Goal: Task Accomplishment & Management: Manage account settings

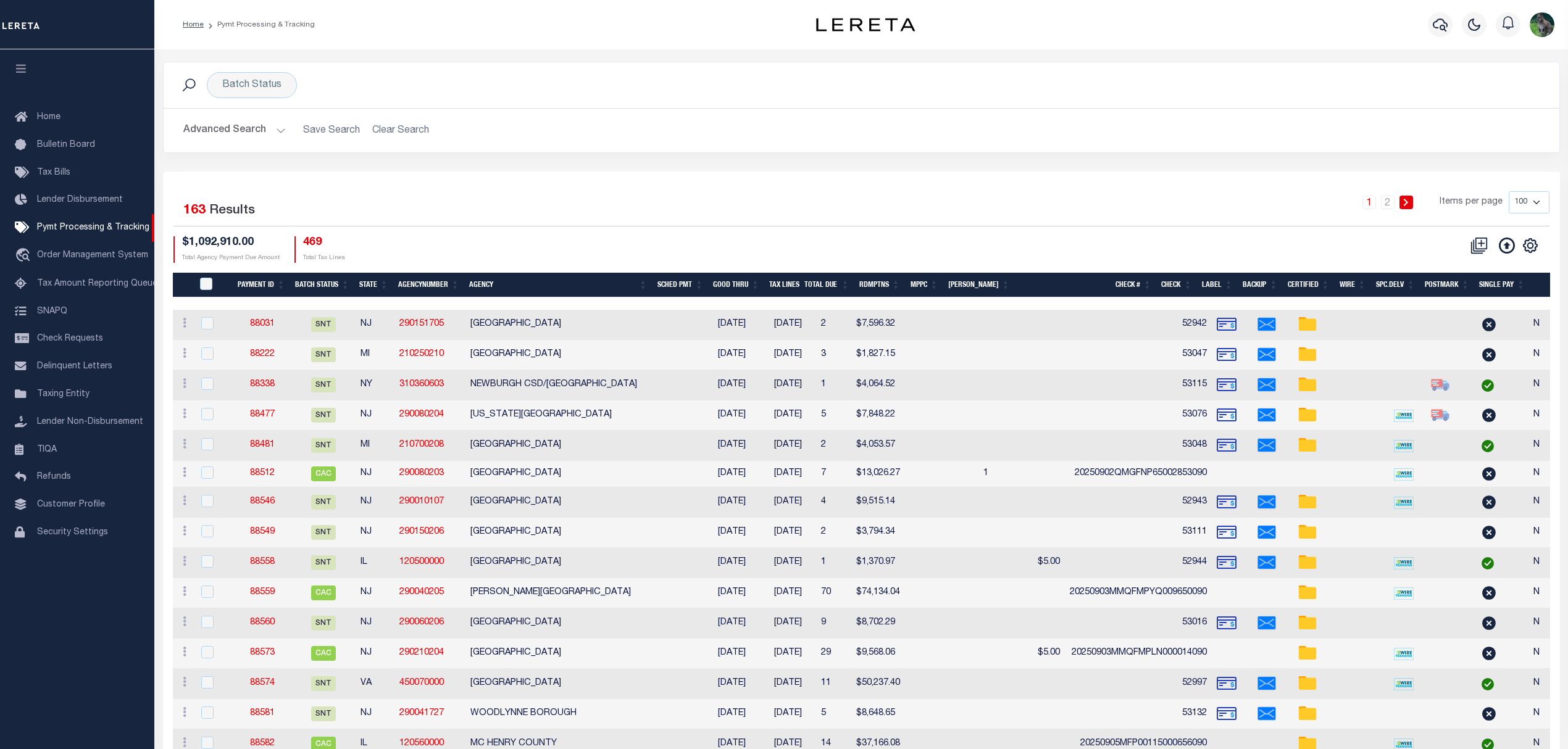
click at [410, 134] on h2 "Advanced Search Save Search Clear Search PayeeSearchTable_dynamictable_____Defa…" at bounding box center [861, 130] width 1376 height 24
click at [591, 217] on div "1 2 Items per page 100 200 500 1000" at bounding box center [1035, 207] width 1027 height 32
click at [399, 128] on h2 "Advanced Search Save Search Clear Search PayeeSearchTable_dynamictable_____Defa…" at bounding box center [861, 130] width 1376 height 24
click at [263, 83] on div "Batch Status" at bounding box center [252, 85] width 90 height 26
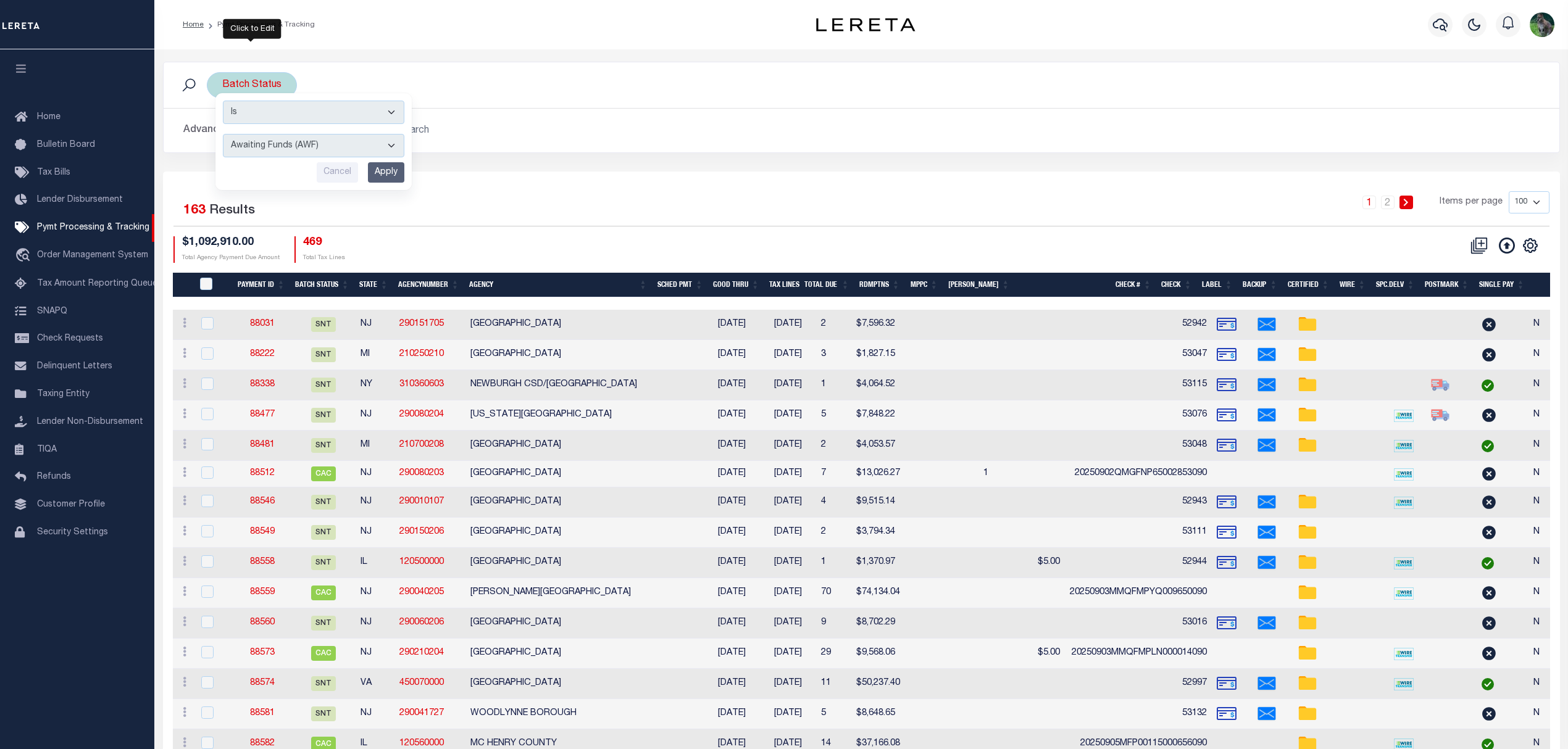
click at [346, 178] on input "Cancel" at bounding box center [337, 172] width 41 height 20
drag, startPoint x: 286, startPoint y: 71, endPoint x: 280, endPoint y: 77, distance: 8.5
click at [286, 71] on div "Batch Status Search" at bounding box center [862, 85] width 1396 height 46
click at [264, 80] on div "Batch Status" at bounding box center [252, 85] width 90 height 26
click at [395, 169] on input "Apply" at bounding box center [386, 172] width 36 height 20
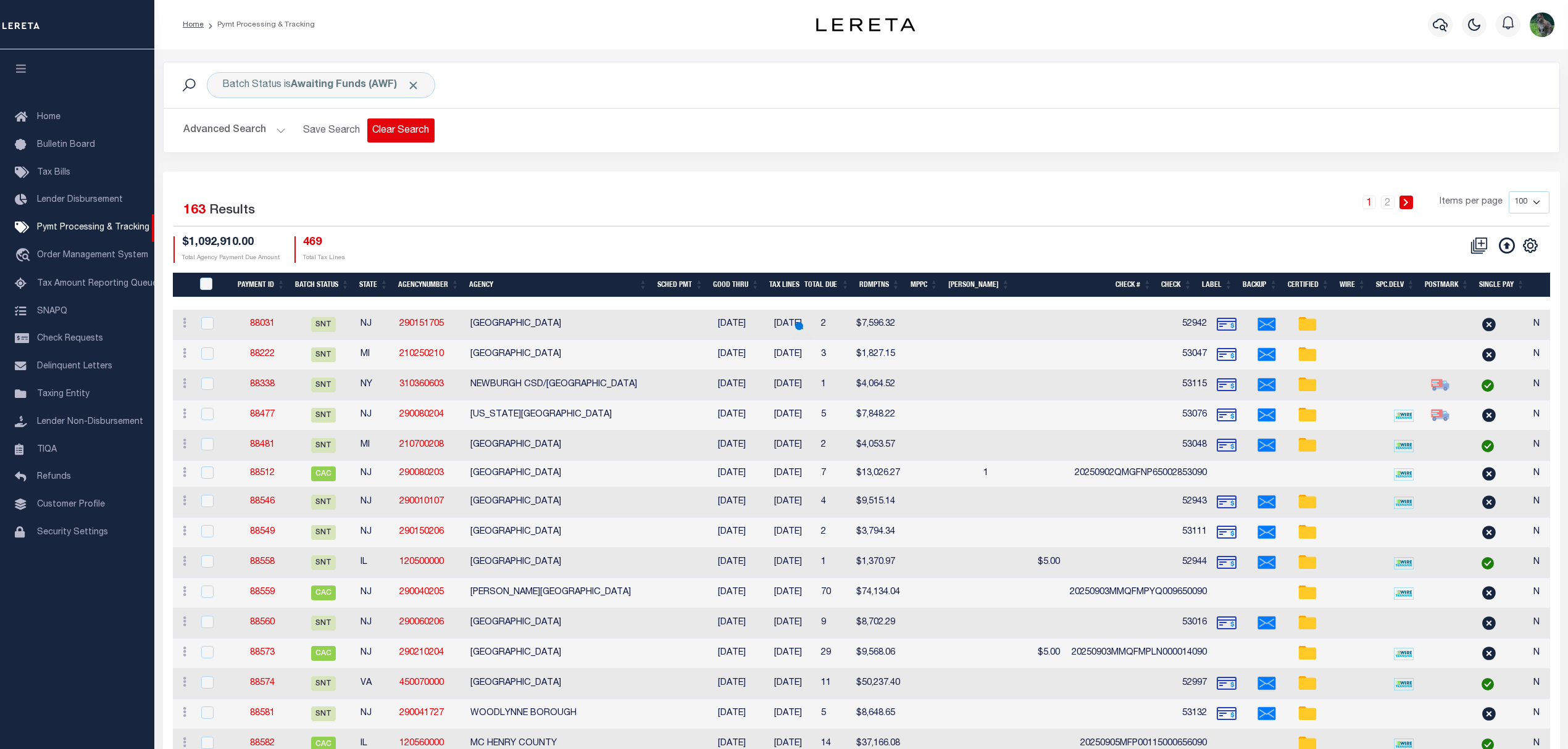
click at [394, 132] on button "Clear Search" at bounding box center [401, 130] width 68 height 24
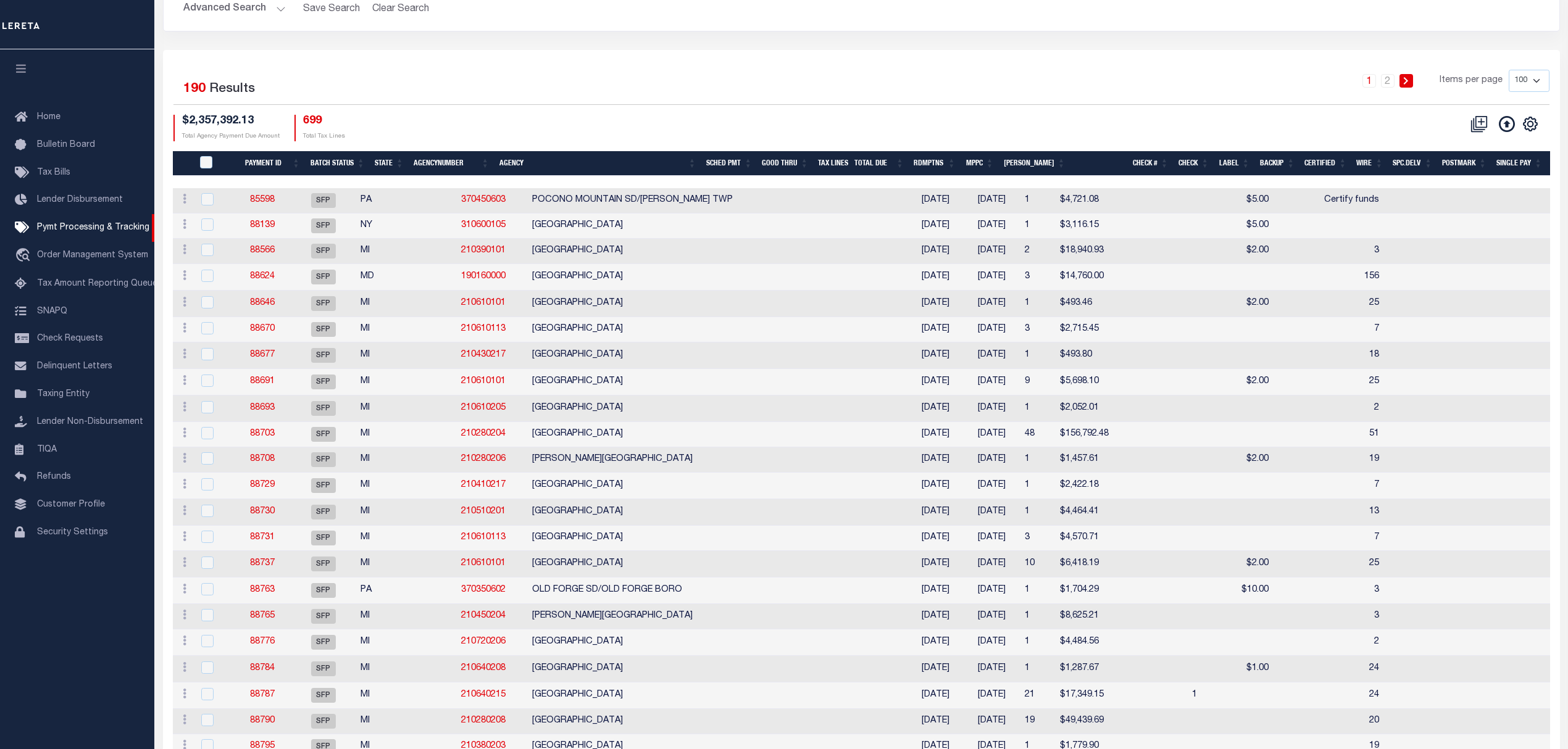
scroll to position [165, 0]
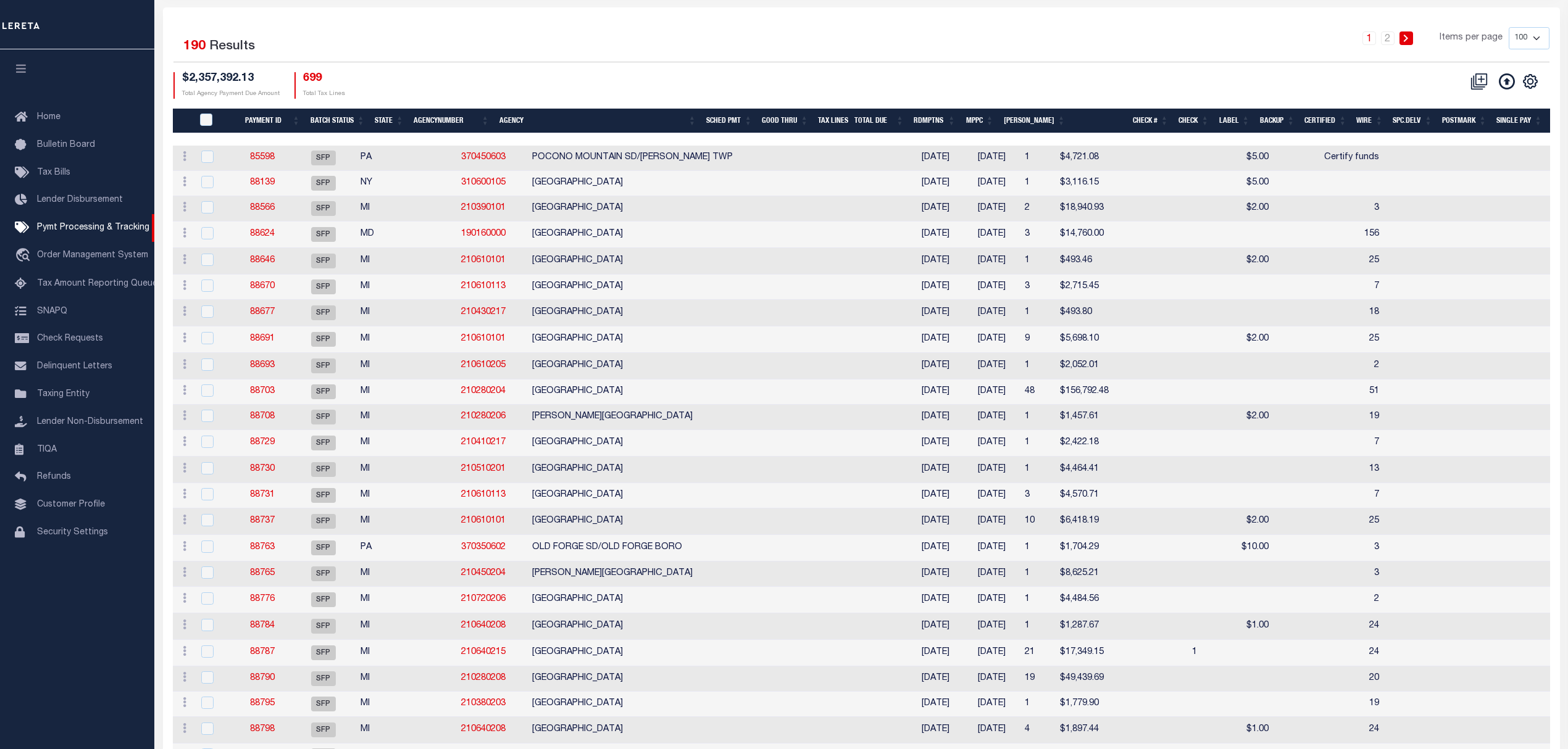
click at [790, 128] on th "Good Thru" at bounding box center [785, 121] width 56 height 26
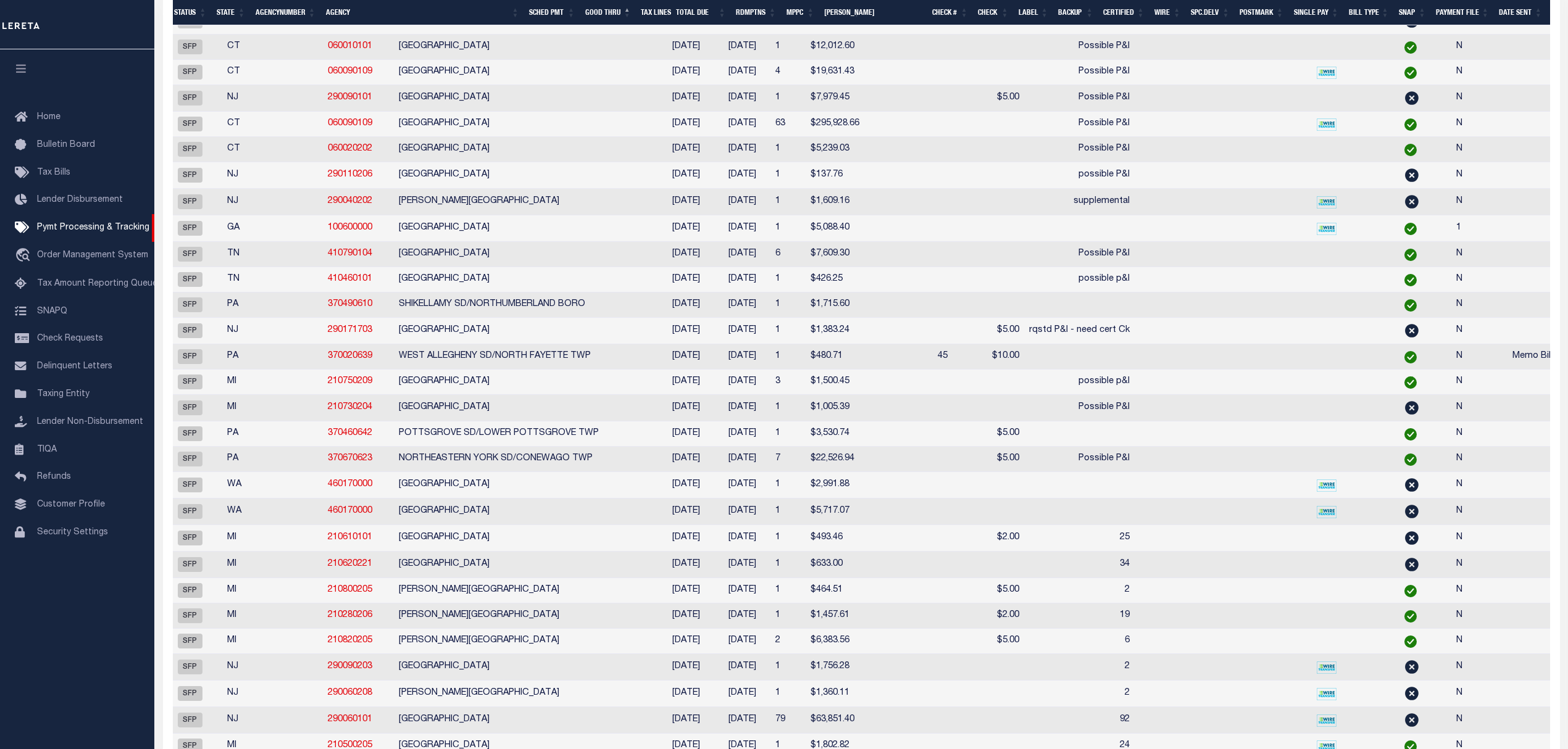
scroll to position [0, 0]
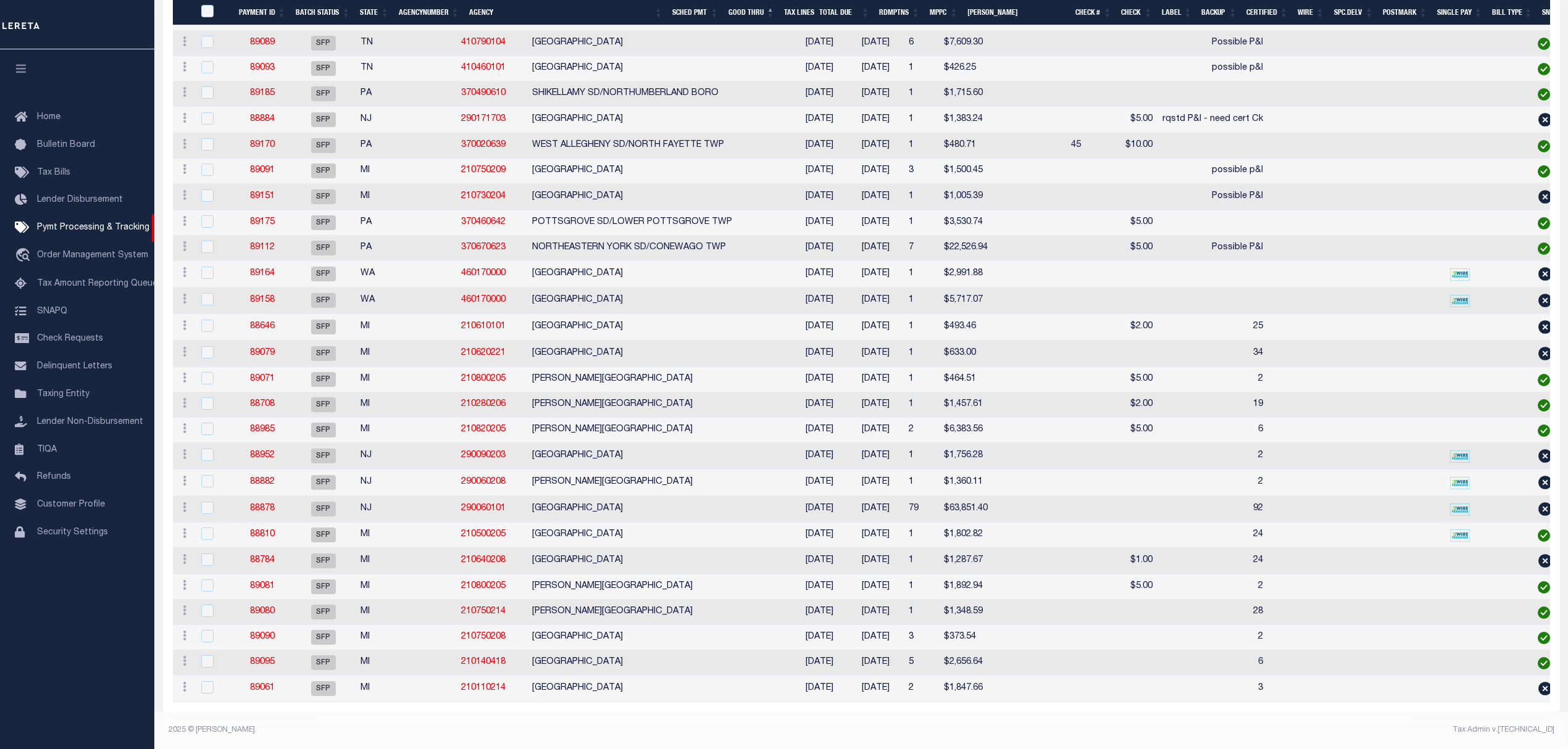
click at [1482, 314] on td at bounding box center [1506, 328] width 49 height 26
checkbox input "true"
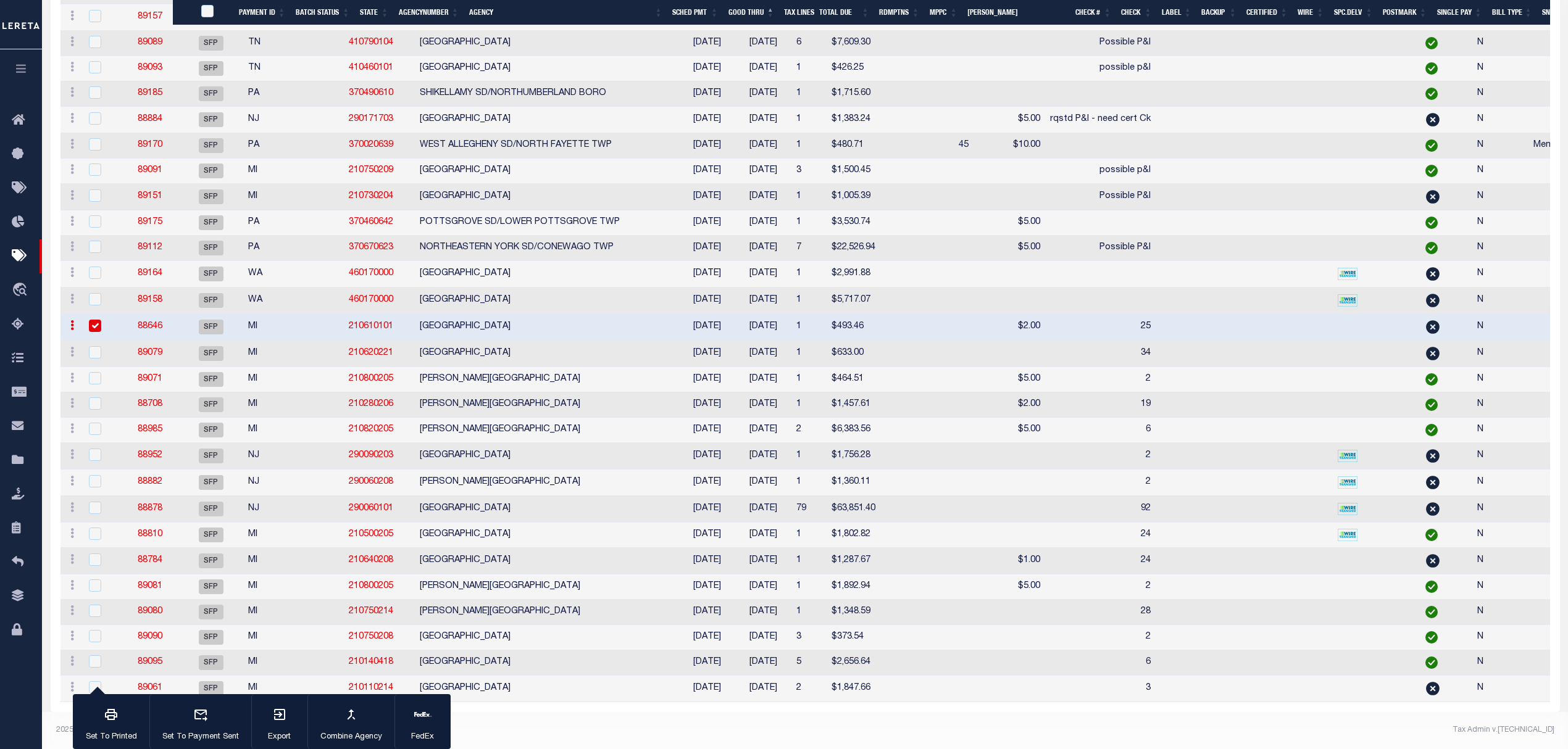
click at [1473, 341] on td "N" at bounding box center [1500, 354] width 56 height 26
checkbox input "true"
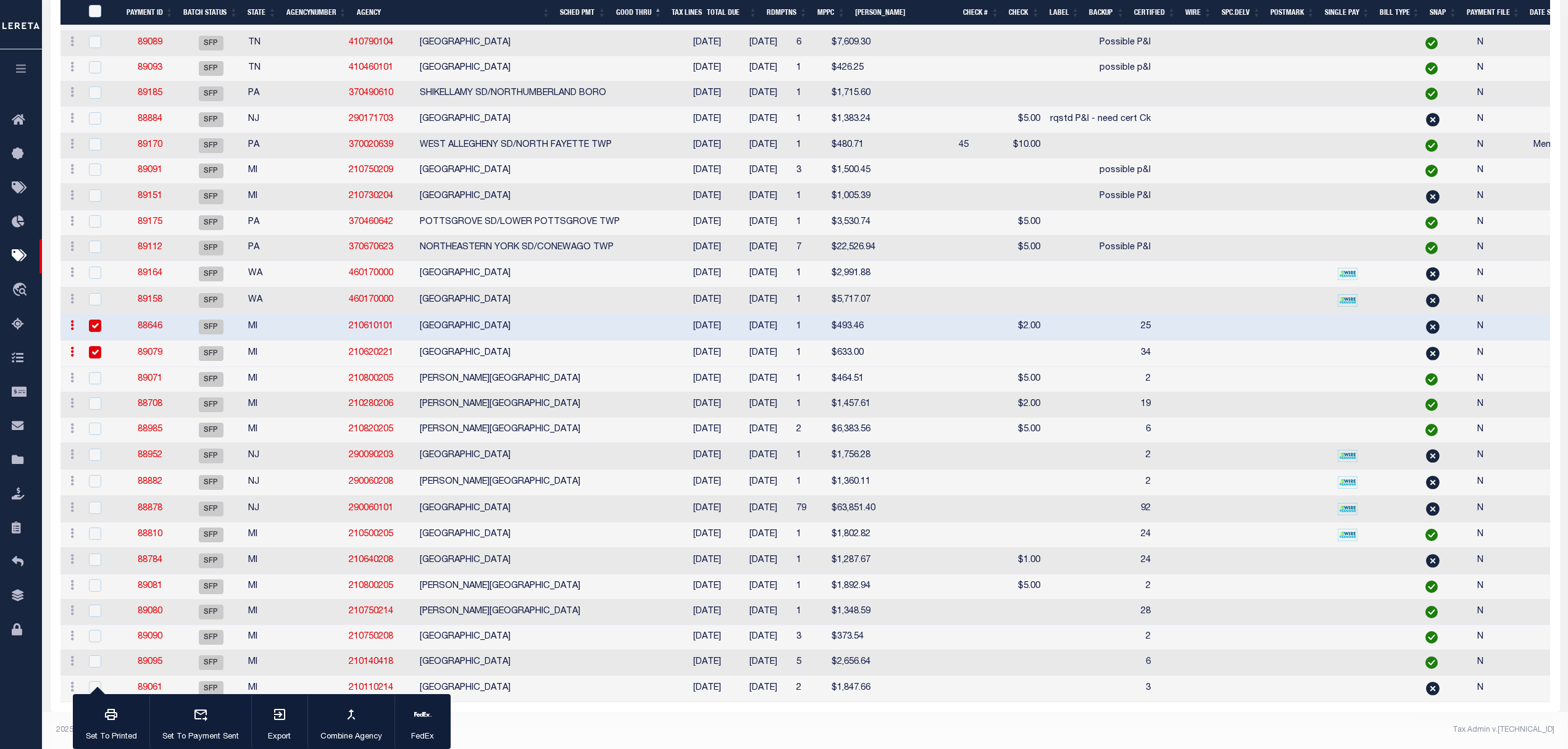
click at [1418, 445] on td at bounding box center [1445, 456] width 54 height 26
checkbox input "true"
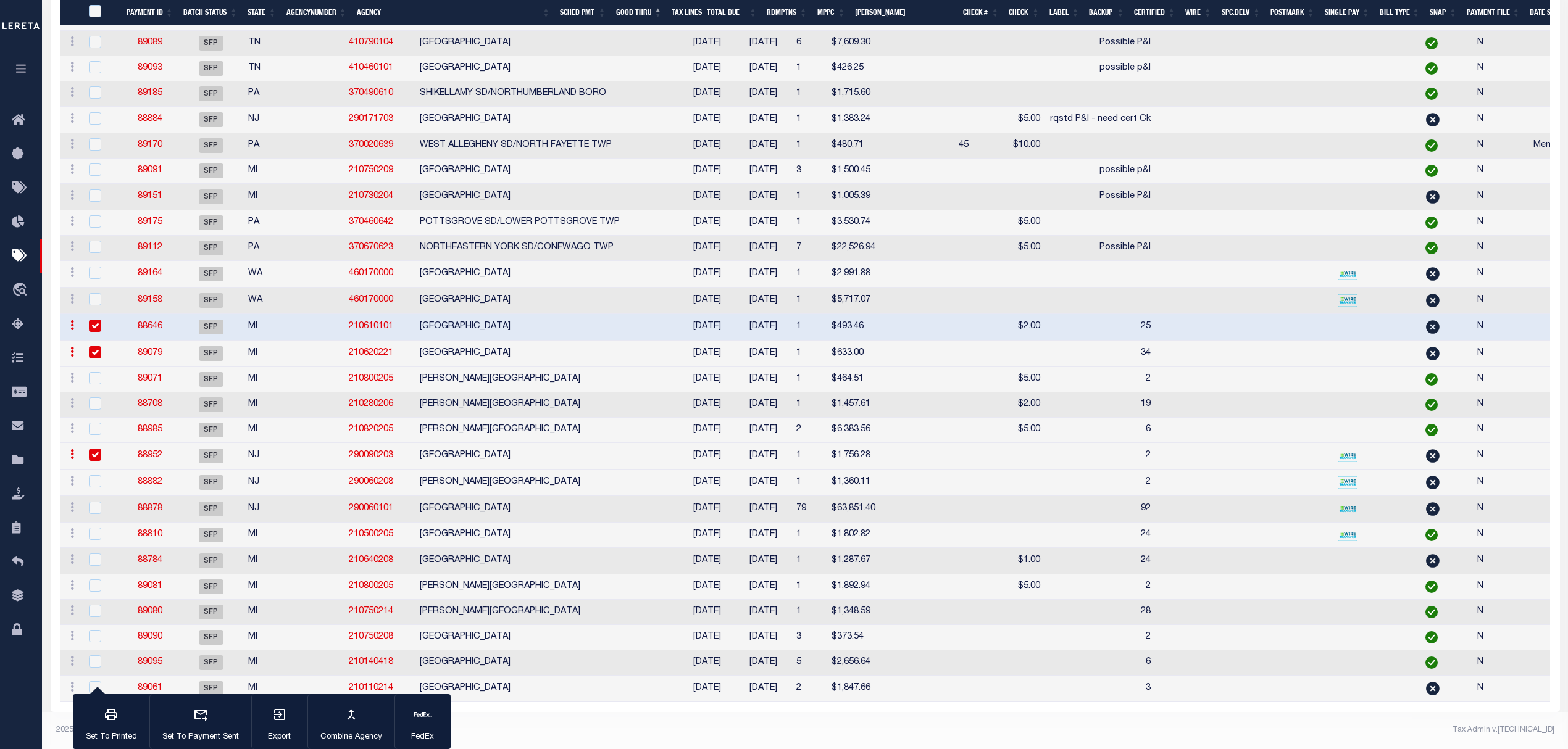
click at [1418, 470] on td at bounding box center [1445, 483] width 54 height 26
checkbox input "true"
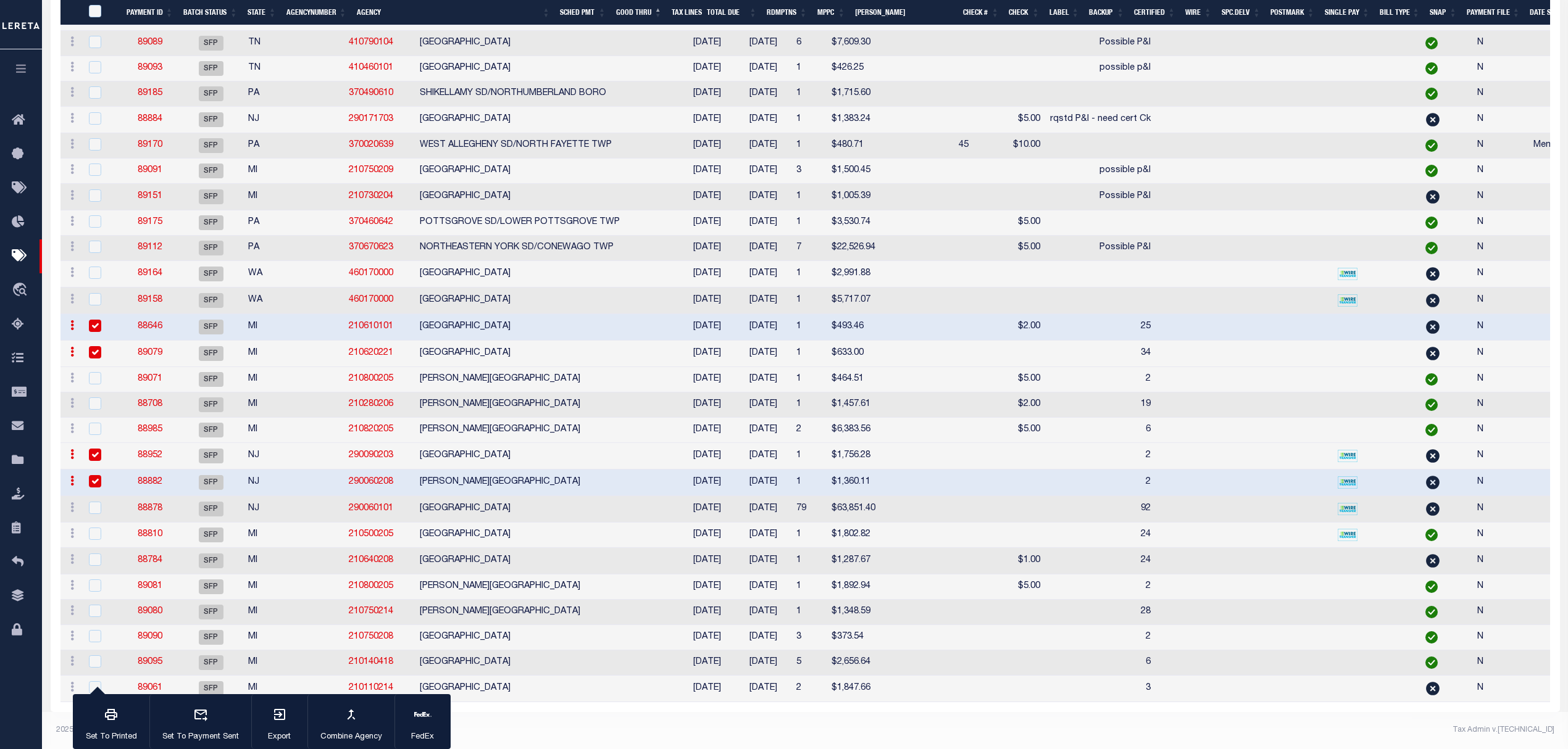
click at [1418, 496] on td at bounding box center [1445, 509] width 54 height 26
checkbox input "true"
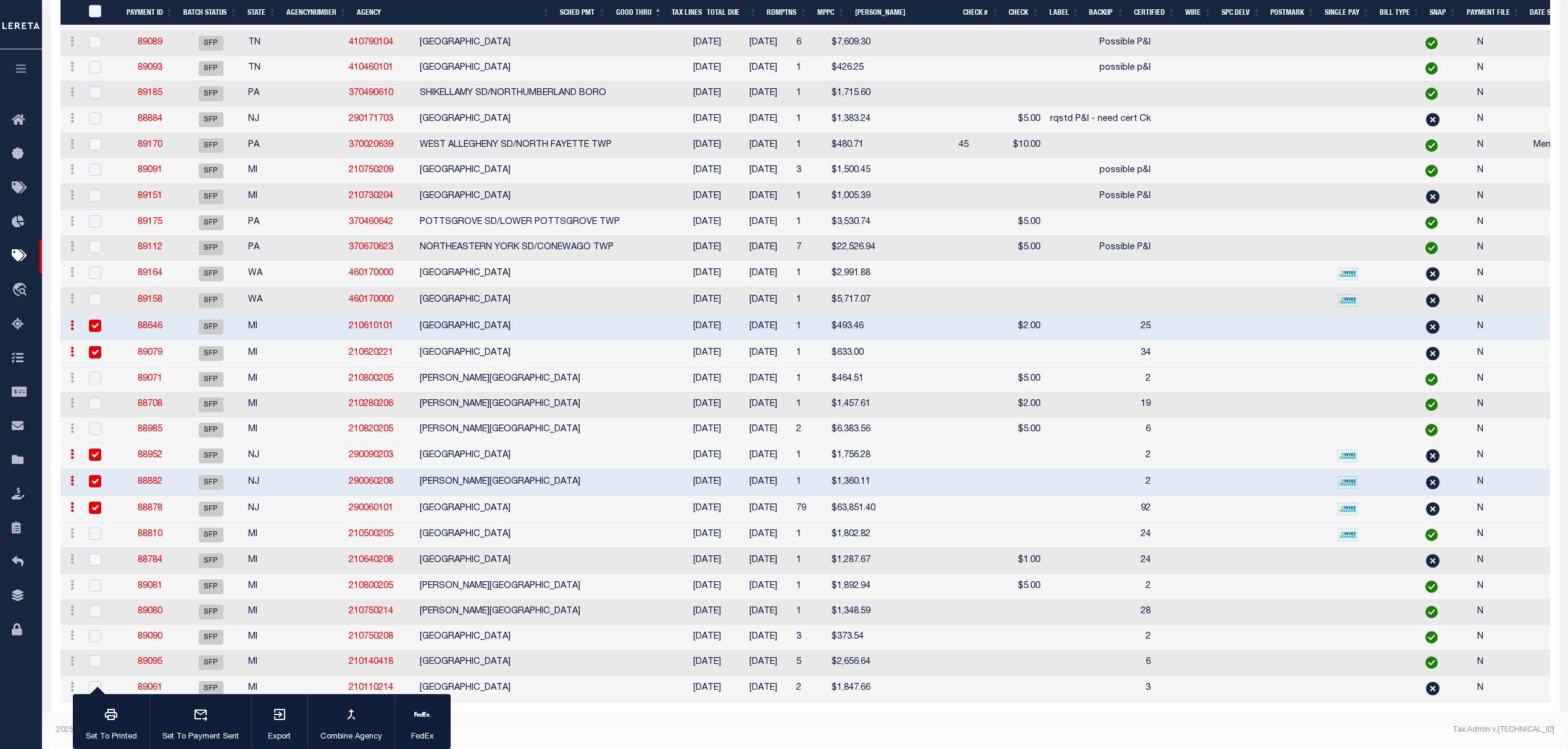
click at [1418, 548] on td at bounding box center [1445, 561] width 54 height 26
checkbox input "true"
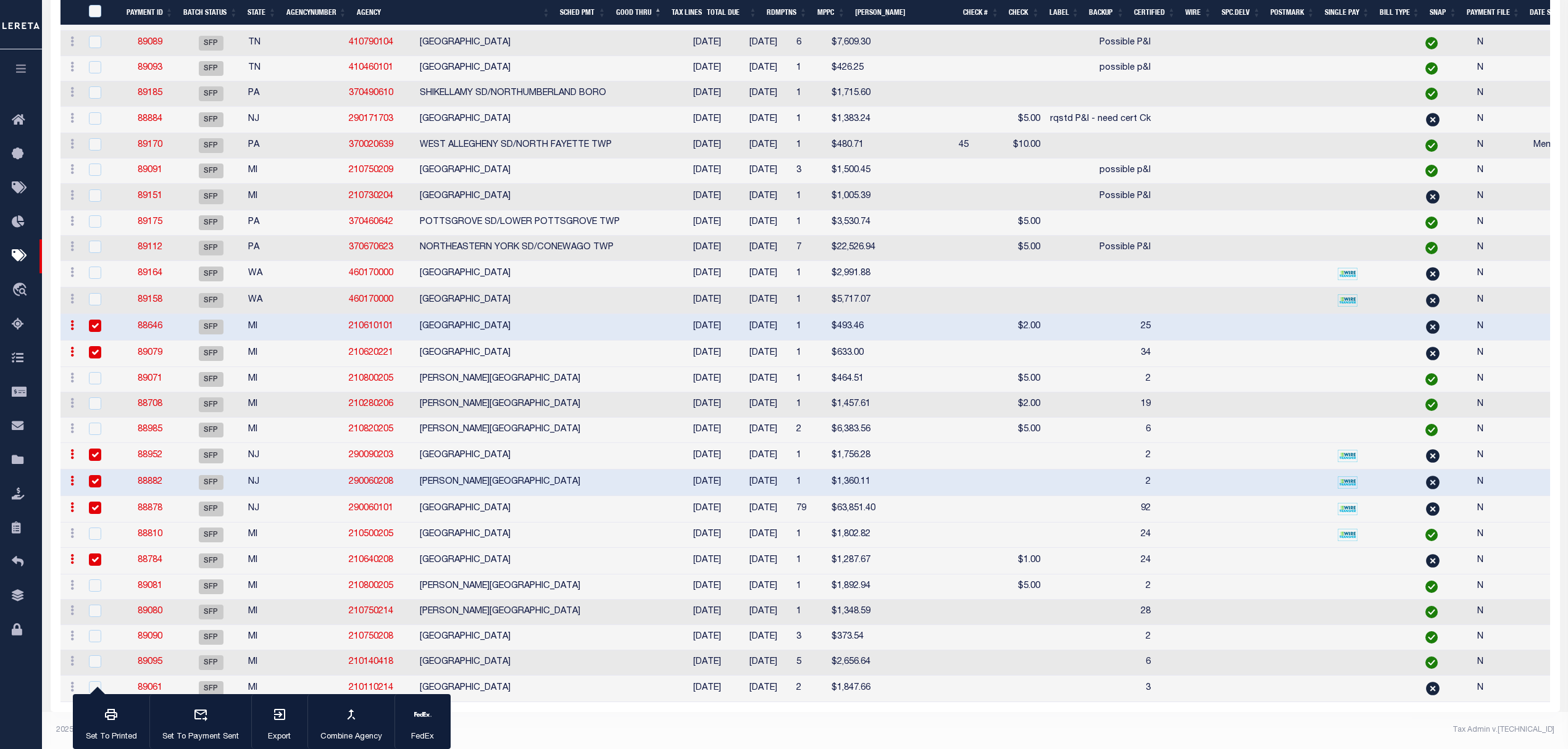
click at [1418, 681] on td at bounding box center [1445, 689] width 54 height 26
checkbox input "true"
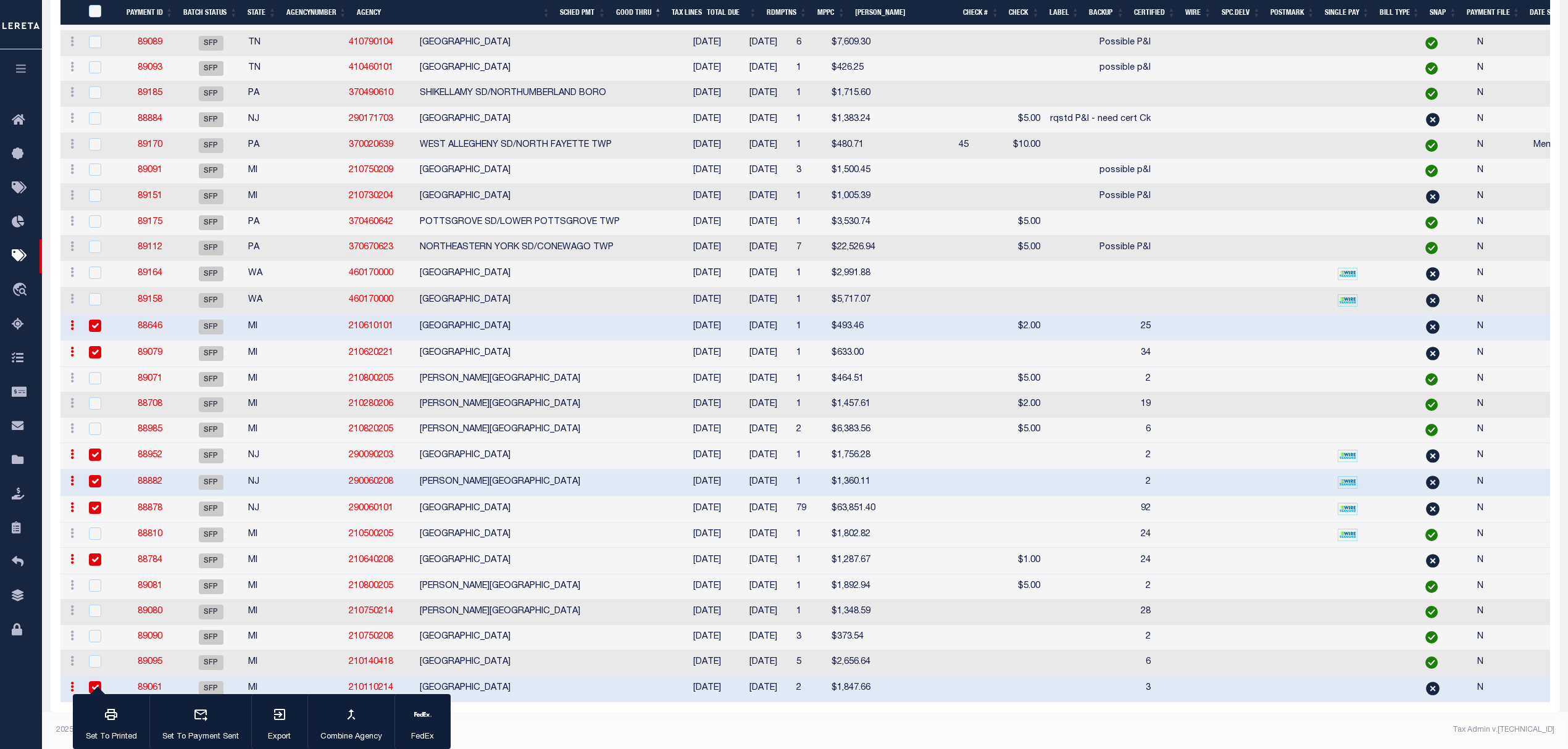
click at [102, 321] on td at bounding box center [102, 328] width 40 height 26
checkbox input "false"
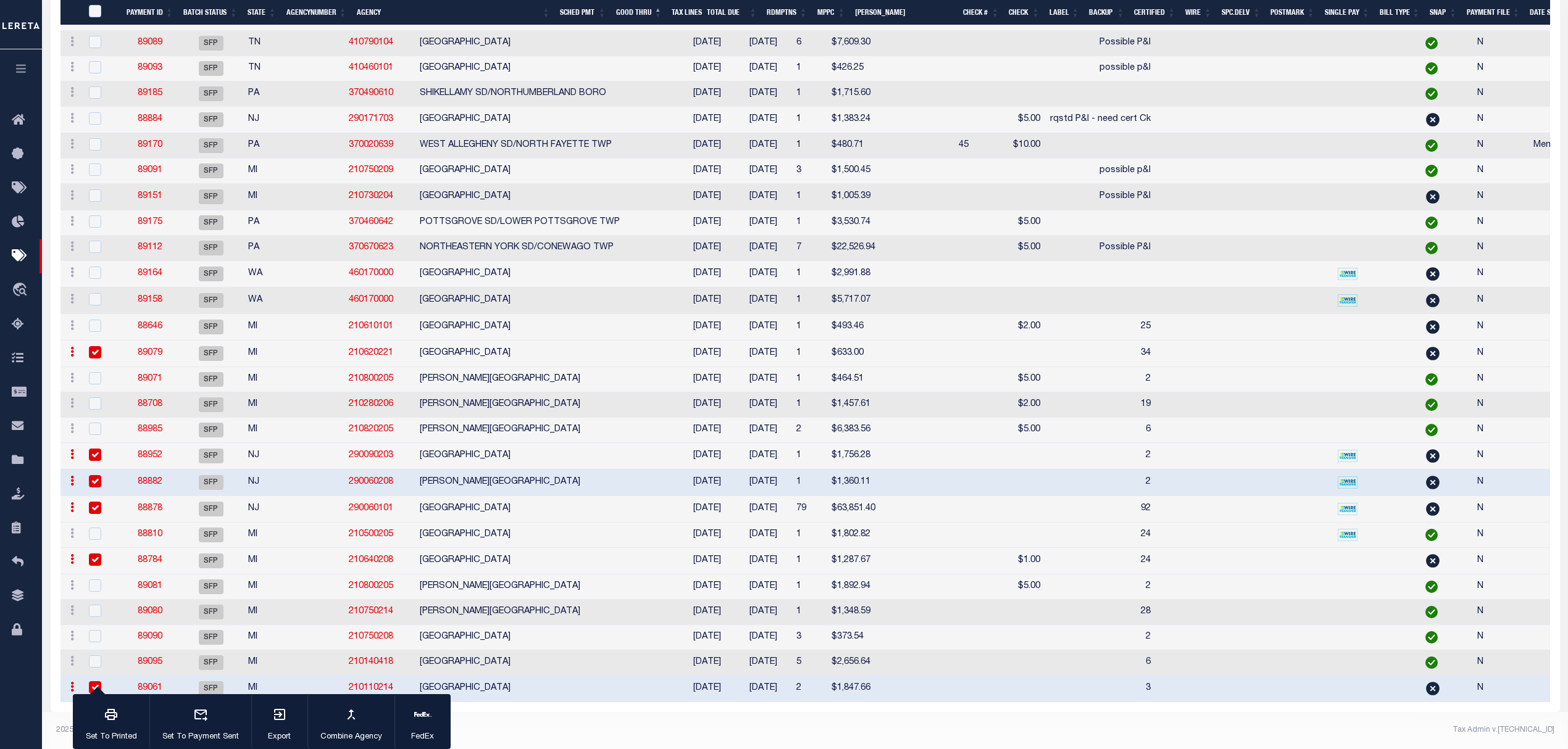
click at [111, 346] on div at bounding box center [101, 352] width 30 height 13
checkbox input "false"
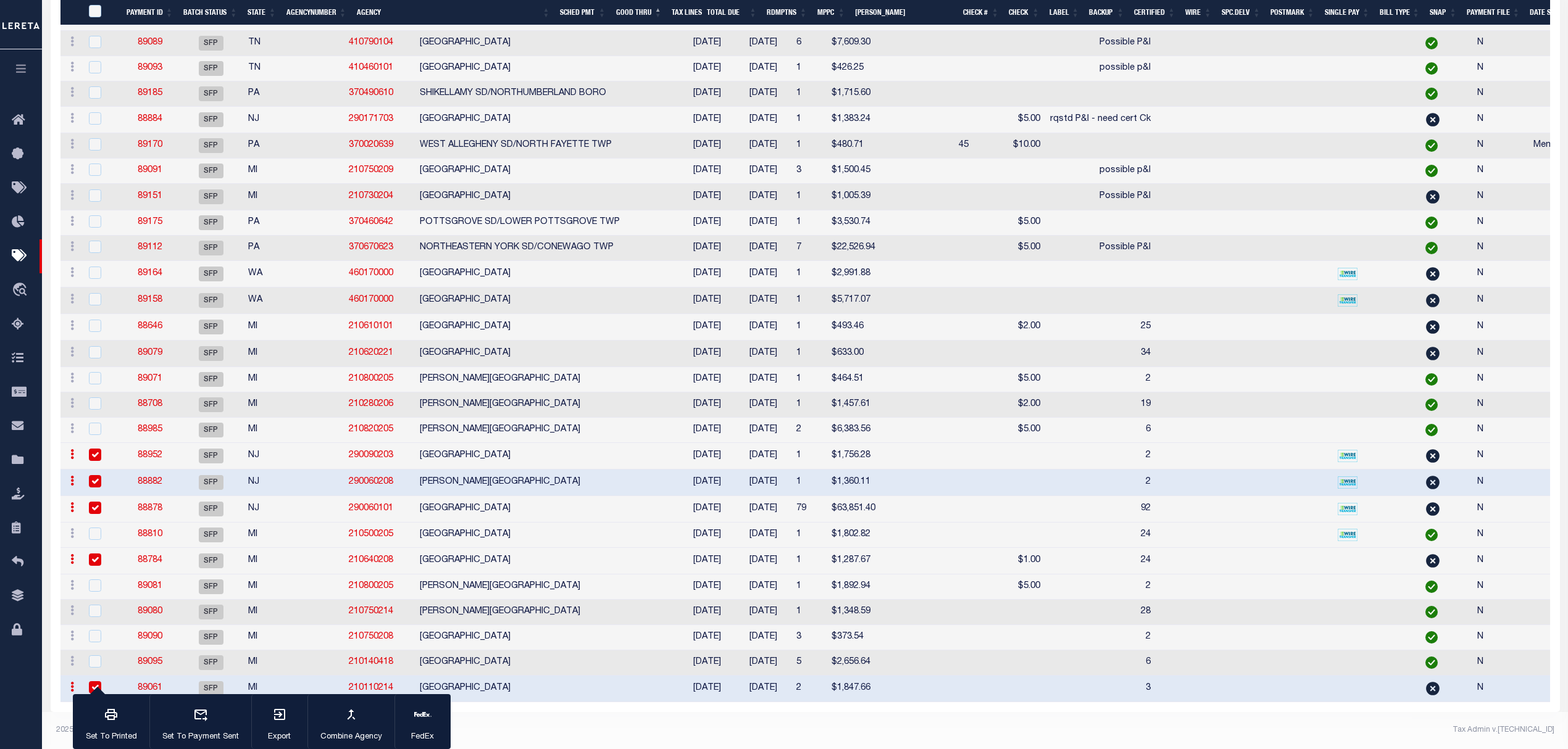
click at [117, 443] on td at bounding box center [102, 456] width 40 height 26
checkbox input "false"
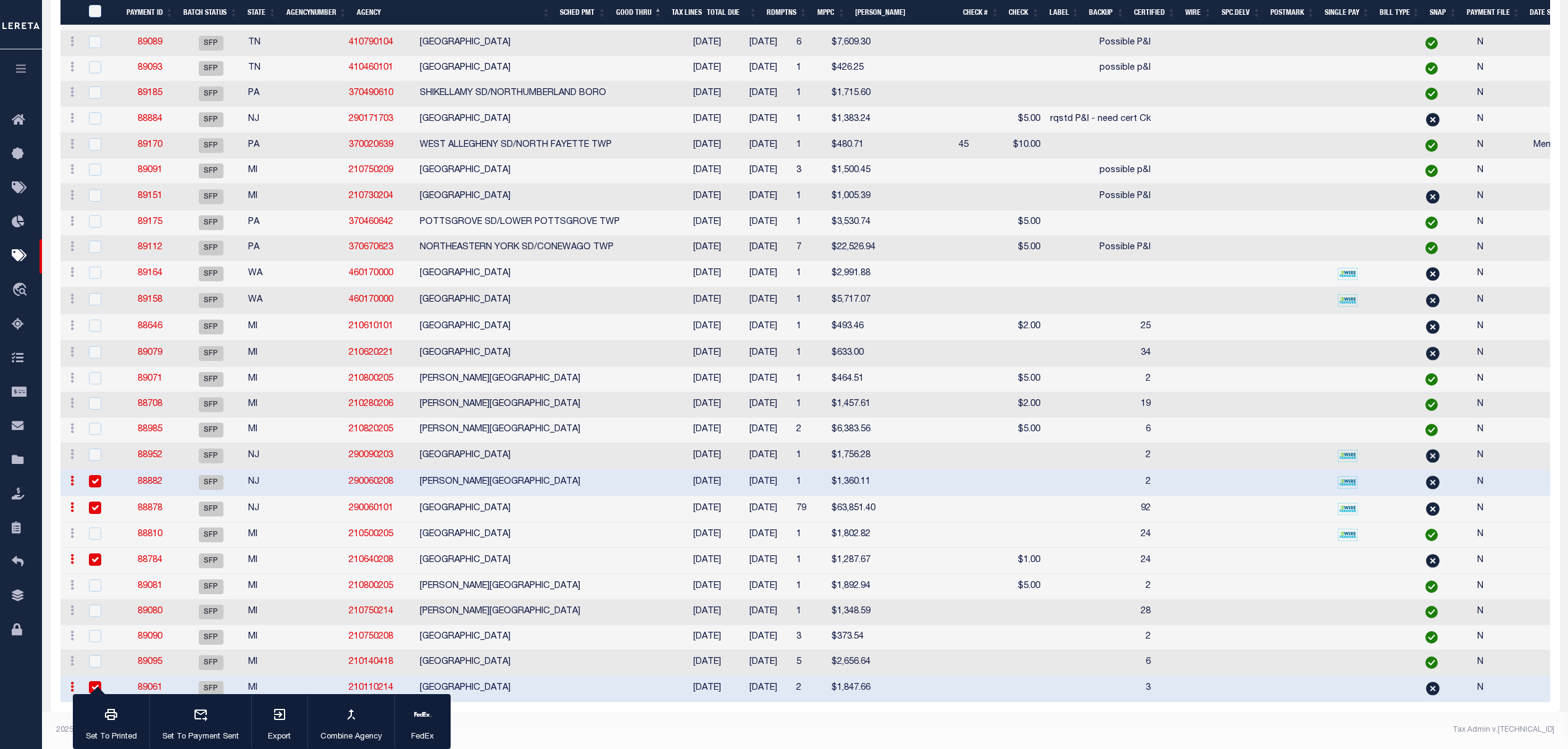
click at [119, 478] on td at bounding box center [102, 483] width 40 height 26
checkbox input "false"
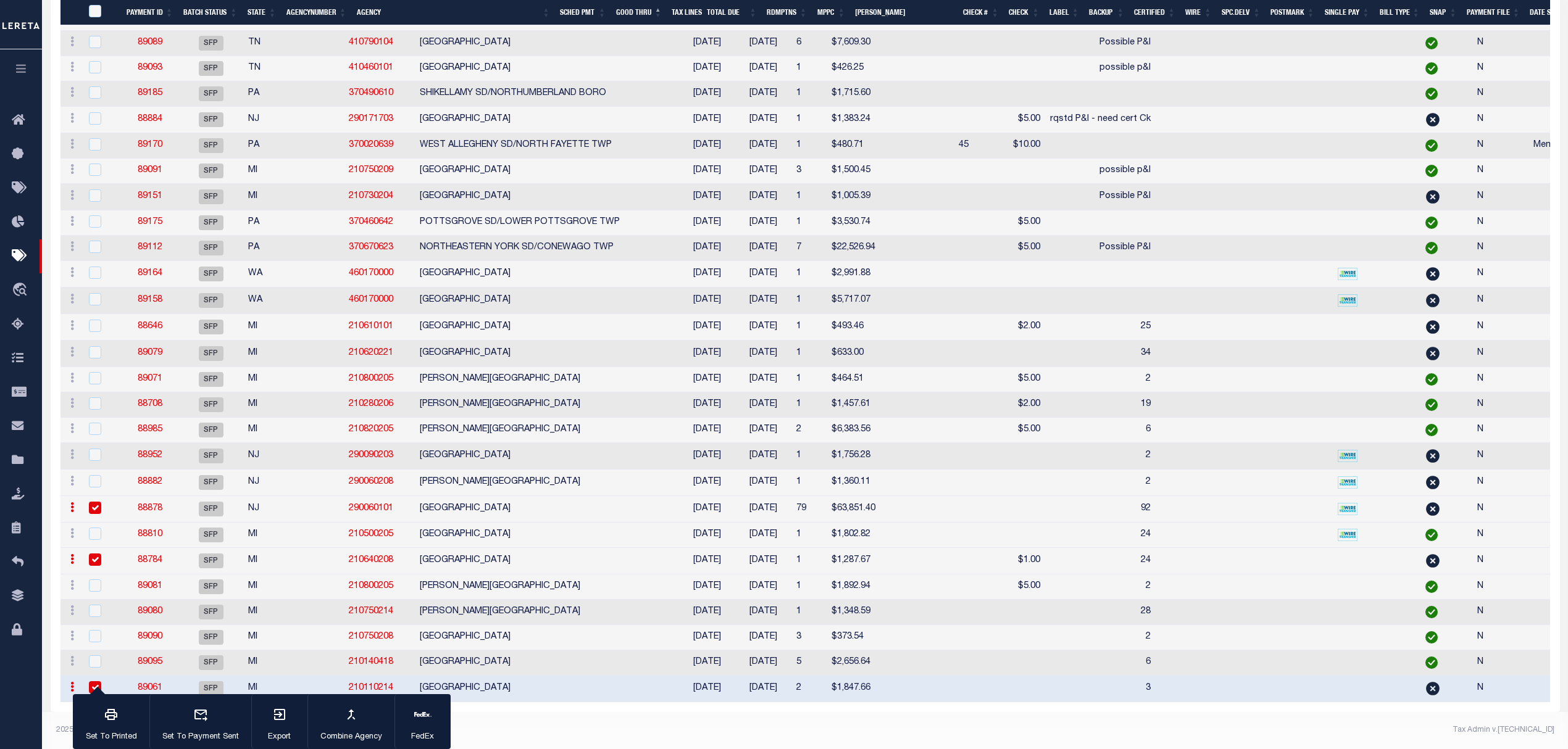
click at [111, 553] on div at bounding box center [101, 560] width 30 height 13
checkbox input "false"
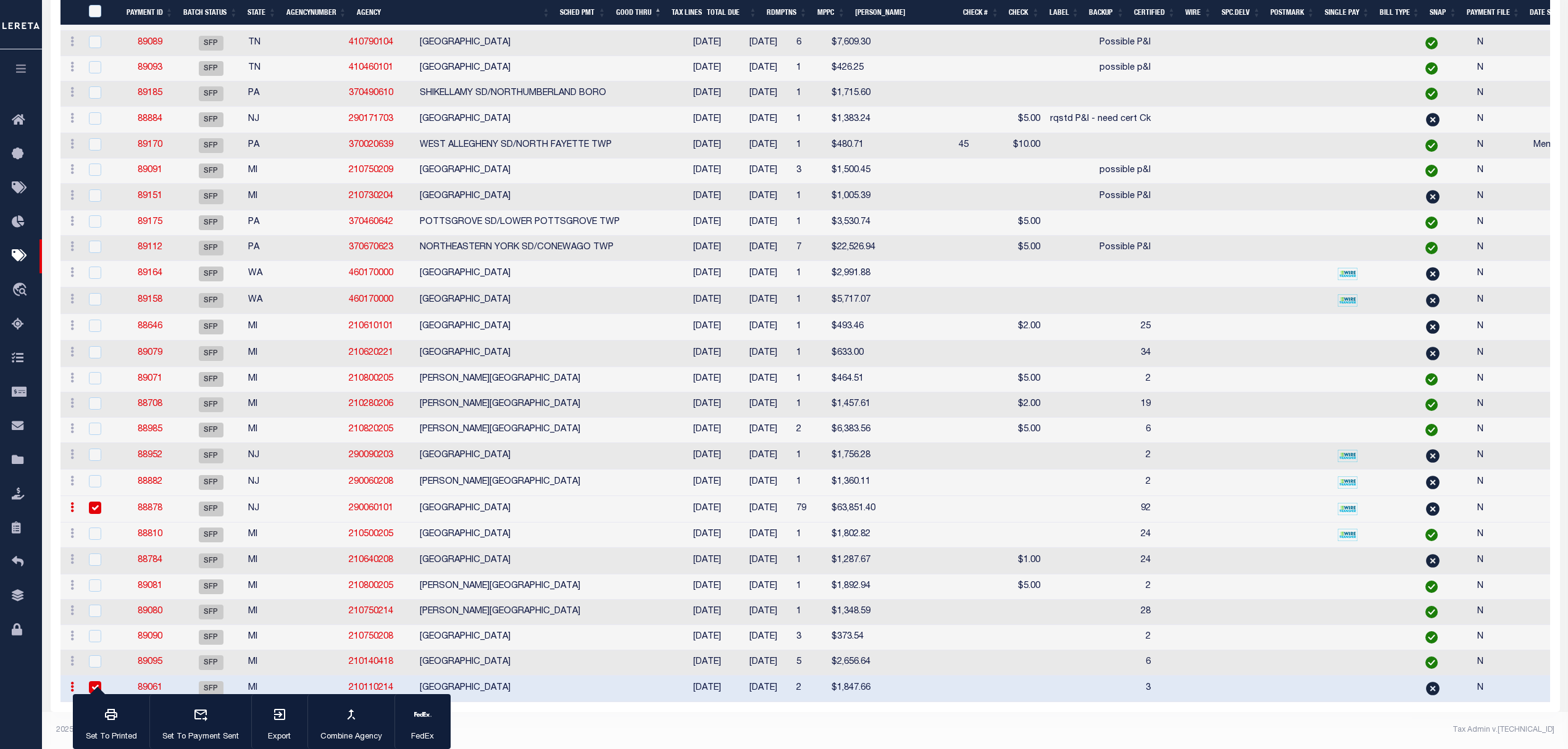
click at [115, 681] on div at bounding box center [101, 688] width 30 height 13
checkbox input "false"
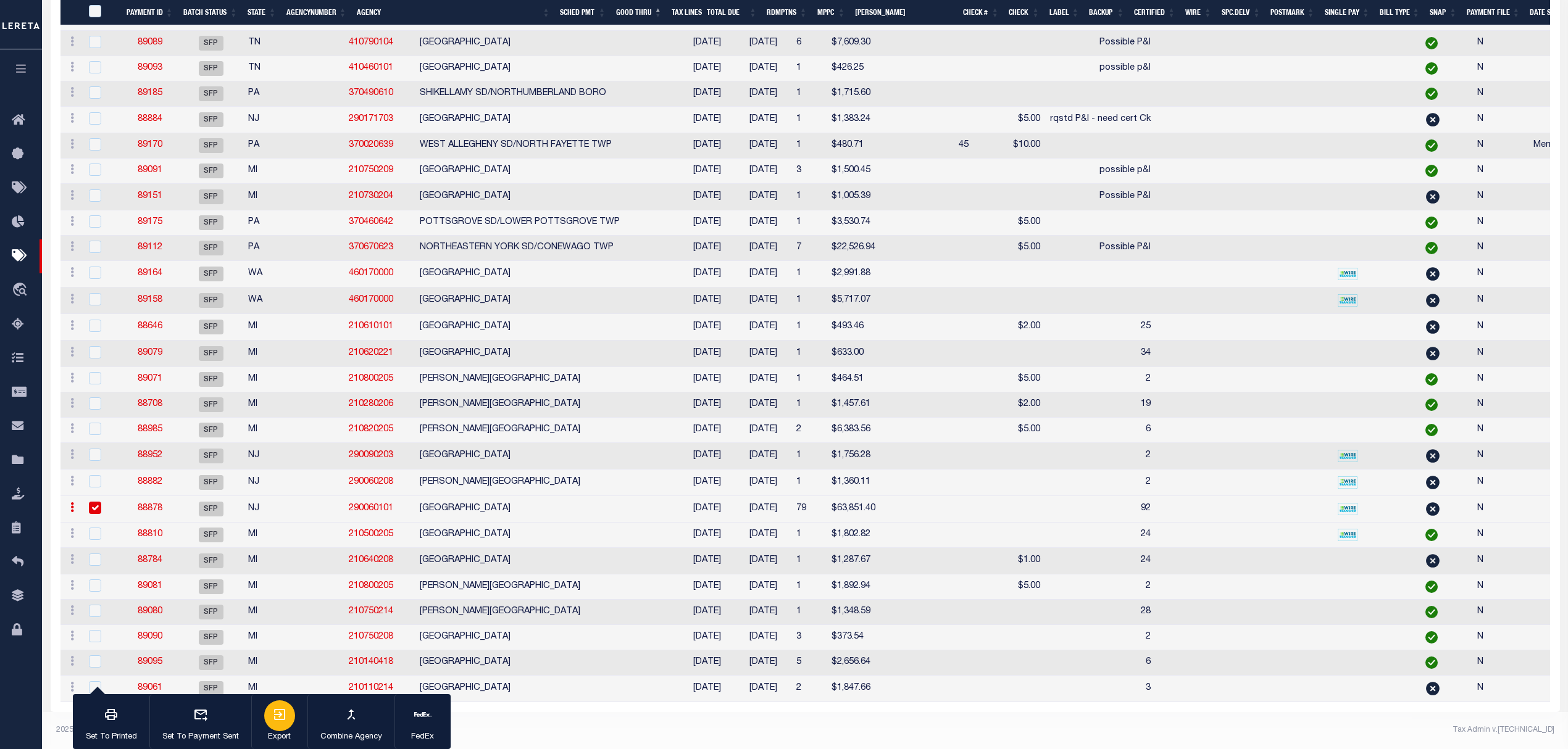
click at [286, 713] on icon "button" at bounding box center [279, 714] width 15 height 15
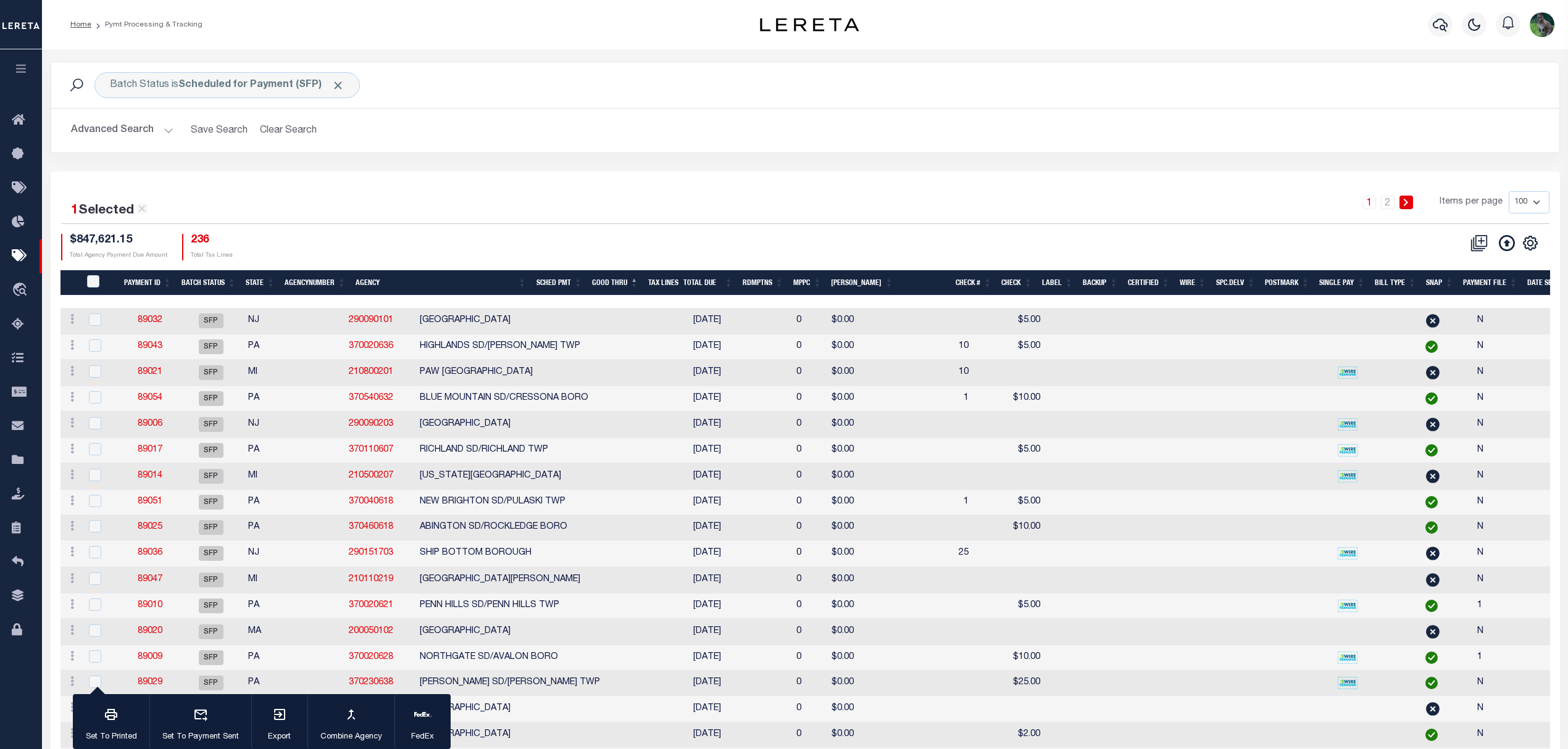
click at [1490, 250] on button at bounding box center [1479, 243] width 29 height 19
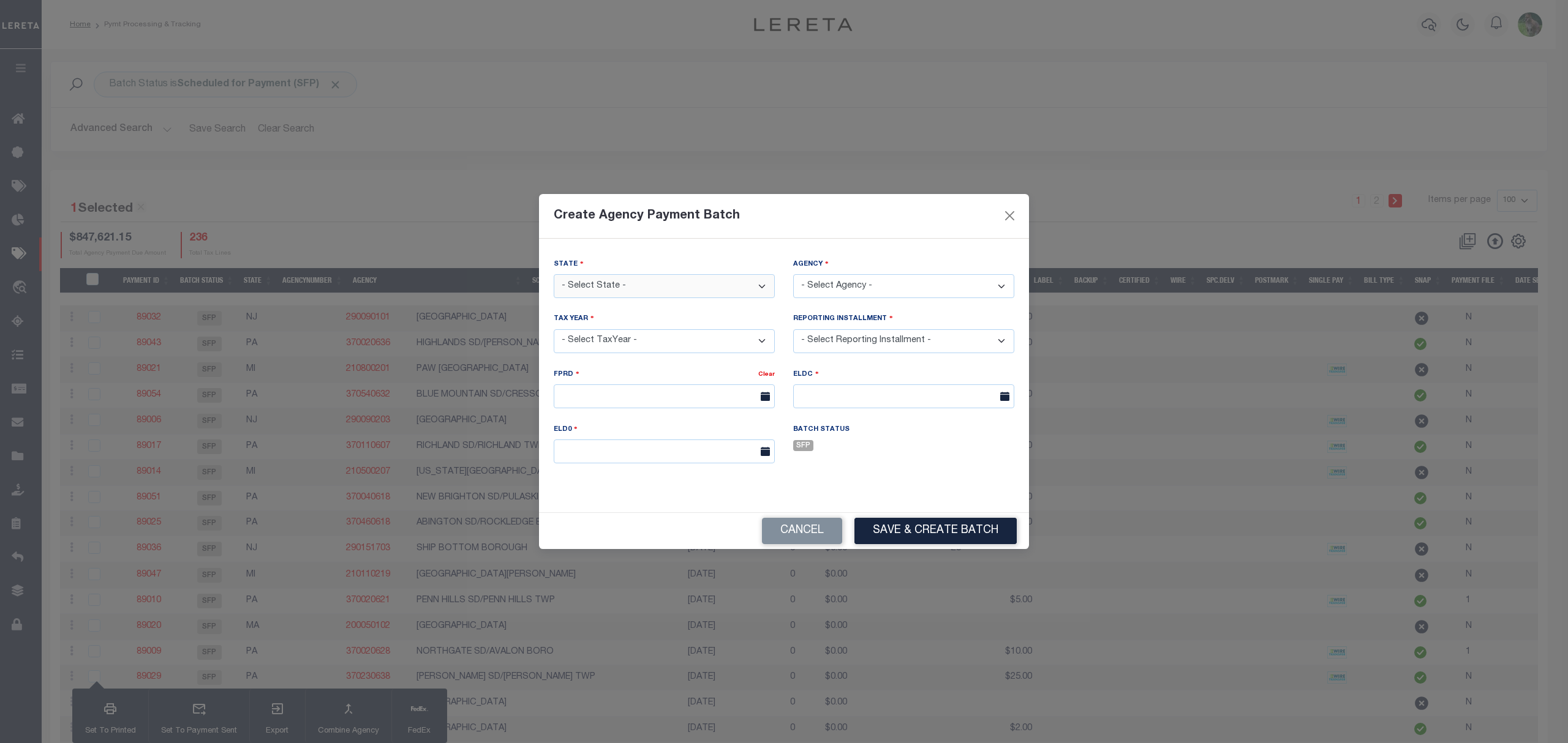
click at [672, 285] on select "- Select State - AK AL AR AZ CA CO CT DC DE FL GA GU HI IA ID IL IN KS KY LA MA…" at bounding box center [664, 286] width 221 height 24
select select "NJ"
click at [554, 274] on select "- Select State - AK AL AR AZ CA CO CT DC DE FL GA GU HI IA ID IL IN KS KY LA MA…" at bounding box center [664, 286] width 221 height 24
click at [857, 286] on select "- Select Agency -" at bounding box center [903, 286] width 221 height 24
select select "3401104010"
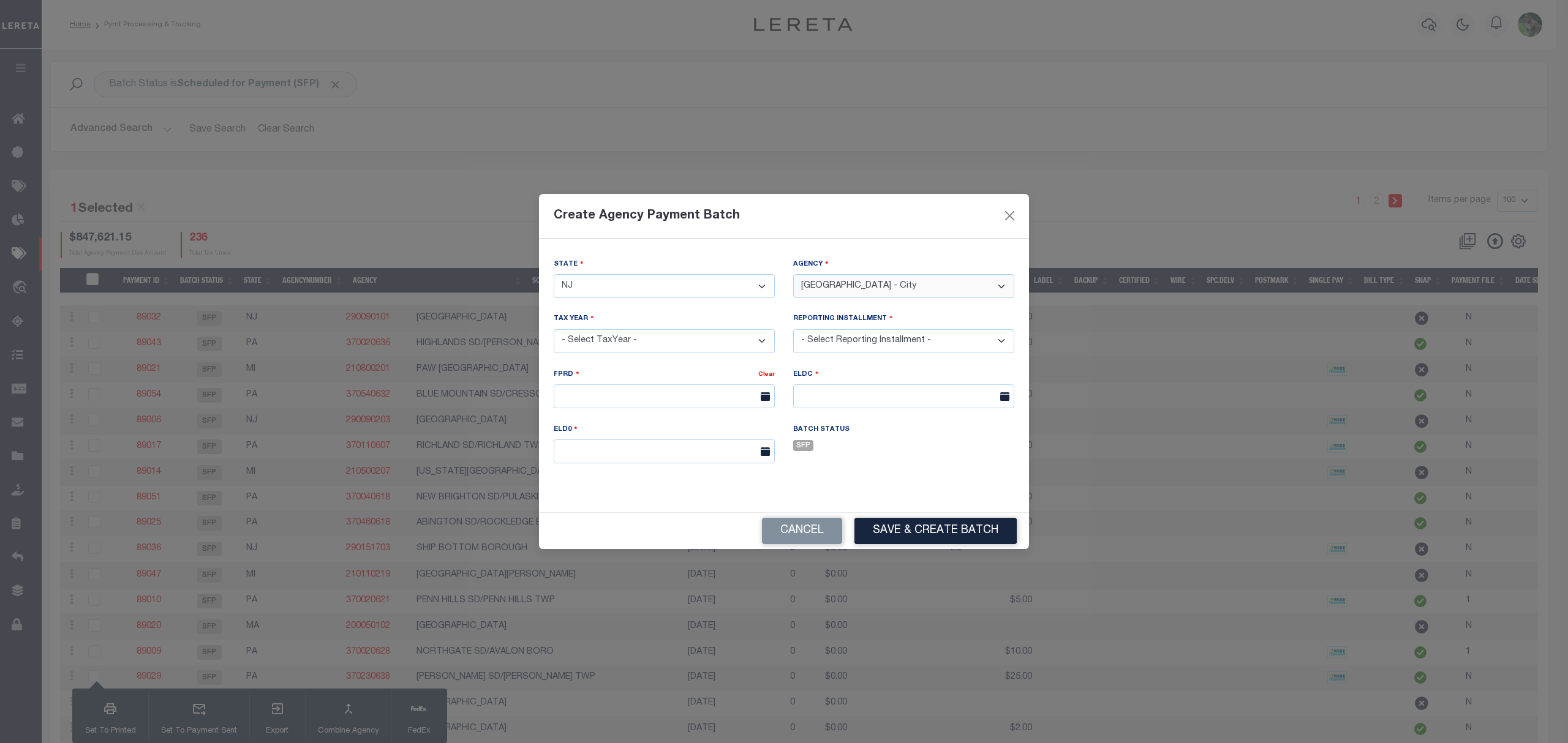
click at [793, 274] on select "- Select Agency - ABERDEEN TOWNSHIP - Town & Townships ABERDEEN TOWNSHIP_MUA - …" at bounding box center [903, 286] width 221 height 24
drag, startPoint x: 653, startPoint y: 336, endPoint x: 655, endPoint y: 327, distance: 9.2
click at [653, 336] on select "- Select TaxYear - 2026 2025 2024 2023 2022 2021 2020 2019 2018 2017 2016 2015 …" at bounding box center [664, 341] width 221 height 24
select select "2025"
click at [554, 330] on select "- Select TaxYear - 2026 2025 2024 2023 2022 2021 2020 2019 2018 2017 2016 2015 …" at bounding box center [664, 341] width 221 height 24
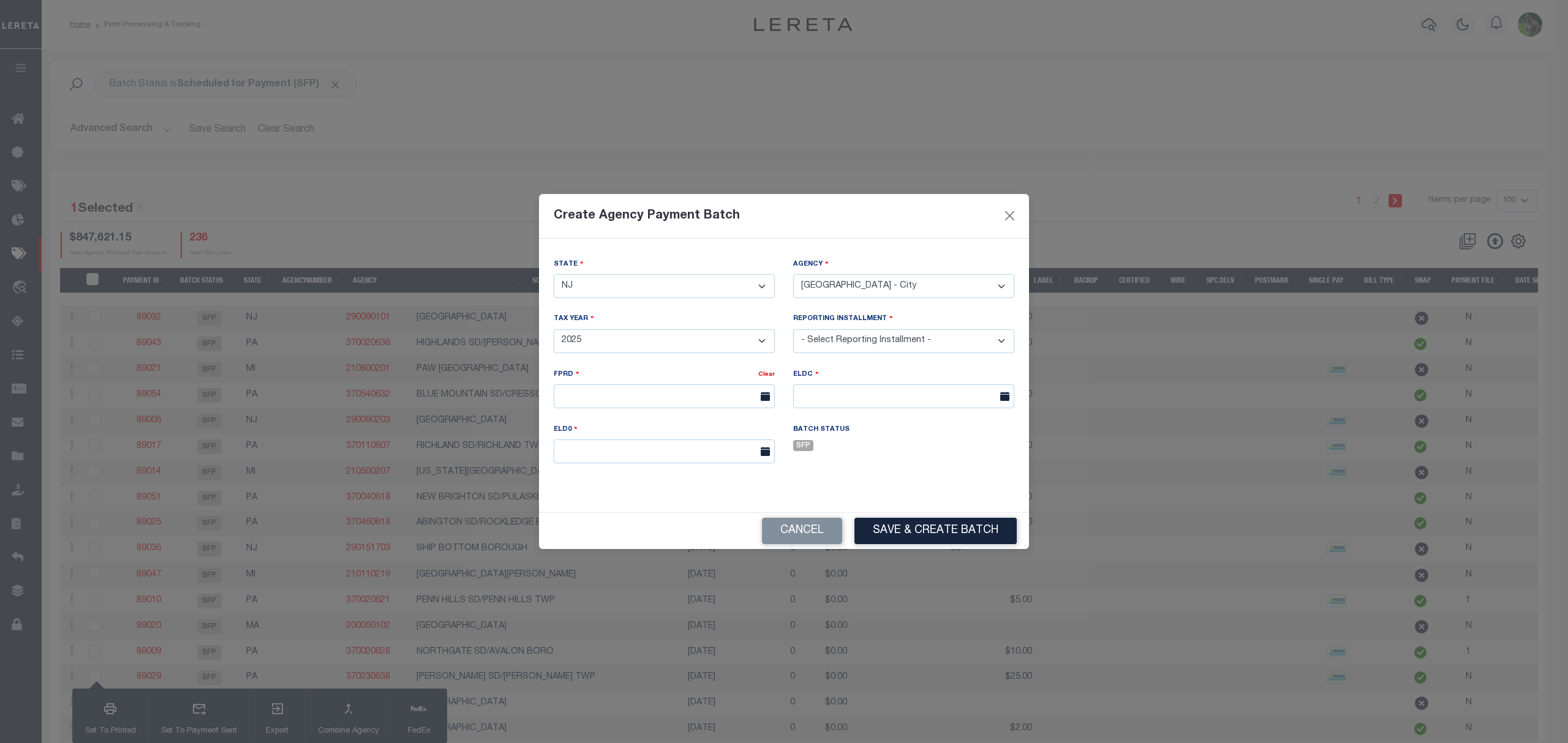
click at [855, 346] on select "- Select Reporting Installment -" at bounding box center [903, 341] width 221 height 24
select select "3/4"
click at [793, 330] on select "- Select Reporting Installment - 1/4 2/4 3/4 4/4" at bounding box center [903, 341] width 221 height 24
type input "[DATE]"
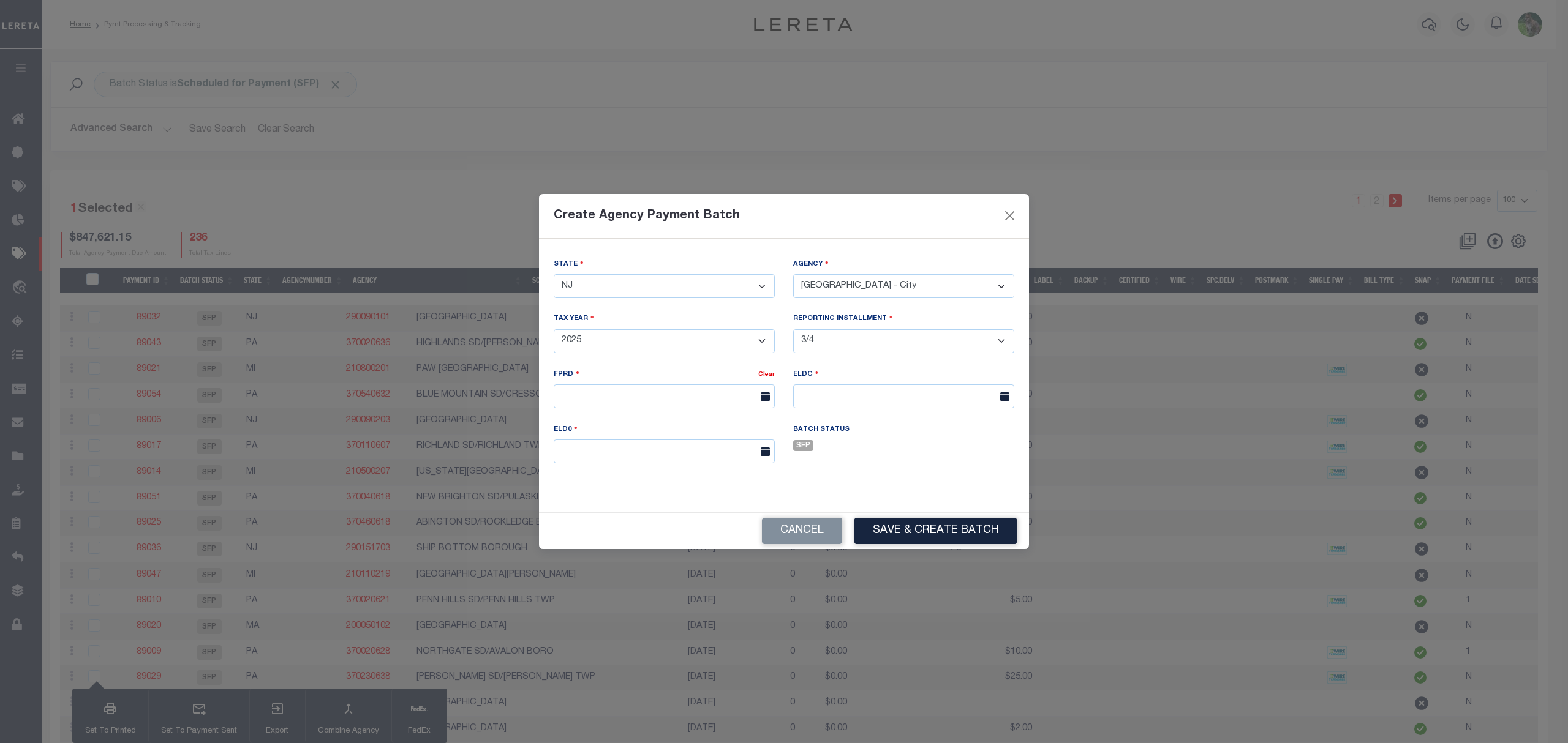
type input "[DATE]"
click at [923, 531] on button "Save & Create Batch" at bounding box center [935, 531] width 162 height 26
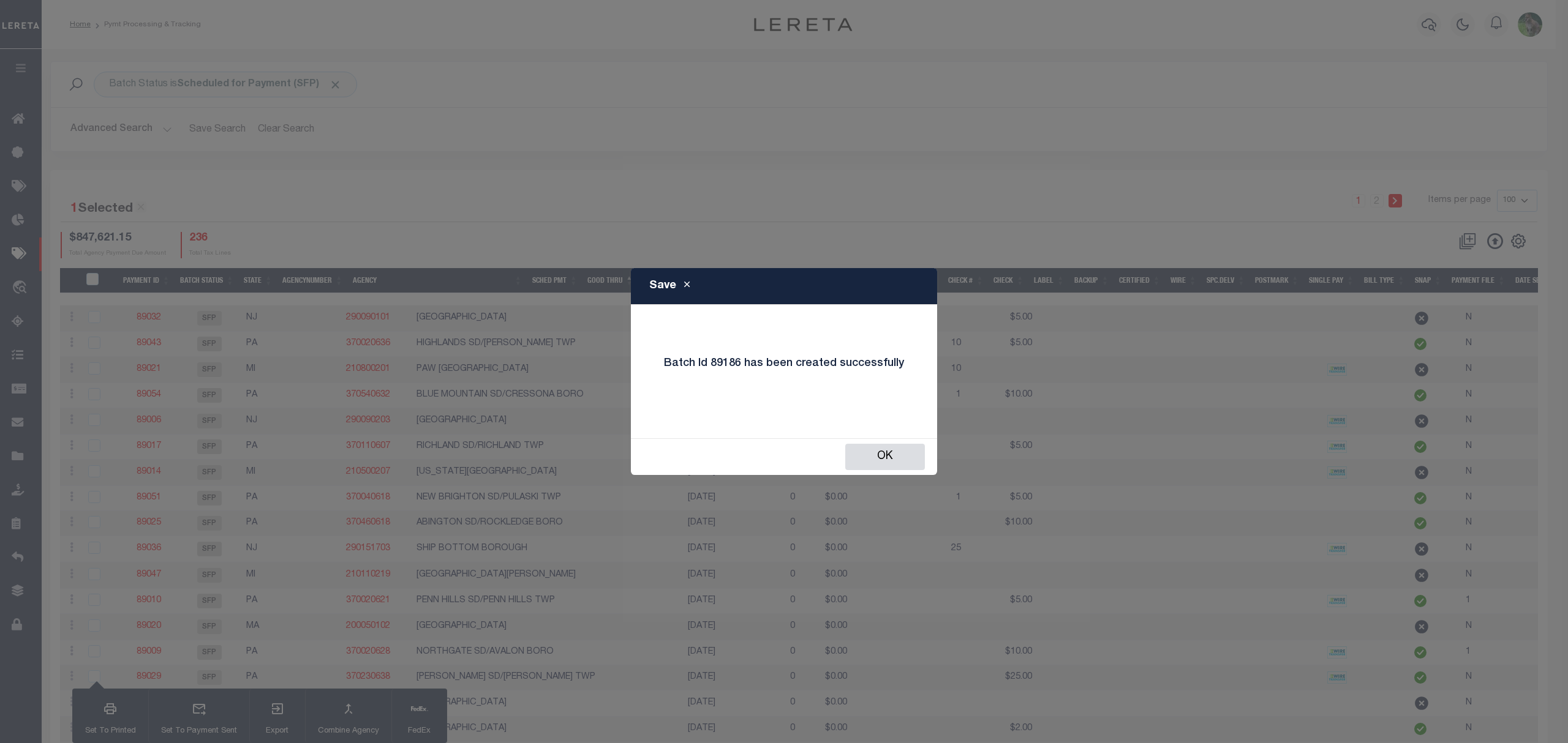
click at [729, 366] on h4 "Batch Id 89186 has been created successfully" at bounding box center [784, 363] width 259 height 13
copy h4 "89186"
click at [896, 451] on button "OK" at bounding box center [884, 457] width 79 height 26
checkbox input "false"
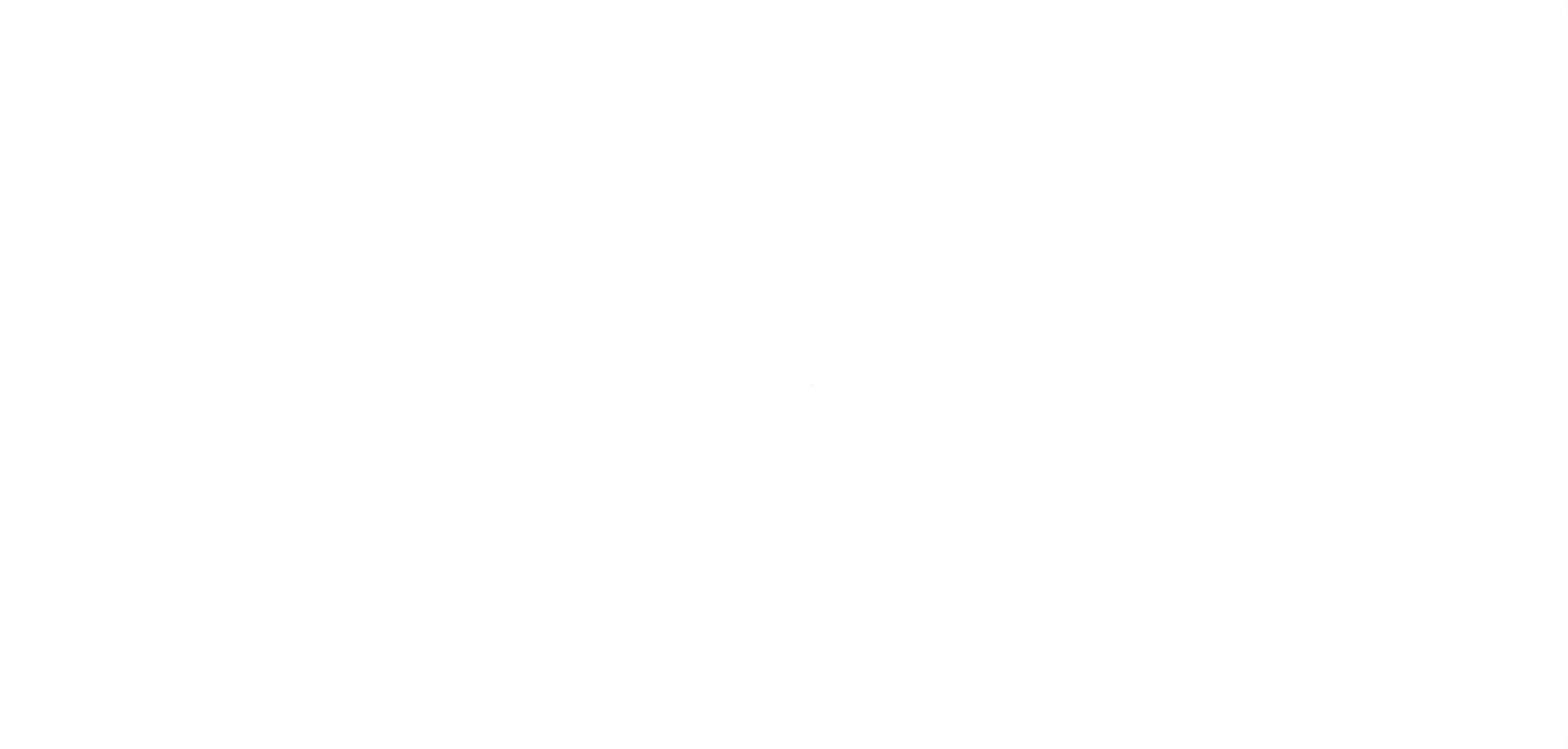
select select "SFP"
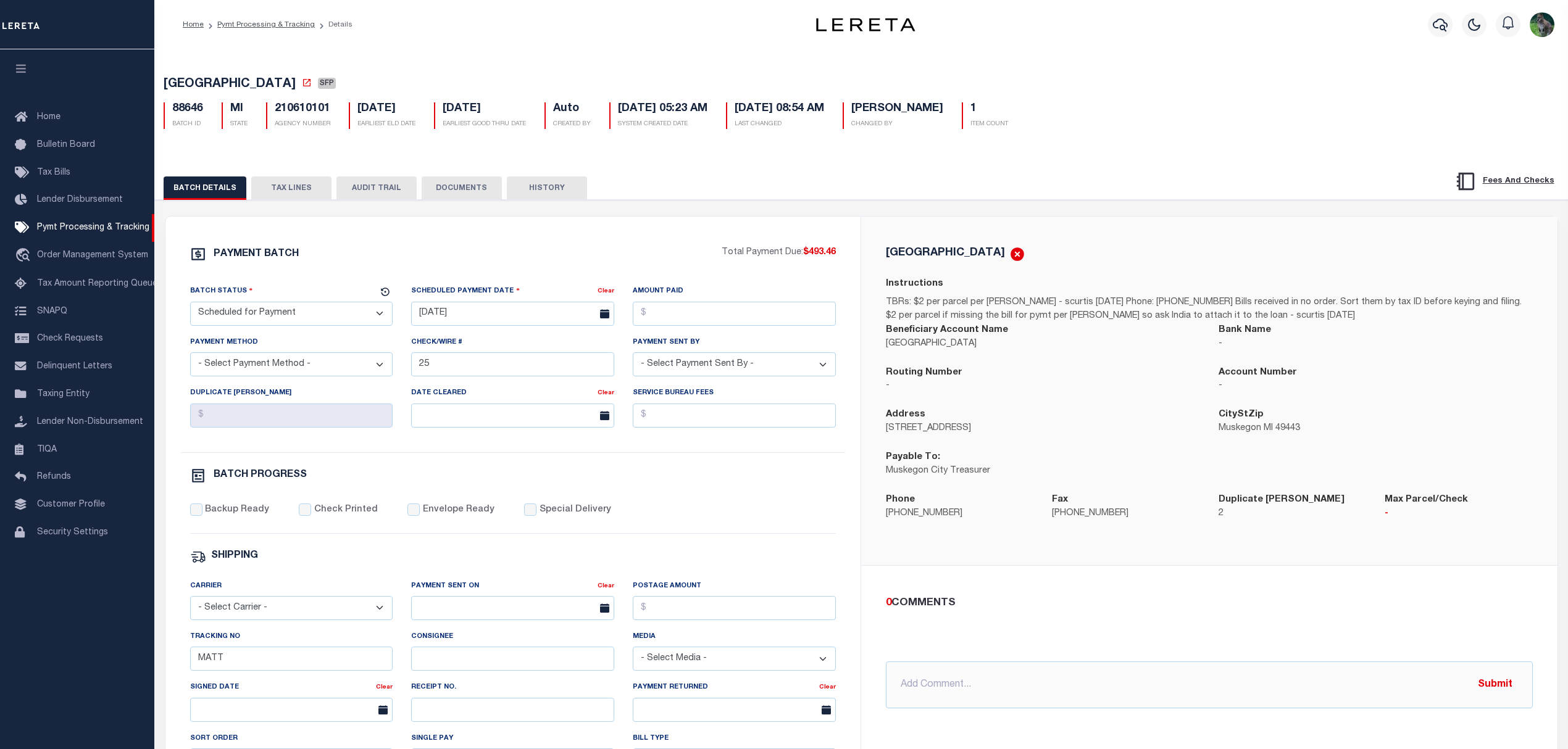
click at [290, 182] on button "TAX LINES" at bounding box center [291, 188] width 80 height 23
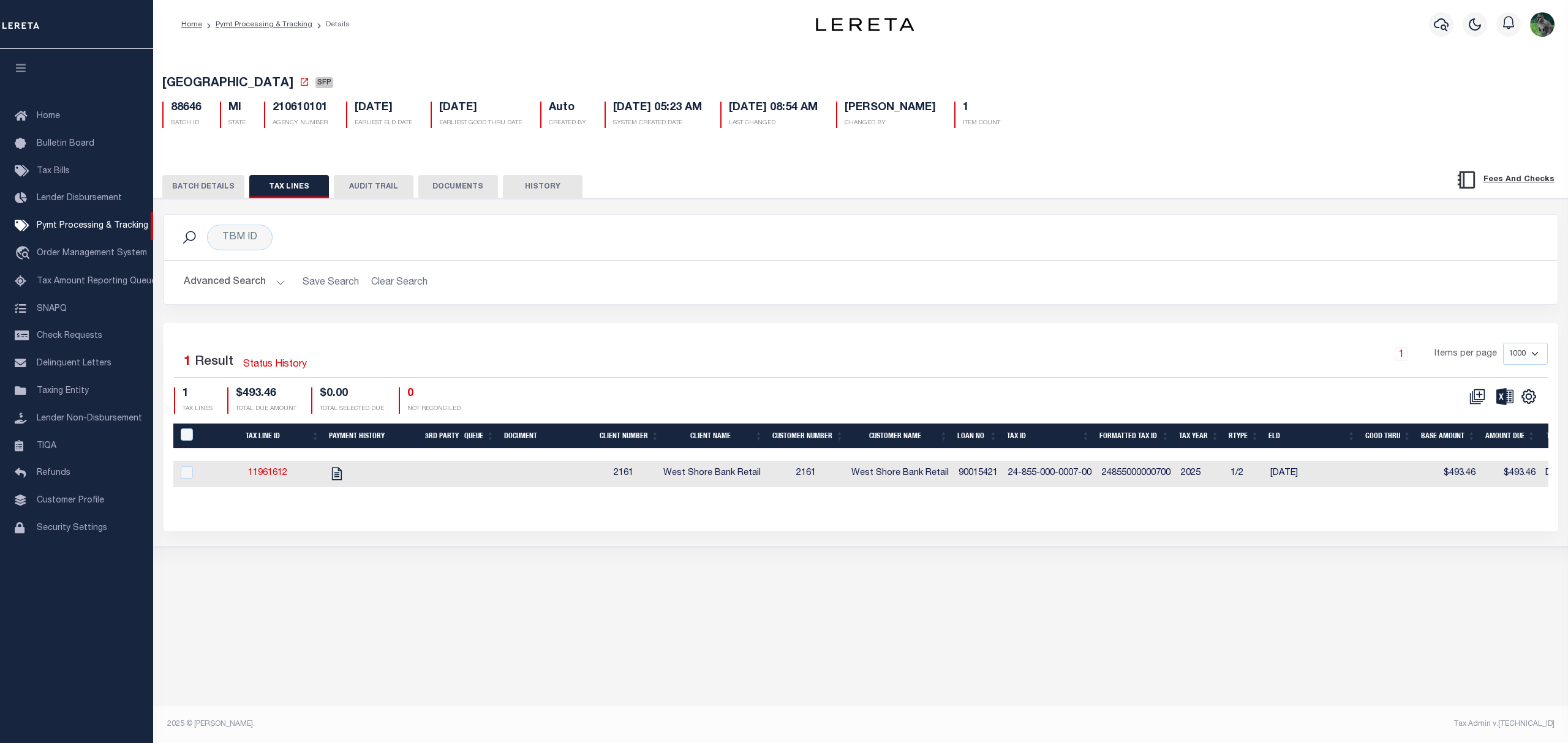
click at [216, 199] on button "BATCH DETAILS" at bounding box center [203, 186] width 82 height 23
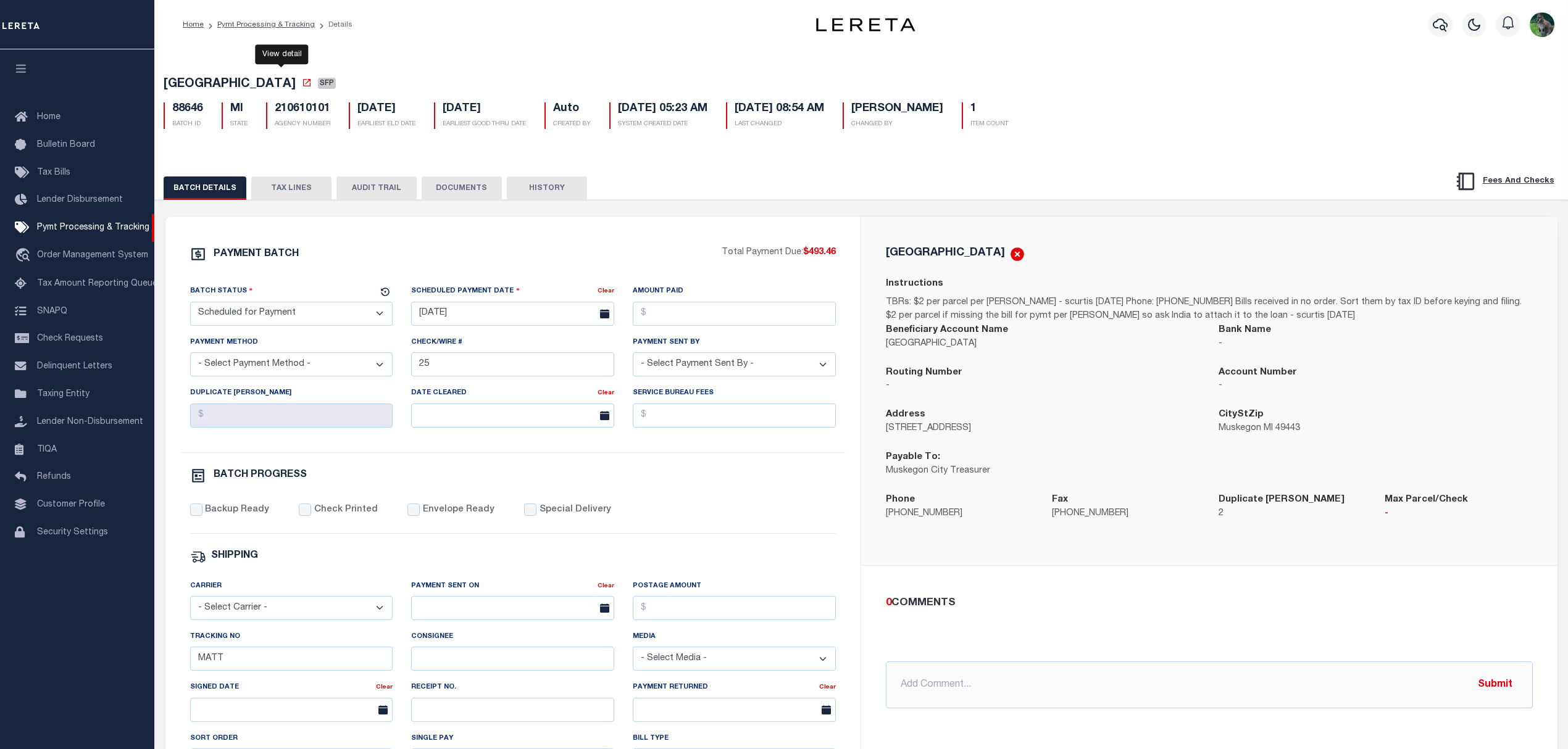
click at [302, 85] on icon at bounding box center [307, 82] width 10 height 10
click at [278, 196] on button "TAX LINES" at bounding box center [291, 188] width 80 height 23
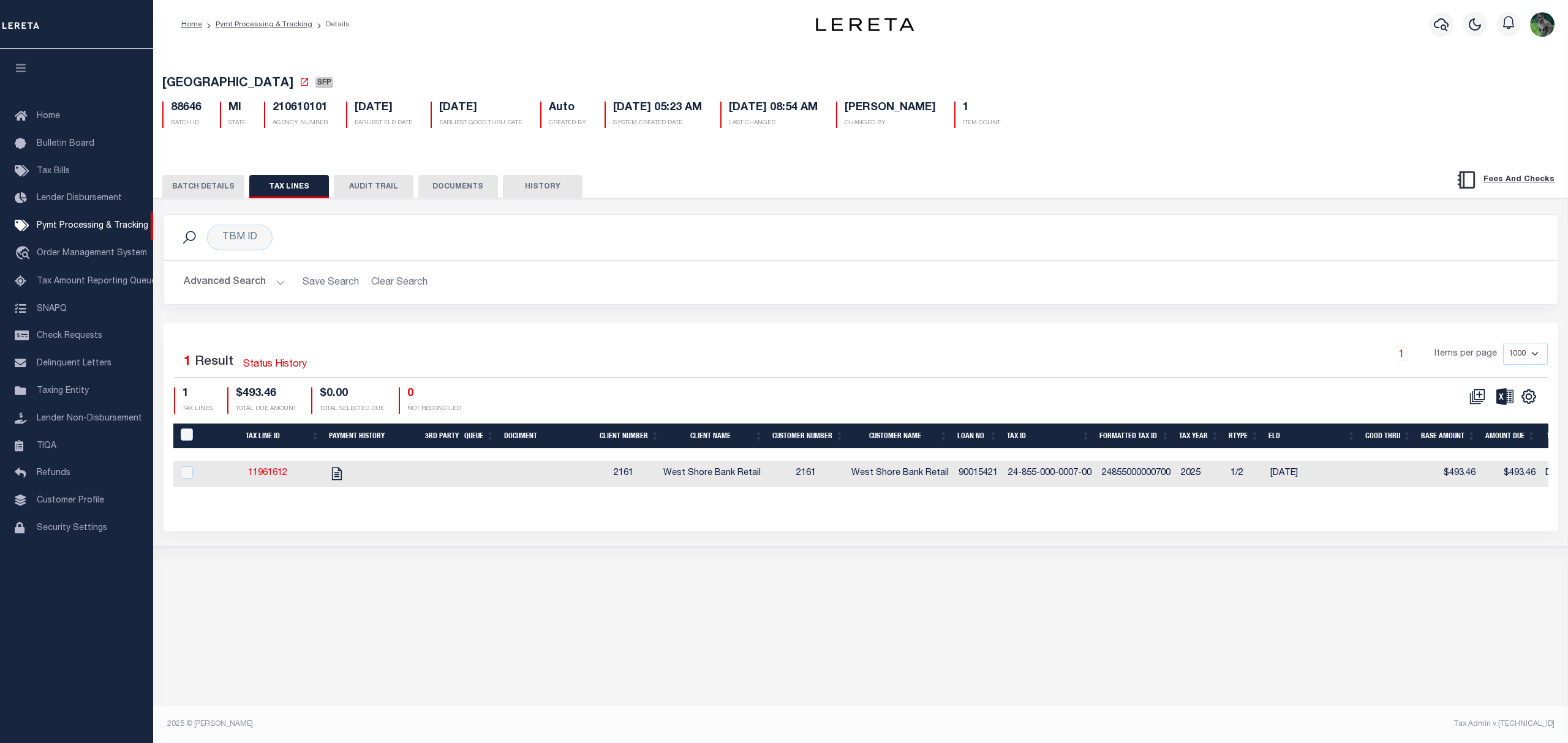
click at [1131, 480] on td "24855000000700" at bounding box center [1136, 474] width 79 height 26
checkbox input "true"
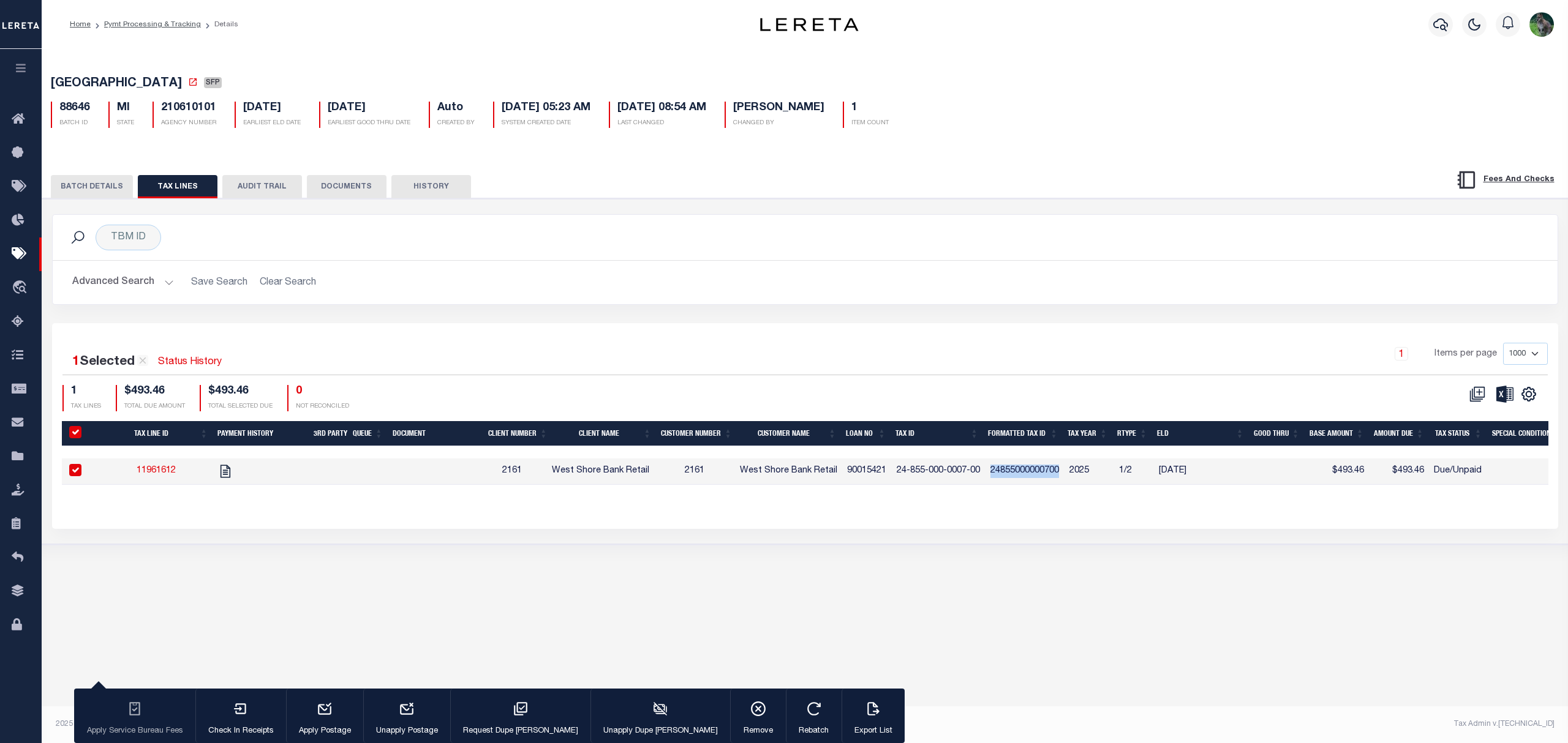
click at [1131, 480] on tr "11961612 2161 West Shore Bank Retail 2161 West Shore Bank Retail 90015421 24-85…" at bounding box center [1117, 472] width 2112 height 26
copy td "24855000000700"
click at [103, 179] on button "BATCH DETAILS" at bounding box center [92, 186] width 82 height 23
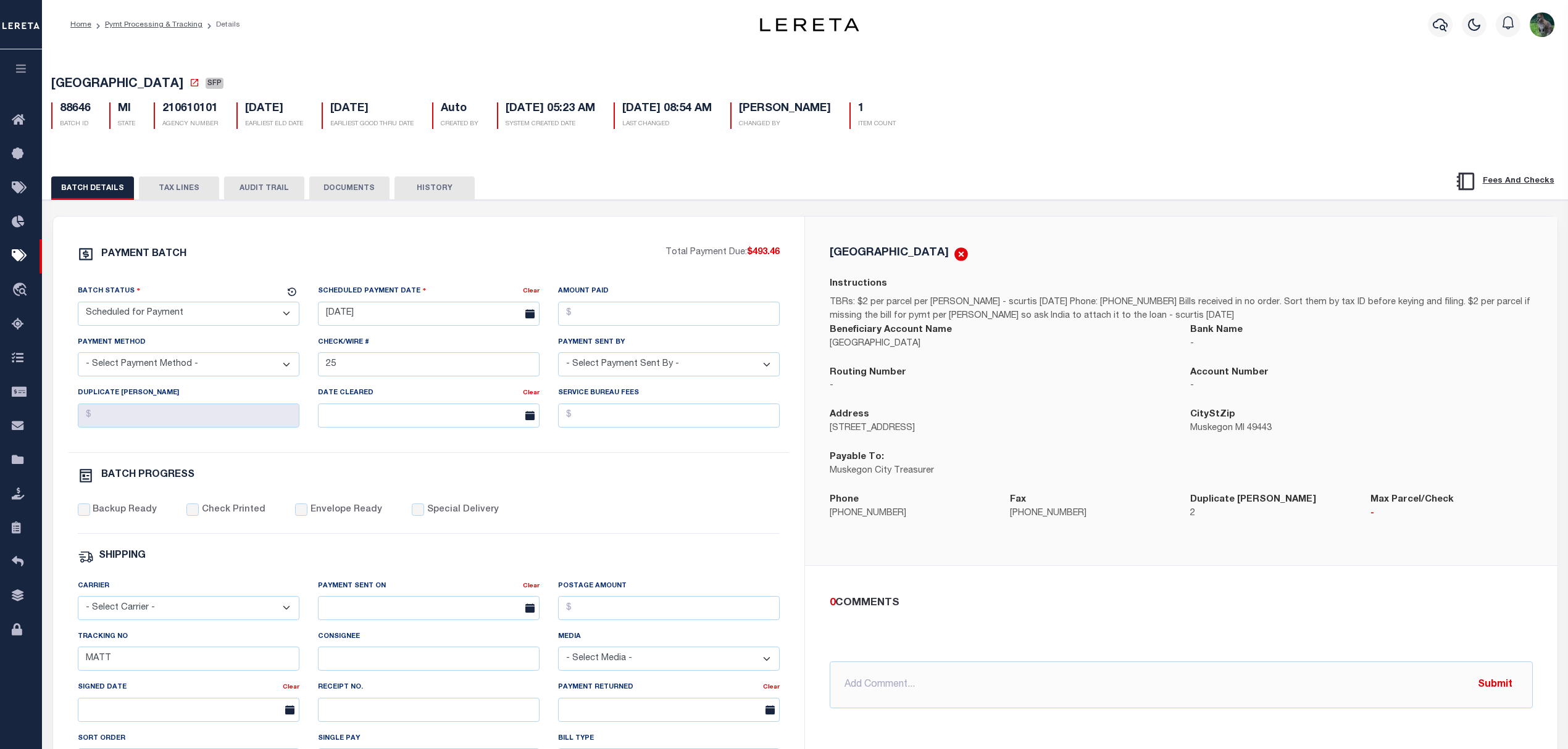
click at [97, 91] on span "[GEOGRAPHIC_DATA]" at bounding box center [117, 85] width 132 height 12
drag, startPoint x: 97, startPoint y: 92, endPoint x: 144, endPoint y: 84, distance: 47.7
click at [144, 84] on span "[GEOGRAPHIC_DATA]" at bounding box center [117, 85] width 132 height 12
copy span "[GEOGRAPHIC_DATA]"
click at [255, 309] on select "- Select Status - Scheduled for Payment Ready For Payment Payment Sent Cleared …" at bounding box center [188, 314] width 221 height 24
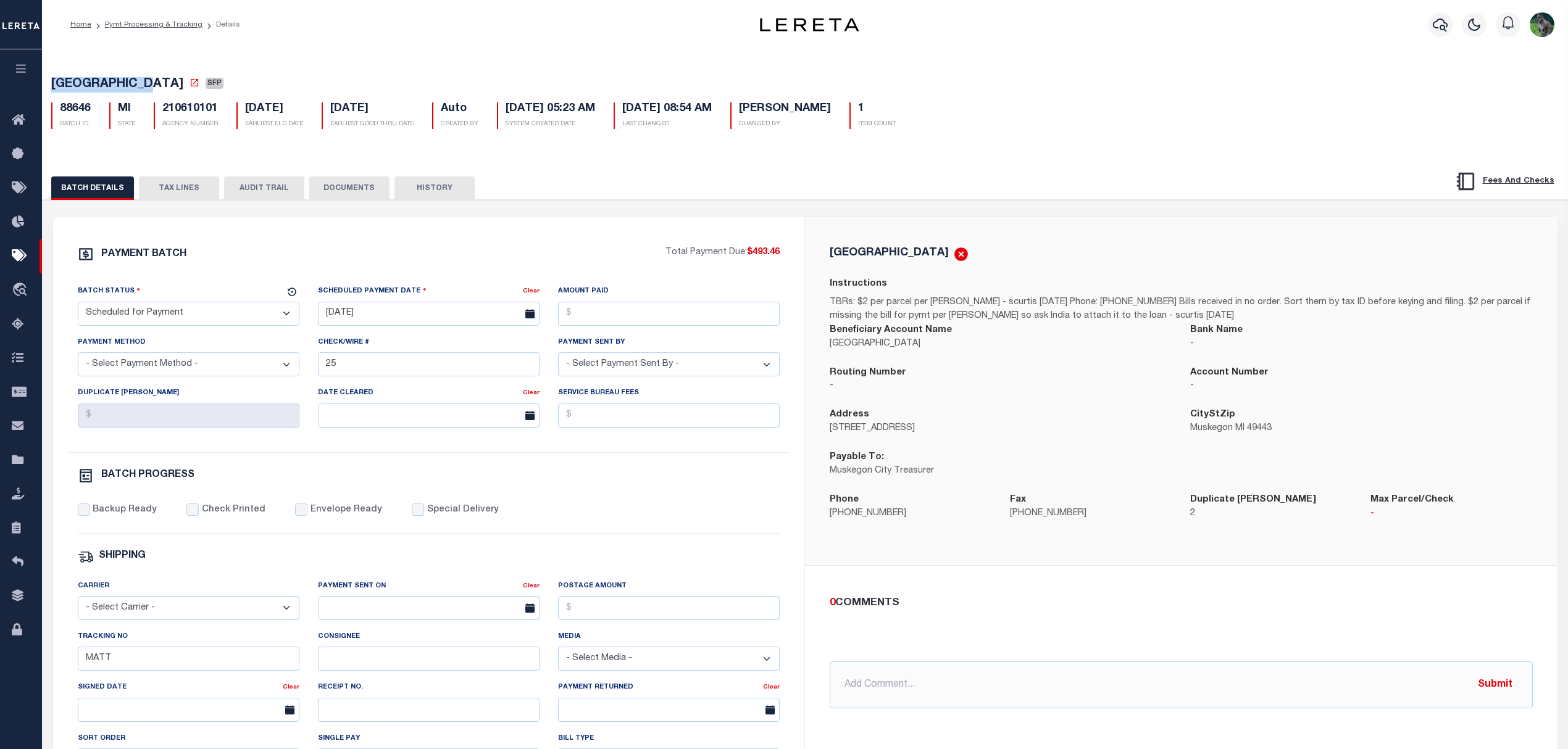
click at [78, 306] on select "- Select Status - Scheduled for Payment Ready For Payment Payment Sent Cleared …" at bounding box center [188, 314] width 221 height 24
drag, startPoint x: 220, startPoint y: 314, endPoint x: 208, endPoint y: 328, distance: 18.4
click at [220, 314] on select "- Select Status - Scheduled for Payment Ready For Payment Payment Sent Cleared …" at bounding box center [188, 314] width 221 height 24
select select "RFP"
click at [78, 306] on select "- Select Status - Scheduled for Payment Ready For Payment Payment Sent Cleared …" at bounding box center [188, 314] width 221 height 24
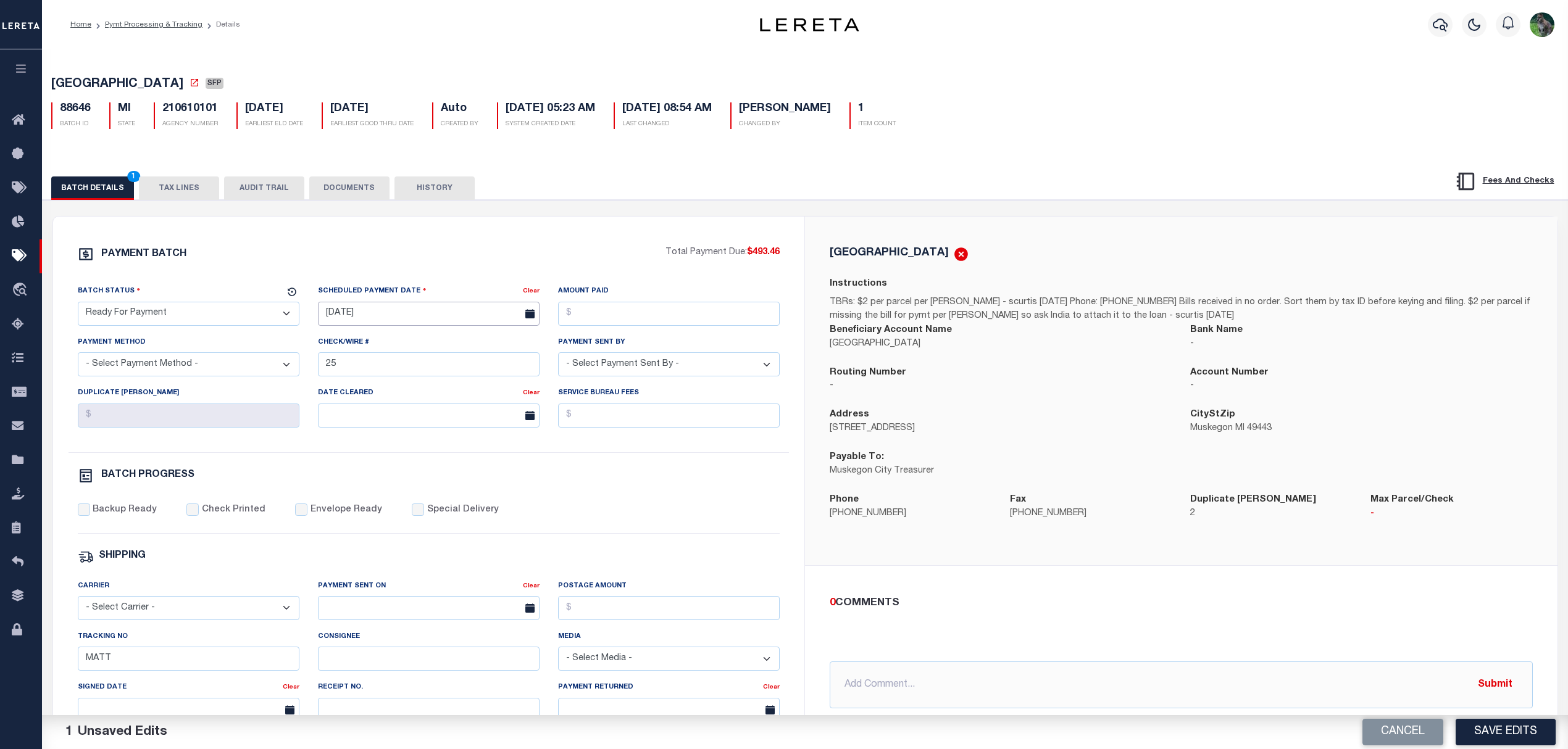
click at [381, 320] on input "[DATE]" at bounding box center [428, 314] width 221 height 24
click at [385, 418] on span "9" at bounding box center [385, 411] width 24 height 24
type input "09/09/2025"
click at [657, 316] on input "Amount Paid" at bounding box center [668, 314] width 221 height 24
type input "$493.46"
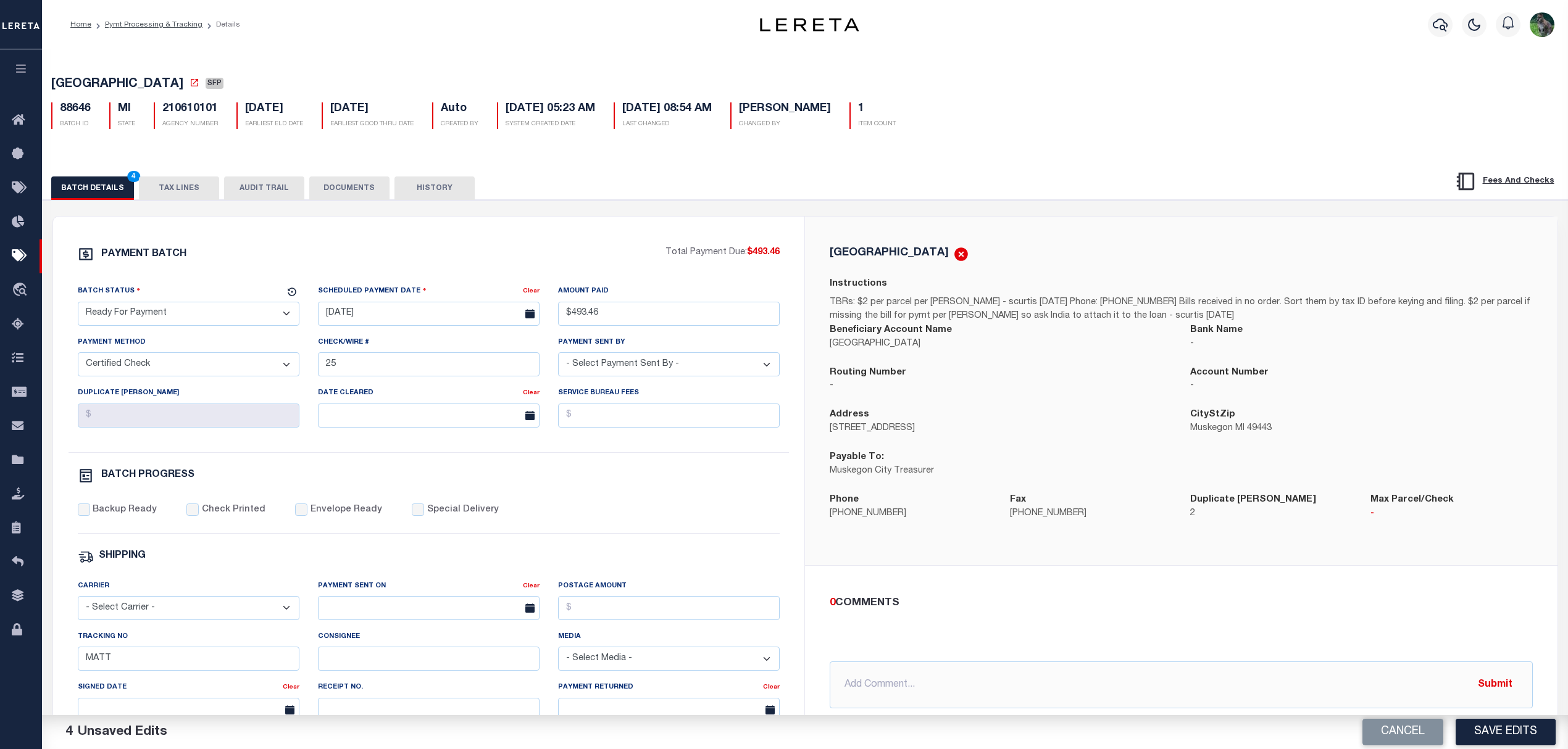
select select "CHK"
select select "[PERSON_NAME]"
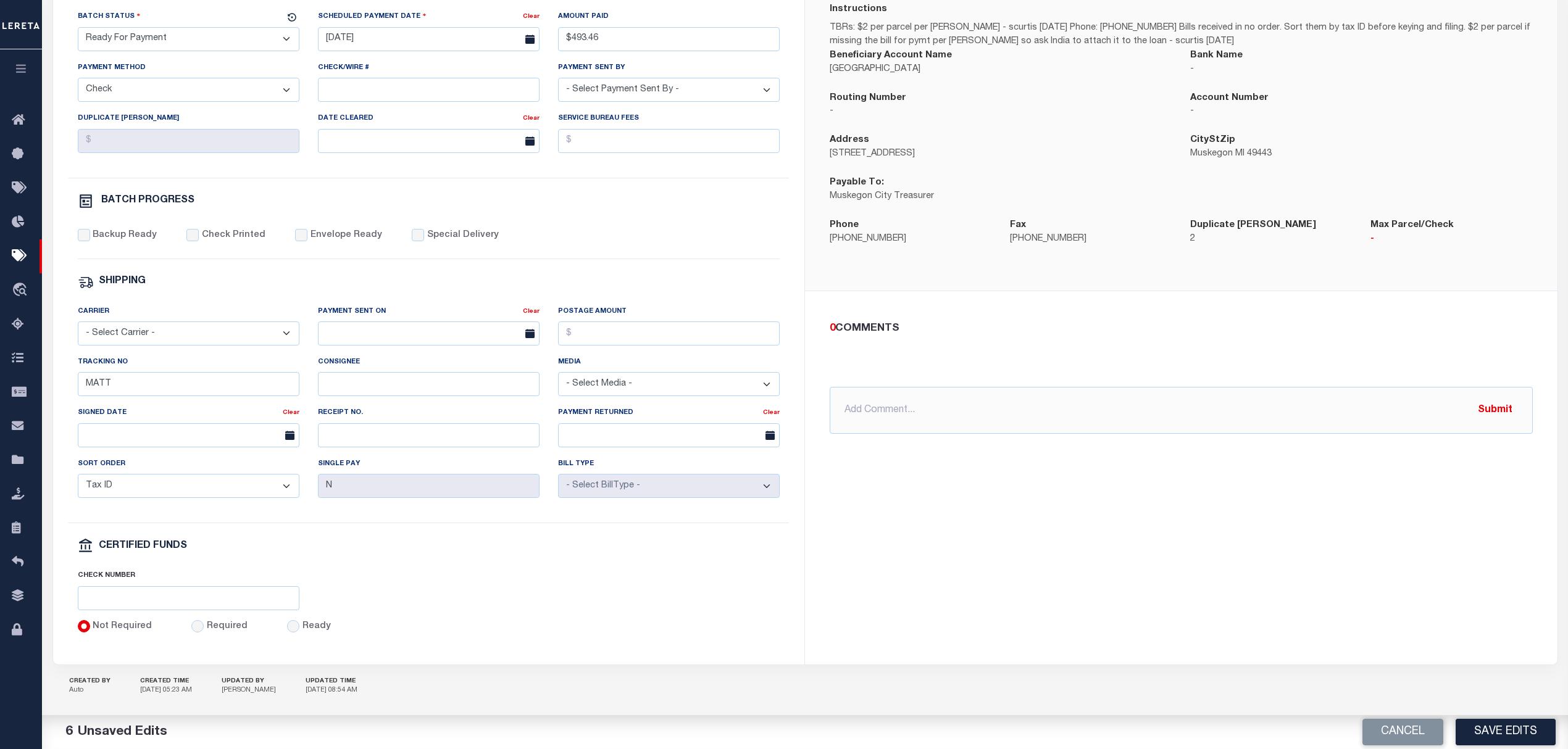
scroll to position [300, 0]
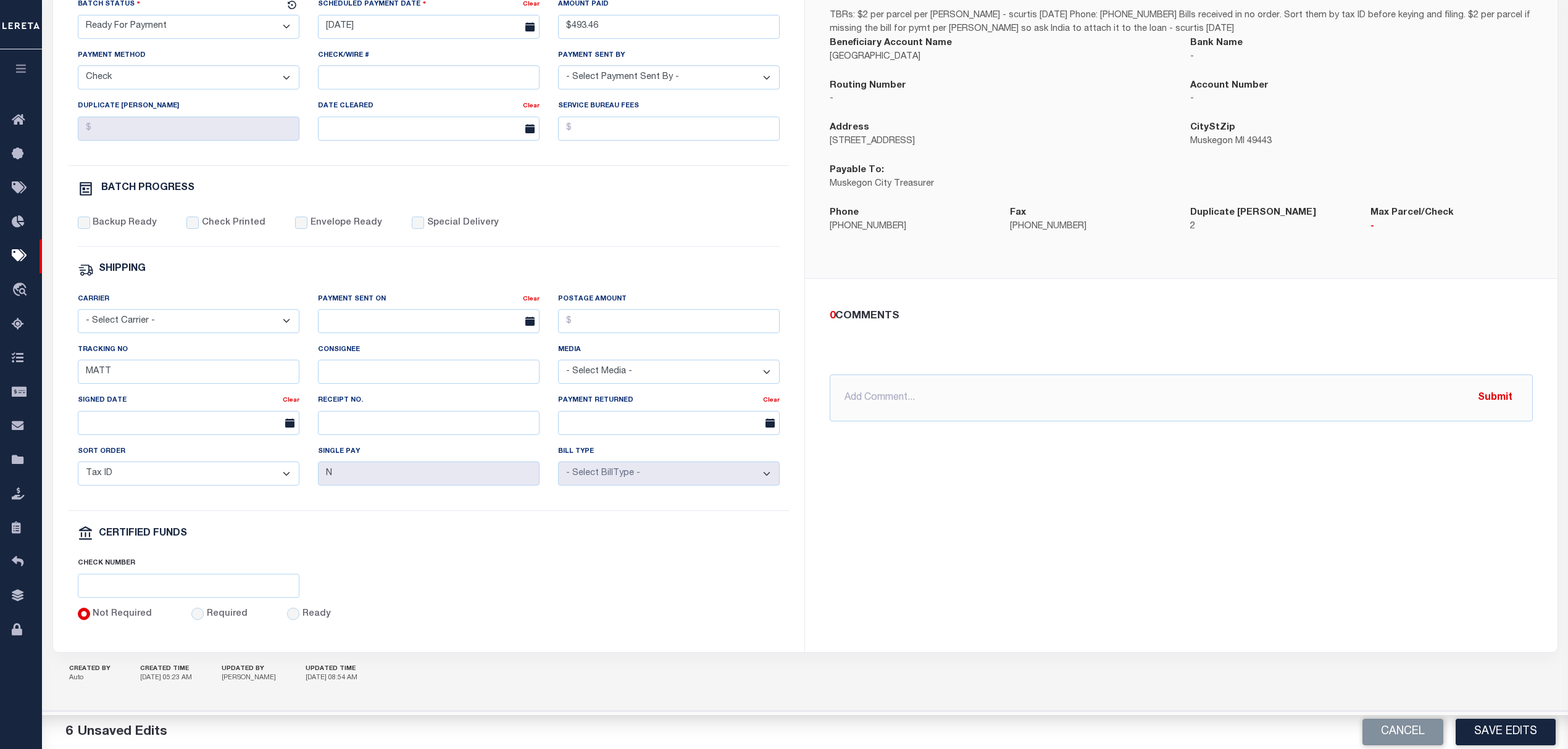
click at [142, 225] on div "Backup Ready Check Printed Envelope Ready Special Delivery" at bounding box center [428, 231] width 702 height 30
click at [146, 217] on label "Backup Ready" at bounding box center [124, 223] width 64 height 13
click at [90, 217] on input "Backup Ready" at bounding box center [84, 223] width 12 height 12
checkbox input "true"
drag, startPoint x: 131, startPoint y: 366, endPoint x: 0, endPoint y: 390, distance: 133.2
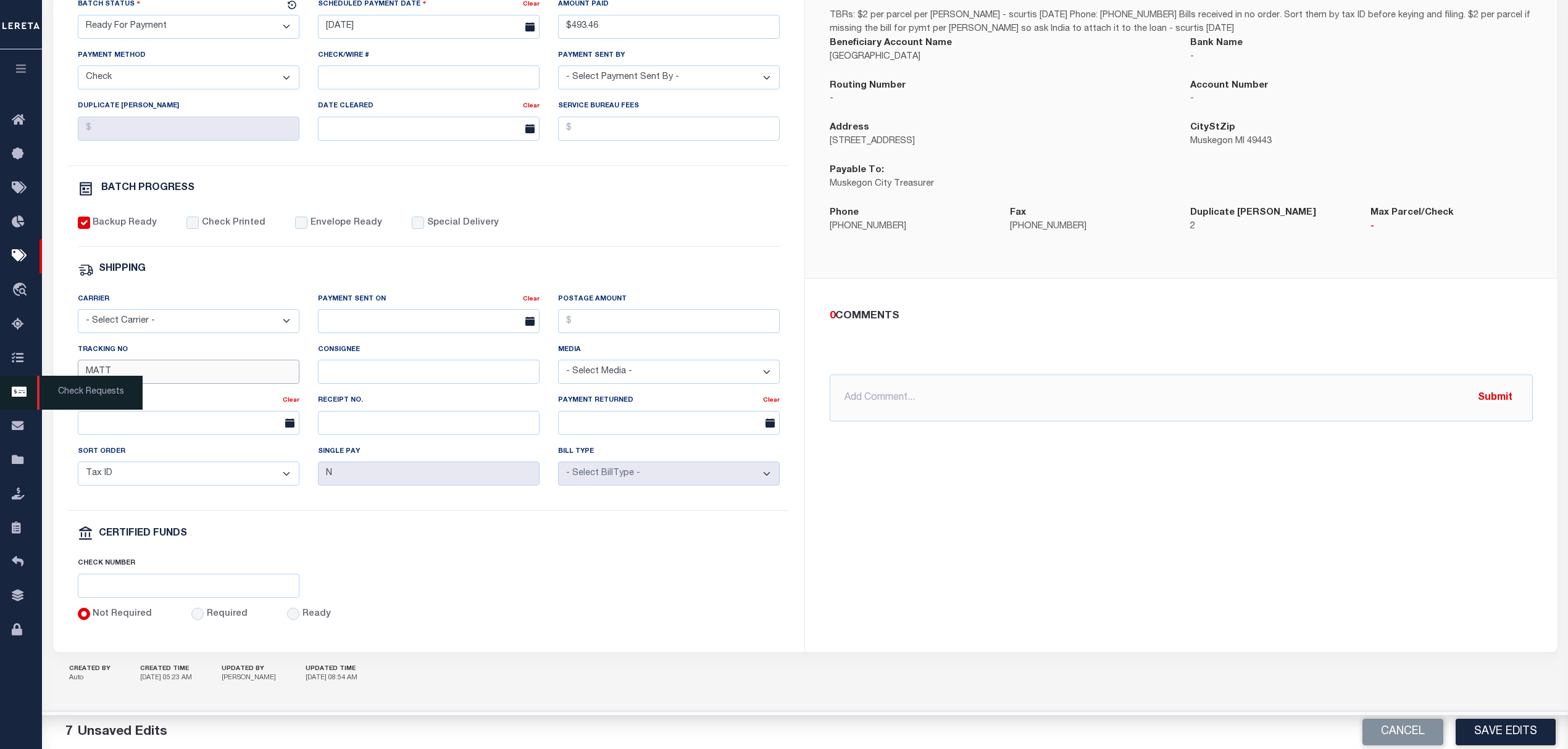
click at [0, 387] on div "Home Pymt Processing & Tracking Details Profile Sign out" at bounding box center [784, 231] width 1568 height 1036
click at [948, 489] on div "MUSKEGON CITY Instructions TBRs: $2 per parcel per Tammy - scurtis 6/29/21 Phon…" at bounding box center [1181, 290] width 752 height 722
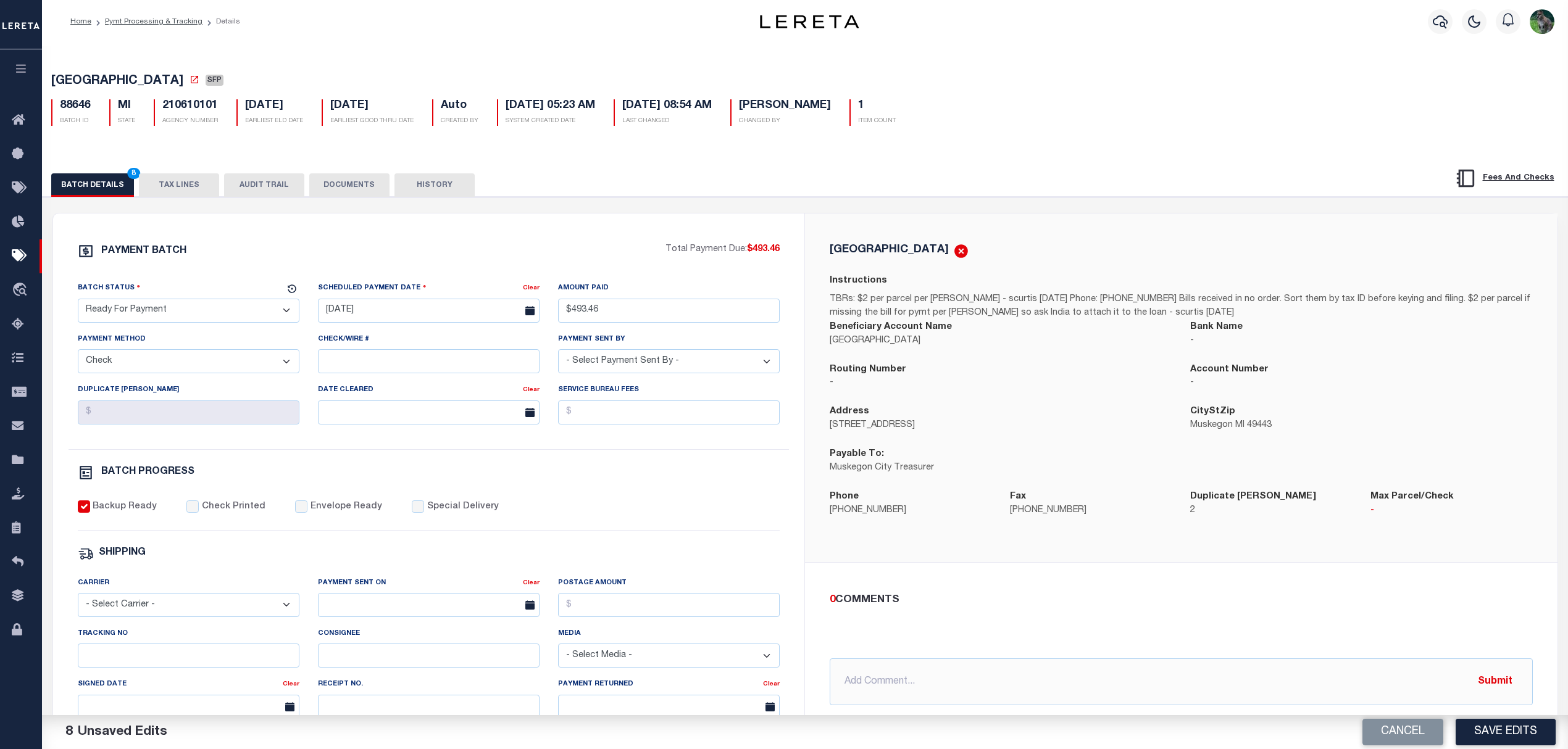
scroll to position [0, 0]
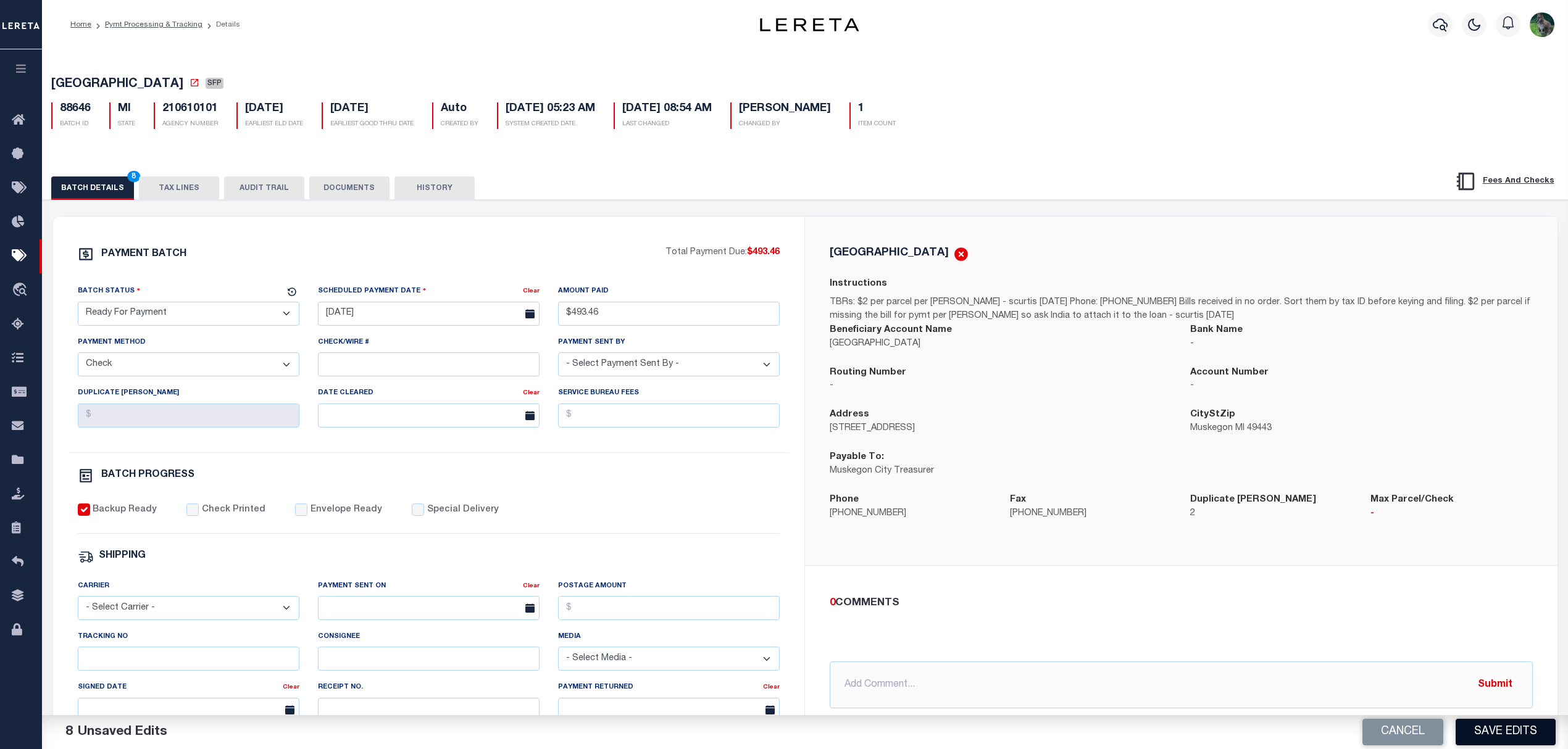
drag, startPoint x: 1485, startPoint y: 721, endPoint x: 1485, endPoint y: 729, distance: 8.0
click at [1485, 725] on button "Save Edits" at bounding box center [1505, 732] width 100 height 26
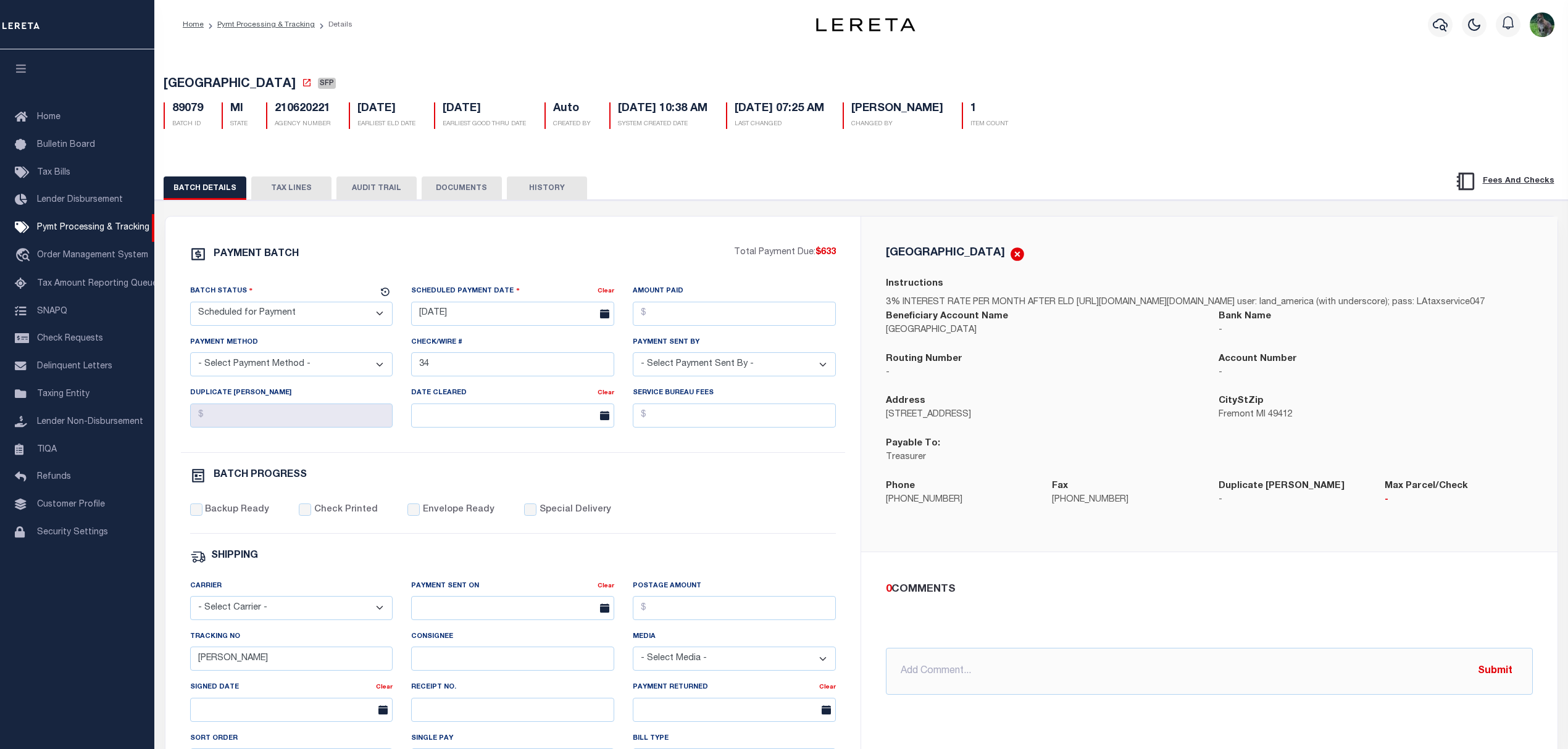
click at [317, 314] on select "- Select Status - Scheduled for Payment Ready For Payment Payment Sent Cleared …" at bounding box center [292, 314] width 203 height 24
click at [387, 255] on div "PAYMENT BATCH" at bounding box center [462, 258] width 544 height 23
click at [317, 321] on select "- Select Status - Scheduled for Payment Ready For Payment Payment Sent Cleared …" at bounding box center [292, 314] width 203 height 24
click at [331, 270] on div "PAYMENT BATCH" at bounding box center [462, 258] width 544 height 23
click at [352, 321] on select "- Select Status - Scheduled for Payment Ready For Payment Payment Sent Cleared …" at bounding box center [292, 314] width 203 height 24
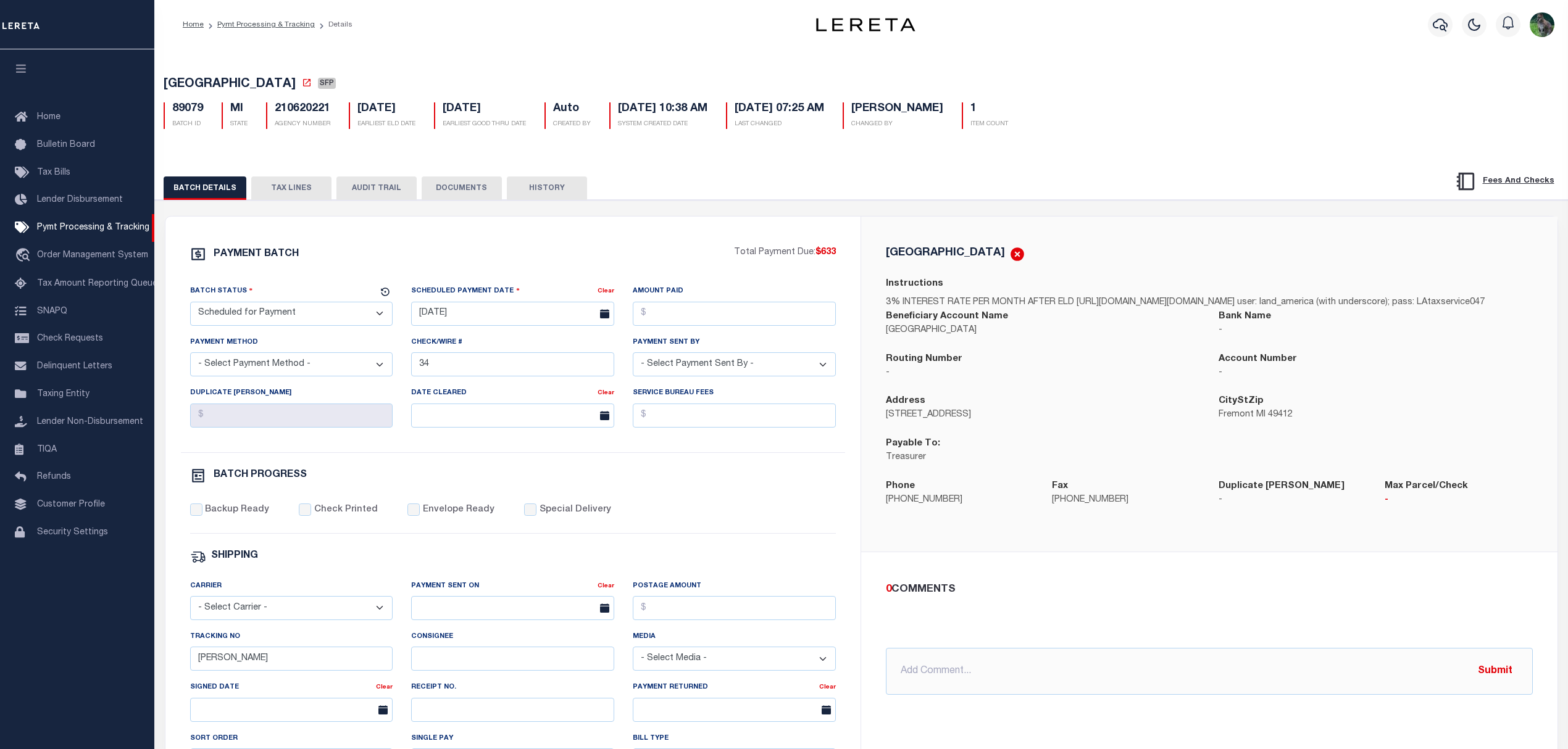
select select "RFP"
click at [190, 306] on select "- Select Status - Scheduled for Payment Ready For Payment Payment Sent Cleared …" at bounding box center [292, 314] width 203 height 24
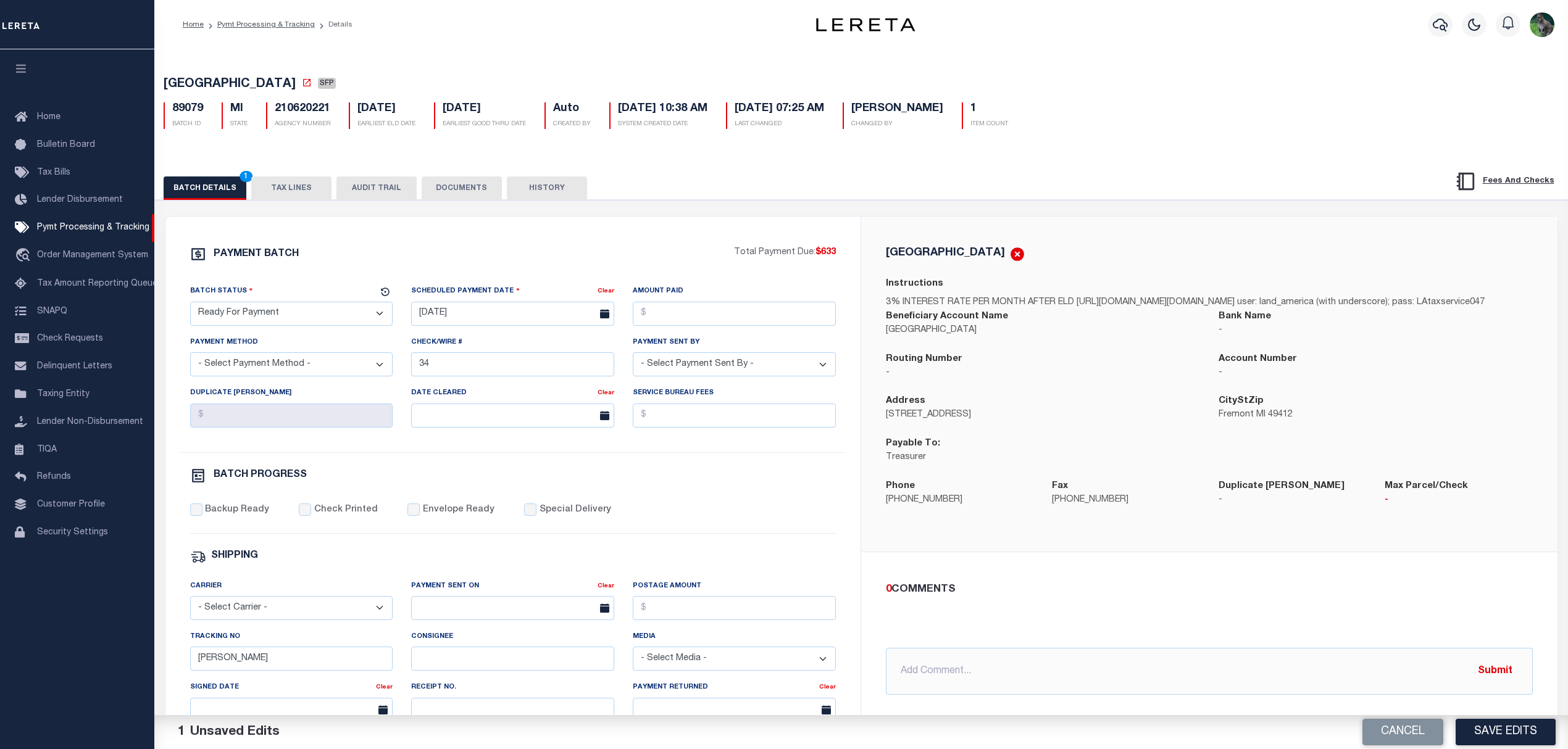
click at [210, 87] on span "[GEOGRAPHIC_DATA]" at bounding box center [230, 85] width 132 height 12
drag, startPoint x: 211, startPoint y: 87, endPoint x: 234, endPoint y: 85, distance: 23.1
click at [234, 85] on span "[GEOGRAPHIC_DATA]" at bounding box center [230, 85] width 132 height 12
copy span "[GEOGRAPHIC_DATA]"
click at [450, 317] on input "[DATE]" at bounding box center [513, 314] width 203 height 24
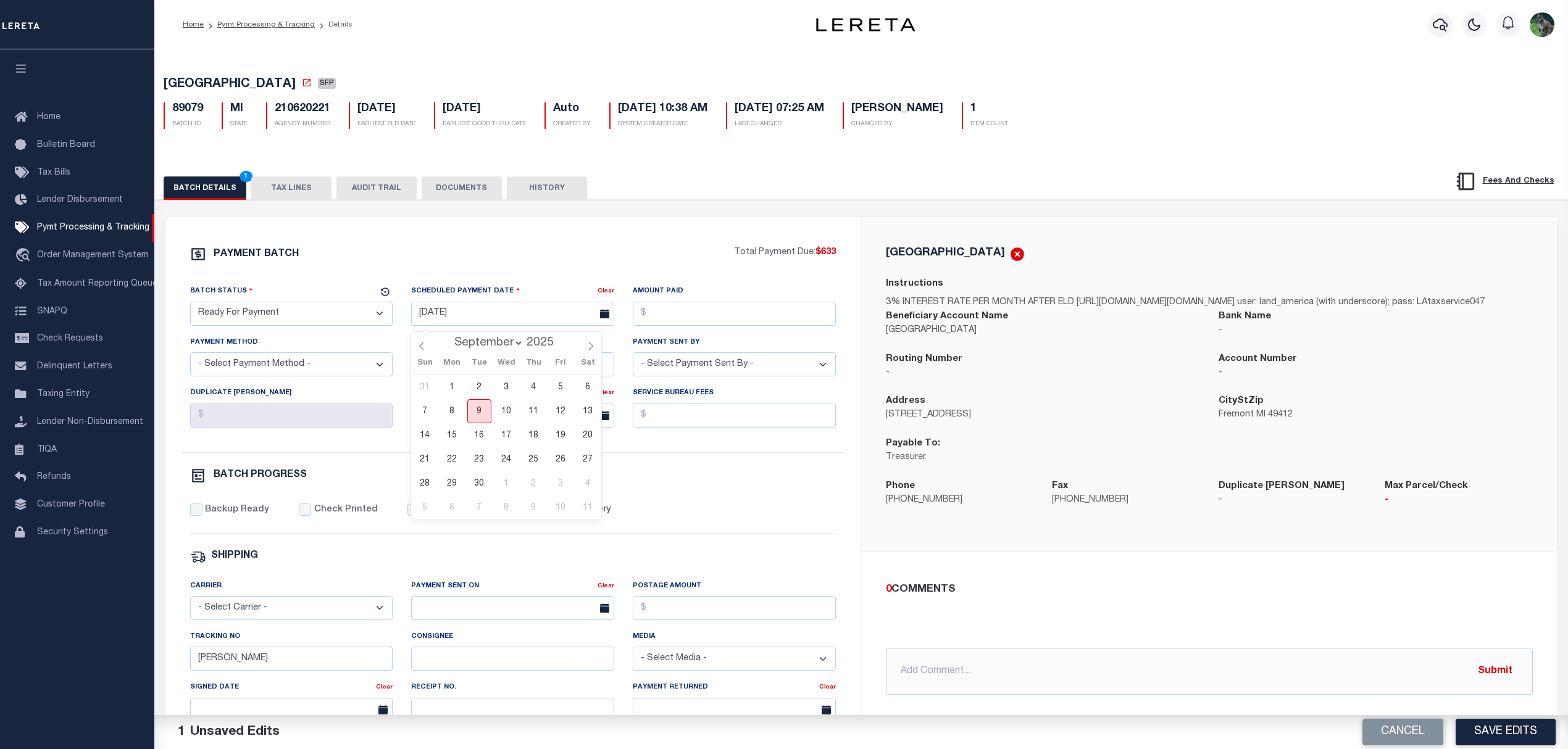
click at [487, 412] on span "9" at bounding box center [479, 411] width 24 height 24
type input "[DATE]"
drag, startPoint x: 695, startPoint y: 312, endPoint x: 707, endPoint y: 324, distance: 17.0
click at [695, 312] on input "Amount Paid" at bounding box center [734, 314] width 203 height 24
type input "$633.00"
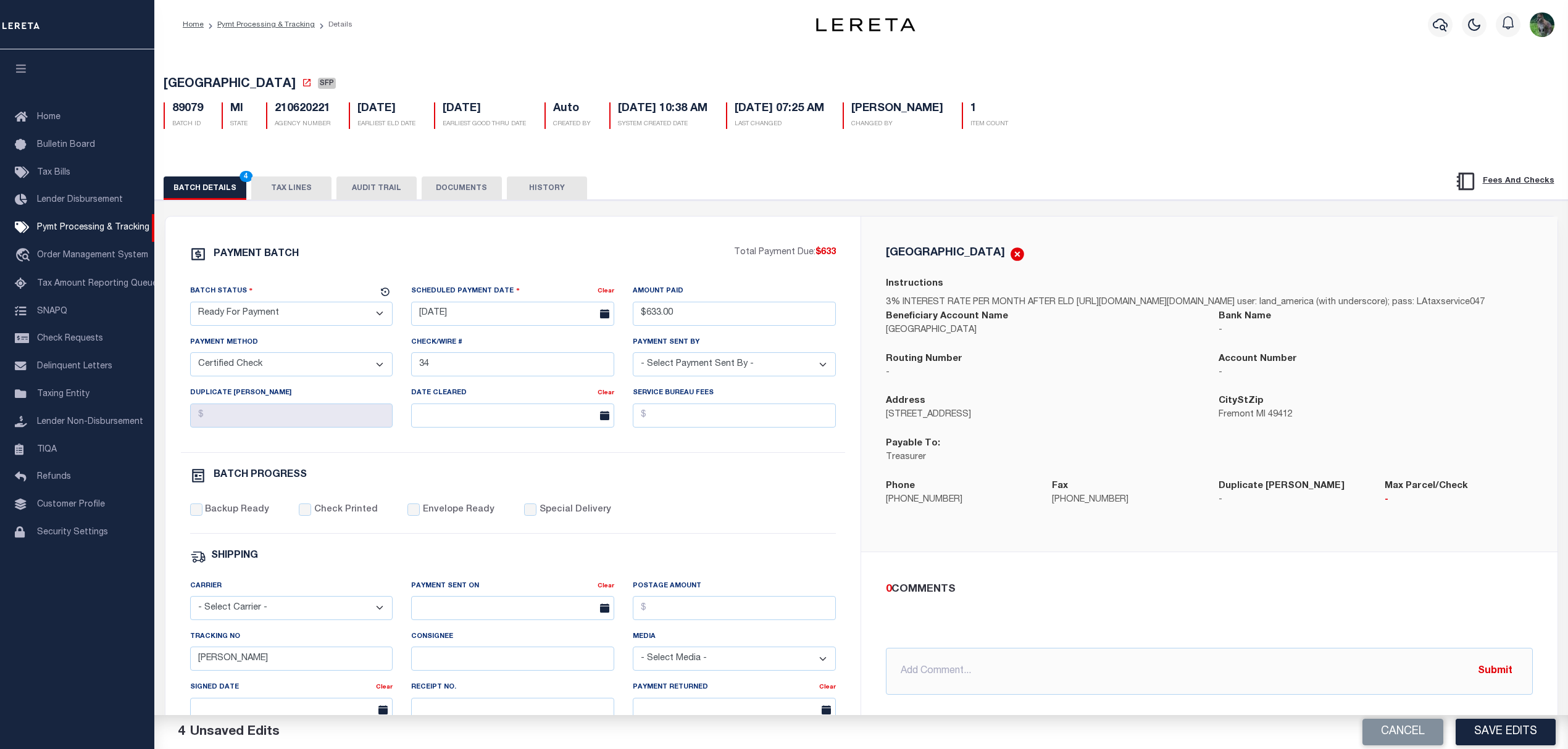
select select "CHK"
select select "[PERSON_NAME]"
click at [227, 517] on label "Backup Ready" at bounding box center [237, 510] width 64 height 13
click at [203, 516] on input "Backup Ready" at bounding box center [196, 510] width 12 height 12
checkbox input "true"
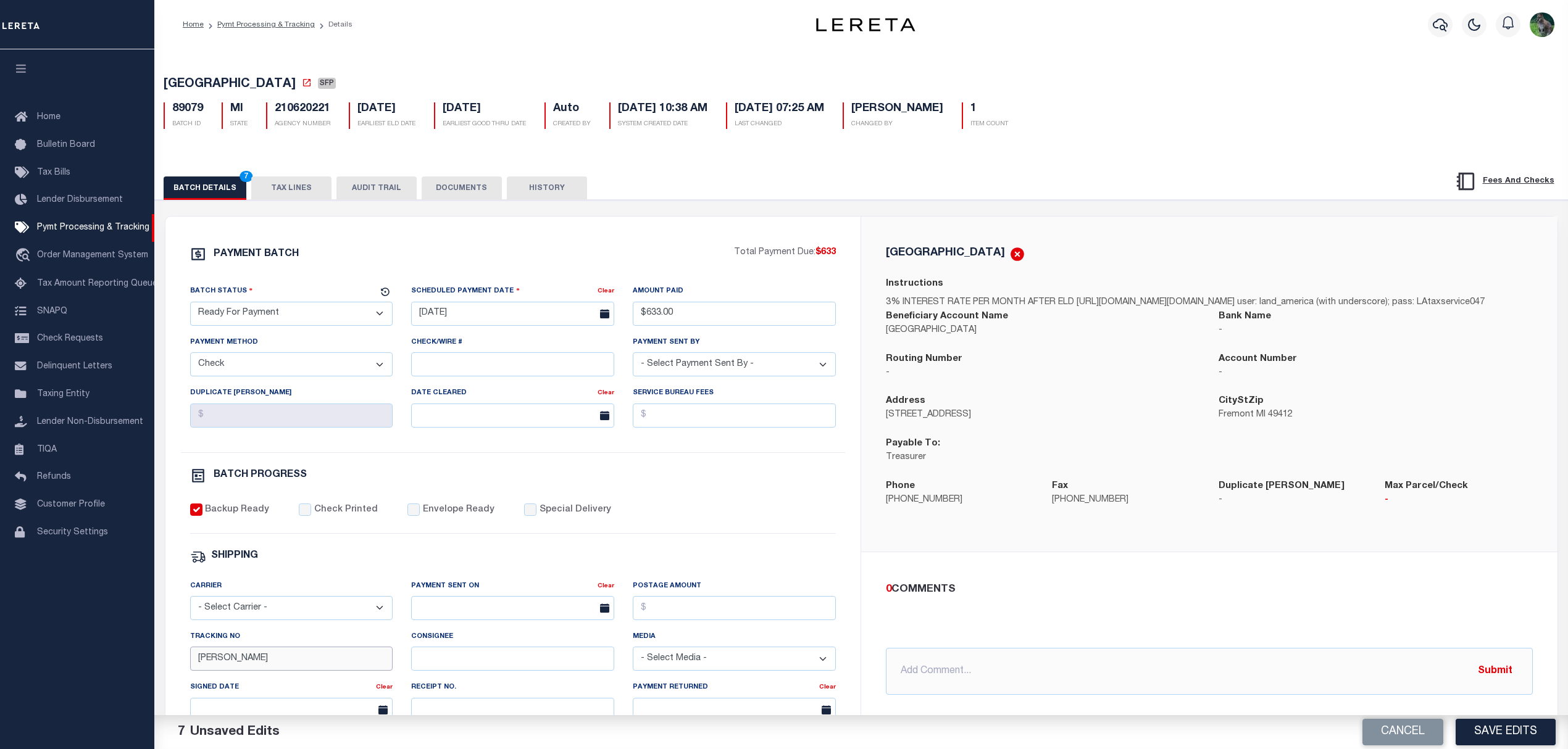
drag, startPoint x: 231, startPoint y: 669, endPoint x: 166, endPoint y: 680, distance: 65.9
click at [158, 680] on div "PAYMENT BATCH Total Payment Due: $633 Batch Status" at bounding box center [862, 599] width 1425 height 799
click at [1504, 737] on button "Save Edits" at bounding box center [1505, 732] width 100 height 26
click at [1504, 737] on div "Cancel Saving..." at bounding box center [1214, 733] width 707 height 35
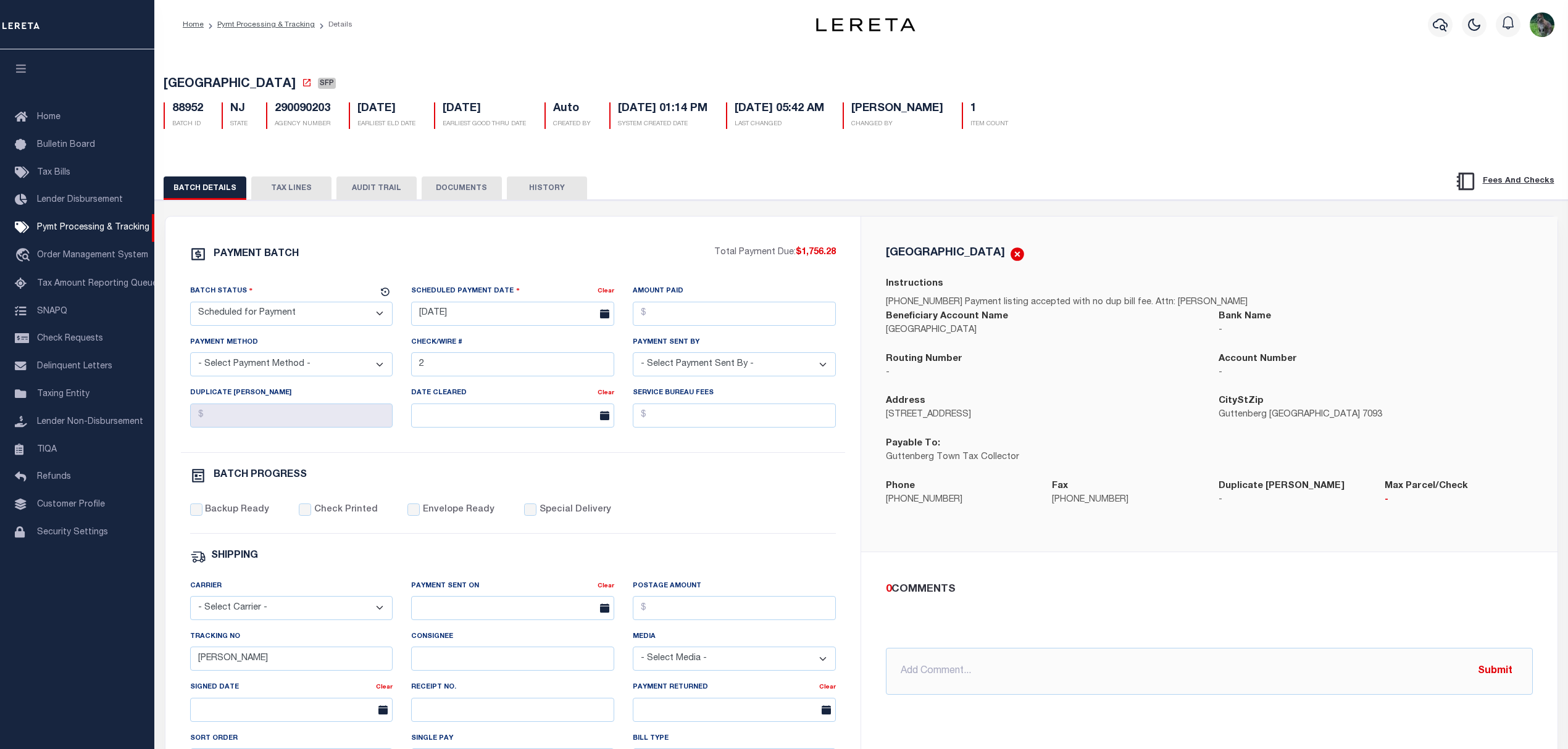
click at [213, 81] on span "[GEOGRAPHIC_DATA]" at bounding box center [230, 85] width 132 height 12
drag, startPoint x: 213, startPoint y: 81, endPoint x: 259, endPoint y: 73, distance: 46.7
click at [259, 73] on div "GUTTENBERG TOWN SFP 88952 BATCH ID NJ STATE 290090203 1" at bounding box center [862, 100] width 1425 height 77
copy span "[GEOGRAPHIC_DATA]"
click at [324, 312] on select "- Select Status - Scheduled for Payment Ready For Payment Payment Sent Cleared …" at bounding box center [292, 314] width 203 height 24
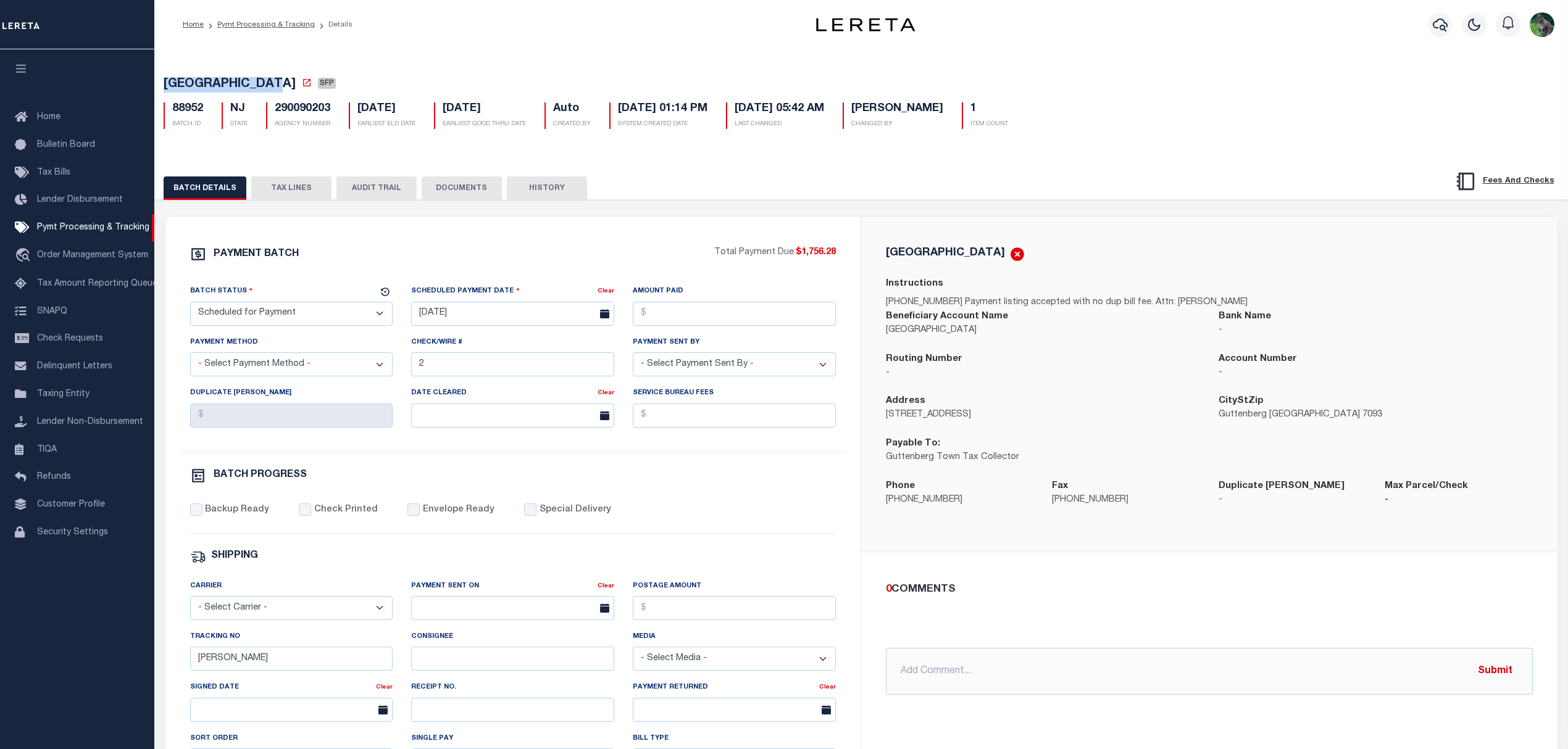
select select "RFP"
click at [190, 306] on select "- Select Status - Scheduled for Payment Ready For Payment Payment Sent Cleared …" at bounding box center [292, 314] width 203 height 24
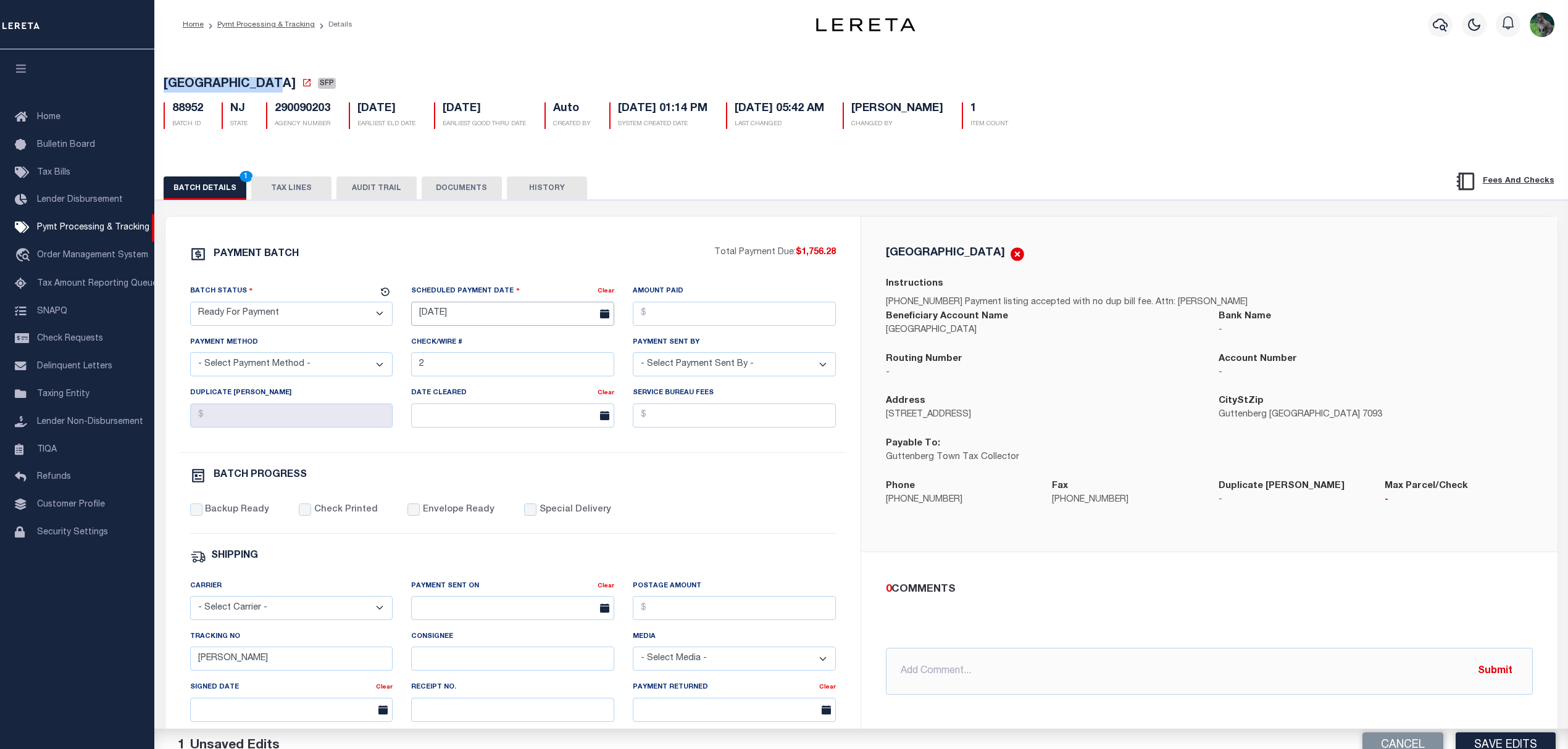
click at [469, 324] on body "Home Pymt Processing & Tracking Details" at bounding box center [784, 518] width 1568 height 1036
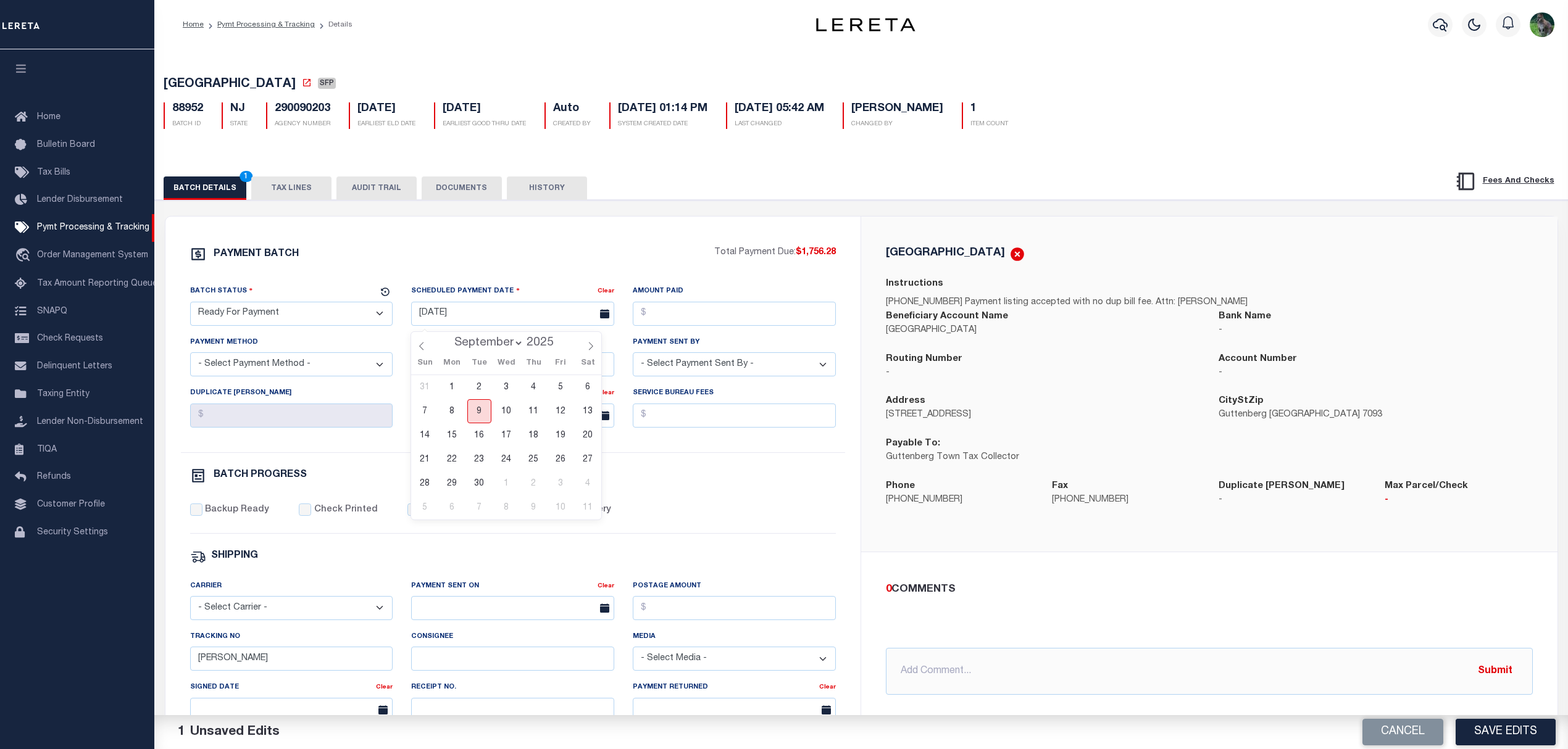
click at [490, 414] on span "9" at bounding box center [479, 411] width 24 height 24
type input "[DATE]"
click at [746, 307] on input "Amount Paid" at bounding box center [734, 314] width 203 height 24
type input "$1,756.28"
select select "CHK"
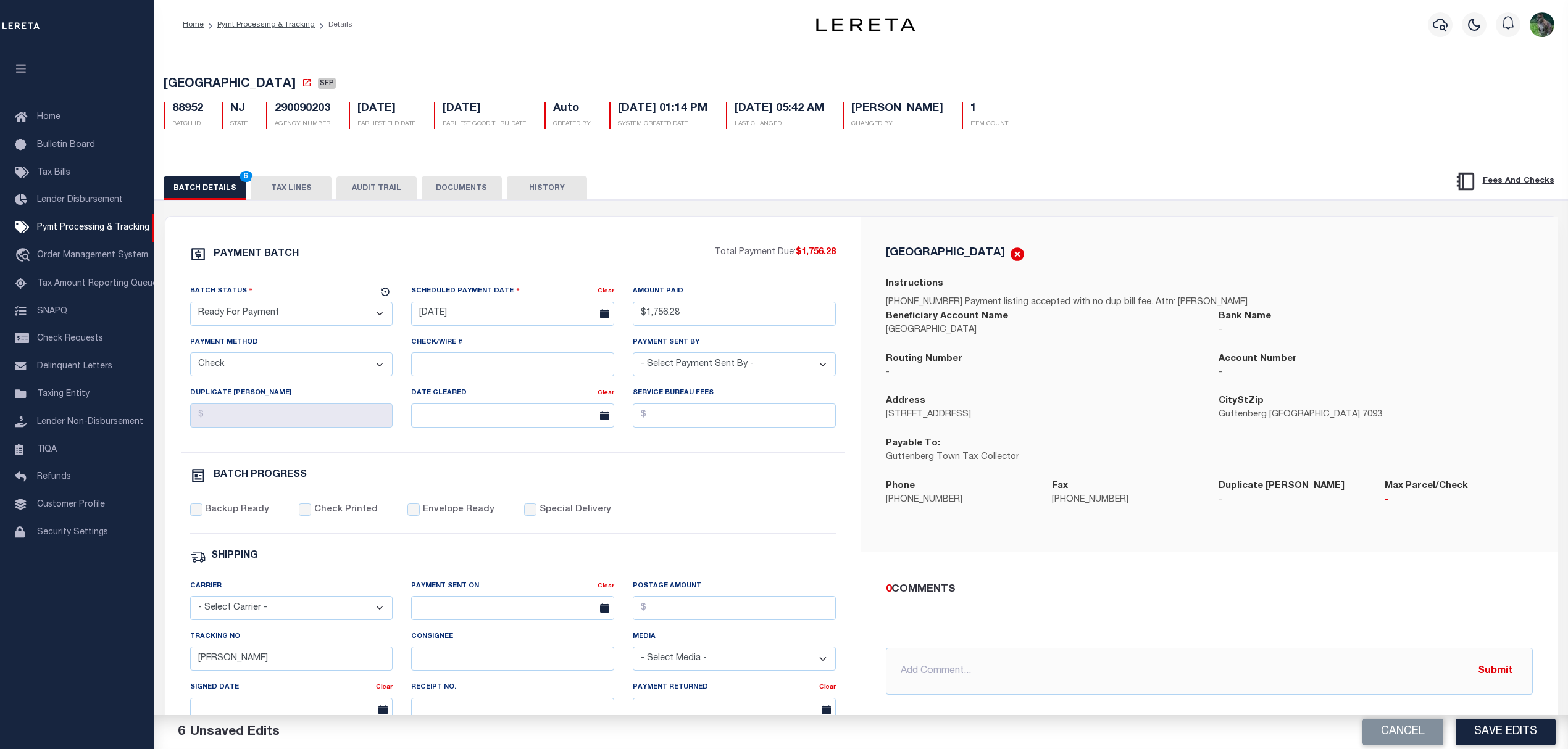
select select "[PERSON_NAME]"
click at [249, 517] on label "Backup Ready" at bounding box center [237, 510] width 64 height 13
click at [203, 516] on input "Backup Ready" at bounding box center [196, 510] width 12 height 12
checkbox input "true"
drag, startPoint x: 238, startPoint y: 680, endPoint x: 179, endPoint y: 692, distance: 60.2
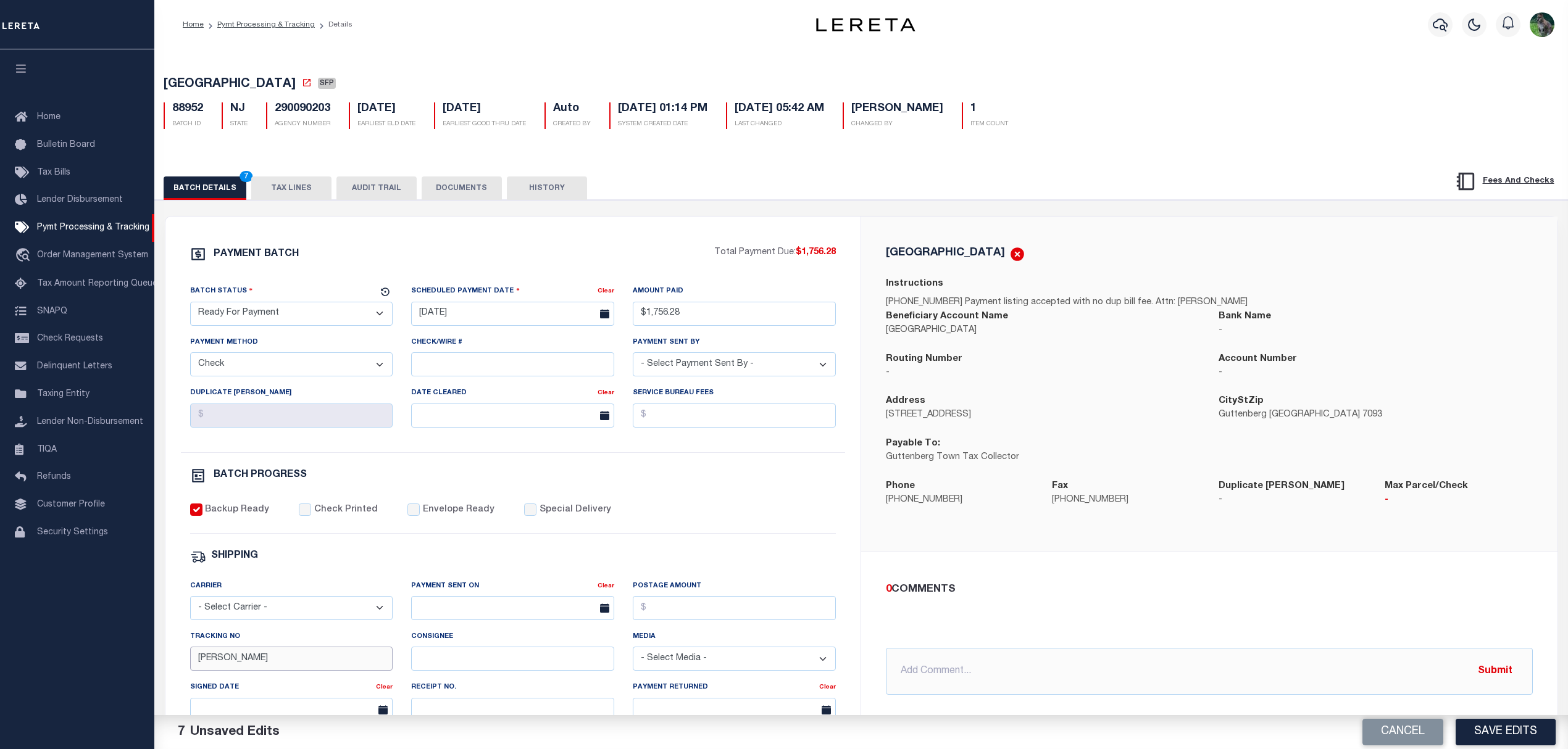
click at [196, 681] on div "Tracking No Matt" at bounding box center [291, 655] width 221 height 50
click at [1506, 733] on button "Save Edits" at bounding box center [1505, 732] width 100 height 26
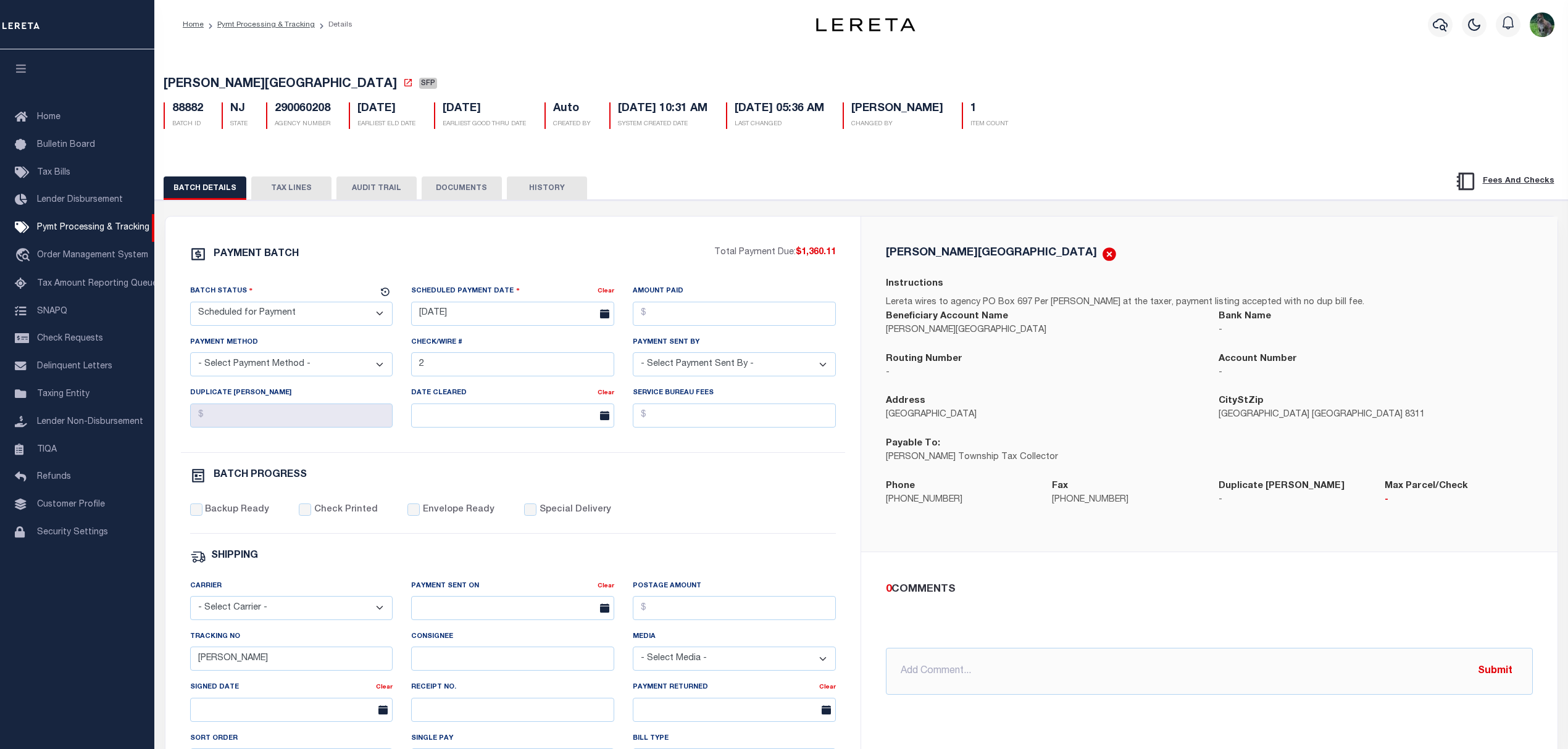
click at [335, 316] on select "- Select Status - Scheduled for Payment Ready For Payment Payment Sent Cleared …" at bounding box center [292, 314] width 203 height 24
select select "RFP"
click at [190, 306] on select "- Select Status - Scheduled for Payment Ready For Payment Payment Sent Cleared …" at bounding box center [292, 314] width 203 height 24
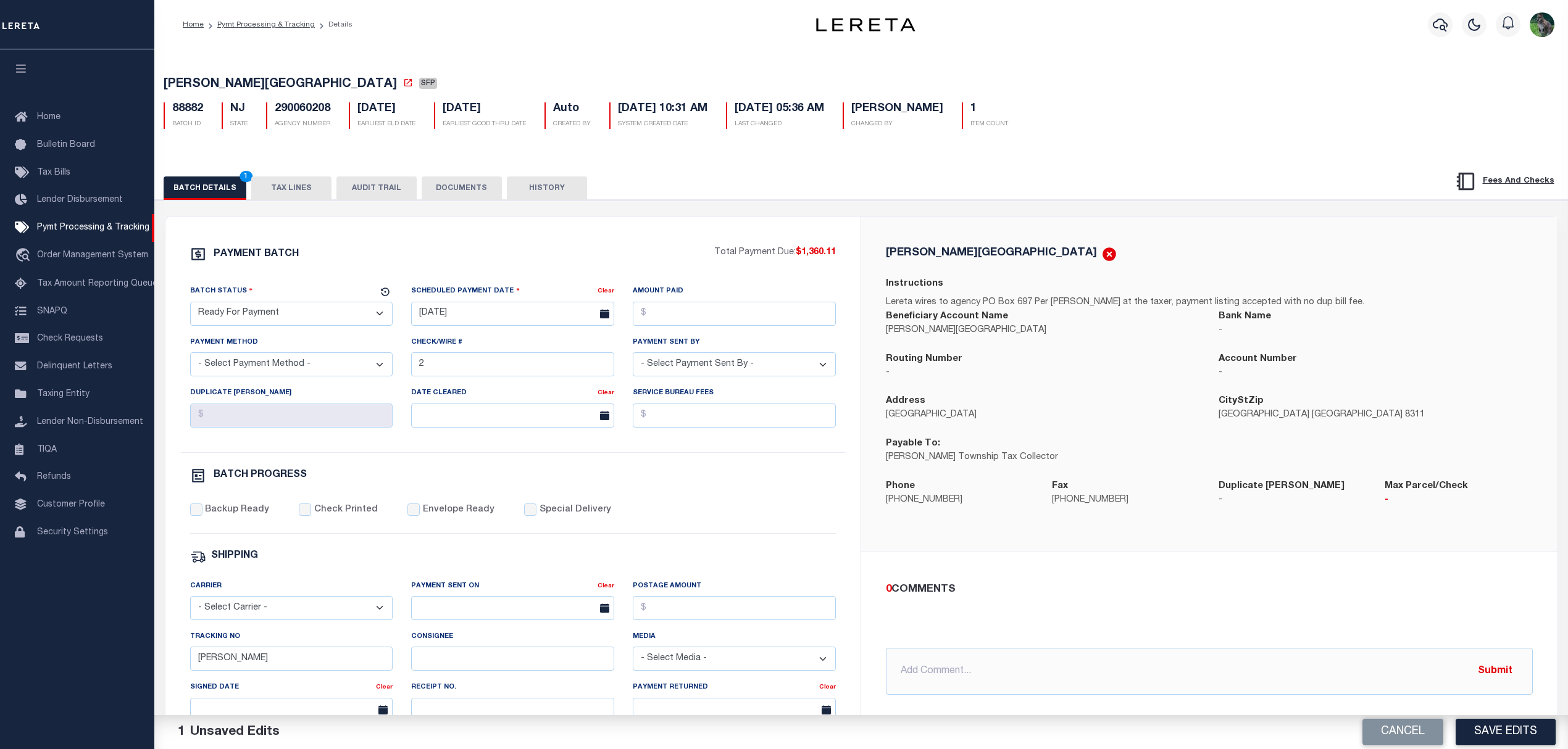
click at [203, 87] on span "LAWRENCE TOWNSHIP" at bounding box center [280, 85] width 234 height 12
drag, startPoint x: 203, startPoint y: 87, endPoint x: 261, endPoint y: 77, distance: 58.9
click at [261, 78] on span "LAWRENCE TOWNSHIP" at bounding box center [280, 85] width 234 height 12
copy span "LAWRENCE TOWNSHIP"
click at [481, 324] on input "[DATE]" at bounding box center [513, 314] width 203 height 24
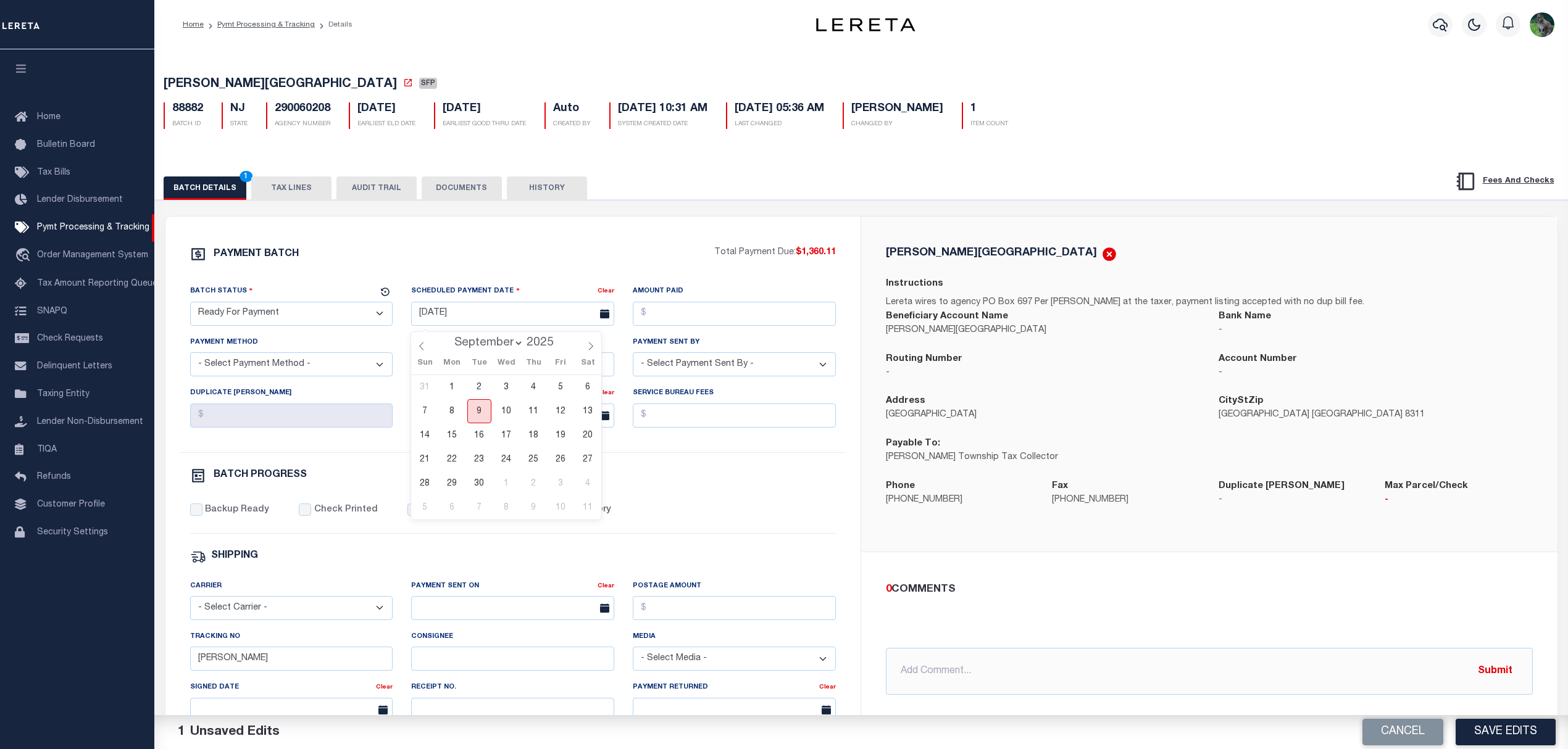
click at [481, 412] on span "9" at bounding box center [479, 411] width 24 height 24
type input "[DATE]"
drag, startPoint x: 712, startPoint y: 316, endPoint x: 738, endPoint y: 317, distance: 26.0
click at [712, 316] on input "Amount Paid" at bounding box center [734, 314] width 203 height 24
type input "$1,360.11"
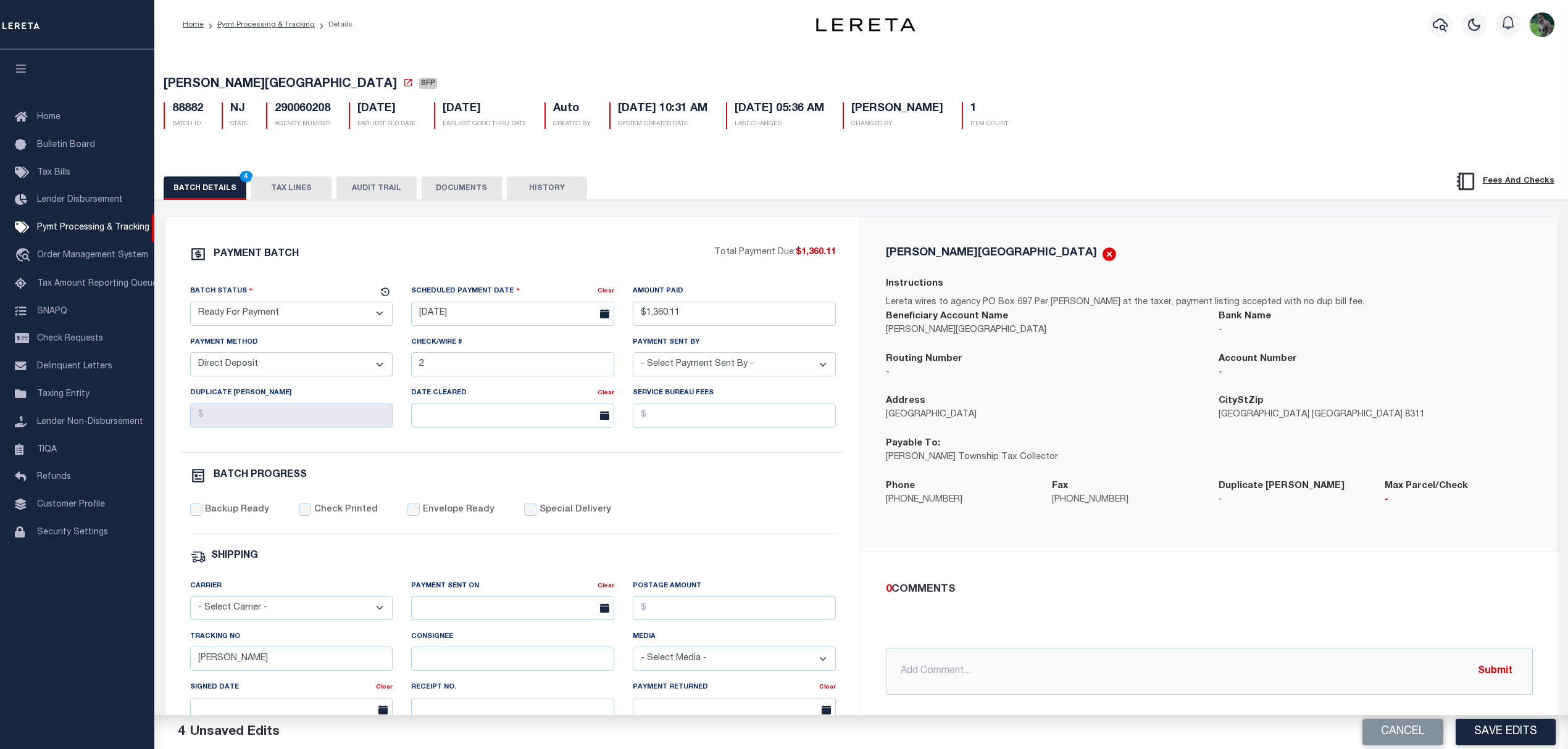
select select "CHK"
select select "[PERSON_NAME]"
click at [222, 515] on label "Backup Ready" at bounding box center [237, 510] width 64 height 13
click at [203, 515] on input "Backup Ready" at bounding box center [196, 510] width 12 height 12
checkbox input "true"
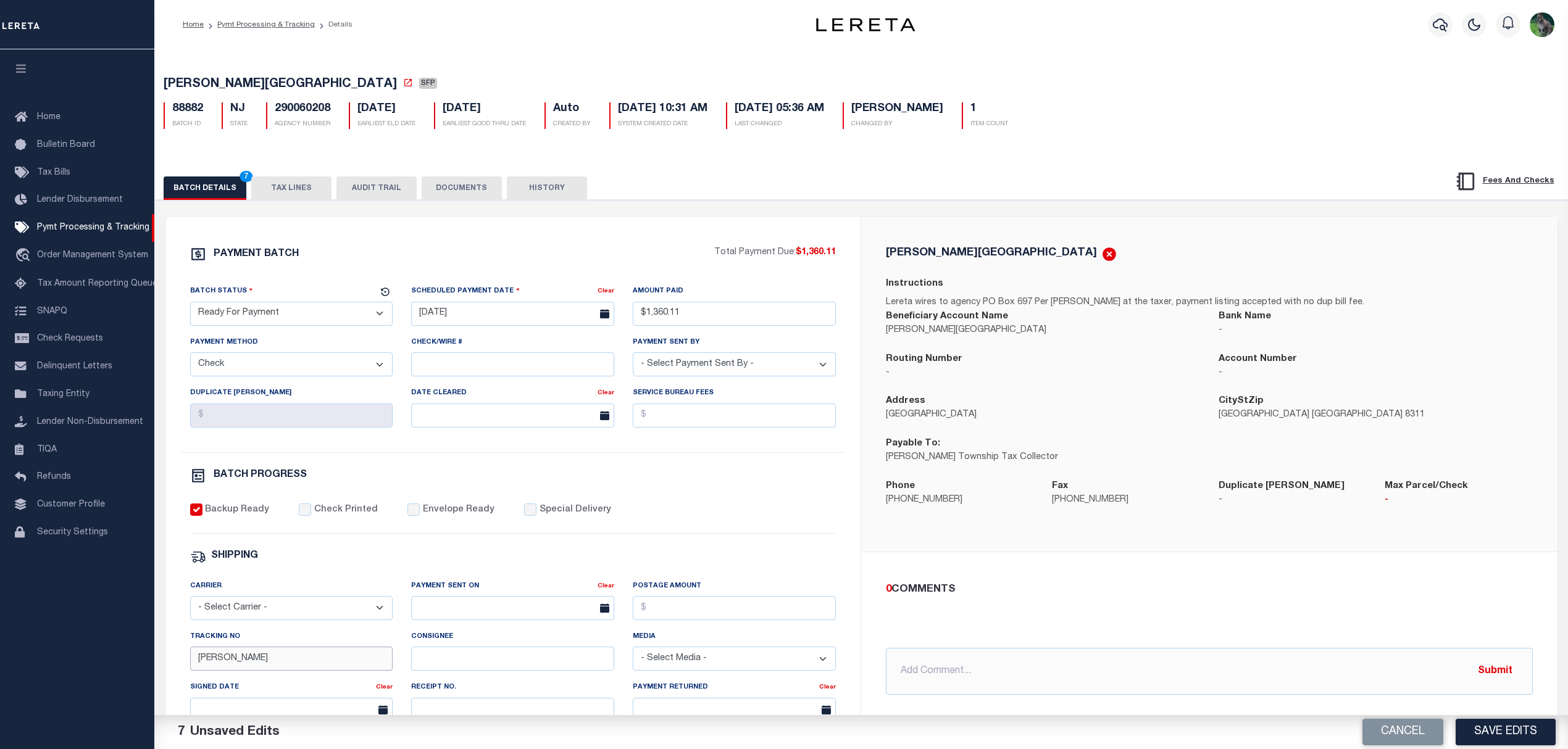
drag, startPoint x: 263, startPoint y: 668, endPoint x: 115, endPoint y: 668, distance: 148.0
click at [171, 671] on div "PAYMENT BATCH Total Payment Due: $1,360.11 Batch Status" at bounding box center [513, 577] width 696 height 722
click at [1504, 733] on button "Save Edits" at bounding box center [1505, 732] width 100 height 26
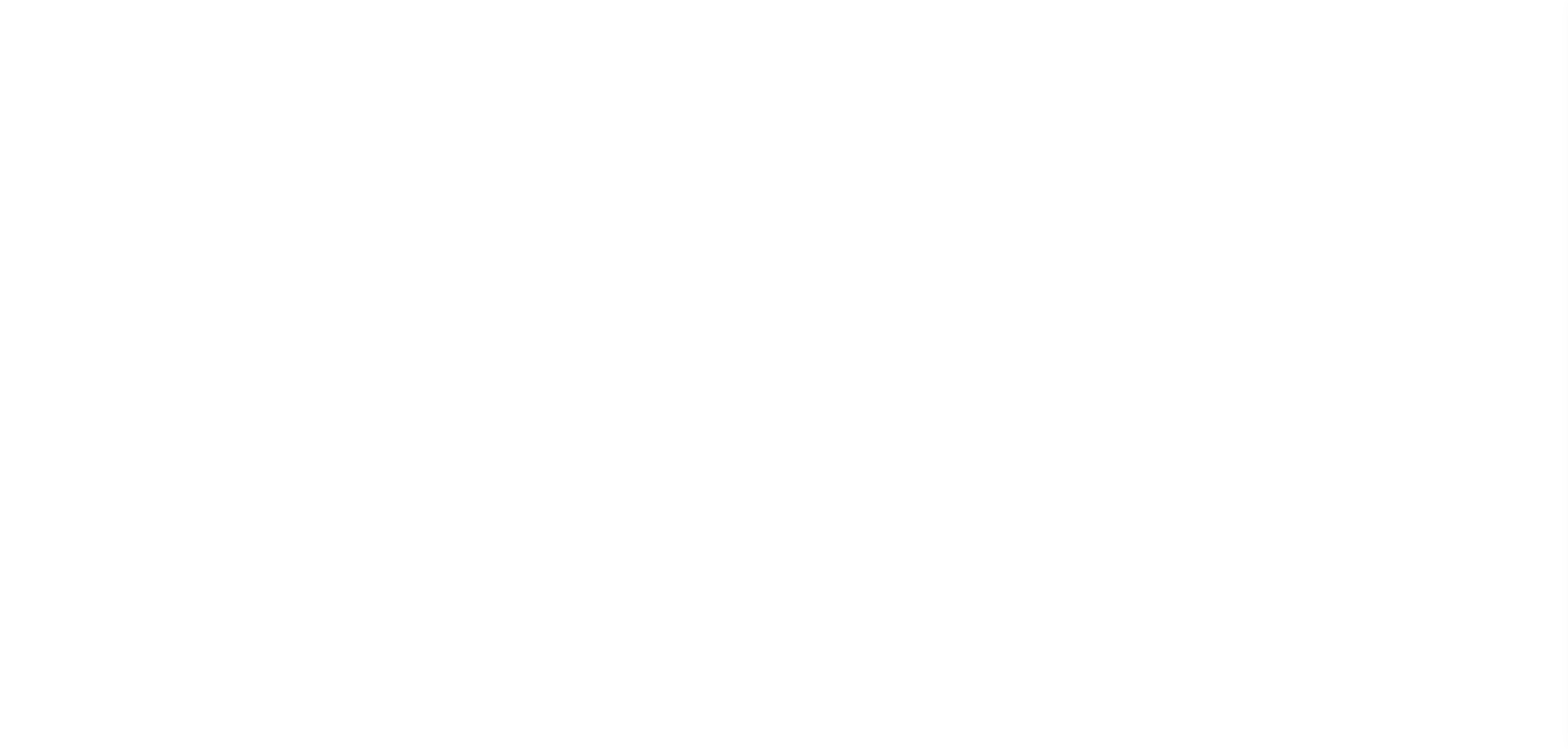
select select "SFP"
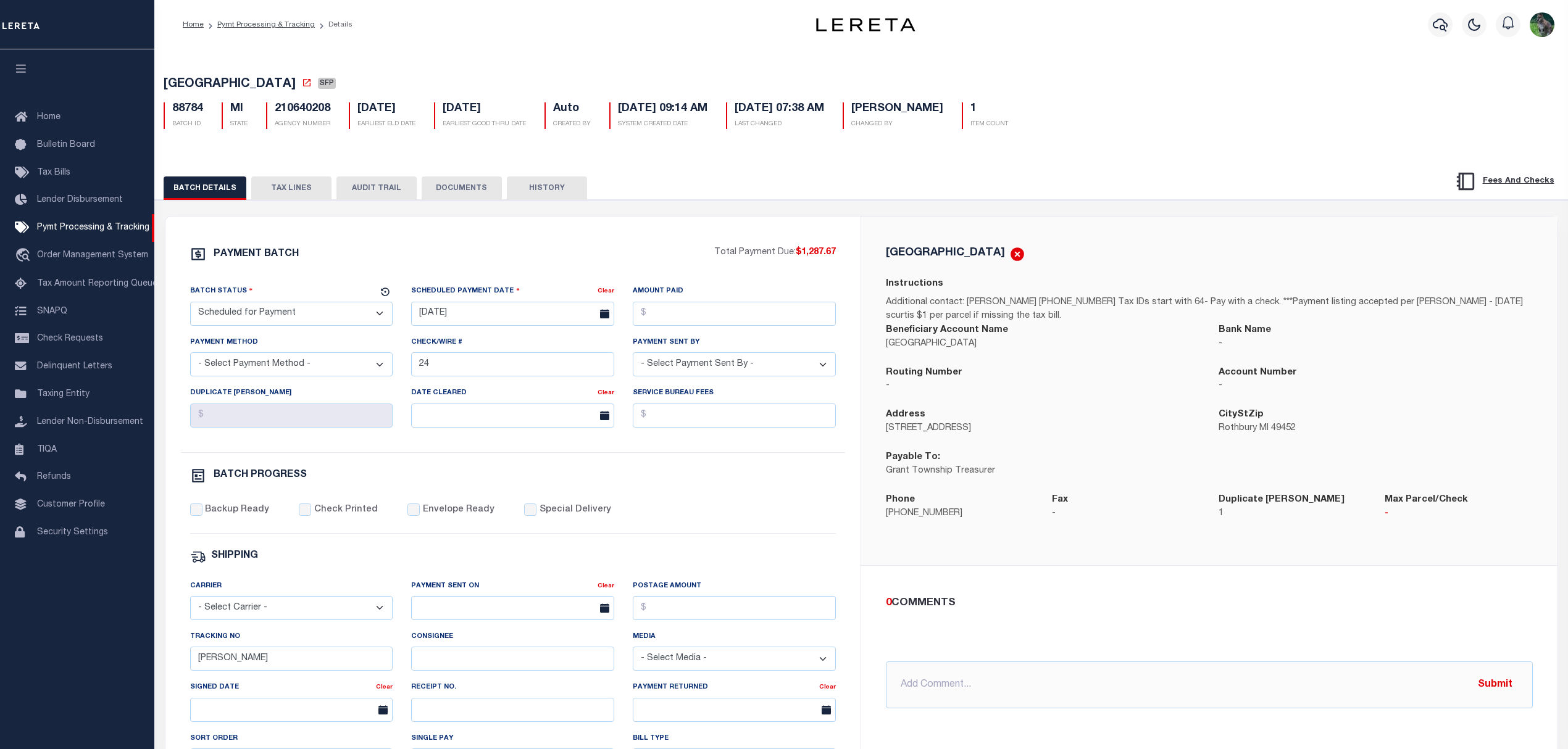
click at [175, 87] on span "[GEOGRAPHIC_DATA]" at bounding box center [230, 85] width 132 height 12
drag, startPoint x: 175, startPoint y: 87, endPoint x: 213, endPoint y: 83, distance: 38.2
click at [213, 83] on span "[GEOGRAPHIC_DATA]" at bounding box center [230, 85] width 132 height 12
copy span "[GEOGRAPHIC_DATA]"
click at [302, 92] on link at bounding box center [308, 85] width 13 height 12
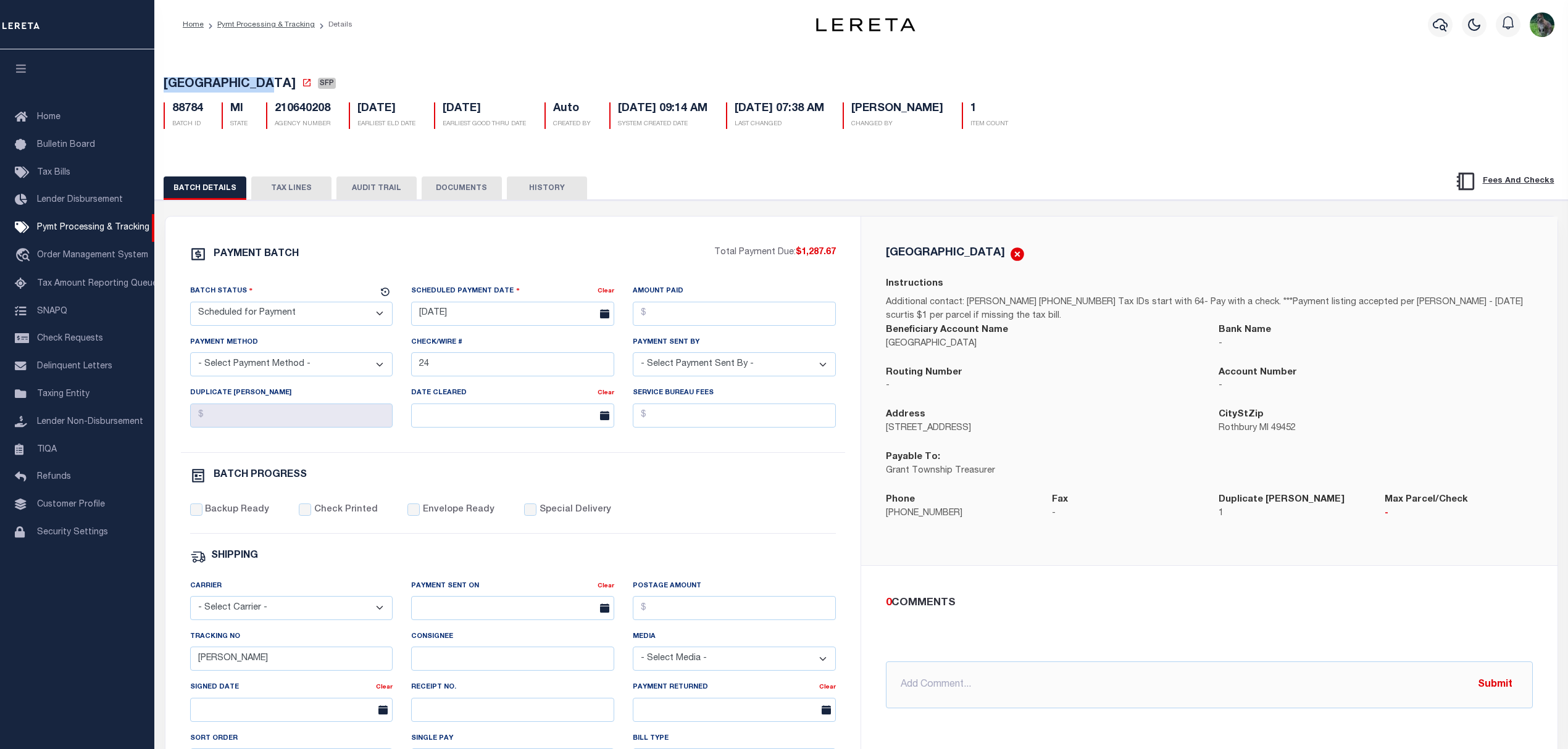
drag, startPoint x: 297, startPoint y: 189, endPoint x: 951, endPoint y: 154, distance: 654.9
click at [297, 189] on button "TAX LINES" at bounding box center [291, 188] width 80 height 23
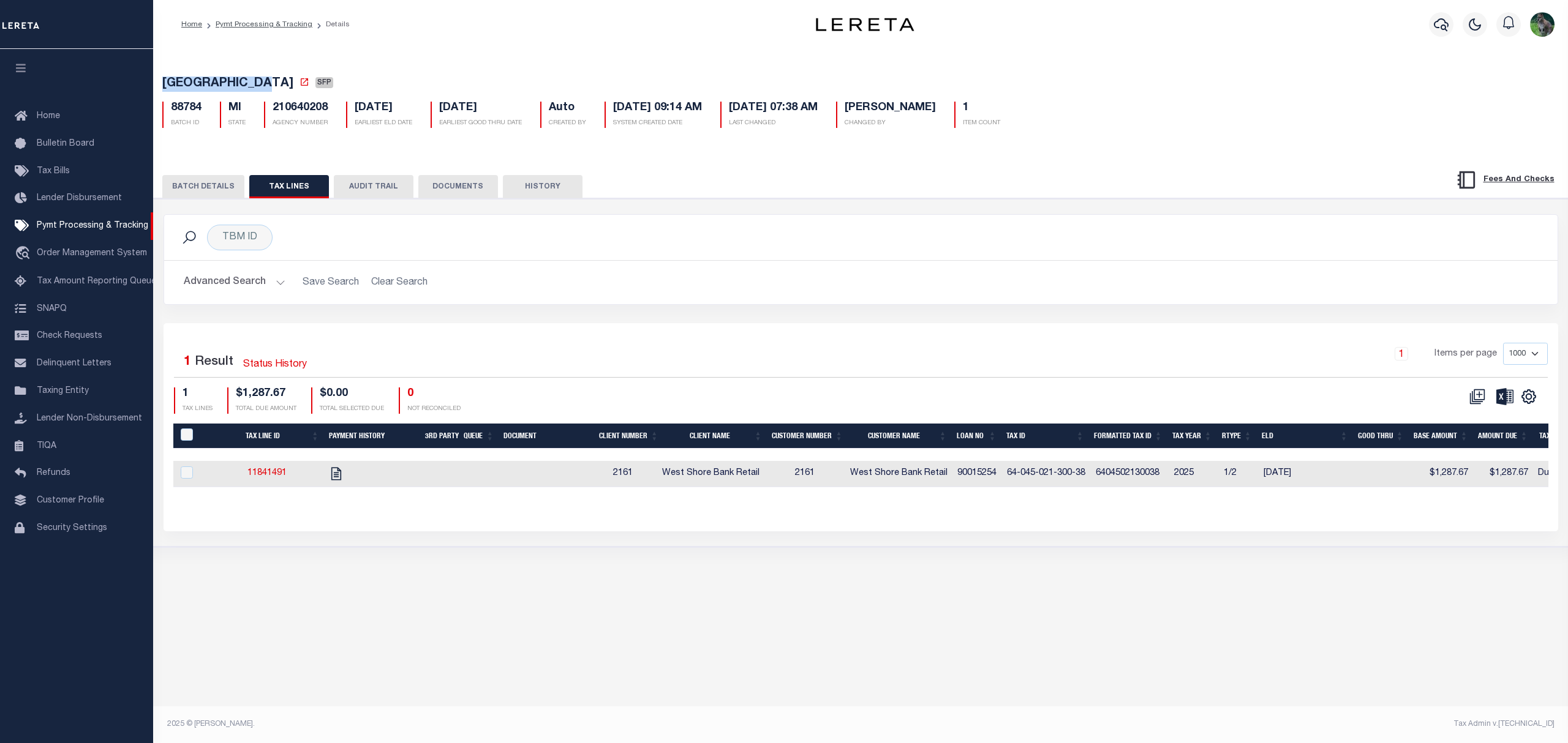
click at [206, 180] on button "BATCH DETAILS" at bounding box center [203, 186] width 82 height 23
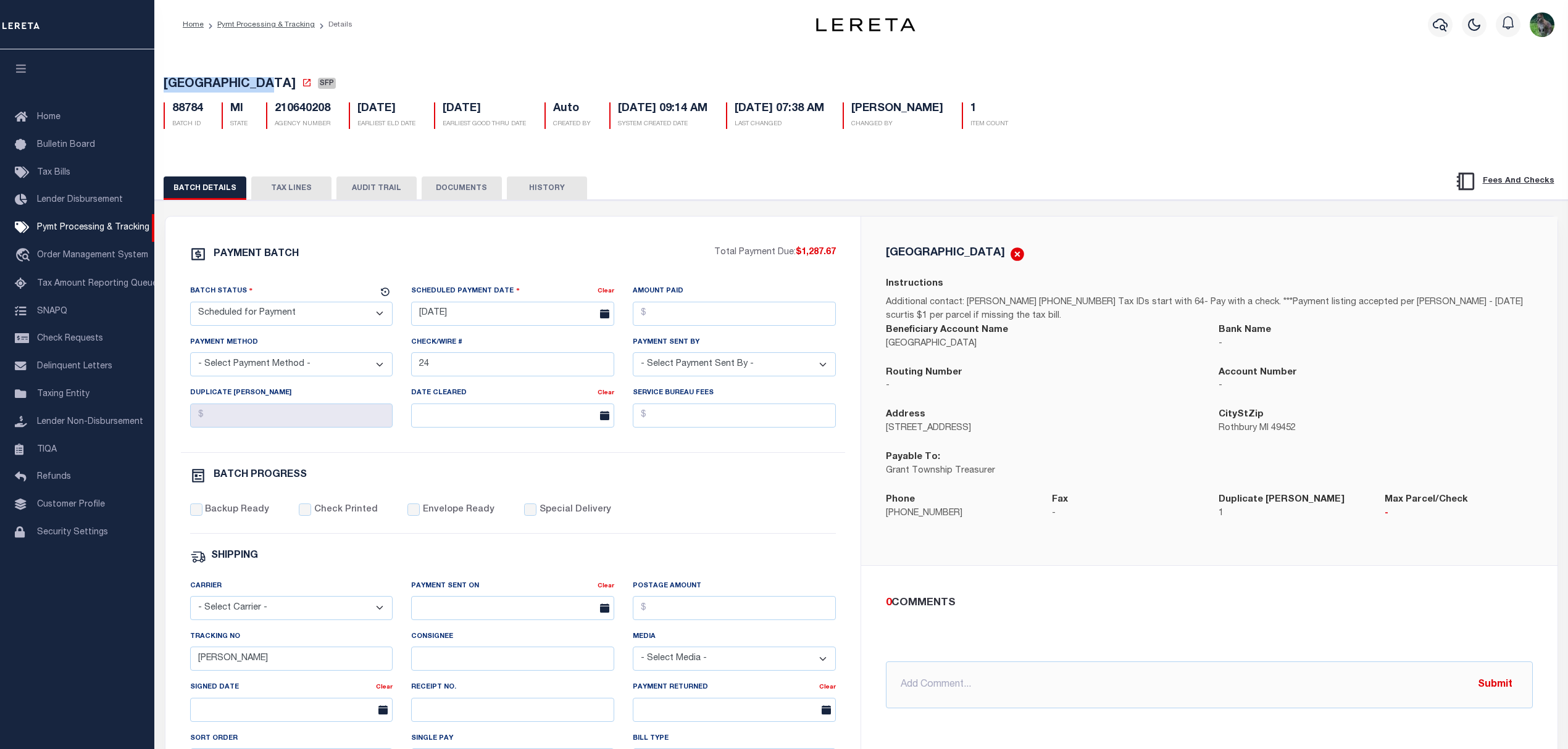
copy span "[GEOGRAPHIC_DATA]"
click at [312, 326] on select "- Select Status - Scheduled for Payment Ready For Payment Payment Sent Cleared …" at bounding box center [292, 314] width 203 height 24
click at [190, 306] on select "- Select Status - Scheduled for Payment Ready For Payment Payment Sent Cleared …" at bounding box center [292, 314] width 203 height 24
click at [309, 369] on select "- Select Payment Method - ACH Certified Check Check Direct Deposit Wire Transfer" at bounding box center [292, 364] width 203 height 24
click at [337, 306] on select "- Select Status - Scheduled for Payment Ready For Payment Payment Sent Cleared …" at bounding box center [292, 314] width 203 height 24
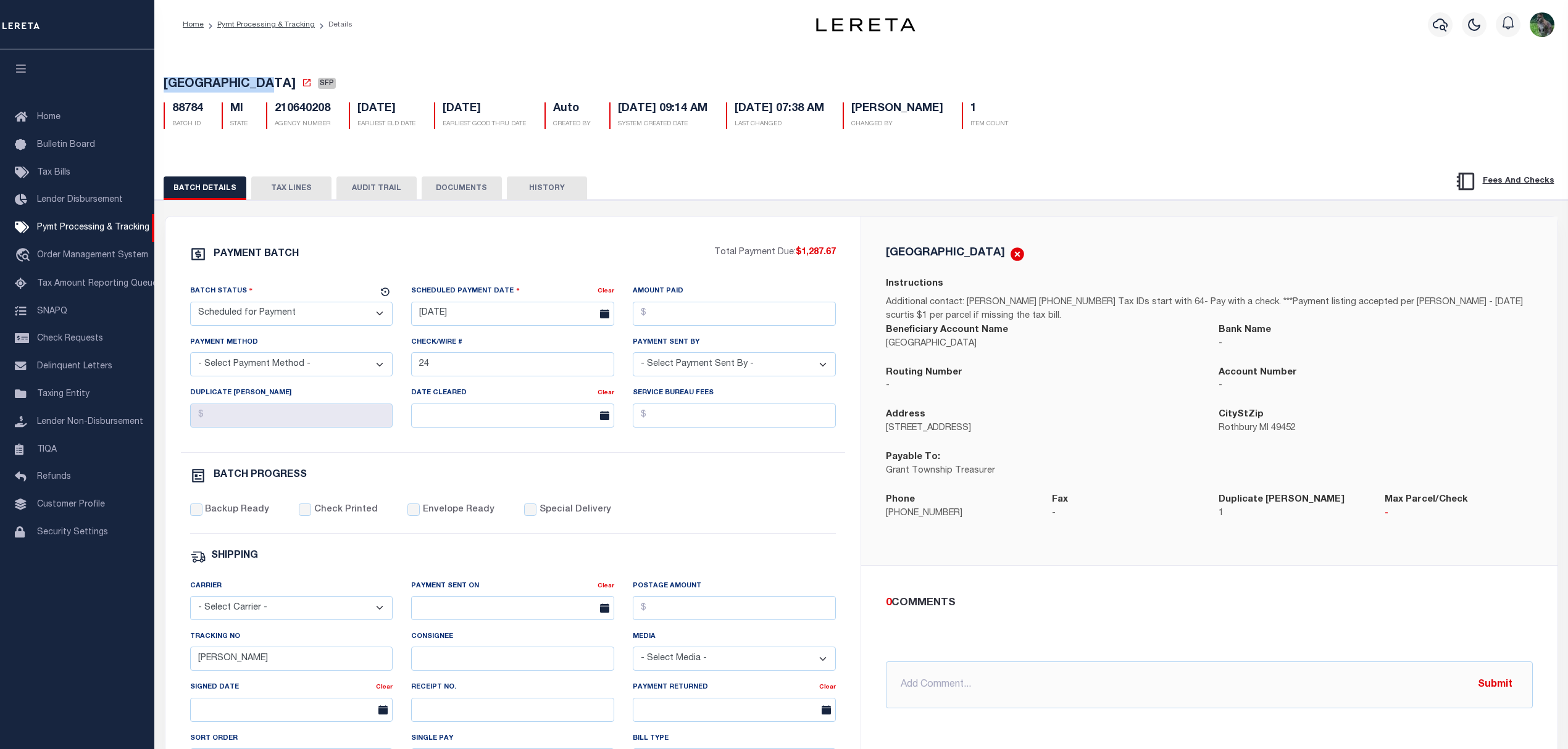
select select "RFP"
click at [190, 306] on select "- Select Status - Scheduled for Payment Ready For Payment Payment Sent Cleared …" at bounding box center [292, 314] width 203 height 24
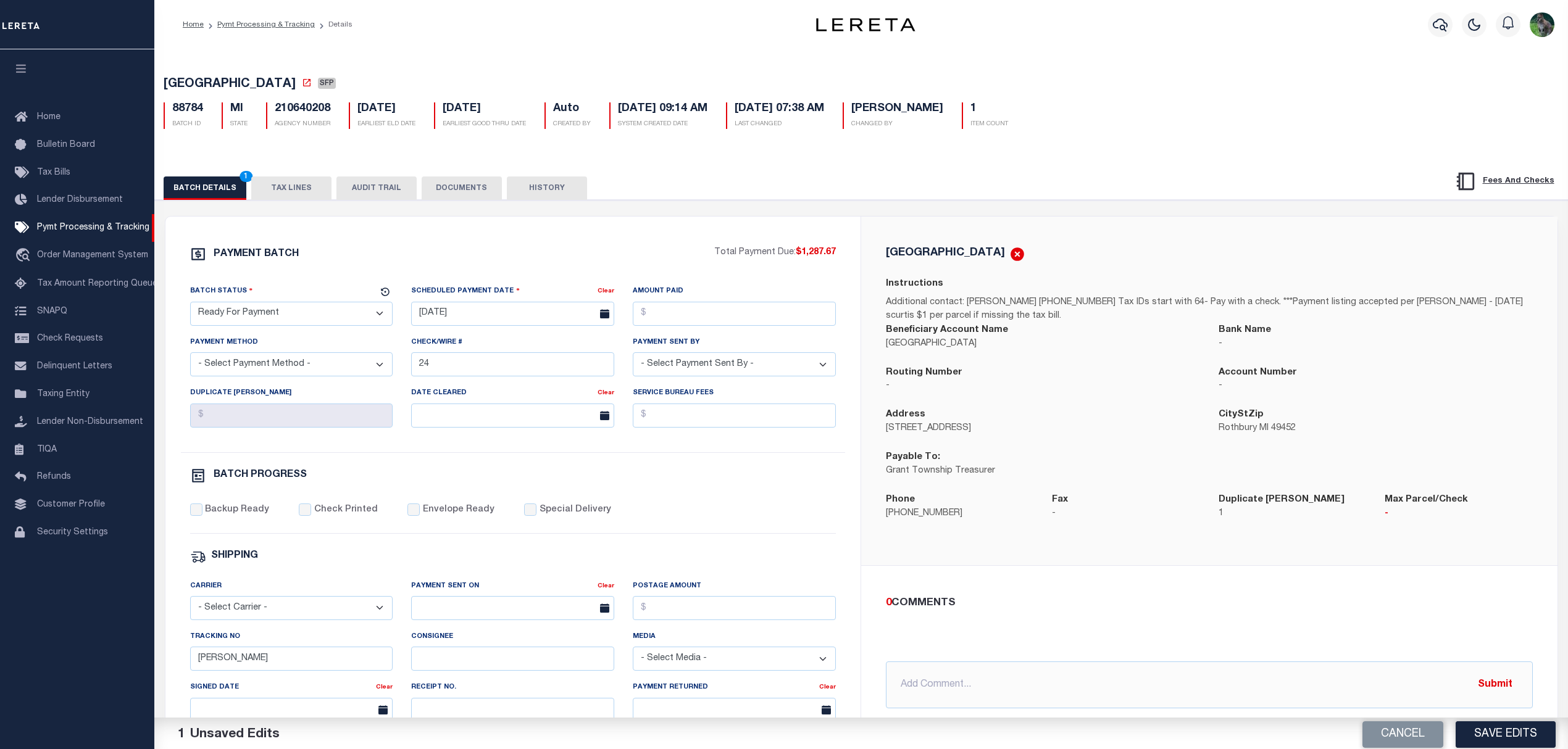
click at [460, 331] on div "Scheduled Payment Date Clear [DATE]" at bounding box center [512, 310] width 221 height 50
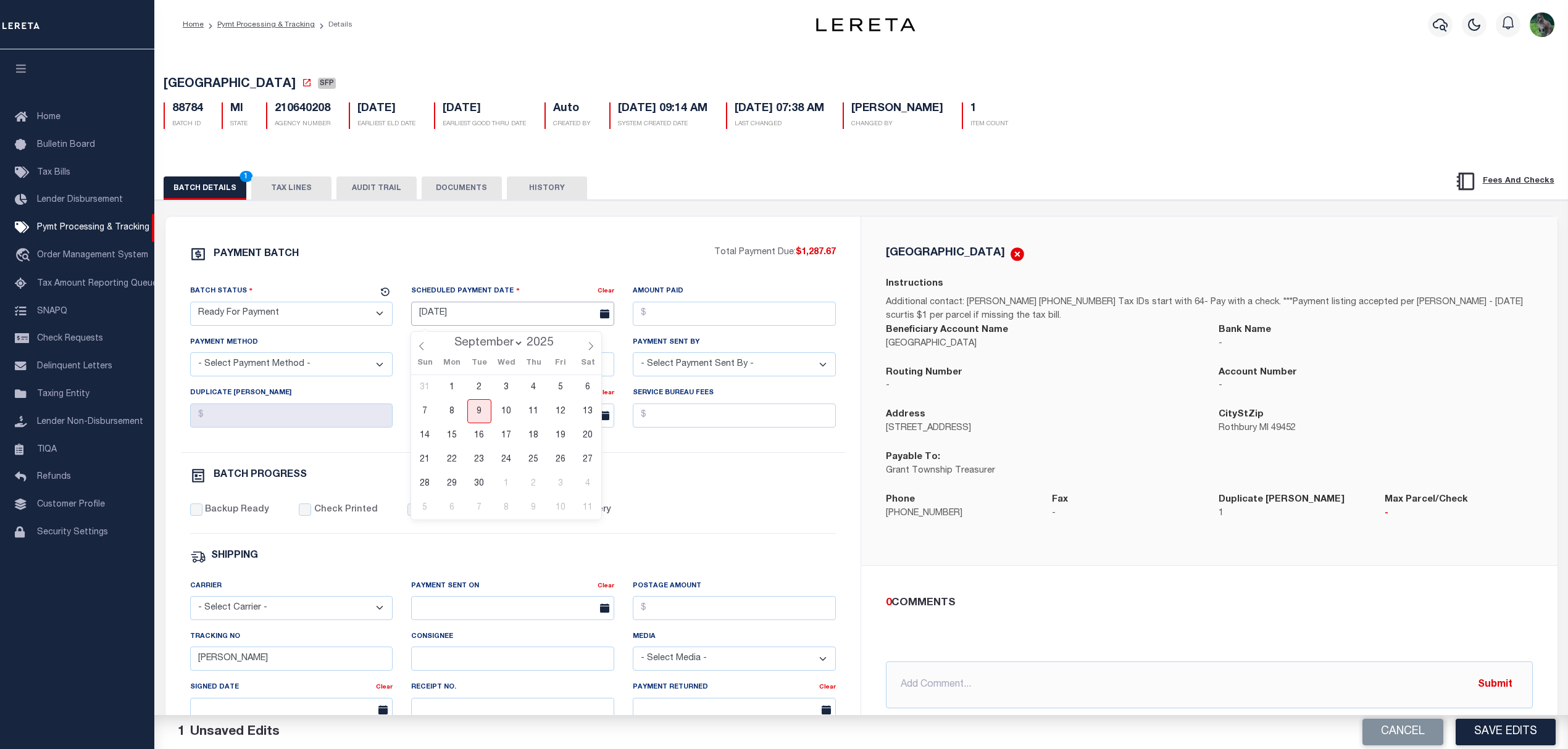
click at [514, 327] on body "Home Pymt Processing & Tracking Details" at bounding box center [784, 518] width 1568 height 1036
click at [492, 413] on div "31 1 2 3 4 5 6 7 8 9 10 11 12 13 14 15 16 17 18 19 20 21 22 23 24 25 26 27 28 2…" at bounding box center [506, 448] width 190 height 144
click at [484, 413] on span "9" at bounding box center [479, 411] width 24 height 24
type input "[DATE]"
click at [671, 307] on input "Amount Paid" at bounding box center [734, 314] width 203 height 24
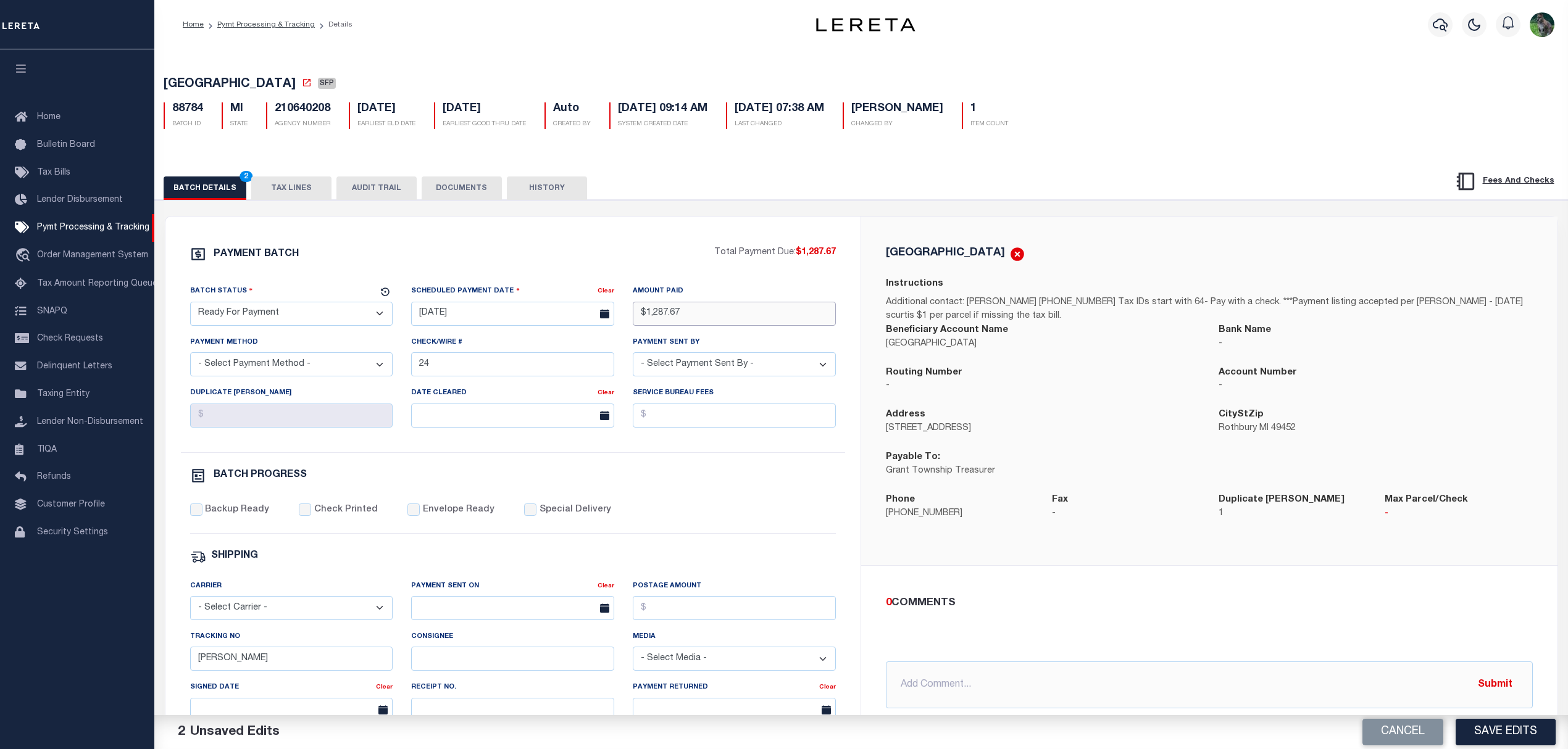
type input "$1,287.67"
select select "CHK"
select select "[PERSON_NAME]"
click at [249, 517] on label "Backup Ready" at bounding box center [237, 510] width 64 height 13
click at [203, 516] on input "Backup Ready" at bounding box center [196, 510] width 12 height 12
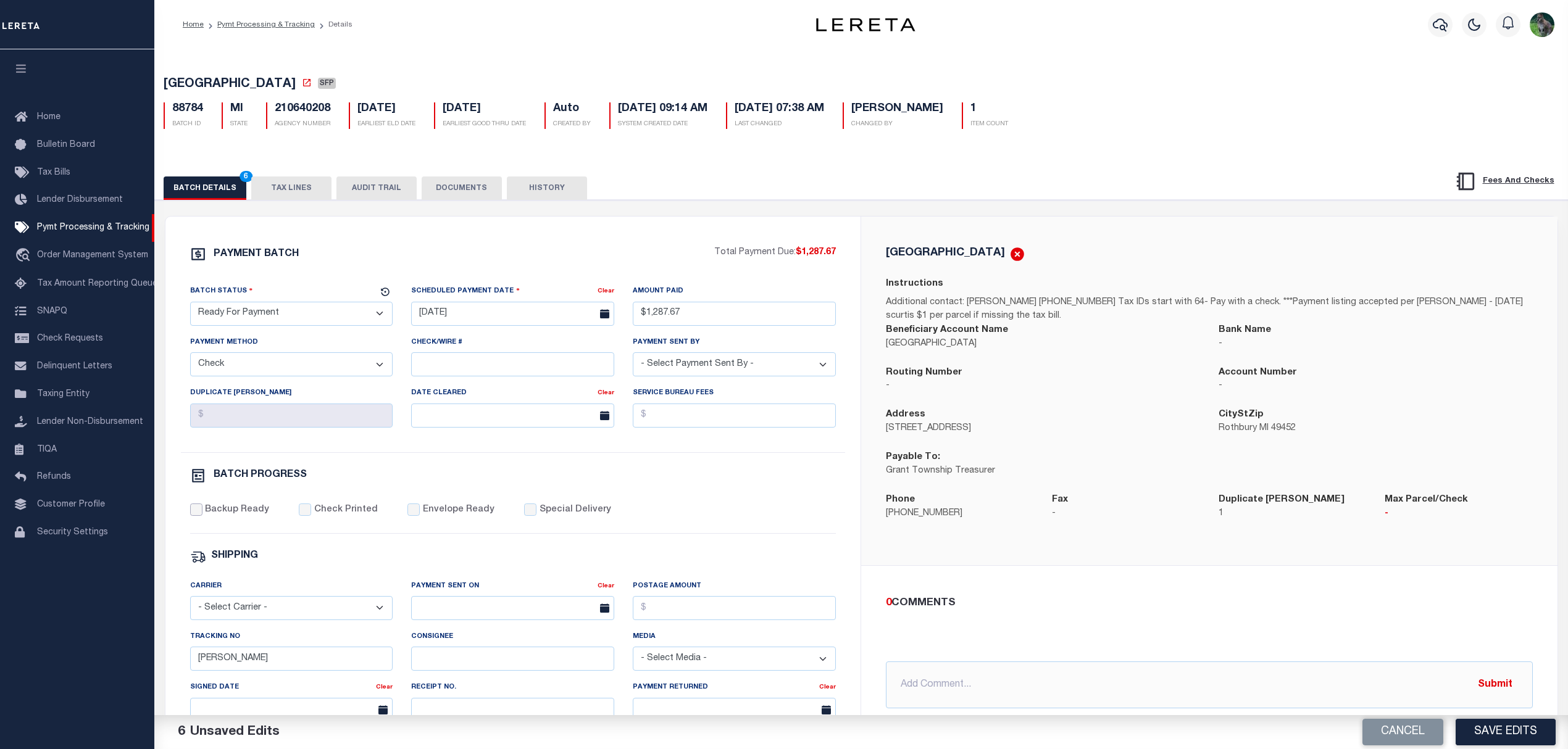
checkbox input "true"
drag, startPoint x: 167, startPoint y: 670, endPoint x: 186, endPoint y: 665, distance: 19.6
click at [156, 670] on div "PAYMENT BATCH Total Payment Due: $1,287.67 Batch Status" at bounding box center [862, 599] width 1425 height 799
drag, startPoint x: 1232, startPoint y: 260, endPoint x: 1264, endPoint y: 290, distance: 43.9
click at [1232, 260] on div "[GEOGRAPHIC_DATA]" at bounding box center [1209, 254] width 647 height 16
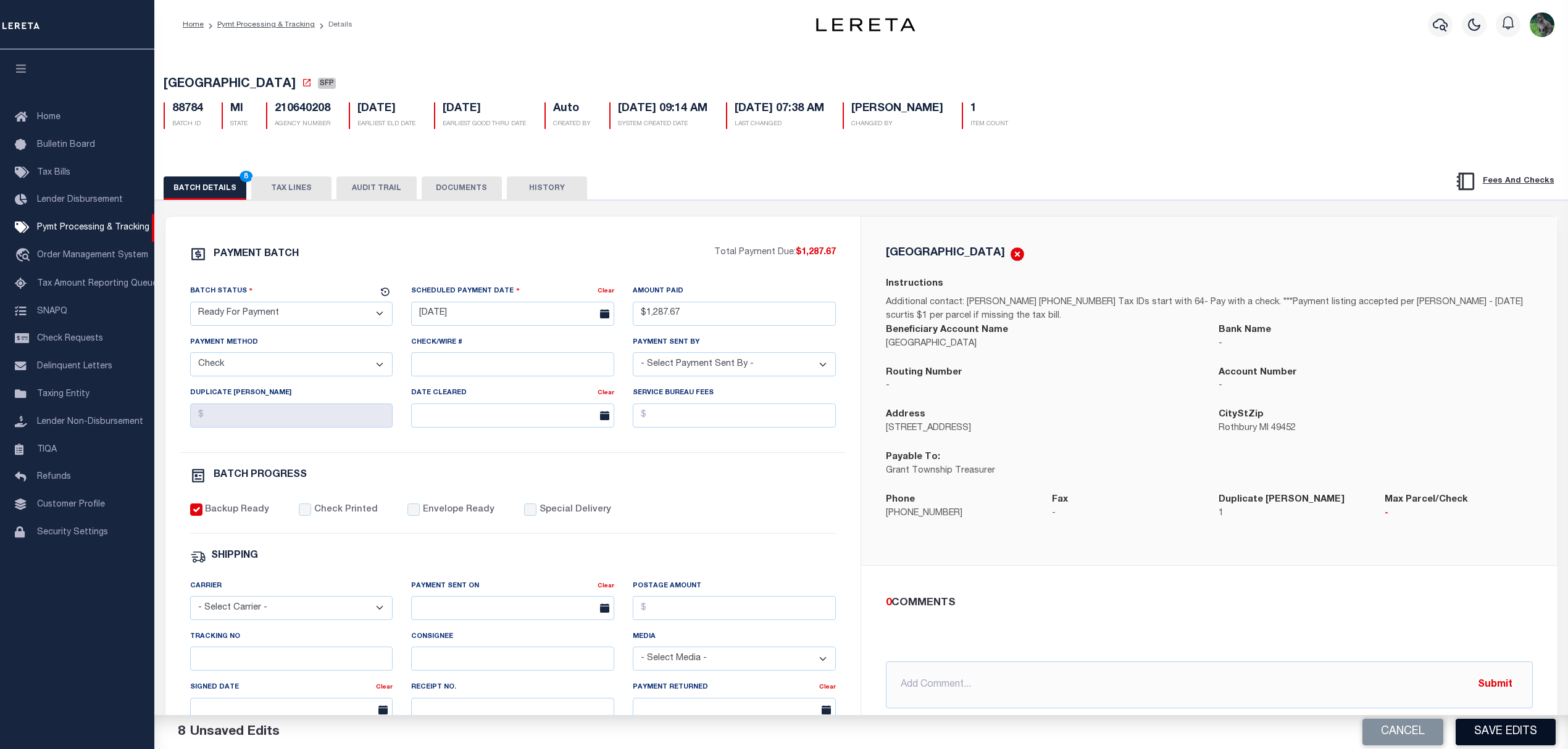
click at [1490, 732] on button "Save Edits" at bounding box center [1505, 732] width 100 height 26
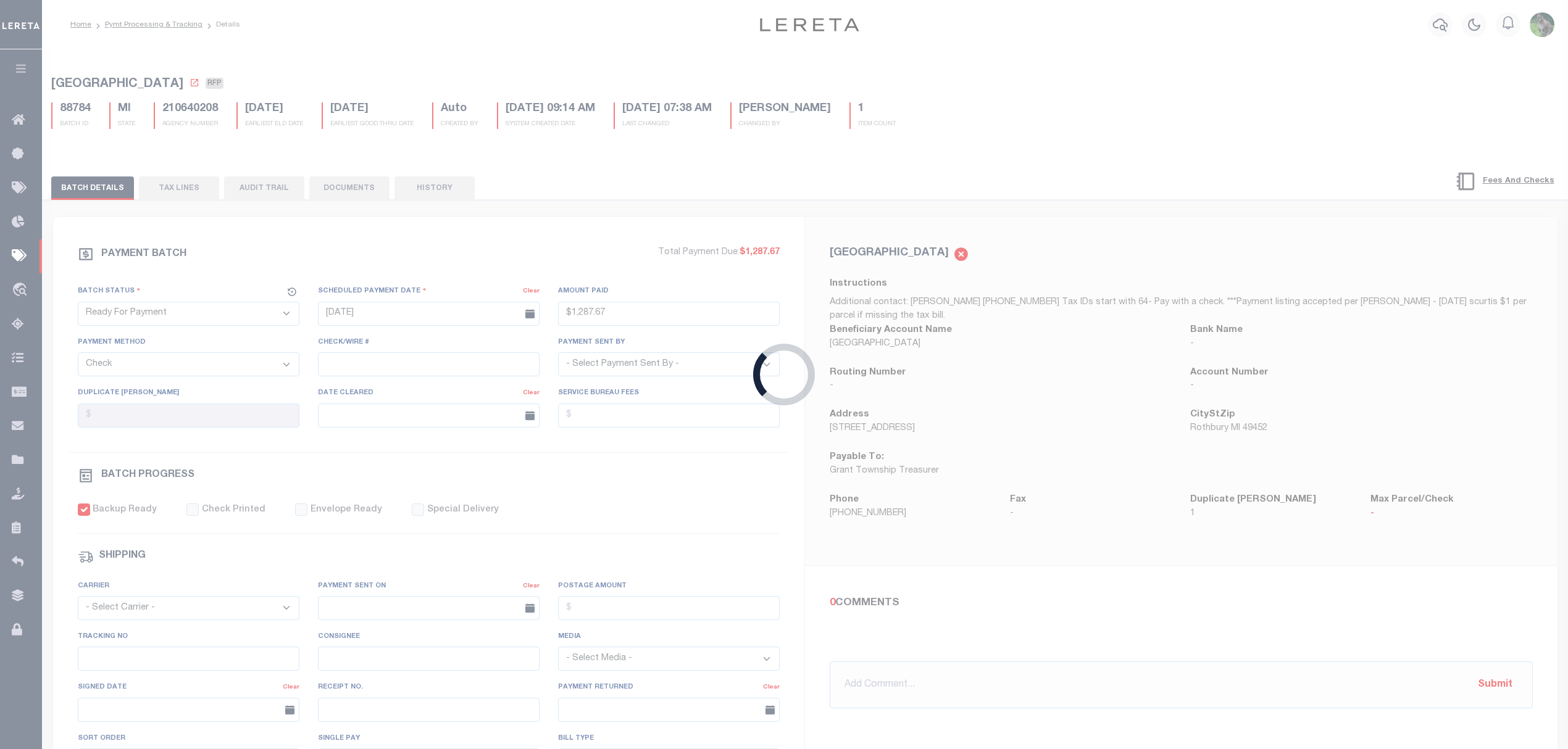
type input "$1,287.67"
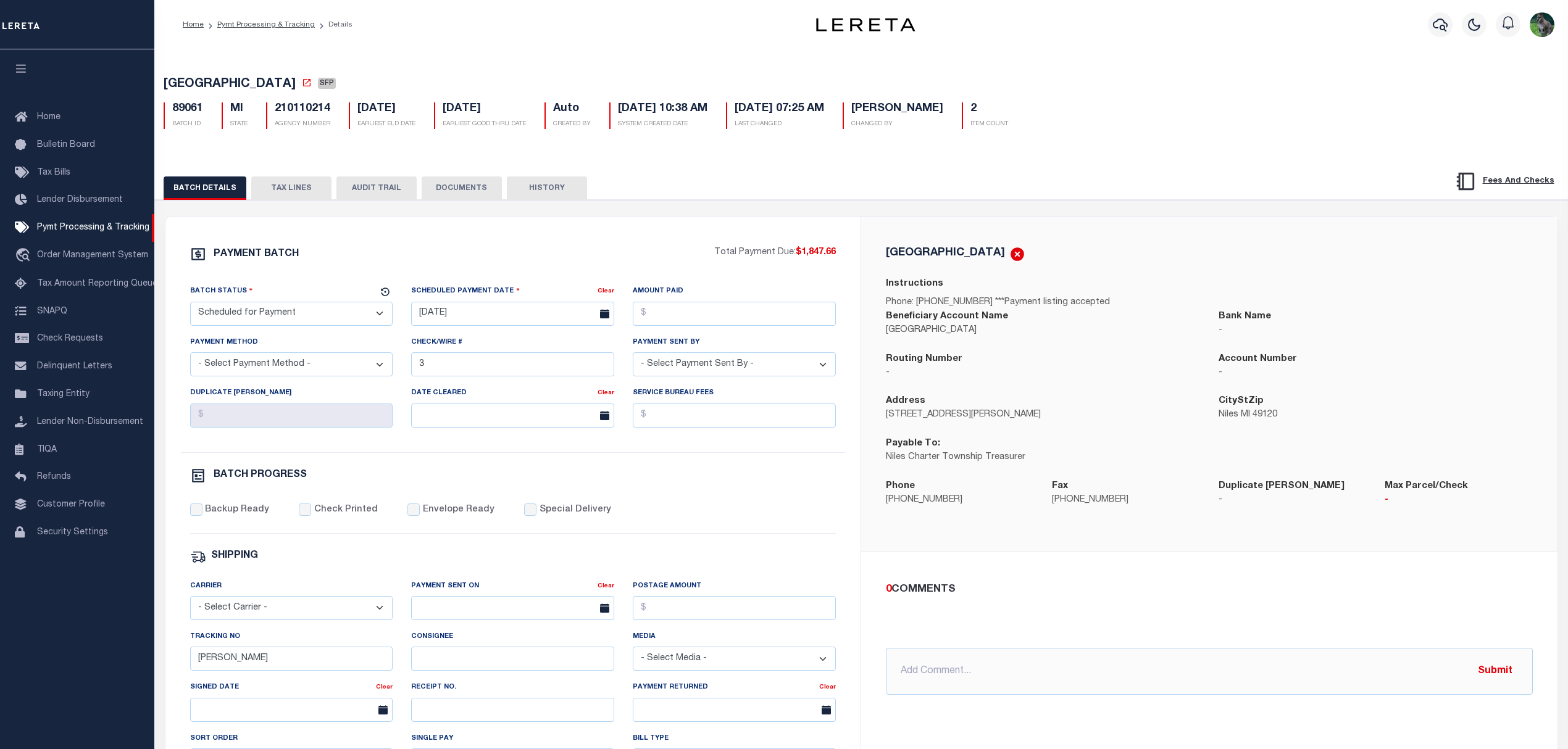
click at [186, 82] on span "[GEOGRAPHIC_DATA]" at bounding box center [230, 85] width 132 height 12
drag, startPoint x: 186, startPoint y: 82, endPoint x: 290, endPoint y: 80, distance: 104.0
click at [290, 80] on span "NILES CHARTER TOWNSHIP" at bounding box center [230, 85] width 132 height 12
copy span "NILES CHARTER TOWNSHIP"
drag, startPoint x: 344, startPoint y: 315, endPoint x: 324, endPoint y: 329, distance: 24.4
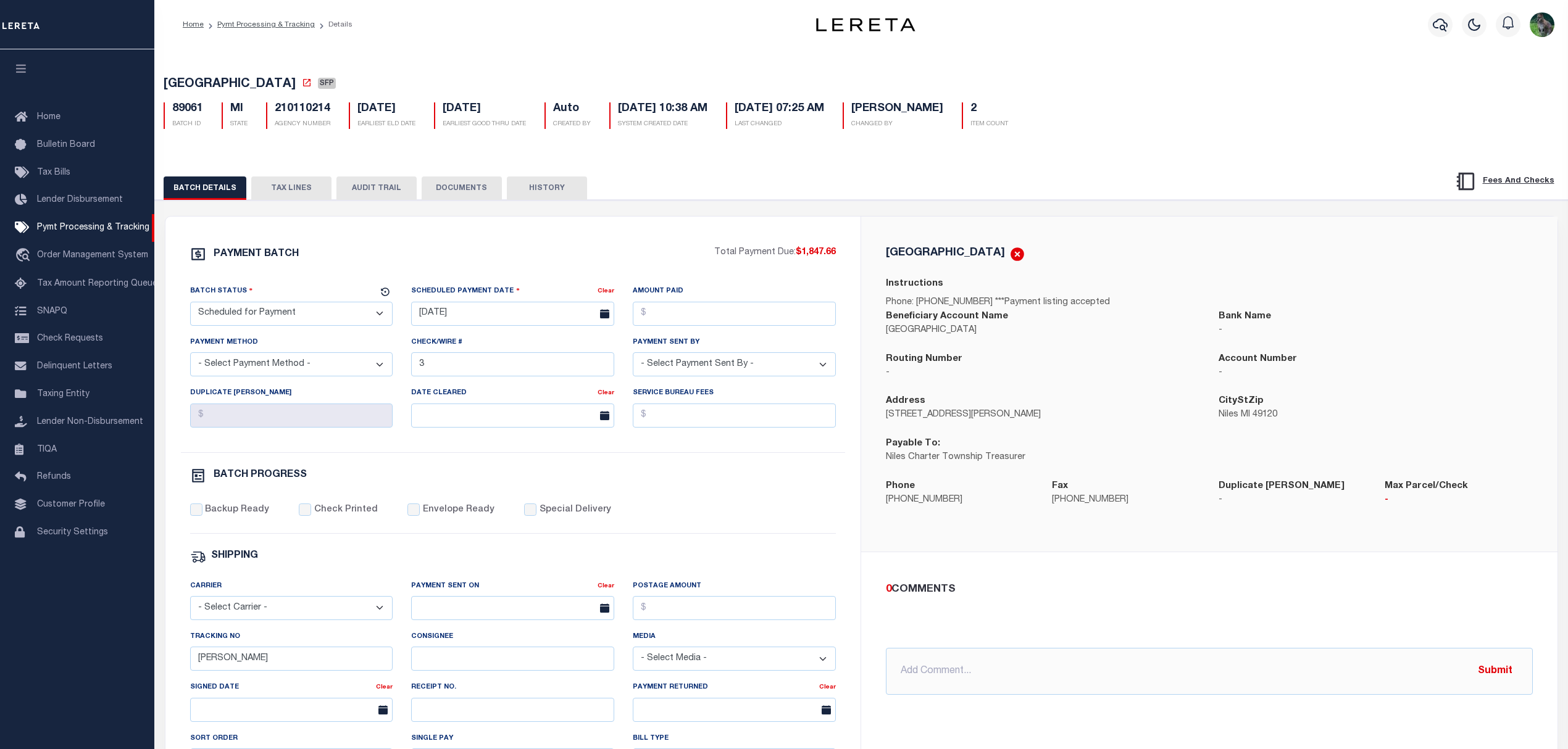
click at [344, 315] on select "- Select Status - Scheduled for Payment Ready For Payment Payment Sent Cleared …" at bounding box center [292, 314] width 203 height 24
select select "RFP"
click at [190, 306] on select "- Select Status - Scheduled for Payment Ready For Payment Payment Sent Cleared …" at bounding box center [292, 314] width 203 height 24
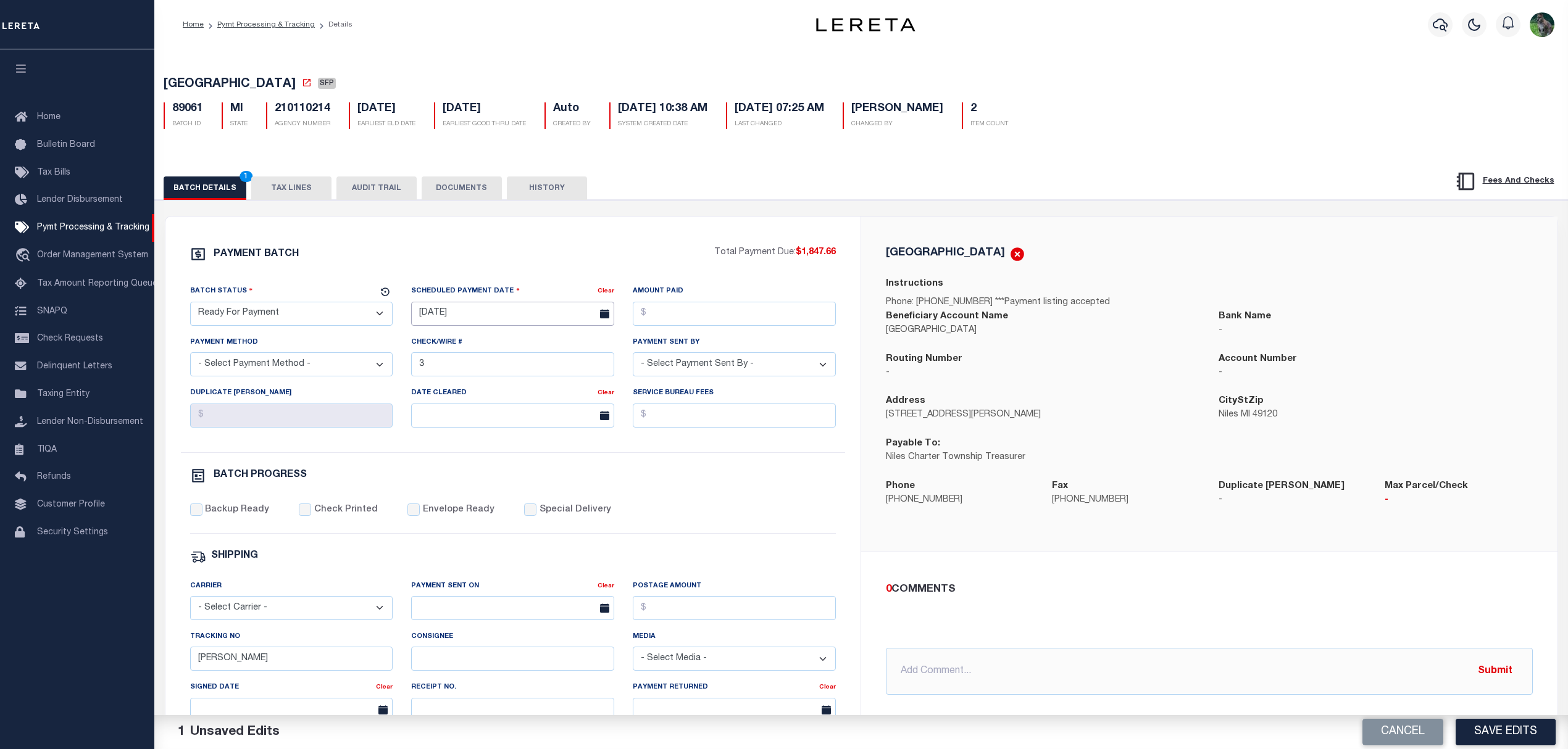
click at [481, 321] on input "09/04/2025" at bounding box center [513, 314] width 203 height 24
click at [484, 410] on span "9" at bounding box center [479, 411] width 24 height 24
type input "09/09/2025"
click at [738, 317] on input "Amount Paid" at bounding box center [734, 314] width 203 height 24
type input "$1,847.66"
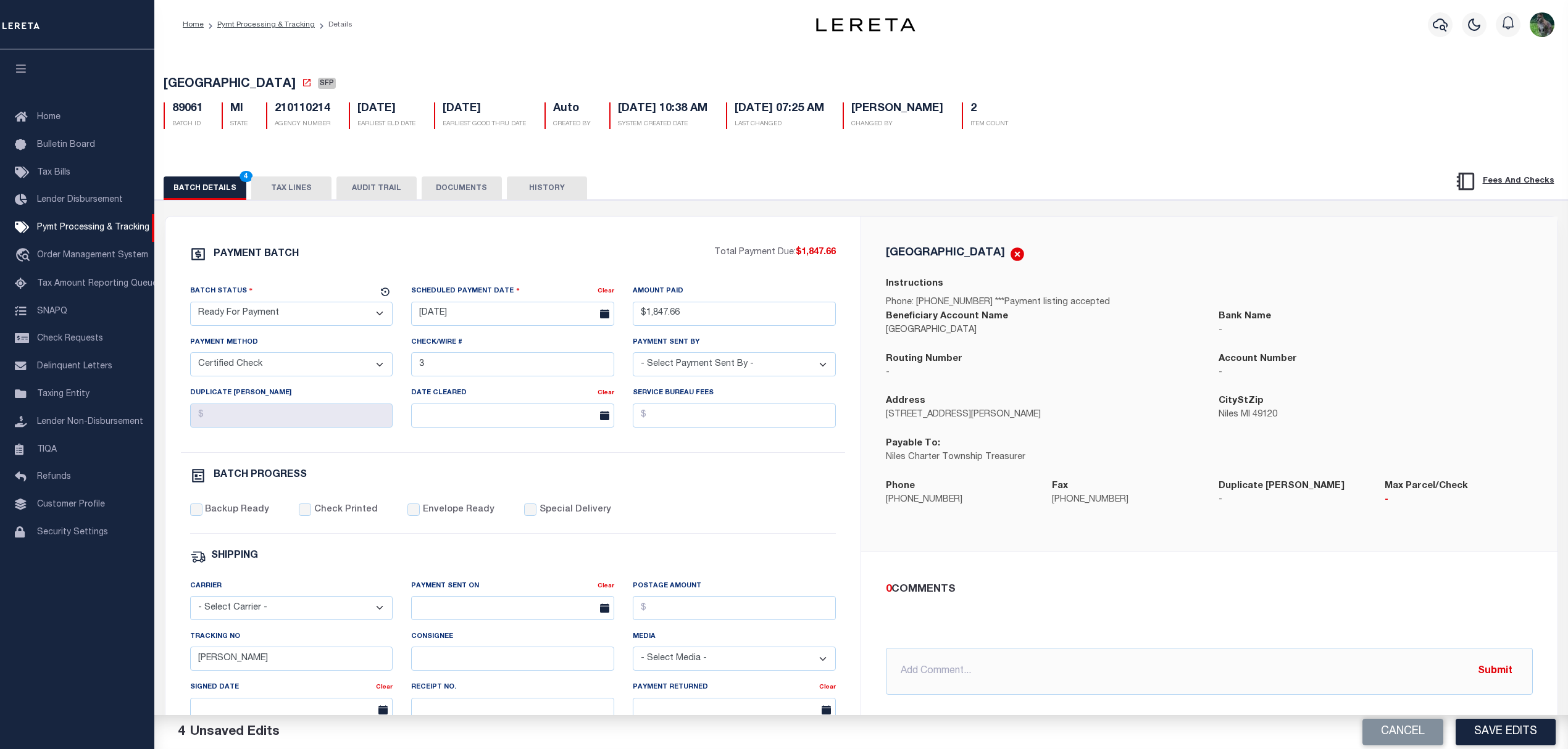
select select "CHK"
select select "[PERSON_NAME]"
click at [255, 517] on label "Backup Ready" at bounding box center [237, 510] width 64 height 13
click at [203, 516] on input "Backup Ready" at bounding box center [196, 510] width 12 height 12
checkbox input "true"
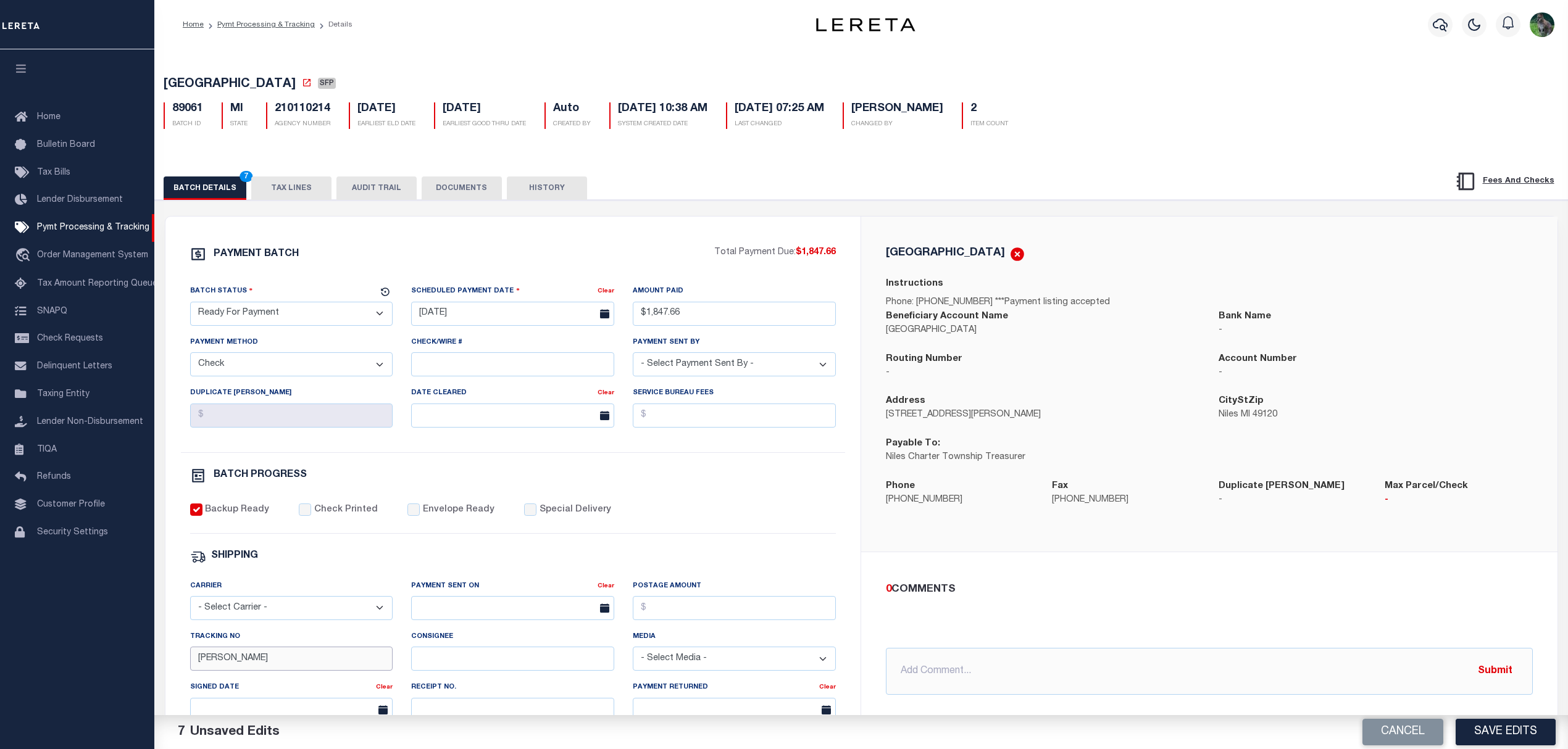
drag, startPoint x: 263, startPoint y: 669, endPoint x: 173, endPoint y: 664, distance: 90.1
click at [200, 668] on input "Matt" at bounding box center [292, 658] width 203 height 24
click at [510, 317] on input "09/09/2025" at bounding box center [513, 314] width 203 height 24
click at [485, 411] on span "9" at bounding box center [479, 411] width 24 height 24
click at [1497, 726] on button "Save Edits" at bounding box center [1505, 732] width 100 height 26
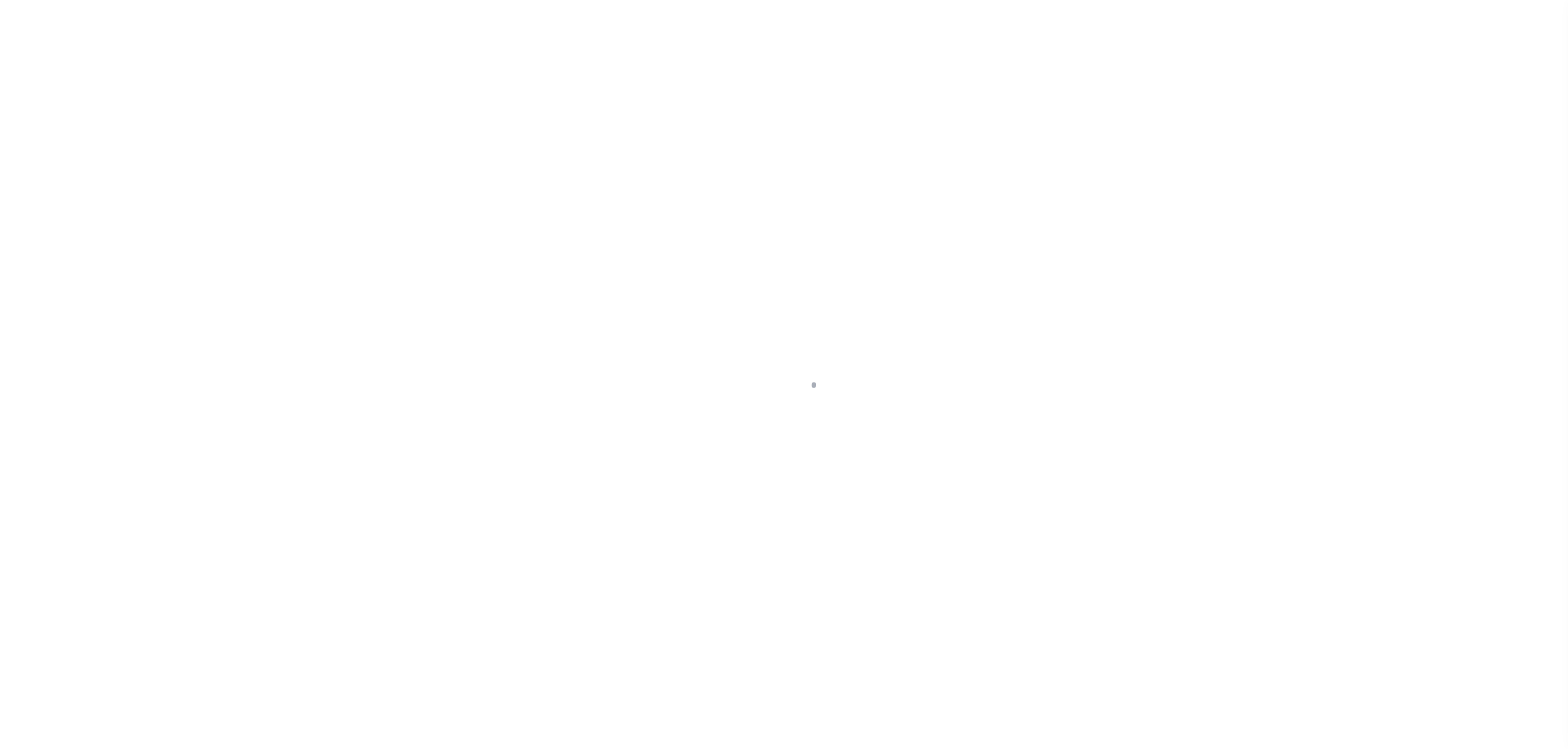
select select "SFP"
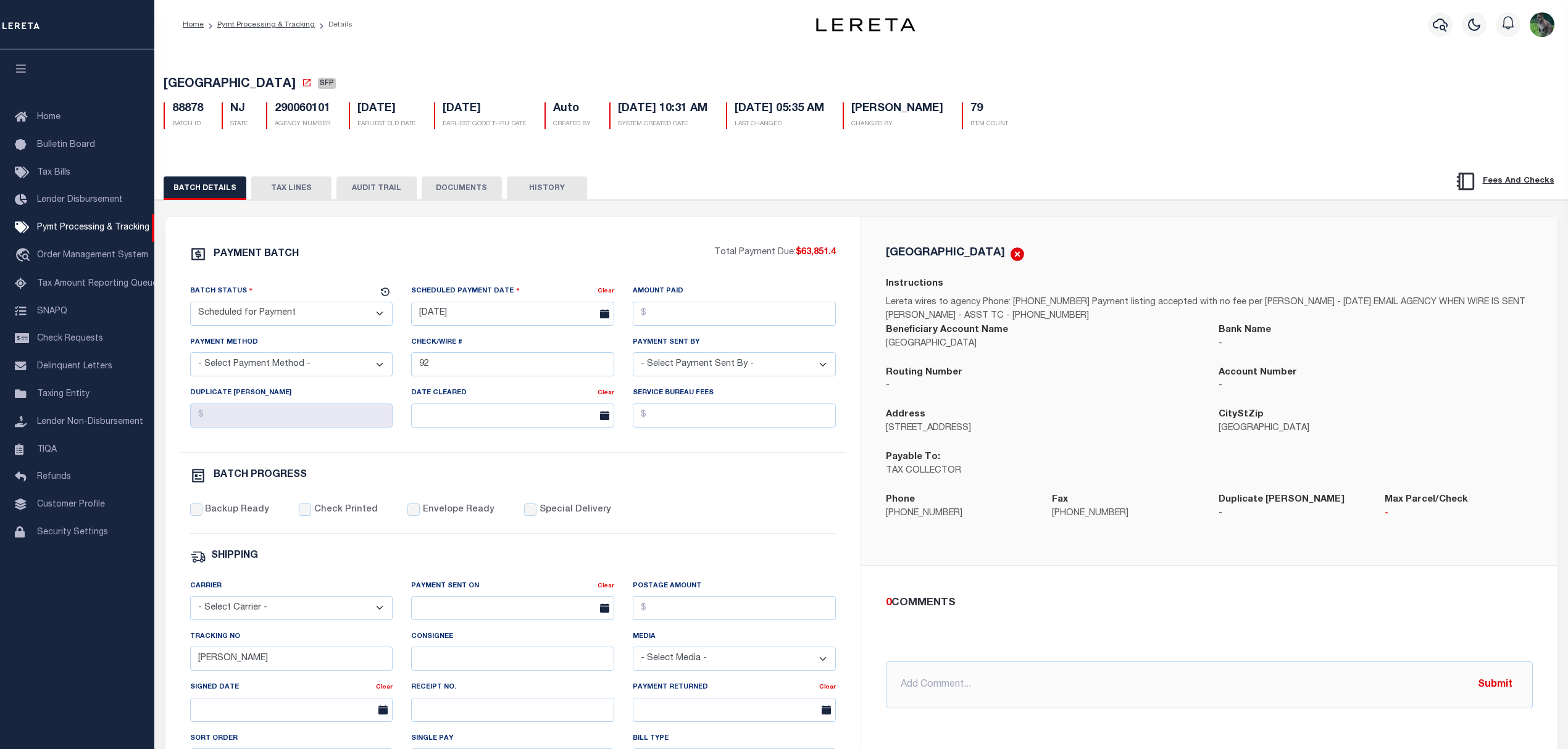
click at [277, 198] on button "TAX LINES" at bounding box center [291, 188] width 80 height 23
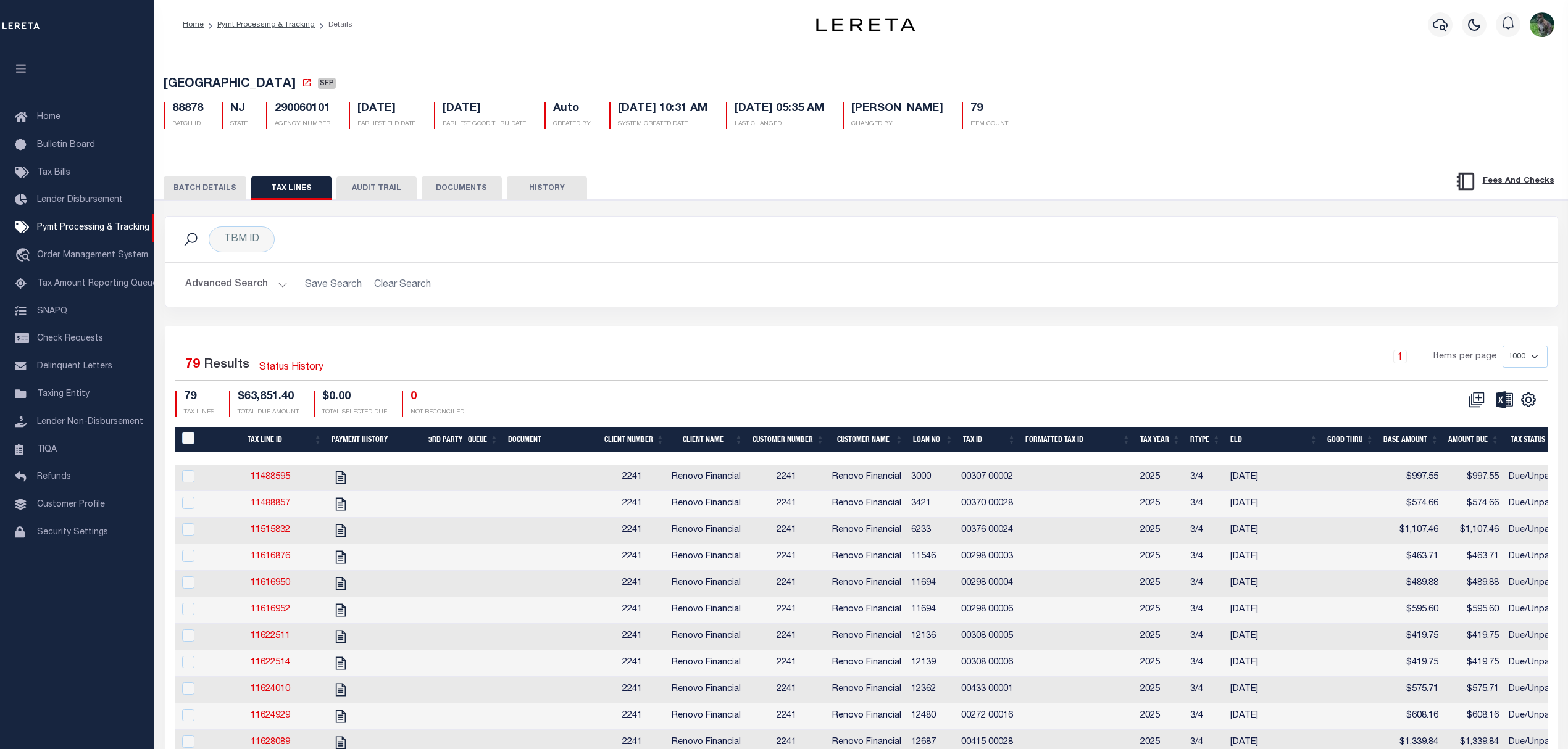
click at [1055, 442] on th "Formatted Tax ID" at bounding box center [1078, 439] width 115 height 26
click at [977, 445] on th "Tax ID" at bounding box center [989, 439] width 62 height 26
click at [1539, 394] on div "CSV Export Selected Print Show Filter Show Search Columns 0: PayeePaymentBatchI…" at bounding box center [1500, 400] width 94 height 19
click at [1528, 400] on icon "" at bounding box center [1528, 400] width 16 height 16
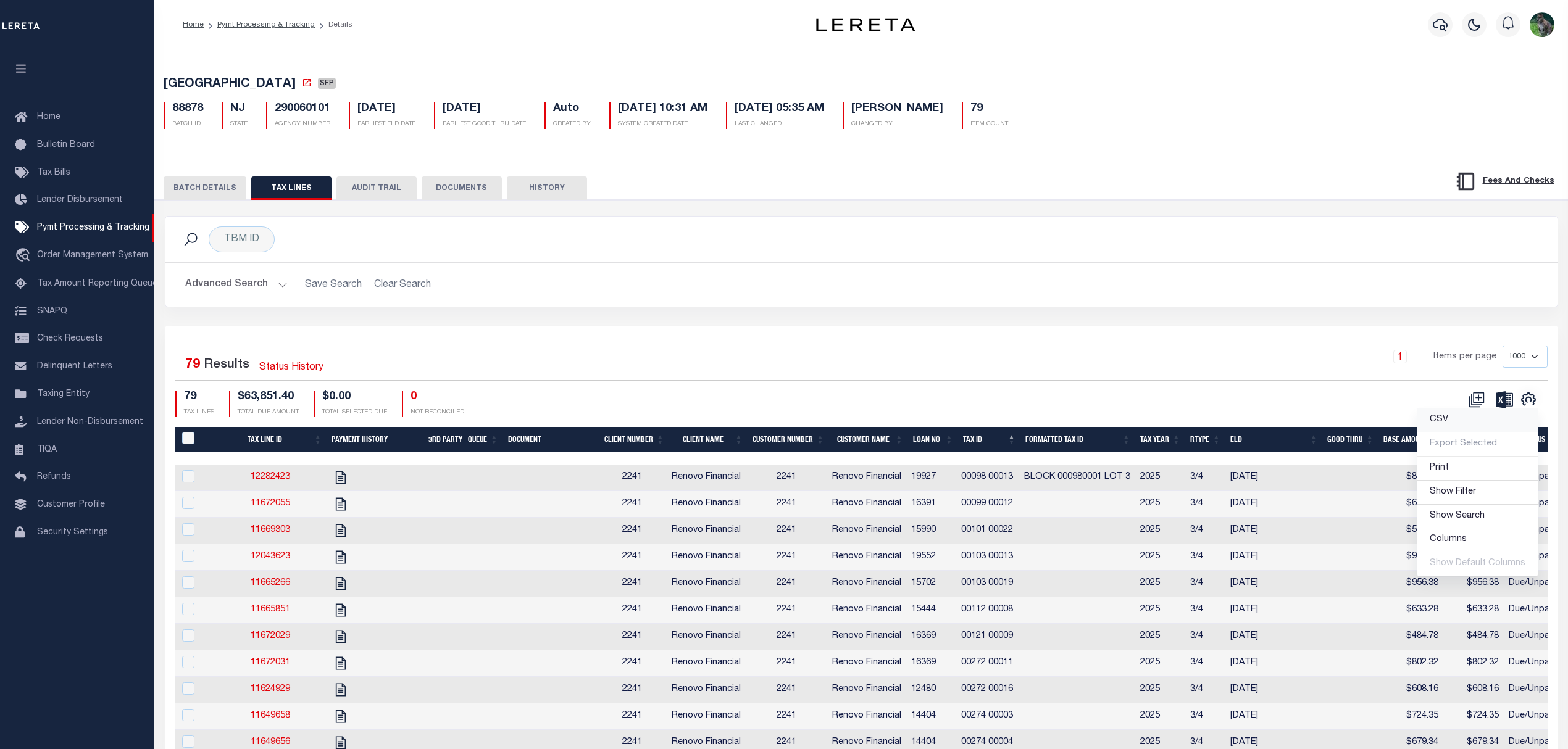
click at [1445, 424] on span "CSV" at bounding box center [1439, 419] width 19 height 9
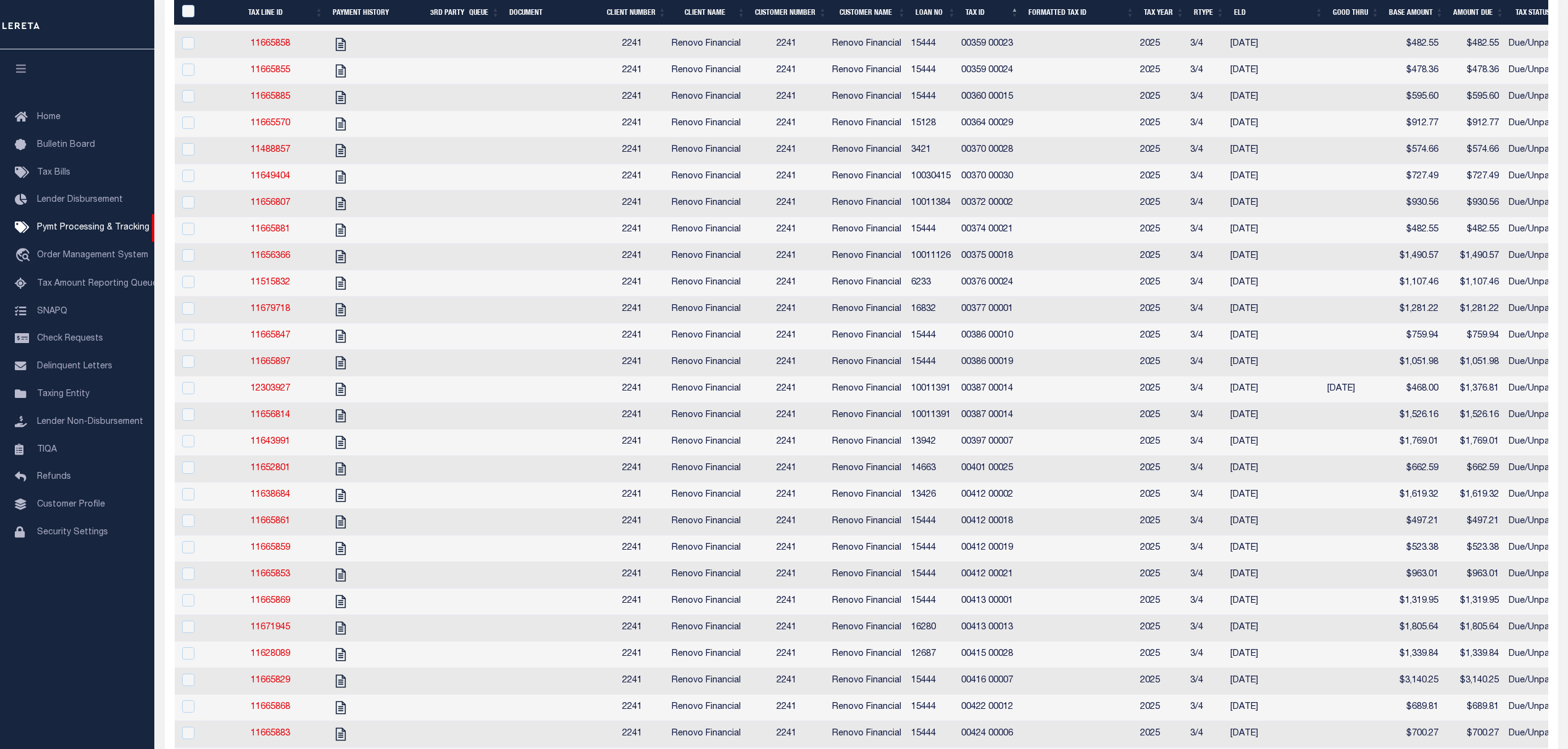
scroll to position [1488, 0]
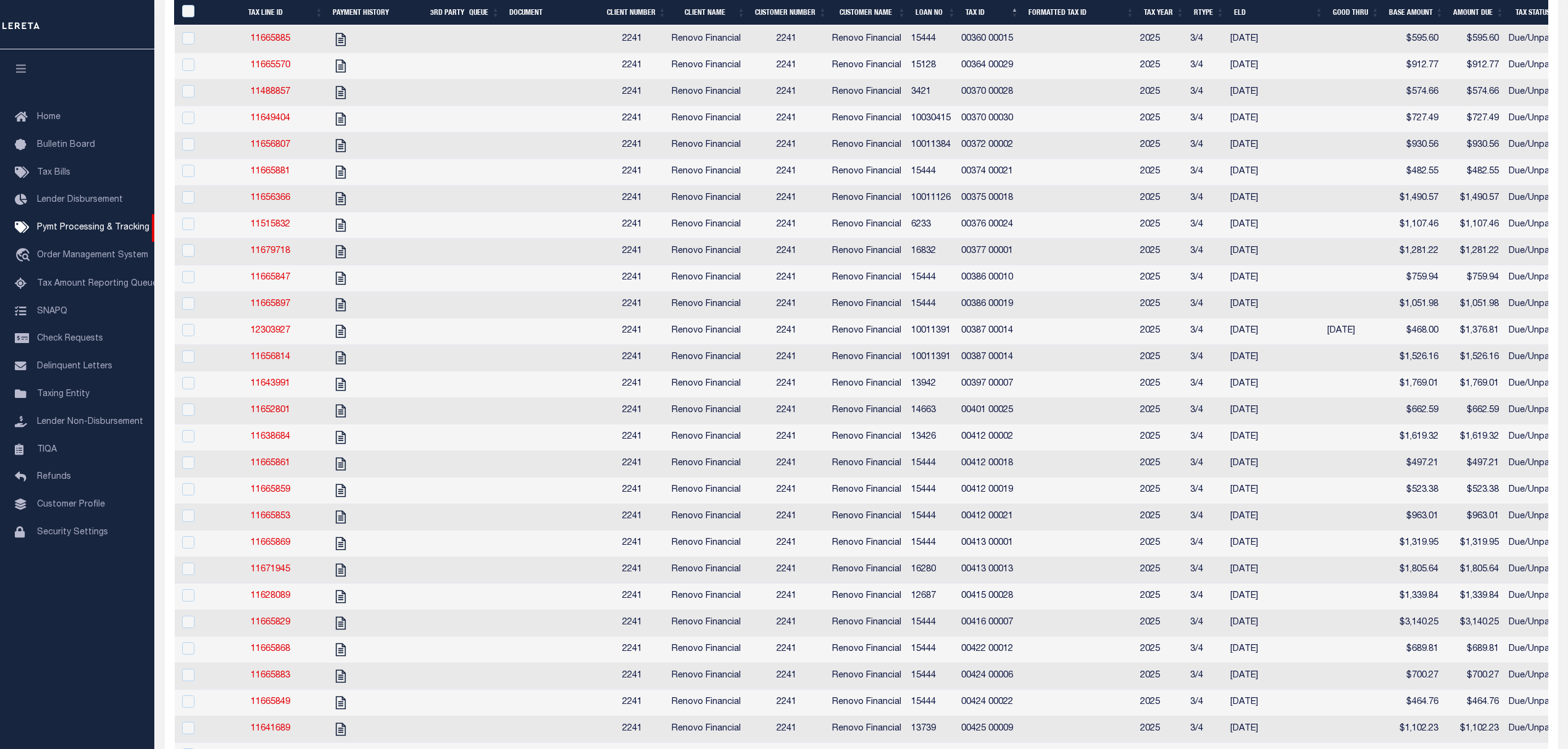
click at [1393, 345] on td "$468.00" at bounding box center [1411, 331] width 65 height 26
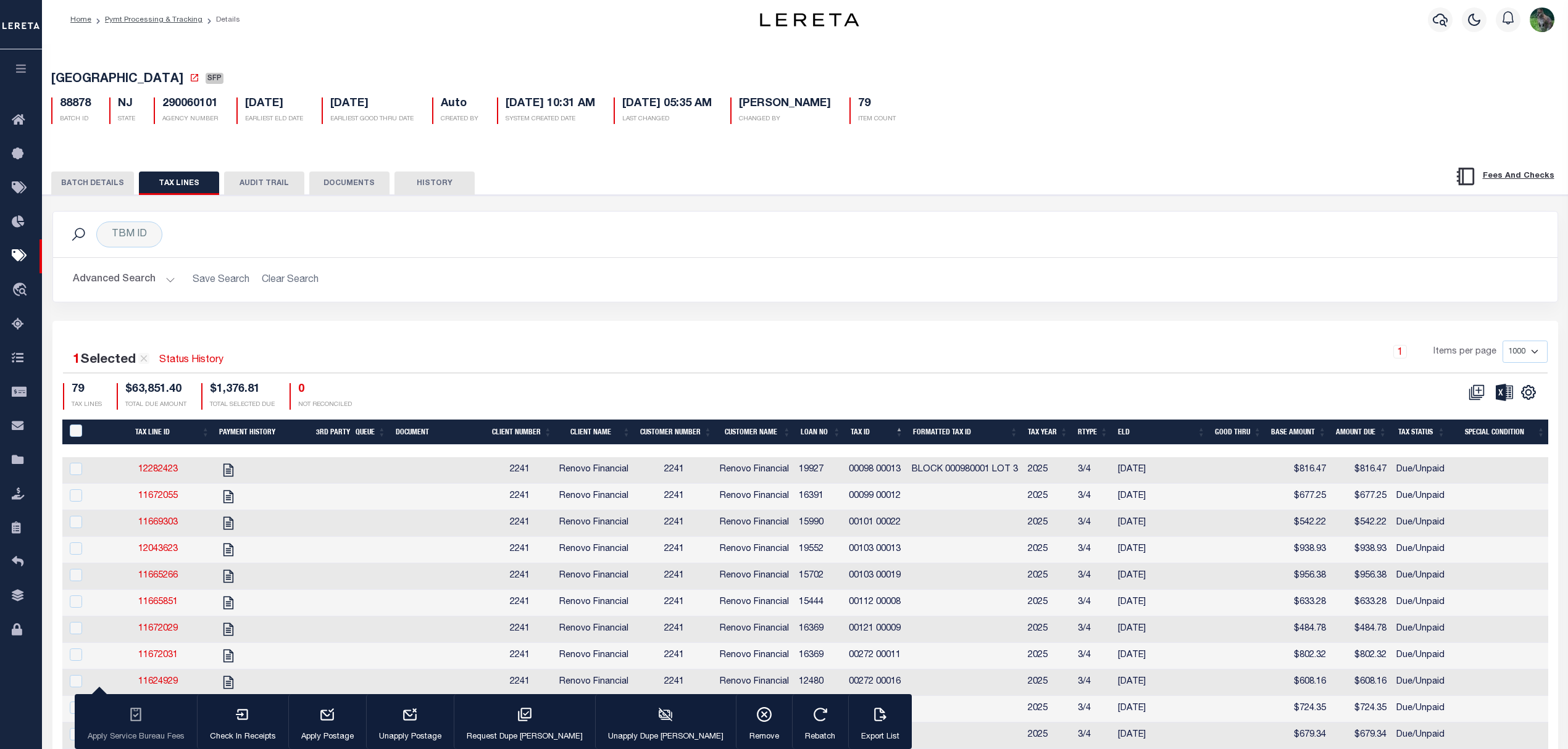
scroll to position [0, 0]
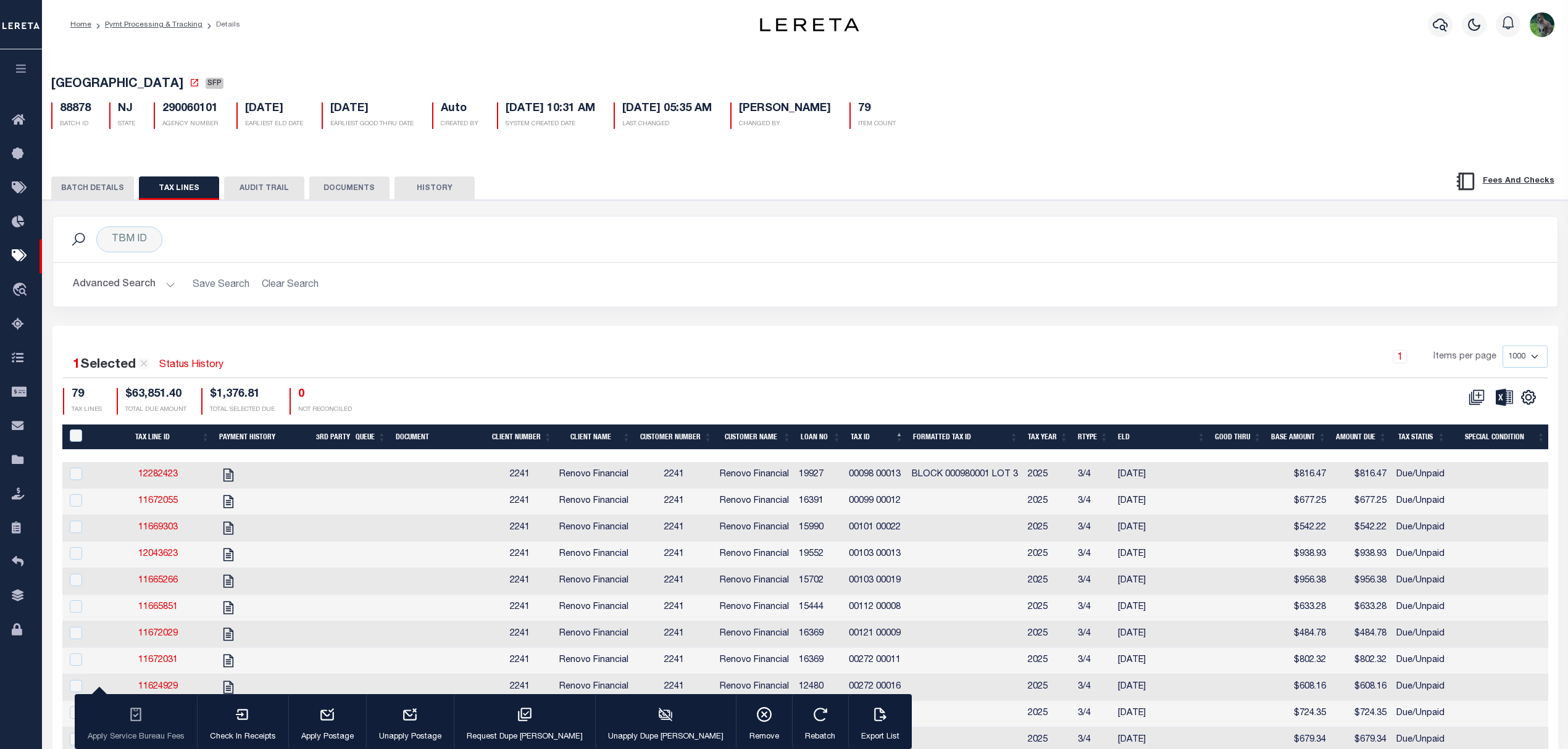
click at [189, 85] on icon at bounding box center [194, 82] width 10 height 10
click at [517, 307] on div "Advanced Search Save Search Clear Search Loan No Equals Equals Is Not Equal To …" at bounding box center [805, 285] width 1504 height 43
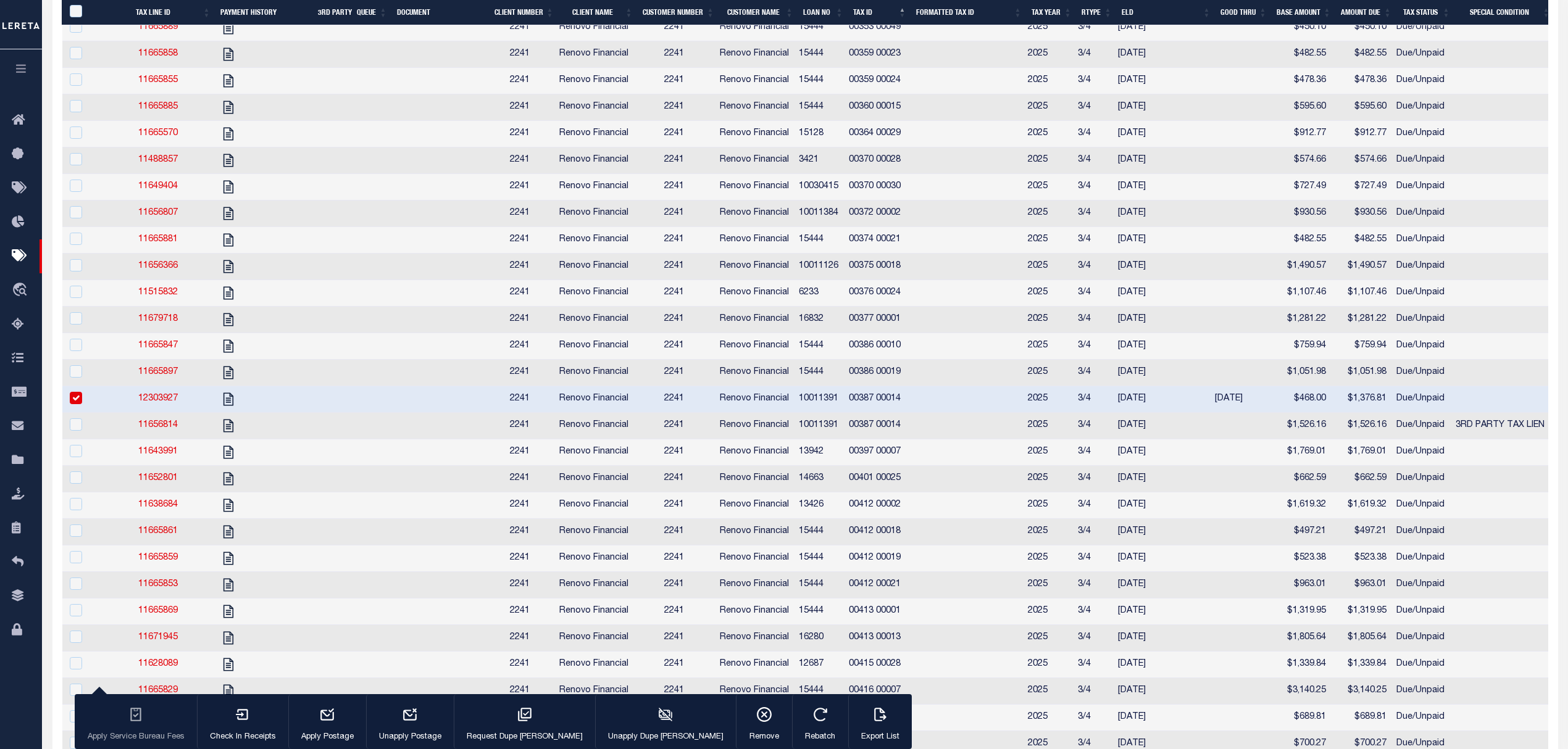
scroll to position [1482, 0]
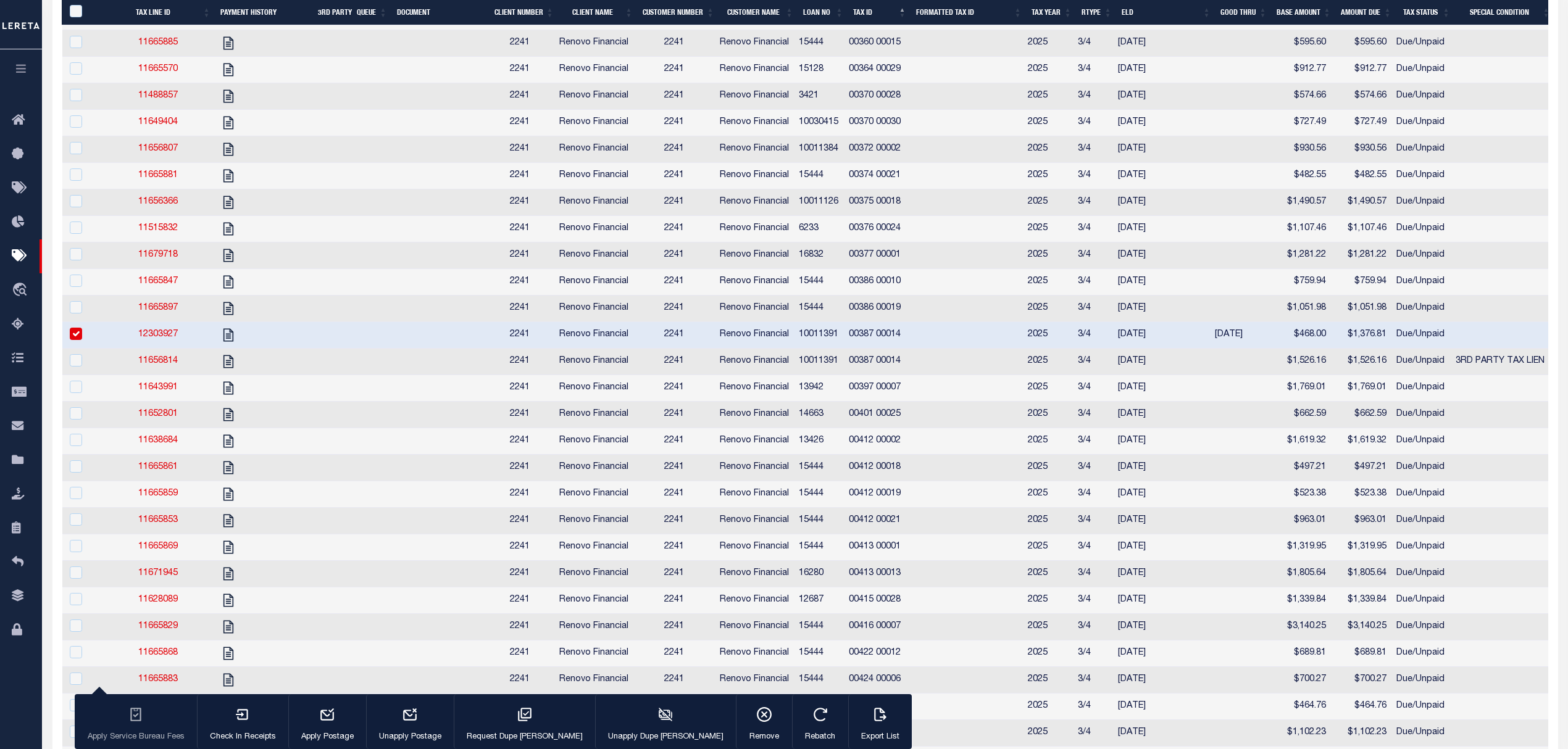
click at [1278, 348] on td "$468.00" at bounding box center [1299, 335] width 65 height 26
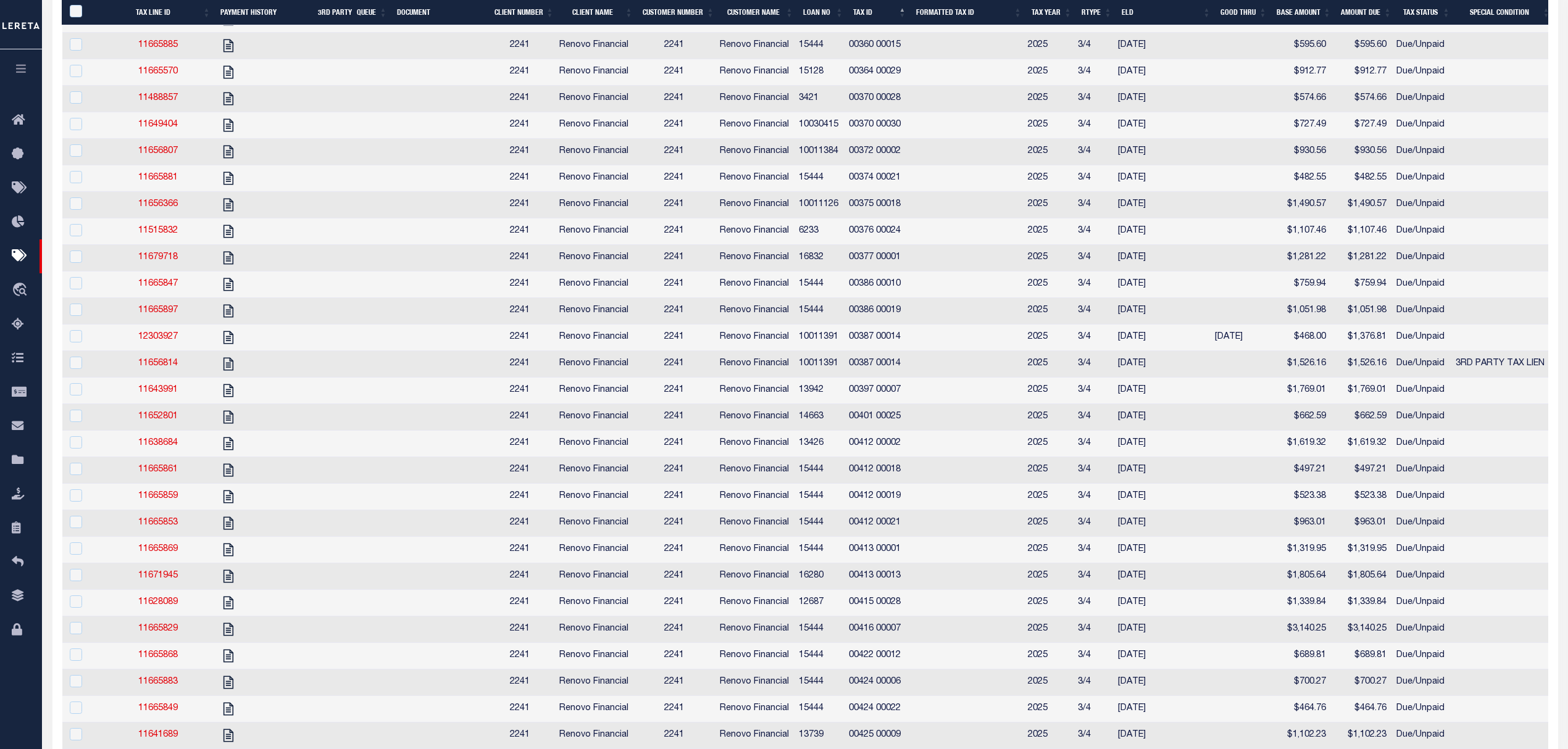
click at [640, 351] on td "2241" at bounding box center [674, 338] width 82 height 26
checkbox input "true"
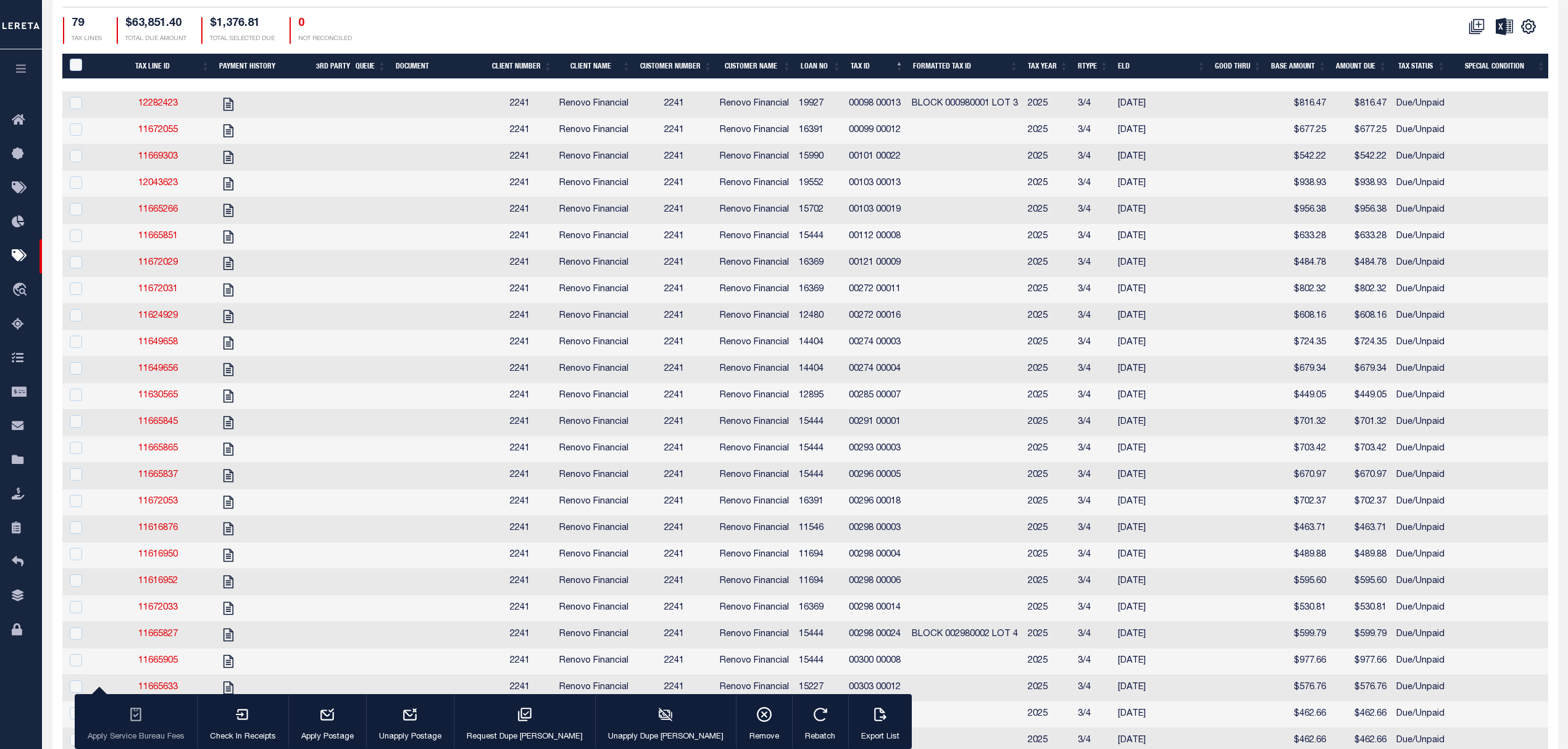
scroll to position [0, 0]
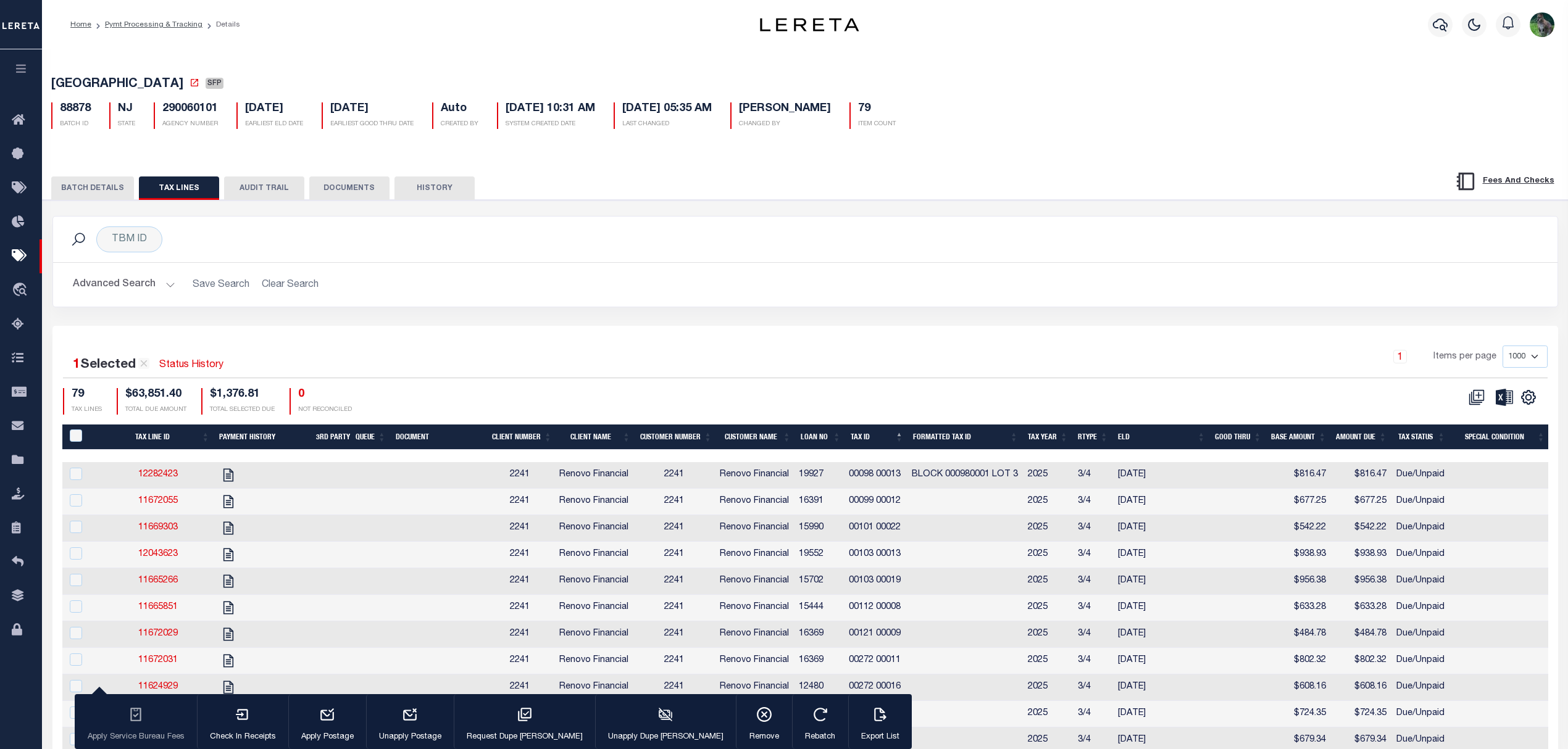
click at [80, 186] on button "BATCH DETAILS" at bounding box center [92, 188] width 83 height 23
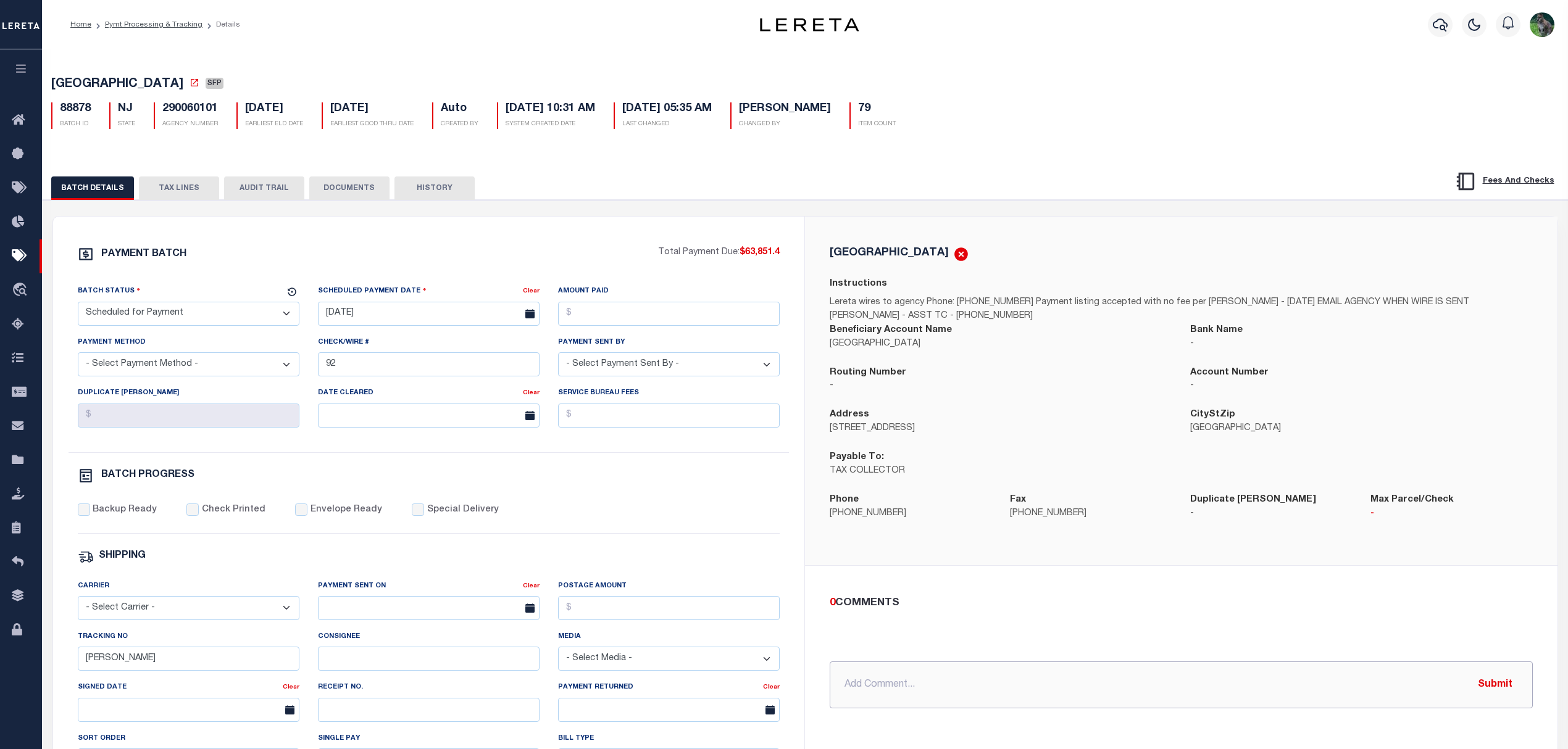
click at [927, 685] on input "text" at bounding box center [1181, 685] width 703 height 47
click at [1000, 681] on input "[DATE] - loan" at bounding box center [1181, 685] width 703 height 47
paste input "89186"
type input "[DATE] - loan 10011391 IAO $1376.81 moved to PPID 89186. Tax lien will be paid …"
click at [166, 200] on button "TAX LINES" at bounding box center [179, 188] width 80 height 23
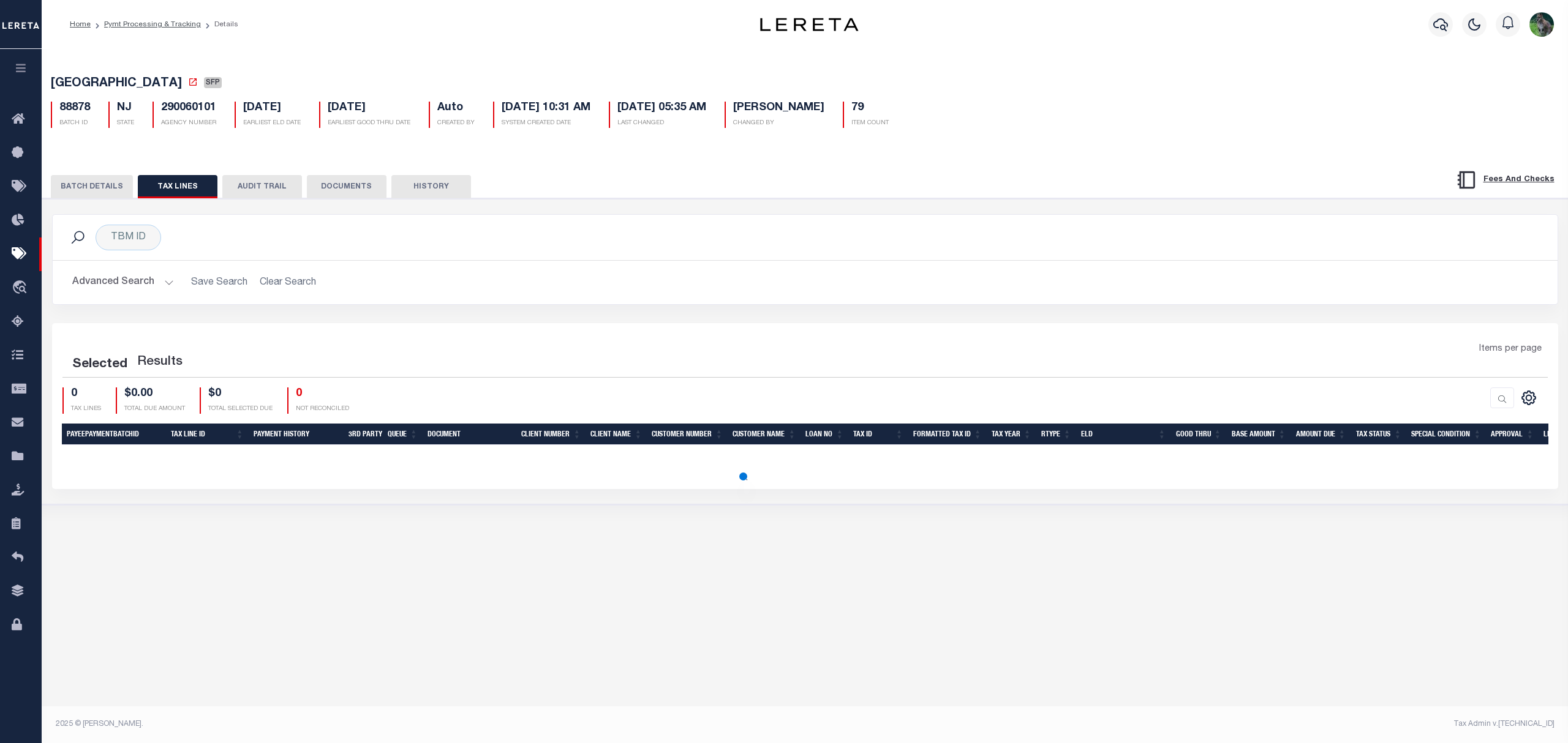
click at [196, 196] on button "TAX LINES" at bounding box center [177, 186] width 79 height 23
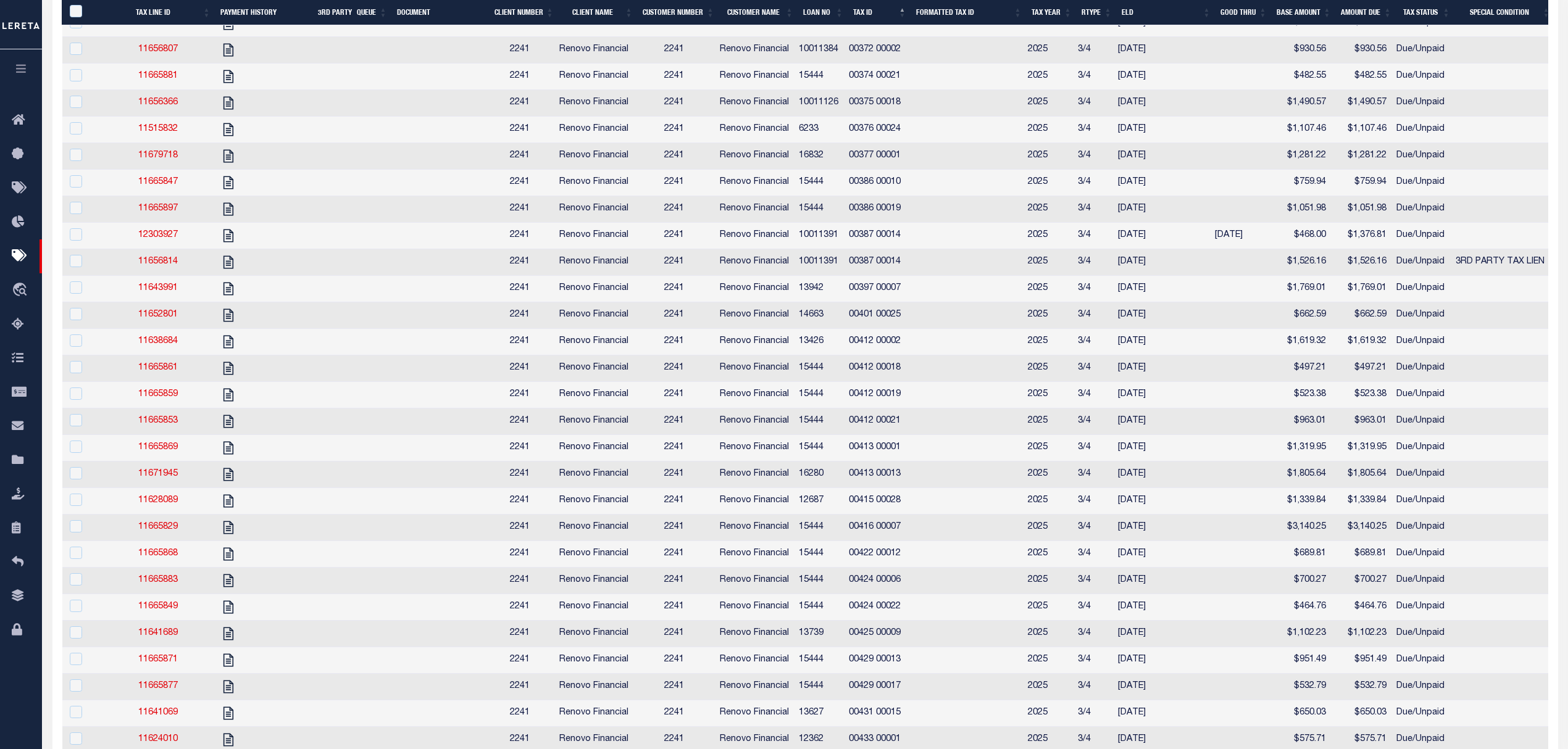
scroll to position [1570, 0]
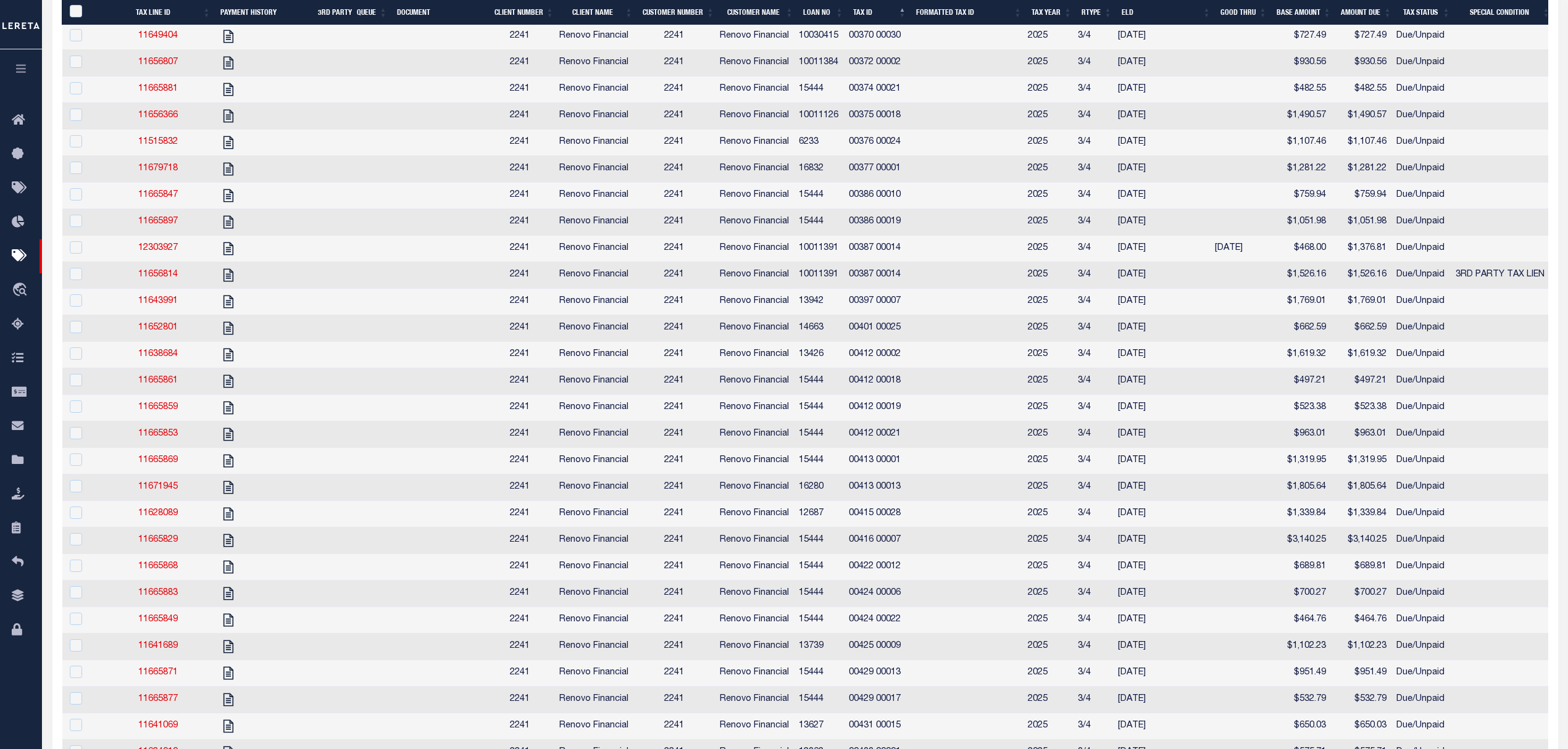
click at [1399, 262] on td "Due/Unpaid" at bounding box center [1421, 249] width 59 height 26
checkbox input "true"
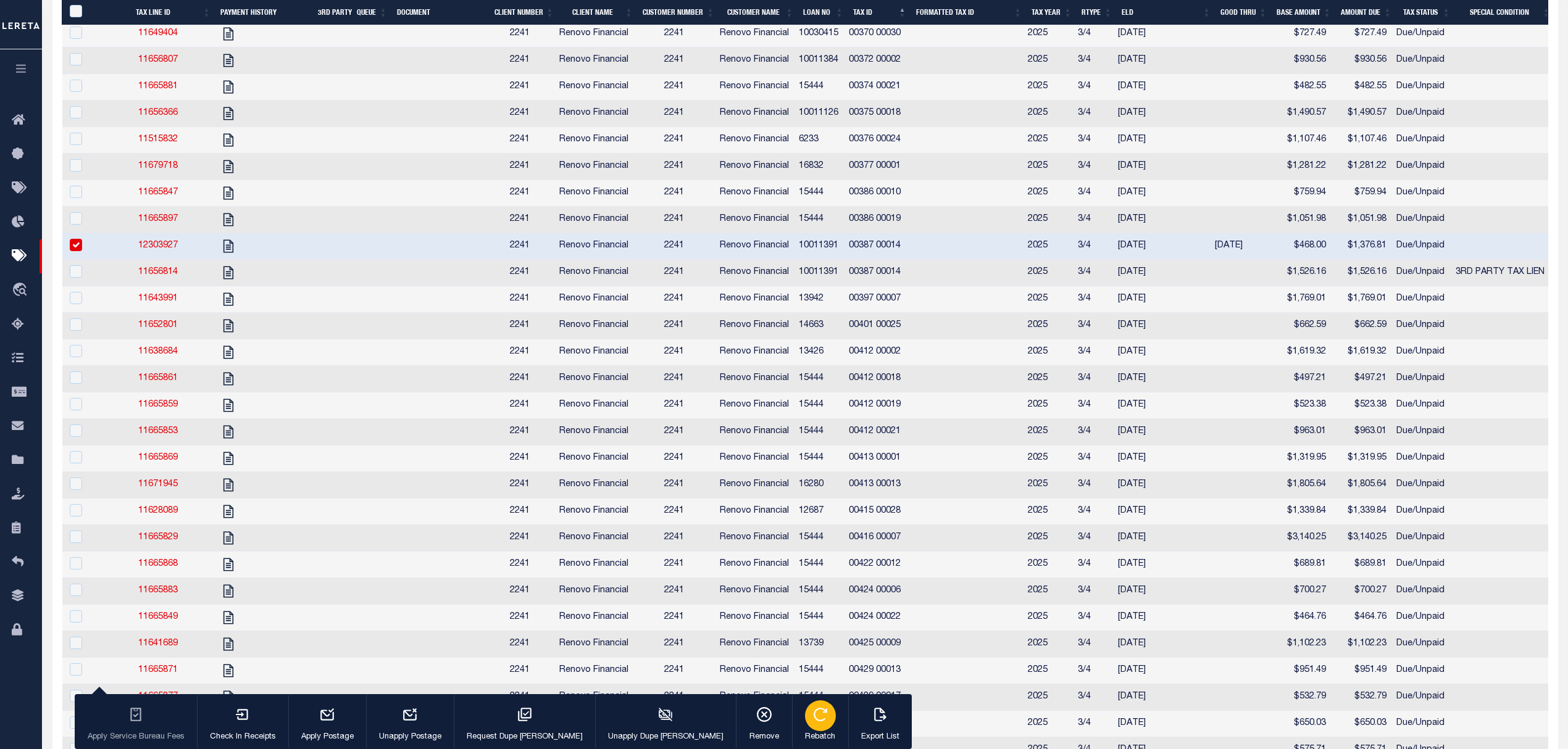
click at [805, 716] on div "button" at bounding box center [820, 716] width 31 height 31
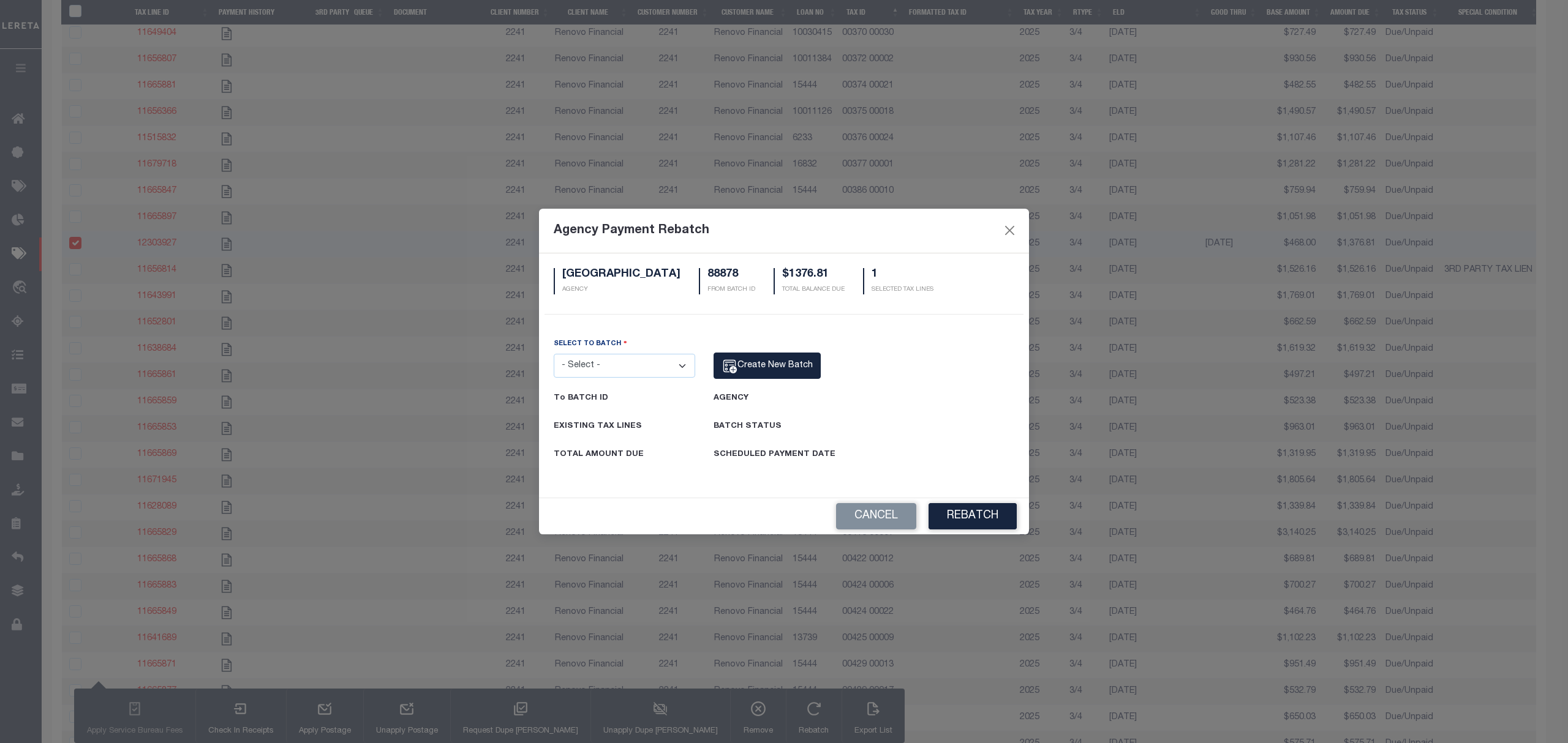
click at [674, 375] on select "- Select - 3254 12293 88878 89186" at bounding box center [625, 366] width 142 height 24
select select "89186"
click at [554, 354] on select "- Select - 3254 12293 88878 89186" at bounding box center [625, 366] width 142 height 24
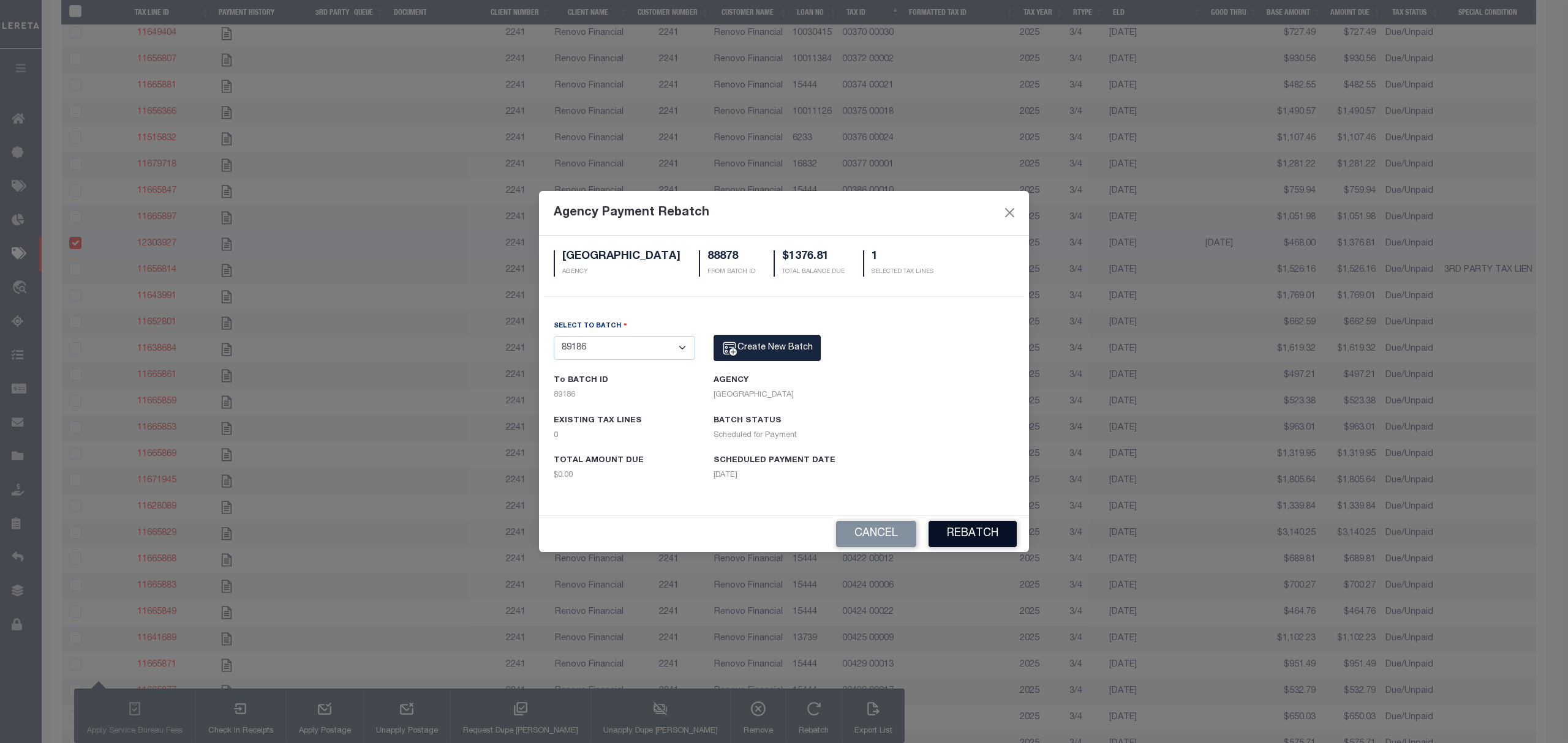
click at [963, 537] on button "Rebatch" at bounding box center [973, 534] width 89 height 26
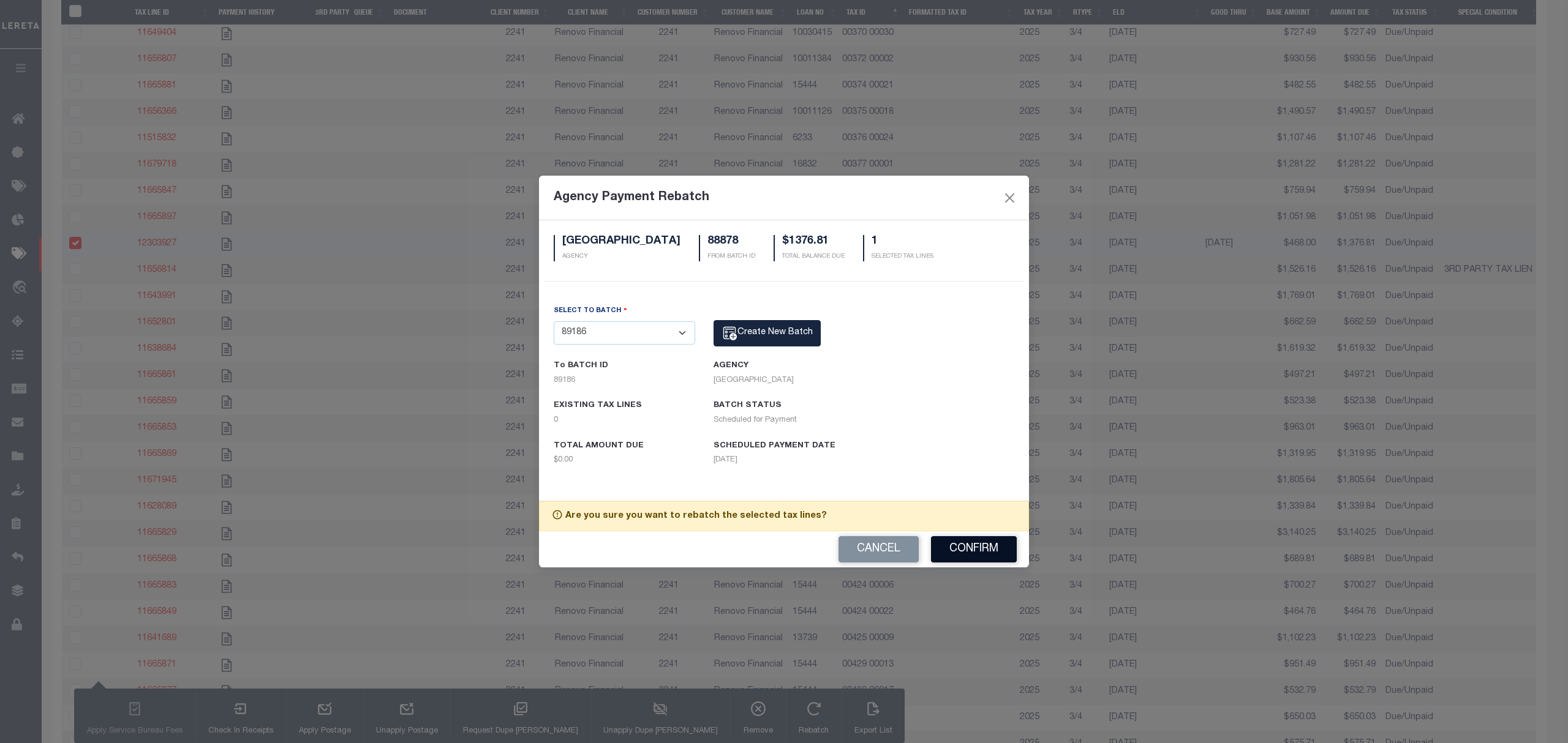
click at [959, 544] on button "Confirm" at bounding box center [973, 550] width 85 height 26
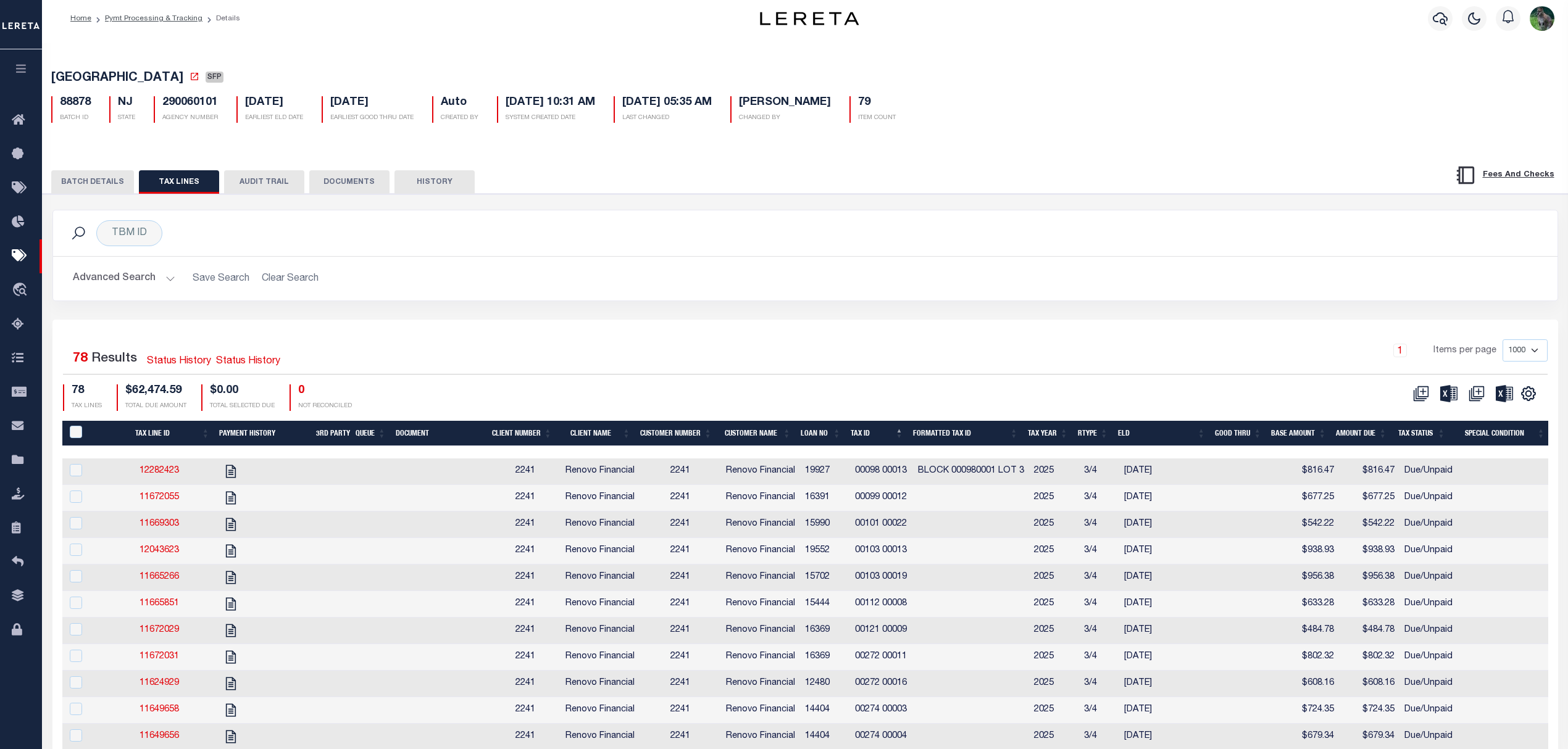
scroll to position [0, 0]
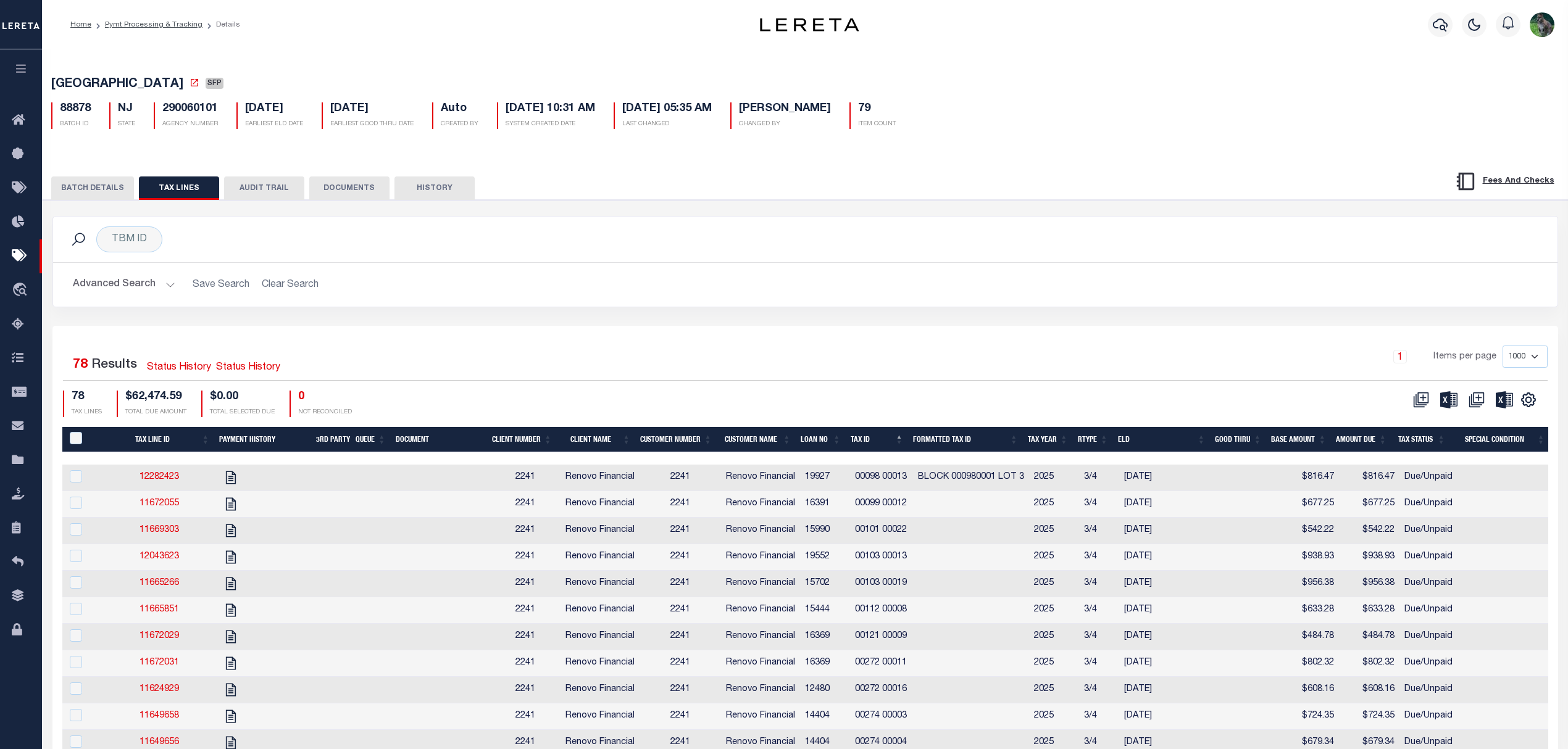
click at [92, 194] on button "BATCH DETAILS" at bounding box center [92, 188] width 83 height 23
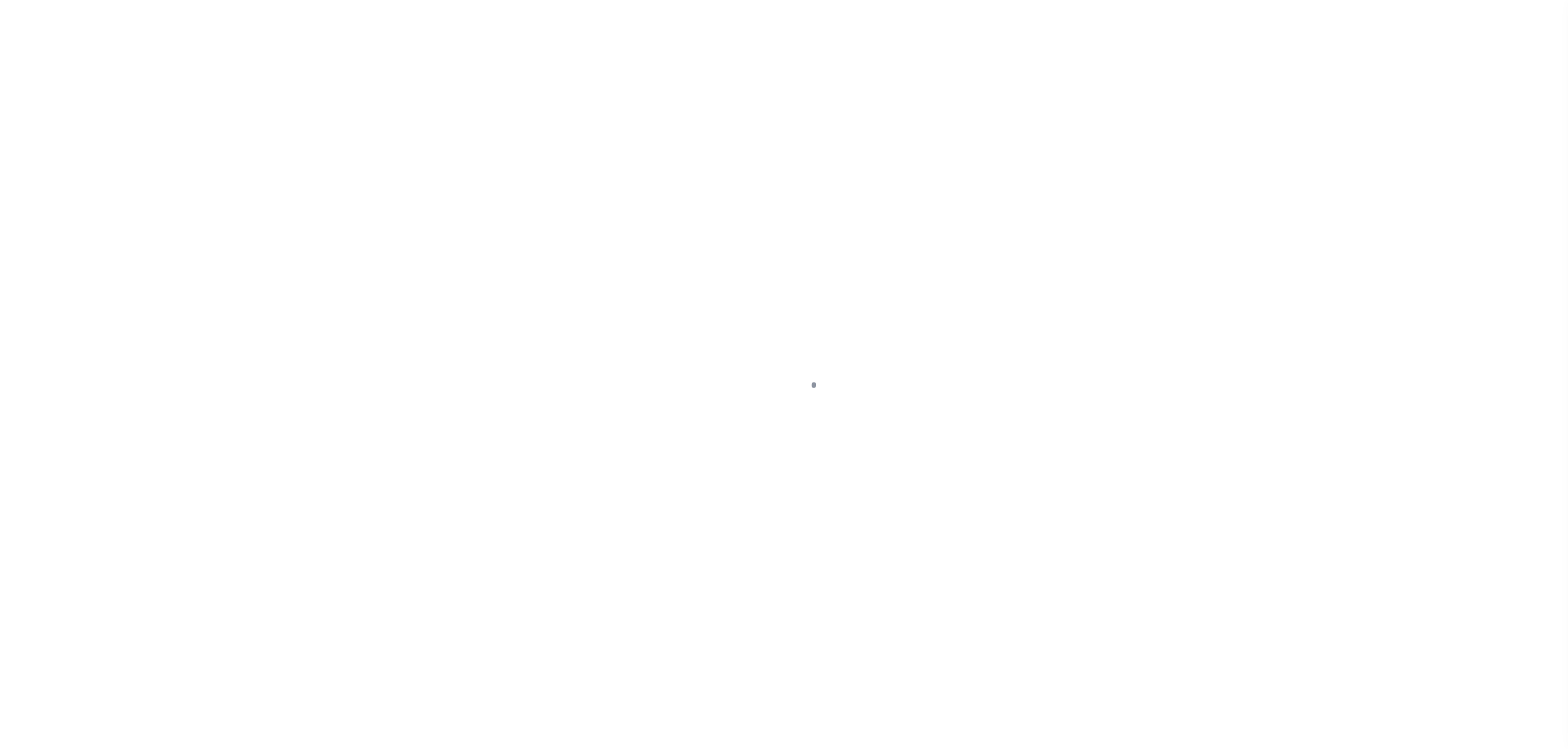
select select "SFP"
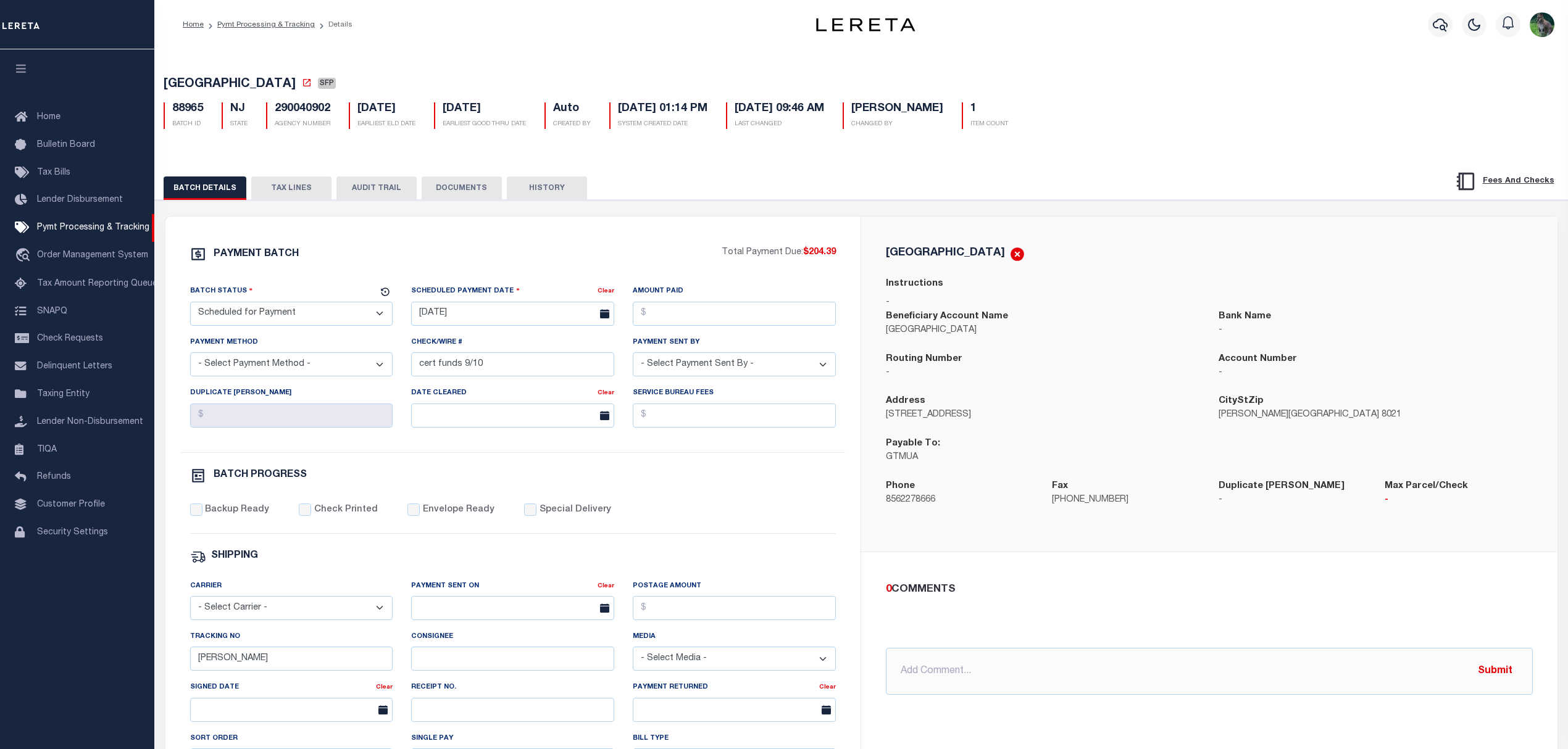
click at [294, 195] on button "TAX LINES" at bounding box center [291, 188] width 80 height 23
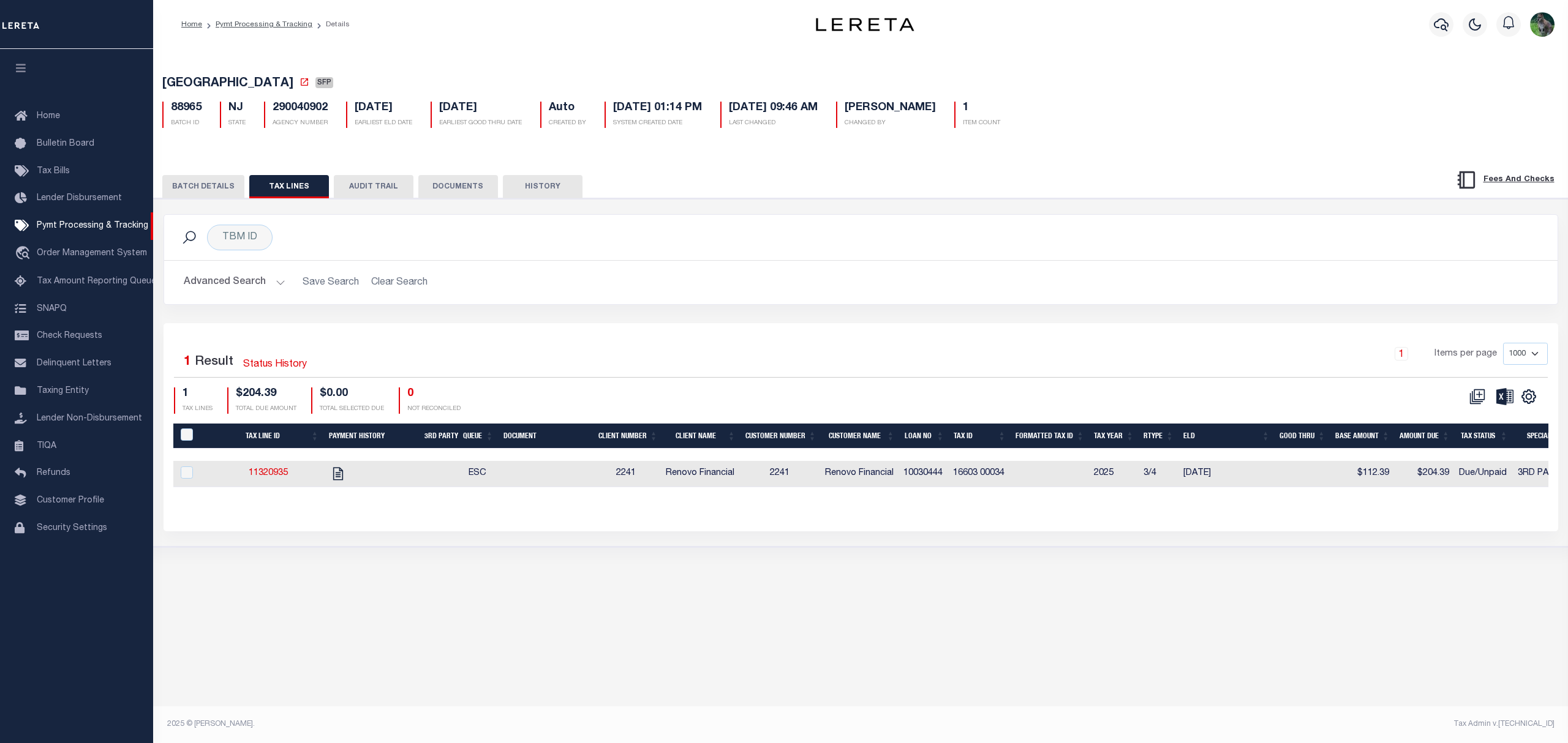
click at [202, 187] on button "BATCH DETAILS" at bounding box center [203, 186] width 82 height 23
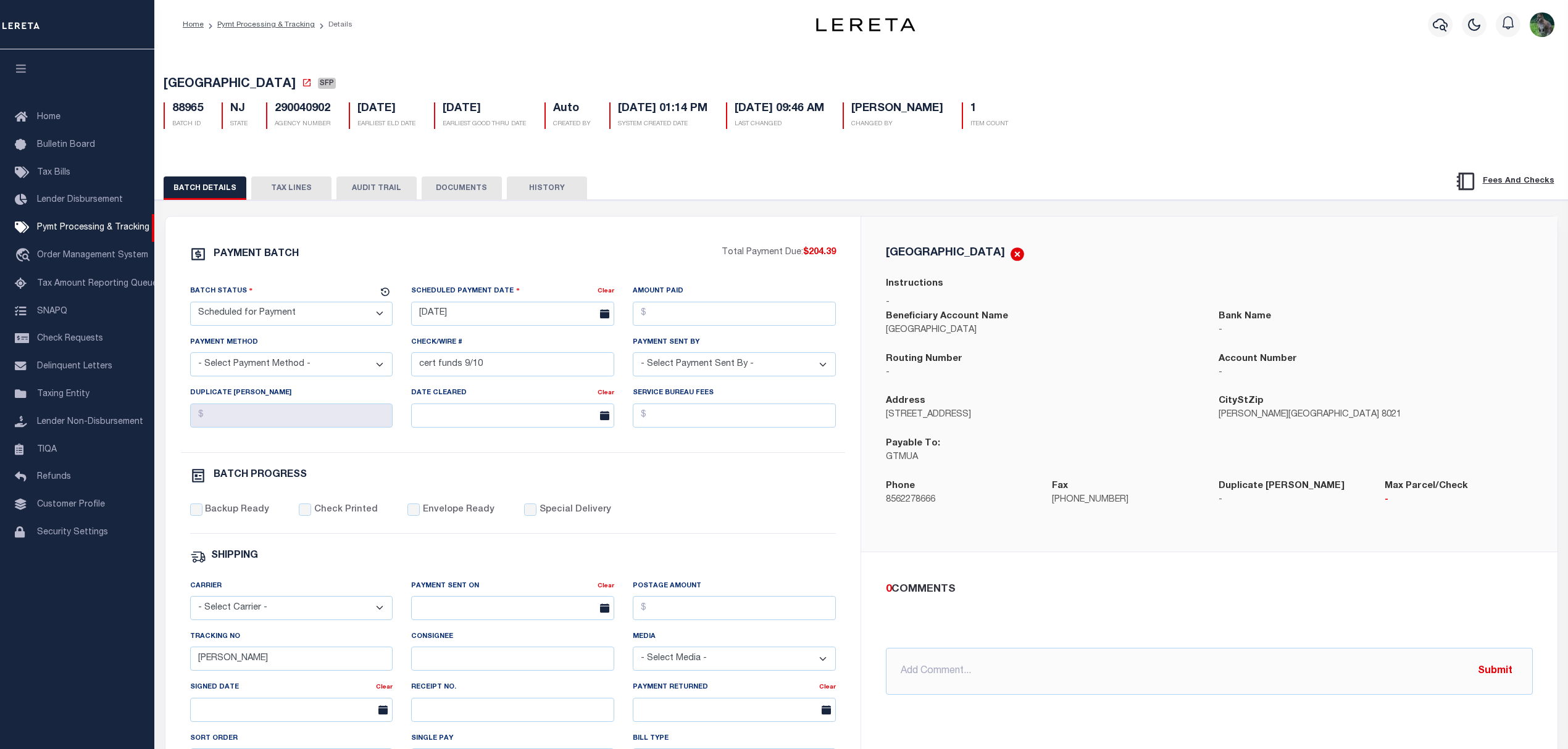
click at [300, 182] on button "TAX LINES" at bounding box center [291, 188] width 80 height 23
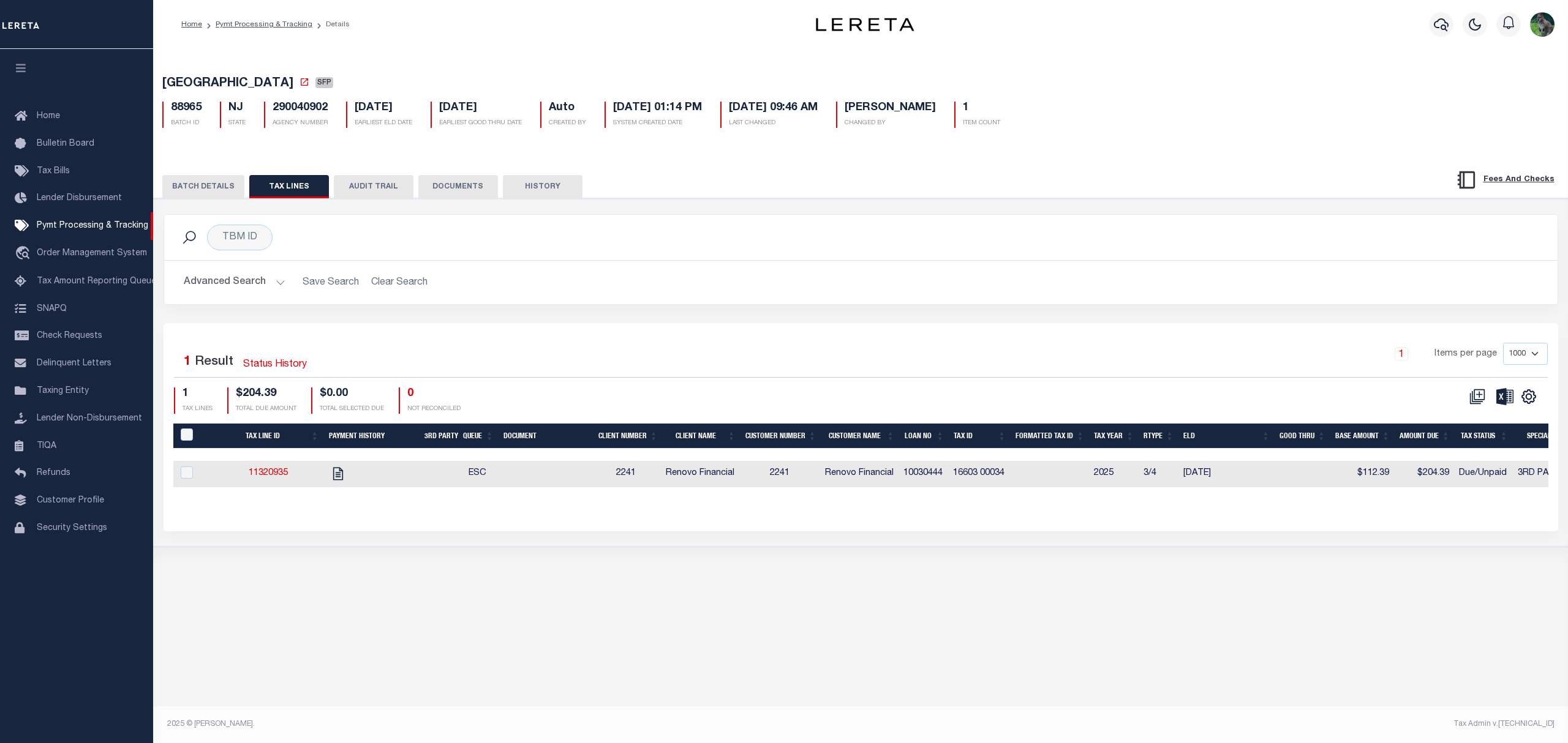
click at [965, 477] on td "16603 00034" at bounding box center [979, 474] width 62 height 26
checkbox input "true"
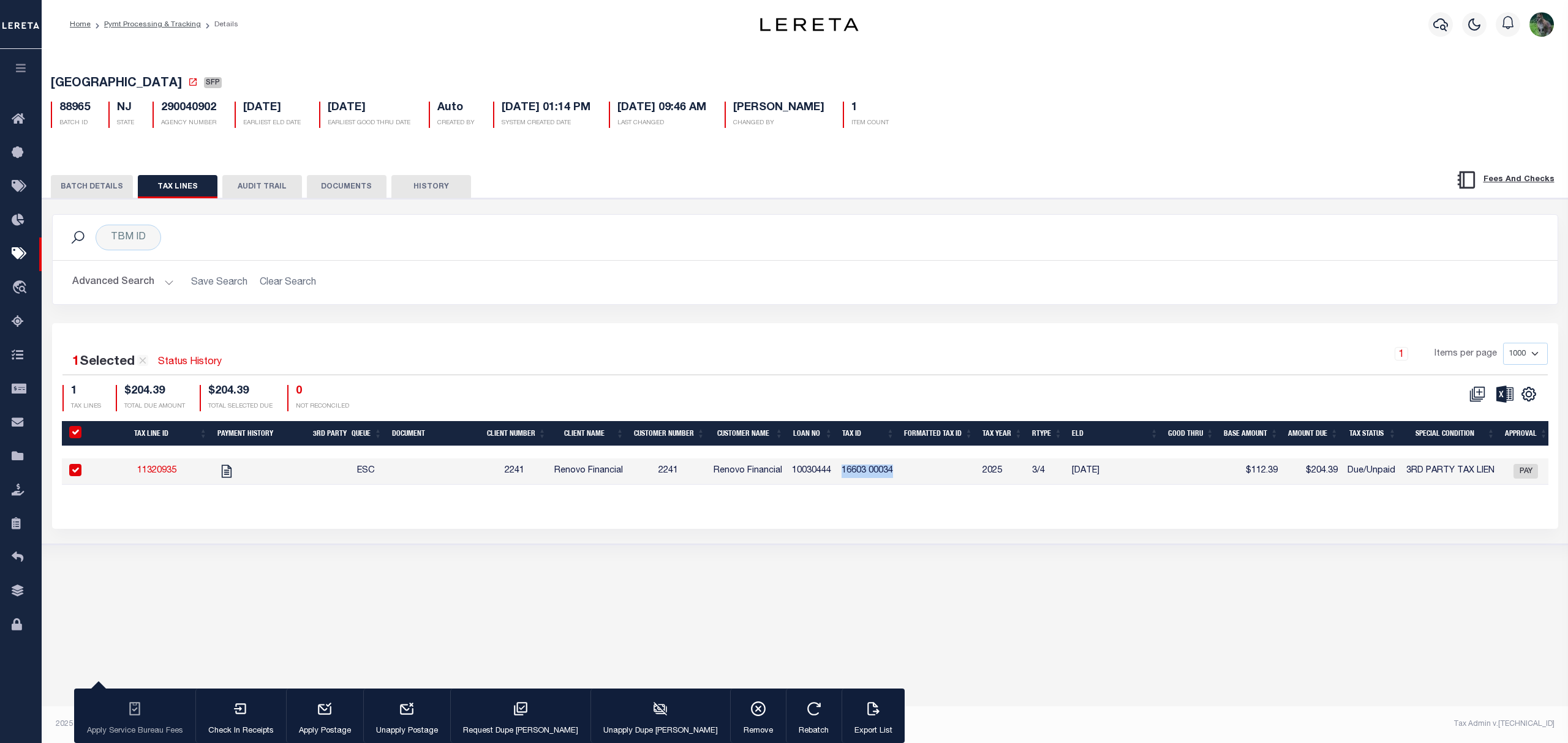
drag, startPoint x: 965, startPoint y: 477, endPoint x: 886, endPoint y: 478, distance: 79.0
click at [886, 478] on td "16603 00034" at bounding box center [867, 472] width 62 height 26
checkbox input "false"
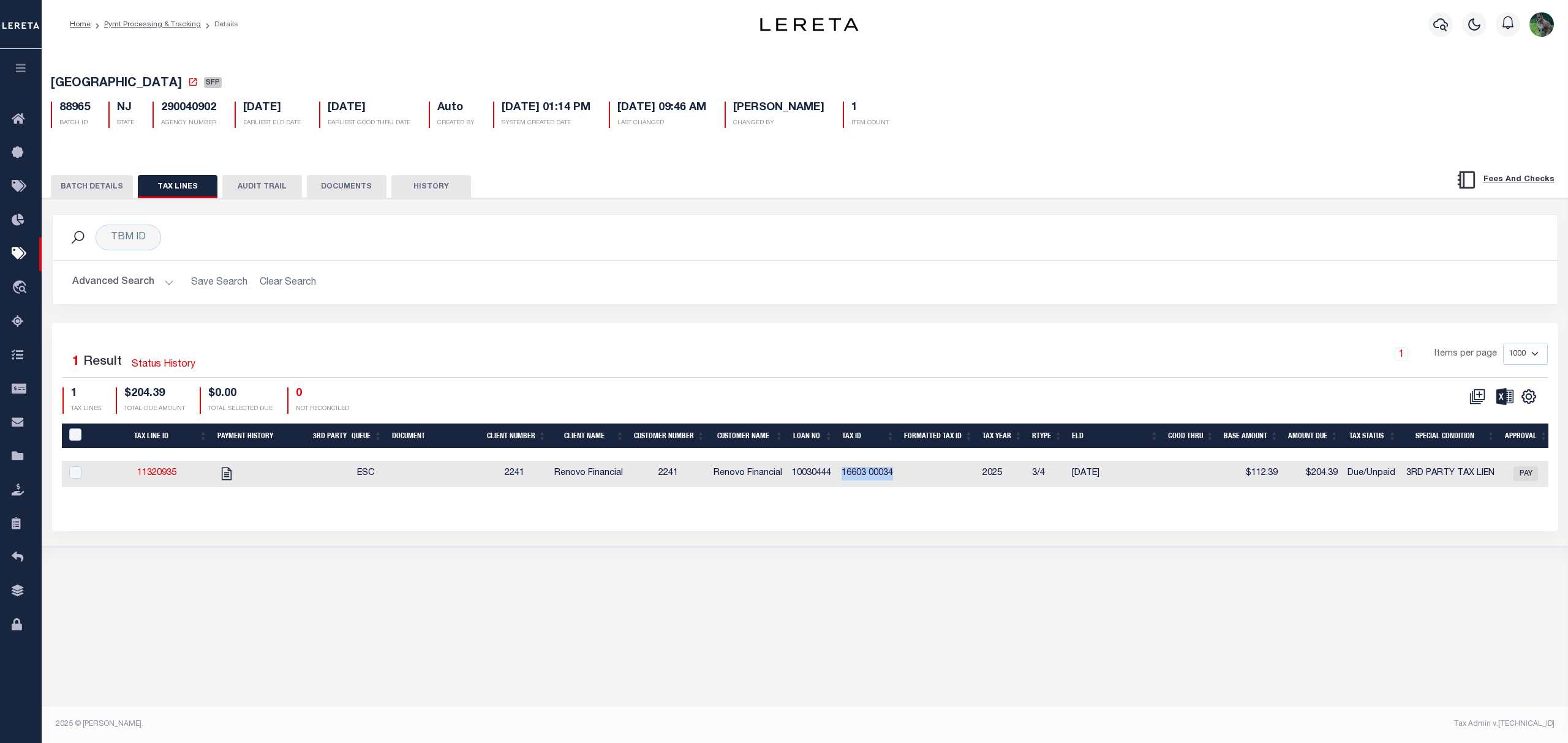
copy td "16603 00034"
click at [71, 184] on button "BATCH DETAILS" at bounding box center [92, 186] width 82 height 23
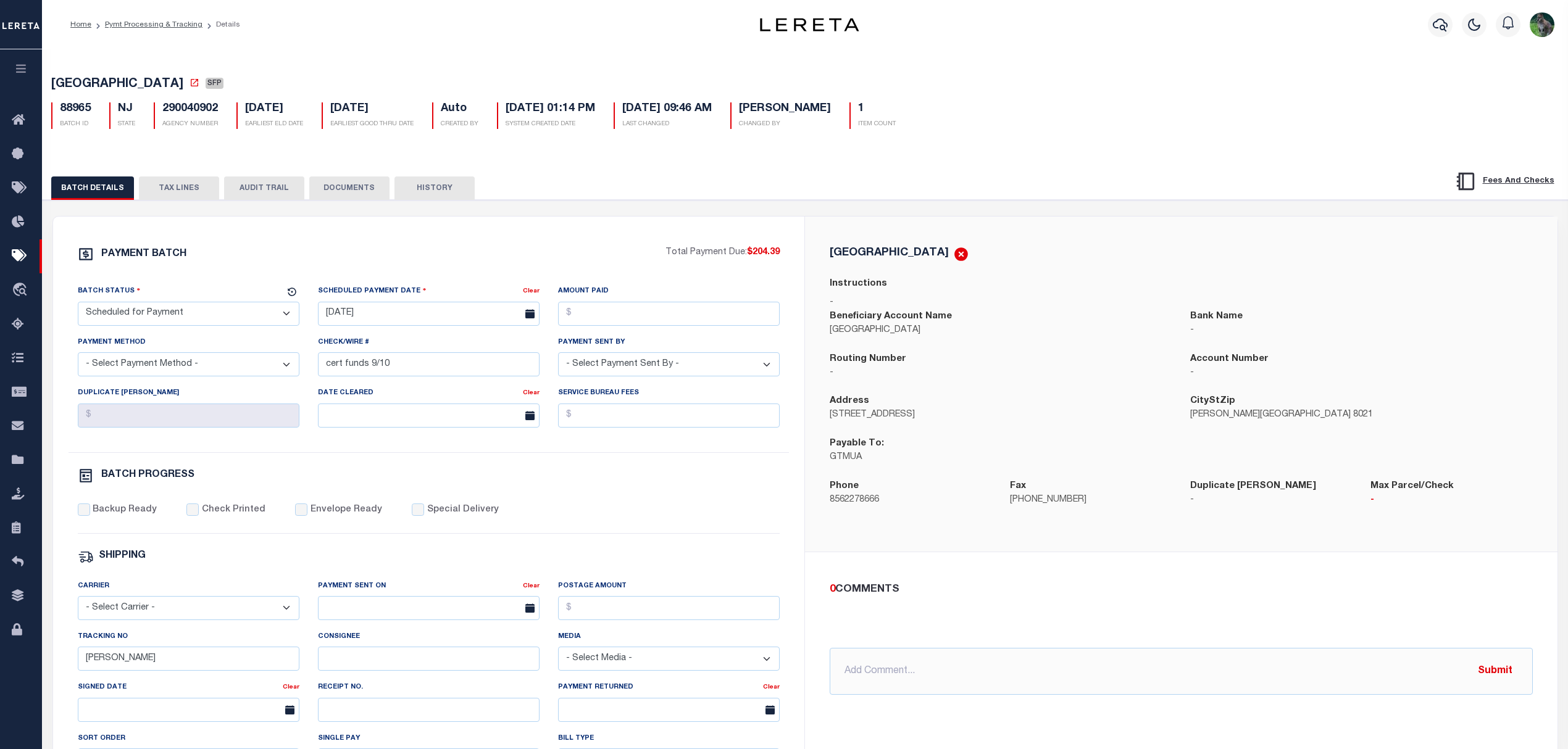
click at [189, 196] on button "TAX LINES" at bounding box center [179, 188] width 80 height 23
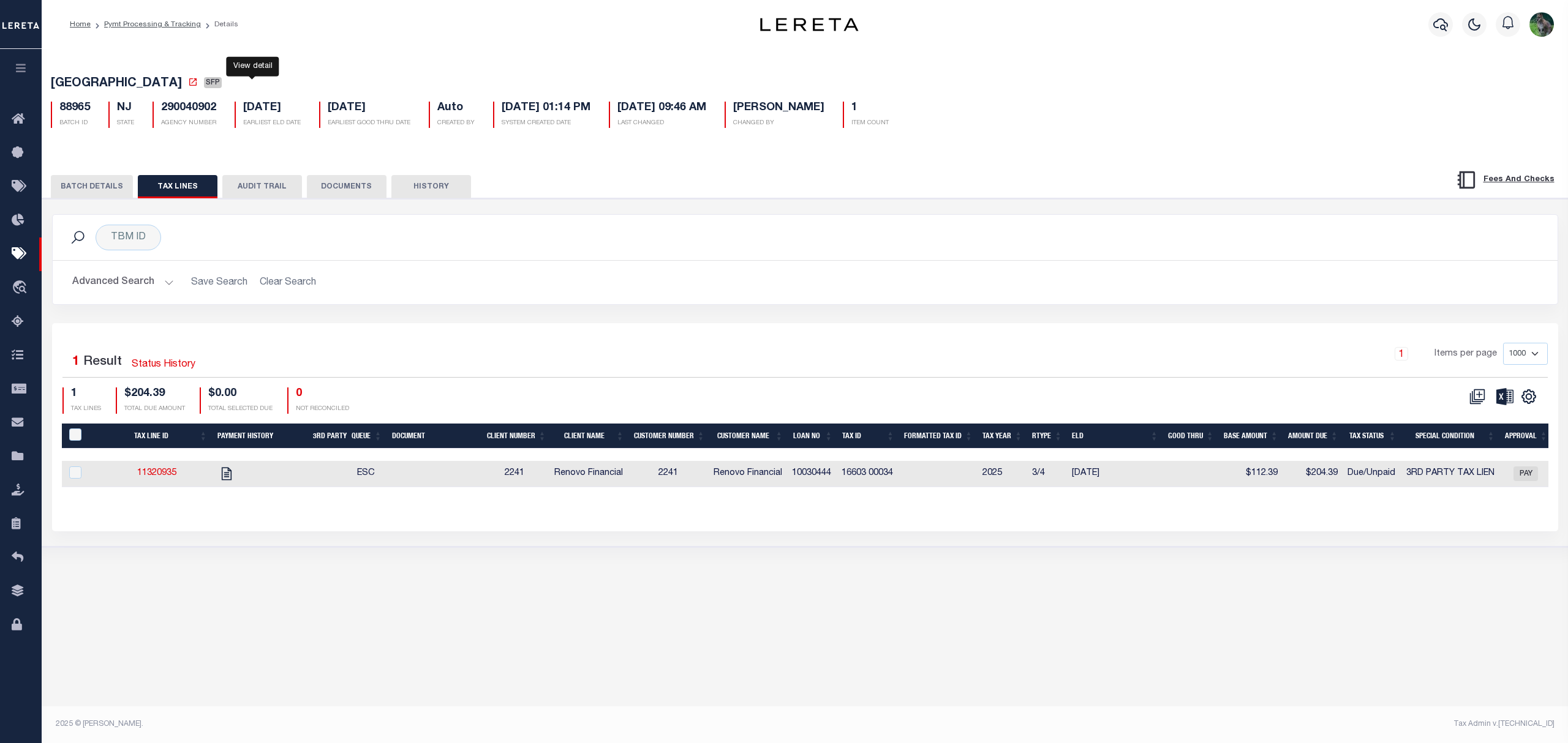
click at [198, 85] on icon at bounding box center [193, 82] width 10 height 10
click at [99, 176] on div "BATCH DETAILS TAX LINES AUDIT TRAIL DOCUMENTS HISTORY" at bounding box center [805, 182] width 1556 height 32
click at [98, 184] on button "BATCH DETAILS" at bounding box center [92, 186] width 82 height 23
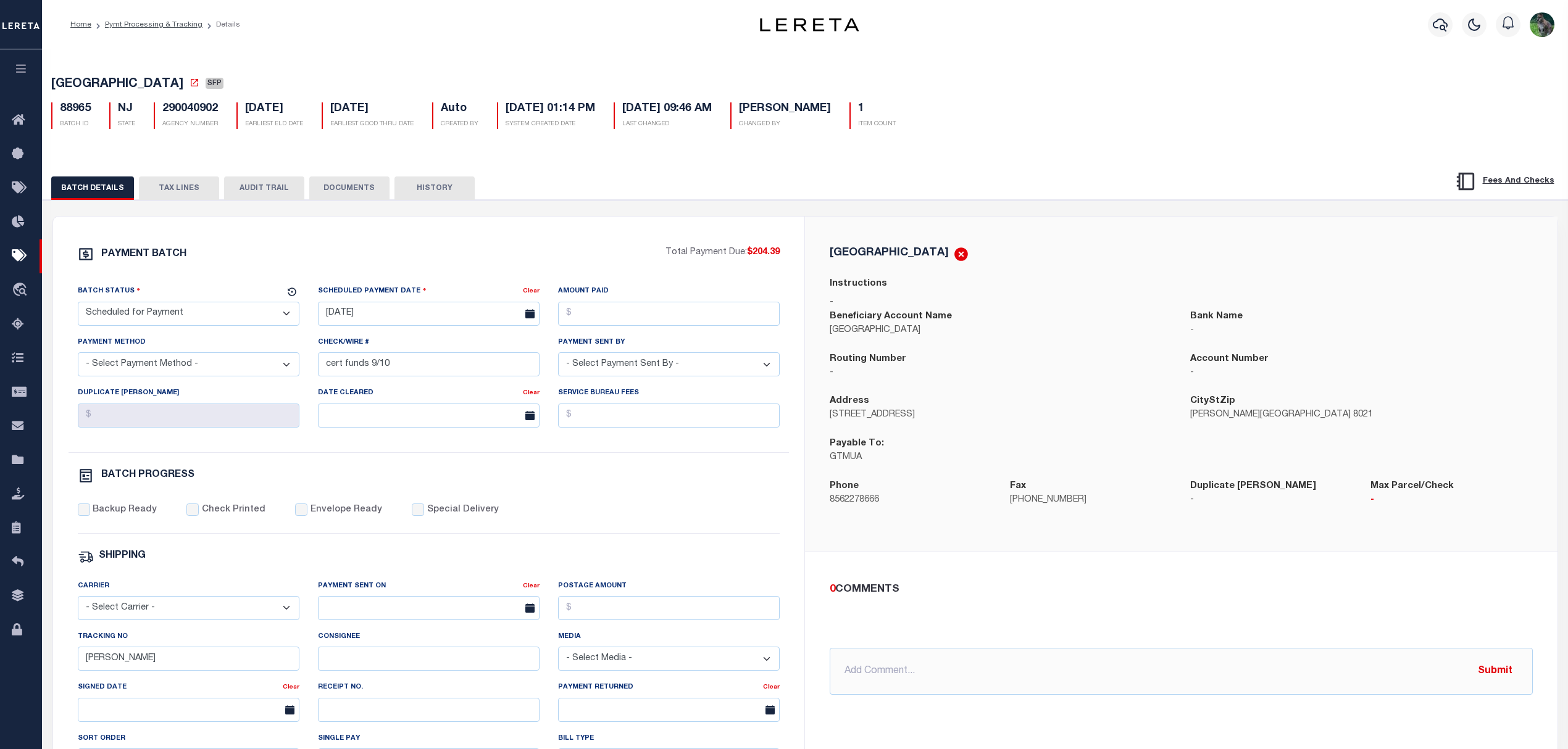
click at [140, 376] on select "- Select Payment Method - ACH Certified Check Check Direct Deposit Wire Transfer" at bounding box center [188, 364] width 221 height 24
select select "CCK"
click at [78, 357] on select "- Select Payment Method - ACH Certified Check Check Direct Deposit Wire Transfer" at bounding box center [188, 364] width 221 height 24
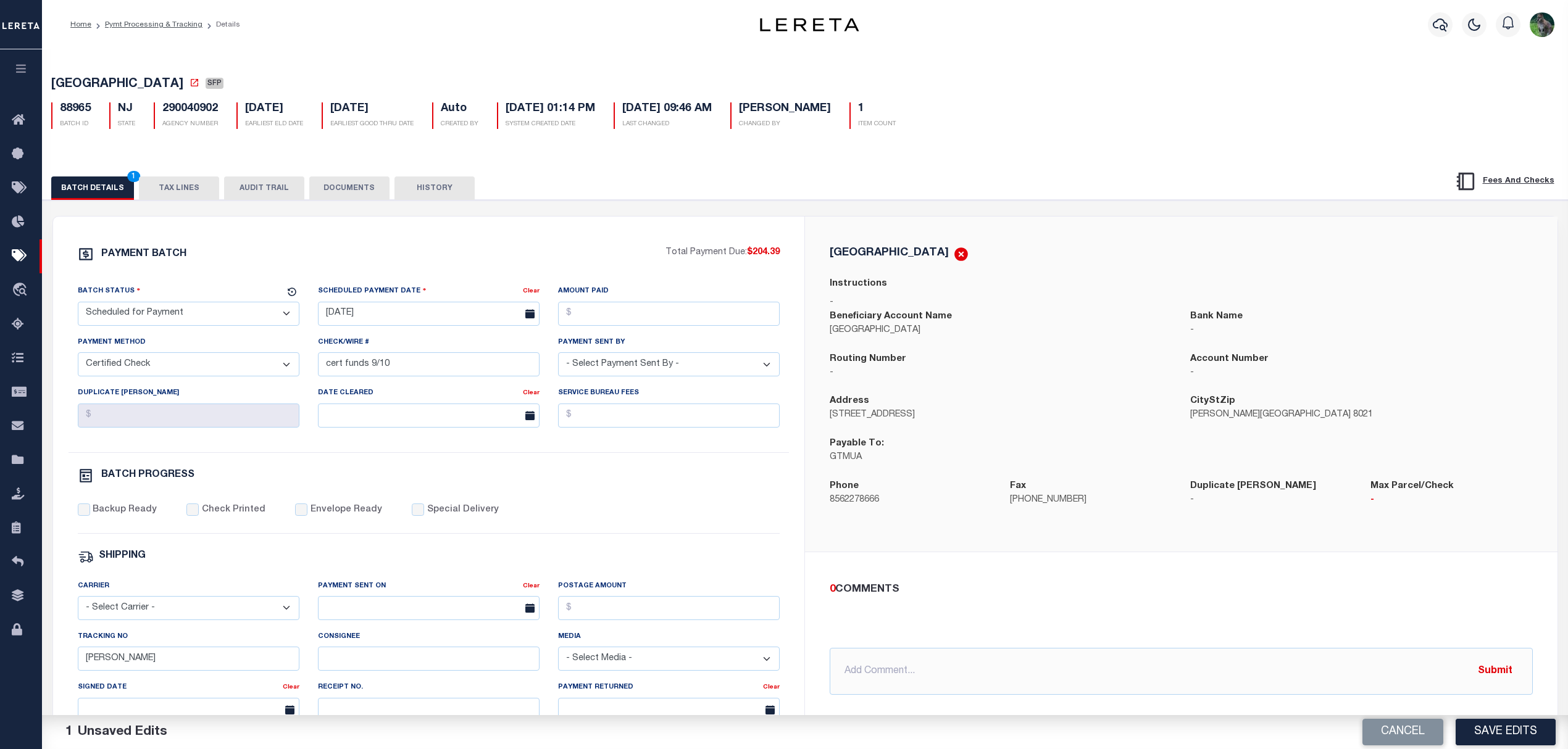
click at [189, 317] on select "- Select Status - Scheduled for Payment Ready For Payment Payment Sent Cleared …" at bounding box center [188, 314] width 221 height 24
click at [356, 314] on input "07/05/2025" at bounding box center [428, 314] width 221 height 24
click at [383, 421] on span "9" at bounding box center [385, 411] width 24 height 24
type input "09/09/2025"
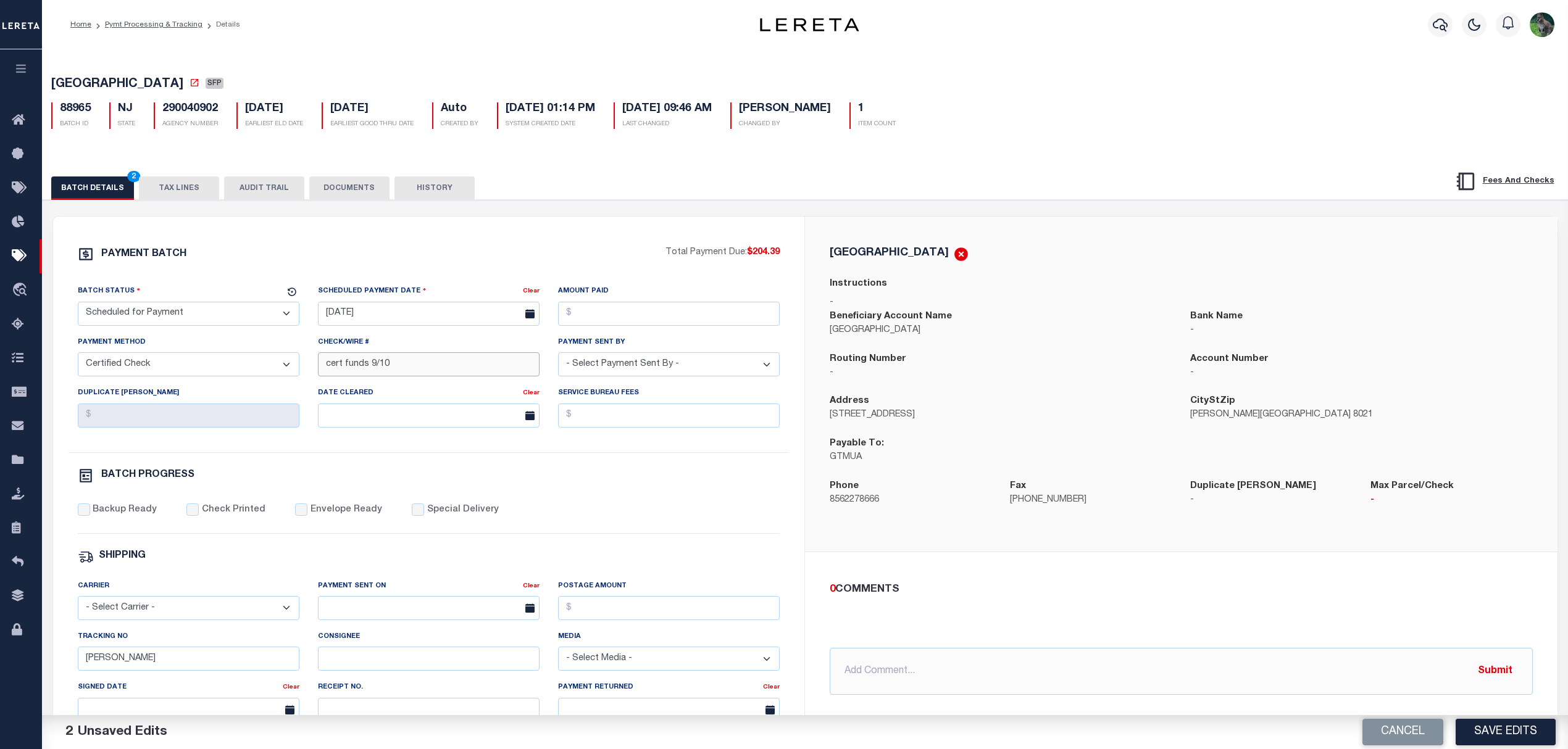
drag, startPoint x: 442, startPoint y: 373, endPoint x: 420, endPoint y: 376, distance: 22.2
click at [420, 376] on input "cert funds 9/10" at bounding box center [428, 364] width 221 height 24
click at [640, 317] on input "Amount Paid" at bounding box center [668, 314] width 221 height 24
type input "$204.39"
click at [695, 376] on select "- Select Payment Sent By - Aakash Patel Abdul Muzain Adams, Pamela S Adhikary R…" at bounding box center [668, 364] width 221 height 24
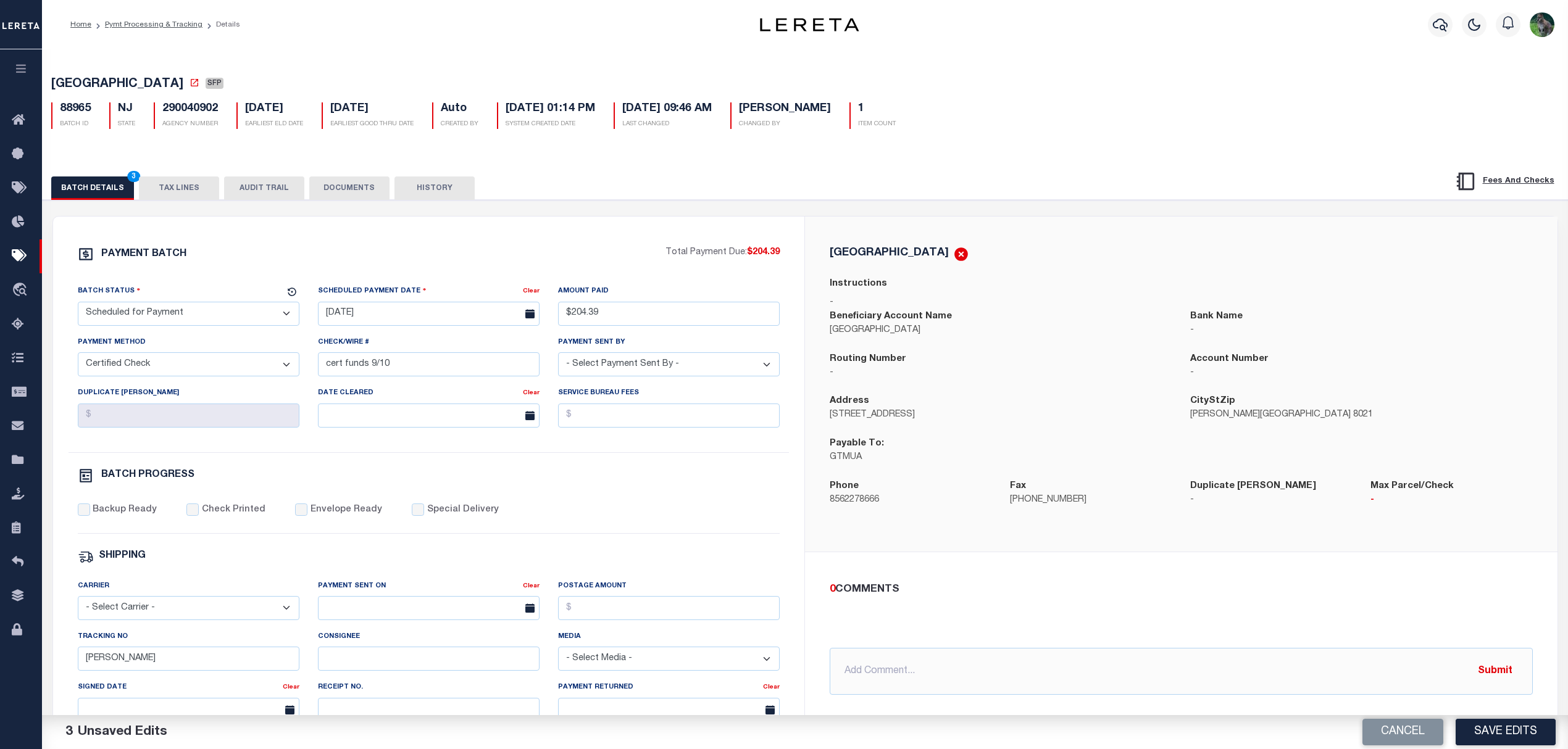
select select "Urbina, Matthew"
click at [558, 357] on select "- Select Payment Sent By - Aakash Patel Abdul Muzain Adams, Pamela S Adhikary R…" at bounding box center [668, 364] width 221 height 24
click at [94, 507] on div "PAYMENT BATCH Total Payment Due: $204.39 Batch Status - Select Status -" at bounding box center [428, 577] width 722 height 663
click at [96, 512] on label "Backup Ready" at bounding box center [124, 510] width 64 height 13
click at [90, 512] on input "Backup Ready" at bounding box center [84, 510] width 12 height 12
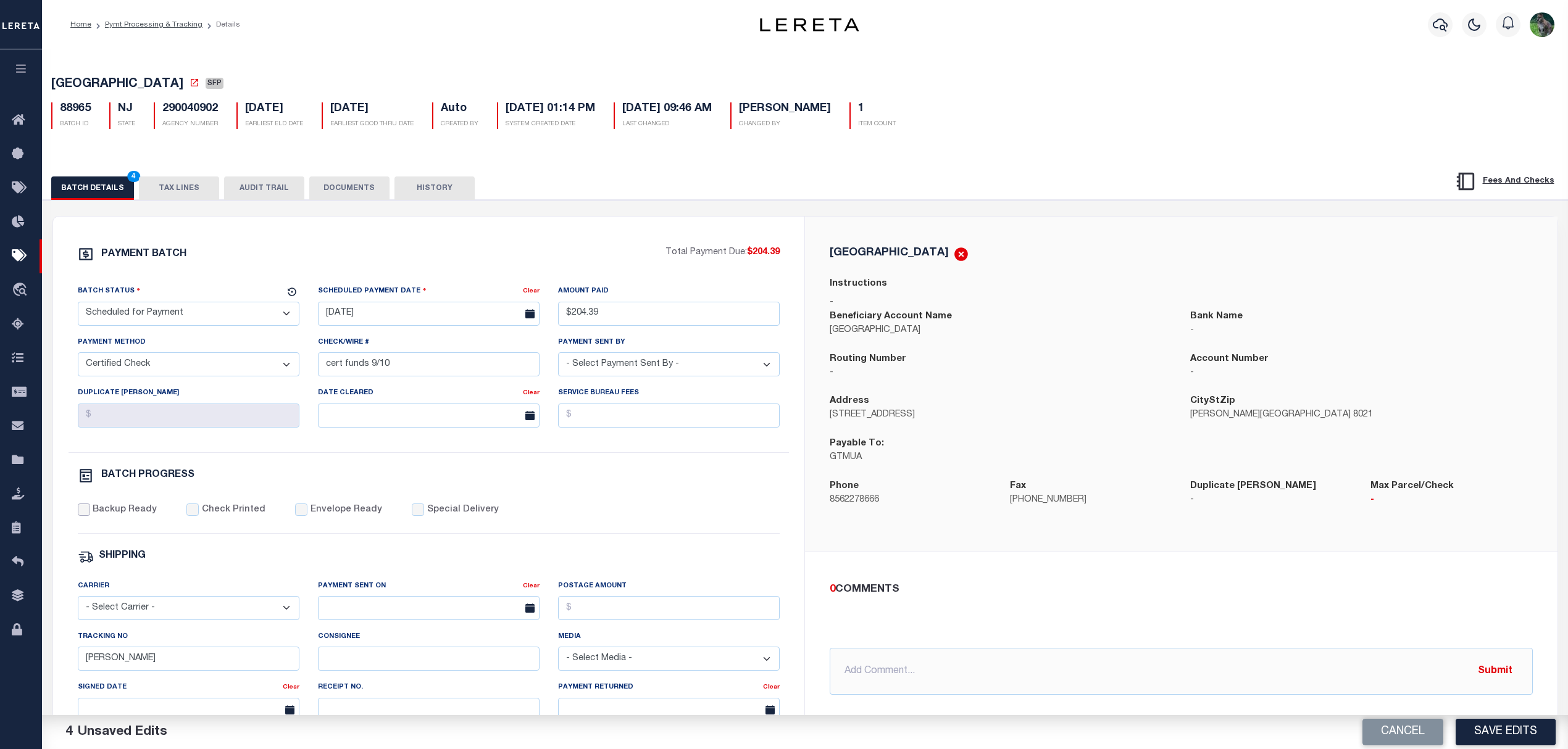
checkbox input "true"
drag, startPoint x: 119, startPoint y: 668, endPoint x: 36, endPoint y: 675, distance: 83.3
click at [78, 671] on input "Matt" at bounding box center [188, 658] width 221 height 24
click at [569, 526] on div "Backup Ready Check Printed Envelope Ready Special Delivery" at bounding box center [428, 518] width 702 height 30
click at [205, 665] on input "Tracking No" at bounding box center [188, 658] width 221 height 24
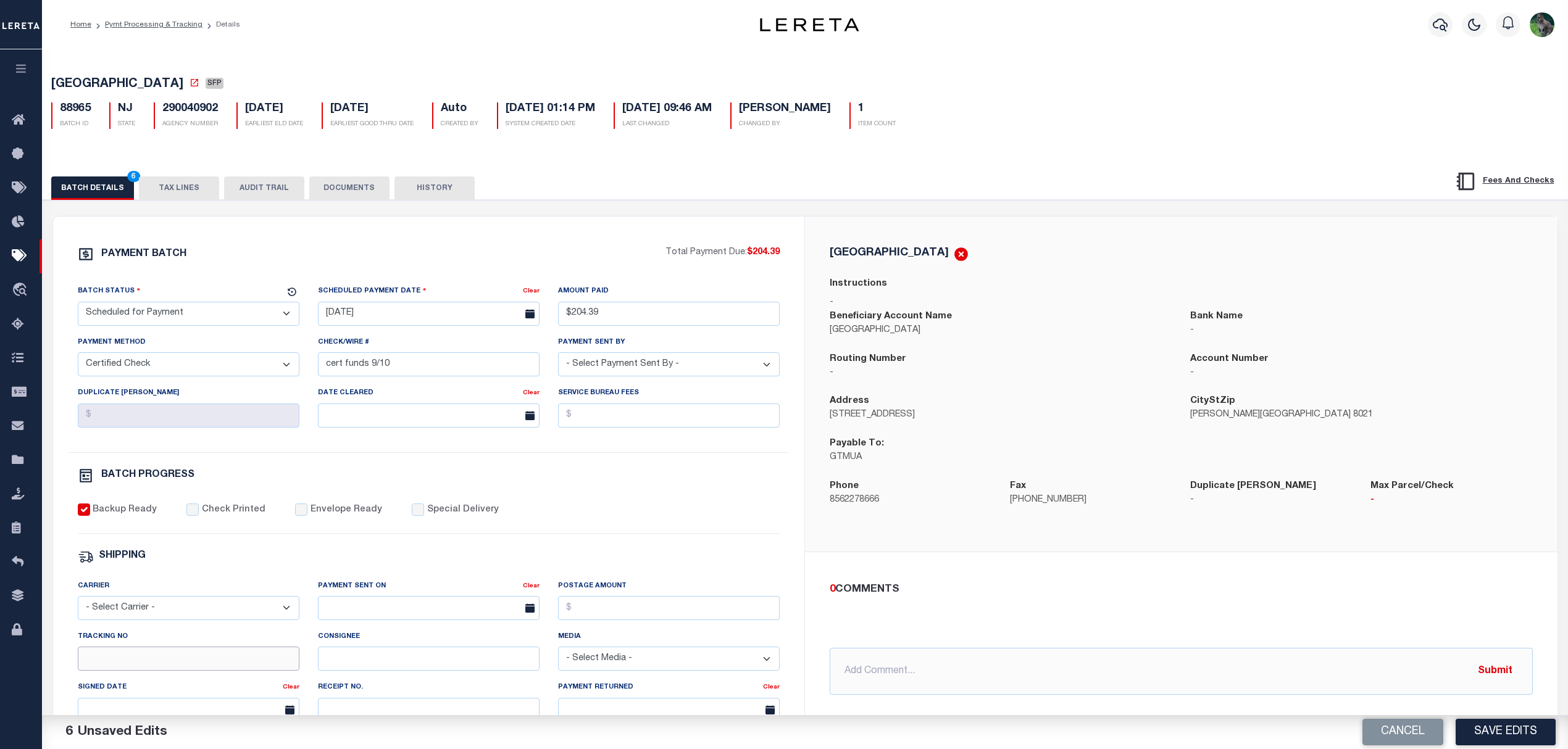
type input "Matt"
click at [536, 489] on div "BATCH PROGRESS" at bounding box center [428, 478] width 702 height 21
click at [1485, 722] on button "Save Edits" at bounding box center [1505, 732] width 100 height 26
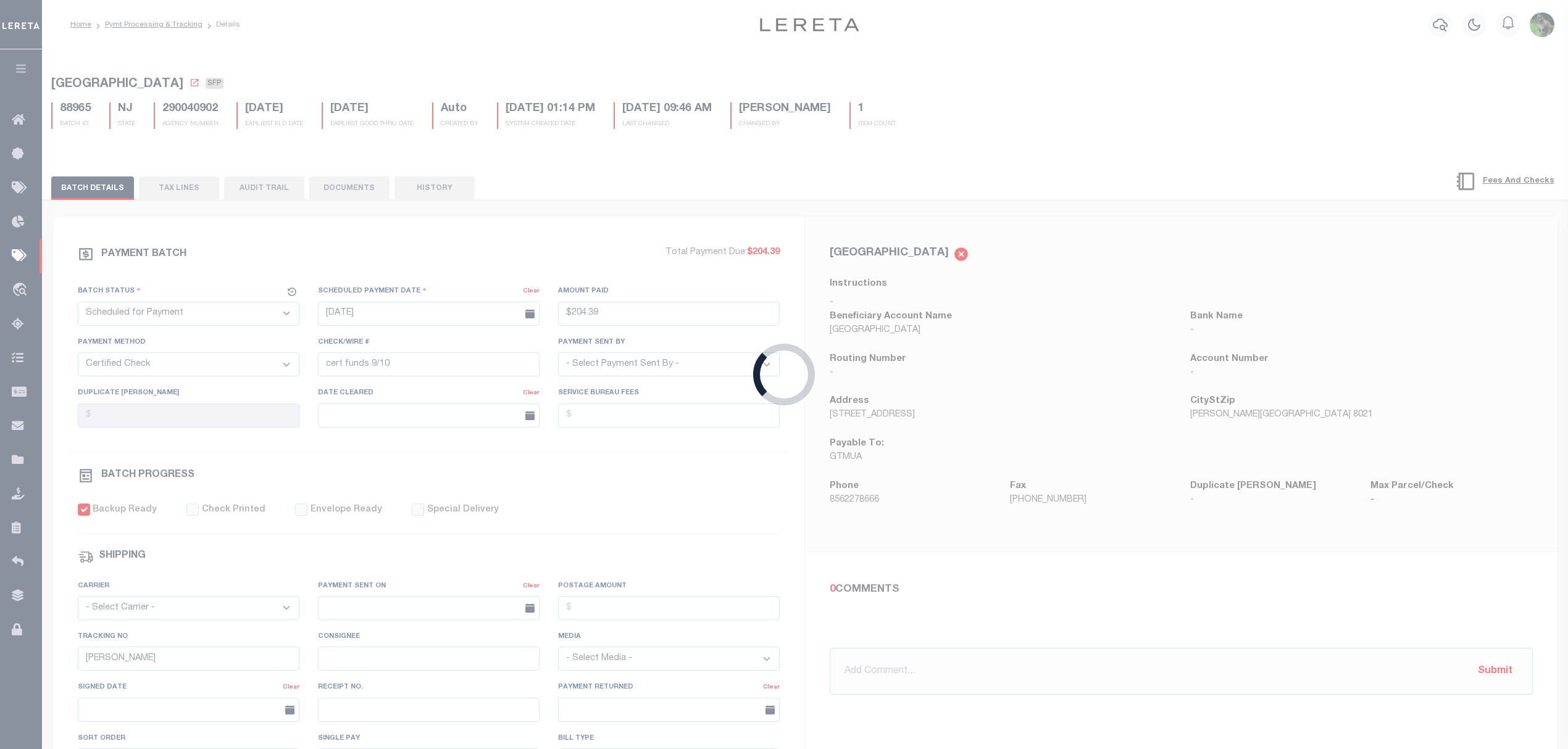
type input "$204.39"
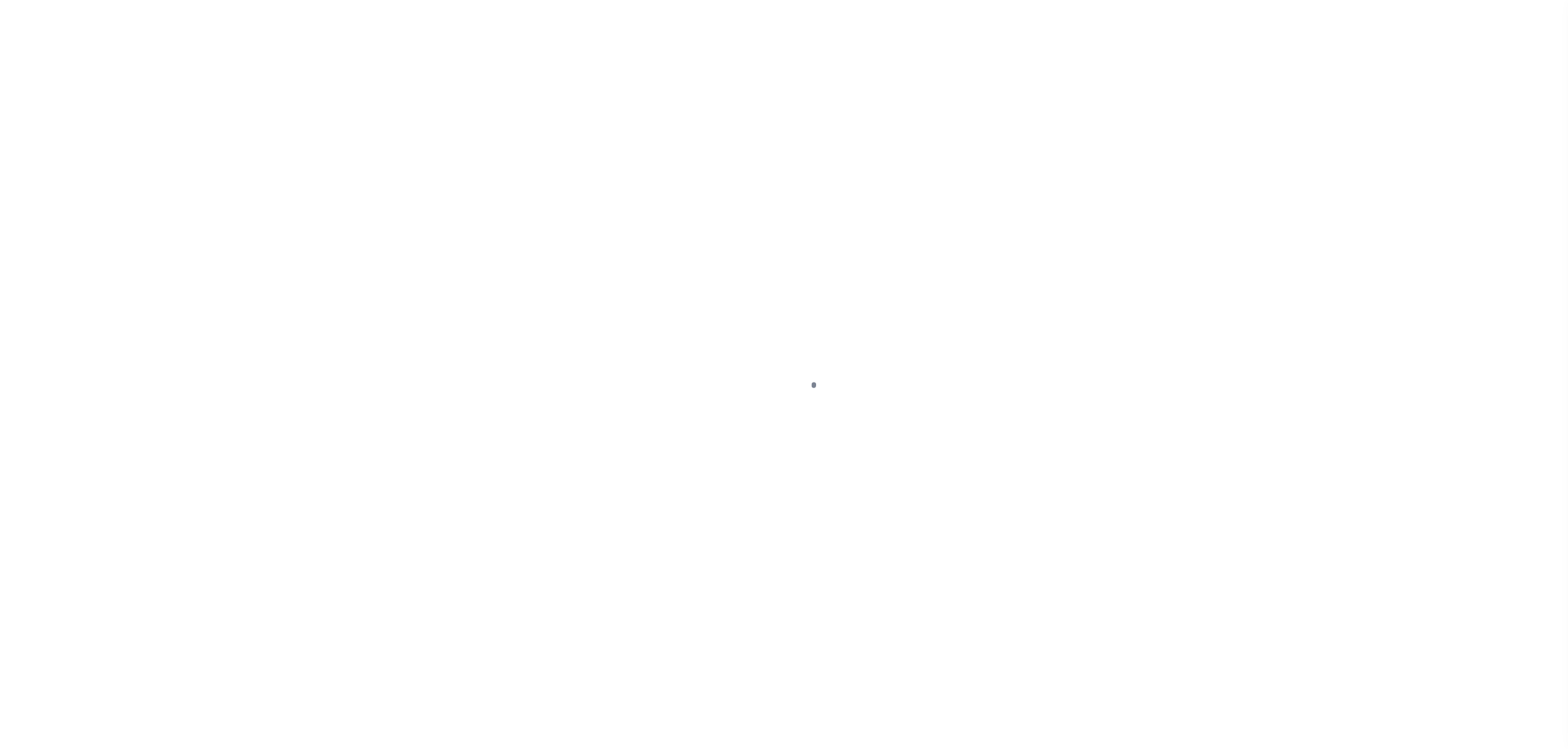
select select "DUE"
select select "20"
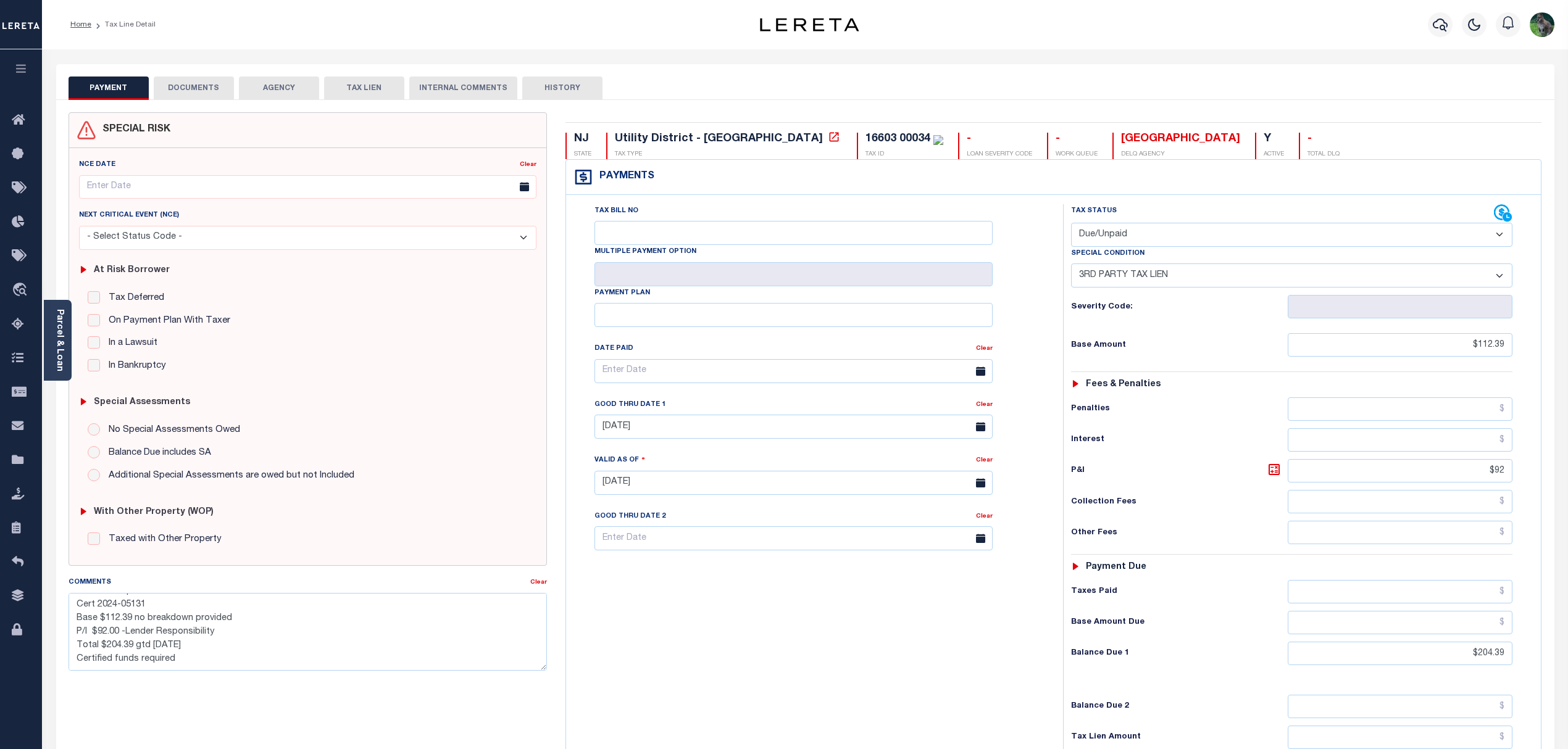
click at [182, 88] on button "DOCUMENTS" at bounding box center [193, 88] width 80 height 23
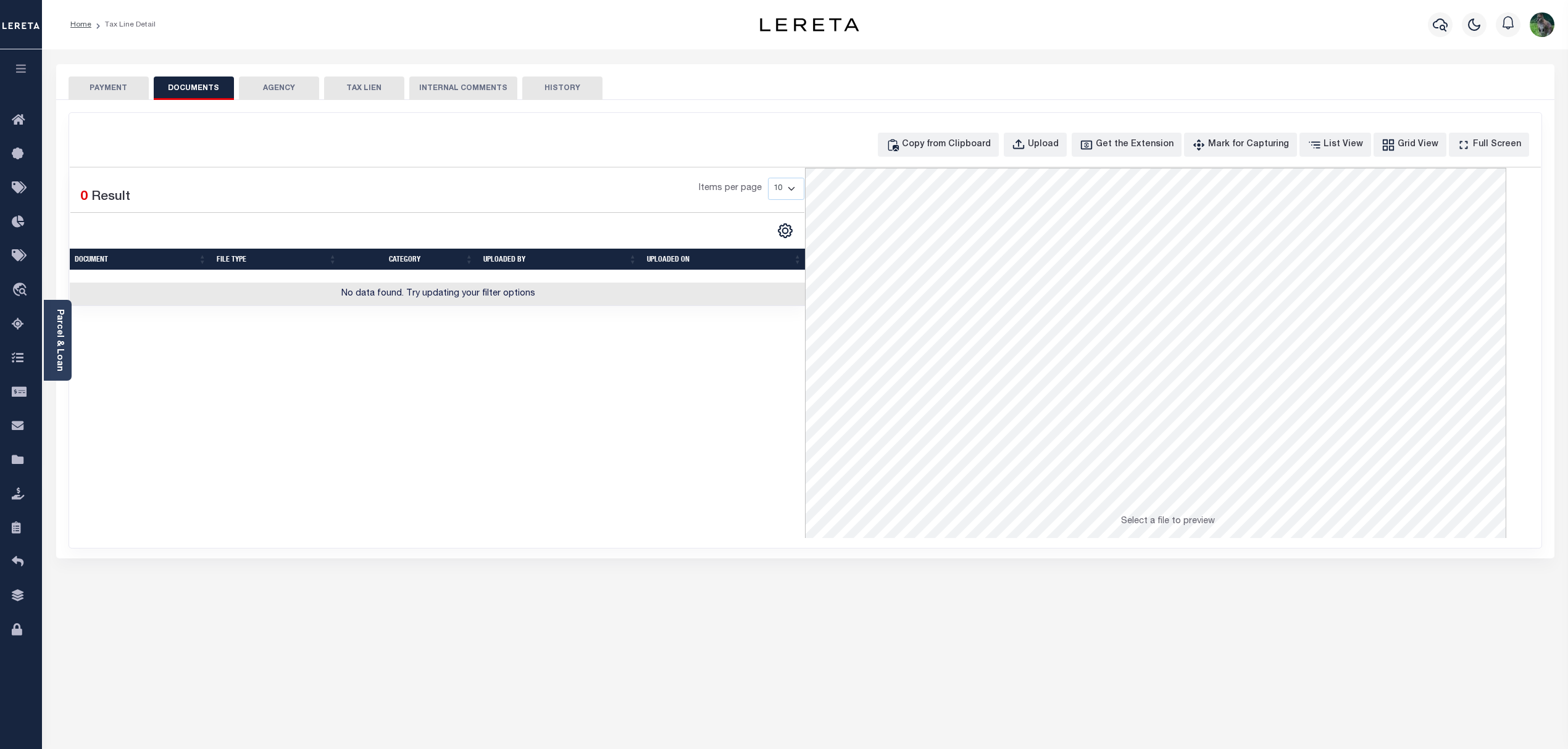
click at [100, 81] on button "PAYMENT" at bounding box center [108, 88] width 80 height 23
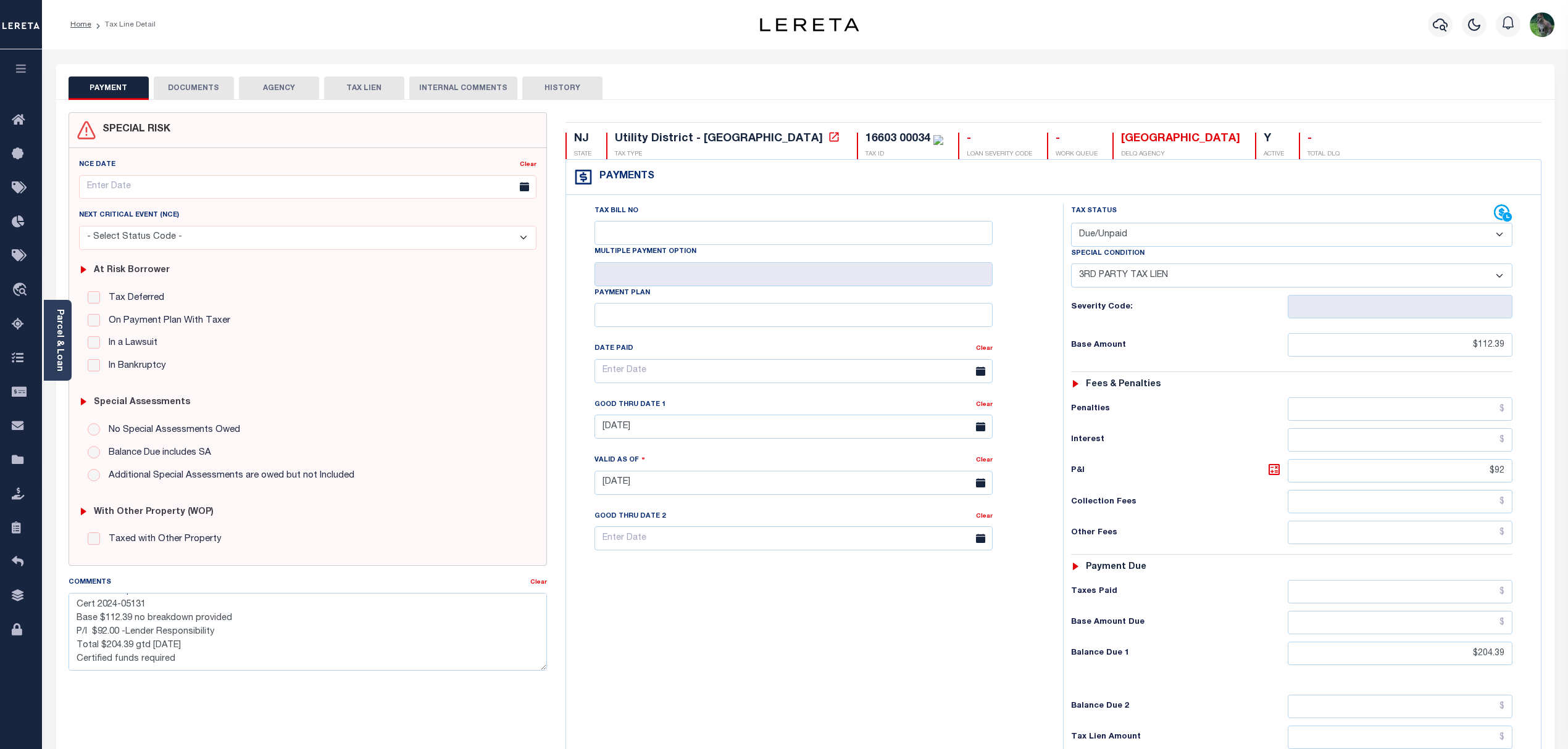
click at [1495, 225] on select "- Select Status Code - Open Due/Unpaid Paid Incomplete No Tax Due Internal Refu…" at bounding box center [1292, 234] width 442 height 24
click at [1501, 211] on icon at bounding box center [1501, 213] width 16 height 16
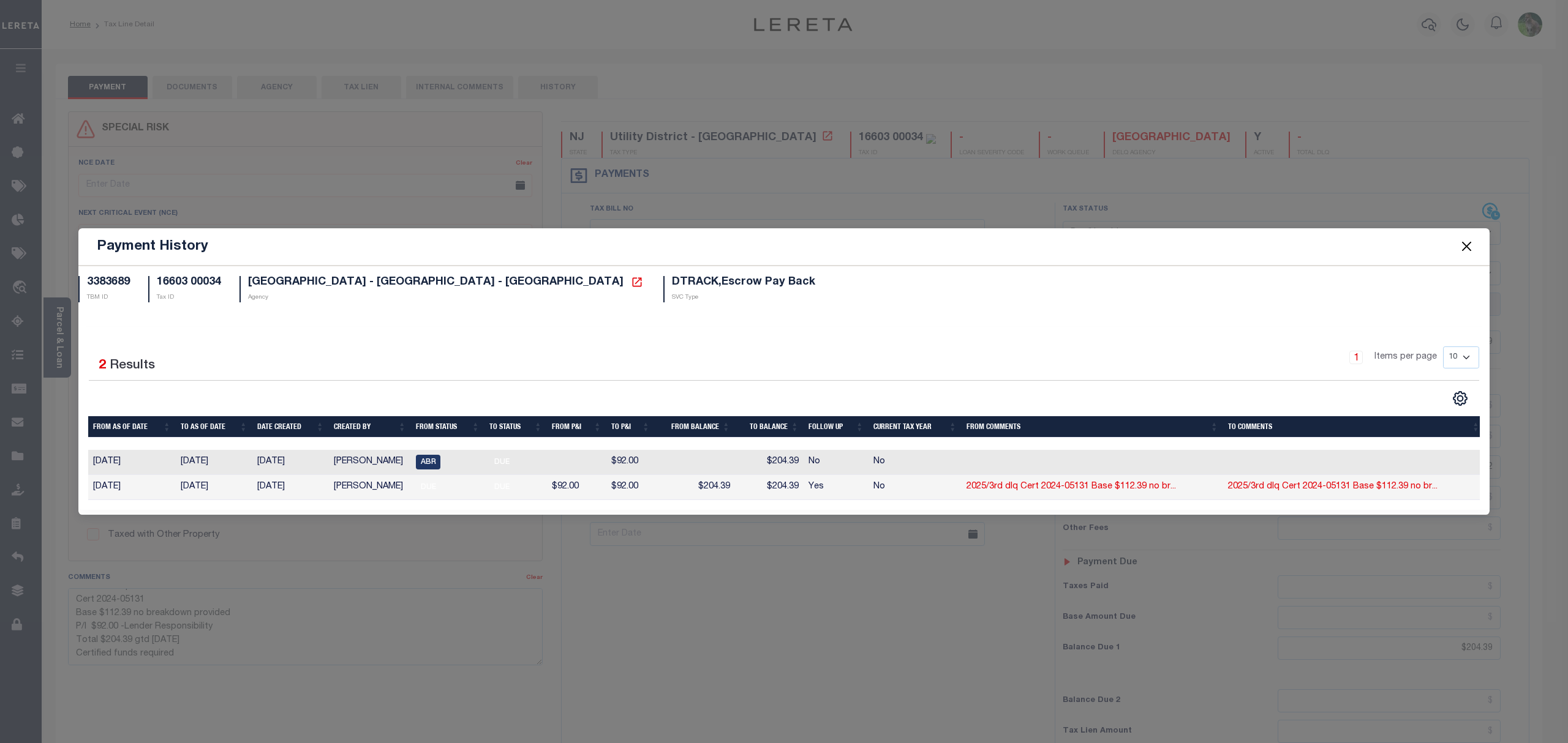
click at [1461, 244] on button "Close" at bounding box center [1466, 246] width 16 height 16
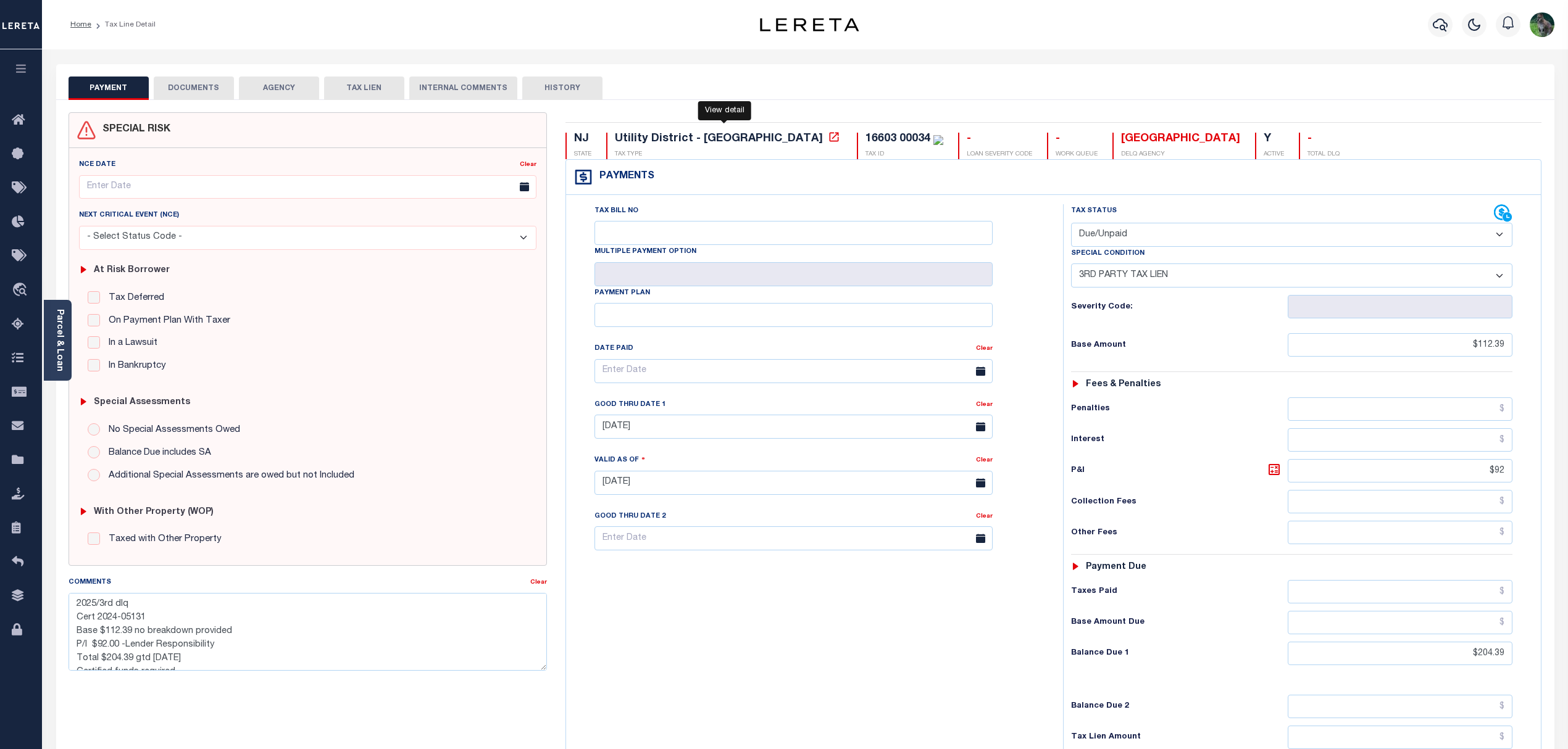
click at [826, 140] on link at bounding box center [834, 139] width 16 height 11
drag, startPoint x: 336, startPoint y: 1, endPoint x: 220, endPoint y: 371, distance: 387.8
click at [217, 369] on div "In Bankruptcy" at bounding box center [308, 366] width 441 height 14
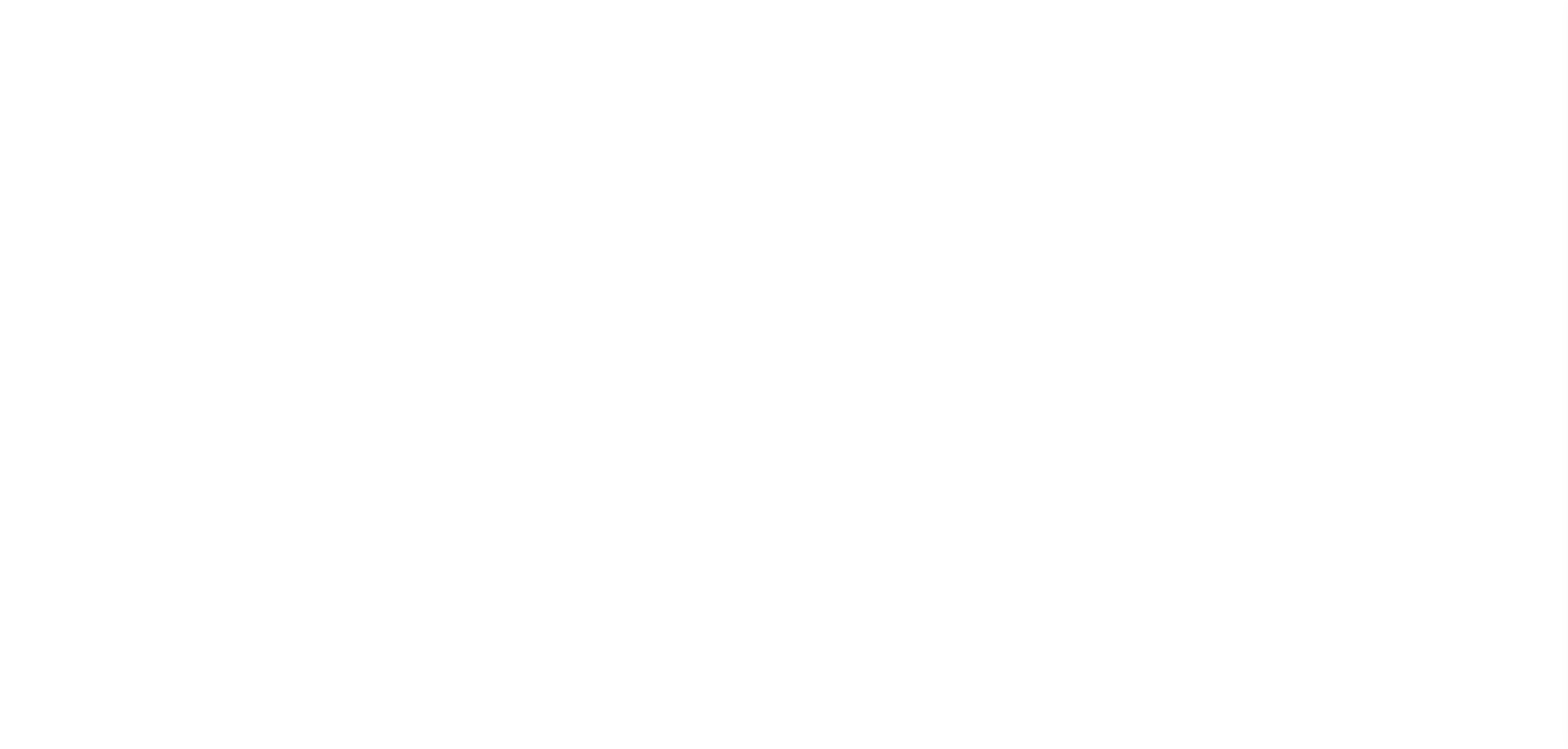
select select "DUE"
select select "20"
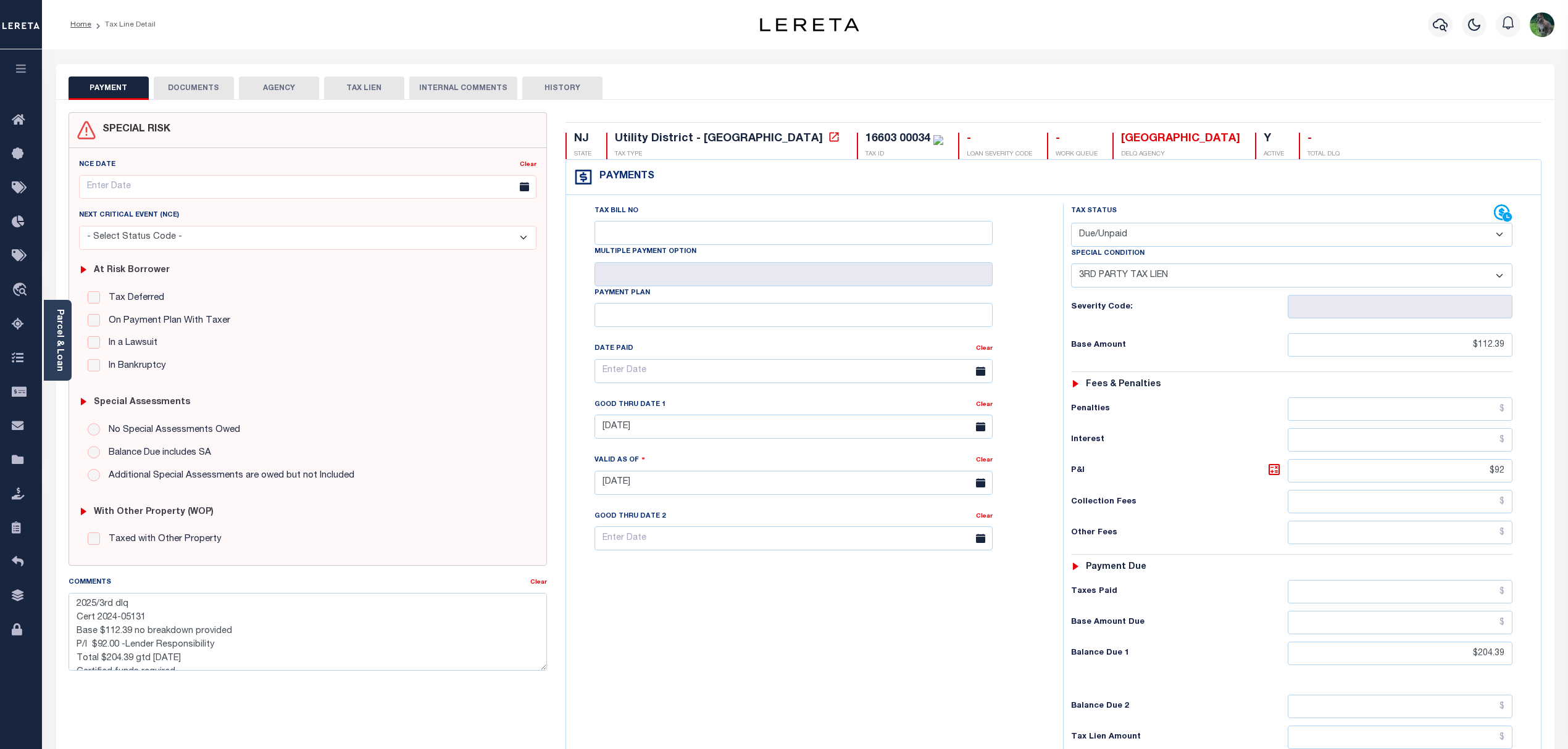
click at [543, 89] on button "HISTORY" at bounding box center [562, 88] width 80 height 23
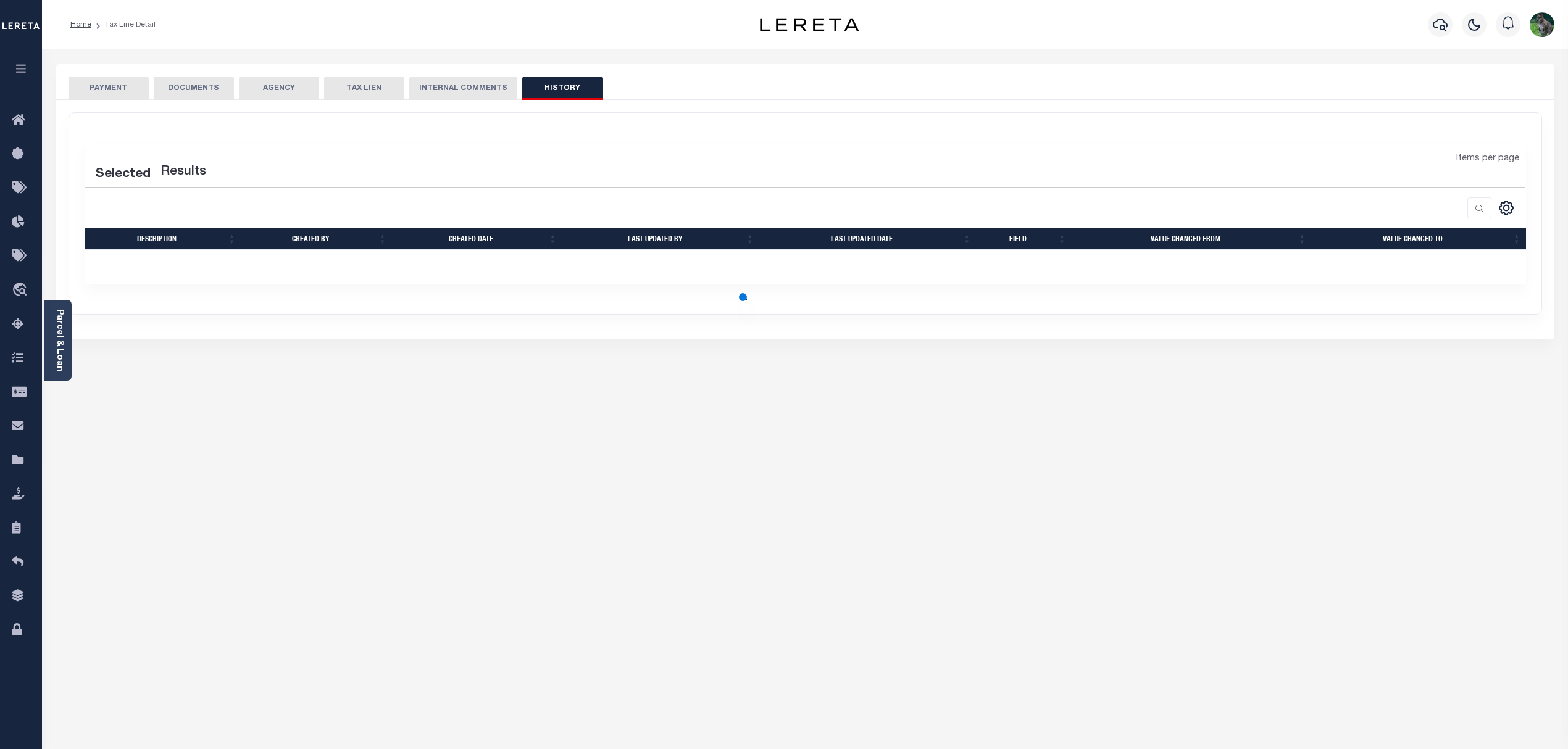
select select "50"
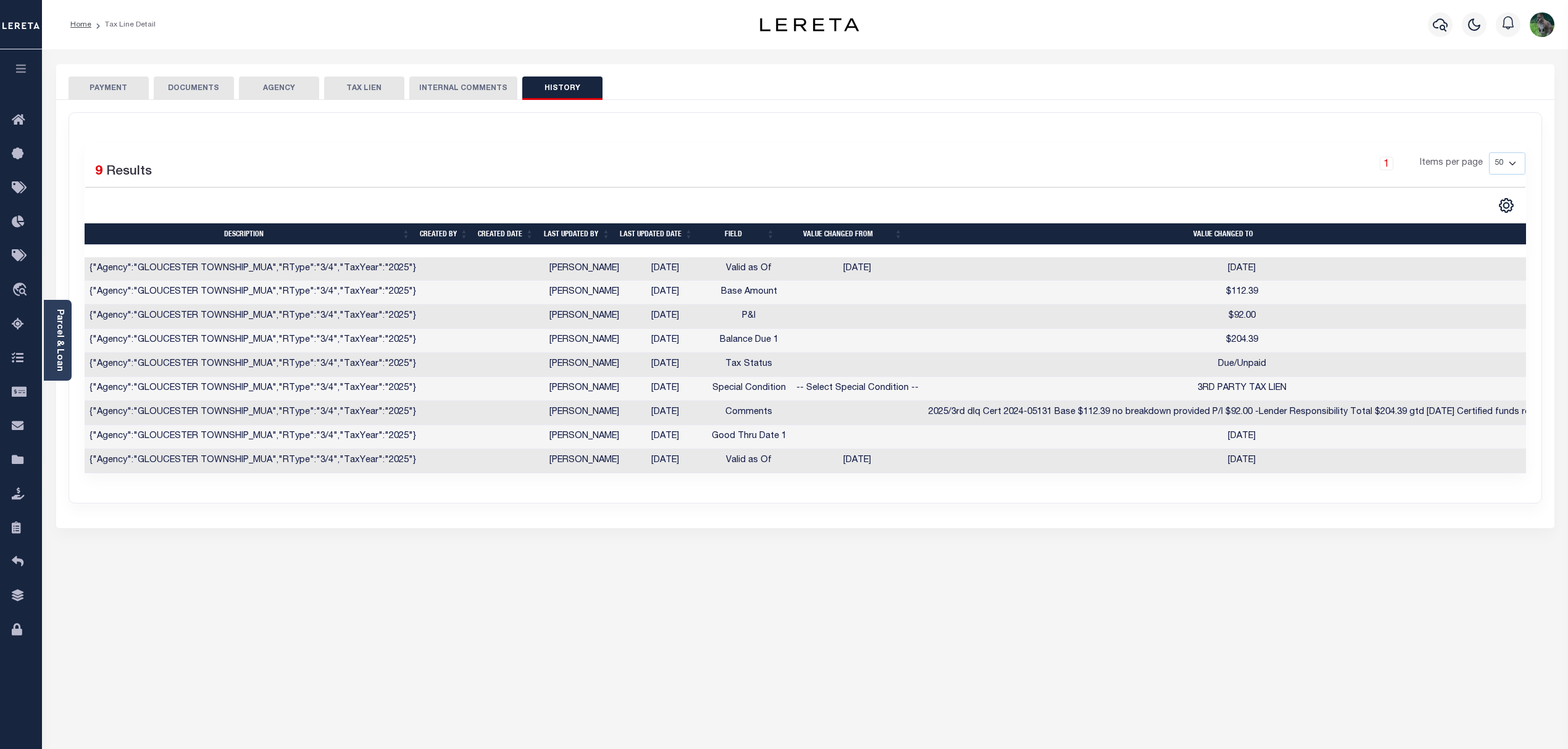
scroll to position [0, 25]
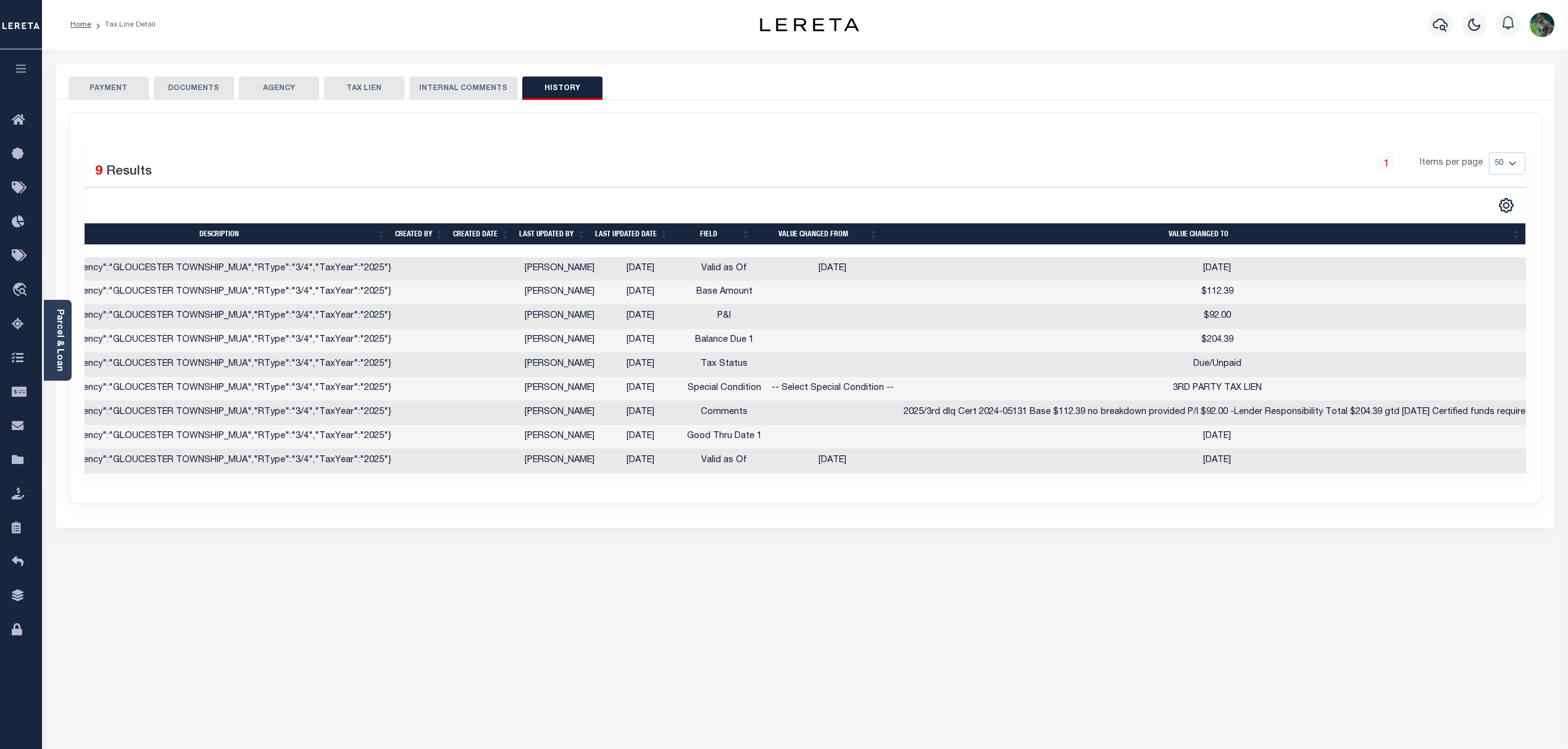
click at [168, 80] on button "DOCUMENTS" at bounding box center [193, 88] width 80 height 23
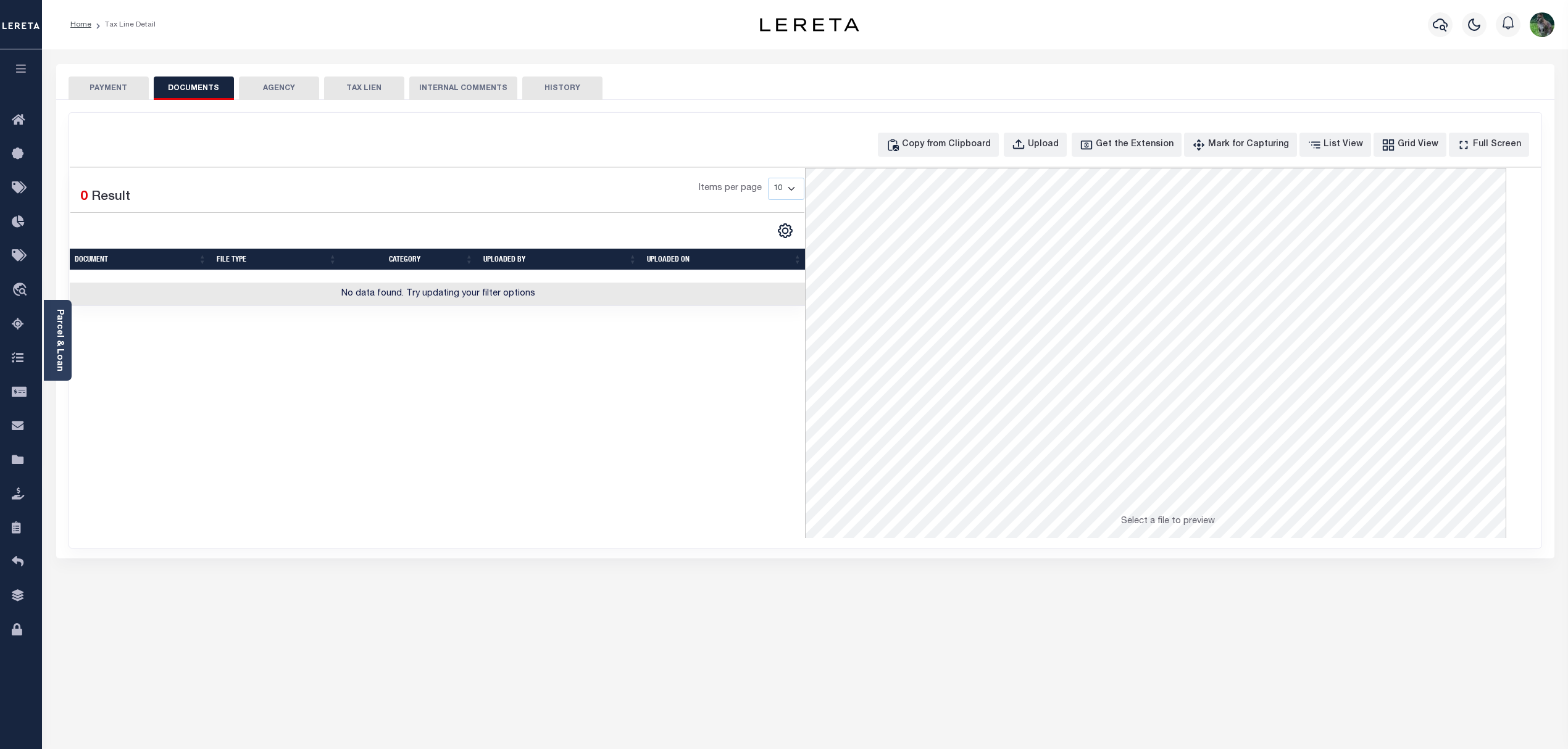
click at [464, 88] on button "INTERNAL COMMENTS" at bounding box center [463, 88] width 108 height 23
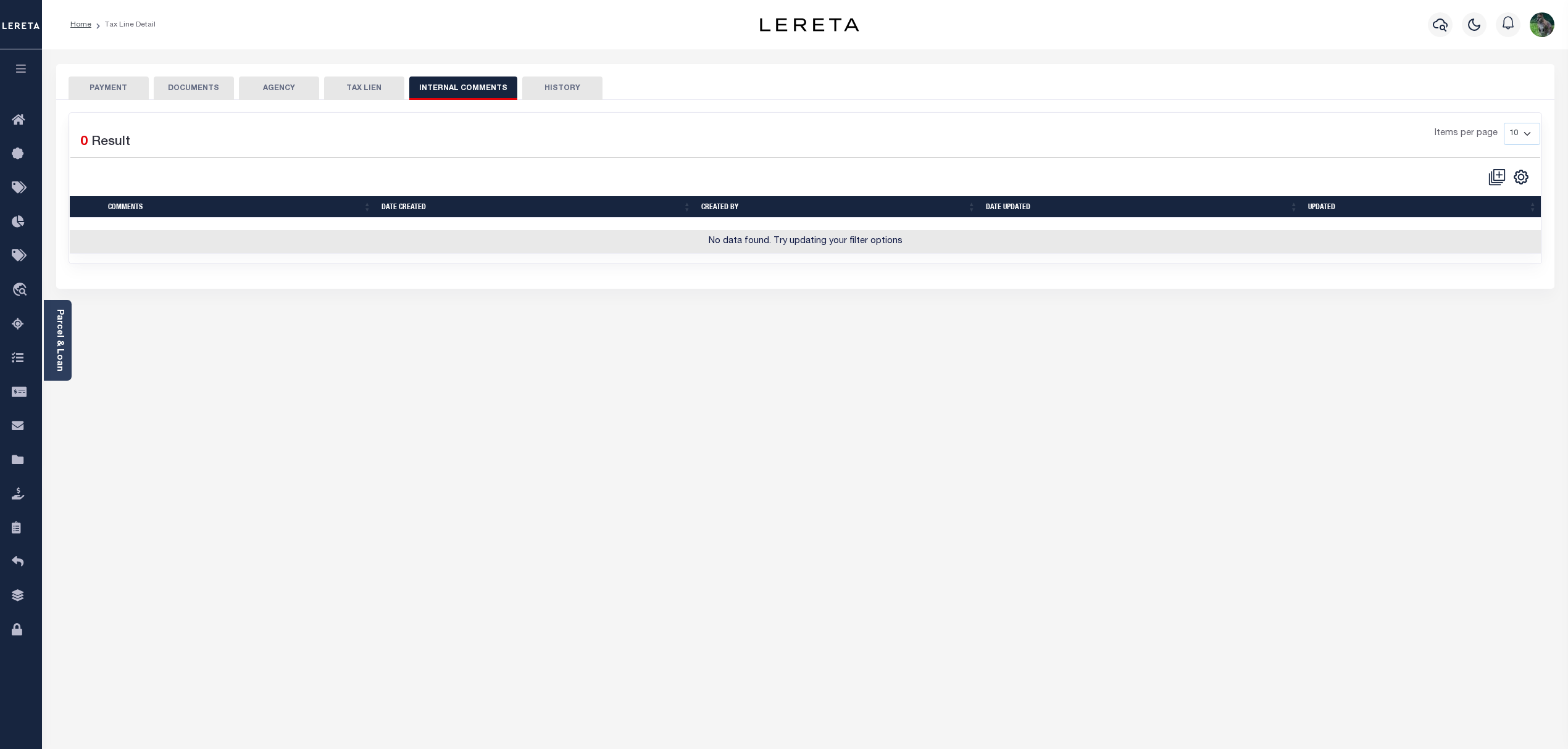
click at [144, 88] on button "PAYMENT" at bounding box center [108, 88] width 80 height 23
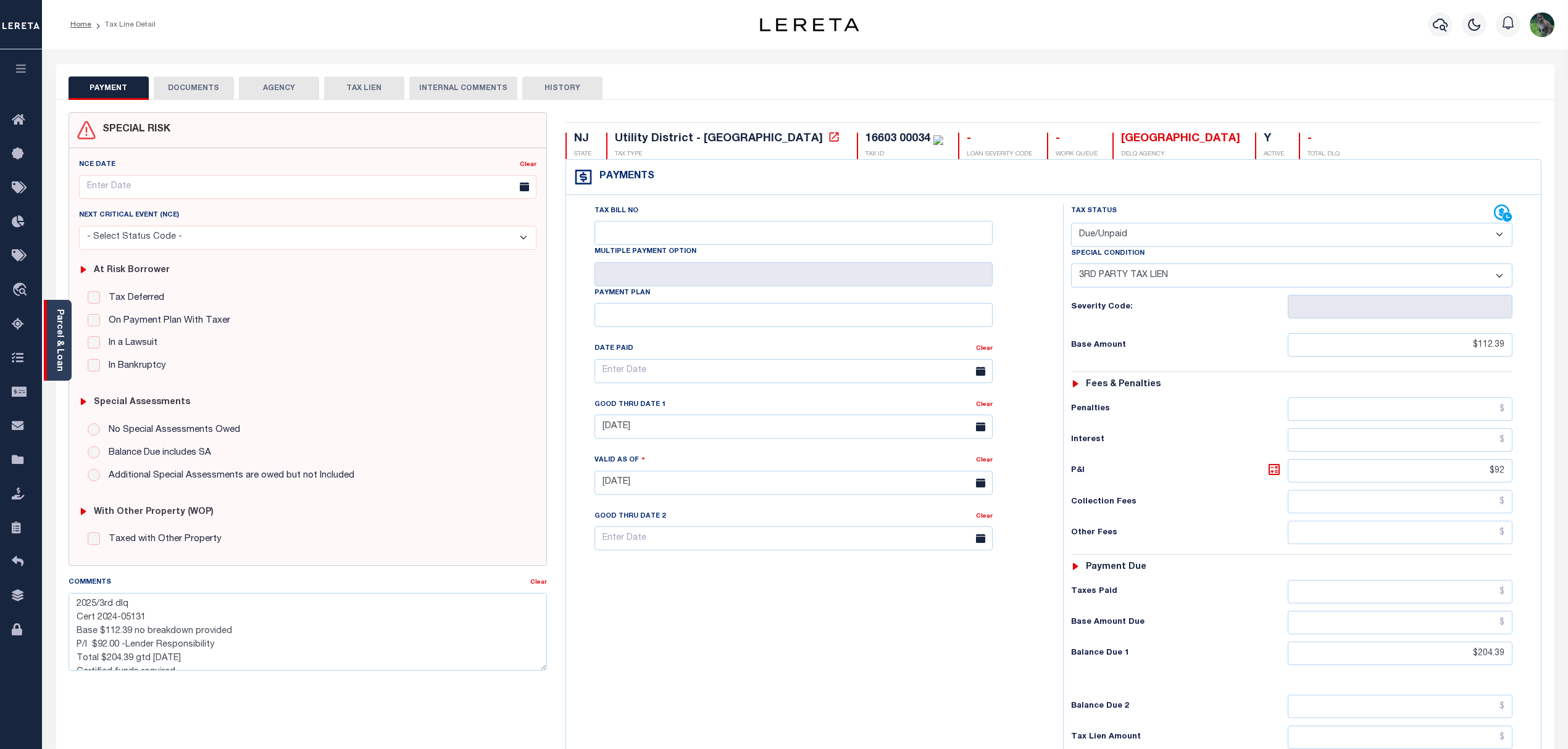
click at [55, 334] on link "Parcel & Loan" at bounding box center [59, 340] width 9 height 62
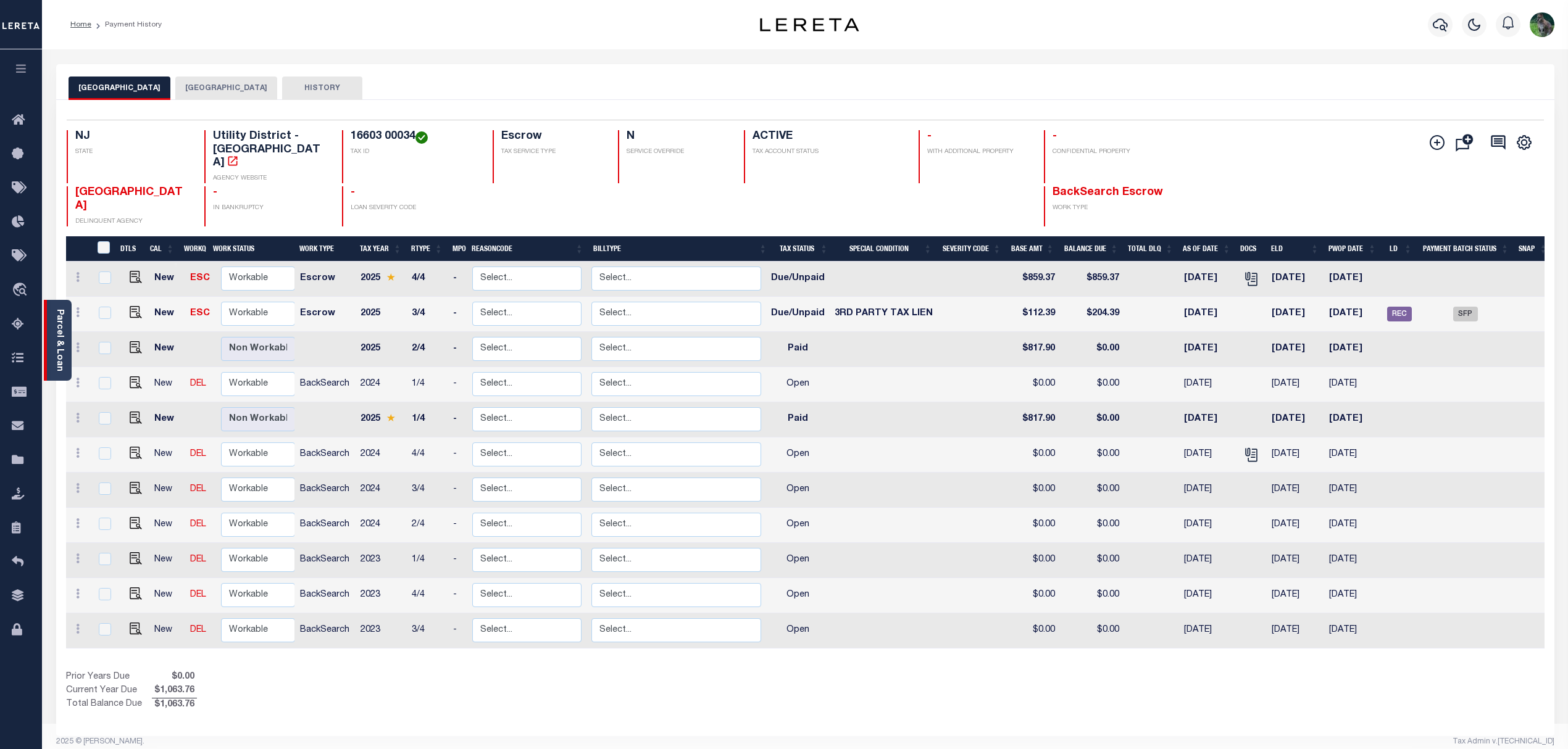
click at [53, 331] on div "Parcel & Loan" at bounding box center [57, 340] width 28 height 81
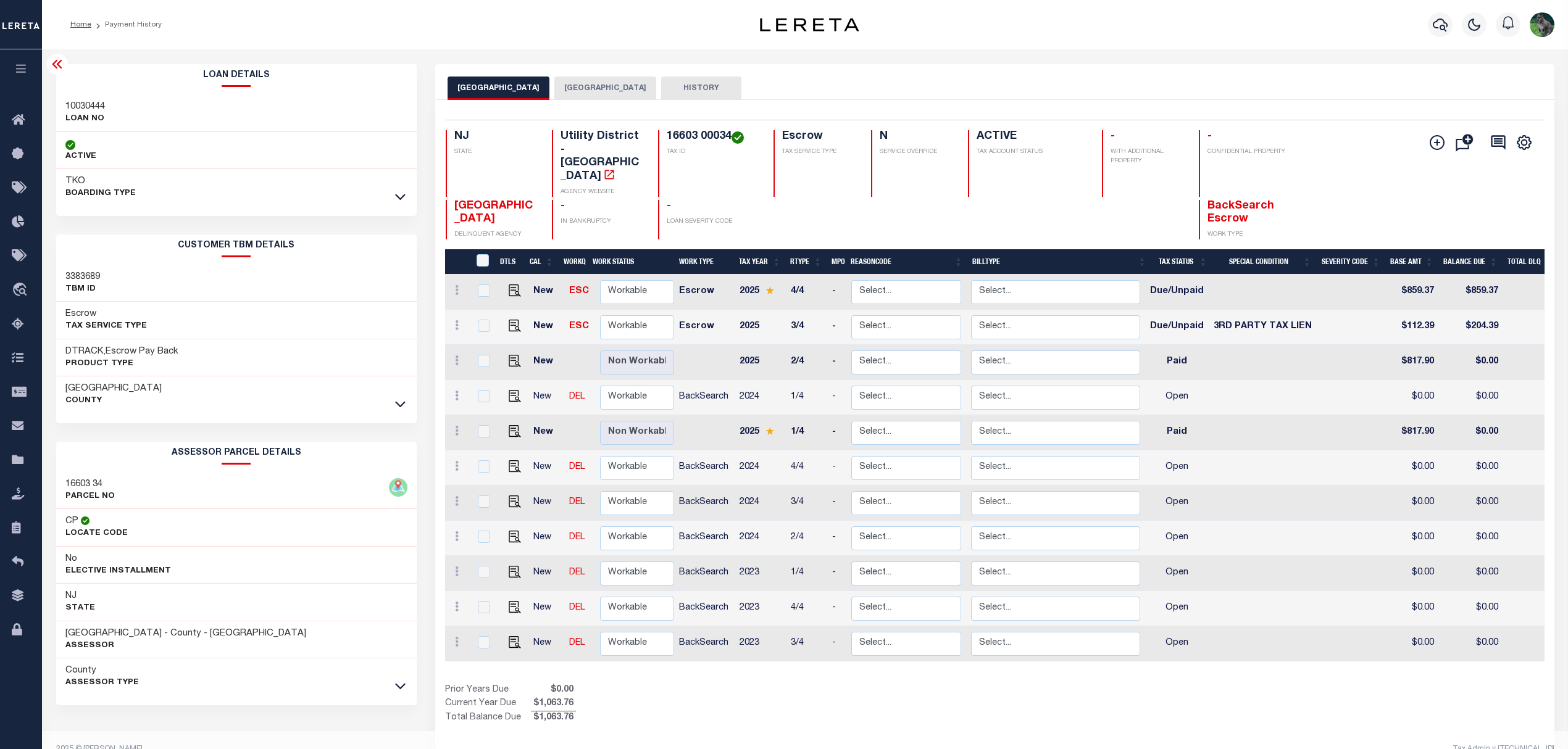
click at [95, 106] on h3 "10030444" at bounding box center [85, 107] width 40 height 12
copy h3 "10030444"
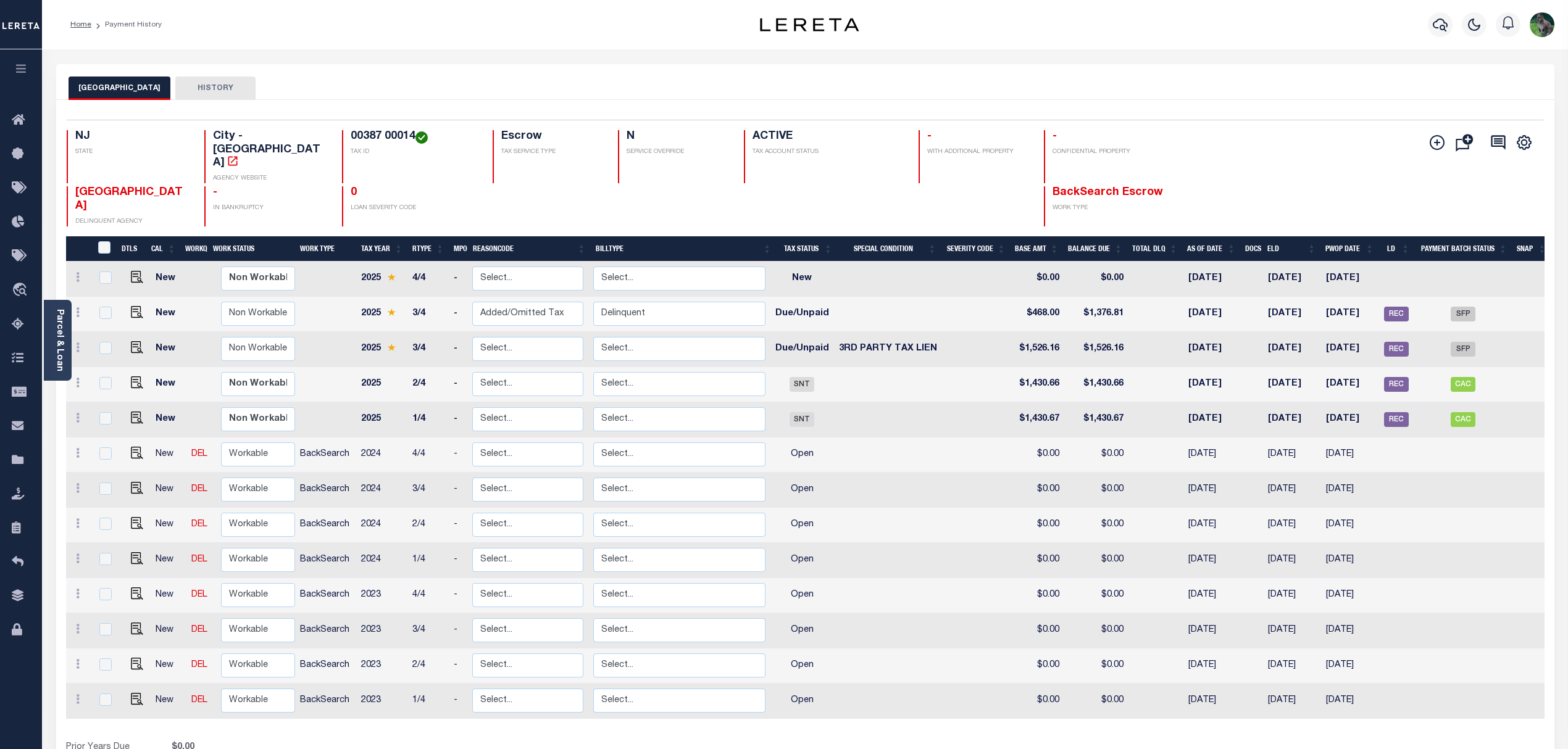
click at [127, 309] on link at bounding box center [134, 313] width 19 height 9
checkbox input "true"
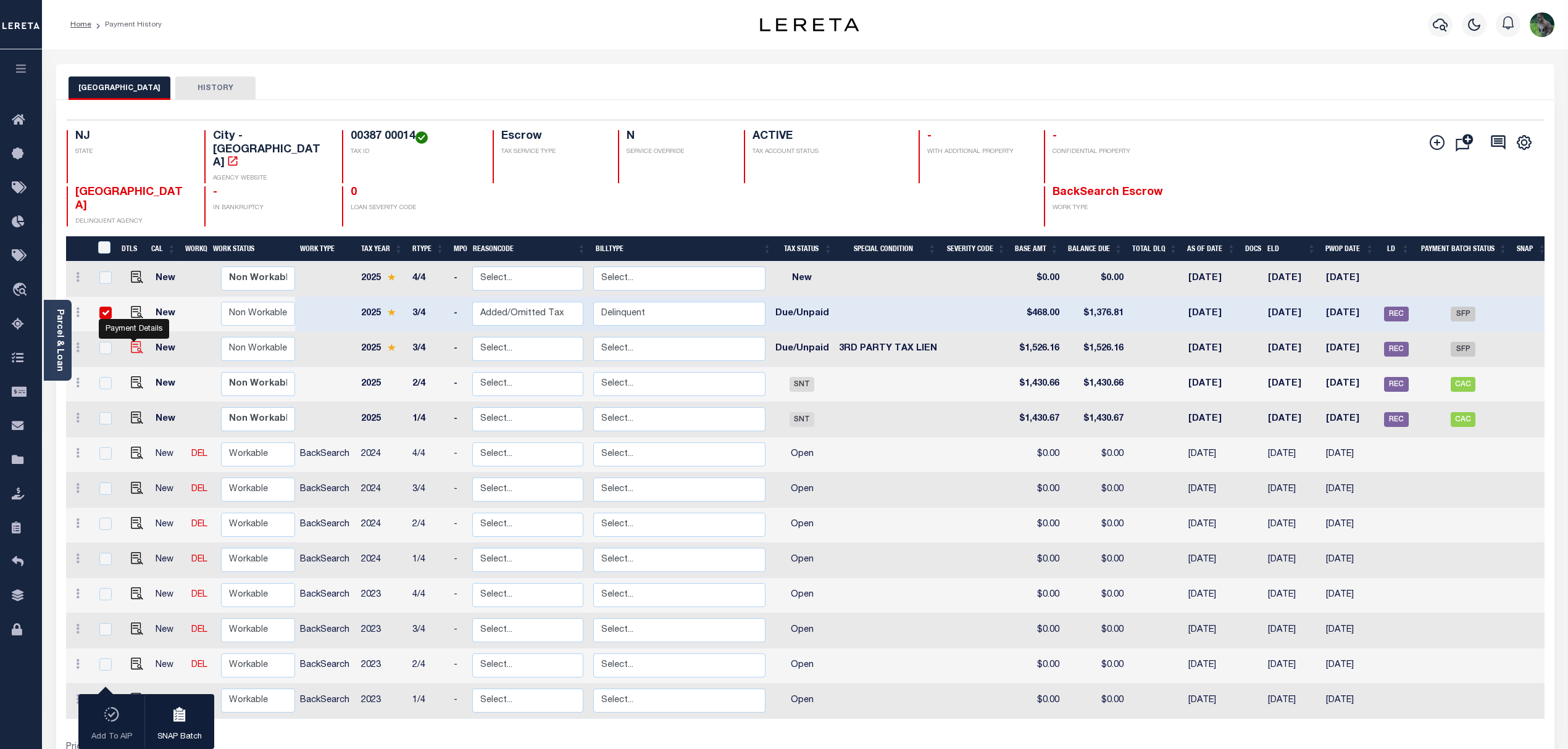
click at [131, 342] on img "" at bounding box center [137, 348] width 12 height 12
checkbox input "true"
click at [137, 342] on img "" at bounding box center [137, 348] width 12 height 12
checkbox input "false"
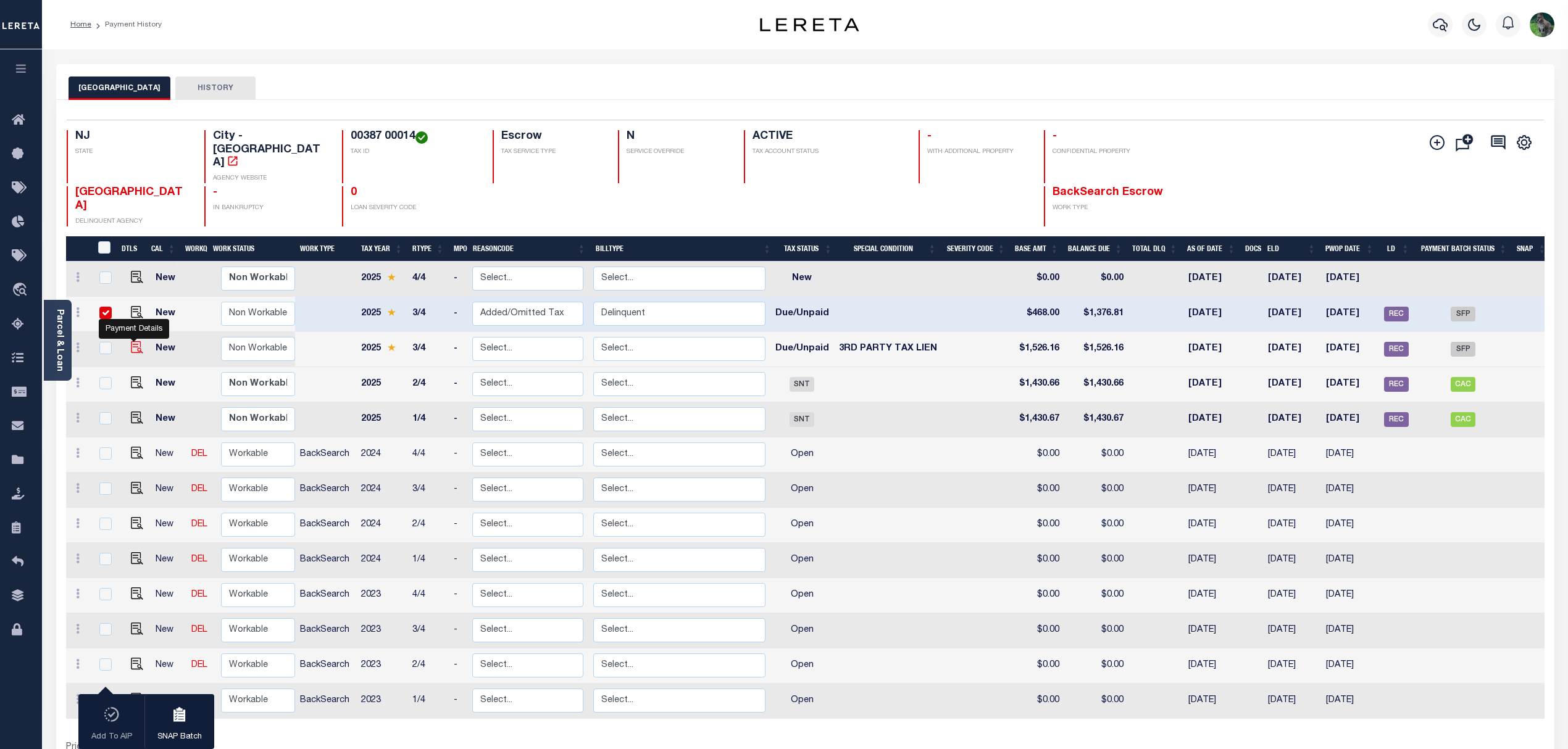
checkbox input "false"
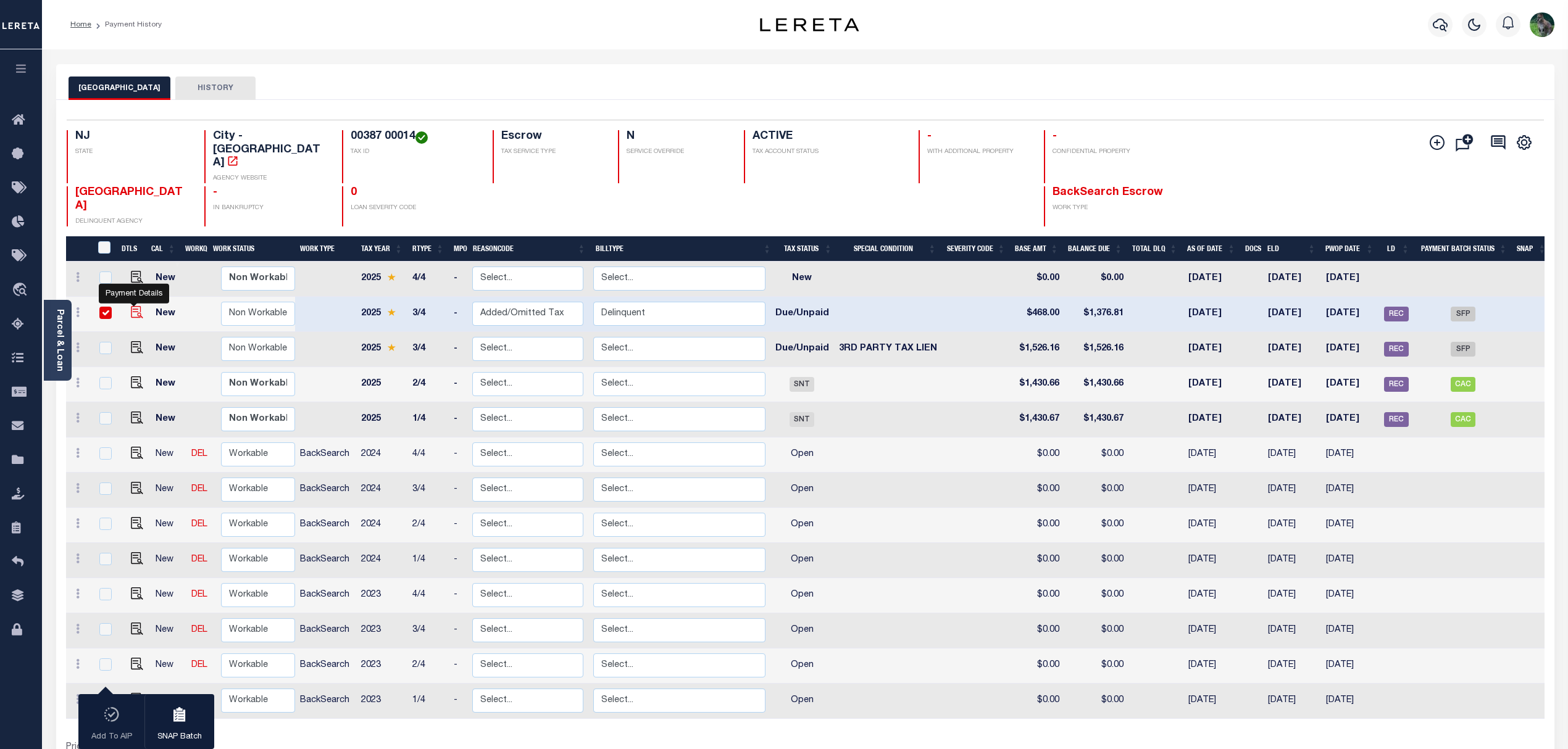
click at [134, 306] on img "" at bounding box center [137, 312] width 12 height 12
checkbox input "false"
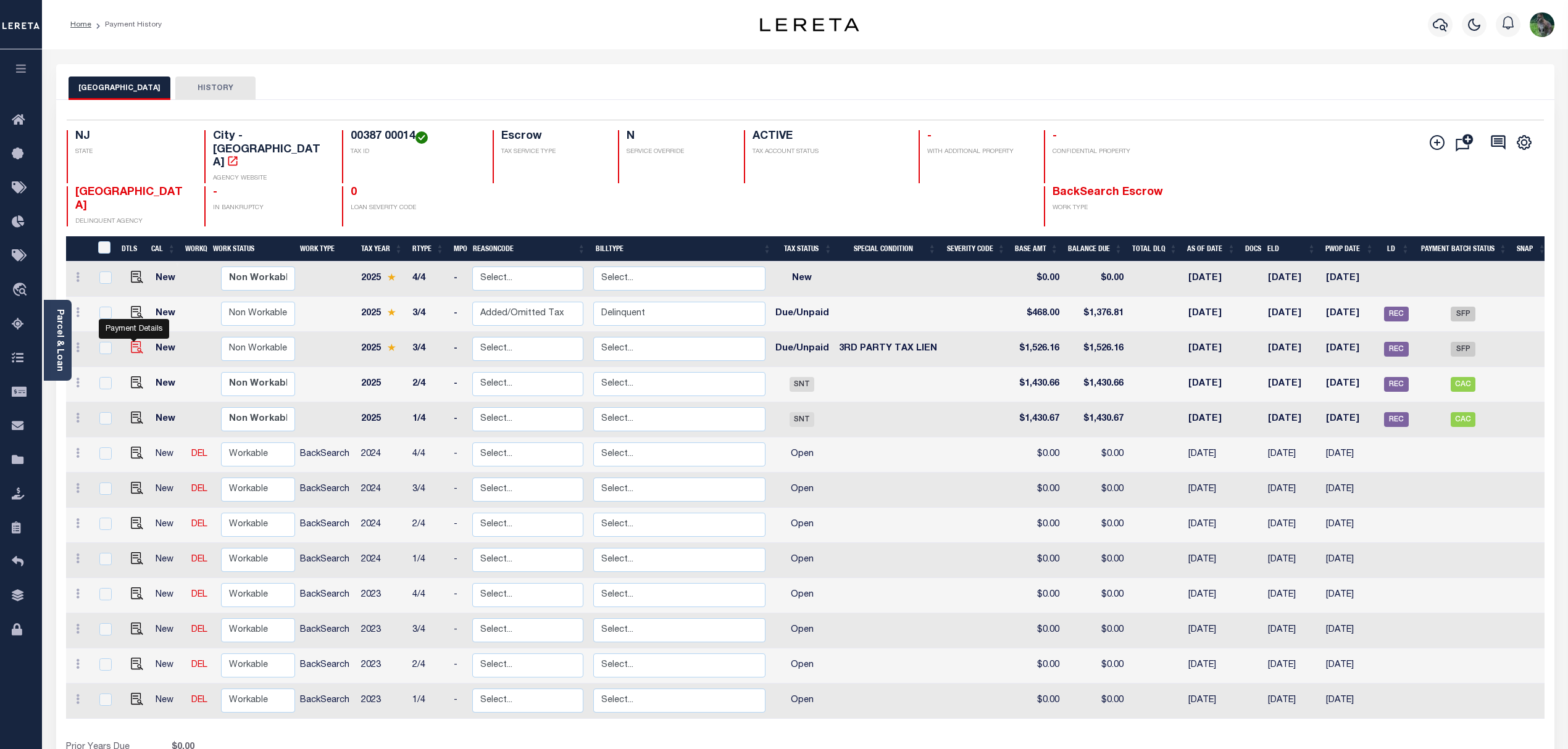
click at [134, 342] on img "" at bounding box center [137, 348] width 12 height 12
checkbox input "true"
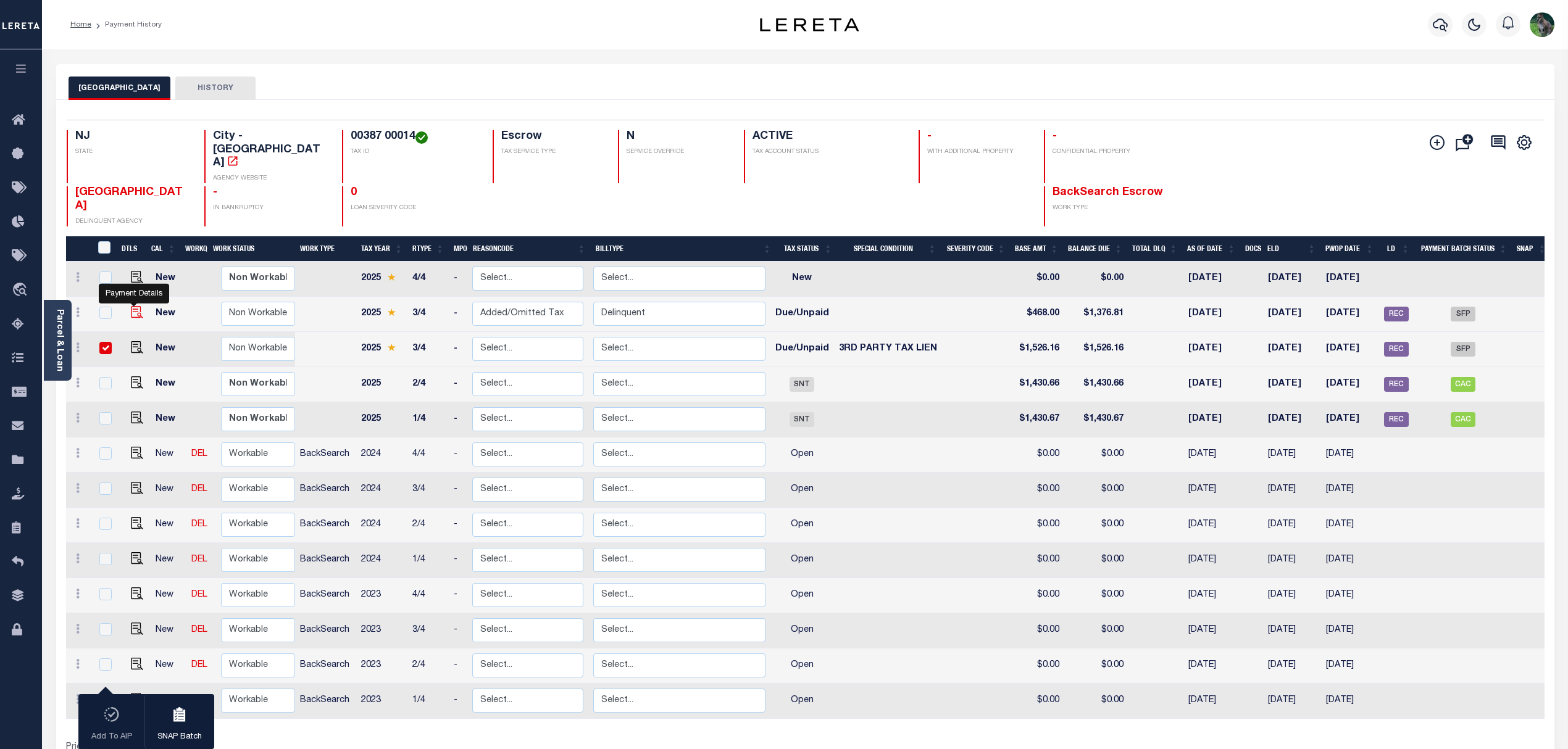
click at [131, 306] on img "" at bounding box center [137, 312] width 12 height 12
checkbox input "true"
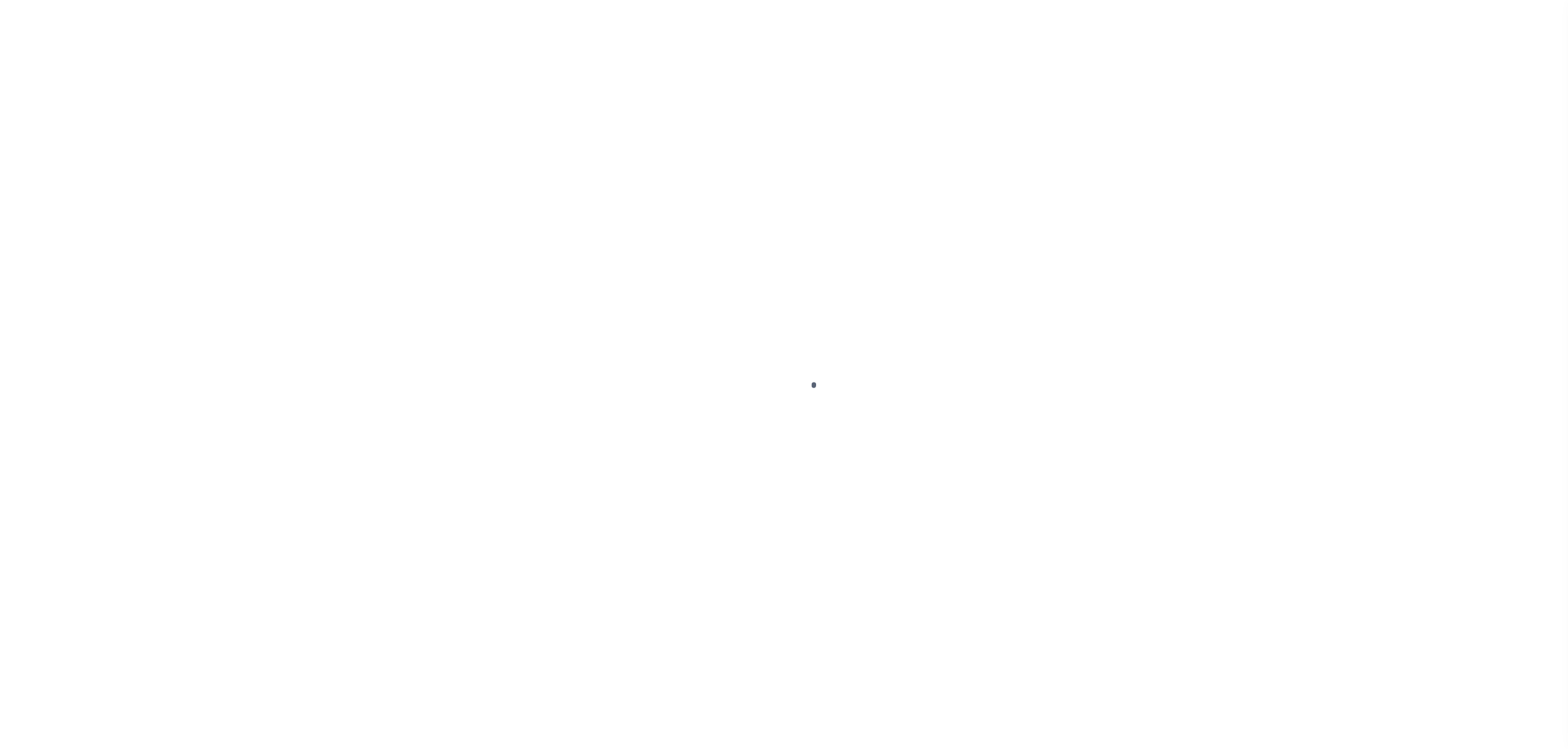
select select "DUE"
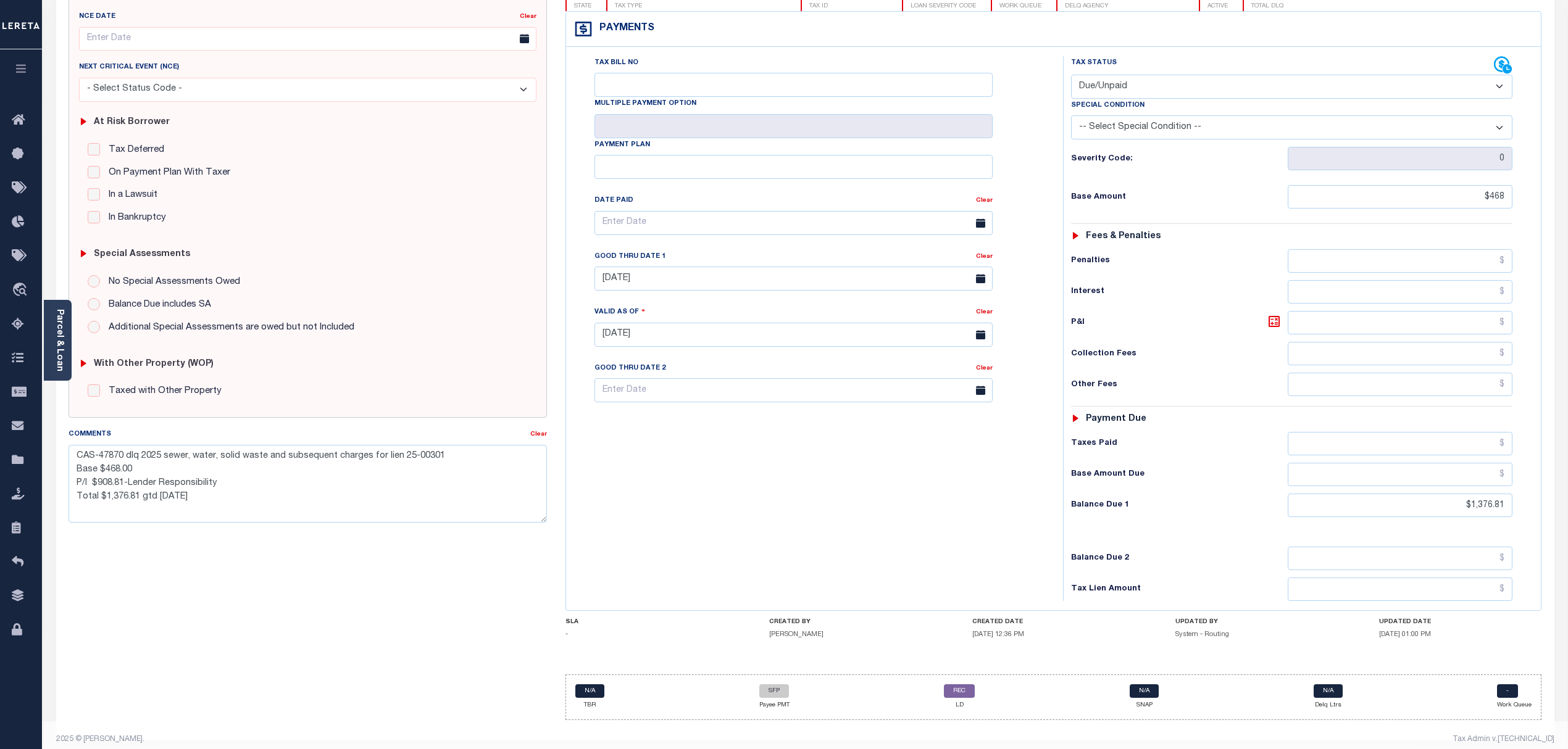
scroll to position [166, 0]
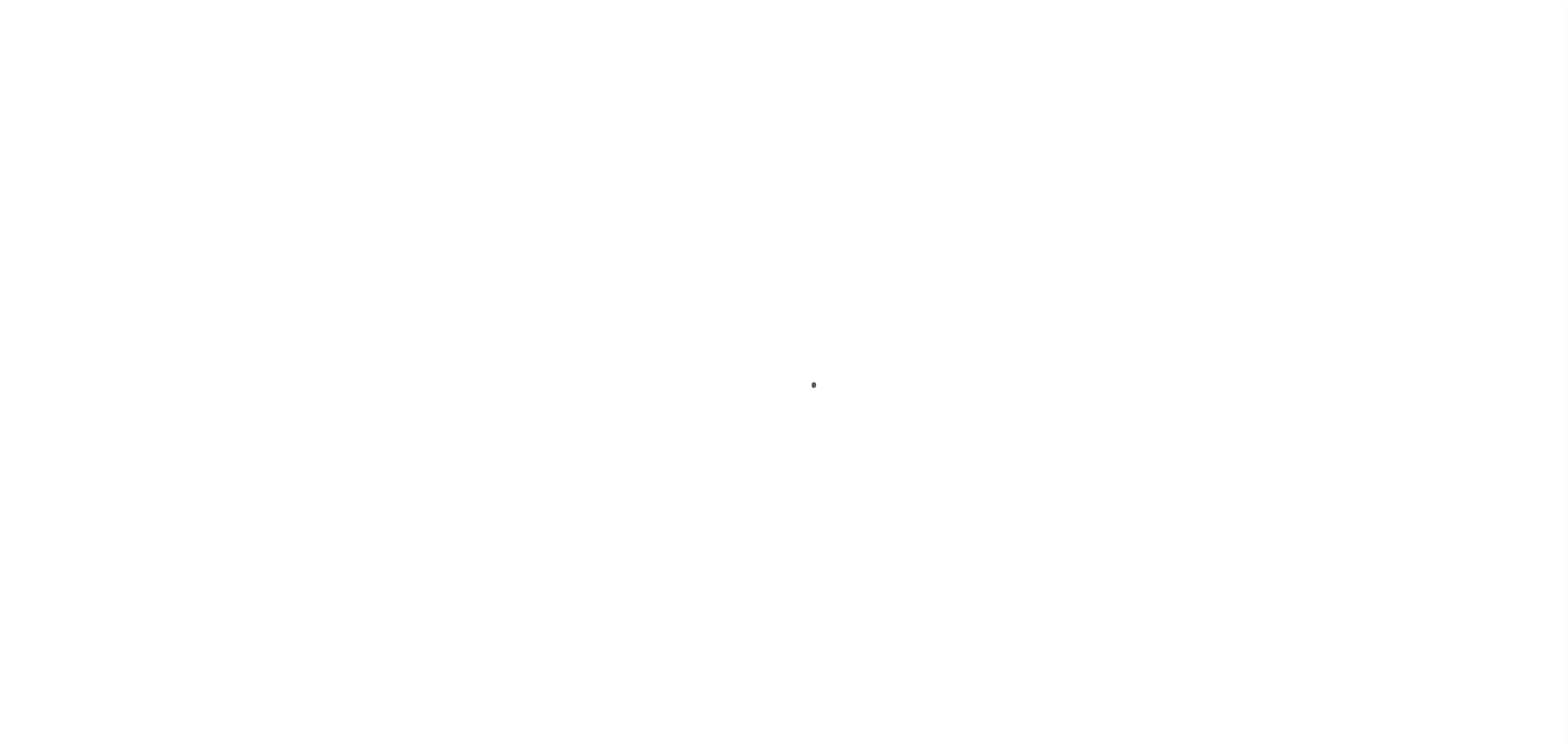
select select "DUE"
select select "20"
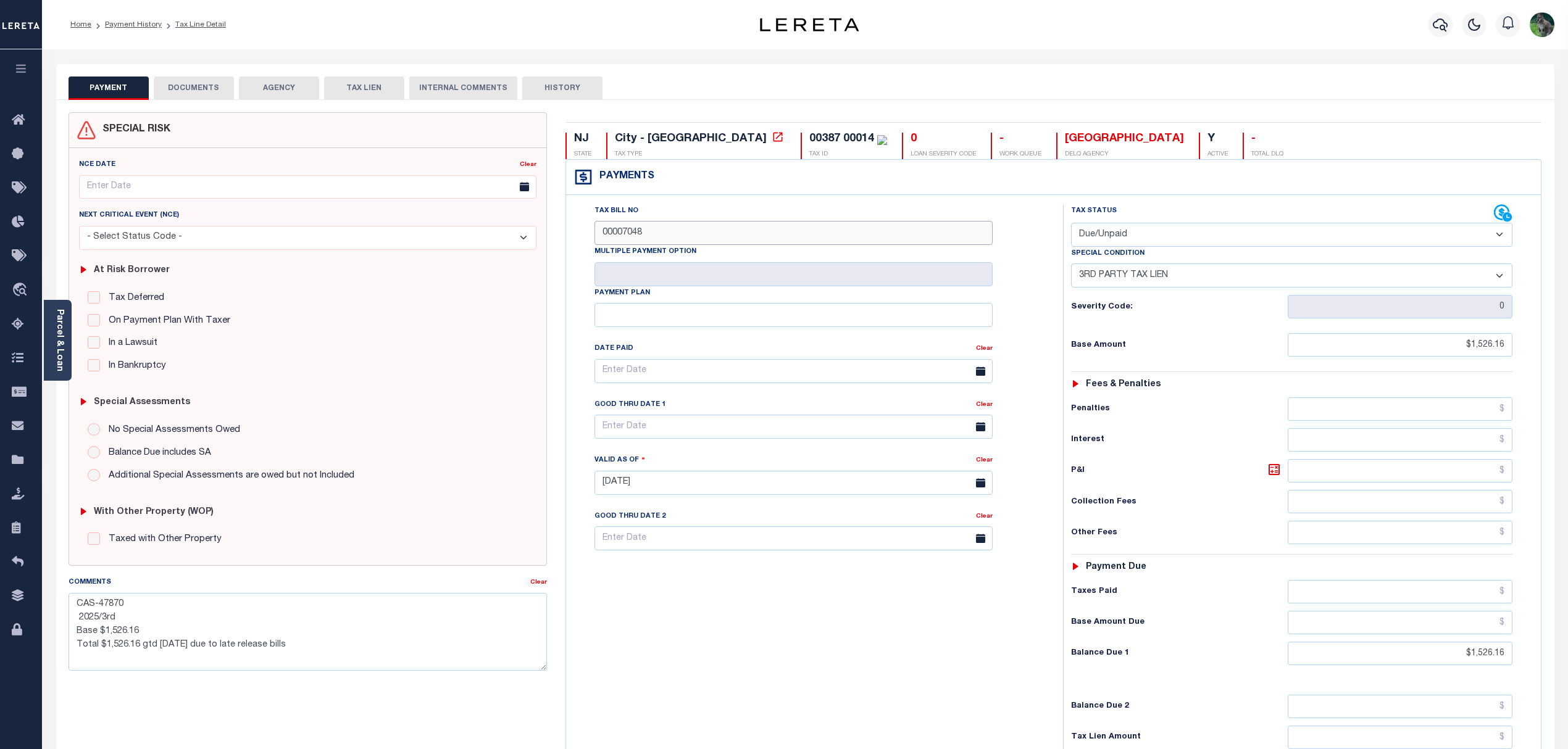
drag, startPoint x: 672, startPoint y: 235, endPoint x: 556, endPoint y: 224, distance: 116.5
click at [557, 224] on div "NJ STATE City - NJ TAX TYPE 00387 00014 TAX ID 0 LOAN SEVERITY CODE - WORK QUEU…" at bounding box center [1053, 495] width 994 height 766
click at [816, 182] on div "Payments Warning! Search Status is not "Completed", amounts can not be keyed." at bounding box center [1053, 177] width 975 height 35
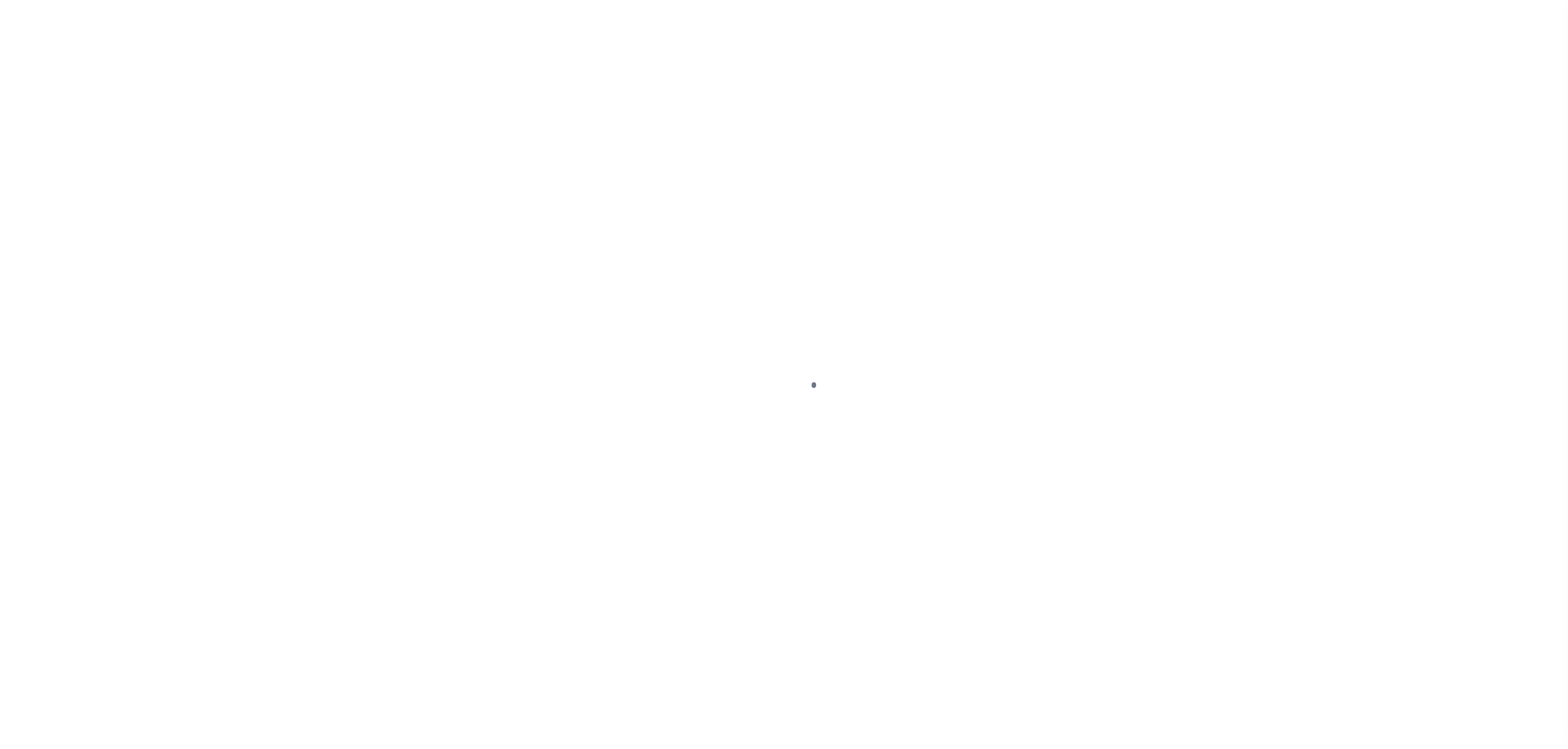
select select "DUE"
select select "20"
select select "DUE"
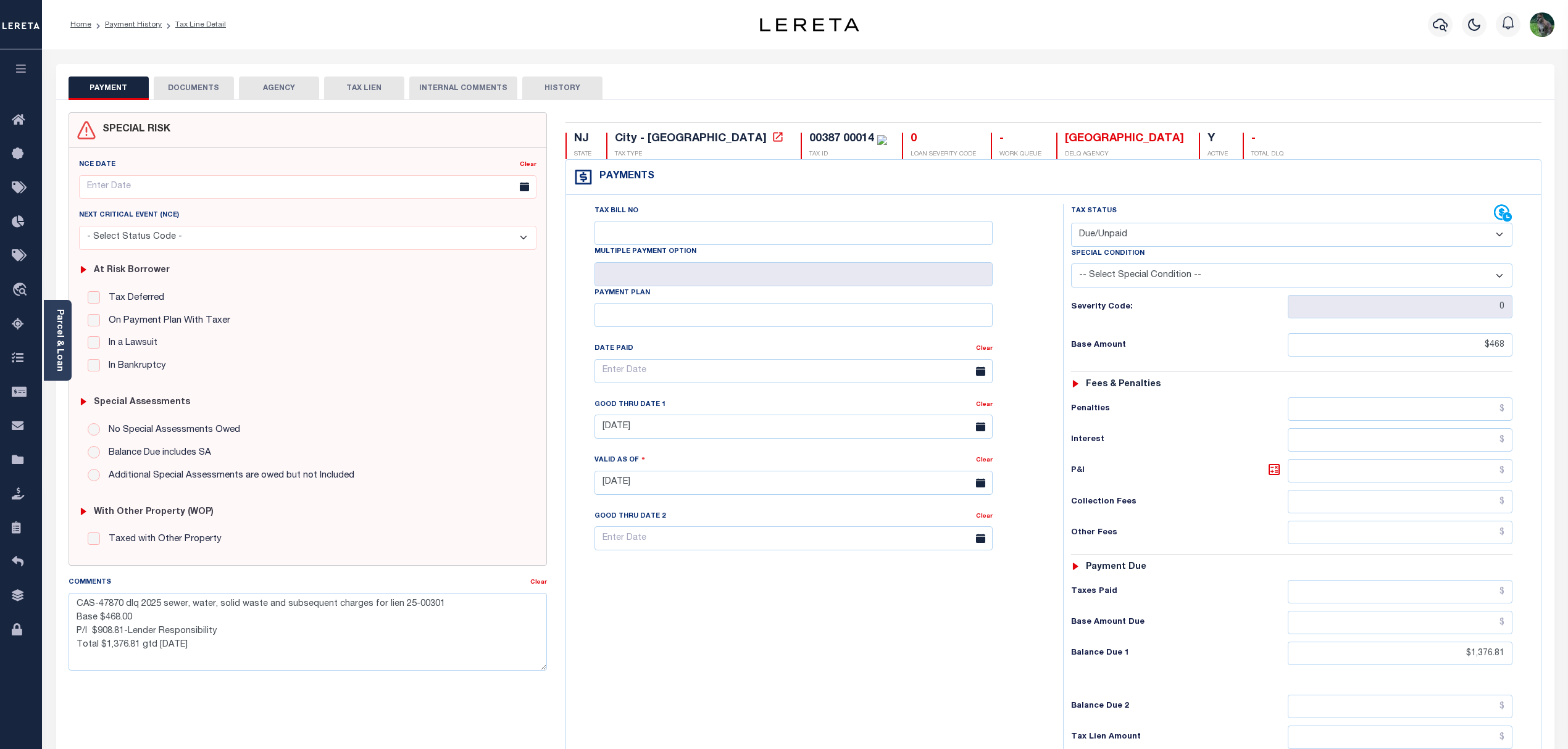
click at [197, 85] on button "DOCUMENTS" at bounding box center [193, 88] width 80 height 23
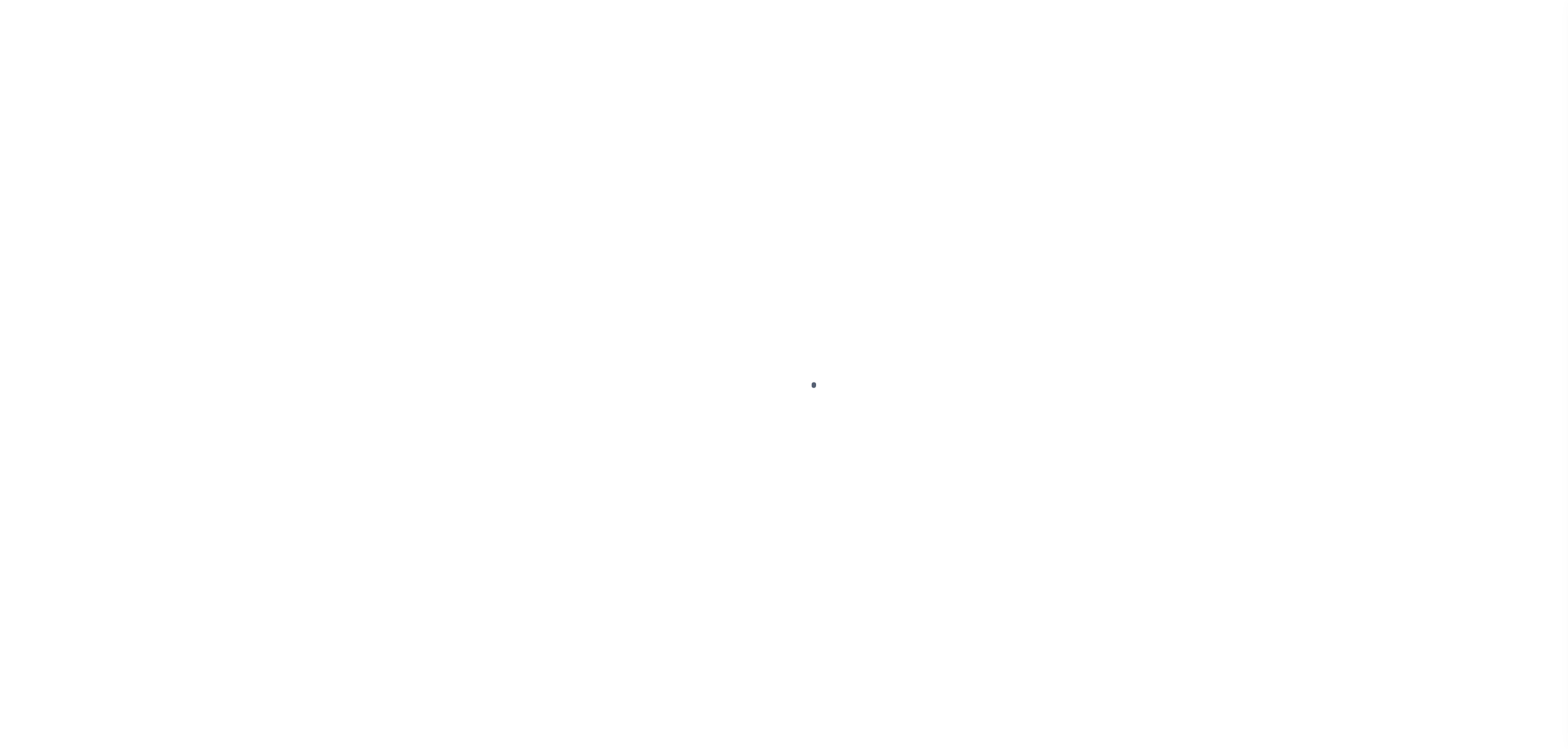
select select "DUE"
select select "20"
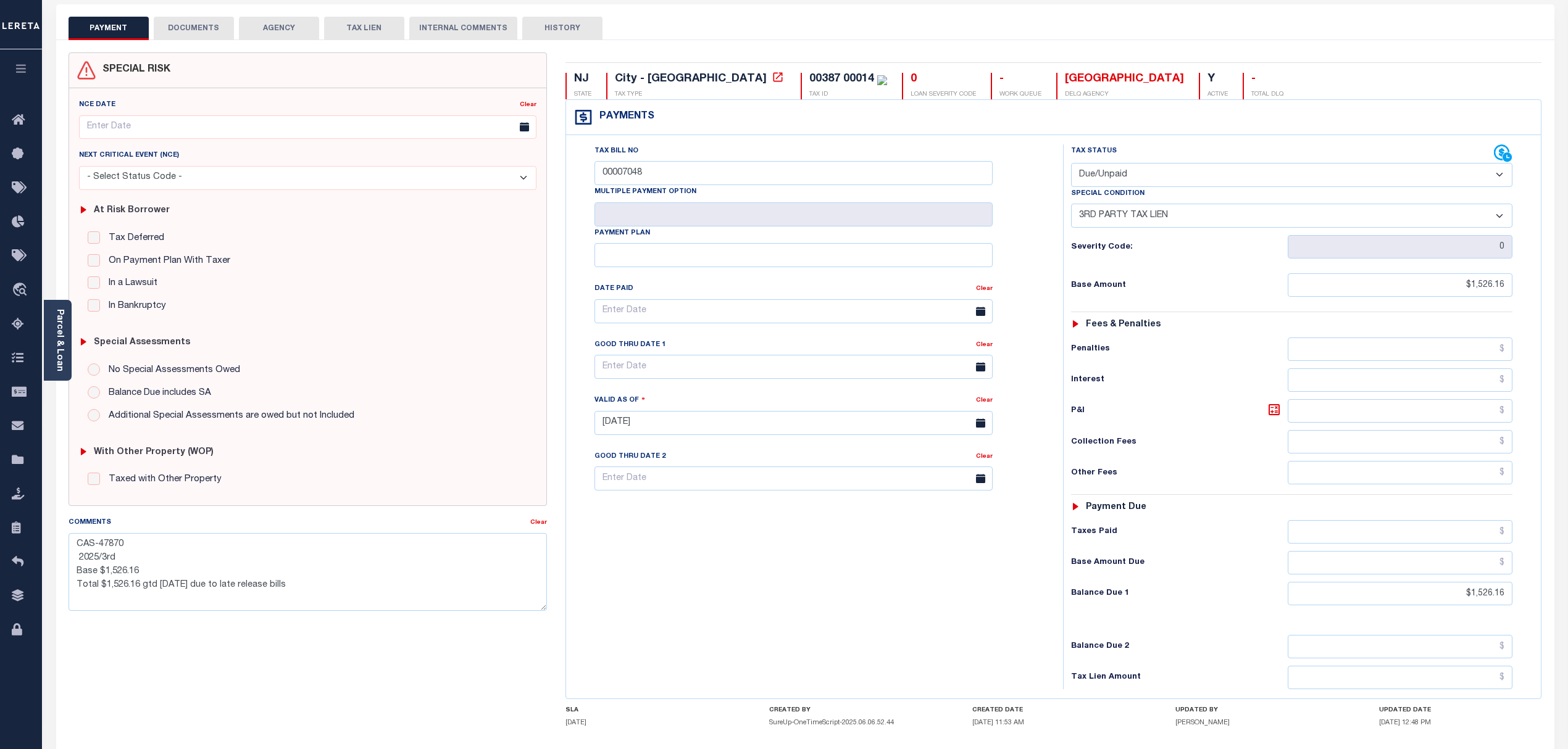
scroll to position [166, 0]
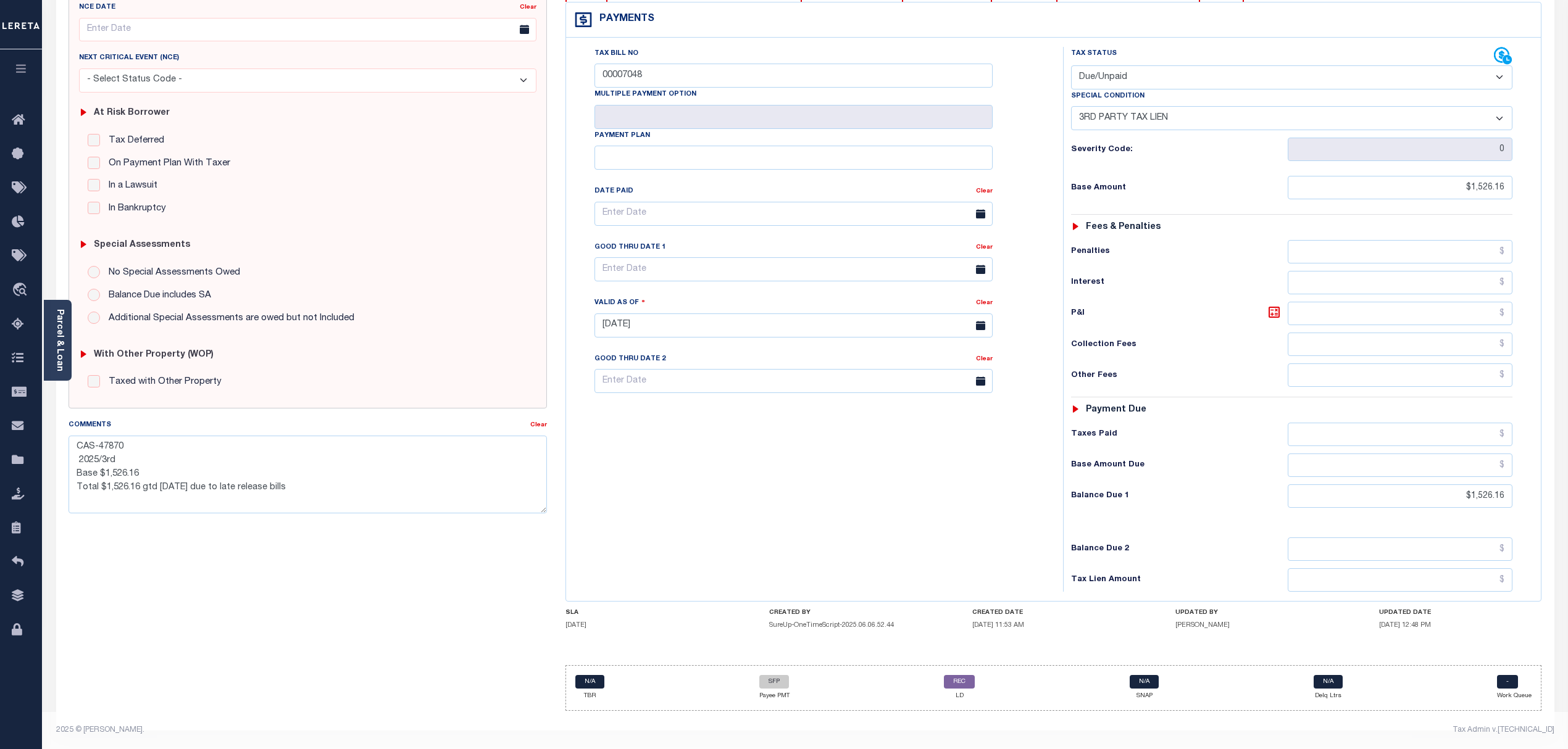
click at [438, 335] on div "with Other Property (WOP) Taxed with Other Property" at bounding box center [307, 366] width 468 height 64
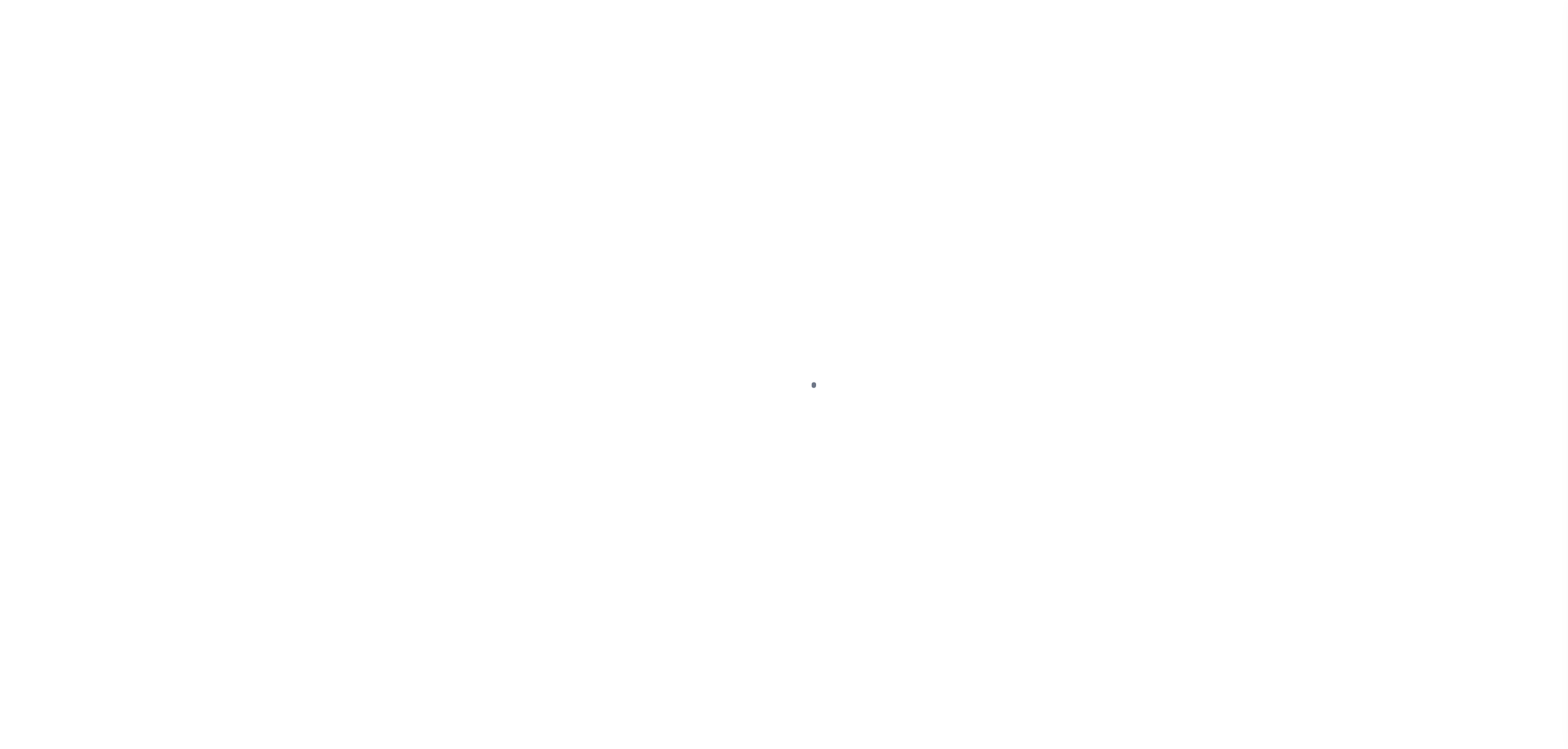
select select "DUE"
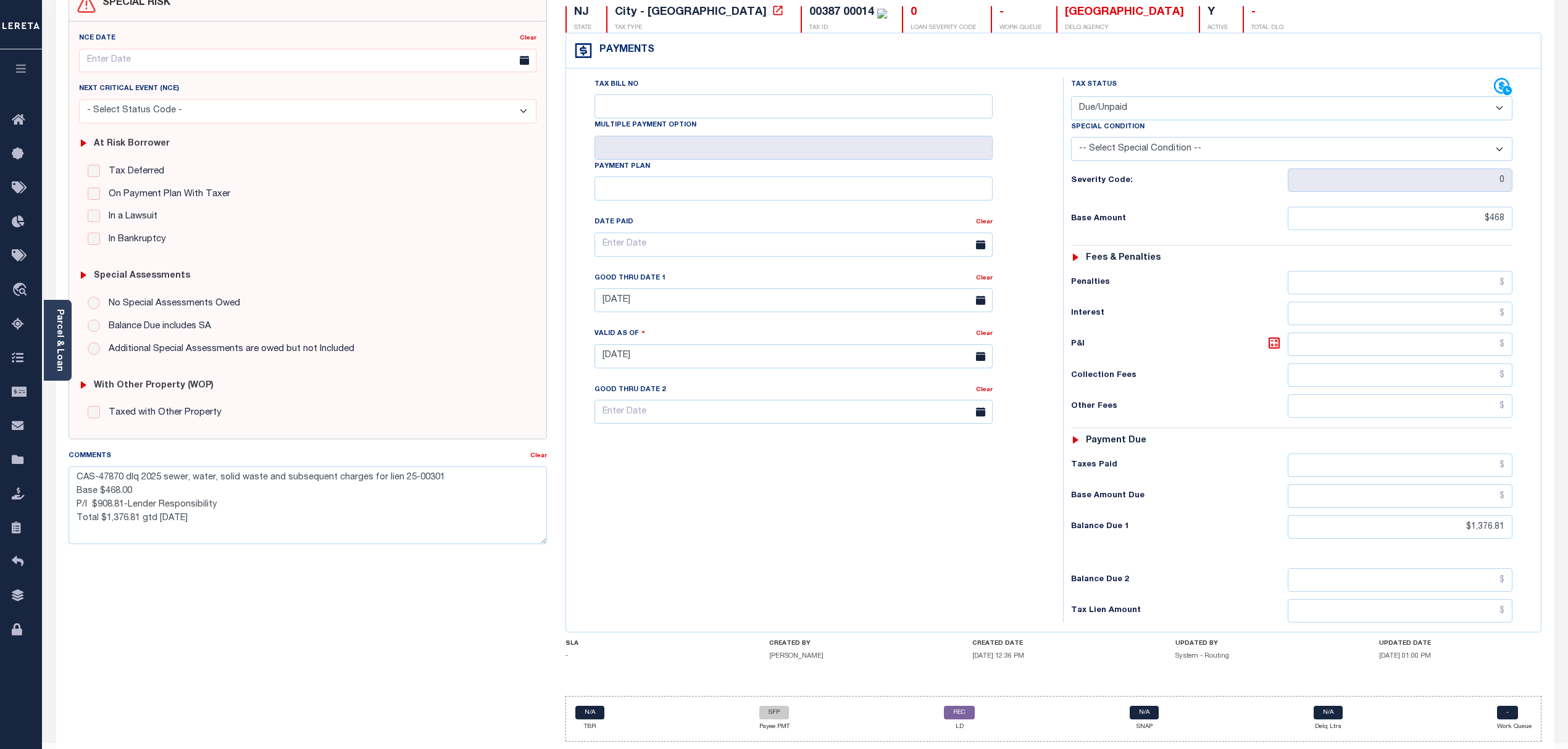
scroll to position [166, 0]
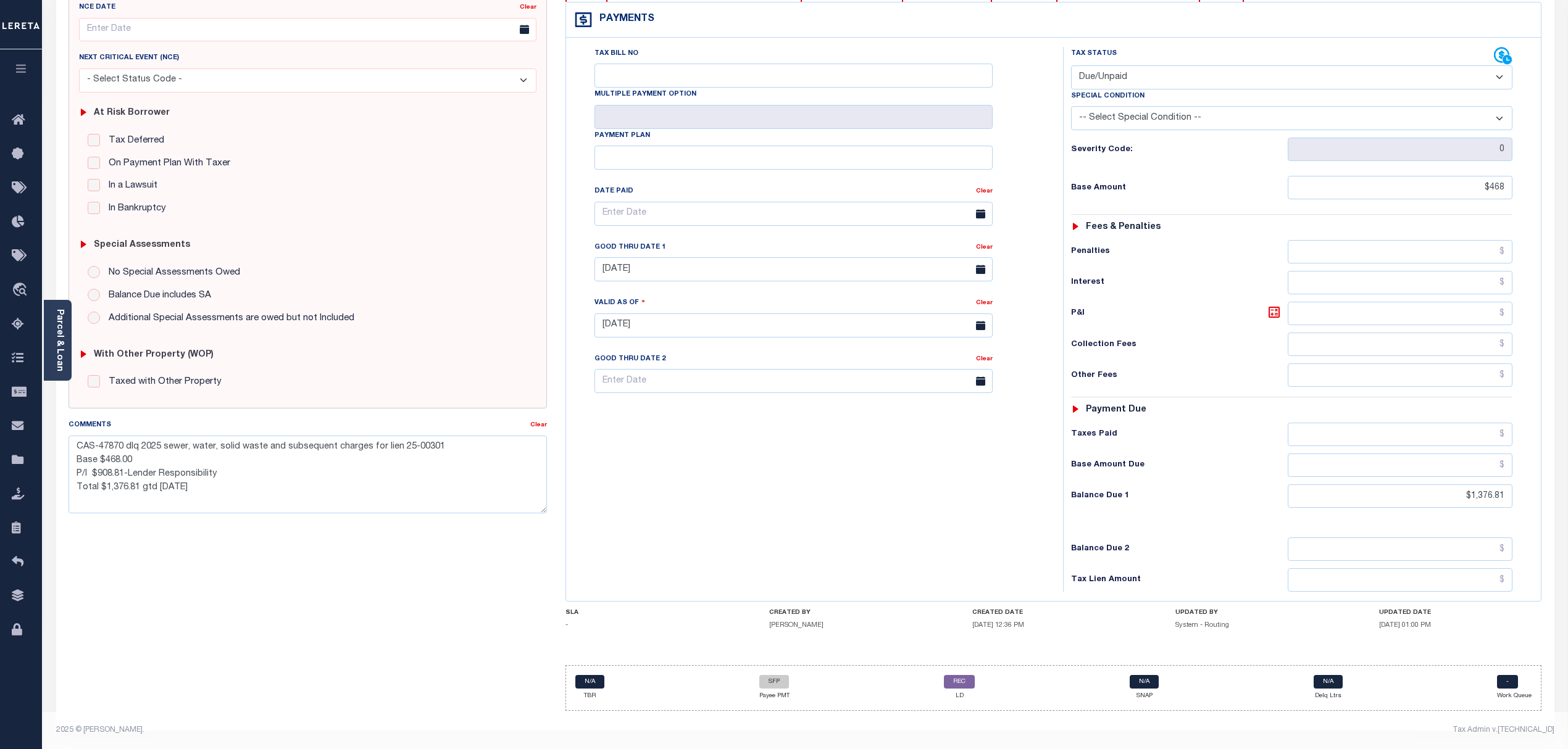
click at [578, 518] on div "Tax Bill No Multiple Payment Option Payment Plan Clear" at bounding box center [811, 319] width 484 height 545
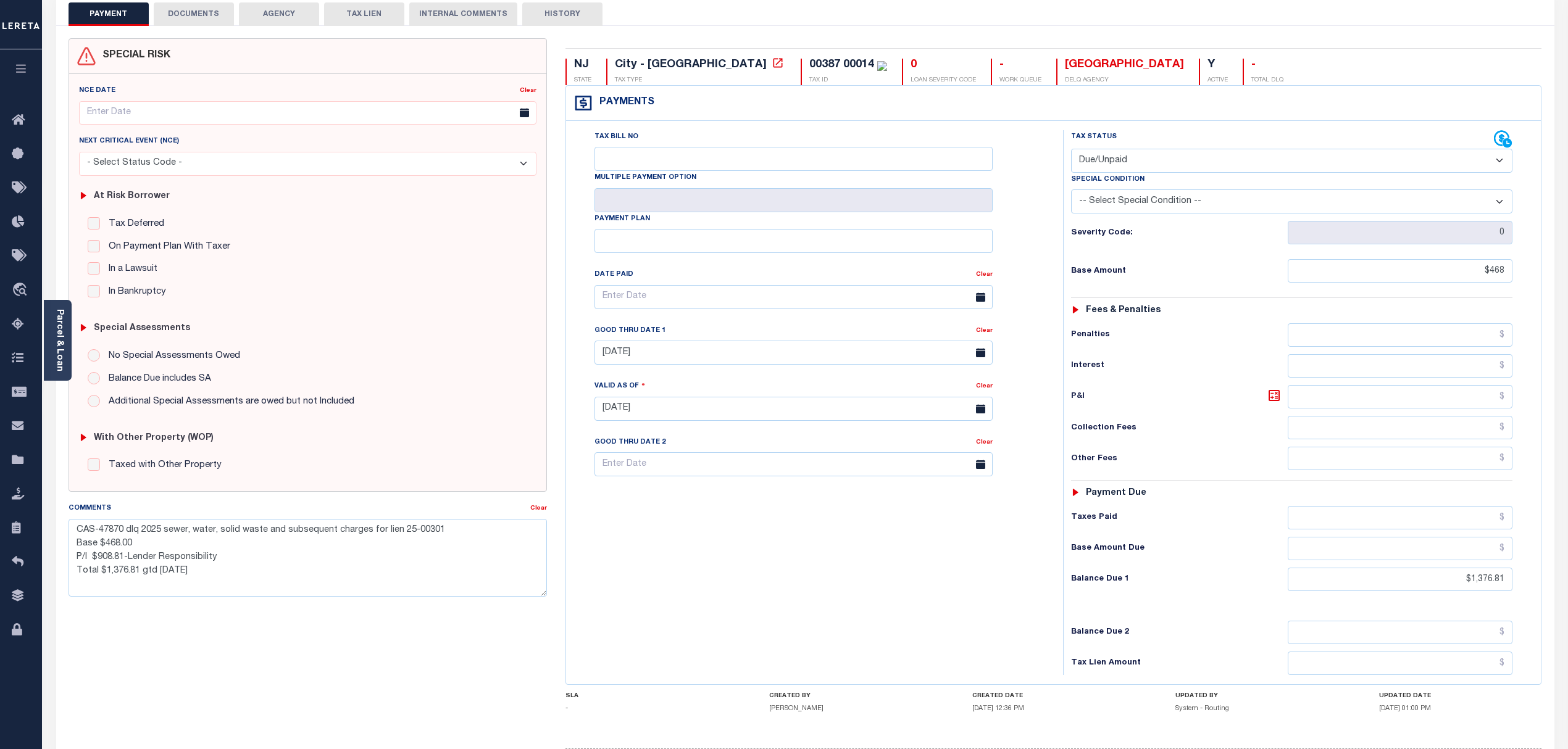
scroll to position [0, 0]
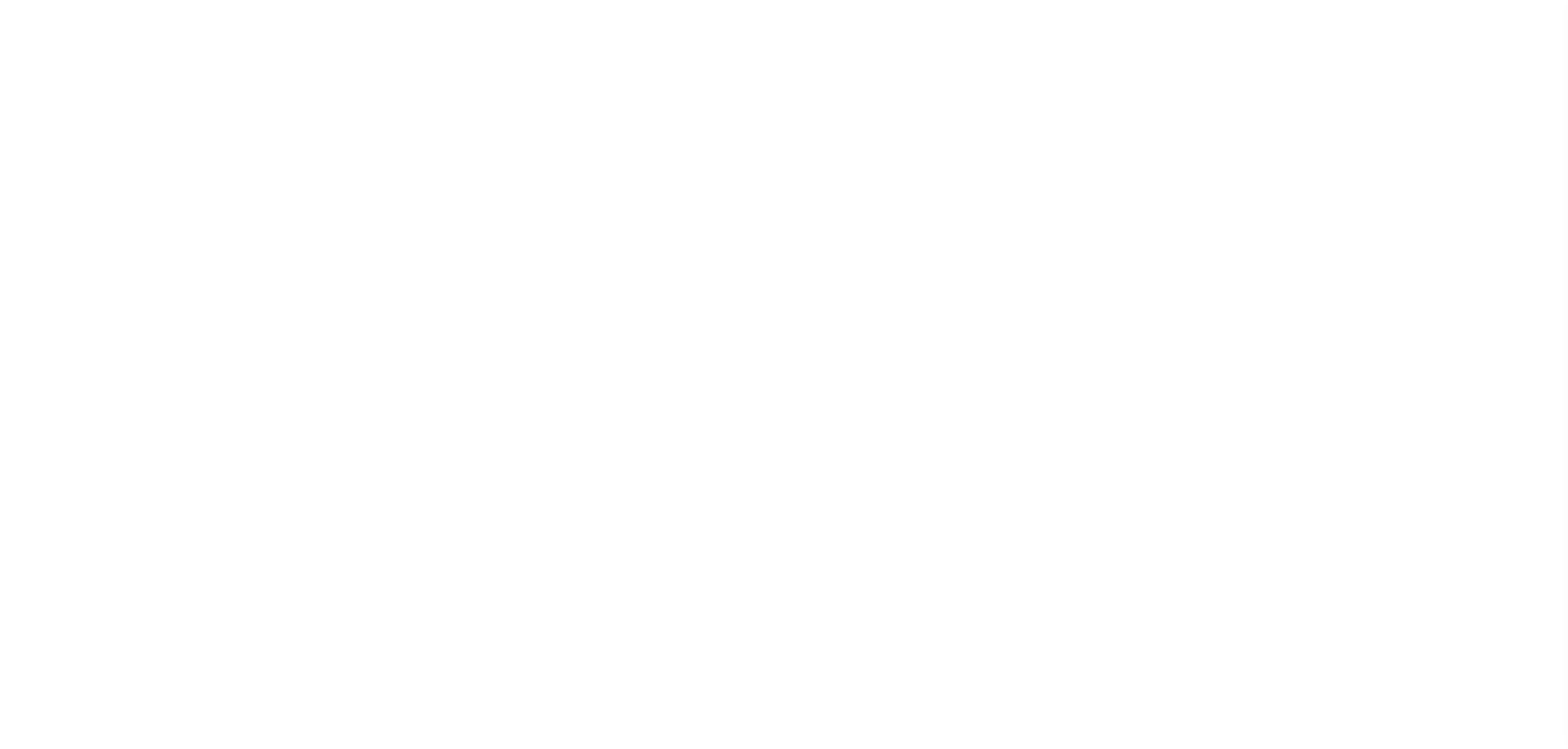
select select "DUE"
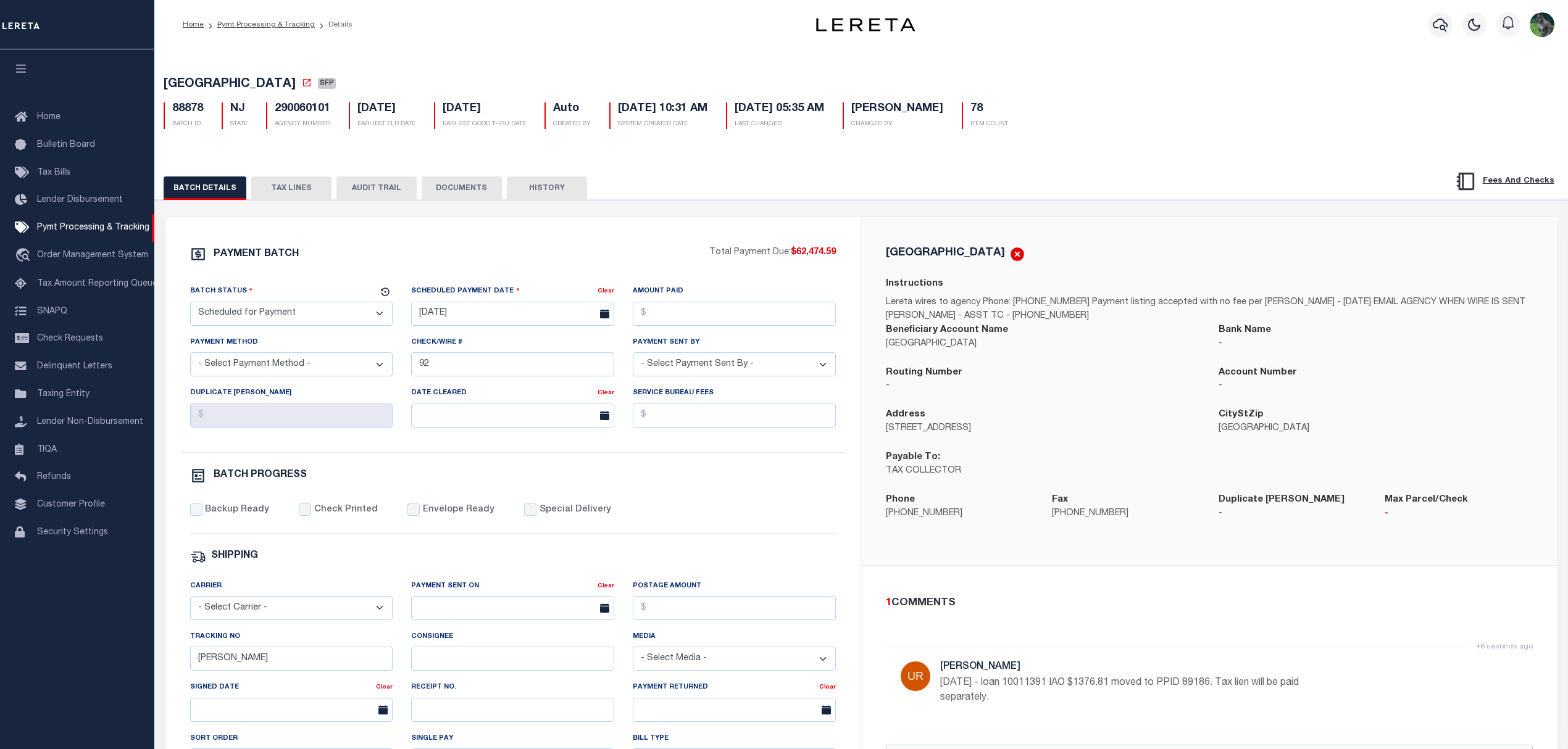
click at [259, 324] on select "- Select Status - Scheduled for Payment Ready For Payment Payment Sent Cleared …" at bounding box center [292, 314] width 203 height 24
select select "RFF"
click at [190, 306] on select "- Select Status - Scheduled for Payment Ready For Payment Payment Sent Cleared …" at bounding box center [292, 314] width 203 height 24
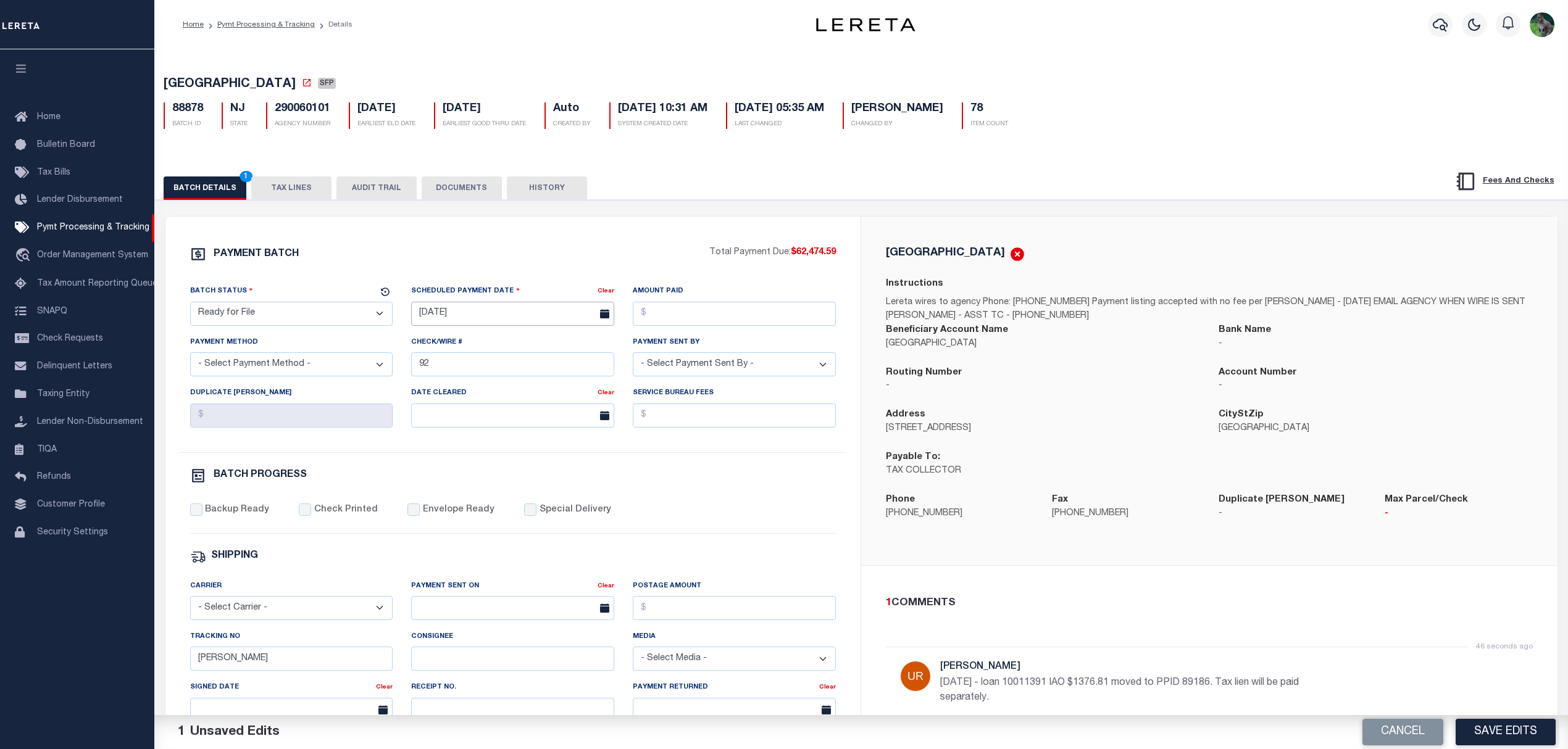
click at [495, 324] on body "Home Pymt Processing & Tracking Details" at bounding box center [784, 518] width 1568 height 1036
drag, startPoint x: 485, startPoint y: 418, endPoint x: 509, endPoint y: 402, distance: 28.8
click at [485, 418] on span "9" at bounding box center [479, 411] width 24 height 24
type input "[DATE]"
drag, startPoint x: 711, startPoint y: 318, endPoint x: 717, endPoint y: 326, distance: 10.0
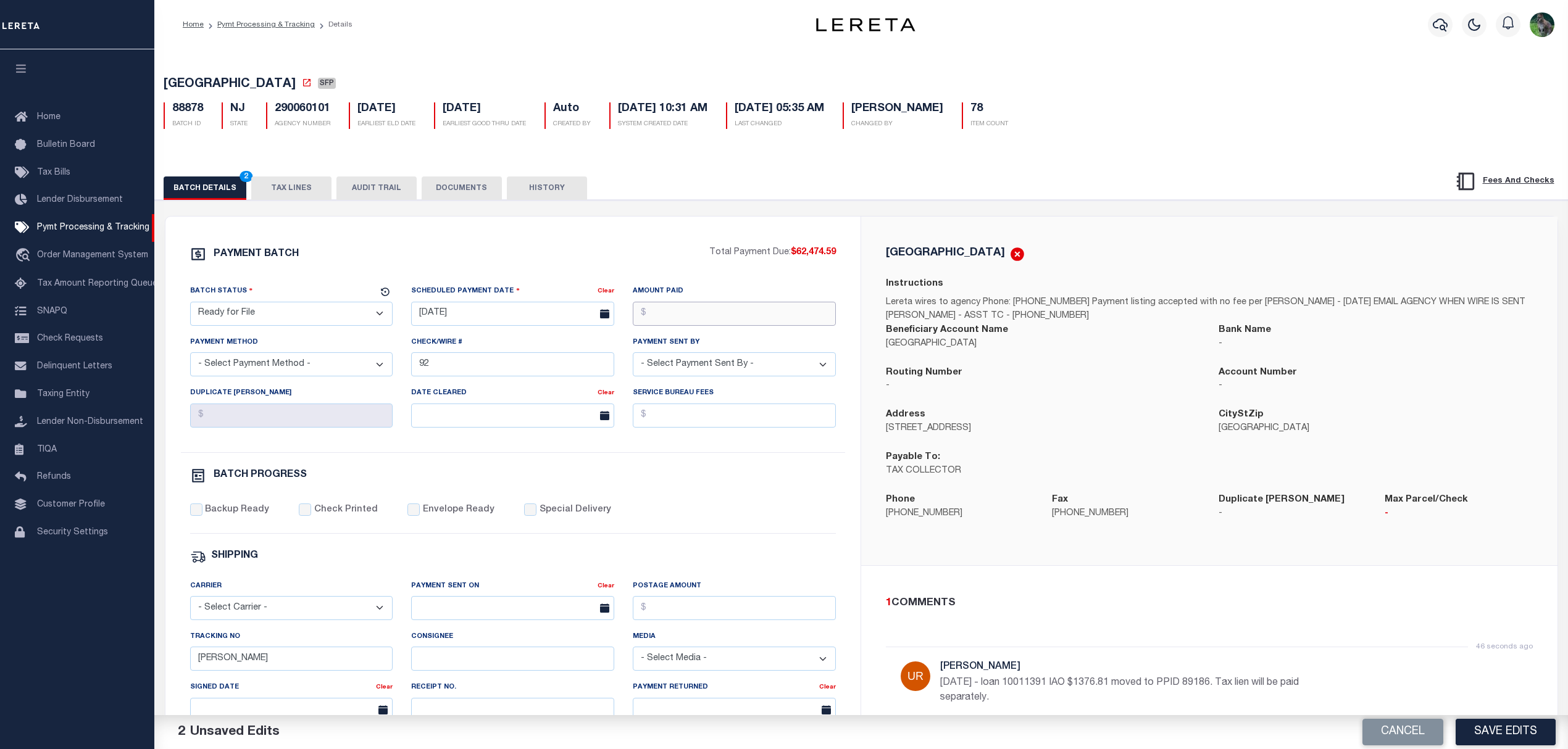
click at [711, 318] on input "Amount Paid" at bounding box center [734, 314] width 203 height 24
type input "$62,474.59"
select select "CHK"
select select "[PERSON_NAME]"
click at [213, 529] on div "Backup Ready Check Printed Envelope Ready Special Delivery" at bounding box center [513, 518] width 647 height 30
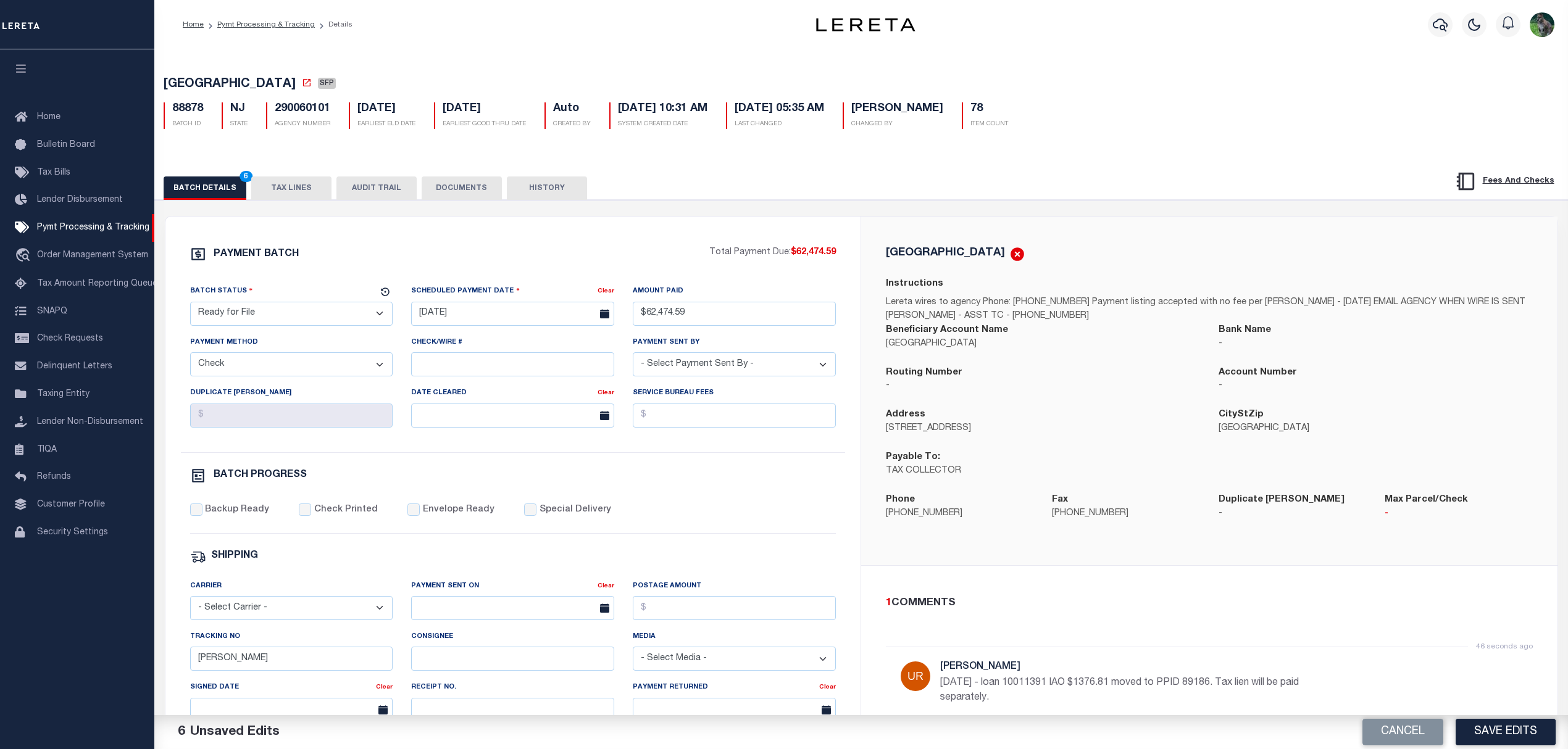
click at [236, 508] on div "PAYMENT BATCH Total Payment Due: $62,474.59 Batch Status - Select Status -" at bounding box center [513, 577] width 666 height 663
click at [238, 511] on label "Backup Ready" at bounding box center [237, 510] width 64 height 13
click at [203, 511] on input "Backup Ready" at bounding box center [196, 510] width 12 height 12
checkbox input "true"
drag, startPoint x: 238, startPoint y: 671, endPoint x: 40, endPoint y: 677, distance: 198.1
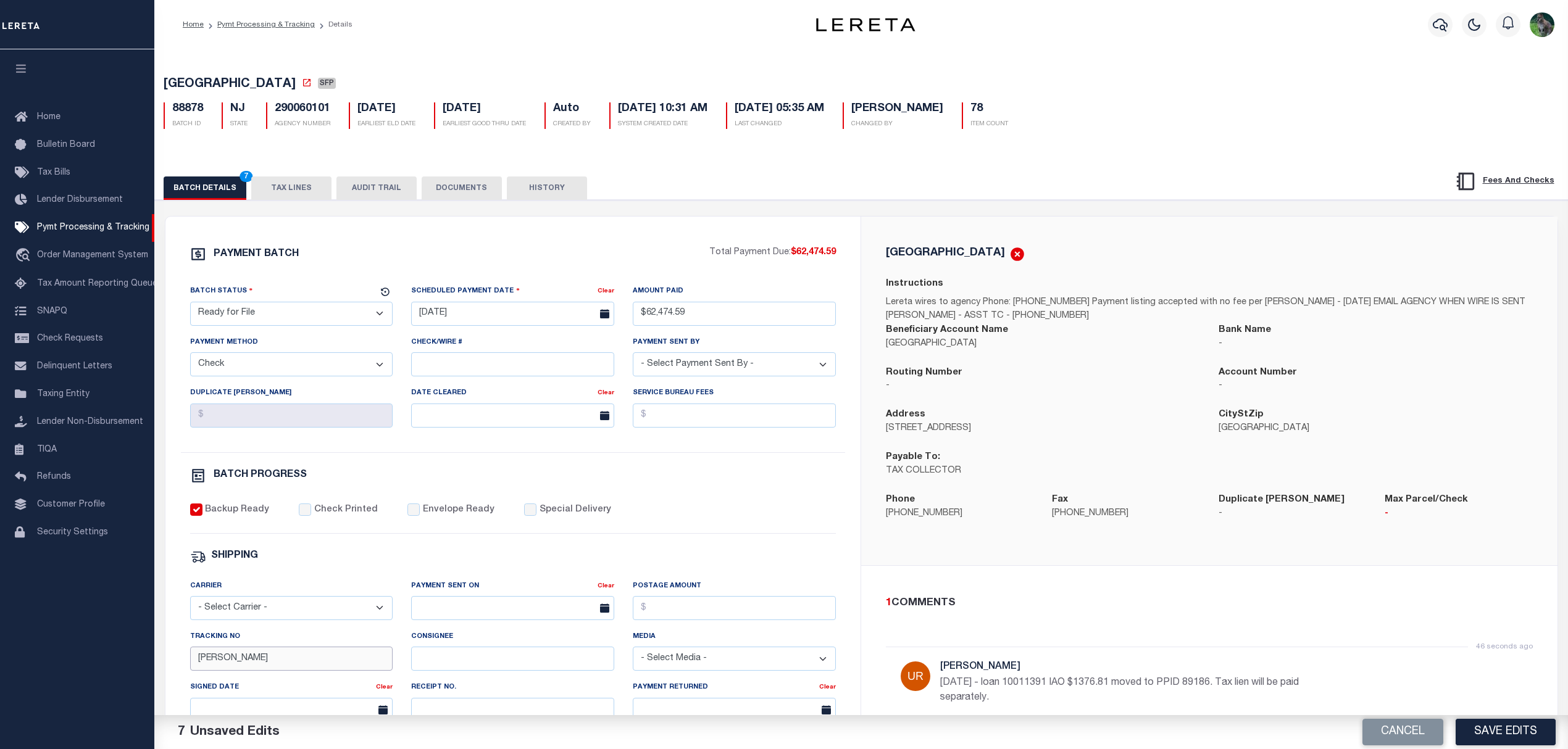
click at [127, 684] on div "Home Pymt Processing & Tracking Details Profile Sign out" at bounding box center [784, 518] width 1568 height 1036
type input "Andres - MATT"
click at [1512, 729] on button "Save Edits" at bounding box center [1505, 732] width 100 height 26
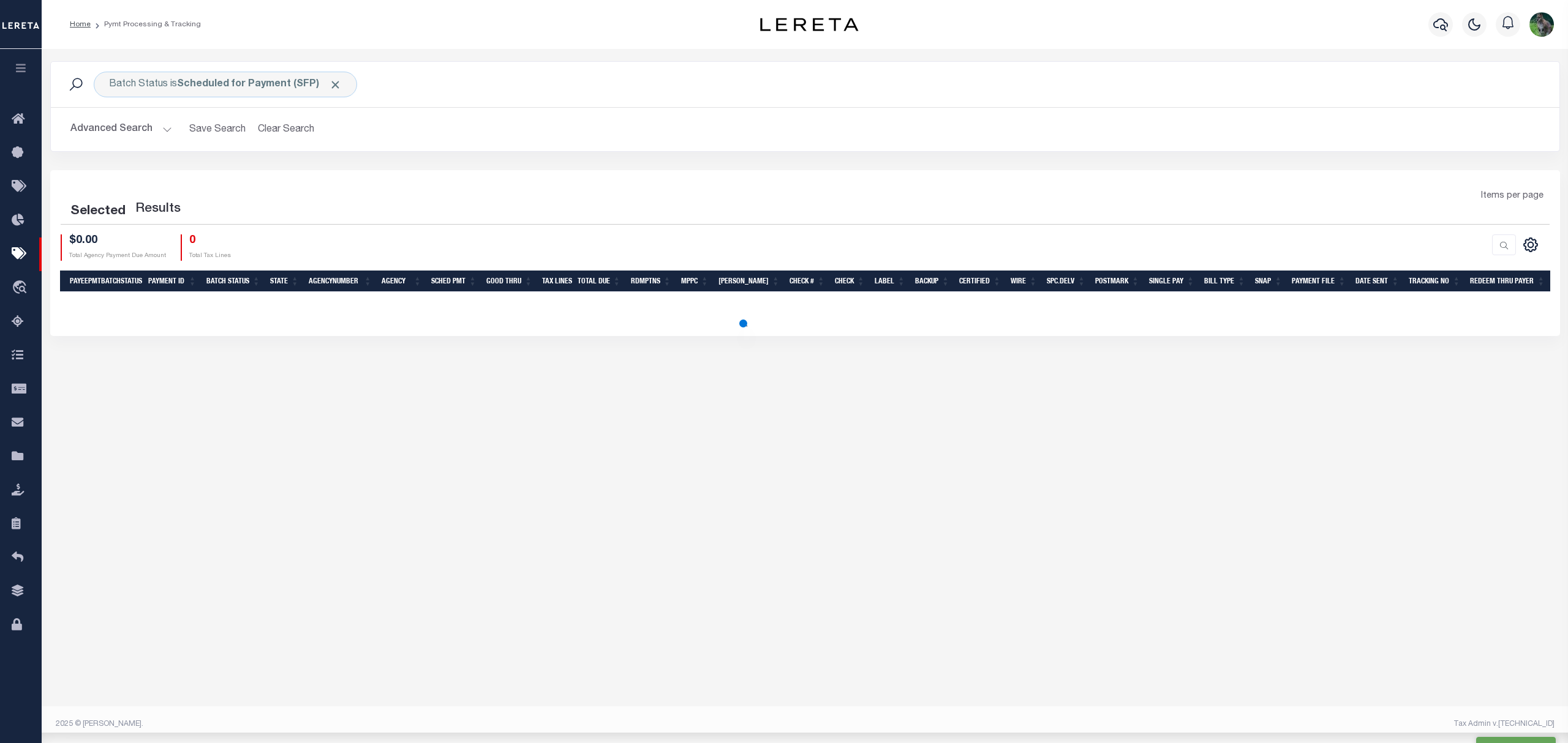
drag, startPoint x: 914, startPoint y: 193, endPoint x: 699, endPoint y: 196, distance: 215.0
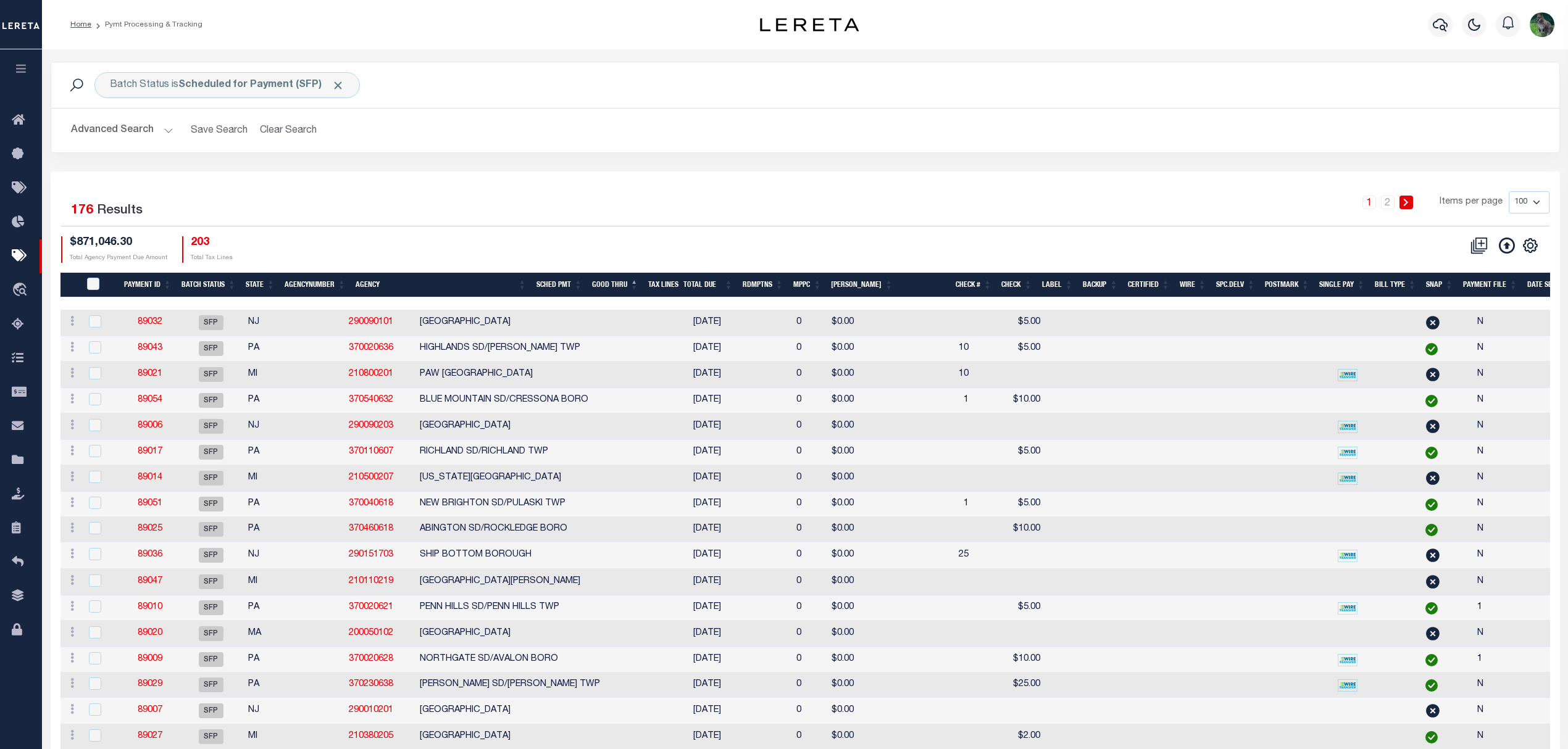
type input "$62,474.59"
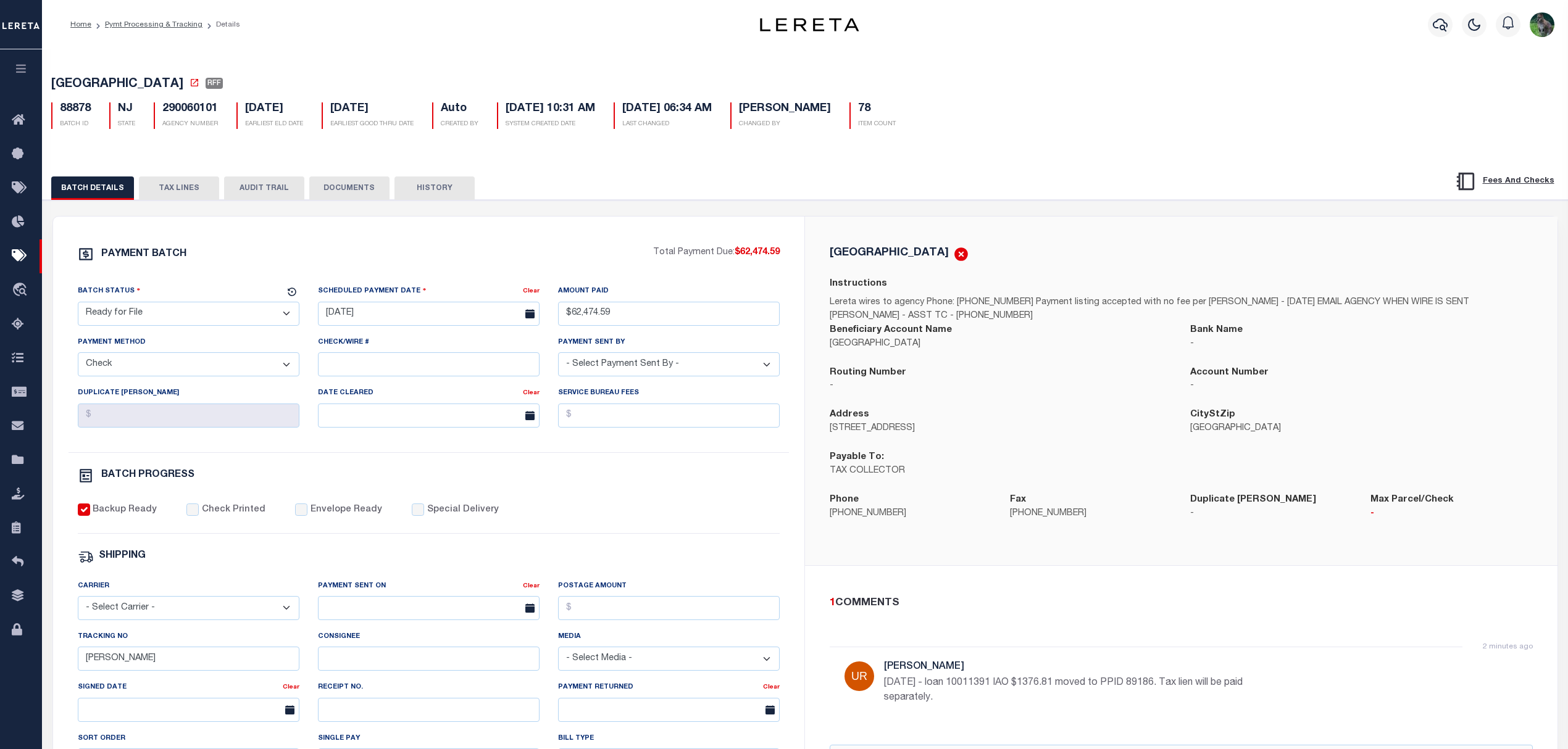
click at [438, 257] on div "PAYMENT BATCH" at bounding box center [366, 258] width 576 height 23
drag, startPoint x: 472, startPoint y: 255, endPoint x: 479, endPoint y: 255, distance: 7.0
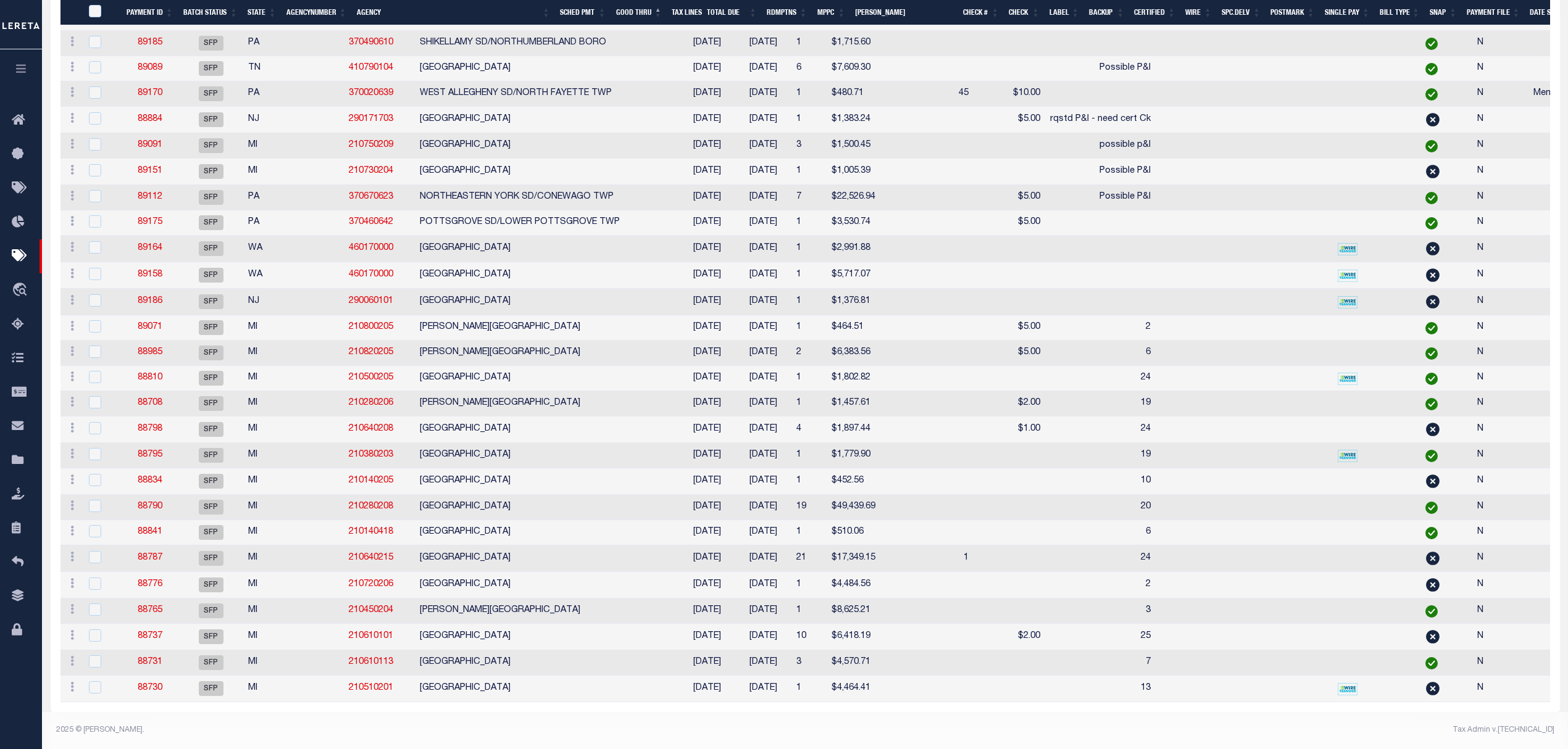
scroll to position [2254, 0]
click at [141, 373] on link "88810" at bounding box center [150, 377] width 25 height 9
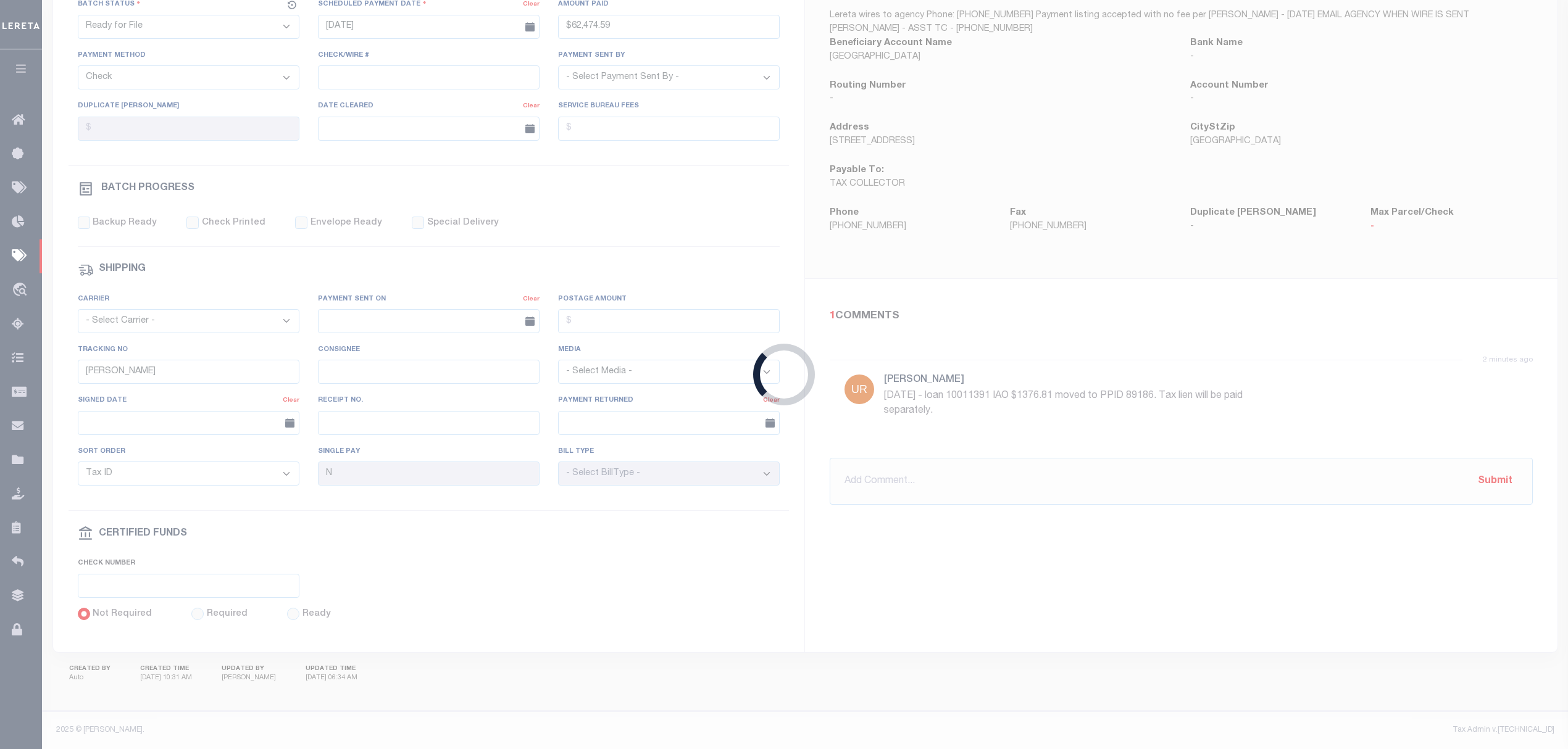
select select "SFP"
type input "[DATE]"
select select
type input "24"
select select
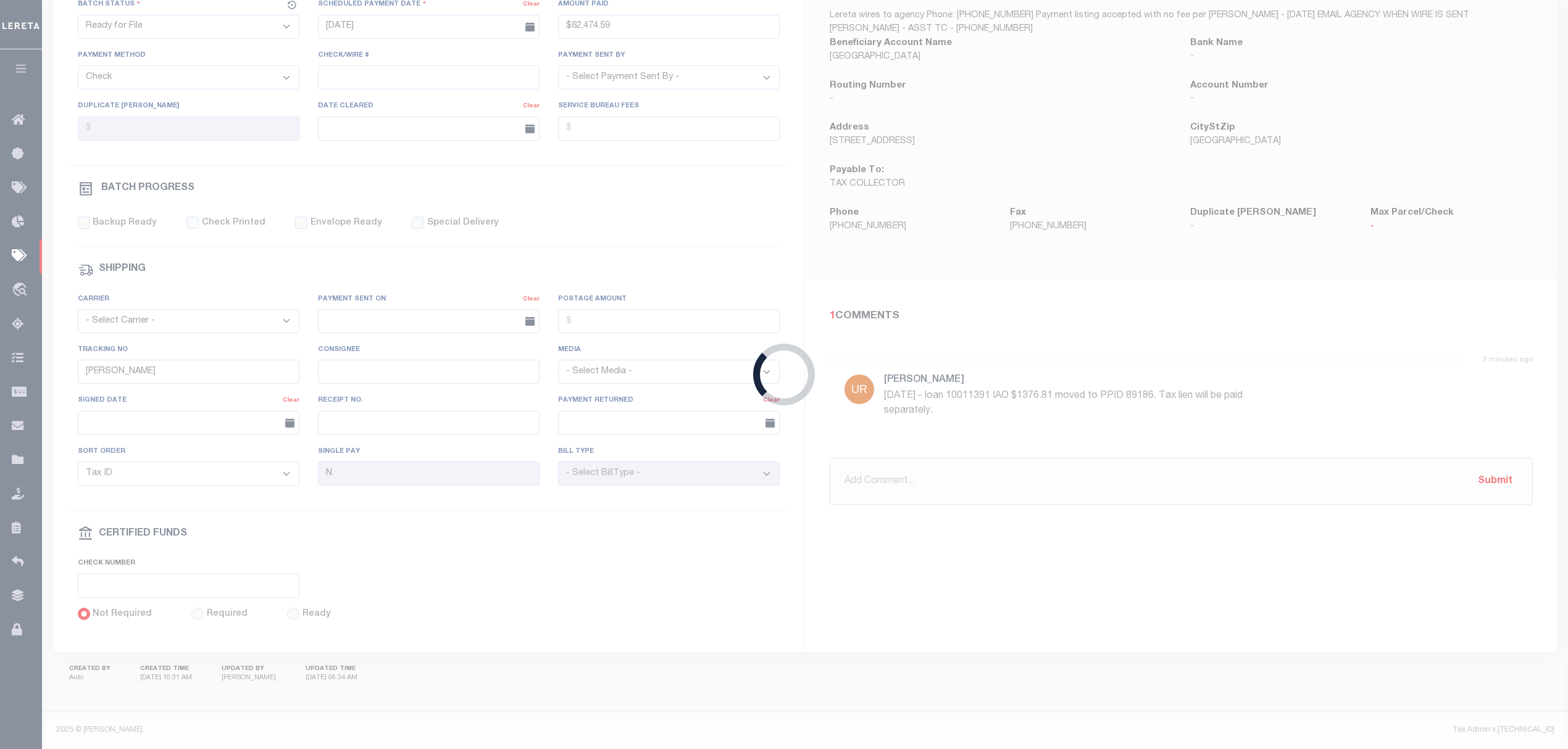
checkbox input "false"
type input "MATT"
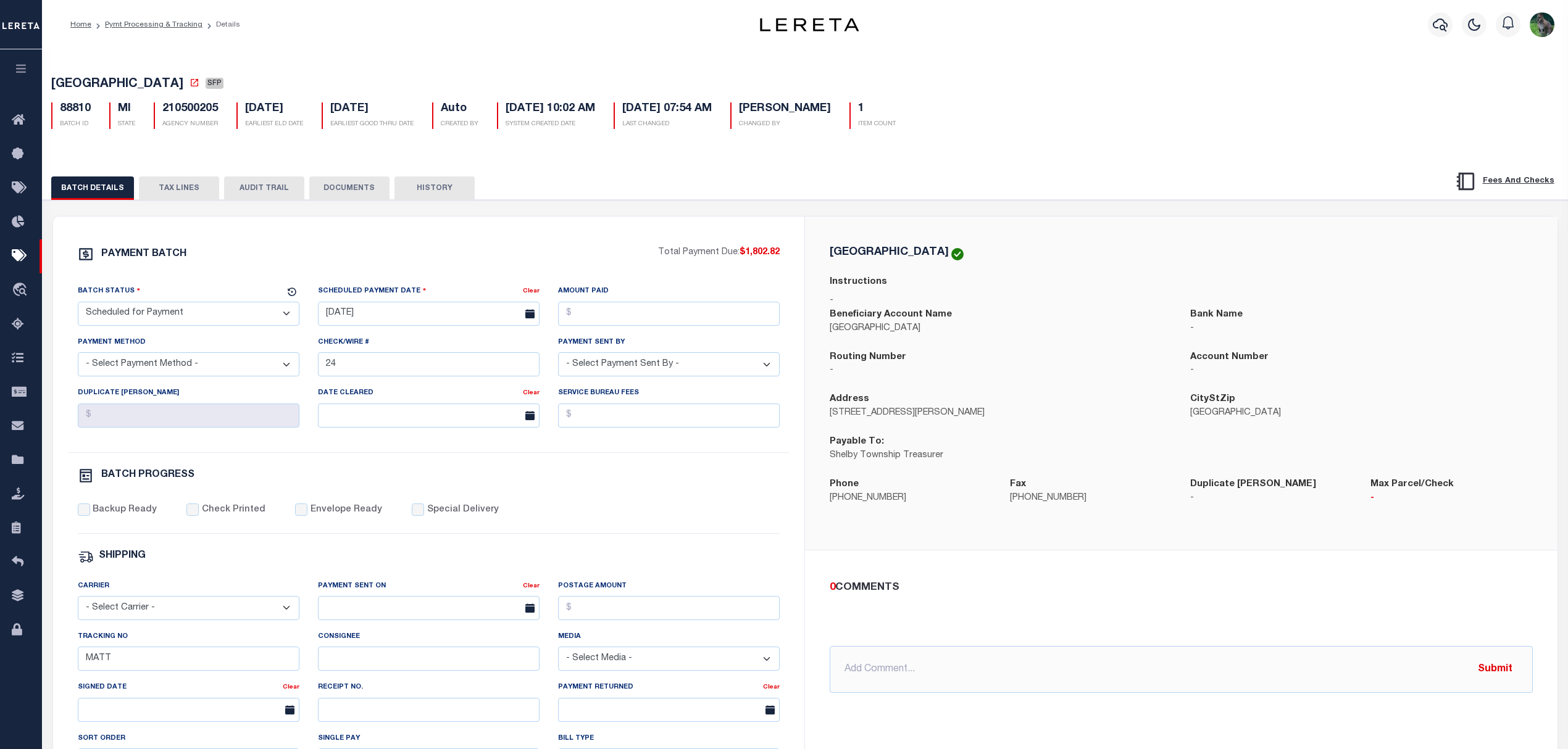
drag, startPoint x: 203, startPoint y: 318, endPoint x: 195, endPoint y: 328, distance: 12.8
click at [203, 318] on select "- Select Status - Scheduled for Payment Ready For Payment Payment Sent Cleared …" at bounding box center [188, 314] width 221 height 24
select select "RFP"
click at [78, 306] on select "- Select Status - Scheduled for Payment Ready For Payment Payment Sent Cleared …" at bounding box center [188, 314] width 221 height 24
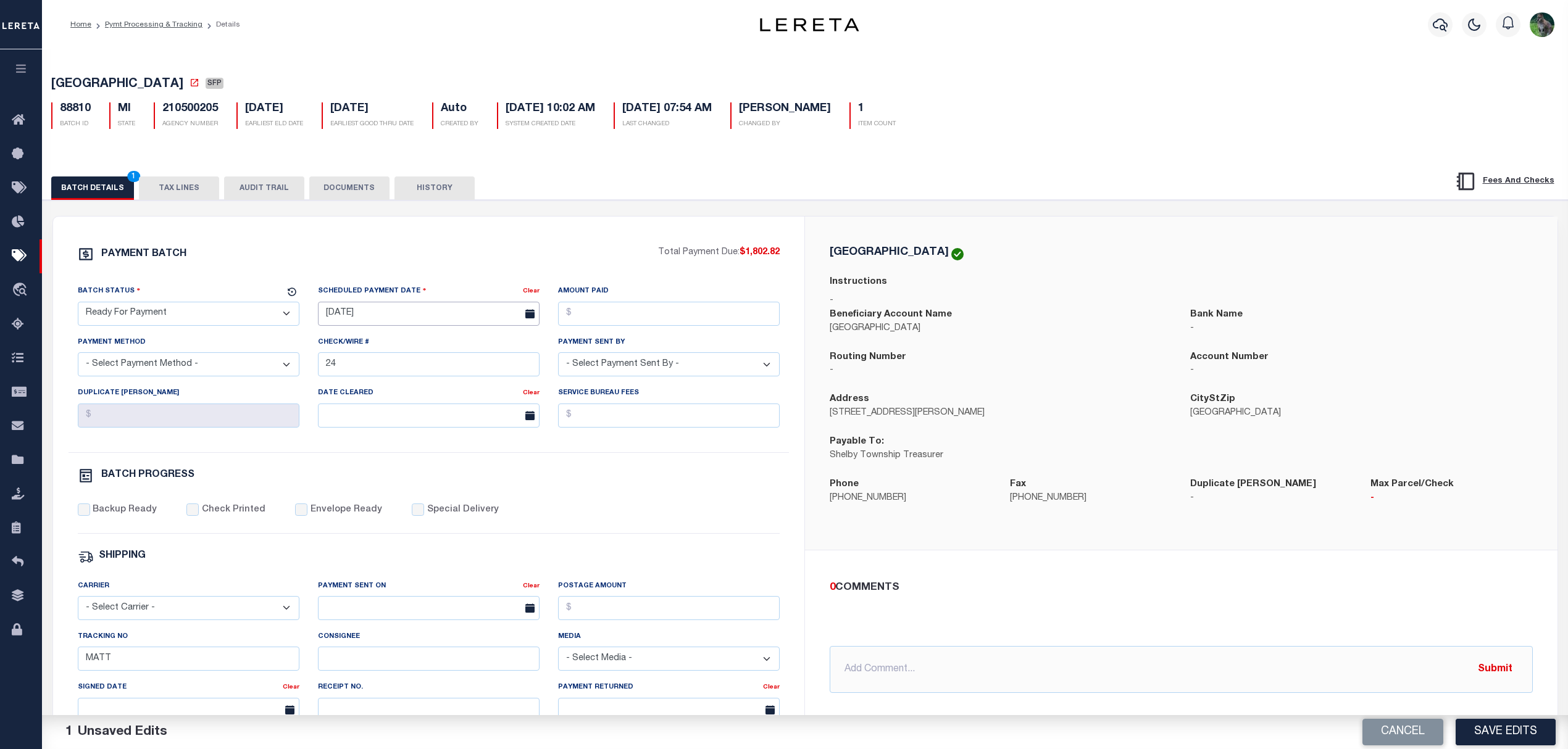
click at [443, 307] on input "[DATE]" at bounding box center [428, 314] width 221 height 24
click at [387, 406] on span "9" at bounding box center [385, 411] width 24 height 24
type input "[DATE]"
click at [660, 307] on input "Amount Paid" at bounding box center [668, 314] width 221 height 24
type input "$1,802.82"
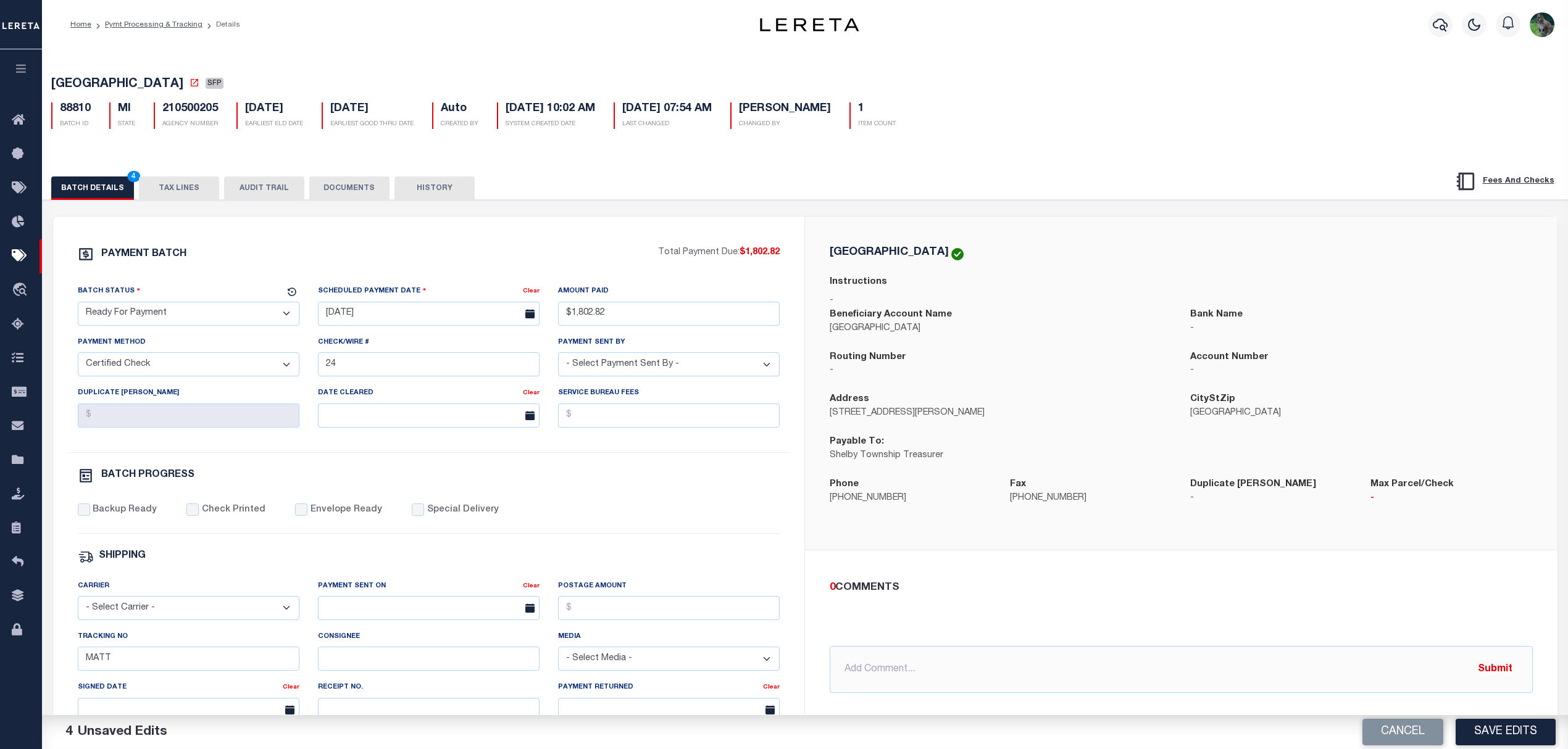
select select "CHK"
select select "[PERSON_NAME]"
click at [125, 515] on label "Backup Ready" at bounding box center [124, 510] width 64 height 13
click at [90, 515] on input "Backup Ready" at bounding box center [84, 510] width 12 height 12
checkbox input "true"
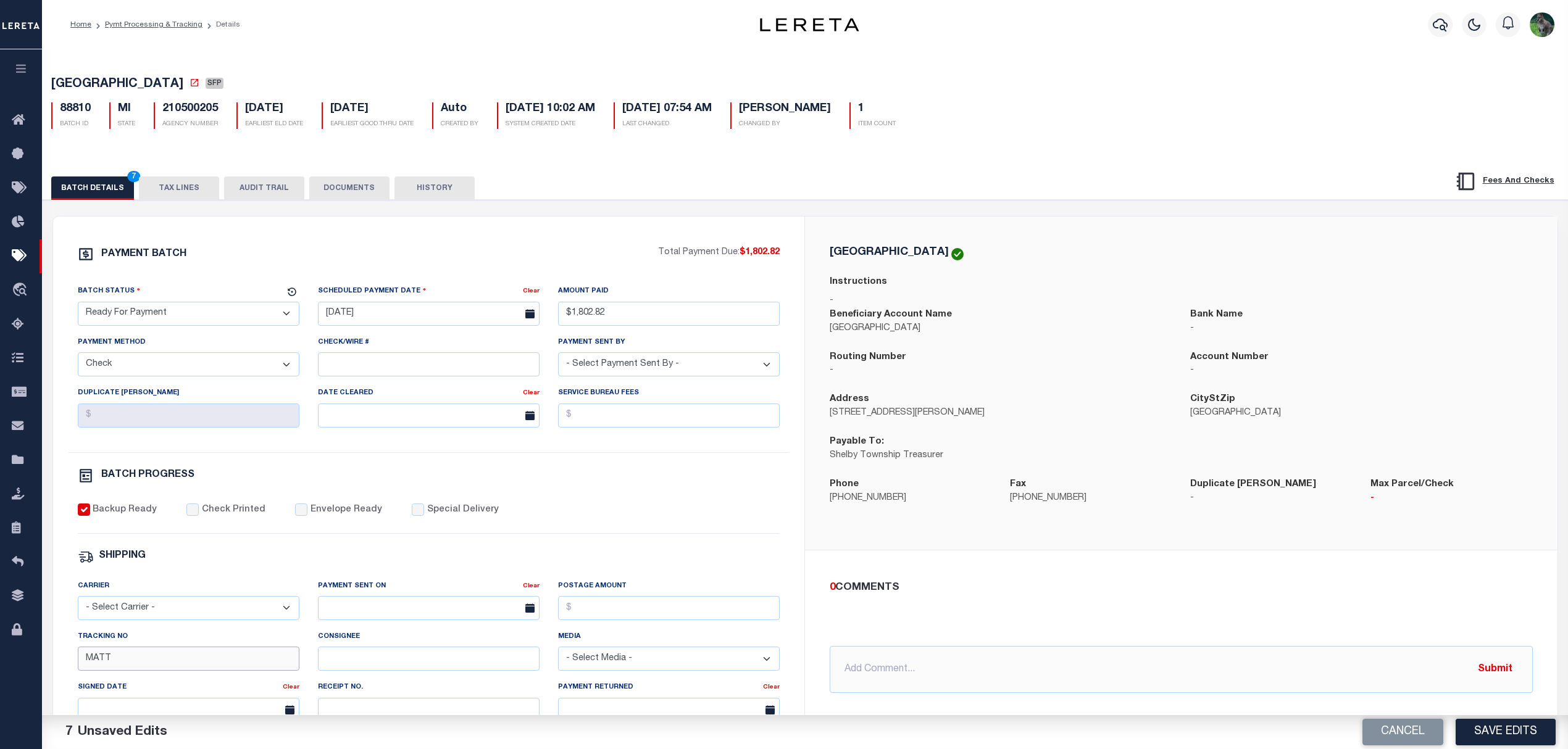
drag, startPoint x: 129, startPoint y: 668, endPoint x: 73, endPoint y: 674, distance: 56.3
click at [71, 671] on div "Tracking No MATT" at bounding box center [188, 655] width 240 height 50
drag, startPoint x: 1501, startPoint y: 721, endPoint x: 1491, endPoint y: 719, distance: 10.2
click at [1501, 721] on button "Save Edits" at bounding box center [1505, 732] width 100 height 26
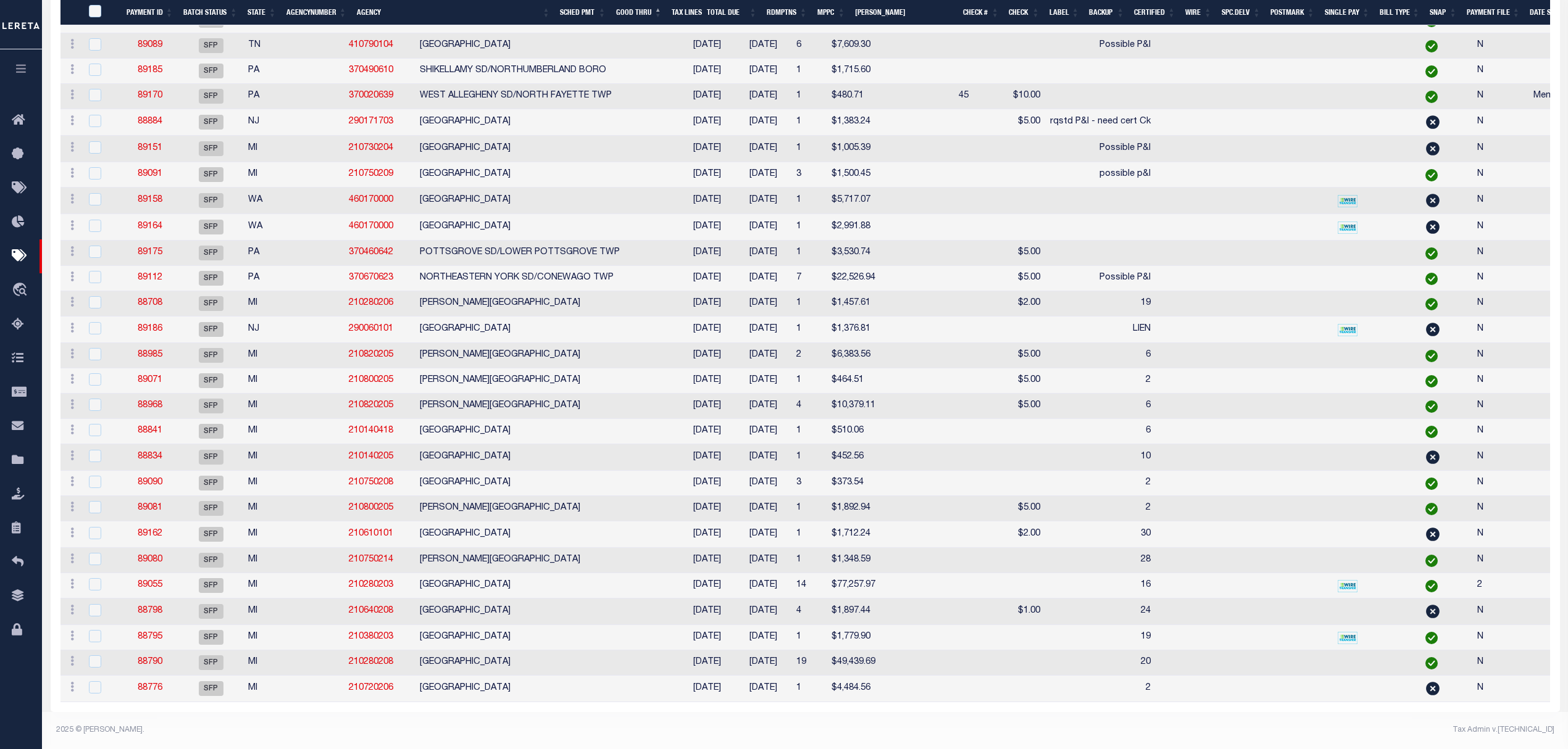
scroll to position [2250, 0]
drag, startPoint x: 615, startPoint y: 702, endPoint x: 936, endPoint y: 686, distance: 321.4
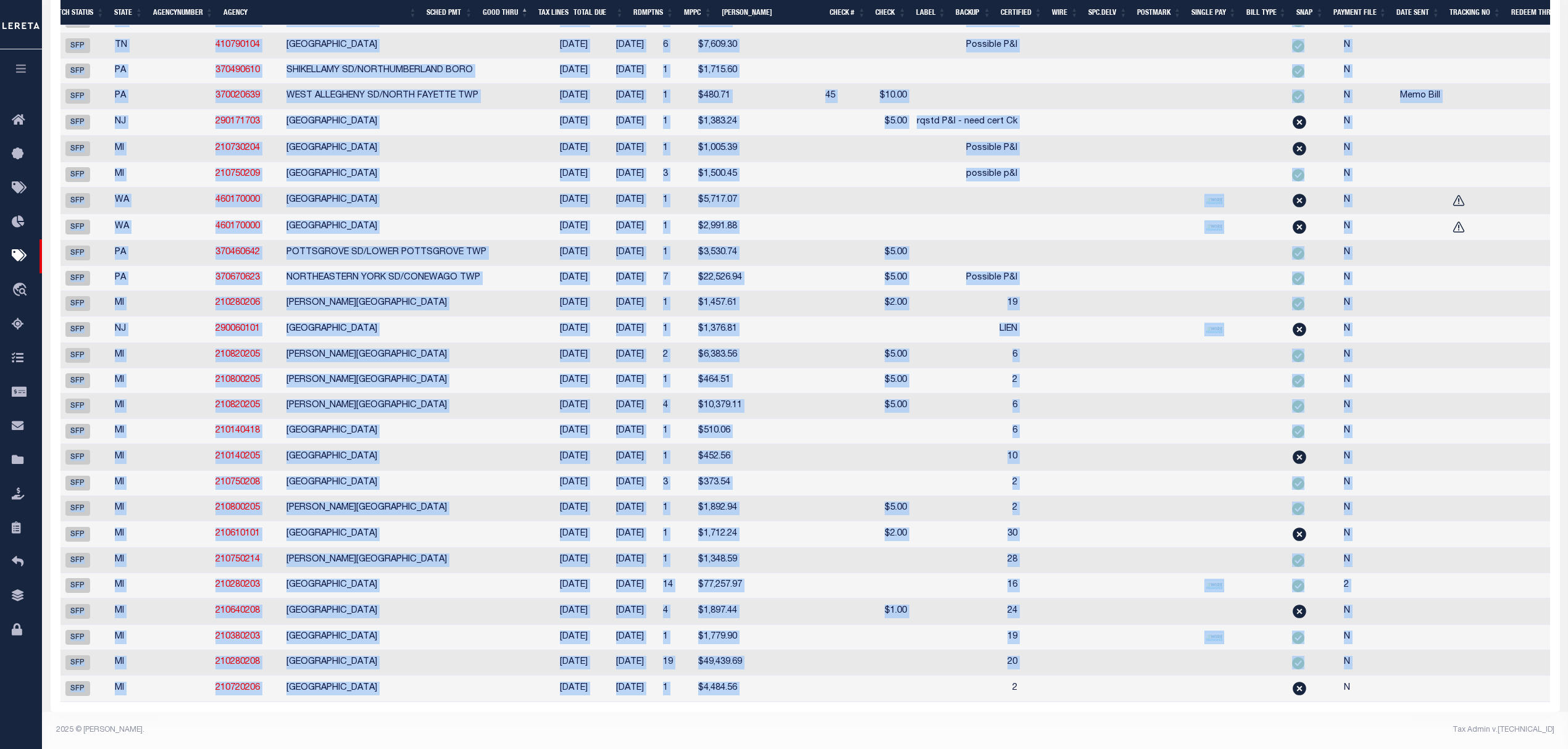
scroll to position [0, 173]
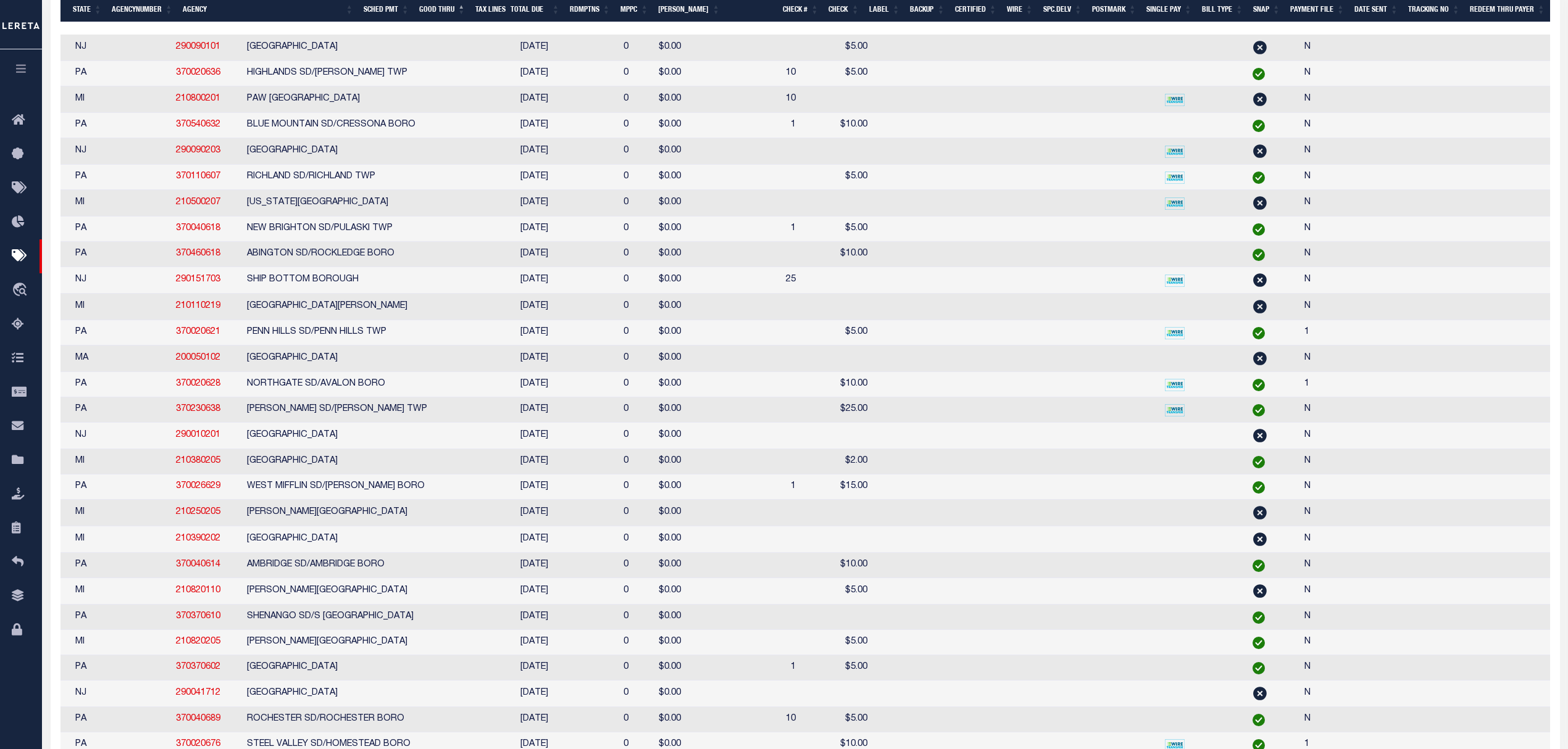
scroll to position [0, 0]
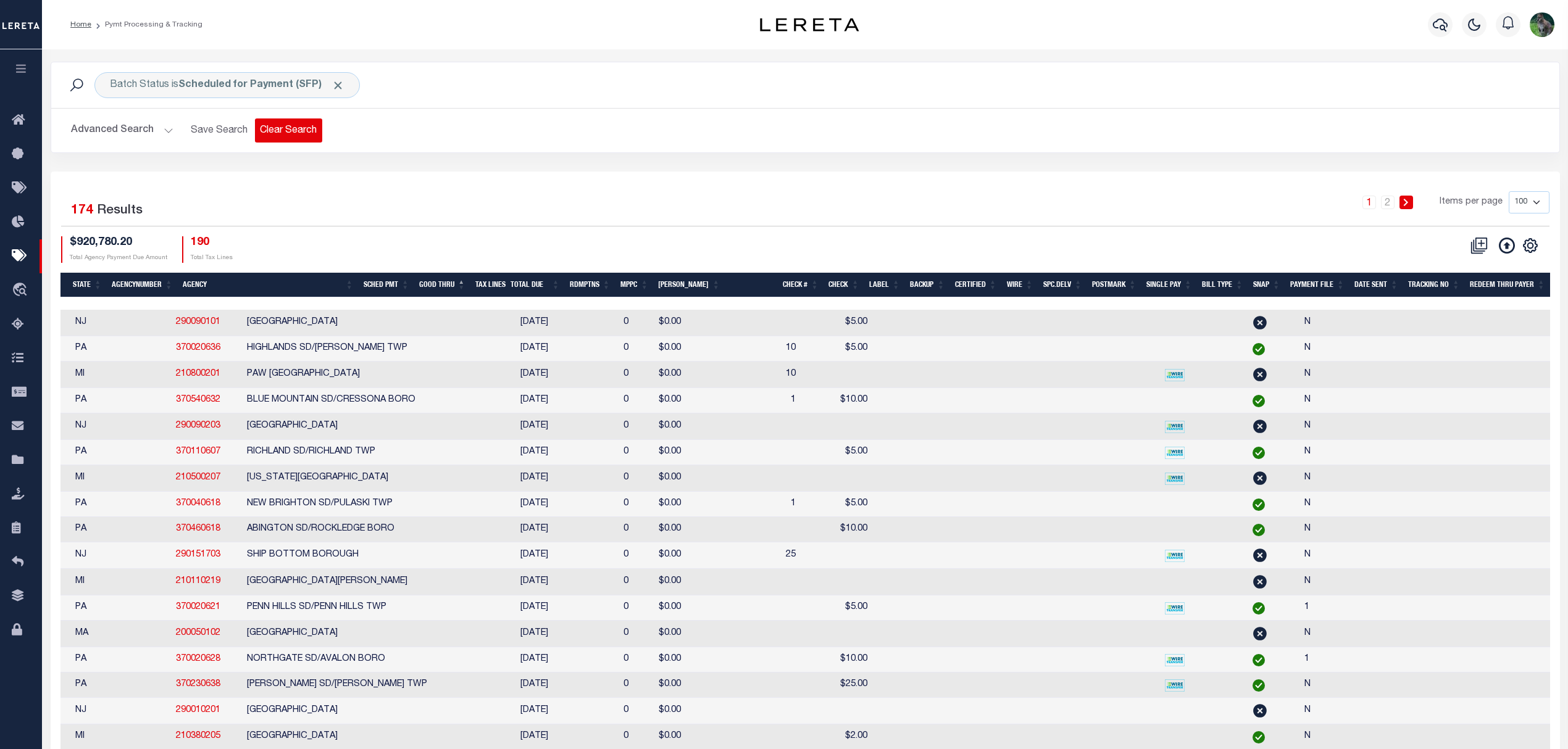
click at [275, 132] on button "Clear Search" at bounding box center [288, 130] width 68 height 24
select select
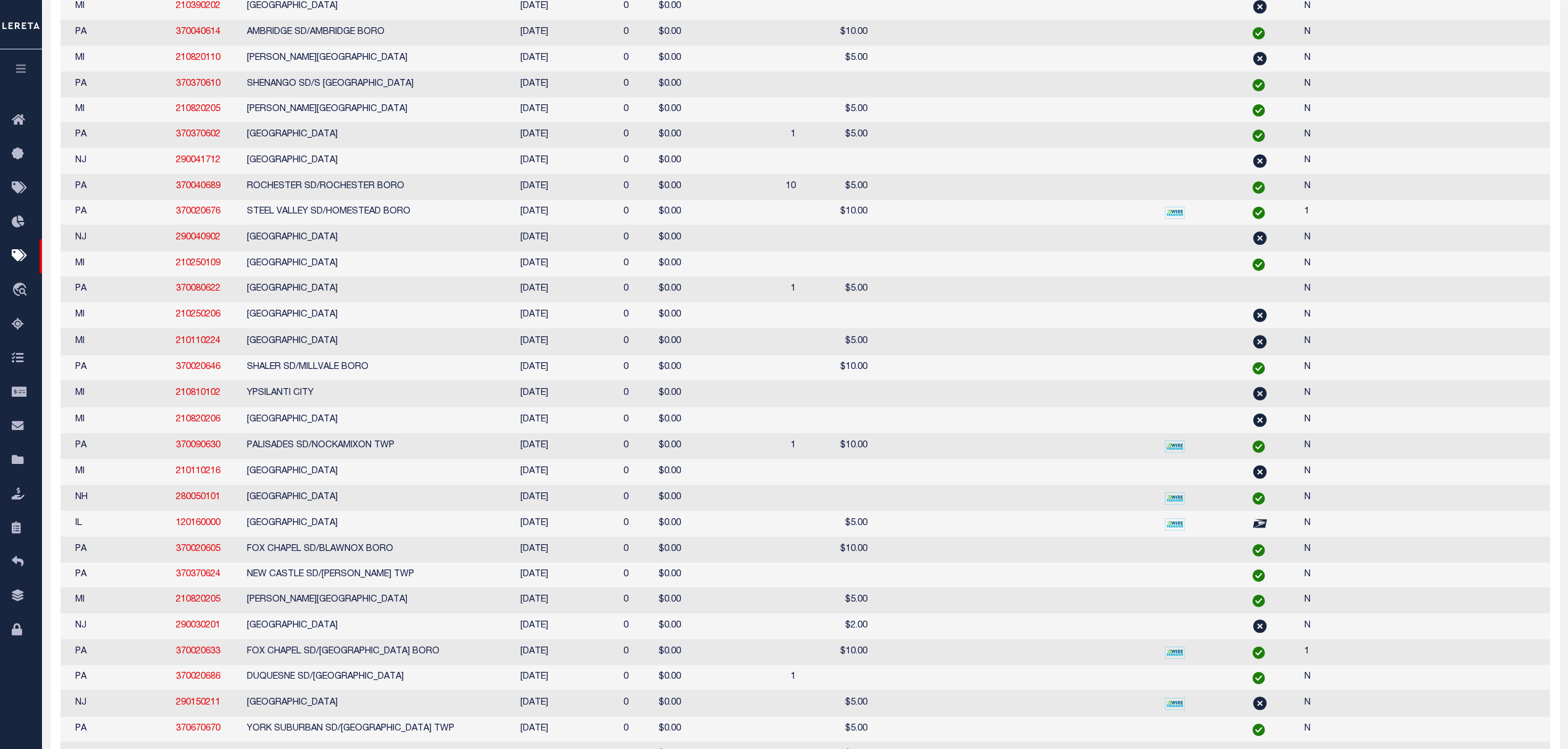
select select
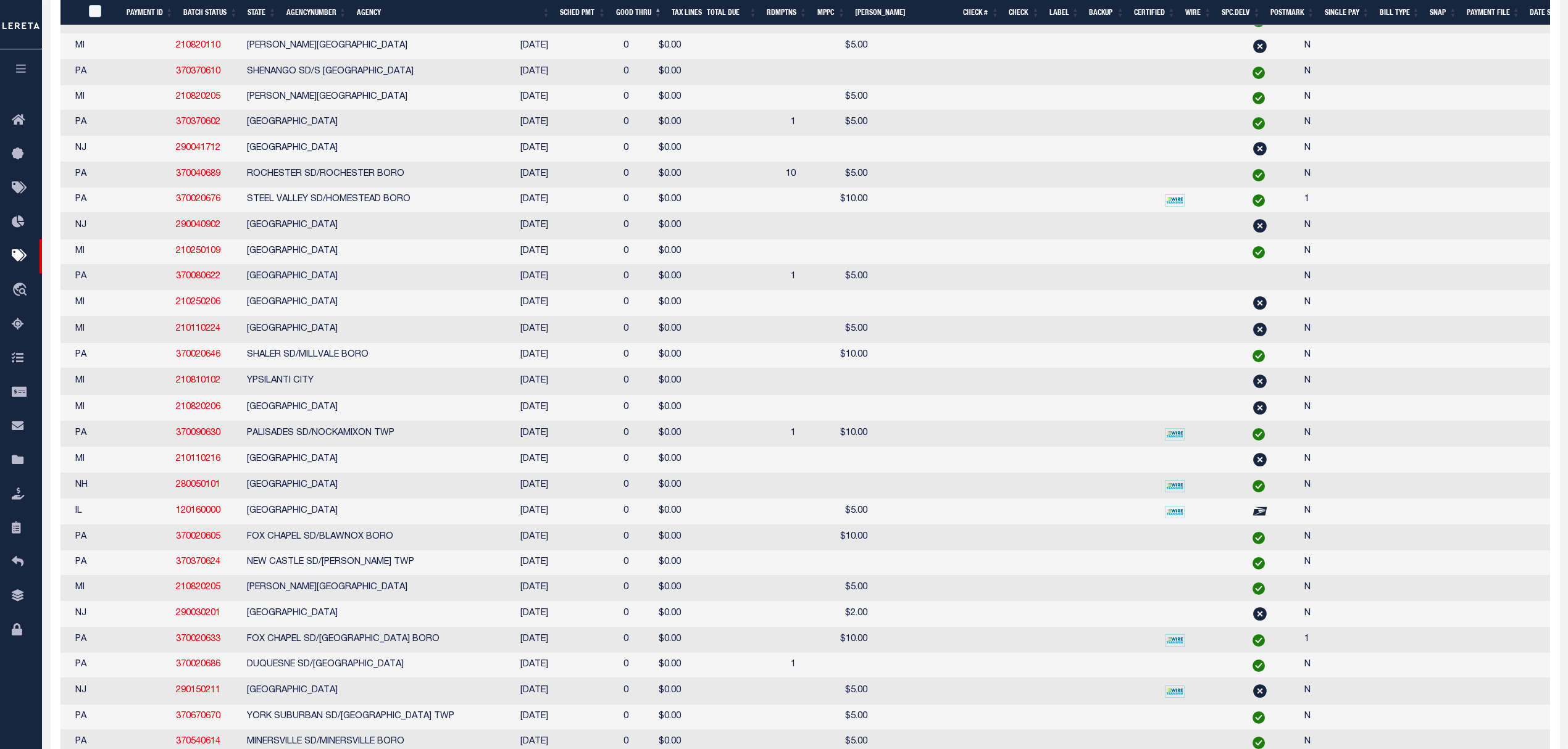
scroll to position [0, 173]
select select
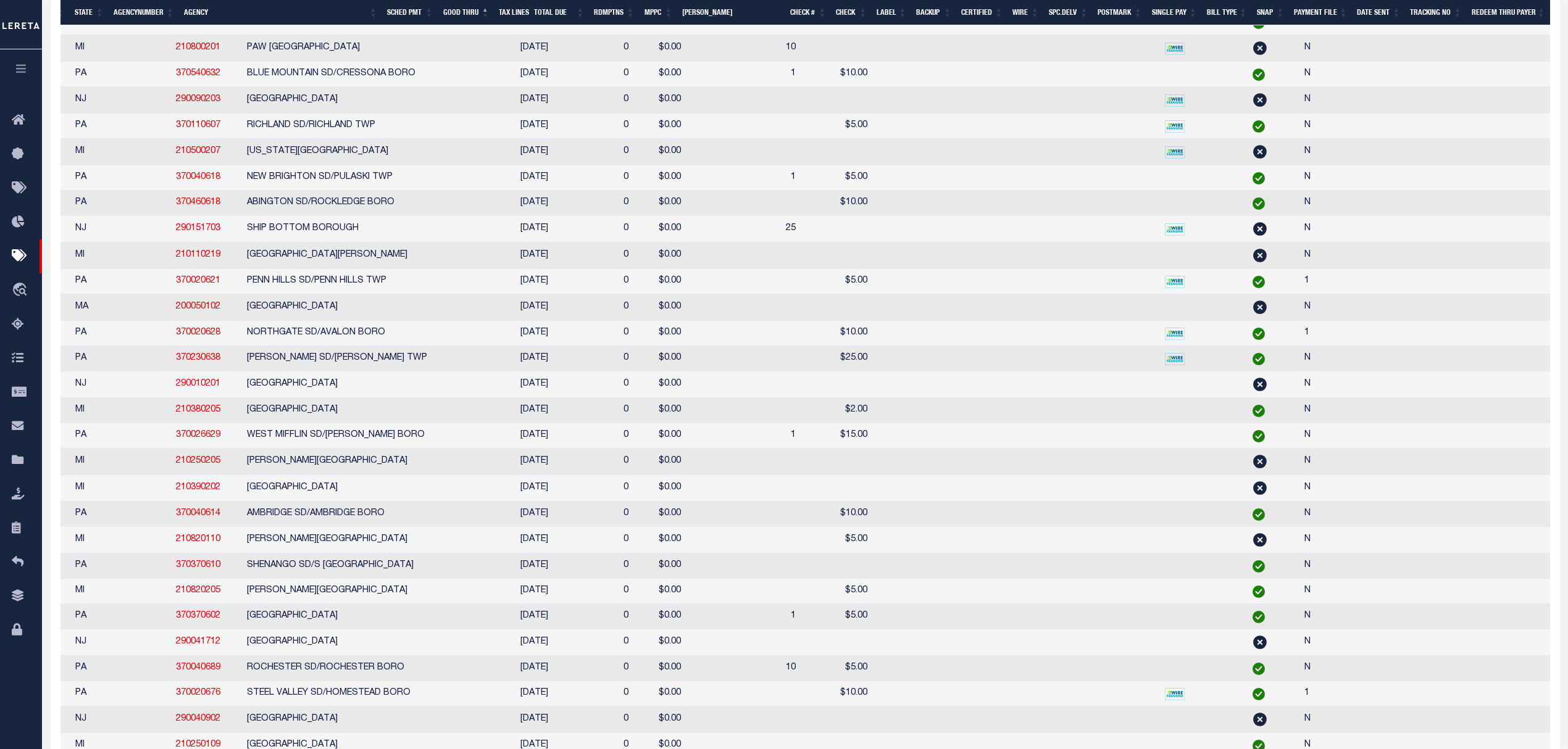
select select
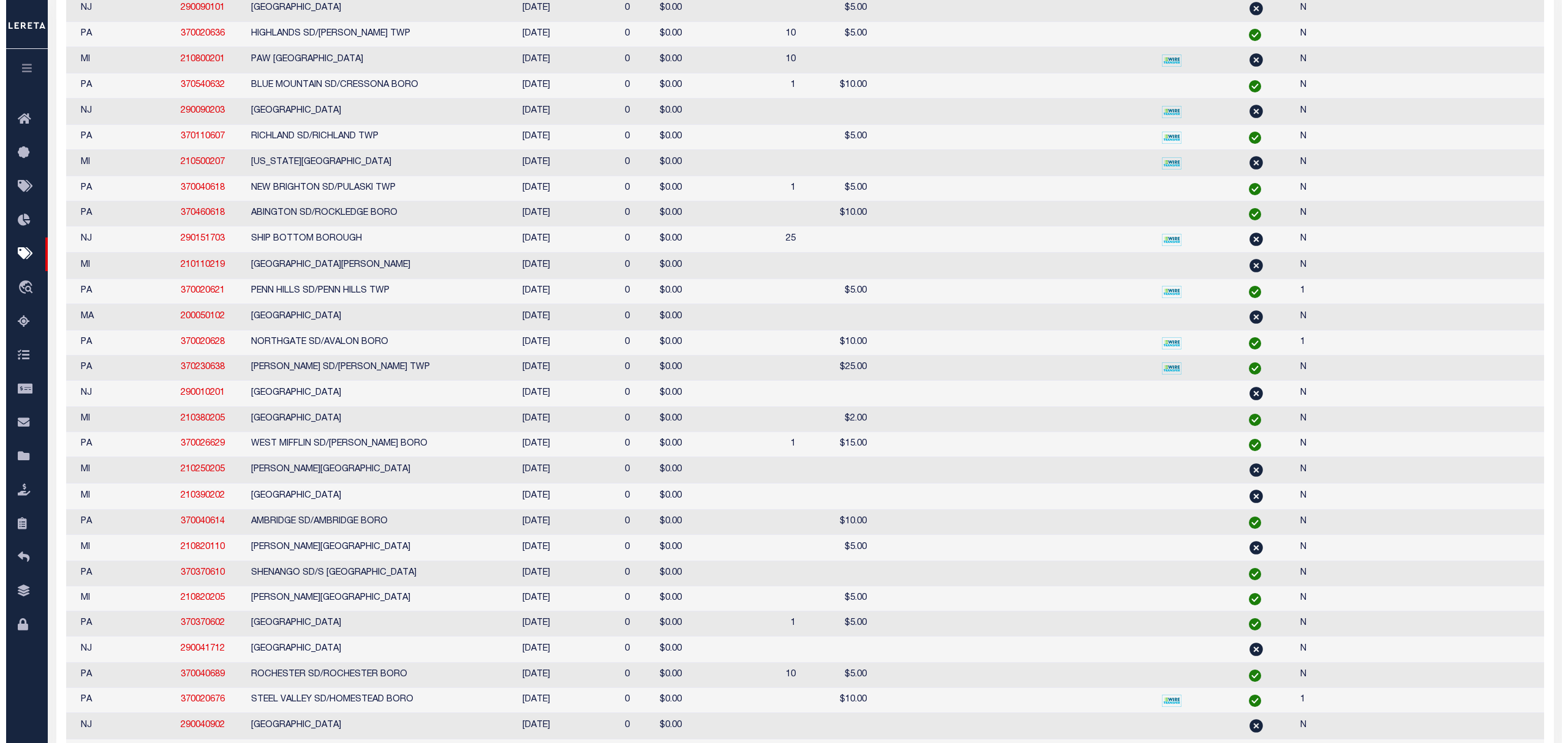
scroll to position [0, 172]
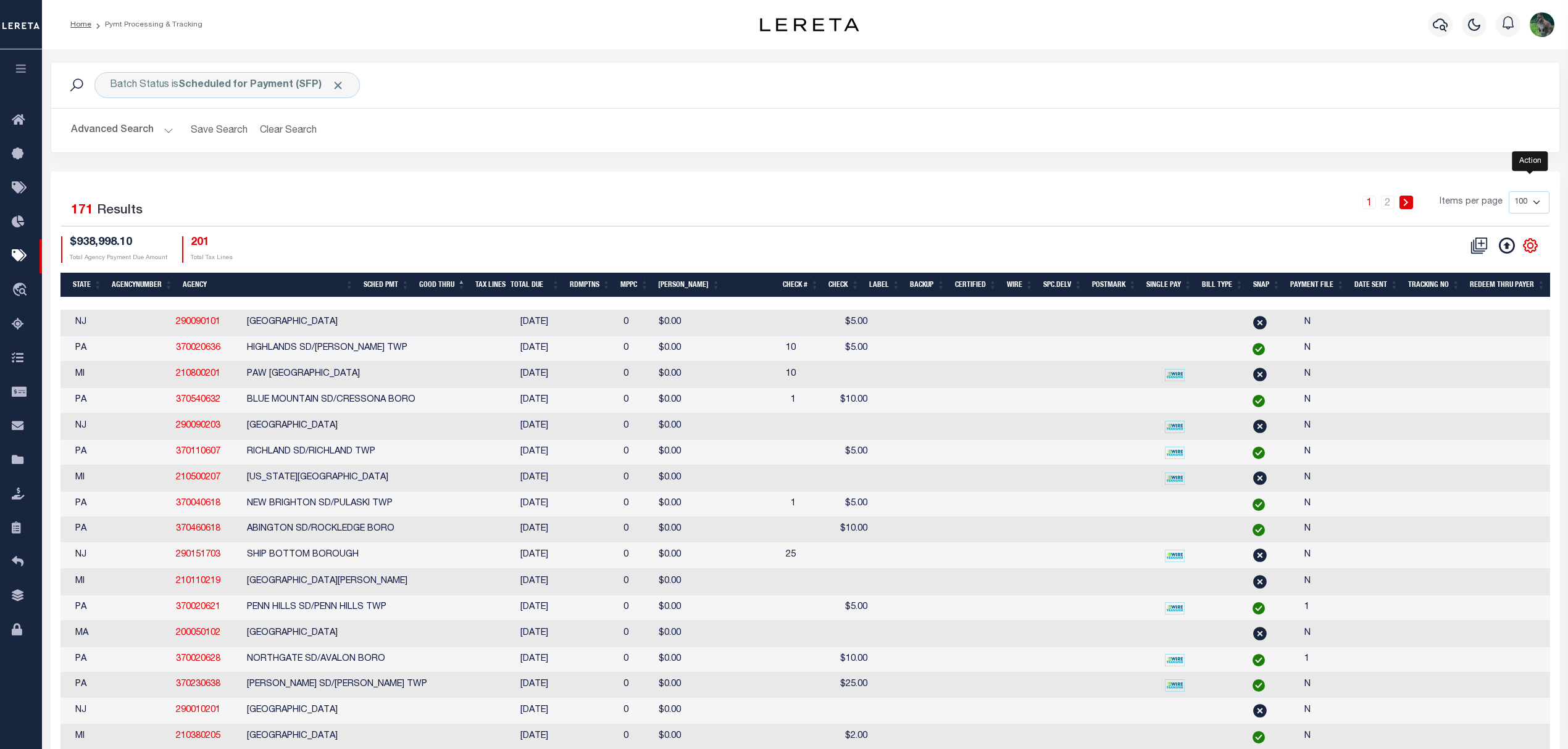
click at [1530, 248] on icon "" at bounding box center [1530, 245] width 16 height 16
click at [1497, 342] on link "Show Filter" at bounding box center [1479, 338] width 120 height 24
select select
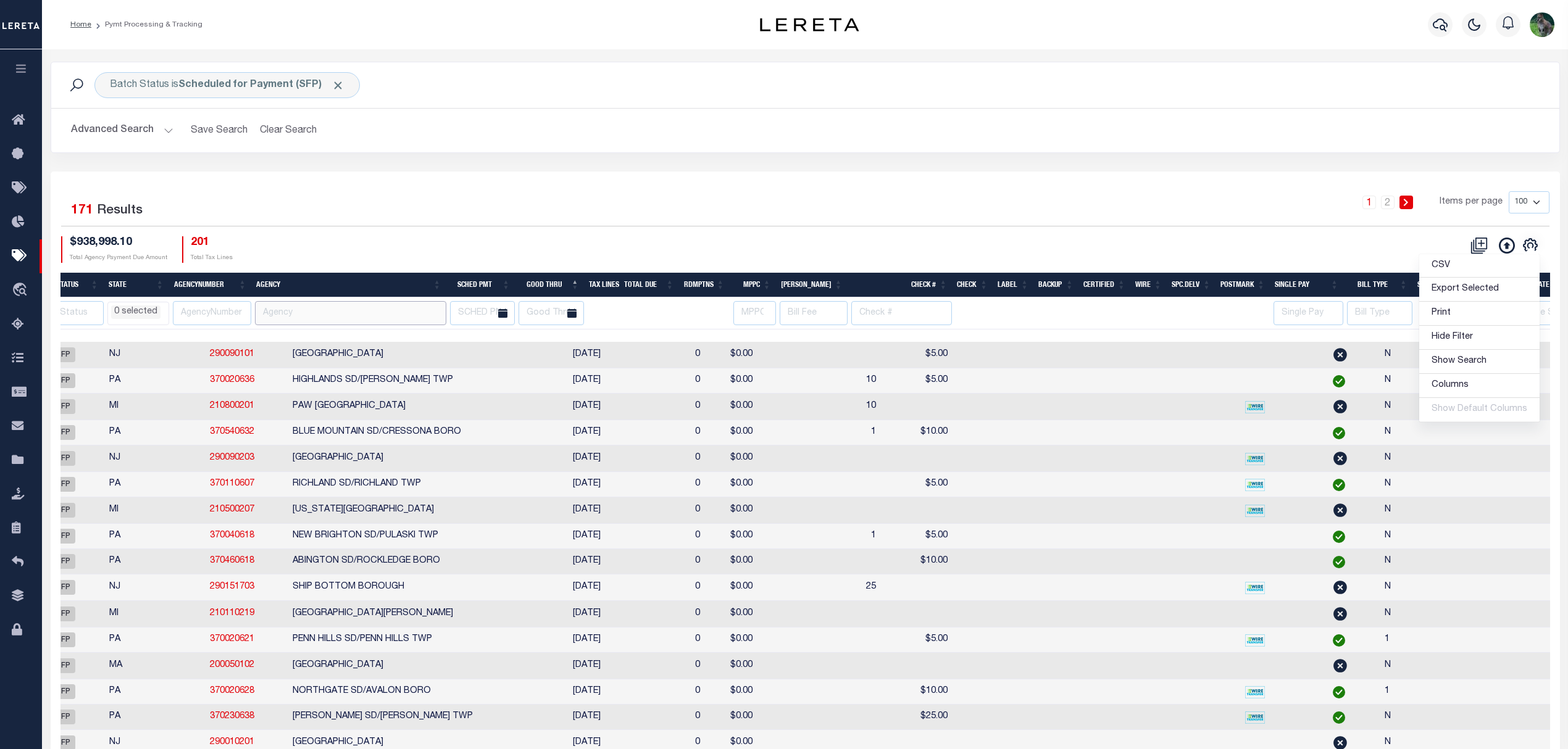
click at [353, 321] on input "text" at bounding box center [350, 313] width 191 height 24
type input "redf"
select select
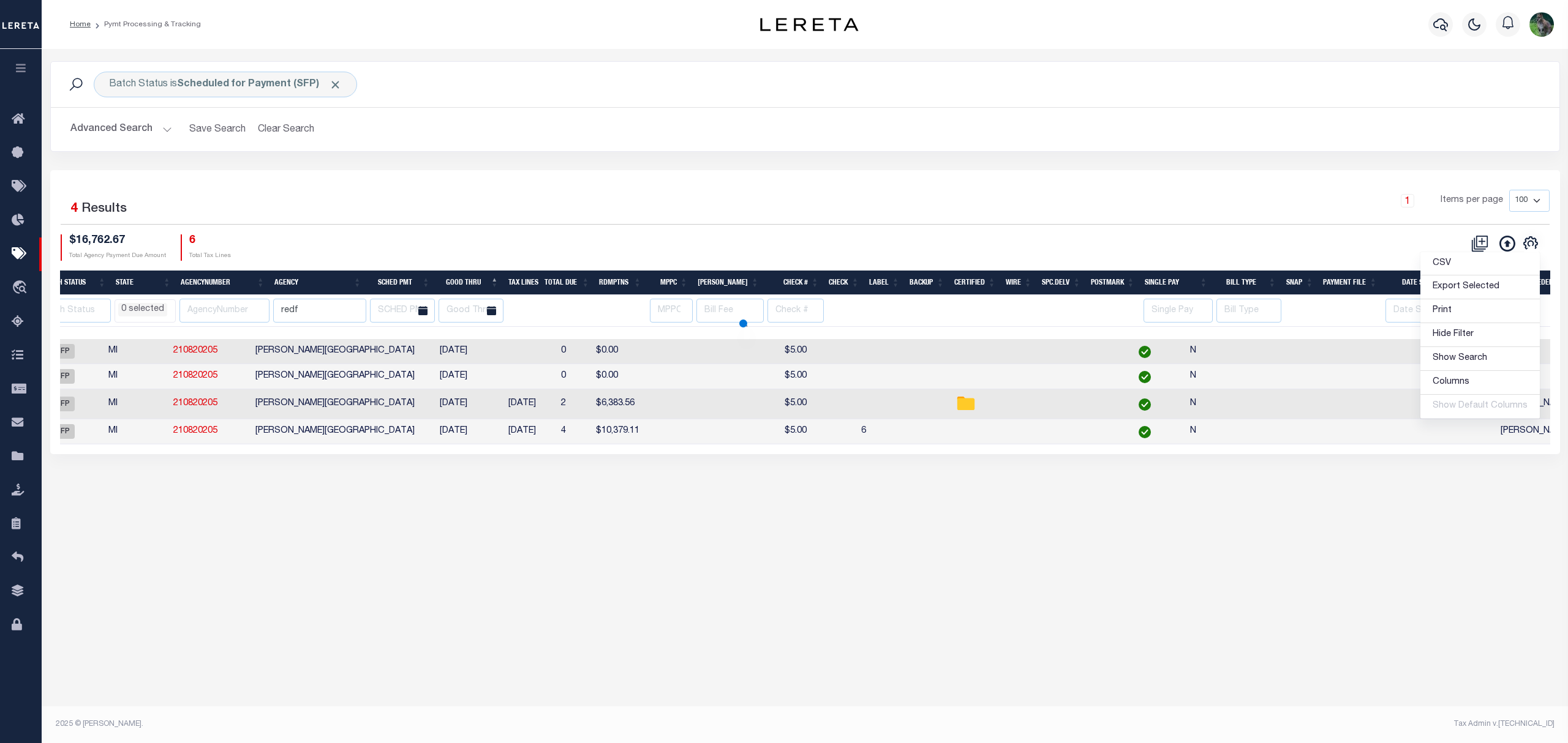
select select
click at [695, 405] on td at bounding box center [718, 404] width 46 height 30
checkbox input "true"
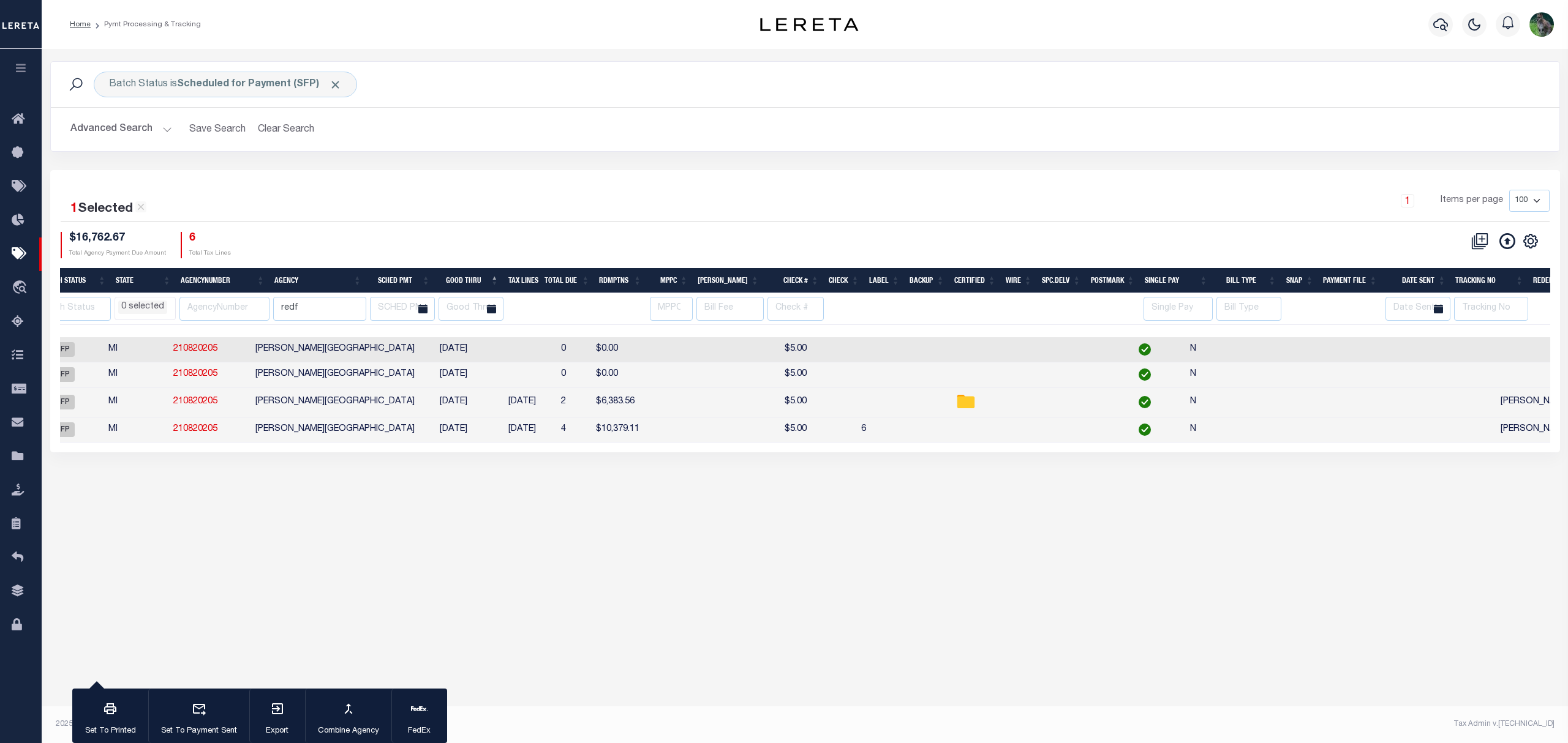
click at [695, 433] on td at bounding box center [718, 430] width 46 height 25
checkbox input "true"
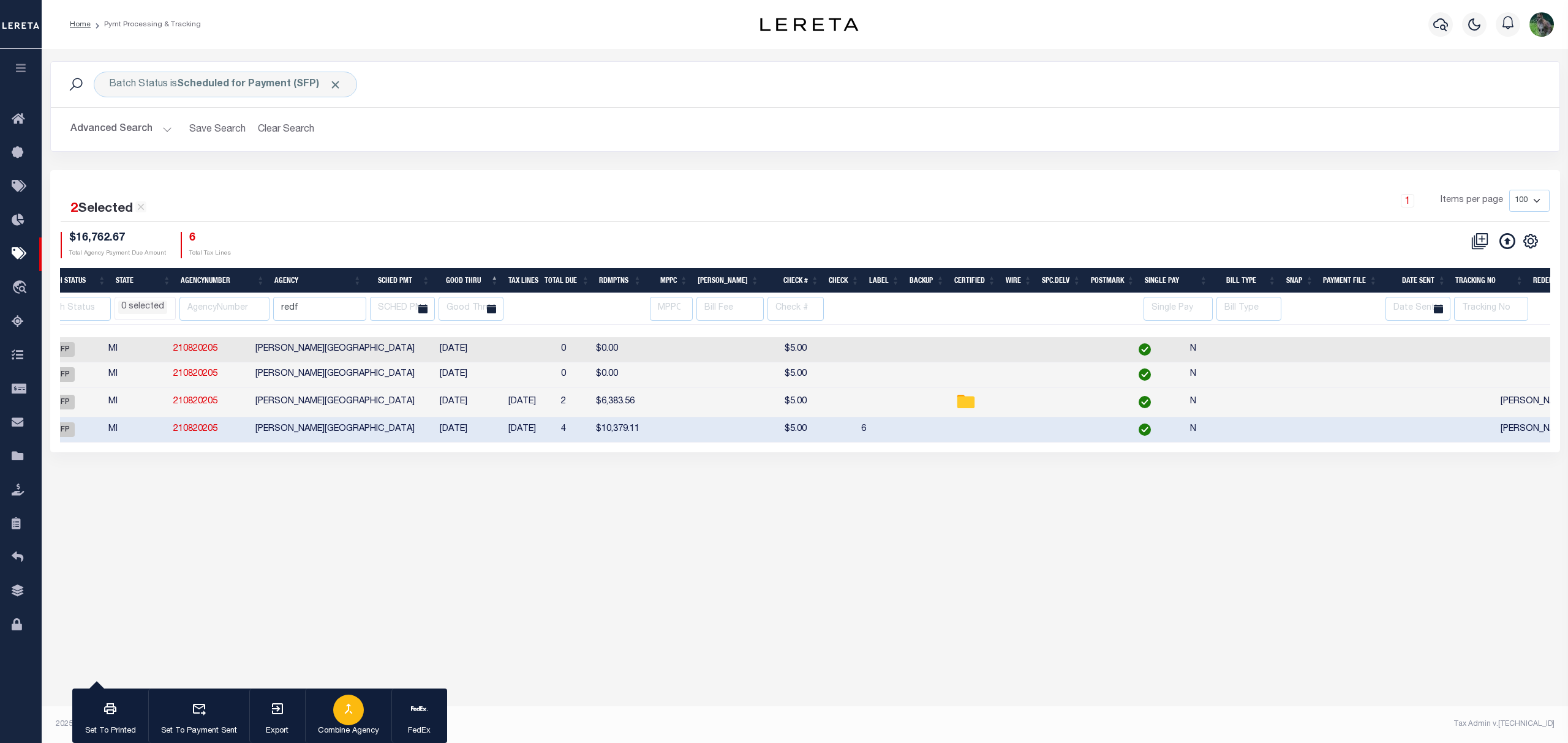
click at [339, 693] on button "Combine Agency" at bounding box center [348, 717] width 86 height 55
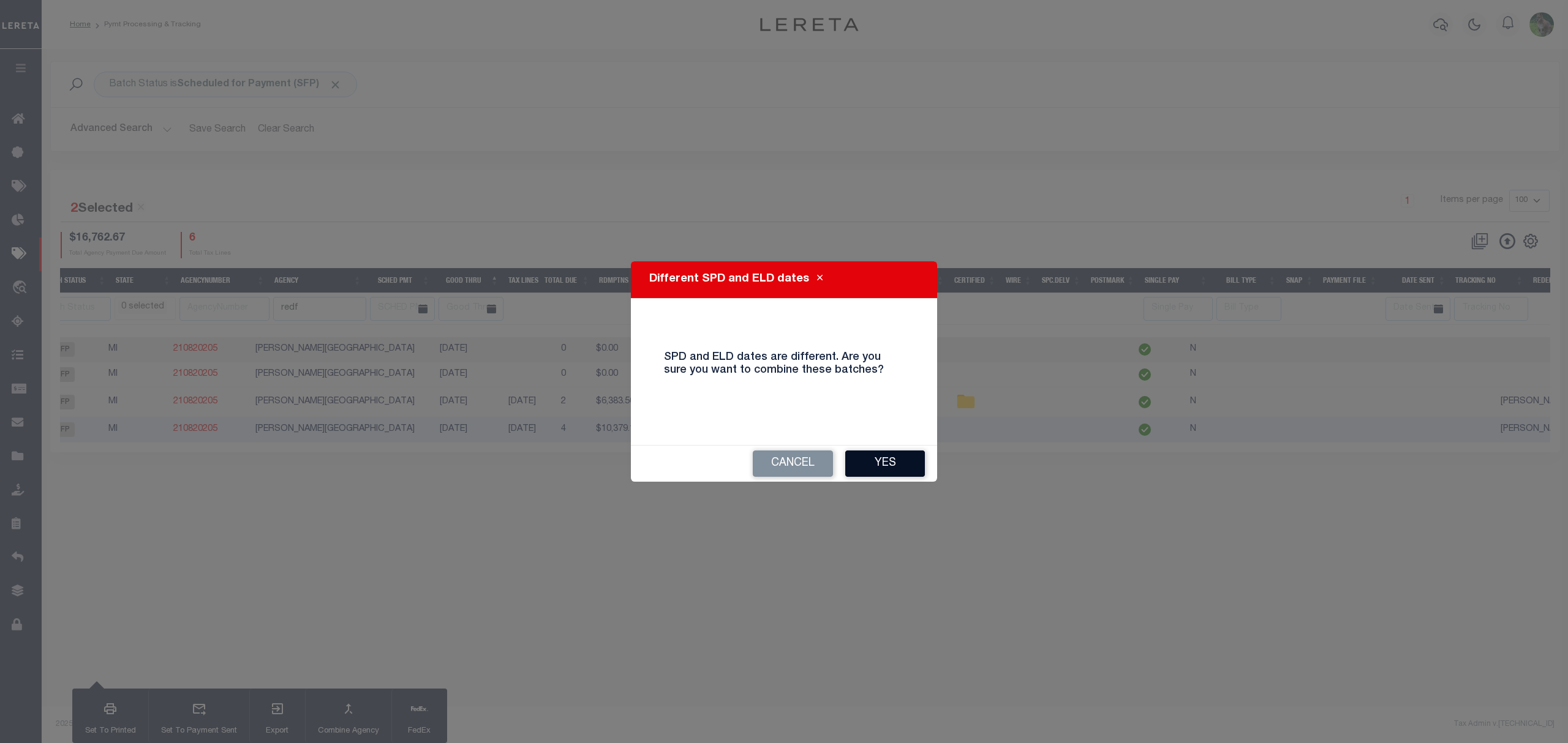
click at [879, 464] on button "Yes" at bounding box center [884, 464] width 79 height 26
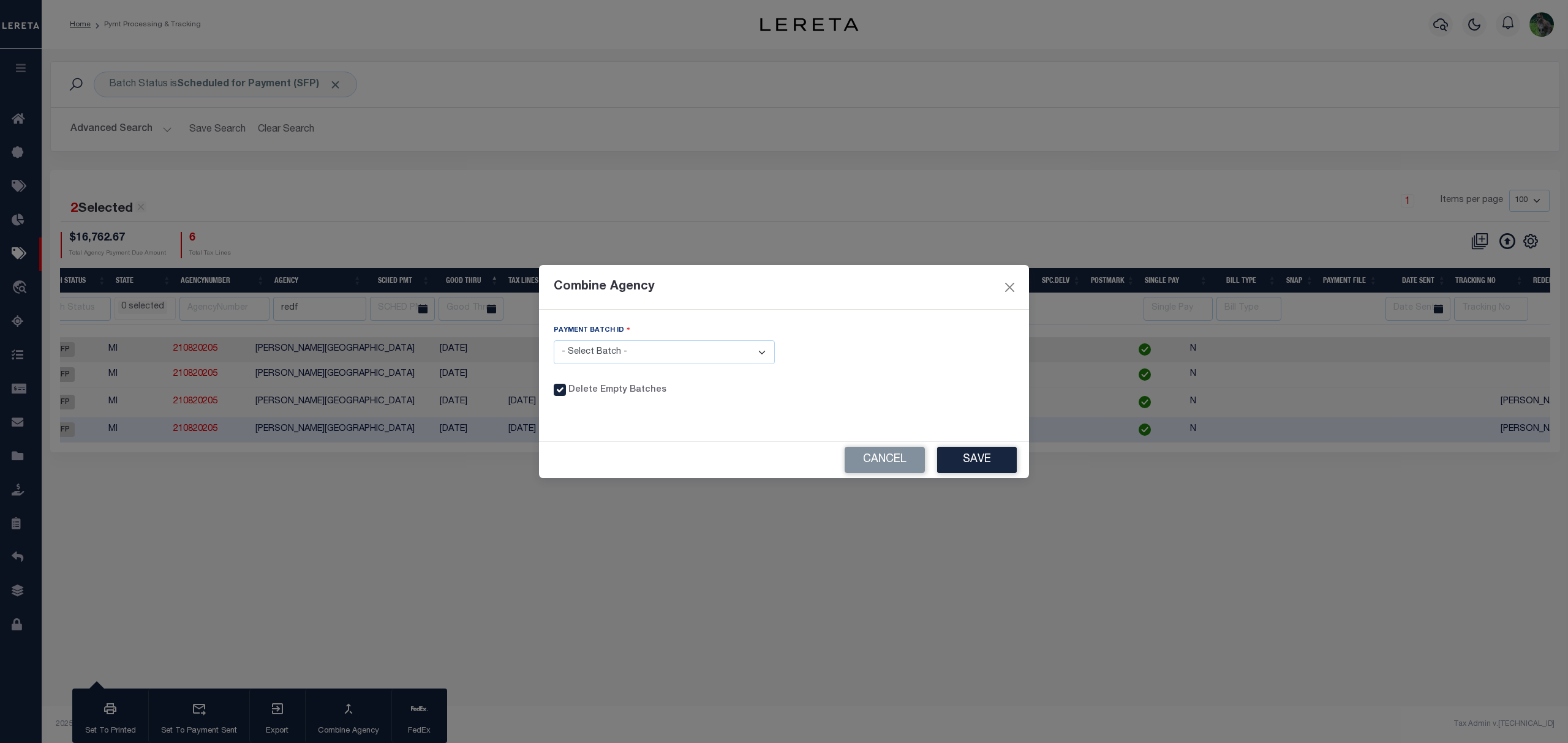
click at [635, 336] on div "Payment Batch ID" at bounding box center [664, 332] width 221 height 16
click at [638, 356] on select "- Select Batch - 88985 88968" at bounding box center [664, 352] width 221 height 24
select select "88968"
click at [554, 340] on select "- Select Batch - 88985 88968" at bounding box center [664, 352] width 221 height 24
click at [995, 450] on button "Save" at bounding box center [977, 460] width 79 height 26
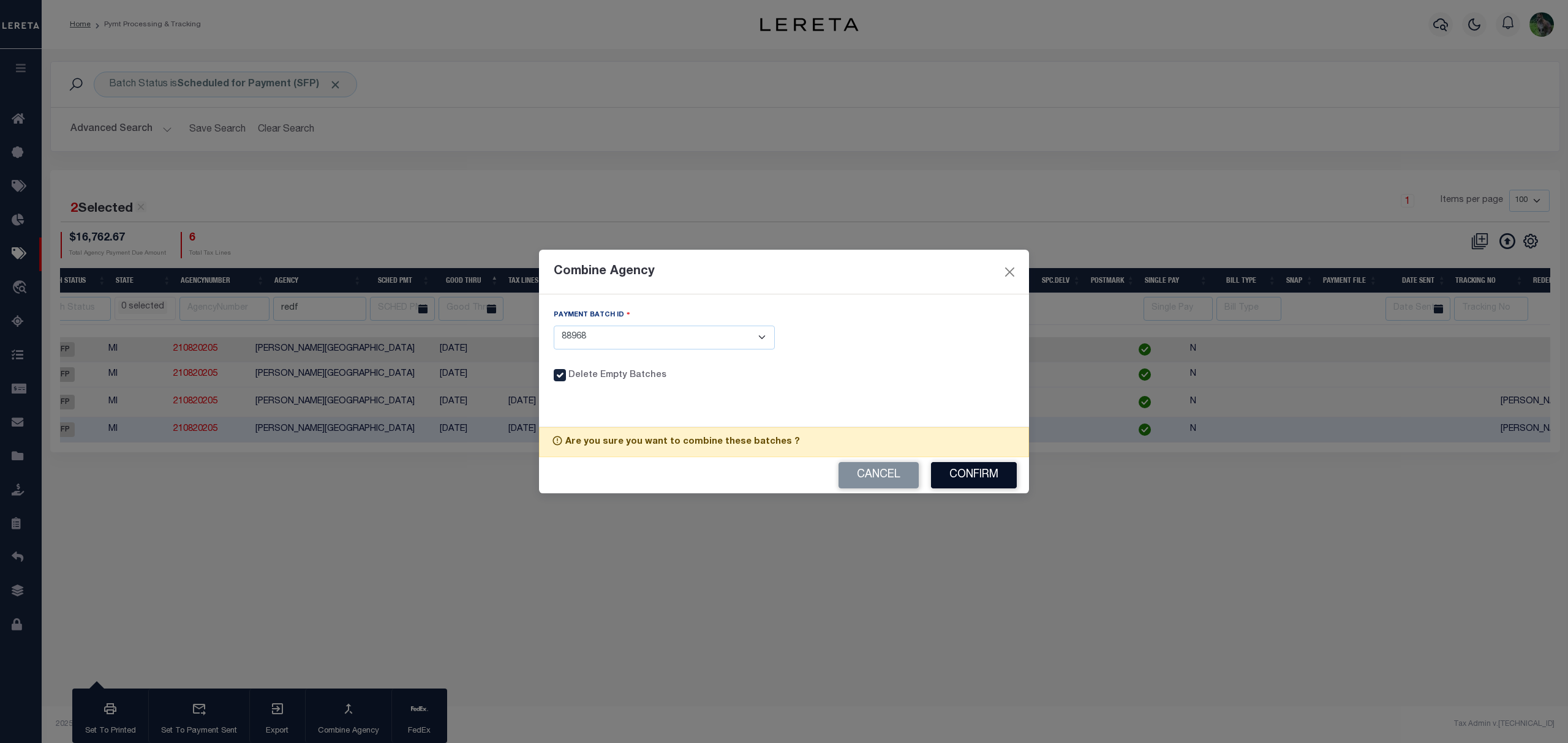
click at [971, 474] on button "Confirm" at bounding box center [973, 475] width 85 height 26
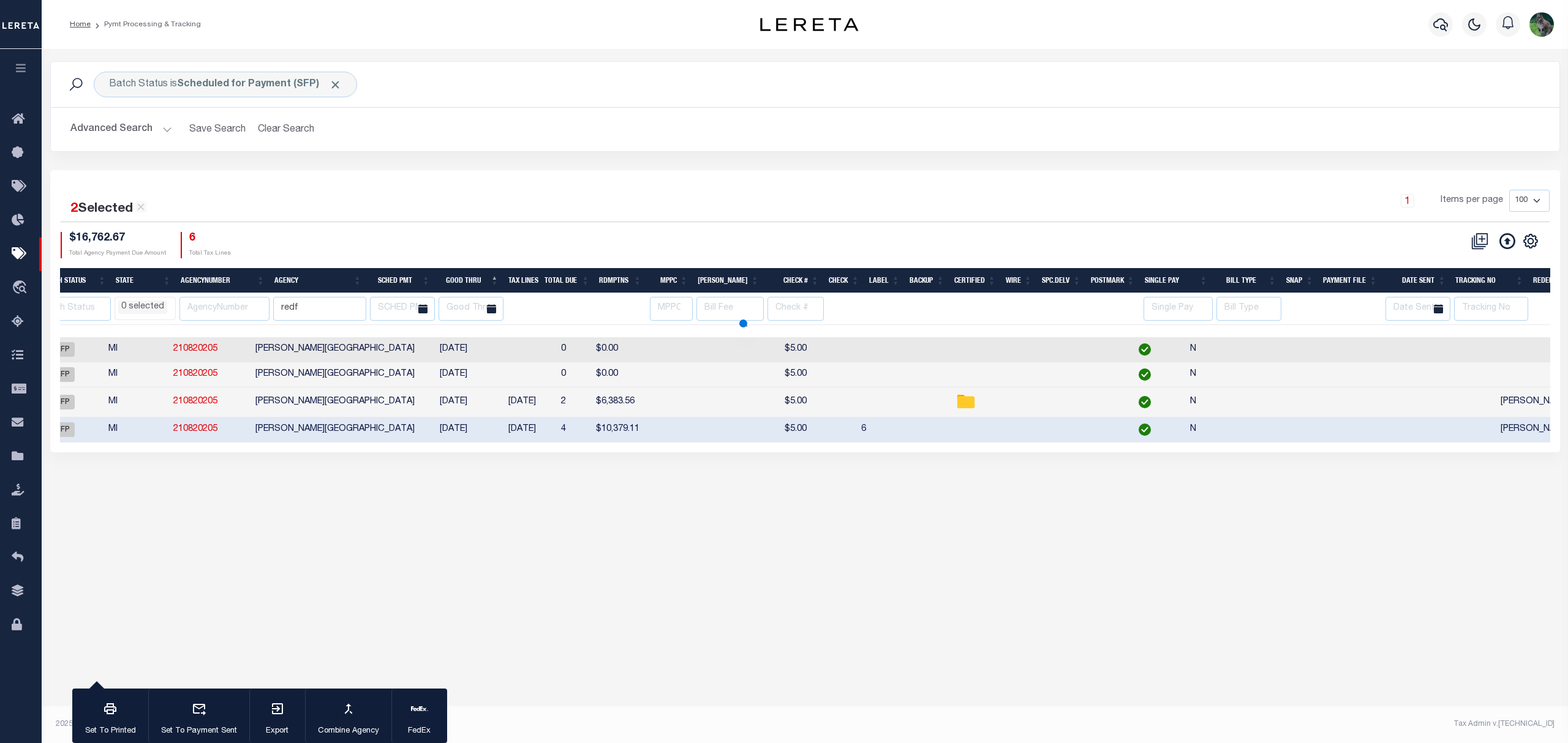
select select
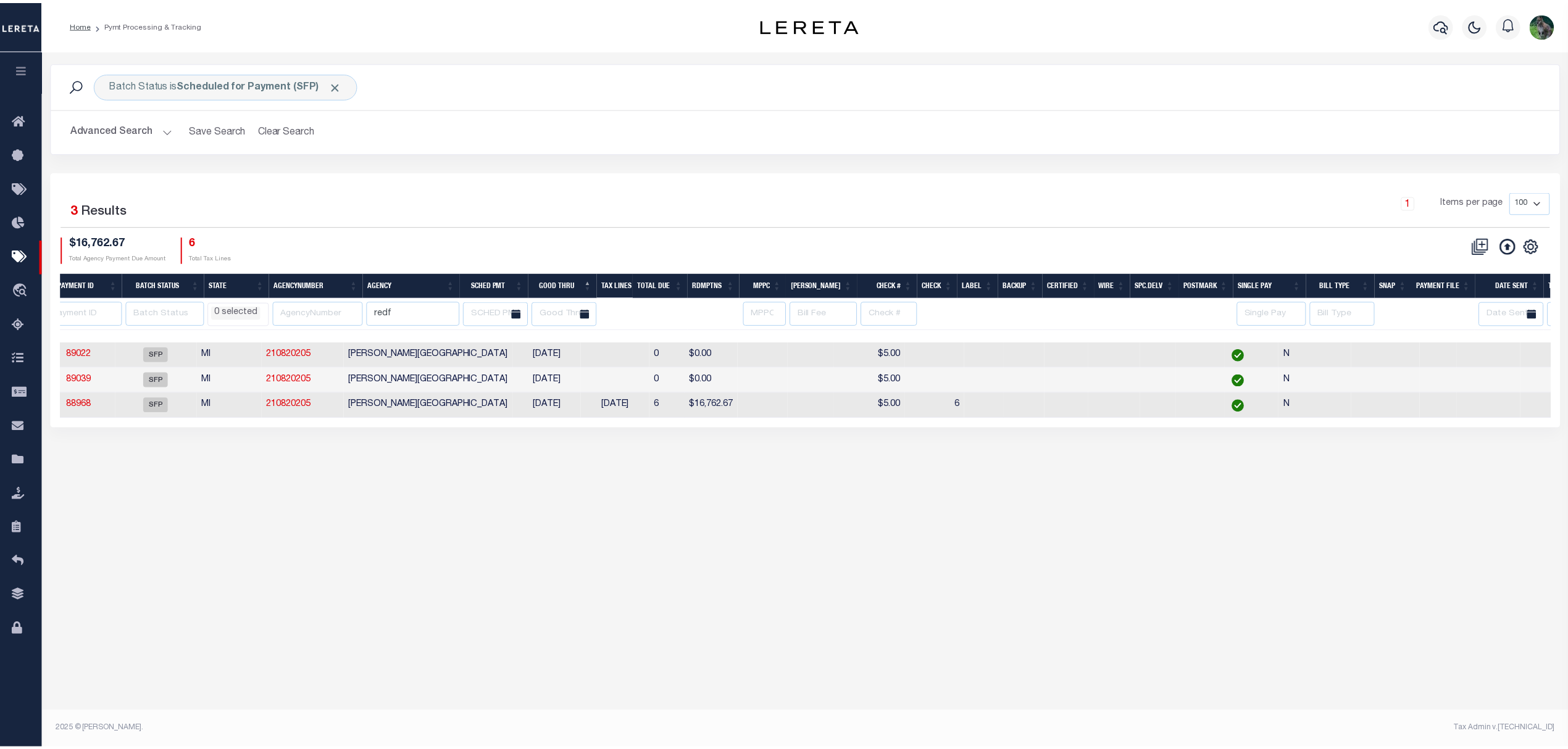
scroll to position [0, 0]
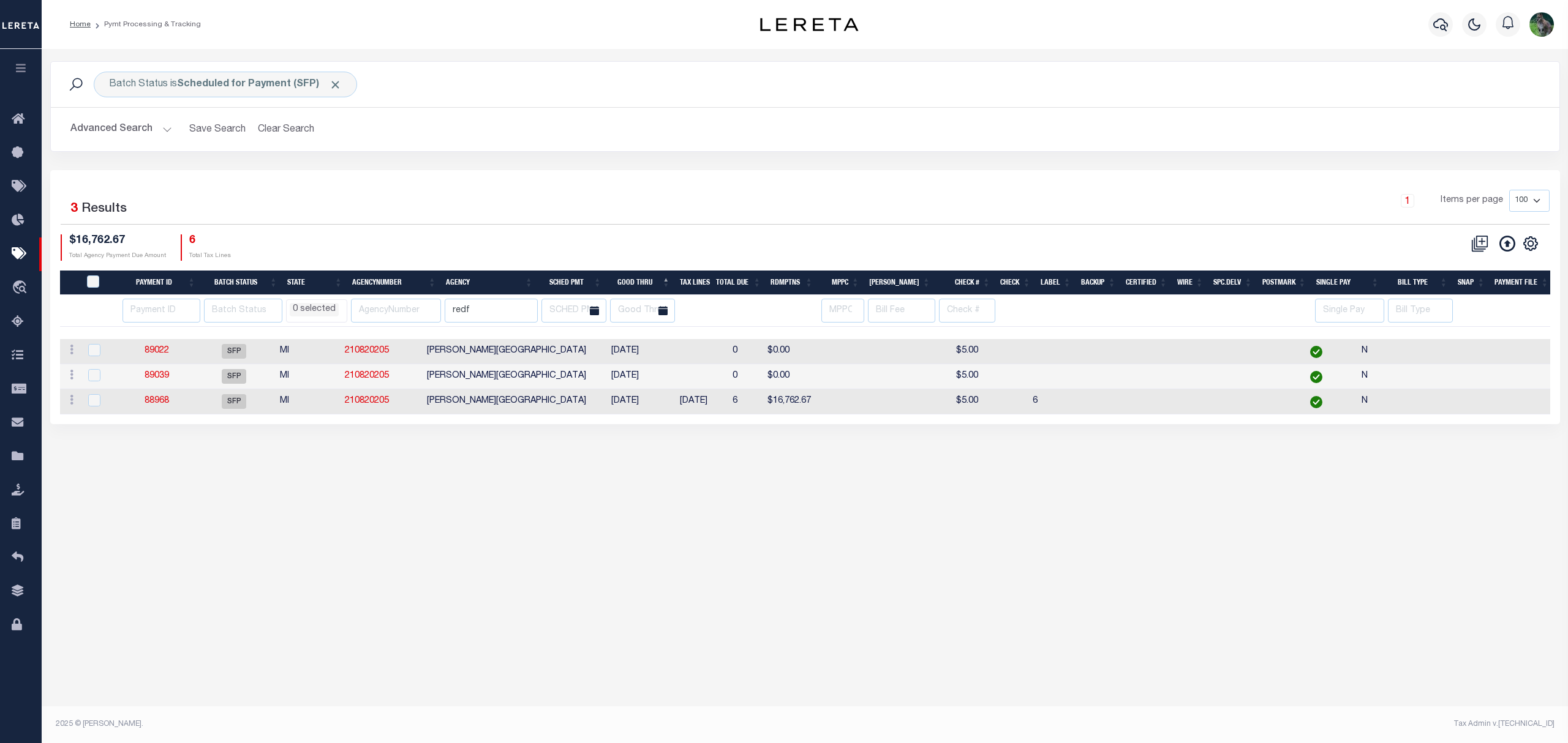
click at [594, 400] on td "[DATE]" at bounding box center [625, 402] width 69 height 25
checkbox input "true"
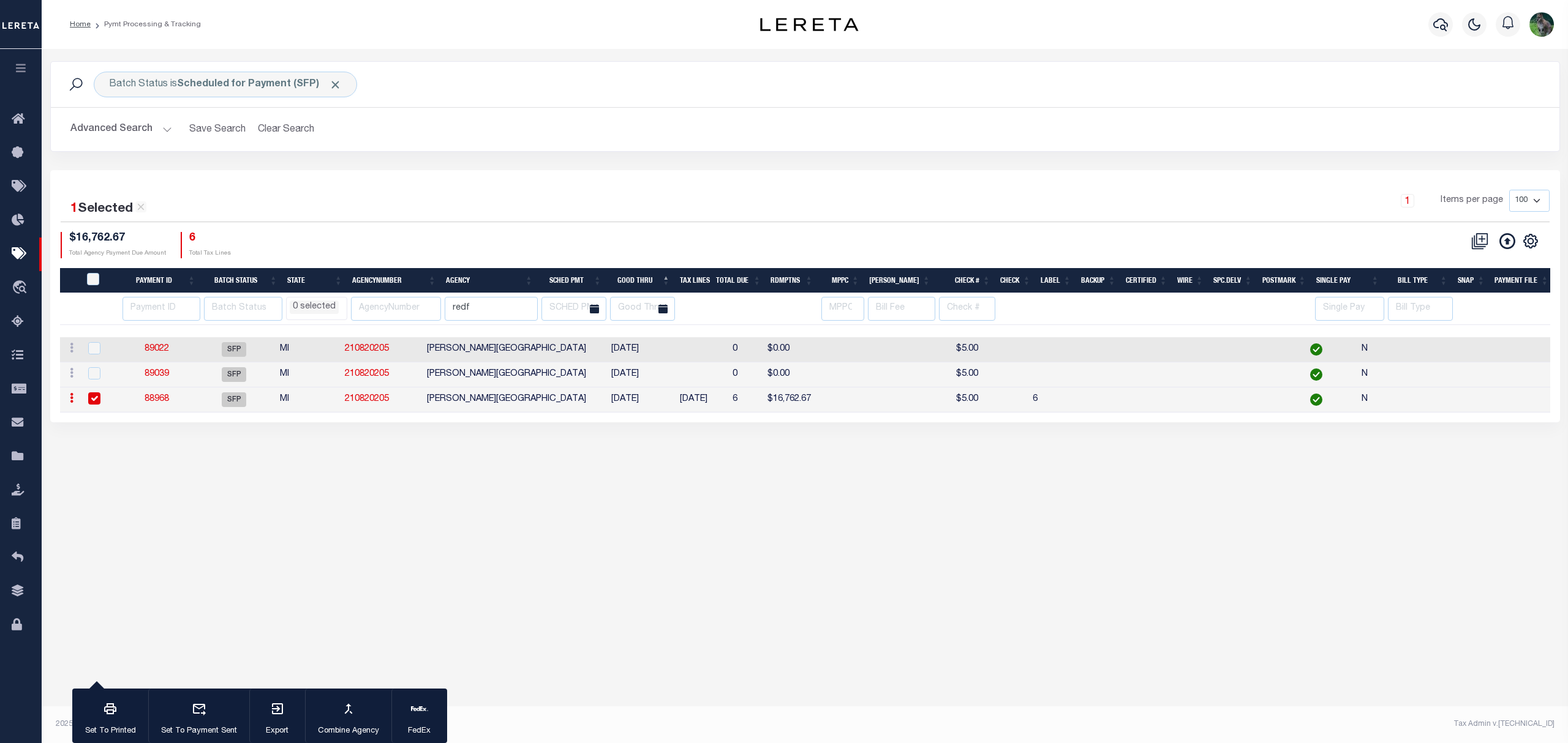
click at [162, 400] on link "88968" at bounding box center [157, 399] width 25 height 8
select select "SFP"
type input "[DATE]"
select select
type input "6"
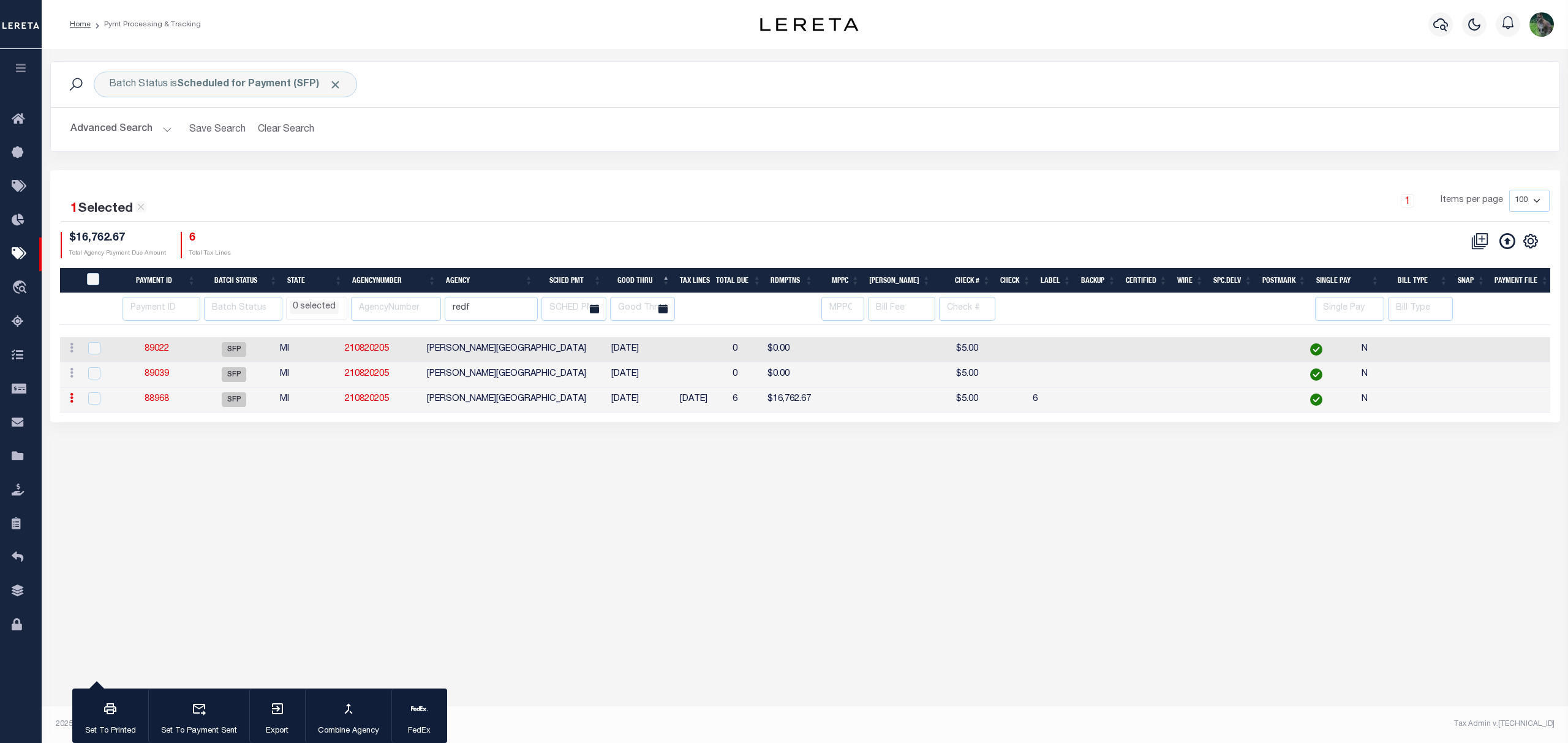
select select
checkbox input "false"
type input "[PERSON_NAME]"
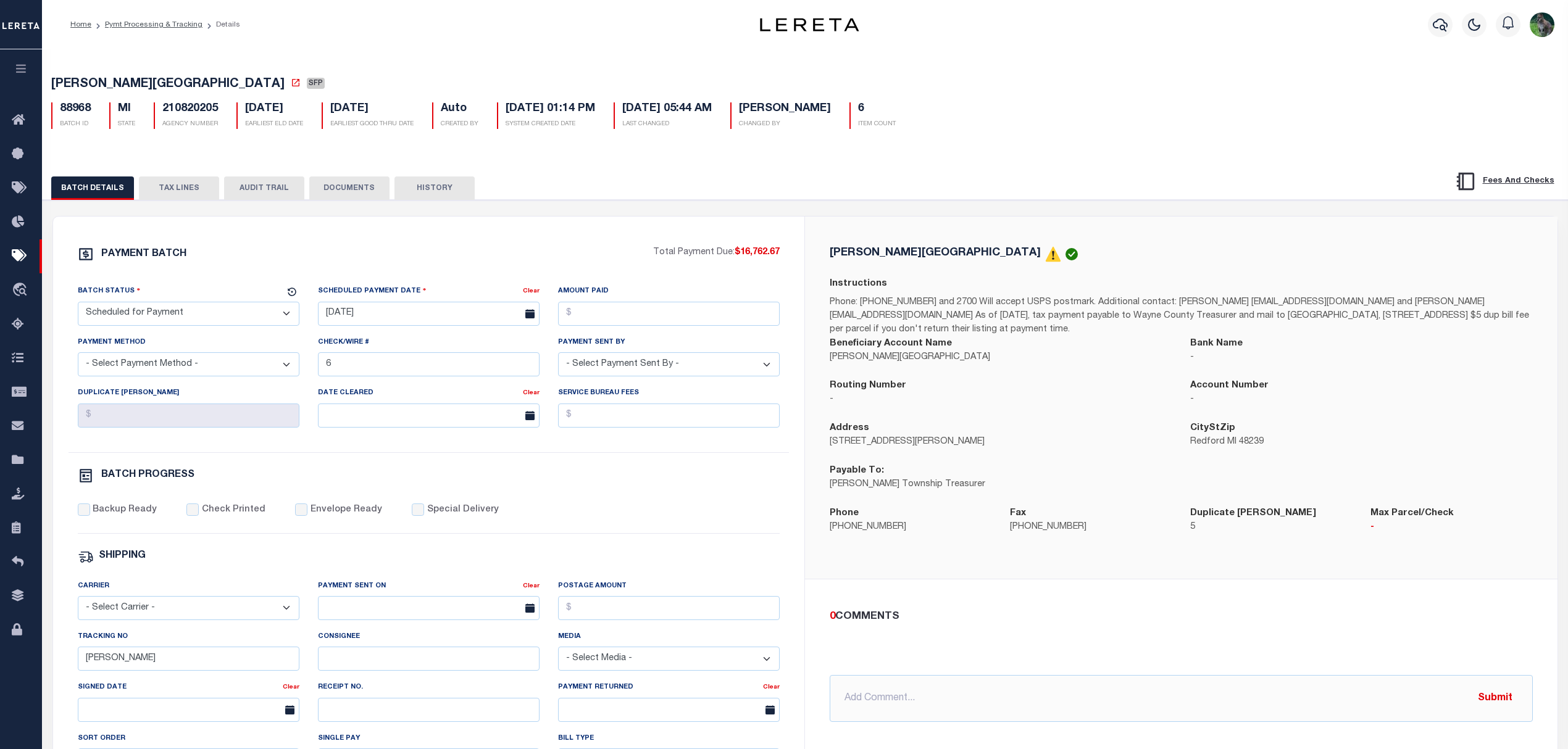
drag, startPoint x: 191, startPoint y: 194, endPoint x: 186, endPoint y: 215, distance: 21.6
click at [191, 194] on button "TAX LINES" at bounding box center [179, 188] width 80 height 23
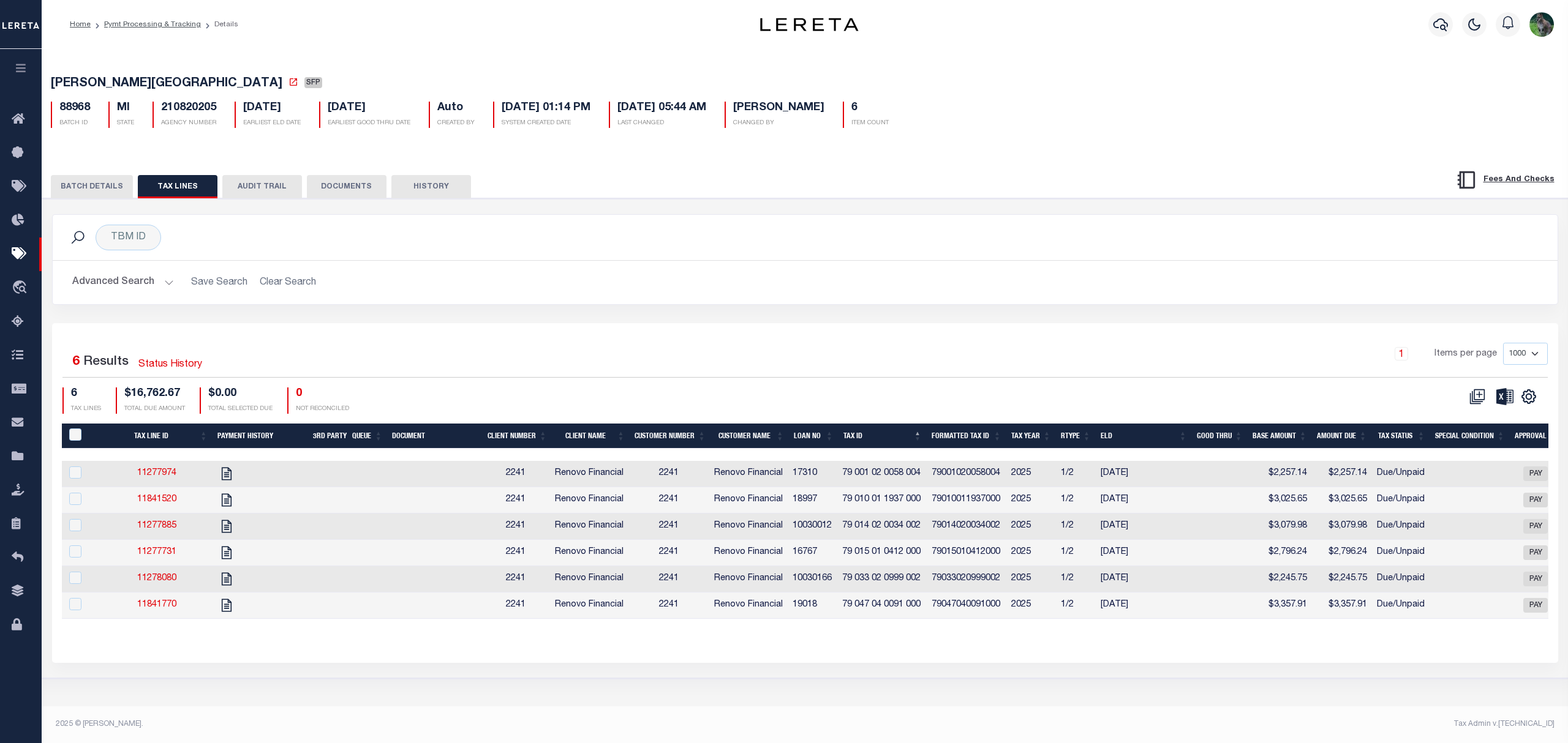
click at [67, 436] on div "PayeePaymentBatchId" at bounding box center [84, 435] width 35 height 13
click at [75, 437] on input "PayeePaymentBatchId" at bounding box center [75, 435] width 12 height 12
checkbox input "true"
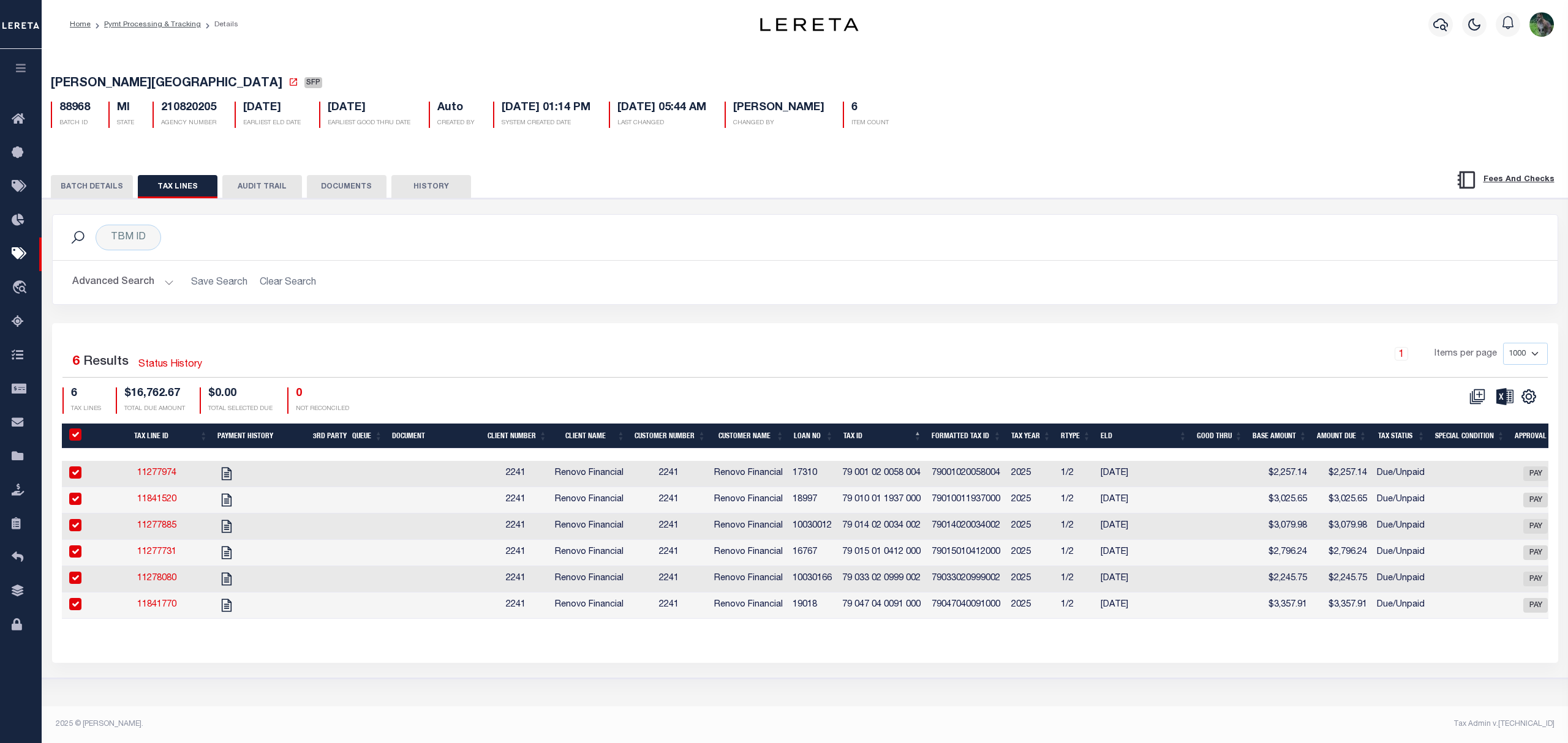
checkbox input "true"
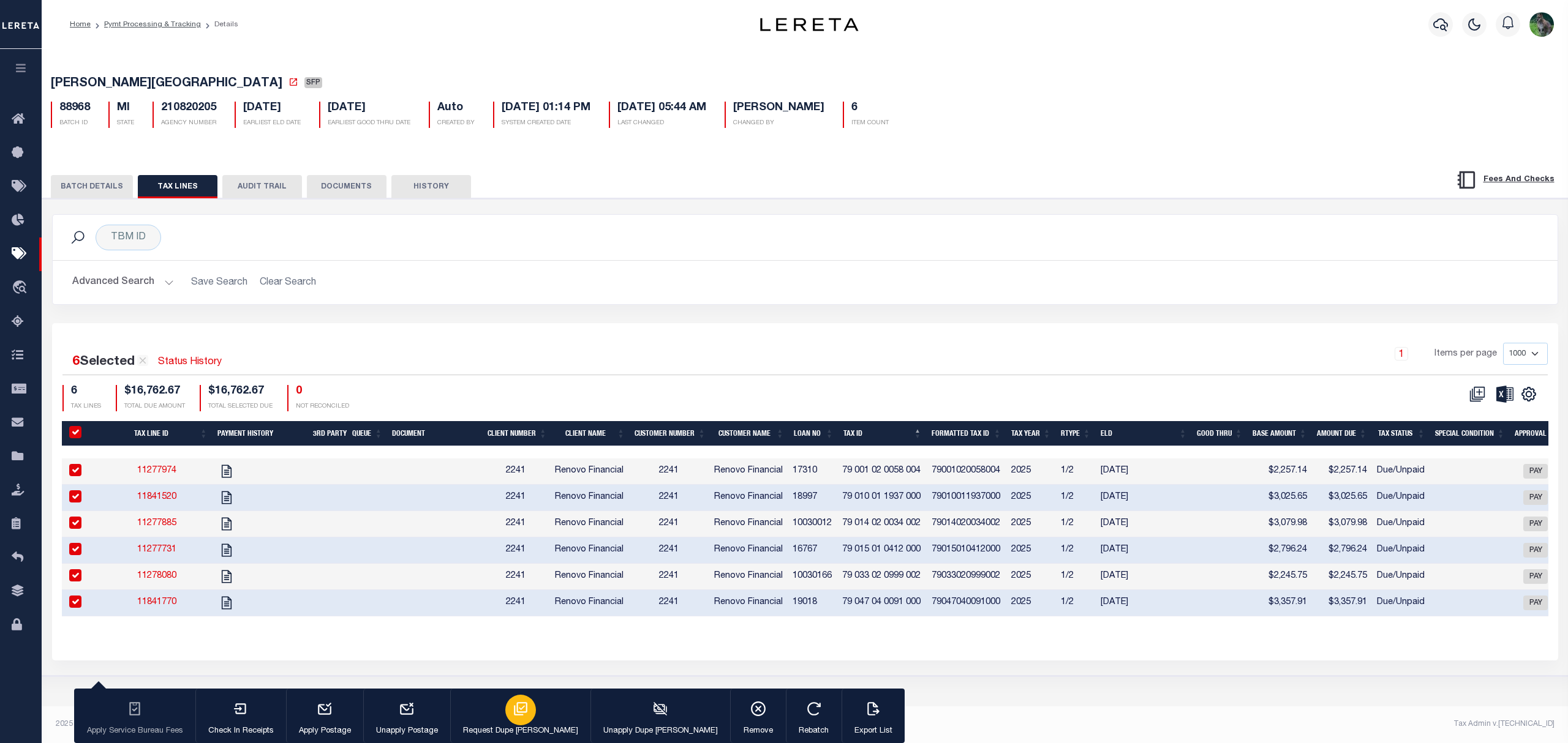
click at [513, 717] on icon "button" at bounding box center [521, 709] width 16 height 16
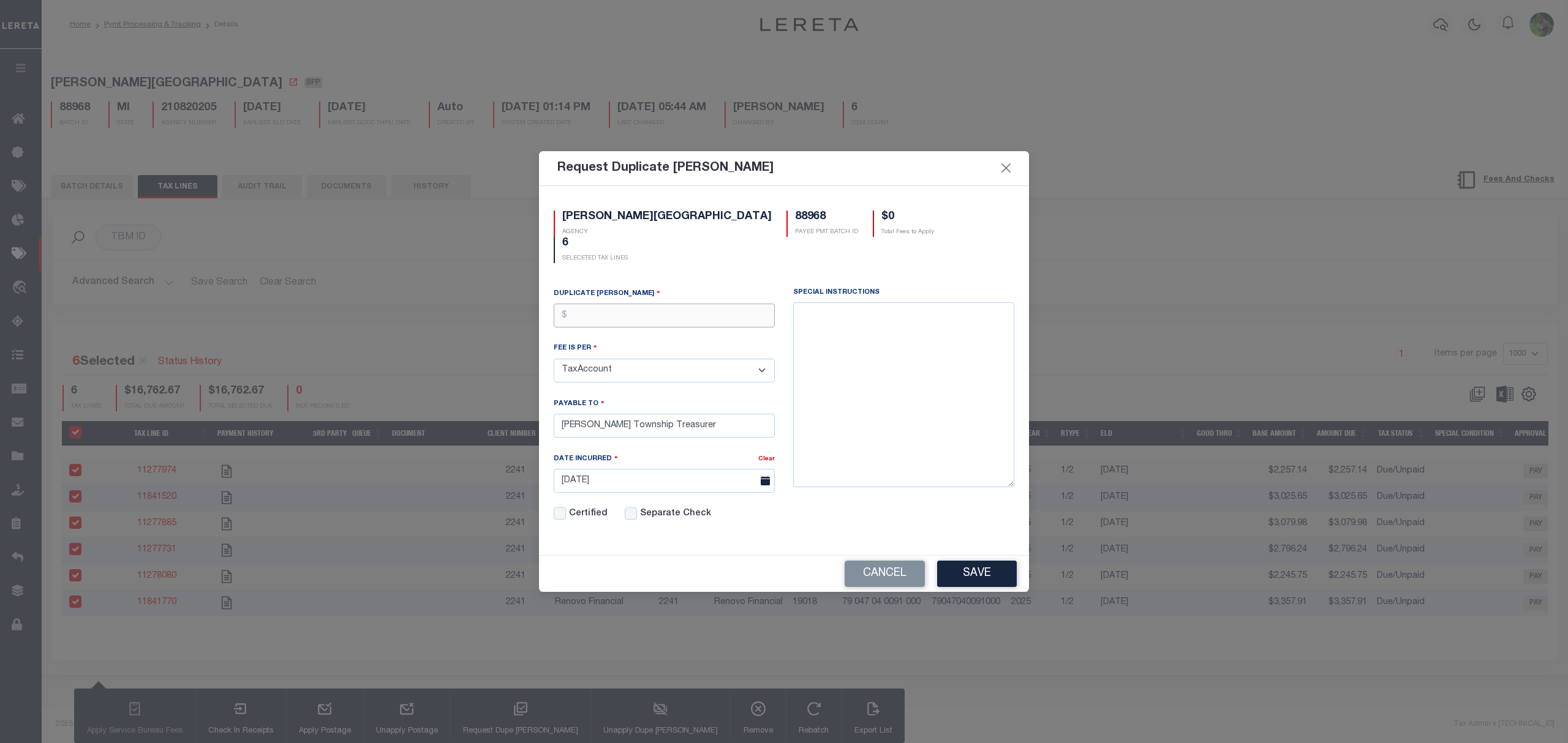
click at [645, 303] on input "text" at bounding box center [664, 315] width 221 height 24
type input "$5.00"
drag, startPoint x: 973, startPoint y: 545, endPoint x: 975, endPoint y: 560, distance: 15.1
click at [973, 556] on div "Cancel Save" at bounding box center [784, 574] width 490 height 36
click at [975, 561] on button "Save" at bounding box center [977, 574] width 79 height 26
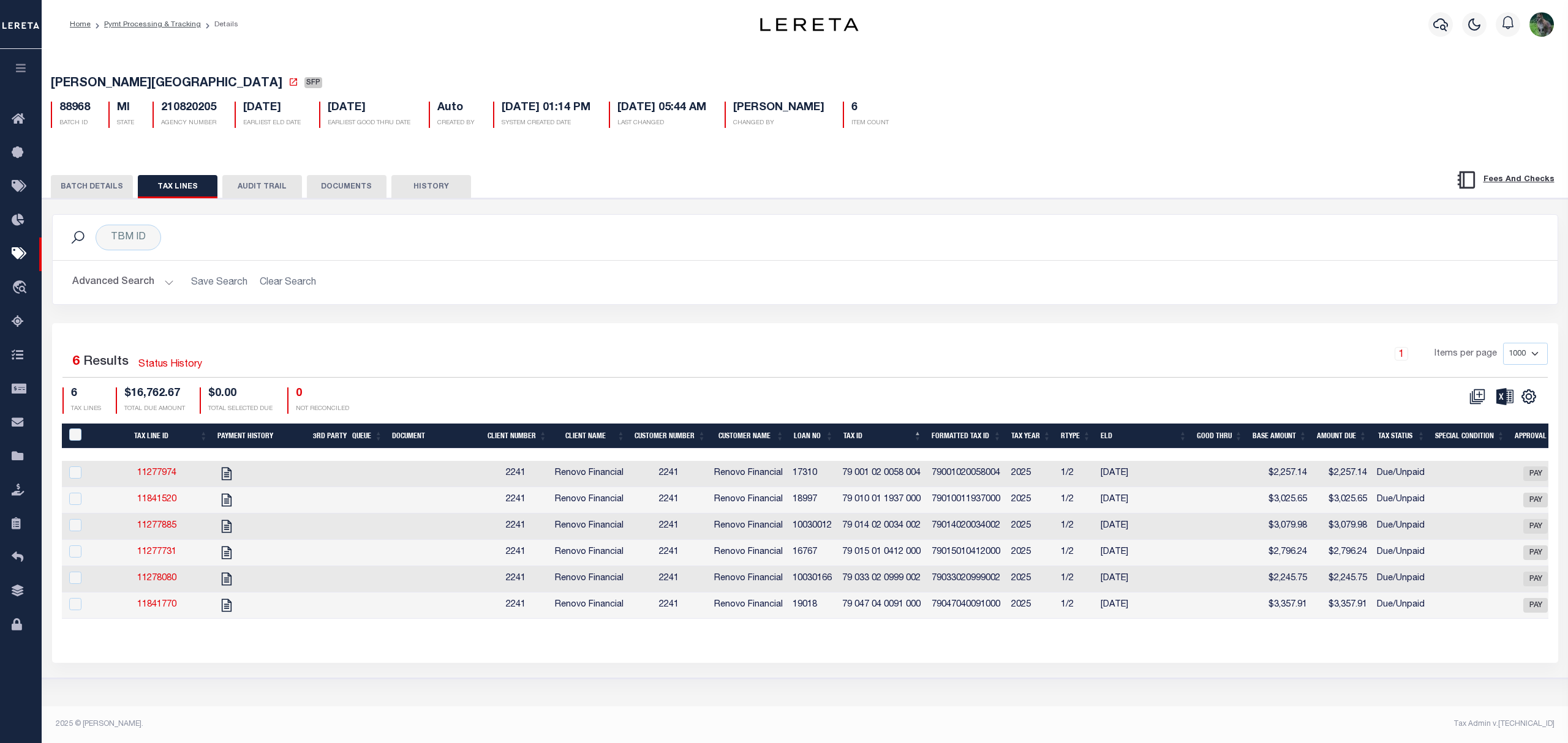
click at [85, 195] on button "BATCH DETAILS" at bounding box center [92, 186] width 82 height 23
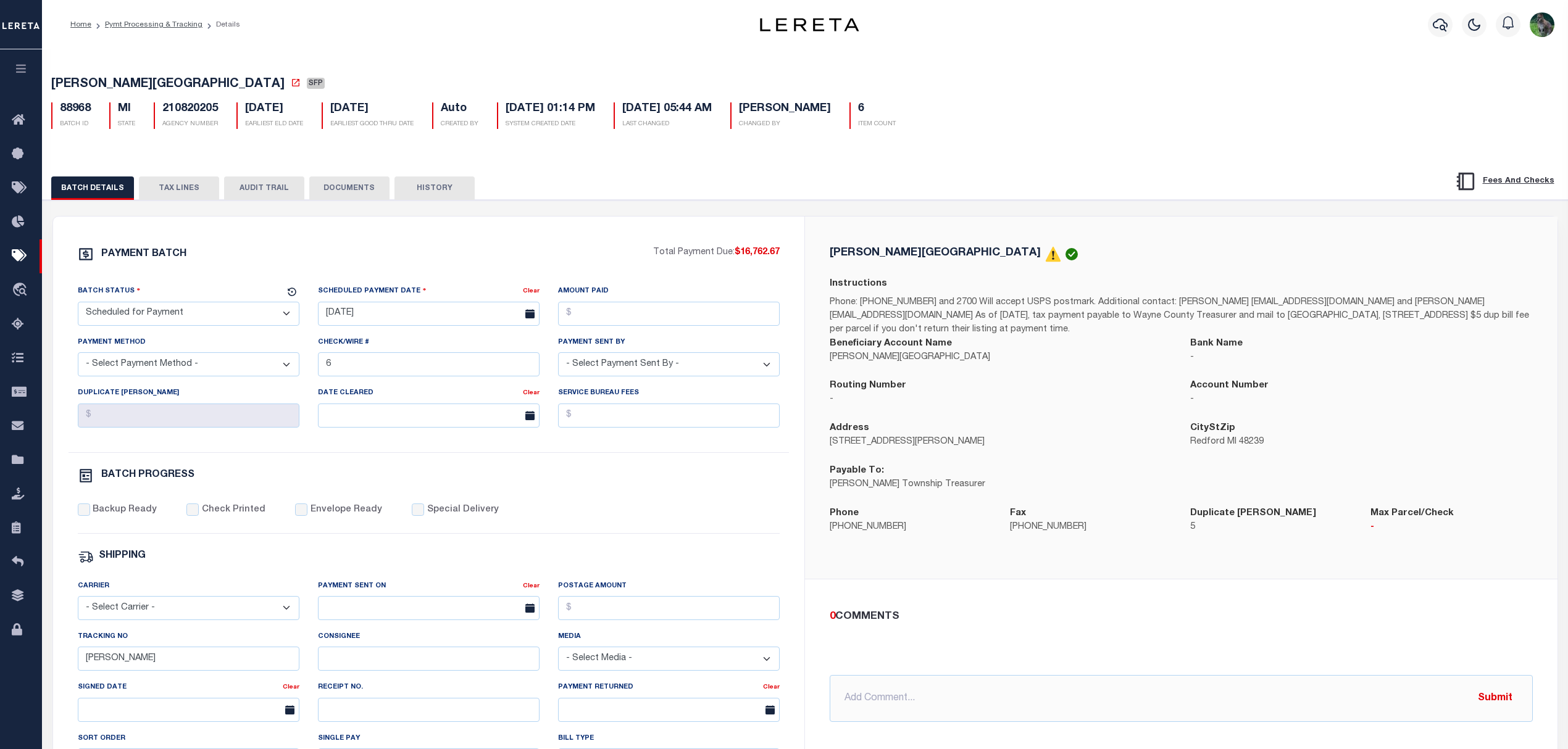
drag, startPoint x: 211, startPoint y: 307, endPoint x: 199, endPoint y: 327, distance: 23.3
click at [211, 307] on select "- Select Status - Scheduled for Payment Ready For Payment Payment Sent Cleared …" at bounding box center [188, 314] width 221 height 24
select select "RFP"
click at [78, 306] on select "- Select Status - Scheduled for Payment Ready For Payment Payment Sent Cleared …" at bounding box center [188, 314] width 221 height 24
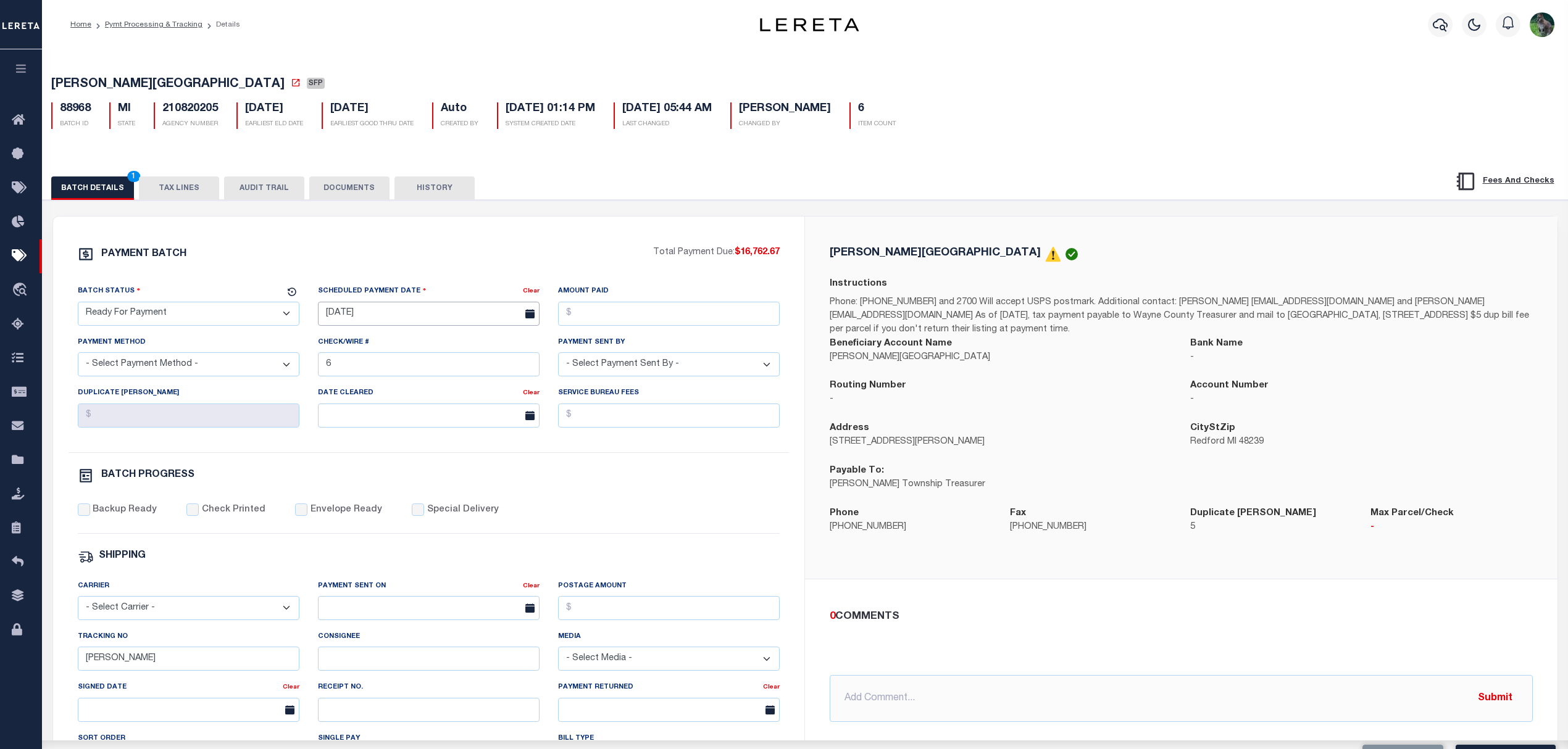
click at [369, 317] on input "[DATE]" at bounding box center [428, 314] width 221 height 24
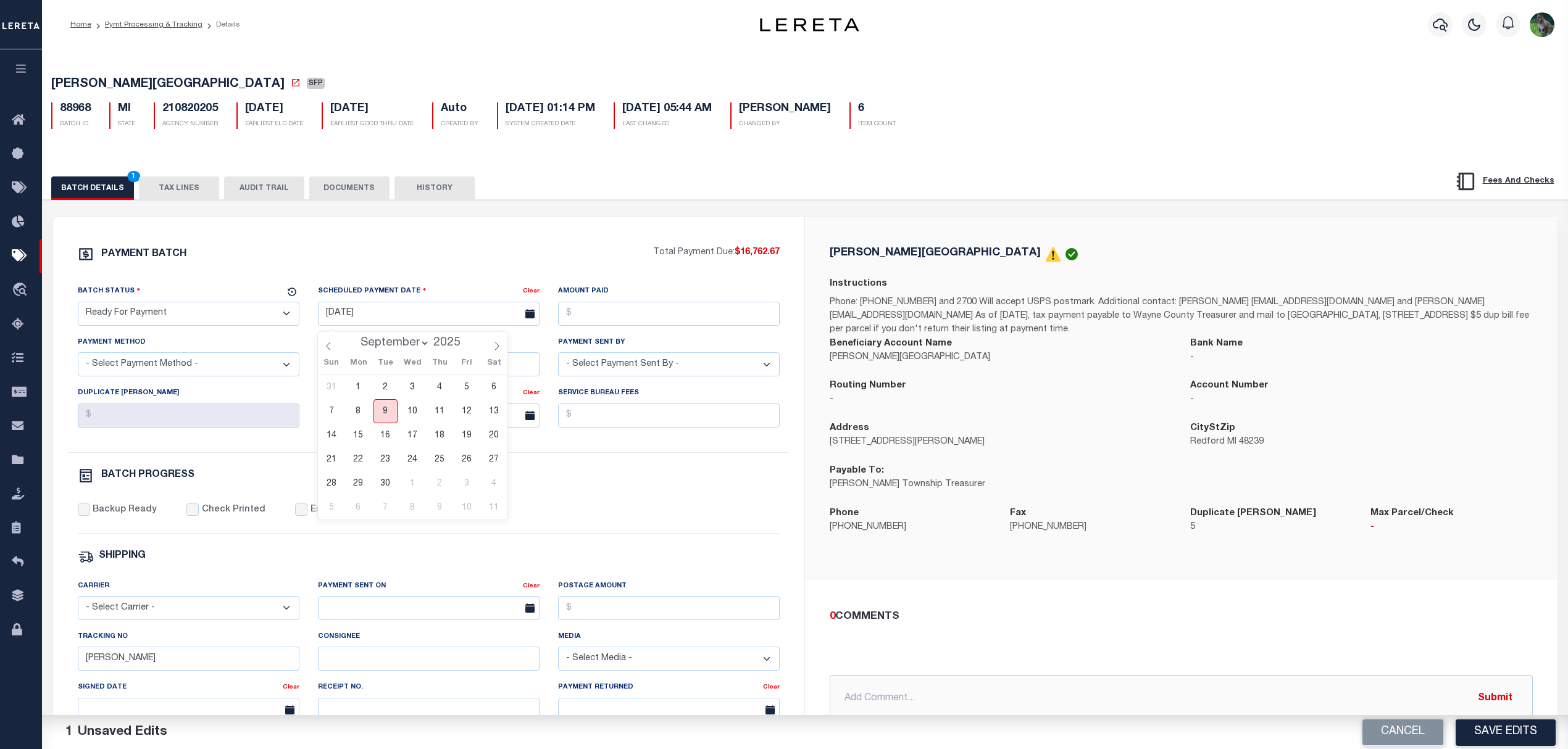
click at [393, 416] on span "9" at bounding box center [385, 411] width 24 height 24
type input "[DATE]"
drag, startPoint x: 627, startPoint y: 320, endPoint x: 680, endPoint y: 309, distance: 54.1
click at [627, 320] on input "Amount Paid" at bounding box center [668, 314] width 221 height 24
type input "$16,762.67"
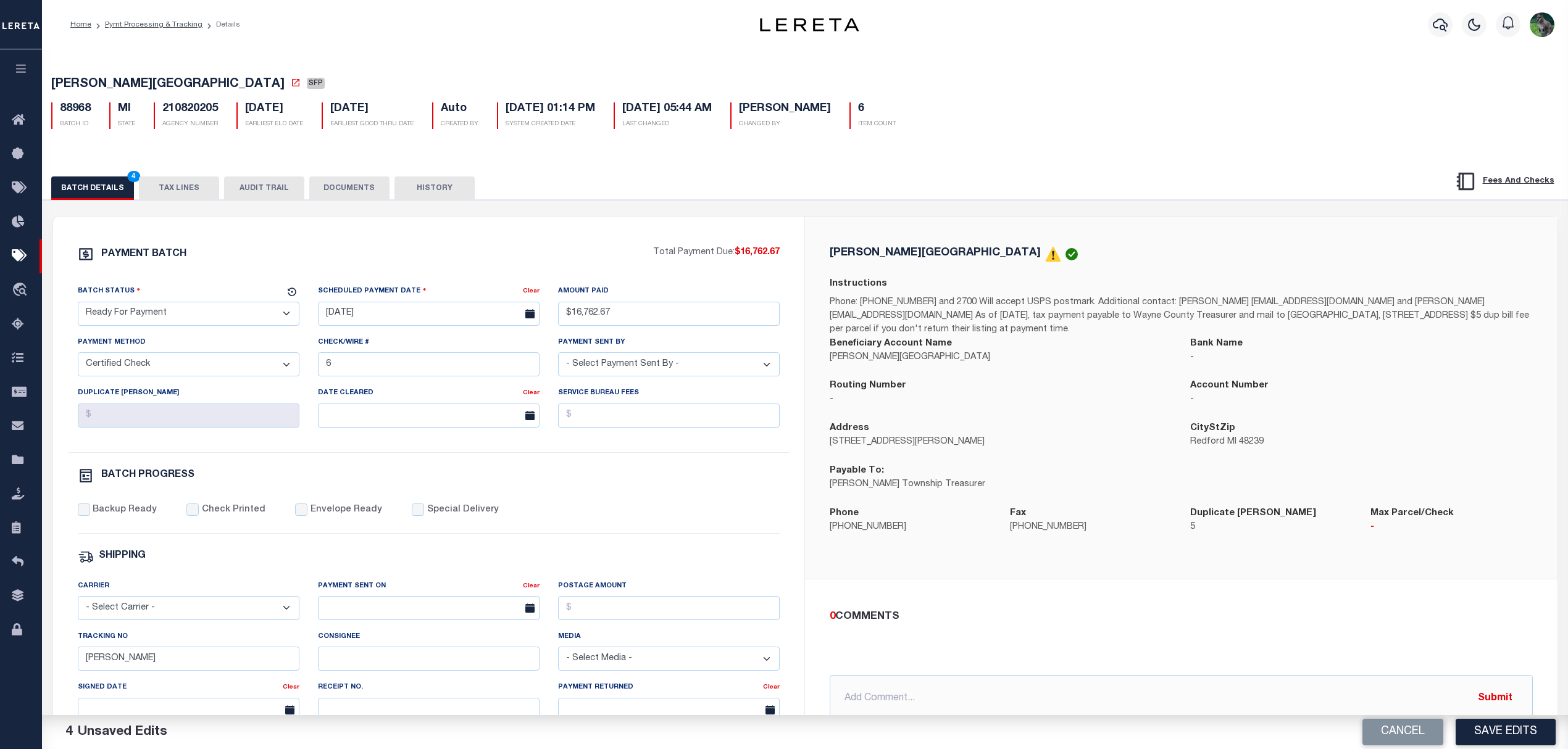
select select "CHK"
select select "[PERSON_NAME]"
click at [131, 512] on label "Backup Ready" at bounding box center [124, 510] width 64 height 13
click at [90, 512] on input "Backup Ready" at bounding box center [84, 510] width 12 height 12
checkbox input "true"
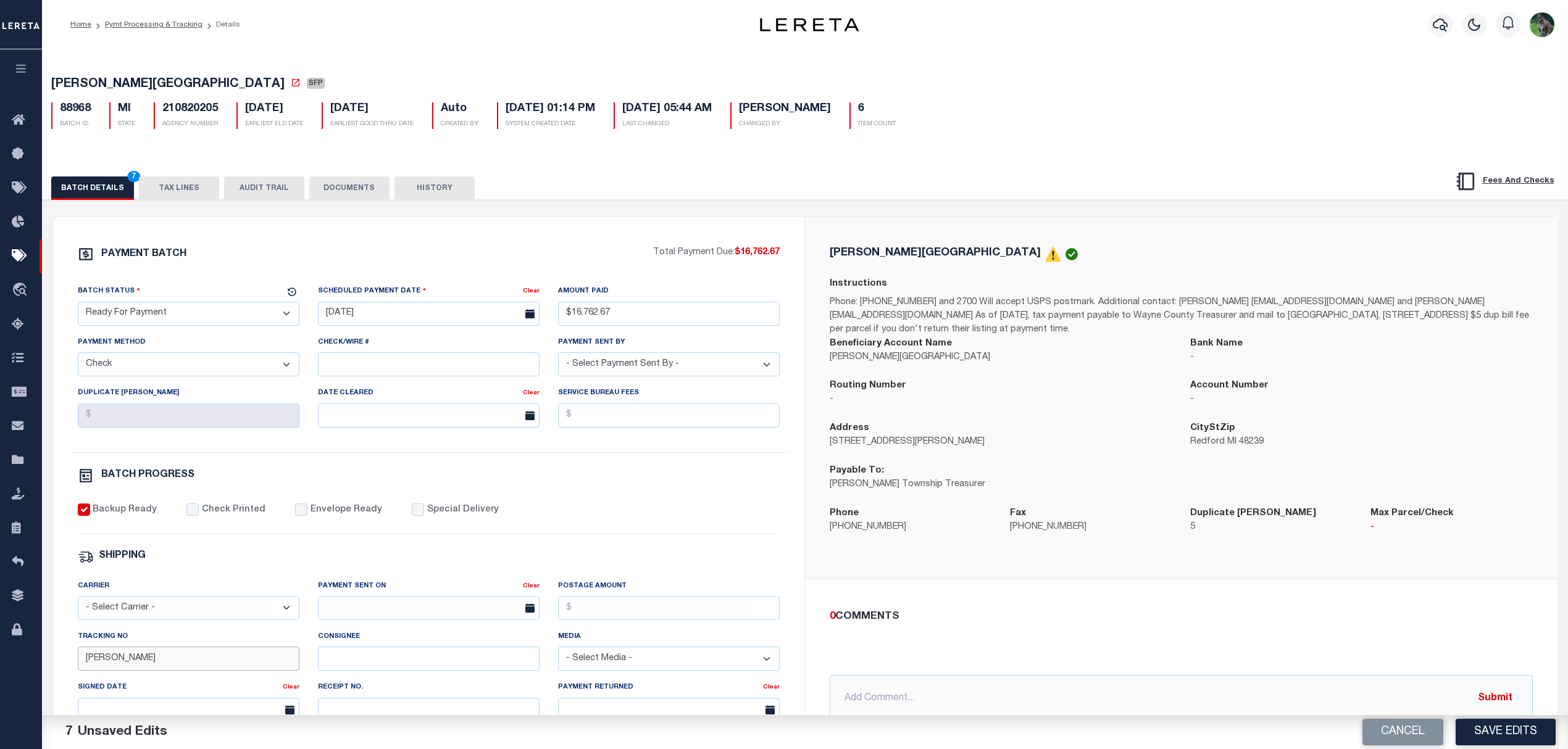
drag, startPoint x: 146, startPoint y: 663, endPoint x: 36, endPoint y: 663, distance: 110.0
click at [45, 668] on div "PAYMENT BATCH Total Payment Due: $16,762.67 Batch Status" at bounding box center [805, 599] width 1538 height 799
drag, startPoint x: 665, startPoint y: 502, endPoint x: 685, endPoint y: 494, distance: 21.5
click at [672, 501] on div "PAYMENT BATCH Total Payment Due: $16,762.67 Batch Status - Select Status -" at bounding box center [428, 577] width 722 height 663
drag, startPoint x: 1489, startPoint y: 722, endPoint x: 985, endPoint y: 550, distance: 532.5
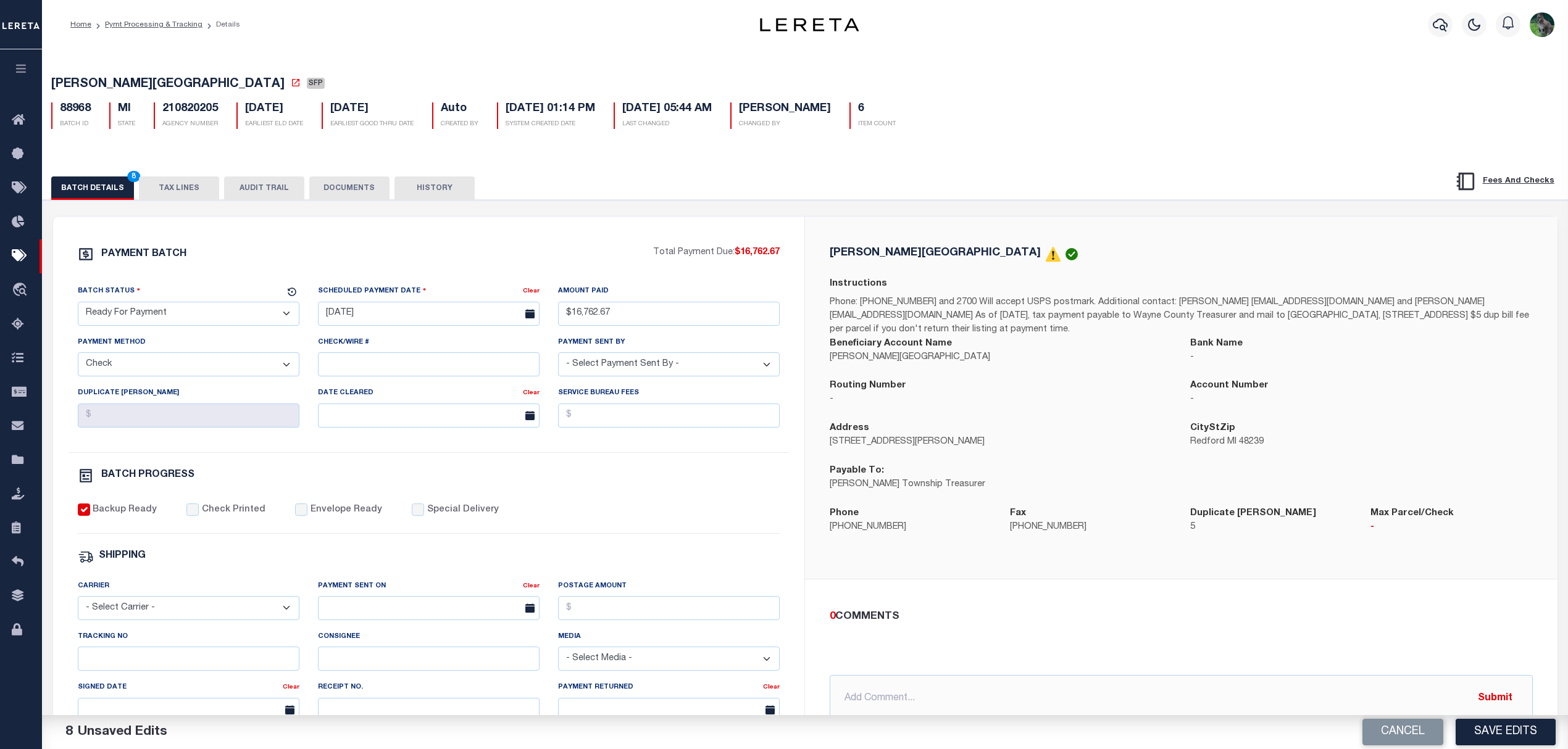
click at [1489, 722] on button "Save Edits" at bounding box center [1505, 732] width 100 height 26
select select
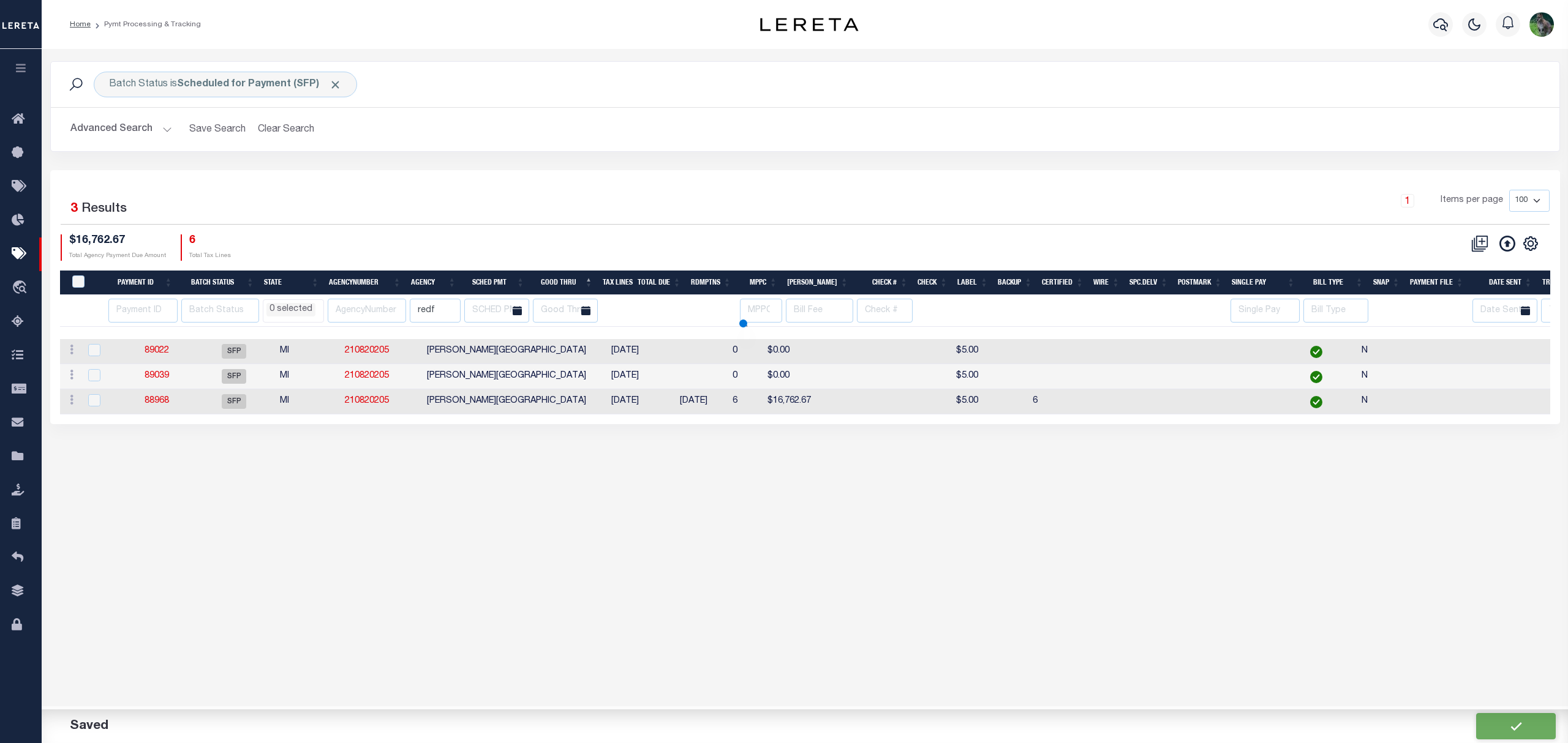
select select
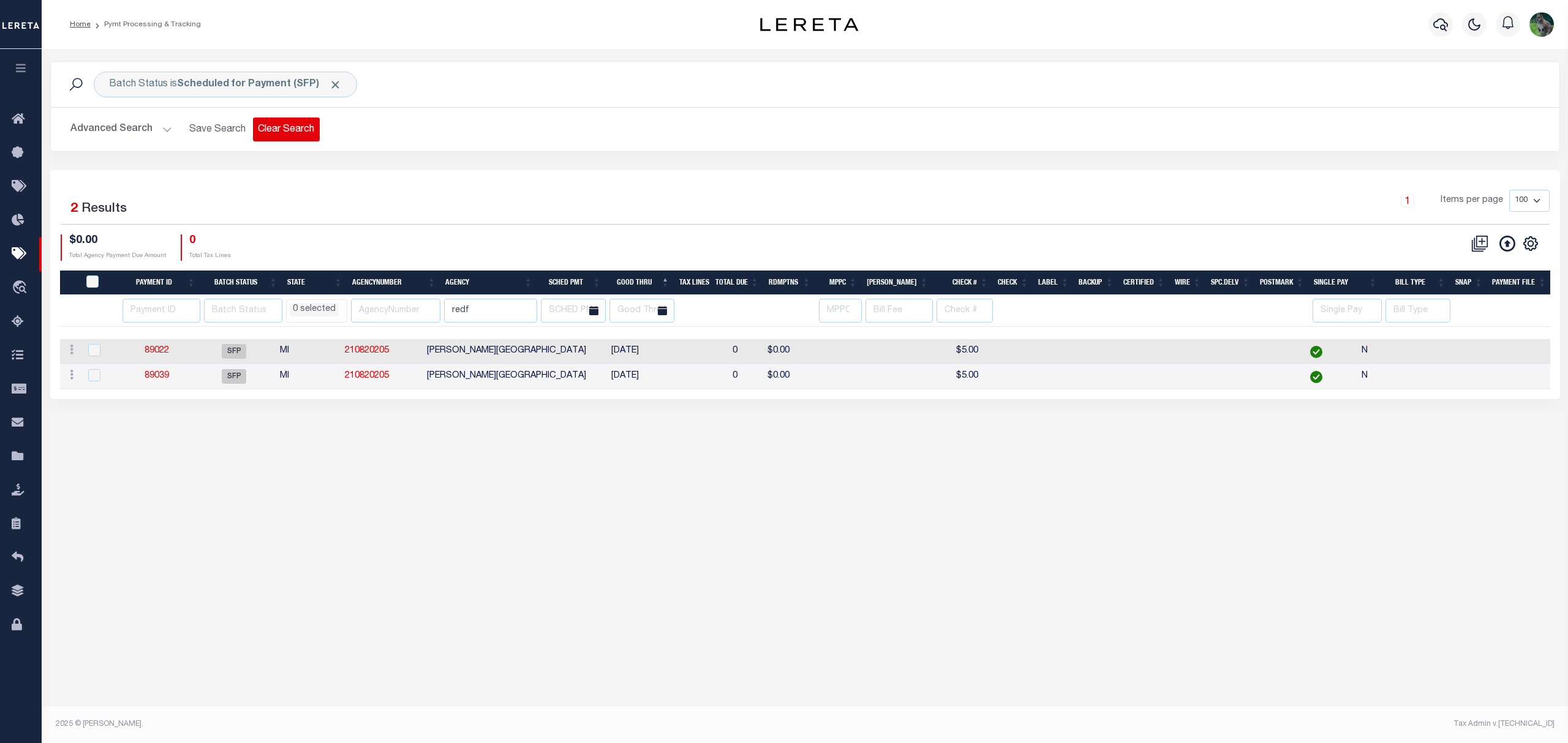
click at [277, 129] on button "Clear Search" at bounding box center [286, 129] width 67 height 24
click at [253, 81] on b "Scheduled for Payment (SFP)" at bounding box center [260, 84] width 165 height 10
select select "SFP"
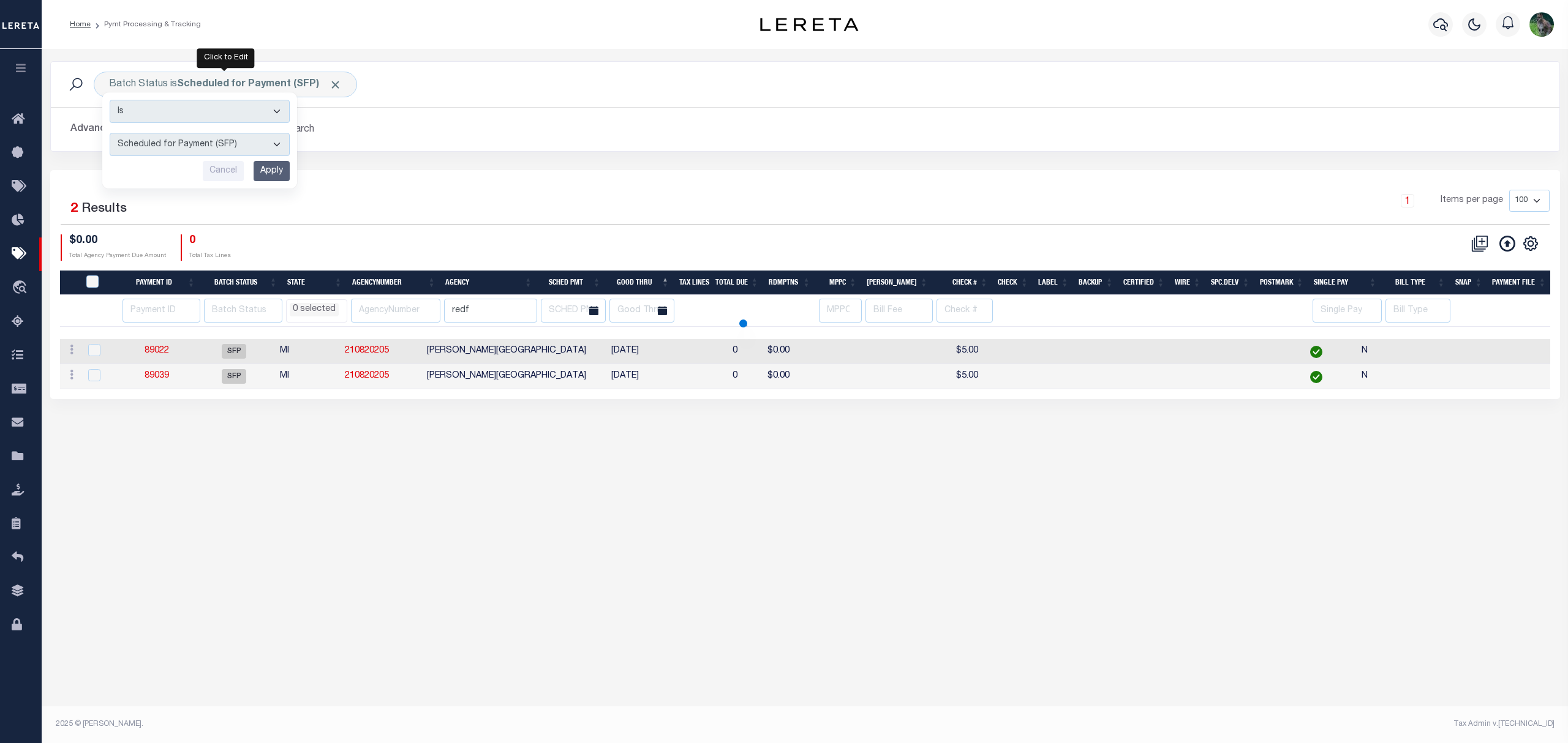
click at [245, 153] on select "Awaiting Funds (AWF) Cleared and Complete (CAC) New Check Needed (NCN) Payment …" at bounding box center [199, 145] width 180 height 23
select select
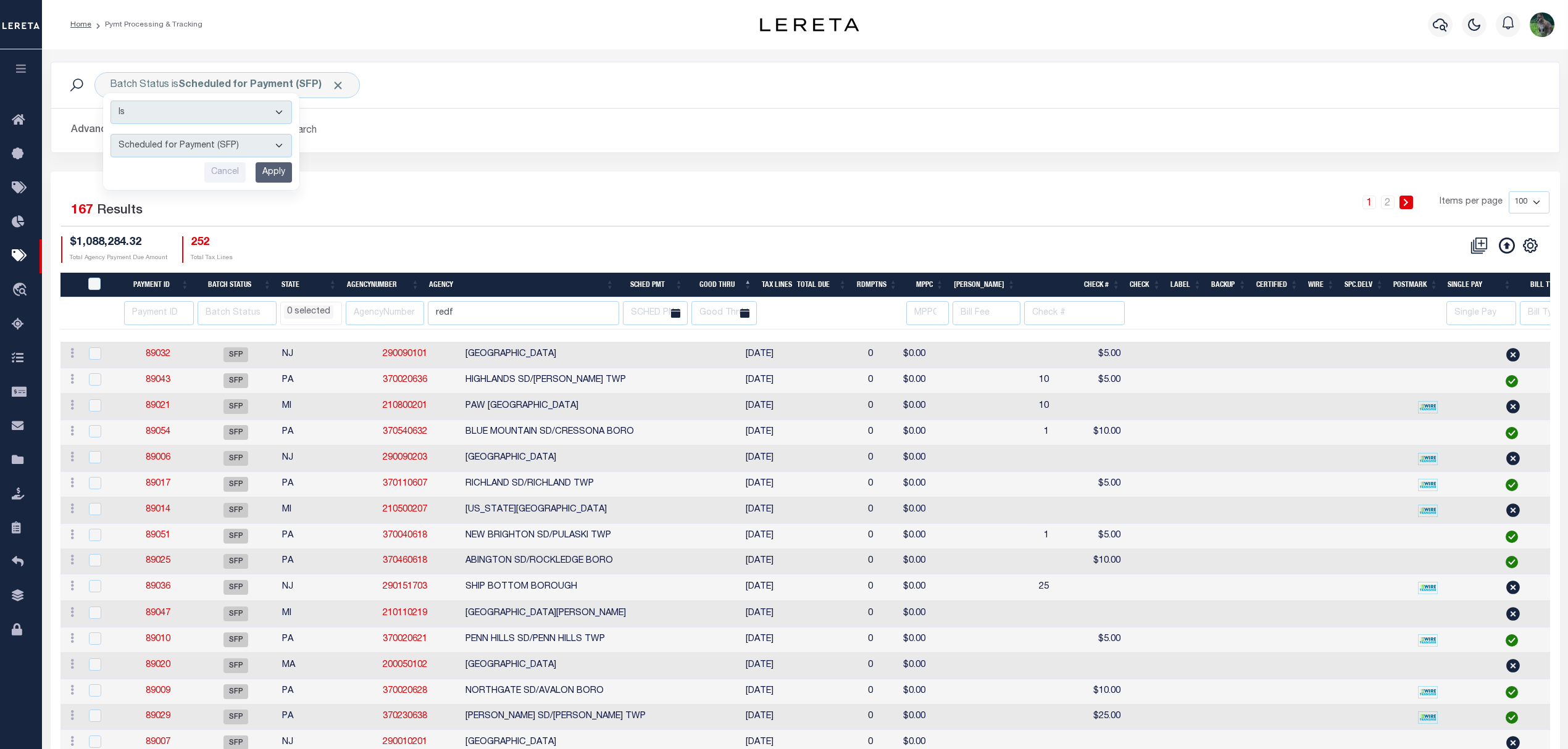
select select "RFP"
click at [110, 134] on select "Awaiting Funds (AWF) Cleared and Complete (CAC) New Check Needed (NCN) Payment …" at bounding box center [201, 146] width 182 height 23
click at [285, 168] on input "Apply" at bounding box center [273, 172] width 36 height 20
select select
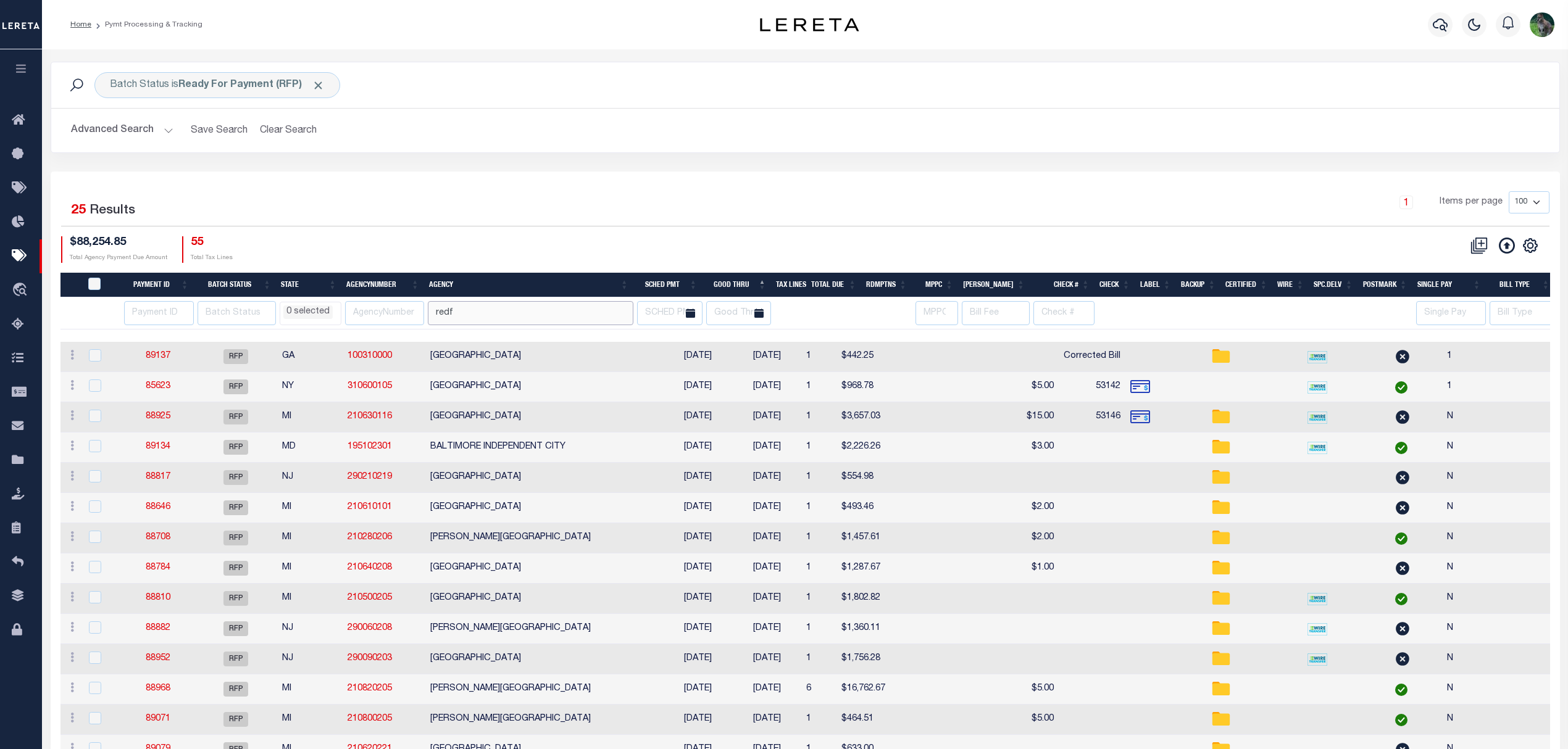
drag, startPoint x: 536, startPoint y: 317, endPoint x: 408, endPoint y: 309, distance: 128.2
click at [418, 309] on tr "AK AL AR AZ CA CO CT DC DE FL GA GU HI IA ID IL IN KS KY LA MA MD ME MI MN MO M…" at bounding box center [974, 313] width 1828 height 32
click at [576, 289] on th "Agency" at bounding box center [529, 285] width 210 height 26
select select
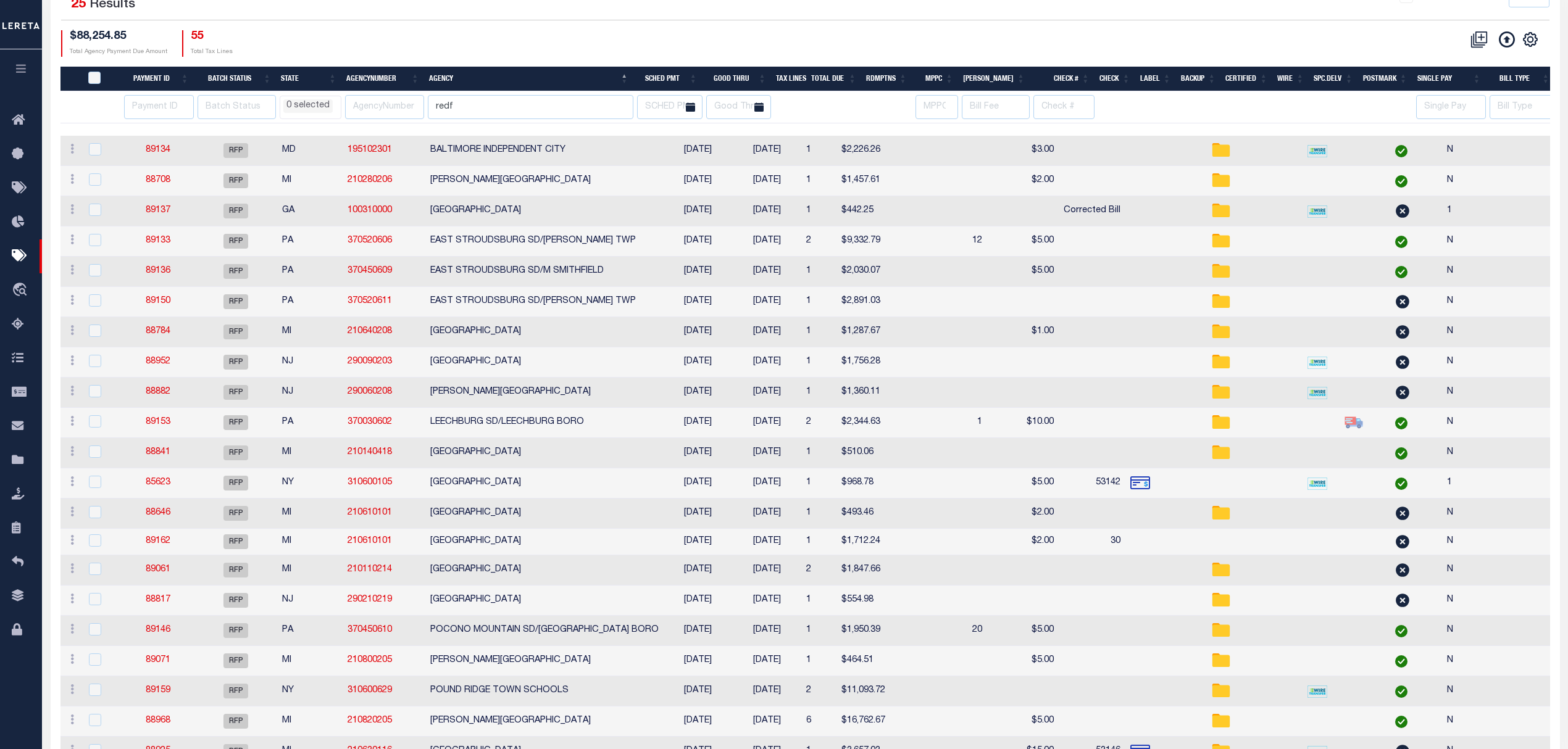
select select
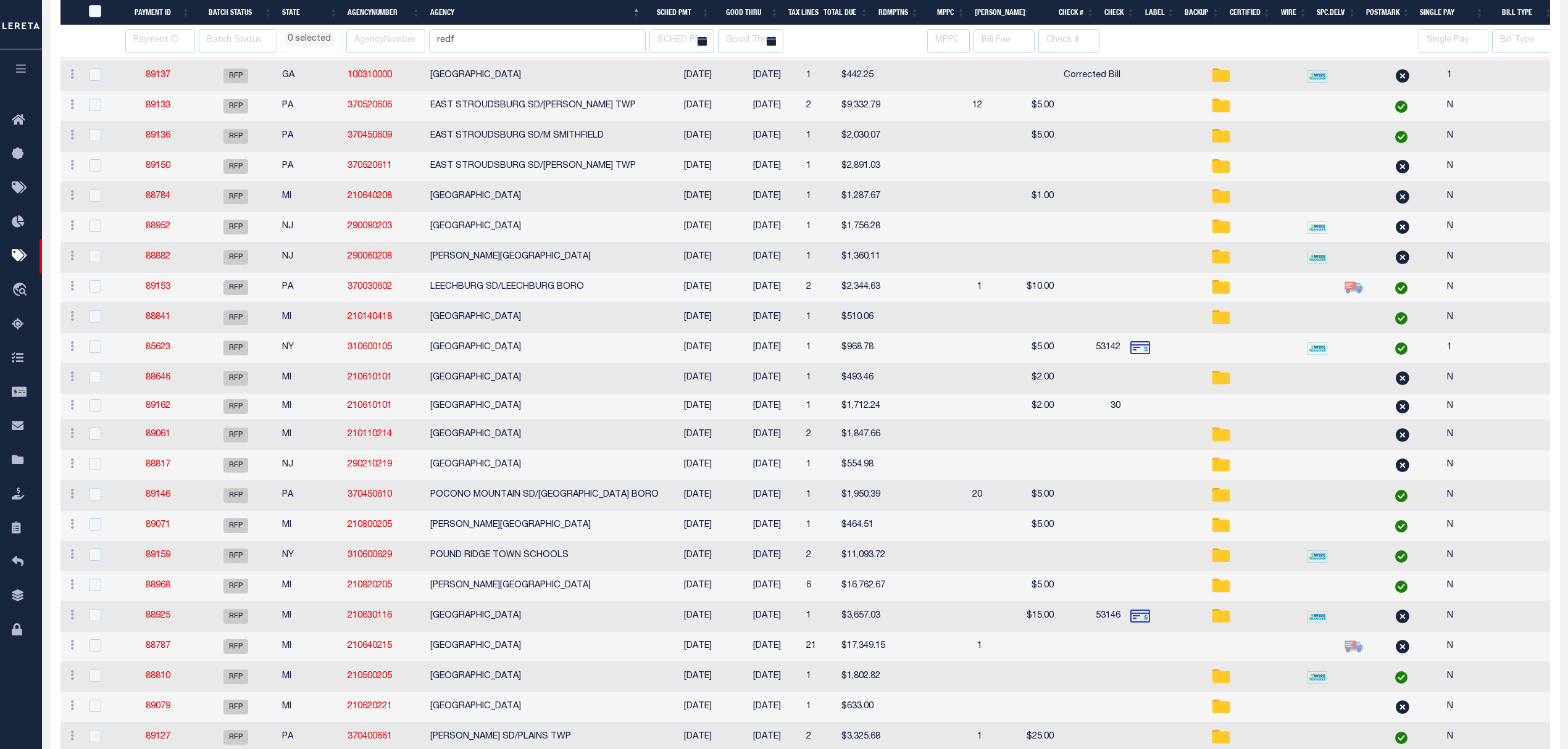
select select
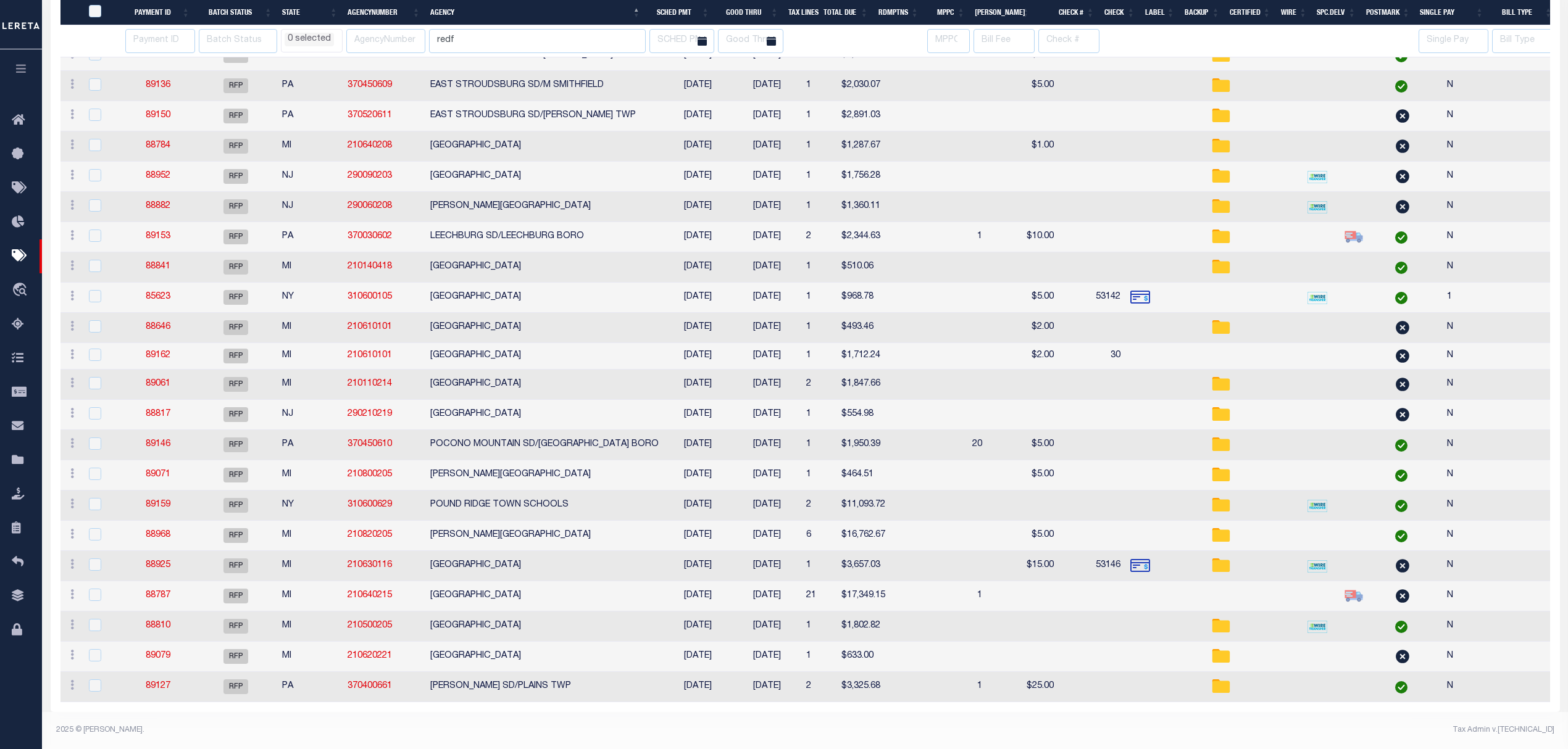
scroll to position [395, 0]
select select
click at [519, 313] on td "[GEOGRAPHIC_DATA]" at bounding box center [544, 328] width 238 height 30
checkbox input "true"
select select
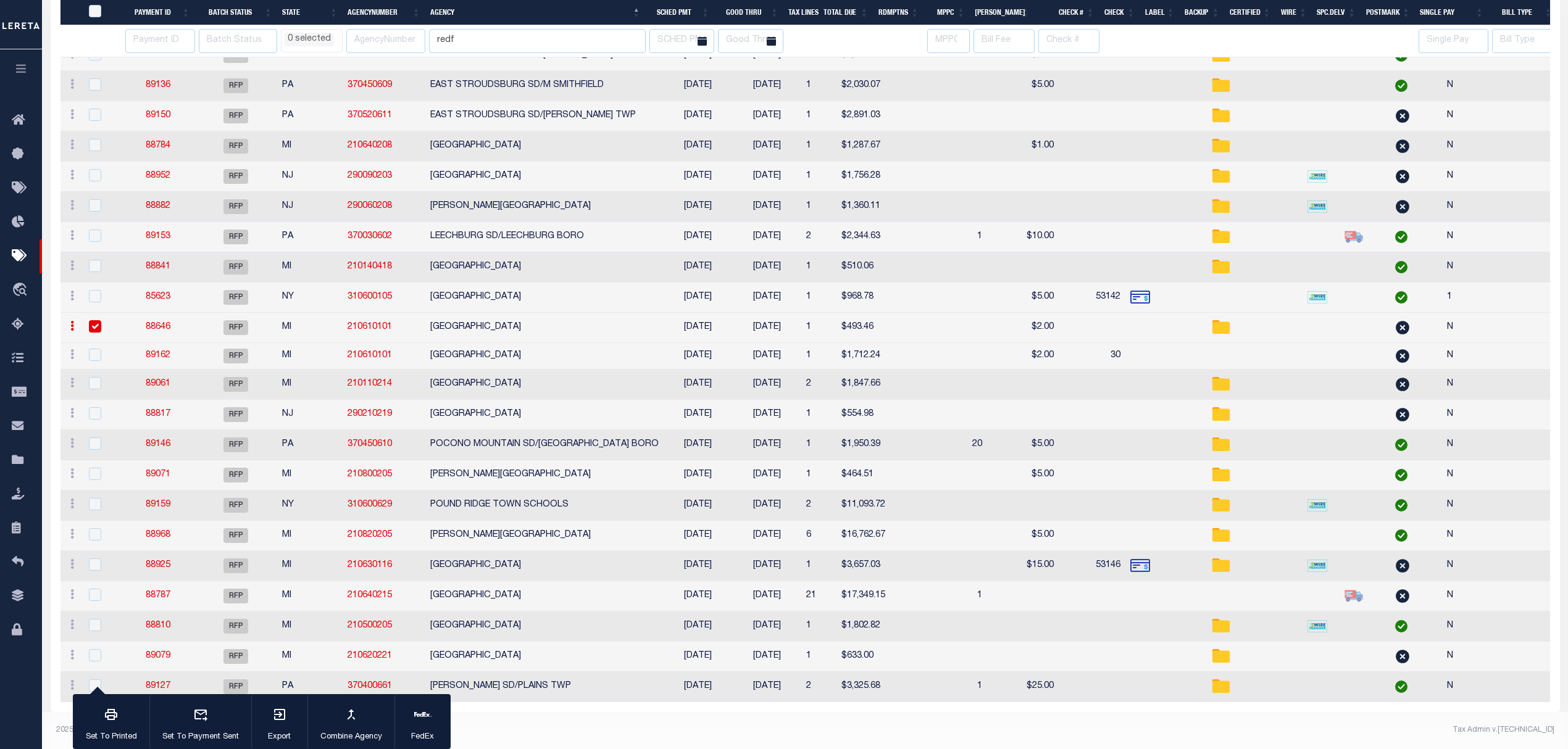
scroll to position [393, 0]
click at [549, 313] on td "MOUNT VERNON CITY" at bounding box center [544, 297] width 238 height 30
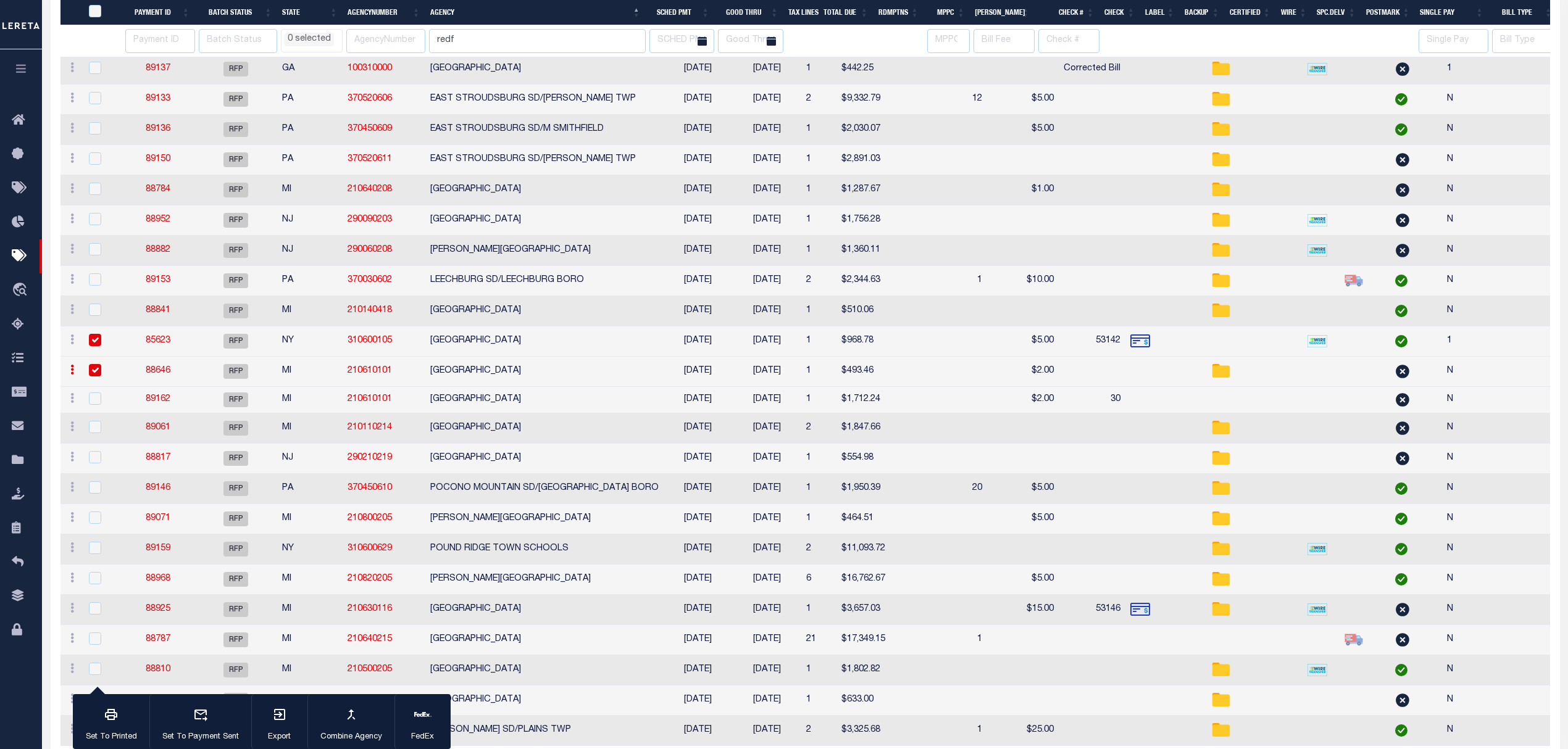
select select
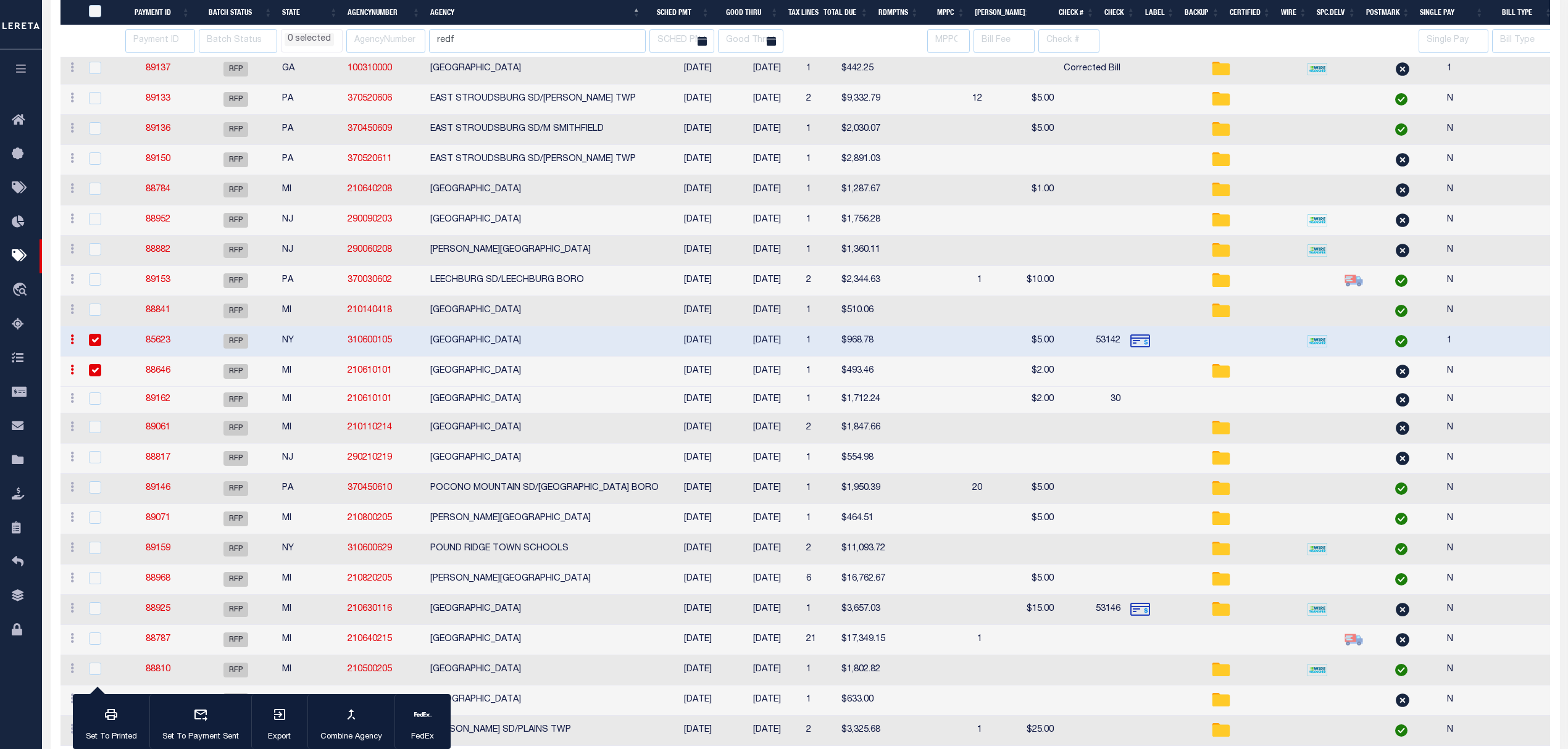
checkbox input "true"
select select
click at [554, 342] on td "MOUNT VERNON CITY" at bounding box center [544, 342] width 238 height 30
checkbox input "false"
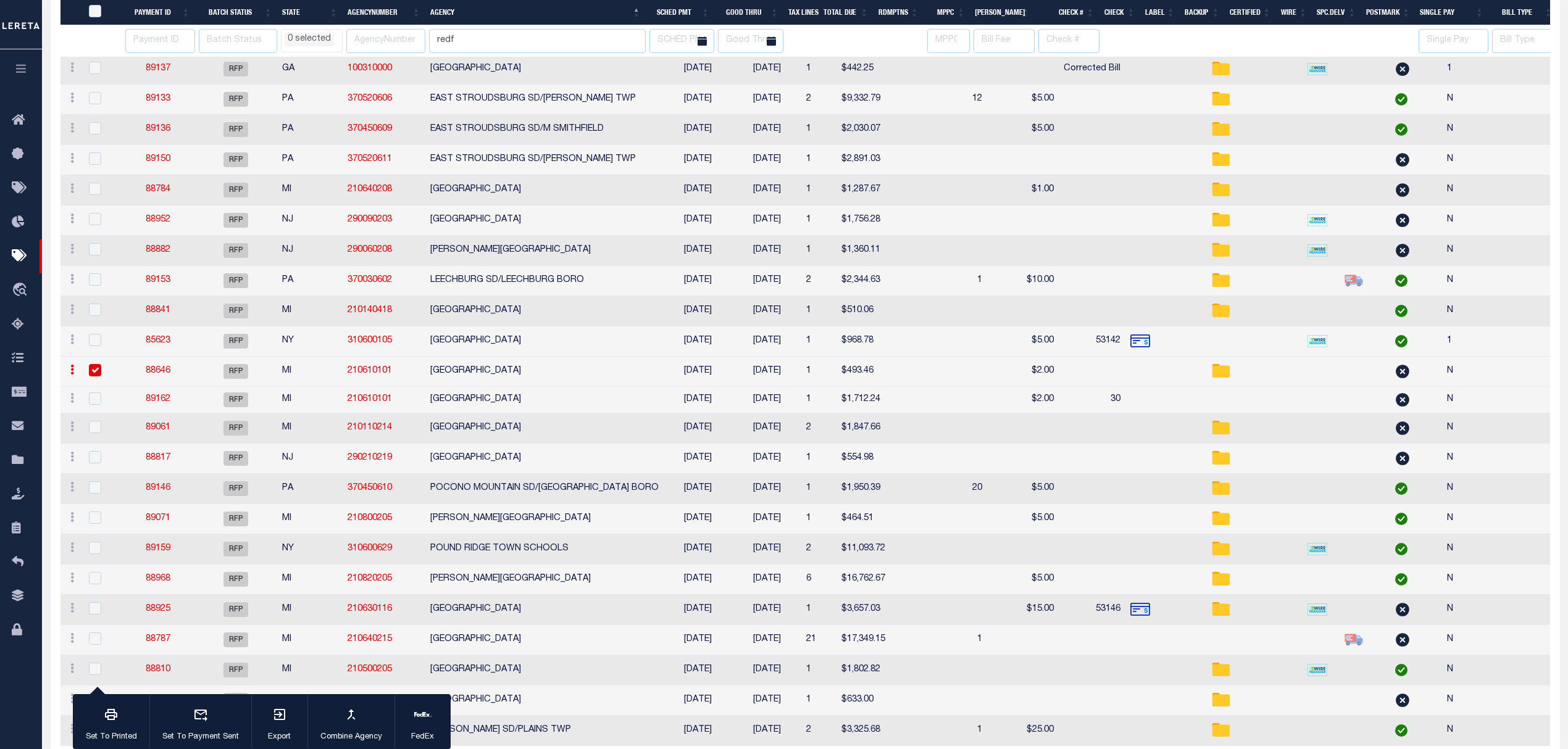
click at [512, 401] on td "MUSKEGON CITY" at bounding box center [544, 401] width 238 height 26
checkbox input "true"
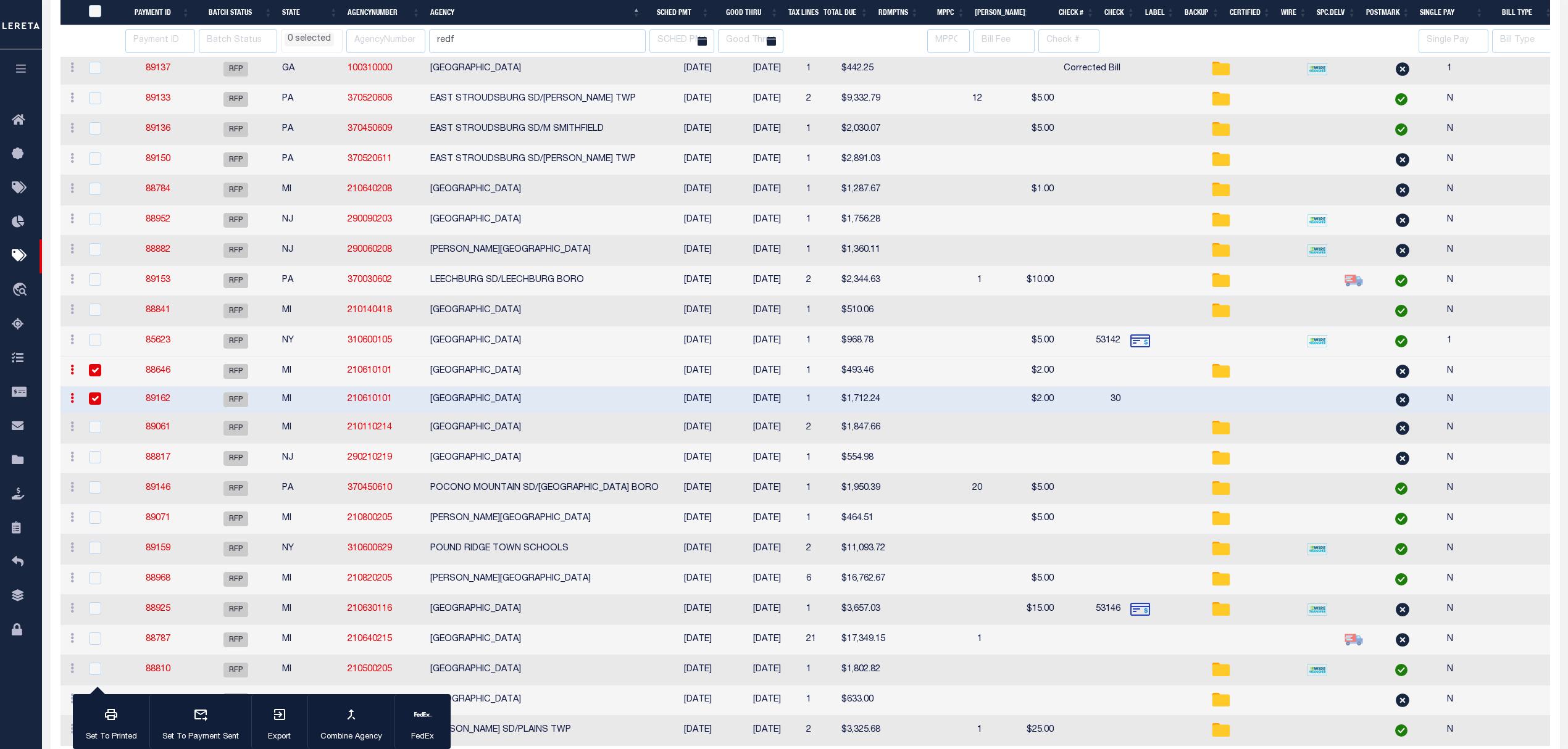
select select
click at [353, 719] on icon "button" at bounding box center [351, 715] width 8 height 11
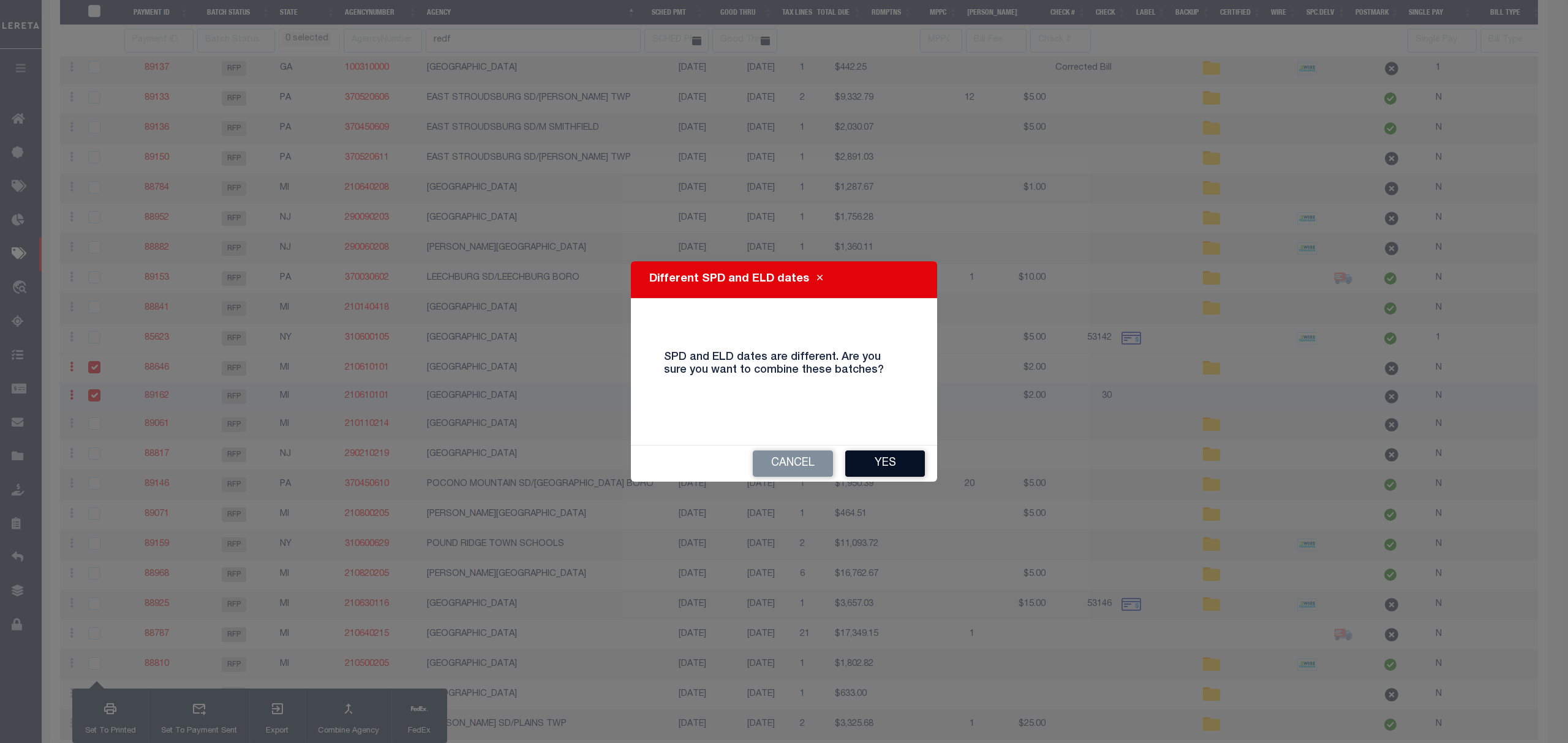
click at [856, 458] on button "Yes" at bounding box center [884, 464] width 79 height 26
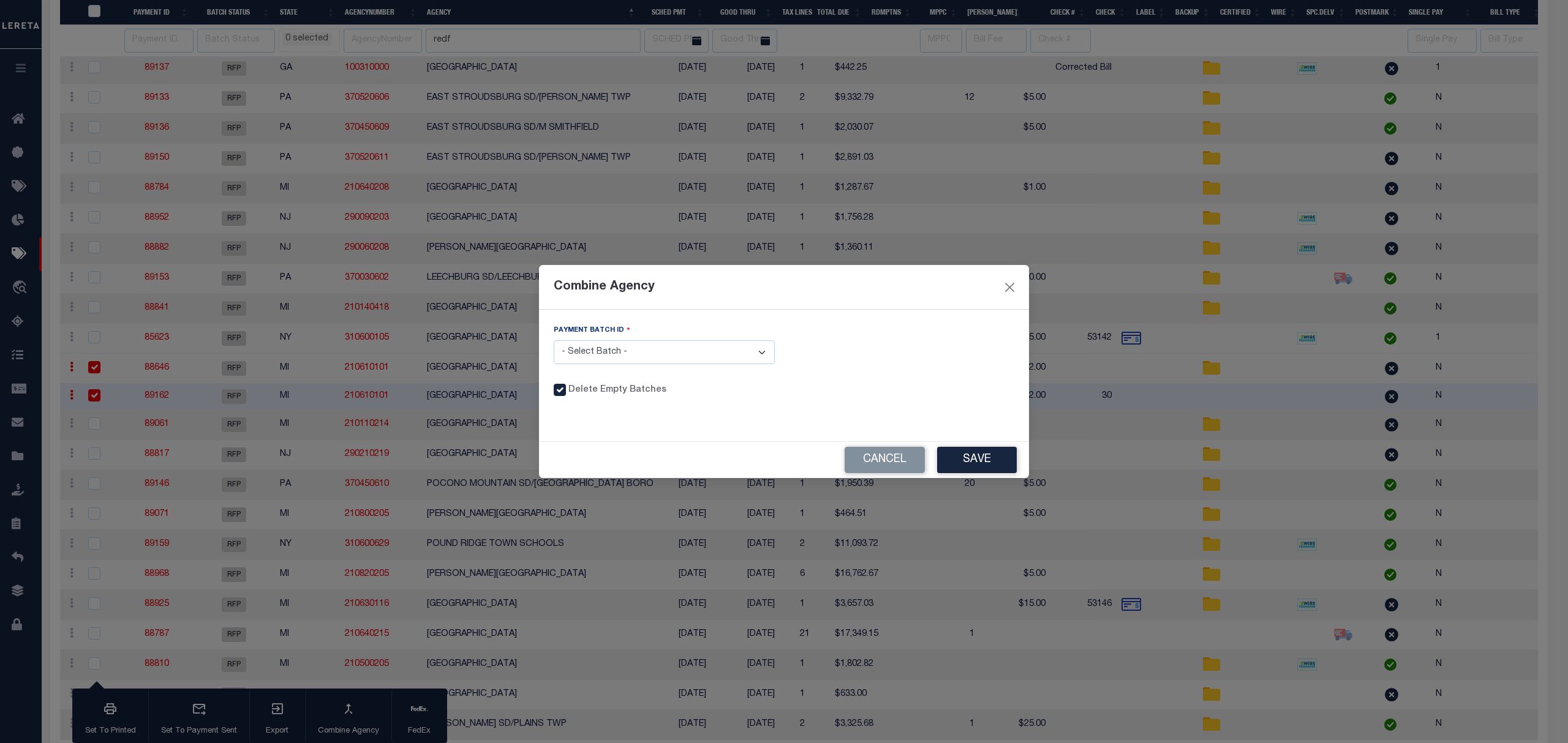
click at [859, 456] on button "Cancel" at bounding box center [885, 460] width 80 height 26
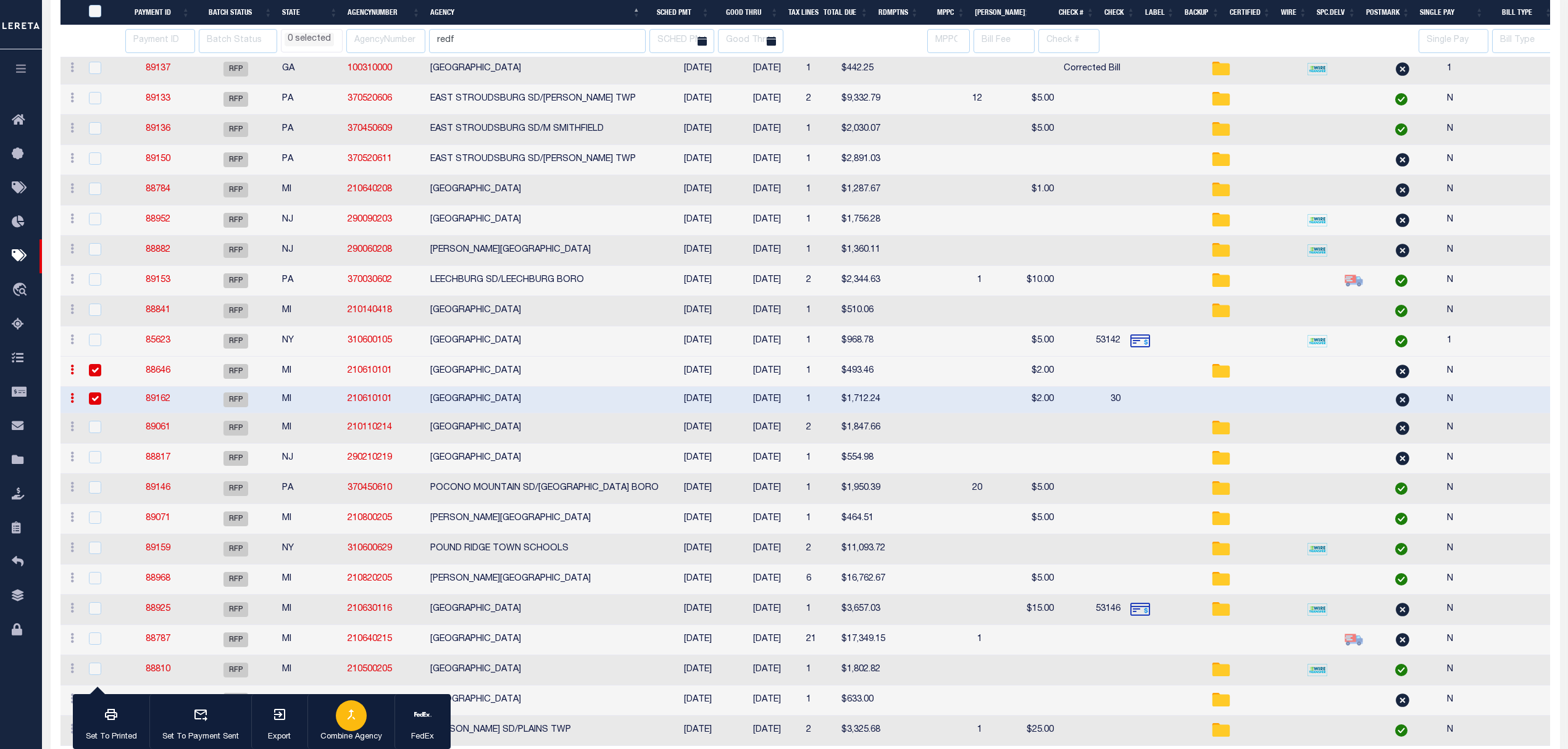
click at [343, 725] on div "button" at bounding box center [352, 716] width 31 height 31
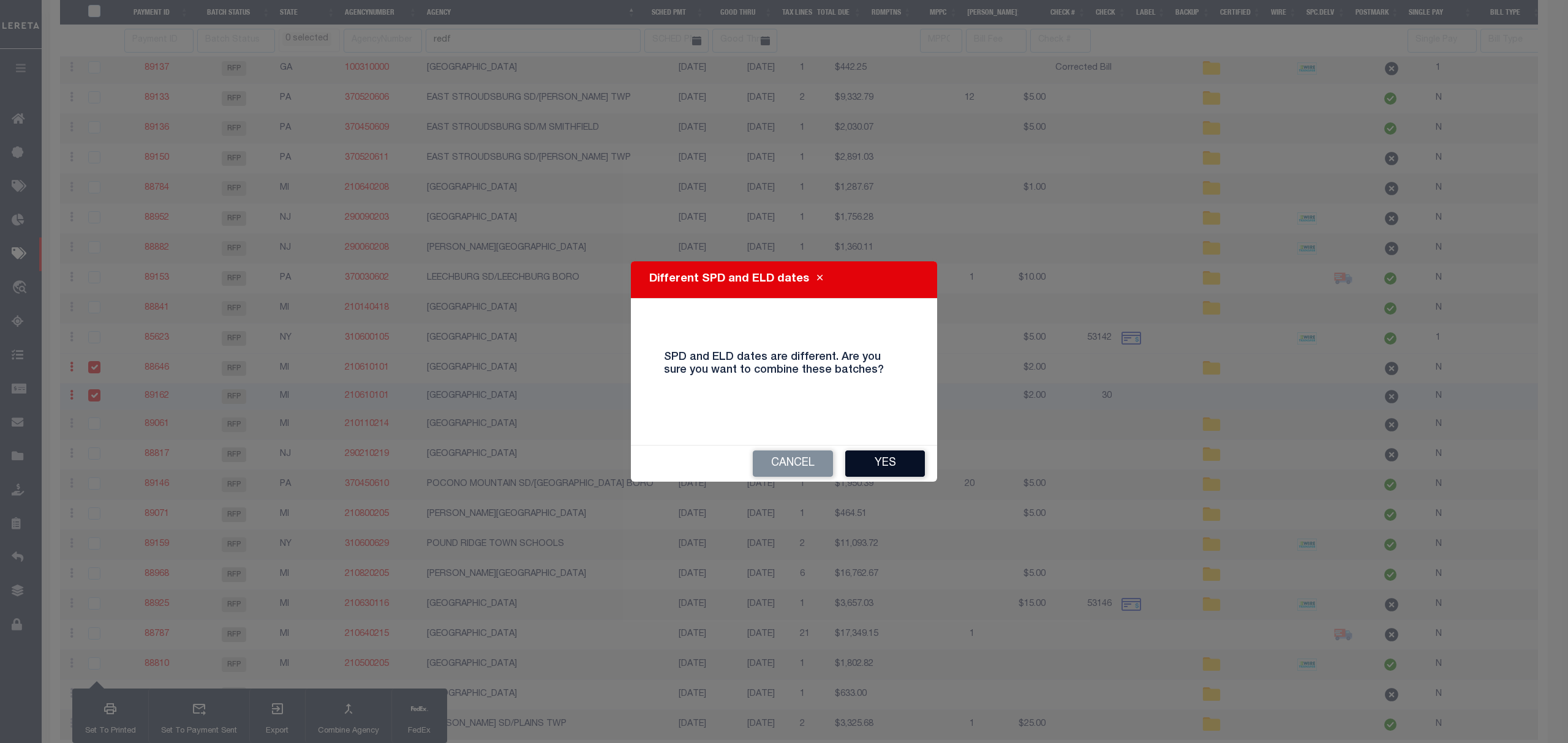
click at [867, 456] on button "Yes" at bounding box center [884, 464] width 79 height 26
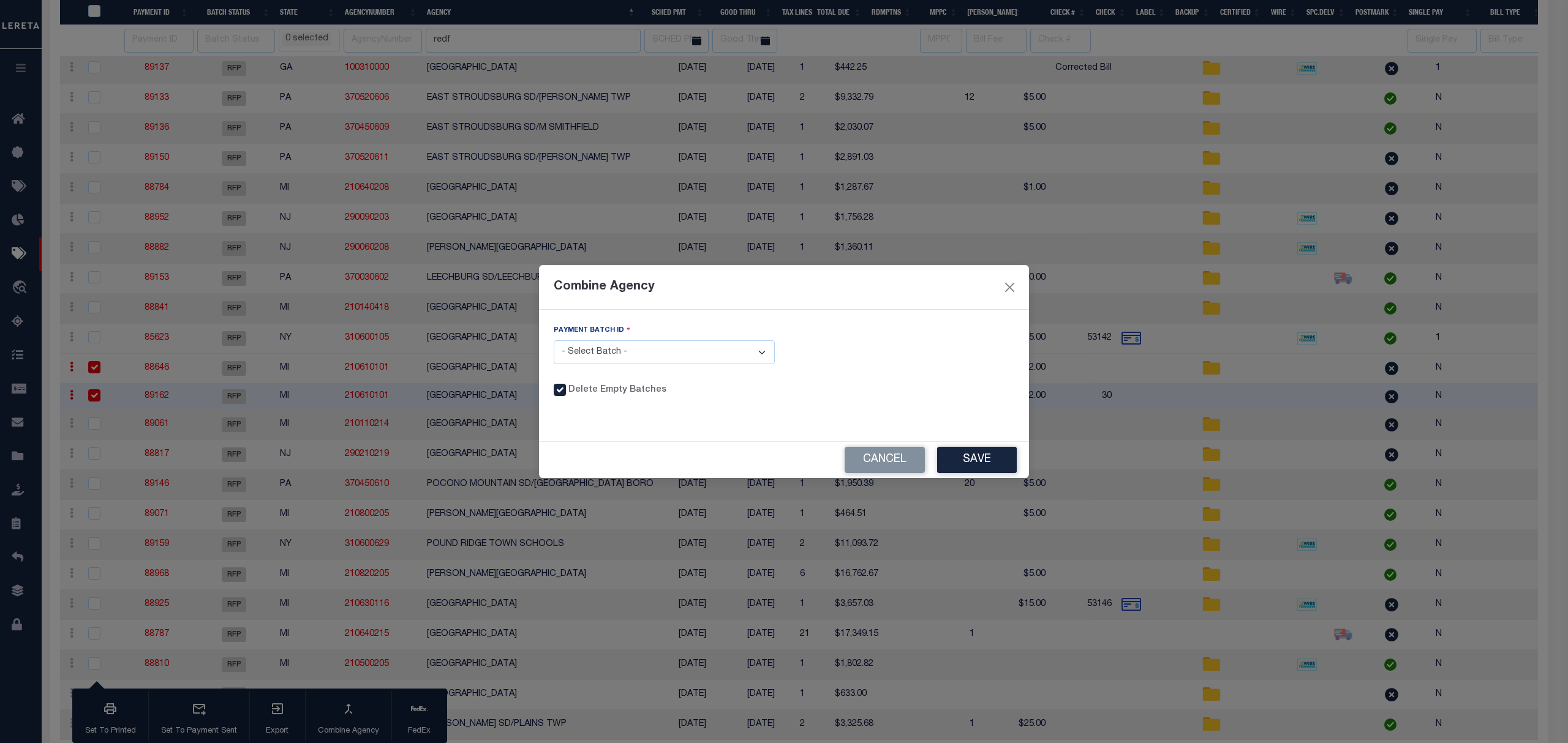
drag, startPoint x: 729, startPoint y: 363, endPoint x: 714, endPoint y: 363, distance: 15.0
click at [729, 363] on select "- Select Batch - 88646 89162" at bounding box center [664, 352] width 221 height 24
select select "88646"
click at [554, 340] on select "- Select Batch - 88646 89162" at bounding box center [664, 352] width 221 height 24
click at [979, 450] on button "Save" at bounding box center [977, 460] width 79 height 26
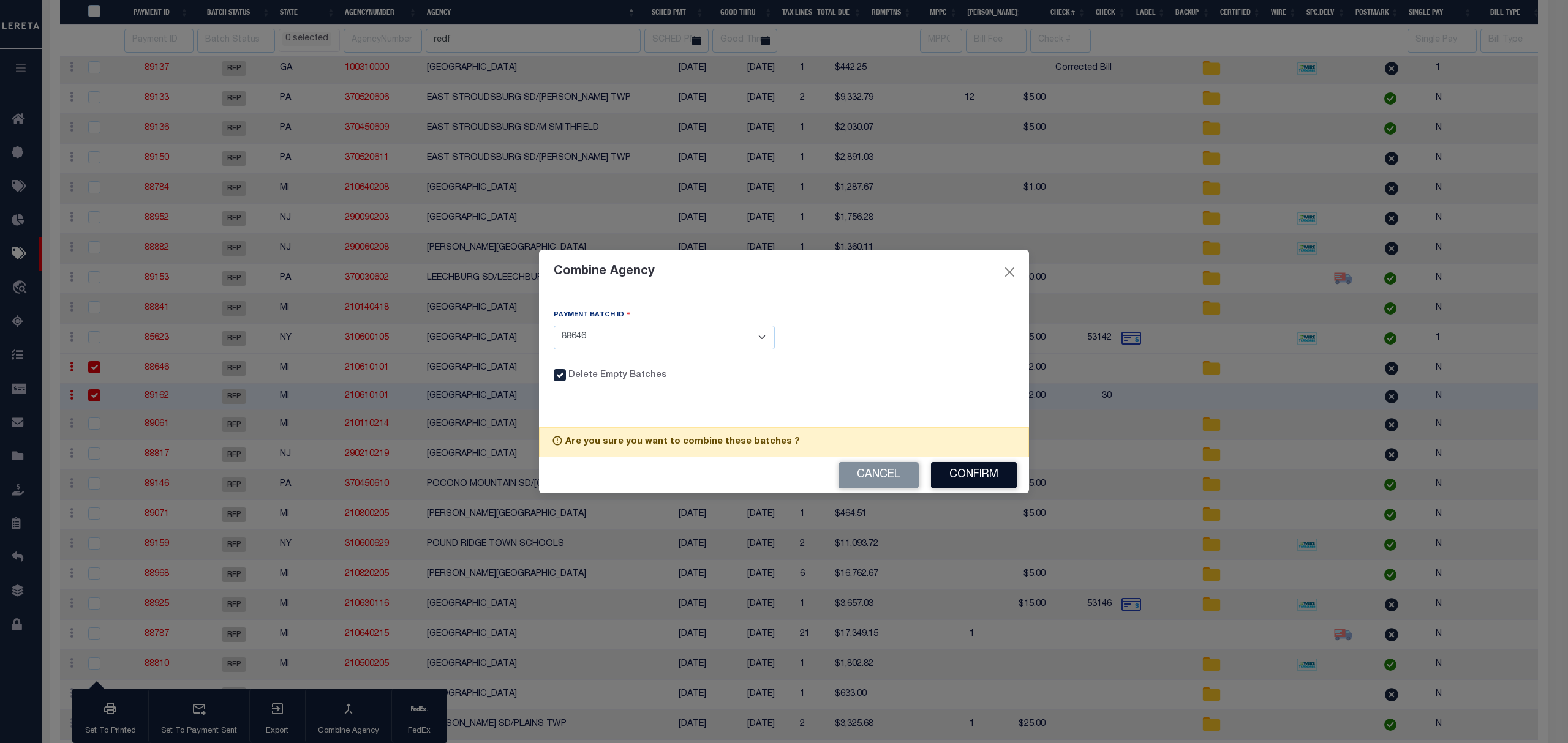
click at [973, 471] on button "Confirm" at bounding box center [973, 475] width 85 height 26
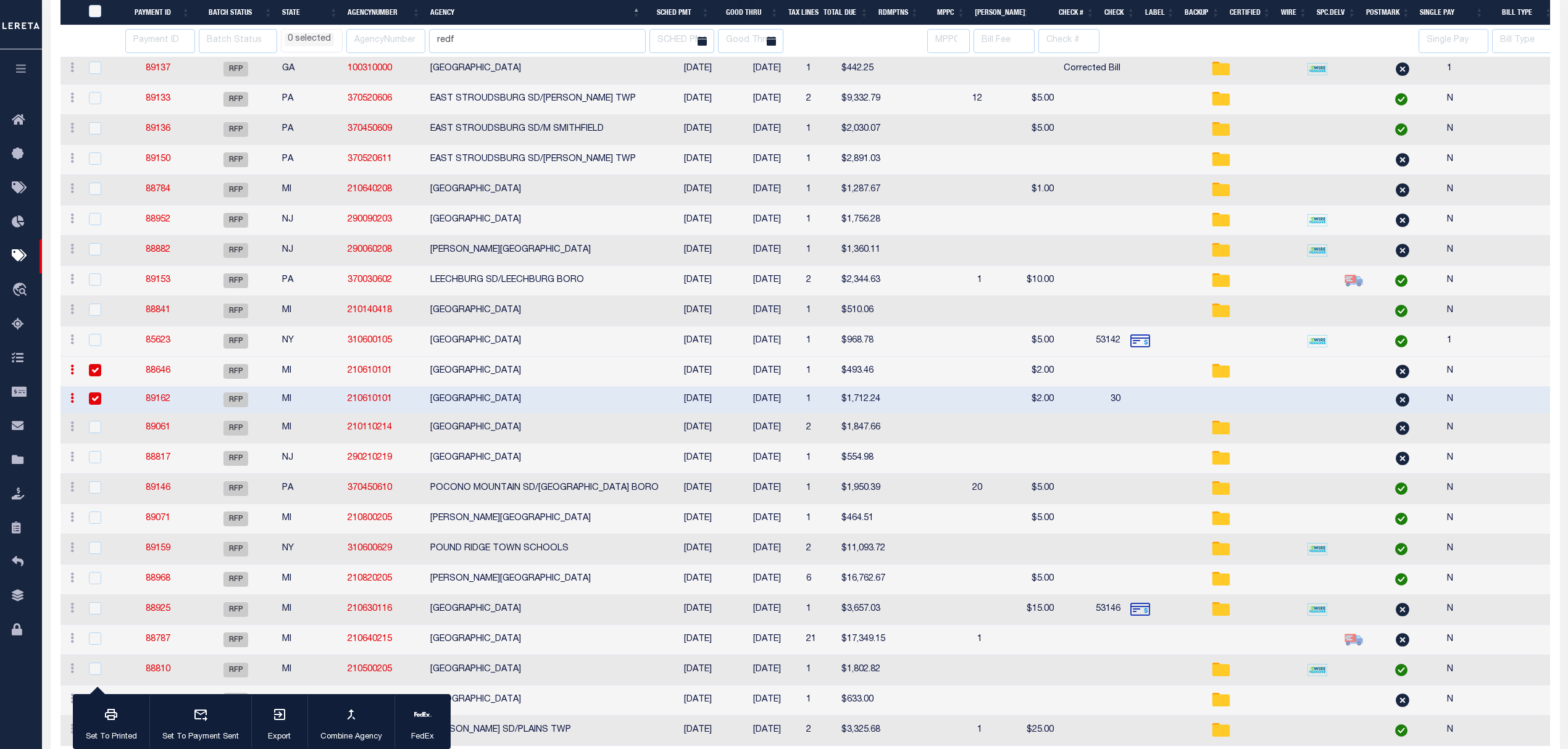
select select
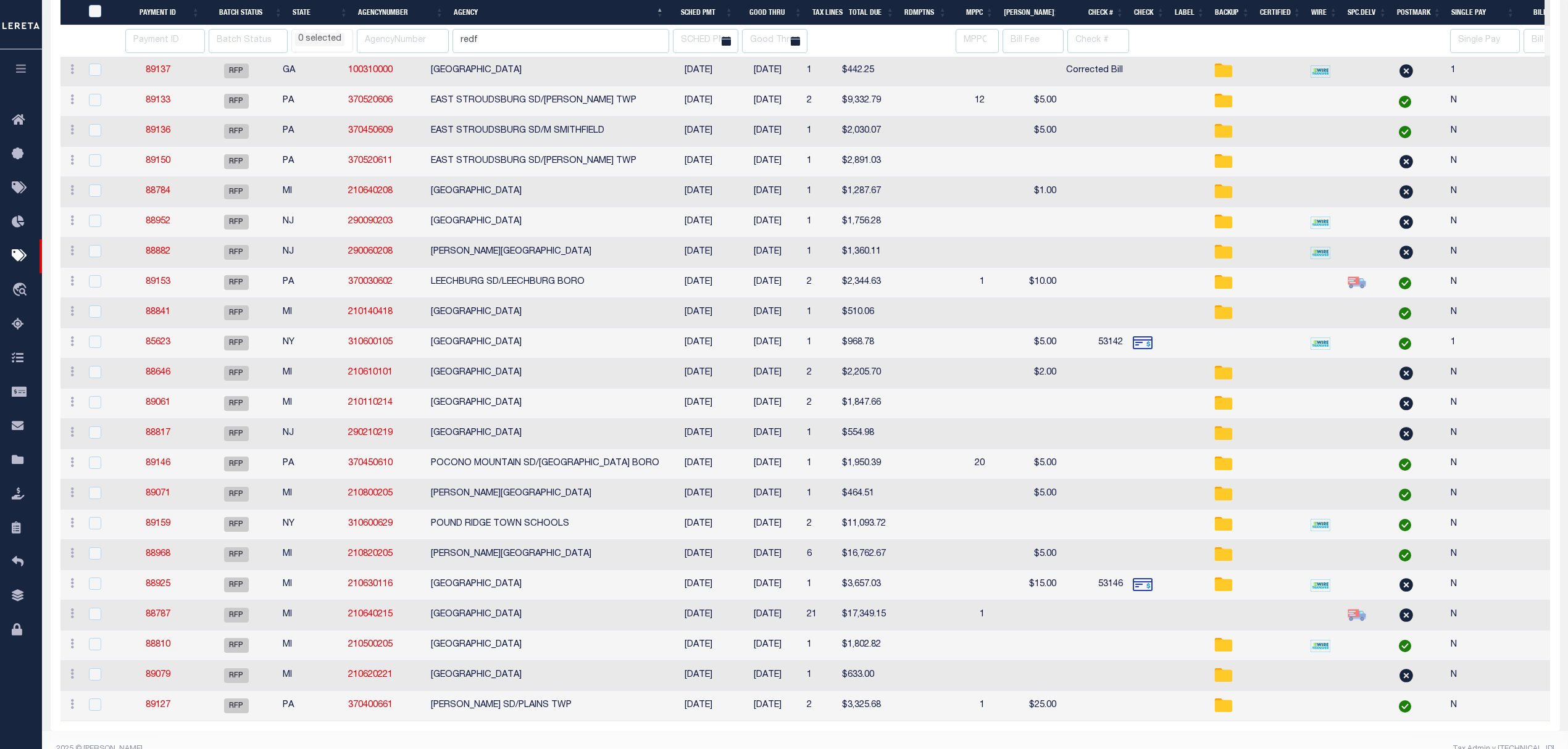
scroll to position [336, 0]
click at [165, 376] on link "88646" at bounding box center [158, 370] width 25 height 9
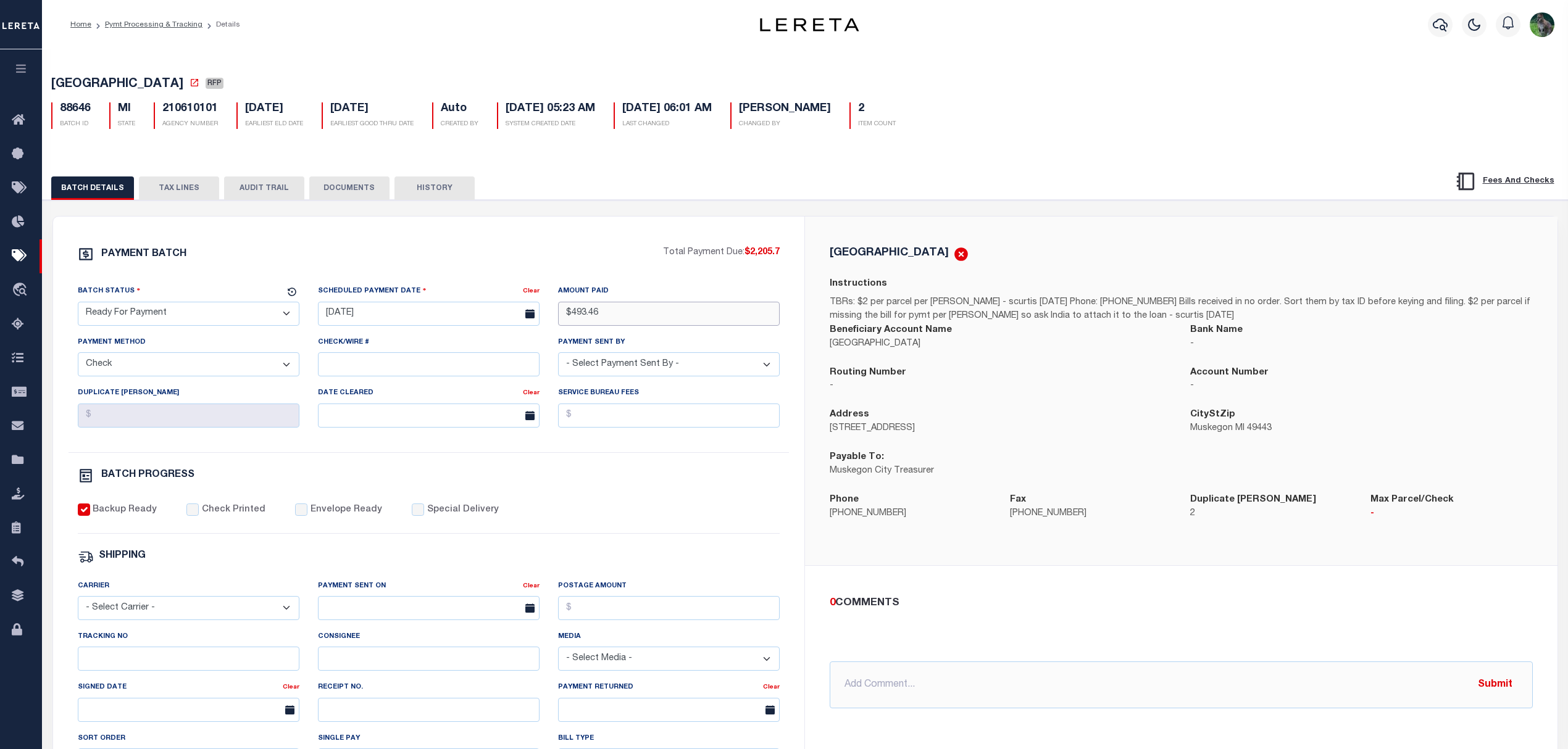
drag, startPoint x: 539, startPoint y: 321, endPoint x: 502, endPoint y: 317, distance: 37.2
click at [516, 320] on div "Batch Status - Select Status - Scheduled for Payment Ready For Payment Payment …" at bounding box center [428, 369] width 721 height 168
type input "$2,205.70"
click at [542, 240] on div "PAYMENT BATCH Total Payment Due: $2,205.7 Batch Status" at bounding box center [428, 577] width 752 height 722
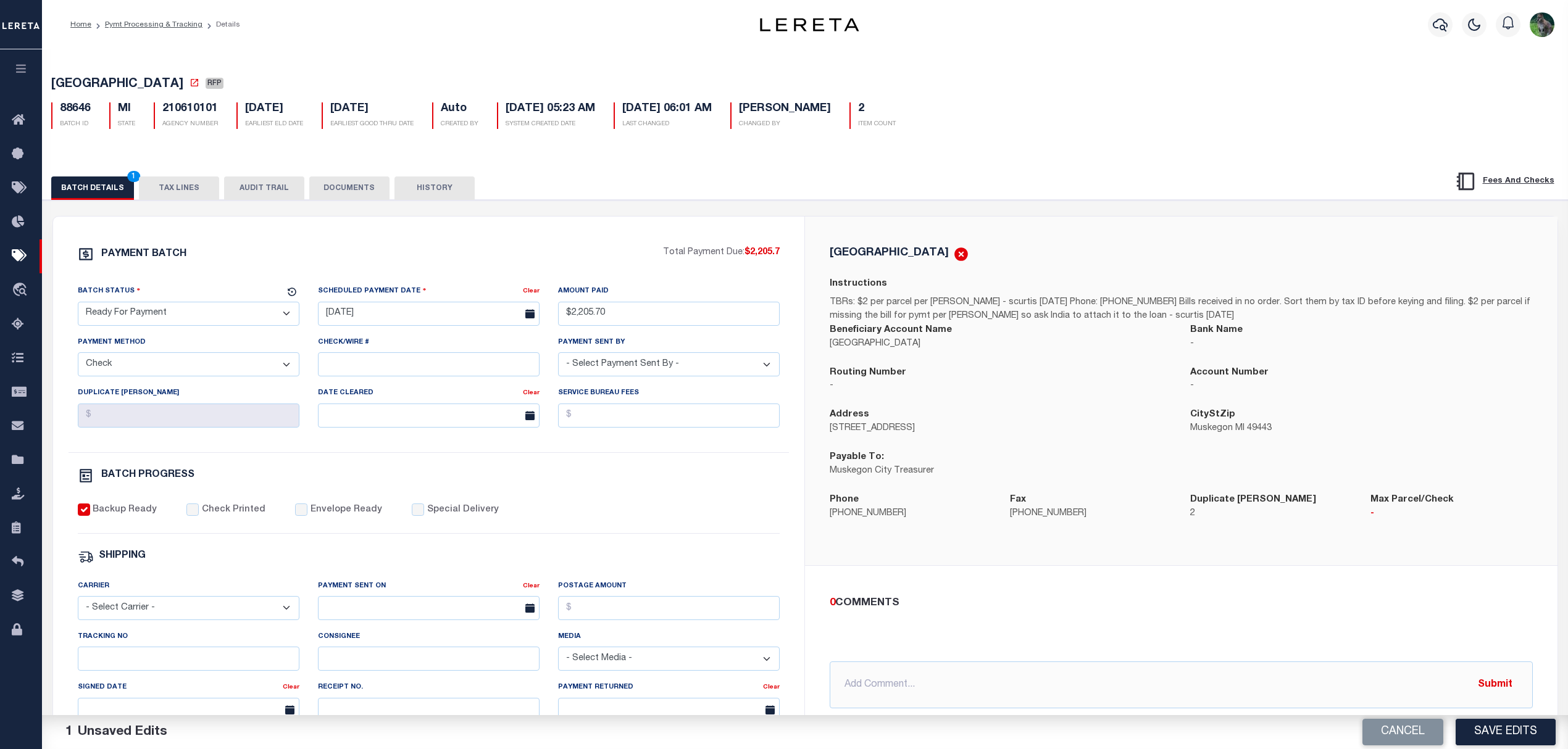
click at [1258, 366] on div "Bank Name -" at bounding box center [1361, 345] width 360 height 43
click at [1504, 729] on button "Save Edits" at bounding box center [1505, 732] width 100 height 26
select select
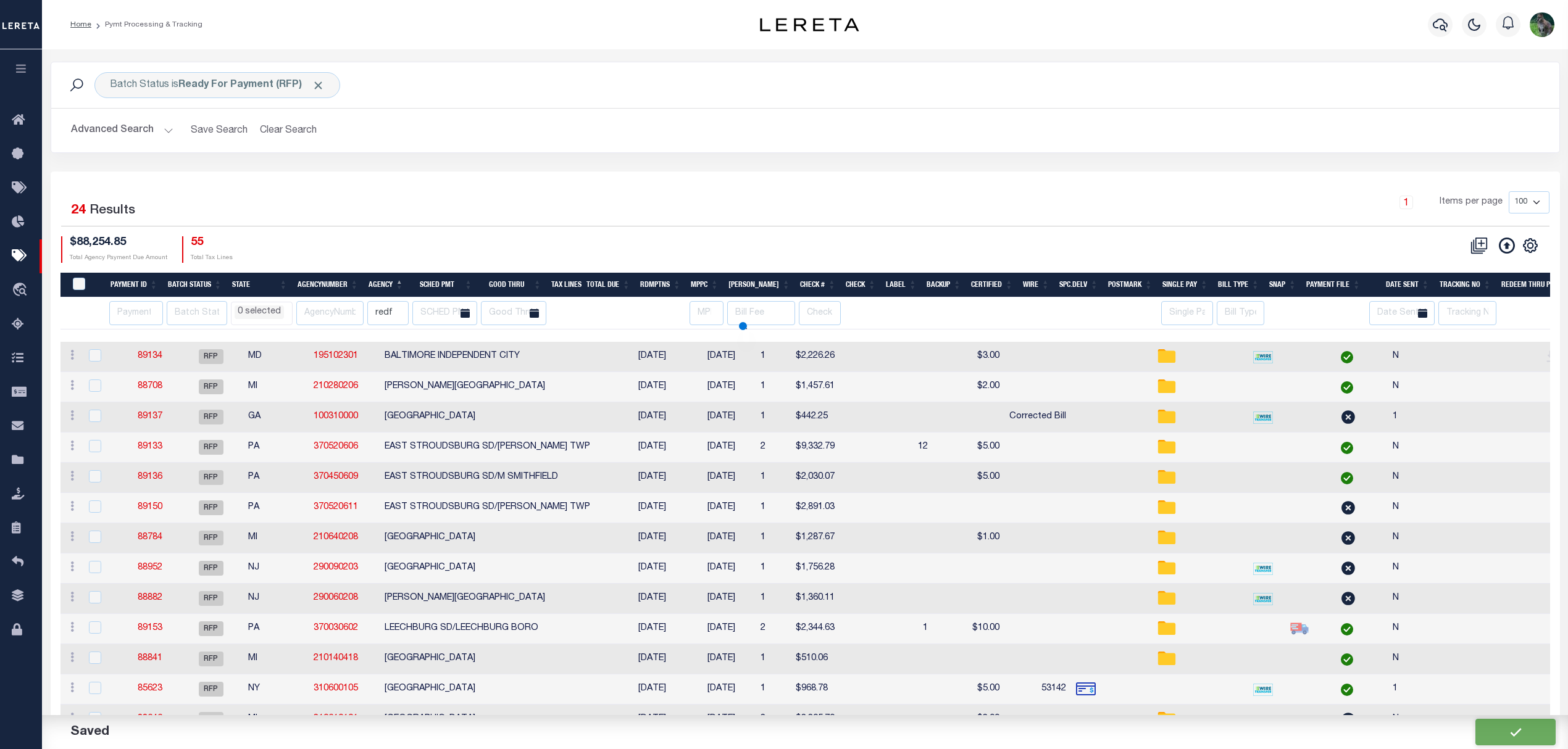
select select
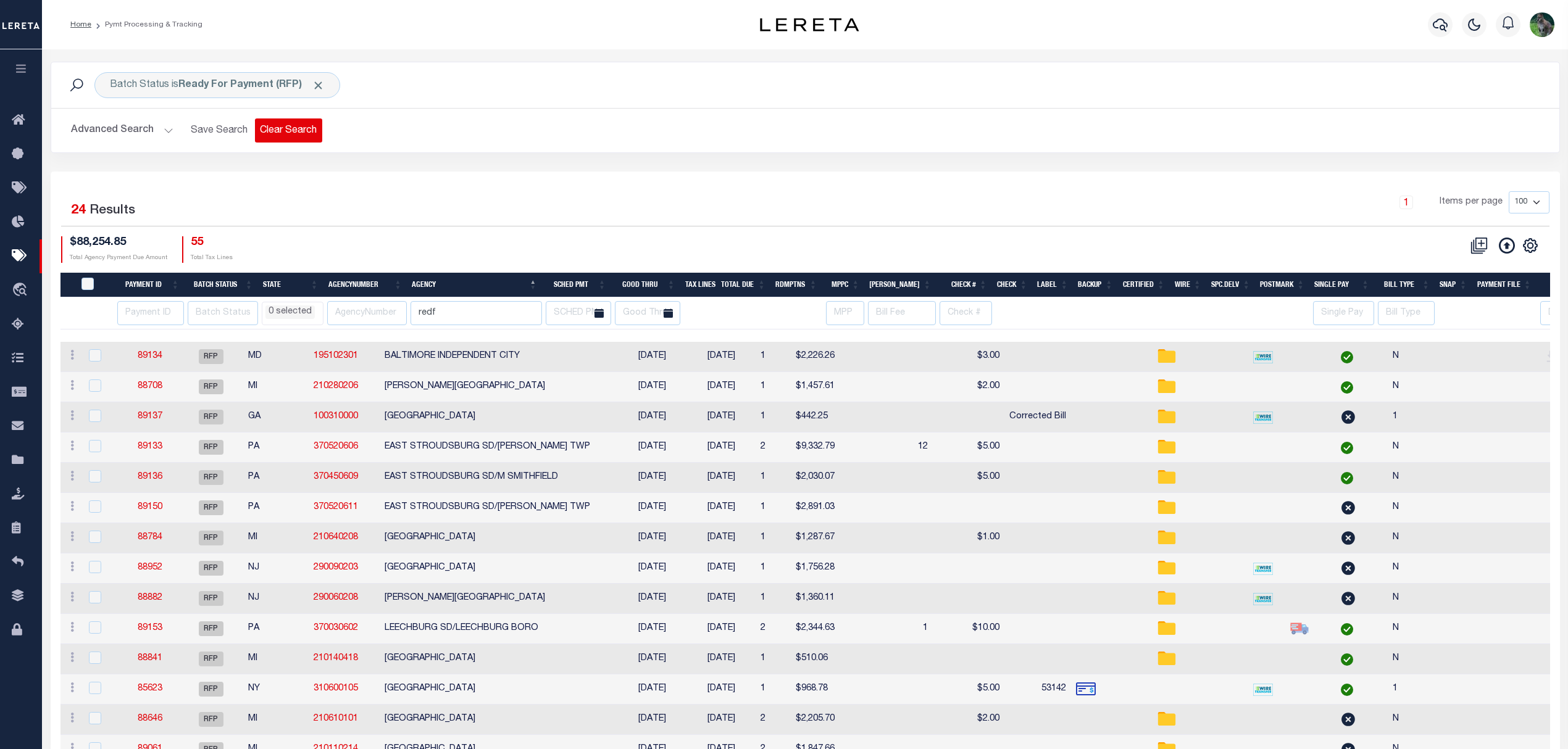
click at [288, 127] on button "Clear Search" at bounding box center [288, 130] width 68 height 24
select select
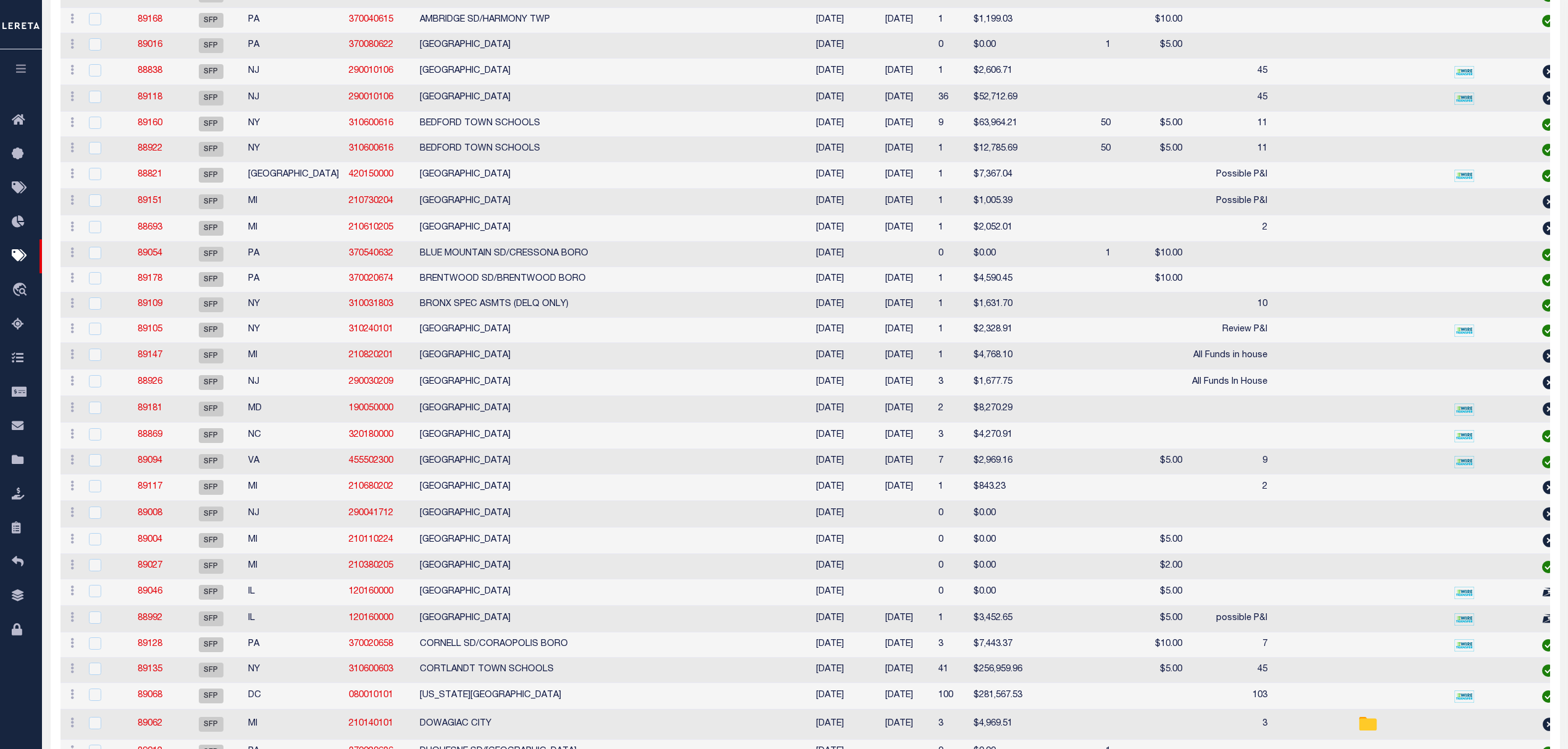
select select
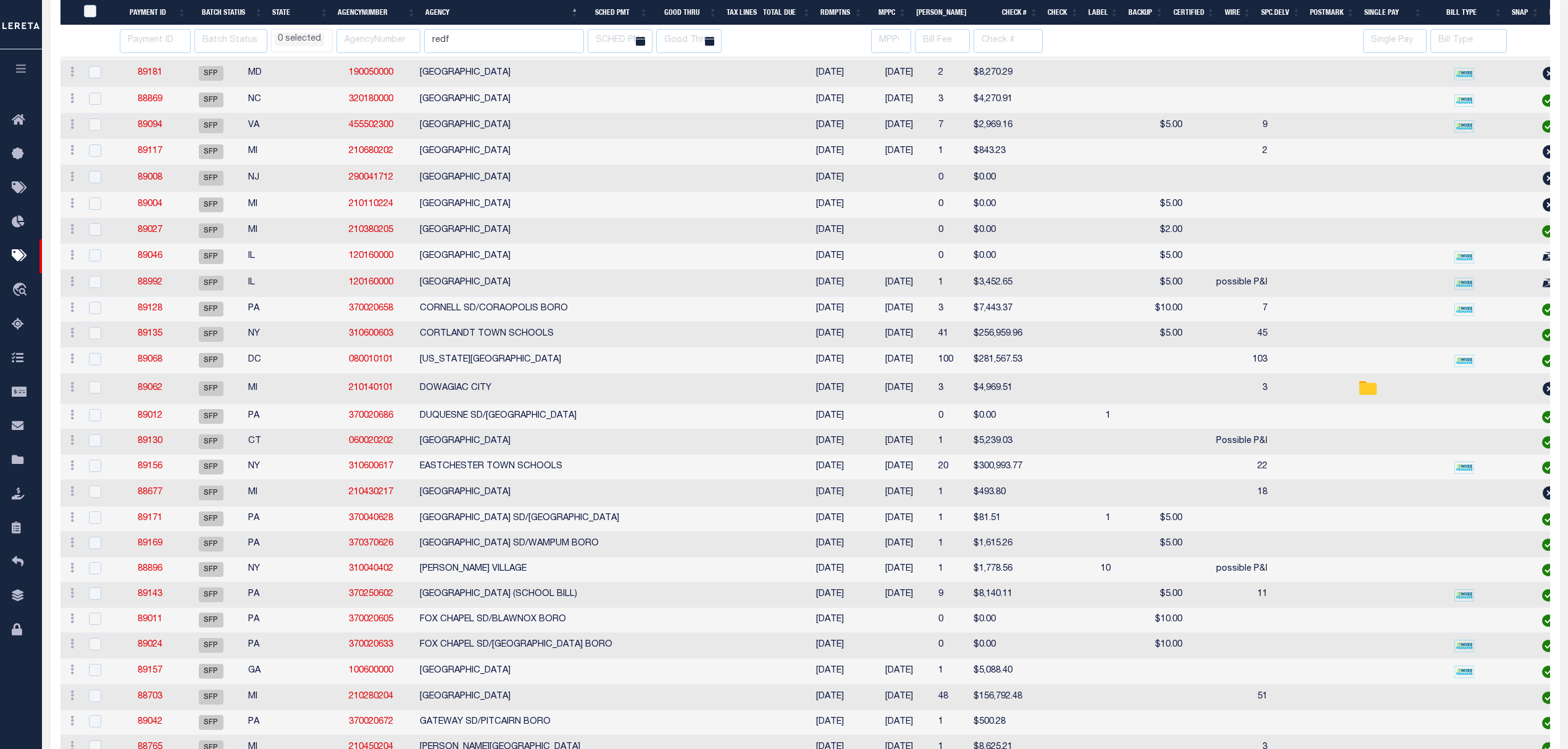
select select
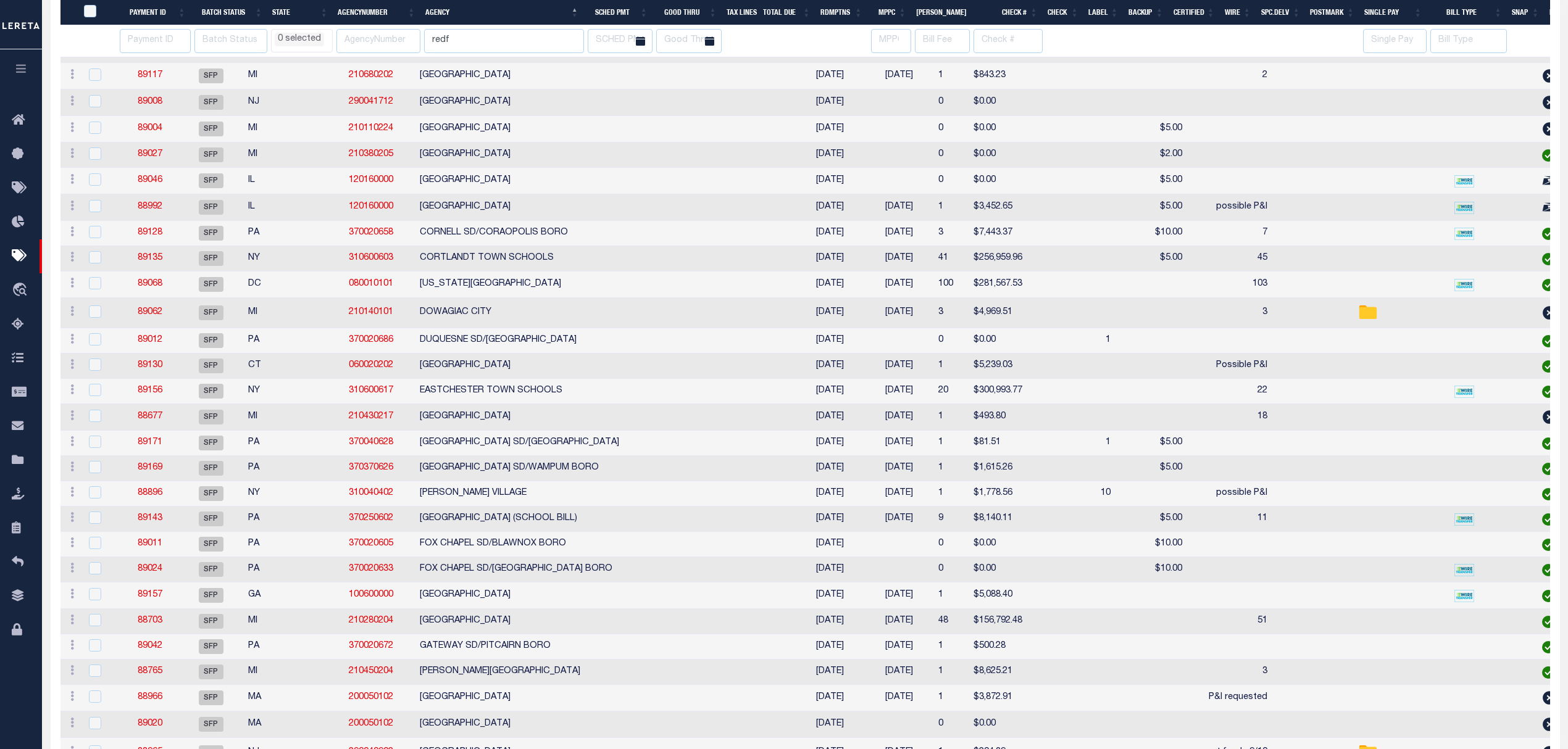
select select
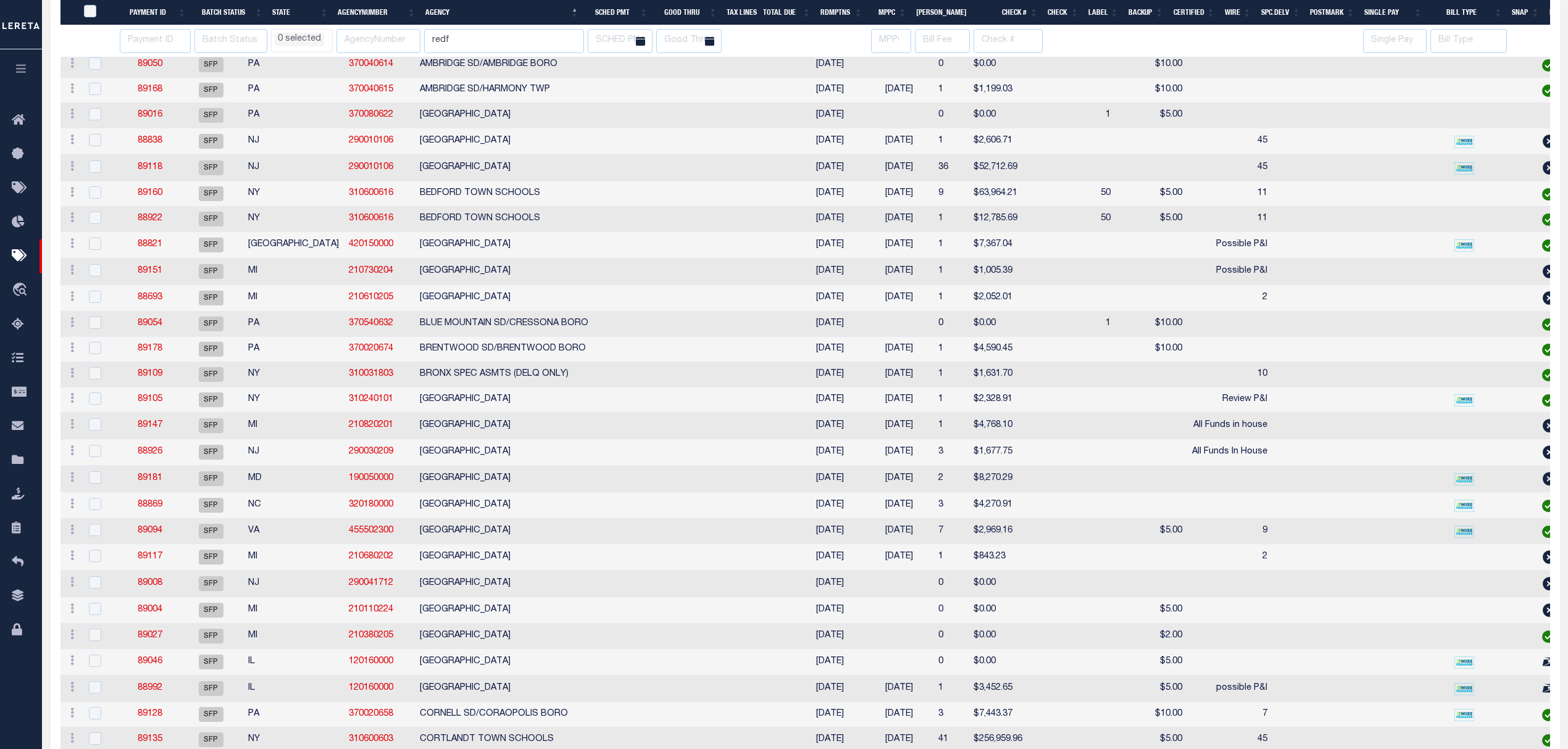
select select
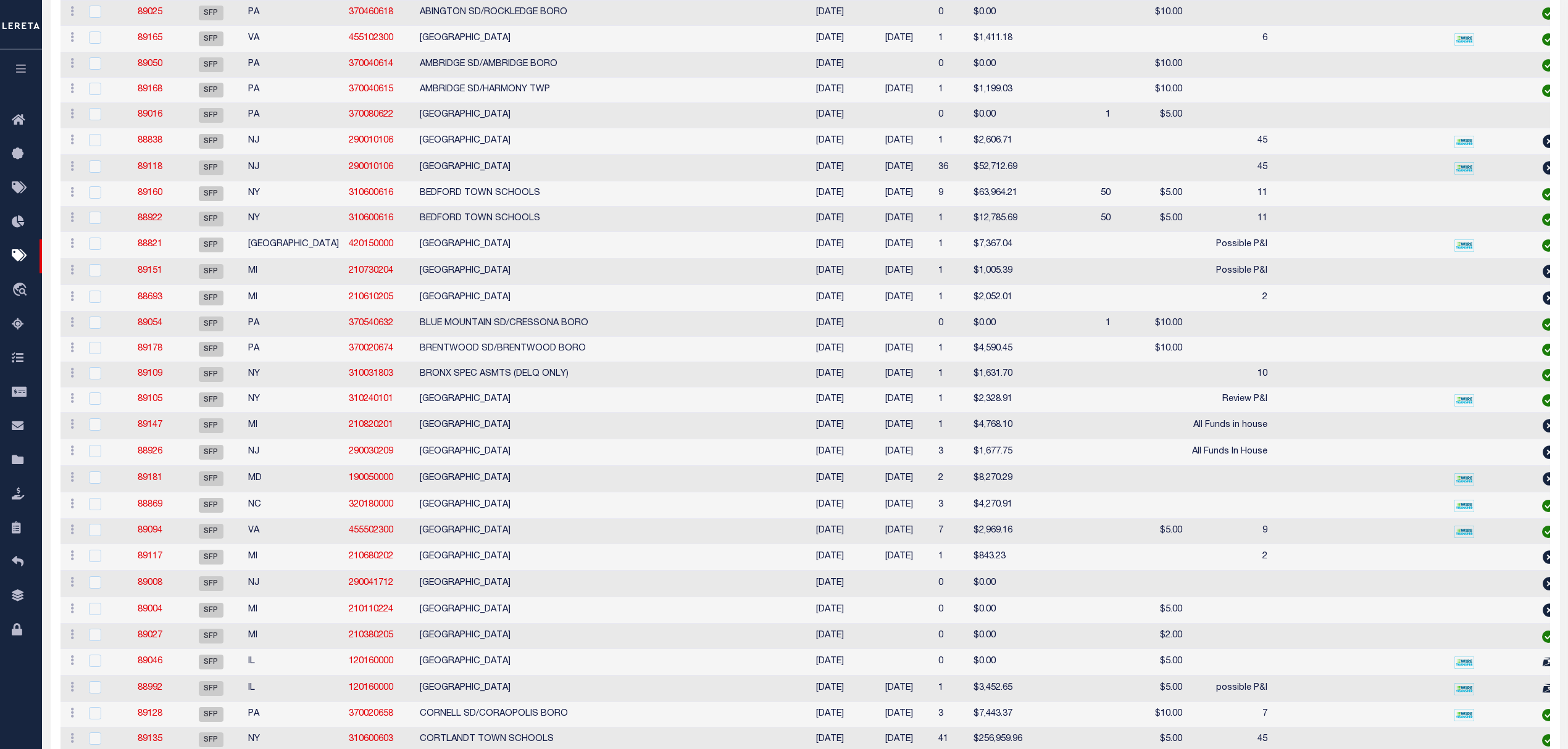
scroll to position [0, 0]
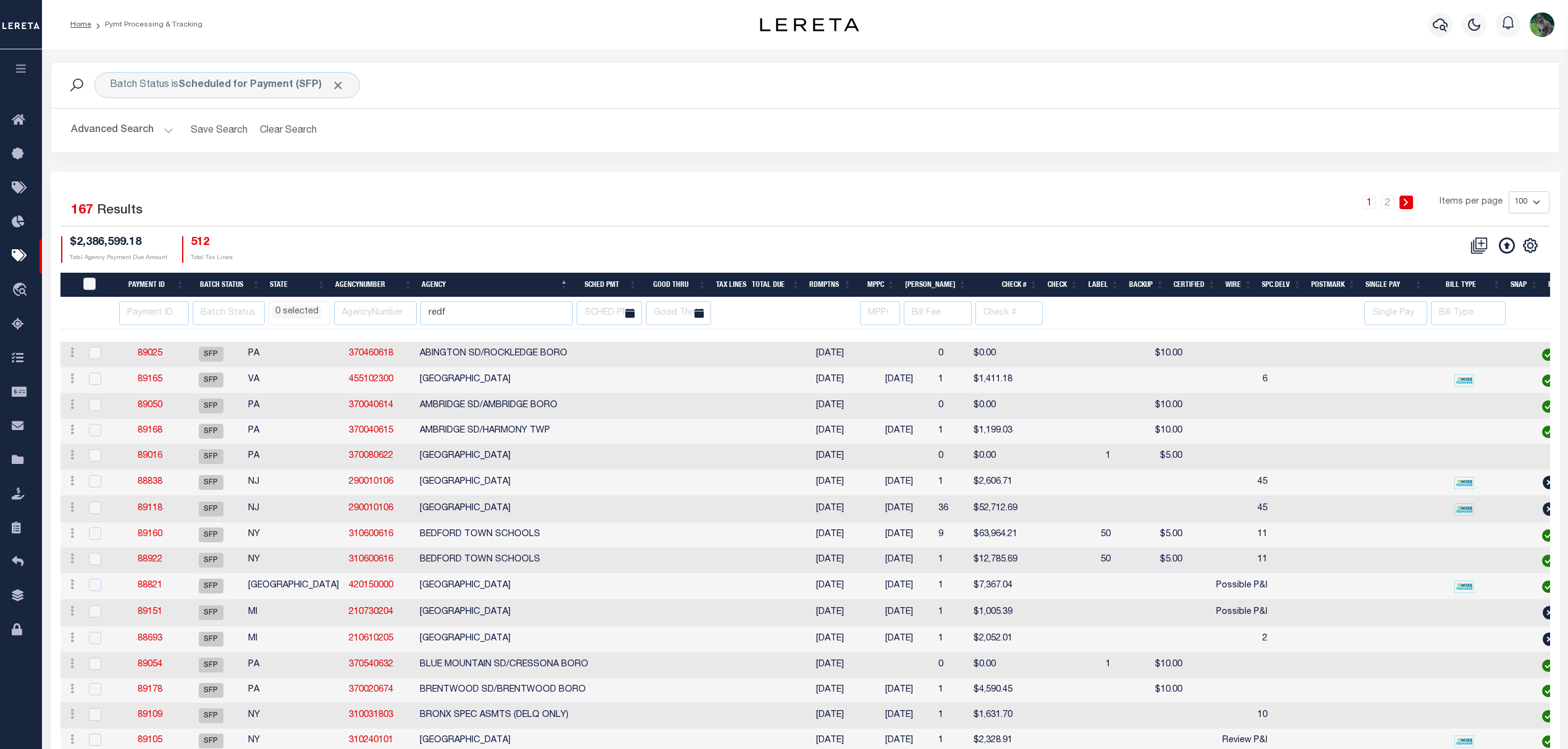
drag, startPoint x: 472, startPoint y: 327, endPoint x: 456, endPoint y: 327, distance: 16.0
click at [456, 327] on th "redf" at bounding box center [494, 313] width 156 height 32
drag, startPoint x: 468, startPoint y: 316, endPoint x: 397, endPoint y: 324, distance: 71.4
click at [397, 324] on tr "AK AL AR AZ CA CO CT DC DE FL GA GU HI IA ID IL IN KS KY LA MA MD ME MI MN MO M…" at bounding box center [947, 313] width 1774 height 32
click at [127, 124] on button "Advanced Search" at bounding box center [122, 130] width 102 height 24
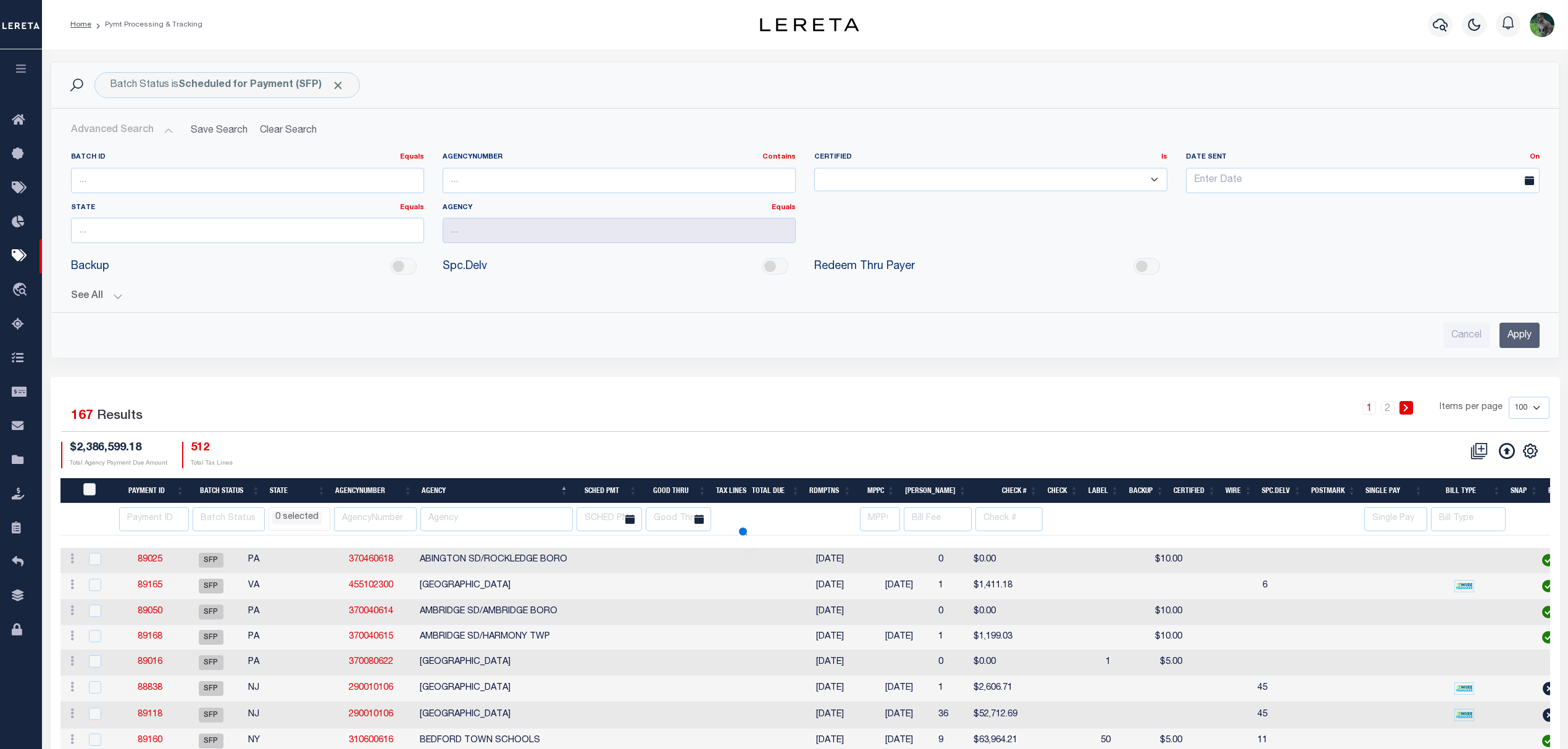
click at [88, 301] on button "See All" at bounding box center [805, 296] width 1469 height 12
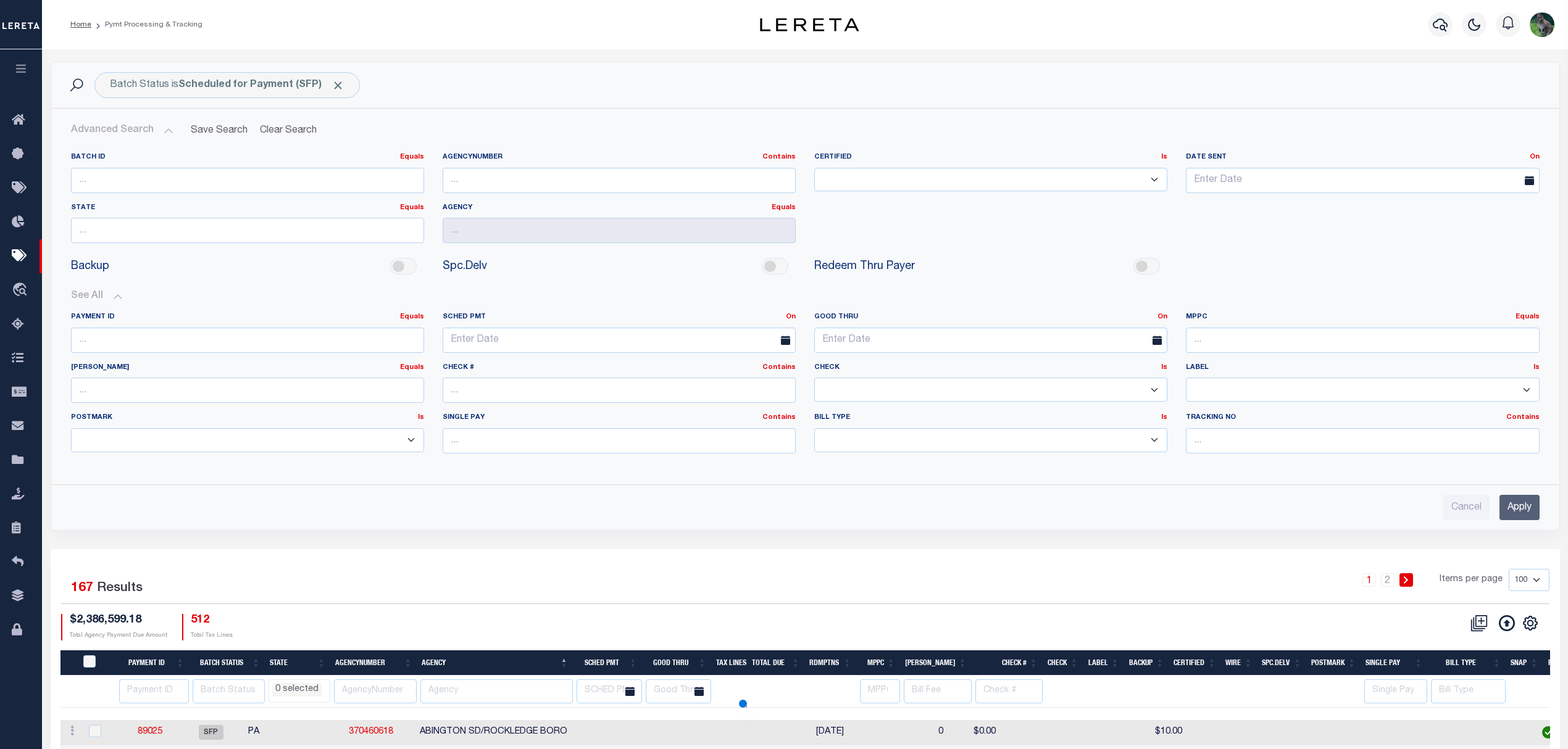
select select
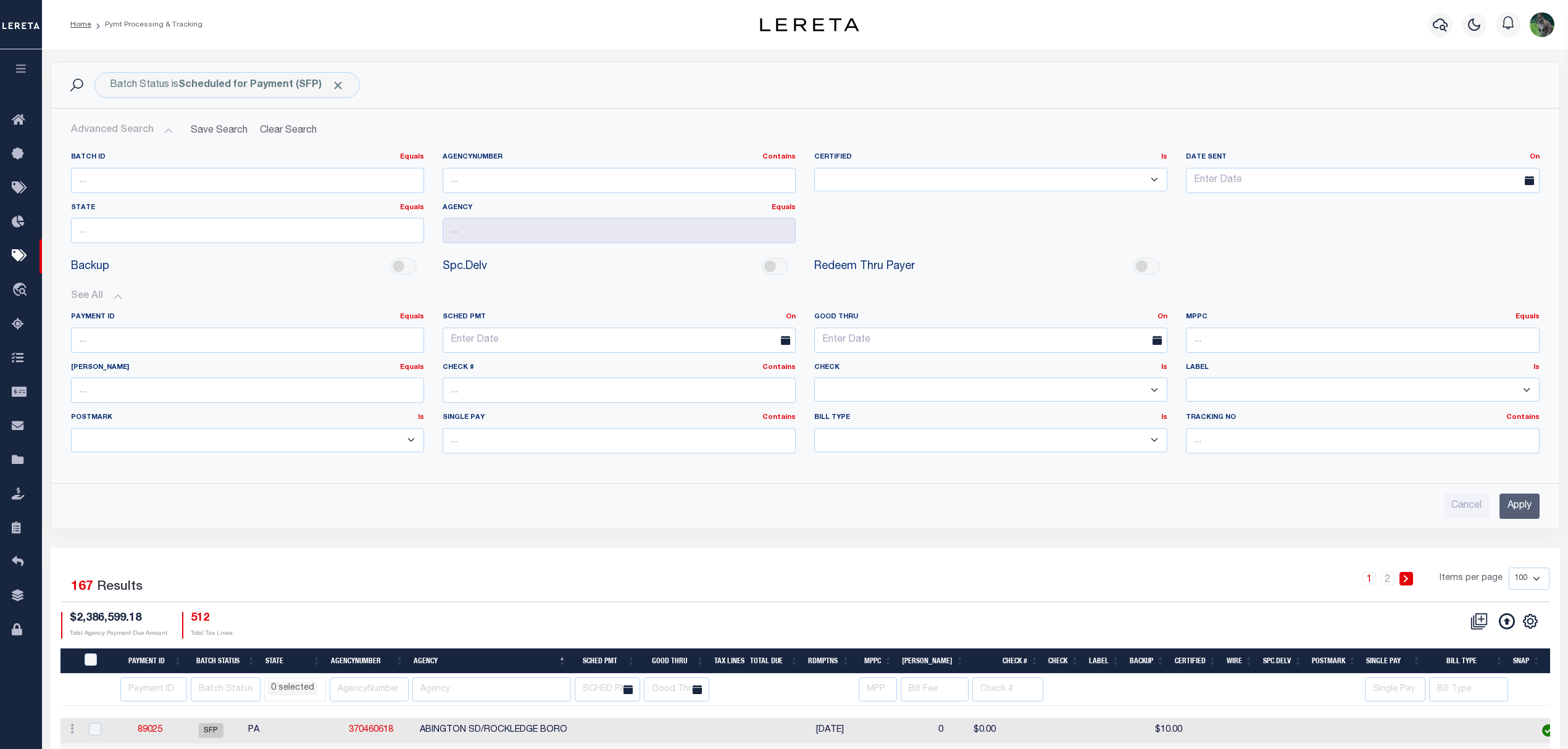
click at [1158, 338] on icon at bounding box center [1157, 341] width 9 height 9
click at [1159, 321] on link "On" at bounding box center [1162, 317] width 10 height 7
click at [1107, 383] on link "Between" at bounding box center [1118, 384] width 98 height 18
click at [977, 341] on span at bounding box center [975, 340] width 32 height 26
click at [927, 338] on input "text" at bounding box center [898, 340] width 168 height 26
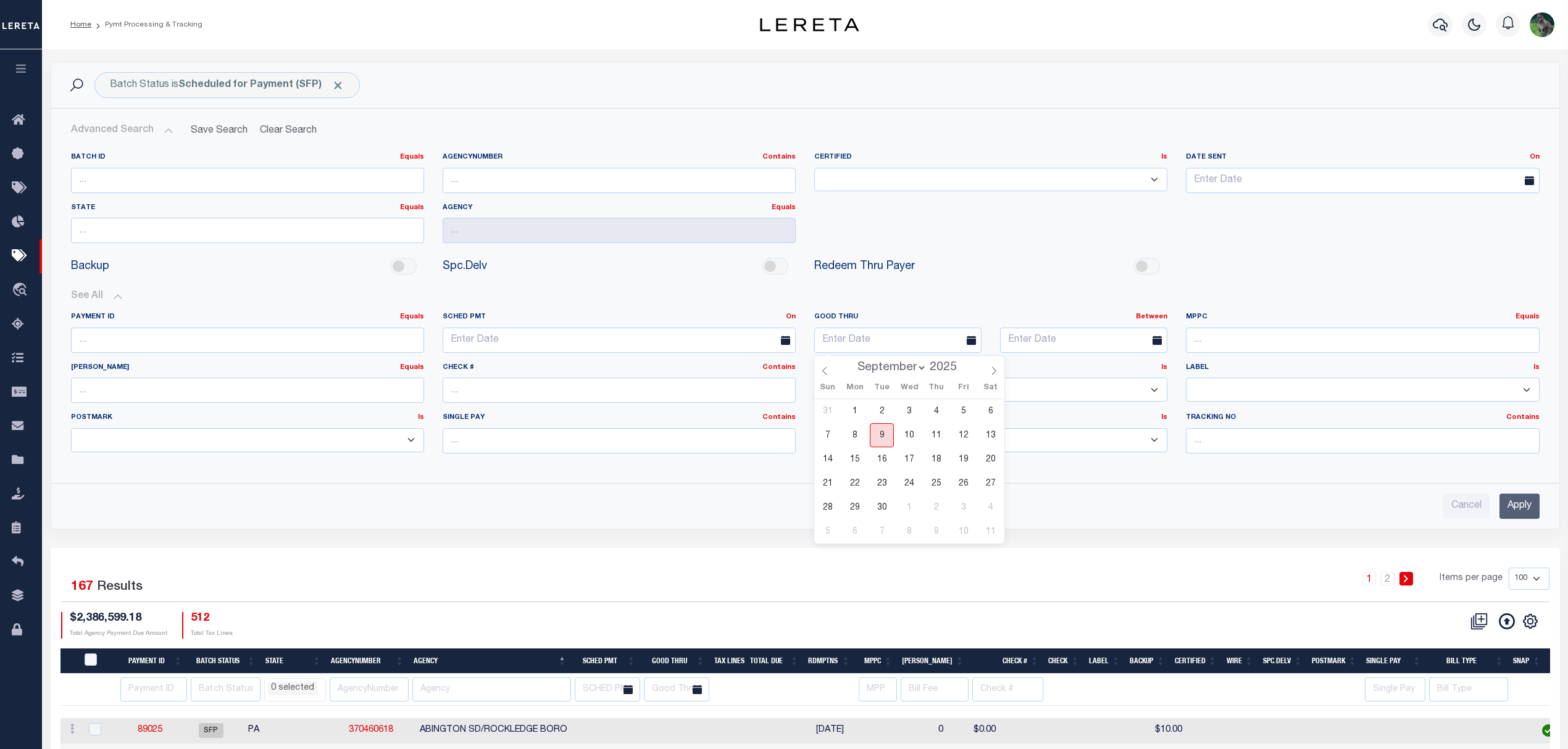
click at [879, 441] on span "9" at bounding box center [881, 435] width 24 height 24
type input "[DATE]"
click at [1063, 336] on input "text" at bounding box center [1084, 340] width 168 height 26
click at [1065, 459] on span "16" at bounding box center [1067, 459] width 24 height 24
type input "[DATE]"
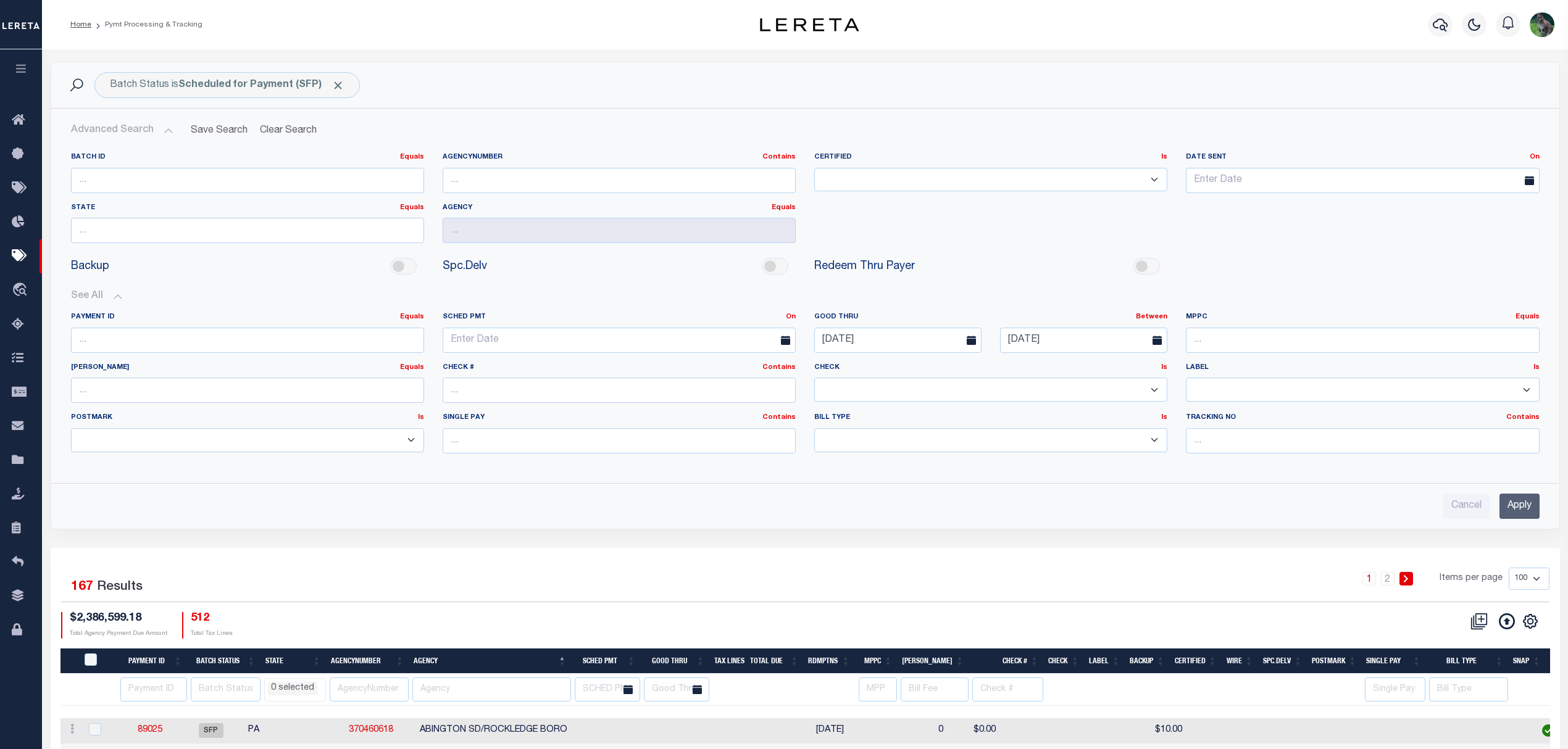
click at [1530, 508] on input "Apply" at bounding box center [1520, 506] width 40 height 26
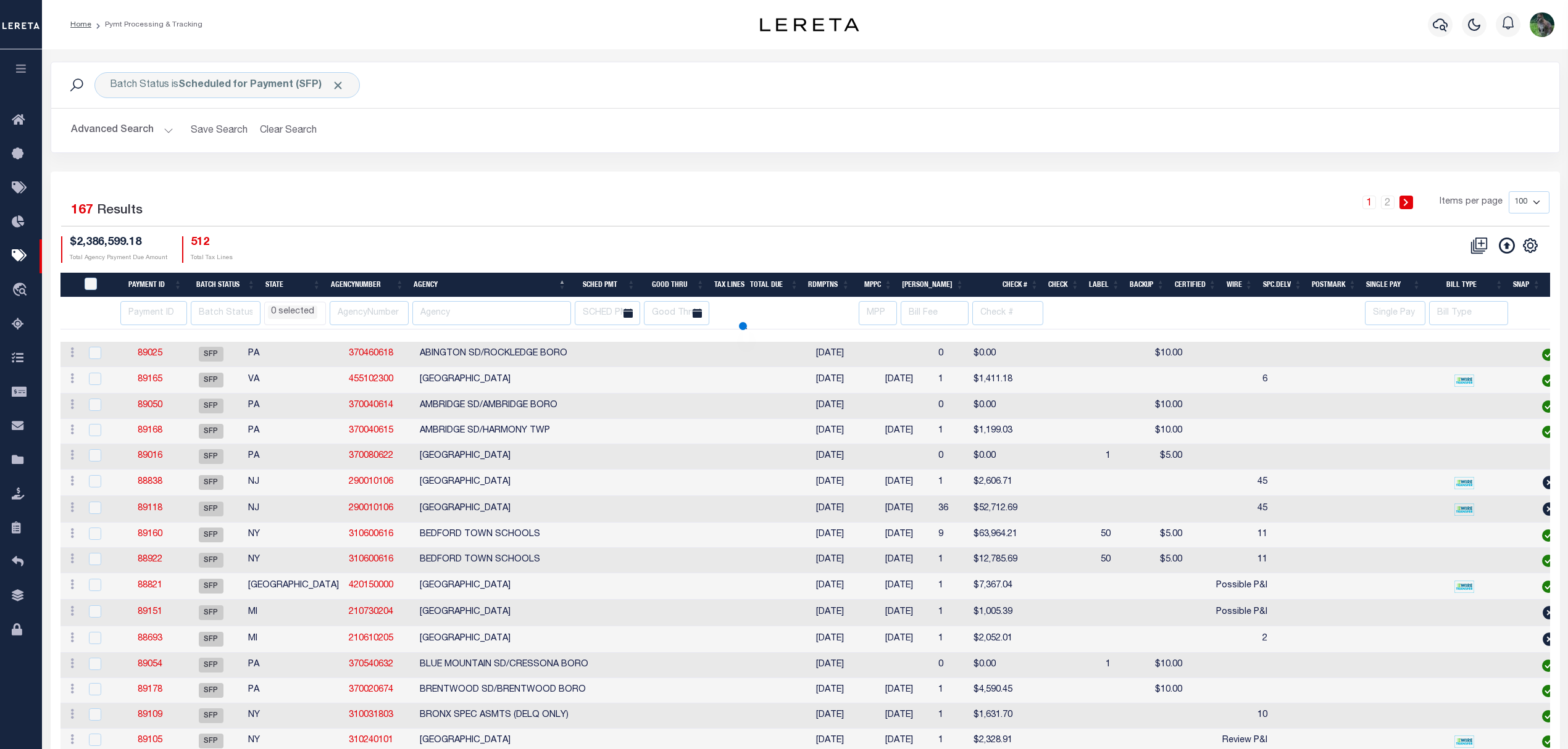
select select
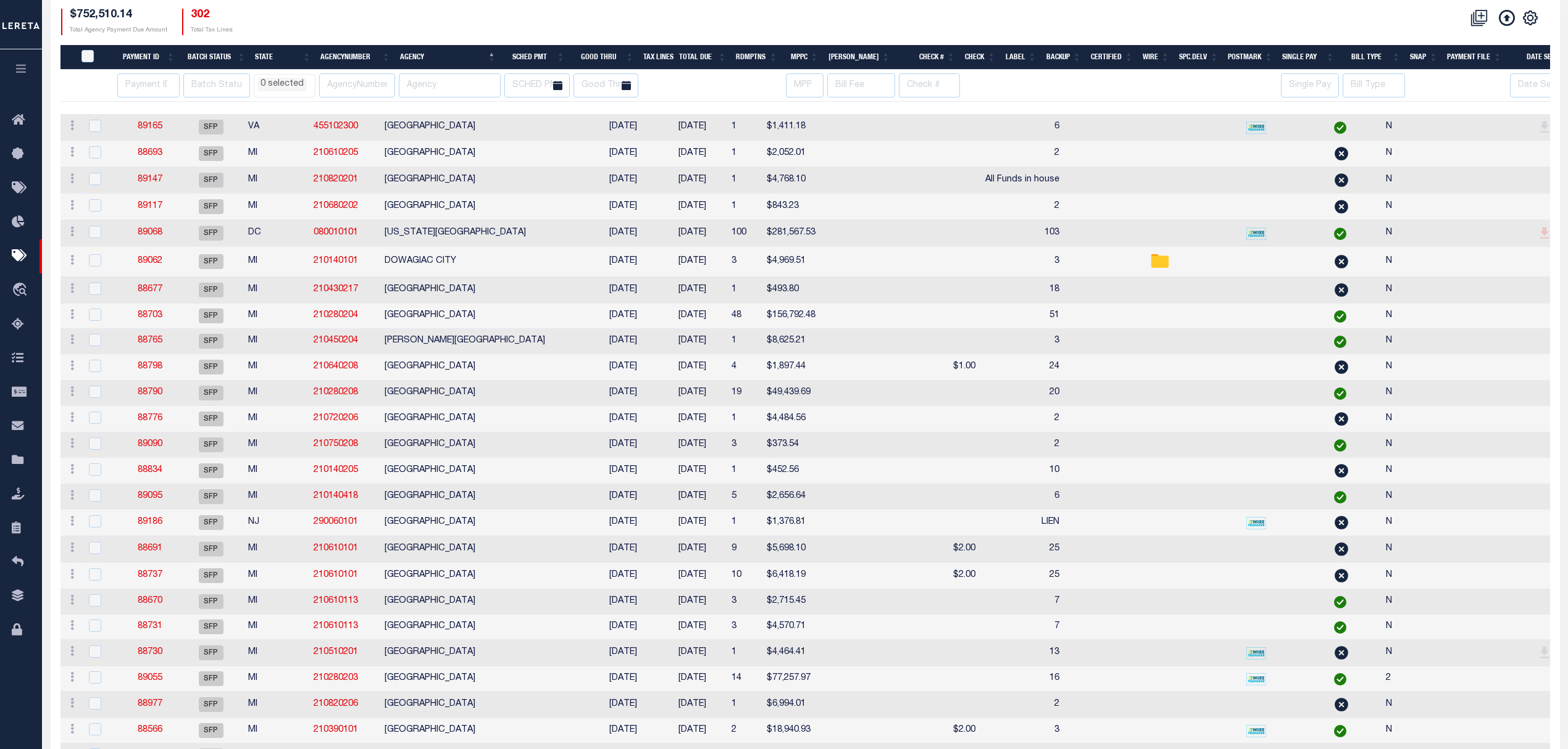
select select
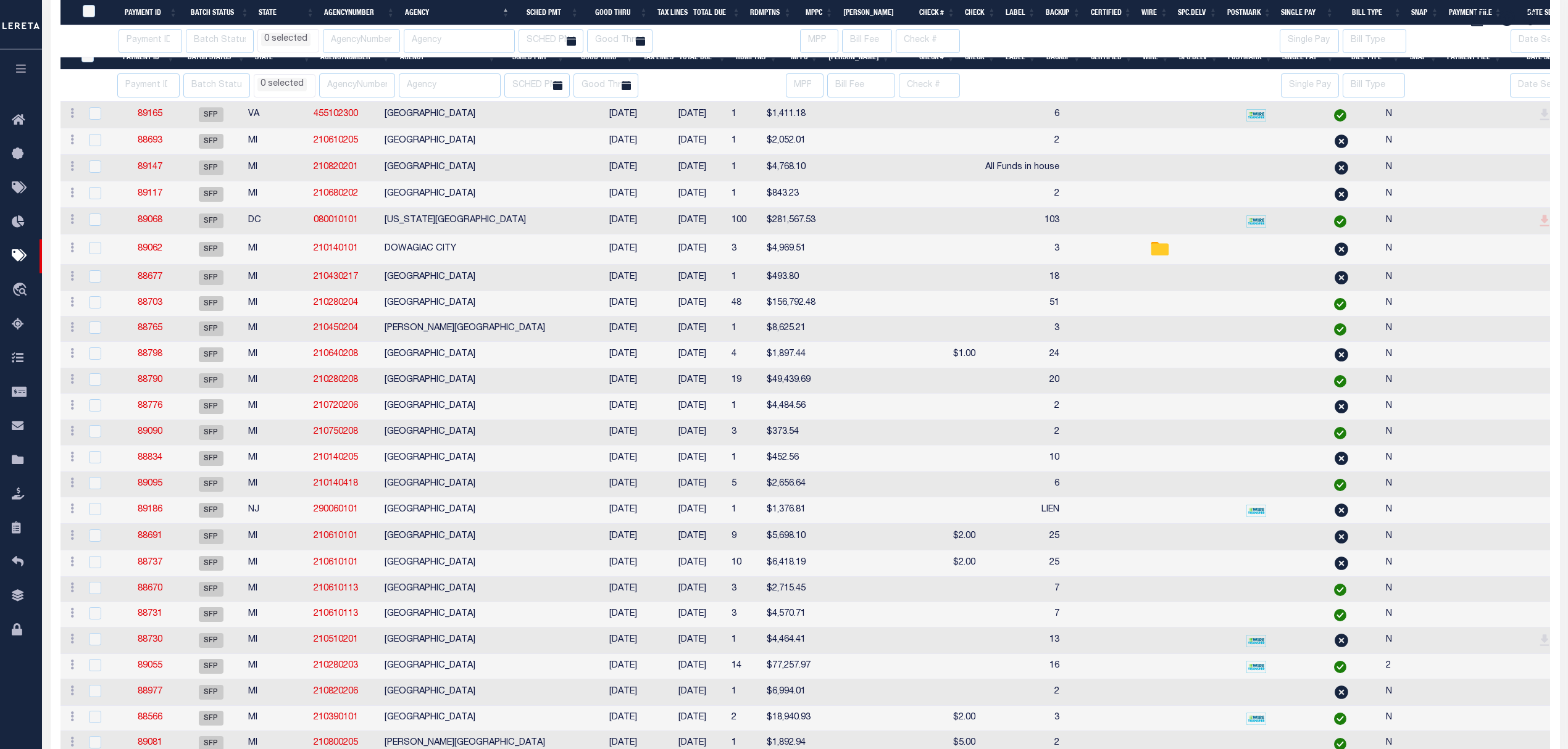
scroll to position [411, 0]
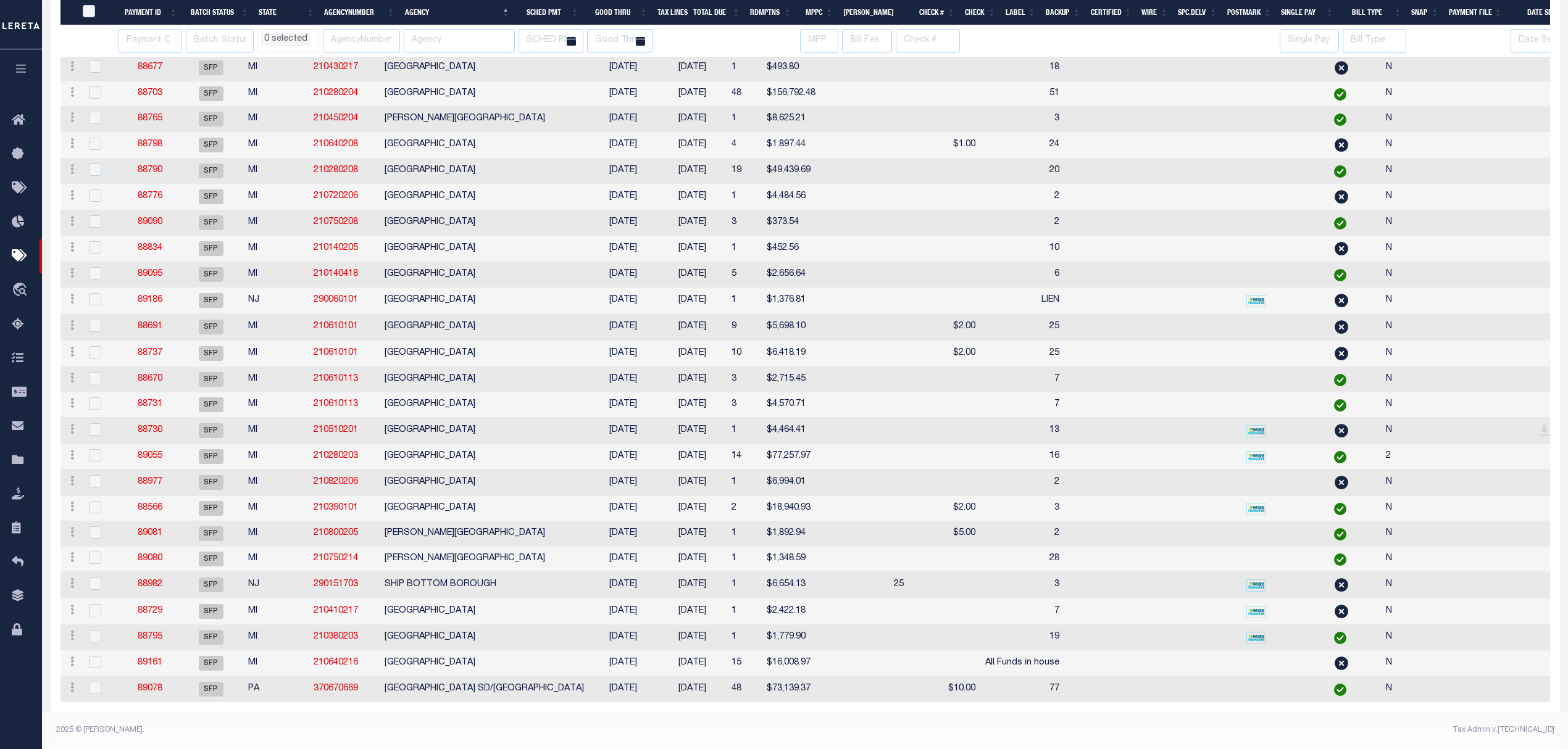
select select
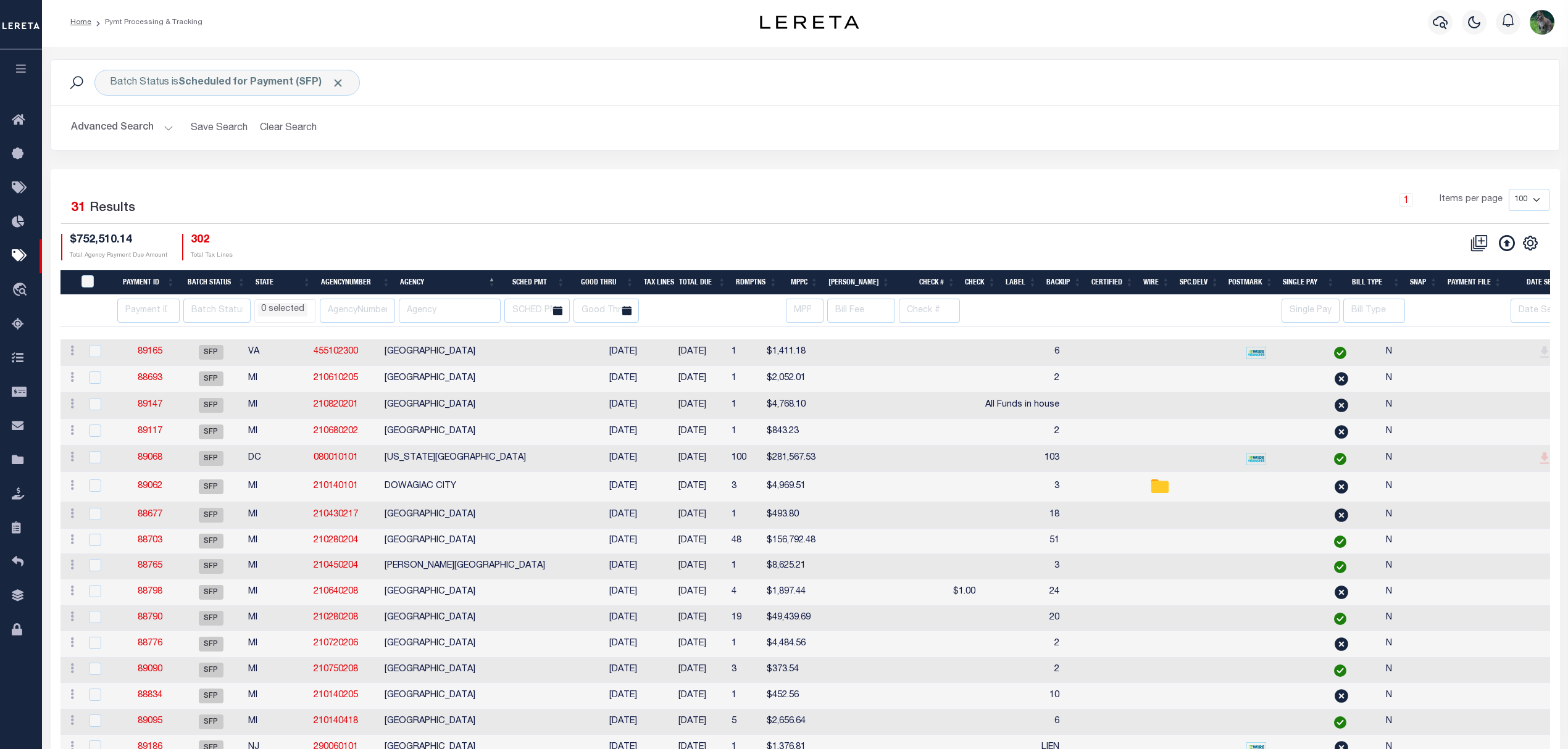
scroll to position [0, 0]
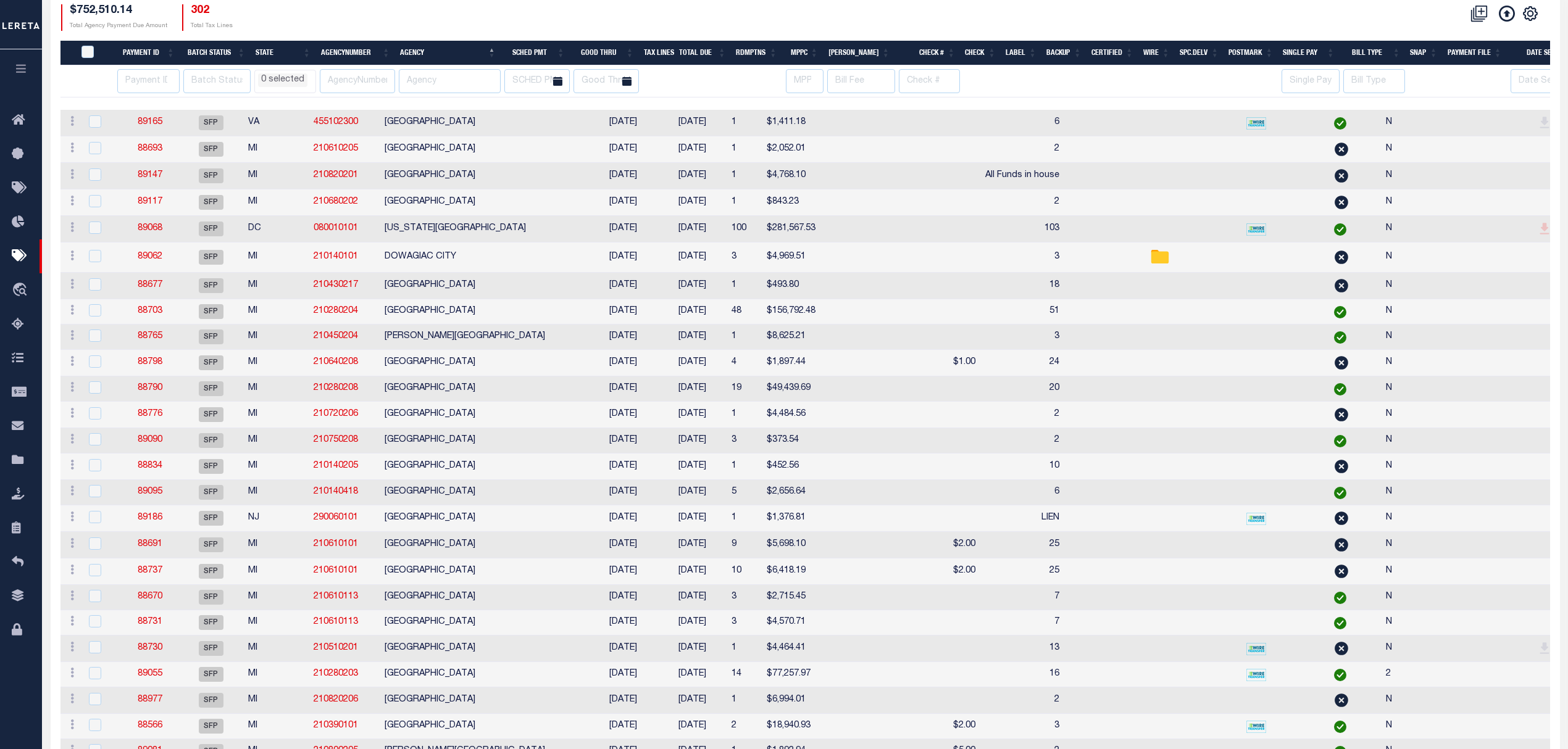
select select
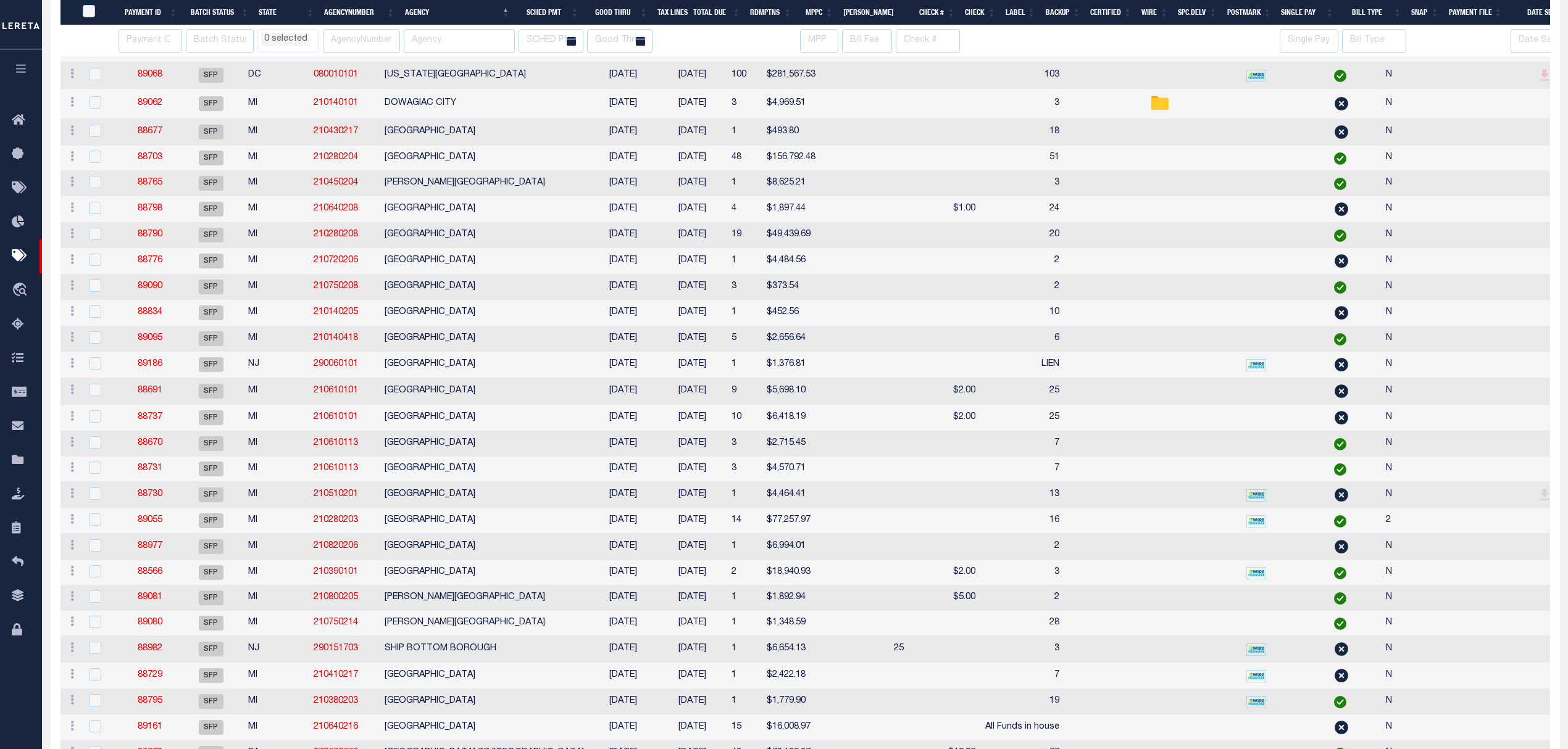
select select
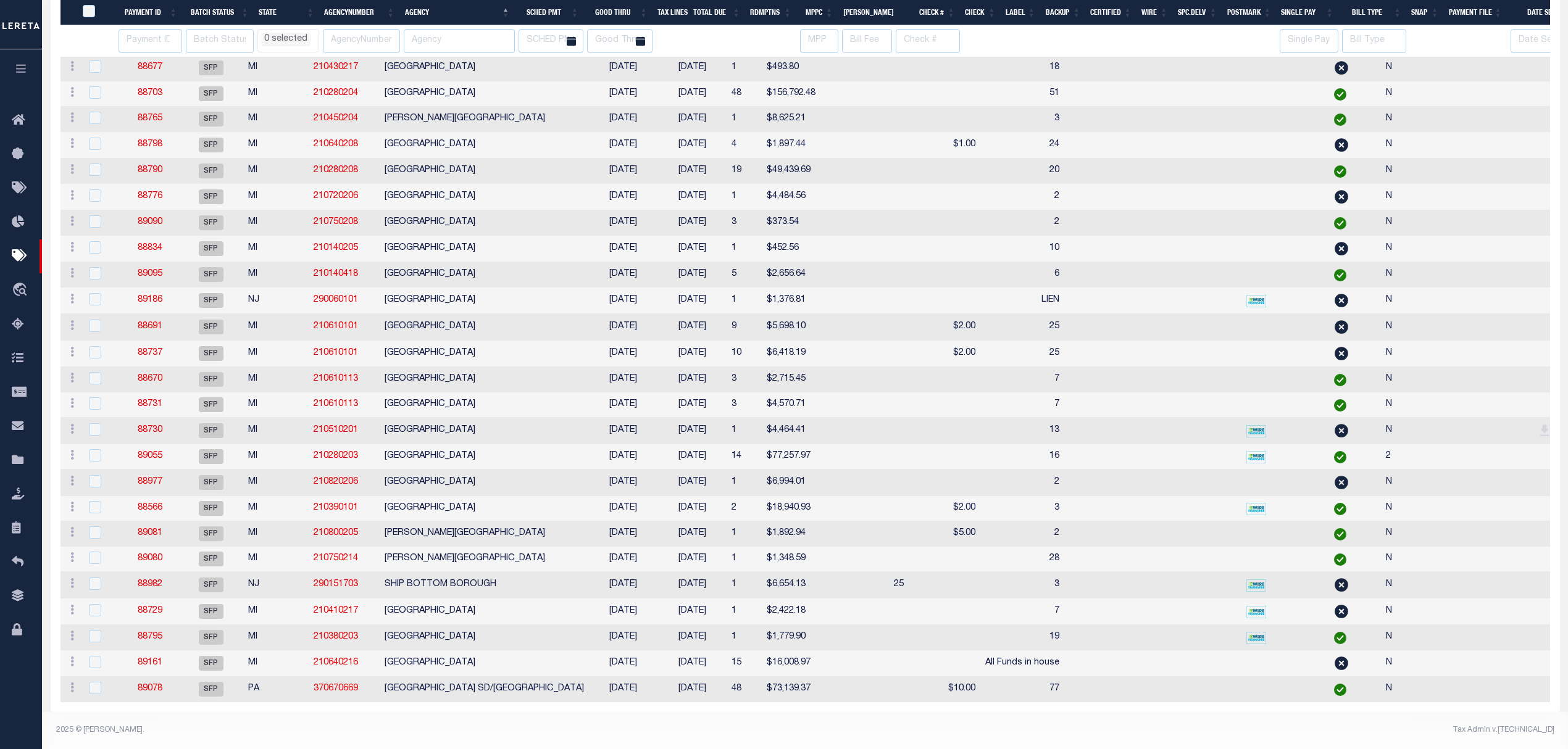
select select
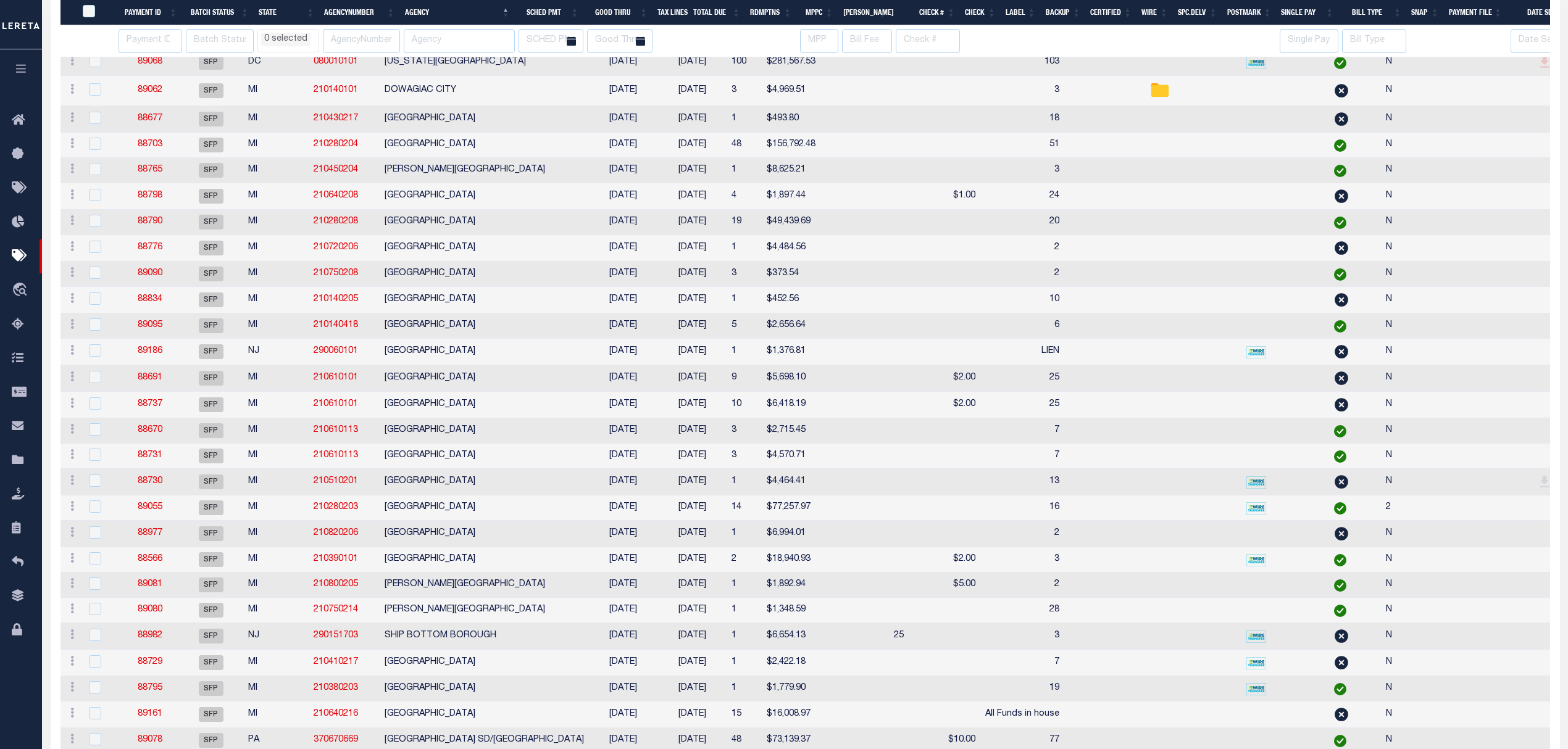
select select
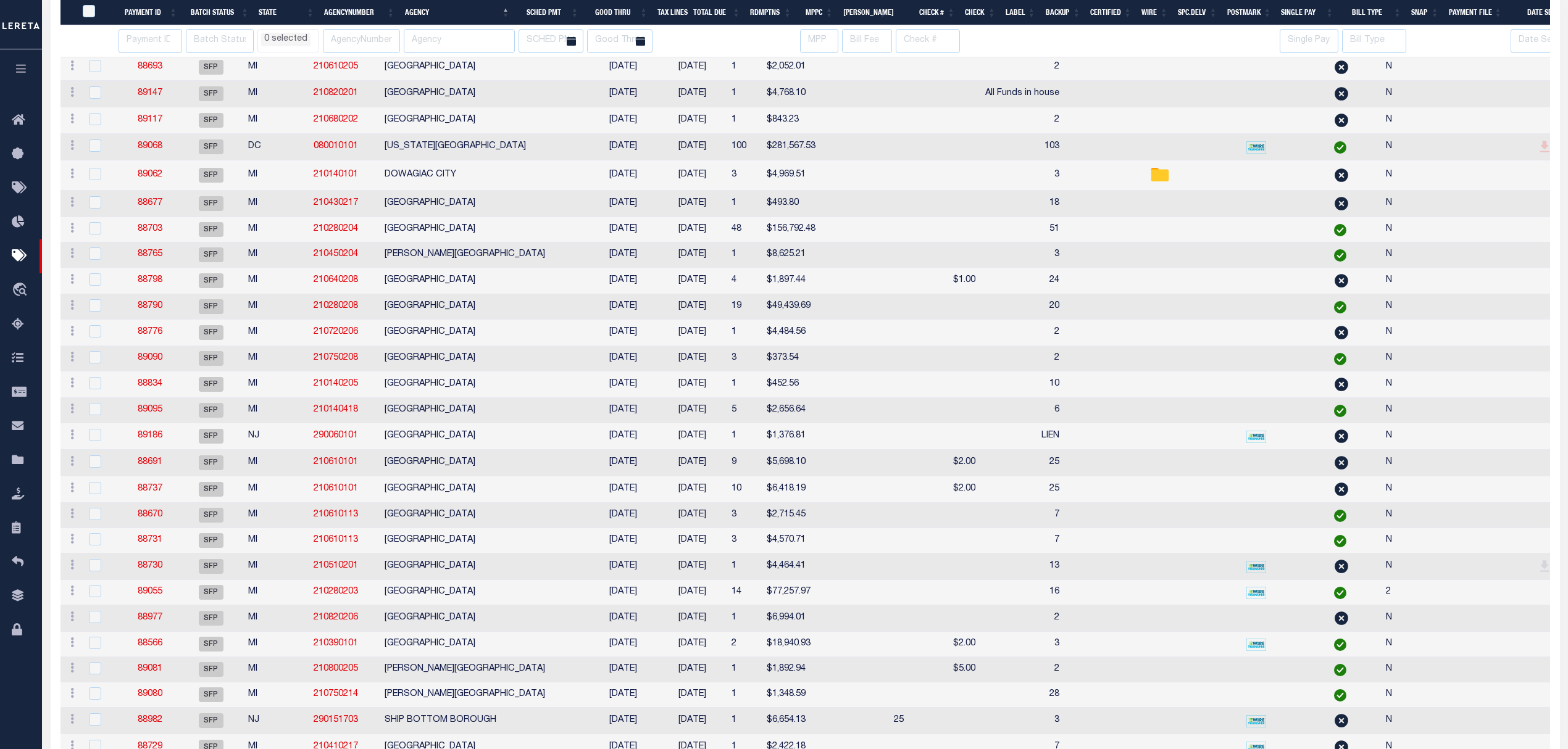
select select
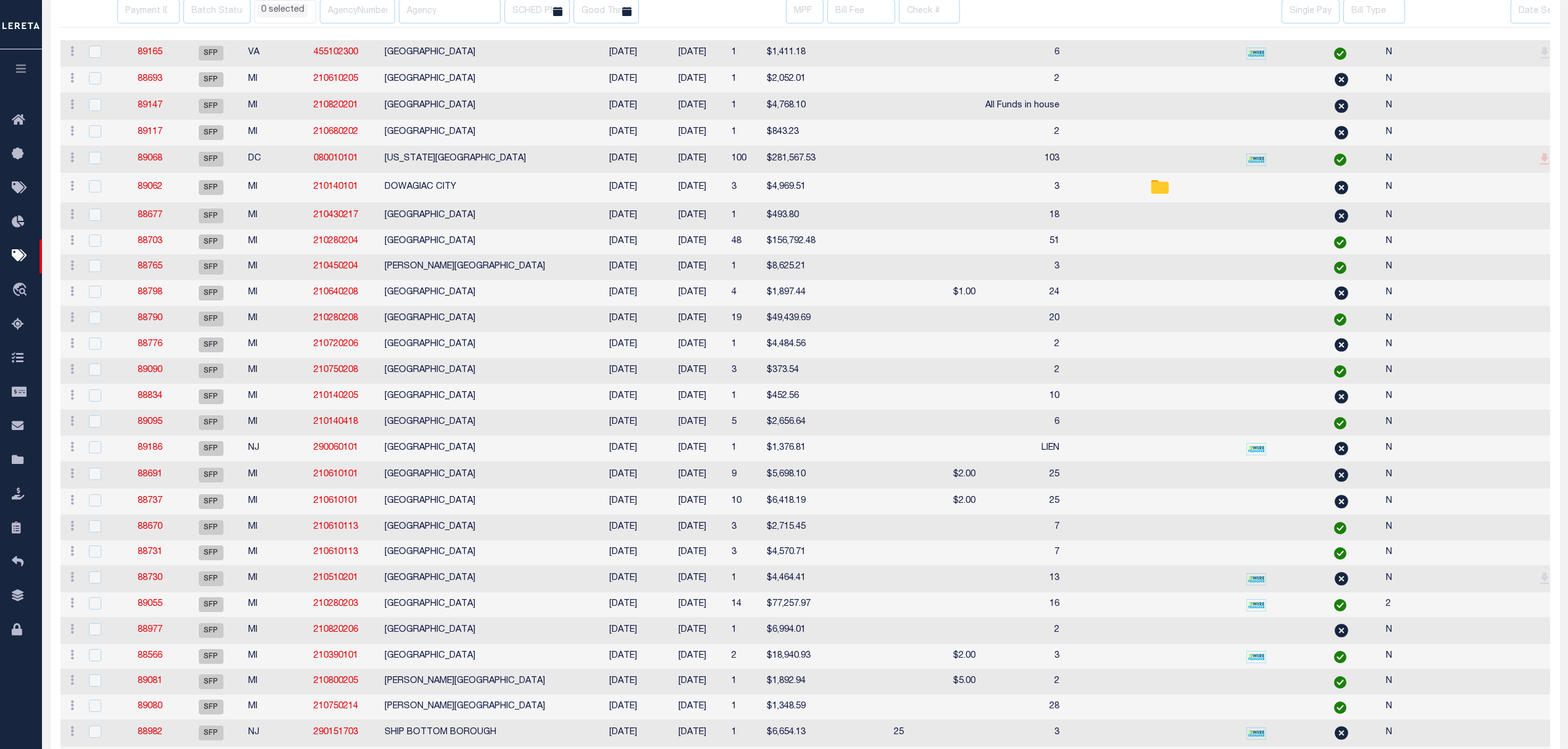
scroll to position [0, 0]
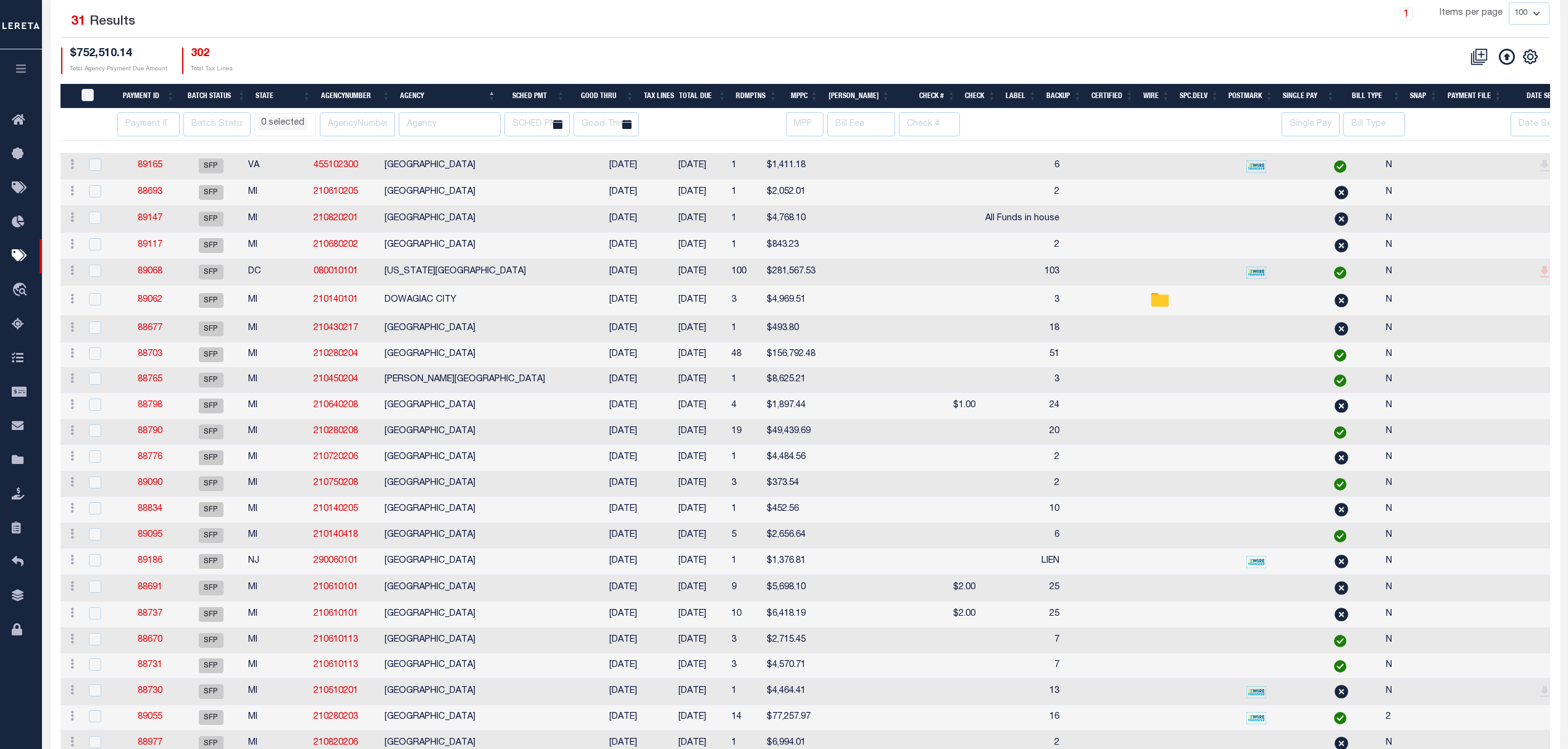
select select
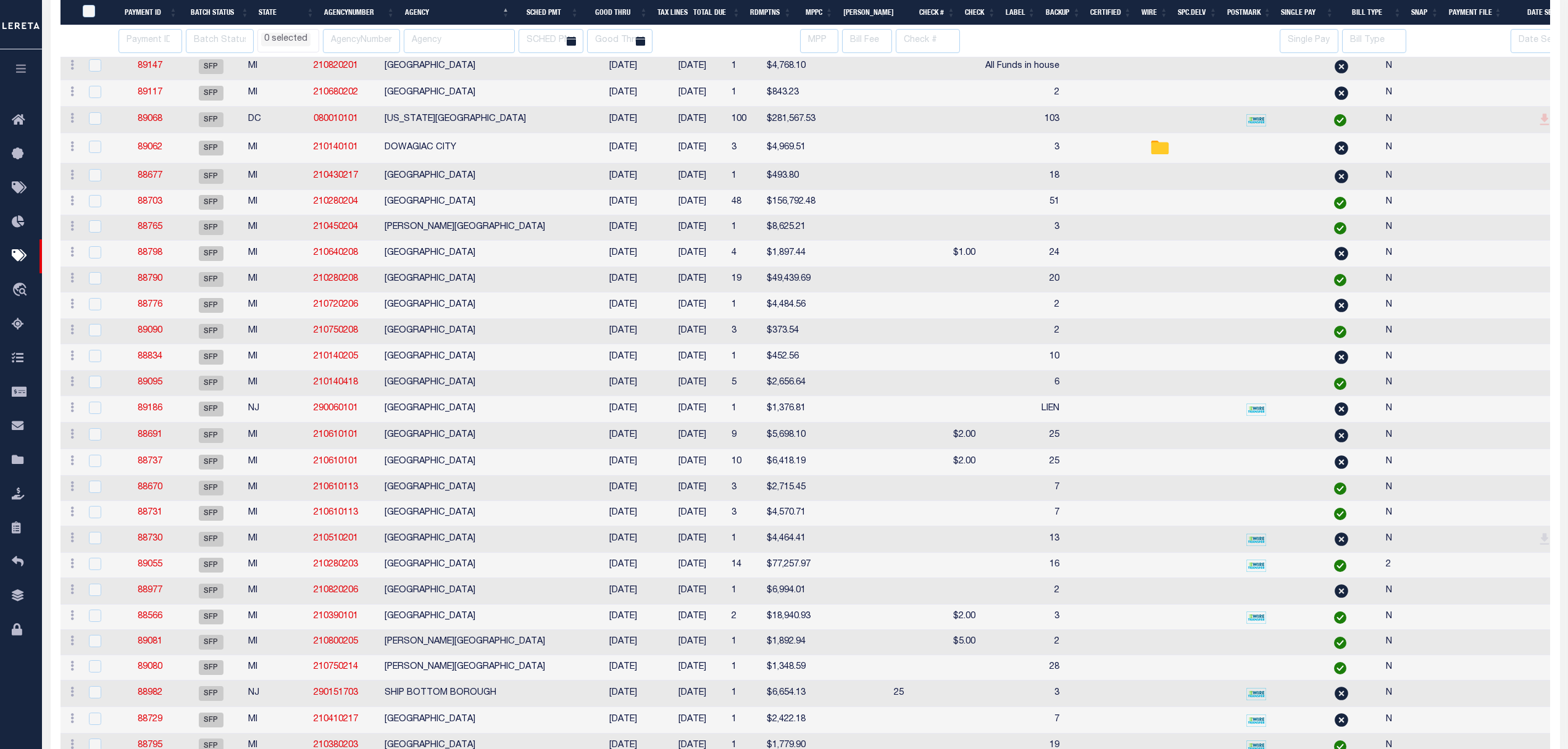
scroll to position [23, 0]
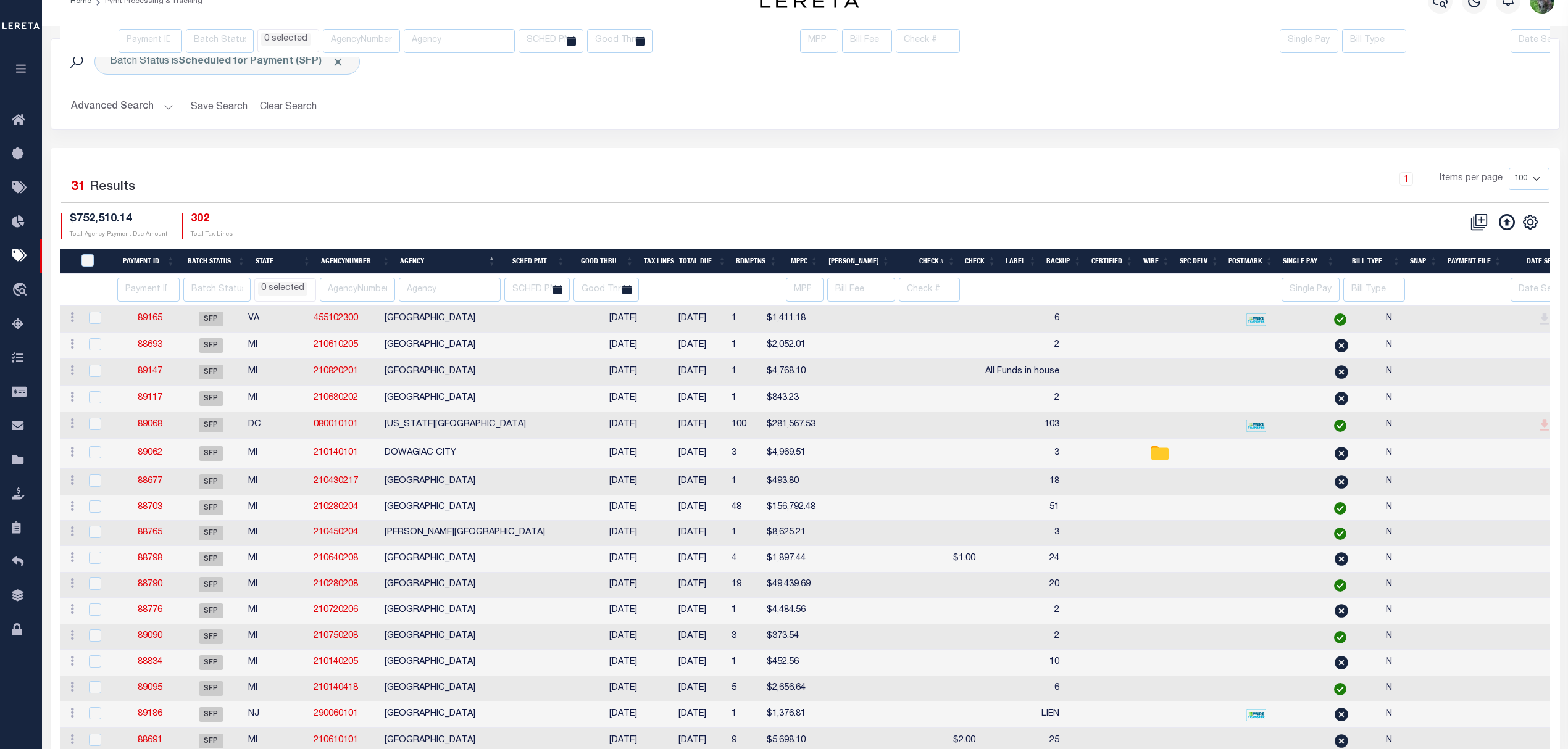
select select
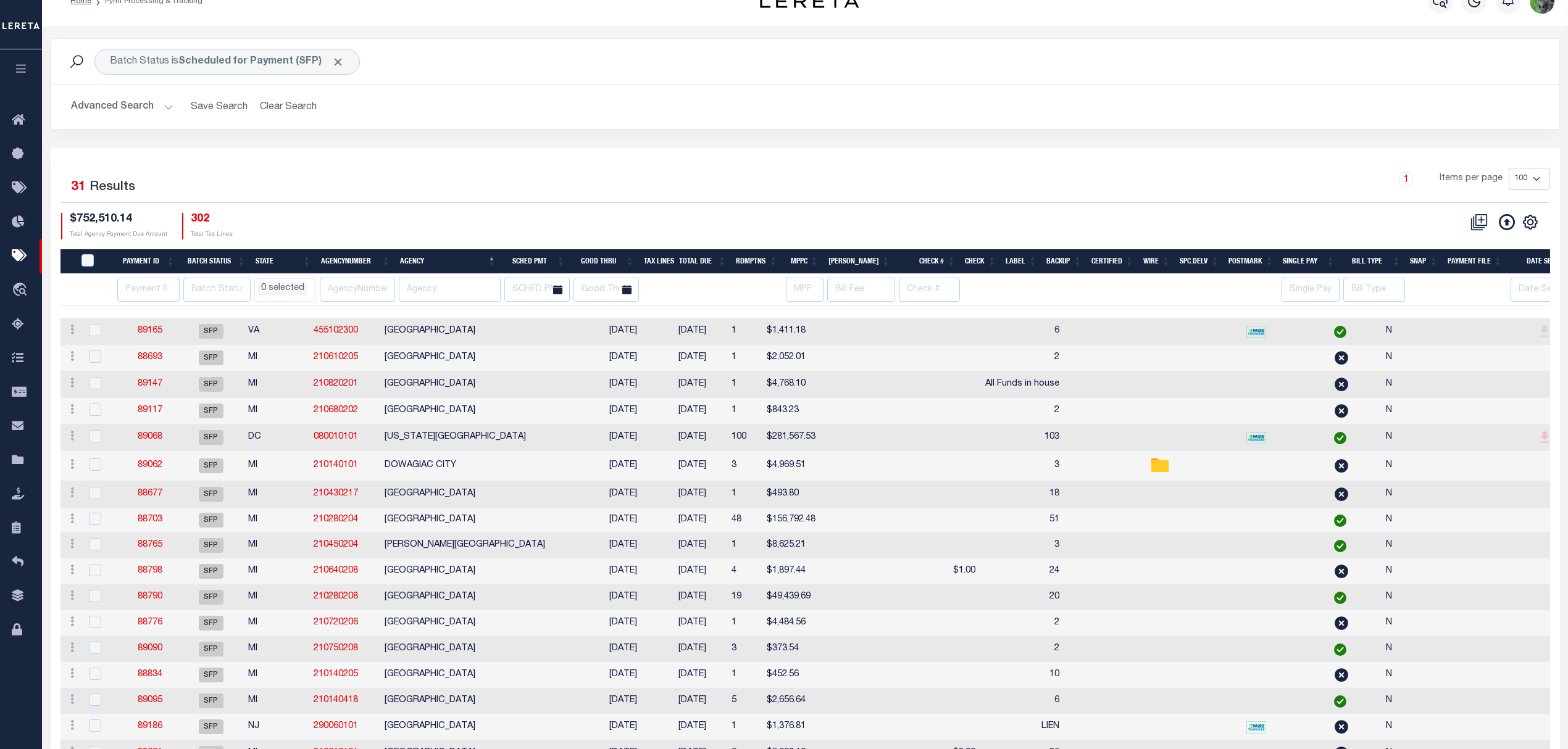
scroll to position [0, 0]
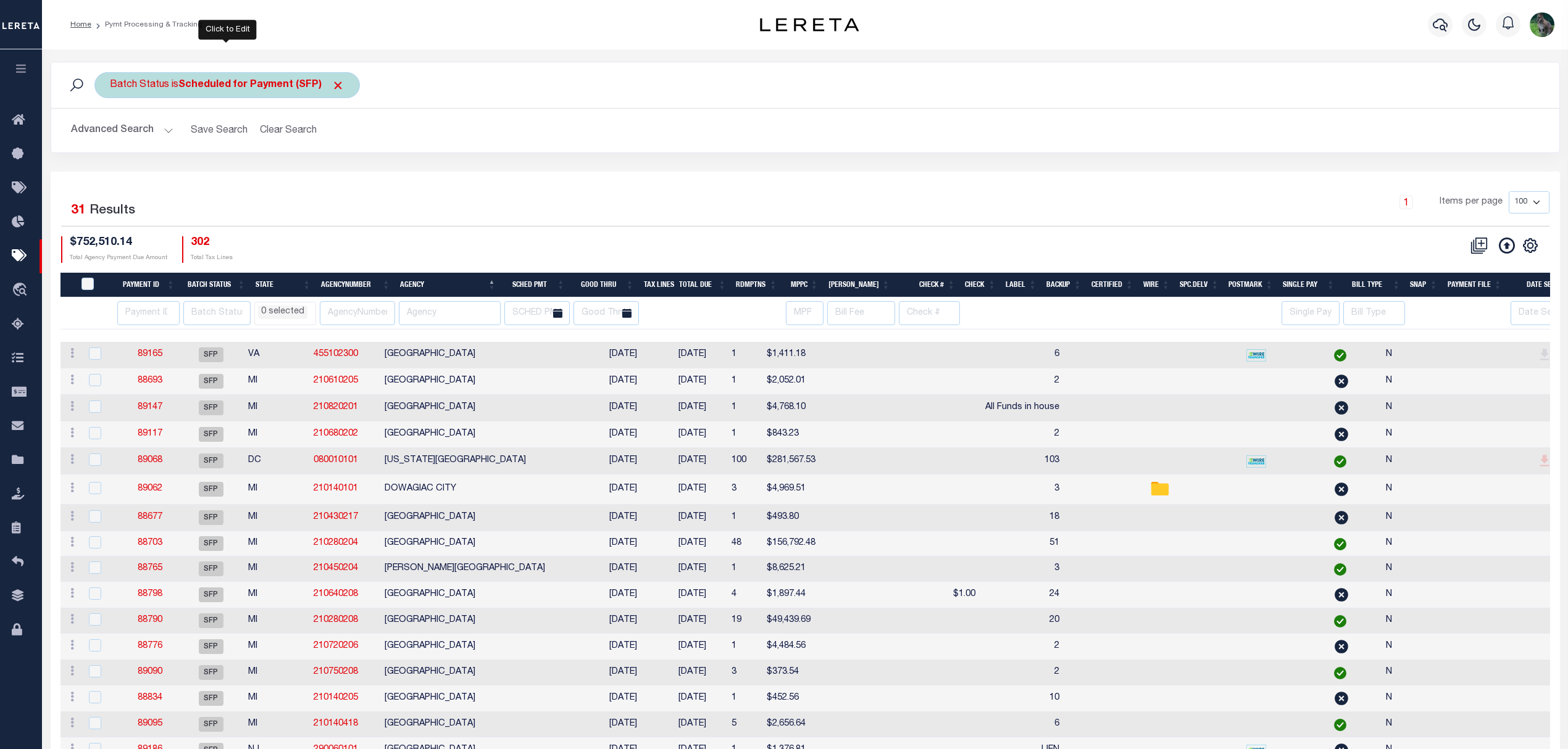
click at [225, 89] on b "Scheduled for Payment (SFP)" at bounding box center [262, 85] width 166 height 10
click at [251, 139] on select "Awaiting Funds (AWF) Cleared and Complete (CAC) New Check Needed (NCN) Payment …" at bounding box center [201, 146] width 182 height 23
select select "RFP"
click at [110, 134] on select "Awaiting Funds (AWF) Cleared and Complete (CAC) New Check Needed (NCN) Payment …" at bounding box center [201, 146] width 182 height 23
click at [265, 182] on input "Apply" at bounding box center [273, 172] width 36 height 20
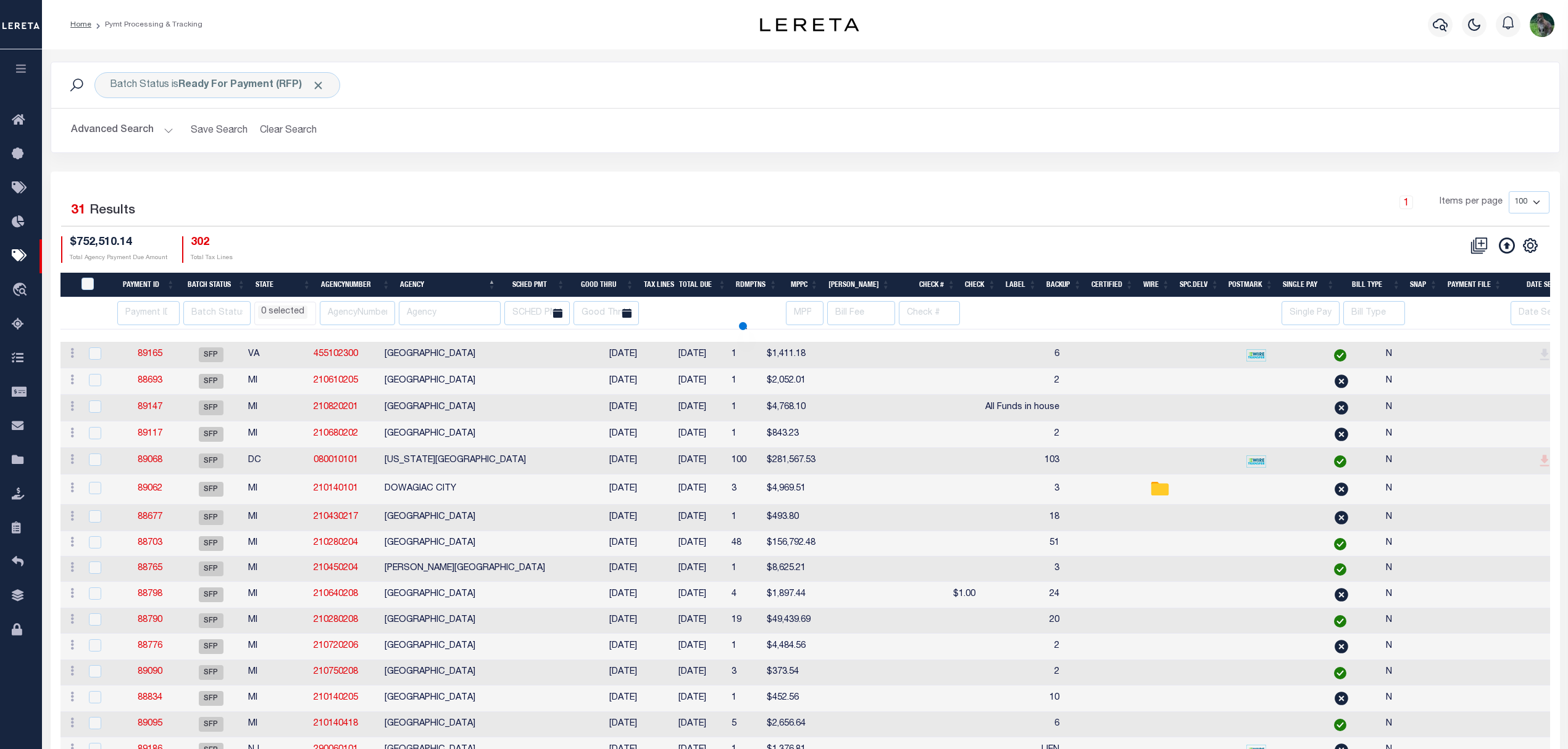
select select
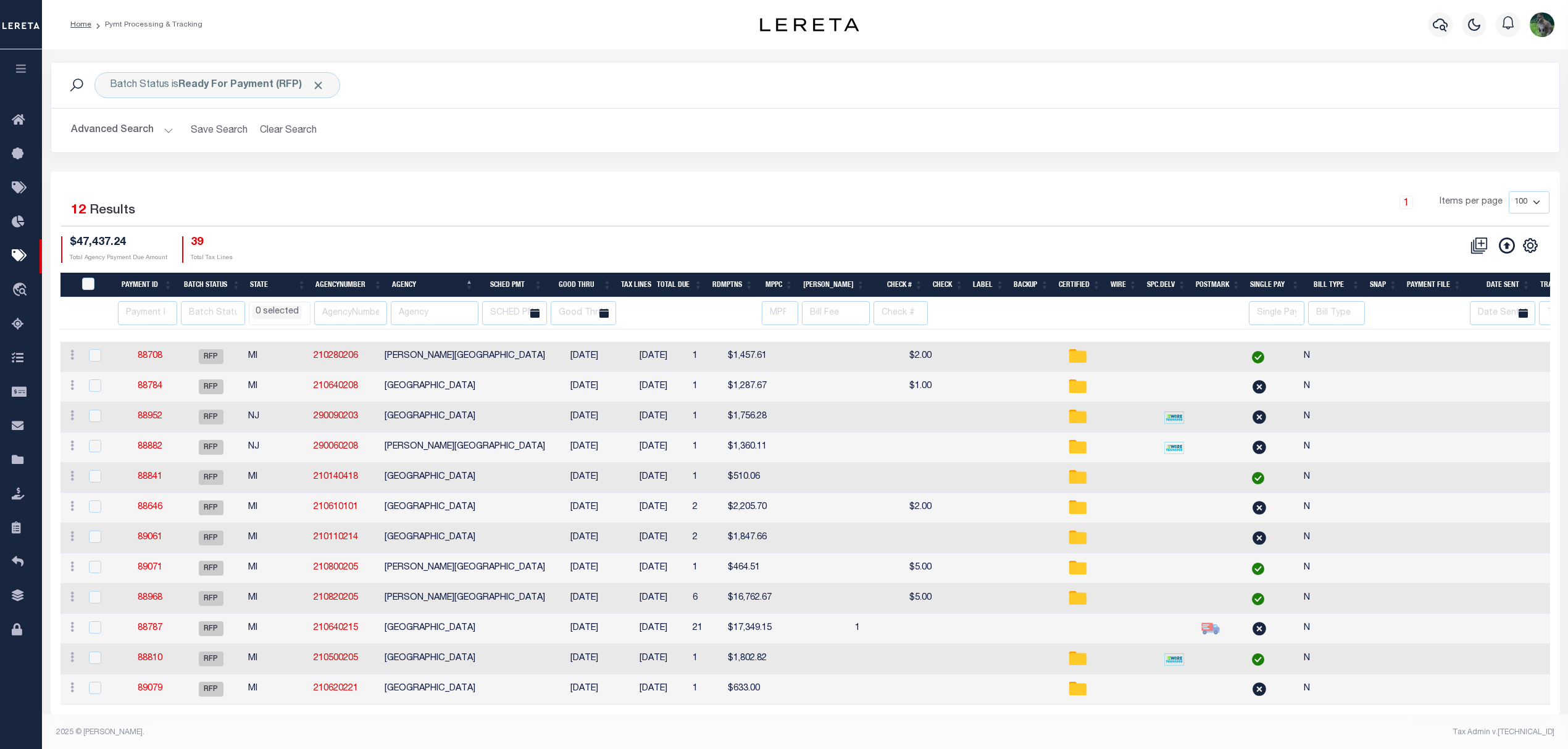
click at [504, 482] on td "MARCELLUS VILLAGE" at bounding box center [464, 477] width 170 height 30
checkbox input "true"
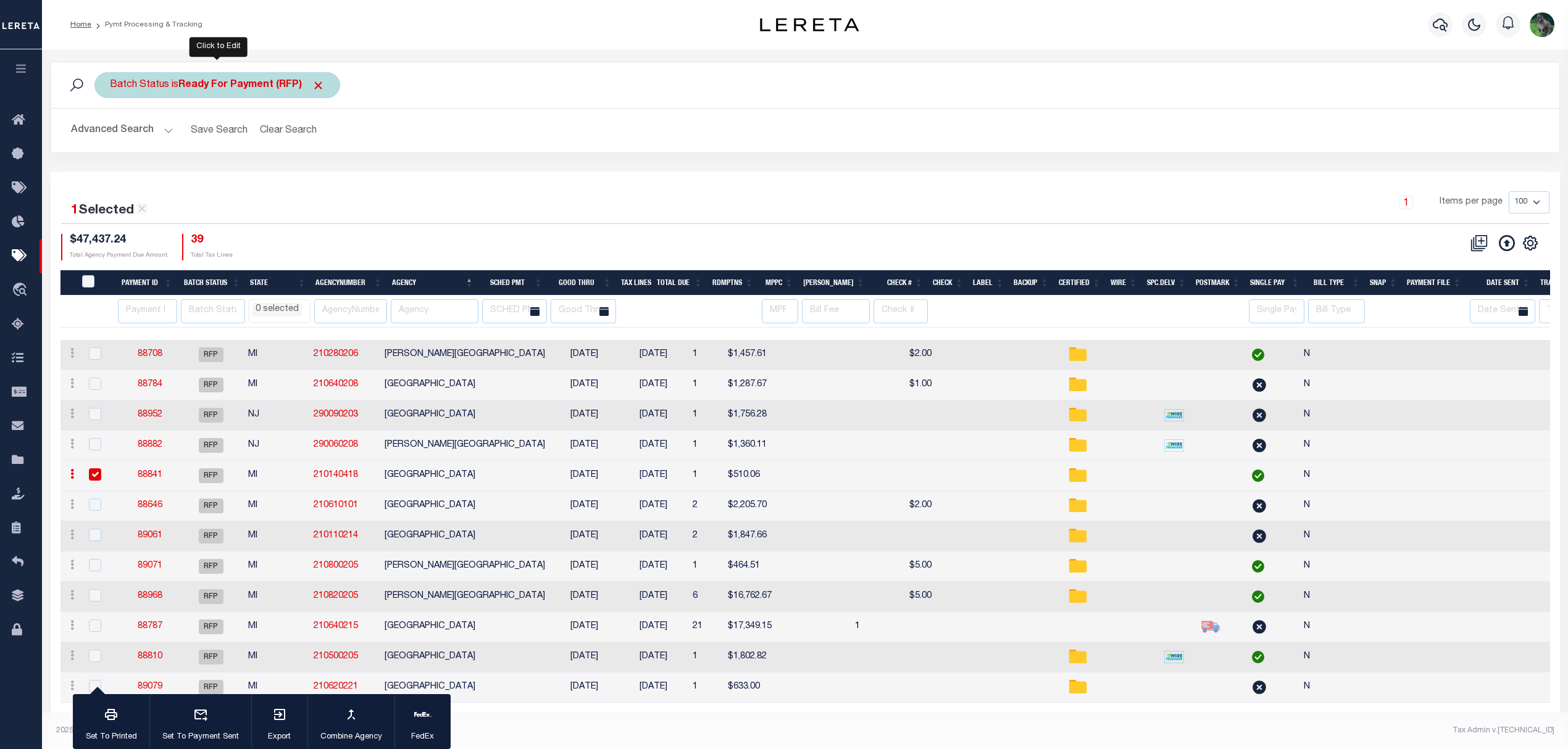
click at [245, 89] on b "Ready For Payment (RFP)" at bounding box center [252, 85] width 146 height 10
click at [255, 146] on select "Awaiting Funds (AWF) Cleared and Complete (CAC) New Check Needed (NCN) Payment …" at bounding box center [201, 146] width 182 height 23
click at [255, 163] on div "Is Contains Awaiting Funds (AWF) Cleared and Complete (CAC) New Check Needed (N…" at bounding box center [201, 141] width 196 height 97
click at [262, 151] on select "Awaiting Funds (AWF) Cleared and Complete (CAC) New Check Needed (NCN) Payment …" at bounding box center [201, 146] width 182 height 23
select select "SFP"
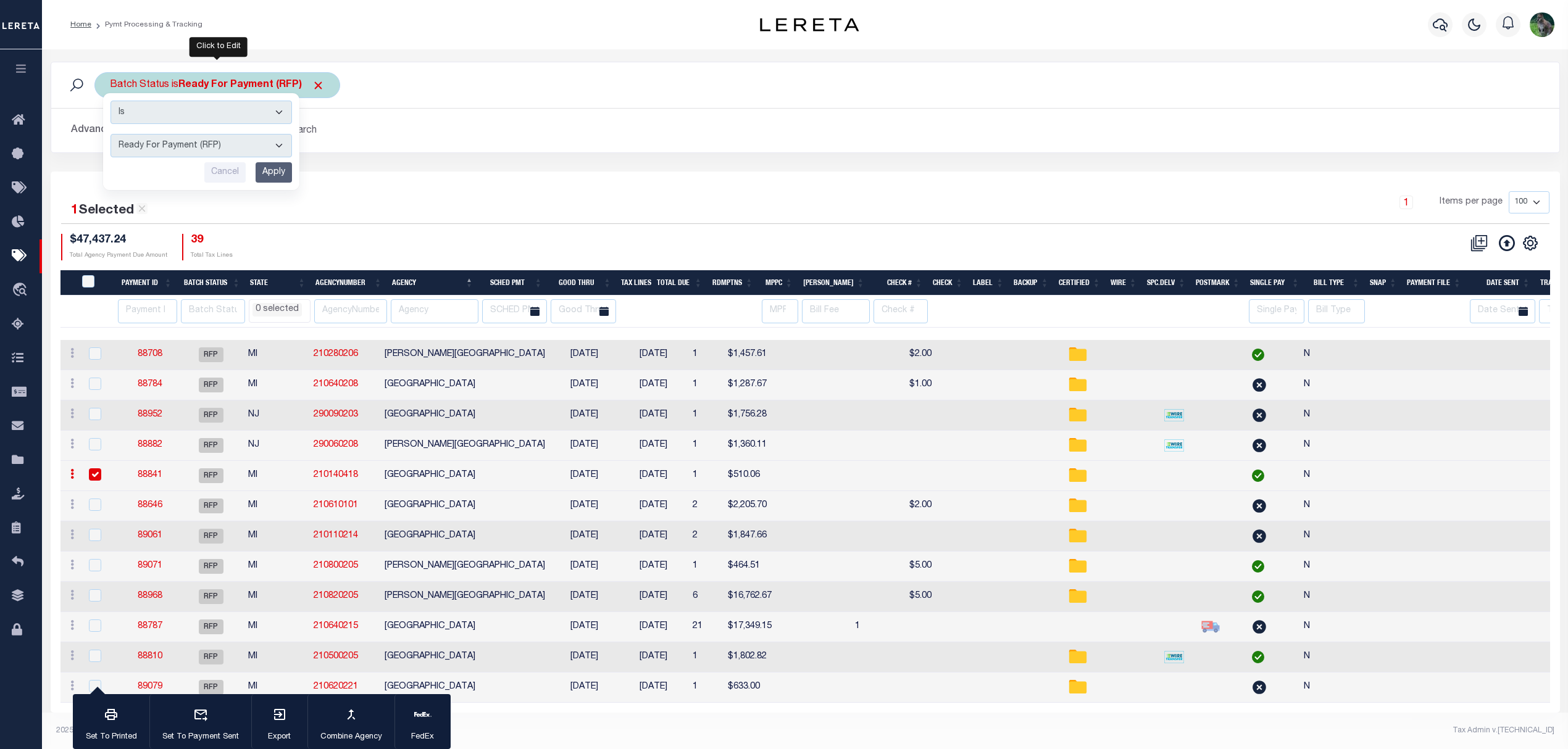
click at [110, 134] on select "Awaiting Funds (AWF) Cleared and Complete (CAC) New Check Needed (NCN) Payment …" at bounding box center [201, 146] width 182 height 23
click at [277, 182] on input "Apply" at bounding box center [273, 172] width 36 height 20
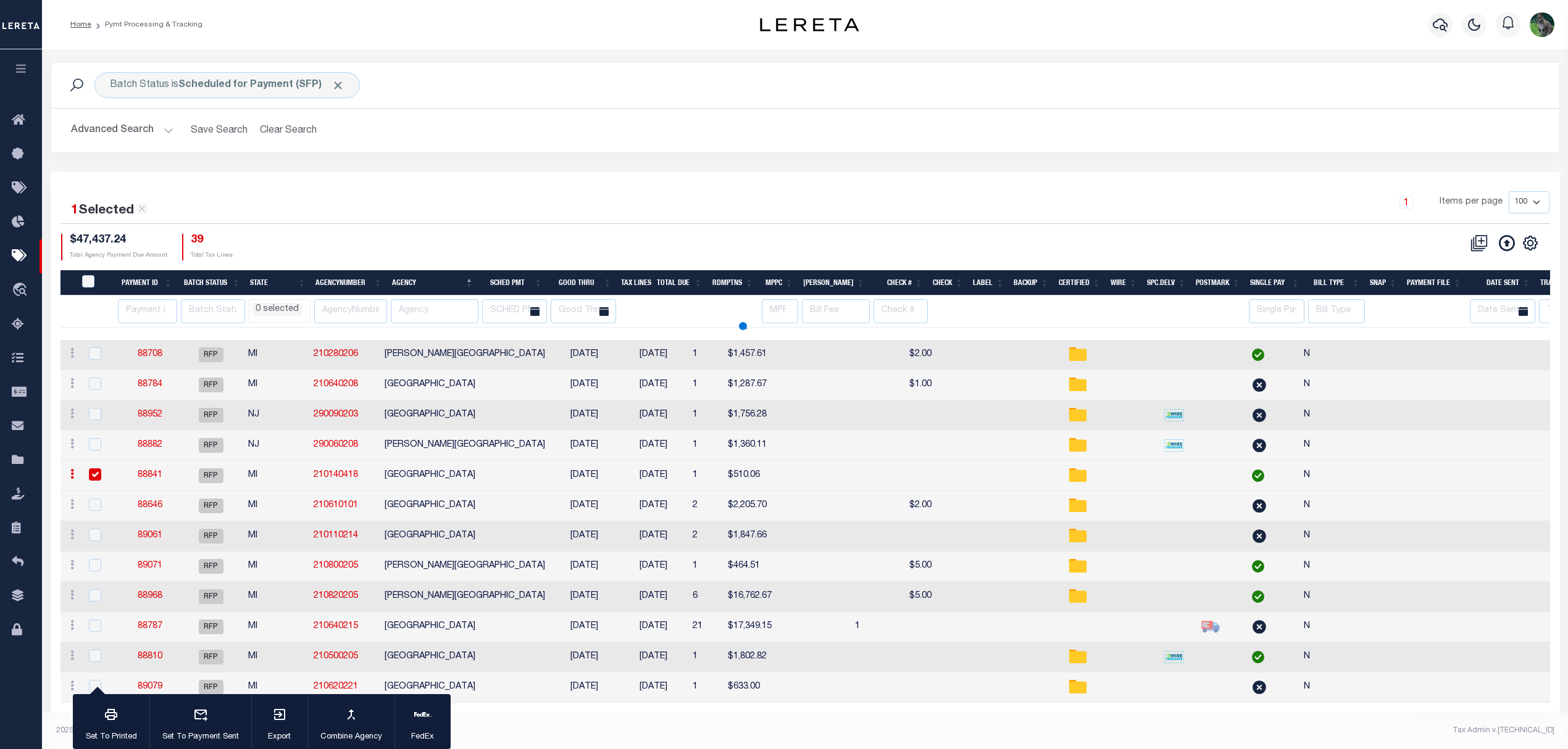
select select
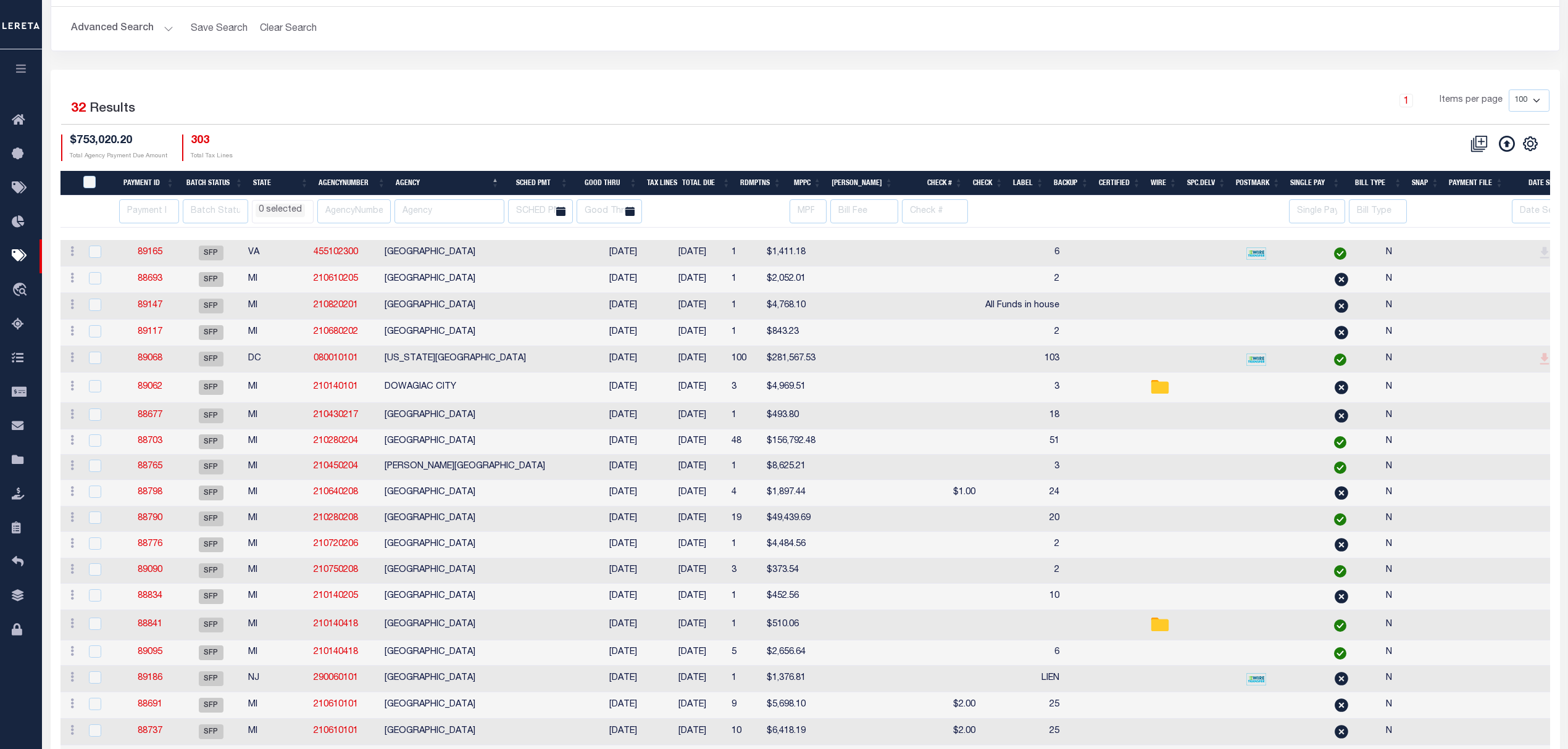
scroll to position [247, 0]
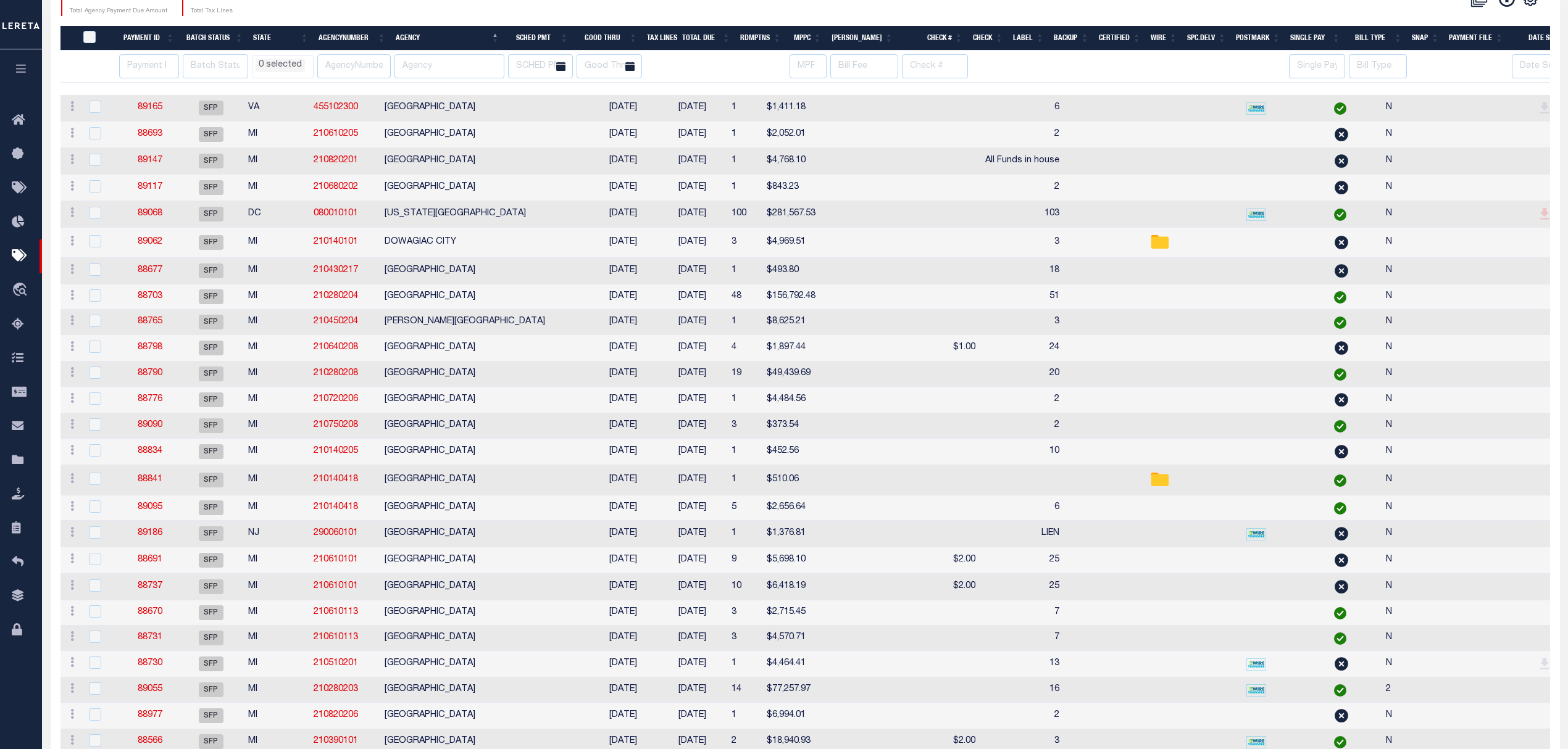
click at [514, 489] on td "MARCELLUS VILLAGE" at bounding box center [484, 480] width 210 height 30
checkbox input "true"
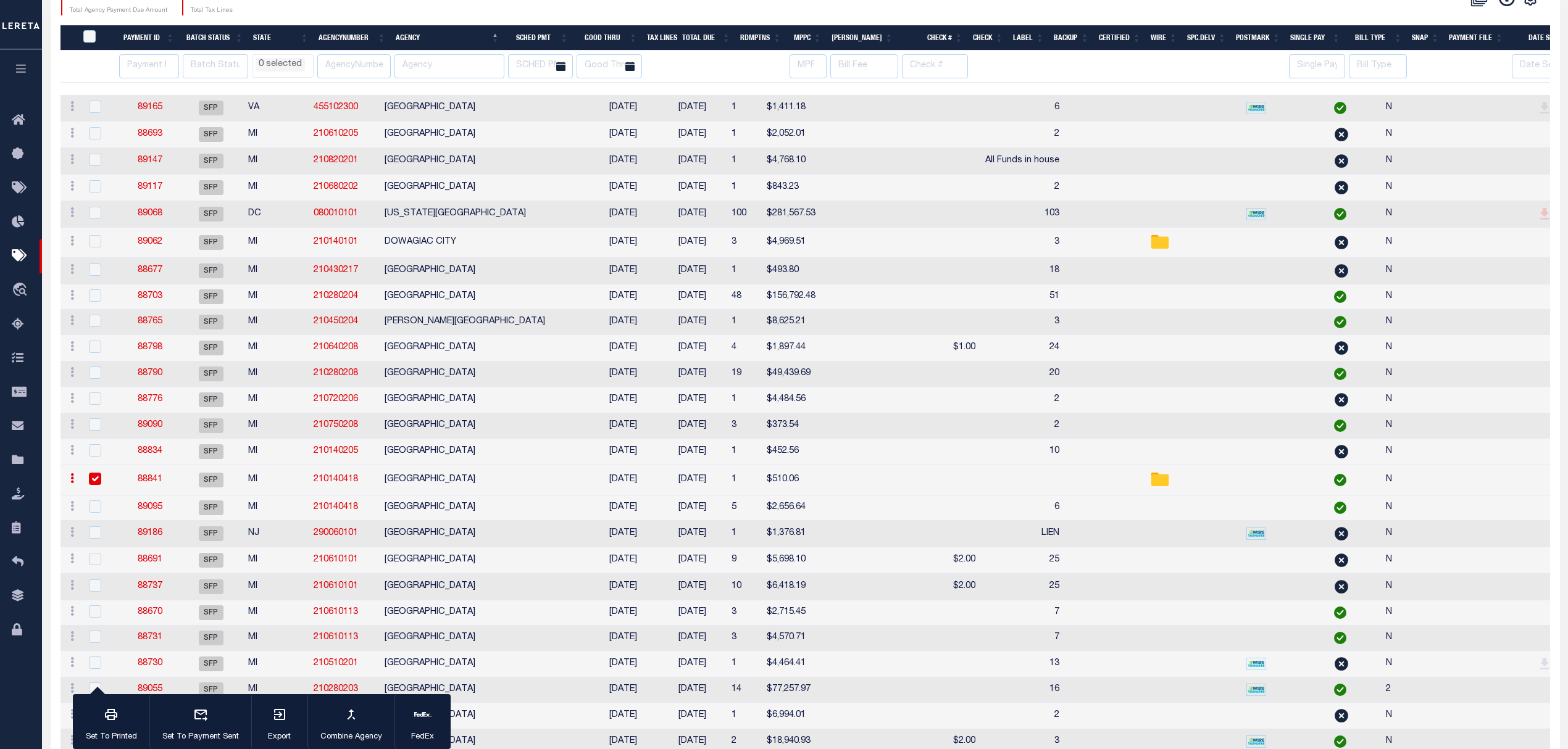
click at [509, 521] on td "MARCELLUS VILLAGE" at bounding box center [484, 508] width 210 height 26
checkbox input "true"
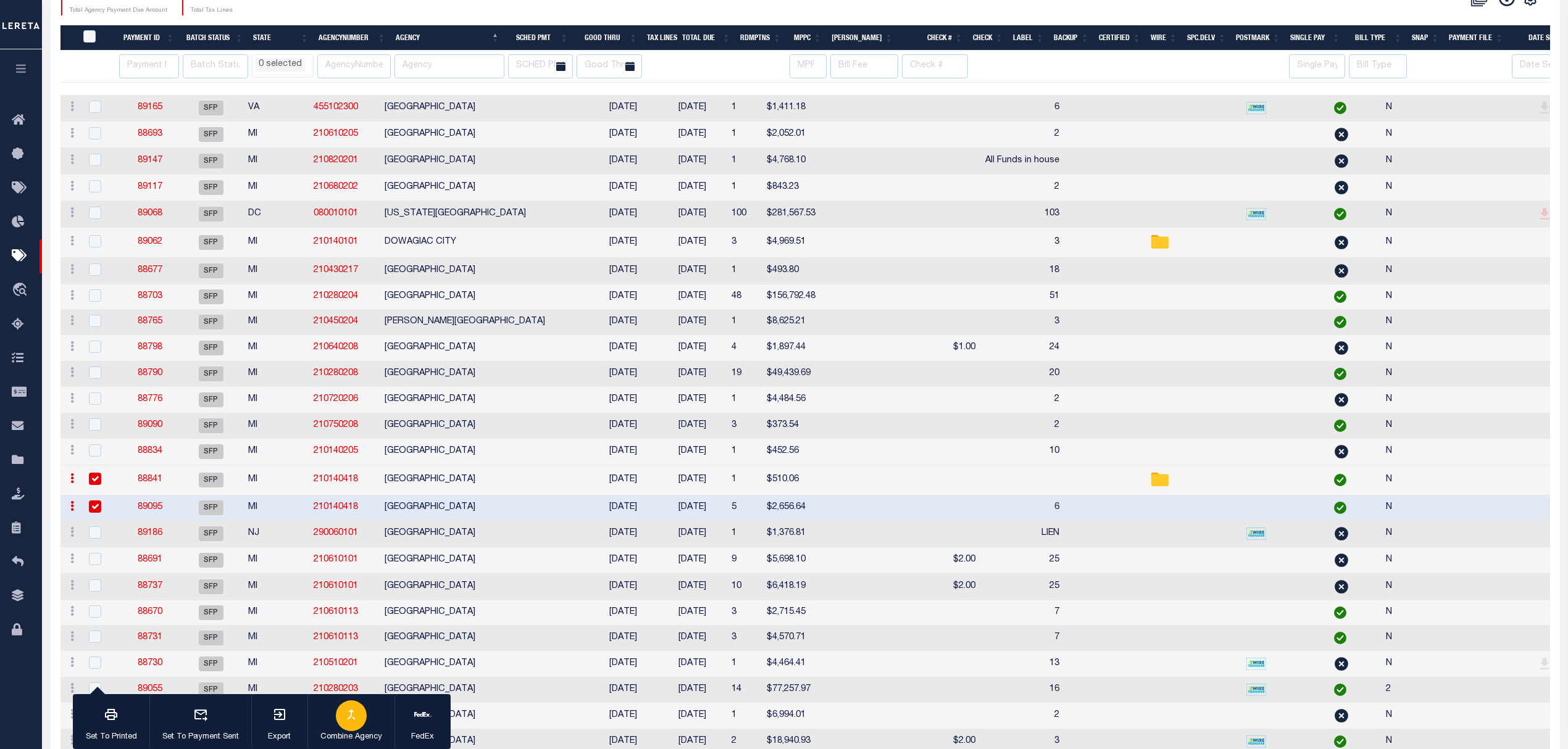
click at [354, 716] on icon "button" at bounding box center [351, 714] width 15 height 15
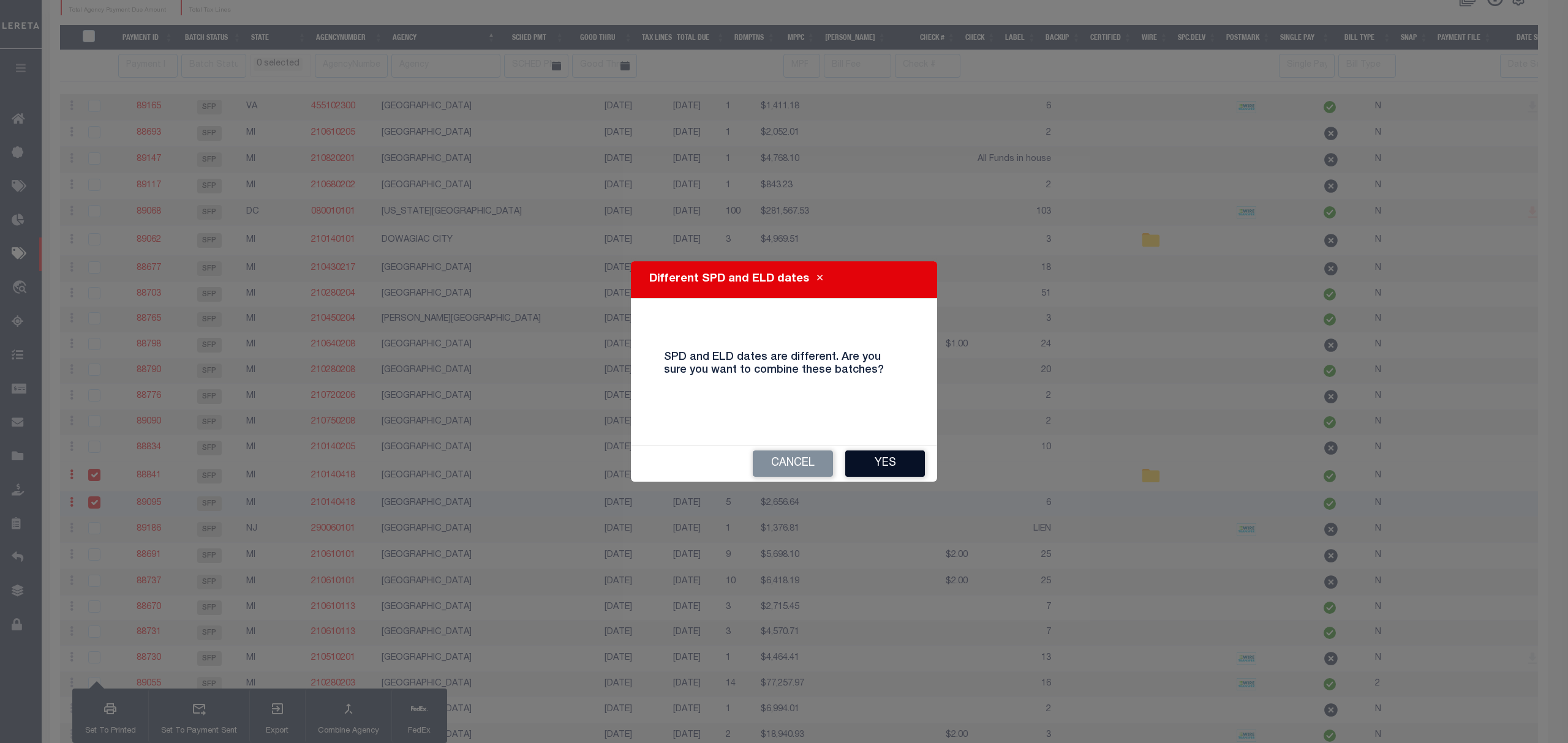
click at [867, 470] on button "Yes" at bounding box center [884, 464] width 79 height 26
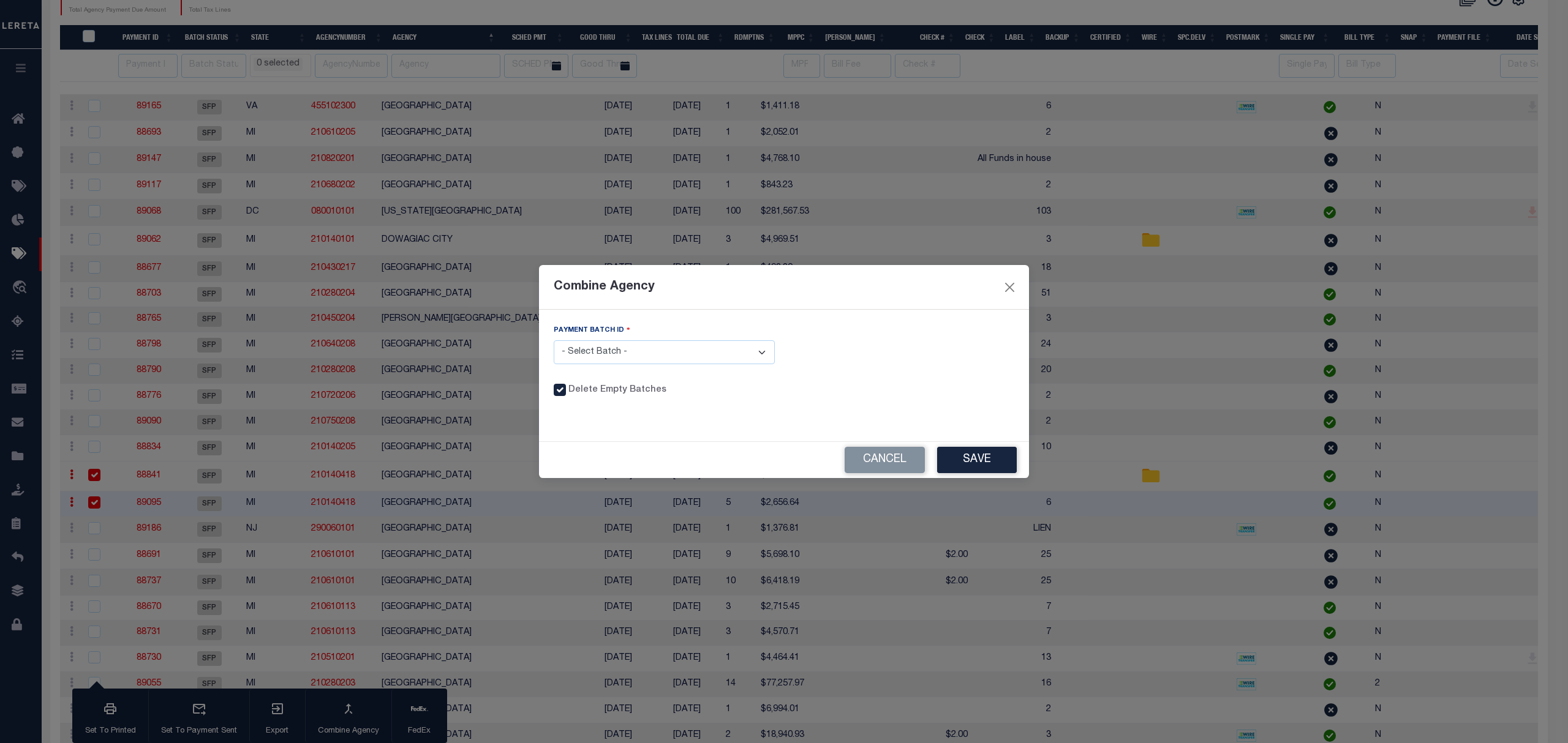
drag, startPoint x: 709, startPoint y: 346, endPoint x: 699, endPoint y: 353, distance: 12.2
click at [709, 346] on select "- Select Batch - 88841 89095" at bounding box center [664, 352] width 221 height 24
select select "88841"
click at [554, 340] on select "- Select Batch - 88841 89095" at bounding box center [664, 352] width 221 height 24
click at [963, 462] on button "Save" at bounding box center [977, 460] width 79 height 26
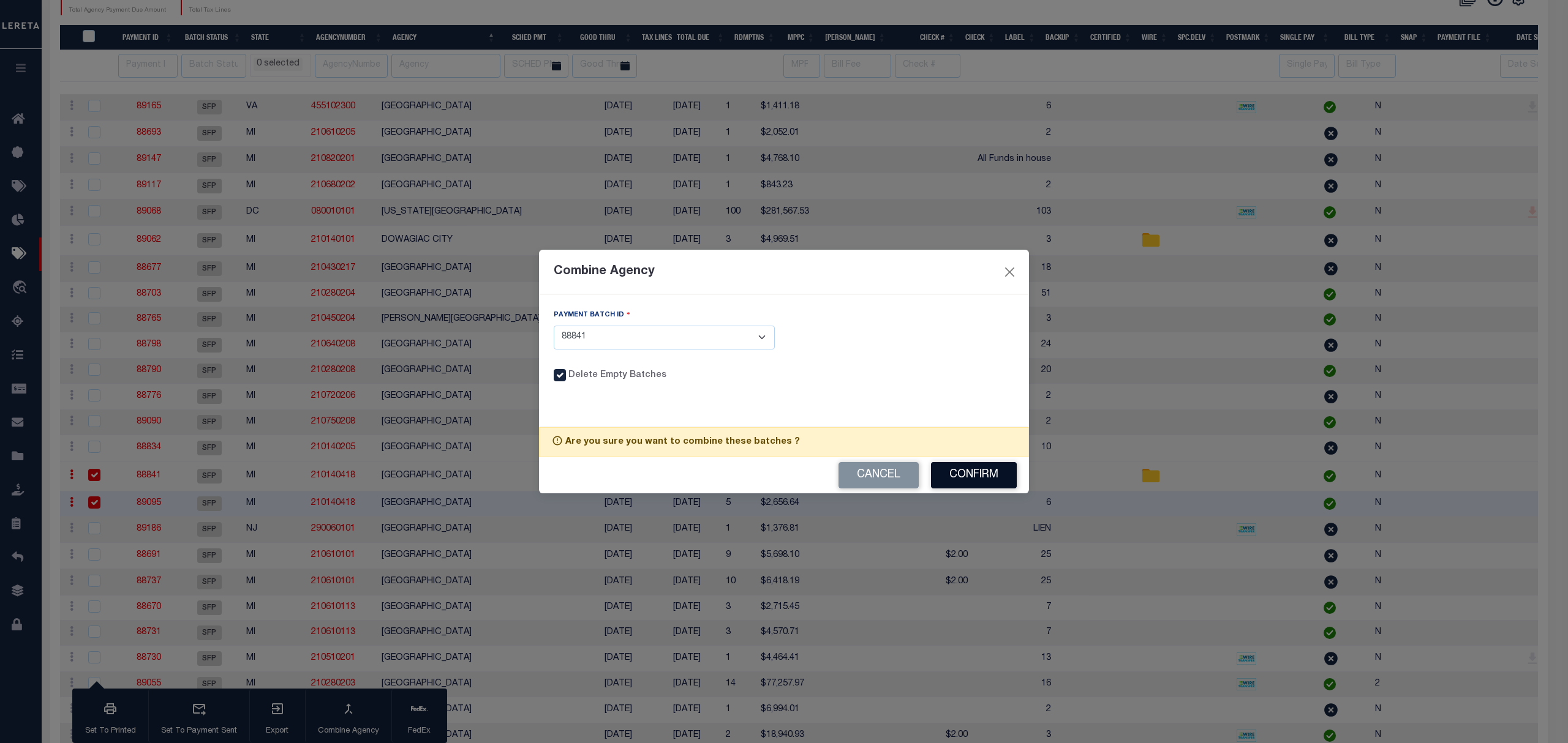
click at [959, 471] on button "Confirm" at bounding box center [973, 475] width 85 height 26
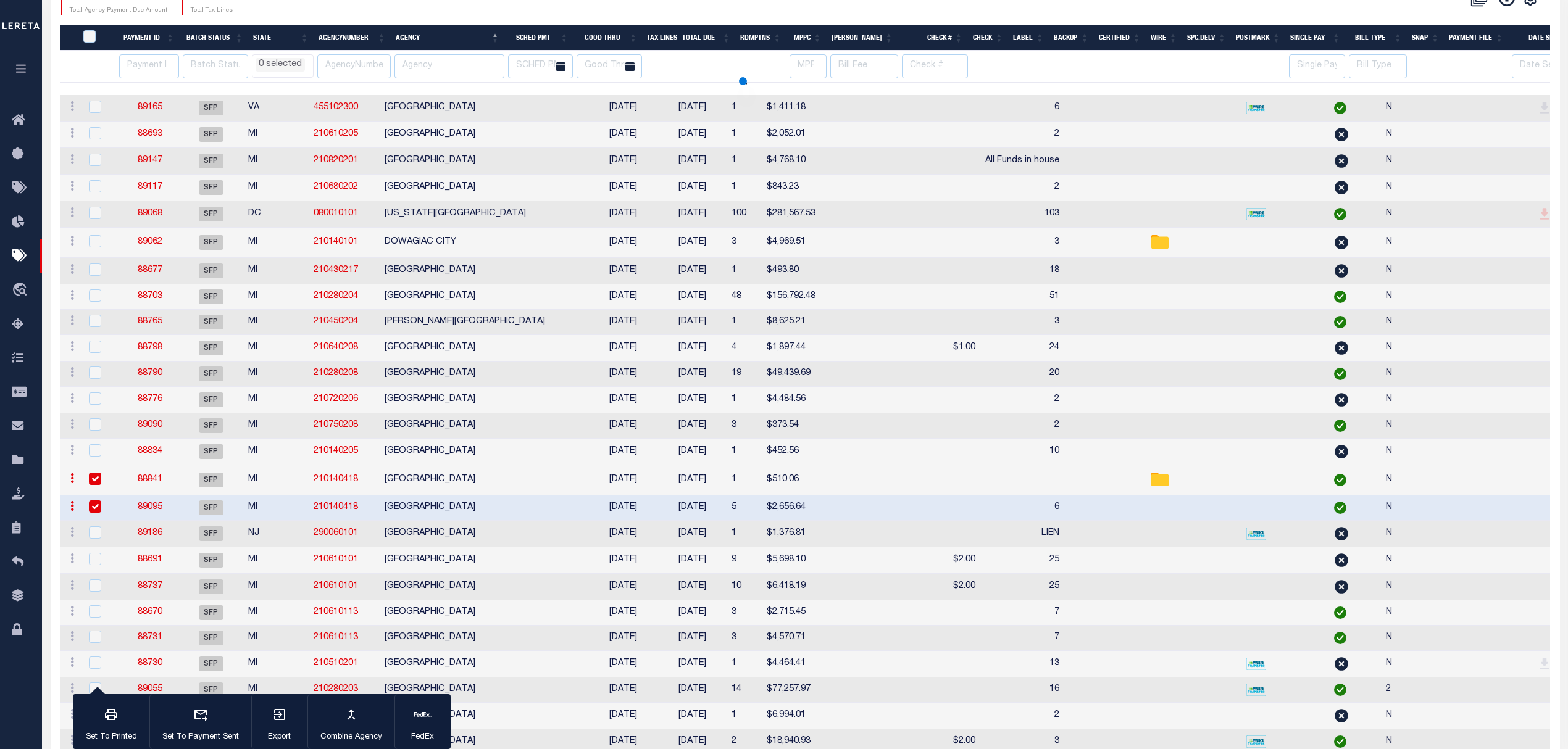
select select
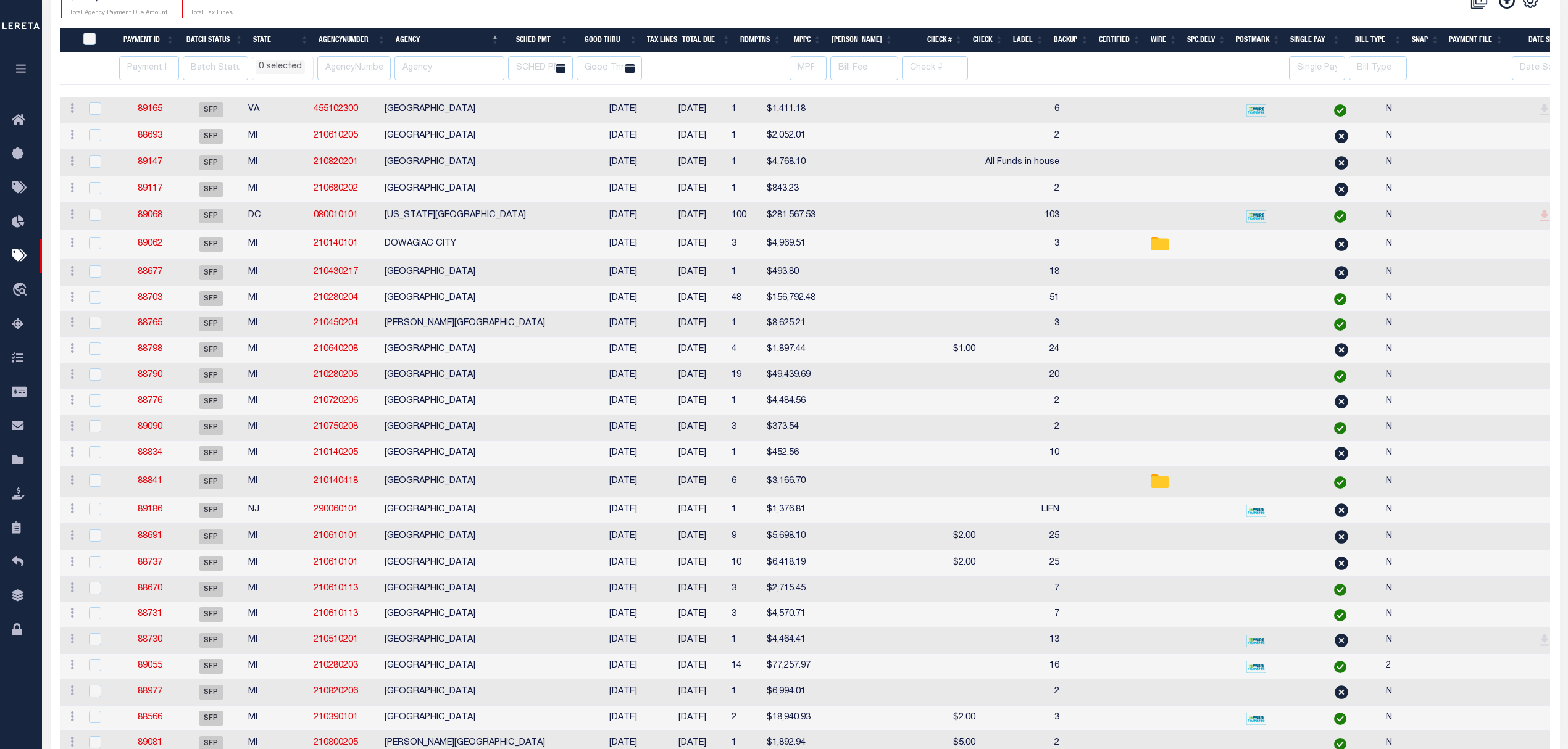
scroll to position [247, 0]
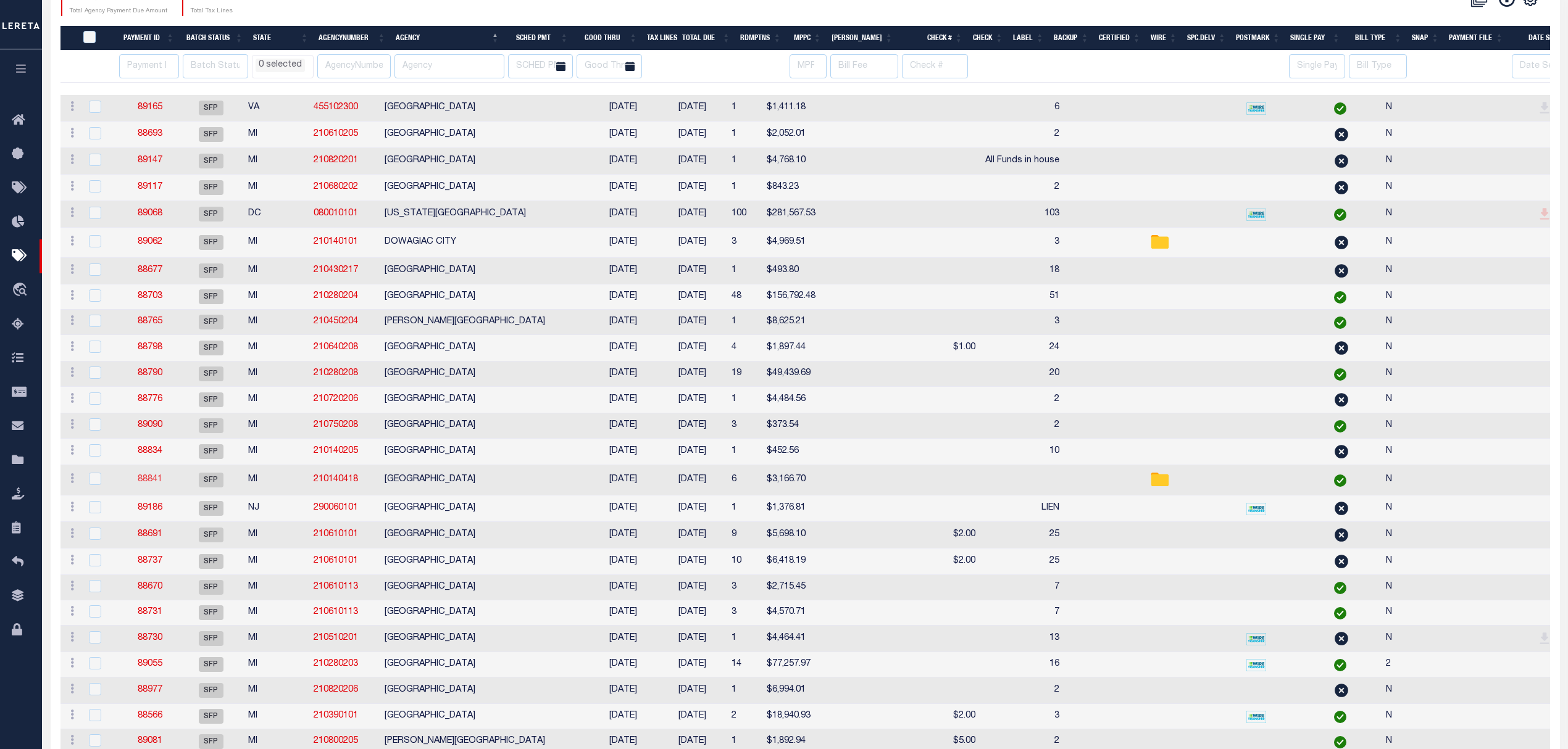
click at [144, 484] on link "88841" at bounding box center [150, 479] width 25 height 9
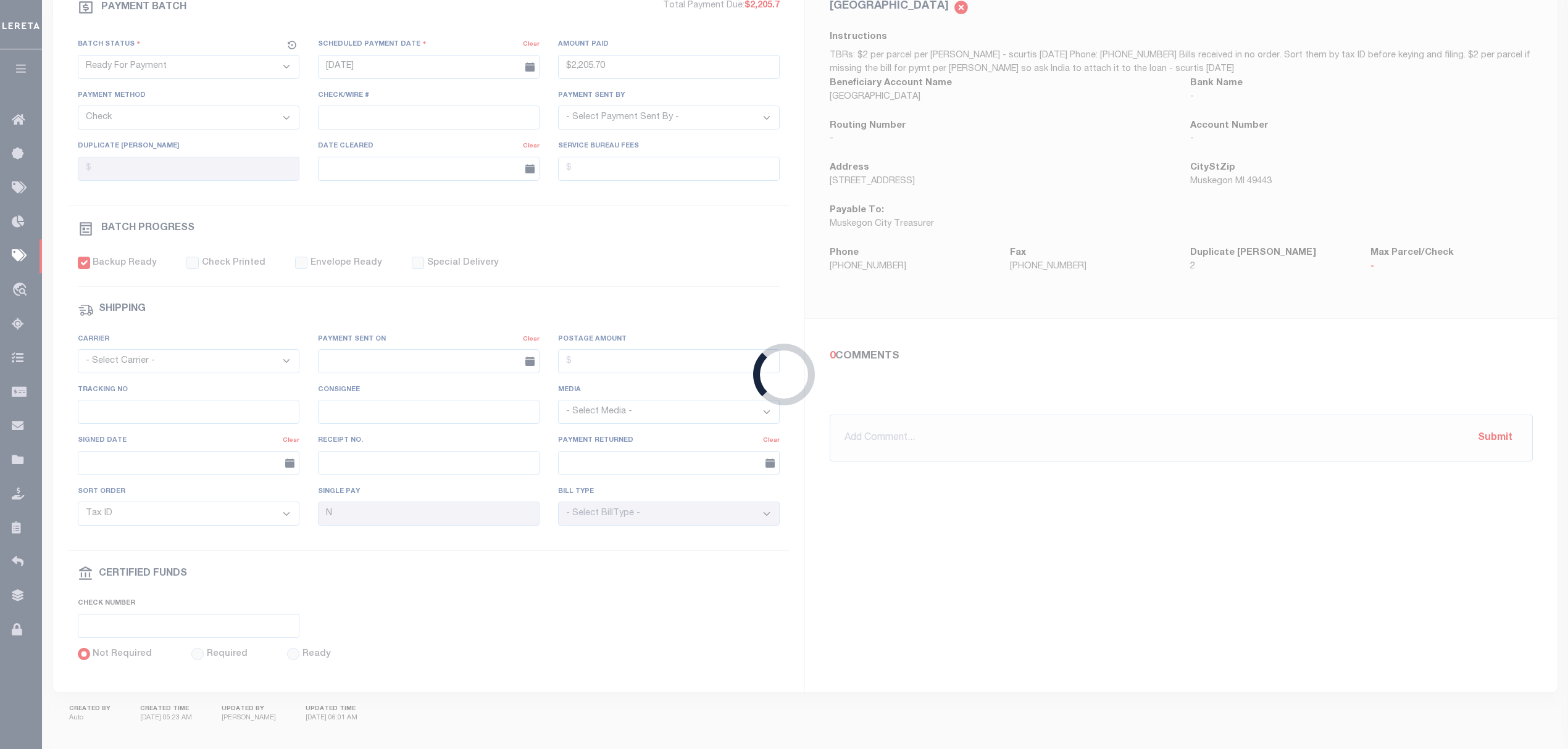
select select "SFP"
type input "$510.06"
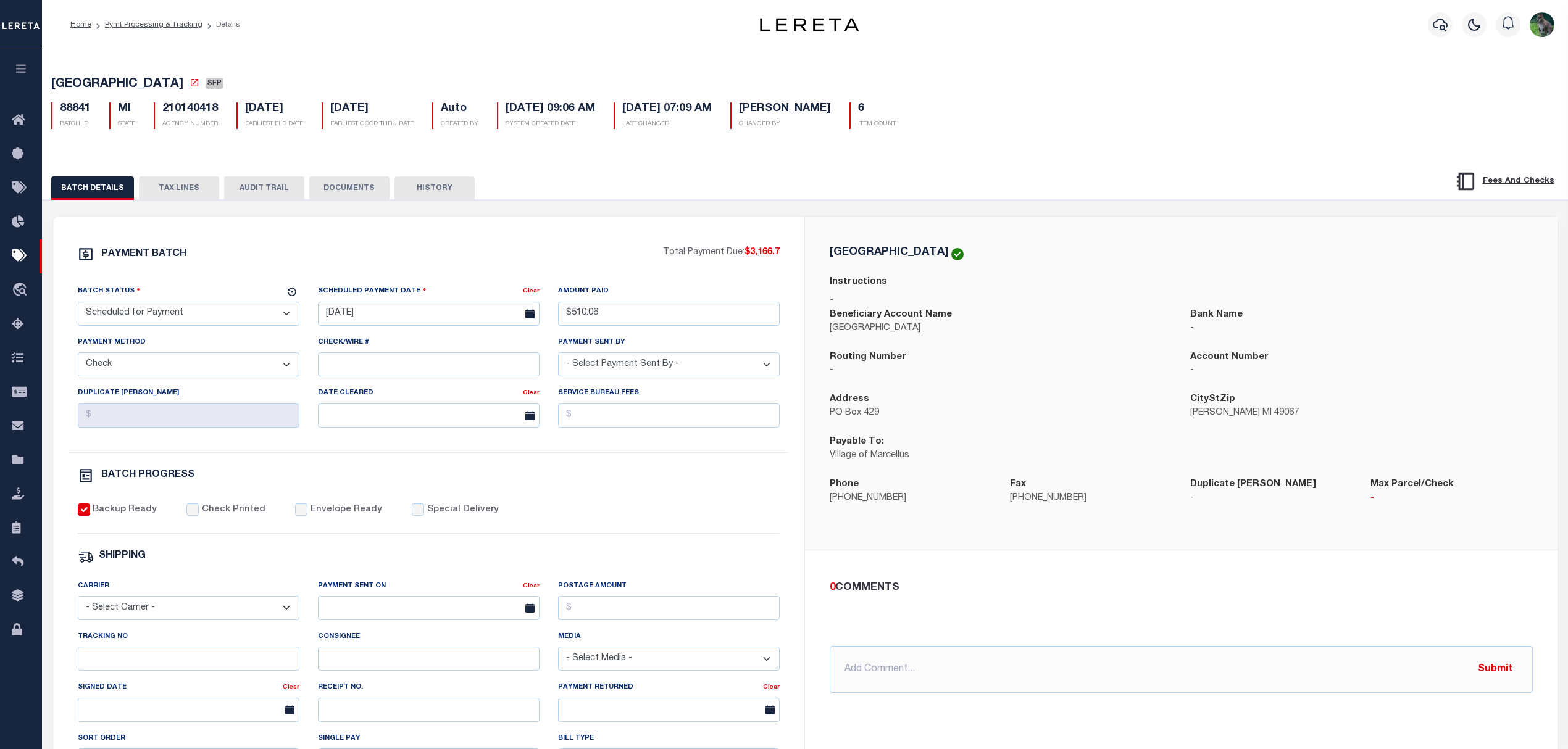
click at [191, 320] on select "- Select Status - Scheduled for Payment Ready For Payment Payment Sent Cleared …" at bounding box center [188, 314] width 221 height 24
select select "RFP"
click at [78, 306] on select "- Select Status - Scheduled for Payment Ready For Payment Payment Sent Cleared …" at bounding box center [188, 314] width 221 height 24
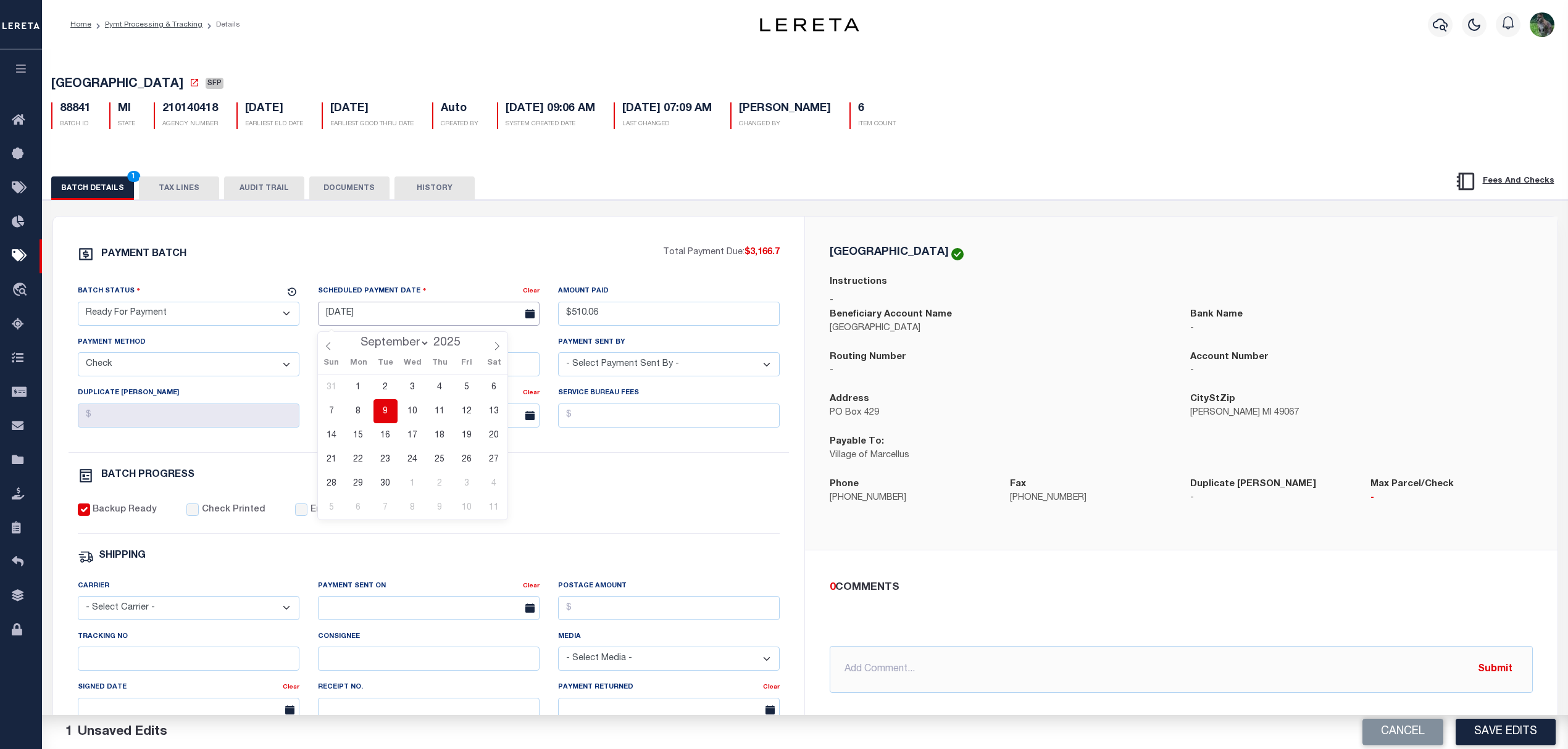
click at [359, 317] on input "[DATE]" at bounding box center [428, 314] width 221 height 24
click at [390, 414] on span "9" at bounding box center [385, 411] width 24 height 24
drag, startPoint x: 612, startPoint y: 320, endPoint x: 490, endPoint y: 315, distance: 122.1
click at [526, 316] on div "Batch Status - Select Status - Scheduled for Payment Ready For Payment Payment …" at bounding box center [428, 369] width 721 height 168
type input "$3,166.70"
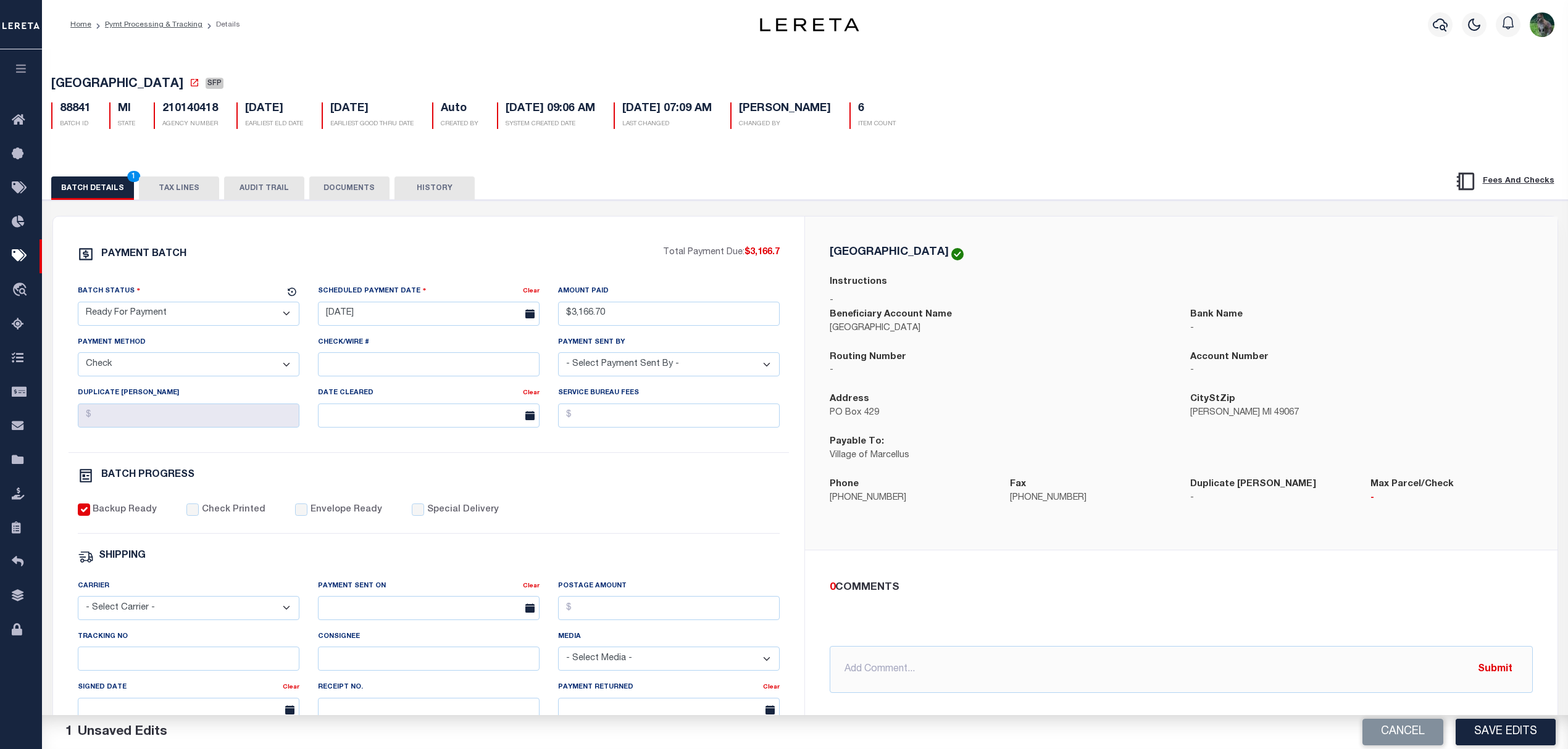
click at [197, 356] on div "Payment Method - Select Payment Method - ACH Certified Check Check Direct Depos…" at bounding box center [188, 356] width 221 height 40
click at [1516, 725] on button "Save Edits" at bounding box center [1505, 732] width 100 height 26
select select
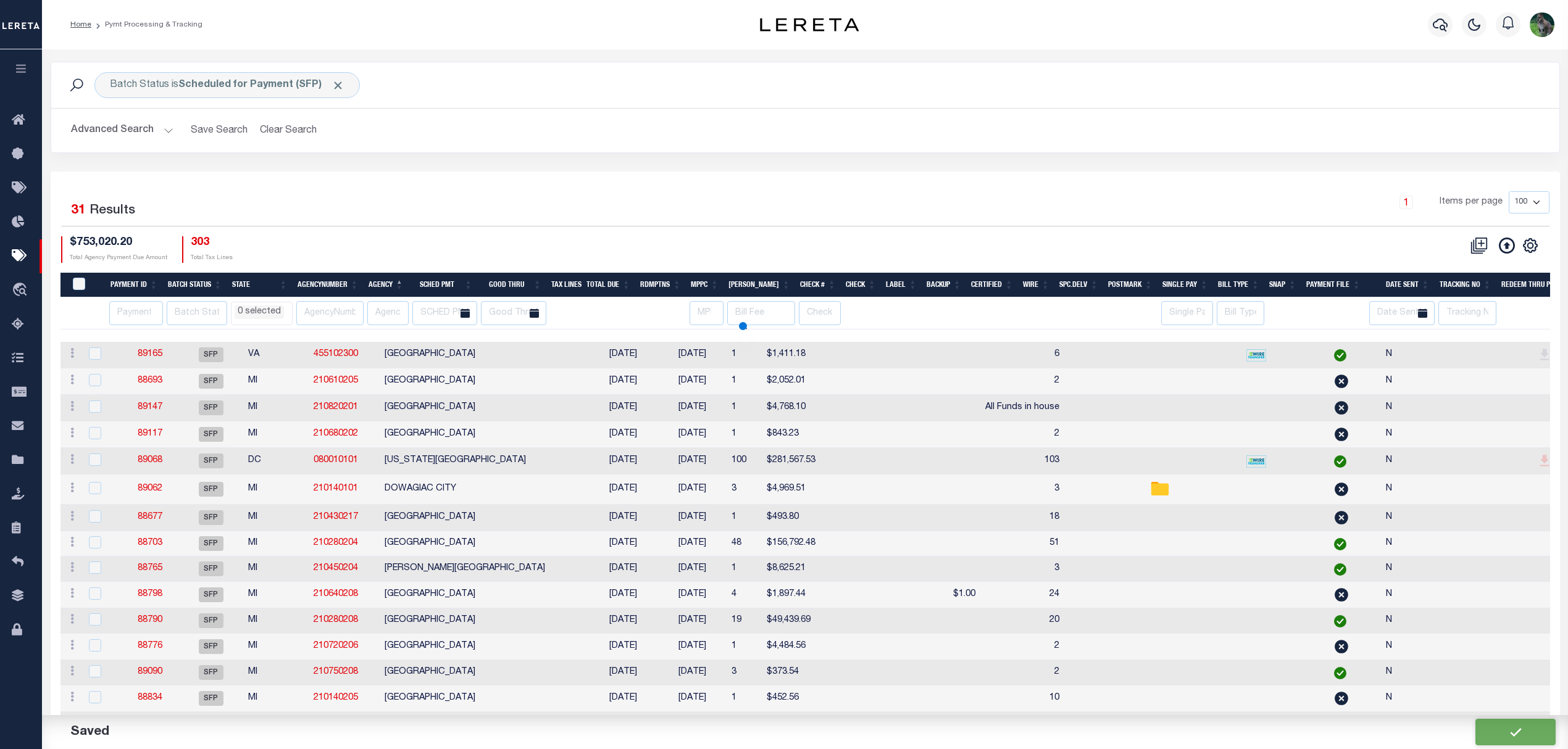
select select
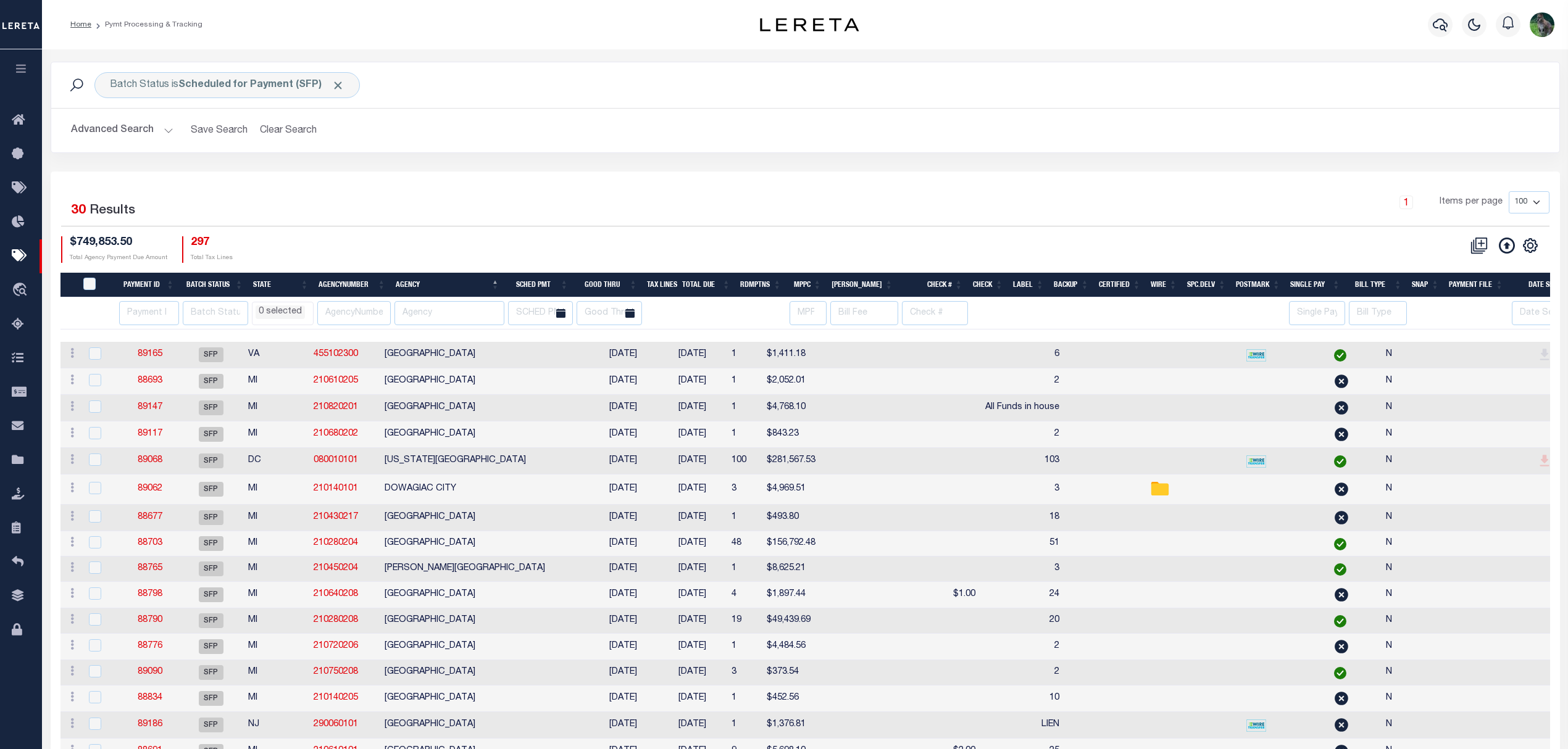
click at [571, 167] on div "Batch Status is Scheduled for Payment (SFP) Search Advanced Search Save Search …" at bounding box center [805, 117] width 1528 height 110
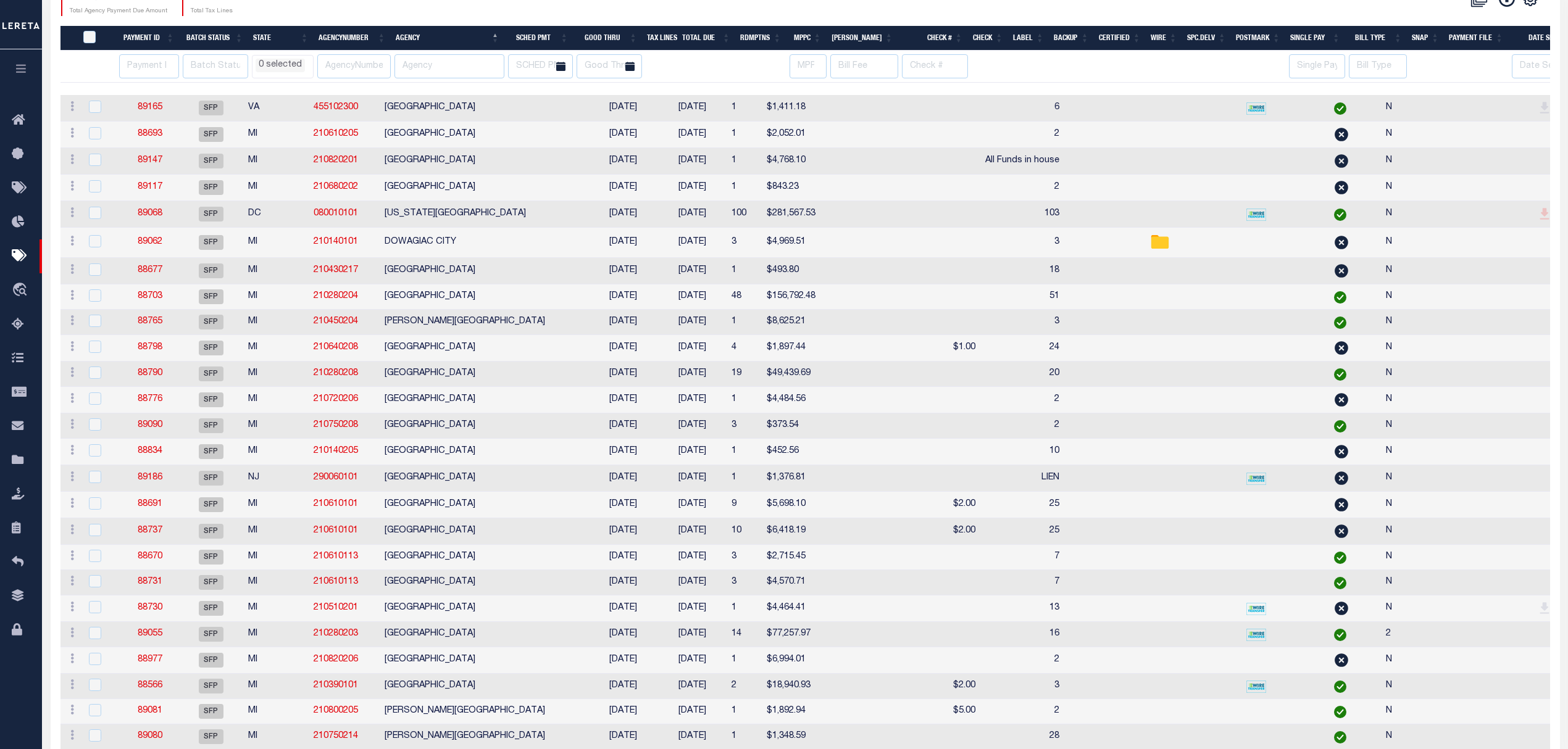
select select
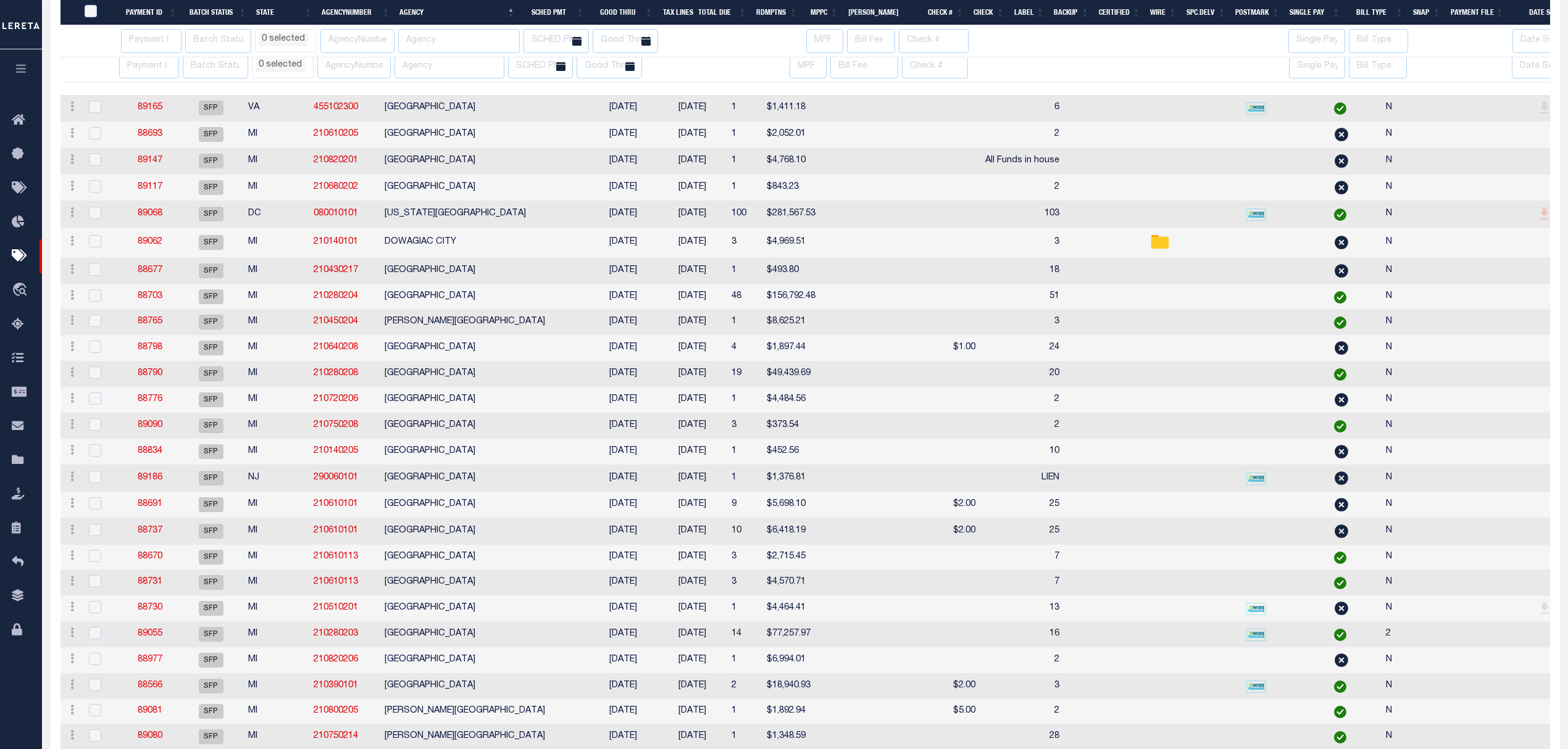
scroll to position [441, 0]
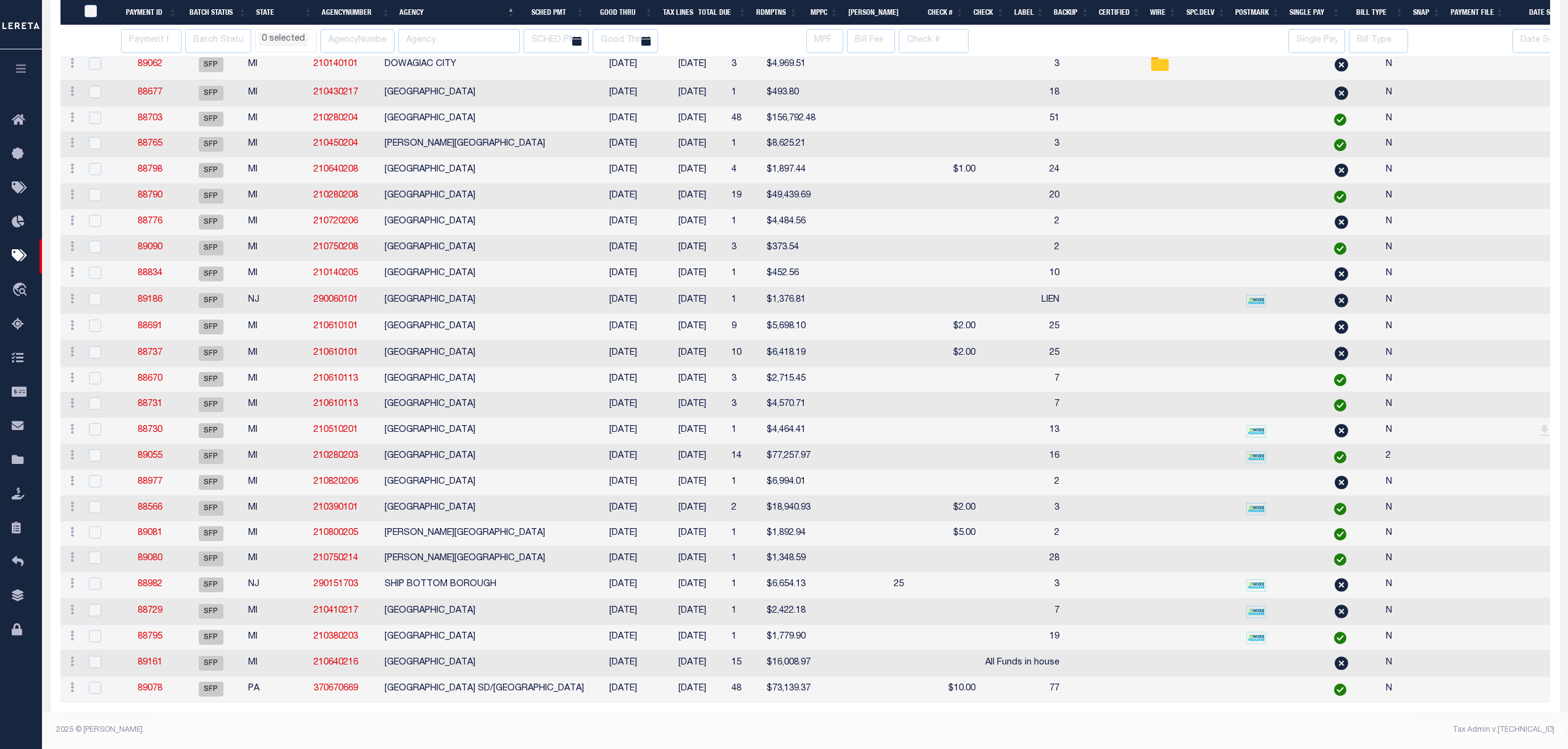
select select
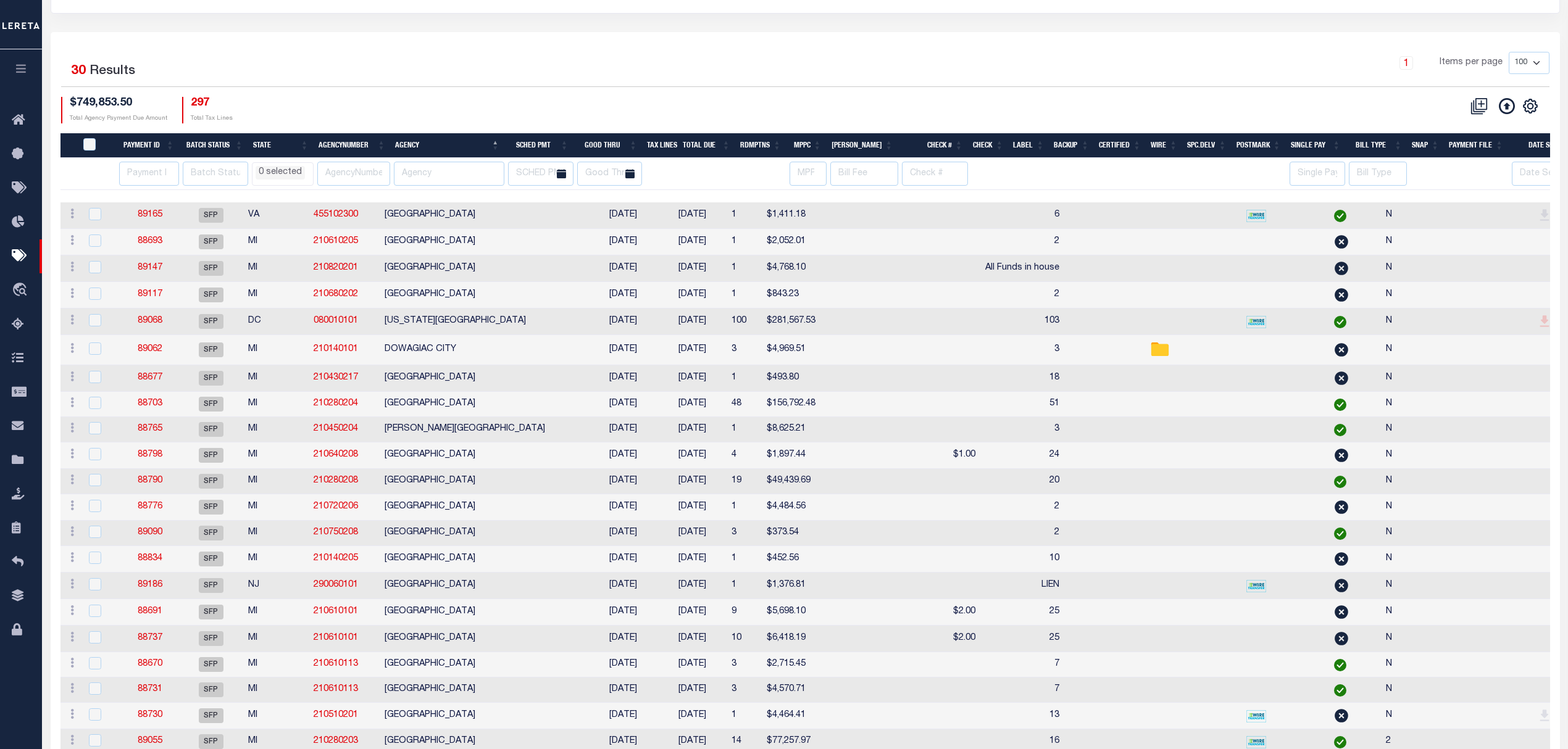
scroll to position [112, 0]
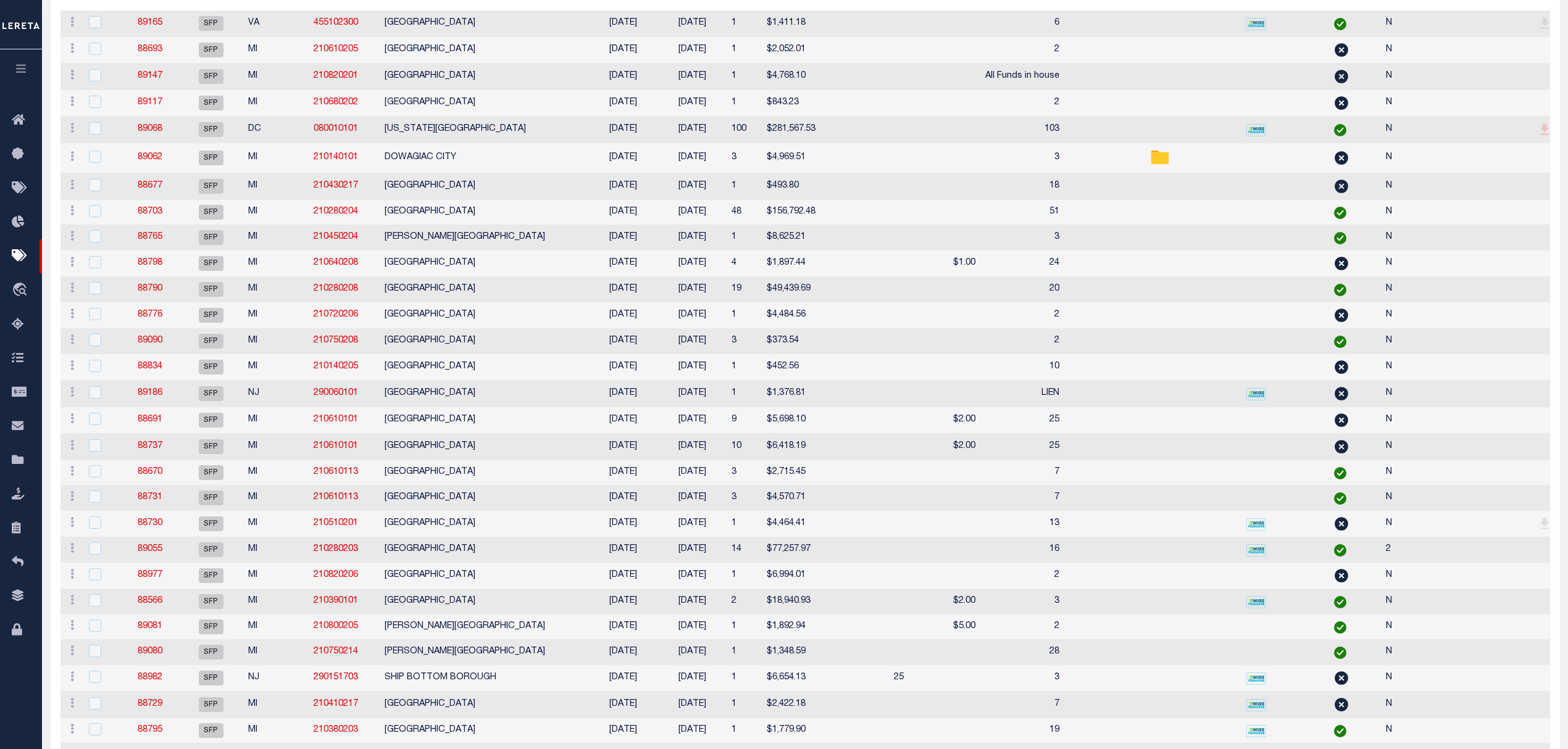
select select
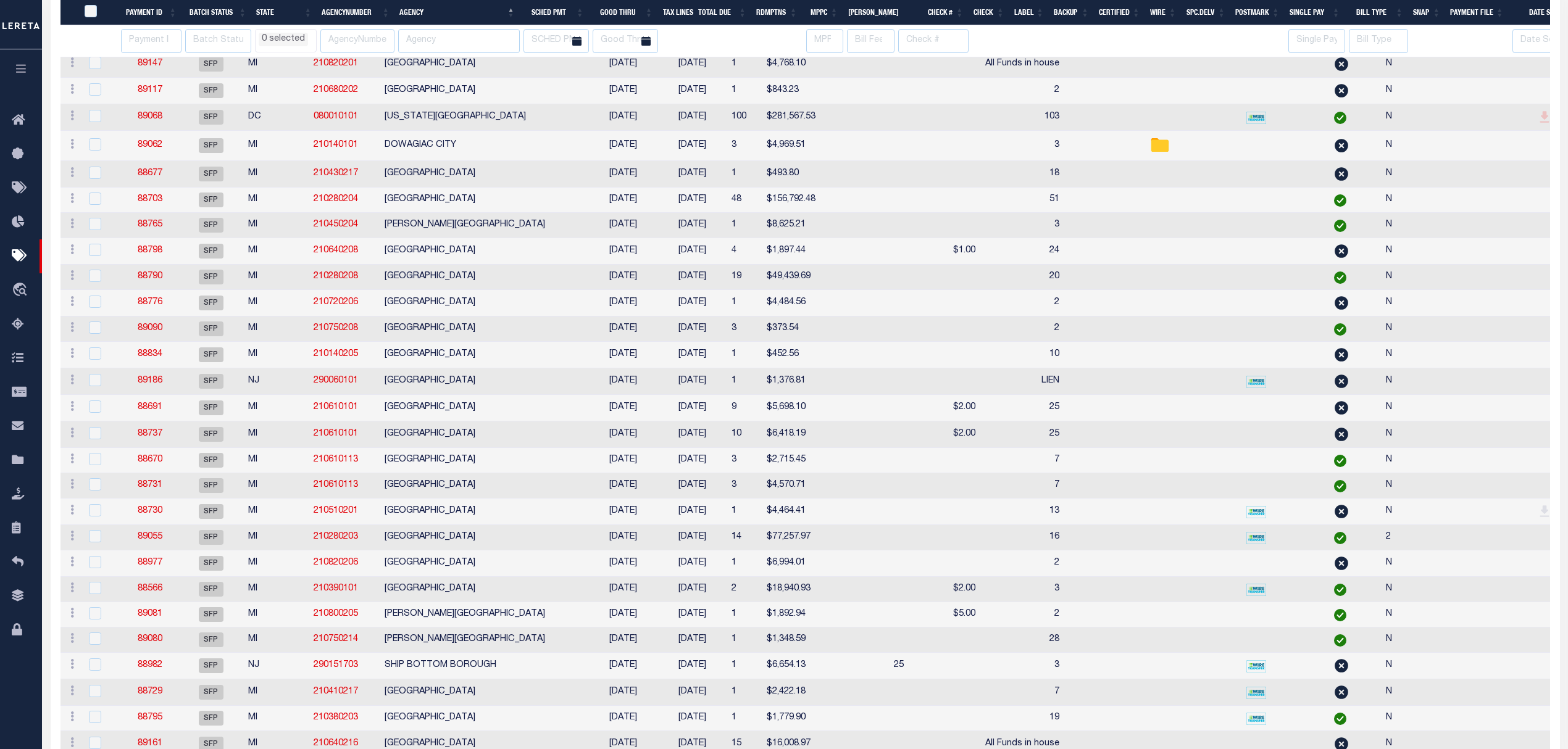
scroll to position [359, 0]
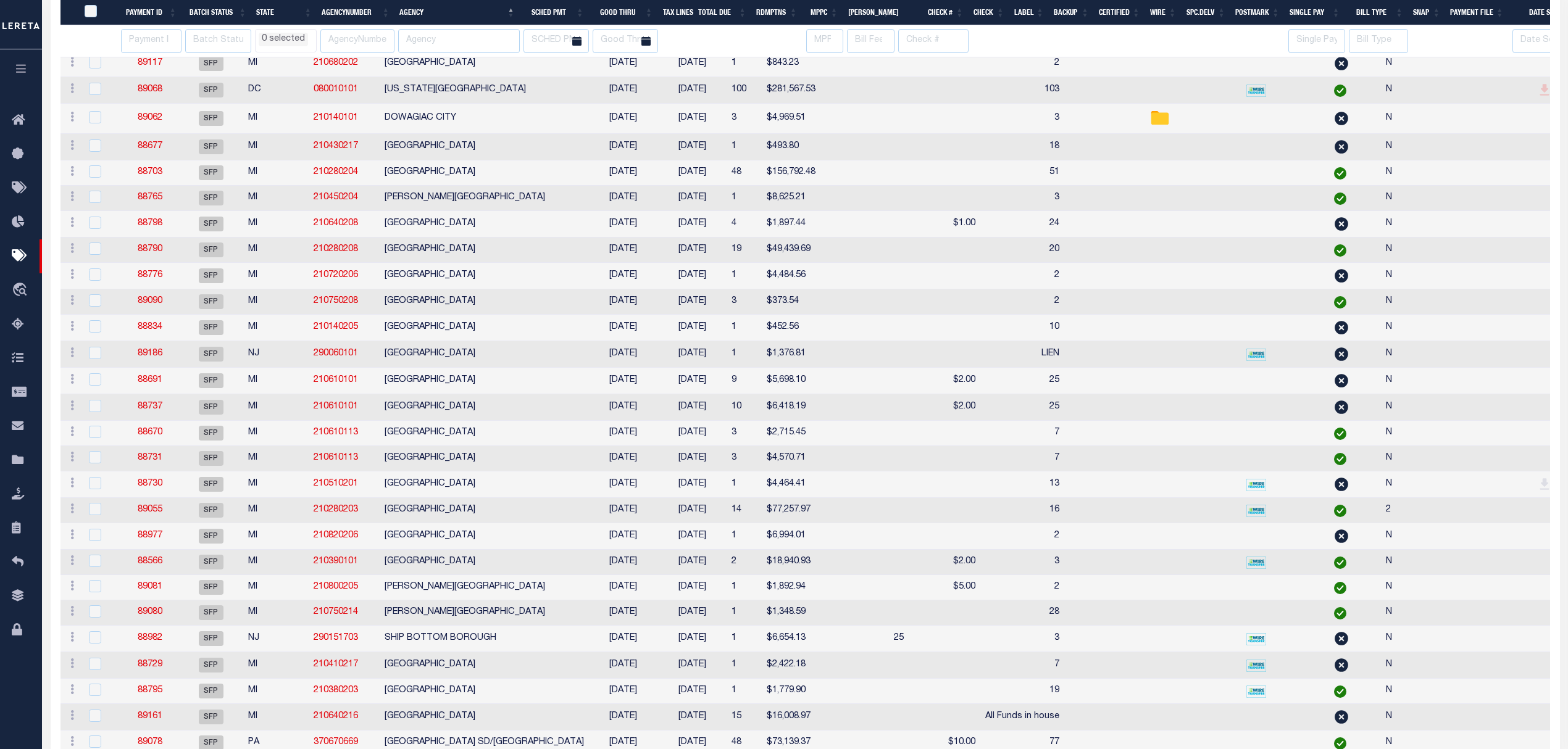
select select
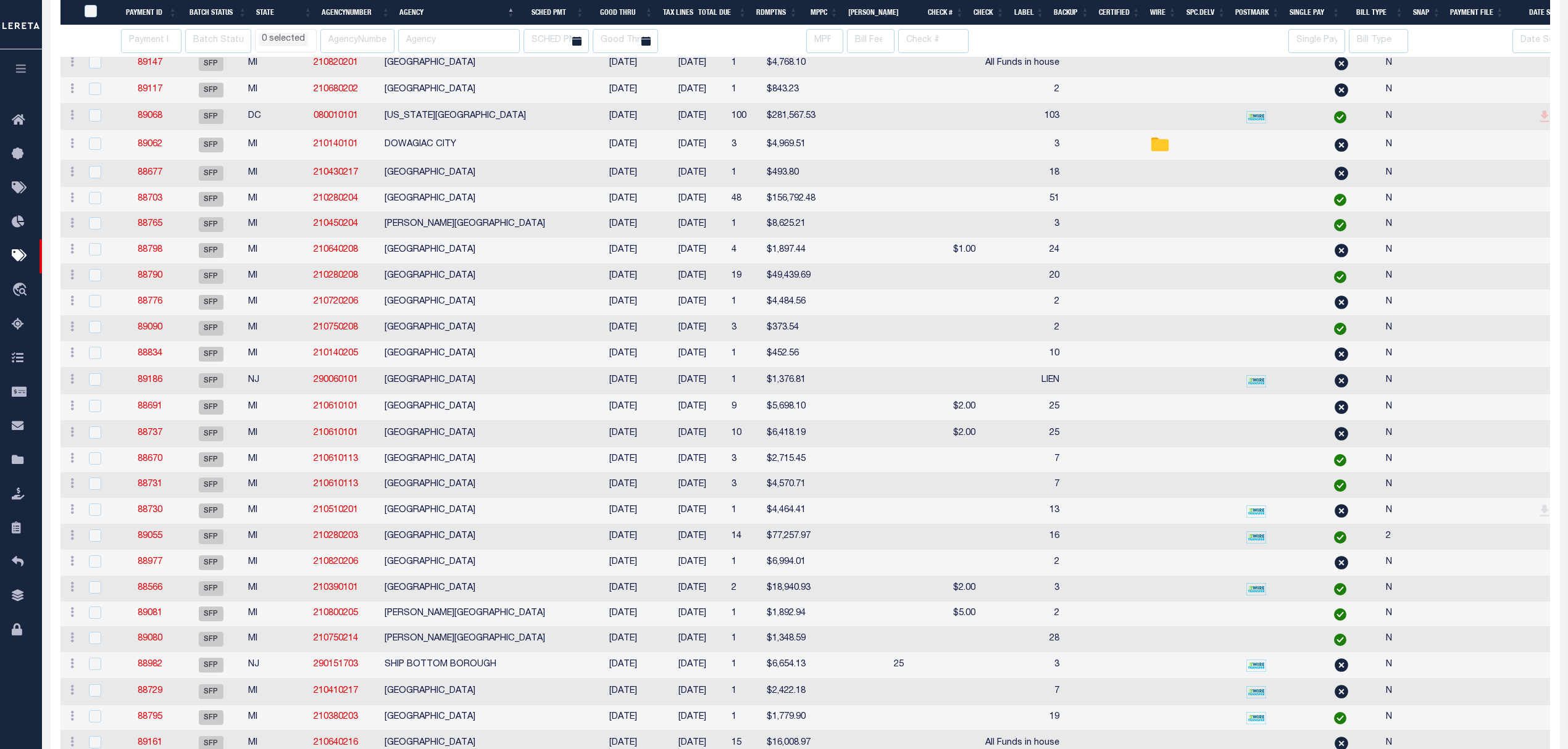
scroll to position [13, 0]
select select
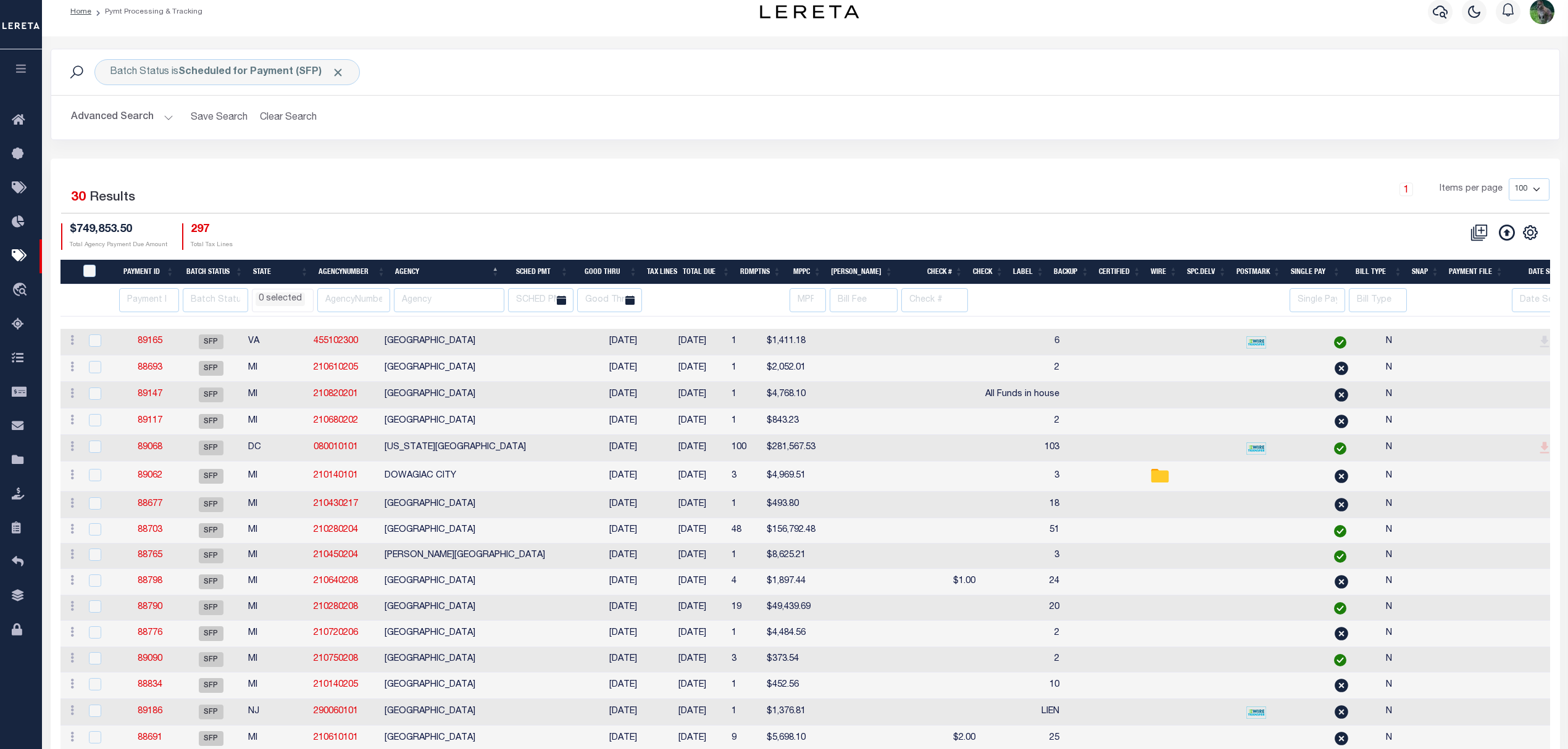
scroll to position [0, 0]
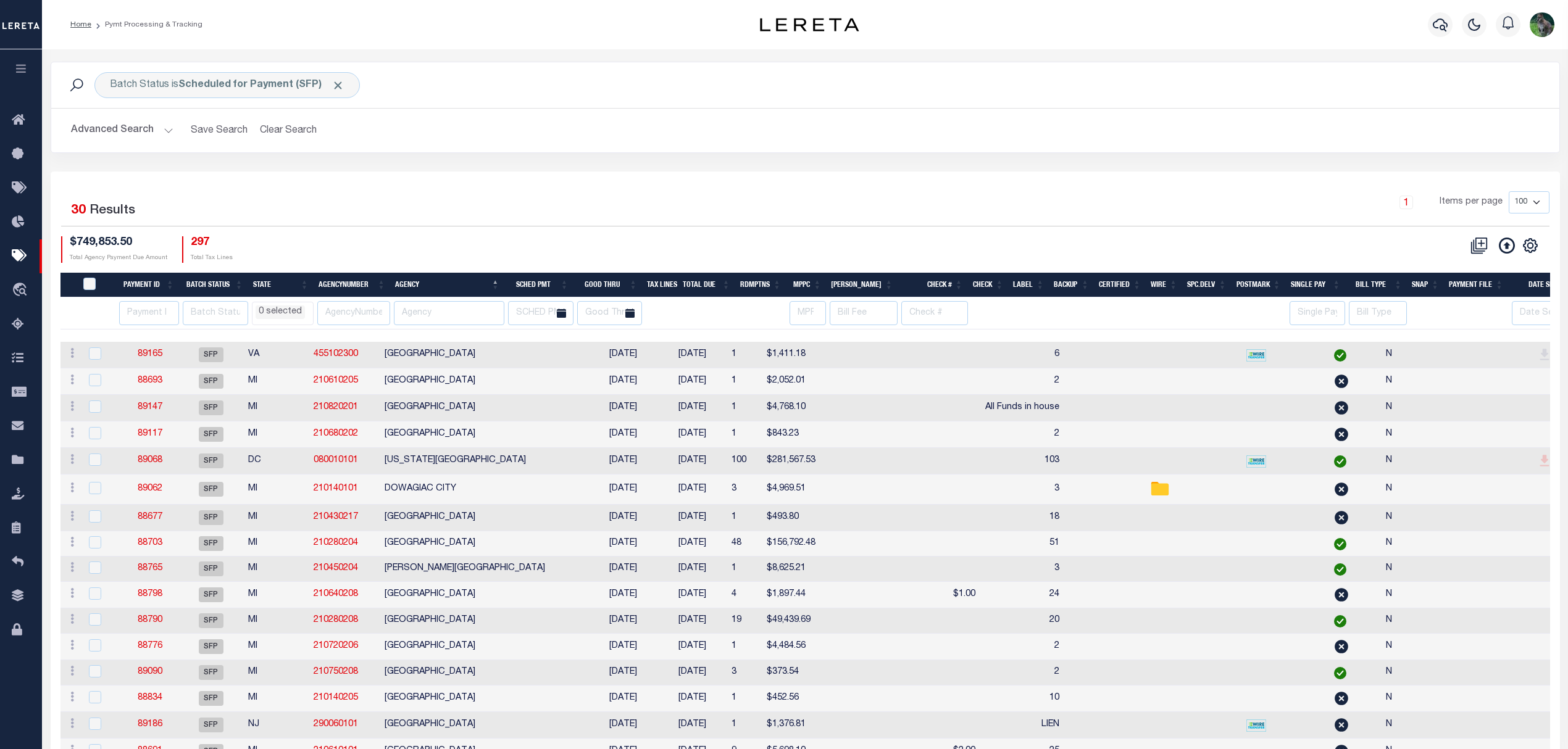
select select
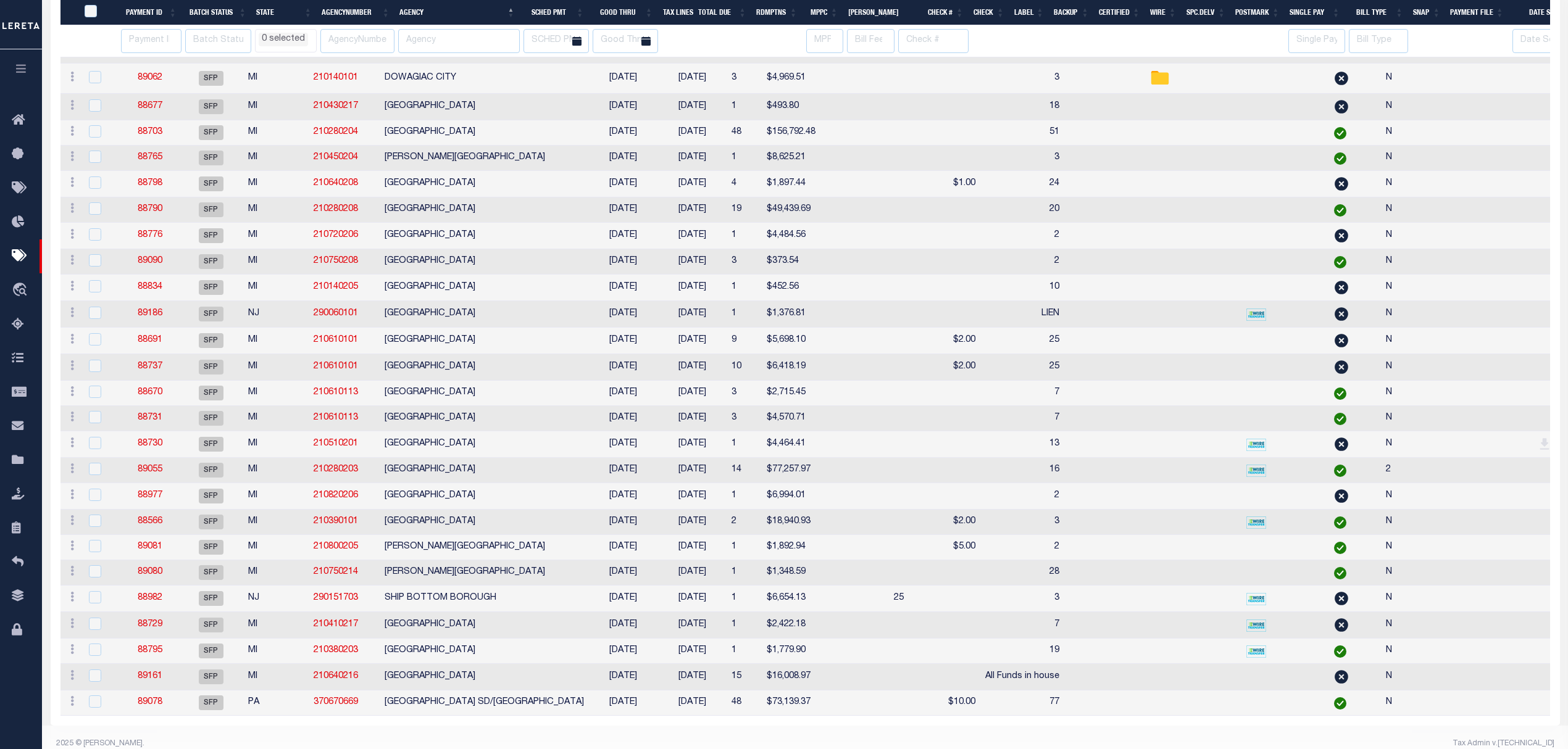
select select
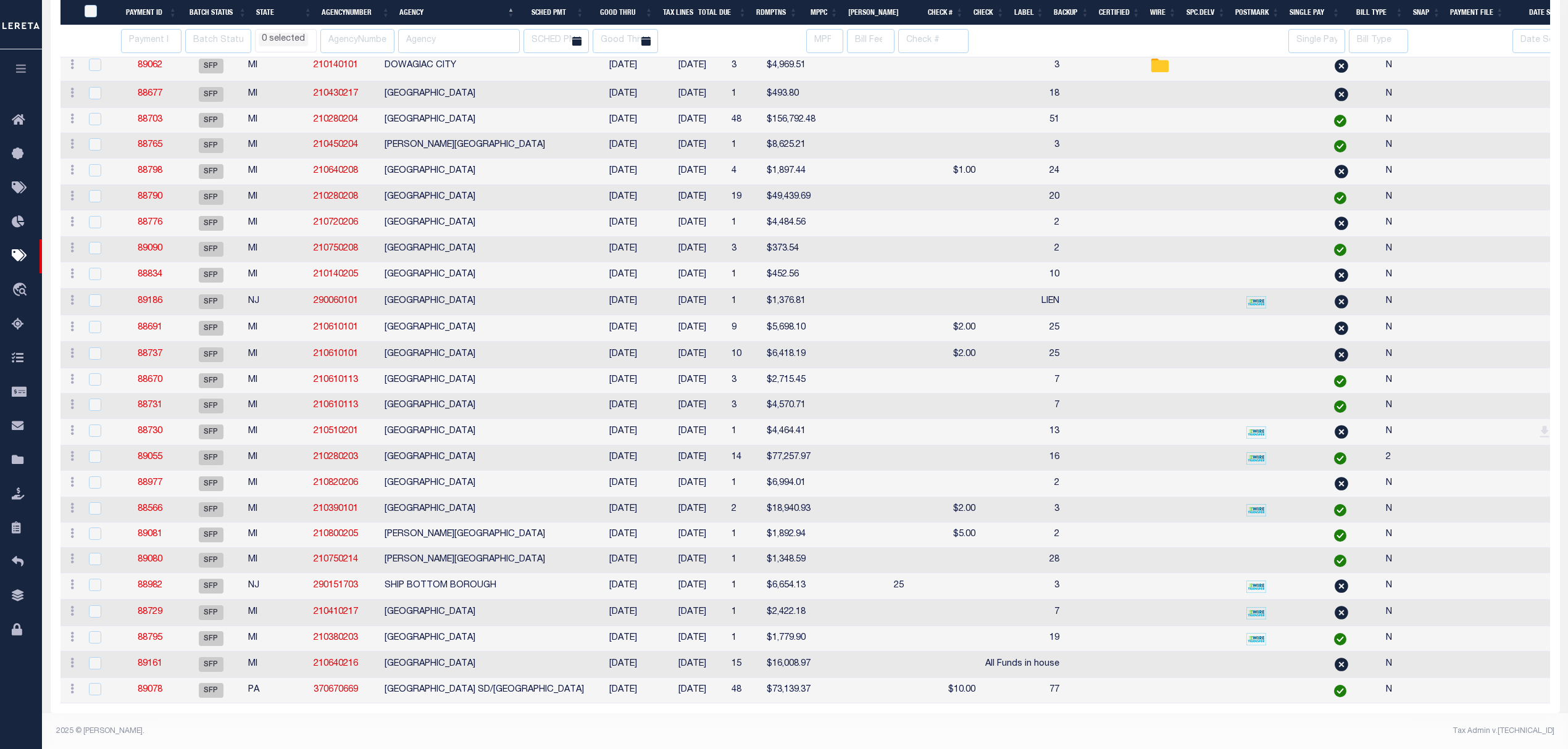
select select
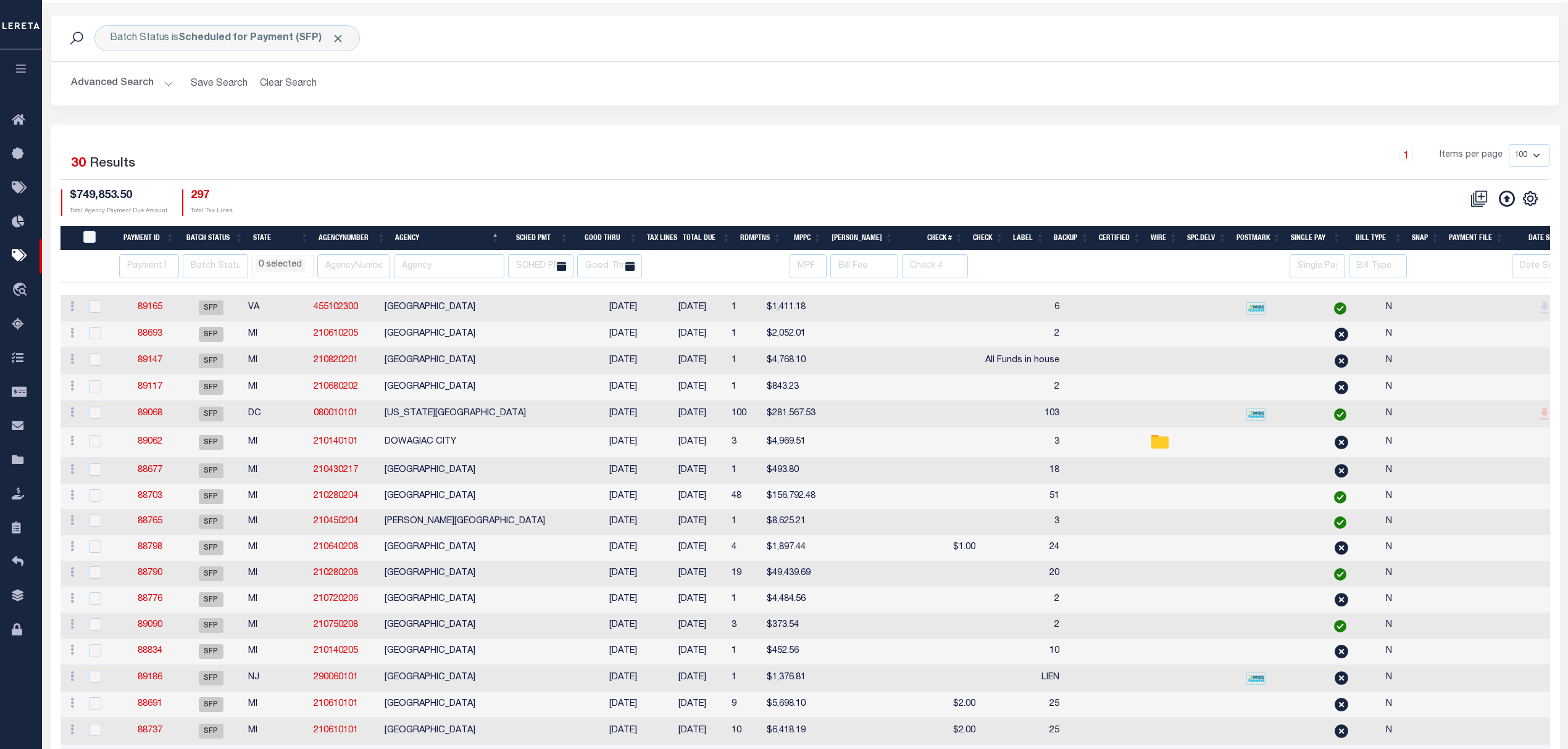
scroll to position [247, 0]
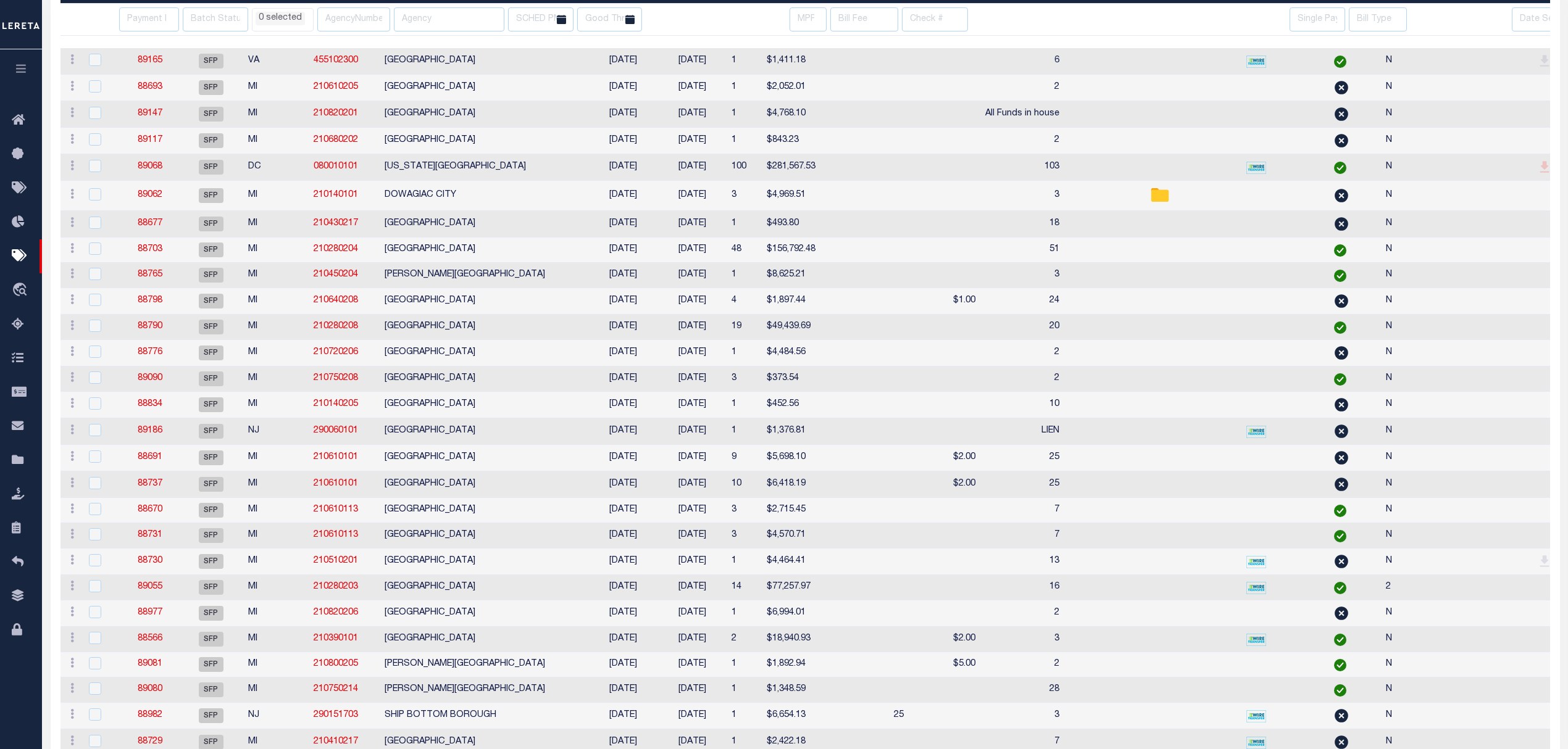
select select
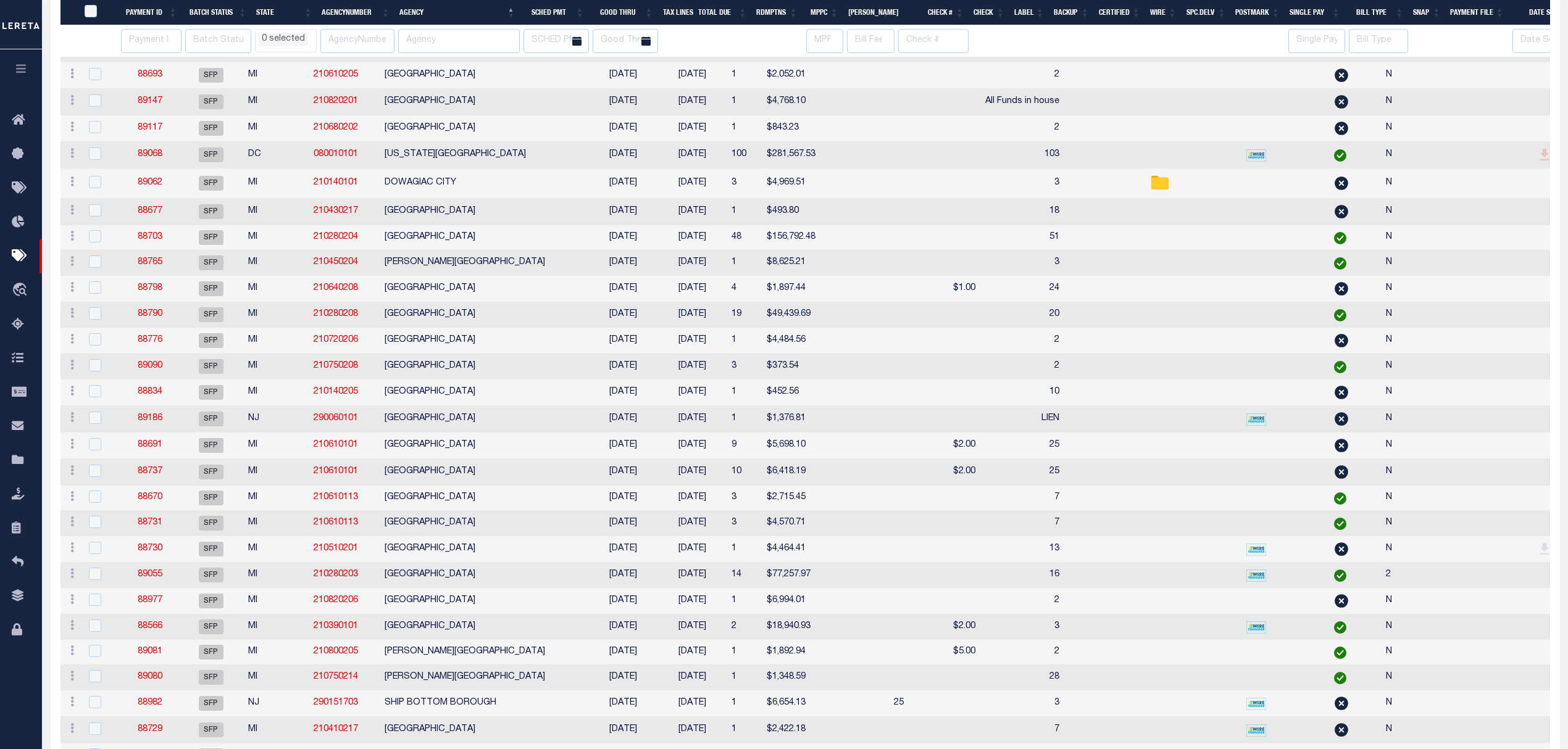
scroll to position [329, 0]
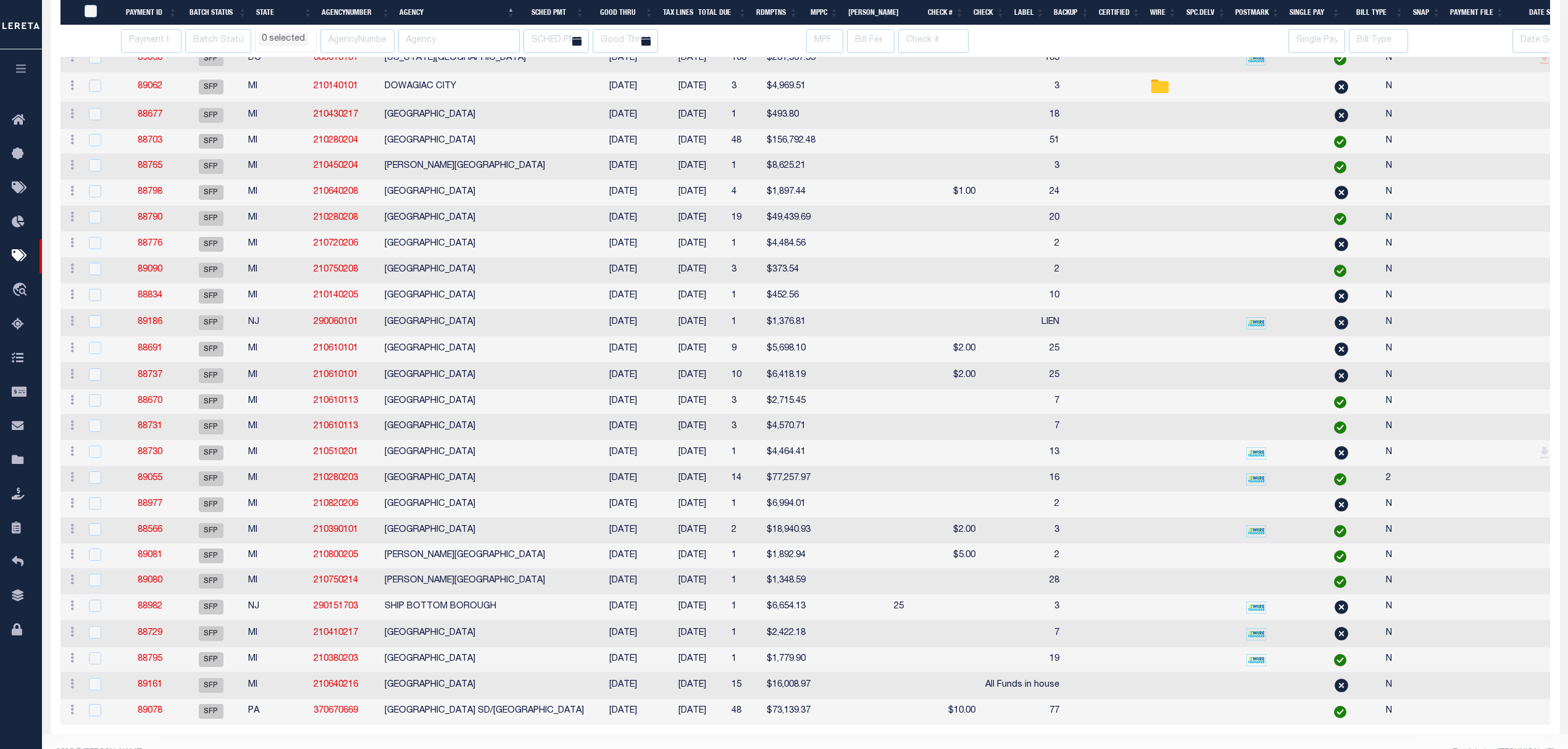
select select
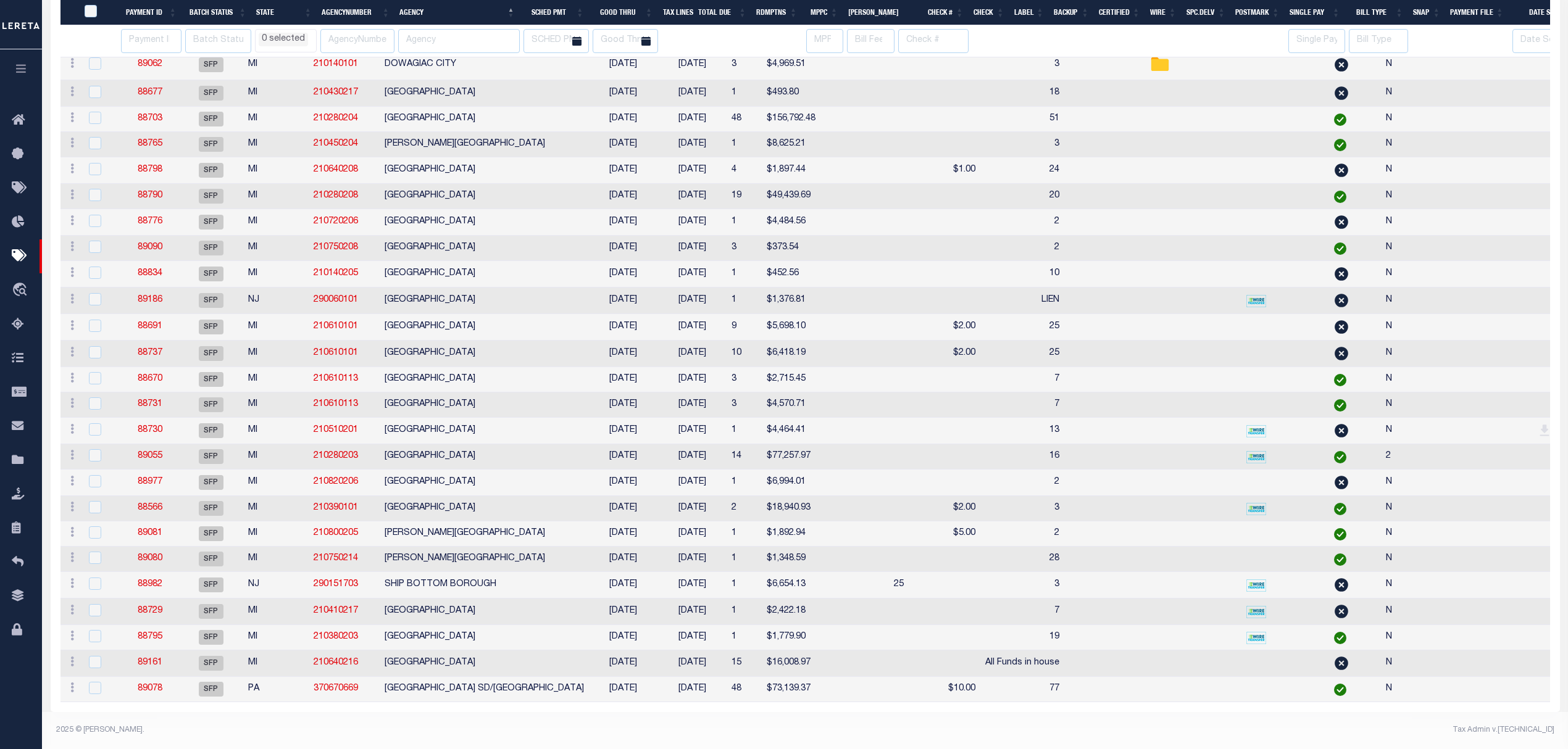
select select
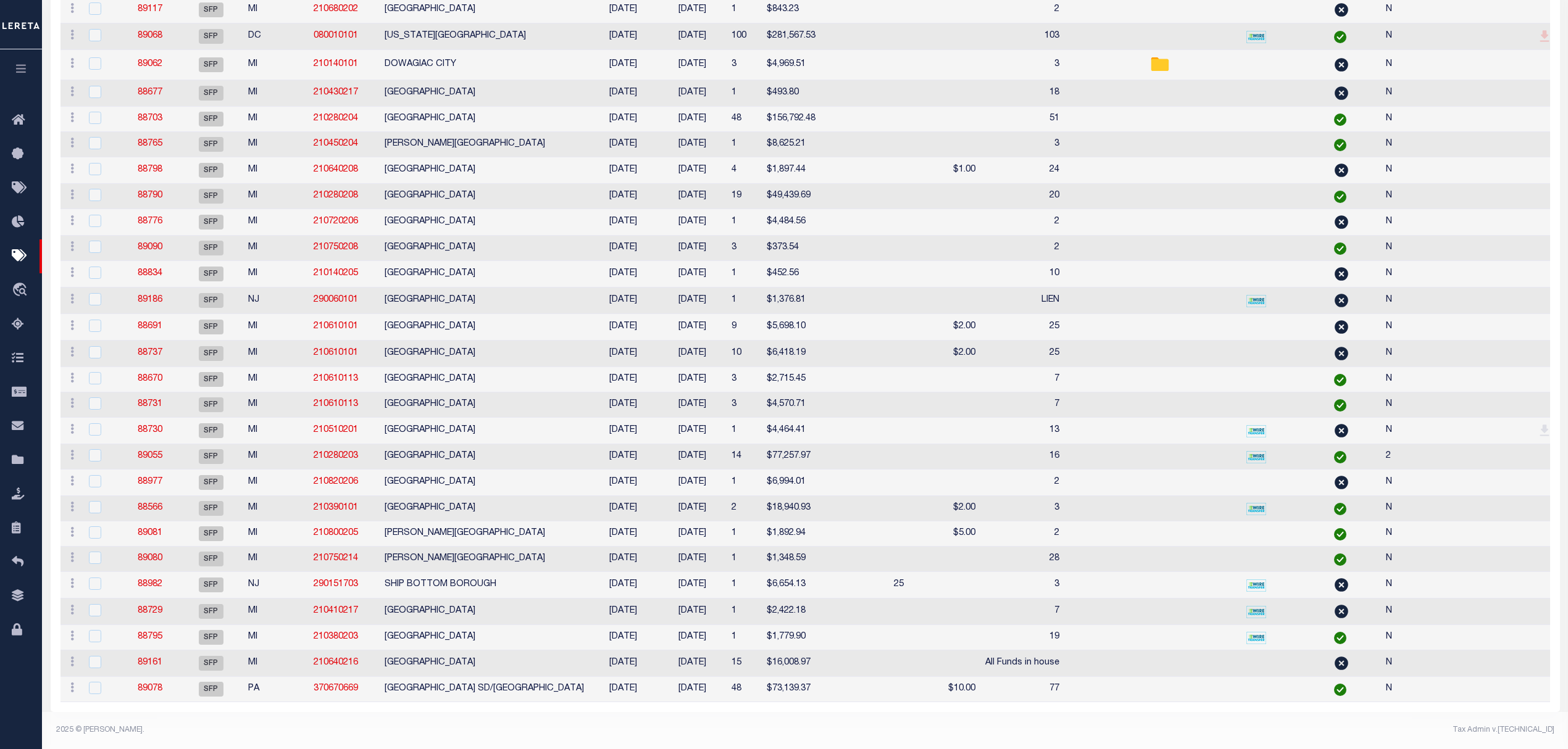
scroll to position [112, 0]
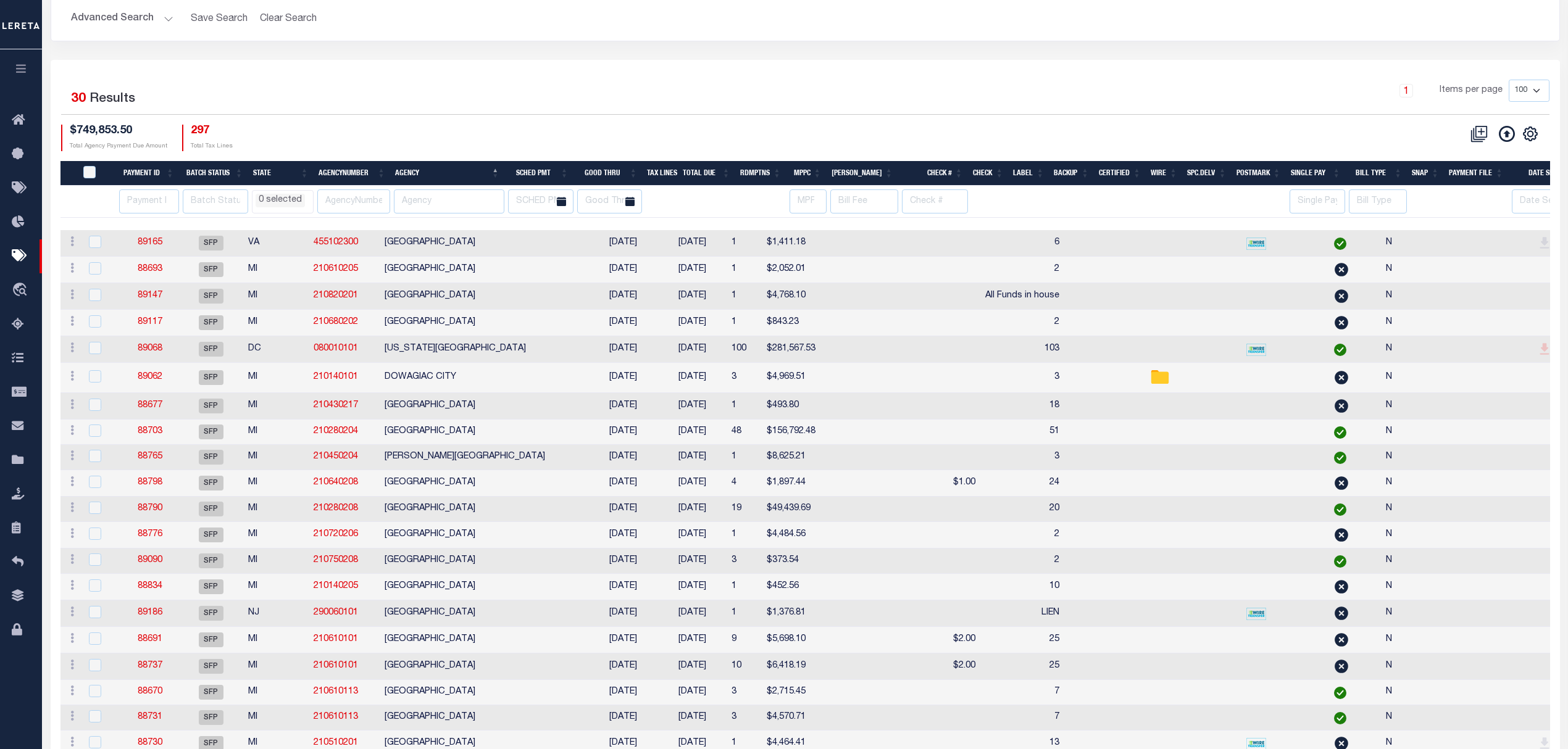
click at [472, 654] on td "MUSKEGON CITY" at bounding box center [484, 640] width 210 height 26
checkbox input "true"
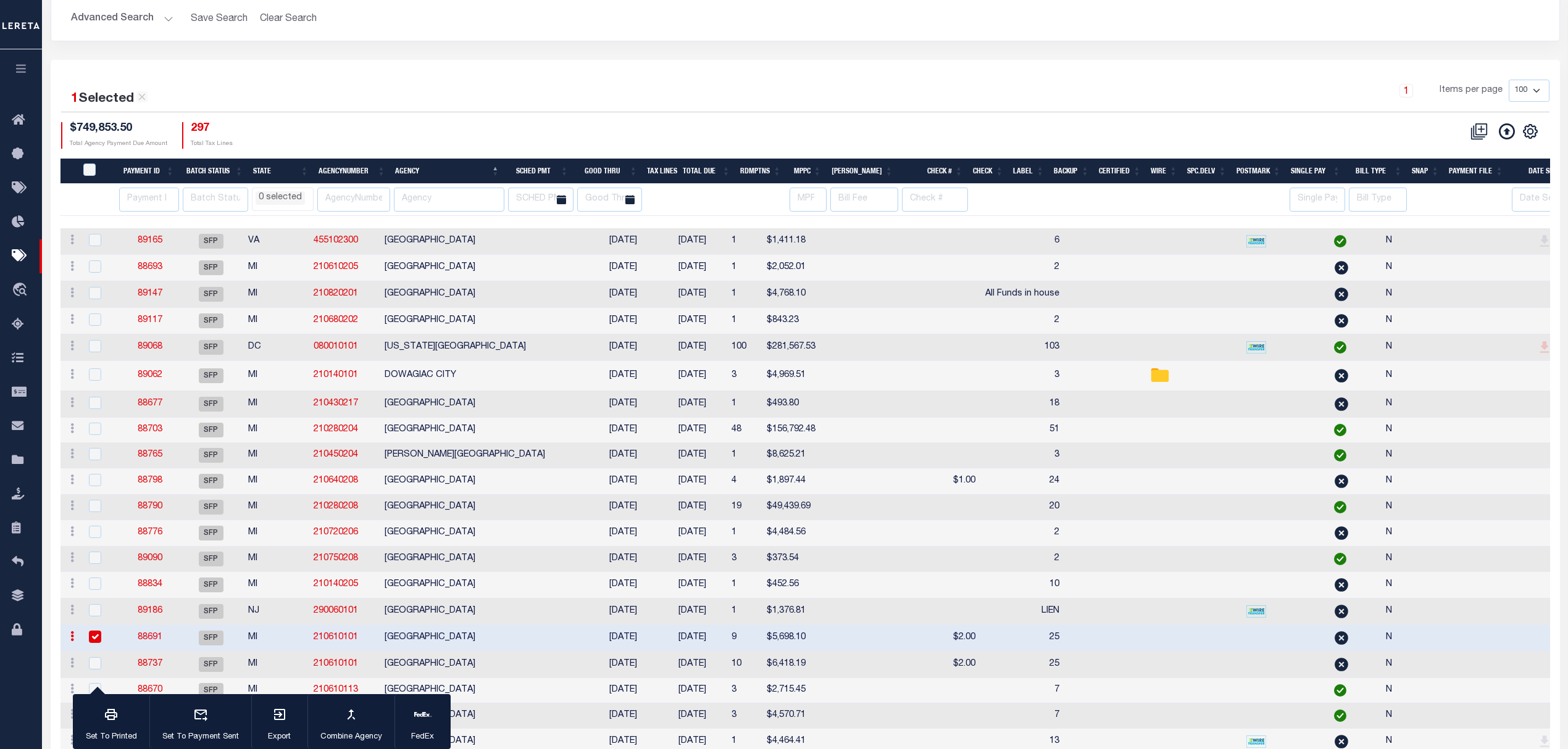
click at [479, 678] on td "MUSKEGON CITY" at bounding box center [484, 665] width 210 height 26
checkbox input "true"
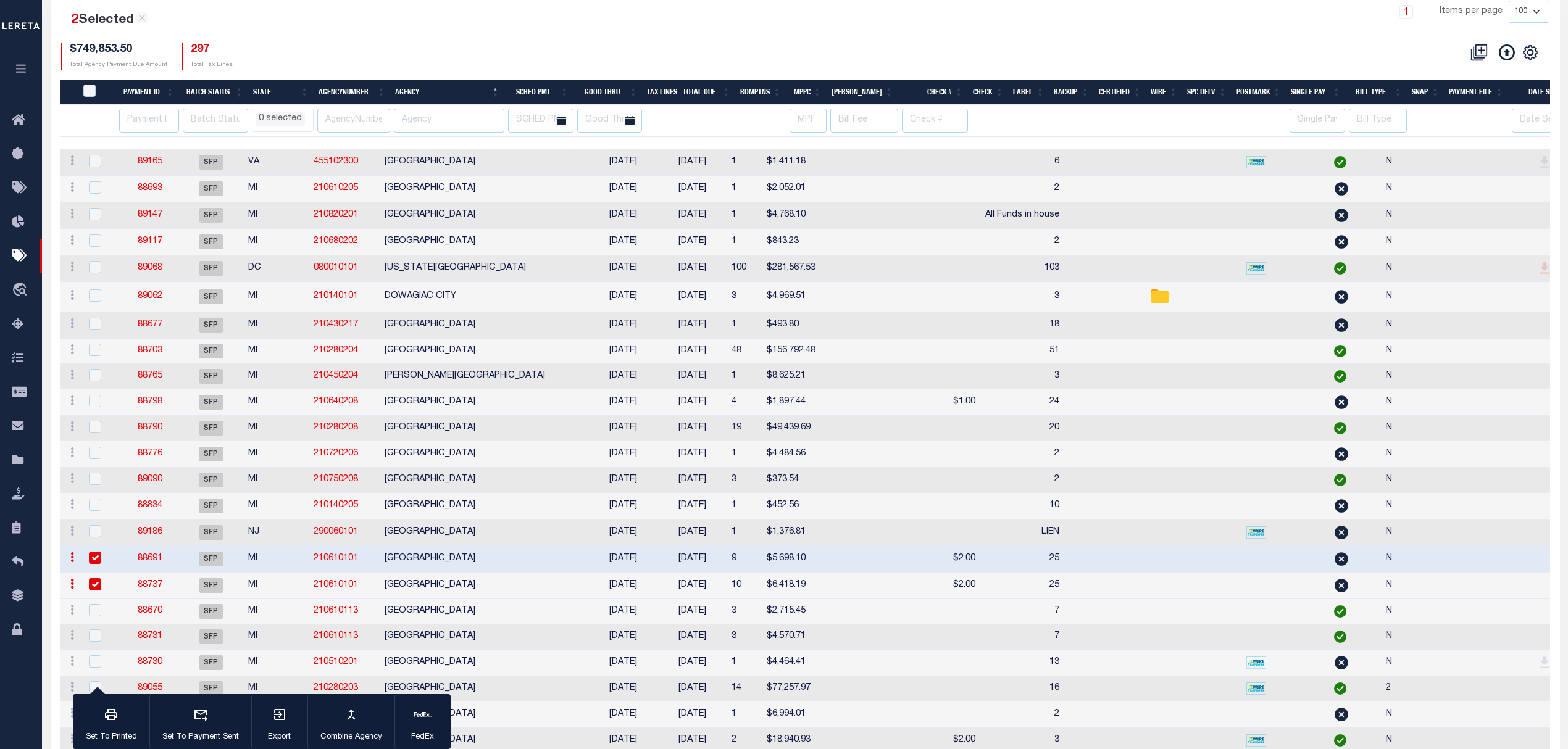
scroll to position [194, 0]
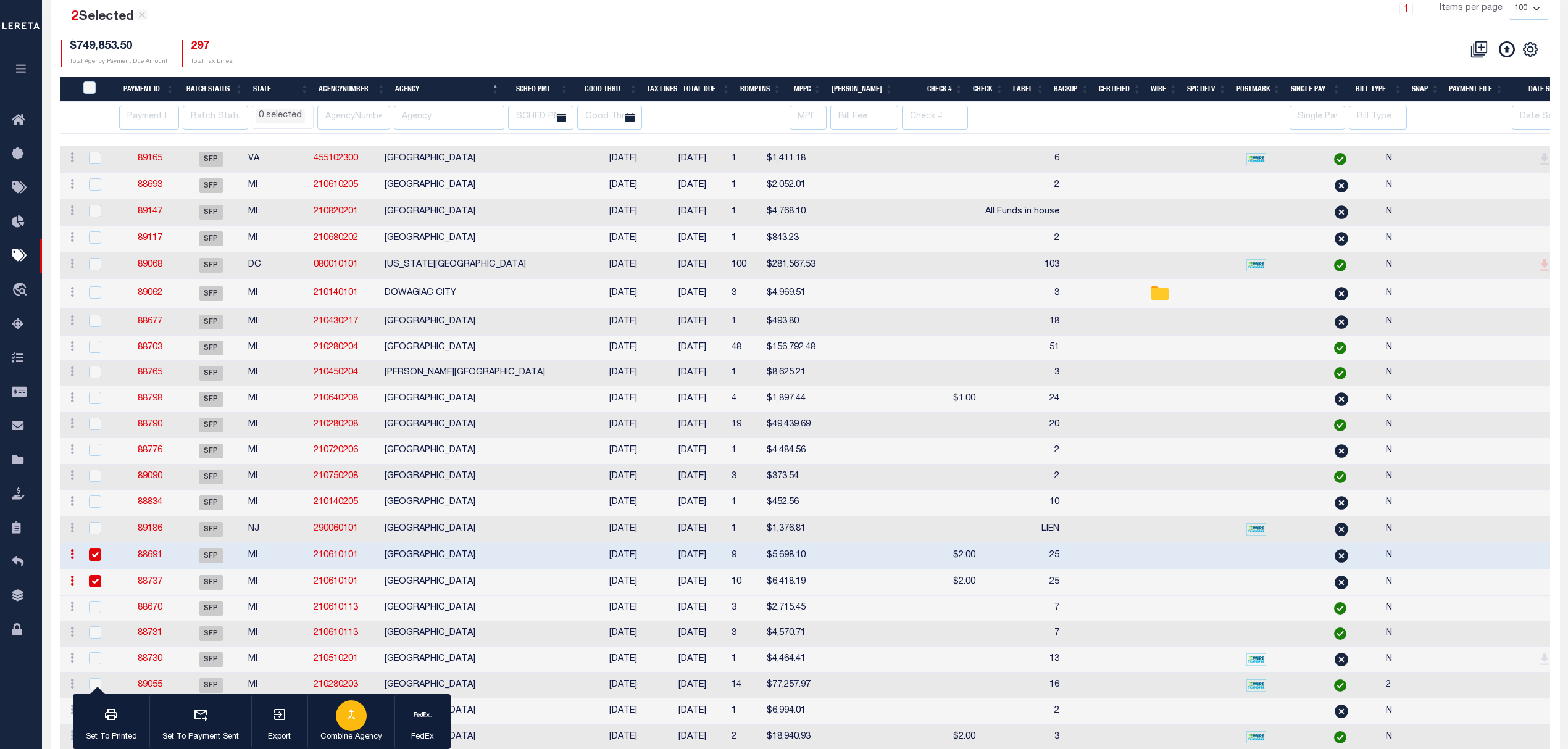
click at [356, 725] on div "button" at bounding box center [352, 716] width 31 height 31
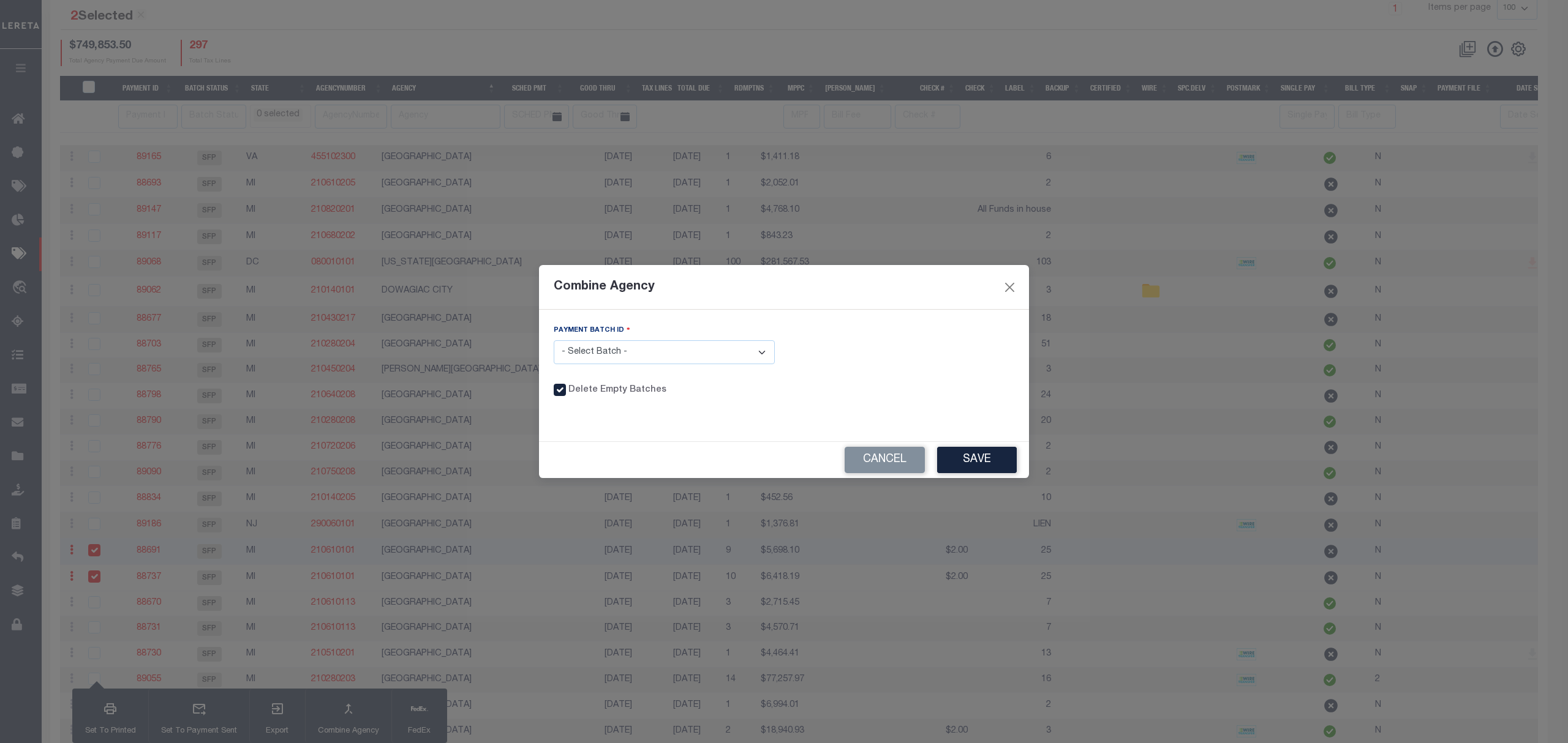
click at [699, 360] on select "- Select Batch - 88691 88737" at bounding box center [664, 352] width 221 height 24
select select "88691"
click at [554, 340] on select "- Select Batch - 88691 88737" at bounding box center [664, 352] width 221 height 24
click at [965, 453] on button "Save" at bounding box center [977, 460] width 79 height 26
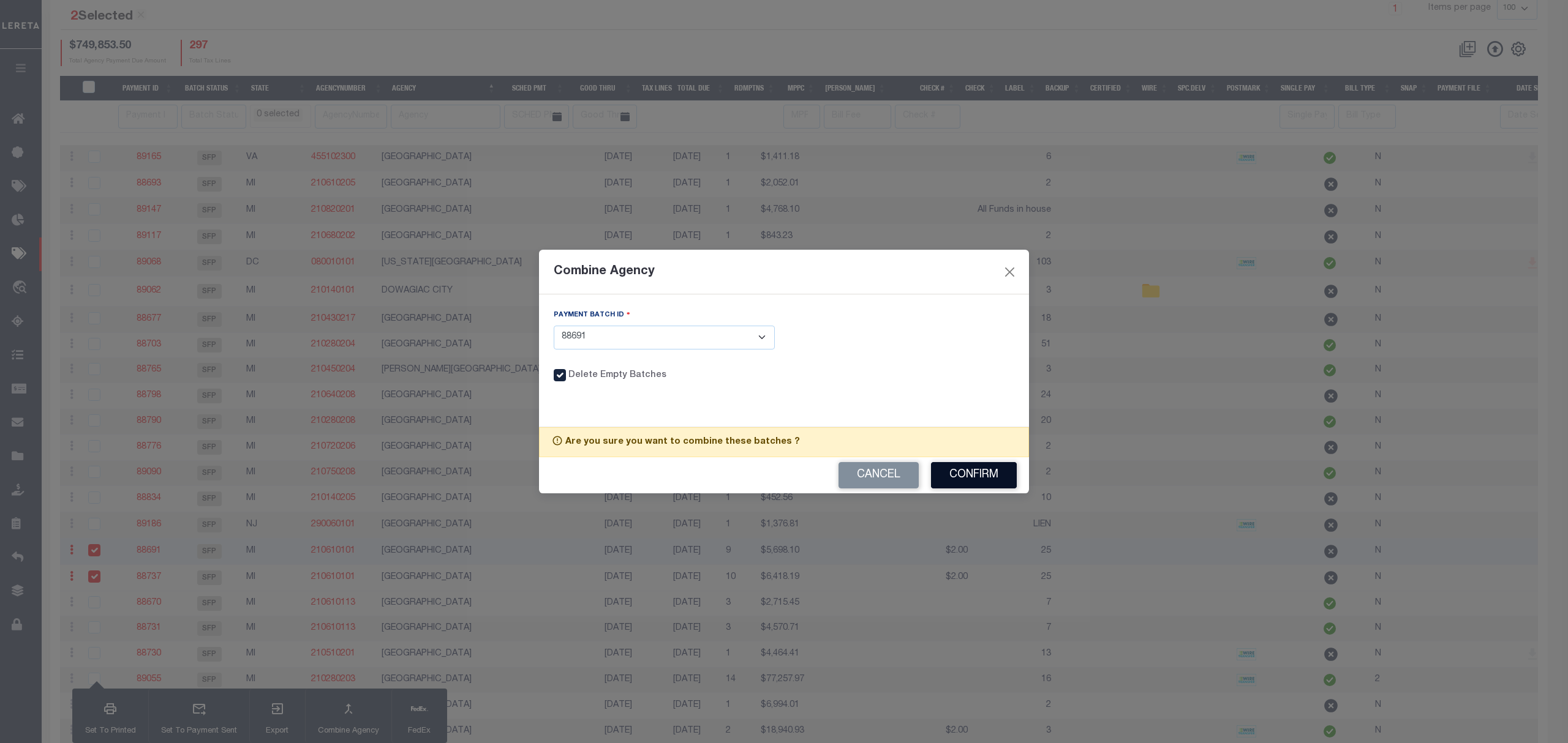
click at [967, 477] on button "Confirm" at bounding box center [973, 475] width 85 height 26
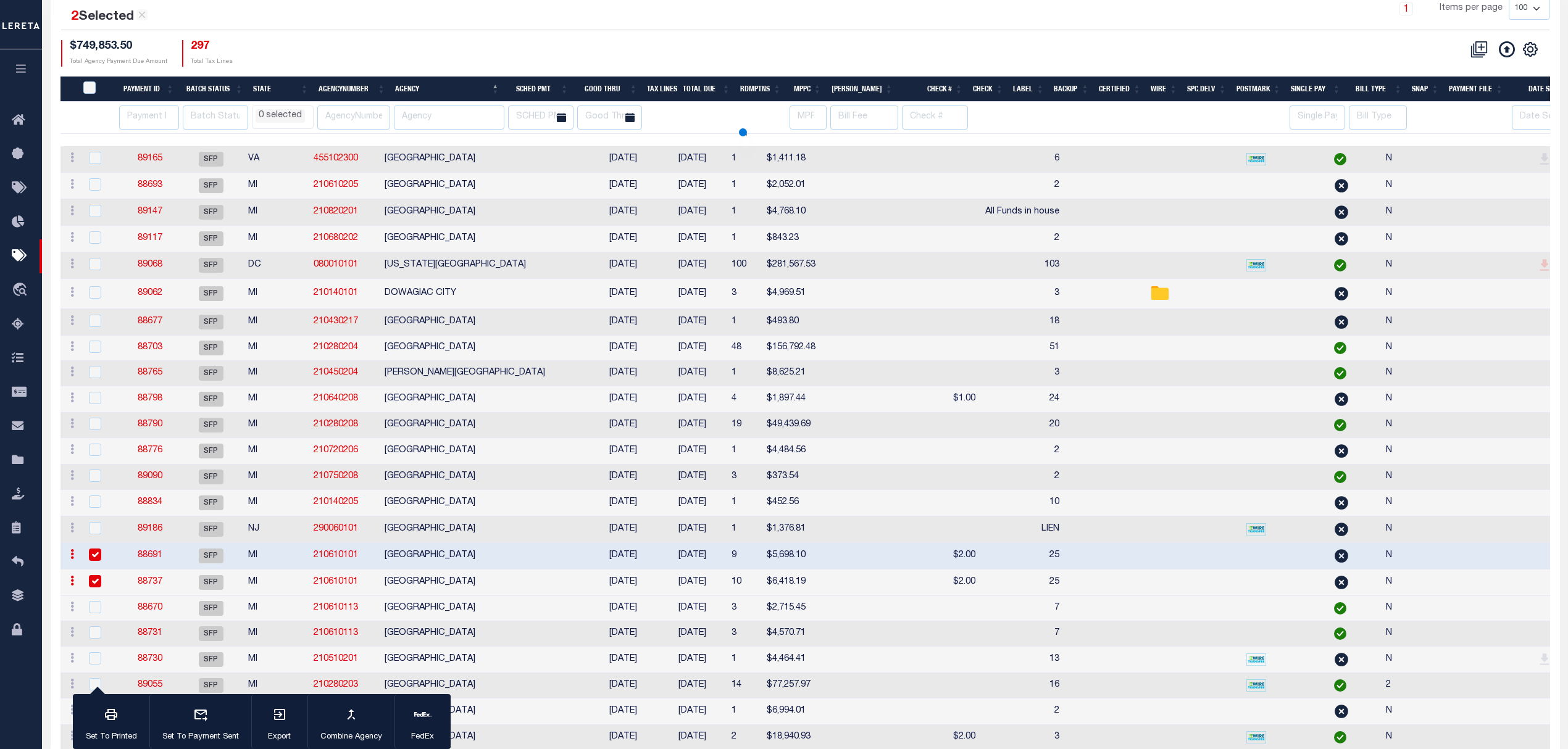
select select
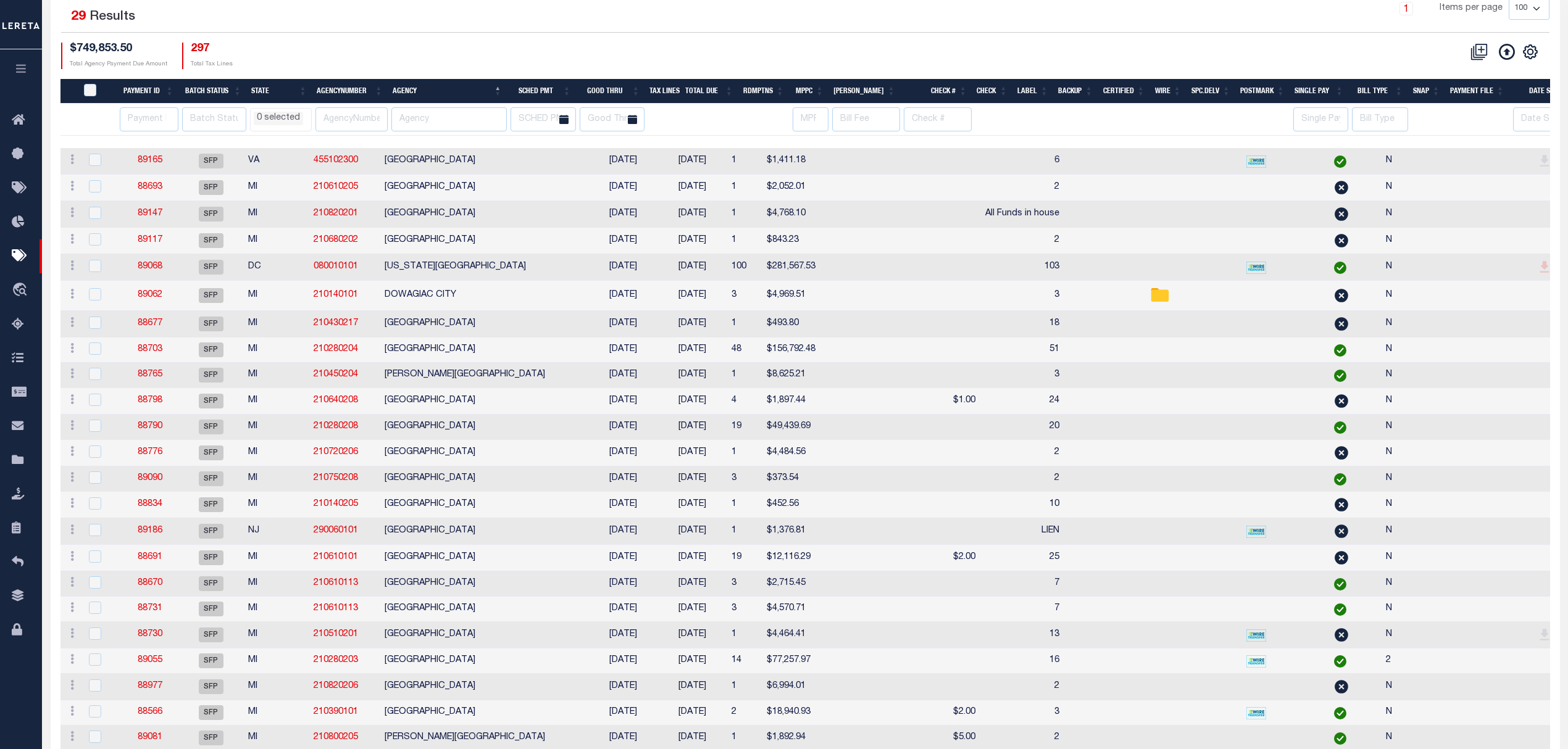
click at [490, 562] on td "MUSKEGON CITY" at bounding box center [484, 558] width 210 height 26
checkbox input "true"
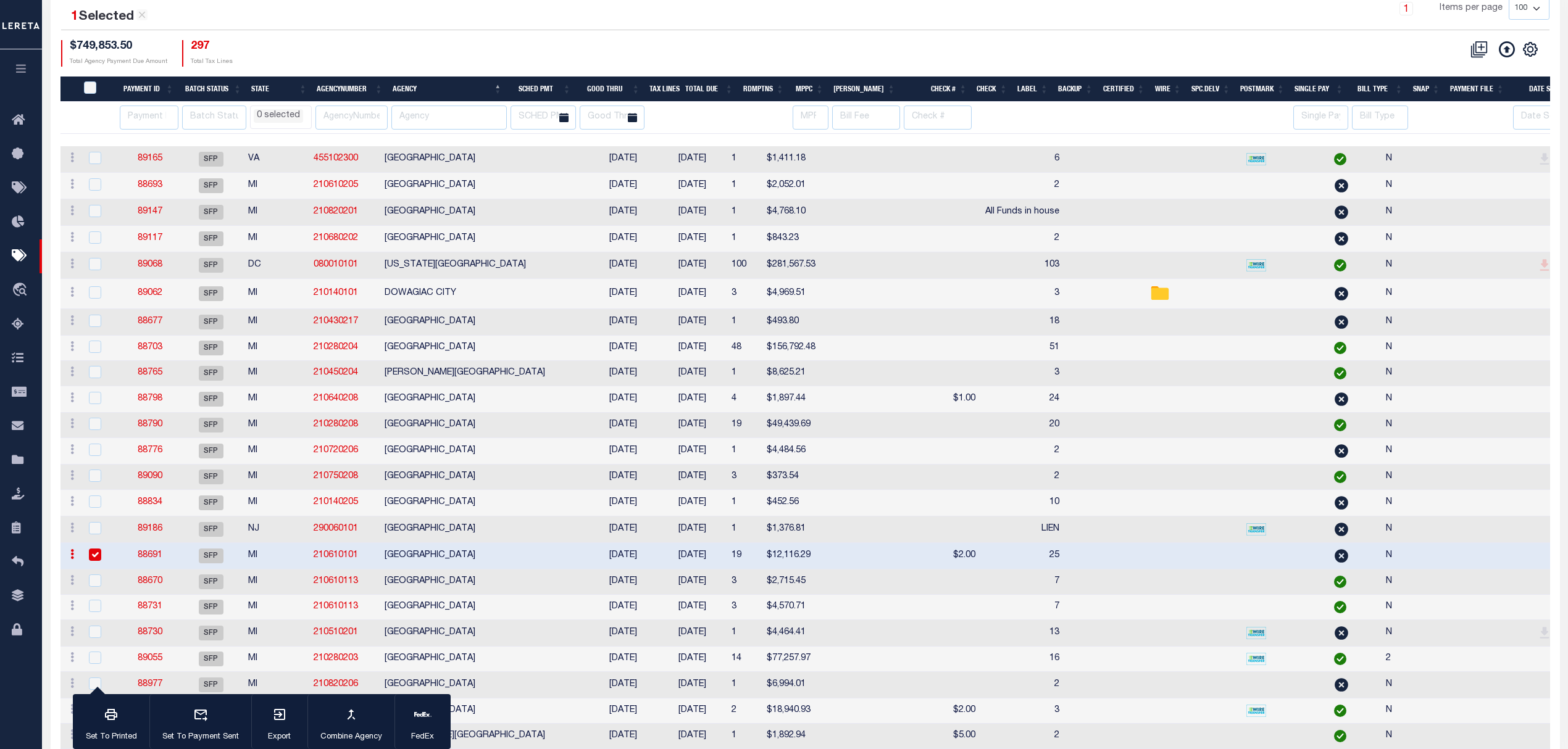
click at [148, 560] on link "88691" at bounding box center [150, 555] width 25 height 9
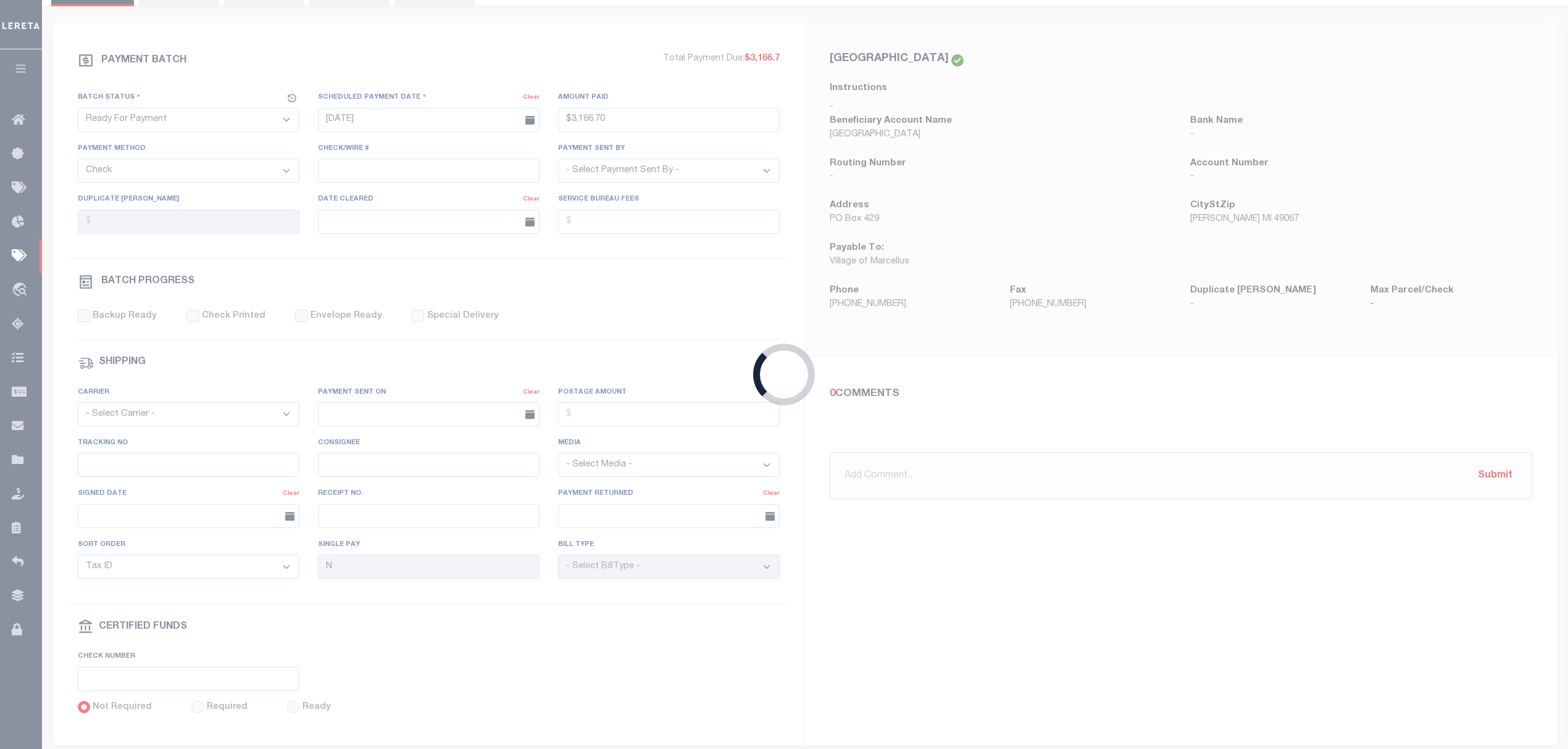
select select "SFP"
type input "[DATE]"
select select
type input "25"
select select
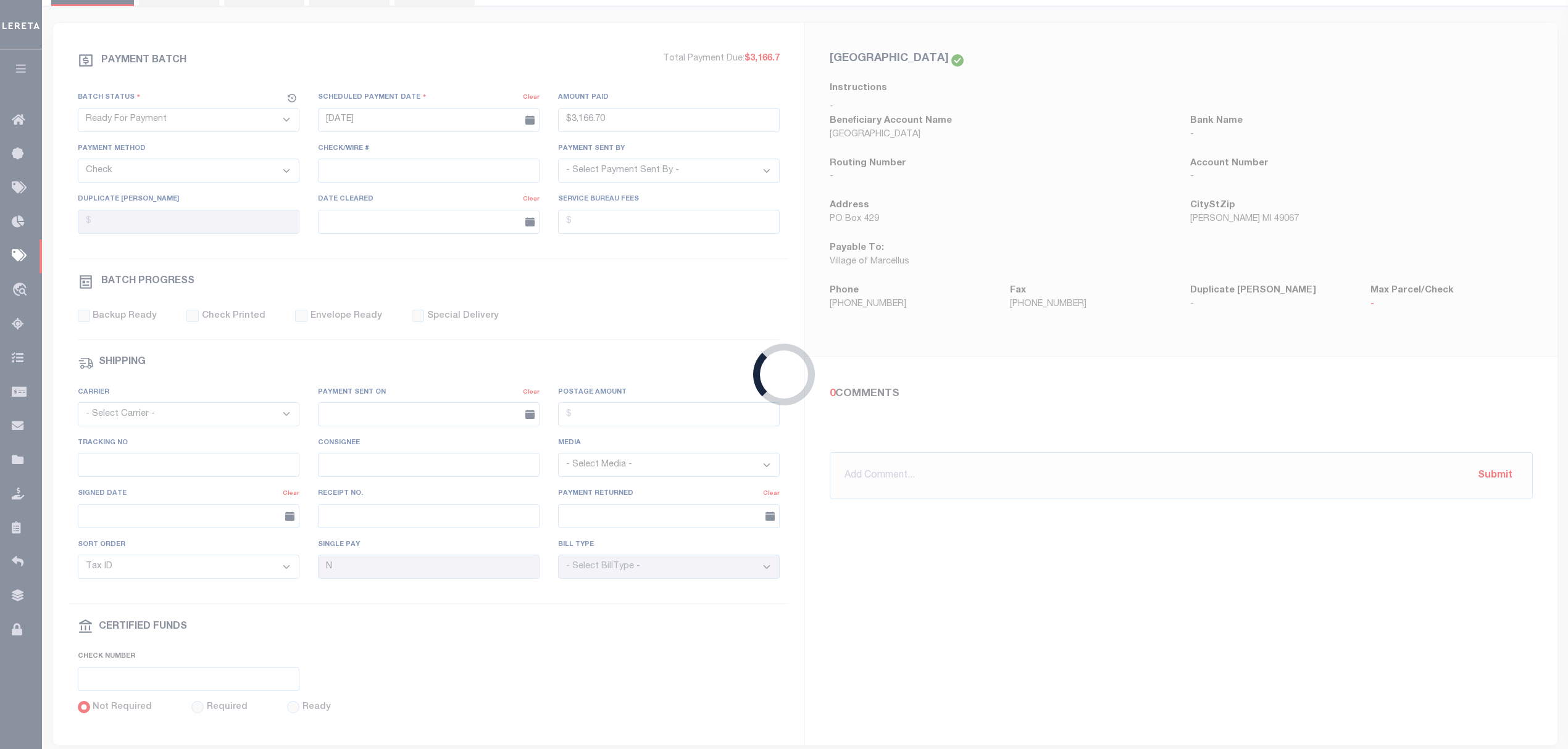
checkbox input "false"
type input "MATT"
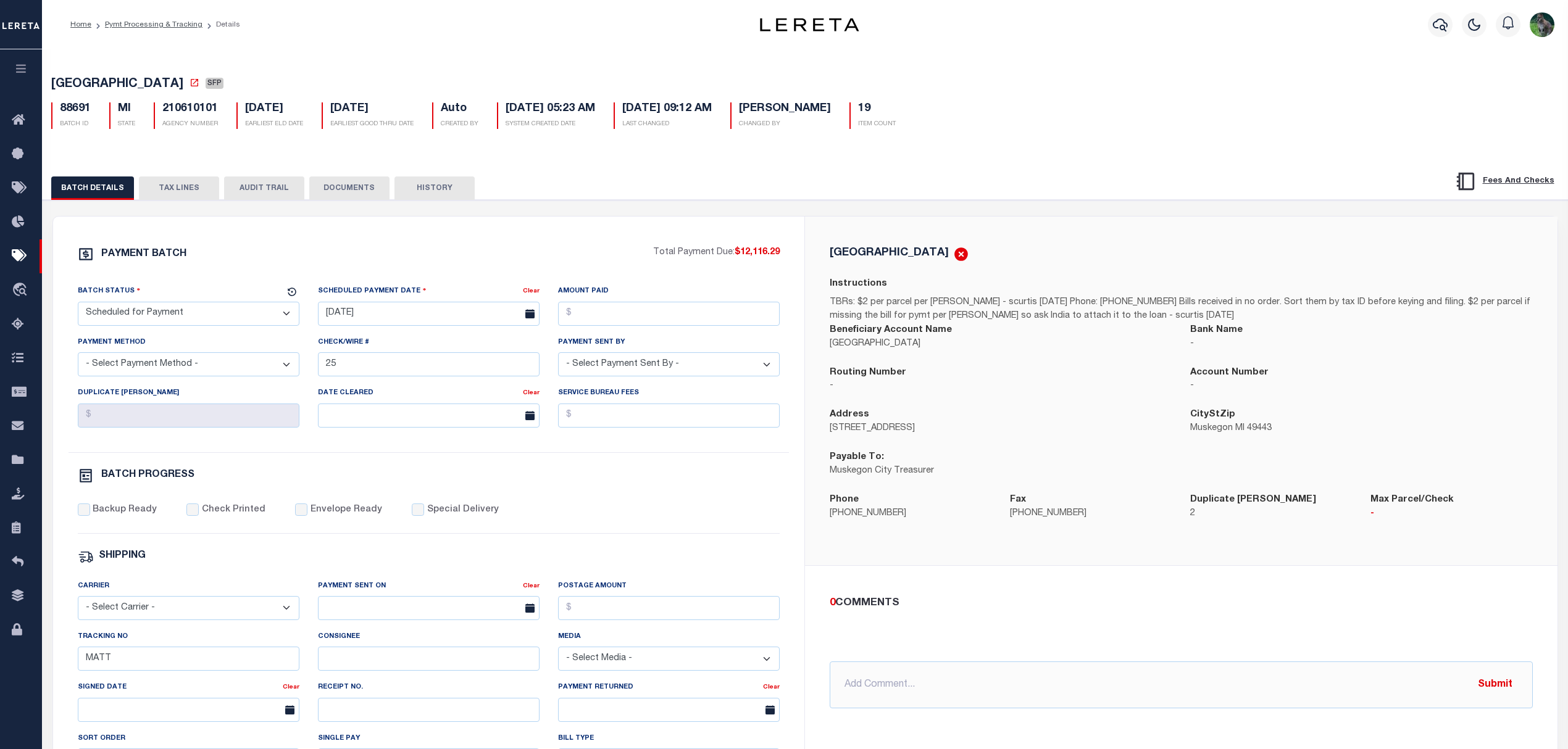
click at [186, 188] on button "TAX LINES" at bounding box center [179, 188] width 80 height 23
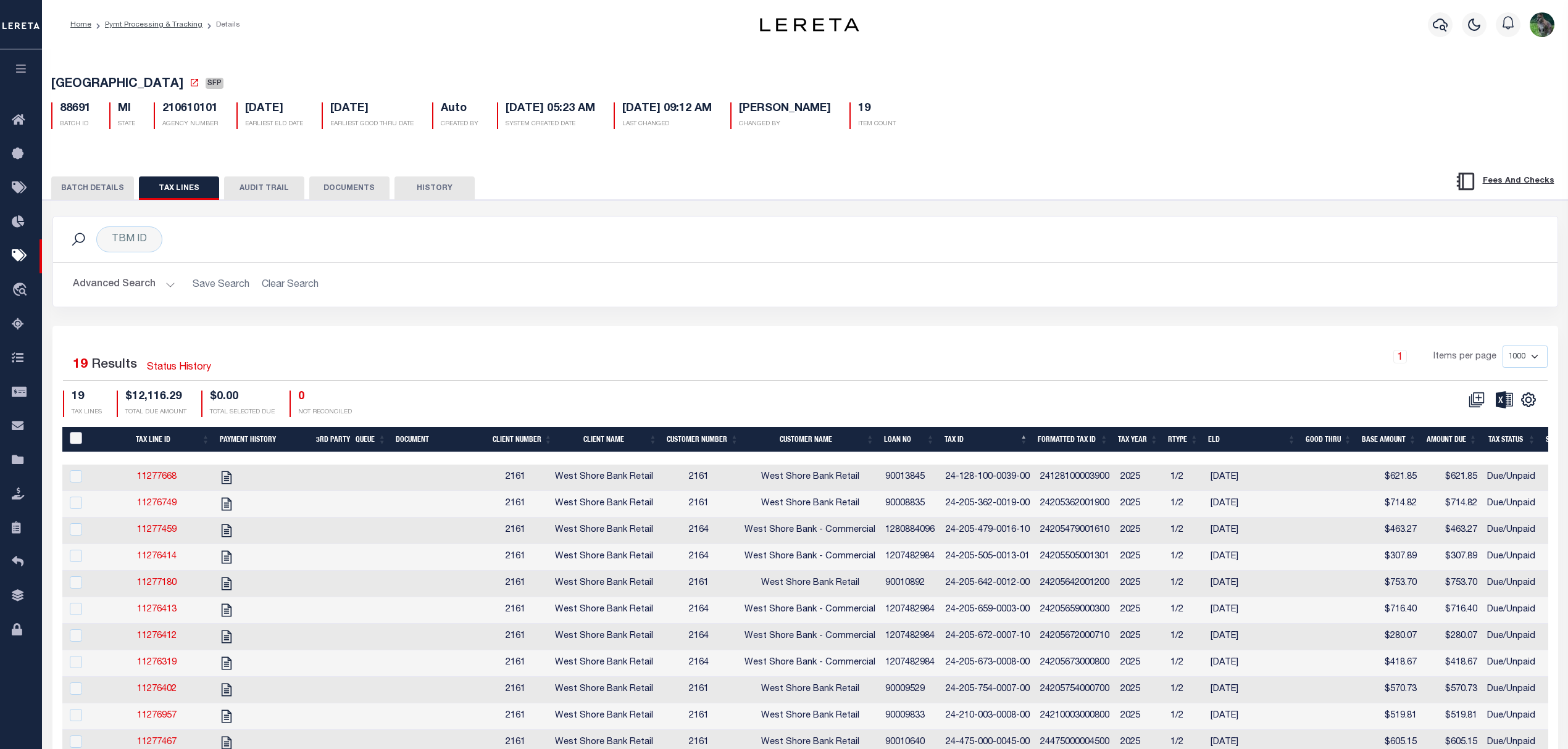
click at [72, 445] on input "PayeePaymentBatchId" at bounding box center [76, 439] width 12 height 12
checkbox input "true"
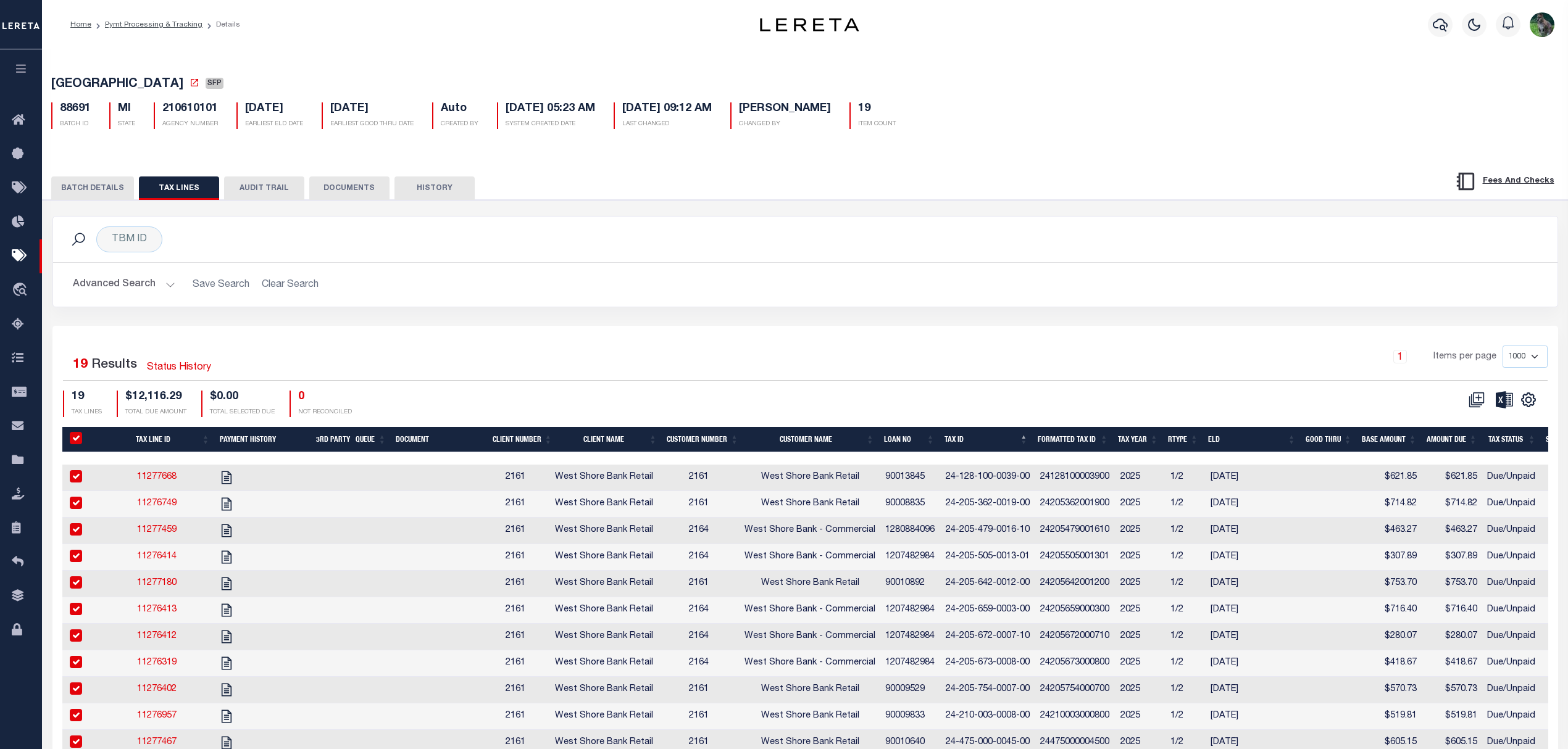
checkbox input "true"
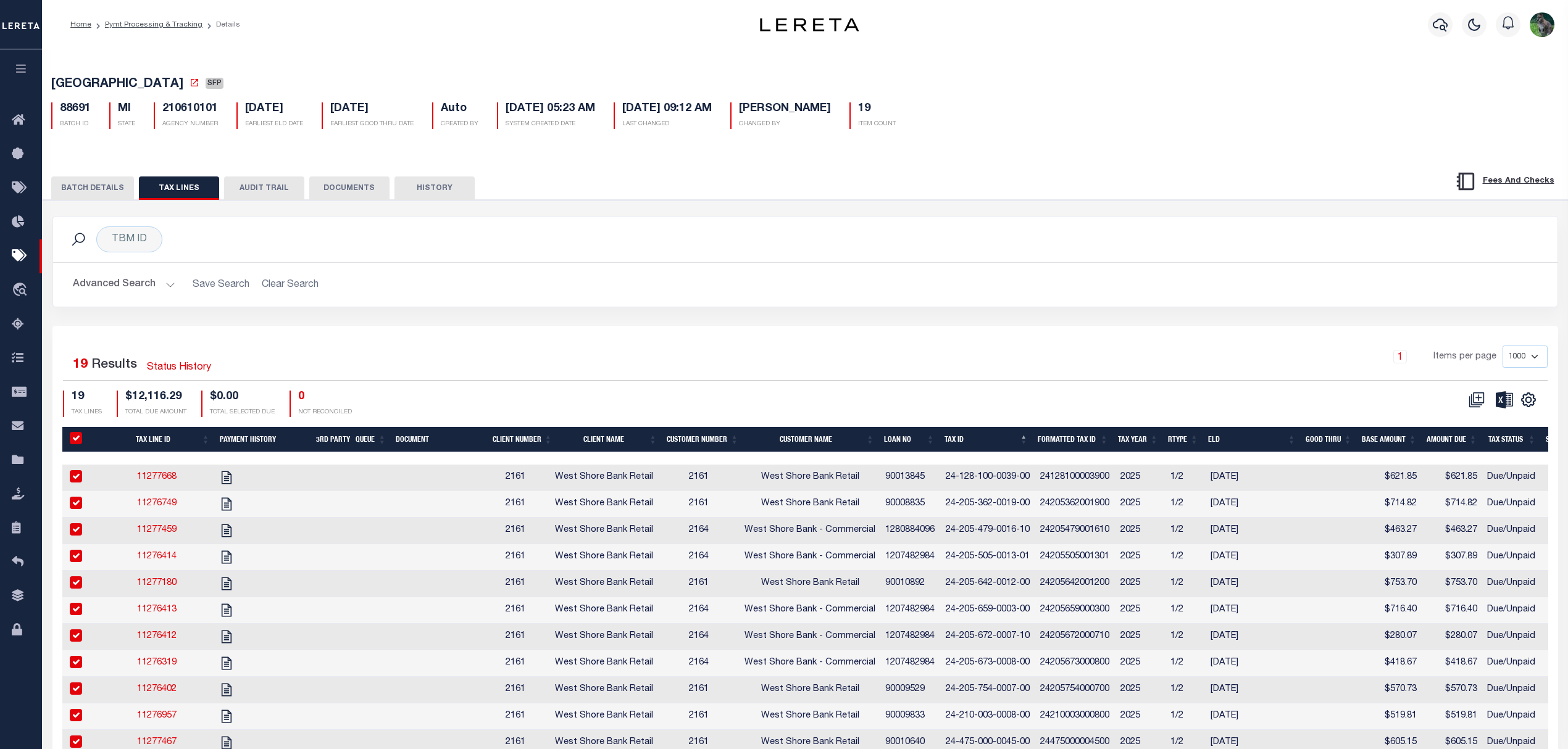
checkbox input "true"
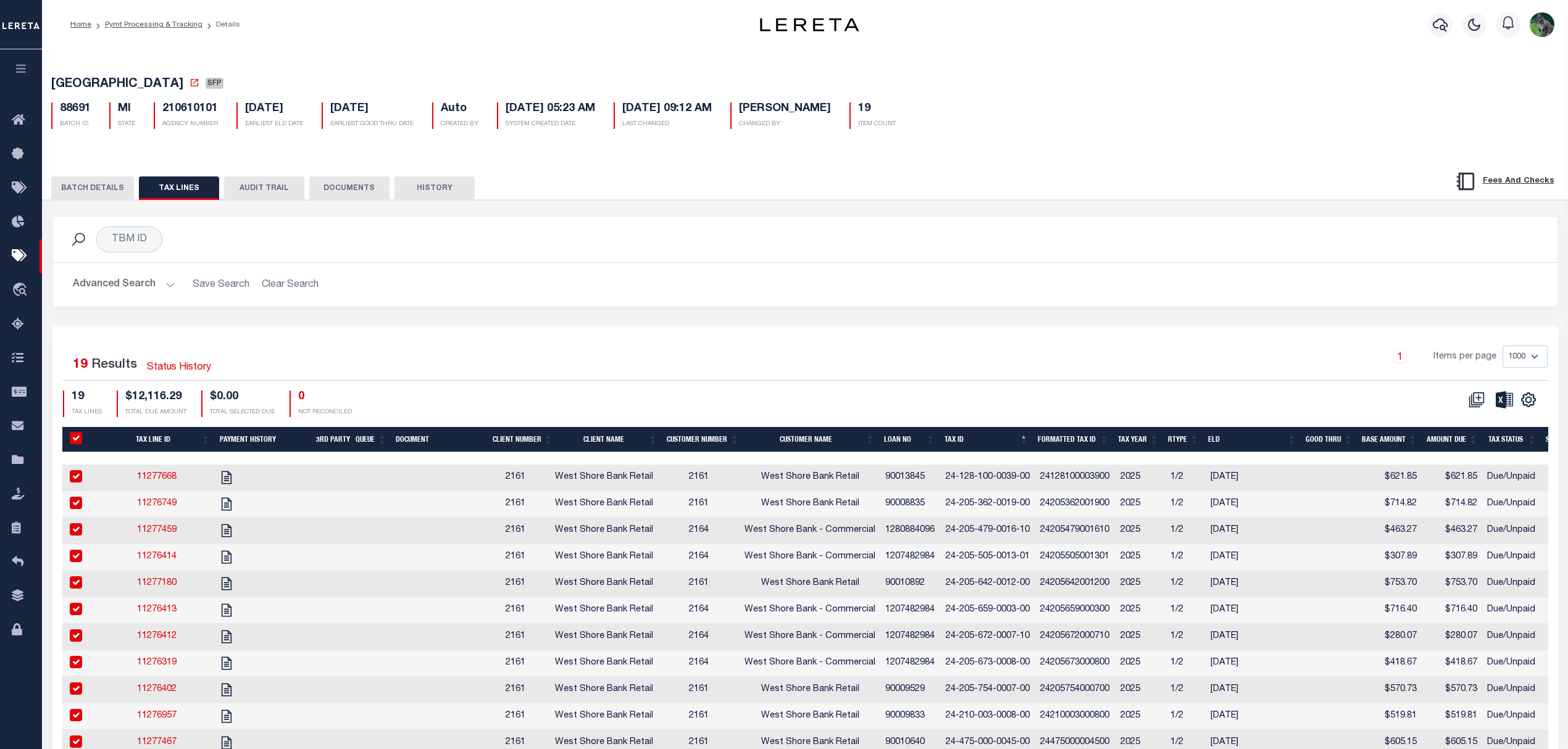
checkbox input "true"
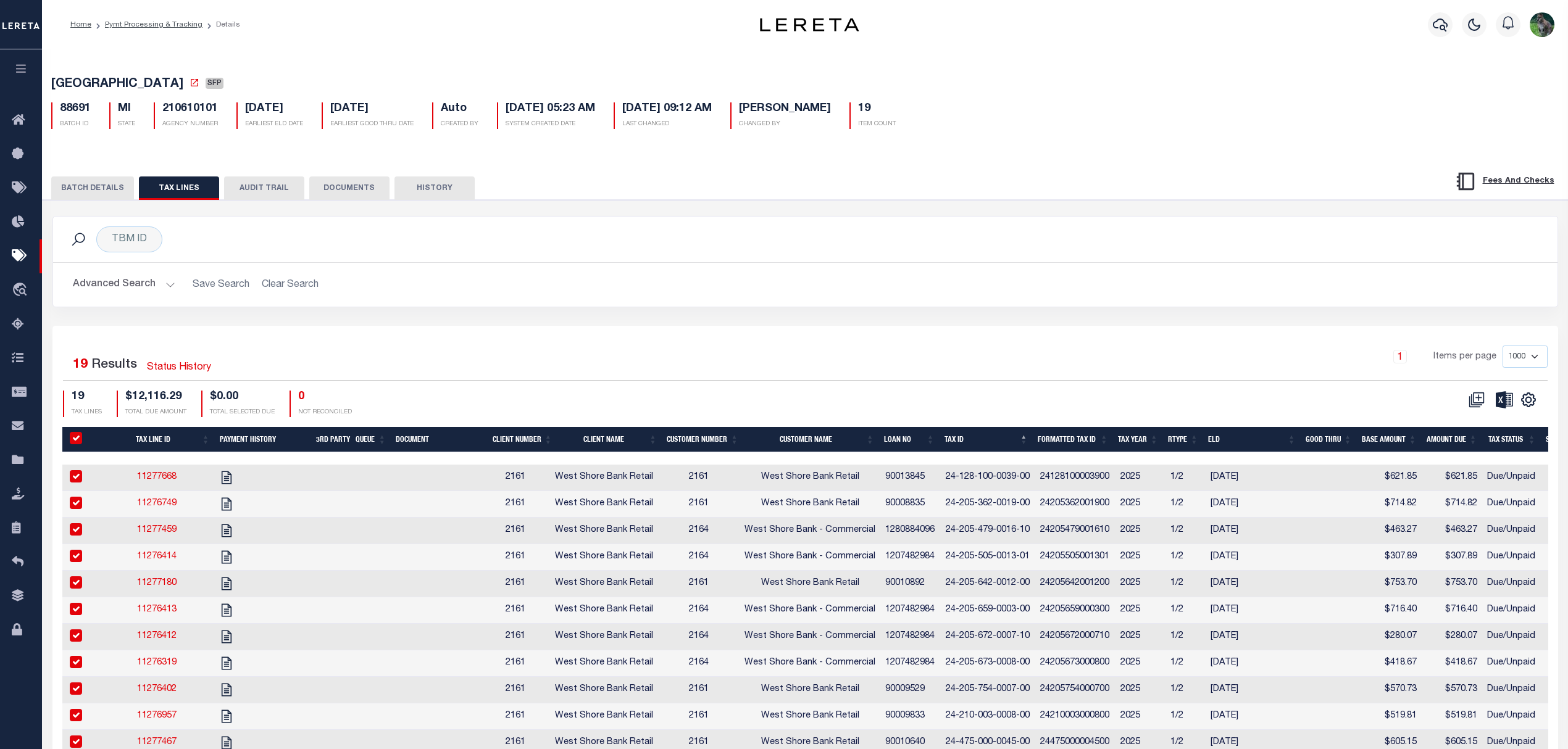
checkbox input "true"
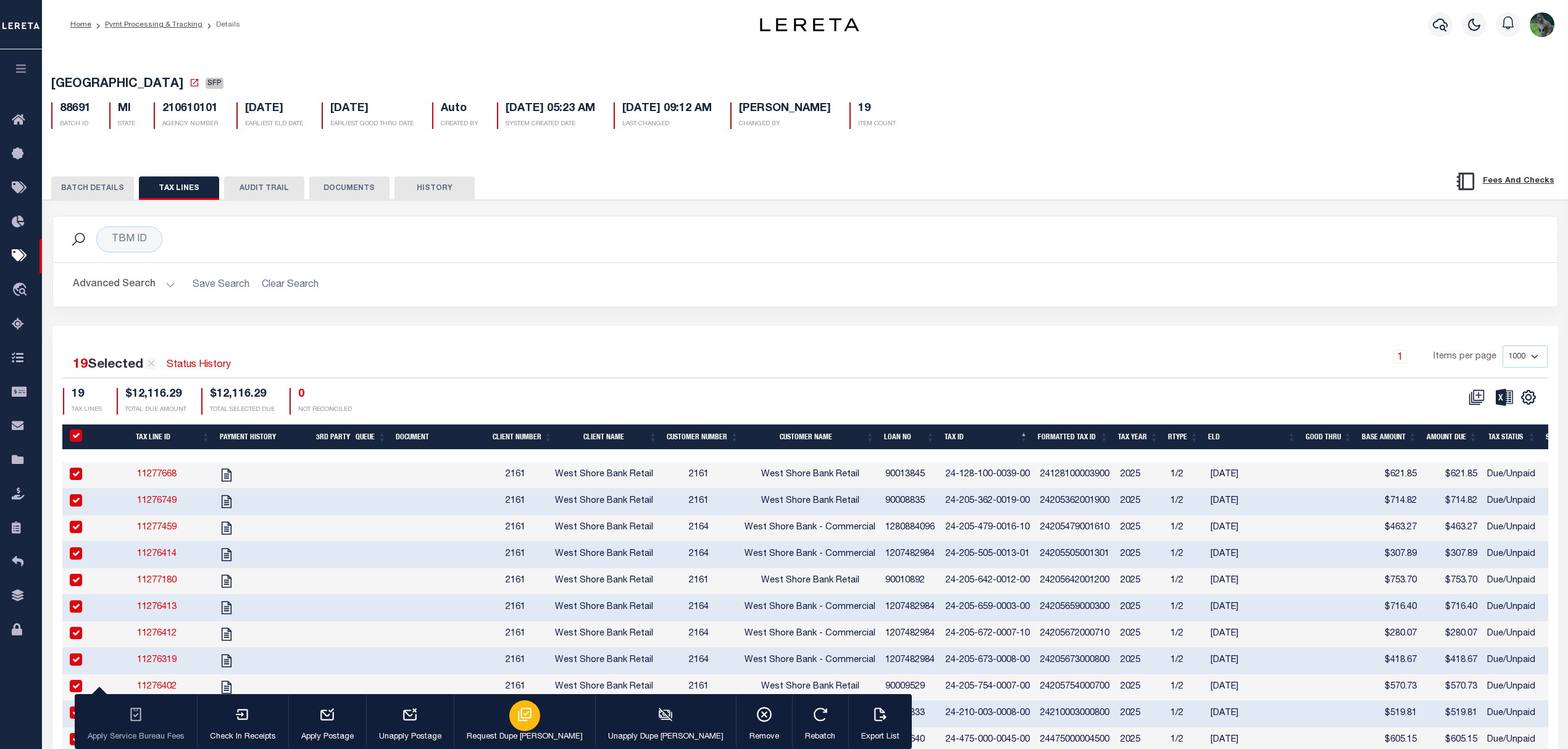
click at [517, 721] on icon "button" at bounding box center [525, 715] width 16 height 16
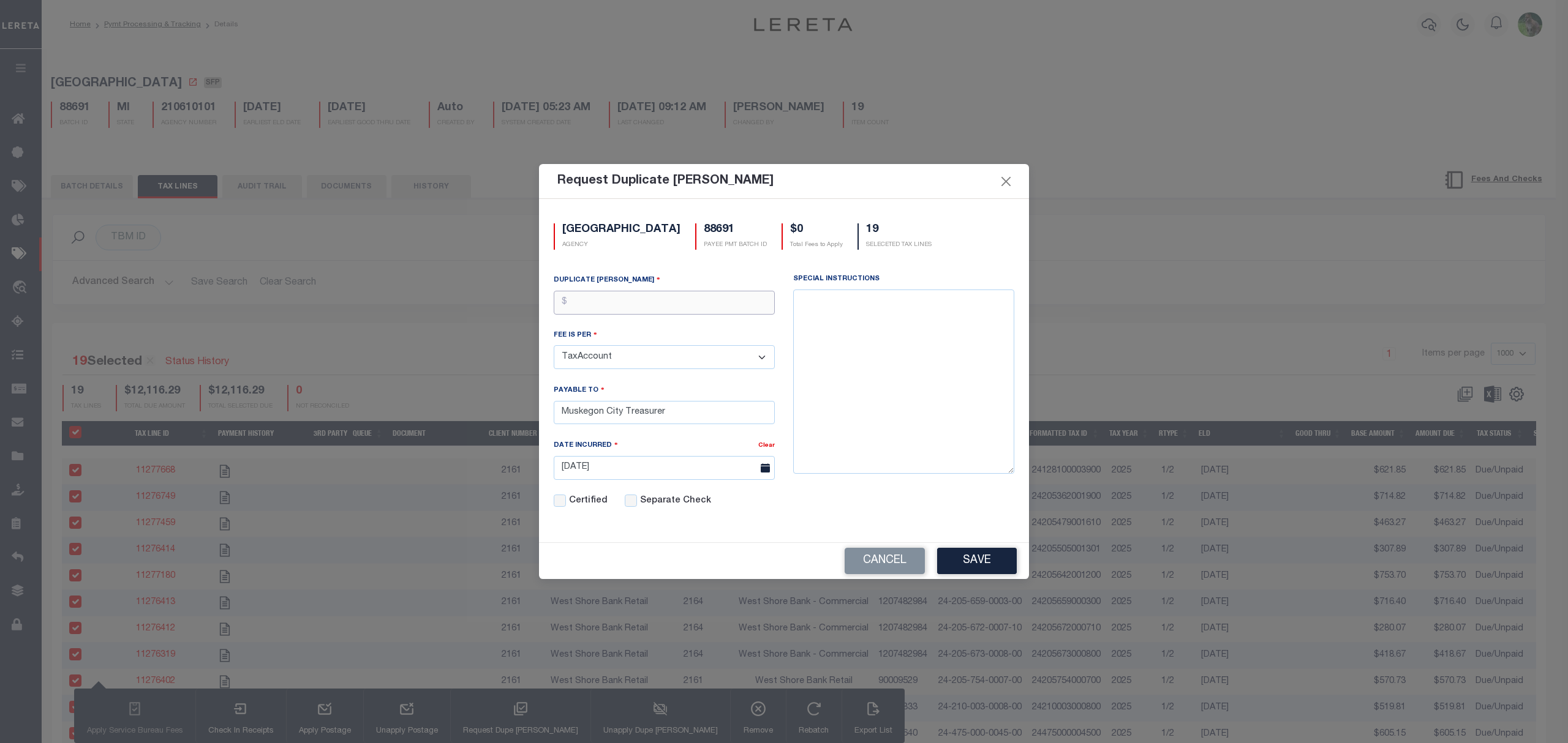
click at [696, 300] on input "text" at bounding box center [664, 303] width 221 height 24
type input "$2.00"
click at [969, 557] on button "Save" at bounding box center [977, 561] width 79 height 26
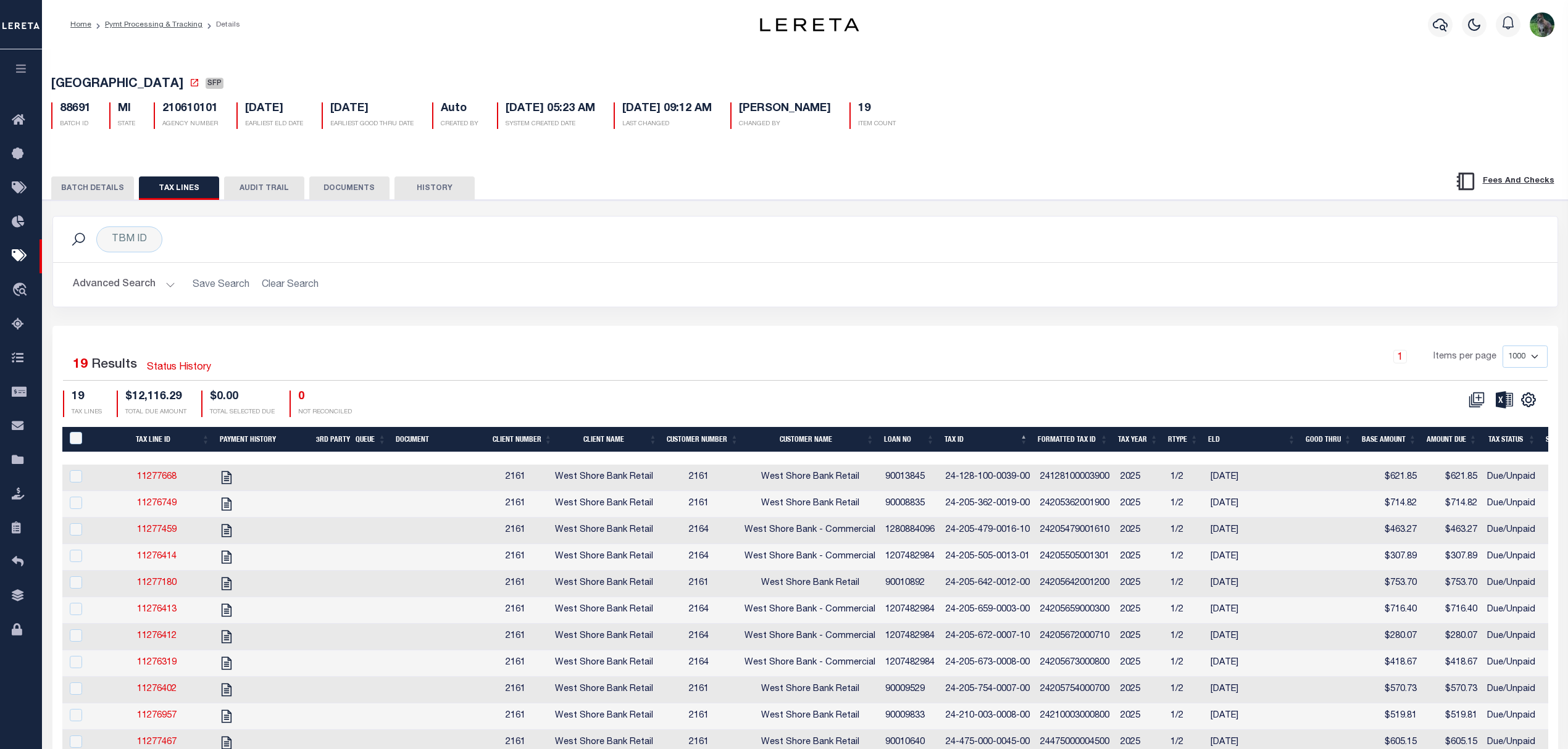
click at [101, 183] on button "BATCH DETAILS" at bounding box center [92, 188] width 83 height 23
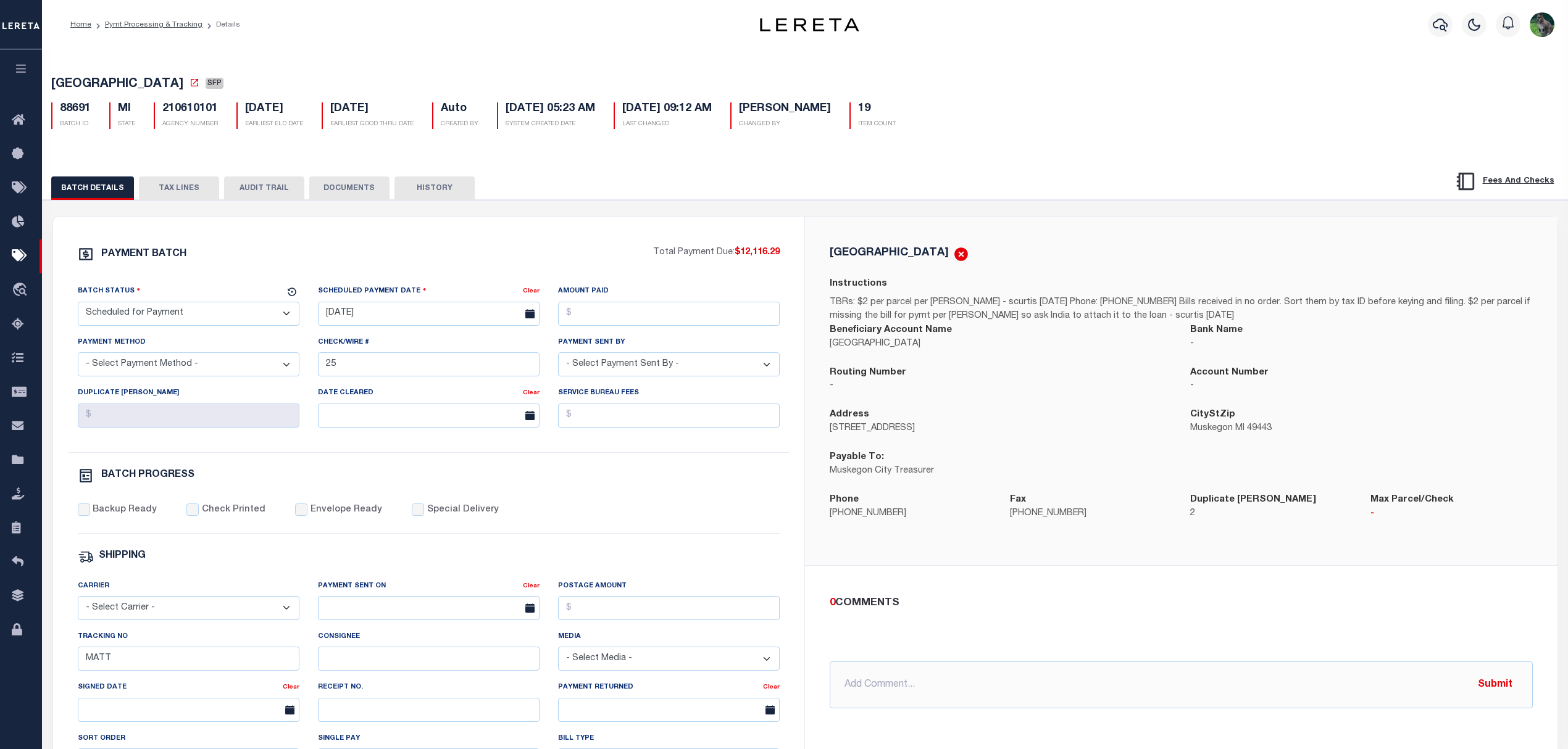
click at [101, 87] on span "MUSKEGON CITY" at bounding box center [117, 85] width 132 height 12
drag, startPoint x: 102, startPoint y: 87, endPoint x: 140, endPoint y: 80, distance: 38.6
click at [140, 80] on span "MUSKEGON CITY" at bounding box center [117, 85] width 132 height 12
copy span "MUSKEGON CITY"
click at [213, 322] on select "- Select Status - Scheduled for Payment Ready For Payment Payment Sent Cleared …" at bounding box center [188, 314] width 221 height 24
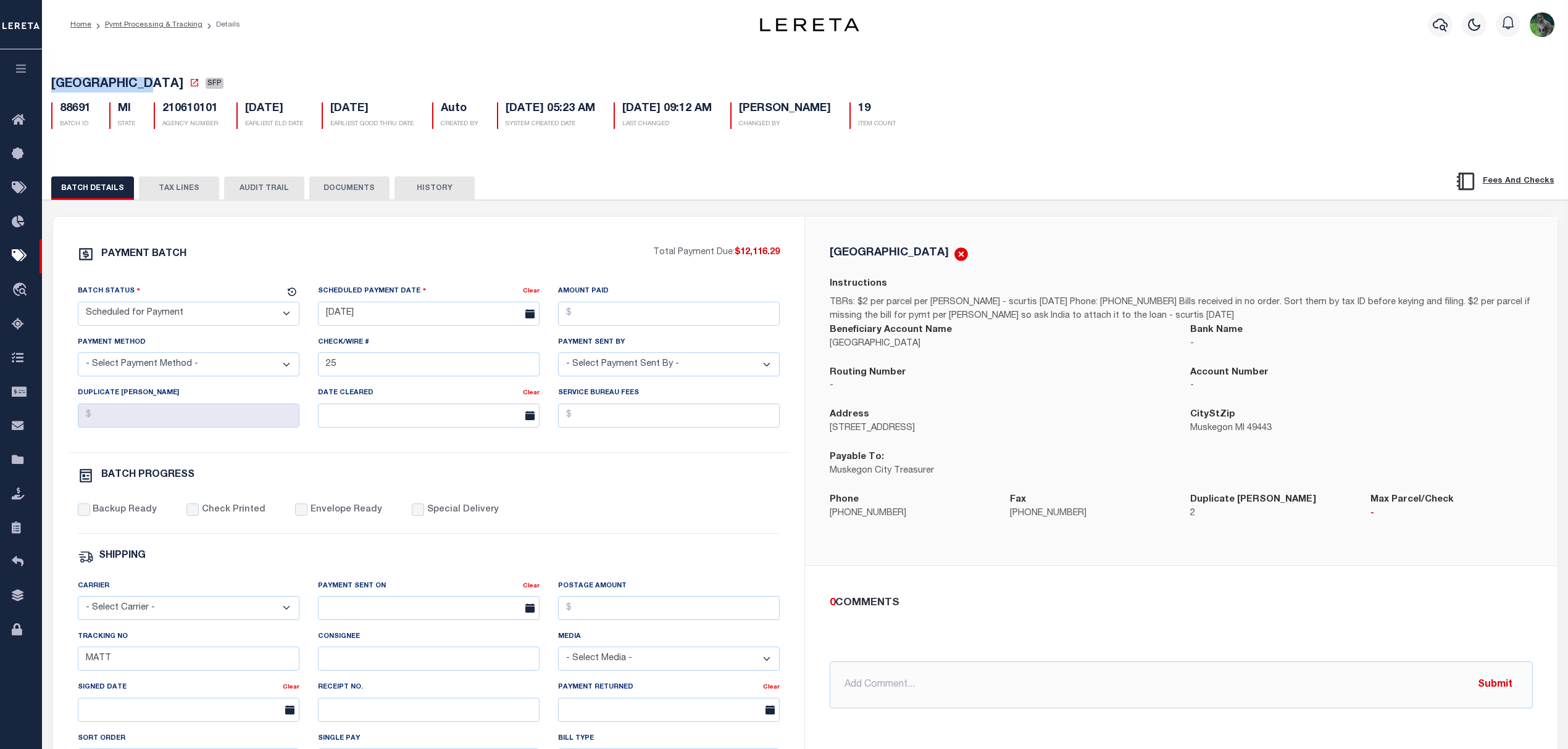
select select "RFP"
click at [78, 306] on select "- Select Status - Scheduled for Payment Ready For Payment Payment Sent Cleared …" at bounding box center [188, 314] width 221 height 24
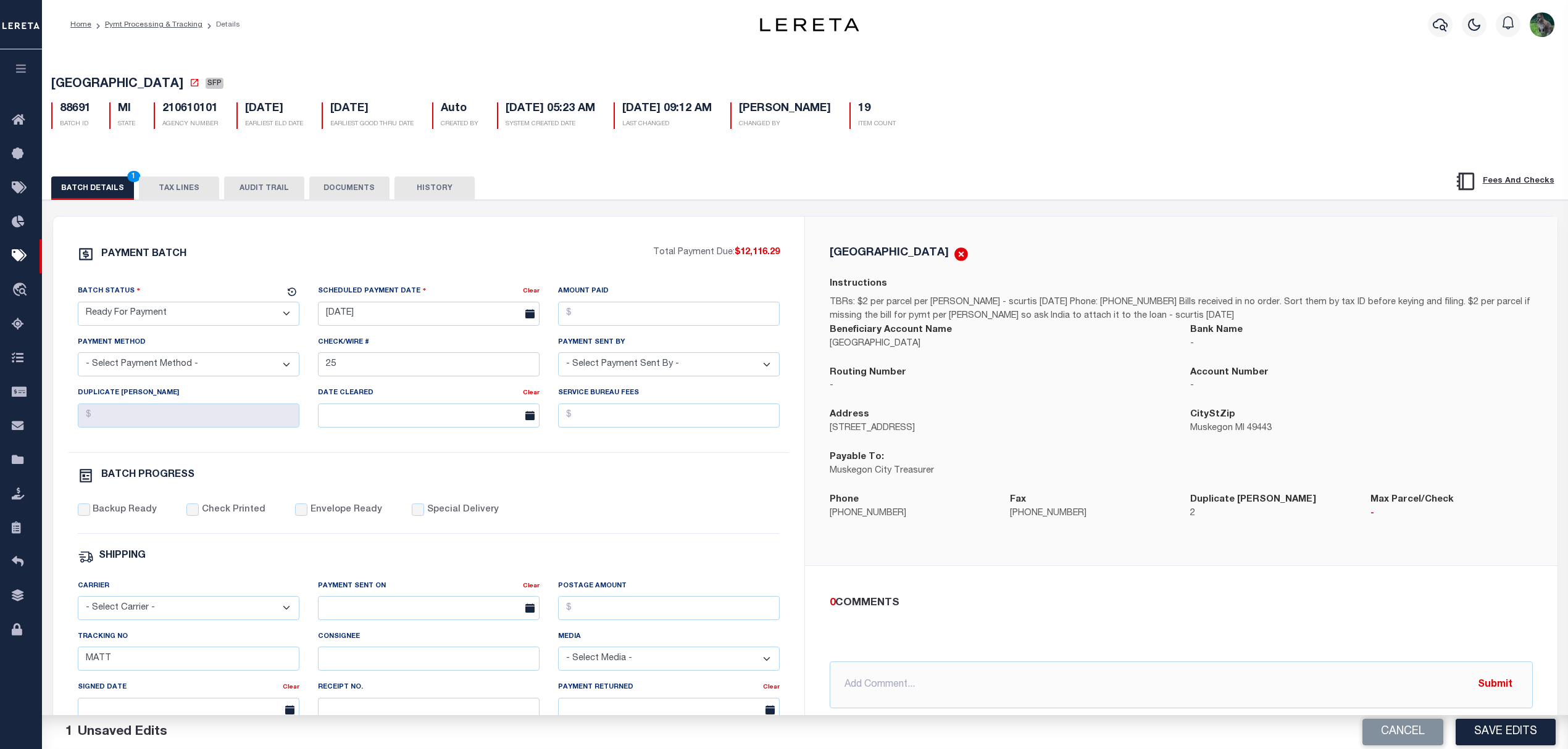
click at [458, 227] on div "PAYMENT BATCH Total Payment Due: $12,116.29 Batch Status" at bounding box center [428, 577] width 752 height 722
click at [171, 321] on select "- Select Status - Scheduled for Payment Ready For Payment Payment Sent Cleared …" at bounding box center [188, 314] width 221 height 24
click at [78, 306] on select "- Select Status - Scheduled for Payment Ready For Payment Payment Sent Cleared …" at bounding box center [188, 314] width 221 height 24
click at [368, 320] on input "[DATE]" at bounding box center [428, 314] width 221 height 24
click at [397, 402] on span "9" at bounding box center [385, 411] width 24 height 24
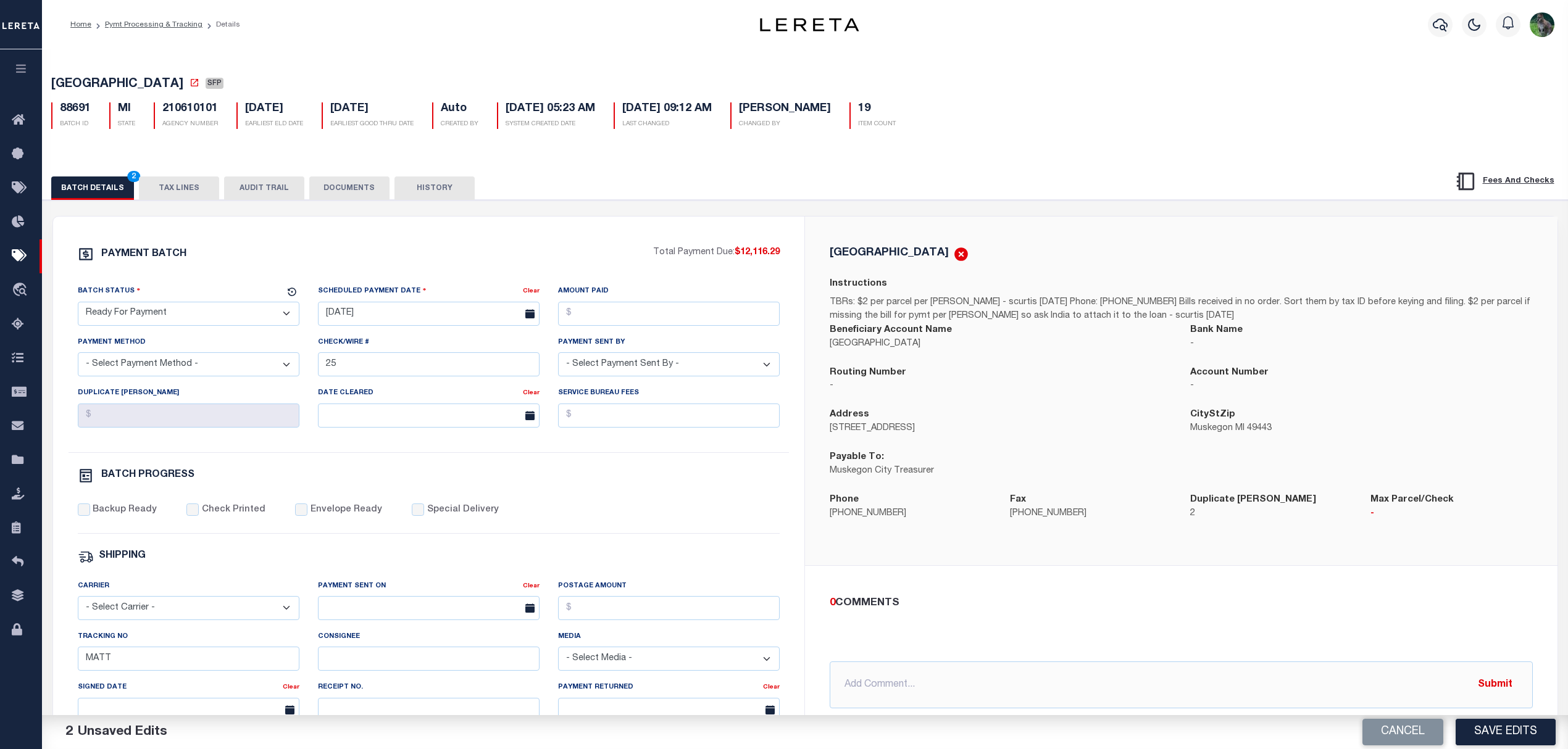
click at [664, 297] on div "Amount Paid" at bounding box center [668, 305] width 221 height 40
click at [675, 312] on input "Amount Paid" at bounding box center [668, 314] width 221 height 24
click at [144, 515] on label "Backup Ready" at bounding box center [124, 510] width 64 height 13
click at [90, 515] on input "Backup Ready" at bounding box center [84, 510] width 12 height 12
drag, startPoint x: 119, startPoint y: 677, endPoint x: 70, endPoint y: 672, distance: 49.3
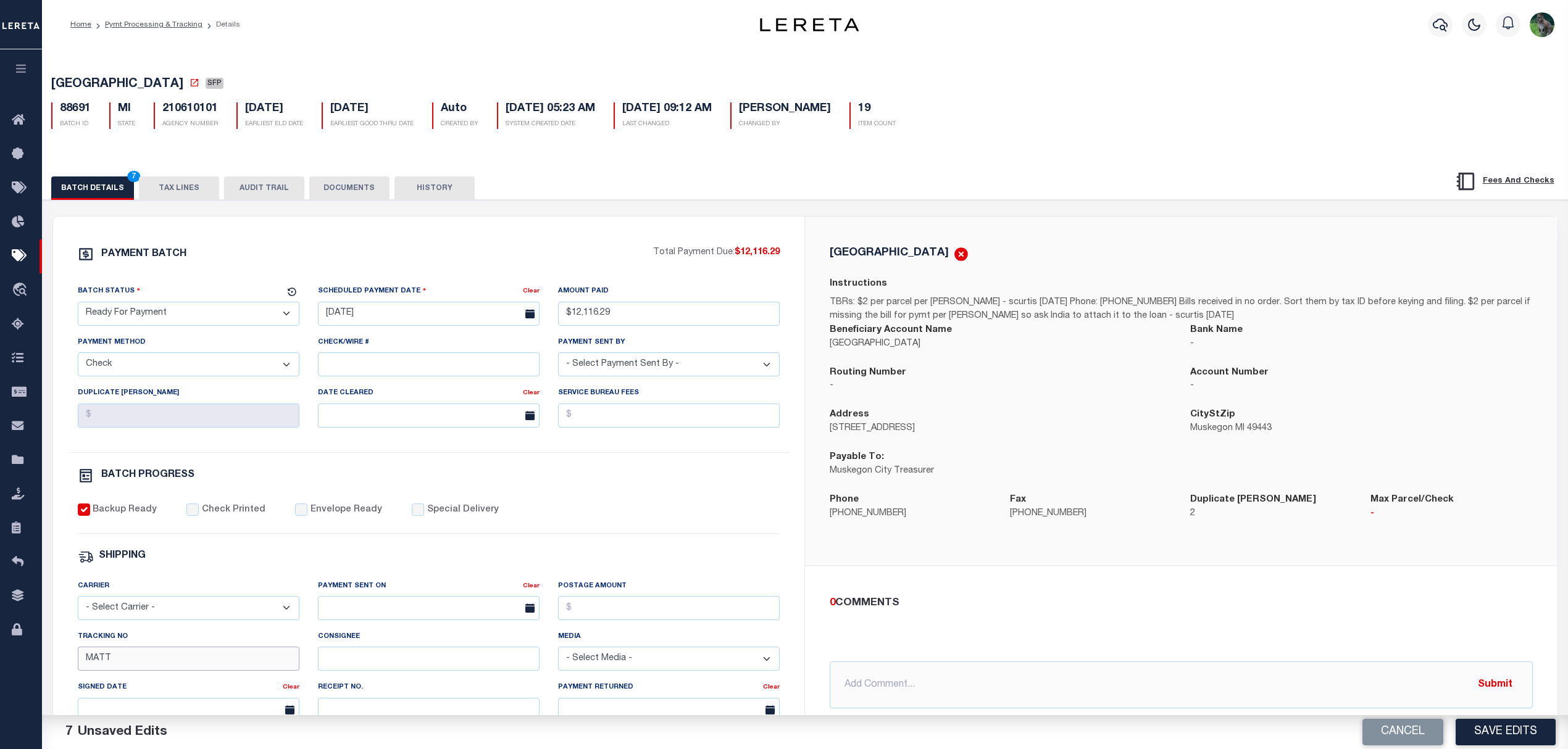
click at [74, 672] on div "Tracking No MATT" at bounding box center [188, 655] width 240 height 50
click at [1502, 730] on button "Save Edits" at bounding box center [1505, 732] width 100 height 26
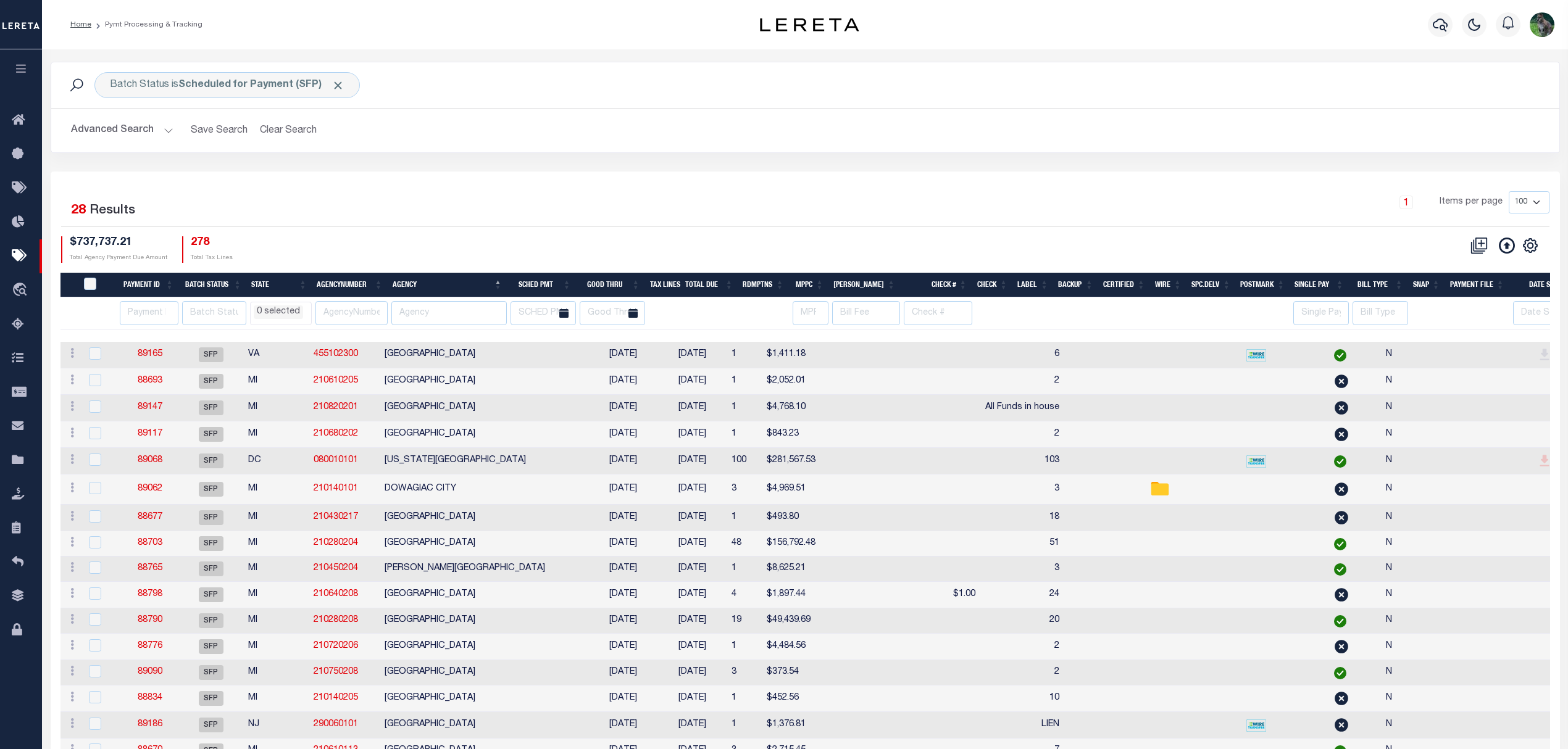
scroll to position [386, 0]
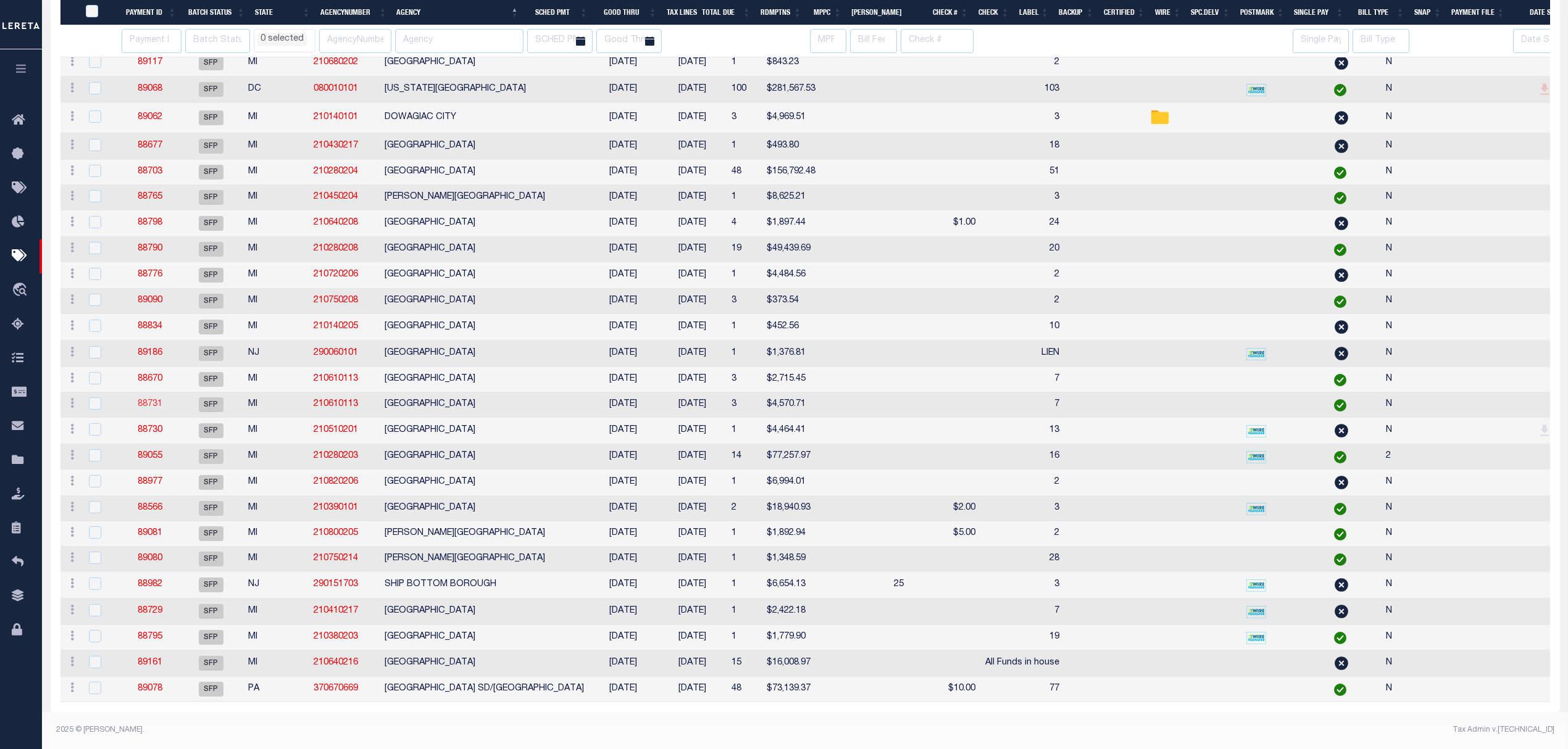
drag, startPoint x: 144, startPoint y: 383, endPoint x: 149, endPoint y: 391, distance: 9.4
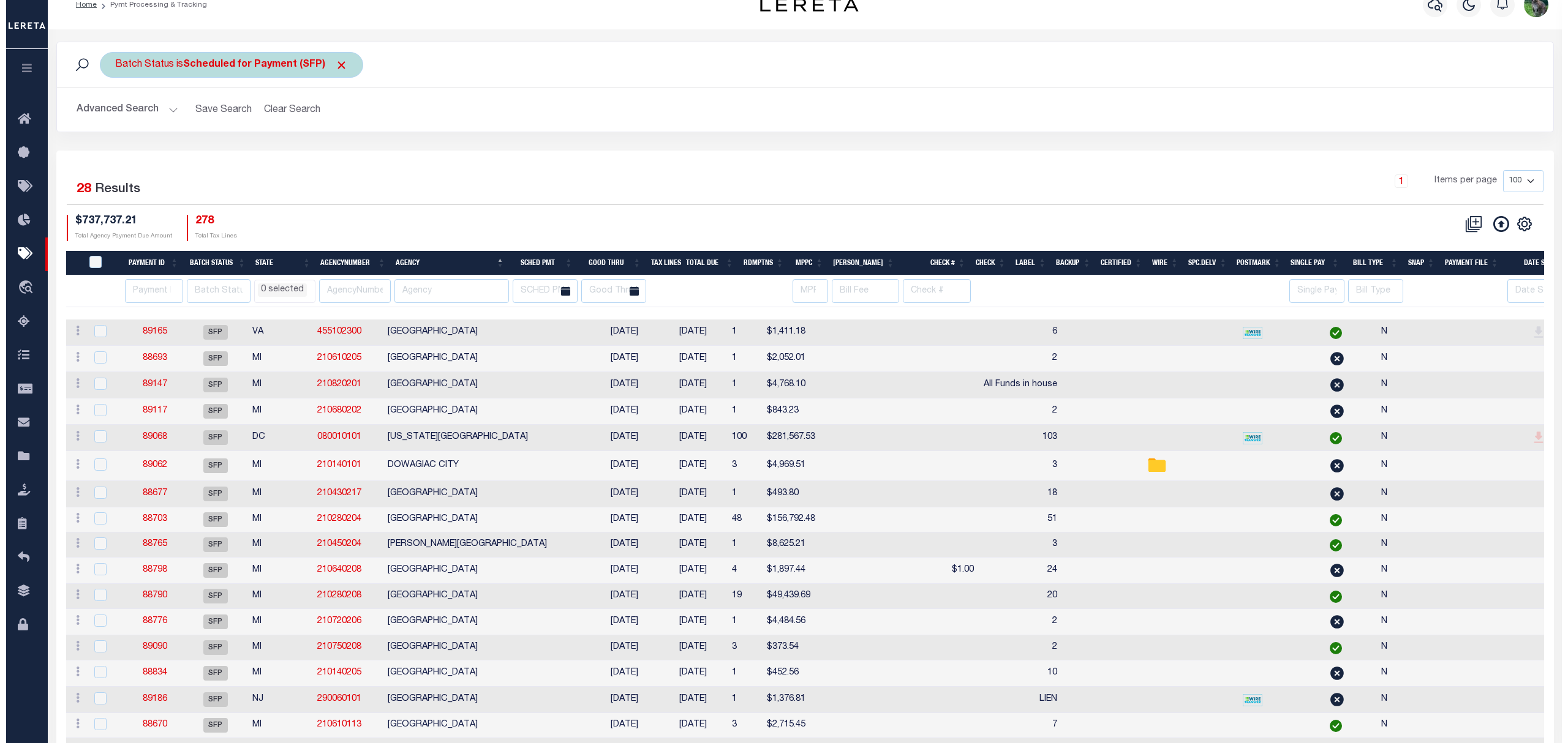
scroll to position [0, 0]
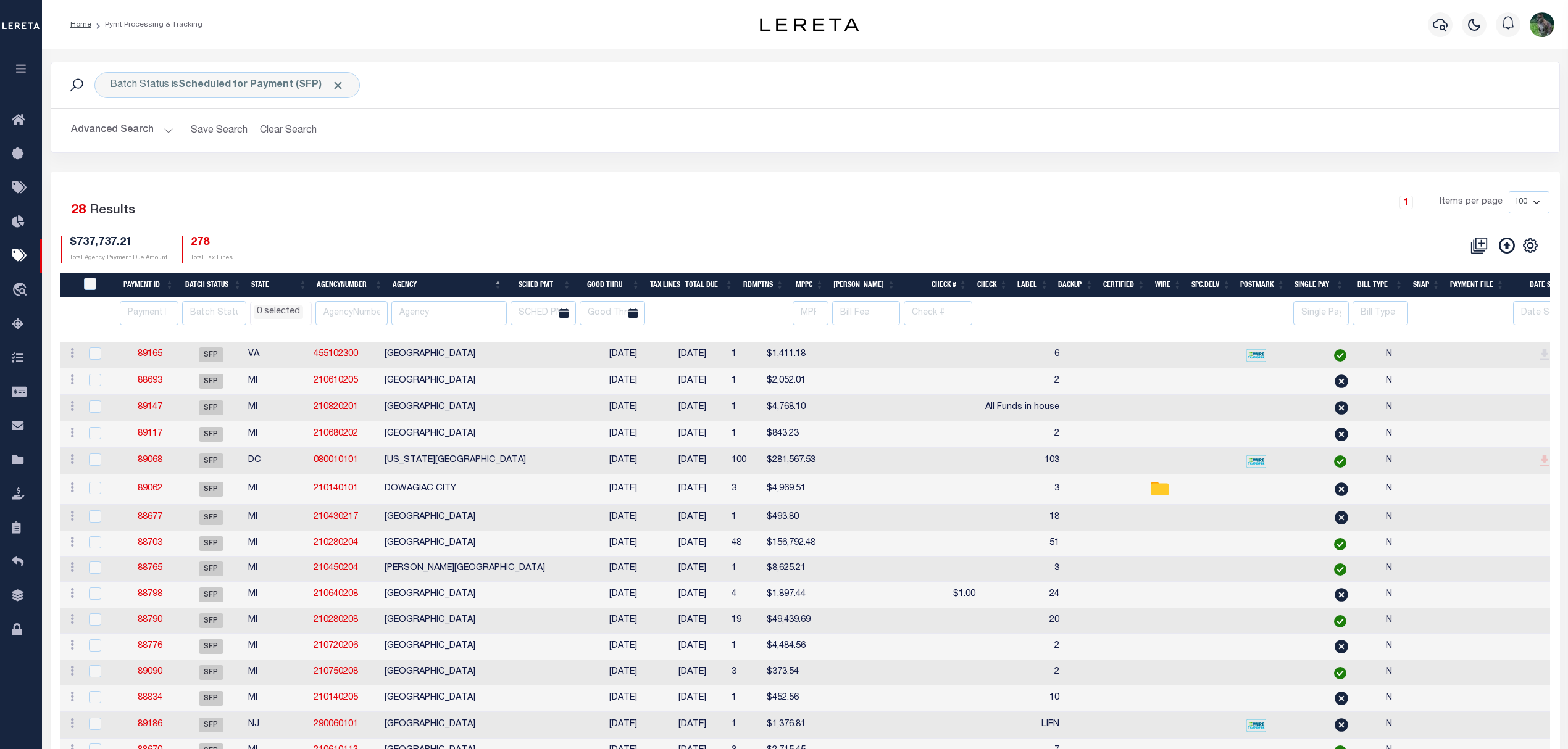
click at [272, 134] on button "Clear Search" at bounding box center [288, 130] width 68 height 24
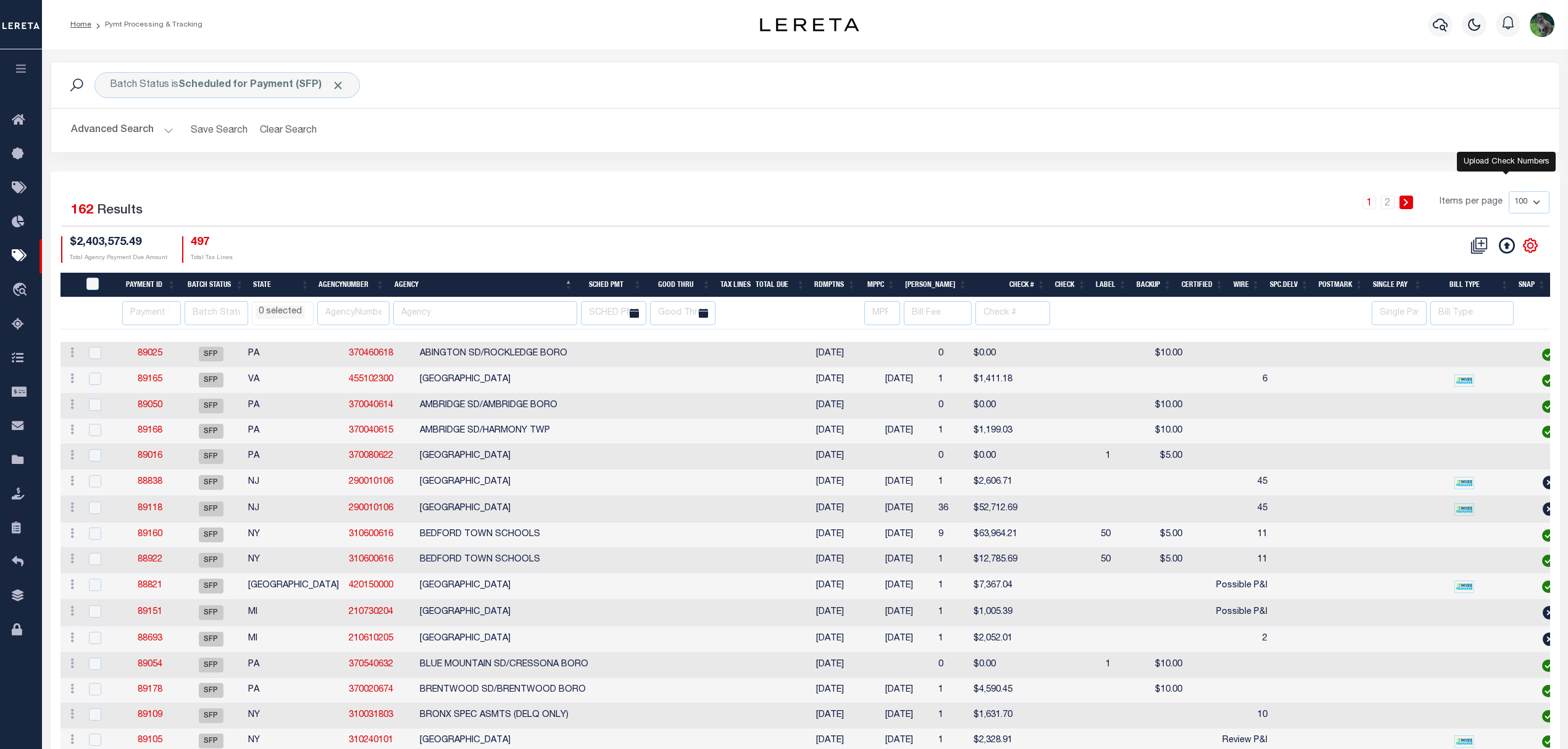
click at [1535, 249] on icon "" at bounding box center [1530, 245] width 13 height 13
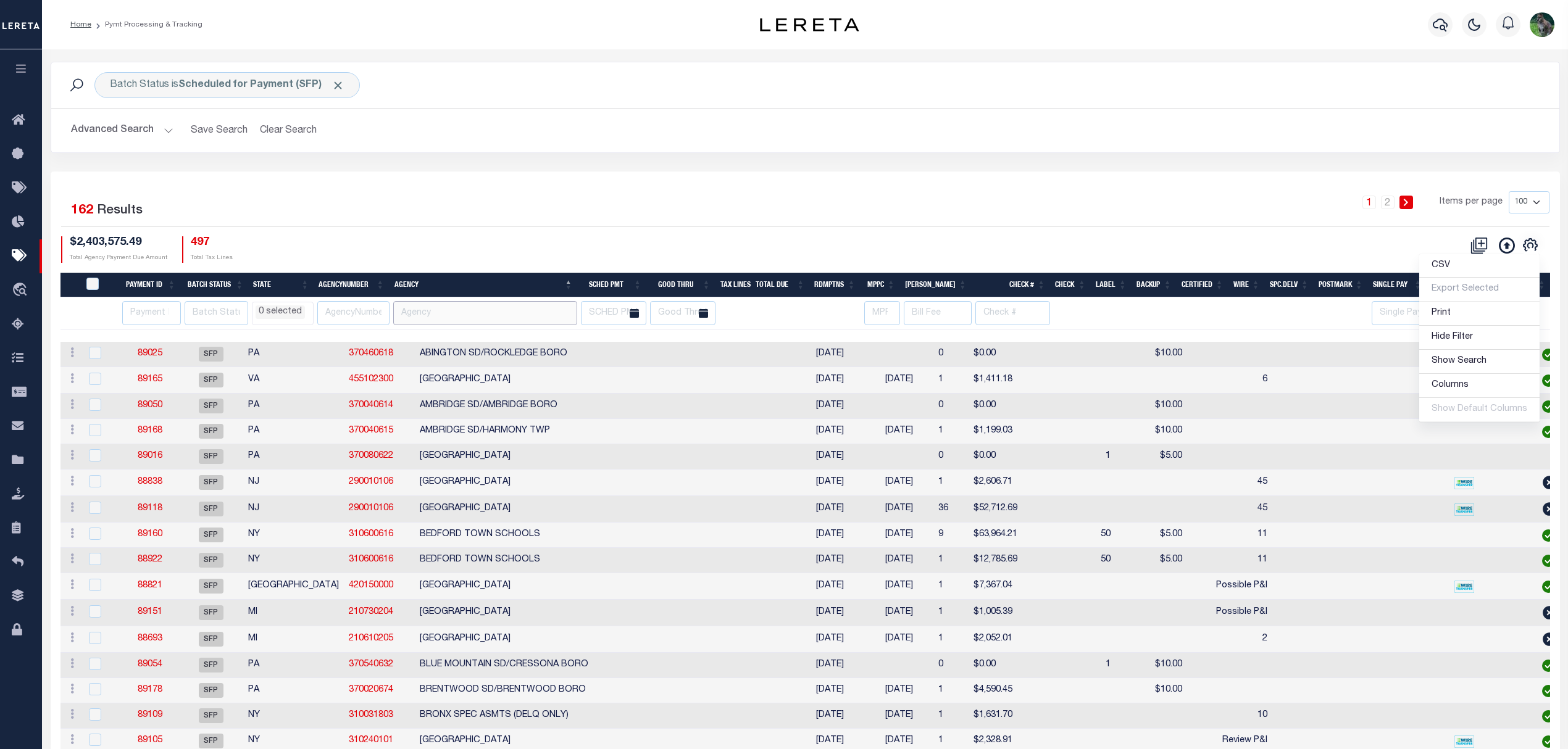
click at [494, 315] on input "text" at bounding box center [486, 313] width 185 height 24
paste input "[GEOGRAPHIC_DATA]"
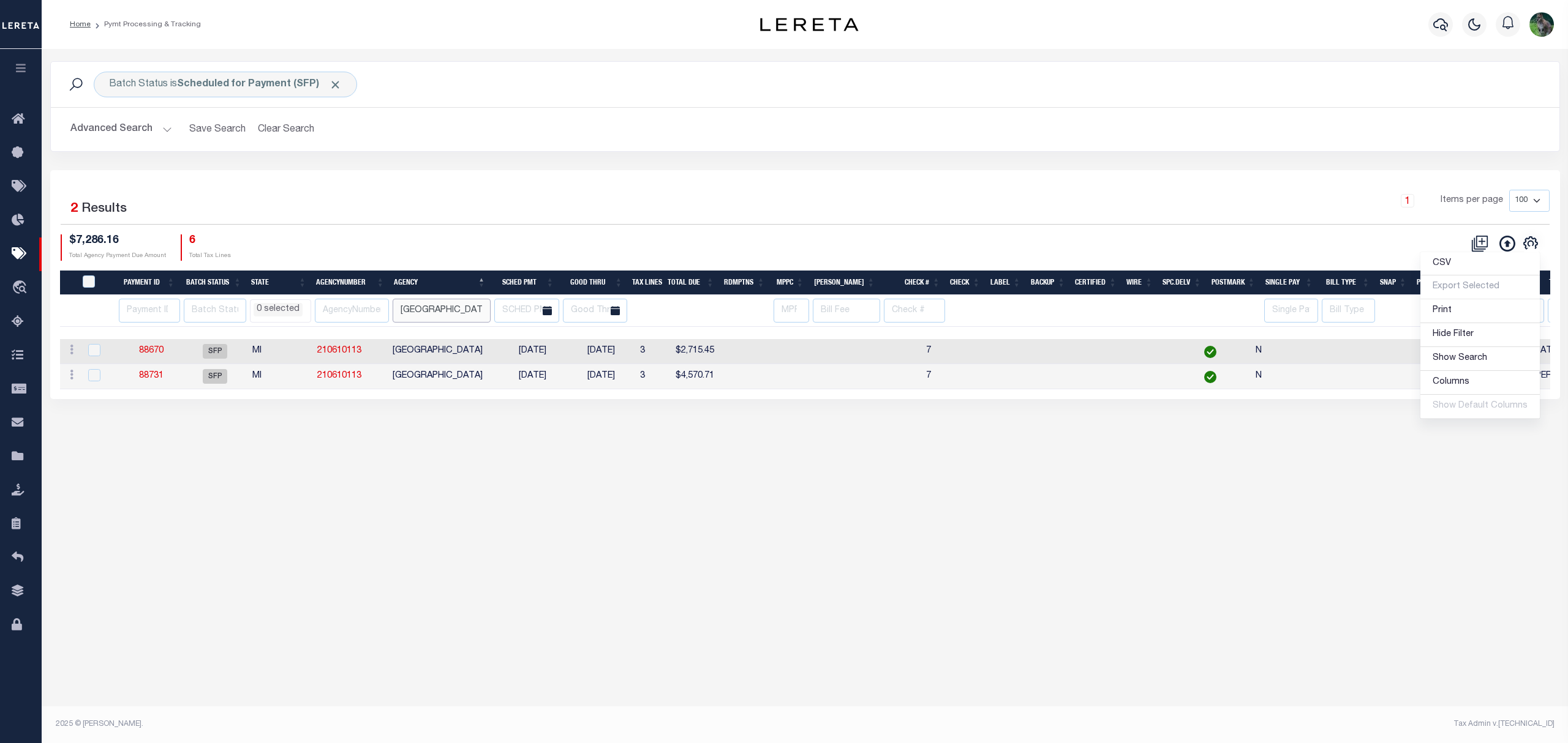
scroll to position [0, 13]
click at [498, 356] on td "[GEOGRAPHIC_DATA]" at bounding box center [442, 352] width 110 height 25
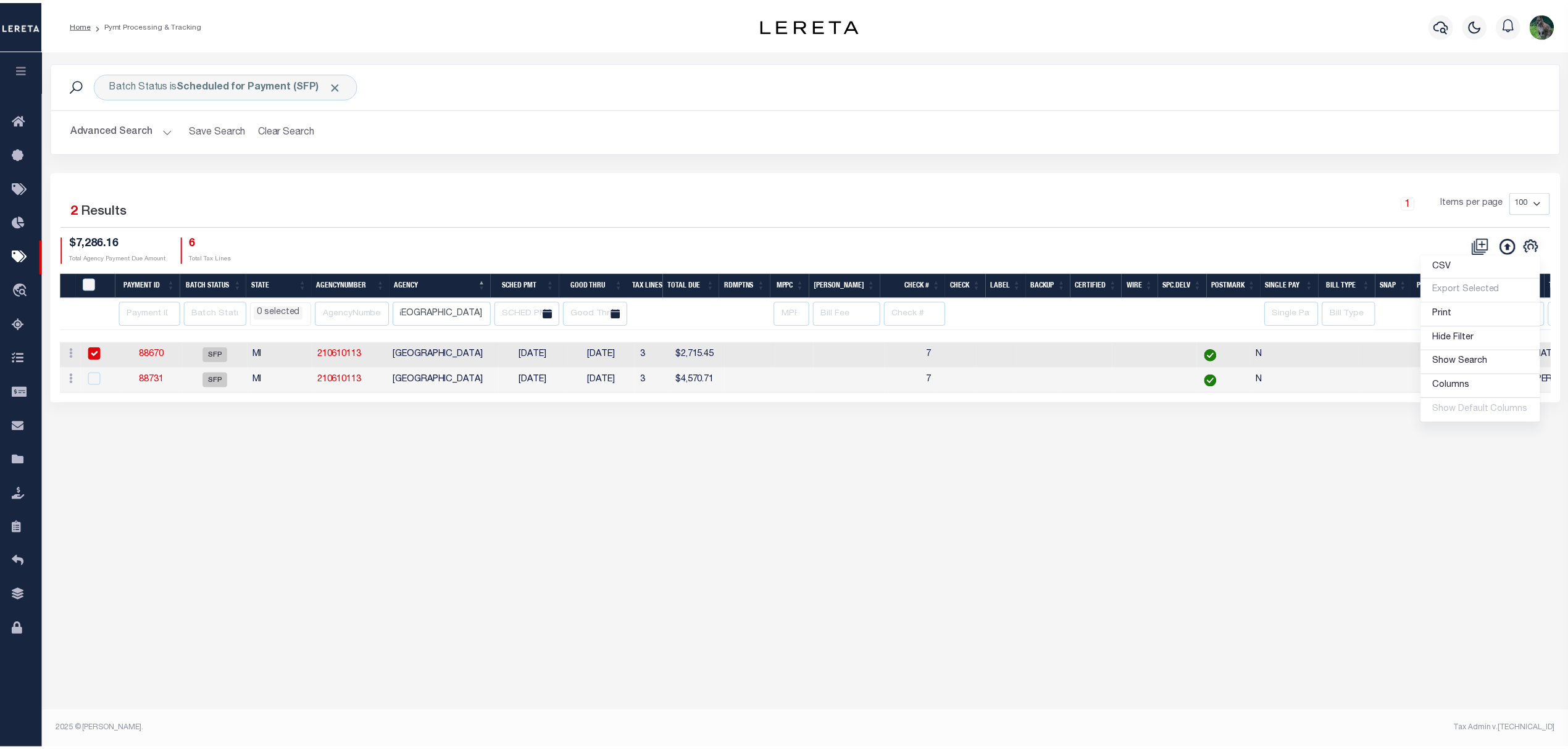
scroll to position [0, 0]
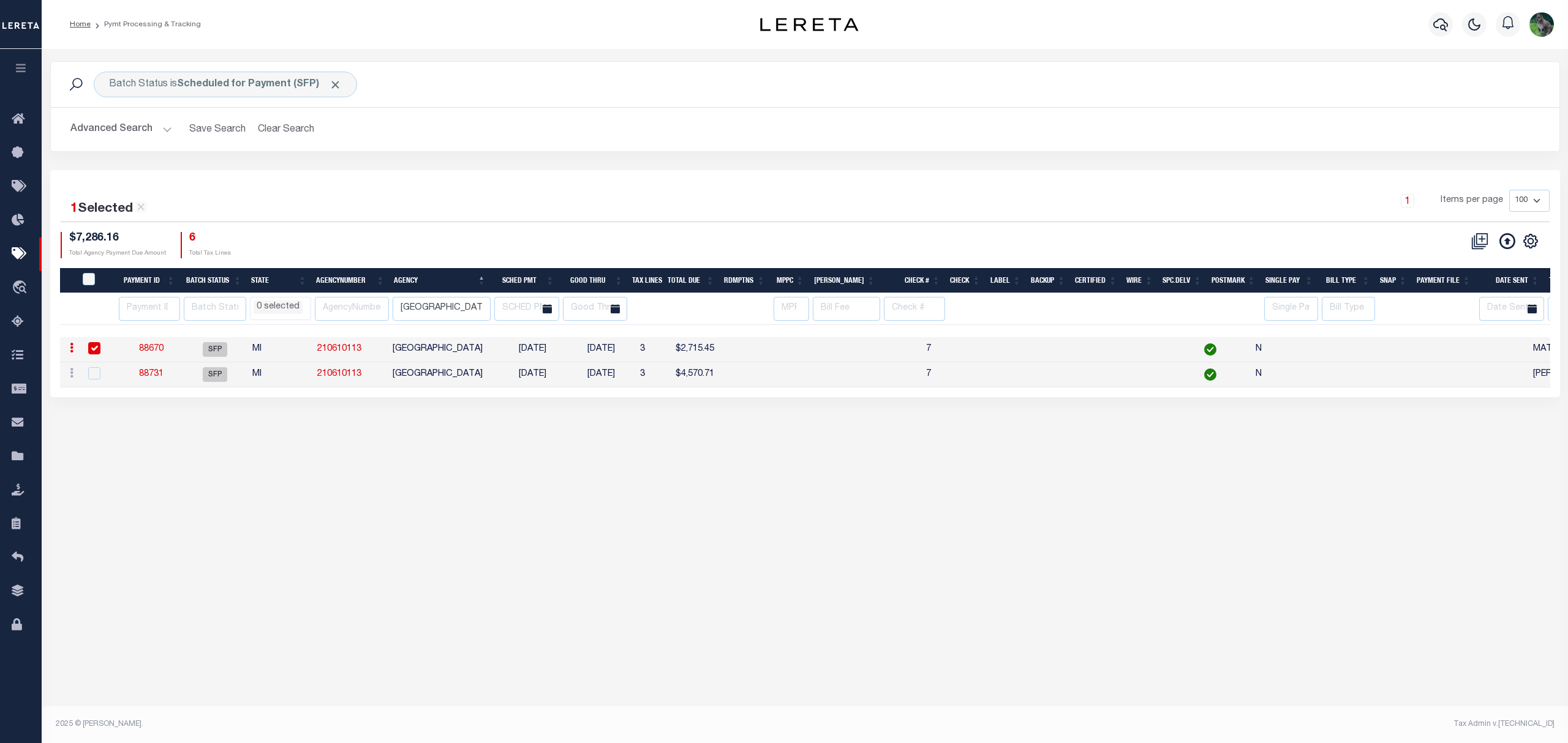
click at [498, 380] on td "[GEOGRAPHIC_DATA]" at bounding box center [442, 375] width 110 height 25
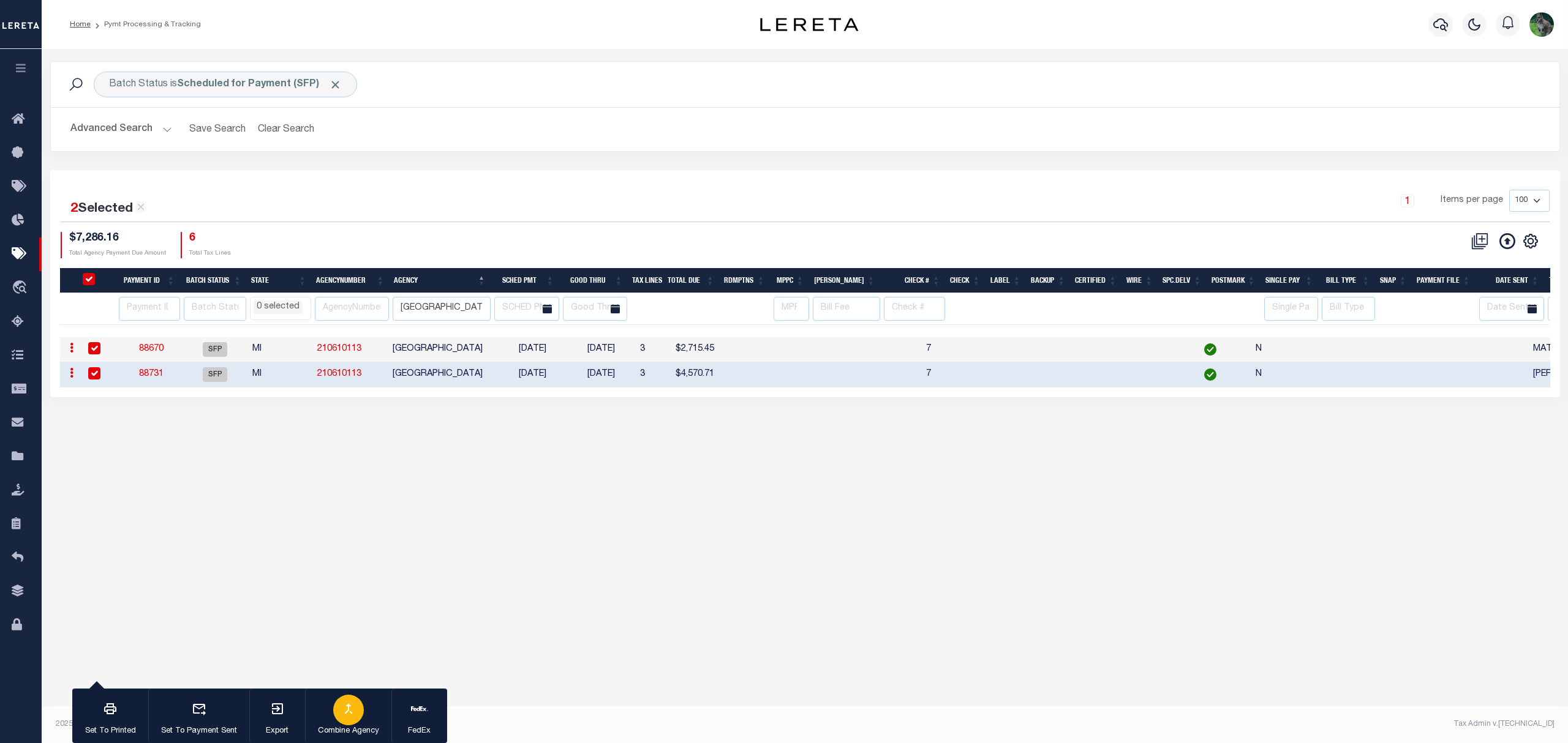
click at [337, 713] on div "button" at bounding box center [349, 711] width 31 height 31
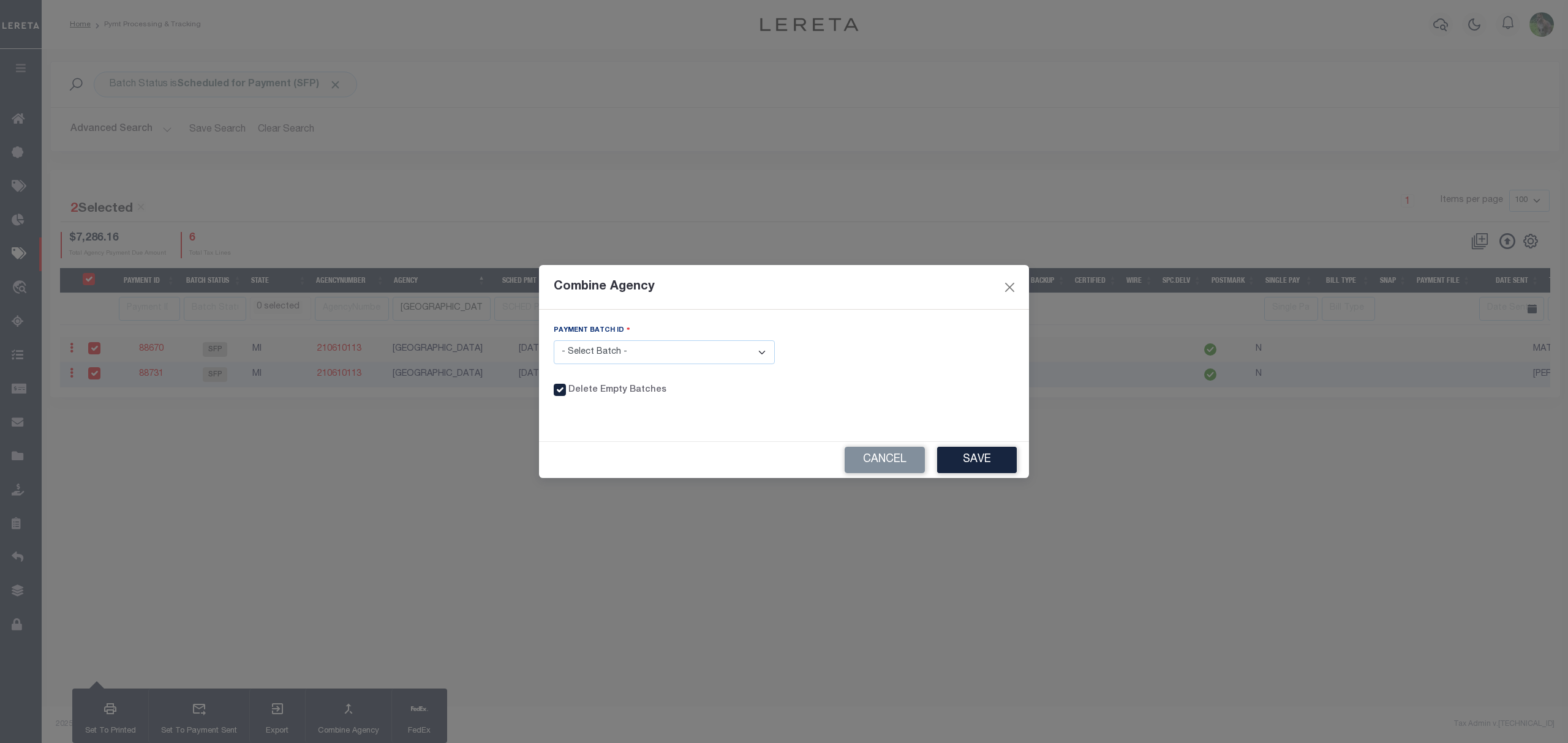
click at [733, 346] on select "- Select Batch - 88670 88731" at bounding box center [664, 352] width 221 height 24
click at [554, 340] on select "- Select Batch - 88670 88731" at bounding box center [664, 352] width 221 height 24
click at [973, 459] on button "Save" at bounding box center [977, 460] width 79 height 26
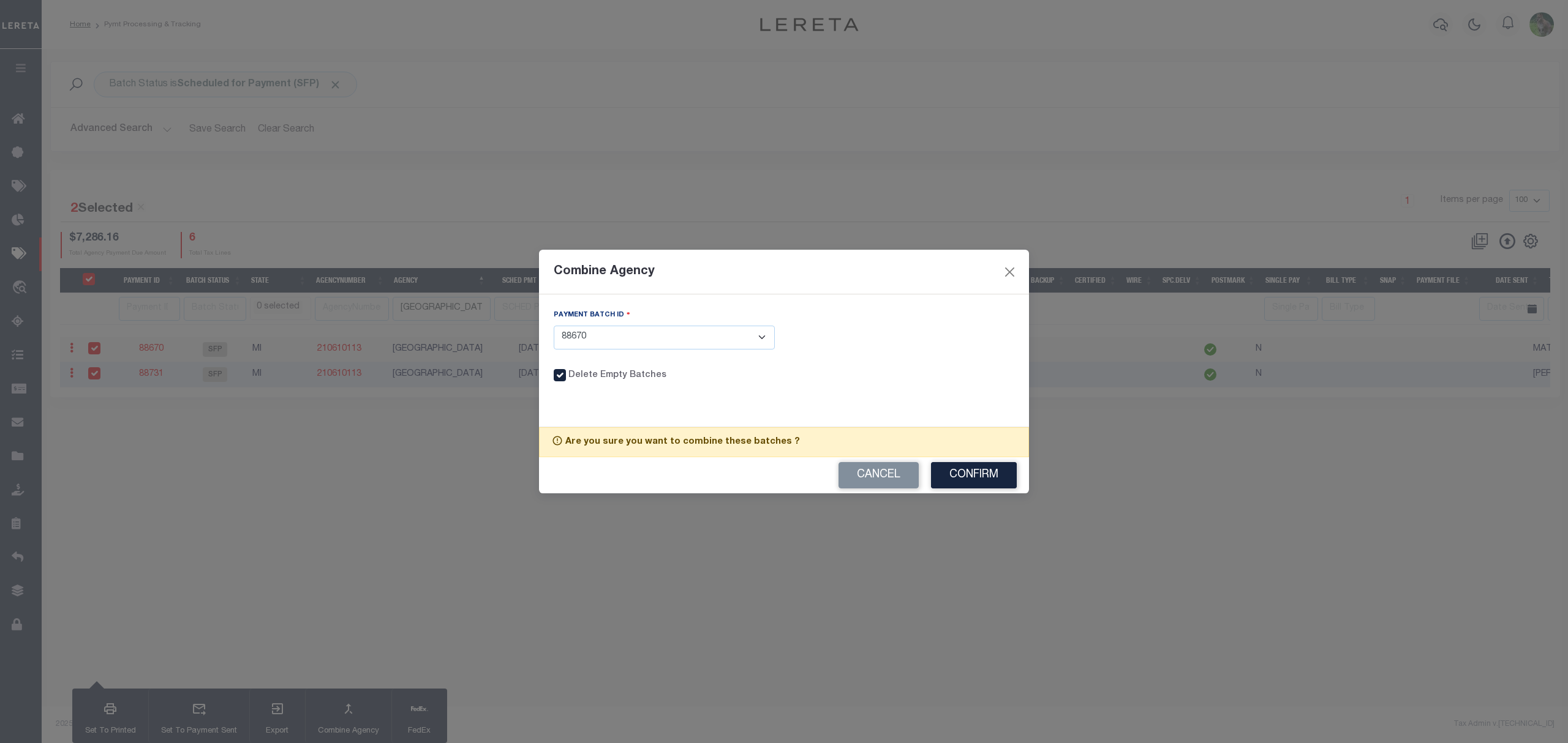
click at [976, 458] on div "Cancel Confirm" at bounding box center [784, 475] width 490 height 36
click at [977, 466] on button "Confirm" at bounding box center [973, 475] width 85 height 26
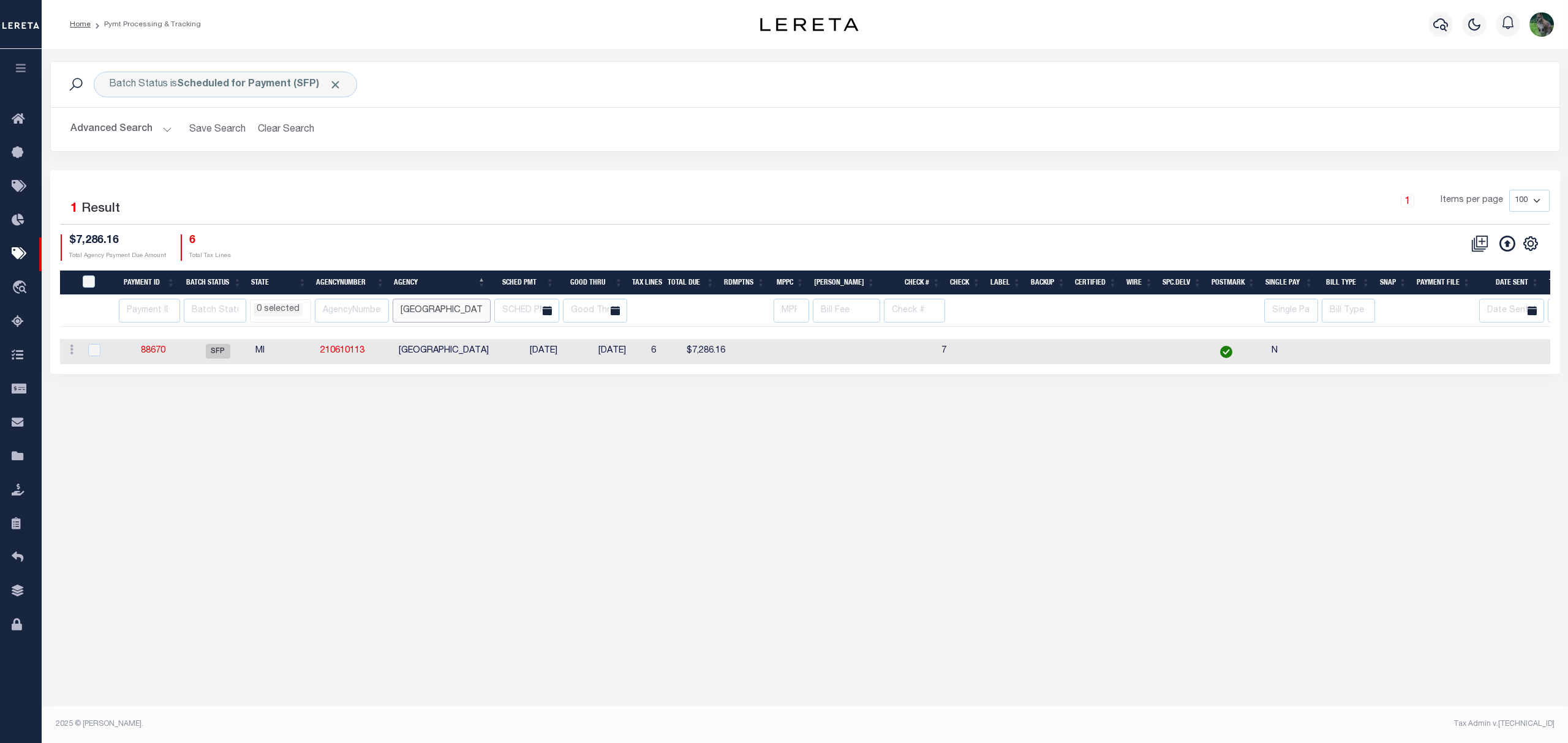
click at [429, 309] on input "[GEOGRAPHIC_DATA]" at bounding box center [441, 310] width 97 height 24
click at [596, 205] on div "1 Items per page 100 200 500 1000" at bounding box center [993, 206] width 1112 height 32
click at [1536, 244] on icon "" at bounding box center [1530, 243] width 13 height 13
click at [1471, 342] on link "Hide Filter" at bounding box center [1479, 335] width 119 height 24
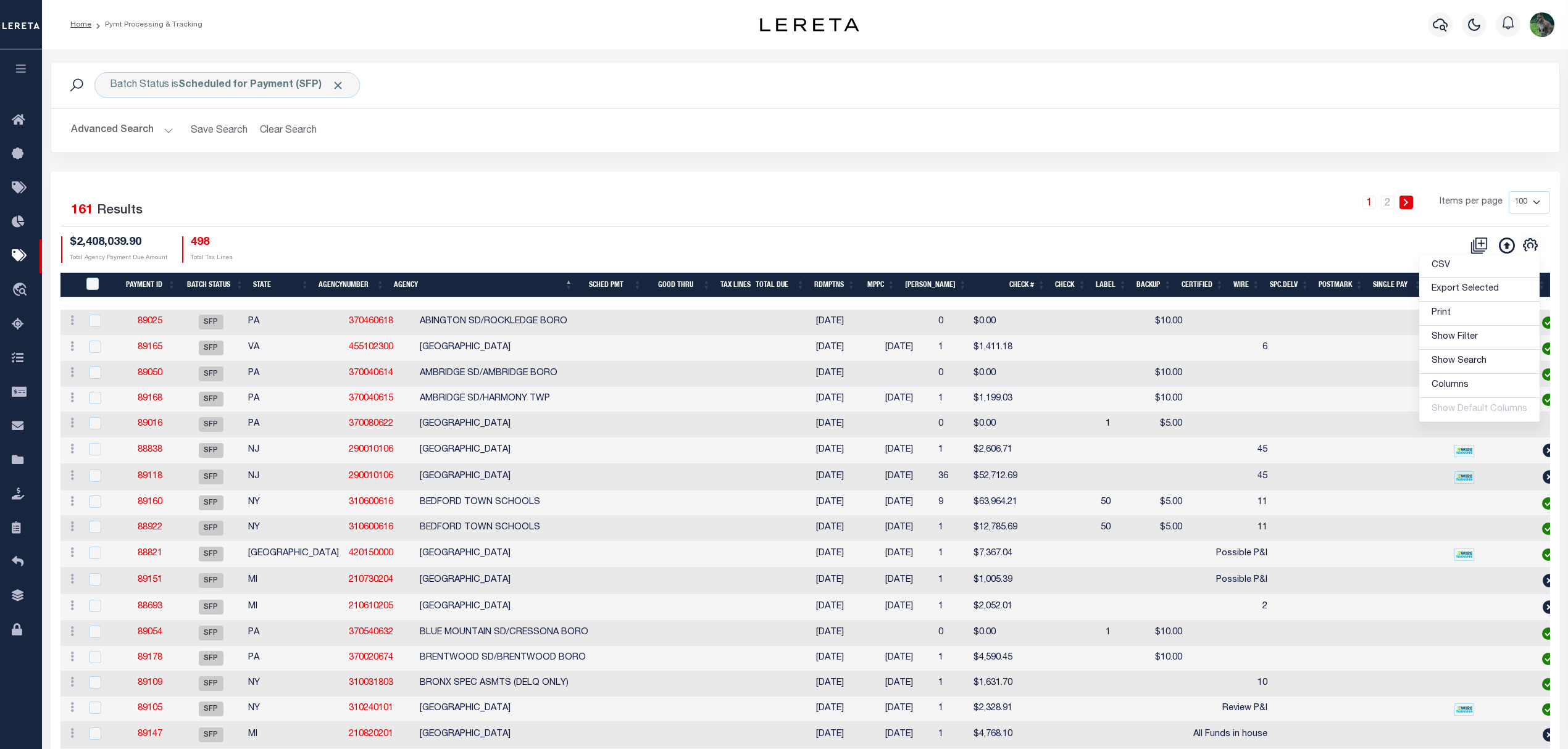
click at [699, 285] on th "Good Thru" at bounding box center [681, 285] width 69 height 26
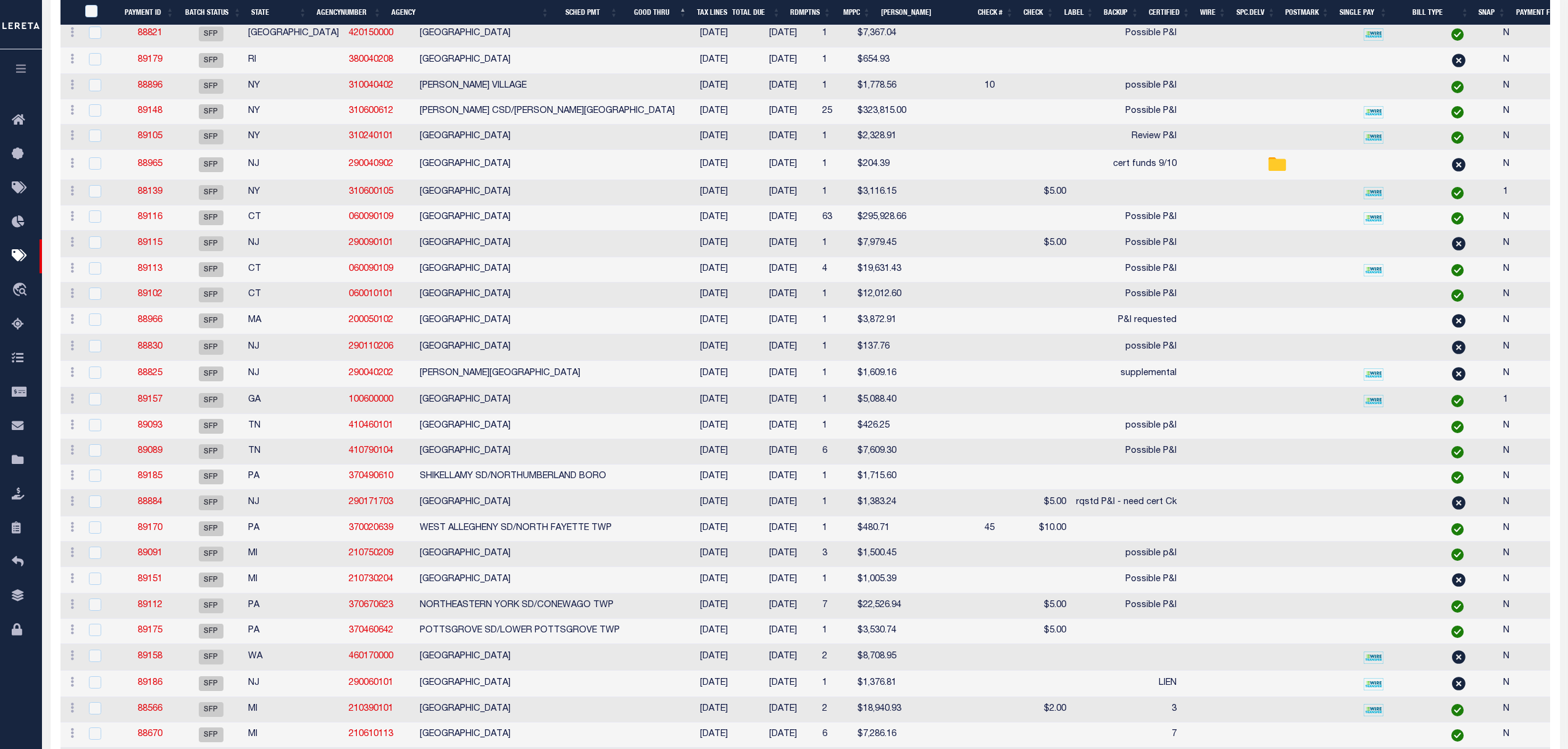
scroll to position [1399, 0]
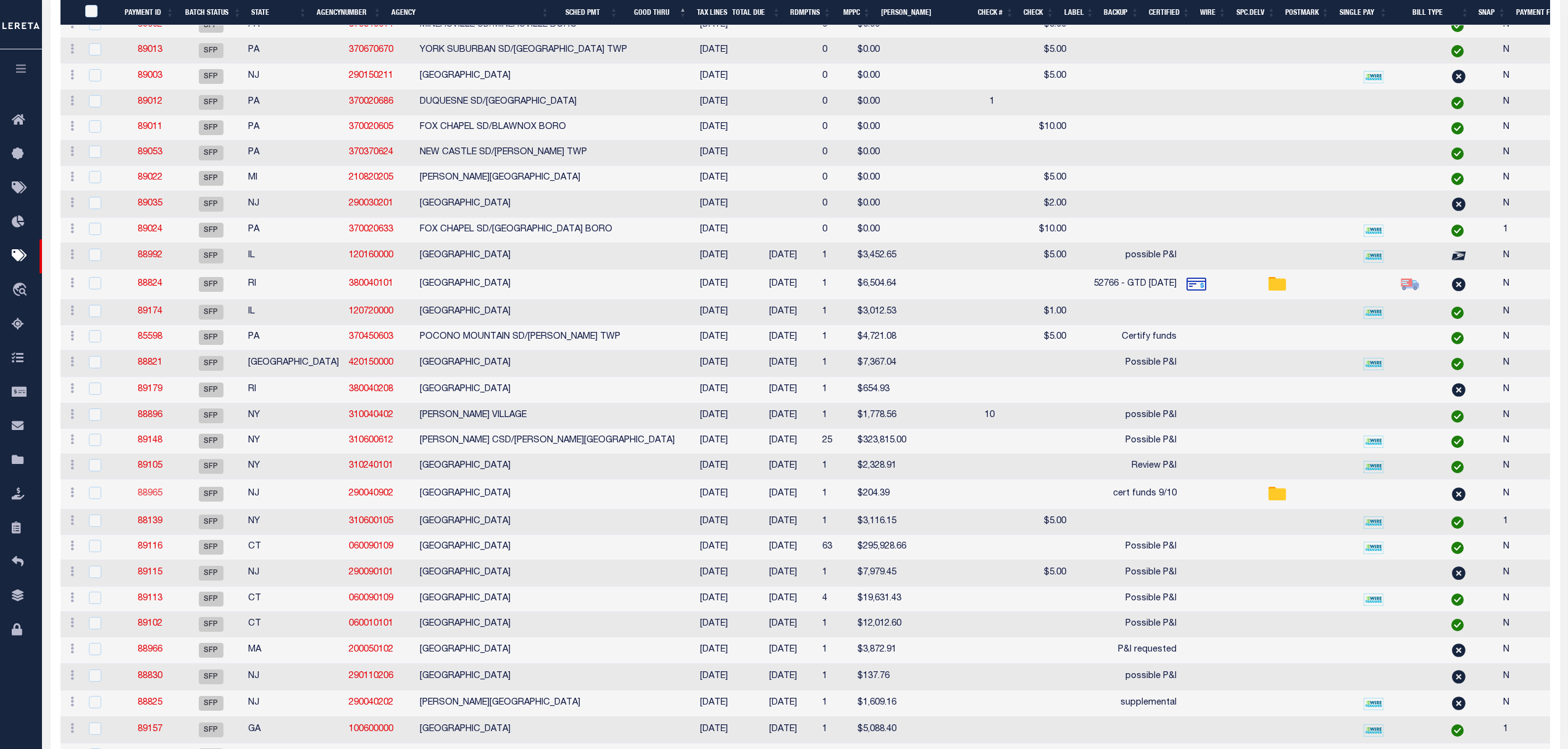
click at [151, 498] on link "88965" at bounding box center [150, 494] width 25 height 9
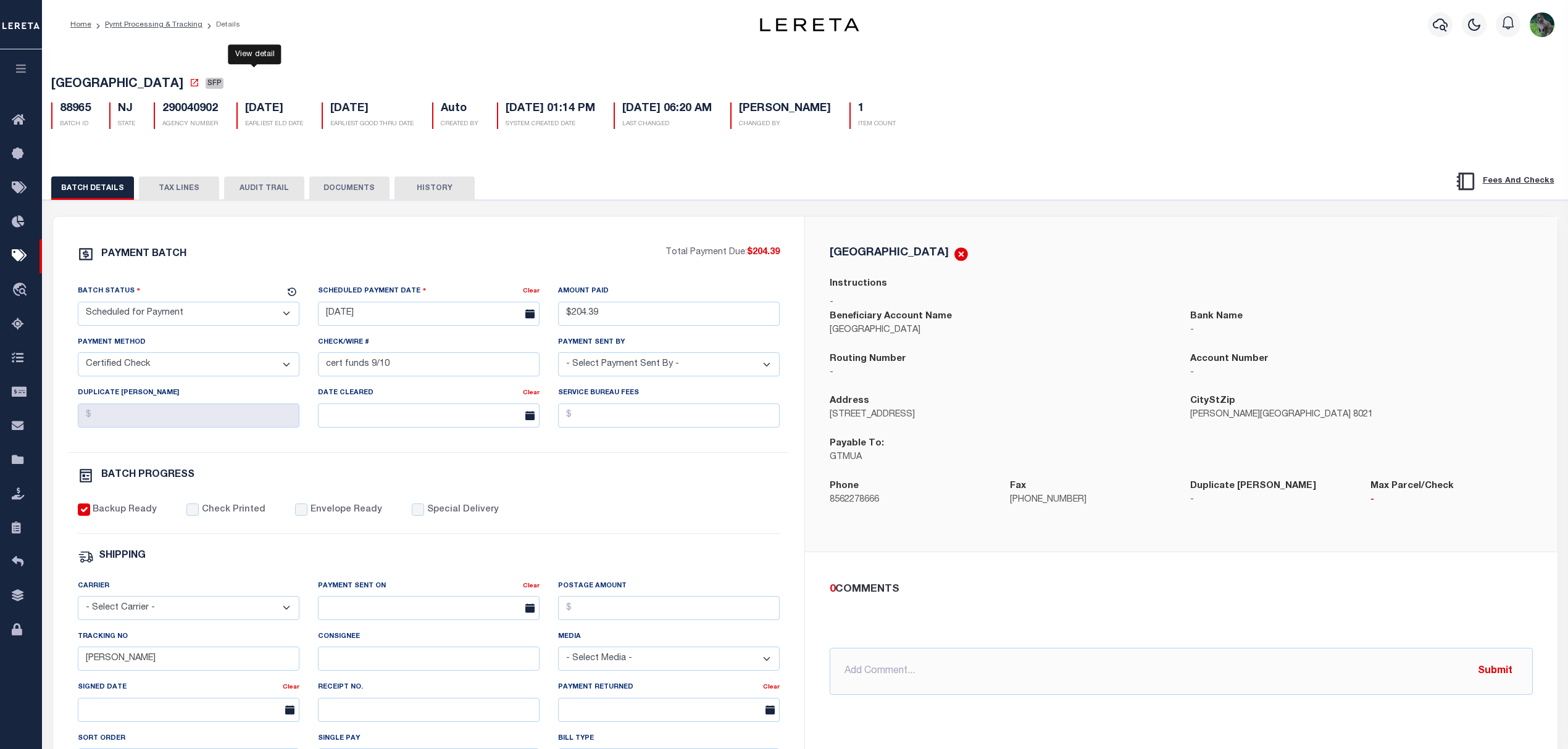
click at [199, 85] on icon at bounding box center [194, 82] width 10 height 10
drag, startPoint x: 210, startPoint y: 194, endPoint x: 1576, endPoint y: 196, distance: 1366.0
click at [210, 194] on button "TAX LINES" at bounding box center [179, 188] width 80 height 23
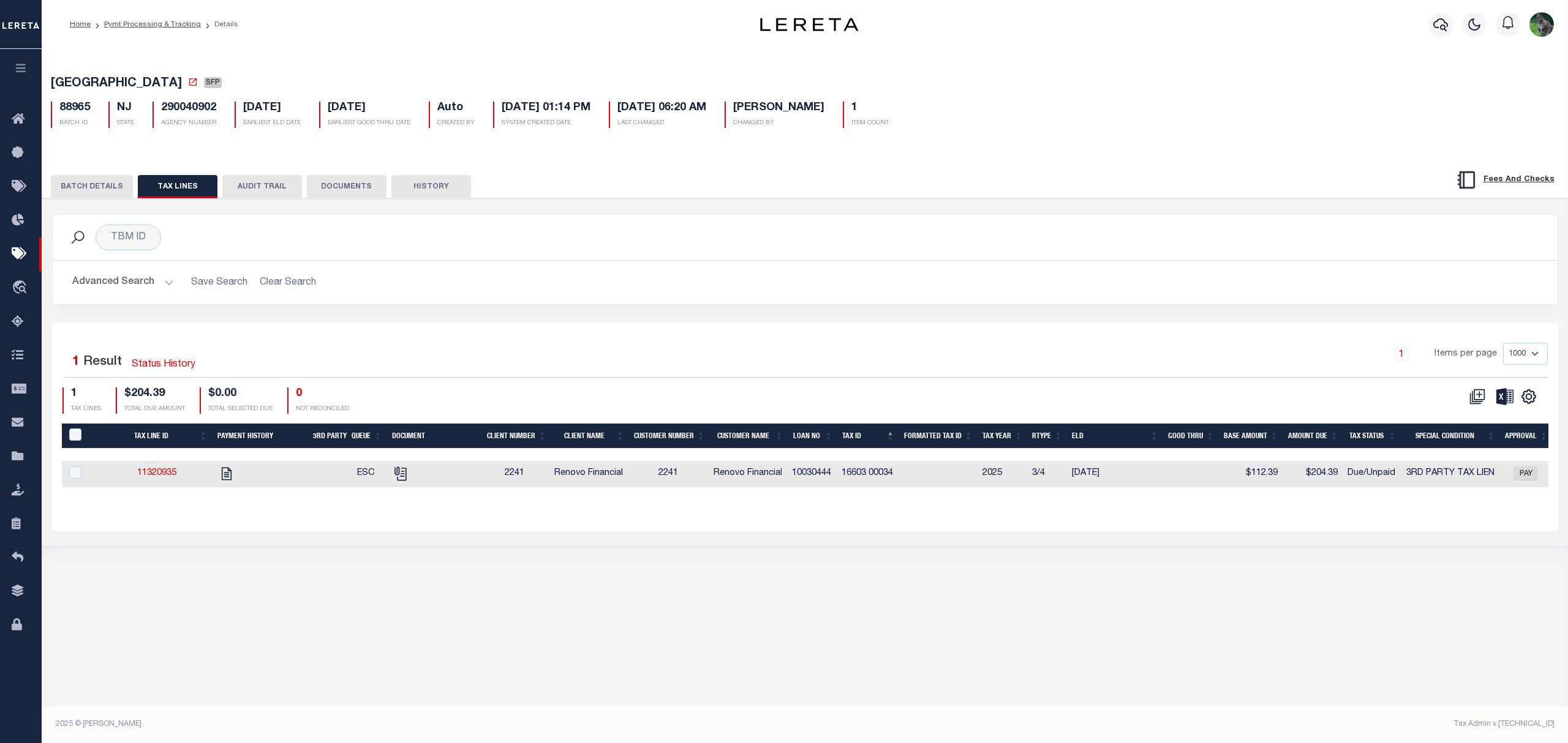
click at [774, 375] on div "1 Items per page 1000 2500 5000 10000" at bounding box center [993, 358] width 1109 height 32
click at [92, 187] on button "BATCH DETAILS" at bounding box center [92, 186] width 82 height 23
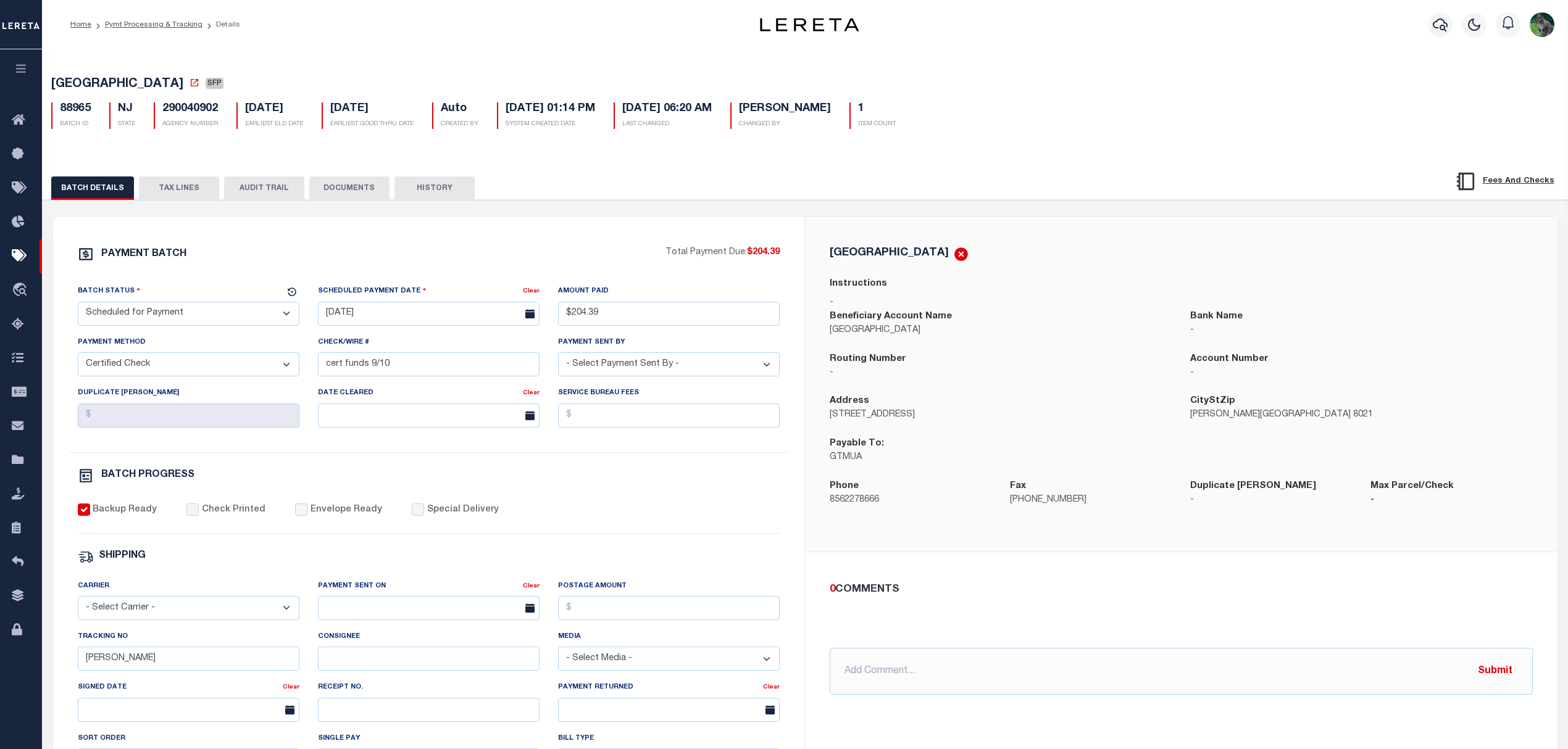
click at [1015, 378] on p "-" at bounding box center [1001, 373] width 342 height 13
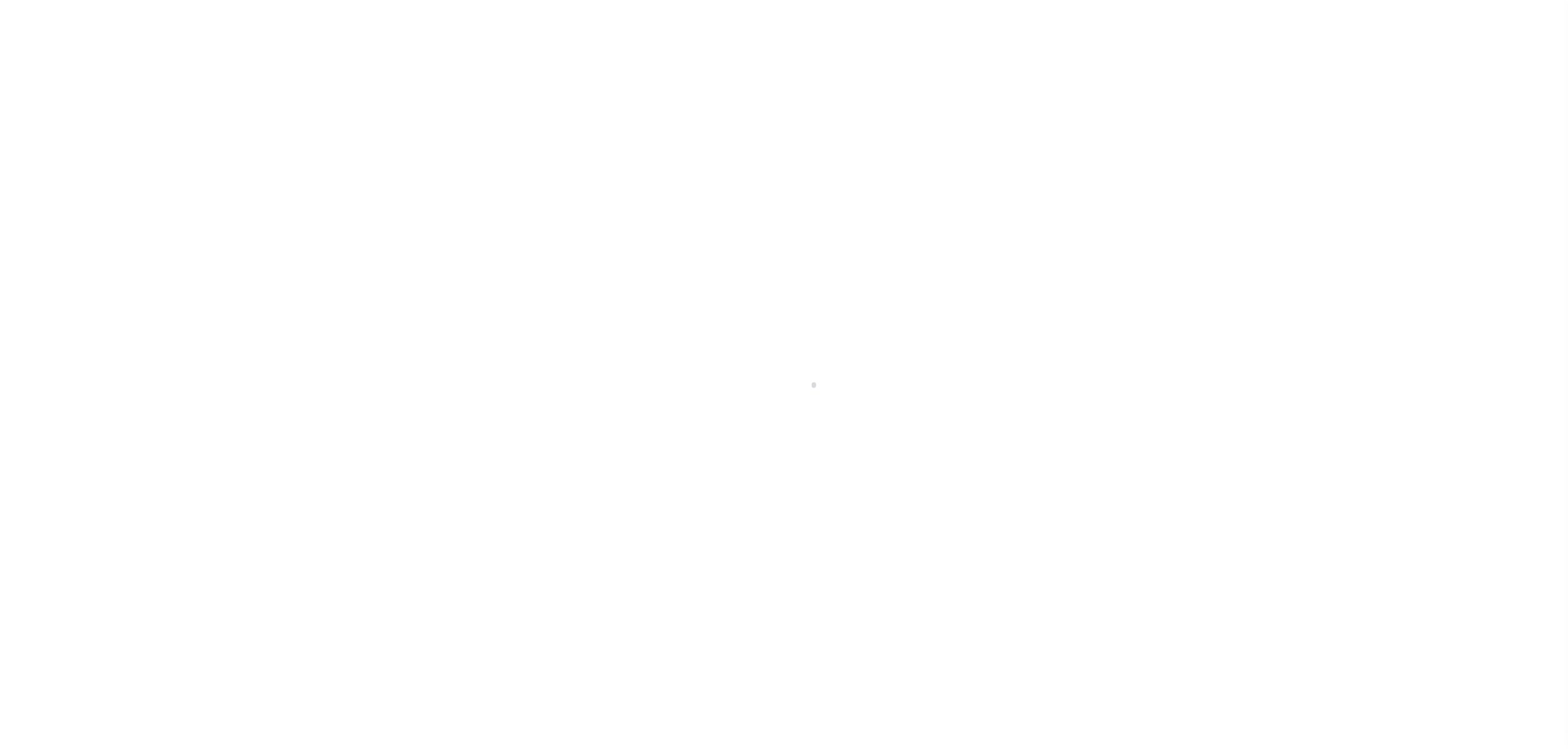
select select "SFP"
select select
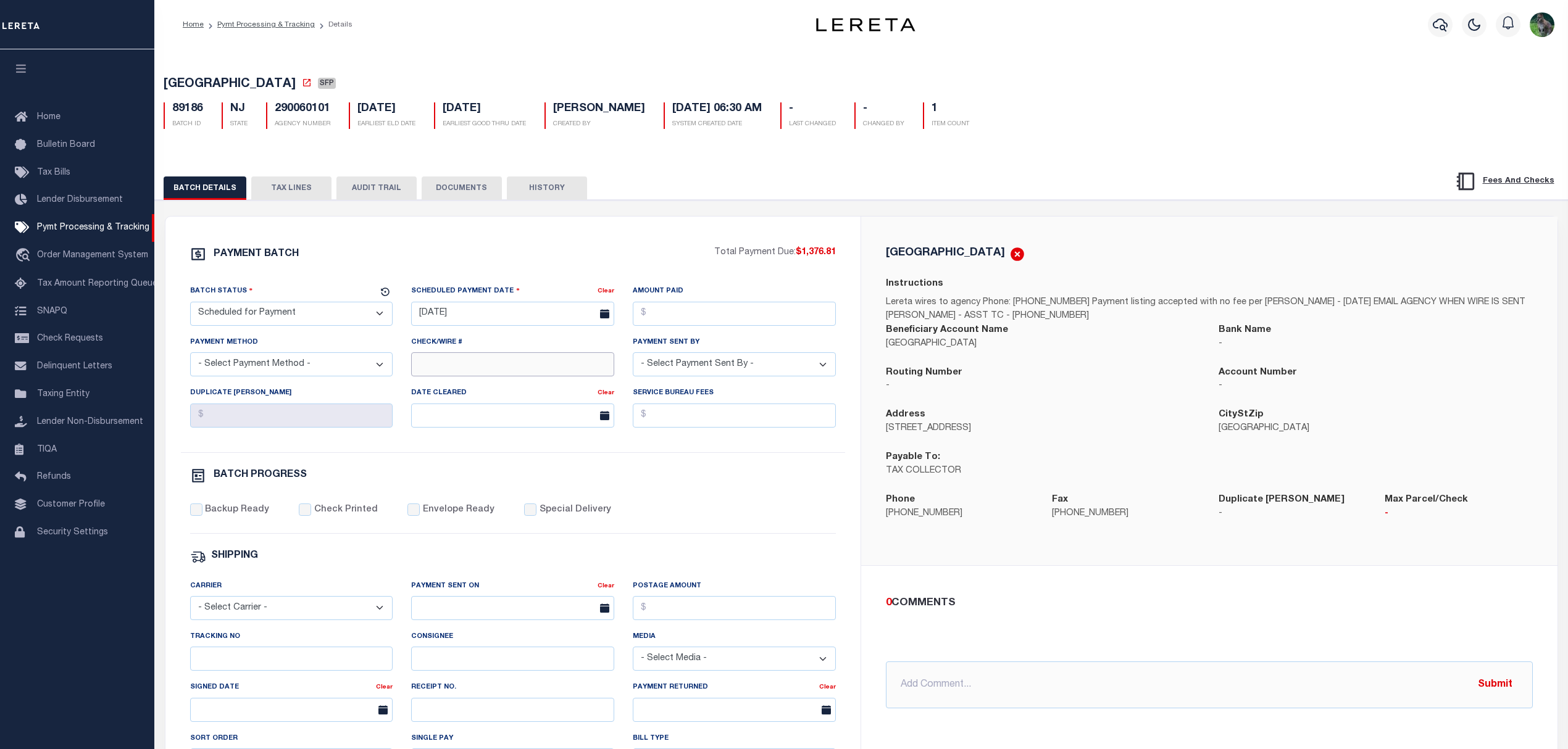
drag, startPoint x: 477, startPoint y: 378, endPoint x: 484, endPoint y: 378, distance: 7.0
click at [477, 376] on input "Check/Wire #" at bounding box center [513, 364] width 203 height 24
type input "C"
type input "LIEN"
drag, startPoint x: 240, startPoint y: 665, endPoint x: 262, endPoint y: 668, distance: 22.2
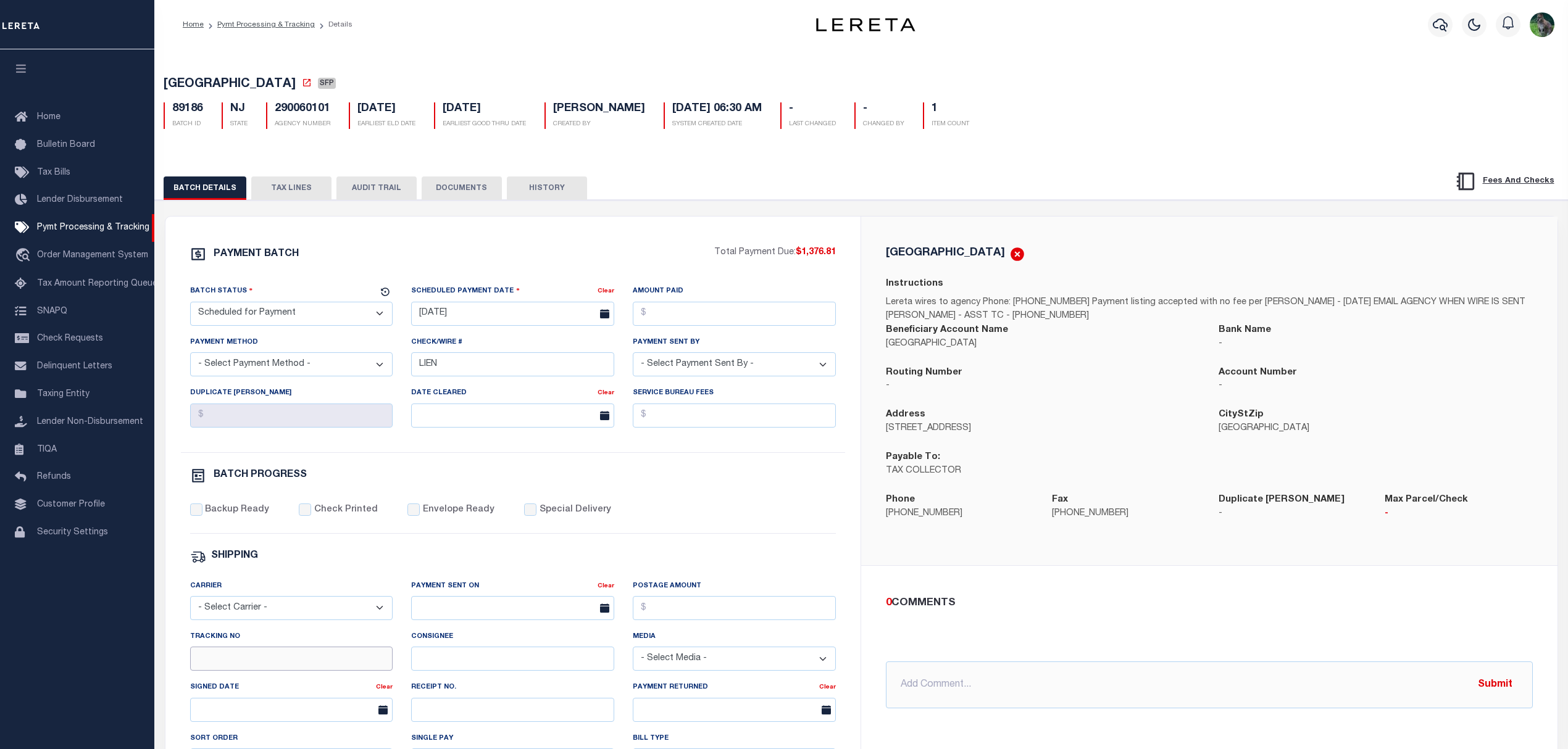
click at [240, 665] on input "Tracking No" at bounding box center [292, 658] width 203 height 24
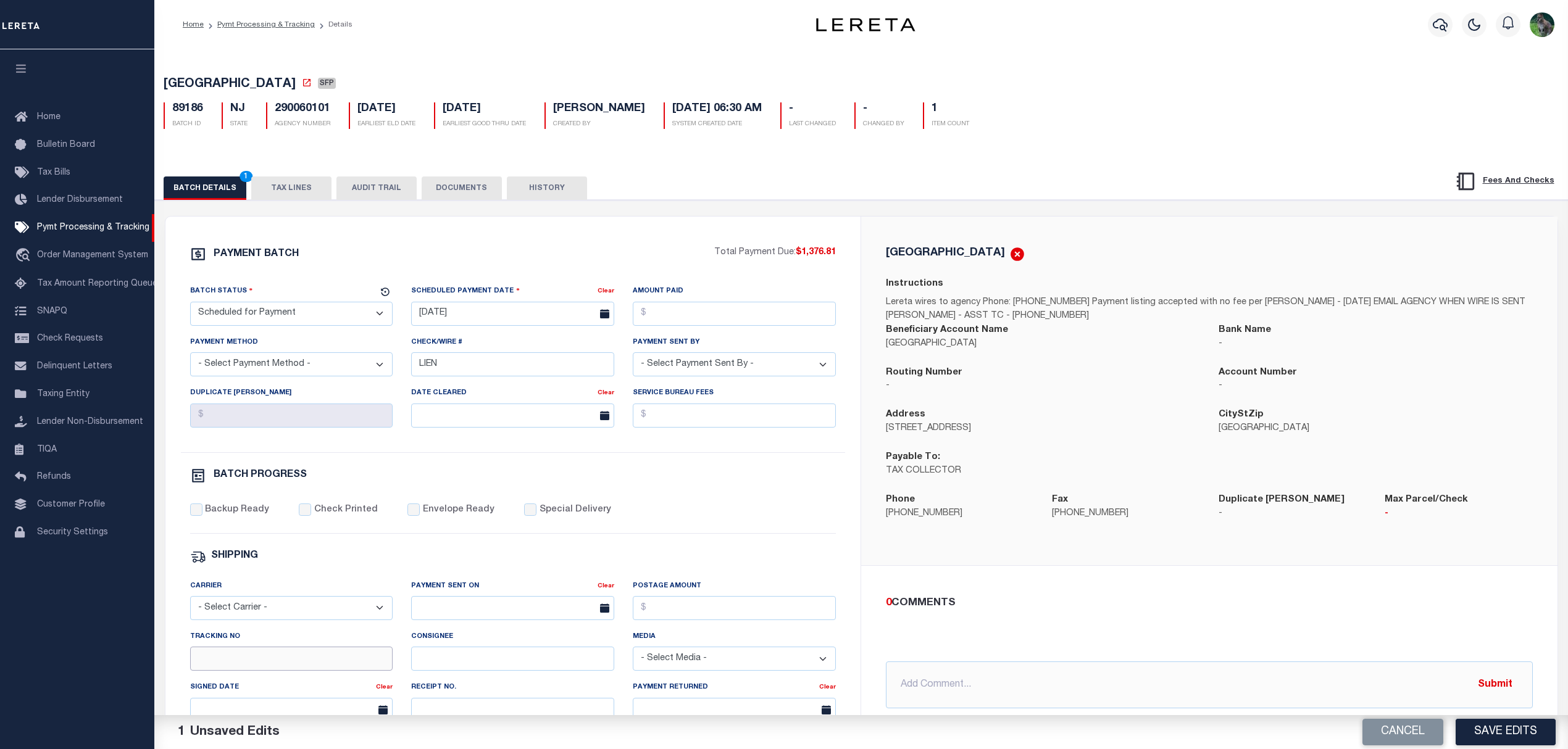
type input "[PERSON_NAME]"
click at [633, 257] on div "PAYMENT BATCH" at bounding box center [453, 258] width 525 height 23
click at [569, 459] on div "PAYMENT BATCH Total Payment Due: $1,376.81 Batch Status - Select Status -" at bounding box center [513, 577] width 666 height 663
click at [1518, 727] on button "Save Edits" at bounding box center [1505, 732] width 100 height 26
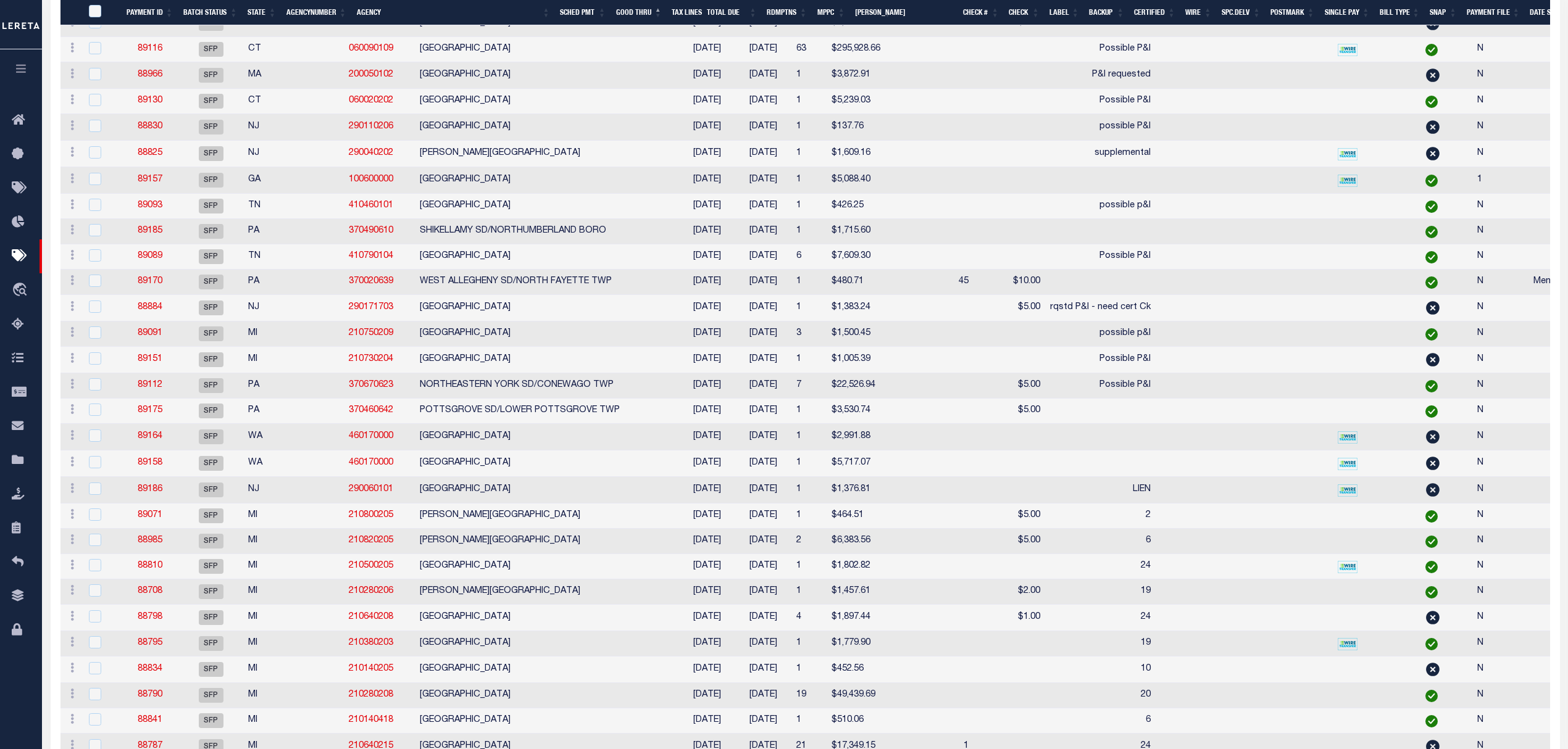
scroll to position [2254, 0]
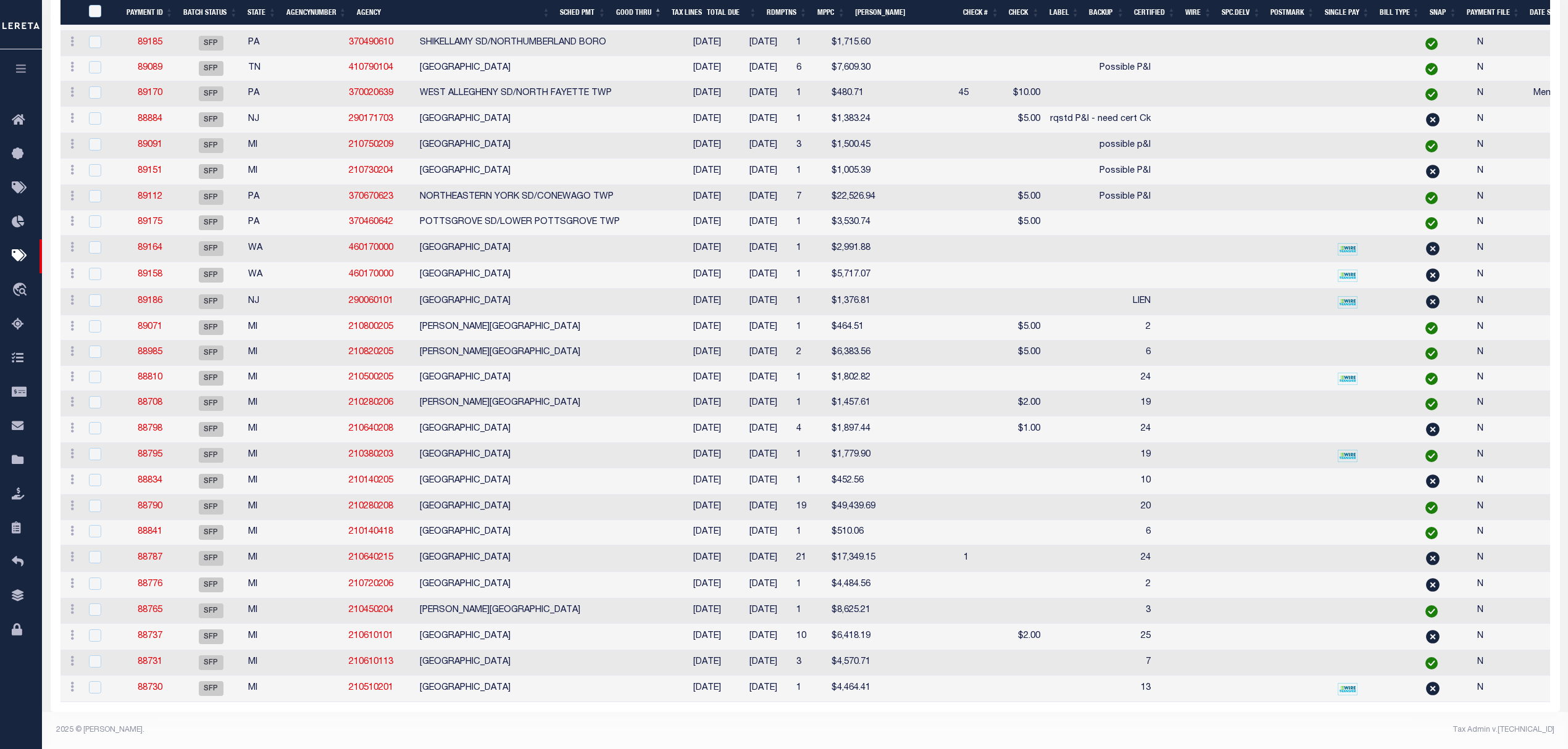
click at [149, 553] on link "88787" at bounding box center [150, 557] width 25 height 9
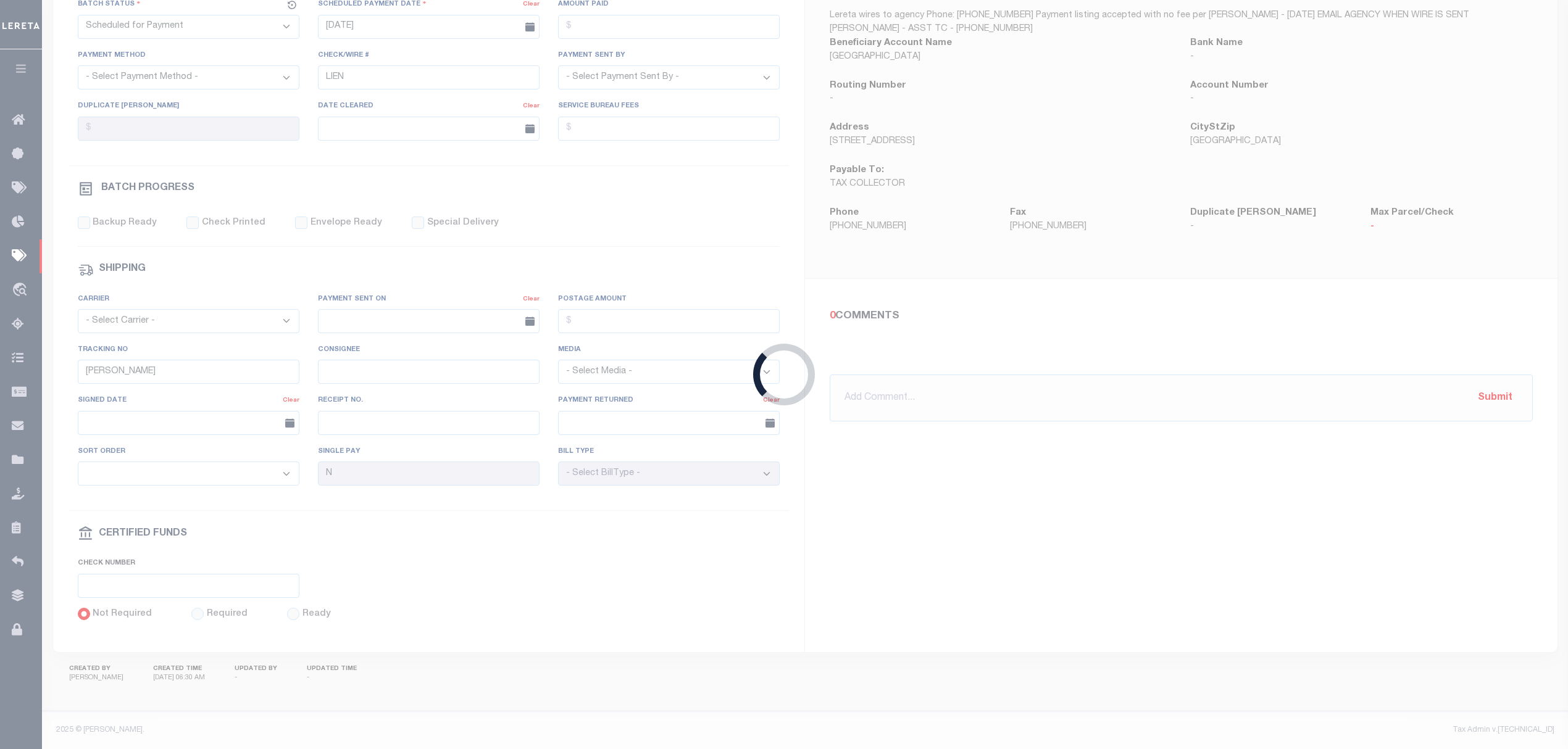
type input "[DATE]"
type input "24"
type input "MATT"
select select "1"
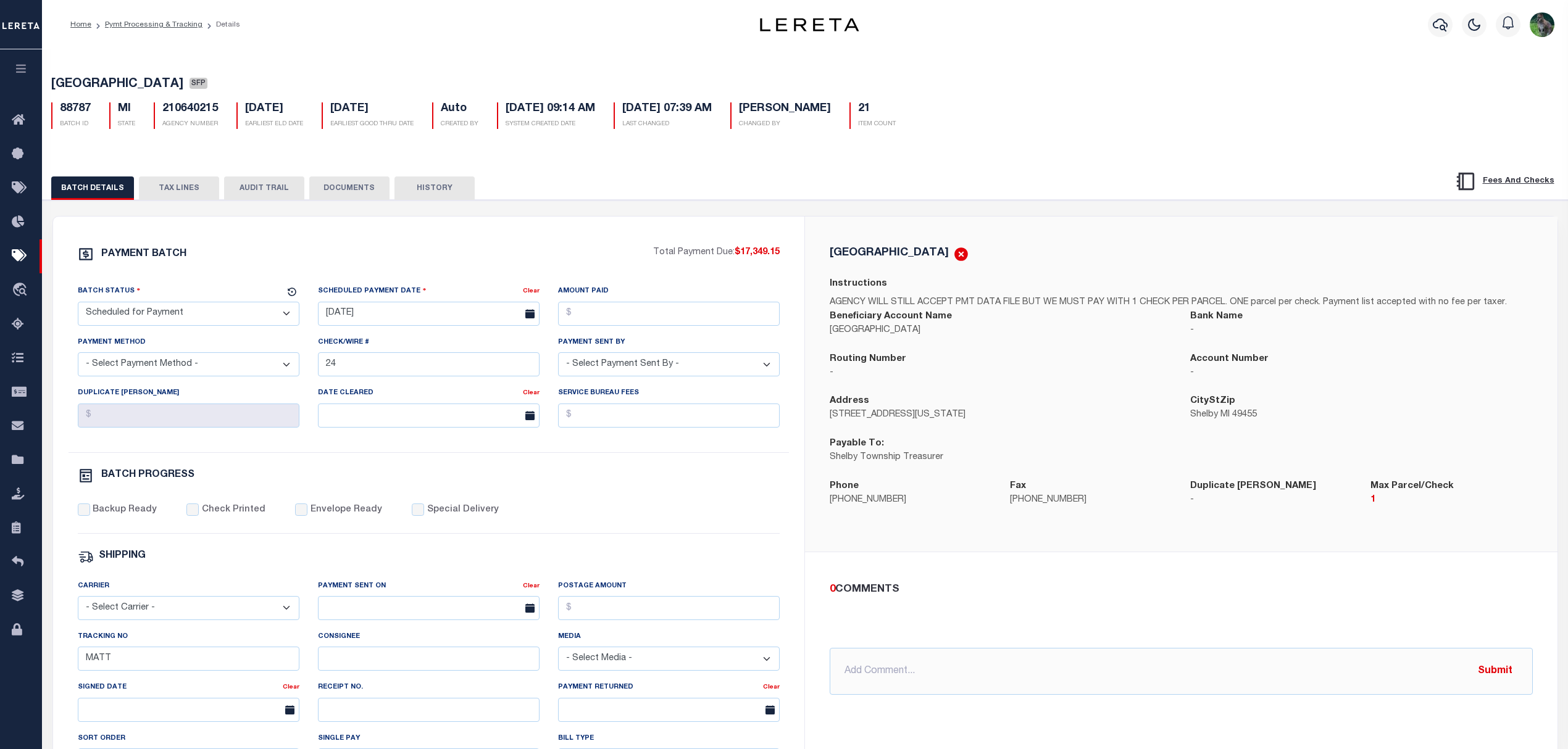
drag, startPoint x: 197, startPoint y: 318, endPoint x: 186, endPoint y: 328, distance: 14.9
click at [197, 318] on select "- Select Status - Scheduled for Payment Ready For Payment Payment Sent Cleared …" at bounding box center [188, 314] width 221 height 24
select select "RFP"
click at [78, 306] on select "- Select Status - Scheduled for Payment Ready For Payment Payment Sent Cleared …" at bounding box center [188, 314] width 221 height 24
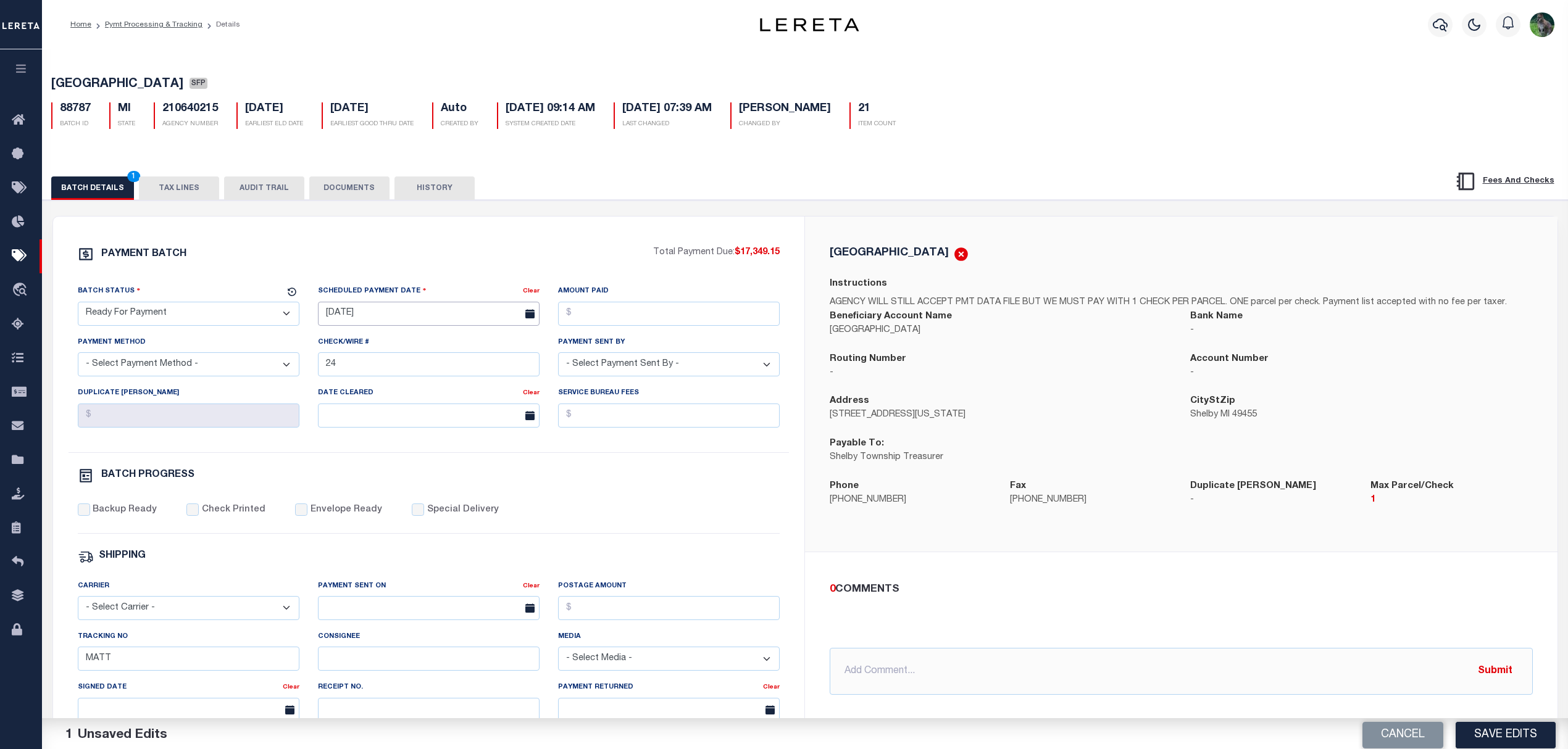
click at [363, 322] on input "[DATE]" at bounding box center [428, 314] width 221 height 24
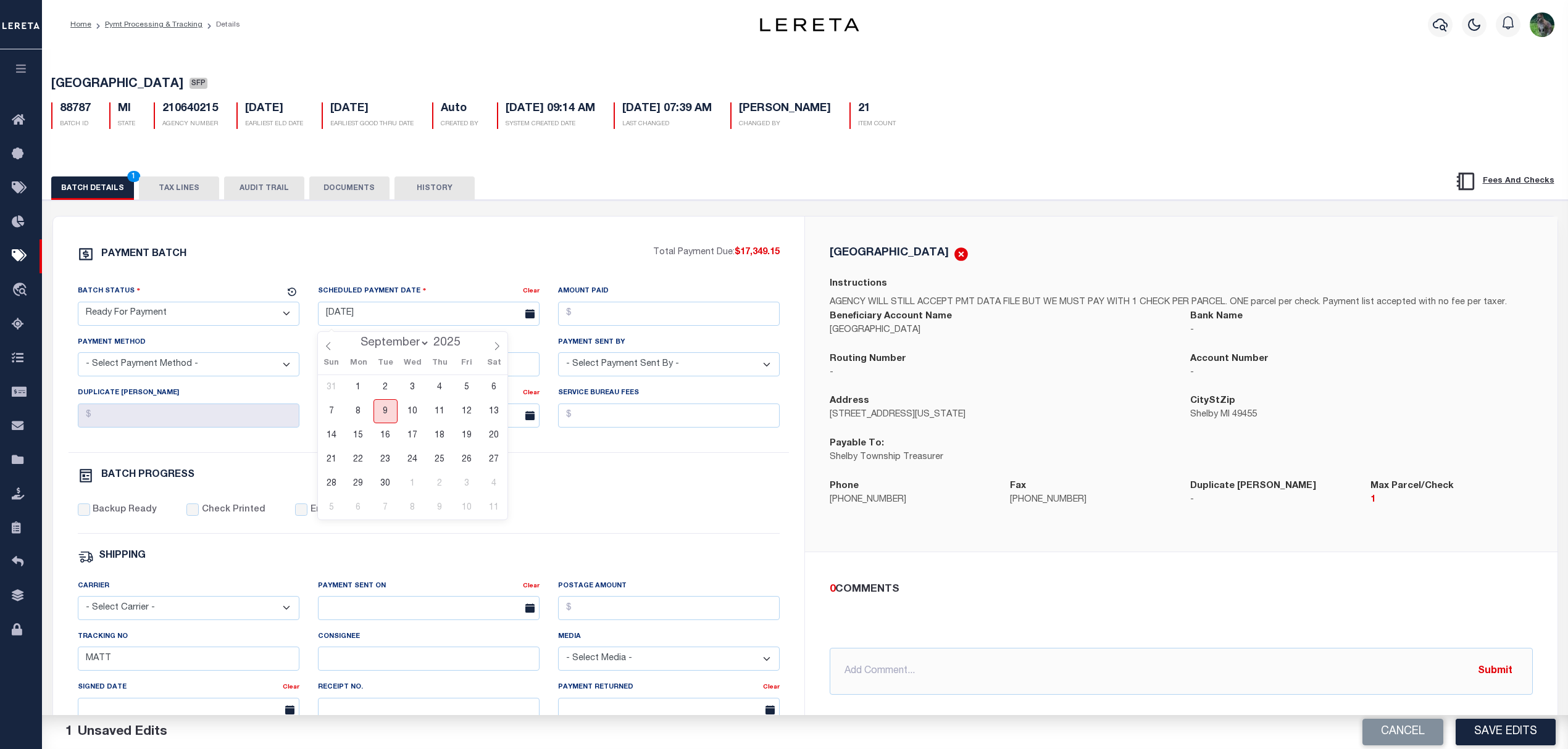
click at [390, 414] on span "9" at bounding box center [385, 411] width 24 height 24
type input "[DATE]"
drag, startPoint x: 657, startPoint y: 312, endPoint x: 665, endPoint y: 312, distance: 8.0
click at [657, 312] on input "Amount Paid" at bounding box center [668, 314] width 221 height 24
type input "$17,349.15"
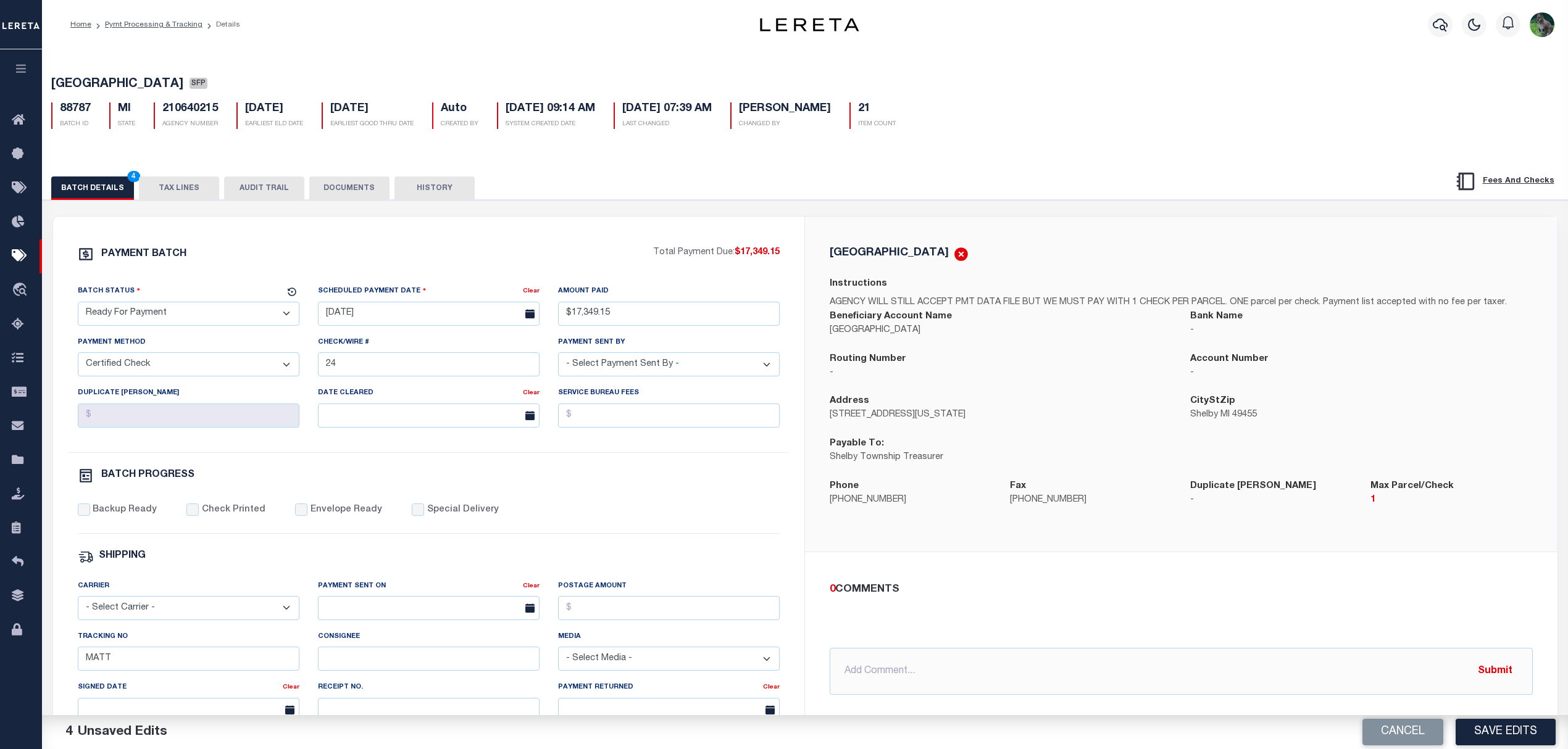
select select "CHK"
select select "[PERSON_NAME]"
click at [431, 526] on div "Backup Ready Check Printed Envelope Ready Special Delivery" at bounding box center [428, 518] width 702 height 30
click at [446, 517] on label "Special Delivery" at bounding box center [463, 510] width 71 height 13
click at [424, 516] on input "Special Delivery" at bounding box center [418, 510] width 12 height 12
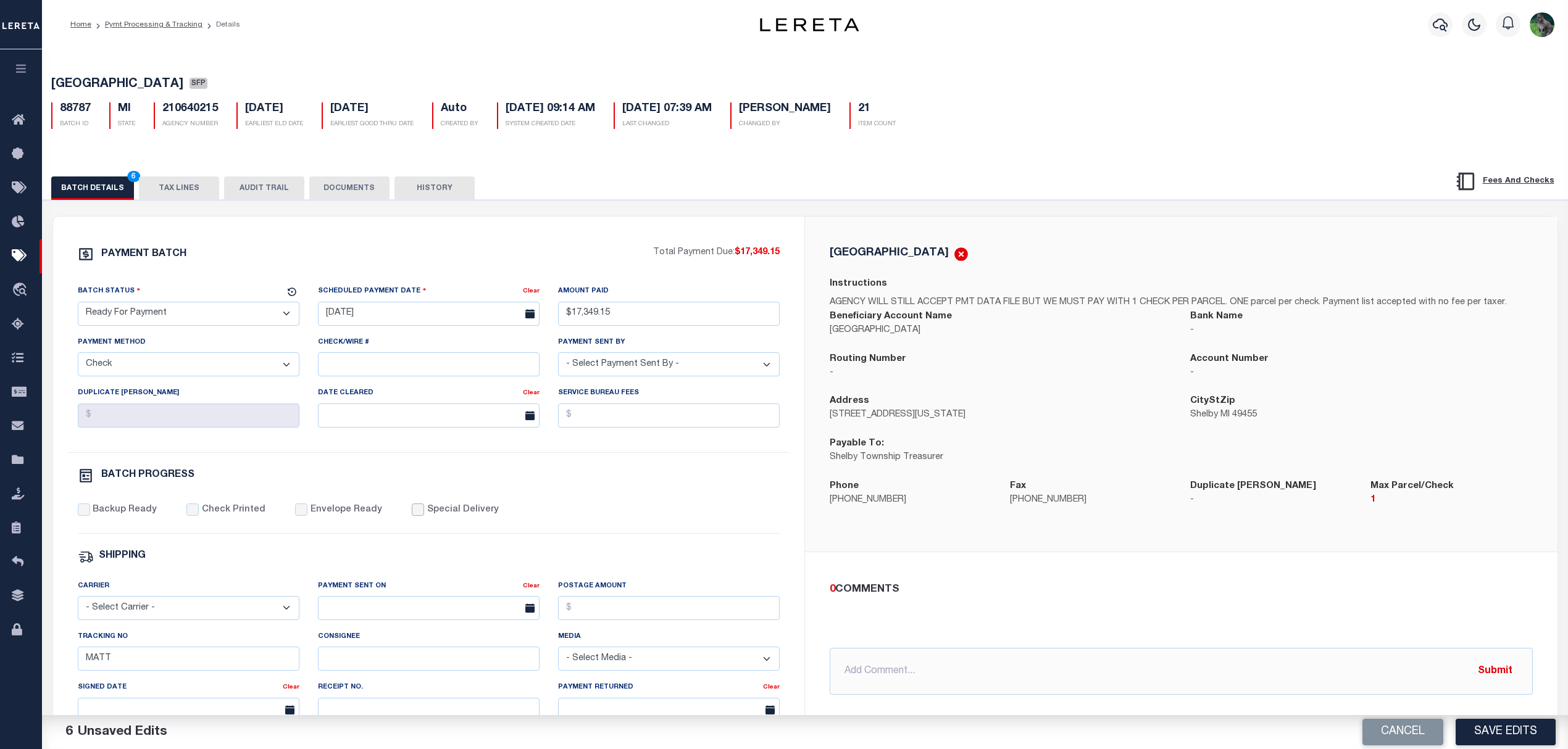
checkbox input "true"
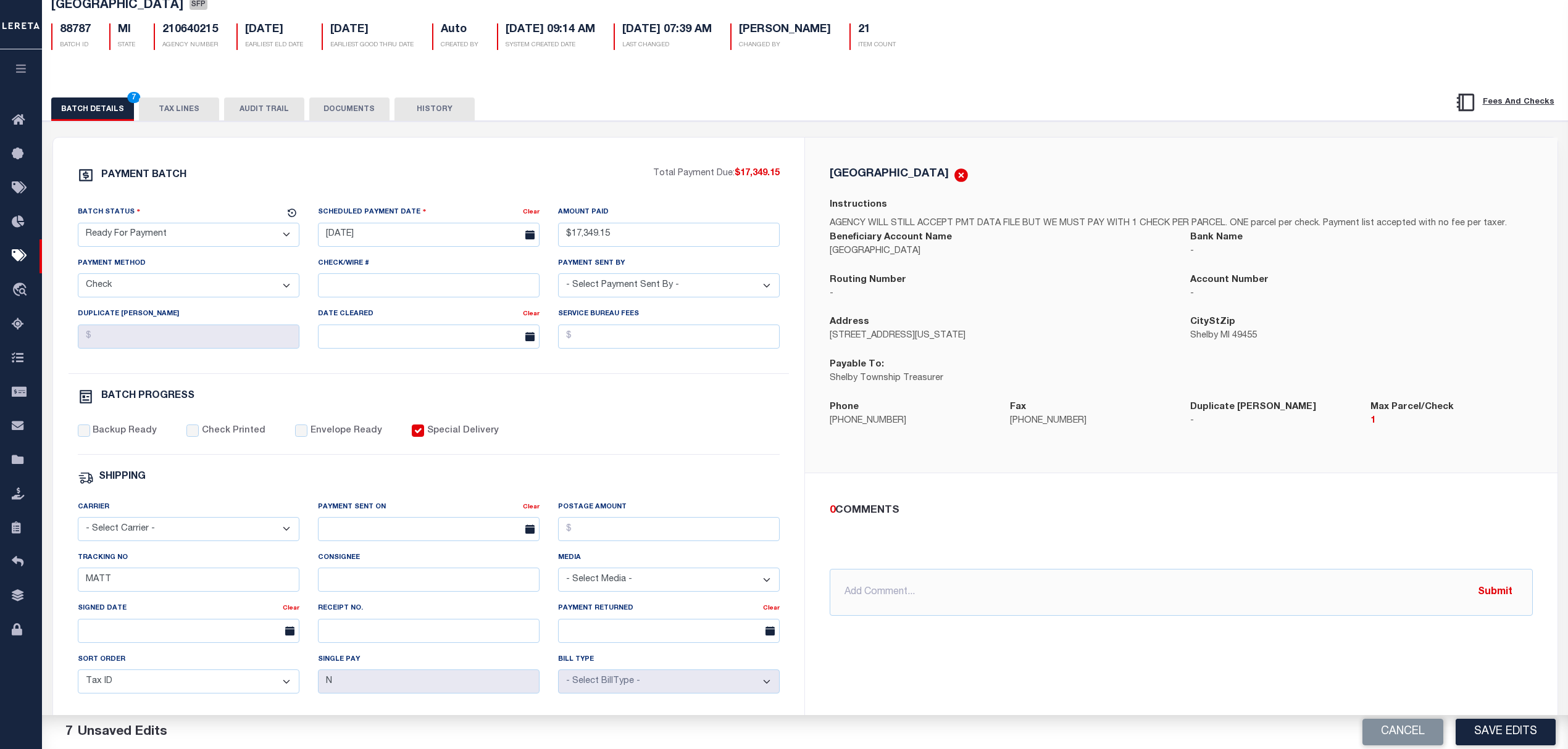
scroll to position [82, 0]
click at [154, 538] on select "- Select Carrier - E-mail Fax Fedex FTP Other UPS USPS" at bounding box center [188, 525] width 221 height 24
click at [186, 499] on div "PAYMENT BATCH Total Payment Due: $17,349.15 Batch Status - Select Status -" at bounding box center [428, 496] width 722 height 663
click at [18, 595] on div "Home Pymt Processing & Tracking Details Profile Sign out" at bounding box center [784, 435] width 1568 height 1036
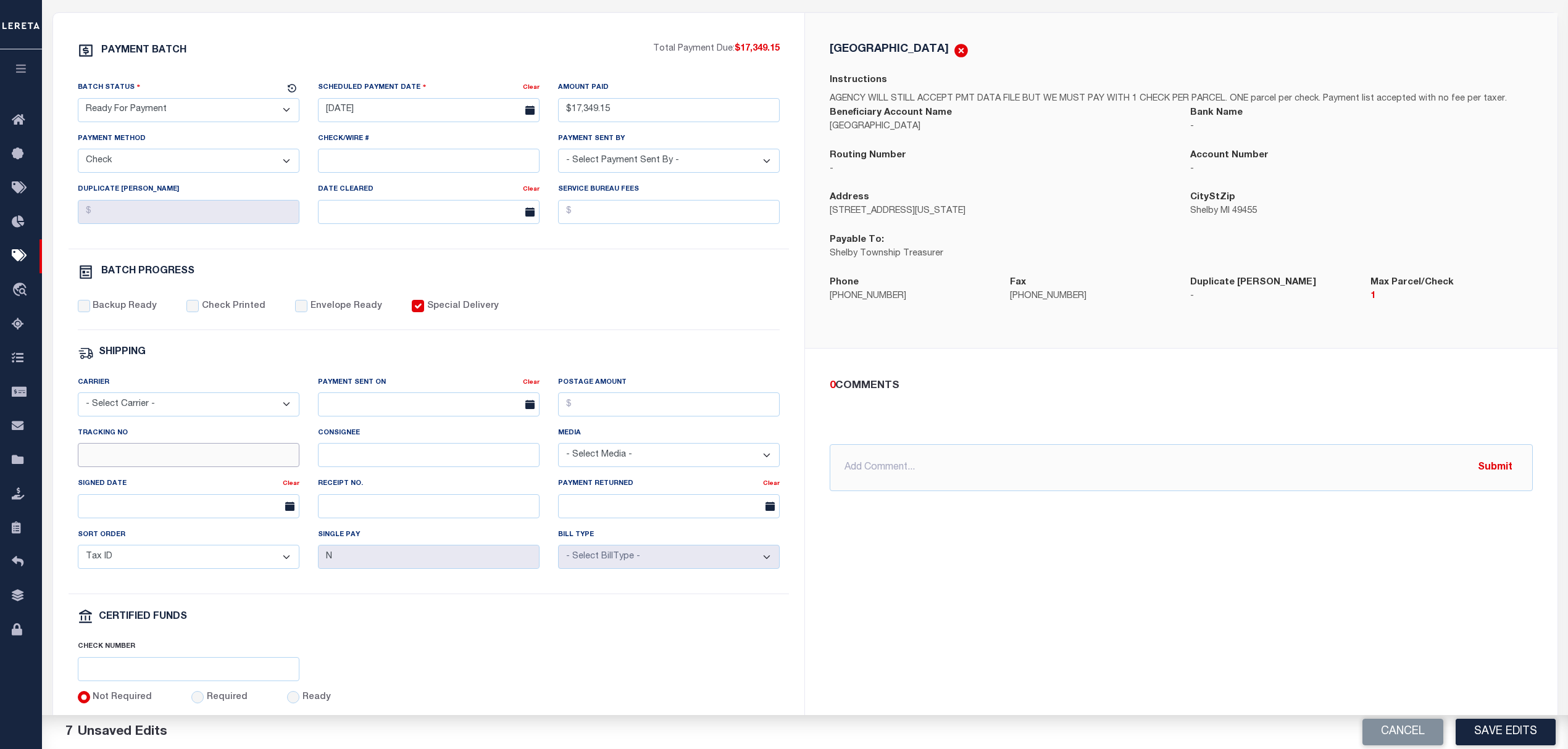
scroll to position [247, 0]
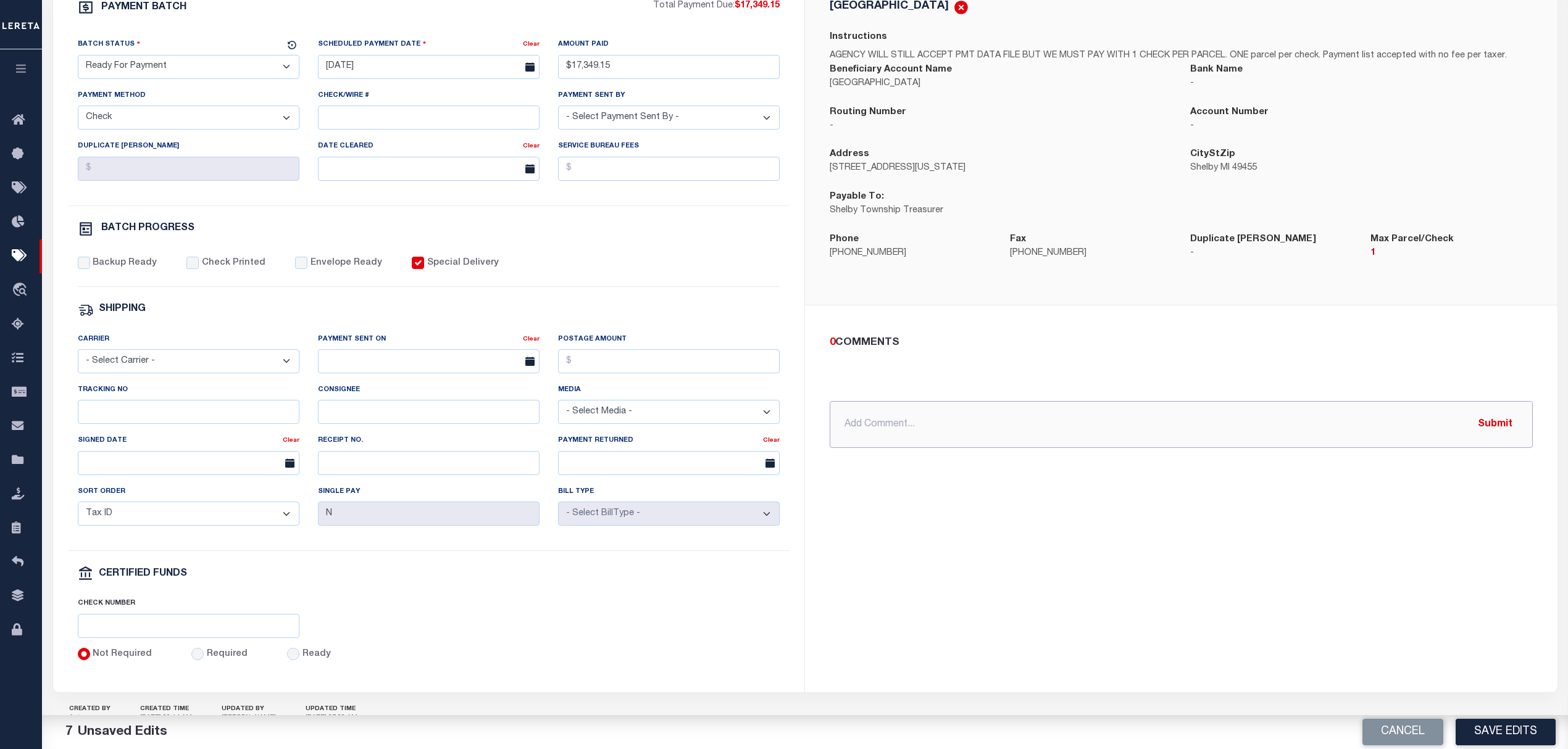
click at [977, 423] on input "text" at bounding box center [1181, 425] width 703 height 47
type input "1 CHECK PER PARCEL"
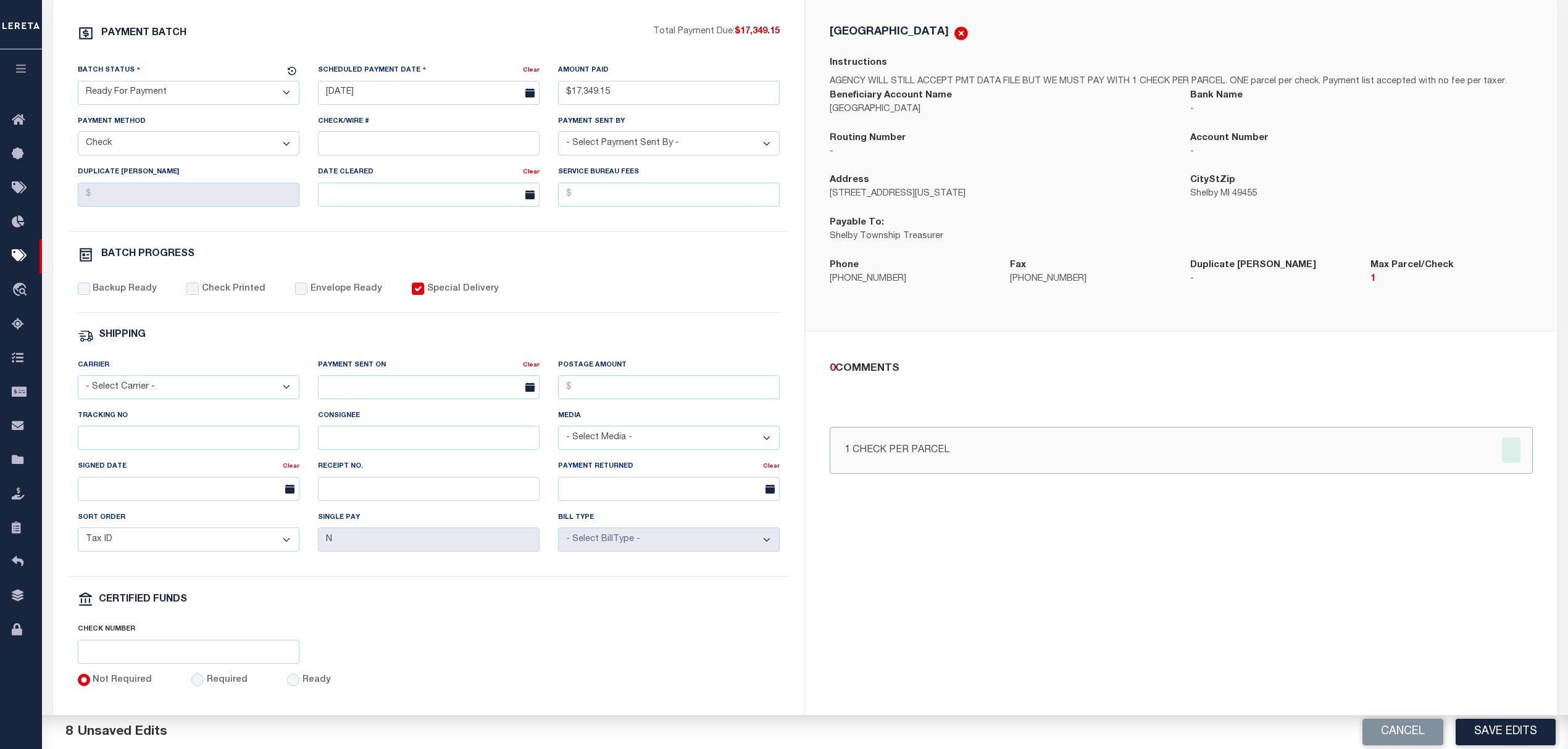
scroll to position [0, 0]
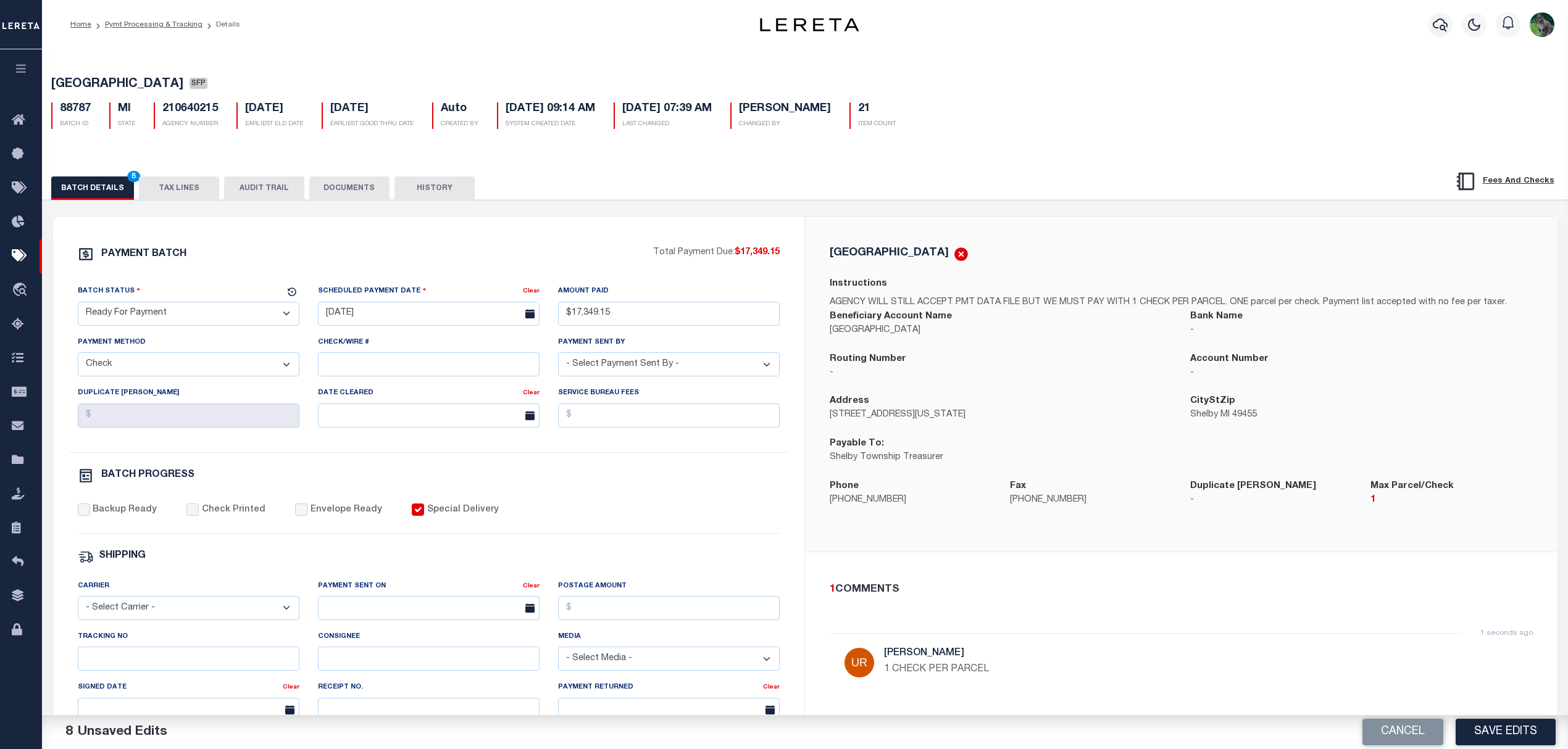
click at [80, 85] on span "[GEOGRAPHIC_DATA]" at bounding box center [117, 85] width 132 height 12
drag, startPoint x: 80, startPoint y: 85, endPoint x: 131, endPoint y: 80, distance: 51.2
click at [131, 80] on span "[GEOGRAPHIC_DATA]" at bounding box center [117, 85] width 132 height 12
copy span "[GEOGRAPHIC_DATA]"
drag, startPoint x: 1497, startPoint y: 733, endPoint x: 1490, endPoint y: 730, distance: 7.6
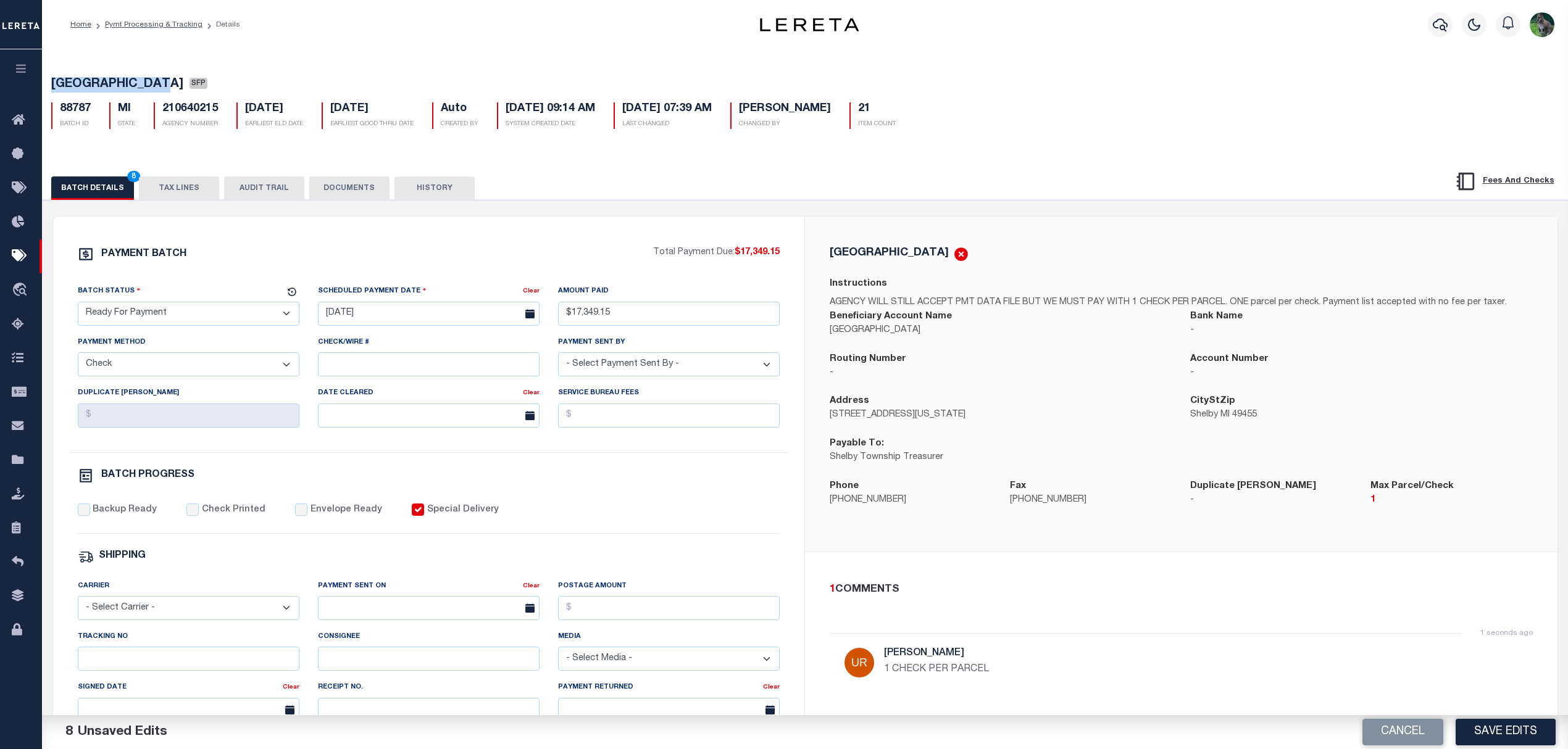
click at [1497, 733] on button "Save Edits" at bounding box center [1505, 732] width 100 height 26
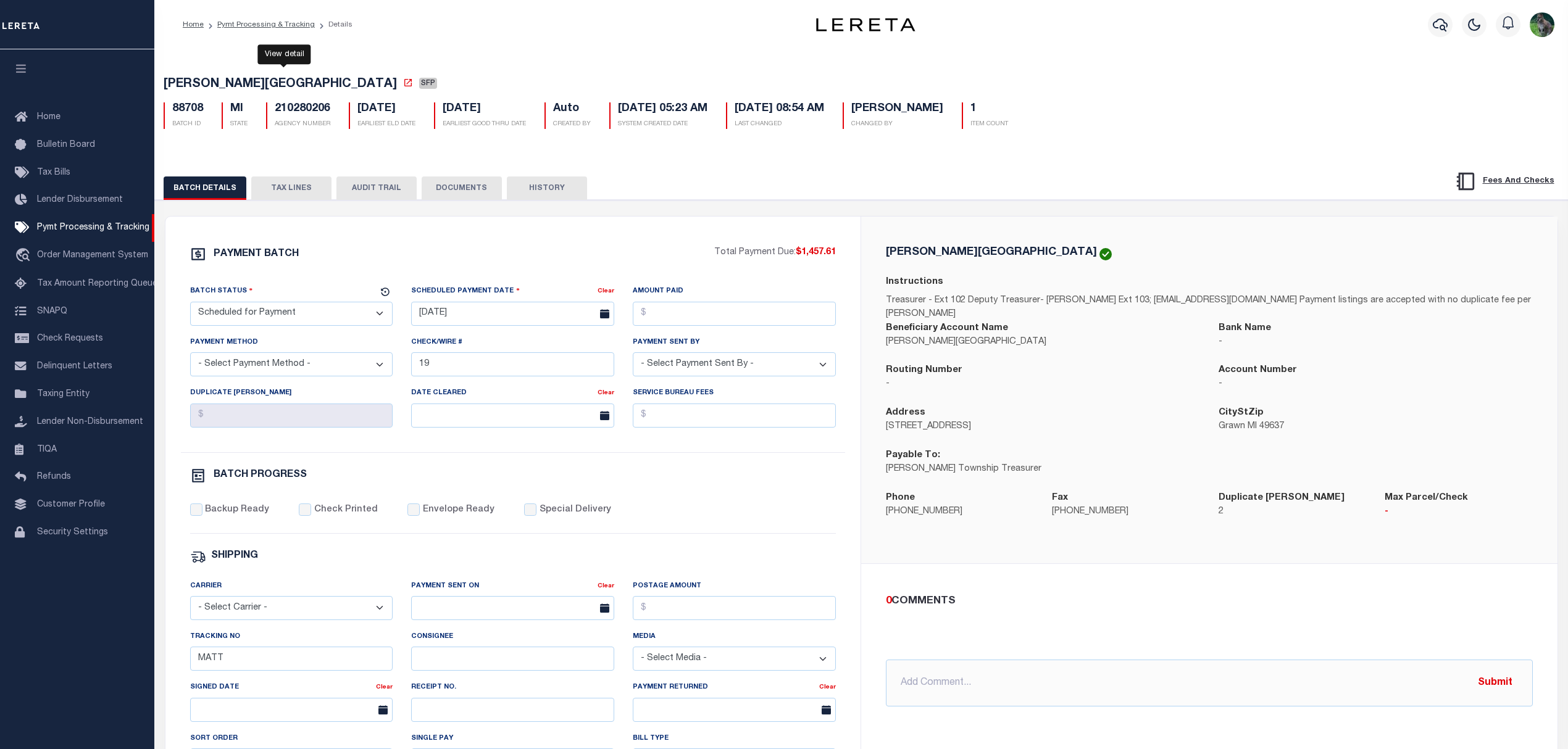
click at [403, 92] on link at bounding box center [409, 85] width 13 height 12
click at [276, 191] on button "TAX LINES" at bounding box center [291, 188] width 80 height 23
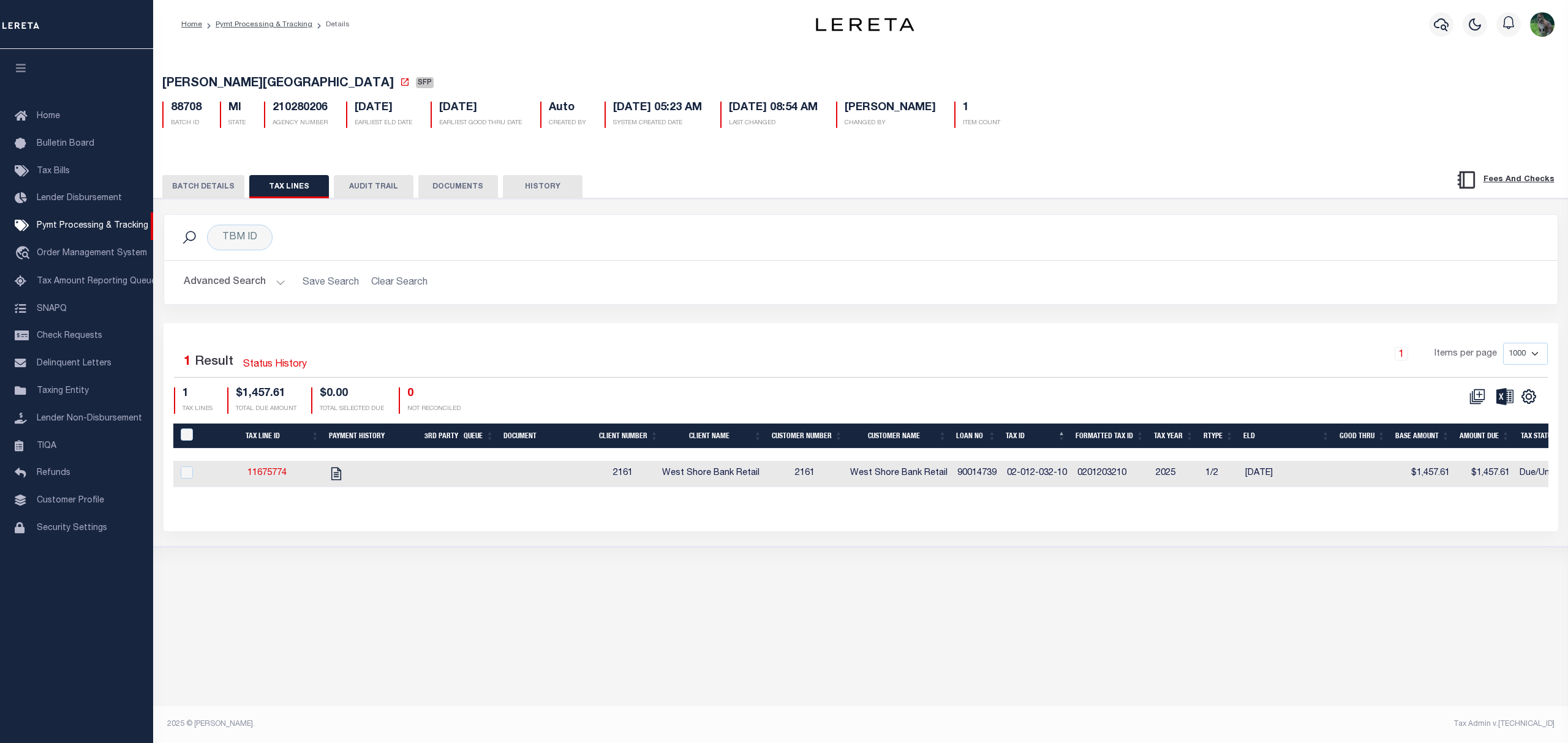
click at [214, 177] on div "BATCH DETAILS TAX LINES AUDIT TRAIL DOCUMENTS HISTORY" at bounding box center [861, 182] width 1445 height 32
click at [216, 185] on button "BATCH DETAILS" at bounding box center [203, 186] width 82 height 23
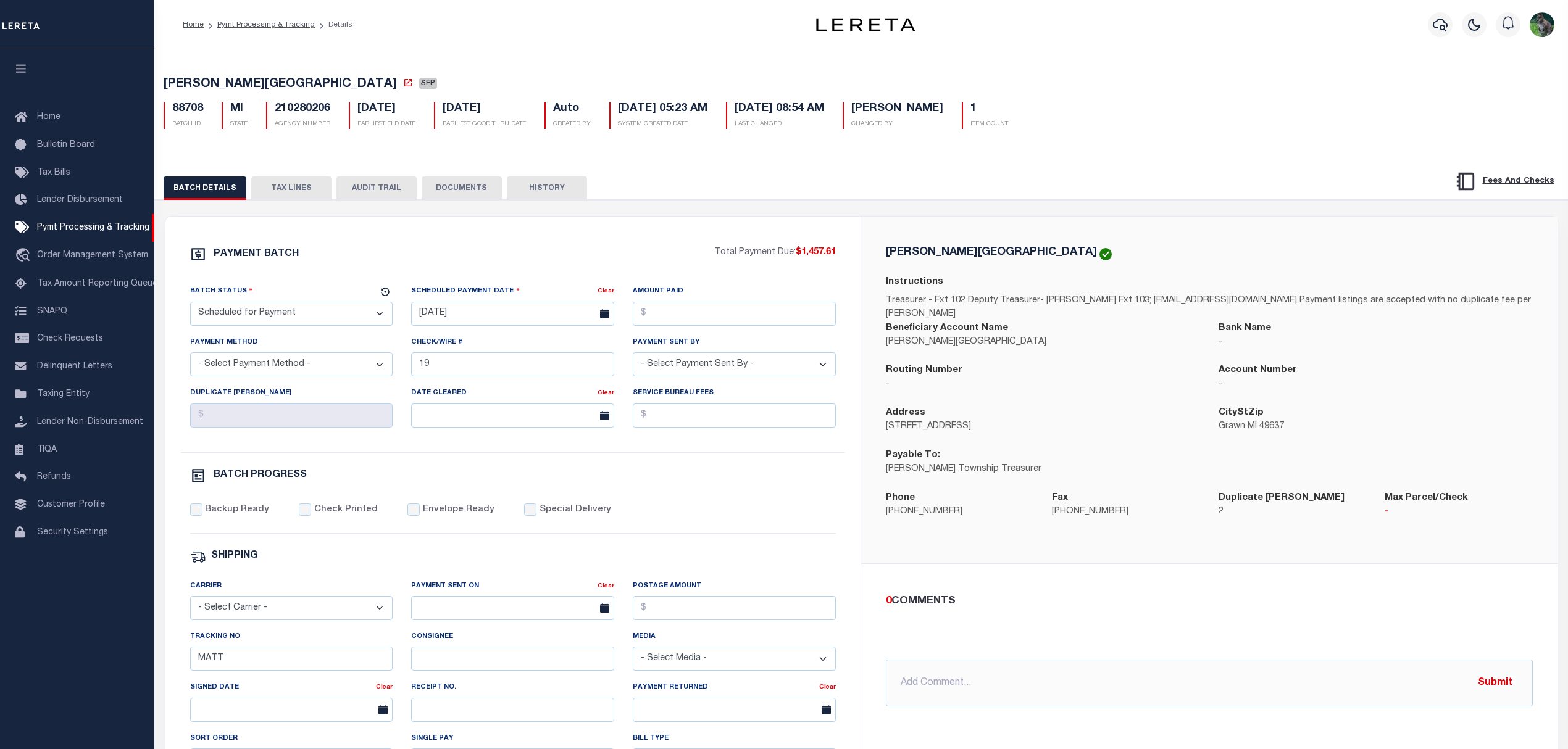
click at [191, 89] on span "[PERSON_NAME][GEOGRAPHIC_DATA]" at bounding box center [280, 85] width 234 height 12
drag, startPoint x: 191, startPoint y: 89, endPoint x: 220, endPoint y: 85, distance: 29.3
click at [220, 85] on span "[PERSON_NAME][GEOGRAPHIC_DATA]" at bounding box center [280, 85] width 234 height 12
copy span "[PERSON_NAME][GEOGRAPHIC_DATA]"
click at [318, 322] on select "- Select Status - Scheduled for Payment Ready For Payment Payment Sent Cleared …" at bounding box center [292, 314] width 203 height 24
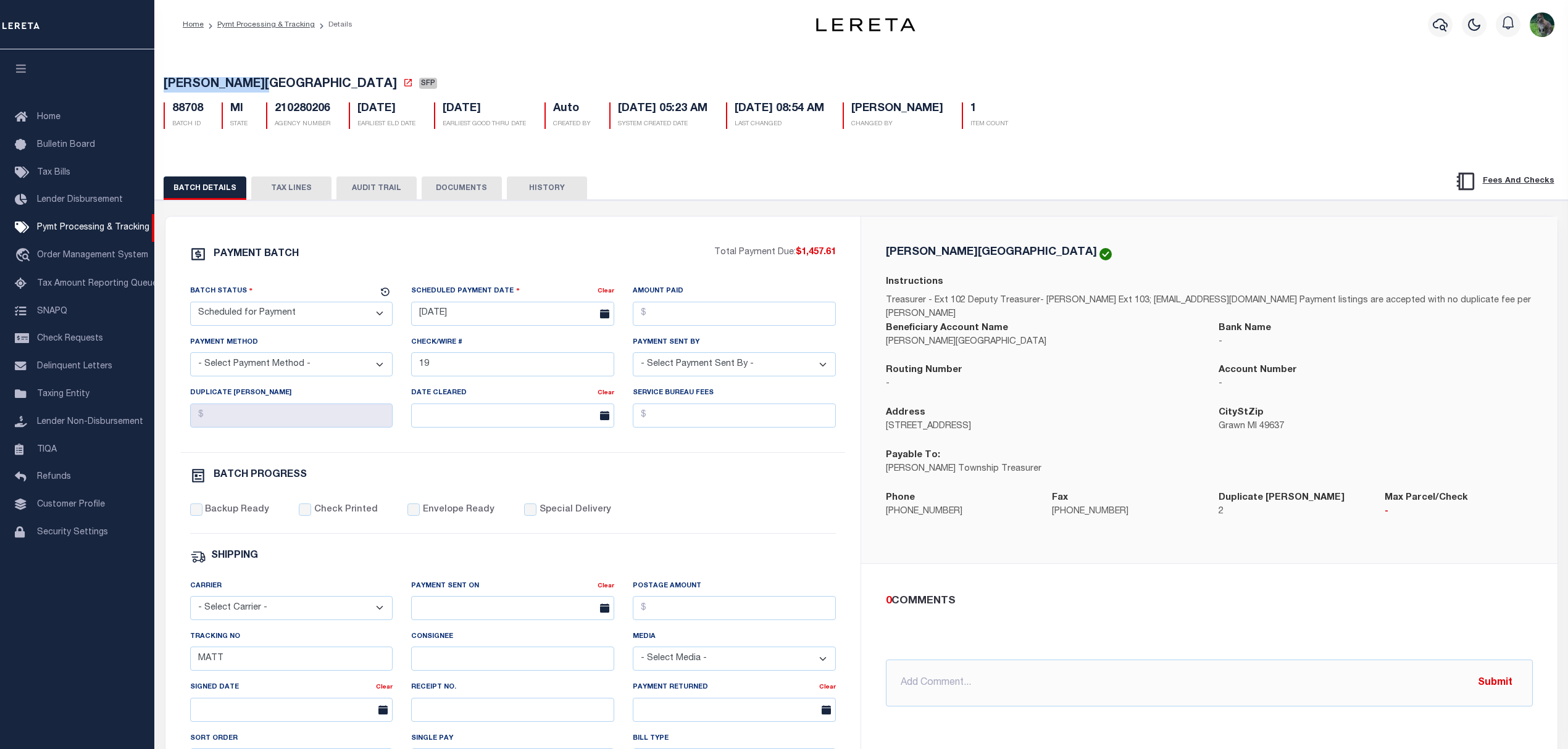
select select "RFP"
click at [190, 306] on select "- Select Status - Scheduled for Payment Ready For Payment Payment Sent Cleared …" at bounding box center [292, 314] width 203 height 24
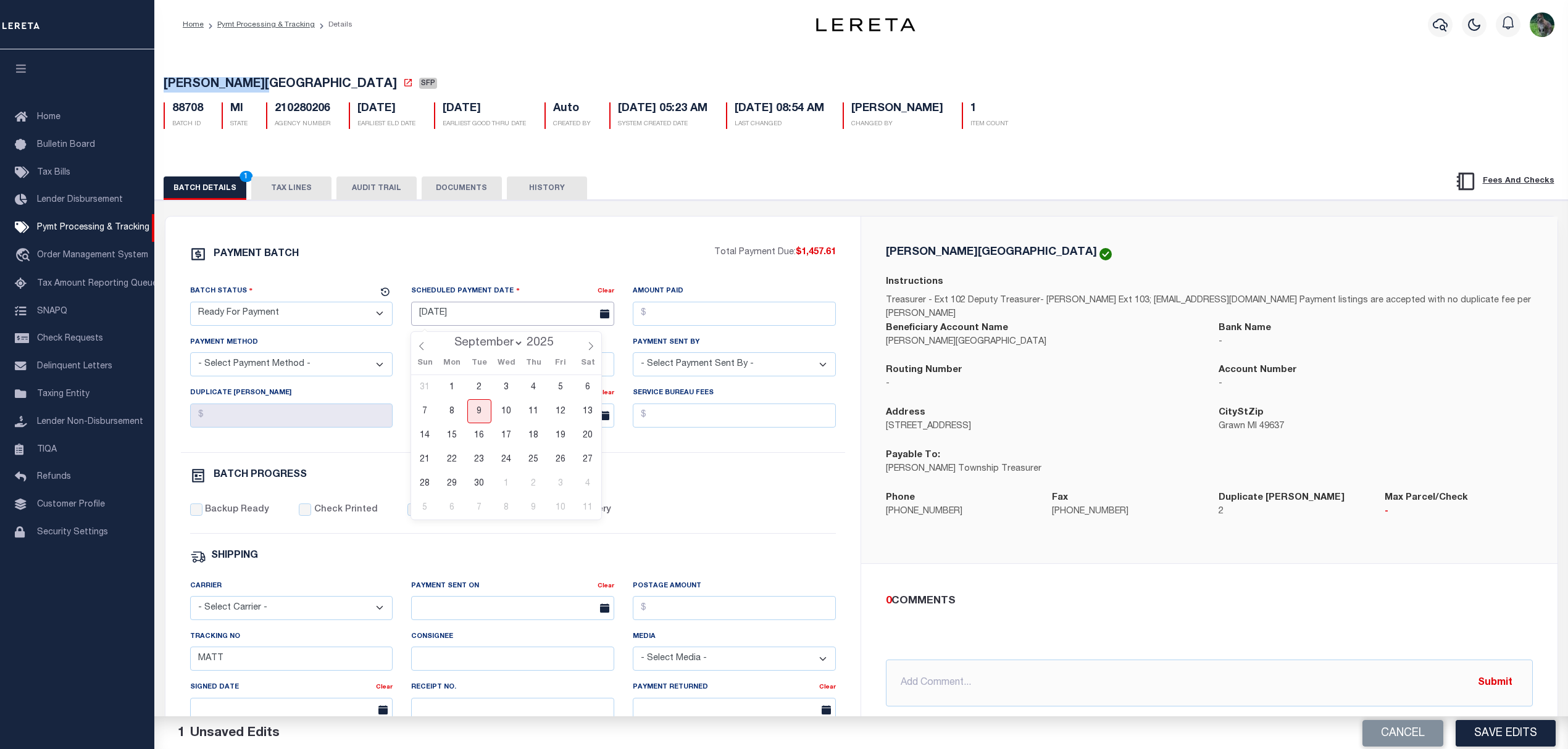
drag, startPoint x: 470, startPoint y: 316, endPoint x: 495, endPoint y: 359, distance: 49.7
click at [470, 316] on input "[DATE]" at bounding box center [513, 314] width 203 height 24
click at [487, 421] on span "9" at bounding box center [479, 411] width 24 height 24
type input "[DATE]"
click at [695, 324] on input "Amount Paid" at bounding box center [734, 314] width 203 height 24
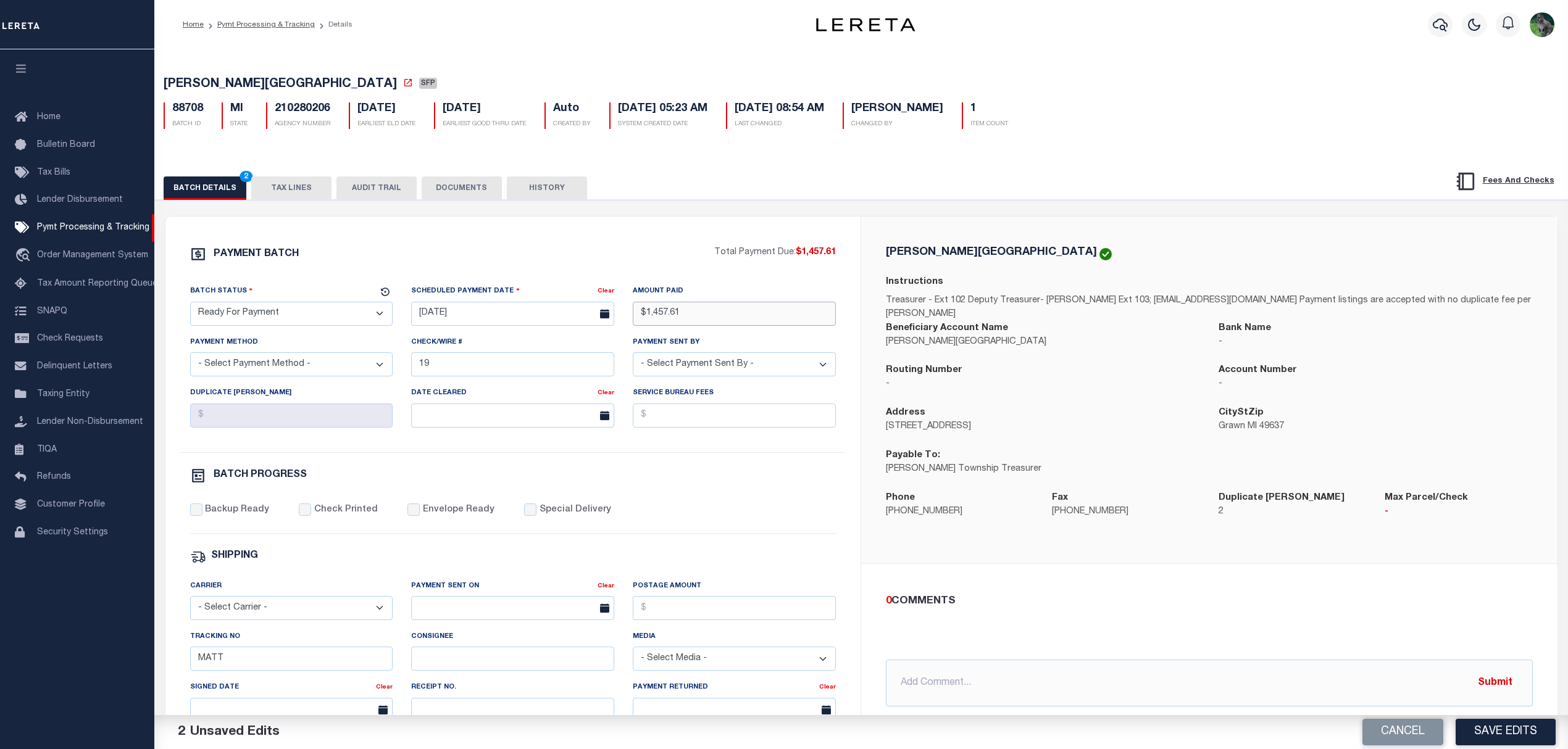
type input "$1,457.61"
select select "CHK"
select select "[PERSON_NAME]"
click at [257, 515] on label "Backup Ready" at bounding box center [237, 510] width 64 height 13
click at [203, 515] on input "Backup Ready" at bounding box center [196, 510] width 12 height 12
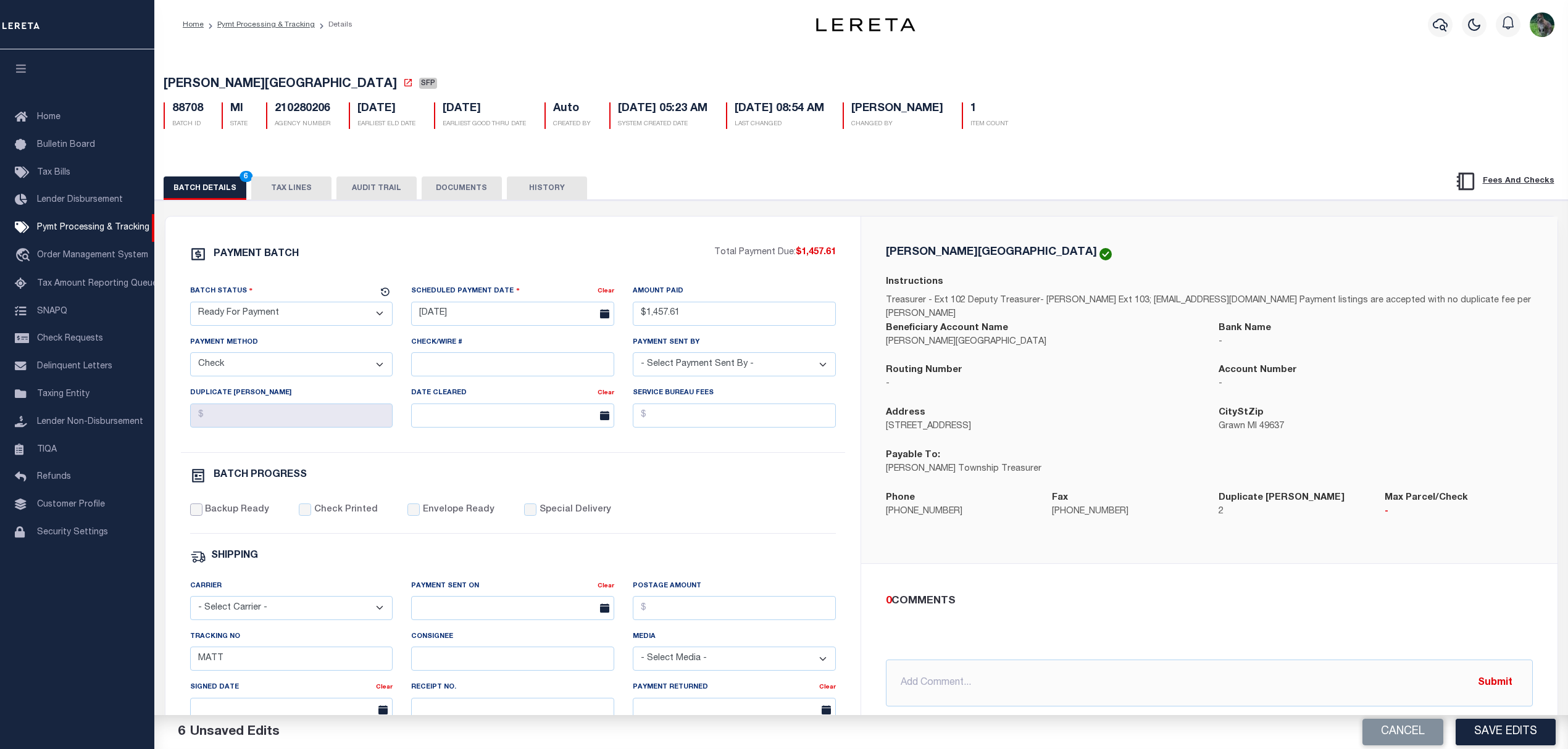
checkbox input "true"
drag, startPoint x: 245, startPoint y: 670, endPoint x: 191, endPoint y: 670, distance: 54.0
click at [197, 670] on input "MATT" at bounding box center [292, 658] width 203 height 24
drag, startPoint x: 1088, startPoint y: 565, endPoint x: 1108, endPoint y: 567, distance: 20.1
click at [1090, 563] on div "[PERSON_NAME][GEOGRAPHIC_DATA] Instructions Treasurer - Ext 102 Deputy Treasure…" at bounding box center [1209, 390] width 696 height 347
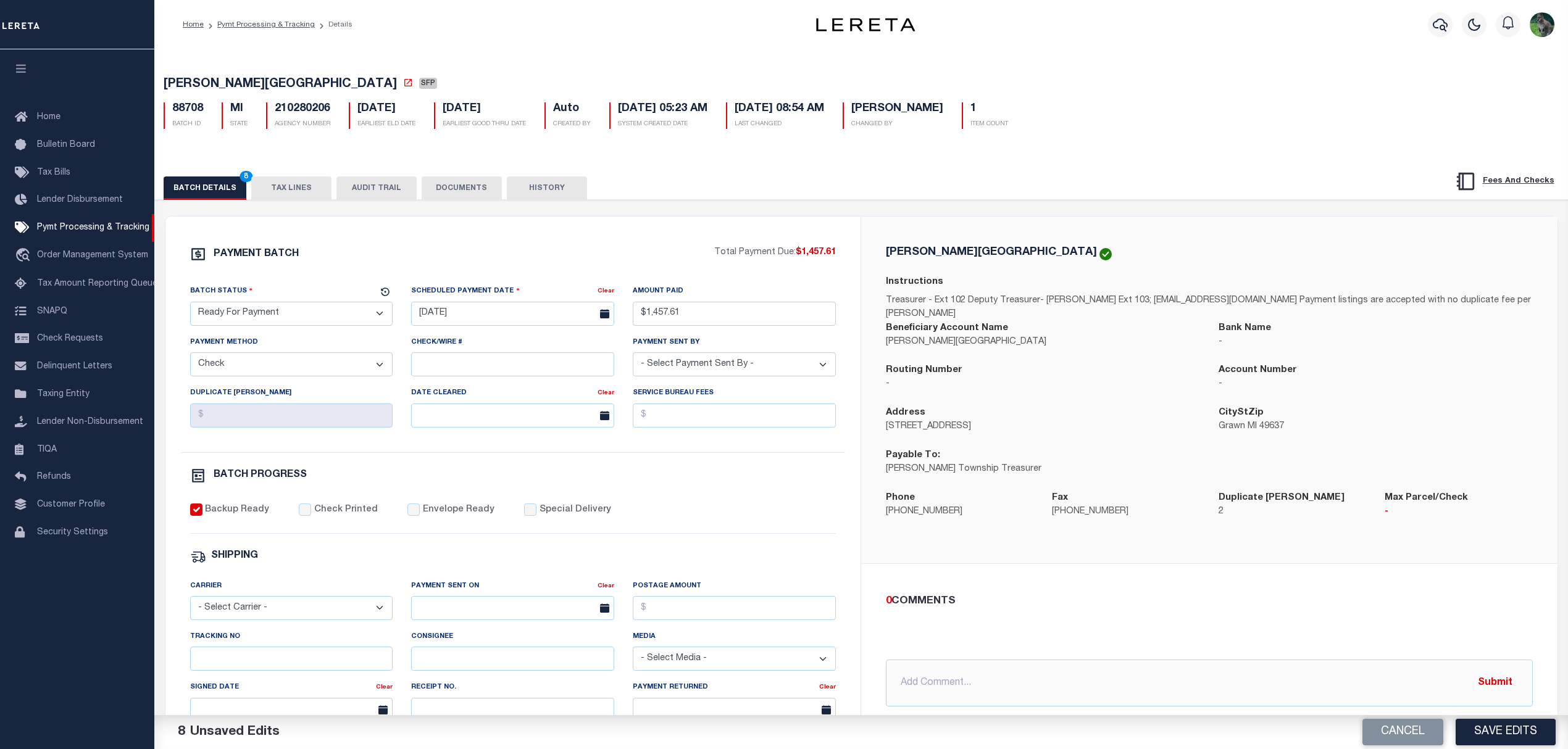
click at [1497, 734] on button "Save Edits" at bounding box center [1505, 732] width 100 height 26
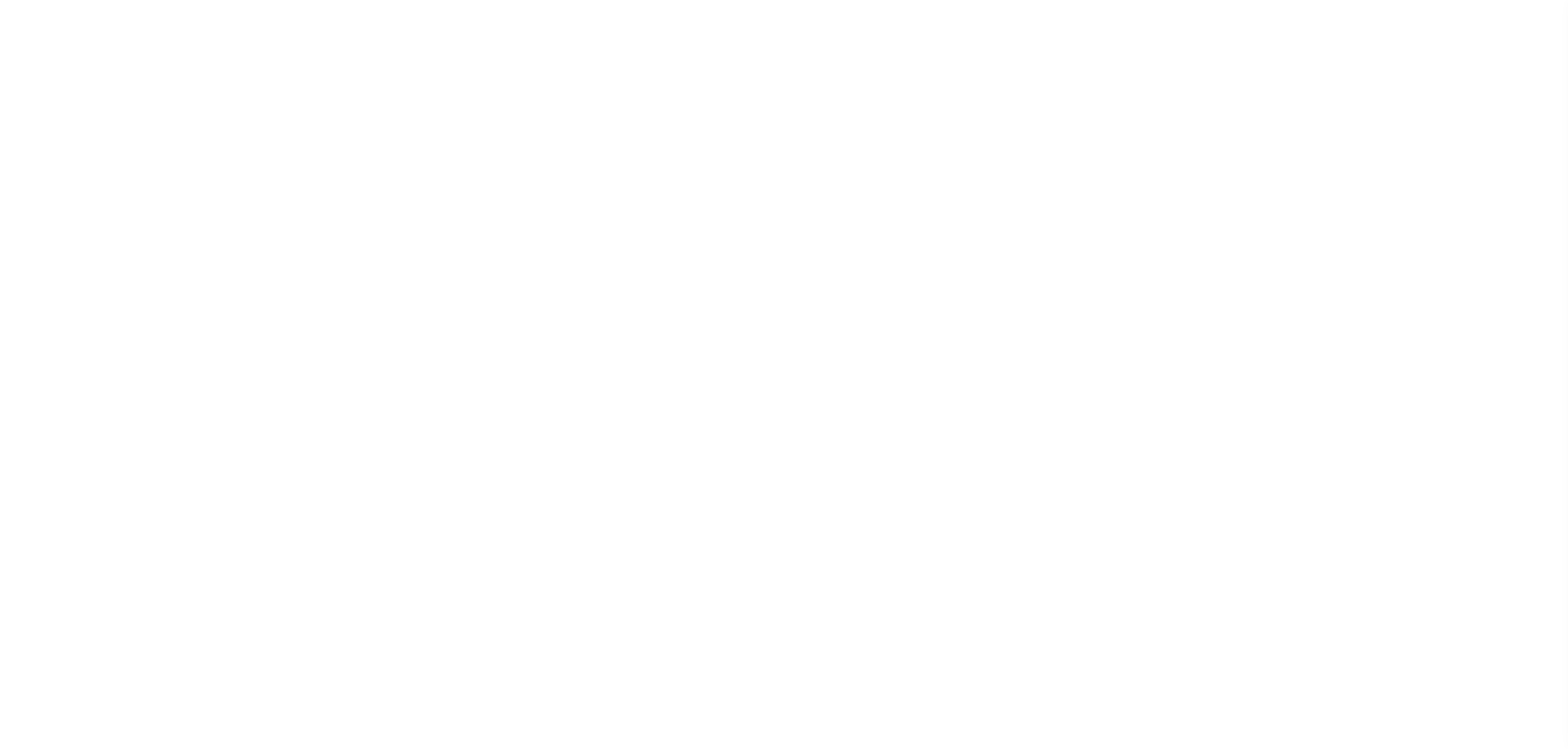
select select "SFP"
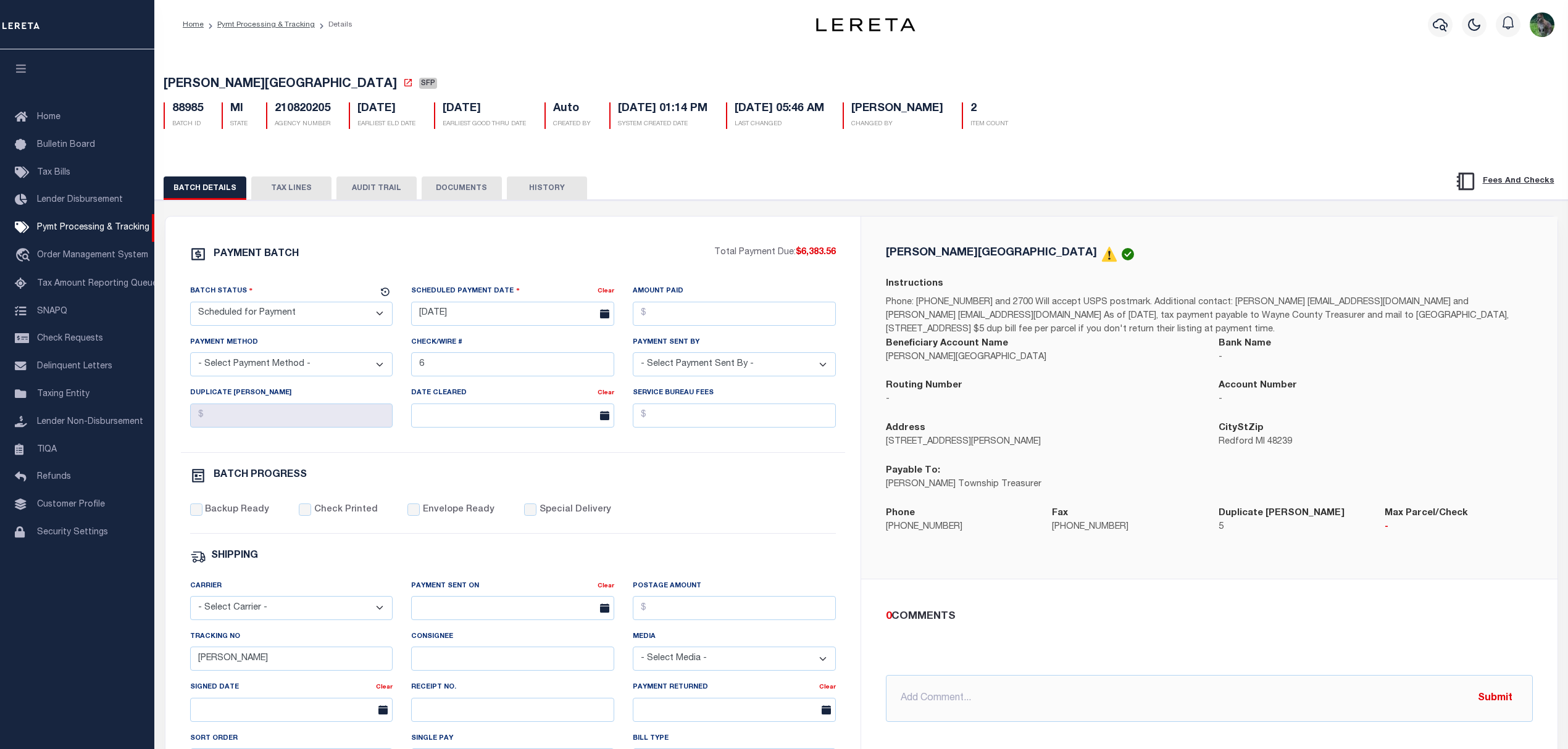
click at [182, 79] on span "[PERSON_NAME][GEOGRAPHIC_DATA]" at bounding box center [280, 85] width 234 height 12
drag, startPoint x: 182, startPoint y: 79, endPoint x: 242, endPoint y: 75, distance: 60.1
click at [242, 75] on div "[PERSON_NAME][GEOGRAPHIC_DATA] SFP 88985 BATCH ID MI STATE 210820205 2" at bounding box center [862, 100] width 1425 height 77
copy span "[PERSON_NAME][GEOGRAPHIC_DATA]"
click at [493, 317] on input "[DATE]" at bounding box center [513, 314] width 203 height 24
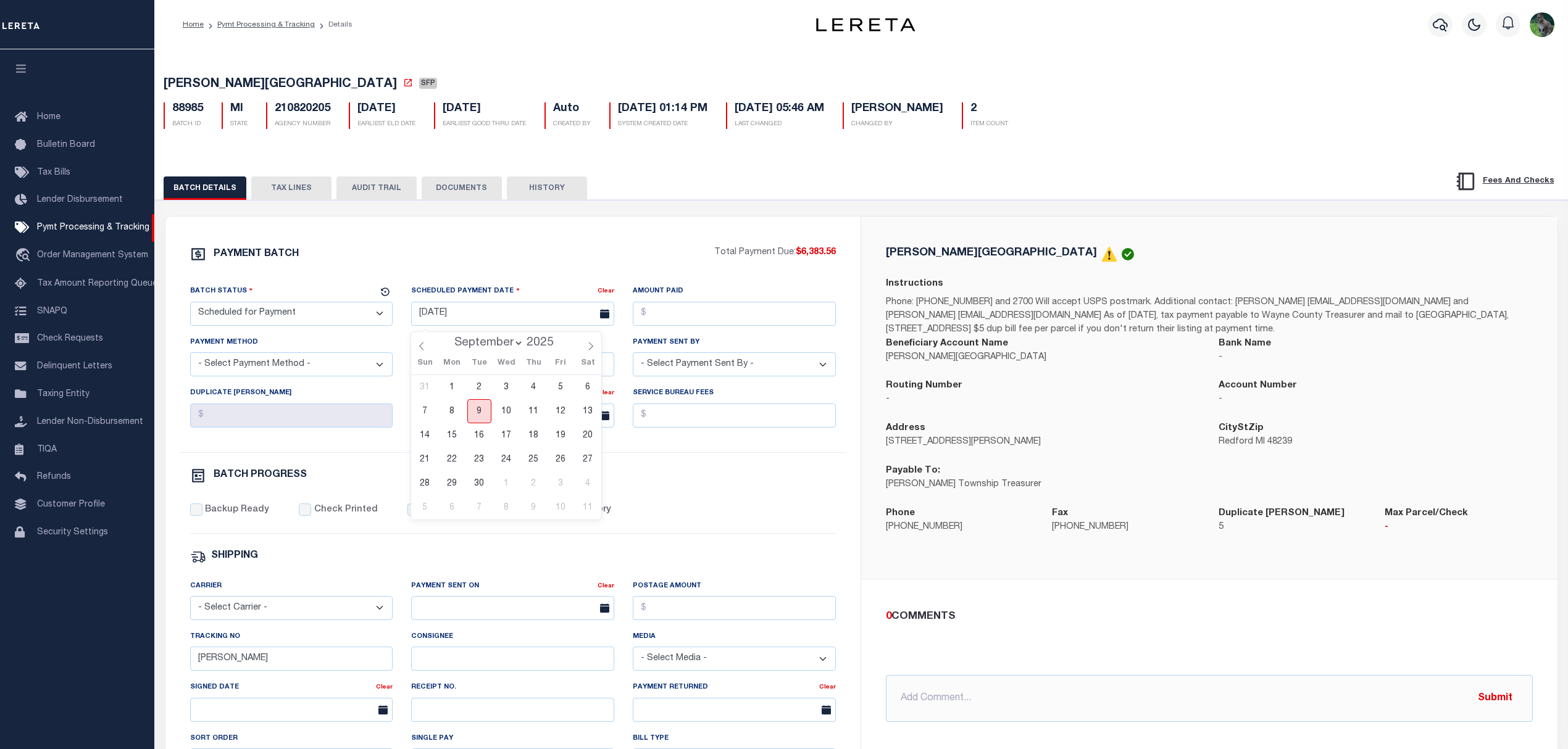
click at [472, 405] on span "9" at bounding box center [479, 411] width 24 height 24
type input "[DATE]"
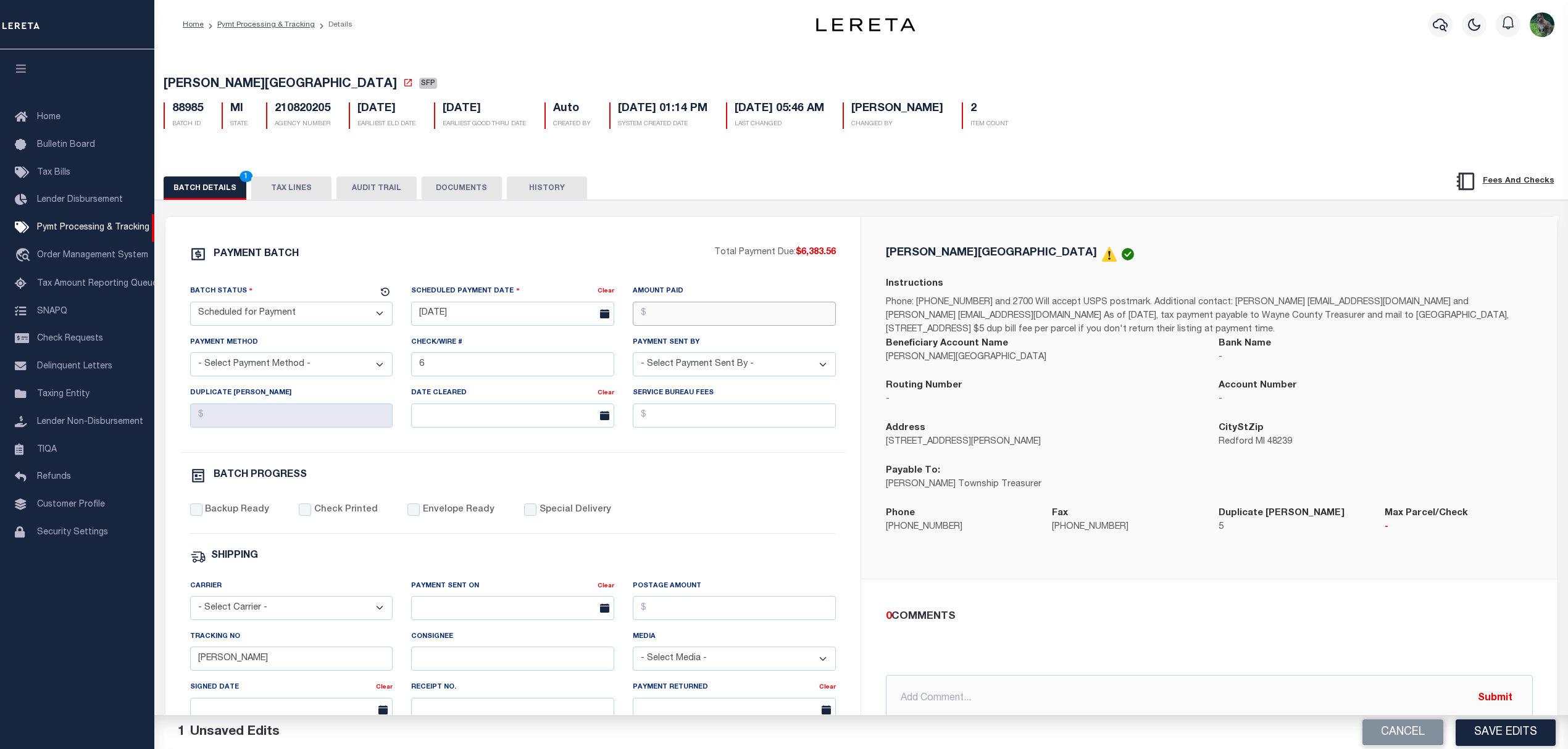
drag, startPoint x: 702, startPoint y: 317, endPoint x: 717, endPoint y: 316, distance: 15.0
click at [702, 317] on input "Amount Paid" at bounding box center [734, 314] width 203 height 24
type input "$6,383.56"
select select "CHK"
select select "[PERSON_NAME]"
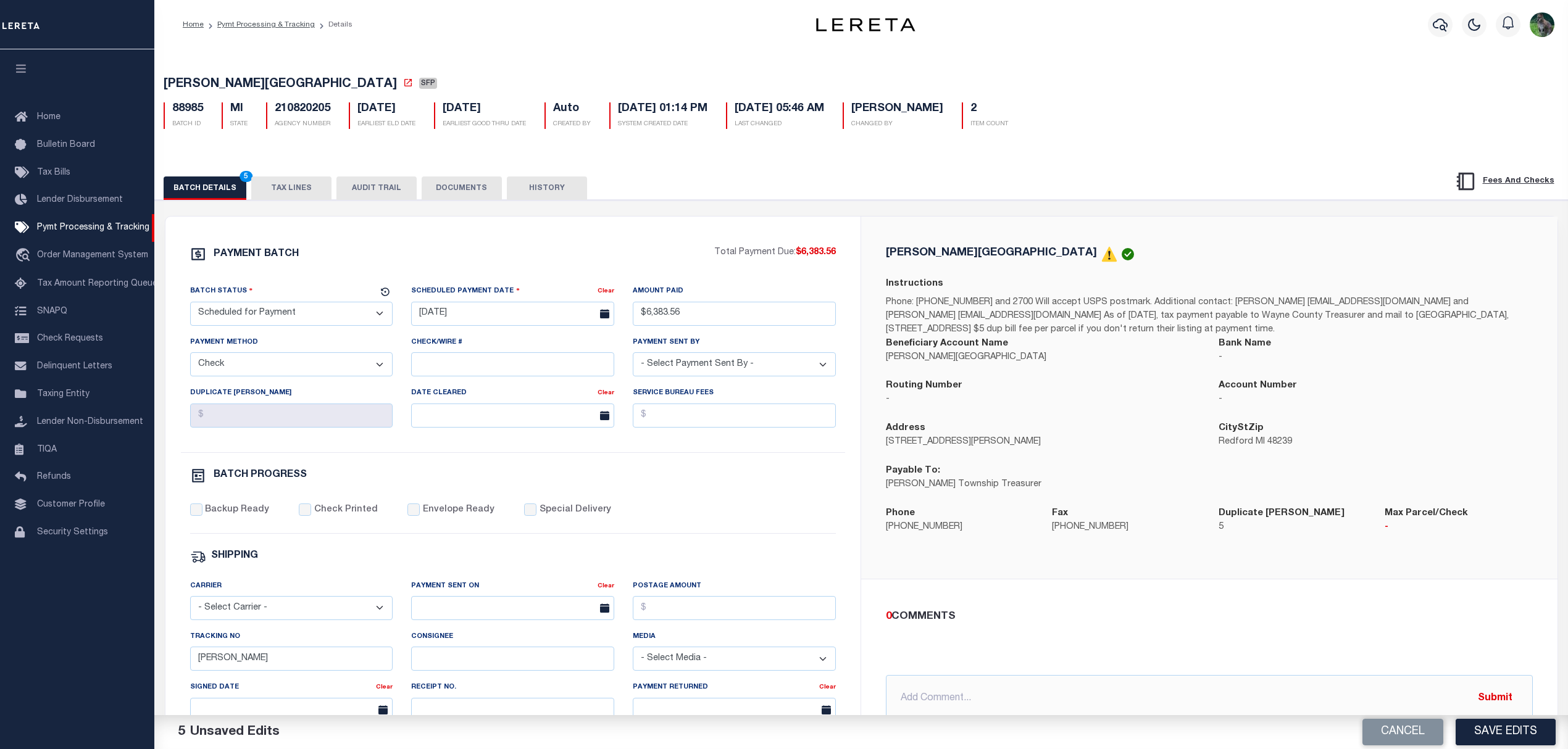
click at [243, 517] on label "Backup Ready" at bounding box center [237, 510] width 64 height 13
click at [203, 516] on input "Backup Ready" at bounding box center [196, 510] width 12 height 12
checkbox input "true"
drag, startPoint x: 240, startPoint y: 673, endPoint x: 170, endPoint y: 681, distance: 70.5
click at [210, 671] on input "[PERSON_NAME]" at bounding box center [292, 658] width 203 height 24
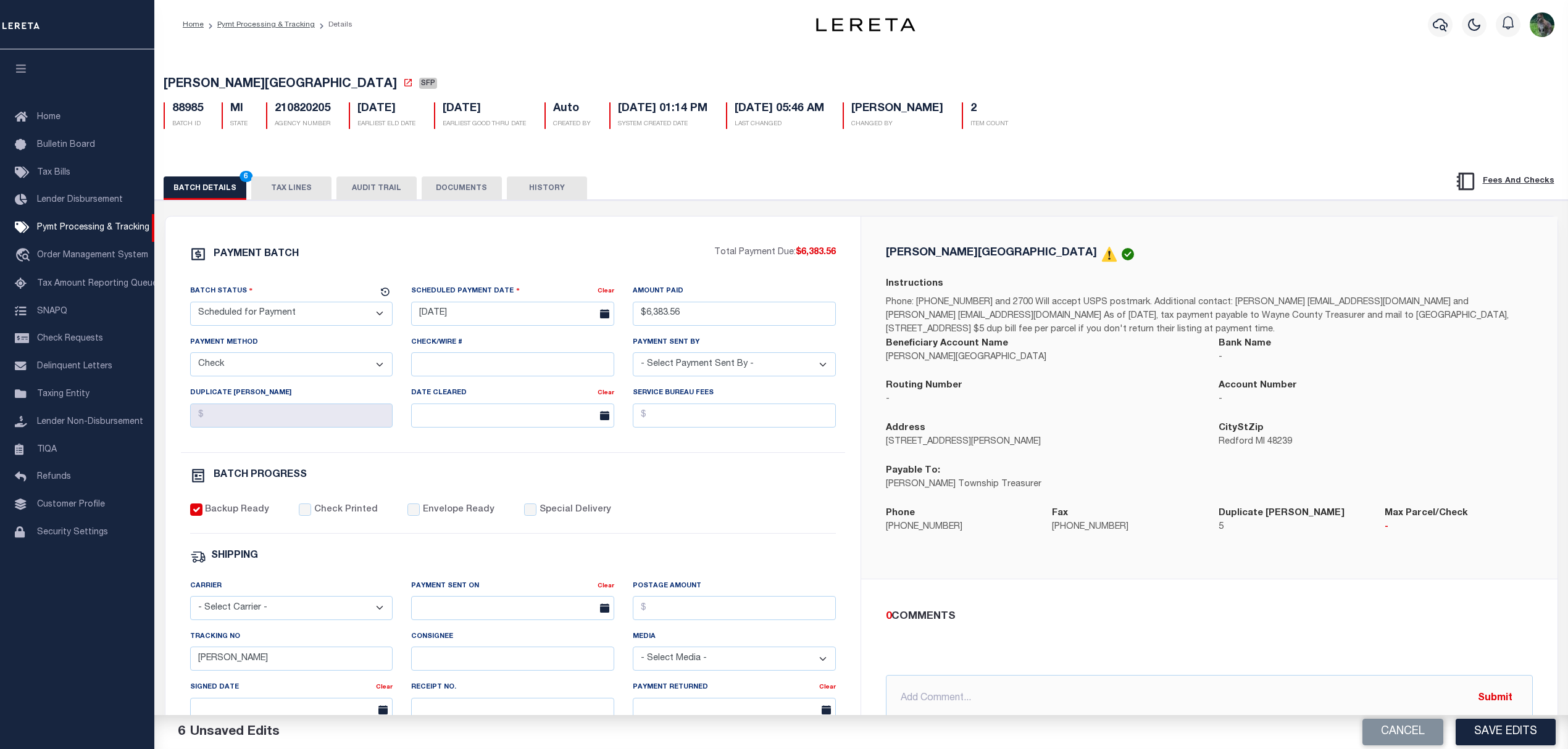
drag, startPoint x: 170, startPoint y: 681, endPoint x: 152, endPoint y: 684, distance: 18.2
click at [152, 684] on div "Home Pymt Processing & Tracking Details Profile Sign out" at bounding box center [784, 518] width 1568 height 1036
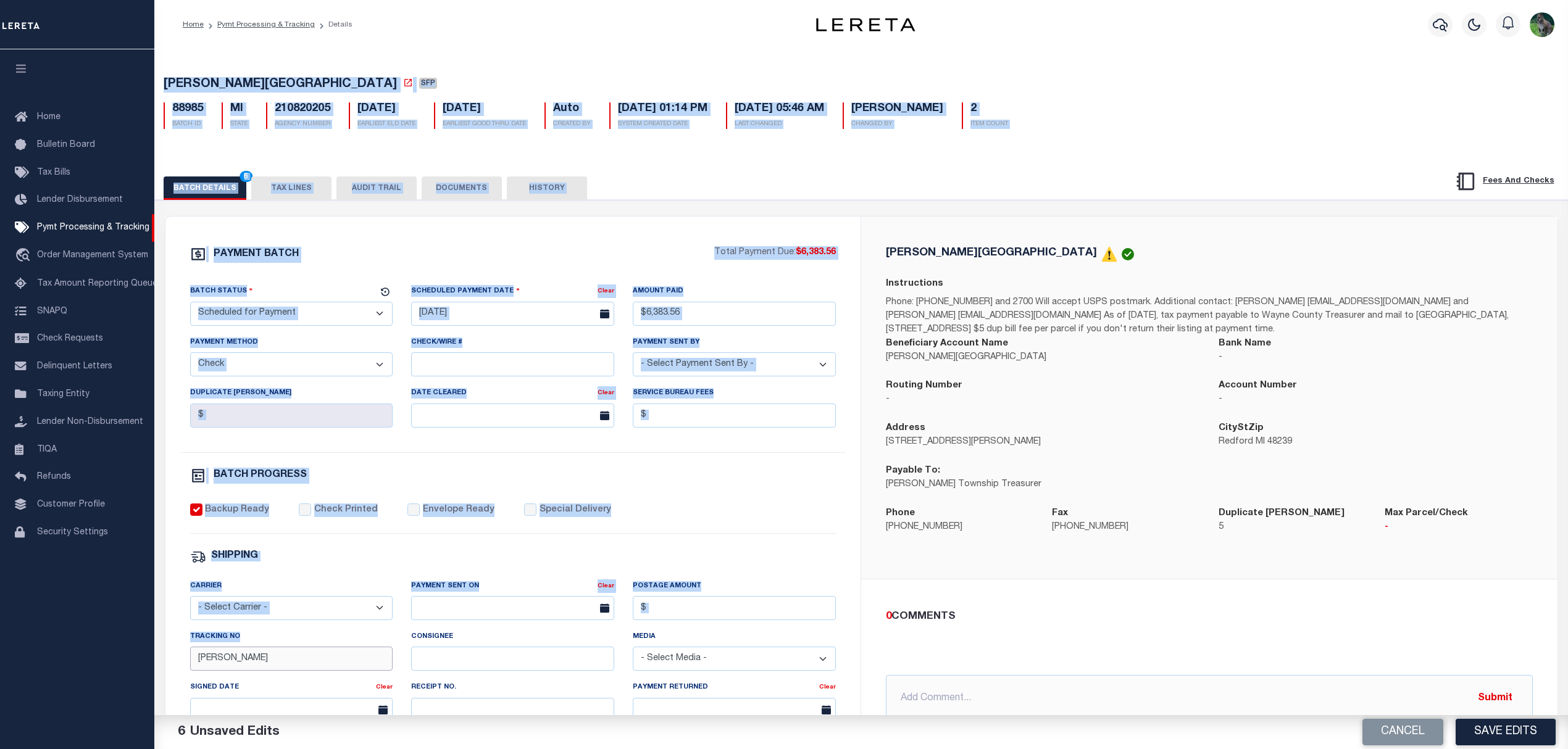
click at [285, 671] on input "[PERSON_NAME]" at bounding box center [292, 658] width 203 height 24
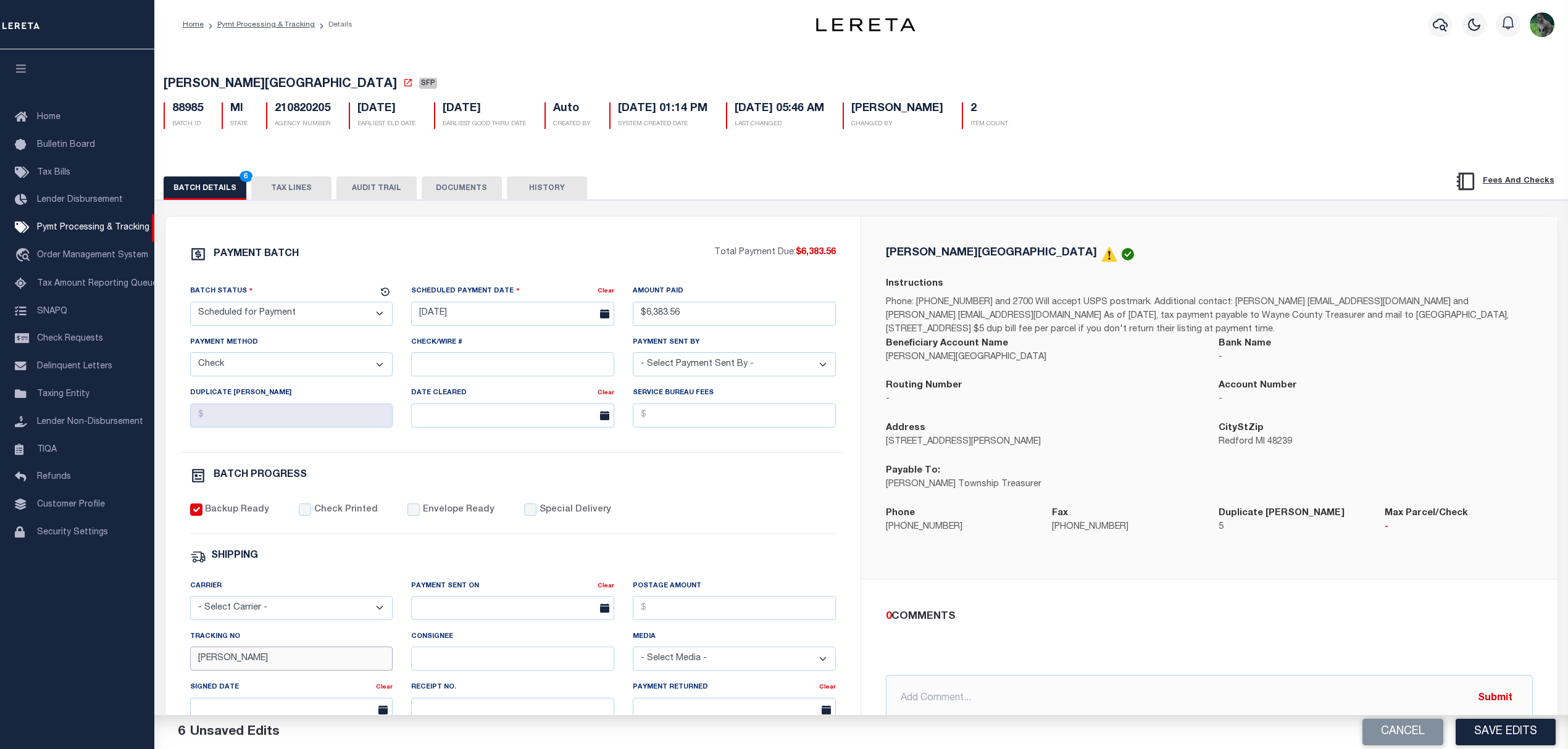
drag, startPoint x: 218, startPoint y: 665, endPoint x: 158, endPoint y: 655, distance: 60.8
click at [154, 657] on div "Home Pymt Processing & Tracking Details Profile Sign out" at bounding box center [784, 518] width 1568 height 1036
click at [801, 500] on div "PAYMENT BATCH Total Payment Due: $6,383.56 Batch Status - Select Status -" at bounding box center [513, 577] width 666 height 663
click at [197, 83] on span "[PERSON_NAME][GEOGRAPHIC_DATA]" at bounding box center [280, 85] width 234 height 12
drag, startPoint x: 197, startPoint y: 83, endPoint x: 267, endPoint y: 80, distance: 70.1
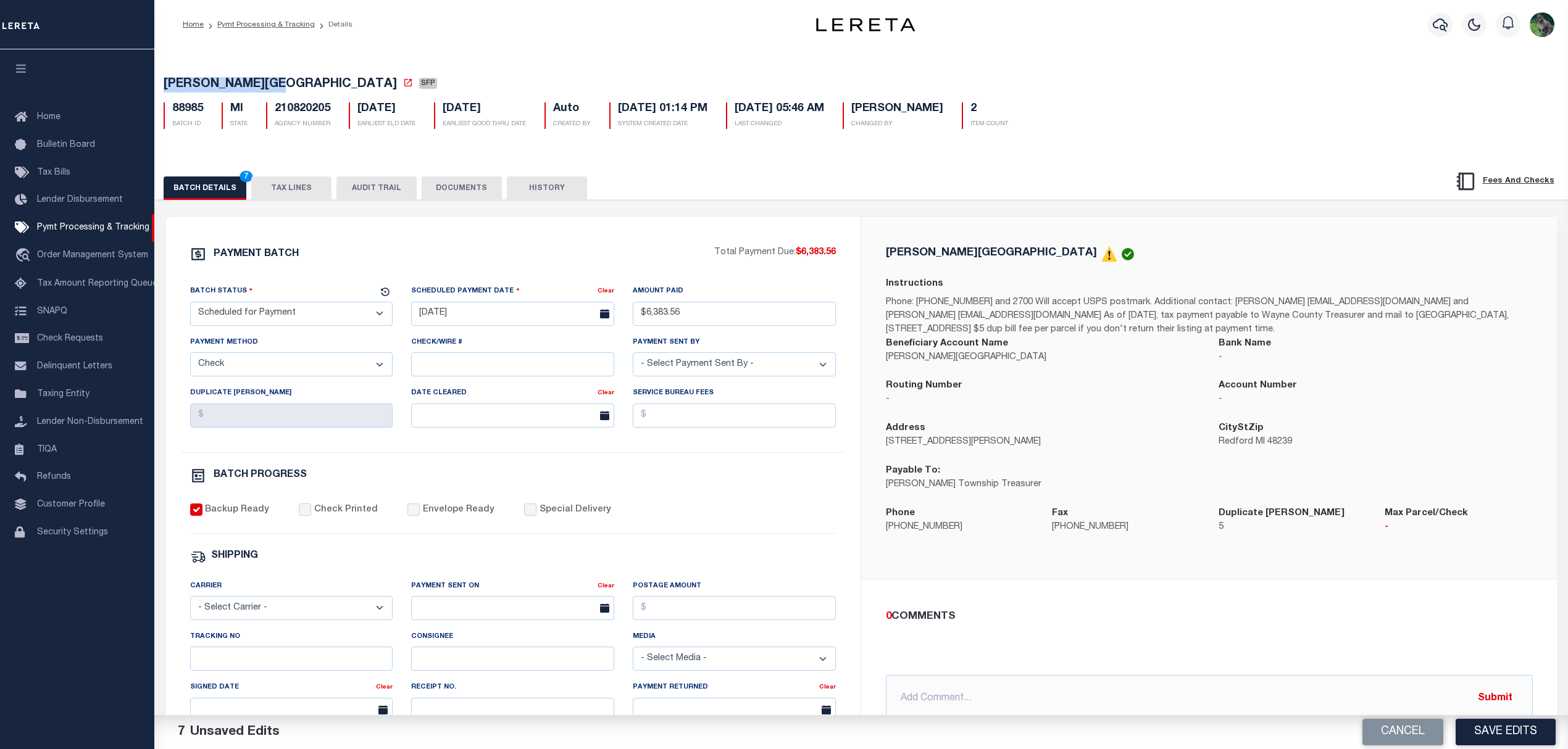
click at [267, 80] on span "[PERSON_NAME][GEOGRAPHIC_DATA]" at bounding box center [280, 85] width 234 height 12
copy span "[PERSON_NAME][GEOGRAPHIC_DATA]"
click at [403, 87] on icon at bounding box center [408, 82] width 10 height 10
click at [300, 190] on button "TAX LINES" at bounding box center [291, 188] width 80 height 23
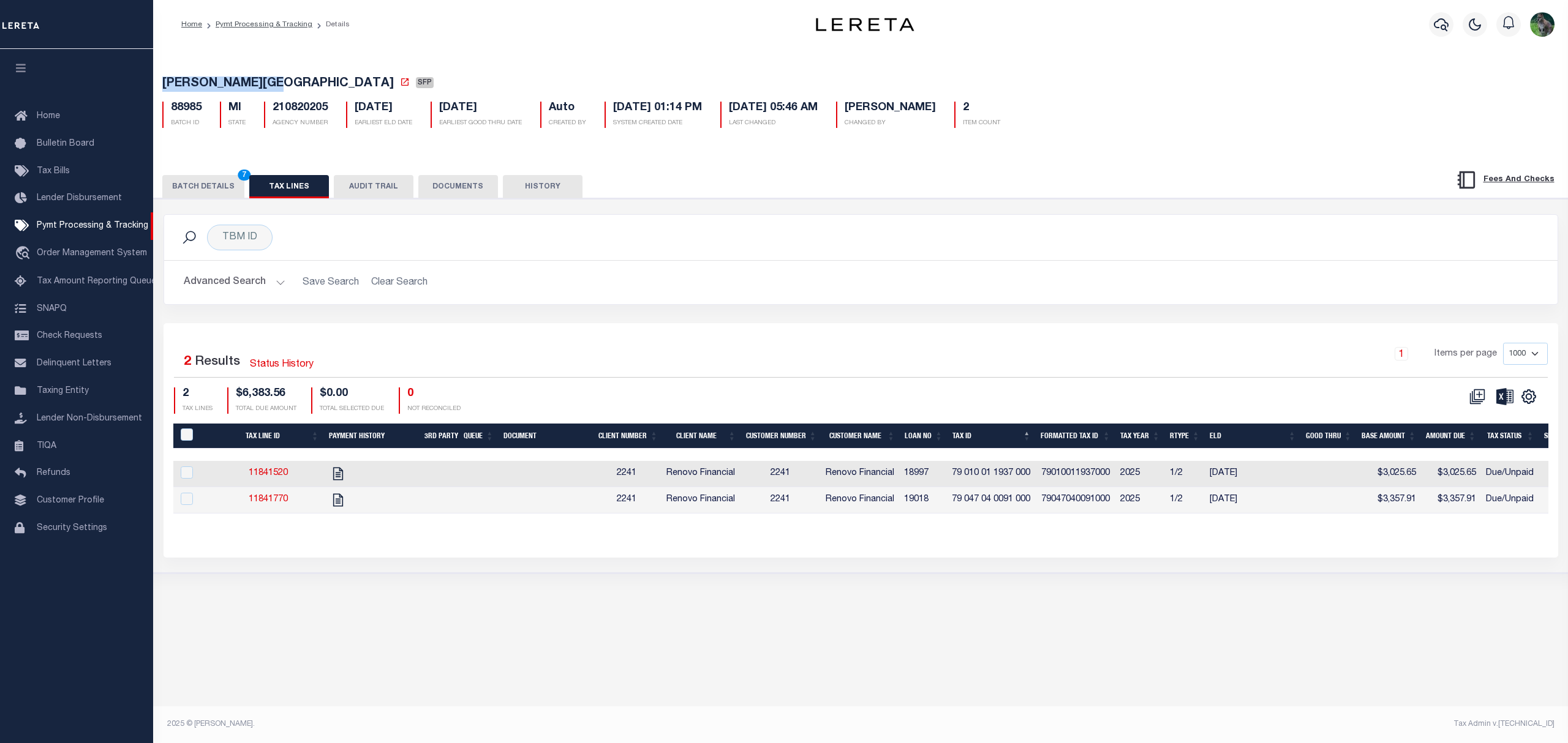
drag, startPoint x: 212, startPoint y: 199, endPoint x: 232, endPoint y: 193, distance: 20.9
click at [212, 199] on button "BATCH DETAILS 7" at bounding box center [203, 186] width 82 height 23
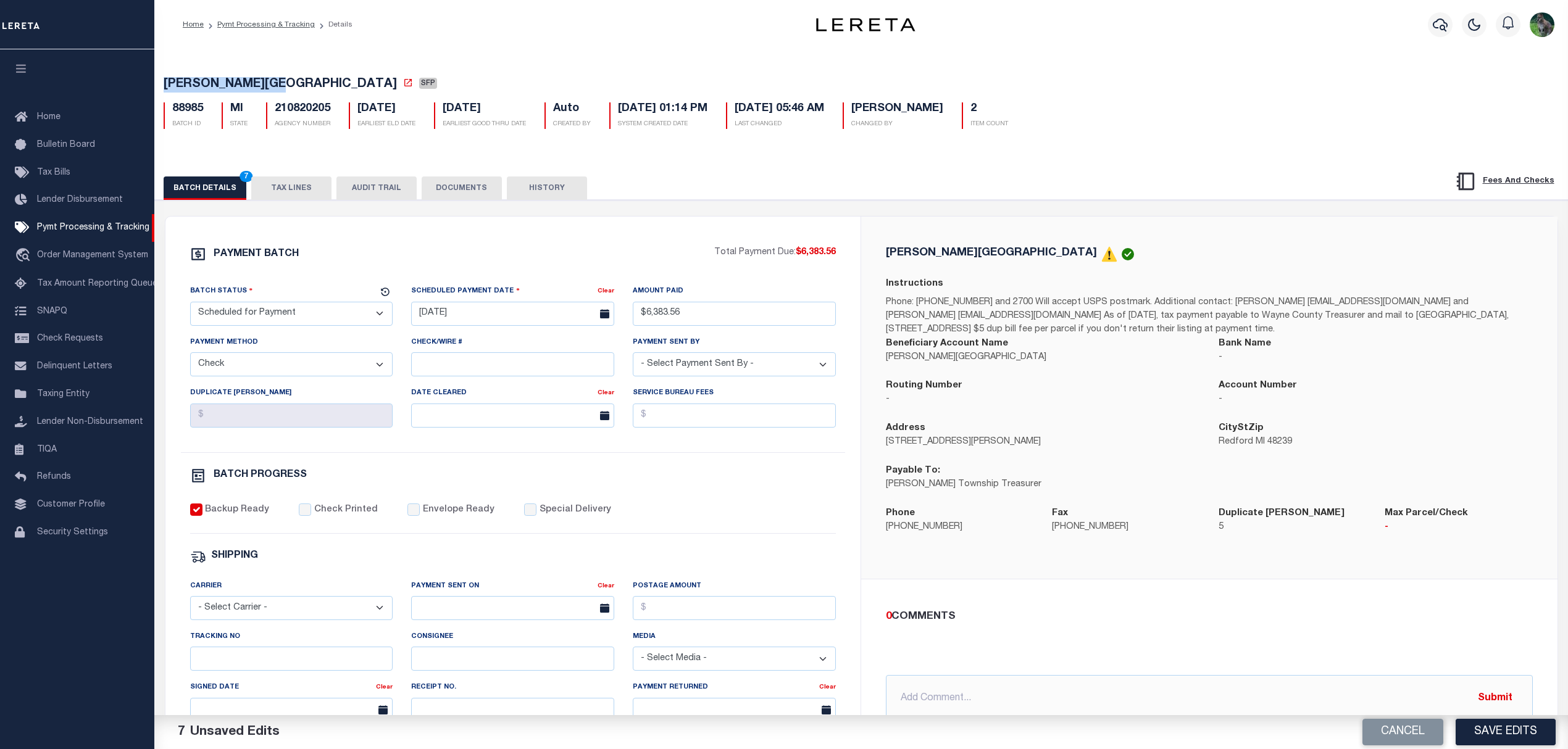
click at [287, 184] on button "TAX LINES" at bounding box center [291, 188] width 80 height 23
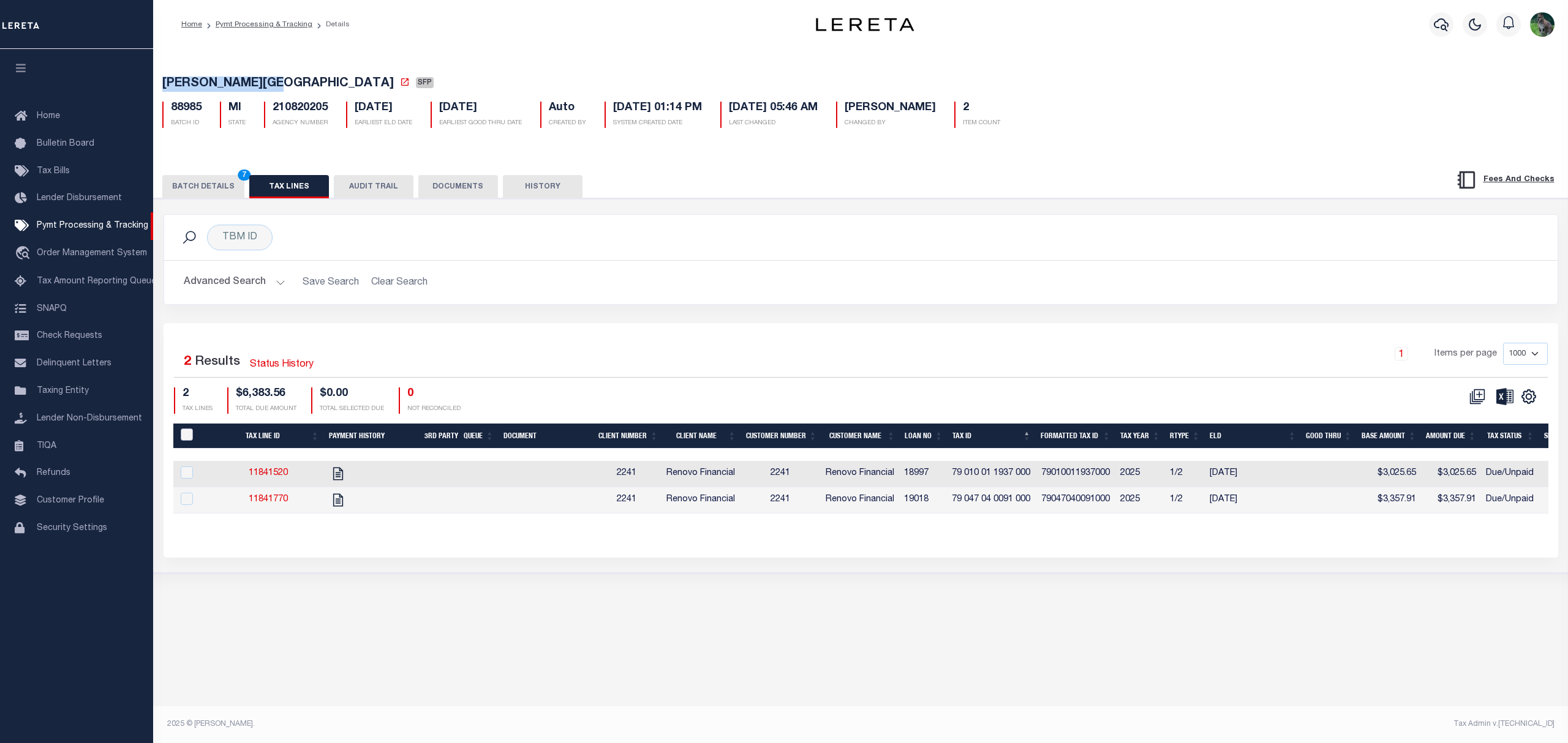
click at [189, 432] on input "PayeePaymentBatchId" at bounding box center [187, 435] width 12 height 12
checkbox input "true"
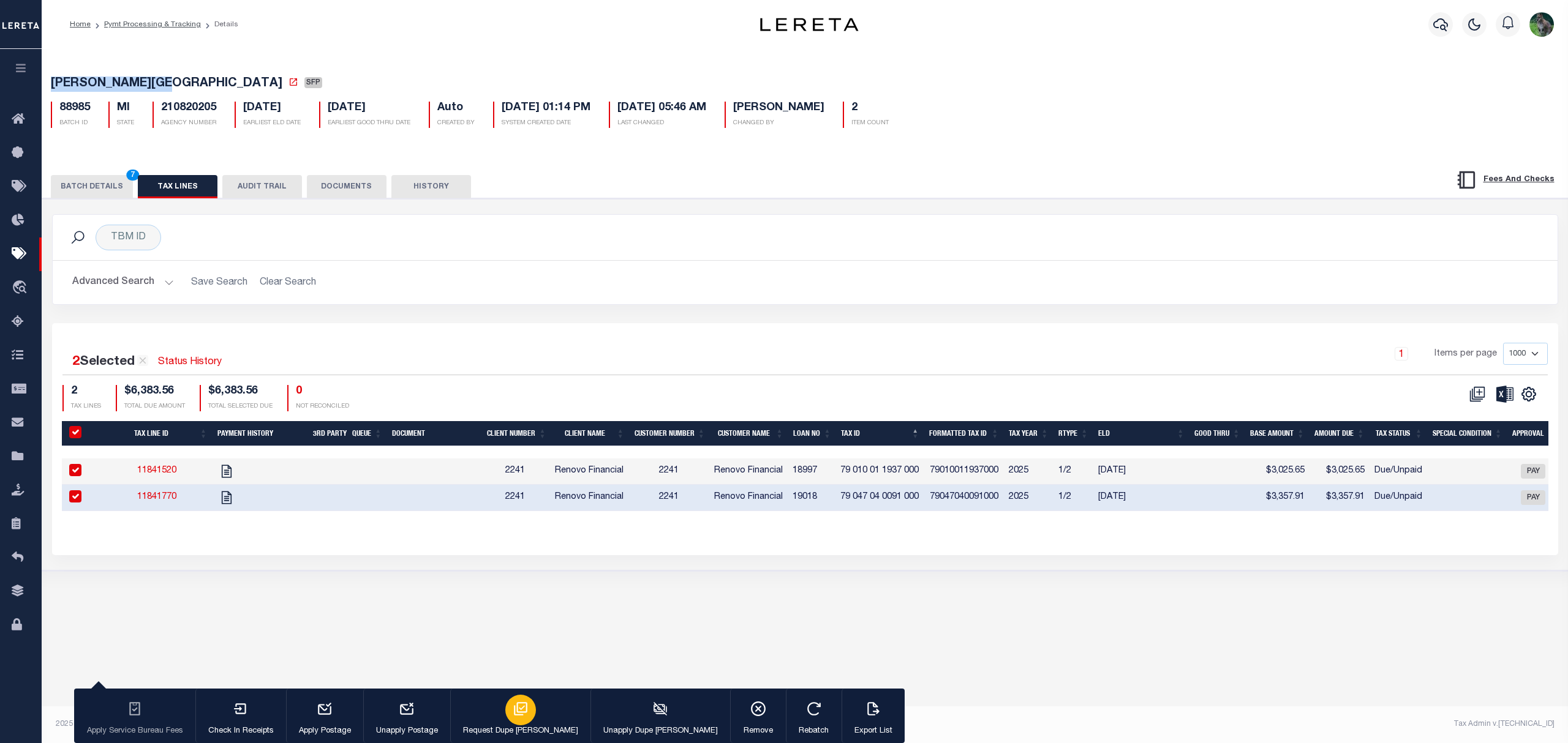
click at [513, 717] on icon "button" at bounding box center [521, 709] width 16 height 16
type input "[DATE]"
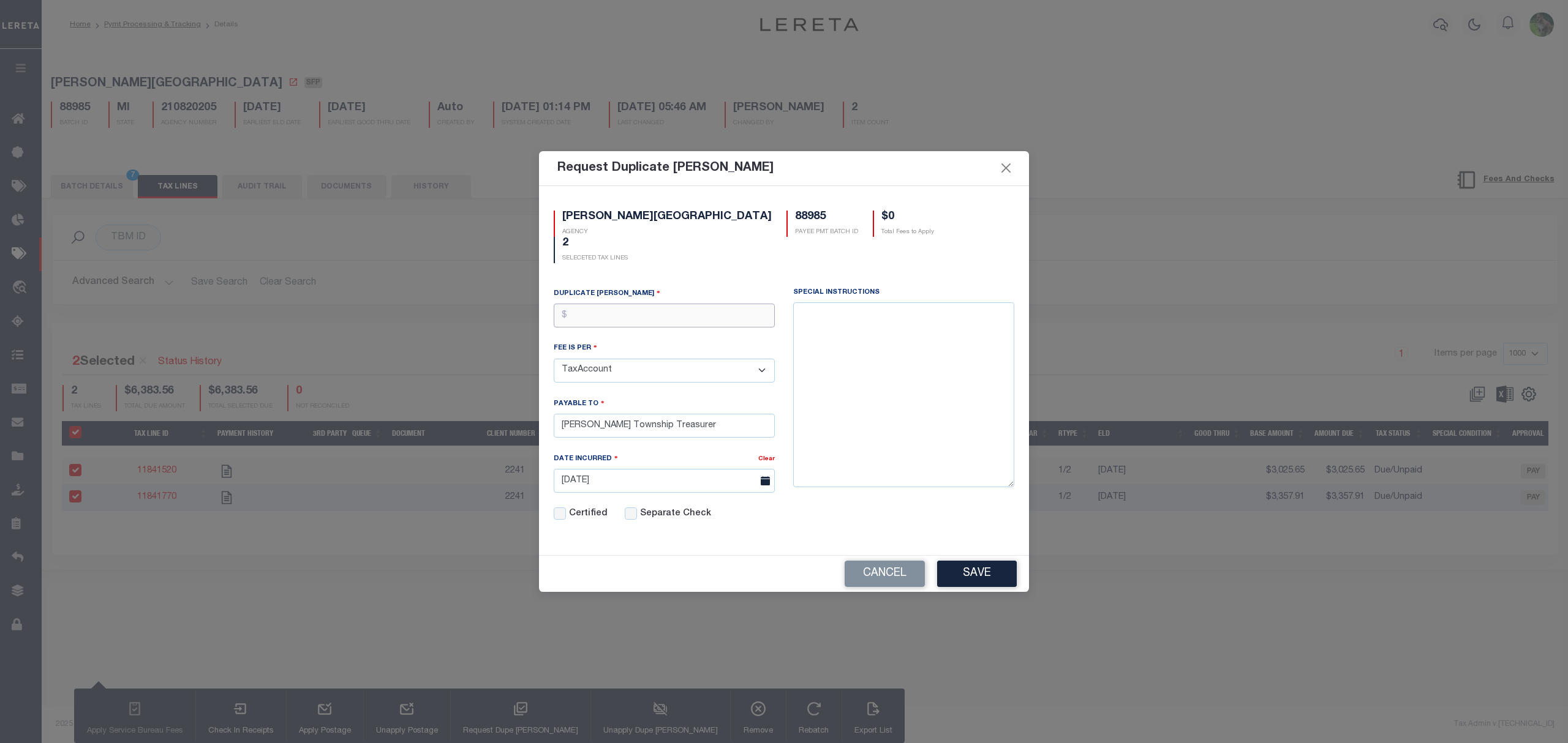
click at [628, 303] on input "text" at bounding box center [664, 315] width 221 height 24
type input "$"
type input "$5.00"
click at [969, 571] on button "Save" at bounding box center [977, 574] width 79 height 26
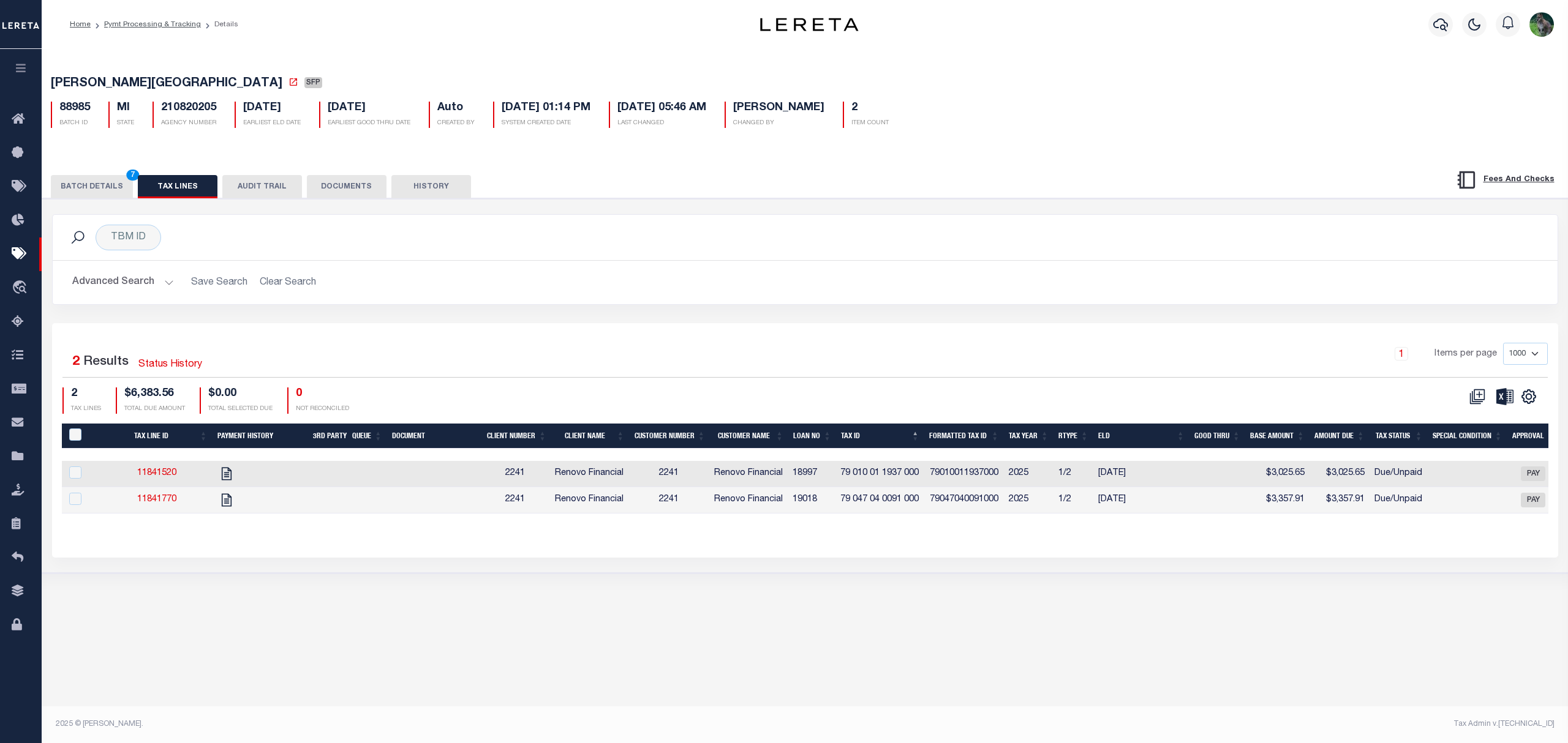
click at [103, 193] on button "BATCH DETAILS 7" at bounding box center [92, 186] width 82 height 23
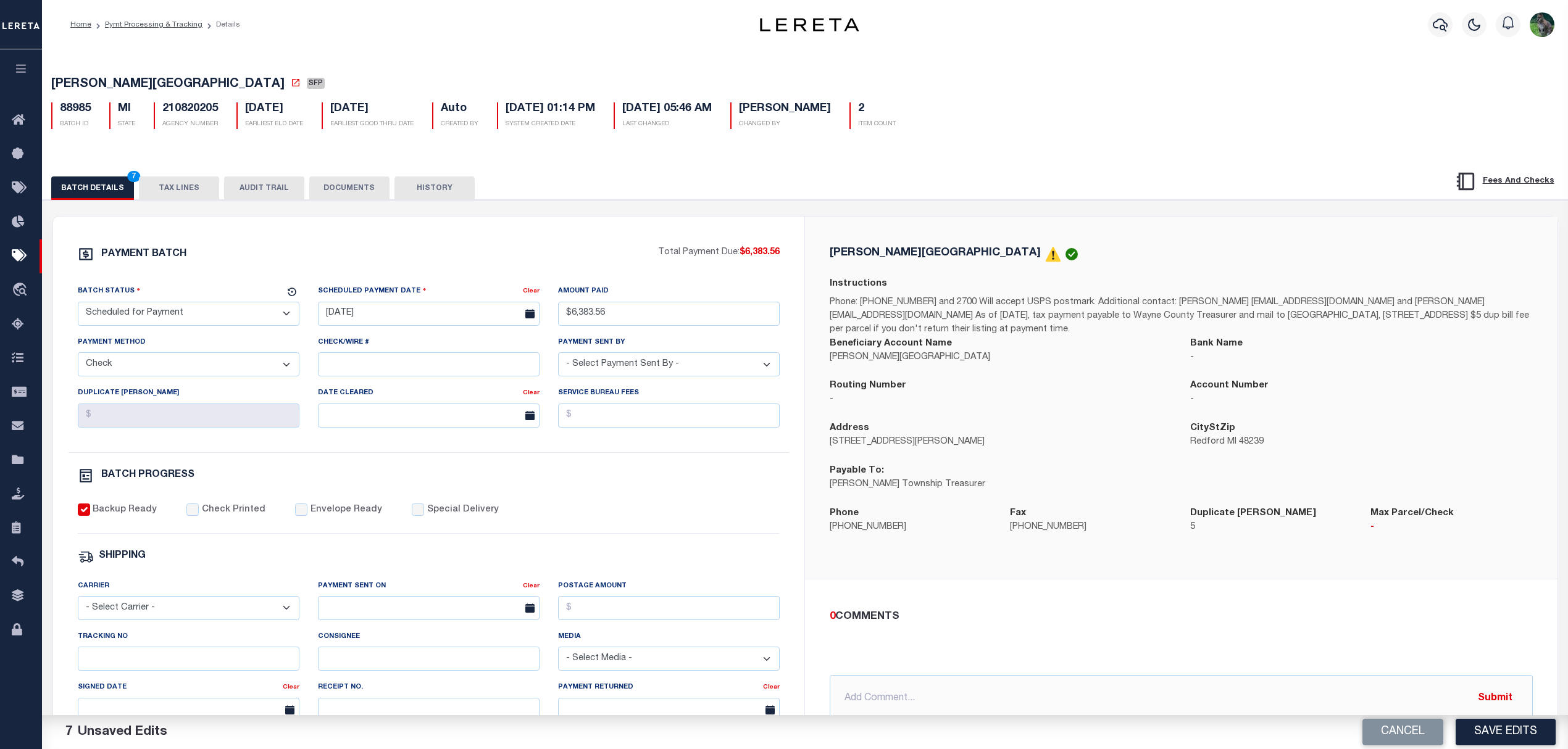
click at [217, 312] on select "- Select Status - Scheduled for Payment Ready For Payment Payment Sent Cleared …" at bounding box center [188, 314] width 221 height 24
click at [78, 306] on select "- Select Status - Scheduled for Payment Ready For Payment Payment Sent Cleared …" at bounding box center [188, 314] width 221 height 24
click at [394, 322] on input "[DATE]" at bounding box center [428, 314] width 221 height 24
click at [390, 406] on span "9" at bounding box center [385, 411] width 24 height 24
click at [95, 85] on span "[PERSON_NAME][GEOGRAPHIC_DATA]" at bounding box center [168, 85] width 234 height 12
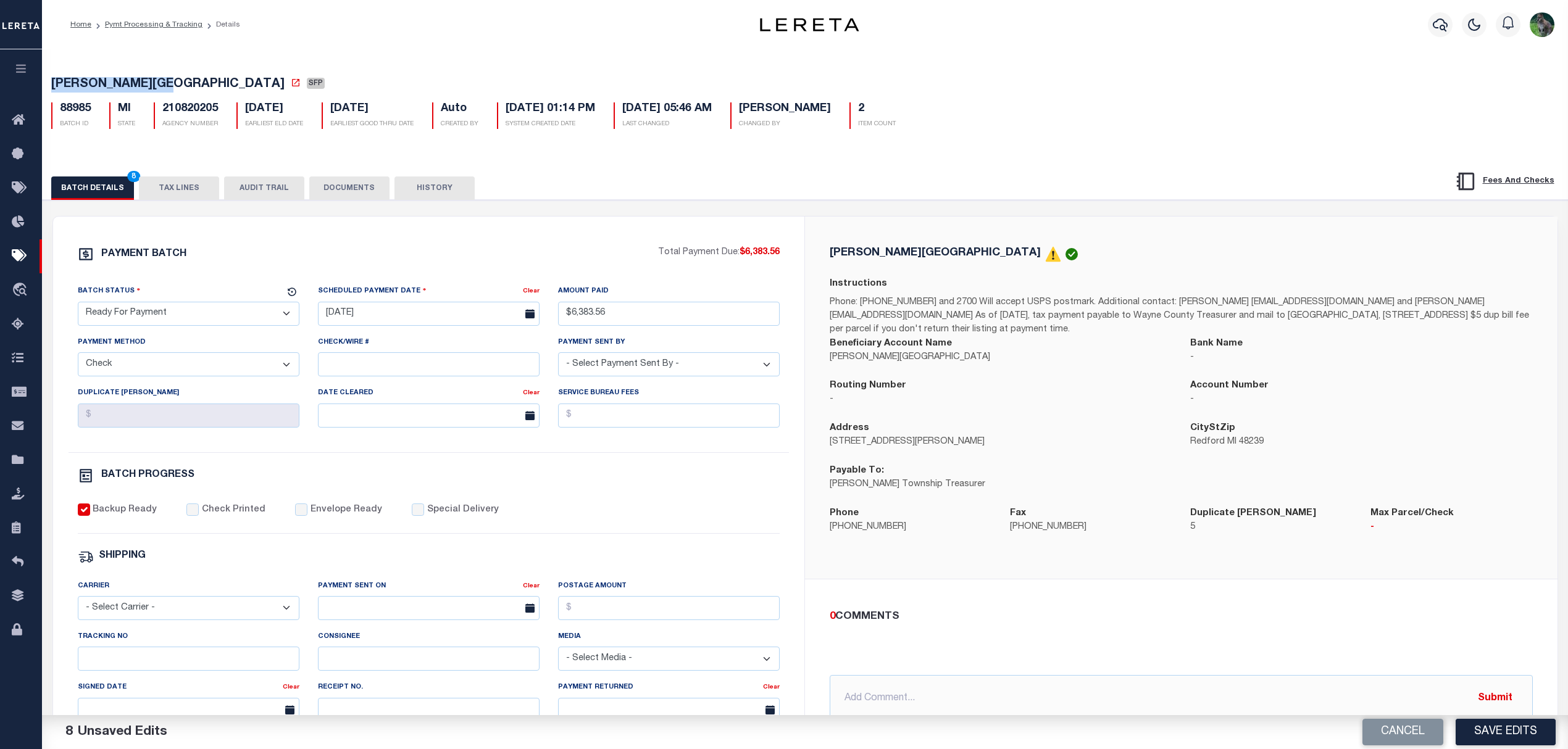
drag, startPoint x: 95, startPoint y: 85, endPoint x: 141, endPoint y: 87, distance: 46.0
click at [141, 87] on span "[PERSON_NAME][GEOGRAPHIC_DATA]" at bounding box center [168, 85] width 234 height 12
copy span "[PERSON_NAME][GEOGRAPHIC_DATA]"
drag, startPoint x: 1497, startPoint y: 734, endPoint x: 890, endPoint y: 550, distance: 634.3
click at [1497, 734] on button "Save Edits" at bounding box center [1505, 732] width 100 height 26
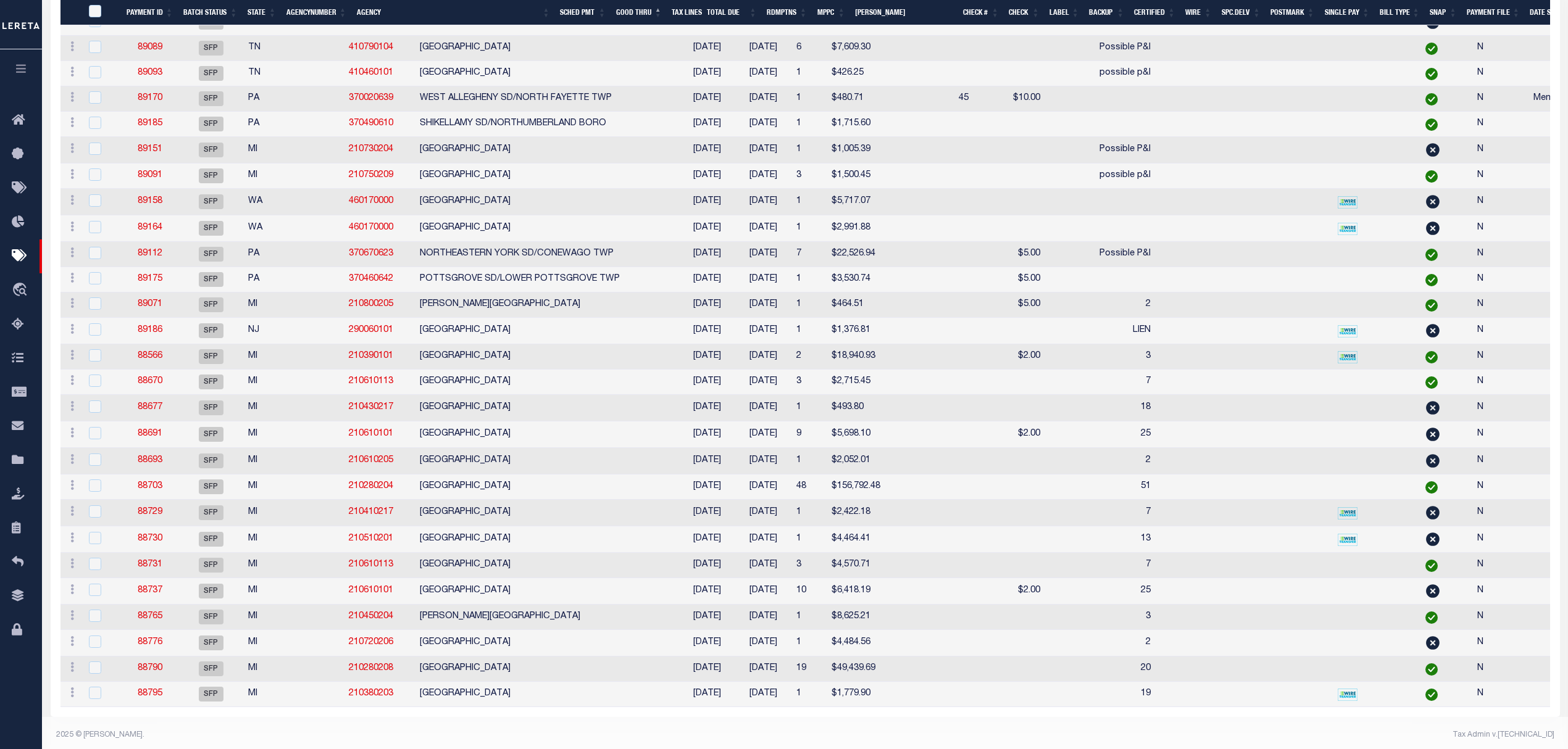
scroll to position [2222, 0]
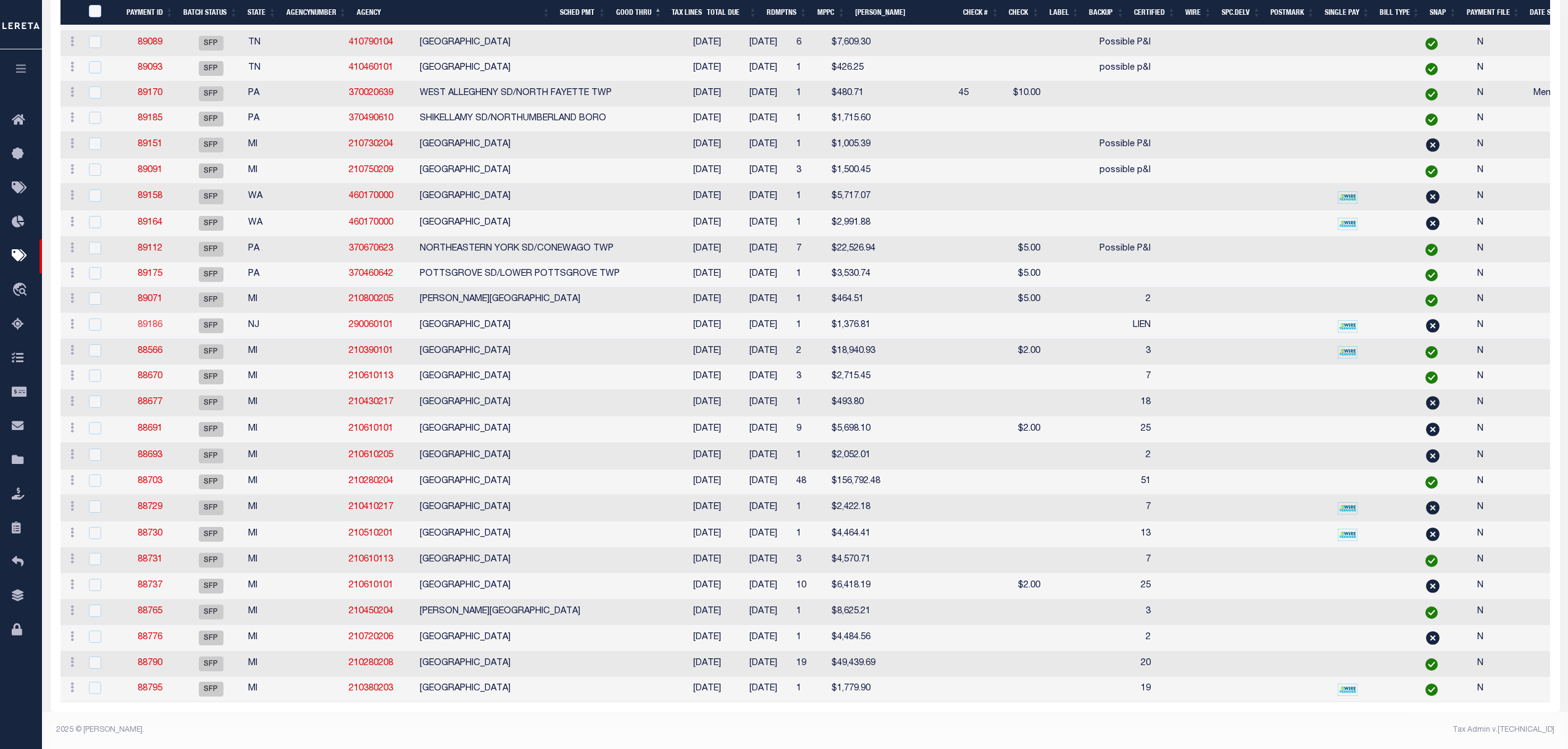
click at [141, 330] on link "89186" at bounding box center [150, 325] width 25 height 9
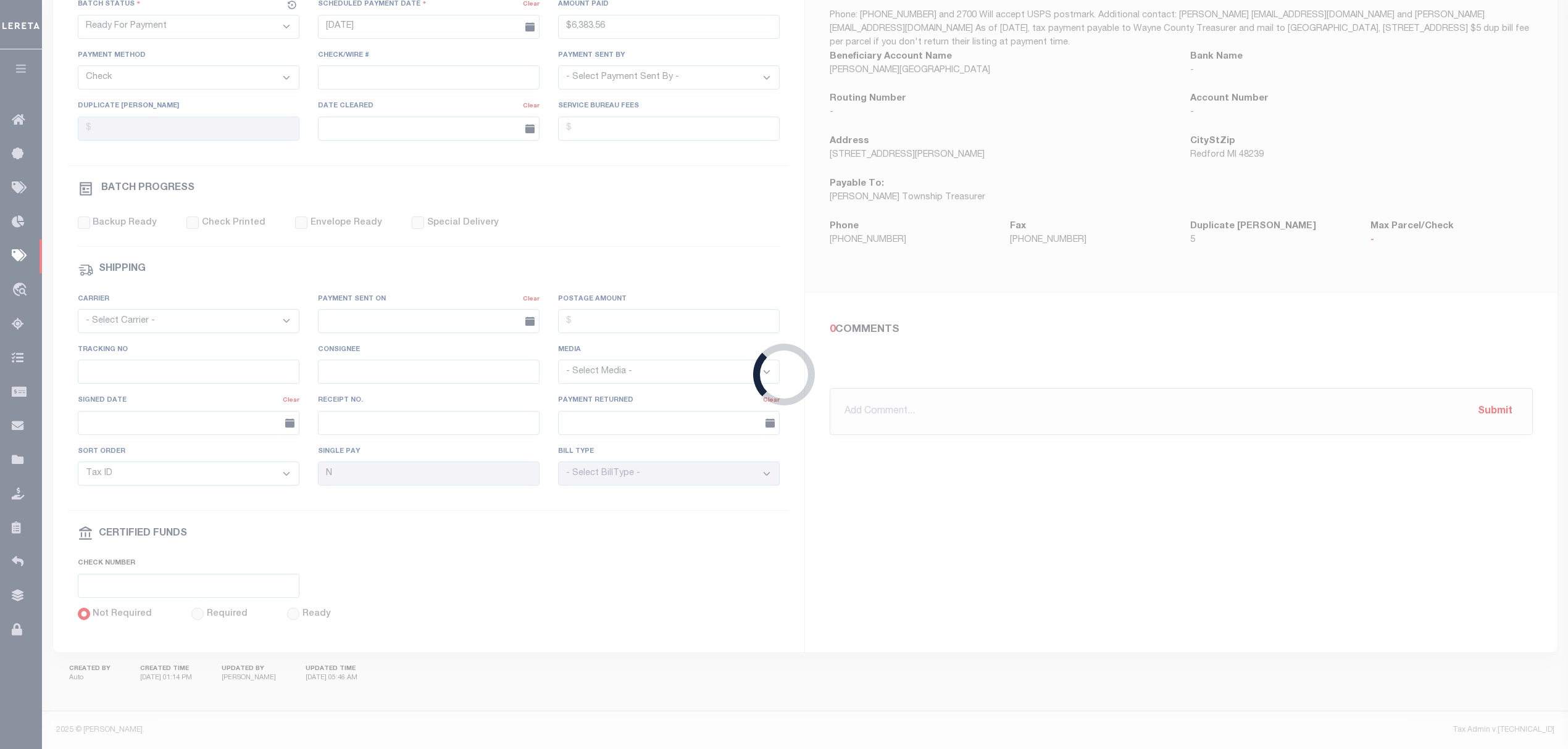
select select "SFP"
type input "[DATE]"
select select
type input "LIEN"
select select
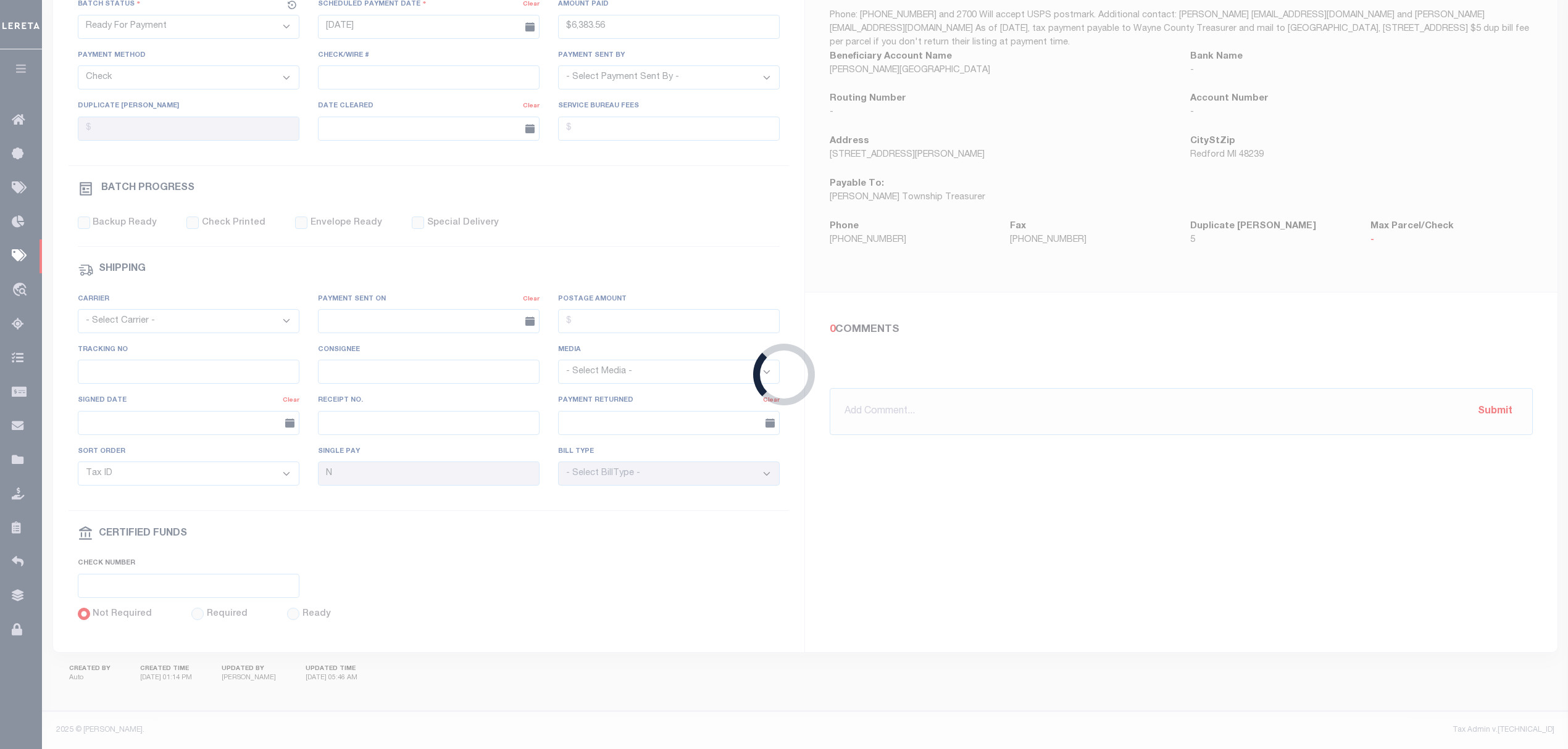
checkbox input "false"
type input "[PERSON_NAME]"
select select
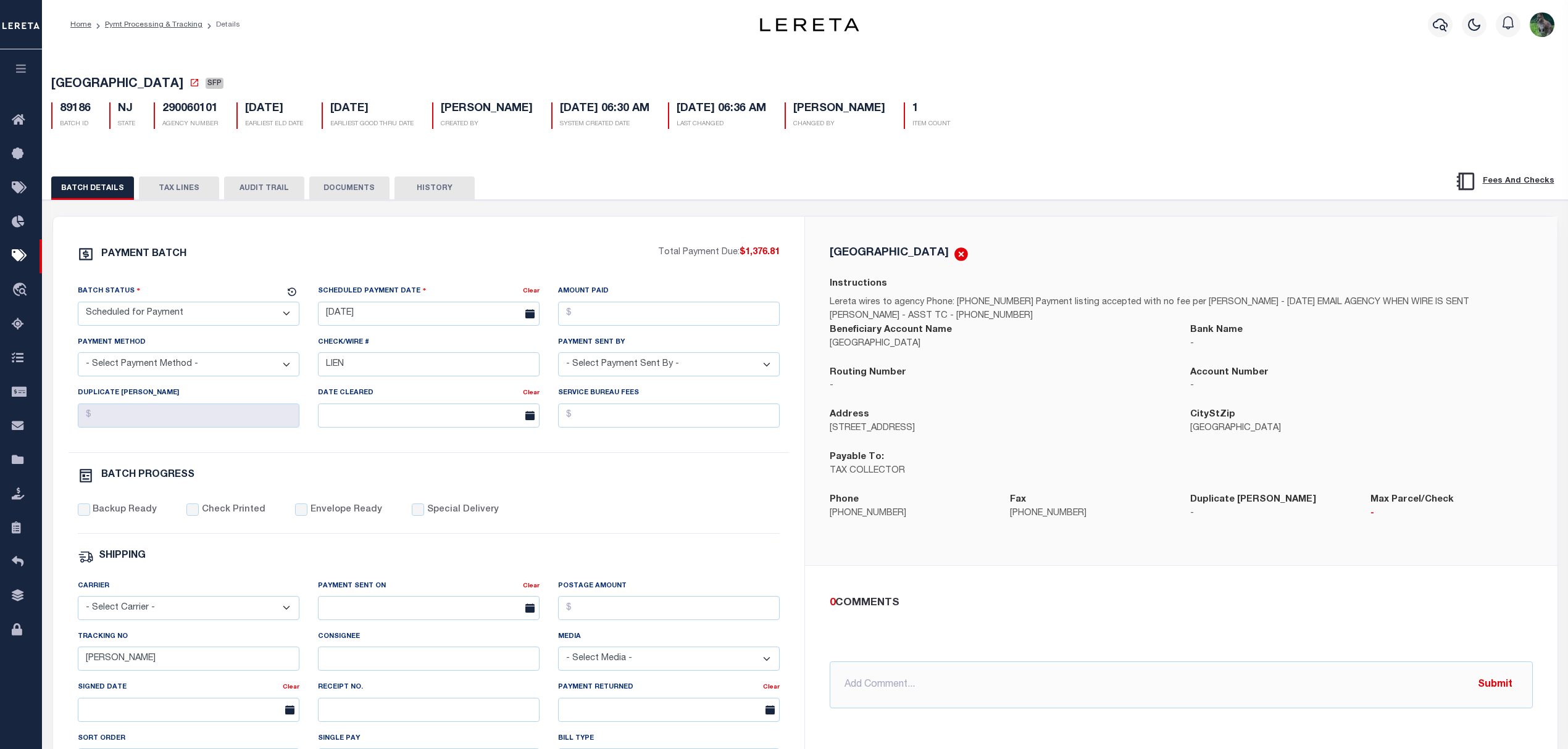
click at [158, 180] on button "TAX LINES" at bounding box center [179, 188] width 80 height 23
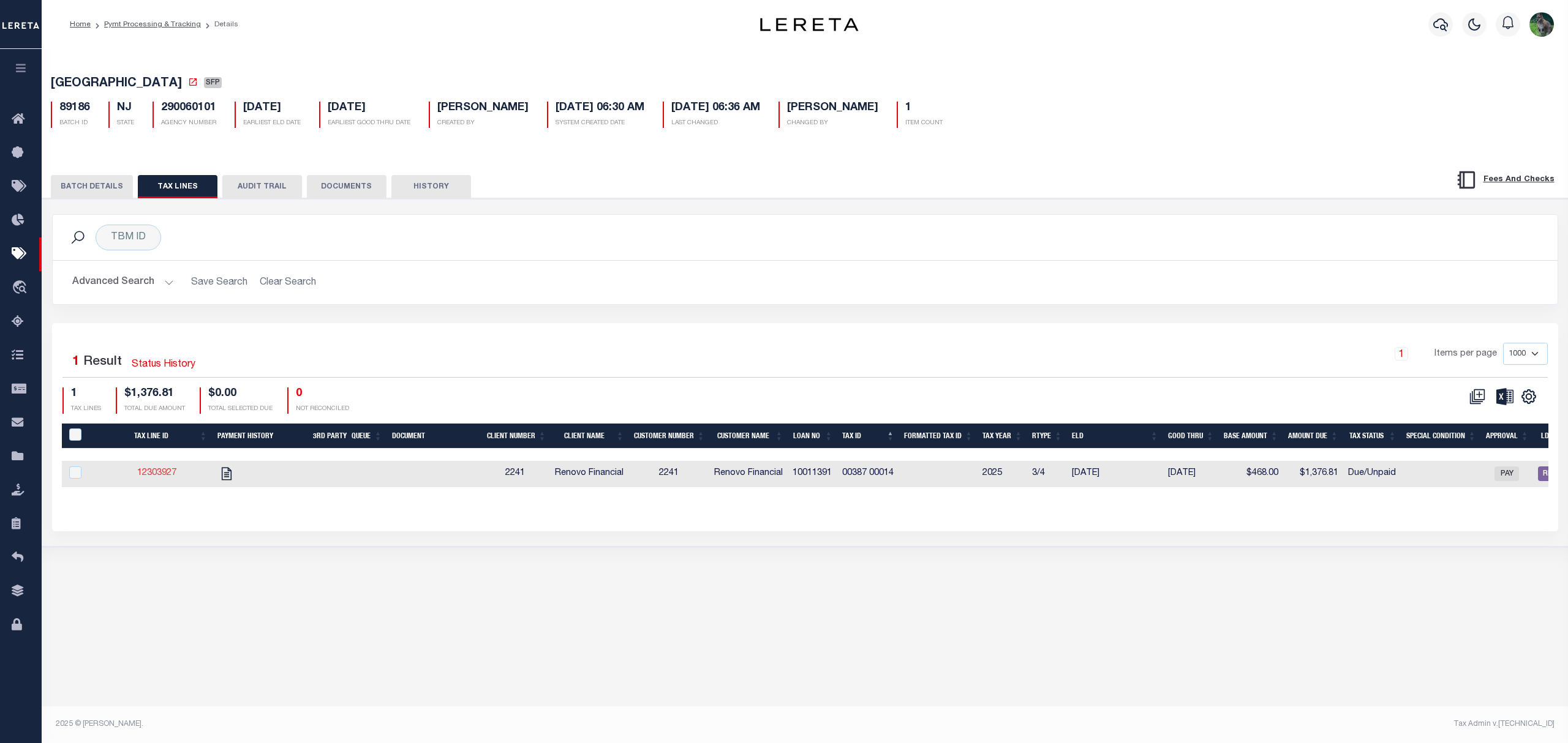
click at [152, 476] on link "12303927" at bounding box center [156, 473] width 39 height 8
checkbox input "true"
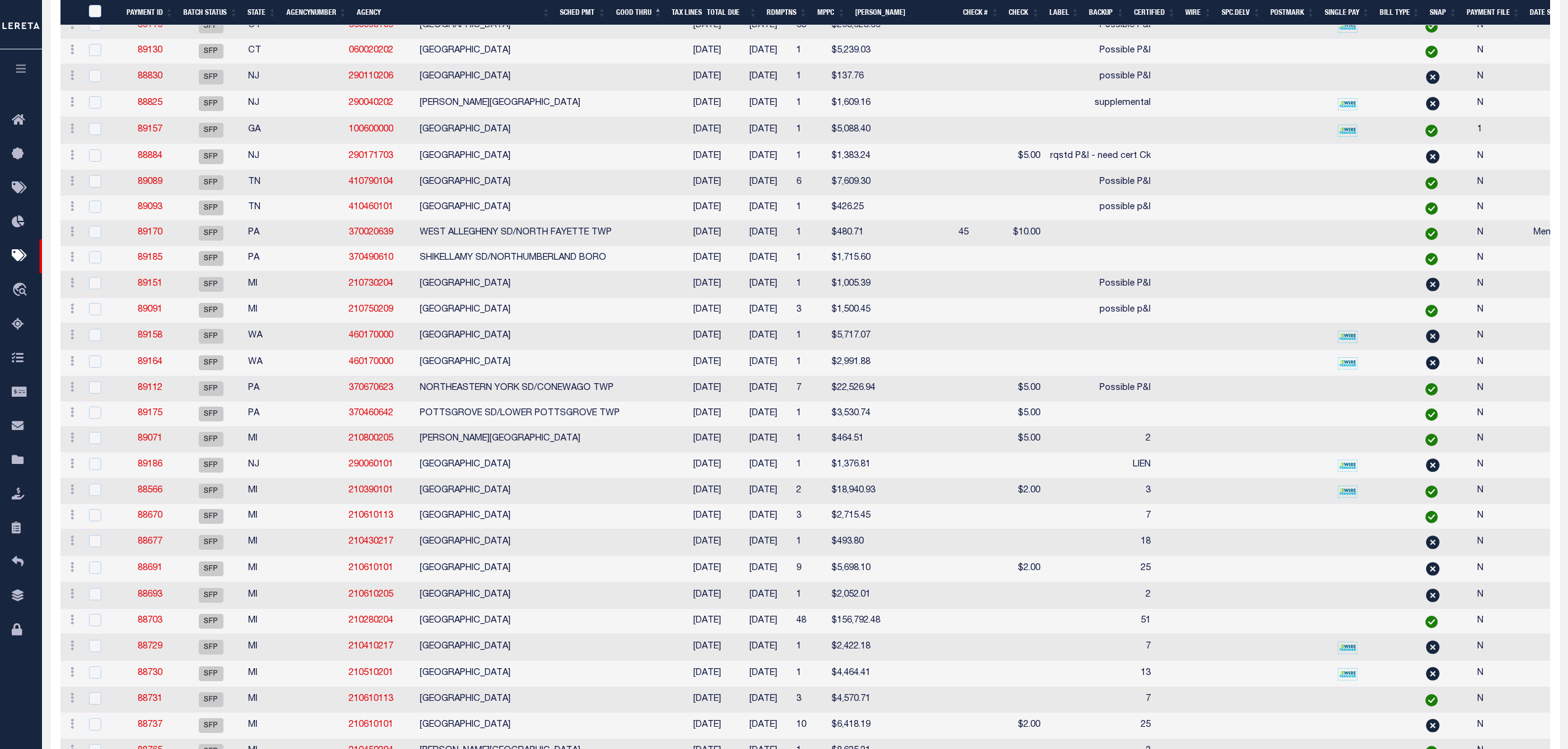
scroll to position [2139, 0]
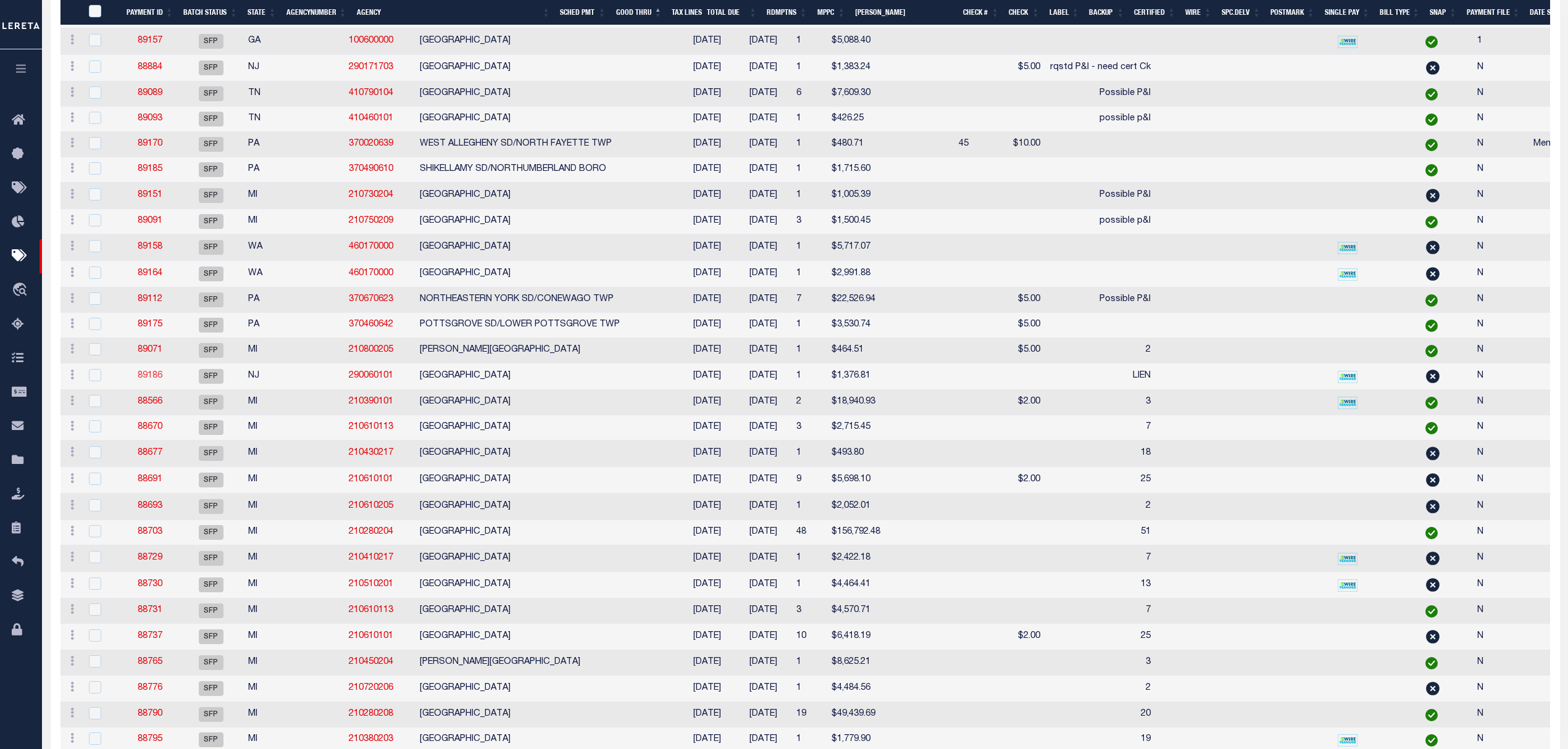
click at [152, 380] on link "89186" at bounding box center [150, 376] width 25 height 9
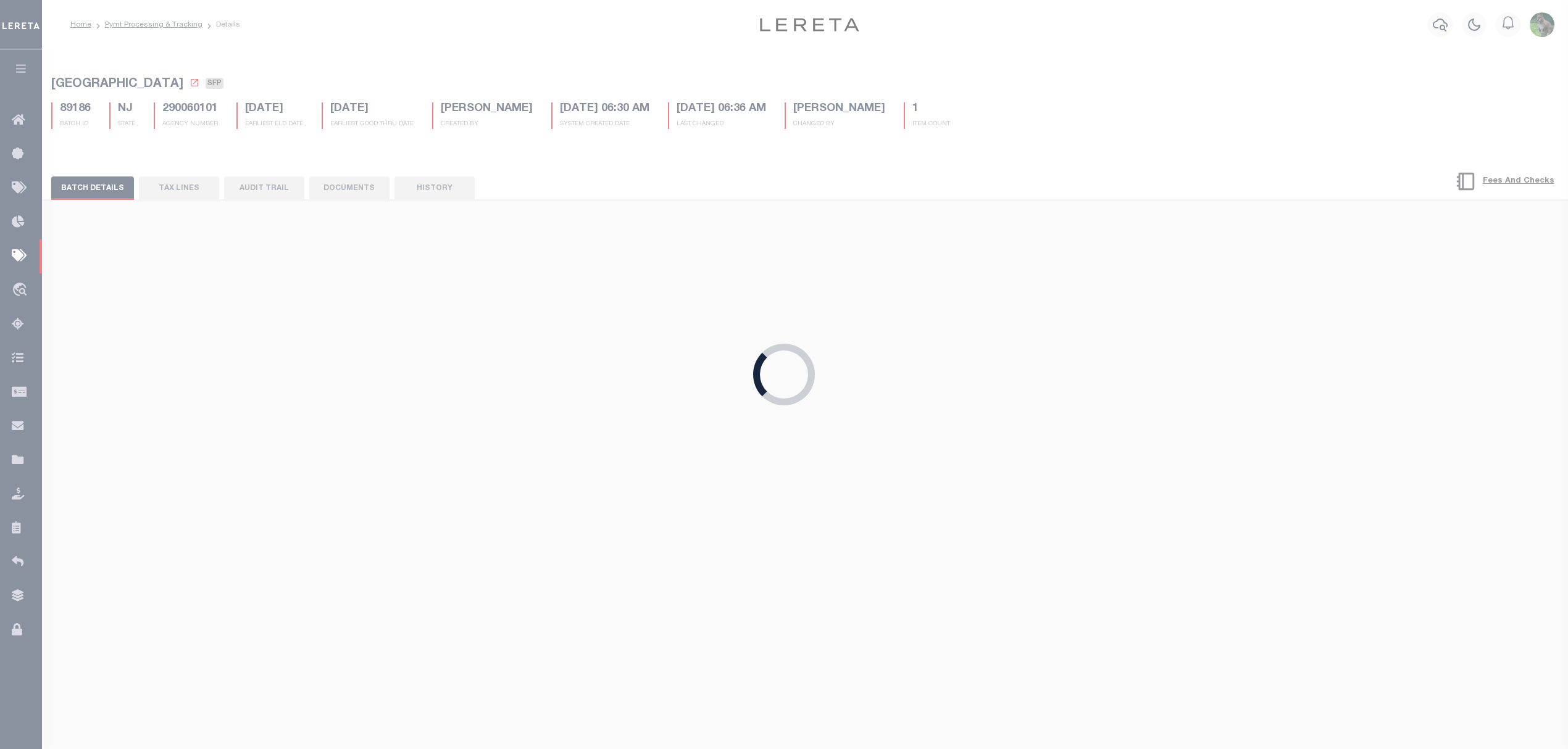
select select
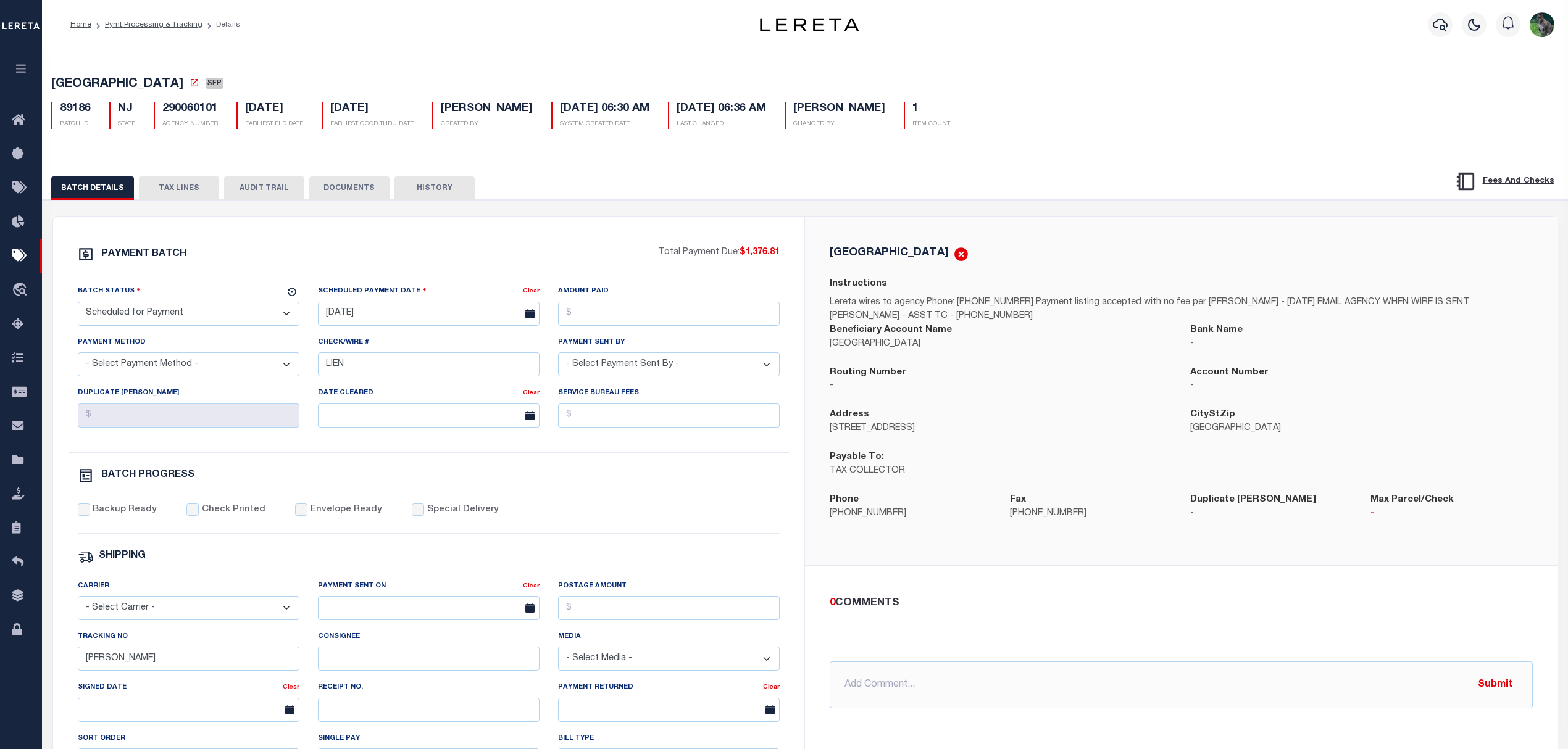
click at [186, 189] on button "TAX LINES" at bounding box center [179, 188] width 80 height 23
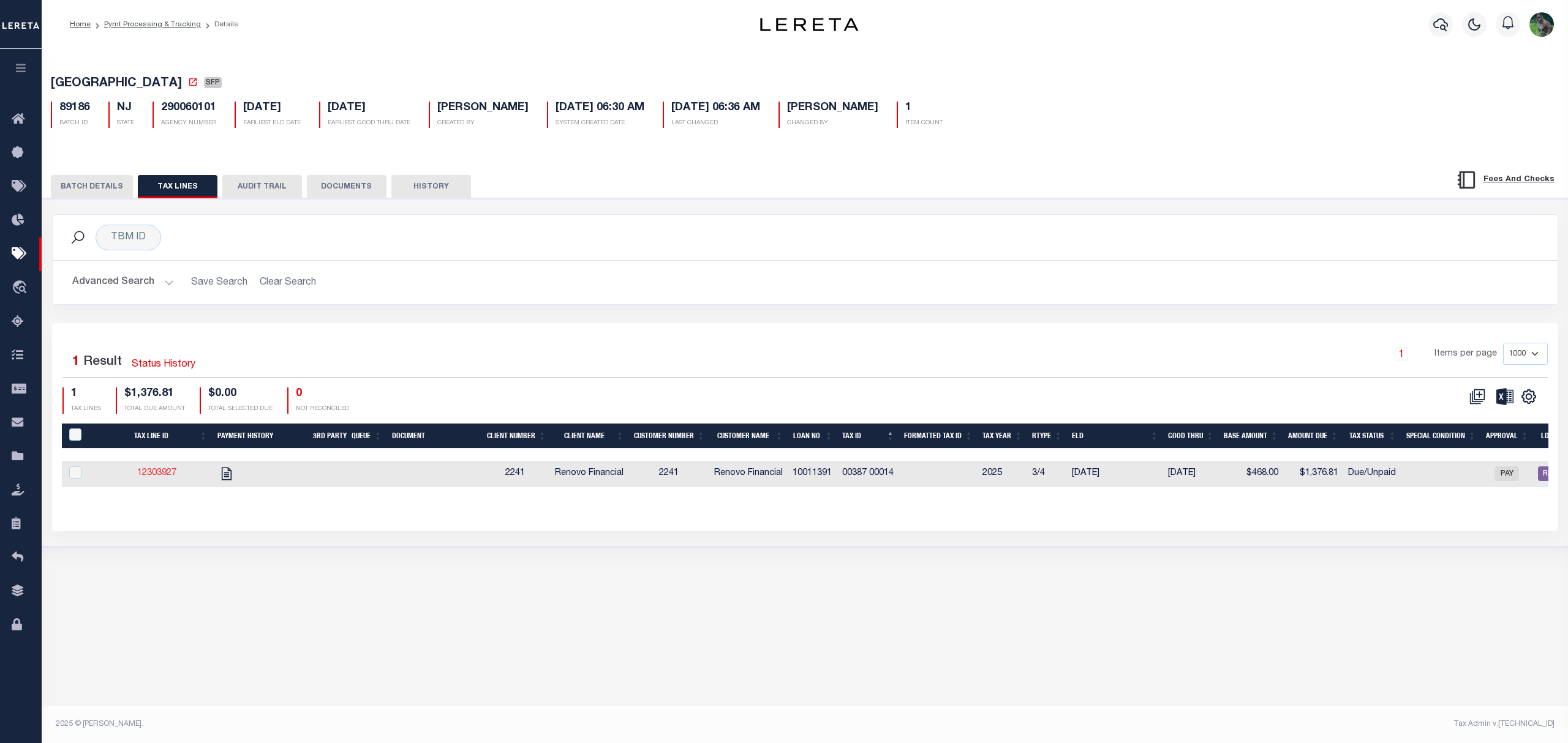
click at [157, 477] on link "12303927" at bounding box center [156, 473] width 39 height 8
checkbox input "true"
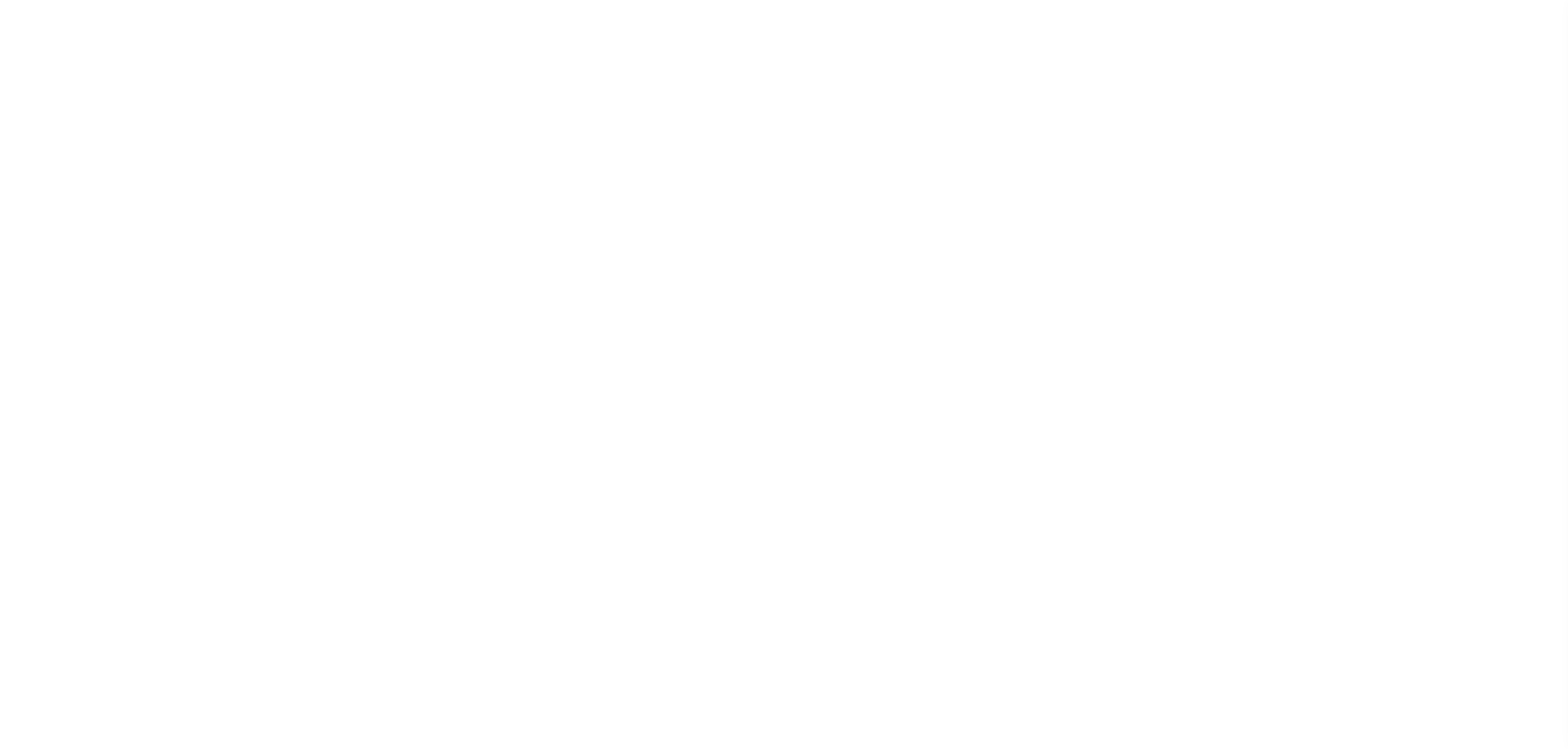
select select "SFP"
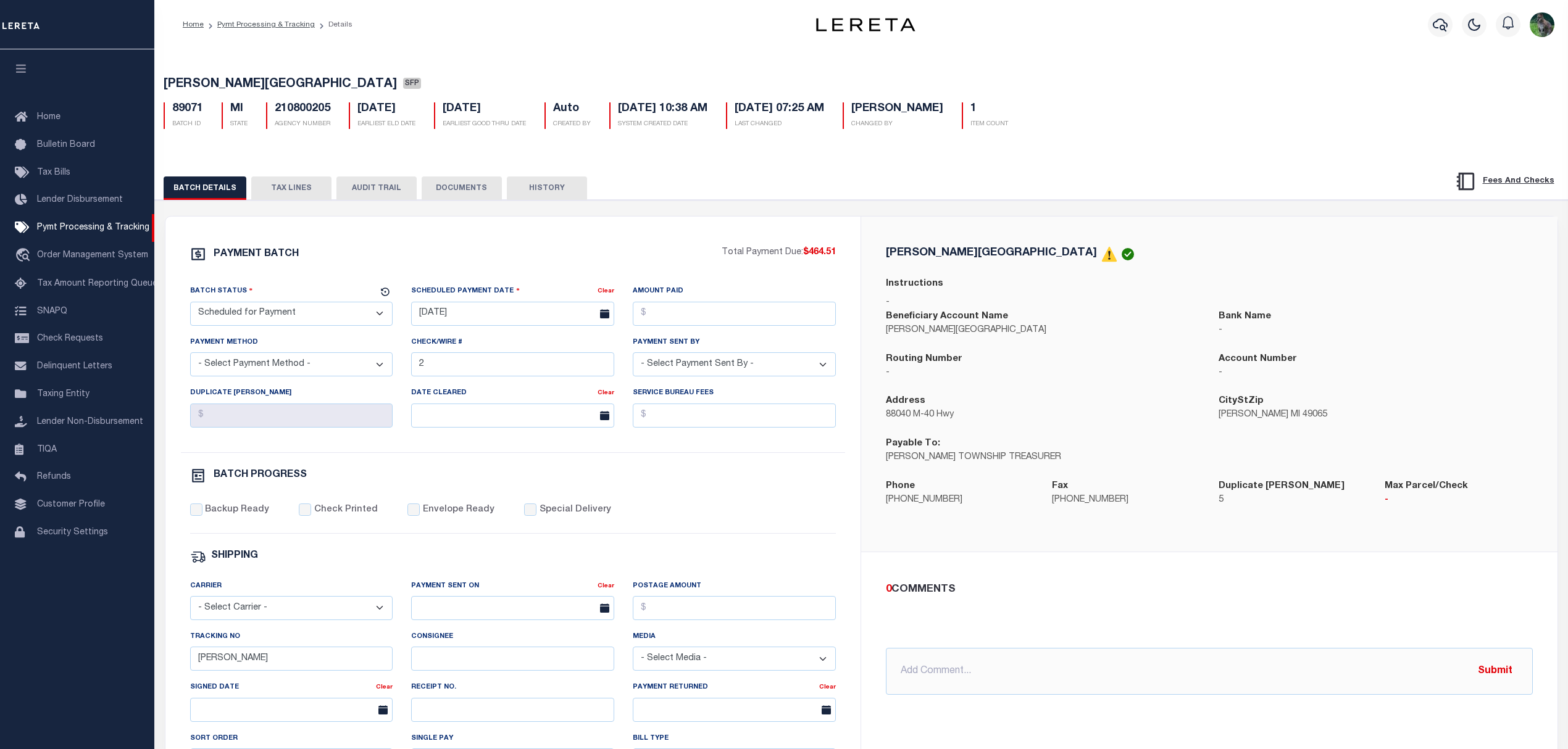
click at [195, 85] on span "[PERSON_NAME][GEOGRAPHIC_DATA]" at bounding box center [280, 85] width 234 height 12
drag, startPoint x: 195, startPoint y: 85, endPoint x: 245, endPoint y: 89, distance: 50.2
click at [245, 89] on span "[PERSON_NAME][GEOGRAPHIC_DATA]" at bounding box center [280, 85] width 234 height 12
copy span "[PERSON_NAME][GEOGRAPHIC_DATA]"
click at [285, 189] on button "TAX LINES" at bounding box center [291, 188] width 80 height 23
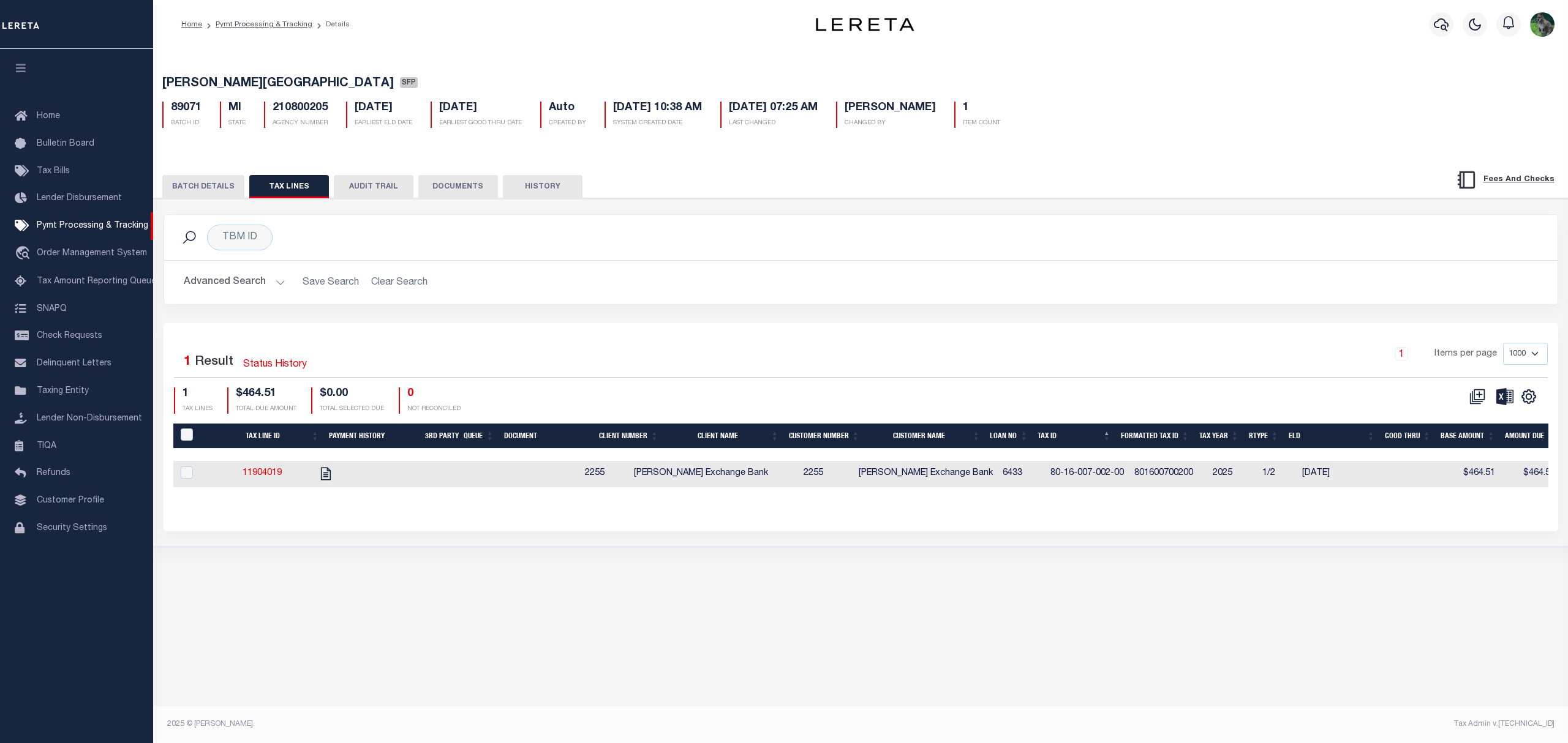
click at [426, 480] on td at bounding box center [418, 474] width 39 height 26
checkbox input "true"
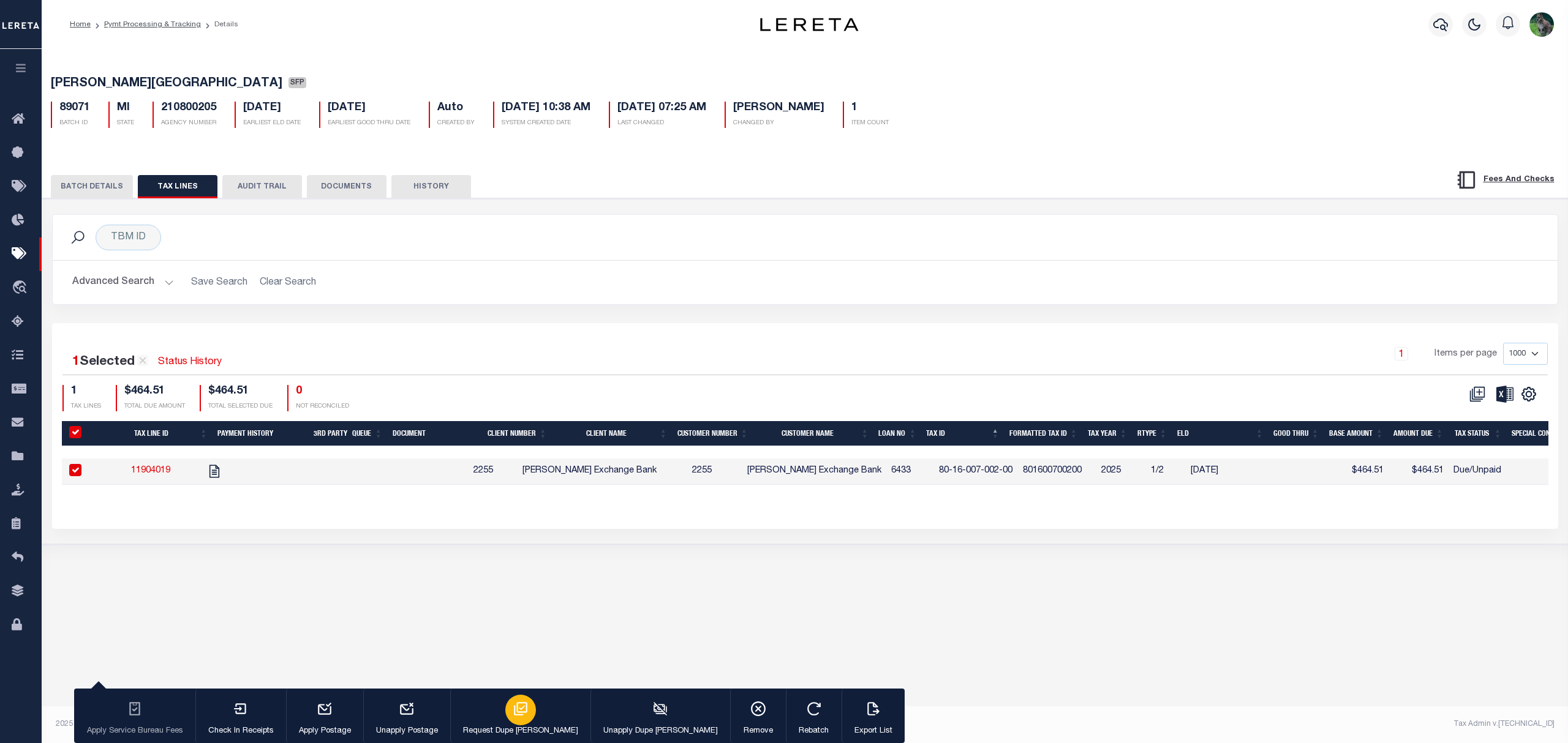
click at [513, 711] on icon "button" at bounding box center [521, 709] width 16 height 16
type input "[DATE]"
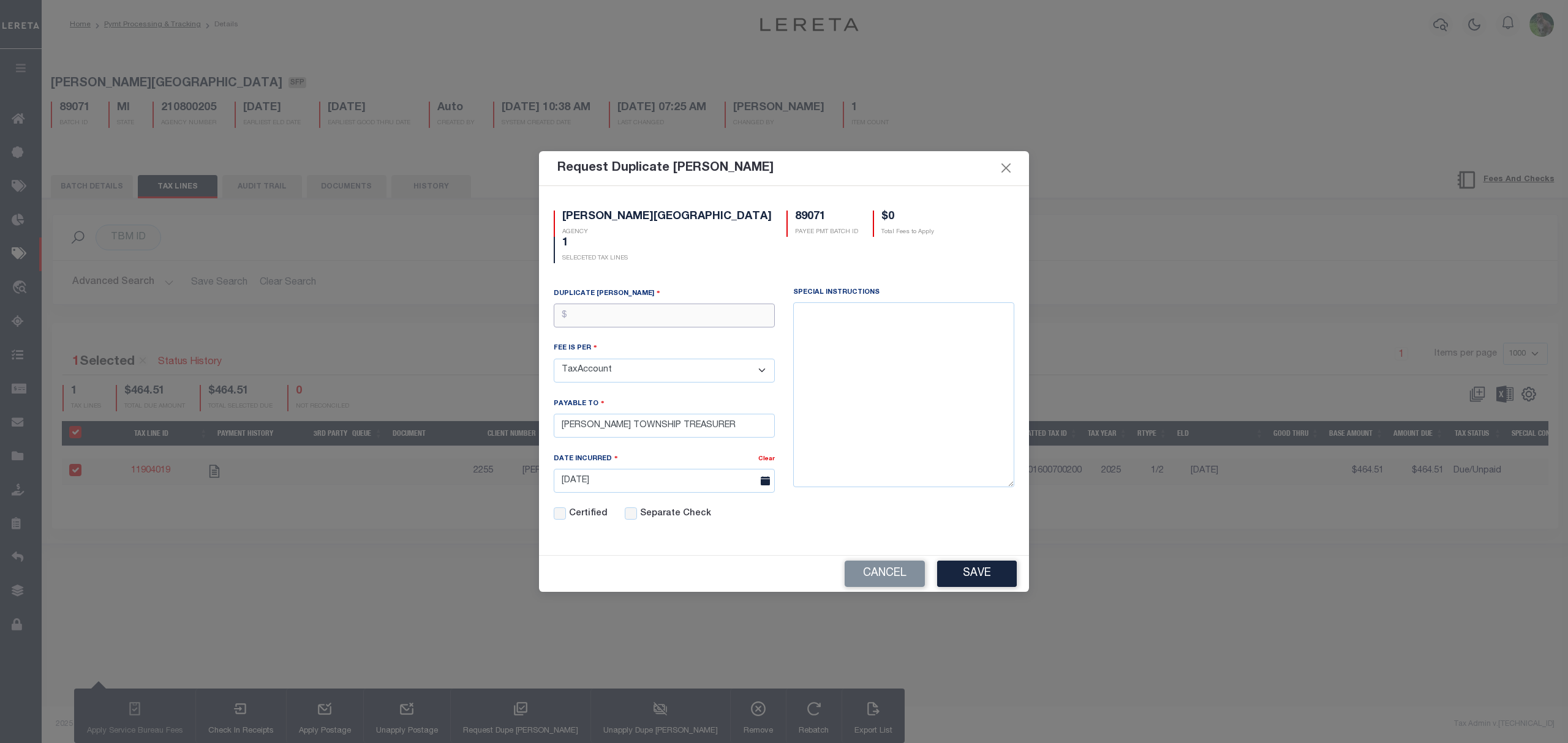
click at [686, 303] on input "text" at bounding box center [664, 315] width 221 height 24
type input "$5.00"
click at [965, 568] on button "Save" at bounding box center [977, 574] width 79 height 26
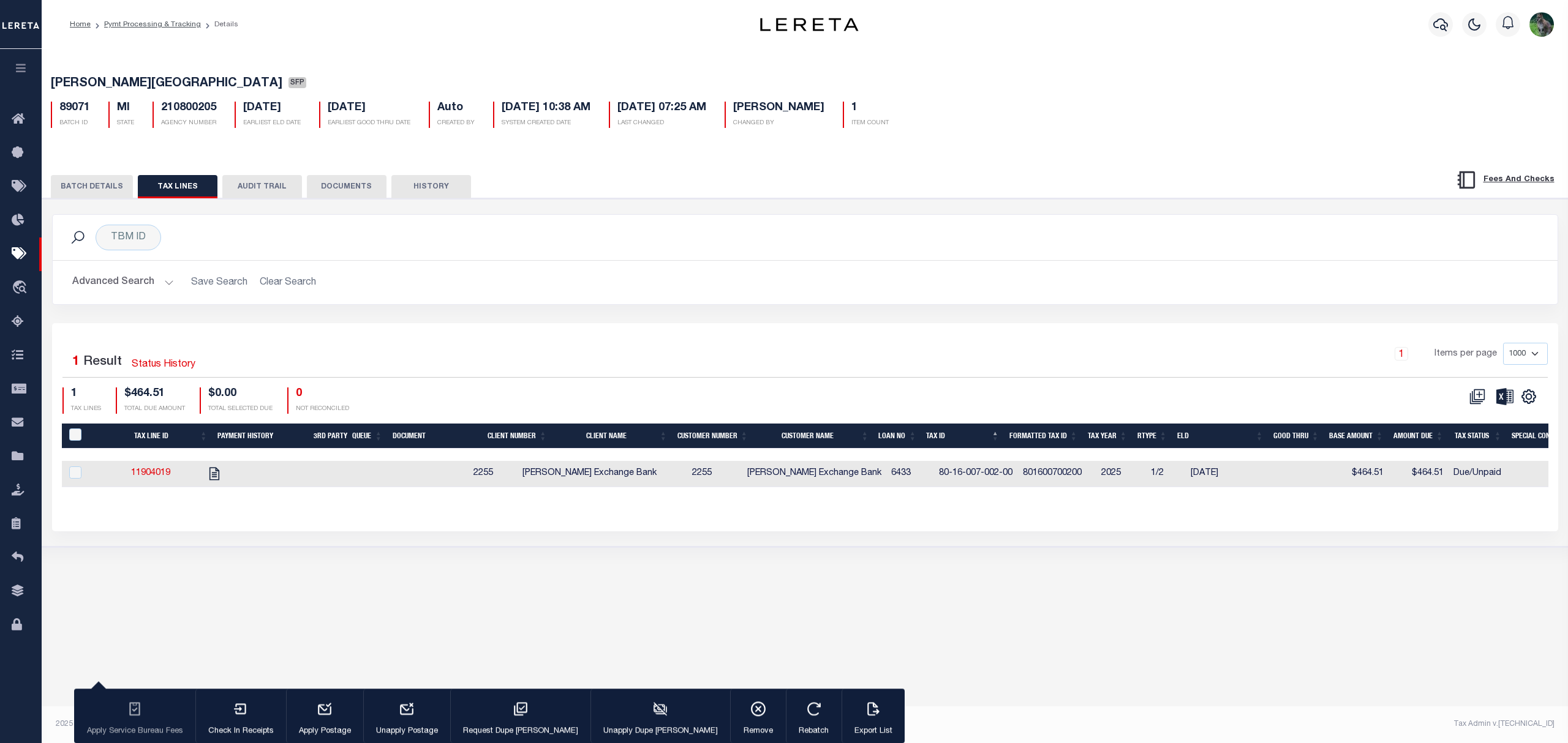
click at [82, 189] on button "BATCH DETAILS" at bounding box center [92, 186] width 82 height 23
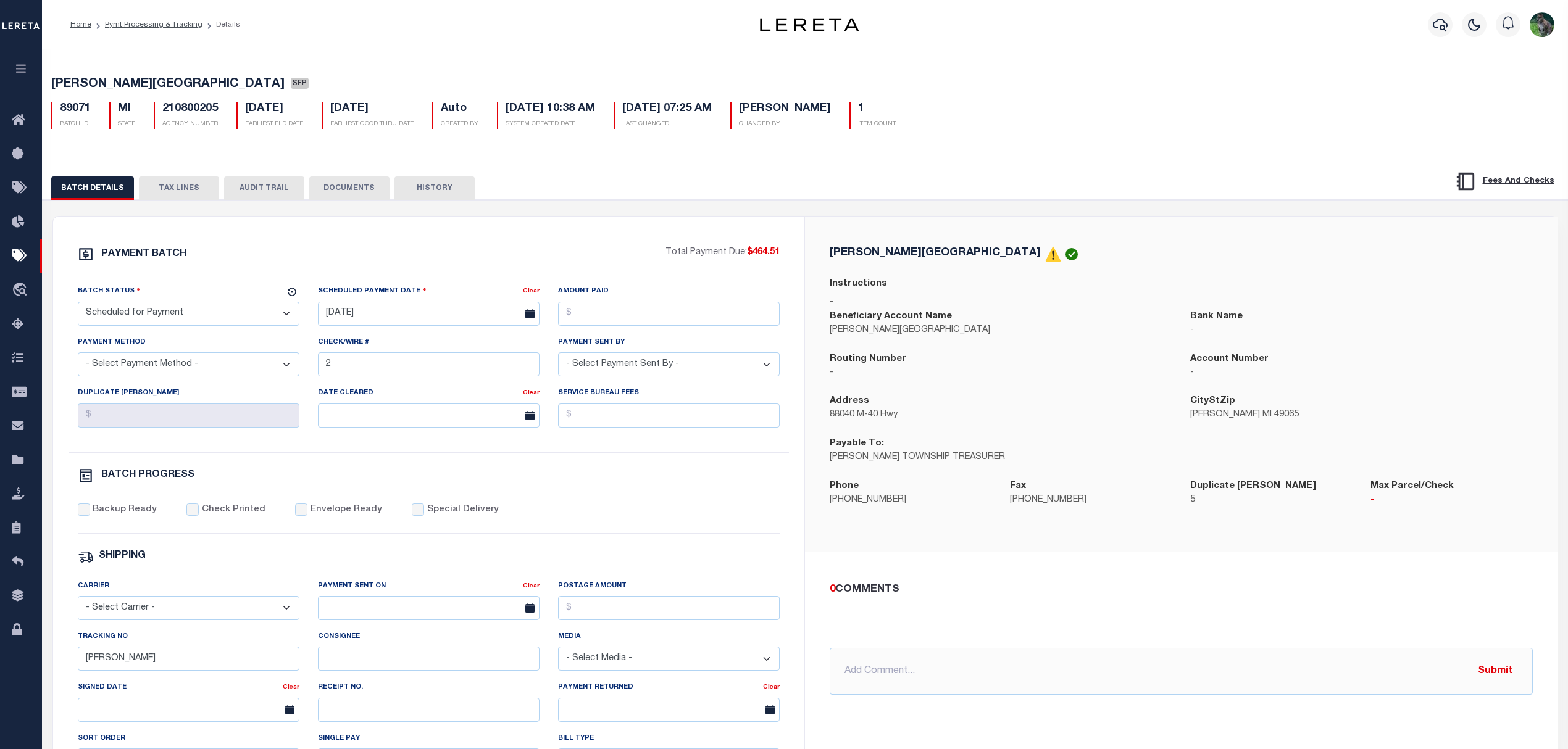
drag, startPoint x: 238, startPoint y: 321, endPoint x: 224, endPoint y: 316, distance: 14.9
click at [238, 321] on select "- Select Status - Scheduled for Payment Ready For Payment Payment Sent Cleared …" at bounding box center [188, 314] width 221 height 24
select select "RFP"
click at [78, 306] on select "- Select Status - Scheduled for Payment Ready For Payment Payment Sent Cleared …" at bounding box center [188, 314] width 221 height 24
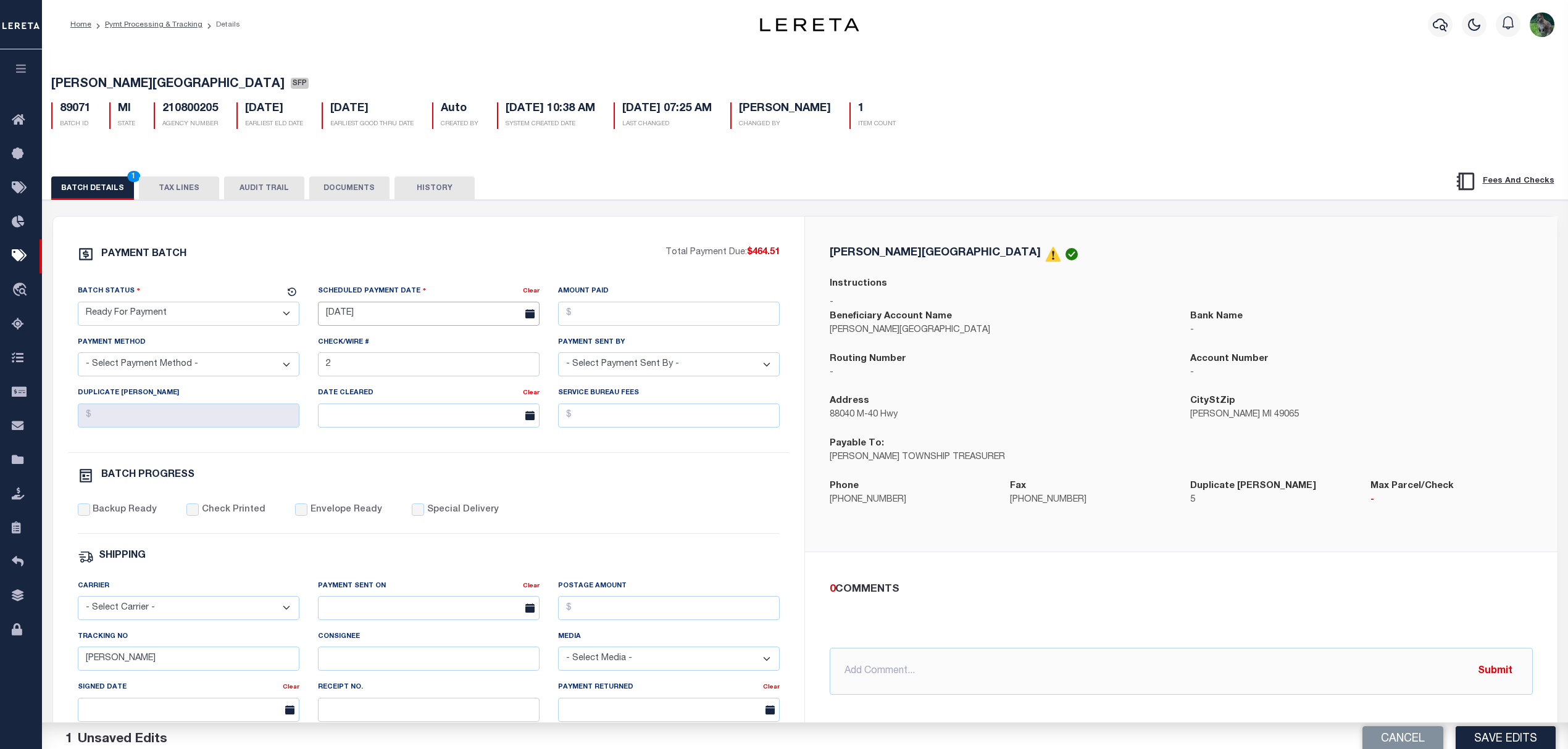
click at [345, 324] on input "[DATE]" at bounding box center [428, 314] width 221 height 24
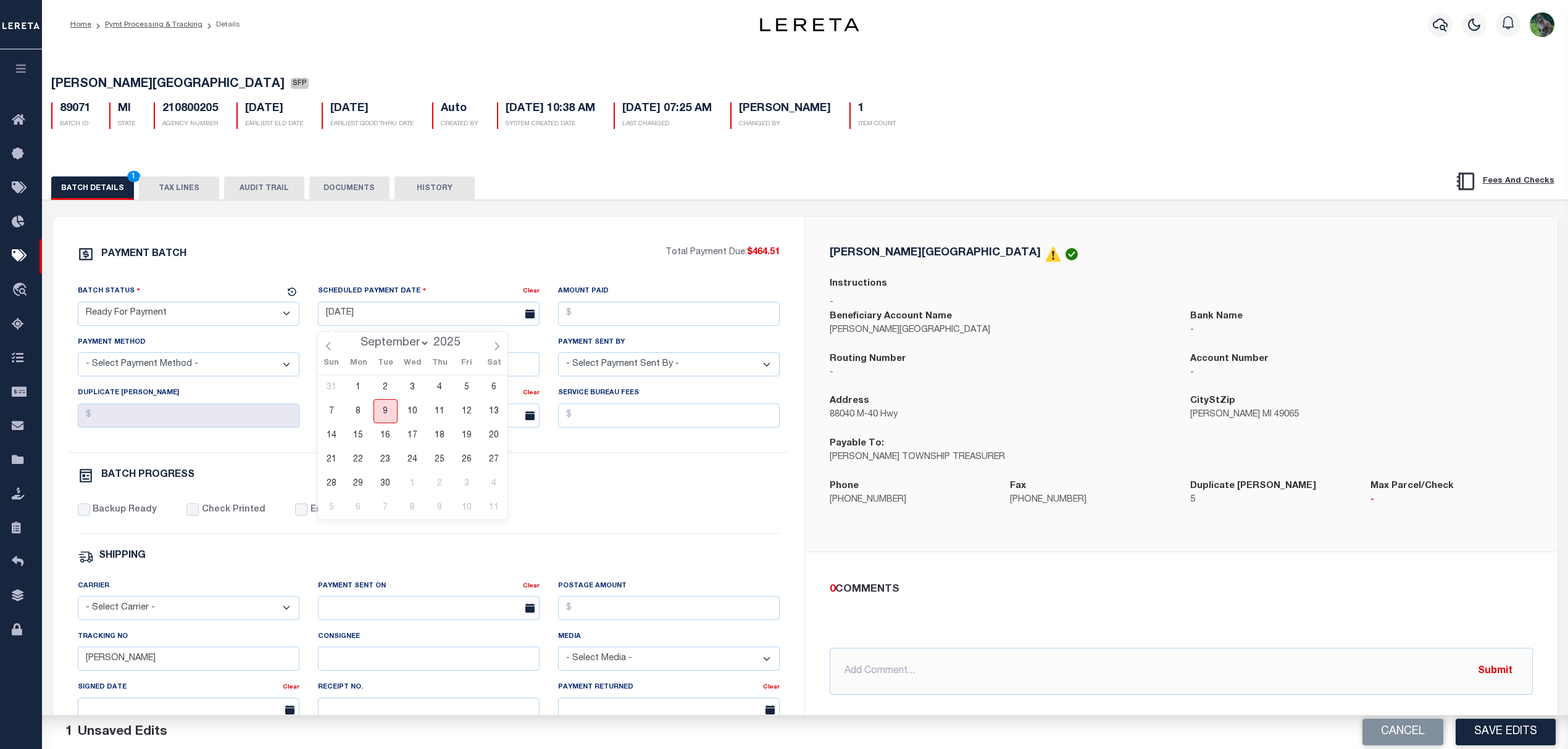
click at [393, 416] on span "9" at bounding box center [385, 411] width 24 height 24
type input "[DATE]"
click at [652, 306] on input "Amount Paid" at bounding box center [668, 314] width 221 height 24
type input "$464.51"
select select "CHK"
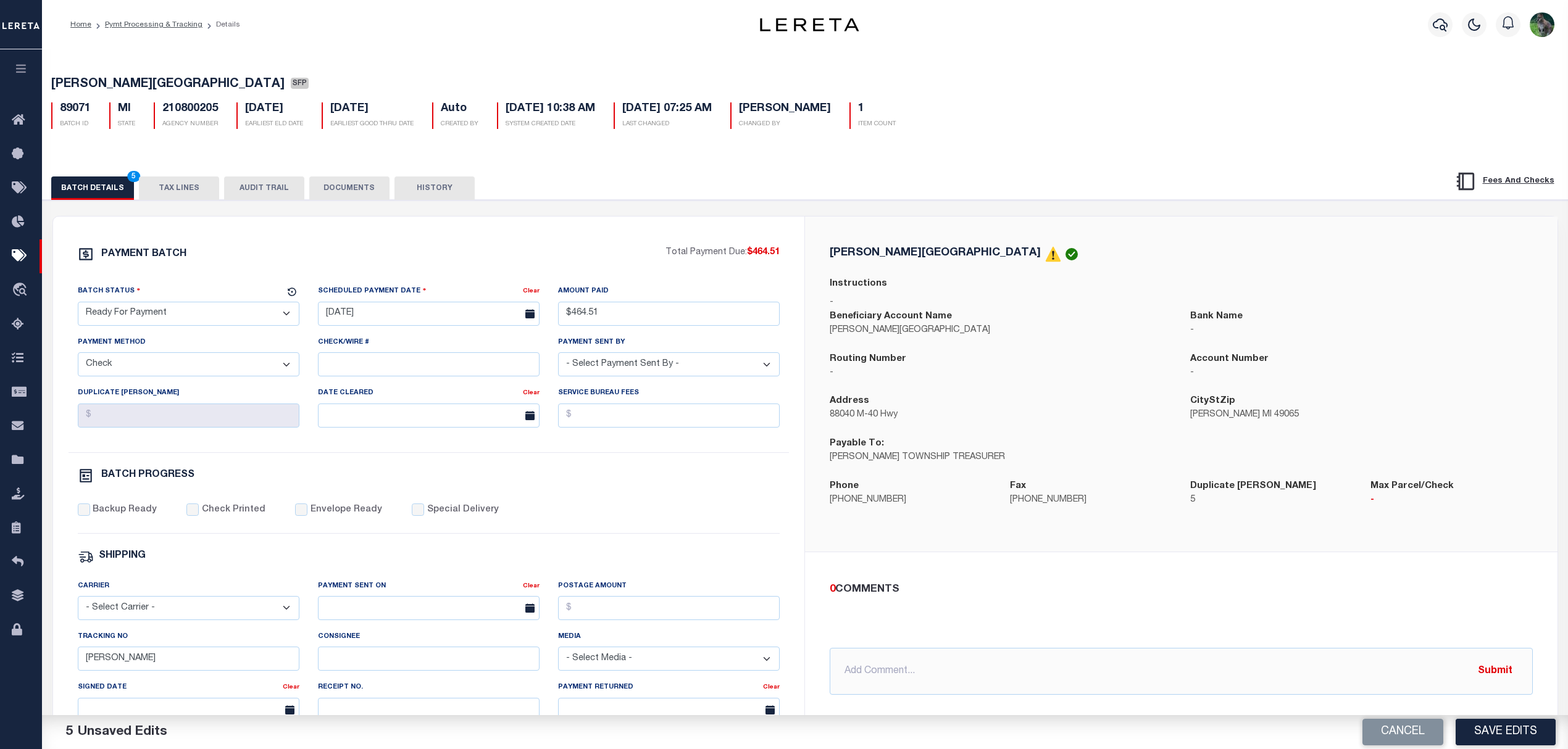
select select "[PERSON_NAME]"
click at [115, 509] on div "PAYMENT BATCH Total Payment Due: $464.51 Batch Status - Select Status -" at bounding box center [428, 577] width 722 height 663
click at [116, 515] on label "Backup Ready" at bounding box center [124, 510] width 64 height 13
click at [90, 515] on input "Backup Ready" at bounding box center [84, 510] width 12 height 12
checkbox input "true"
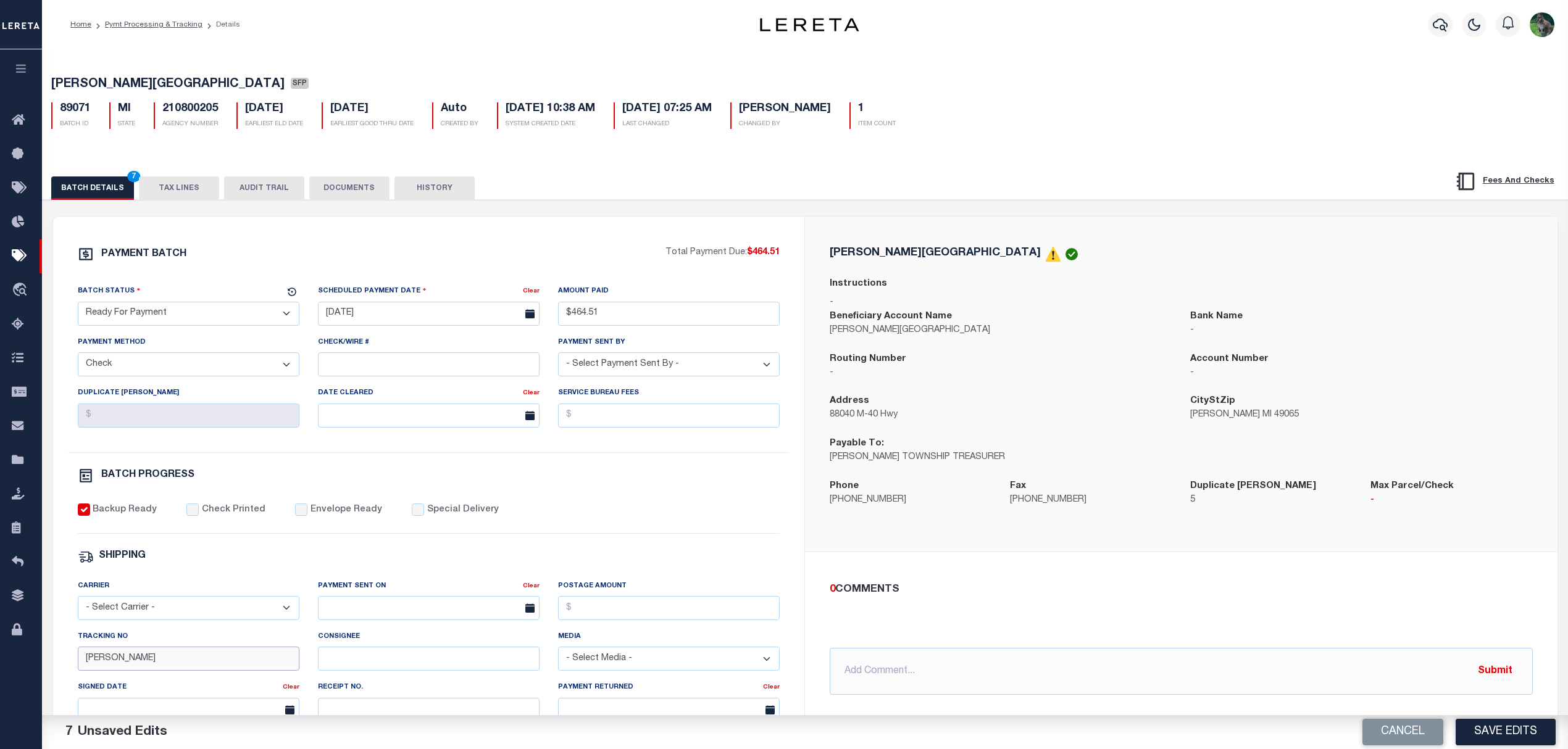
drag, startPoint x: 134, startPoint y: 677, endPoint x: 57, endPoint y: 668, distance: 77.5
click at [65, 670] on div "PAYMENT BATCH Total Payment Due: $464.51 Batch Status" at bounding box center [428, 577] width 752 height 722
click at [489, 453] on div "Batch Status - Select Status - Scheduled for Payment Ready For Payment Payment …" at bounding box center [428, 369] width 721 height 168
click at [1487, 731] on button "Save Edits" at bounding box center [1505, 732] width 100 height 26
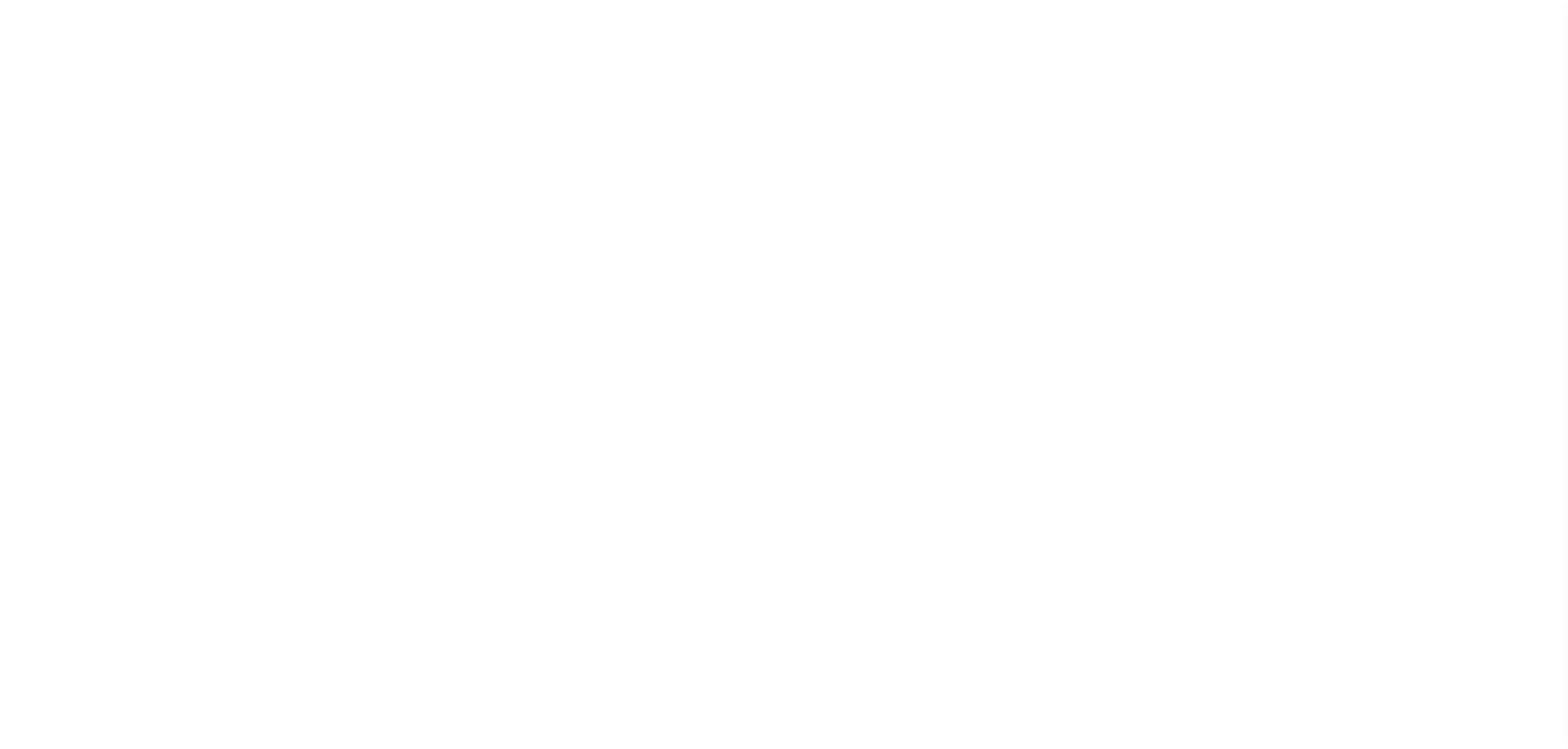
select select "SFP"
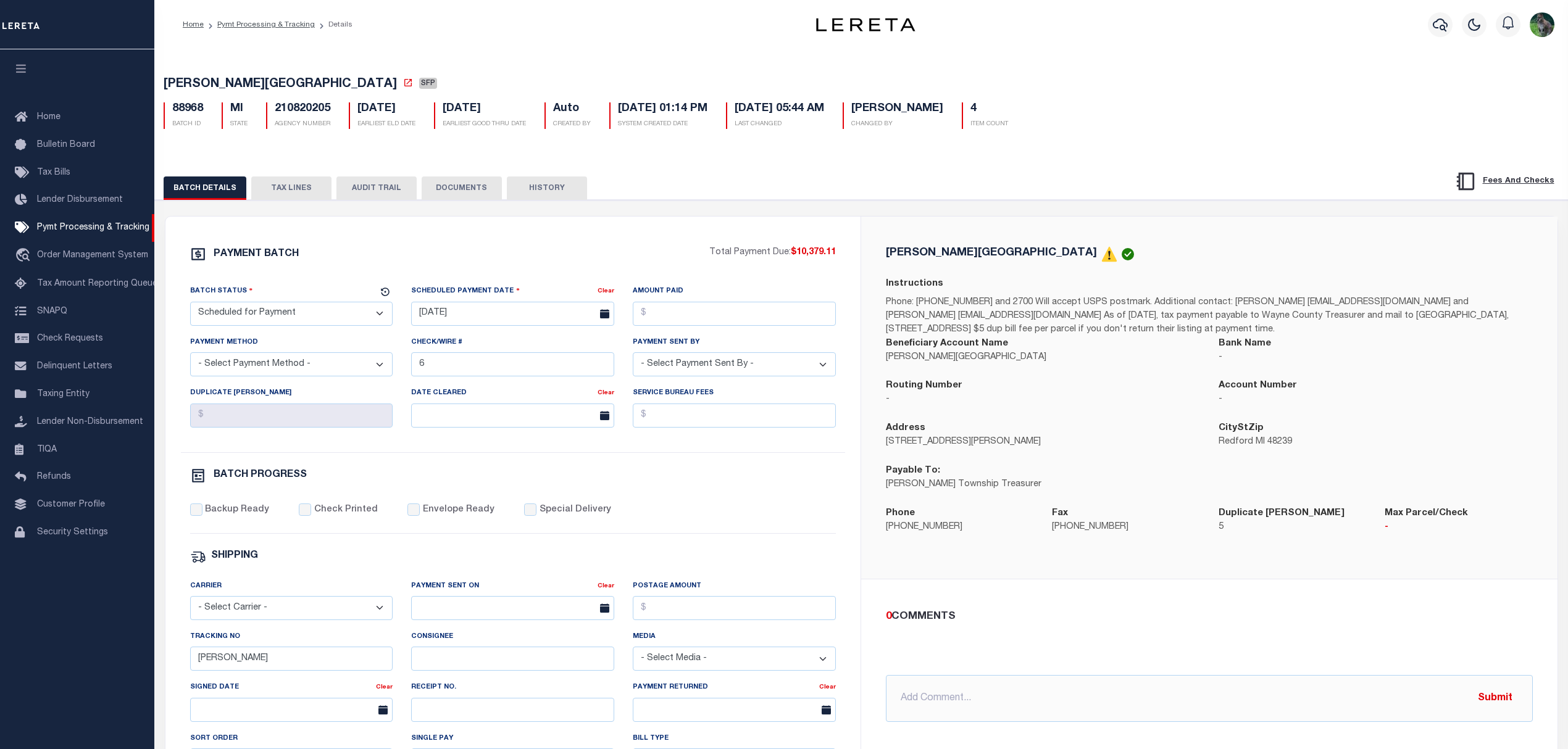
click at [306, 179] on button "TAX LINES" at bounding box center [291, 188] width 80 height 23
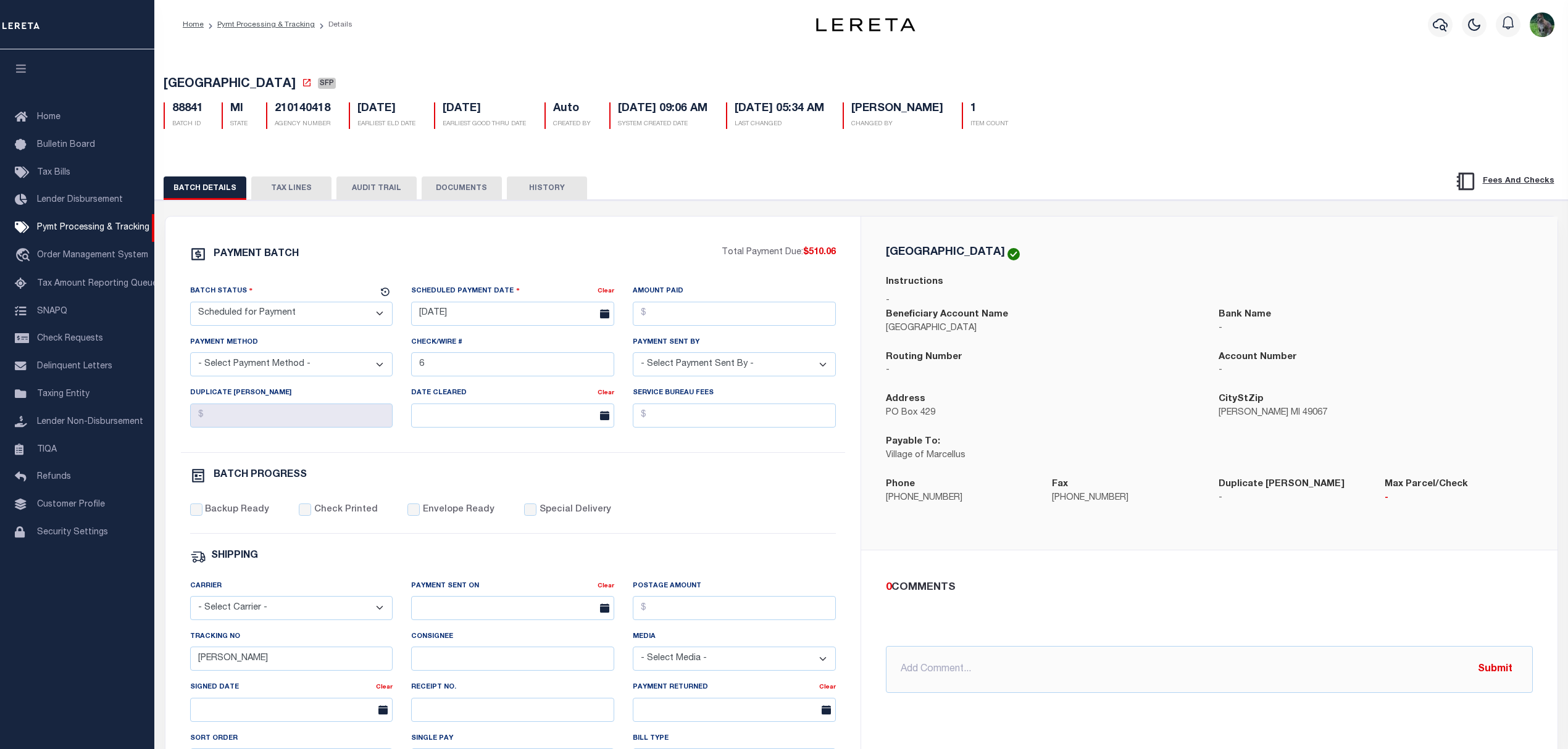
click at [226, 81] on span "[GEOGRAPHIC_DATA]" at bounding box center [230, 85] width 132 height 12
drag, startPoint x: 226, startPoint y: 81, endPoint x: 257, endPoint y: 83, distance: 31.1
click at [257, 83] on span "[GEOGRAPHIC_DATA]" at bounding box center [230, 85] width 132 height 12
copy span "[GEOGRAPHIC_DATA]"
click at [297, 322] on select "- Select Status - Scheduled for Payment Ready For Payment Payment Sent Cleared …" at bounding box center [292, 314] width 203 height 24
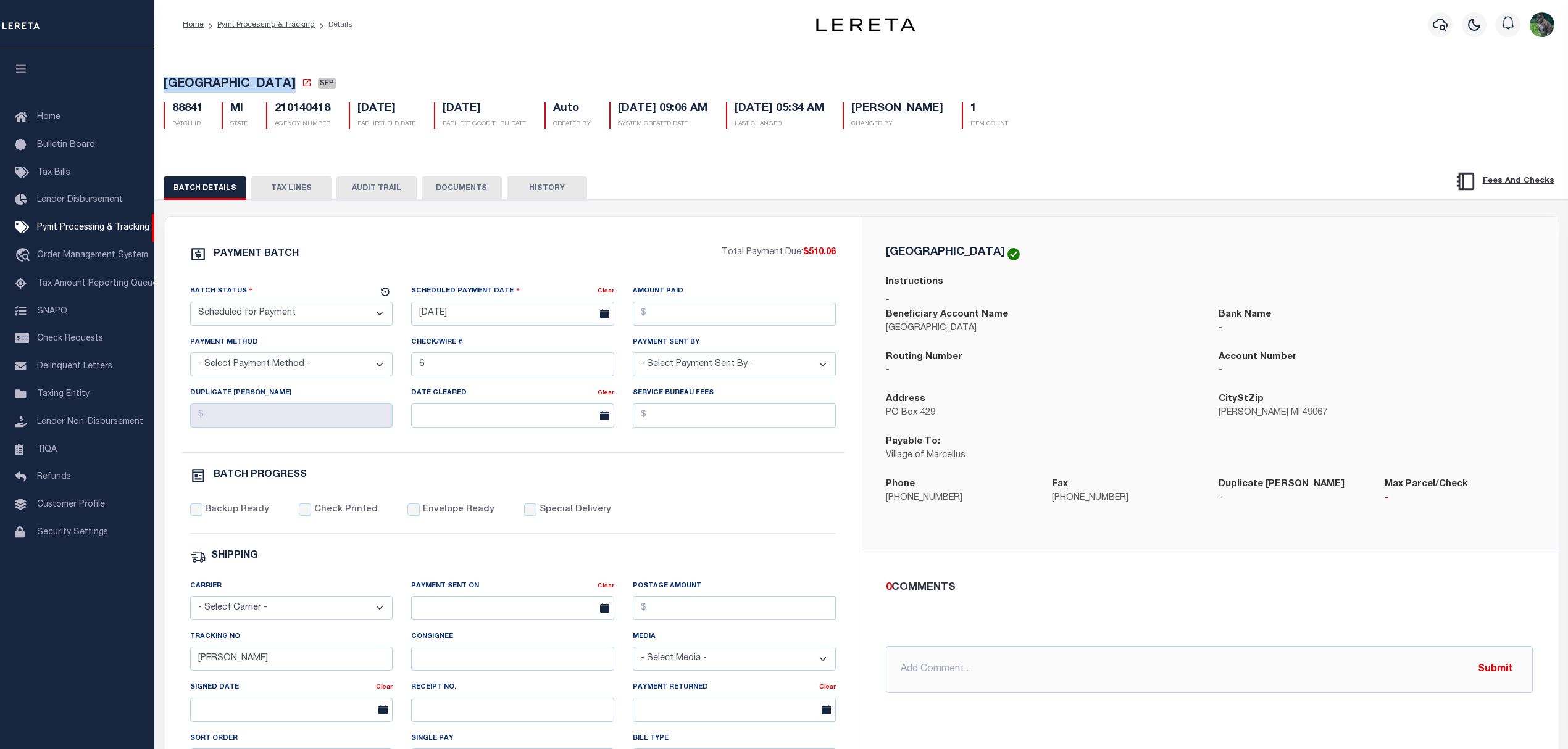
select select "RFP"
click at [190, 306] on select "- Select Status - Scheduled for Payment Ready For Payment Payment Sent Cleared …" at bounding box center [292, 314] width 203 height 24
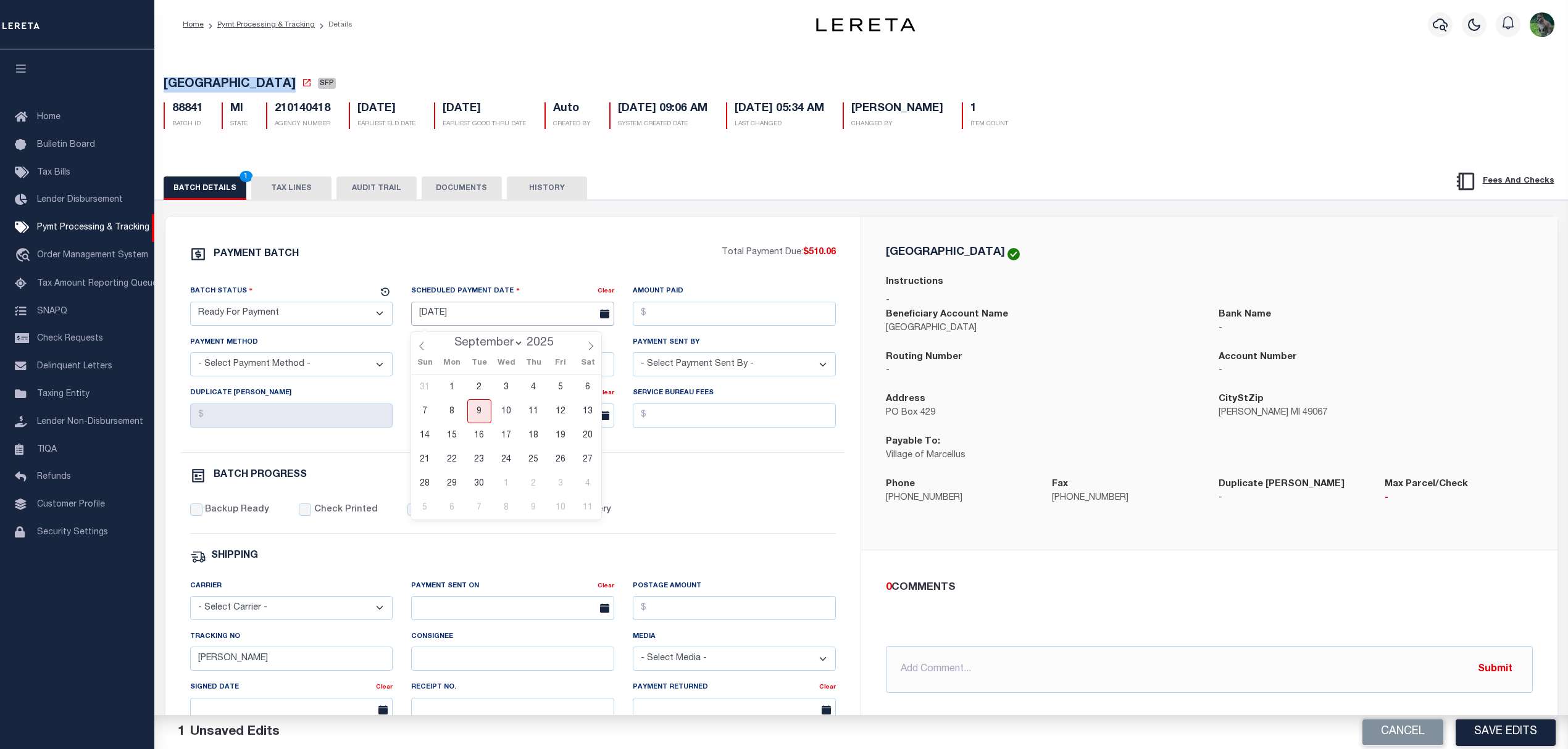
click at [487, 318] on input "[DATE]" at bounding box center [513, 314] width 203 height 24
click at [481, 404] on span "9" at bounding box center [479, 411] width 24 height 24
type input "[DATE]"
click at [692, 322] on input "Amount Paid" at bounding box center [734, 314] width 203 height 24
type input "$510.06"
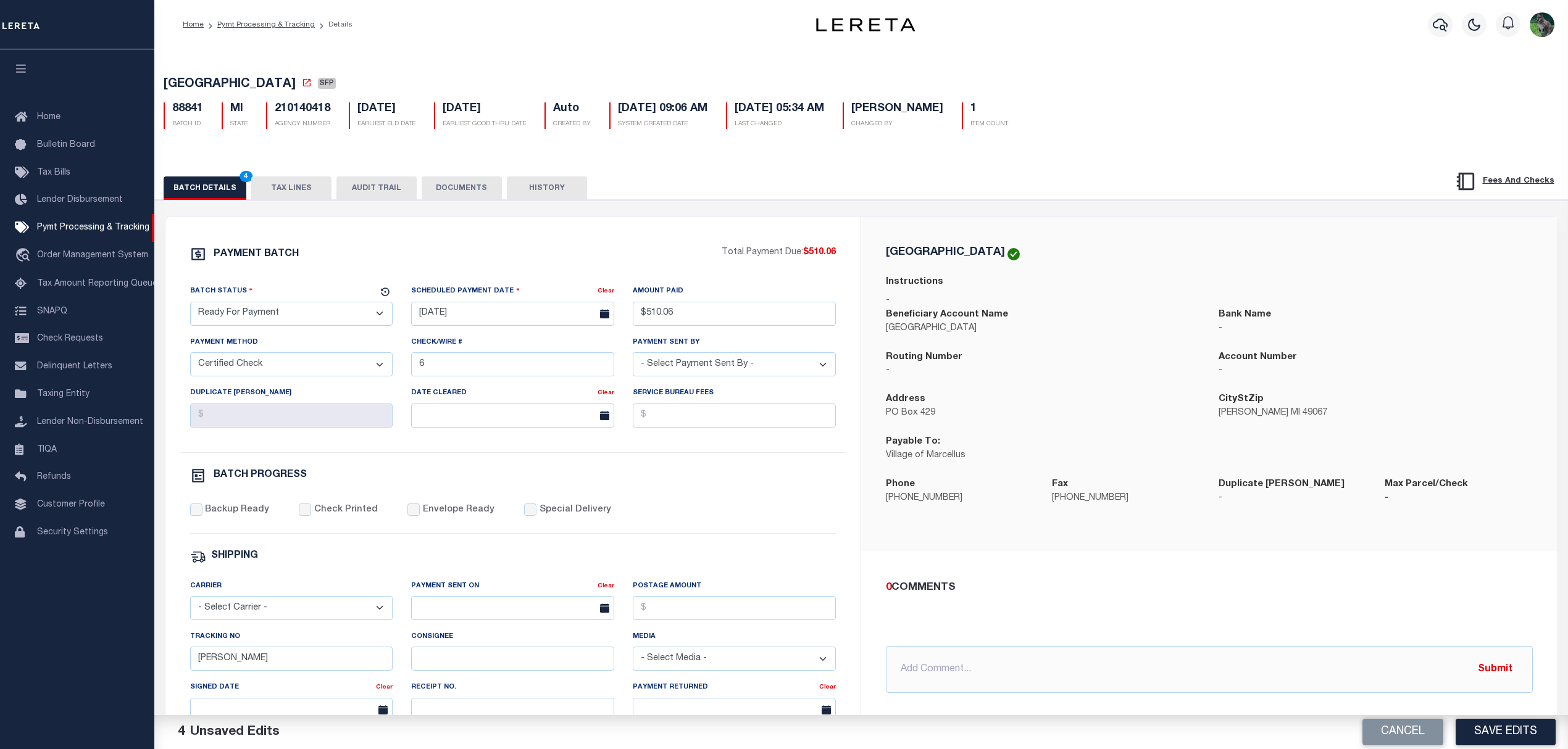
select select "CHK"
select select "[PERSON_NAME]"
click at [250, 526] on div "Backup Ready Check Printed Envelope Ready Special Delivery" at bounding box center [513, 518] width 647 height 30
click at [250, 517] on label "Backup Ready" at bounding box center [237, 510] width 64 height 13
click at [203, 516] on input "Backup Ready" at bounding box center [196, 510] width 12 height 12
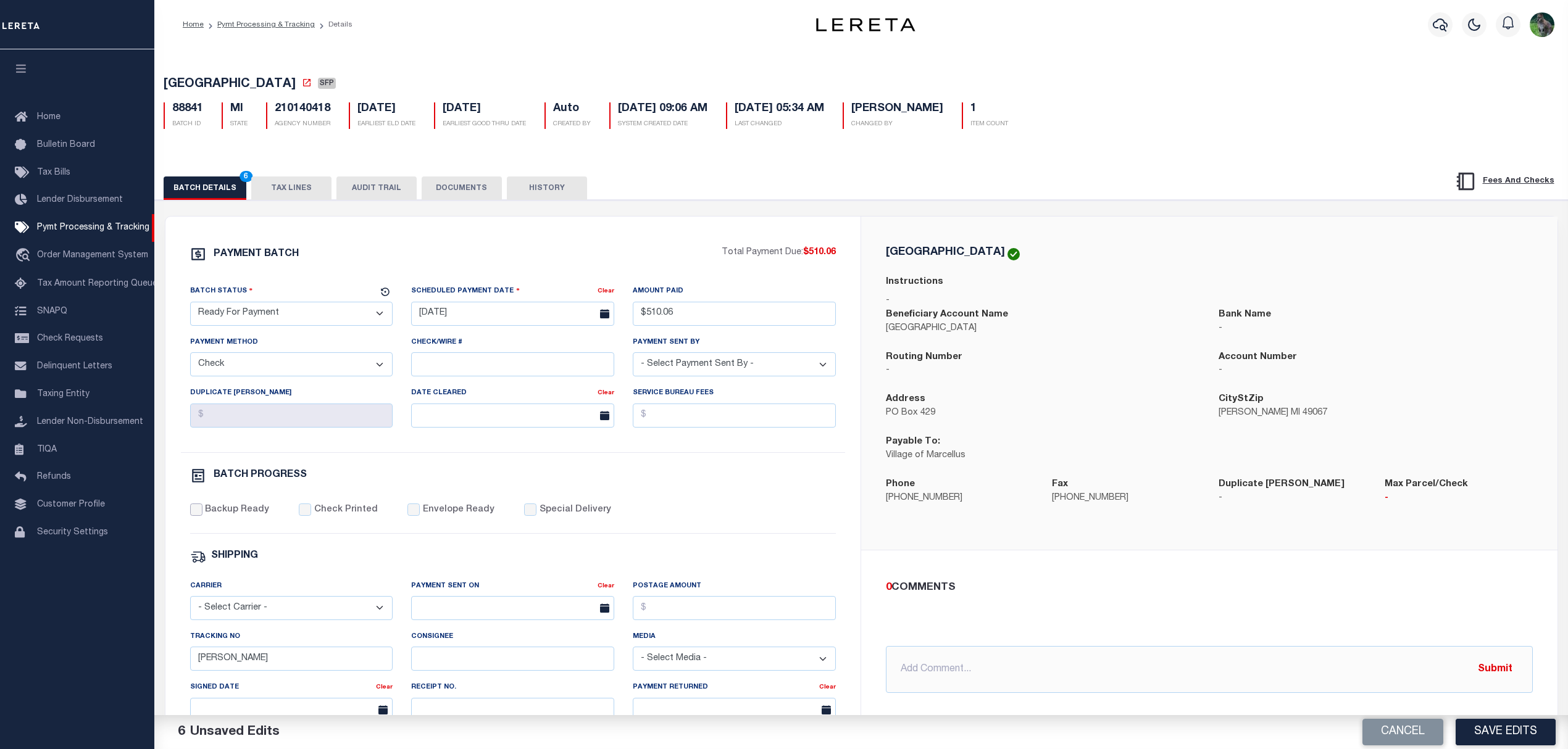
checkbox input "true"
drag, startPoint x: 243, startPoint y: 665, endPoint x: 151, endPoint y: 678, distance: 92.9
click at [170, 680] on div "PAYMENT BATCH Total Payment Due: $510.06 Batch Status" at bounding box center [513, 577] width 696 height 722
click at [1491, 733] on button "Save Edits" at bounding box center [1505, 732] width 100 height 26
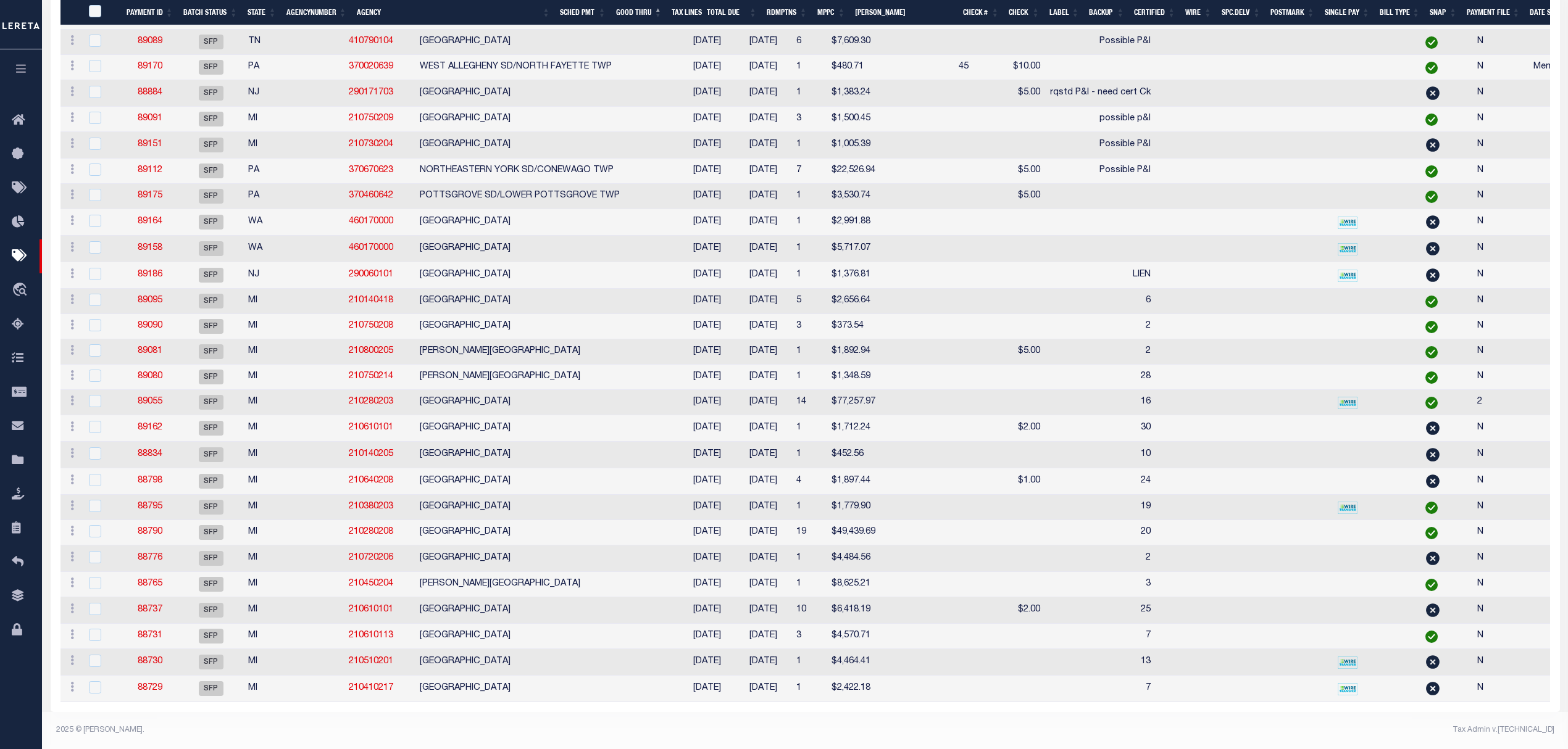
scroll to position [2254, 0]
click at [415, 415] on td "[GEOGRAPHIC_DATA]" at bounding box center [546, 428] width 265 height 26
checkbox input "true"
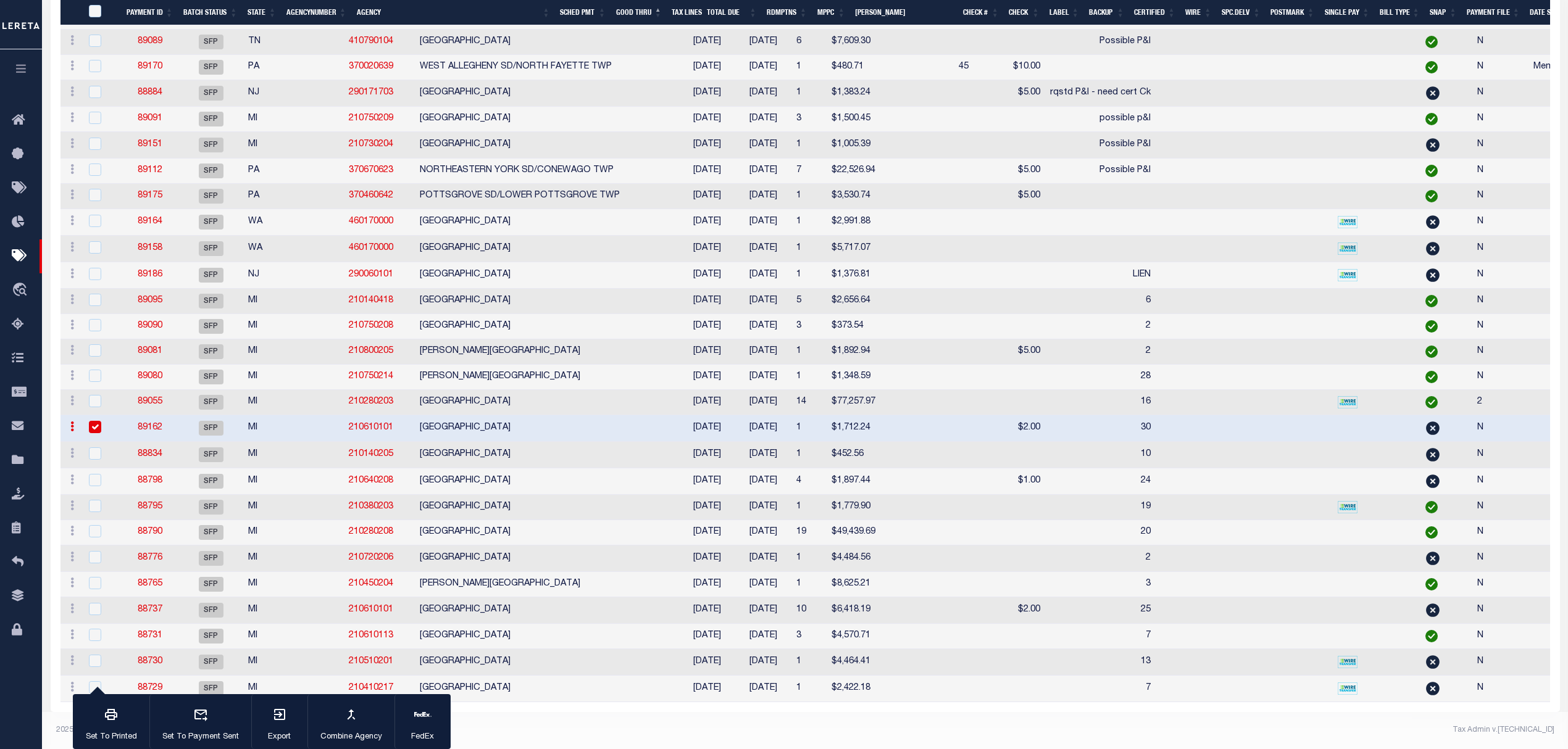
scroll to position [2227, 0]
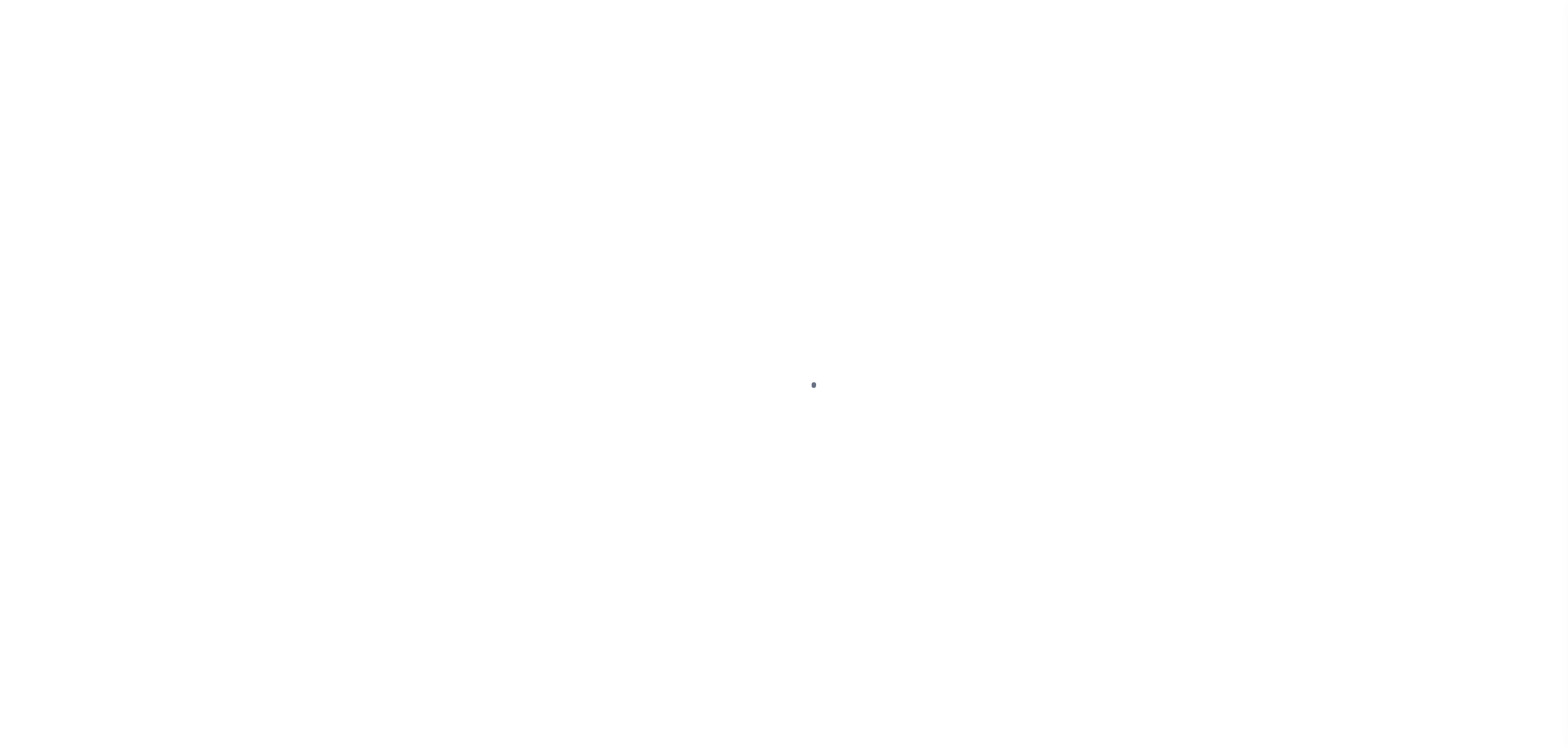
select select "DUE"
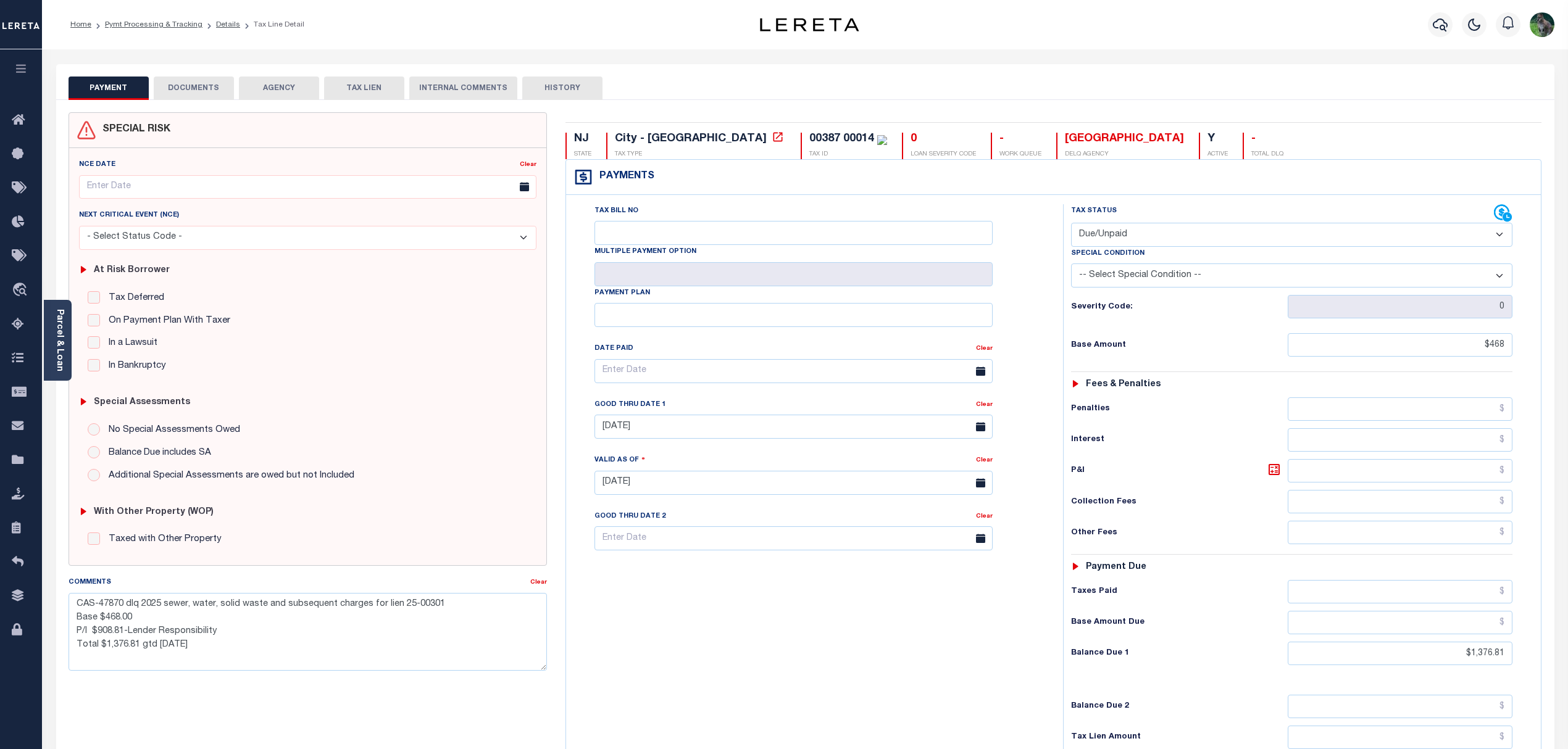
click at [213, 89] on button "DOCUMENTS" at bounding box center [193, 88] width 80 height 23
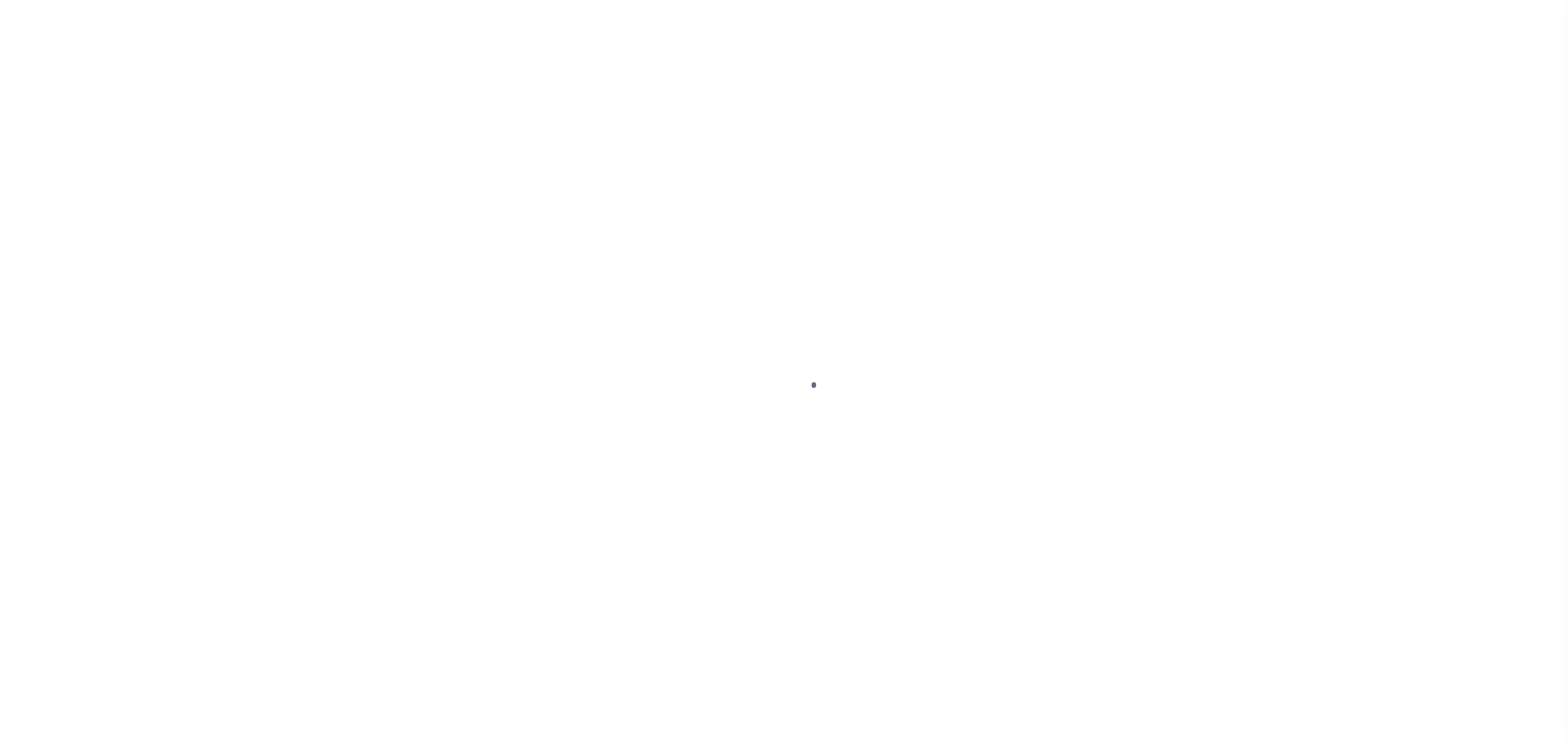
select select "DUE"
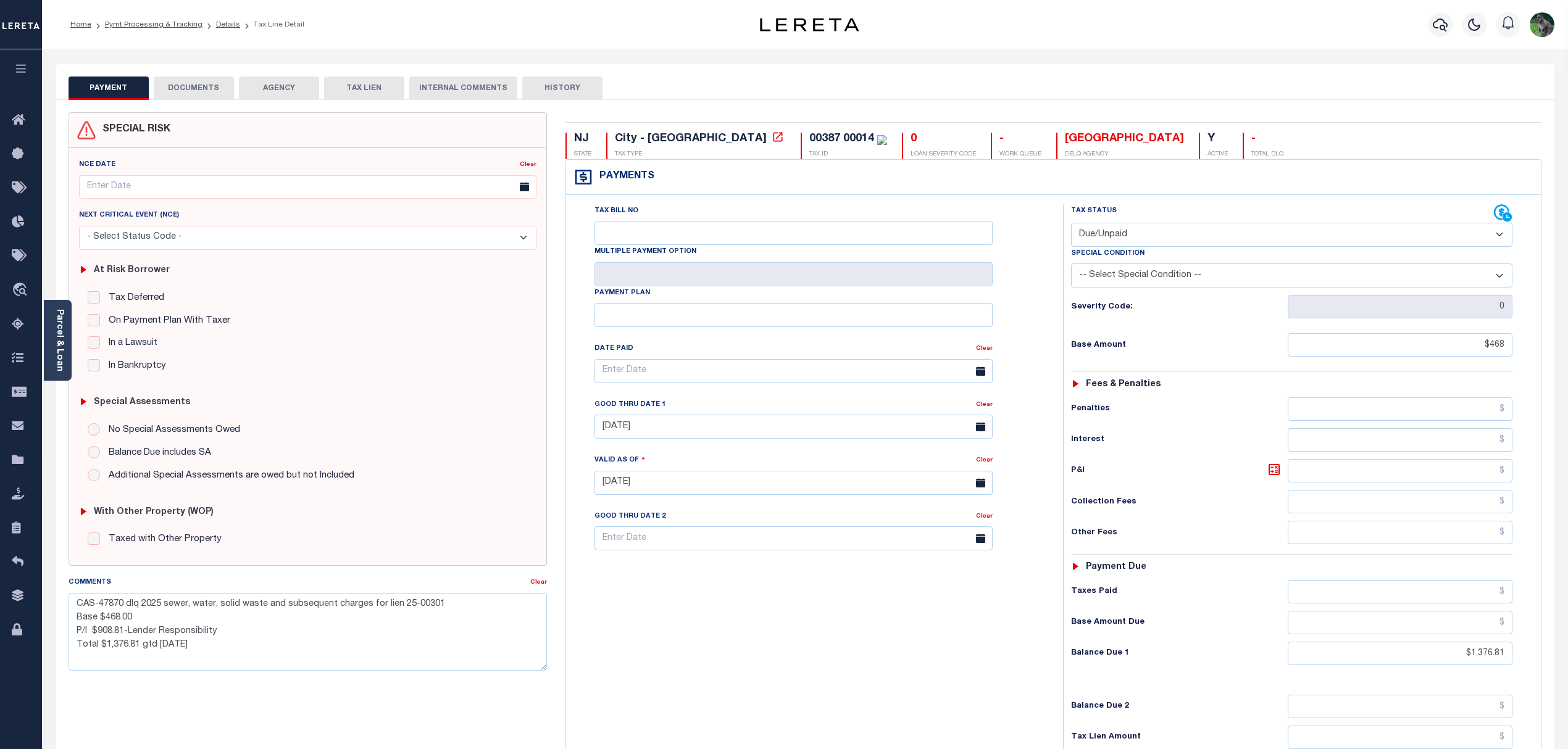
click at [197, 87] on button "DOCUMENTS" at bounding box center [193, 88] width 80 height 23
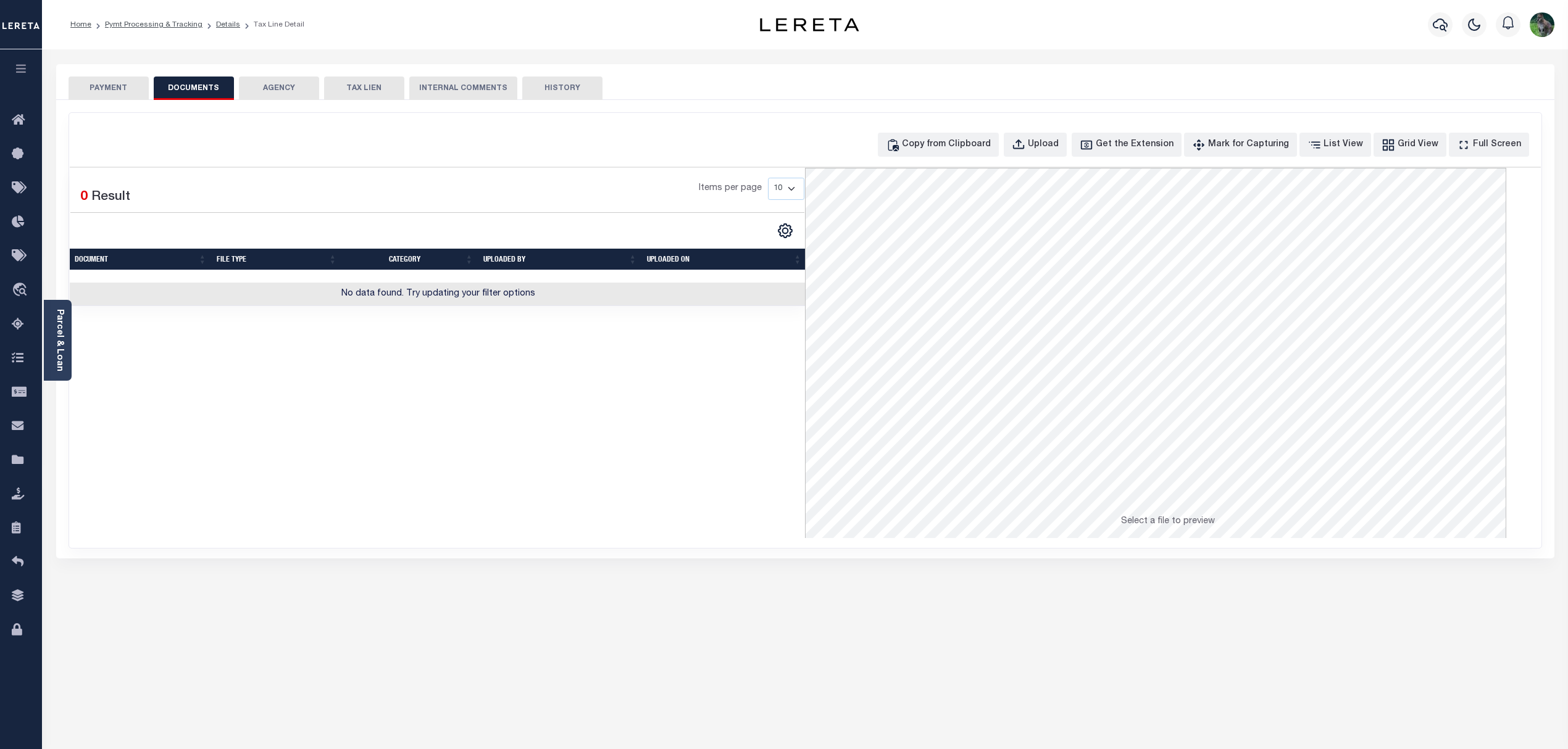
drag, startPoint x: 561, startPoint y: 175, endPoint x: 672, endPoint y: 173, distance: 111.0
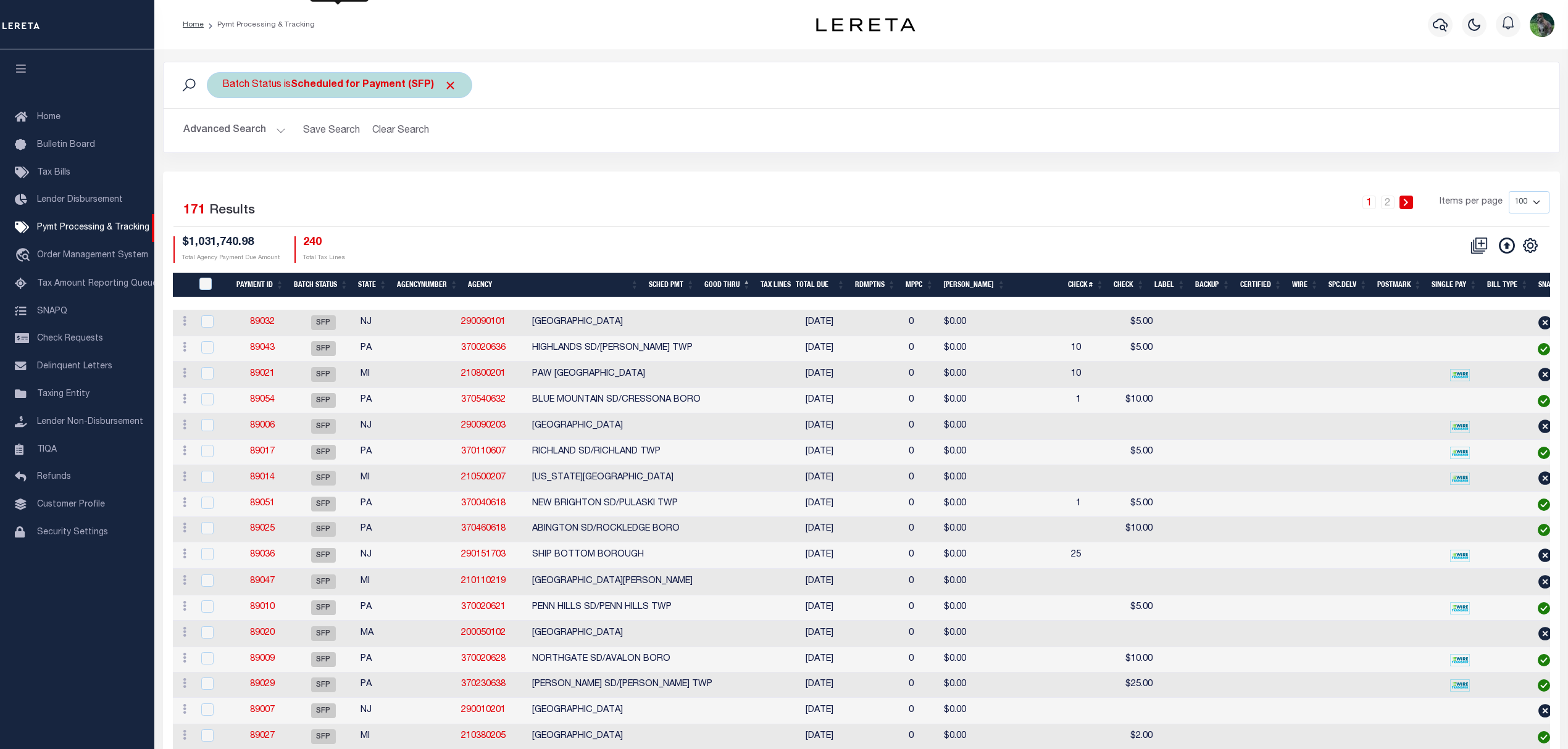
drag, startPoint x: 302, startPoint y: 77, endPoint x: 310, endPoint y: 83, distance: 10.0
click at [302, 77] on div "Batch Status is Scheduled for Payment (SFP)" at bounding box center [339, 85] width 265 height 26
click at [359, 142] on select "Awaiting Funds (AWF) Cleared and Complete (CAC) New Check Needed (NCN) Payment …" at bounding box center [314, 146] width 182 height 23
select select "RFP"
click at [223, 134] on select "Awaiting Funds (AWF) Cleared and Complete (CAC) New Check Needed (NCN) Payment …" at bounding box center [314, 146] width 182 height 23
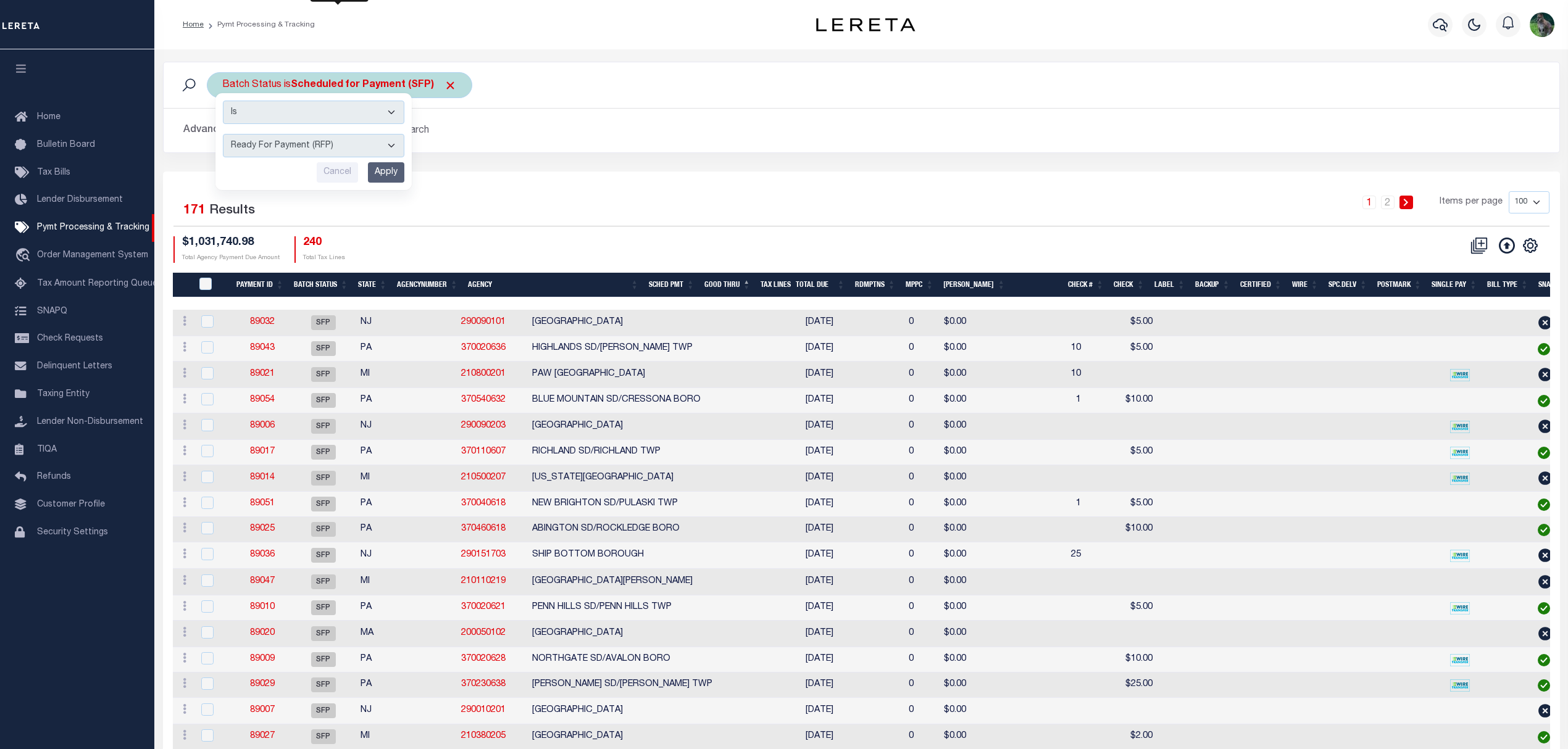
click at [401, 176] on input "Apply" at bounding box center [386, 172] width 36 height 20
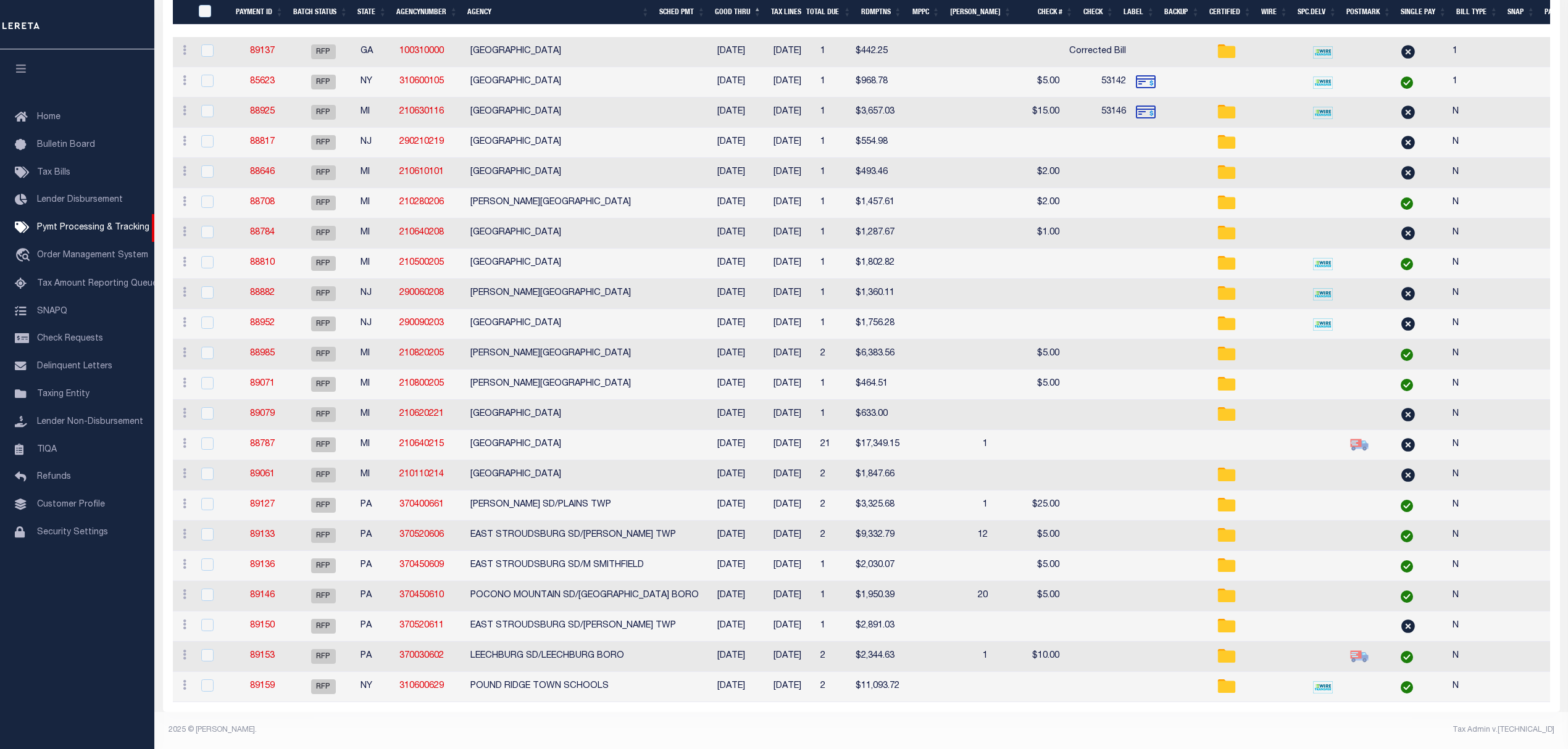
scroll to position [286, 0]
click at [257, 349] on link "88985" at bounding box center [262, 353] width 25 height 9
select select "RFP"
type input "[DATE]"
type input "$6,383.56"
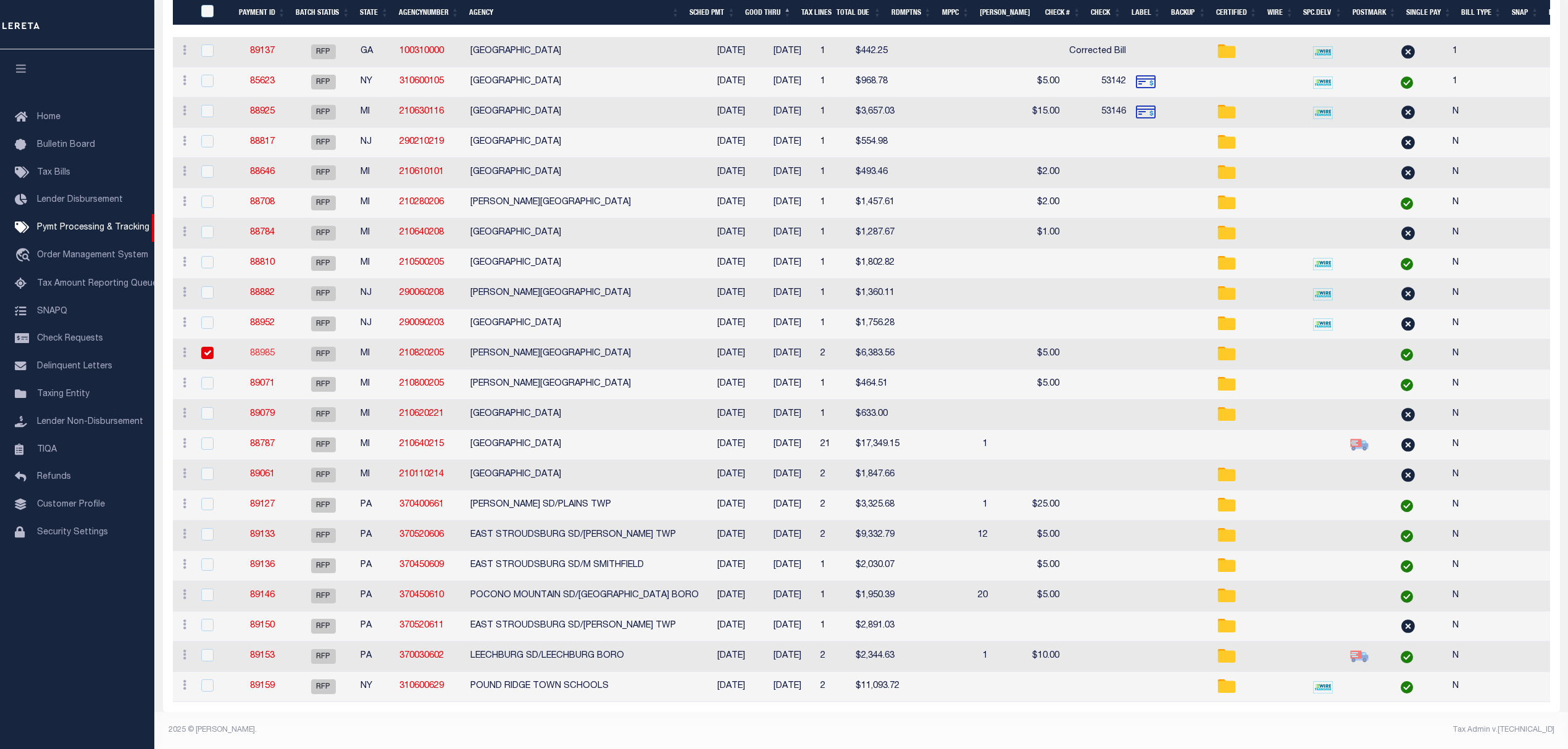
select select "CHK"
select select "[PERSON_NAME]"
type input "$10"
checkbox input "true"
type input "N"
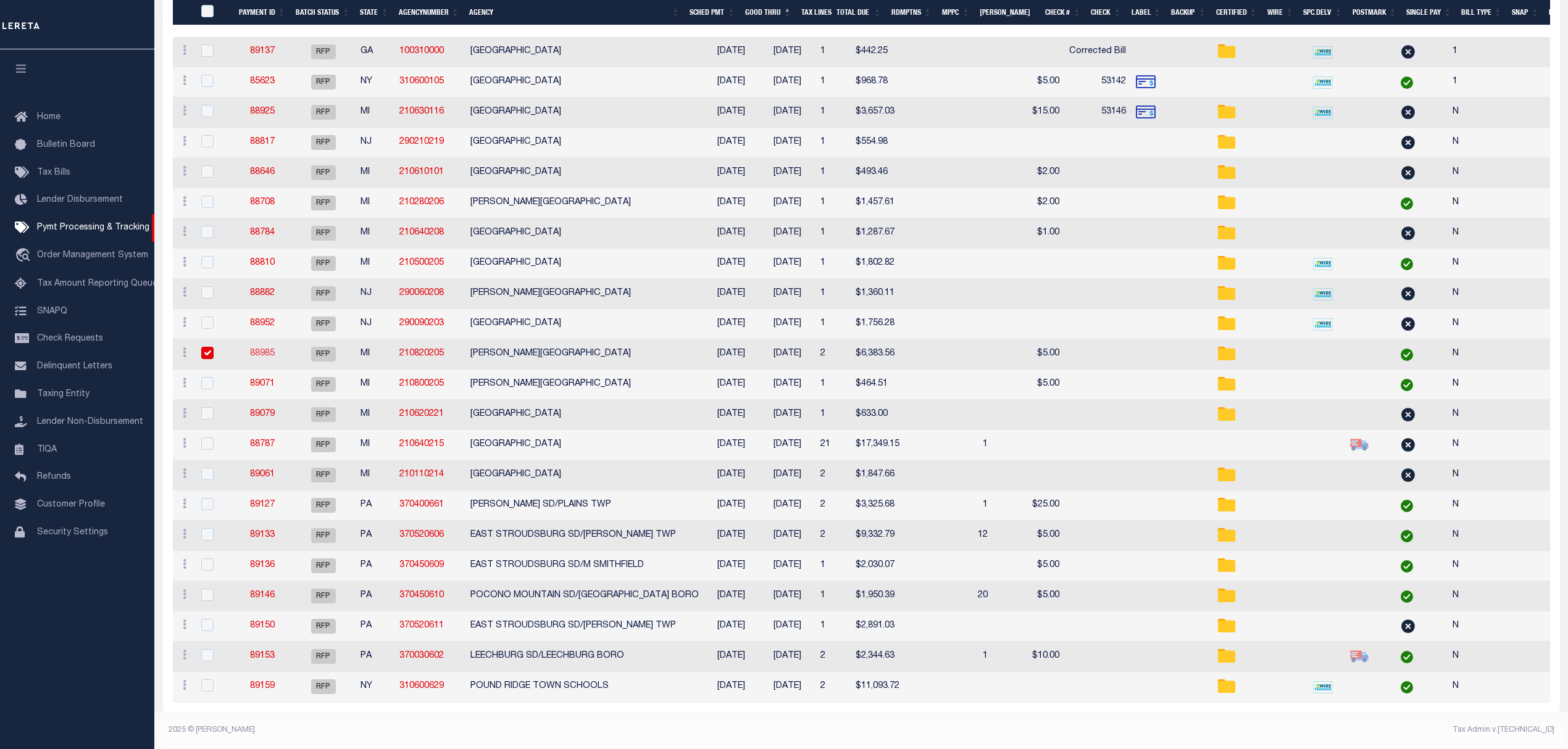
radio input "true"
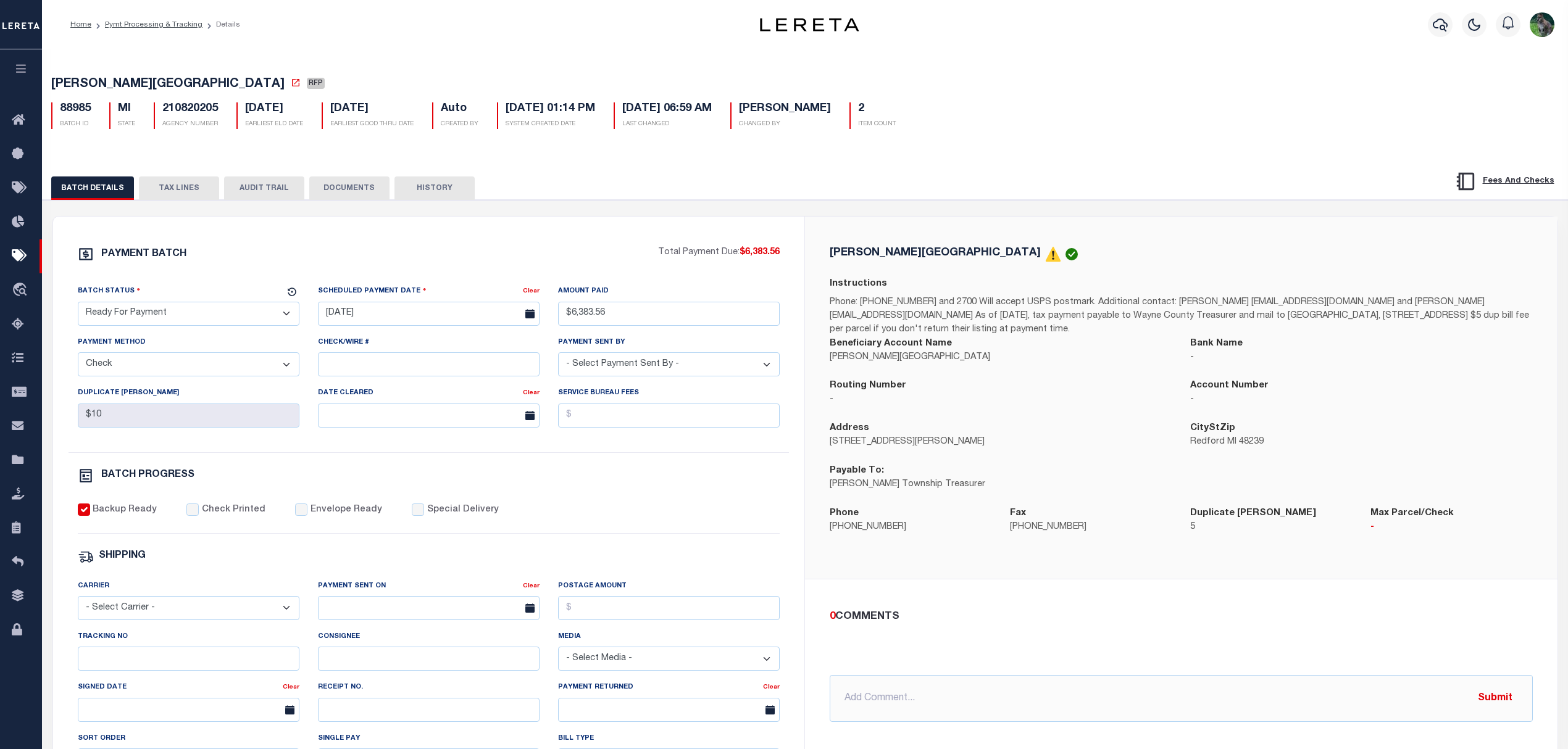
click at [189, 186] on button "TAX LINES" at bounding box center [179, 188] width 80 height 23
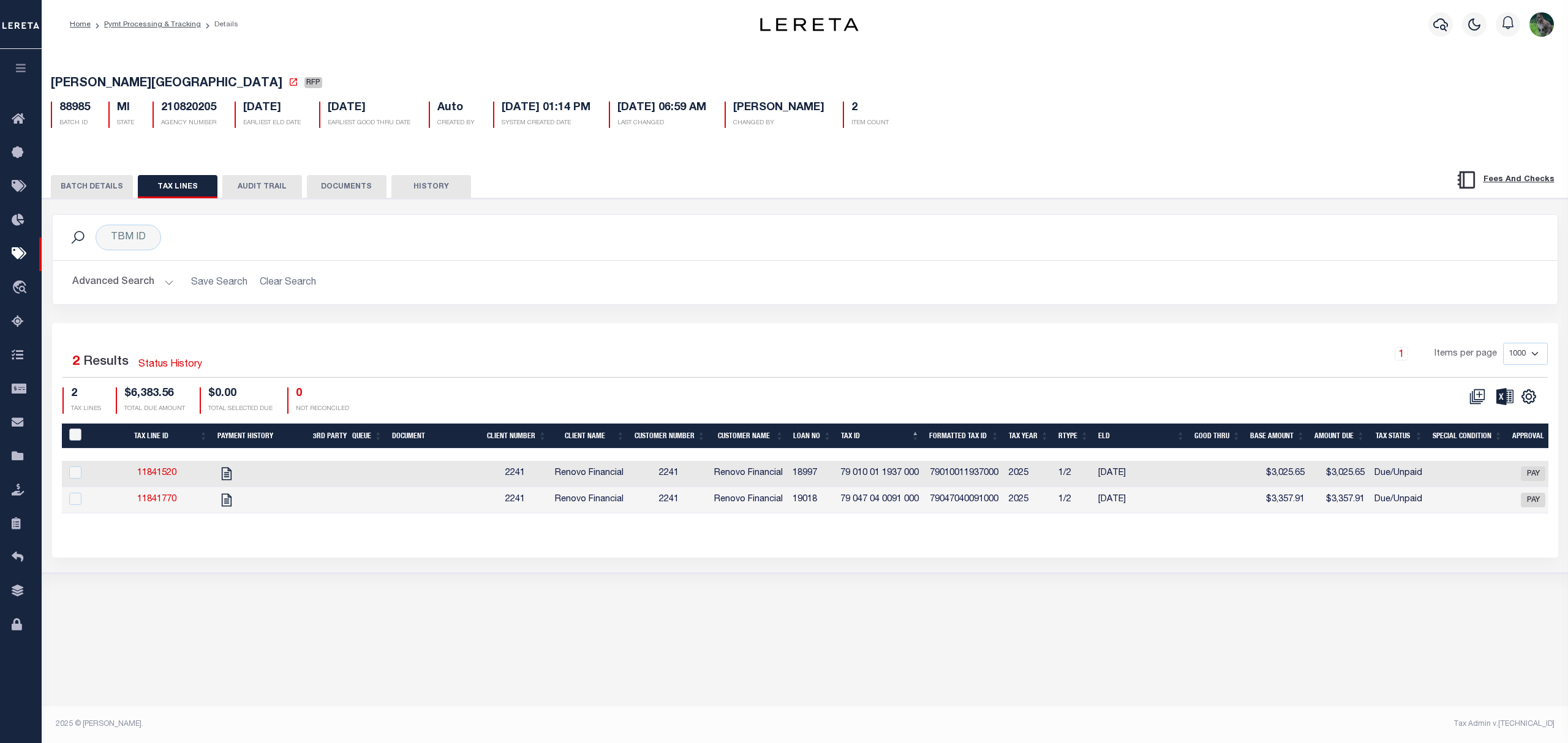
click at [75, 437] on input "PayeePaymentBatchId" at bounding box center [75, 435] width 12 height 12
checkbox input "true"
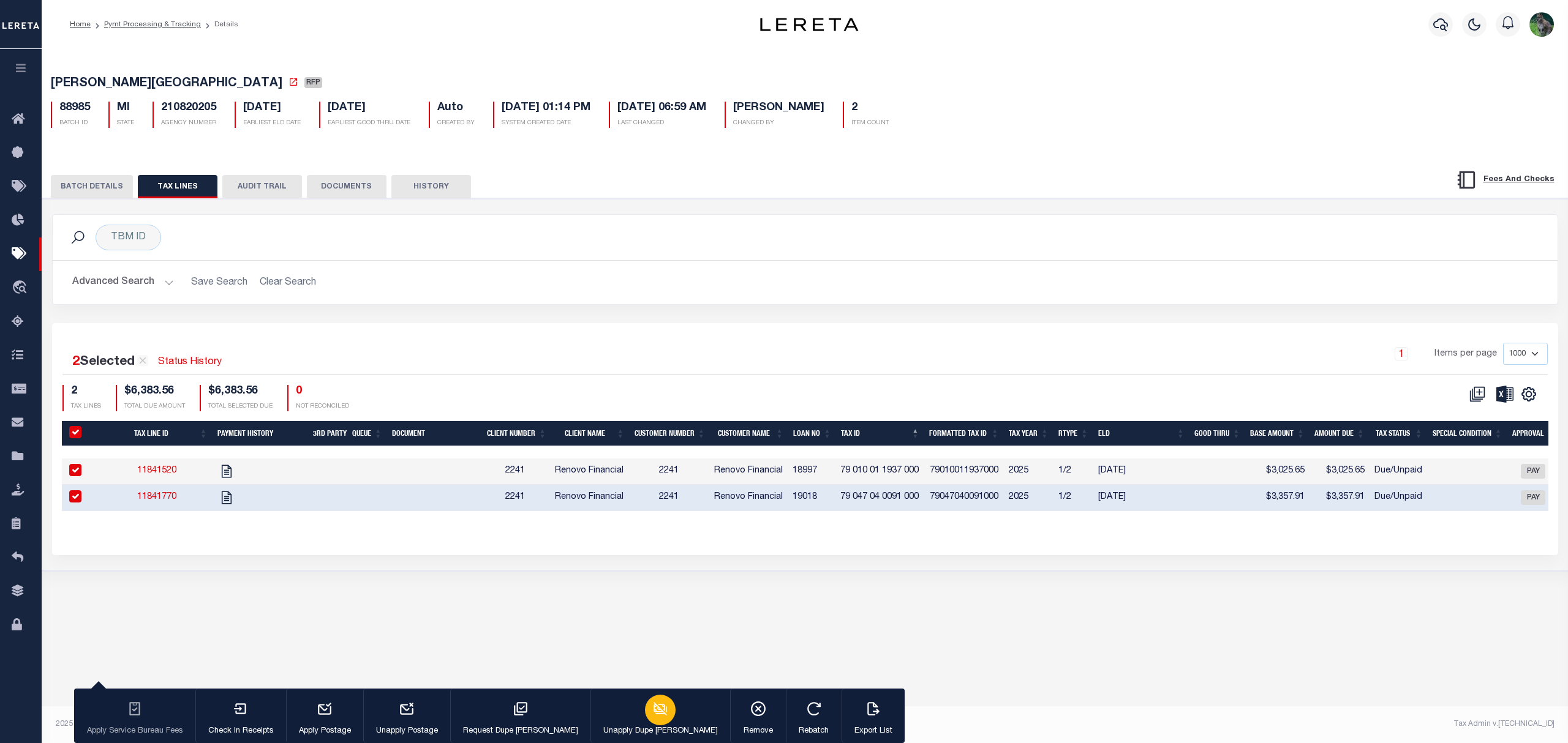
click at [645, 715] on div "button" at bounding box center [660, 711] width 31 height 31
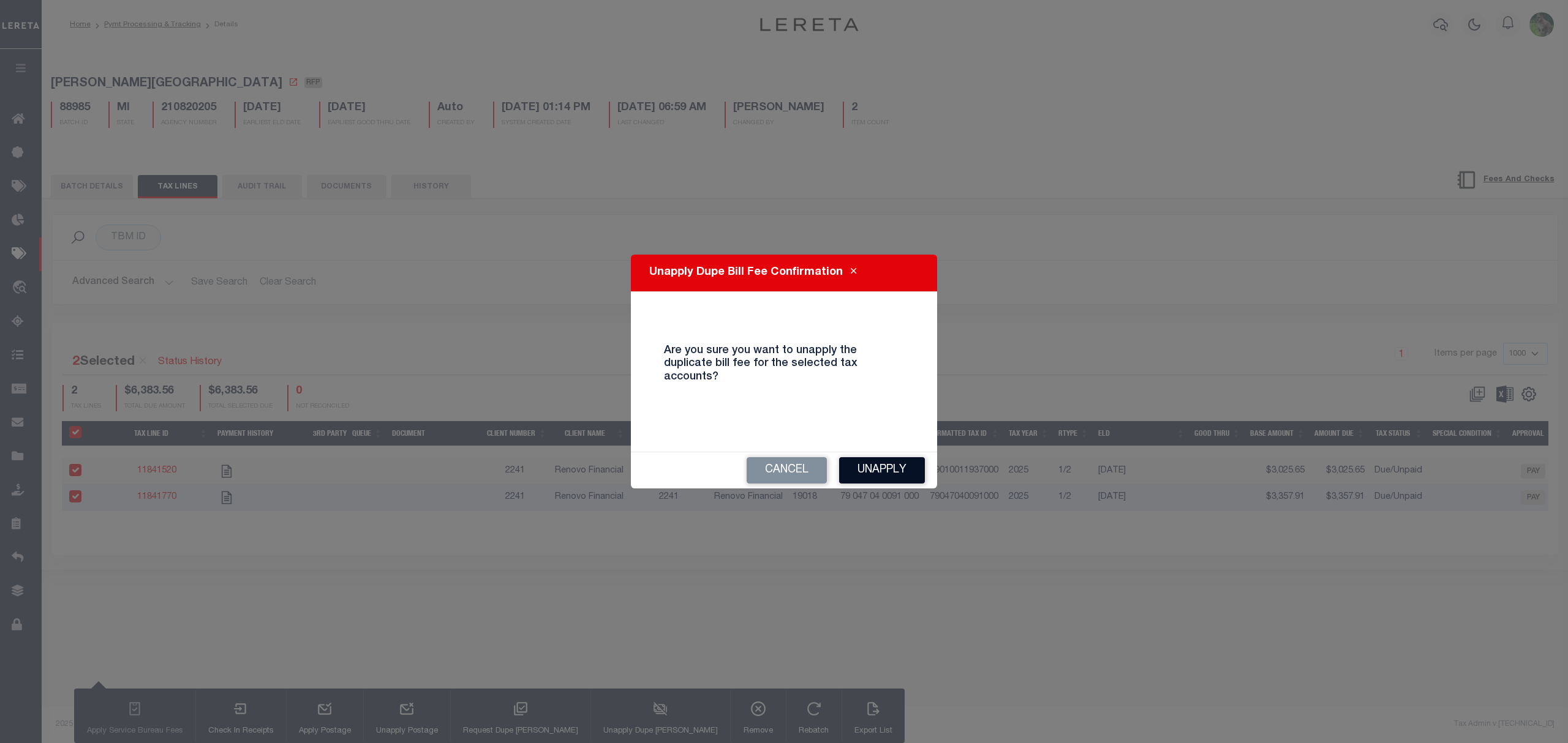
click at [871, 466] on button "Unapply" at bounding box center [881, 470] width 85 height 26
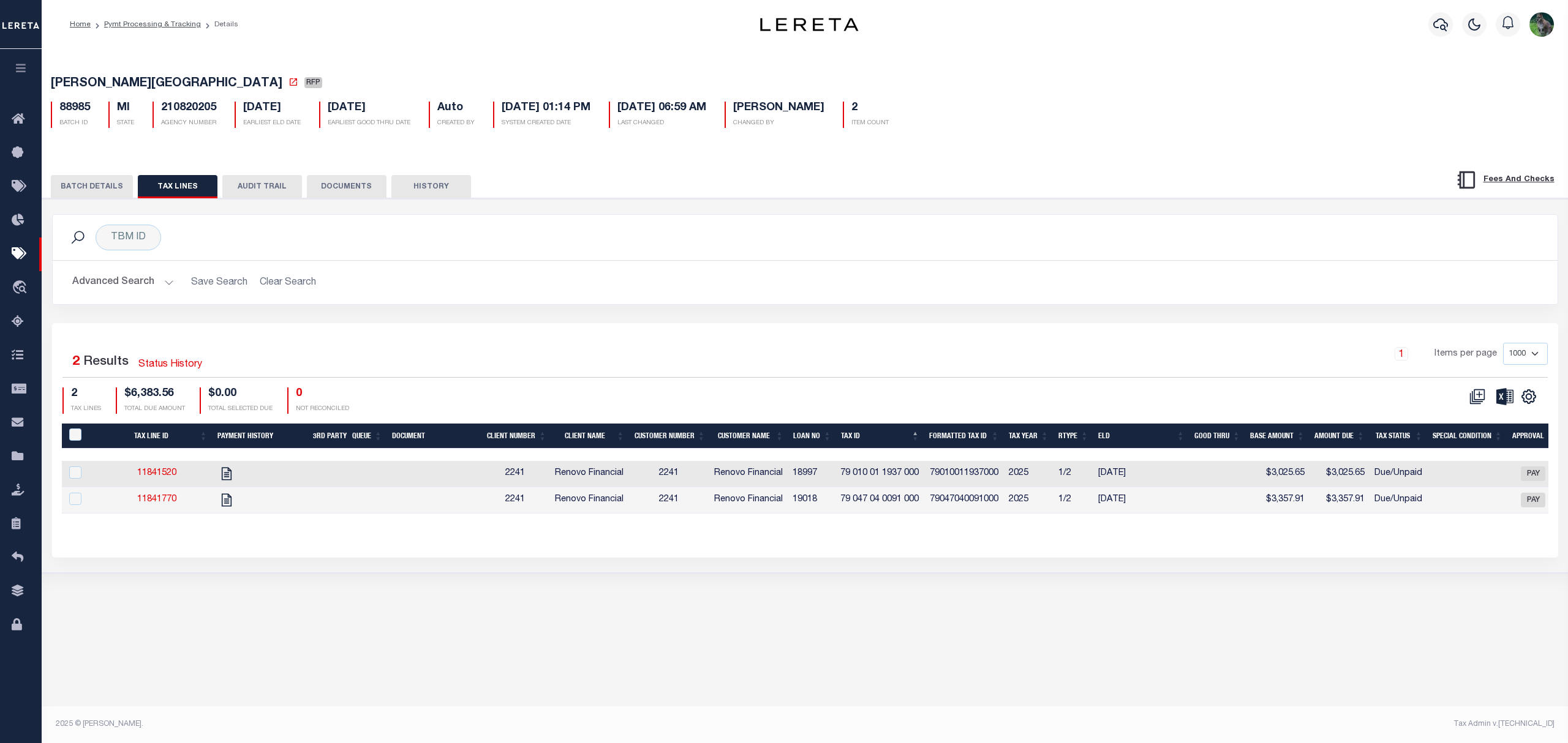
click at [98, 189] on button "BATCH DETAILS" at bounding box center [92, 186] width 82 height 23
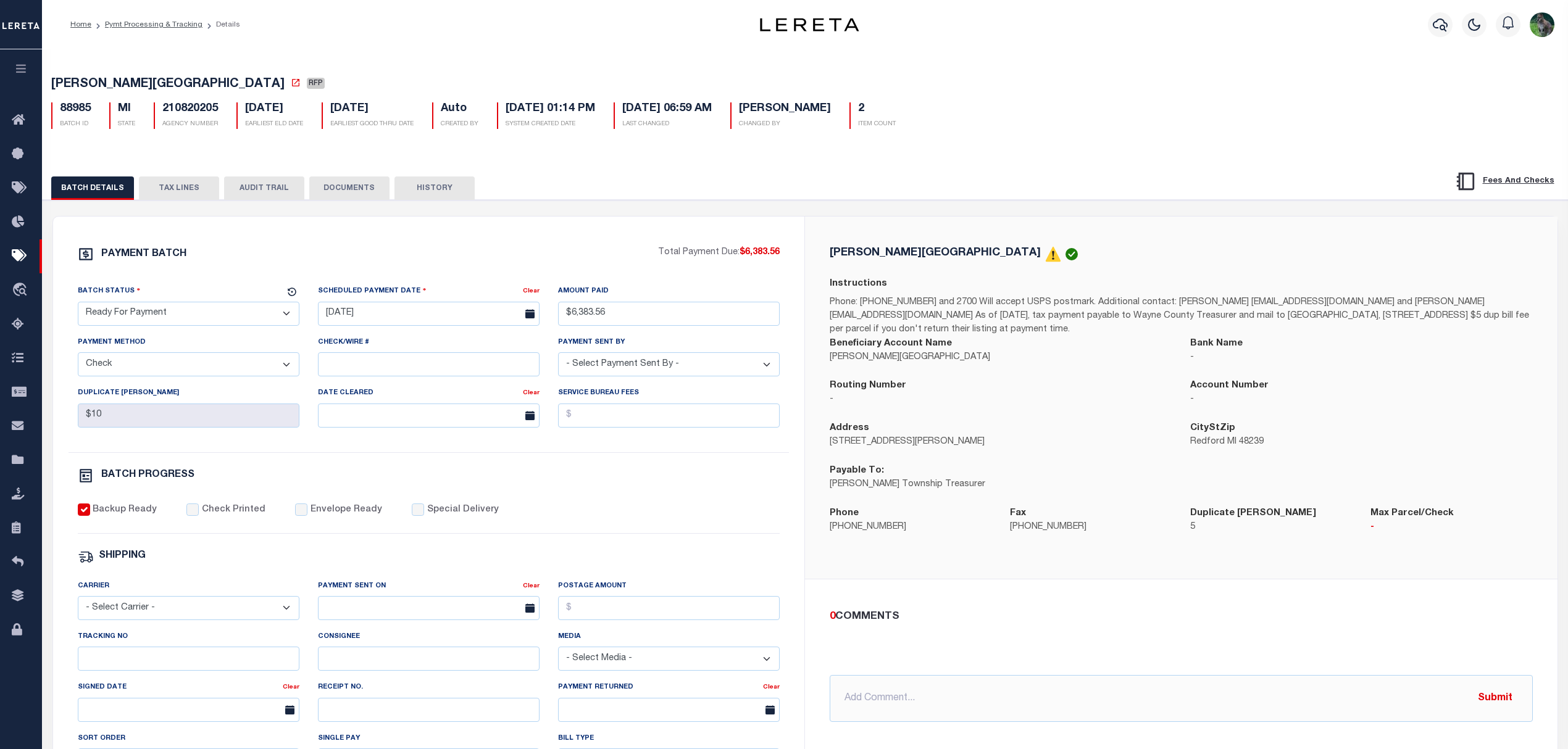
click at [141, 321] on select "- Select Status - Scheduled for Payment Ready For Payment Payment Sent Cleared …" at bounding box center [188, 314] width 221 height 24
select select "SFP"
click at [78, 306] on select "- Select Status - Scheduled for Payment Ready For Payment Payment Sent Cleared …" at bounding box center [188, 314] width 221 height 24
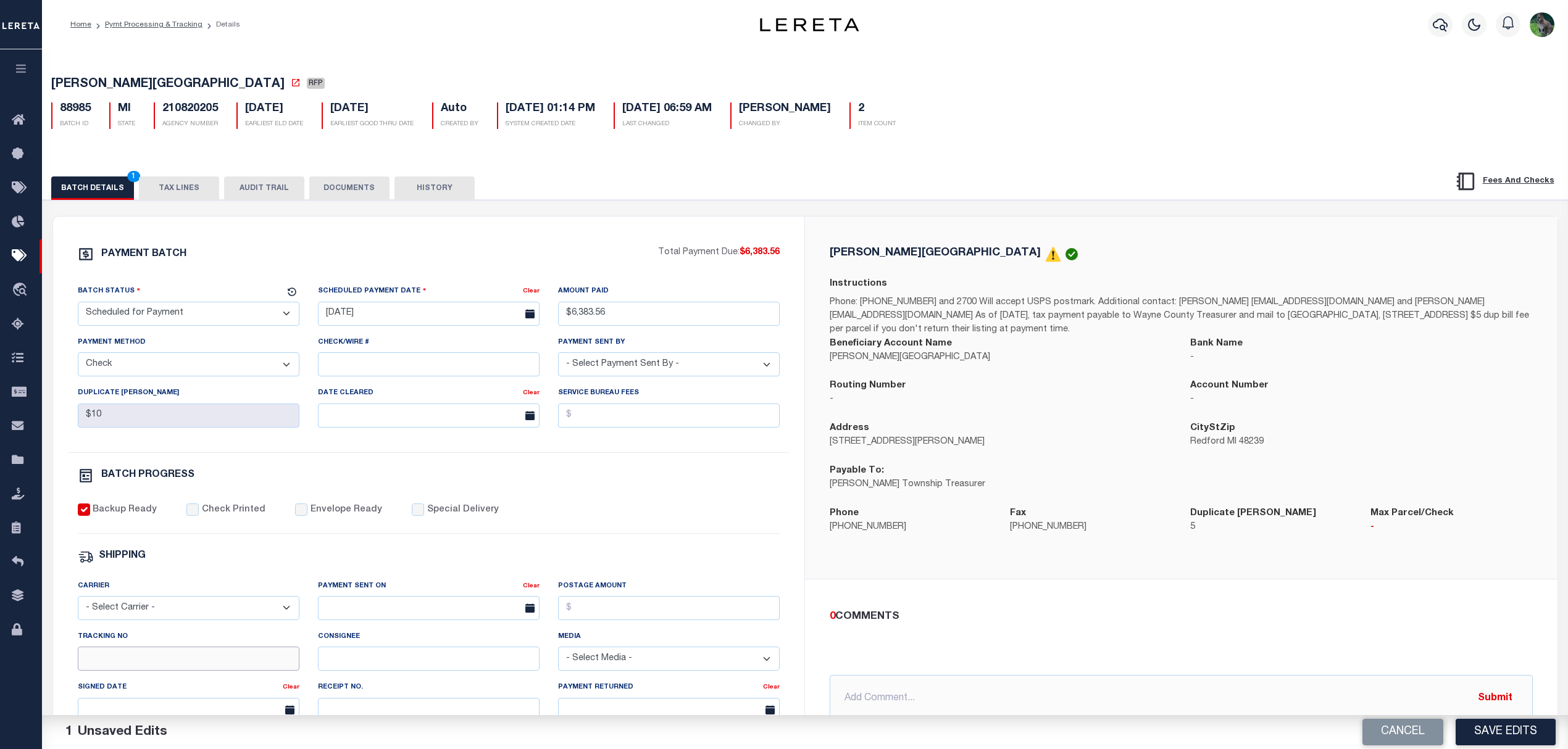
click at [140, 669] on input "Tracking No" at bounding box center [188, 658] width 221 height 24
type input "[PERSON_NAME]"
click at [1489, 739] on button "Save Edits" at bounding box center [1505, 732] width 100 height 26
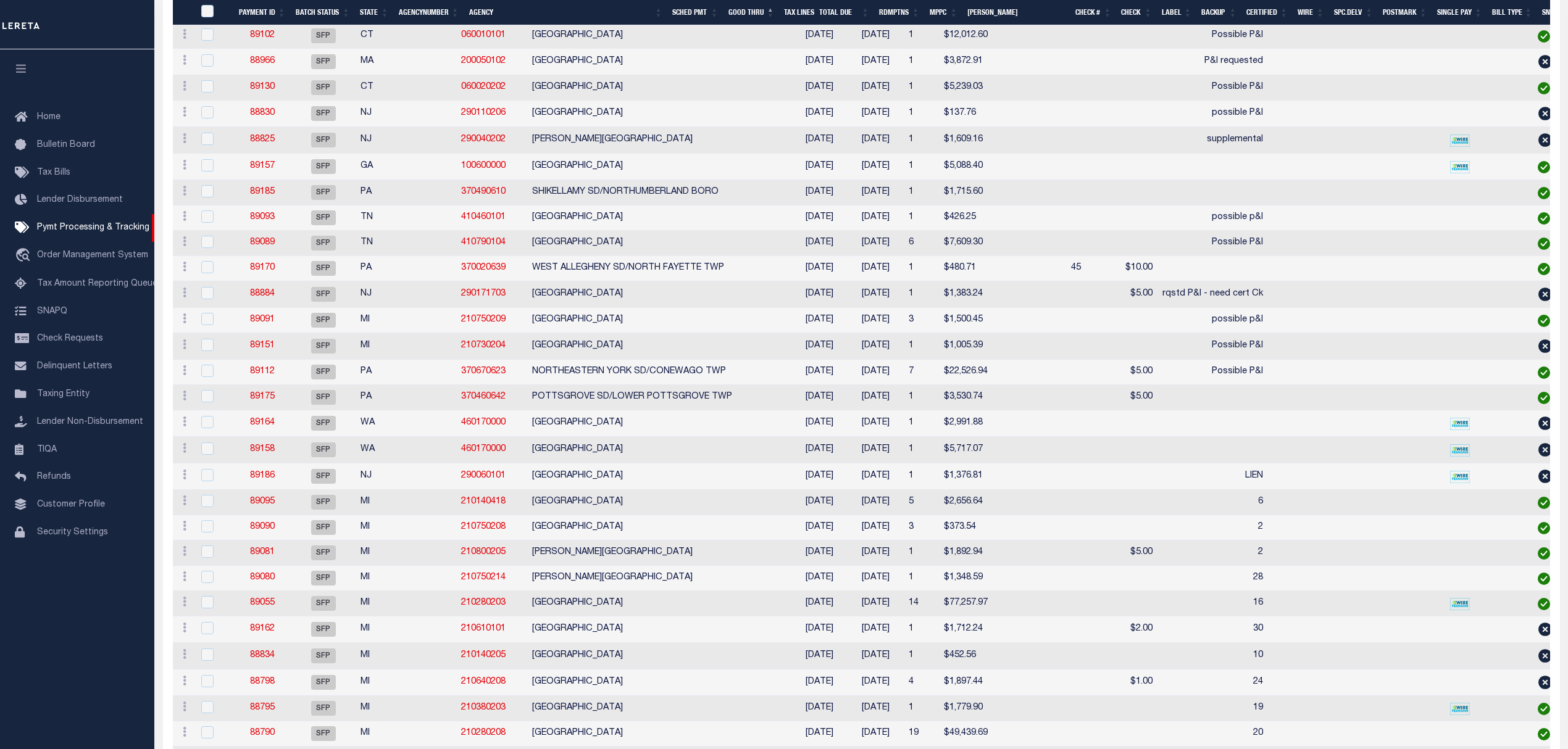
scroll to position [2254, 0]
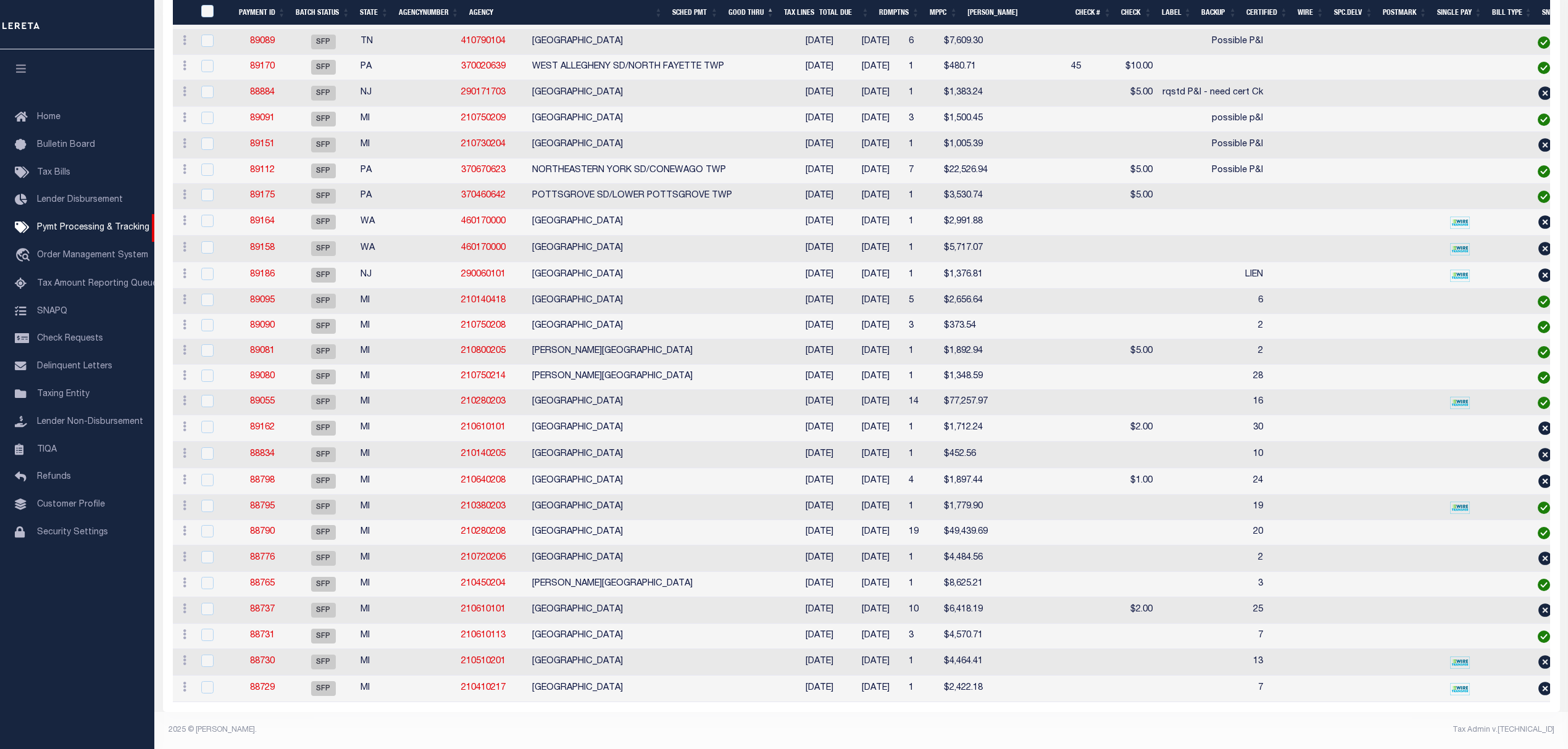
click at [631, 415] on td "[GEOGRAPHIC_DATA]" at bounding box center [659, 428] width 265 height 26
checkbox input "true"
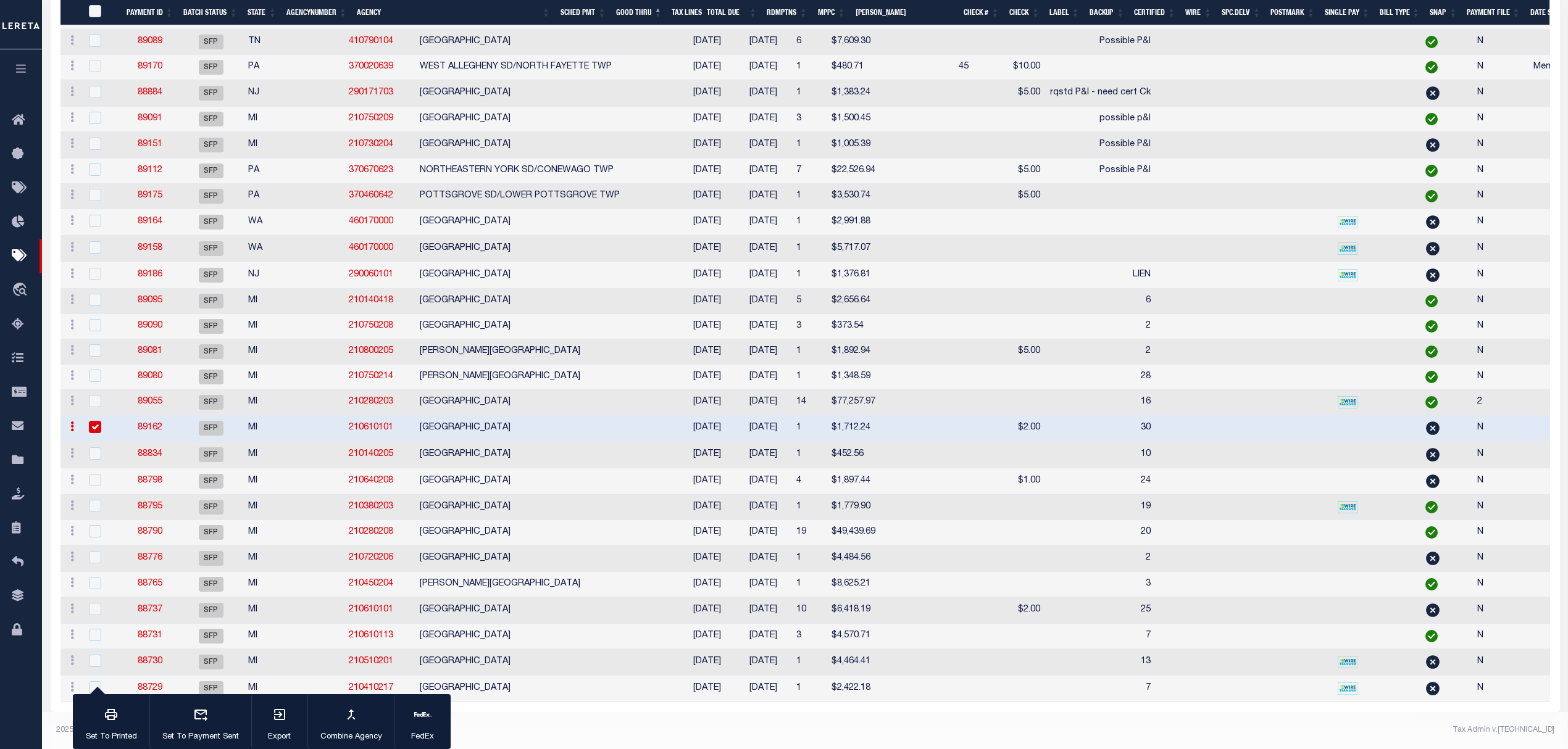
click at [472, 443] on td "[GEOGRAPHIC_DATA]" at bounding box center [546, 455] width 265 height 26
checkbox input "true"
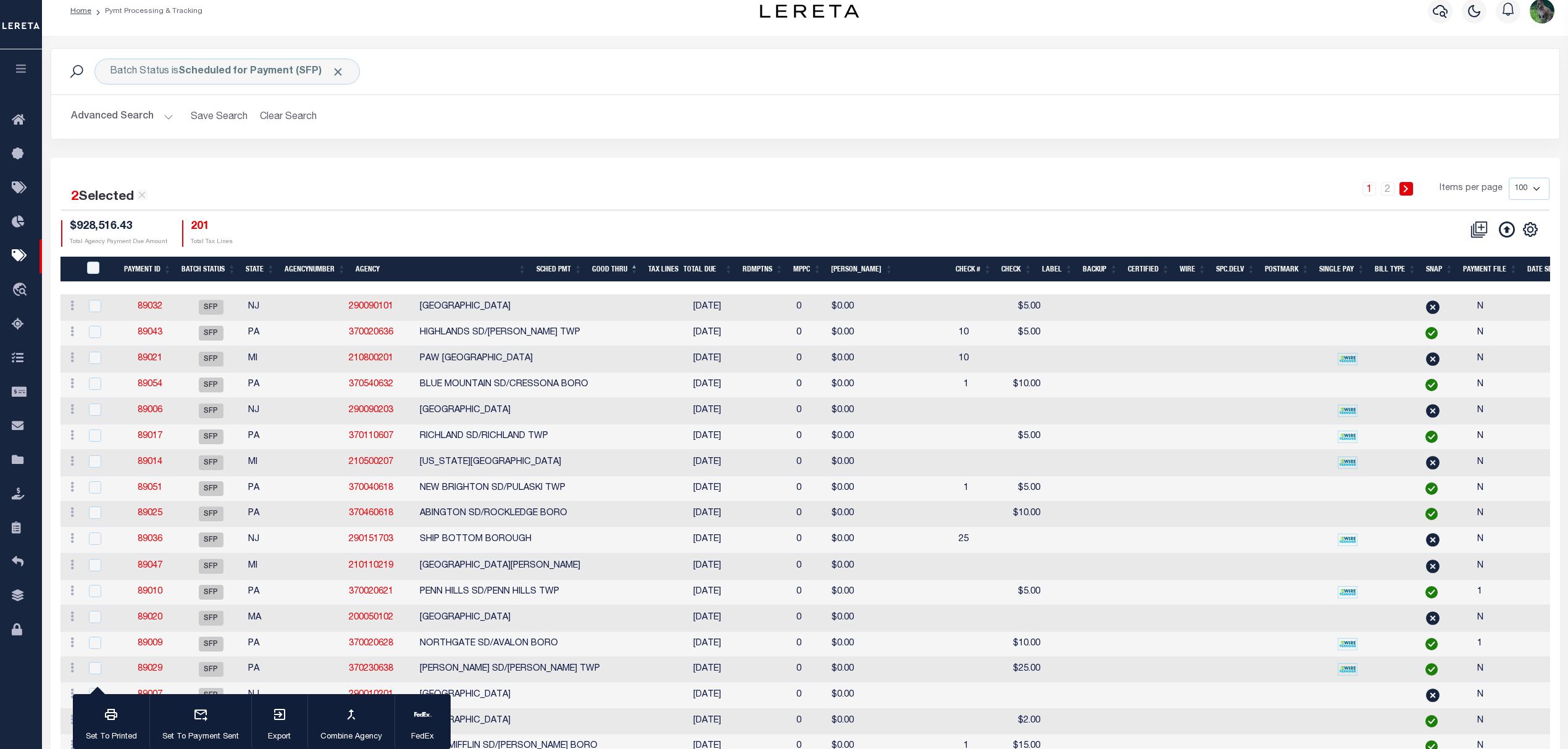
scroll to position [0, 0]
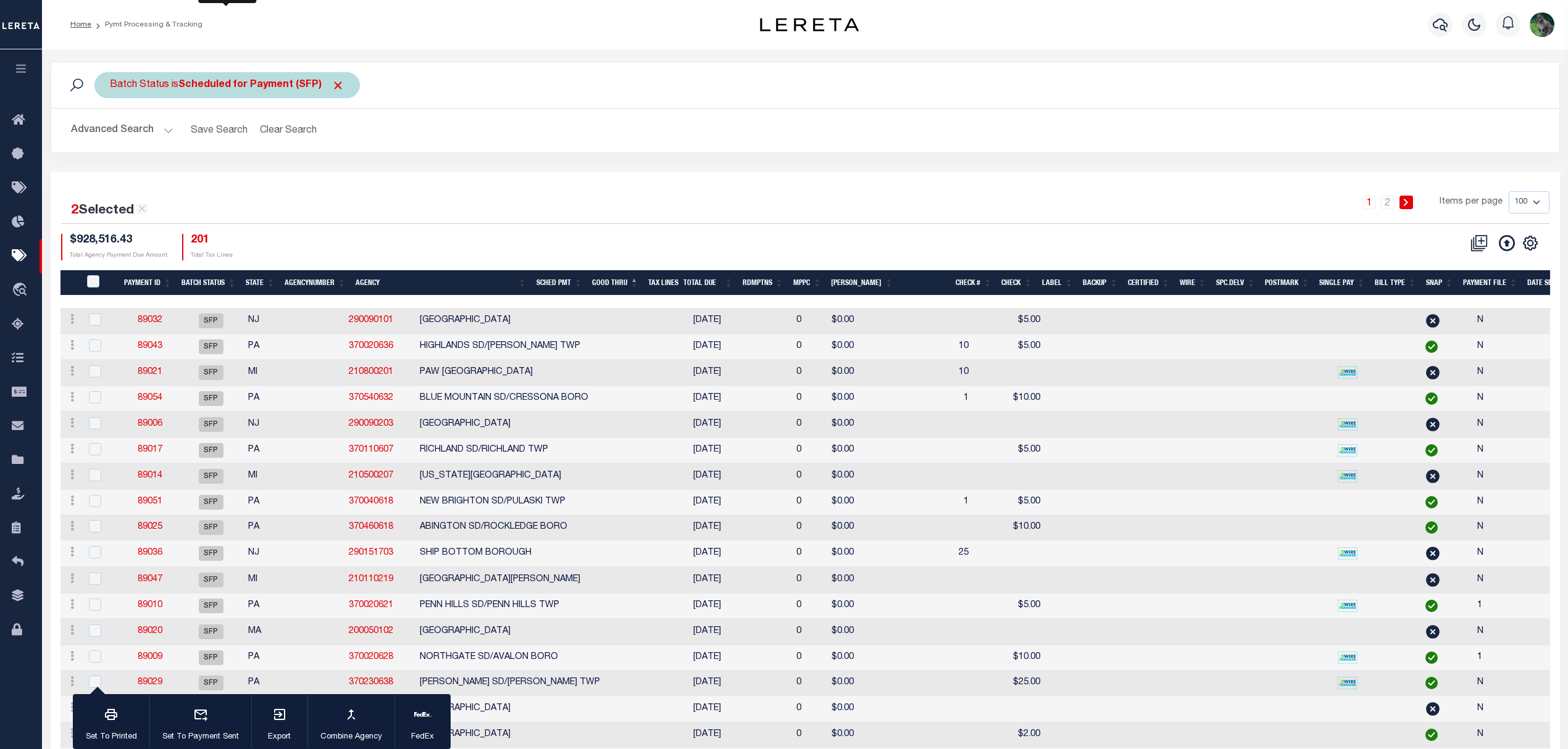
click at [211, 92] on div "Batch Status is Scheduled for Payment (SFP)" at bounding box center [227, 85] width 265 height 26
click at [199, 142] on select "Awaiting Funds (AWF) Cleared and Complete (CAC) New Check Needed (NCN) Payment …" at bounding box center [201, 146] width 182 height 23
select select "RFP"
click at [110, 134] on select "Awaiting Funds (AWF) Cleared and Complete (CAC) New Check Needed (NCN) Payment …" at bounding box center [201, 146] width 182 height 23
click at [277, 180] on input "Apply" at bounding box center [273, 172] width 36 height 20
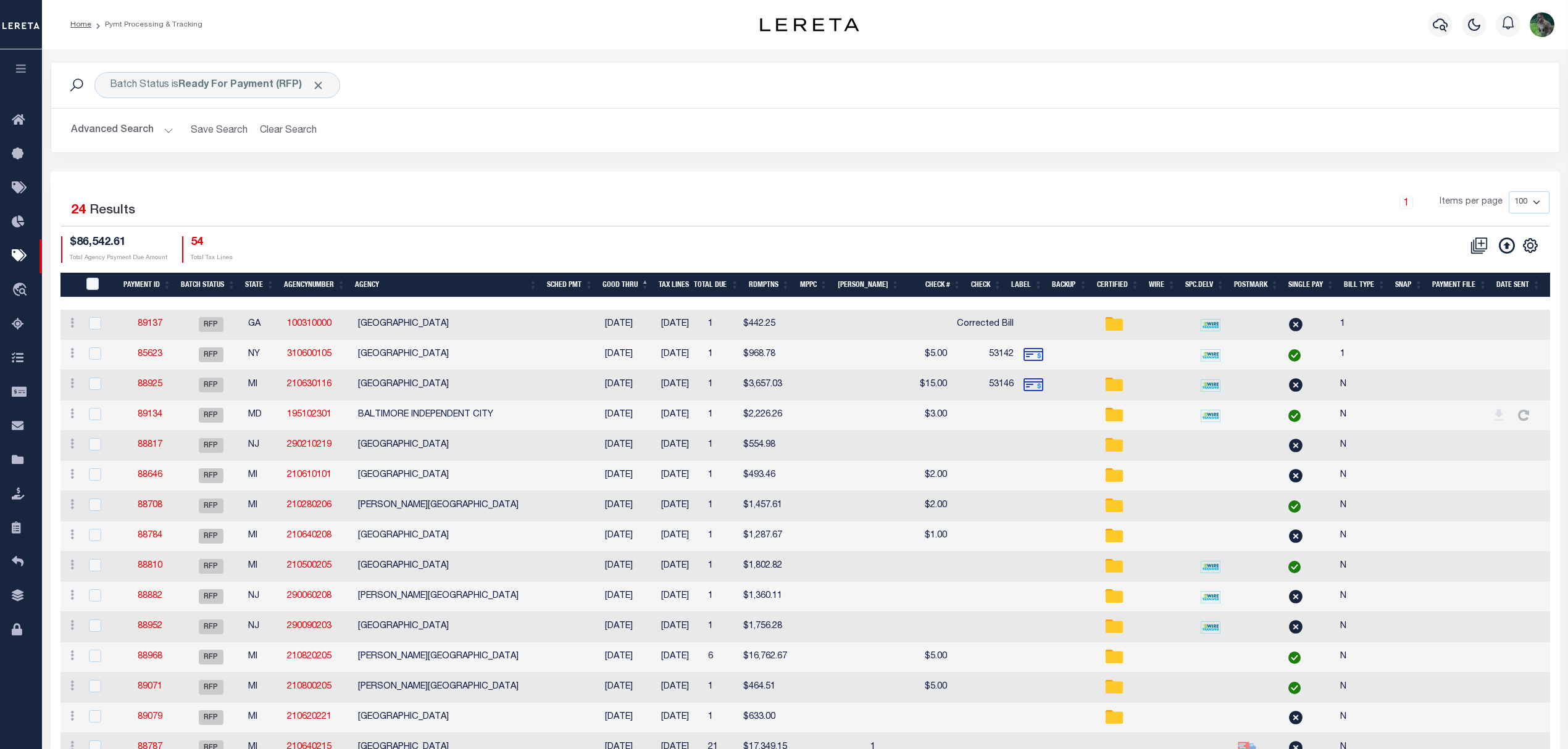
click at [504, 272] on div "2 Selected 24 Results 1 Items per page 100 200 500 1000 $86,542.61" at bounding box center [805, 609] width 1509 height 874
click at [514, 286] on th "Agency" at bounding box center [446, 285] width 192 height 26
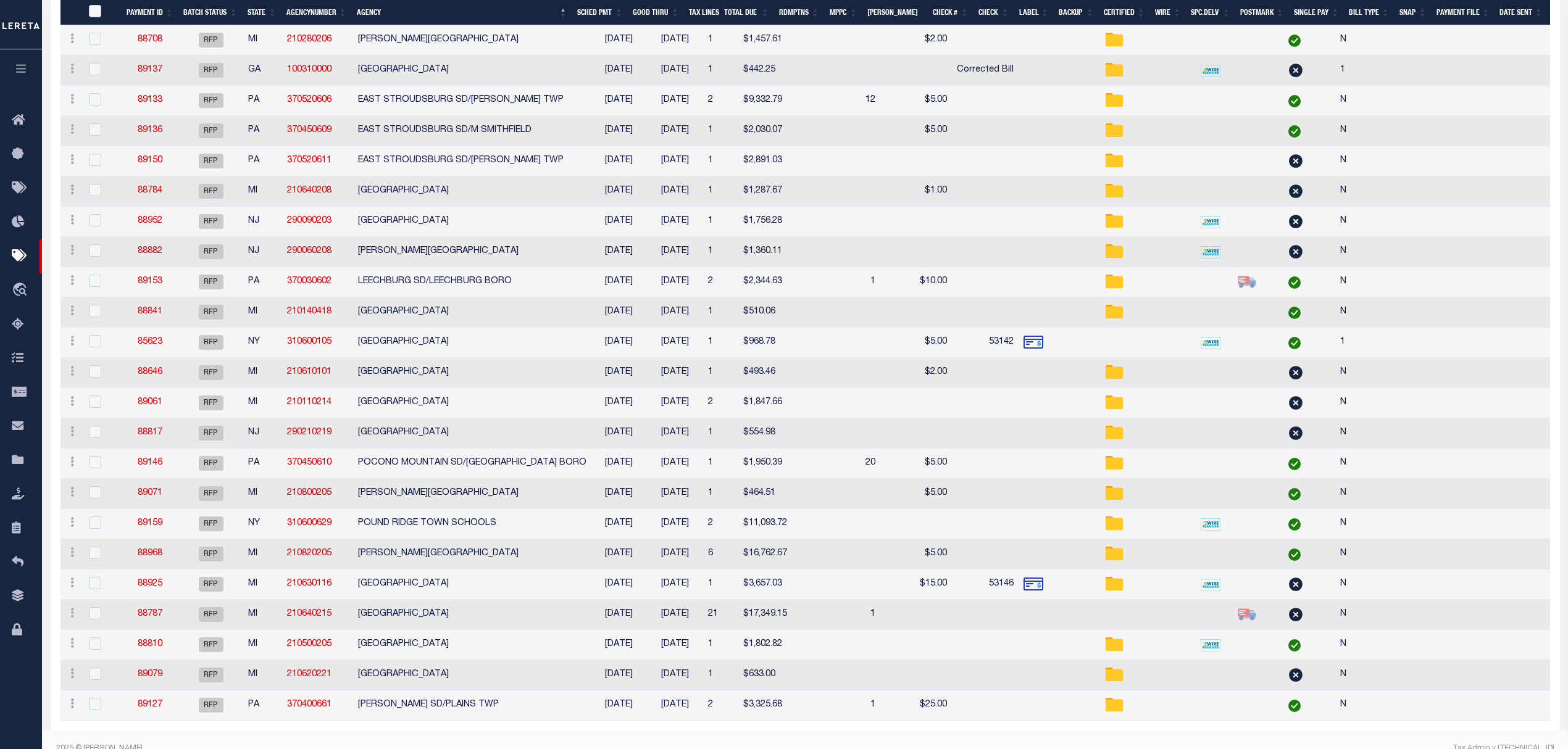
scroll to position [329, 0]
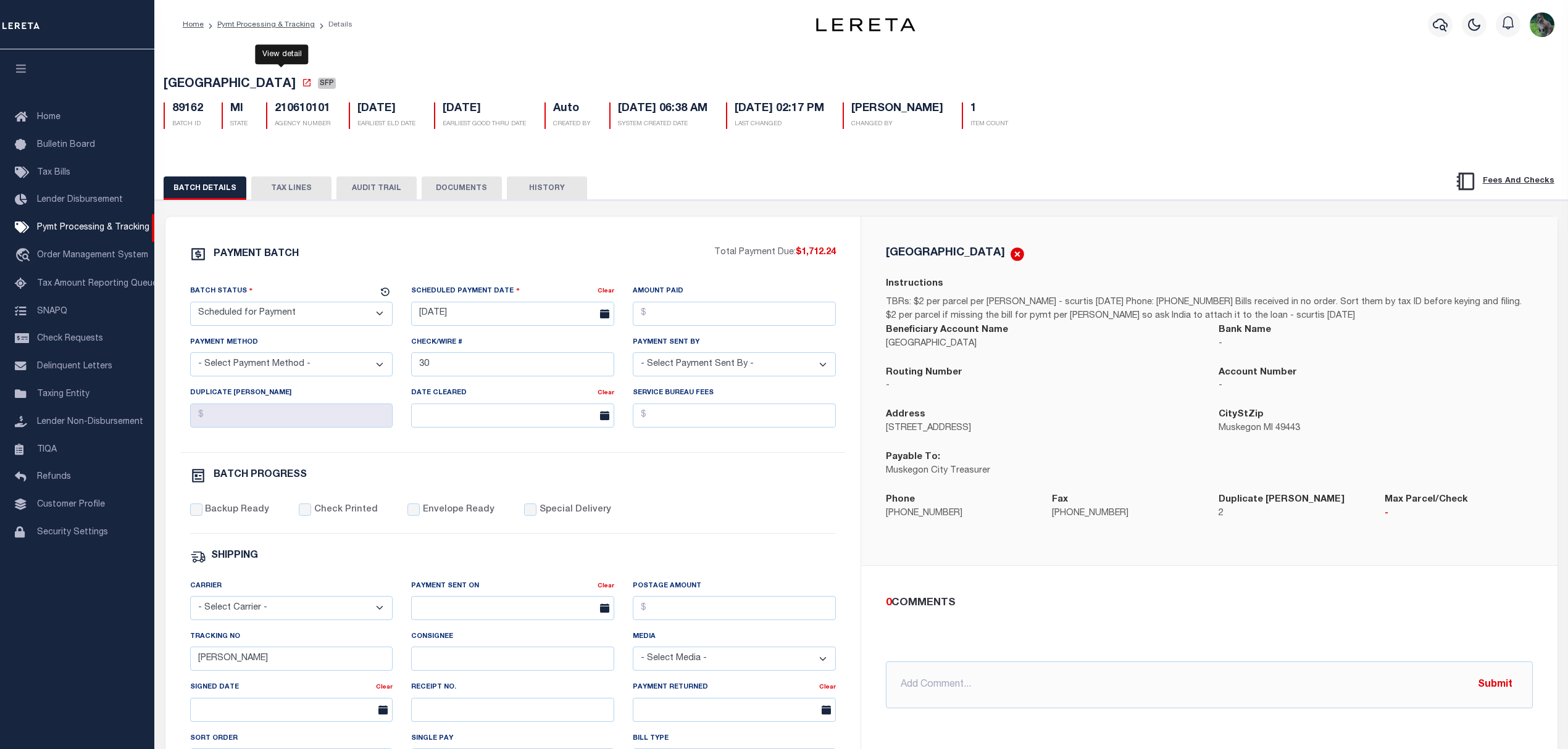
click at [302, 80] on icon at bounding box center [307, 82] width 10 height 10
drag, startPoint x: 294, startPoint y: 198, endPoint x: 610, endPoint y: 210, distance: 316.2
click at [294, 198] on button "TAX LINES" at bounding box center [291, 188] width 80 height 23
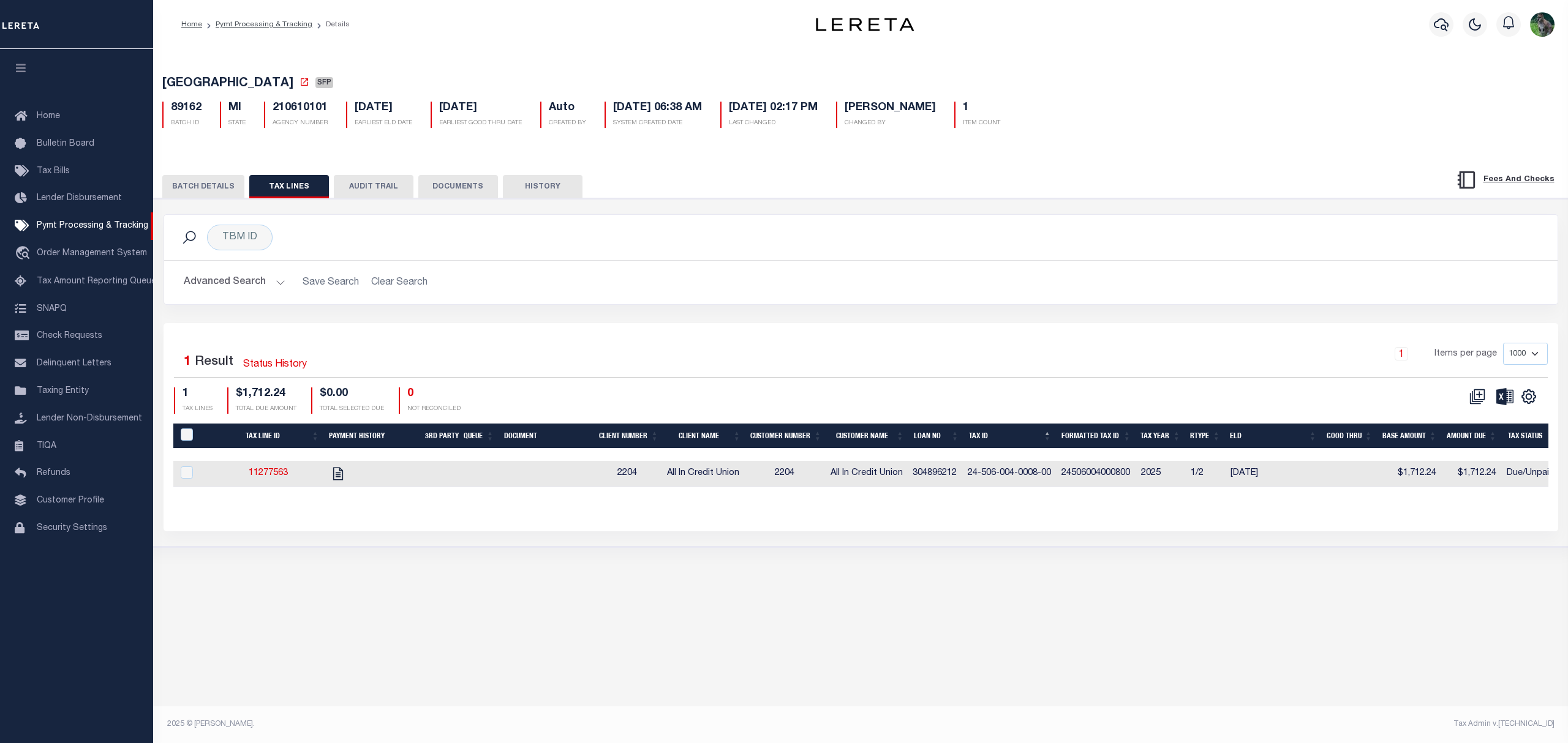
click at [220, 199] on button "BATCH DETAILS" at bounding box center [203, 186] width 82 height 23
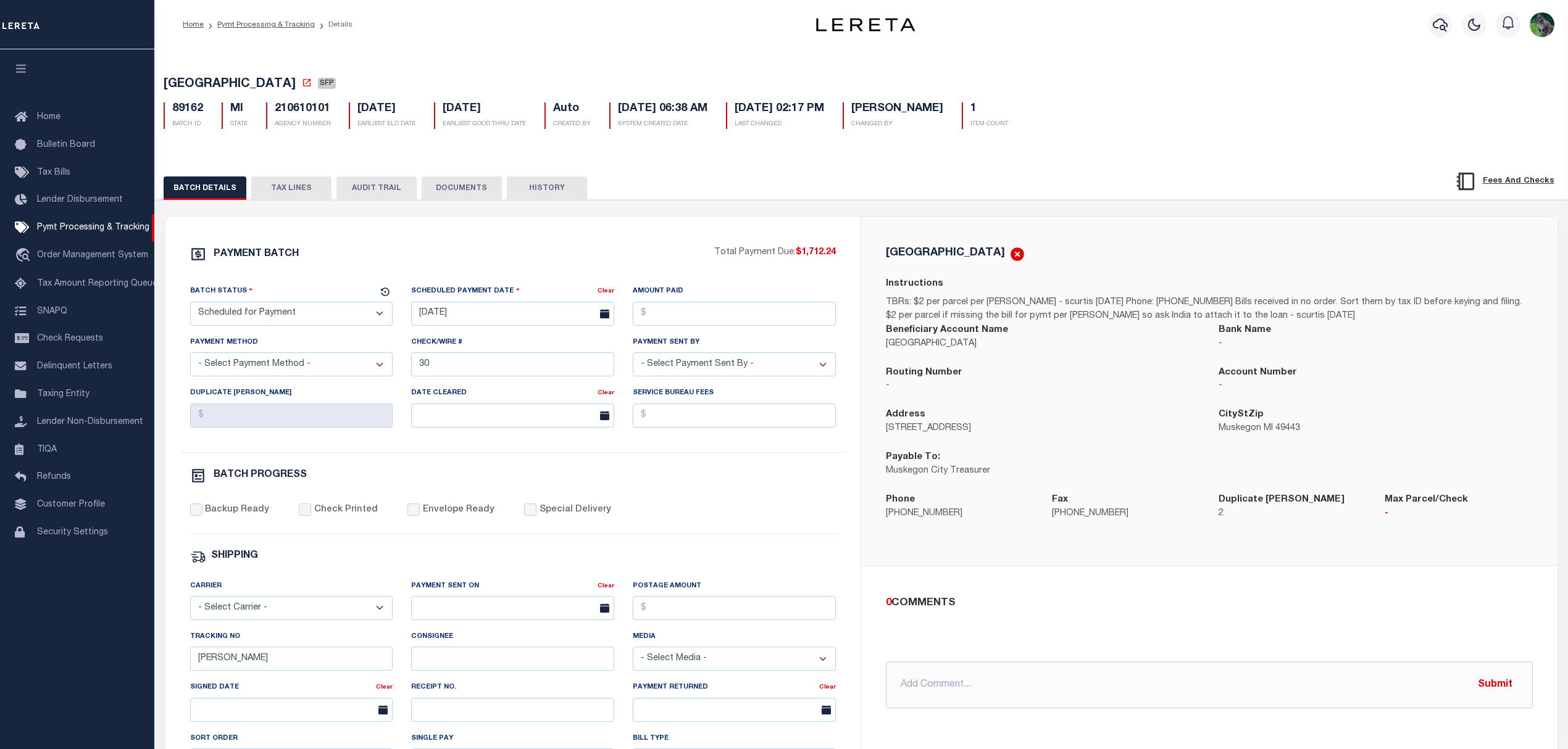
click at [302, 326] on select "- Select Status - Scheduled for Payment Ready For Payment Payment Sent Cleared …" at bounding box center [292, 314] width 203 height 24
select select "RFP"
click at [190, 306] on select "- Select Status - Scheduled for Payment Ready For Payment Payment Sent Cleared …" at bounding box center [292, 314] width 203 height 24
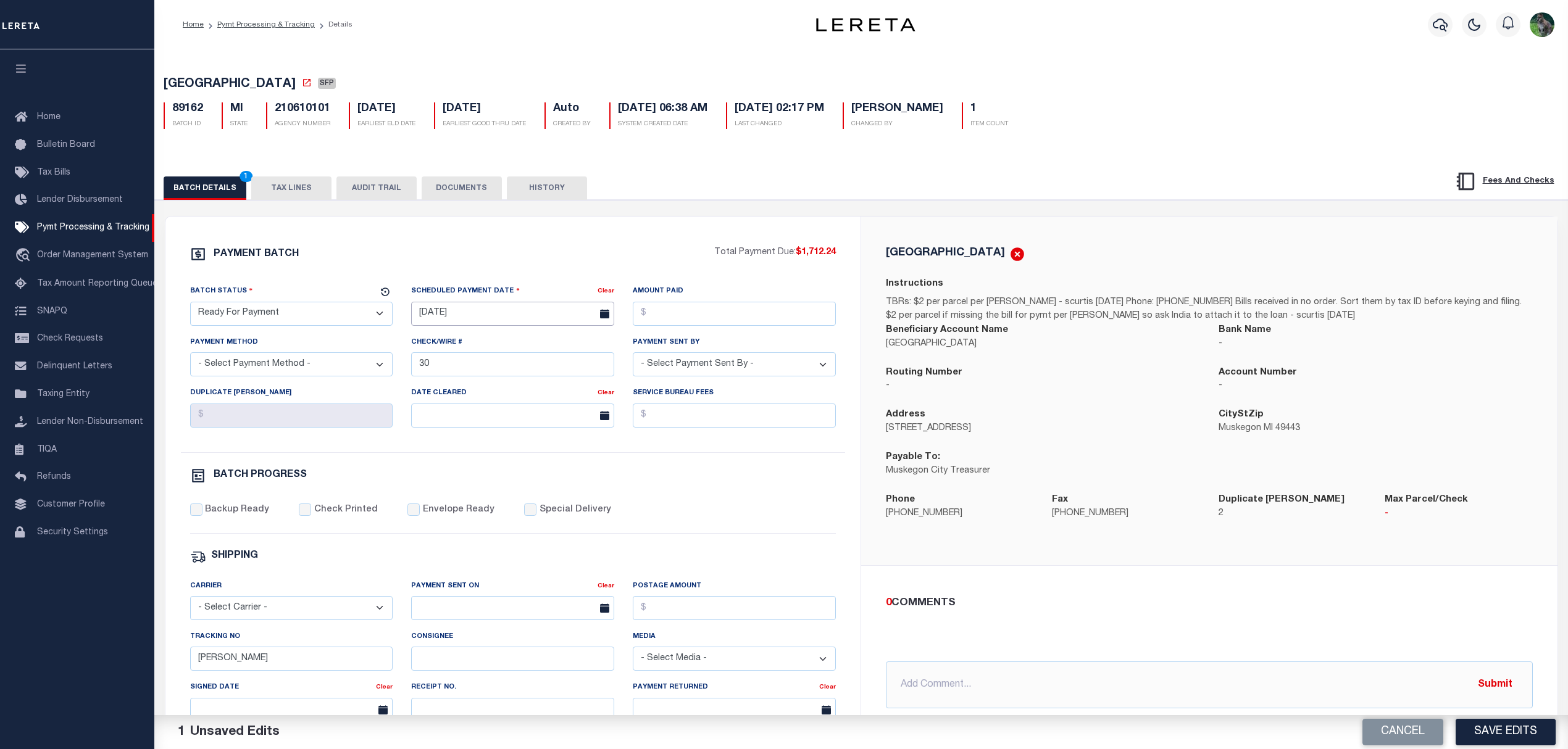
click at [483, 321] on input "09/04/2025" at bounding box center [513, 314] width 203 height 24
click at [475, 412] on span "9" at bounding box center [479, 411] width 24 height 24
type input "09/09/2025"
click at [1518, 740] on button "Save Edits" at bounding box center [1505, 732] width 100 height 26
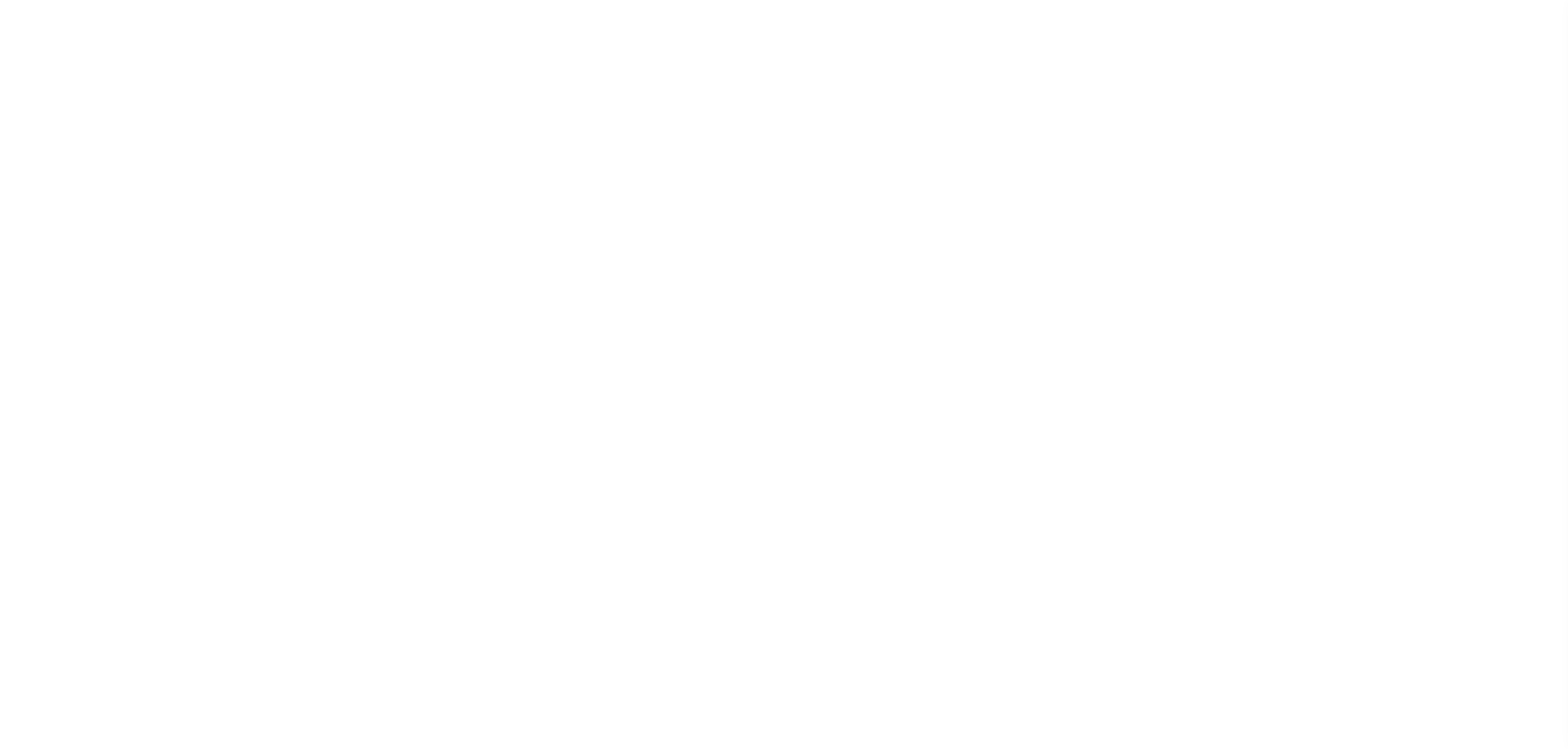
select select "SFP"
select select "RFP"
select select "CHK"
select select "[PERSON_NAME]"
select select "RFP"
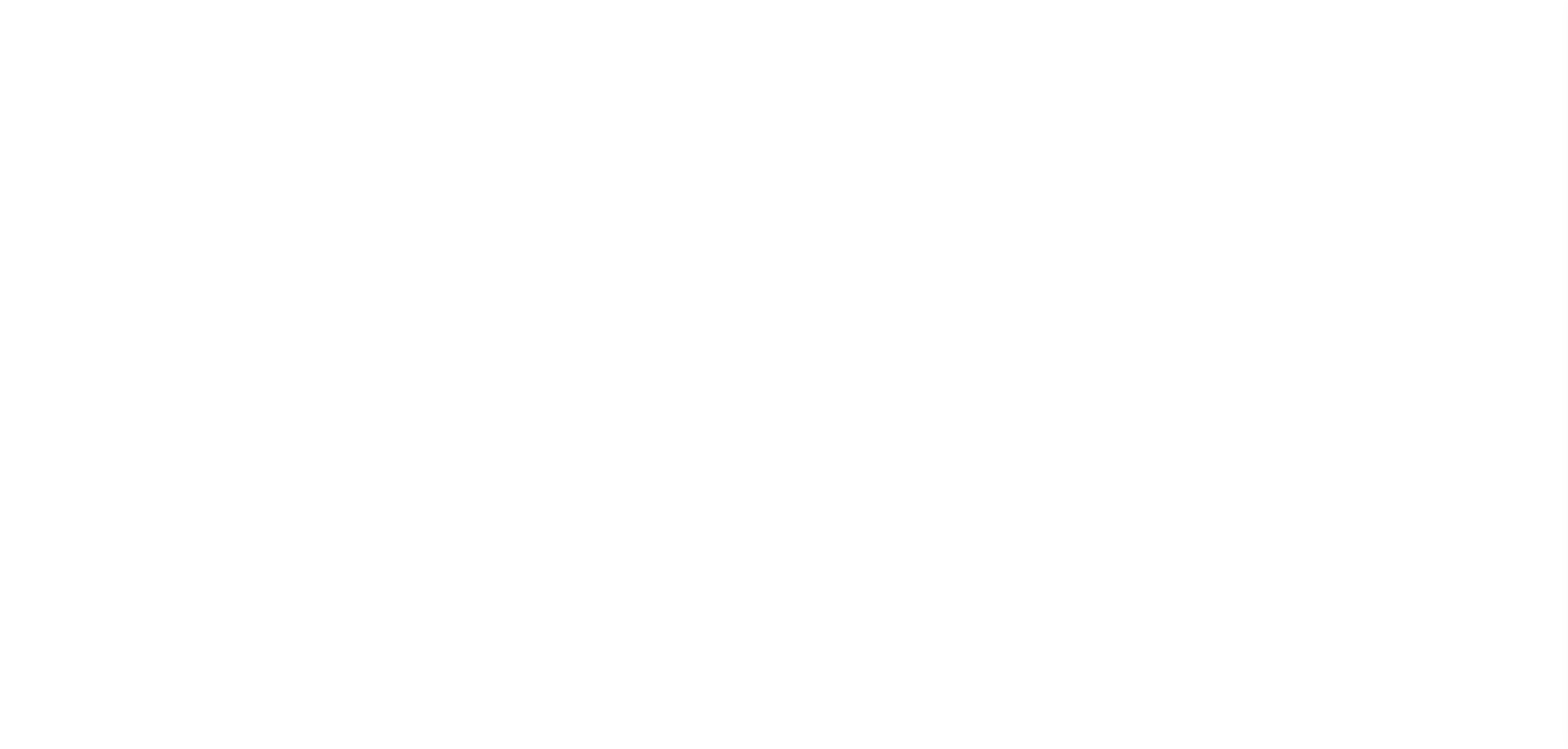
select select "CHK"
select select "[PERSON_NAME]"
select select "RFP"
select select "CHK"
select select "[PERSON_NAME]"
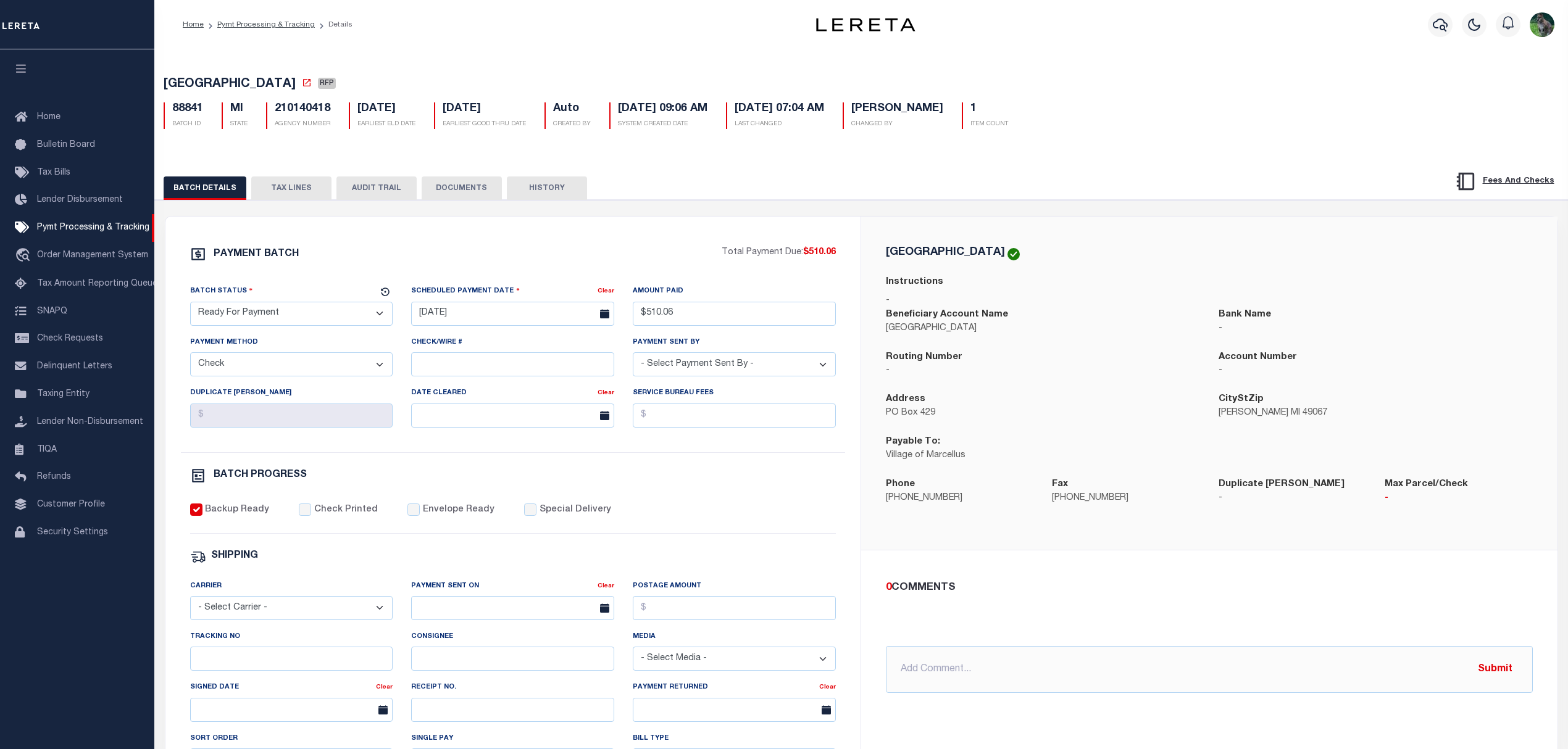
click at [302, 309] on select "- Select Status - Scheduled for Payment Ready For Payment Payment Sent Cleared …" at bounding box center [292, 314] width 203 height 24
select select "SFP"
click at [190, 306] on select "- Select Status - Scheduled for Payment Ready For Payment Payment Sent Cleared …" at bounding box center [292, 314] width 203 height 24
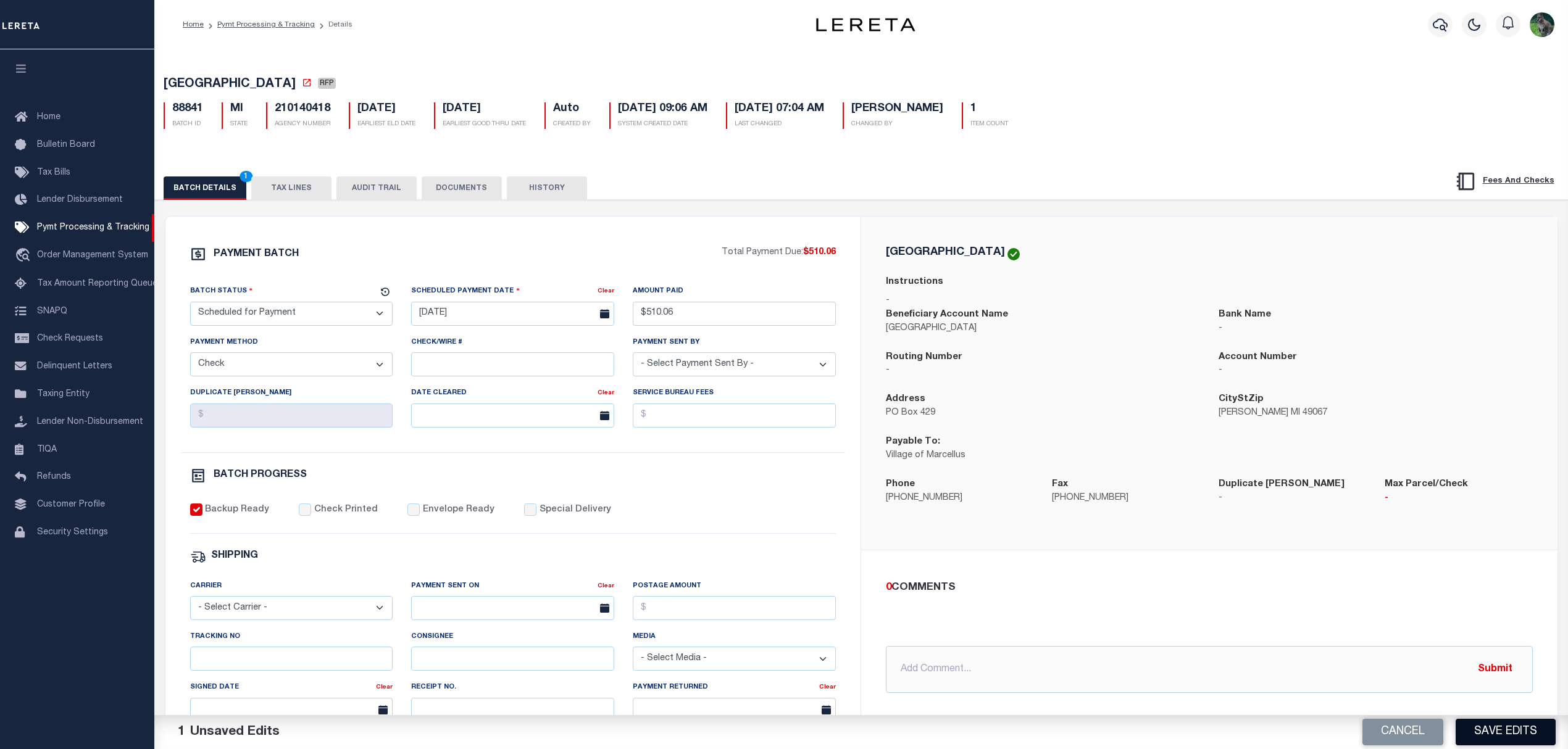
click at [1491, 729] on button "Save Edits" at bounding box center [1505, 732] width 100 height 26
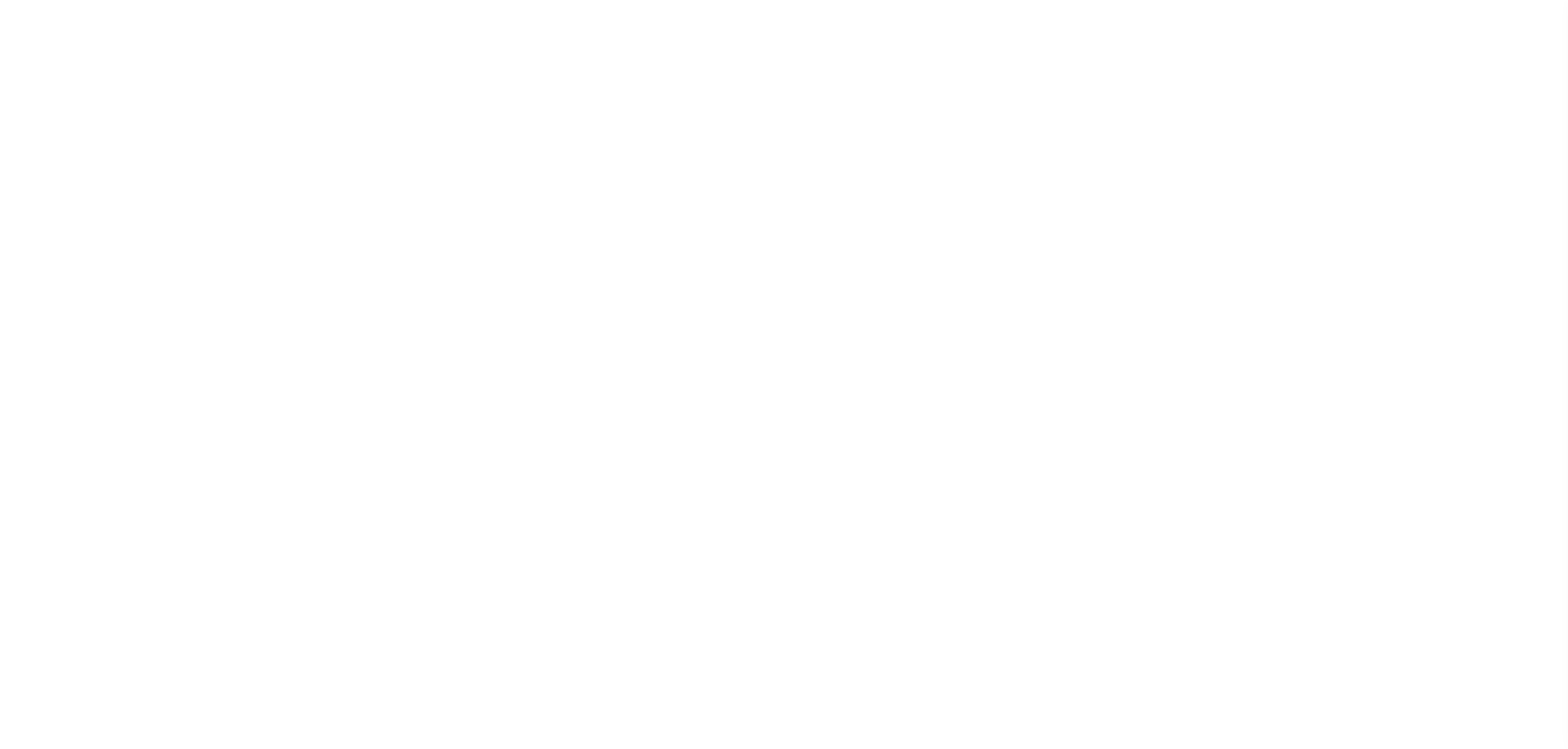
select select "SFP"
select select "CHK"
select select "[PERSON_NAME]"
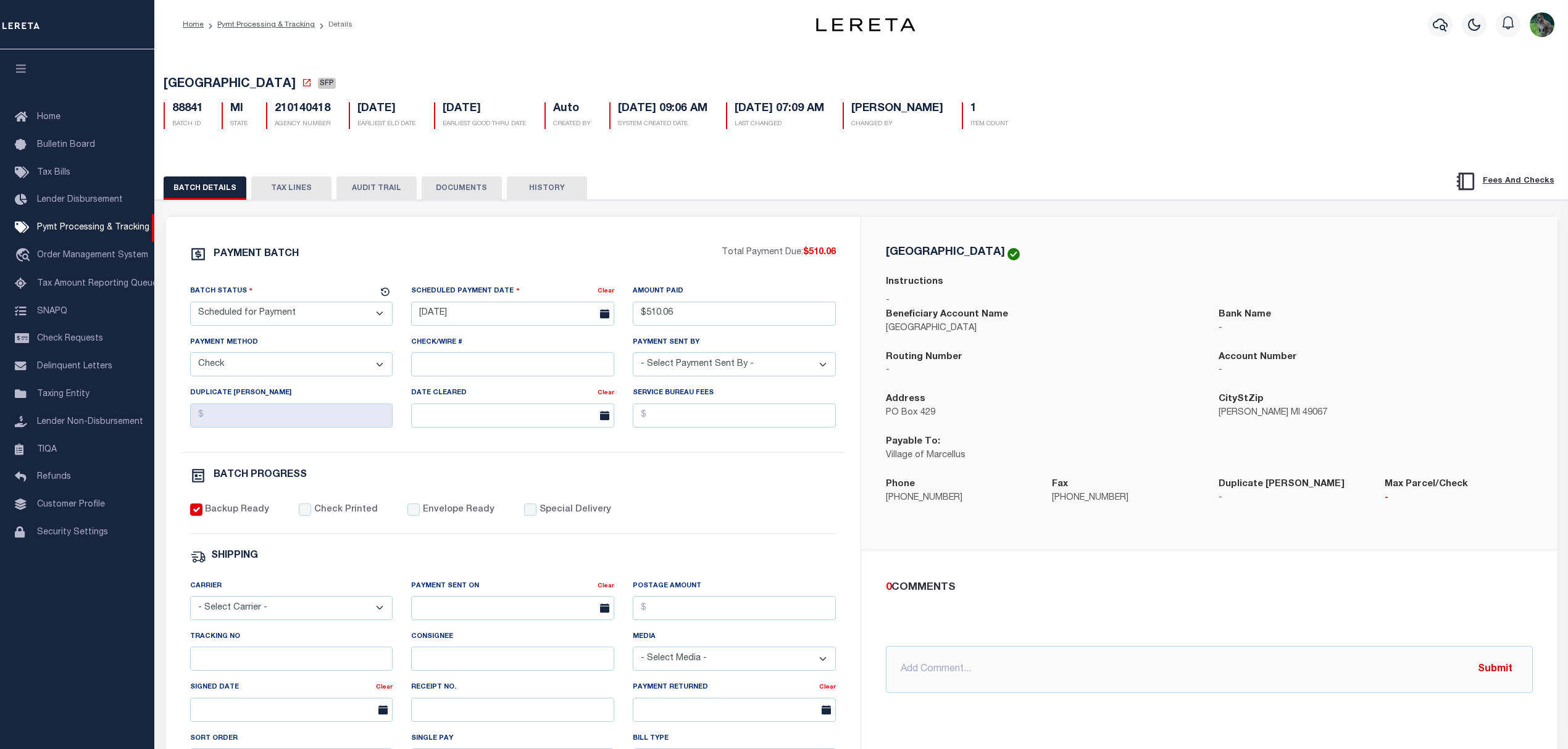
click at [300, 196] on button "TAX LINES" at bounding box center [291, 188] width 80 height 23
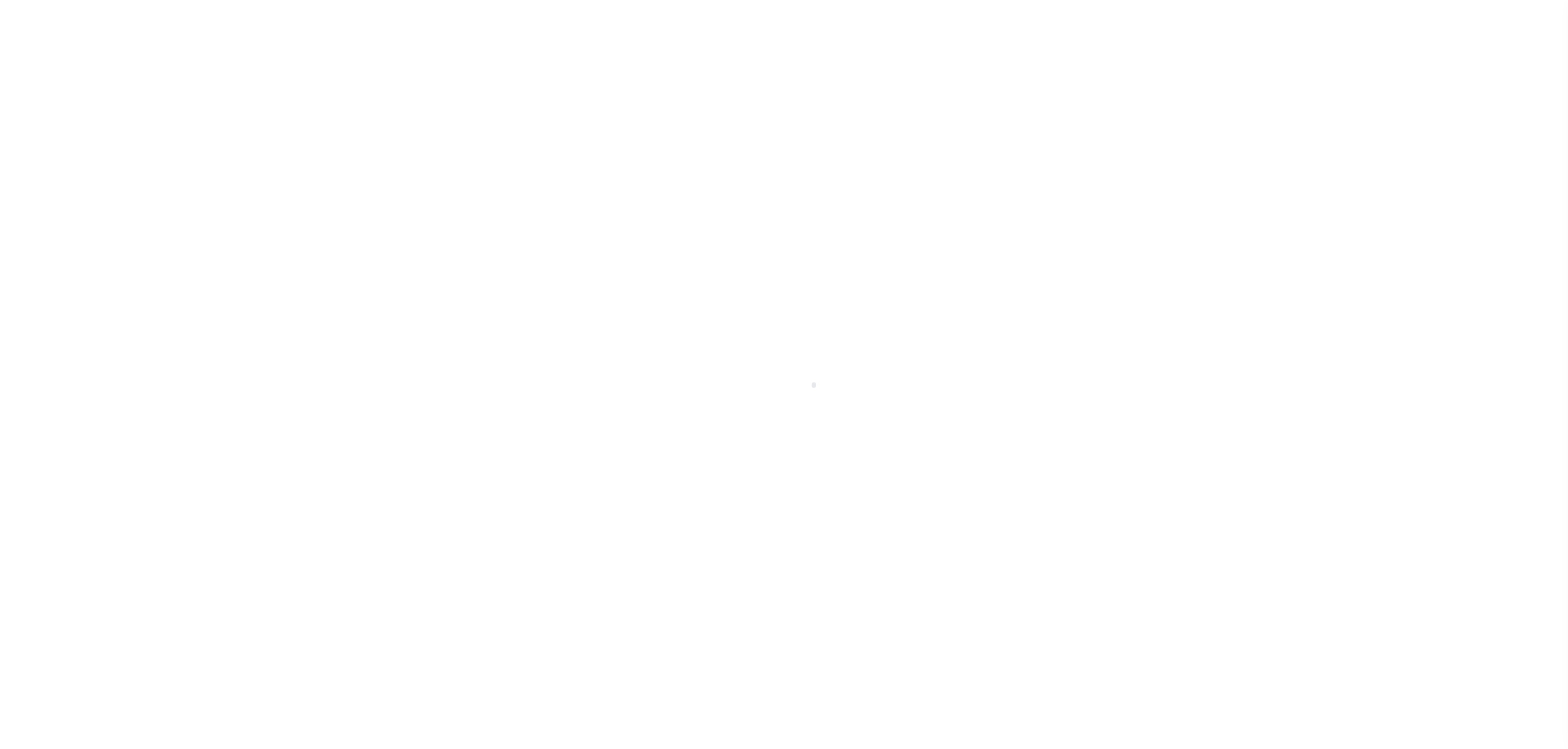
select select "SFP"
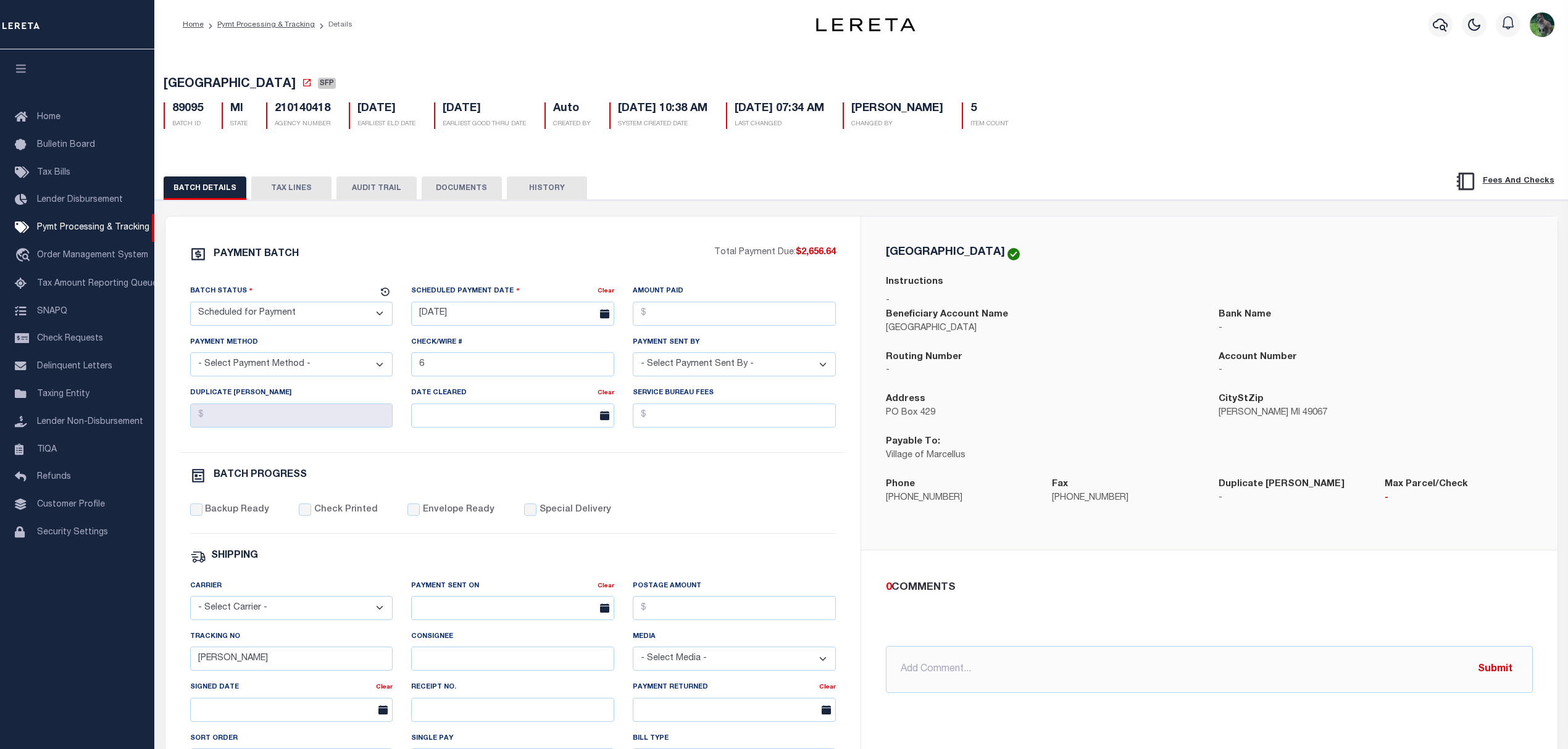
click at [272, 200] on button "TAX LINES" at bounding box center [291, 188] width 80 height 23
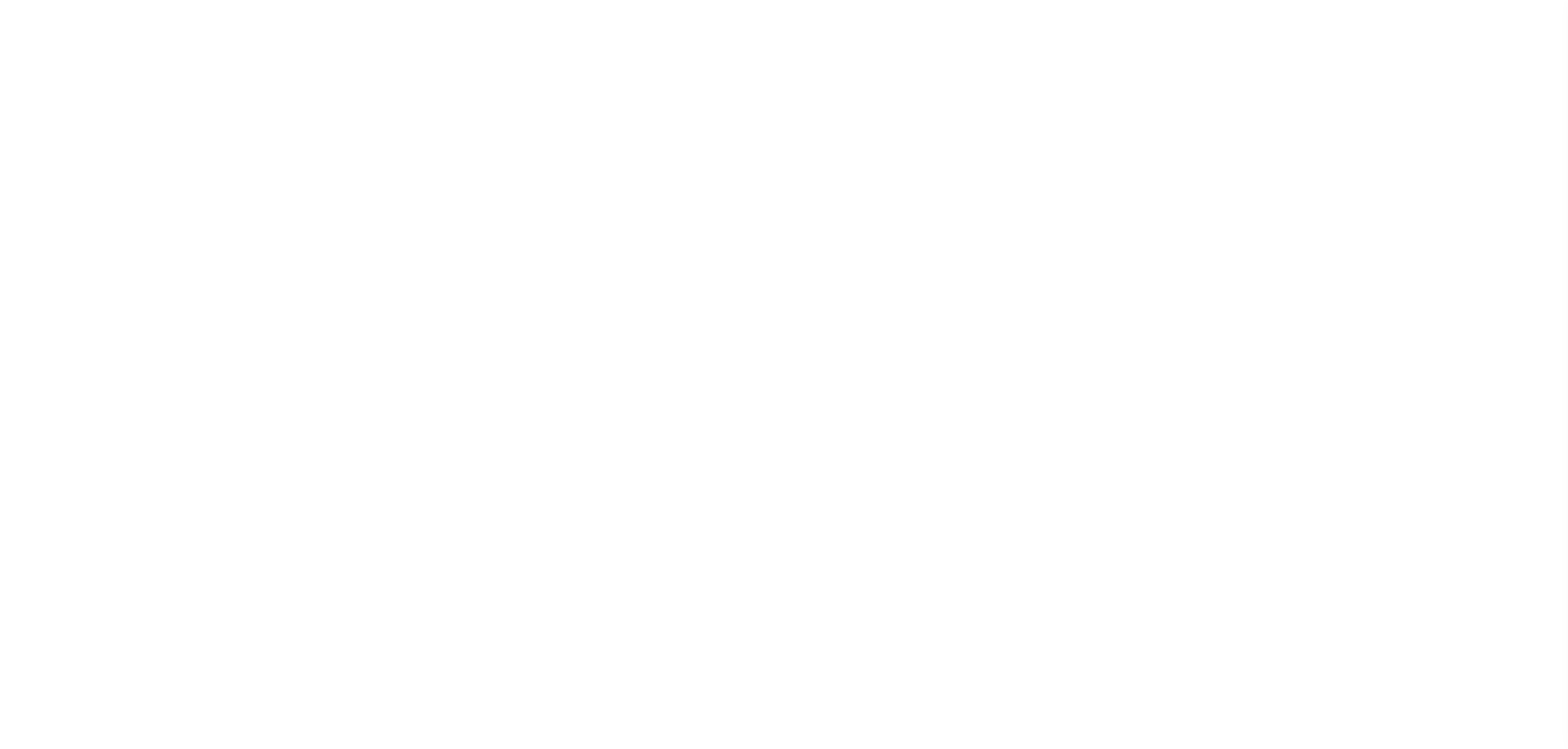
select select "SFP"
select select
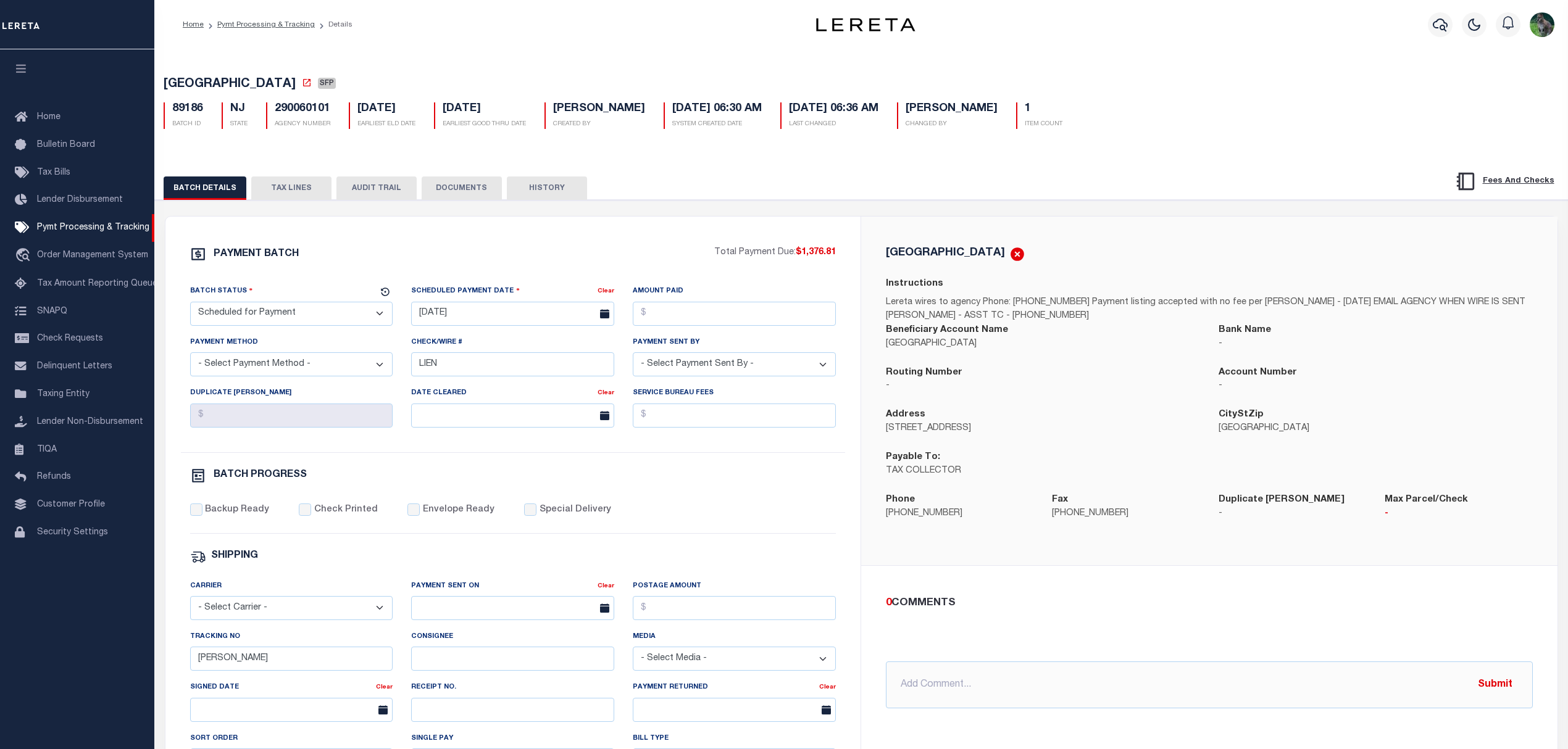
click at [312, 192] on button "TAX LINES" at bounding box center [291, 188] width 80 height 23
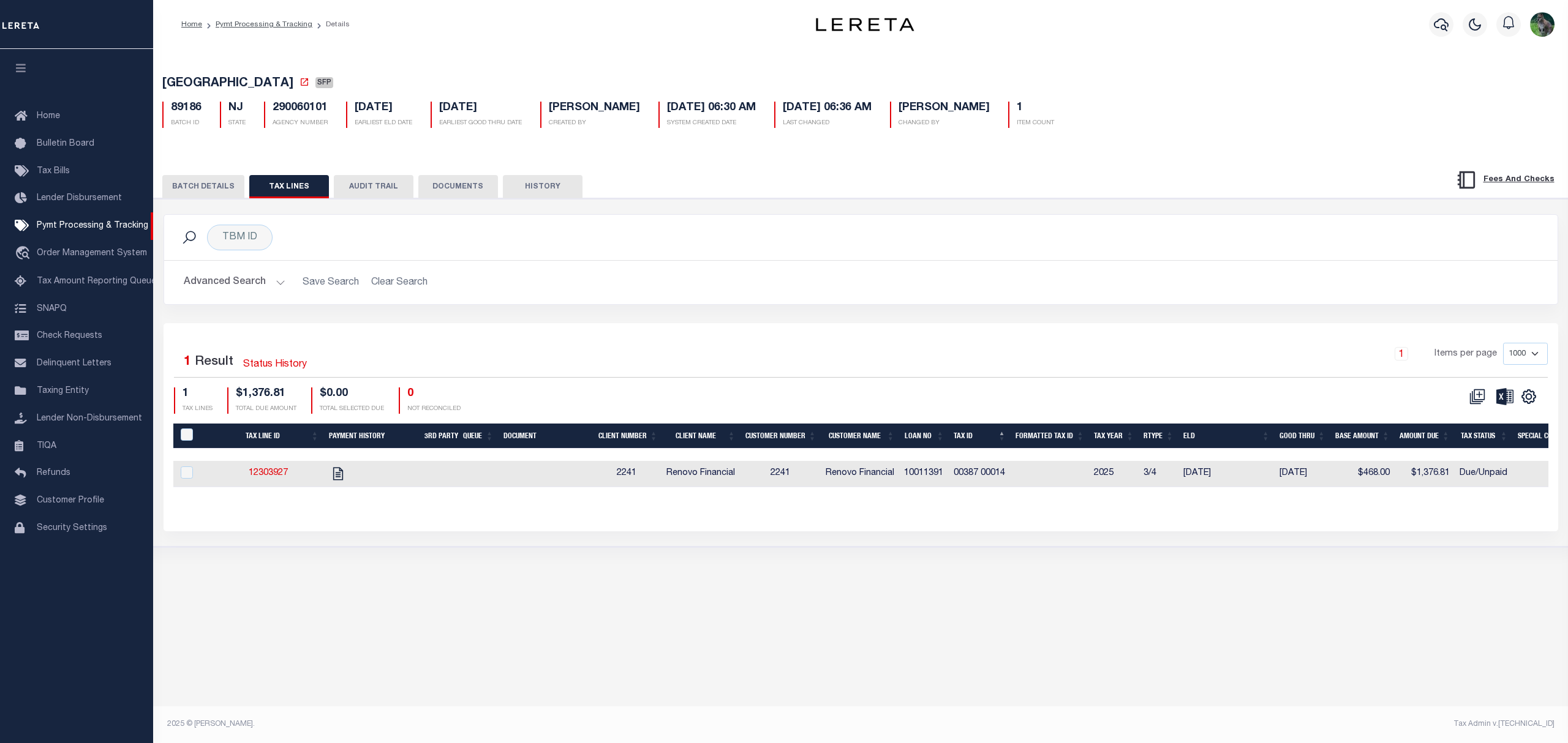
click at [348, 487] on td at bounding box center [371, 474] width 95 height 26
checkbox input "true"
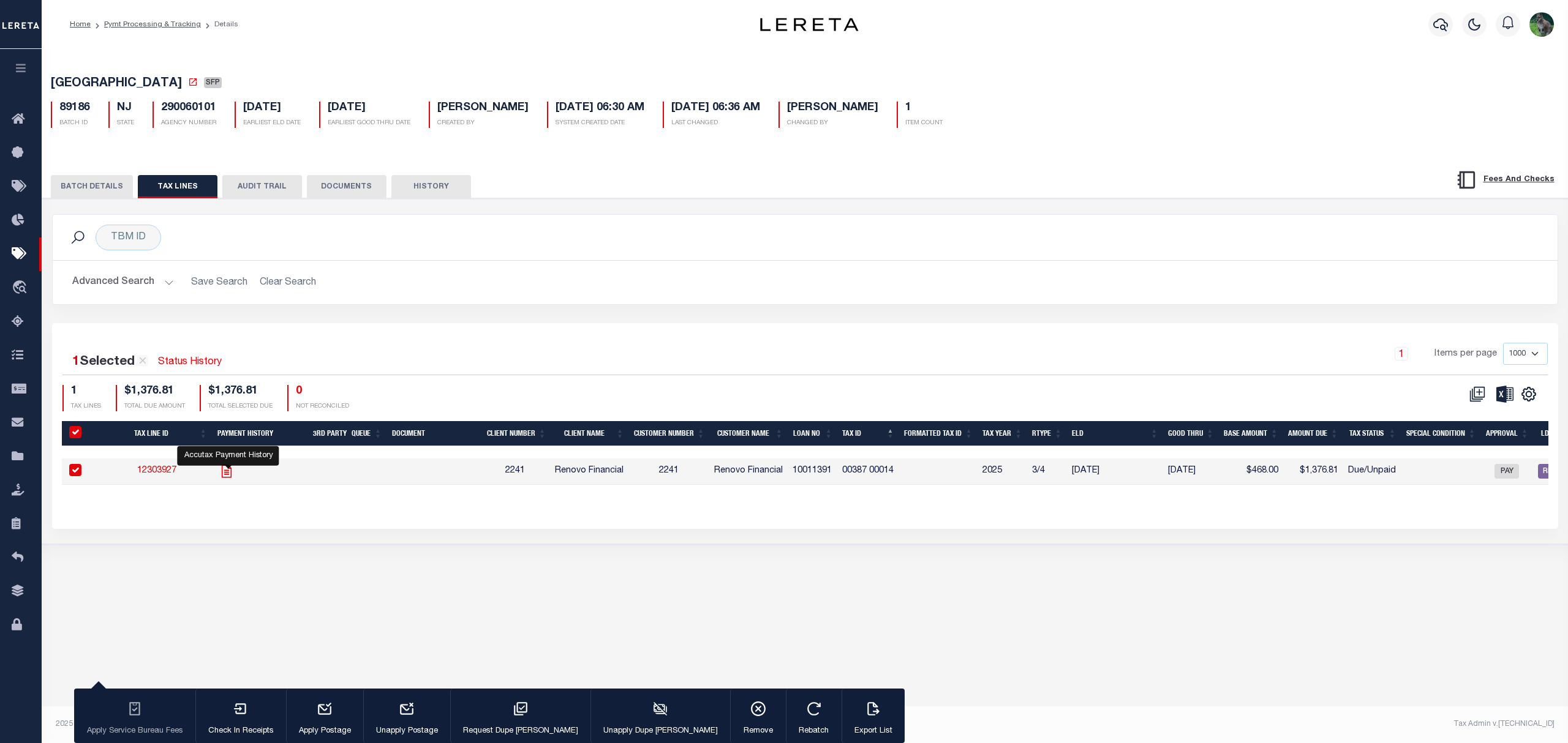
click at [229, 474] on icon "" at bounding box center [226, 471] width 16 height 16
checkbox input "false"
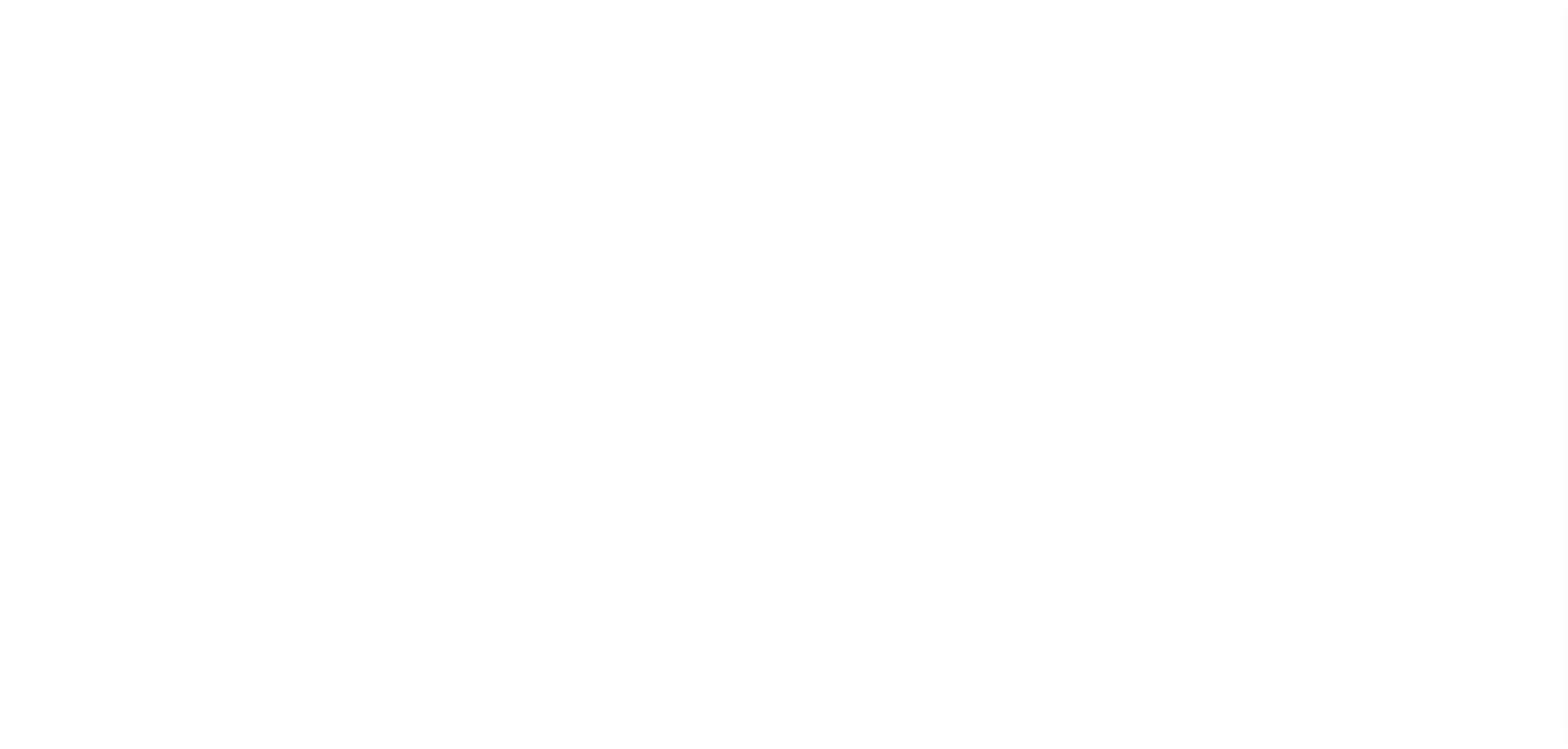
select select "SFP"
select select
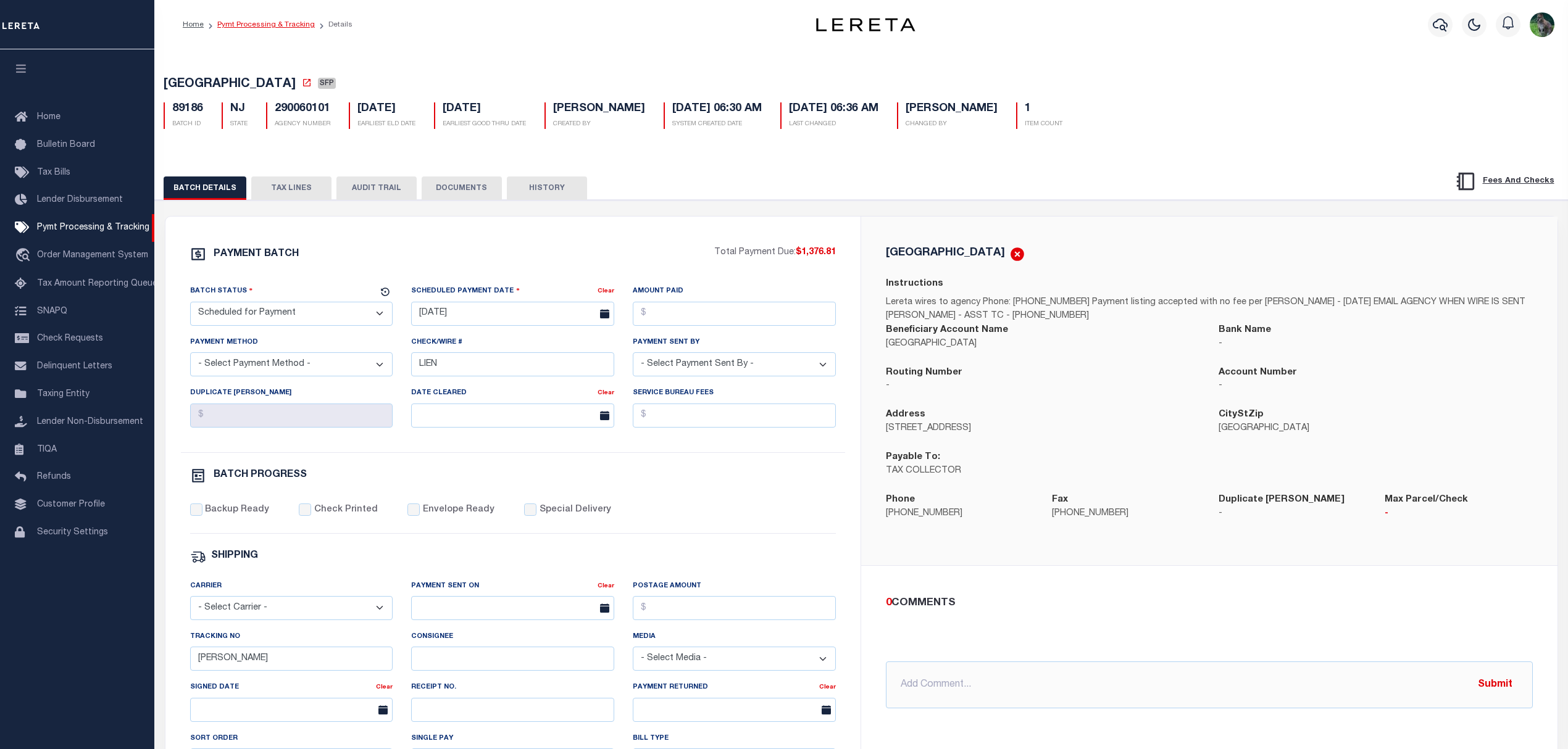
click at [263, 21] on link "Pymt Processing & Tracking" at bounding box center [266, 25] width 98 height 8
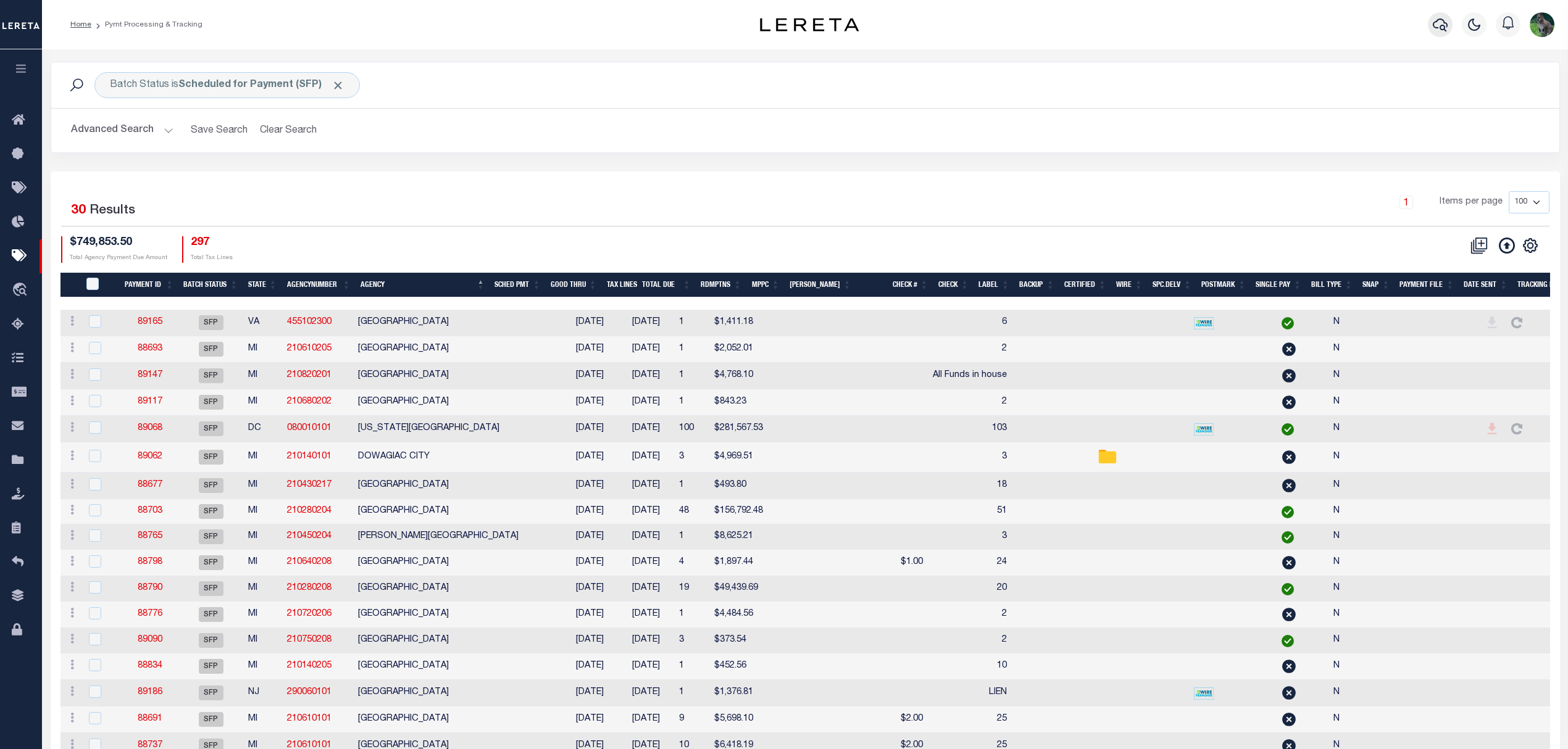
click at [1447, 19] on icon "button" at bounding box center [1440, 24] width 15 height 15
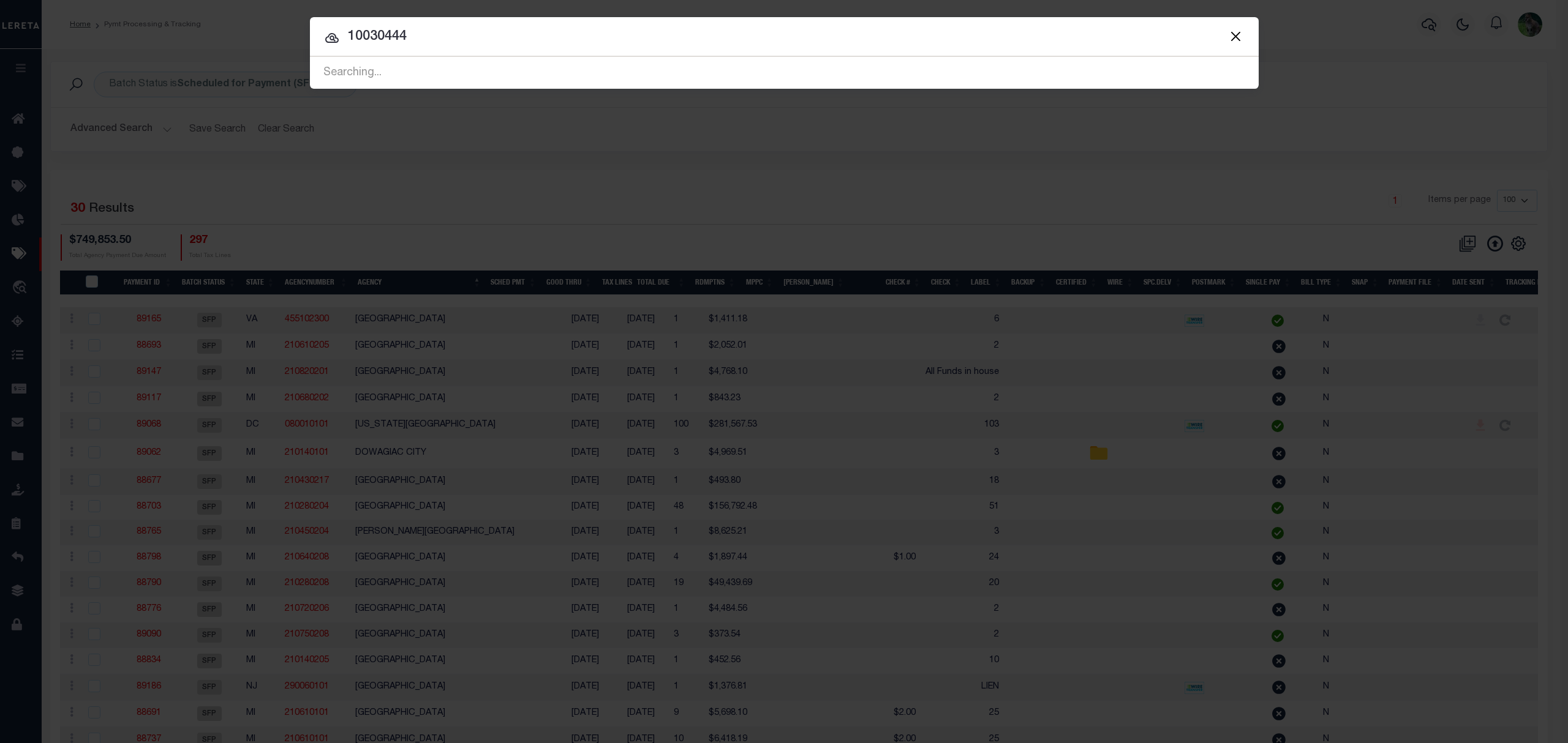
type input "10030444"
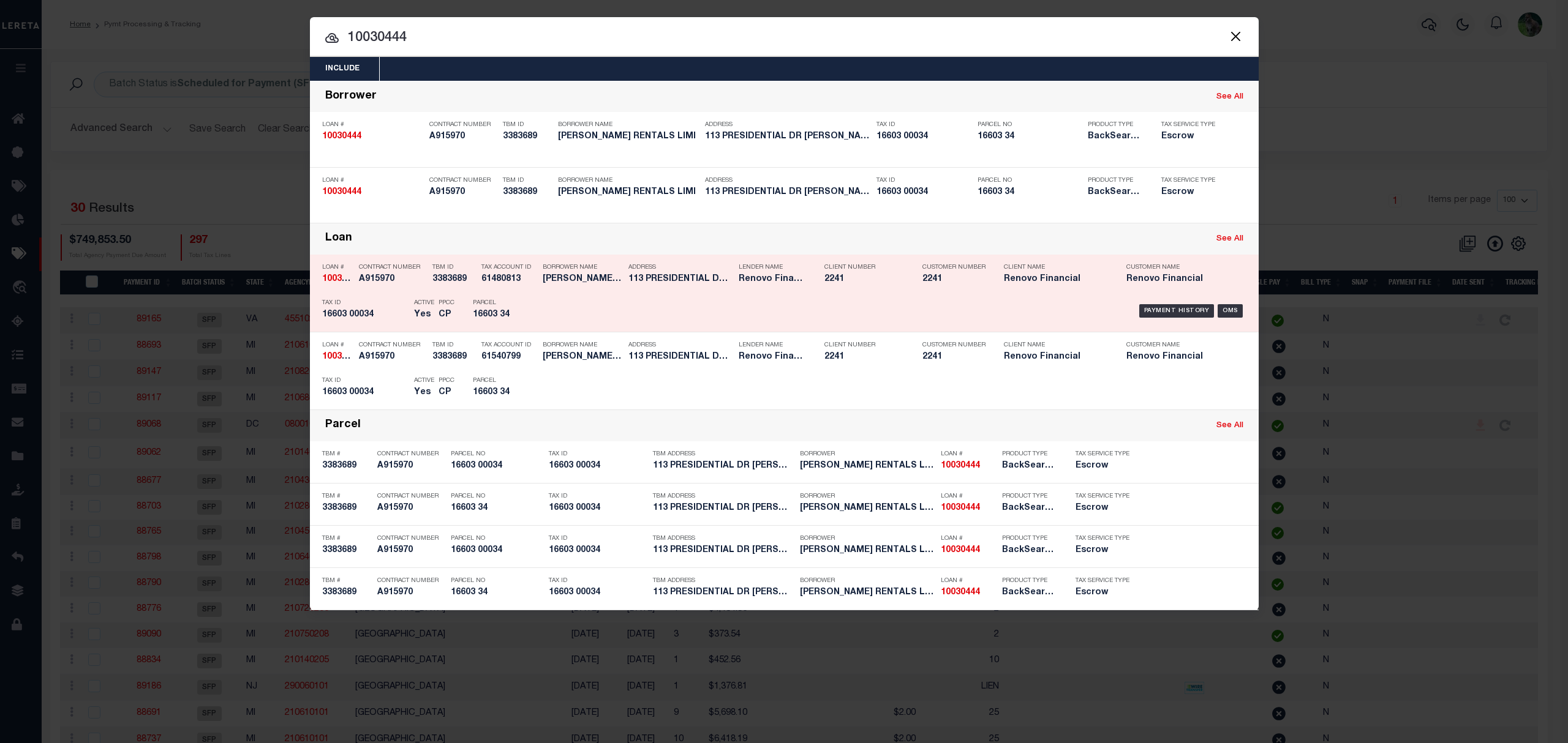
click at [732, 286] on div "Lender Name Renovo Financial" at bounding box center [772, 276] width 85 height 35
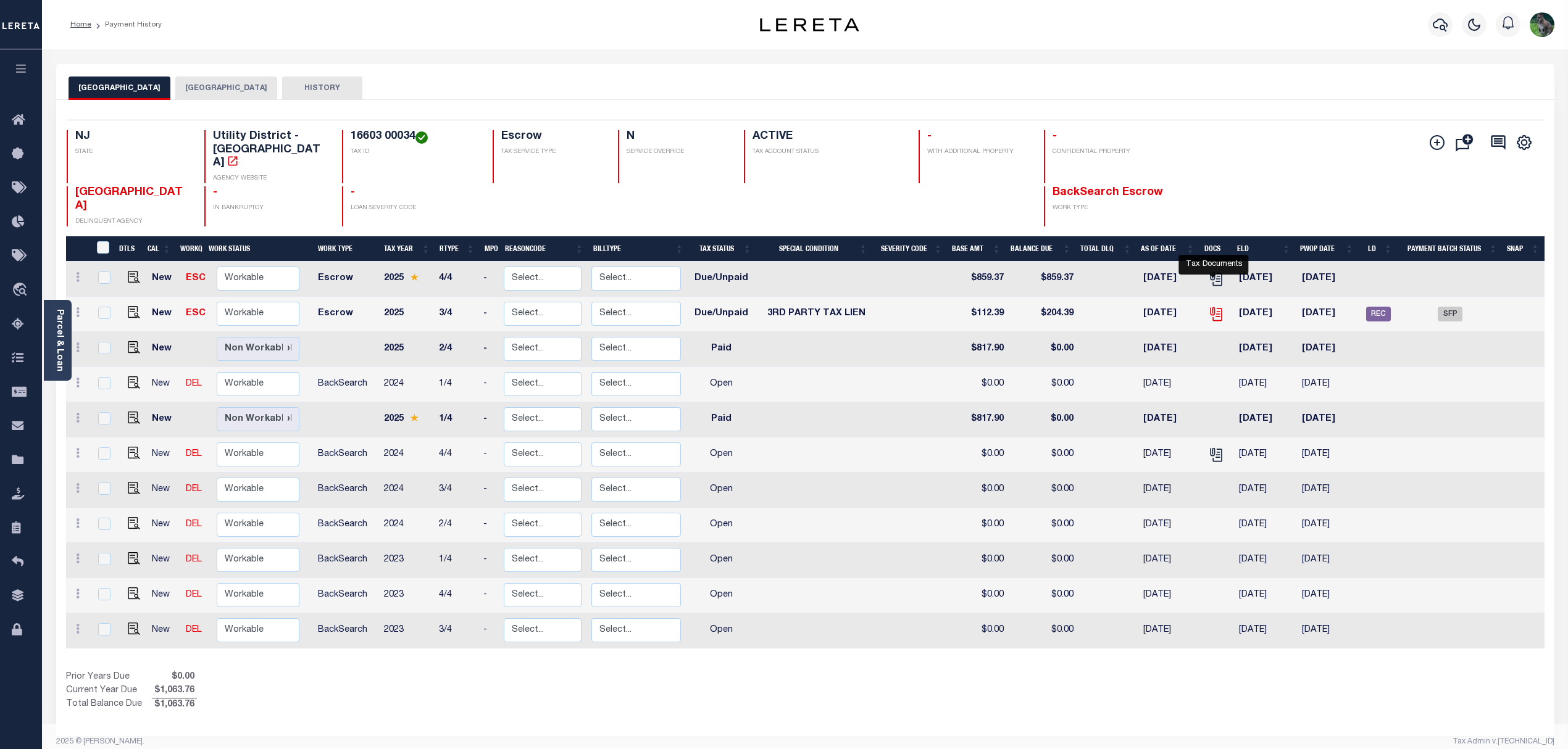
click at [1220, 306] on icon "" at bounding box center [1216, 314] width 16 height 16
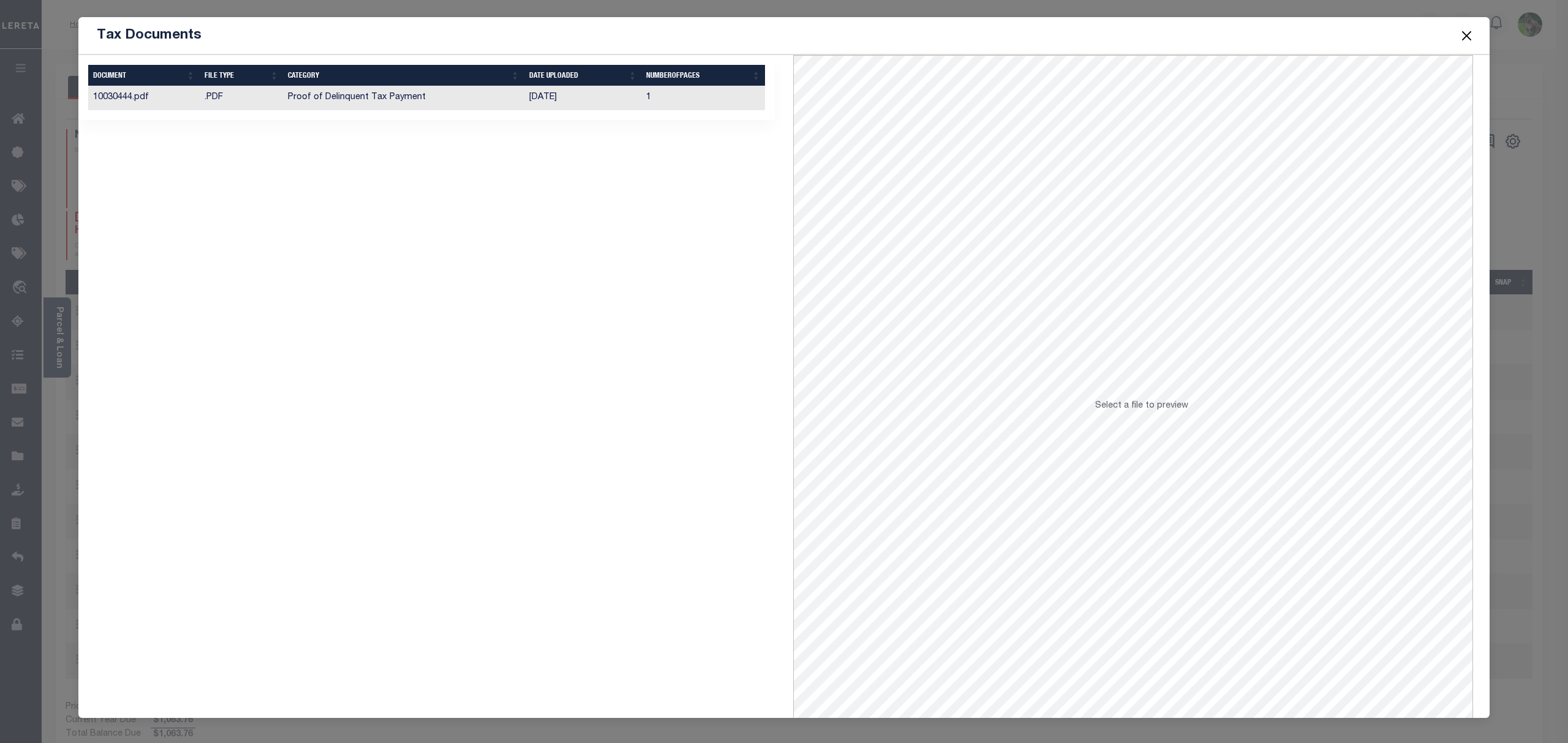
click at [465, 101] on td "Proof of Delinquent Tax Payment" at bounding box center [403, 98] width 241 height 24
drag, startPoint x: 1476, startPoint y: 33, endPoint x: 1407, endPoint y: 49, distance: 70.8
click at [1476, 33] on span at bounding box center [1466, 35] width 46 height 35
click at [1467, 32] on button "Close" at bounding box center [1466, 35] width 16 height 16
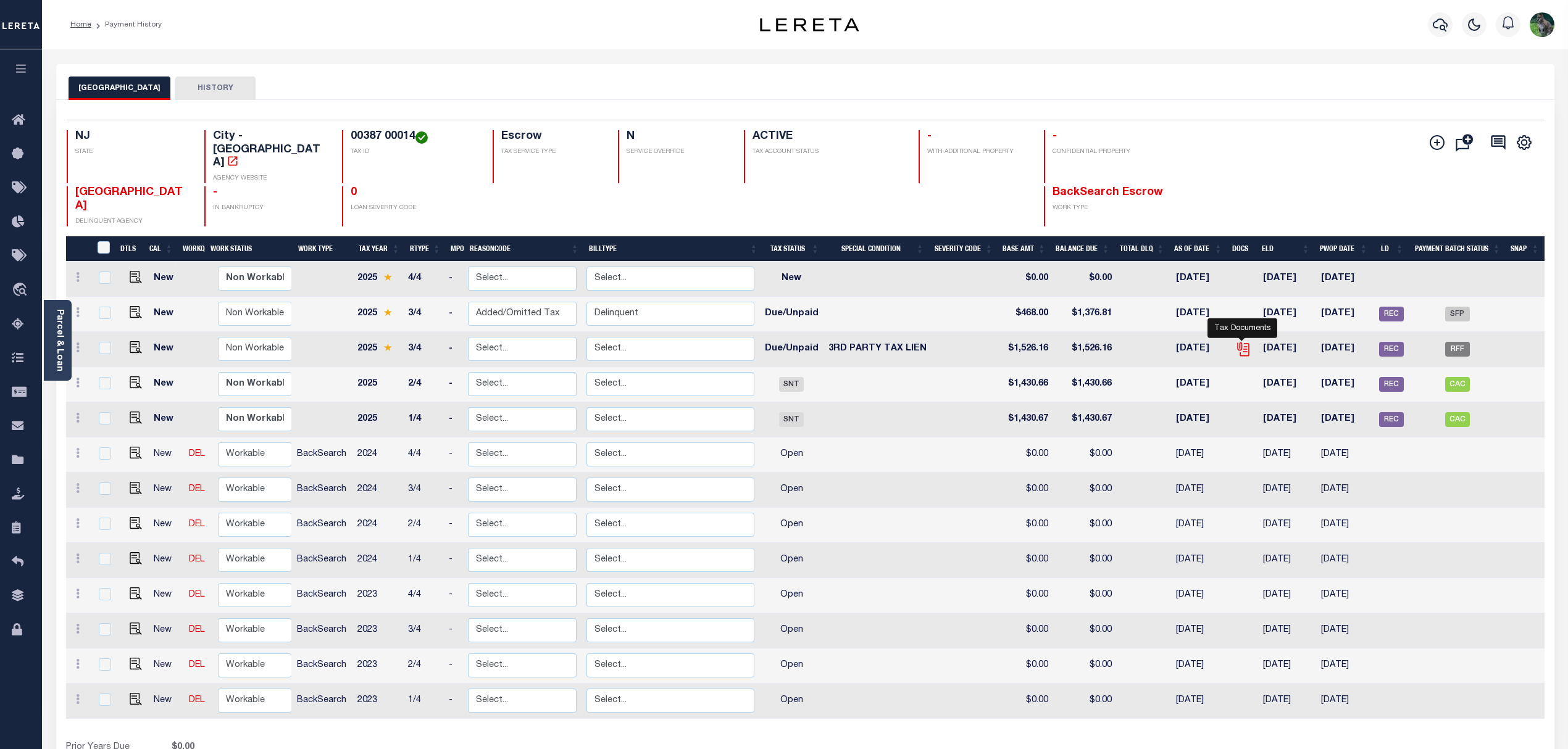
click at [1243, 342] on icon "" at bounding box center [1243, 349] width 16 height 16
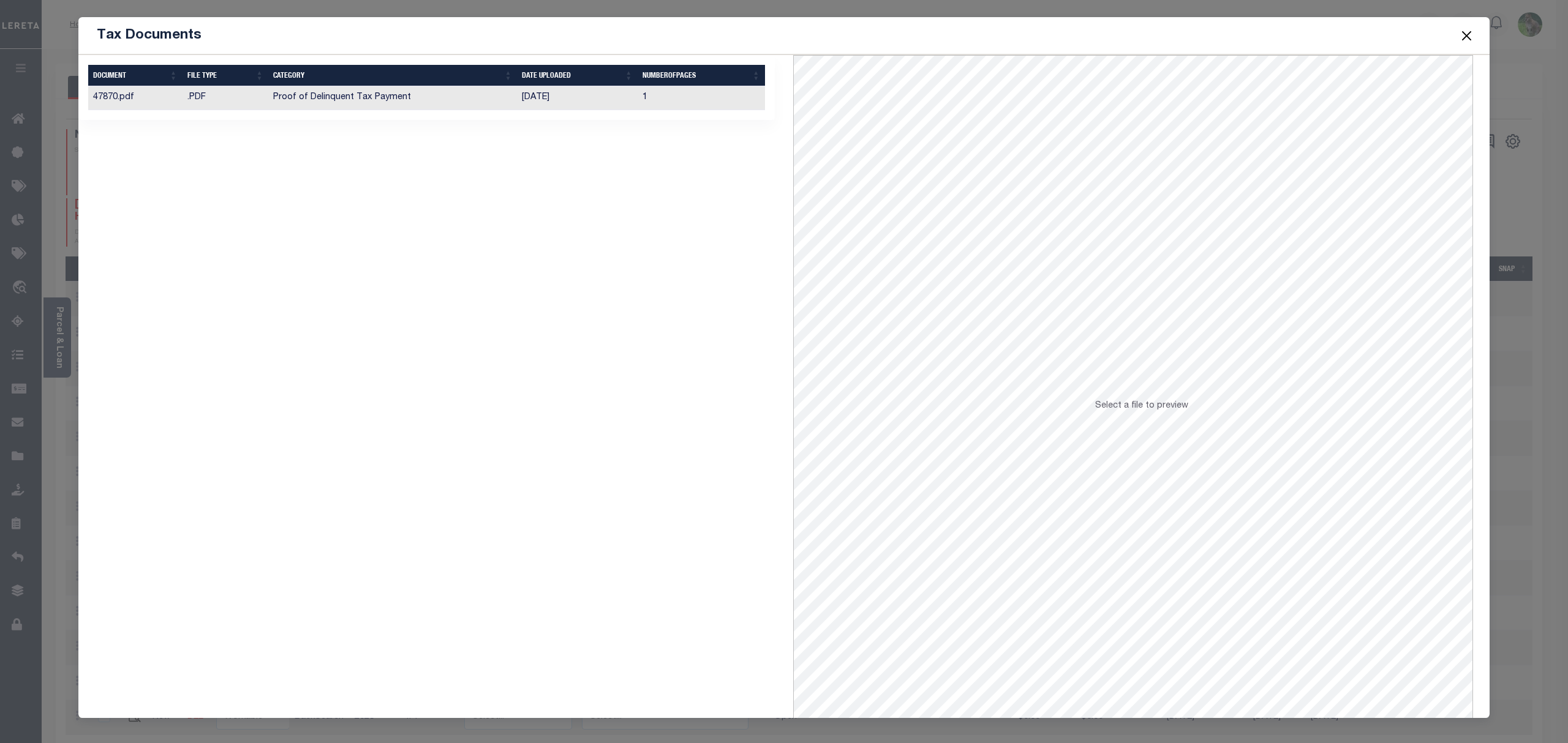
click at [456, 95] on td "Proof of Delinquent Tax Payment" at bounding box center [392, 98] width 249 height 24
click at [1452, 35] on span at bounding box center [1466, 35] width 46 height 35
click at [1466, 32] on button "Close" at bounding box center [1466, 35] width 16 height 16
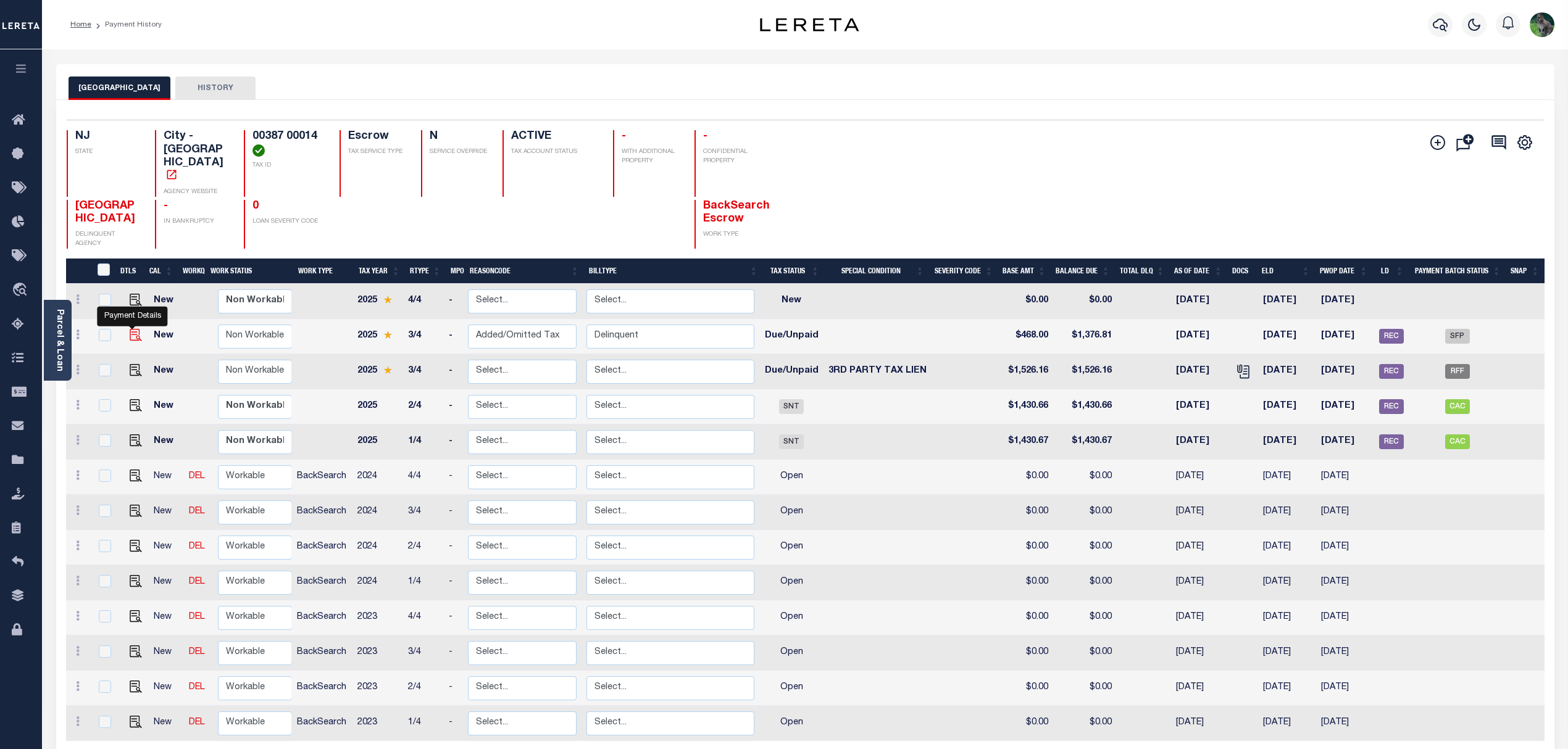
click at [136, 329] on img "" at bounding box center [136, 335] width 12 height 12
checkbox input "true"
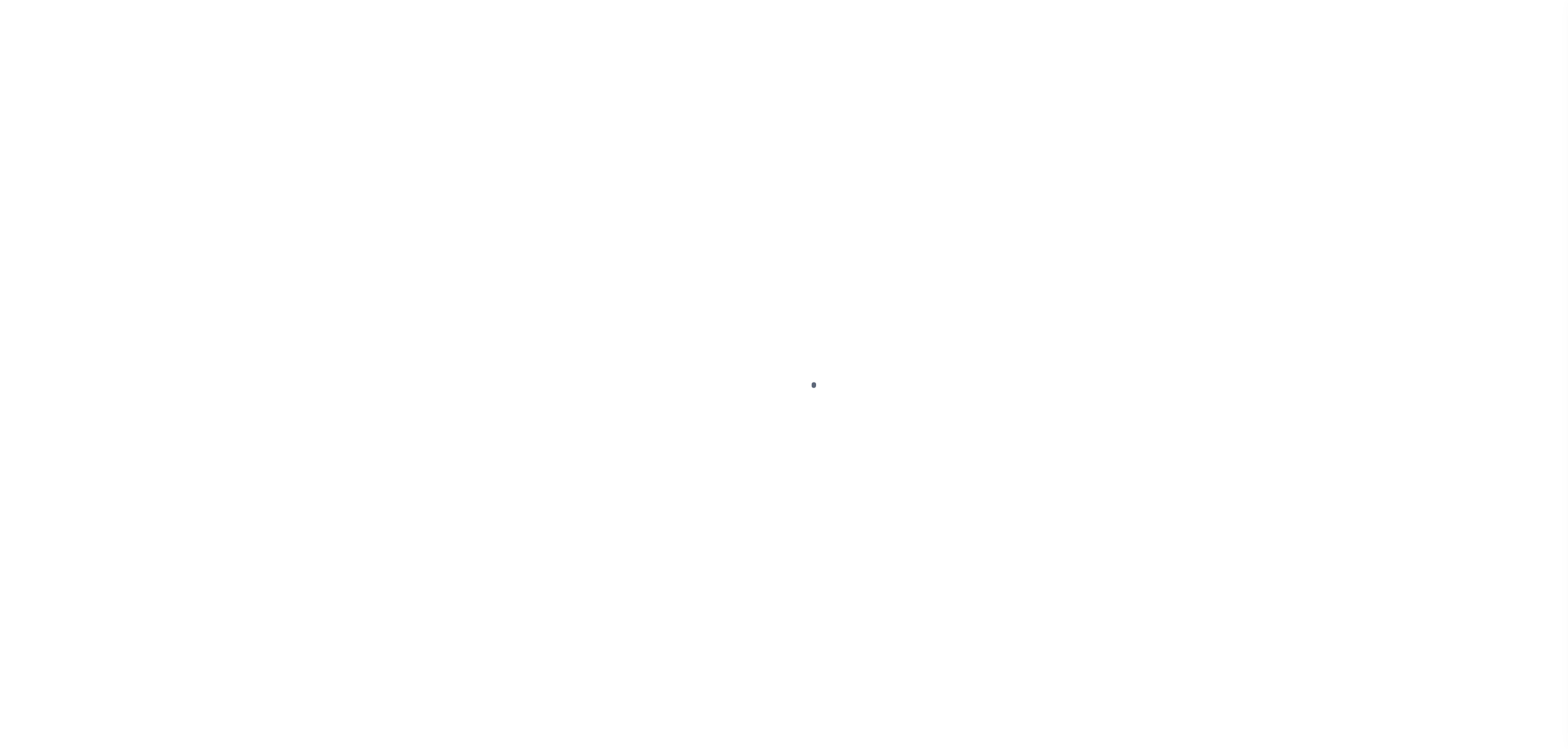
select select "DUE"
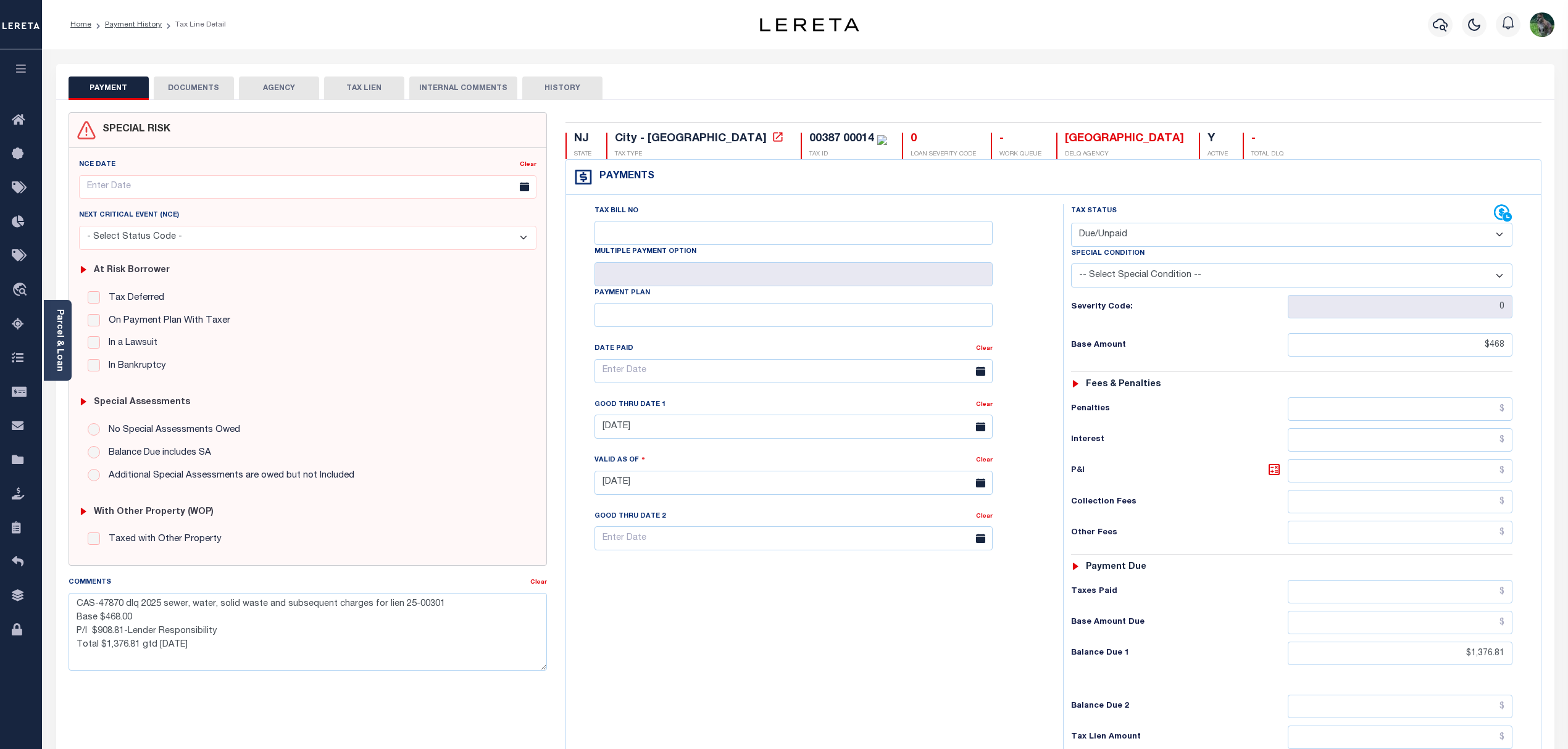
click at [500, 379] on div "At Risk Borrower Tax Deferred Deferral Start Date Clear Date Filed Clear Case N…" at bounding box center [307, 316] width 468 height 132
click at [564, 330] on div "NJ STATE City - [GEOGRAPHIC_DATA] TAX TYPE 00387 00014 TAX ID 0 LOAN SEVERITY C…" at bounding box center [1053, 495] width 994 height 766
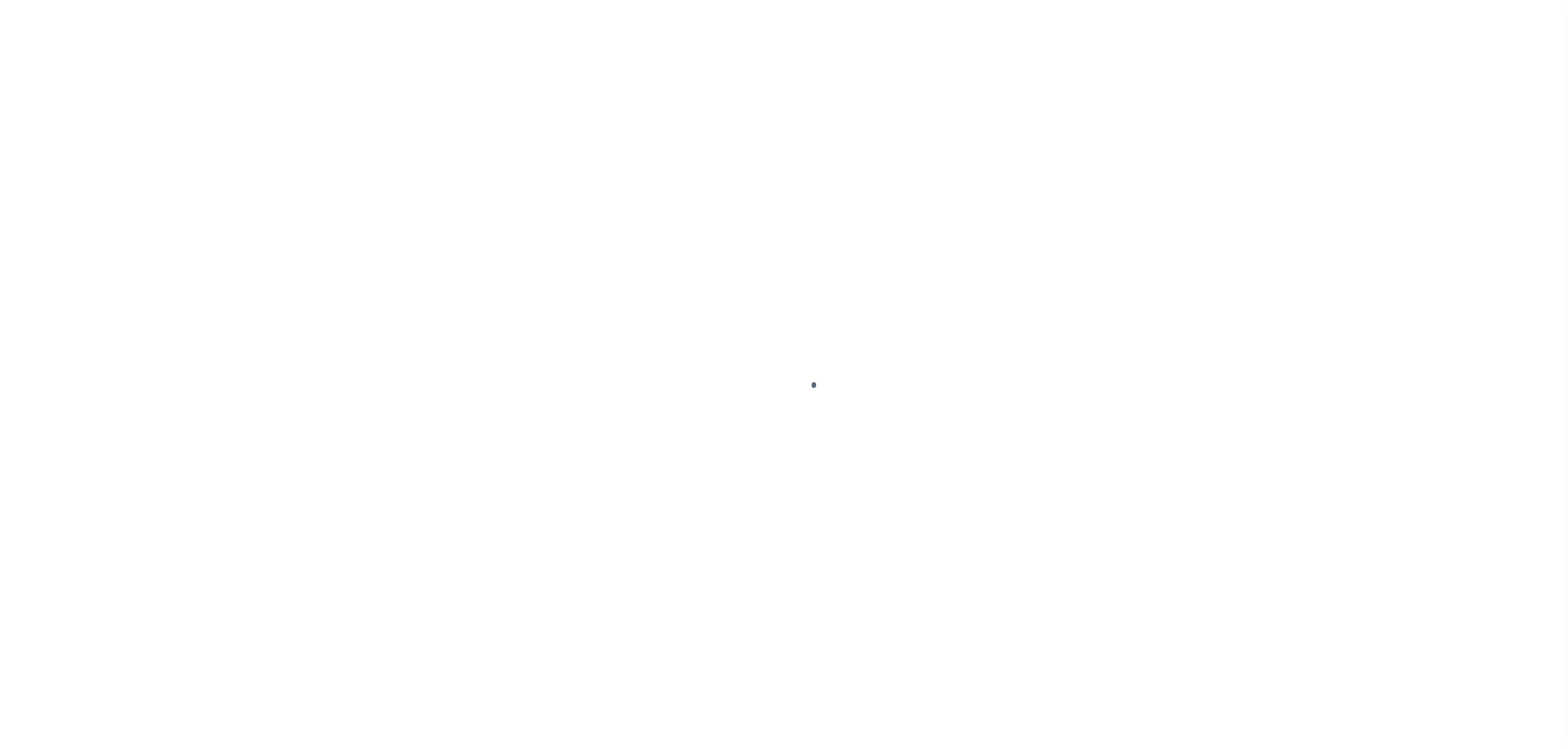
select select "DUE"
select select "SFP"
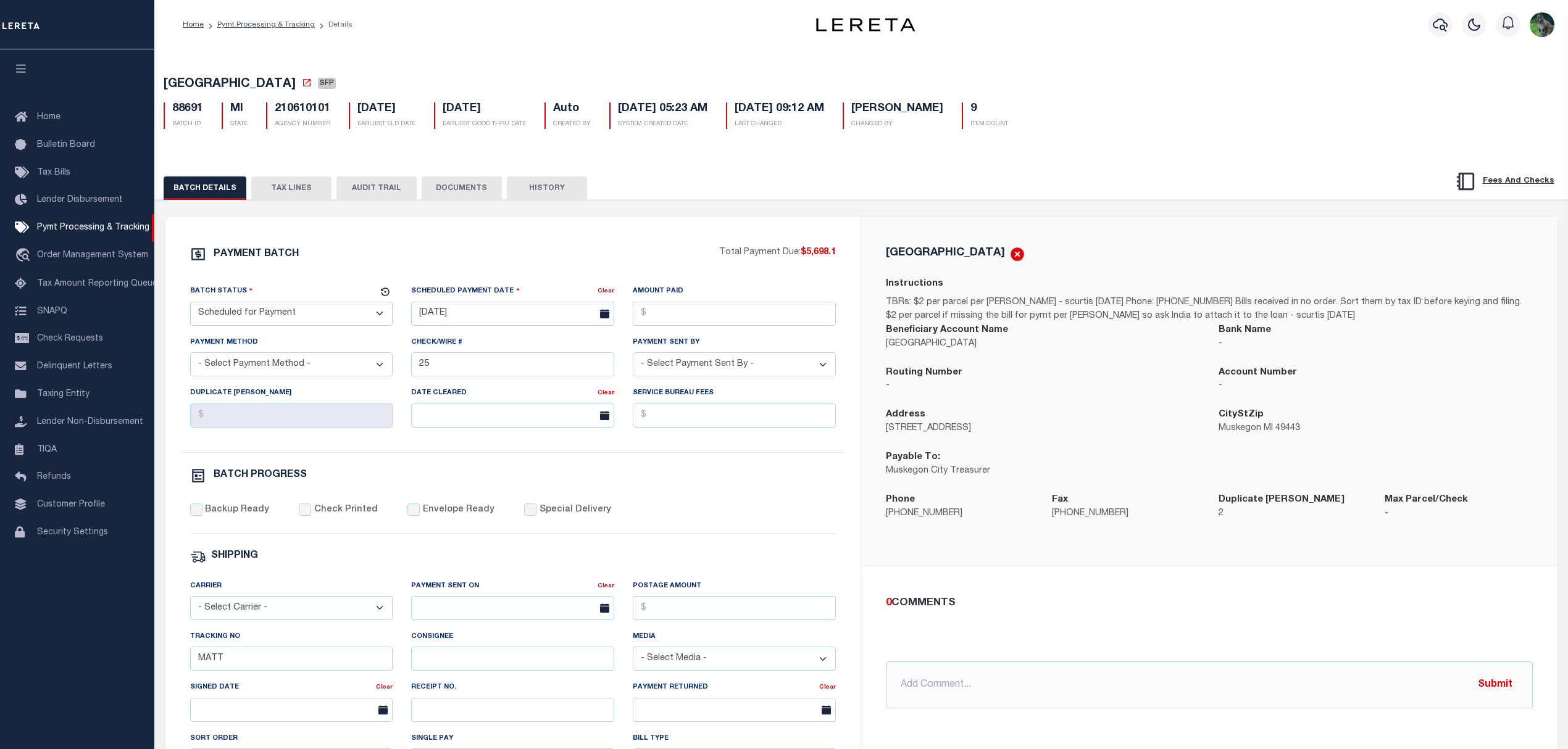
click at [292, 196] on button "TAX LINES" at bounding box center [291, 188] width 80 height 23
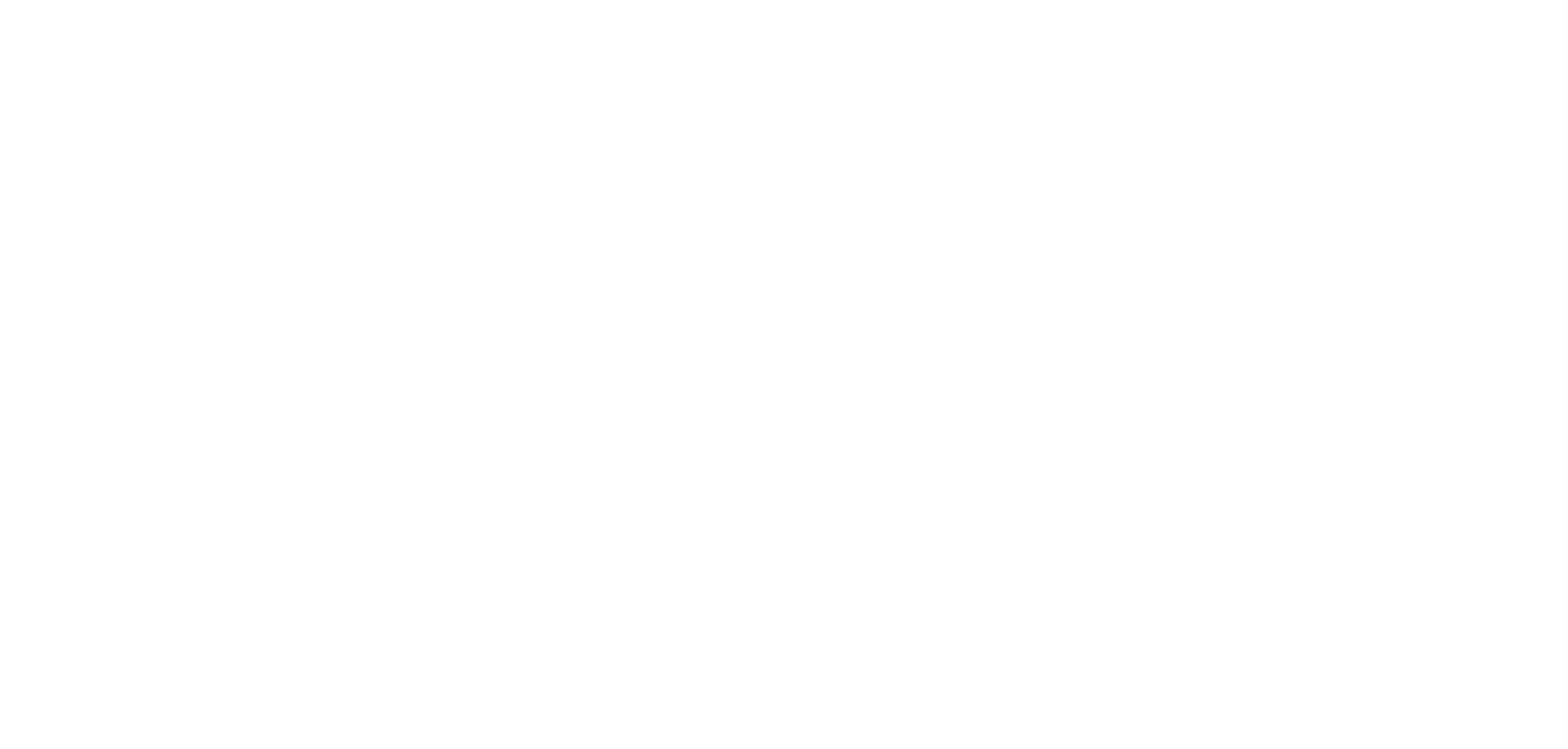
select select "SFP"
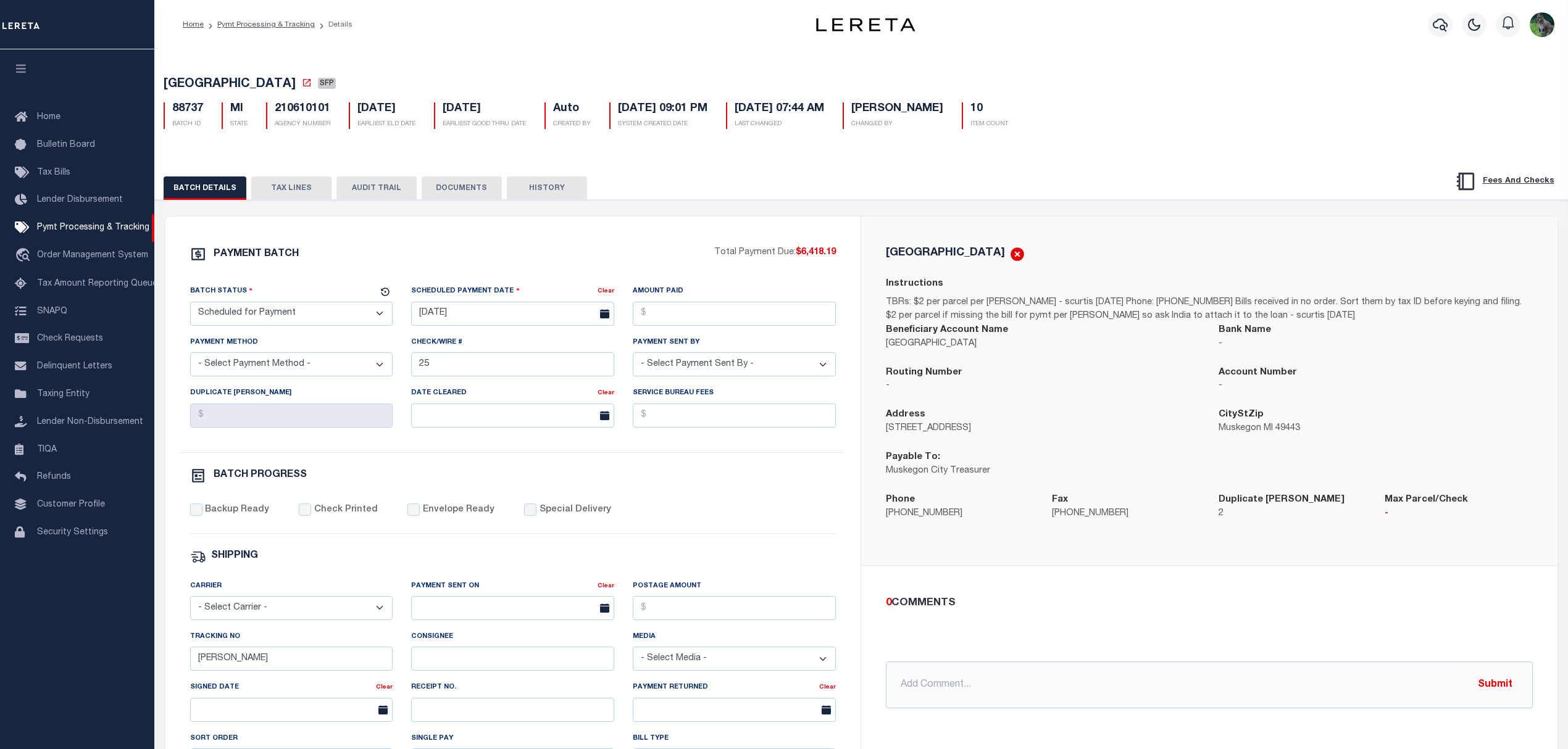
click at [286, 197] on button "TAX LINES" at bounding box center [291, 188] width 80 height 23
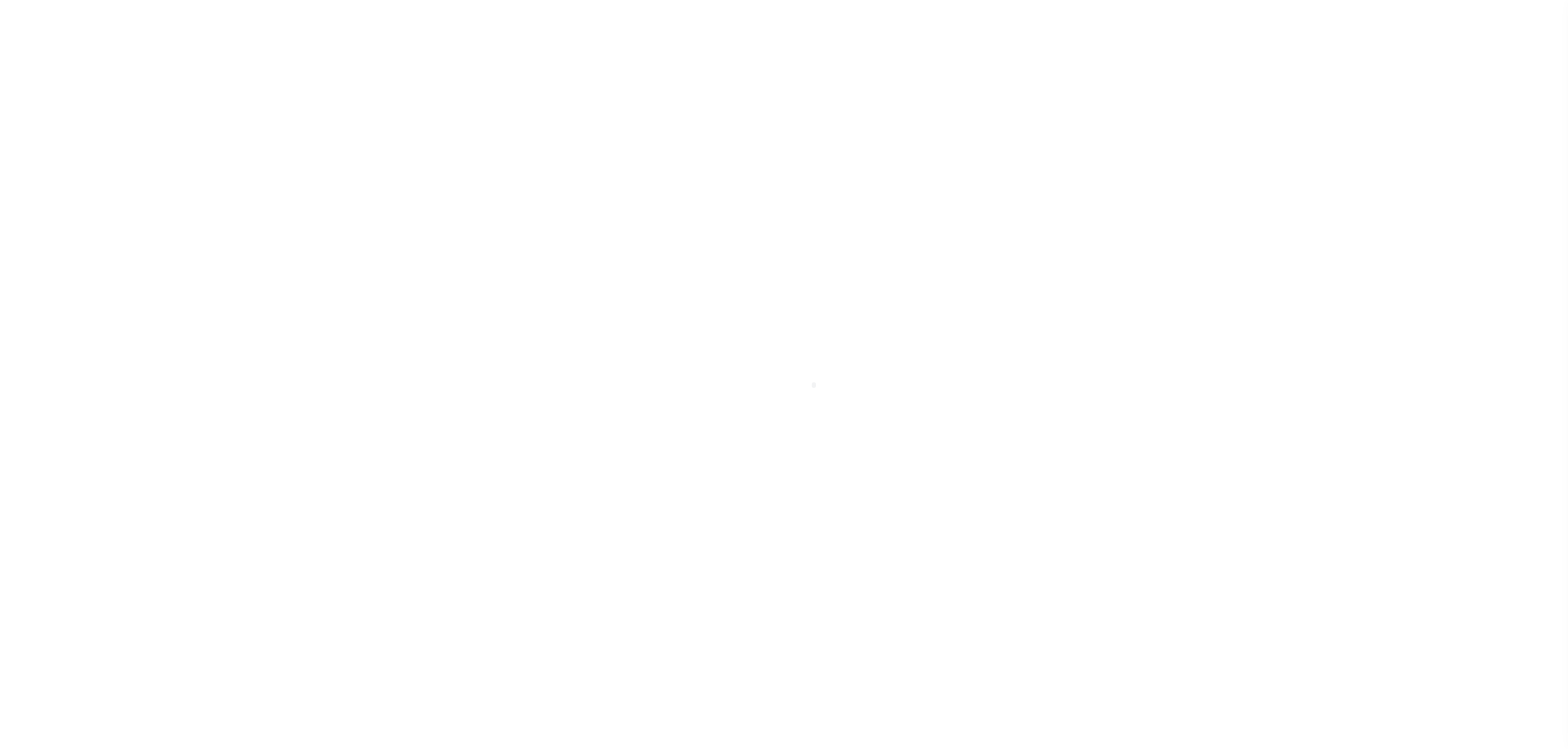
select select "SFP"
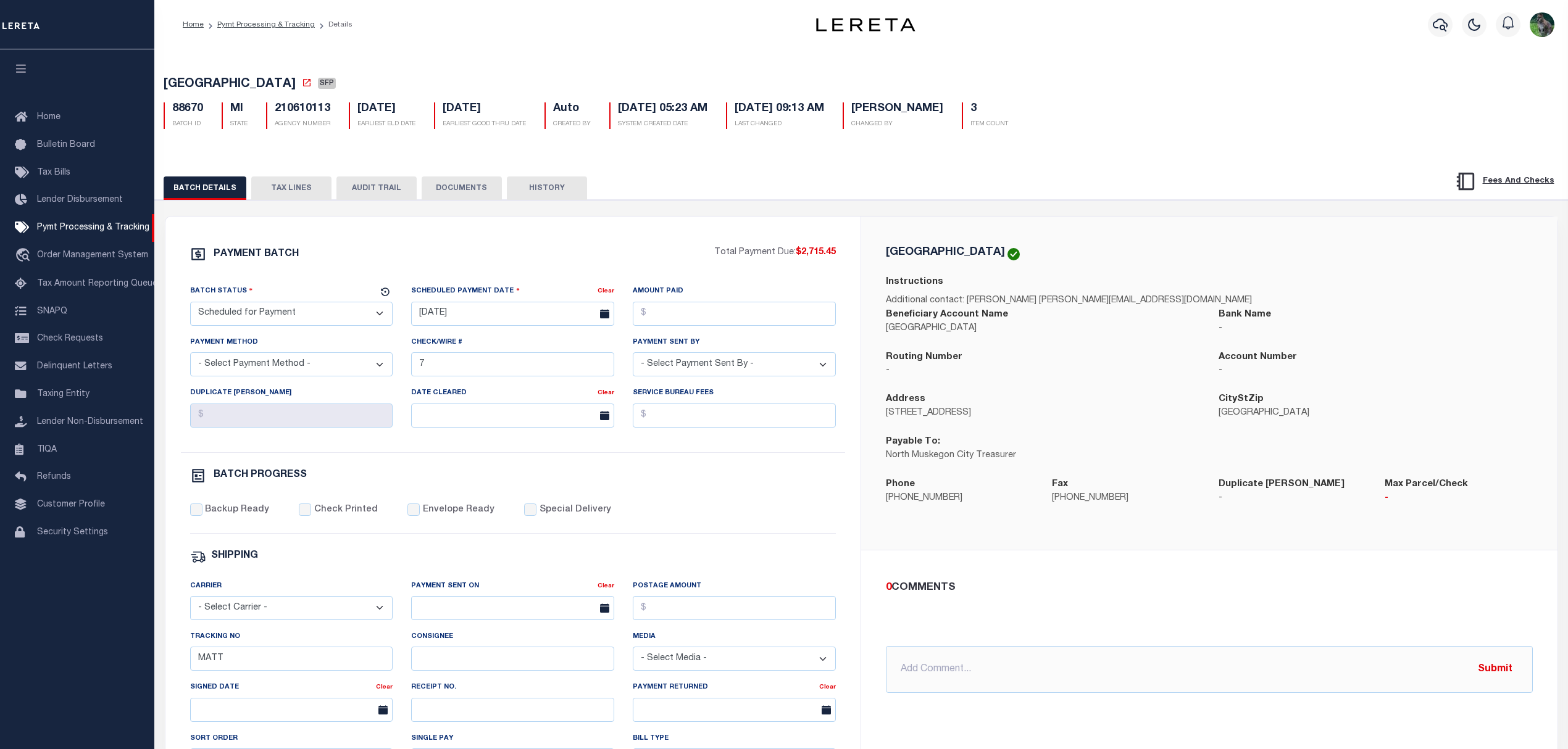
click at [312, 182] on button "TAX LINES" at bounding box center [291, 188] width 80 height 23
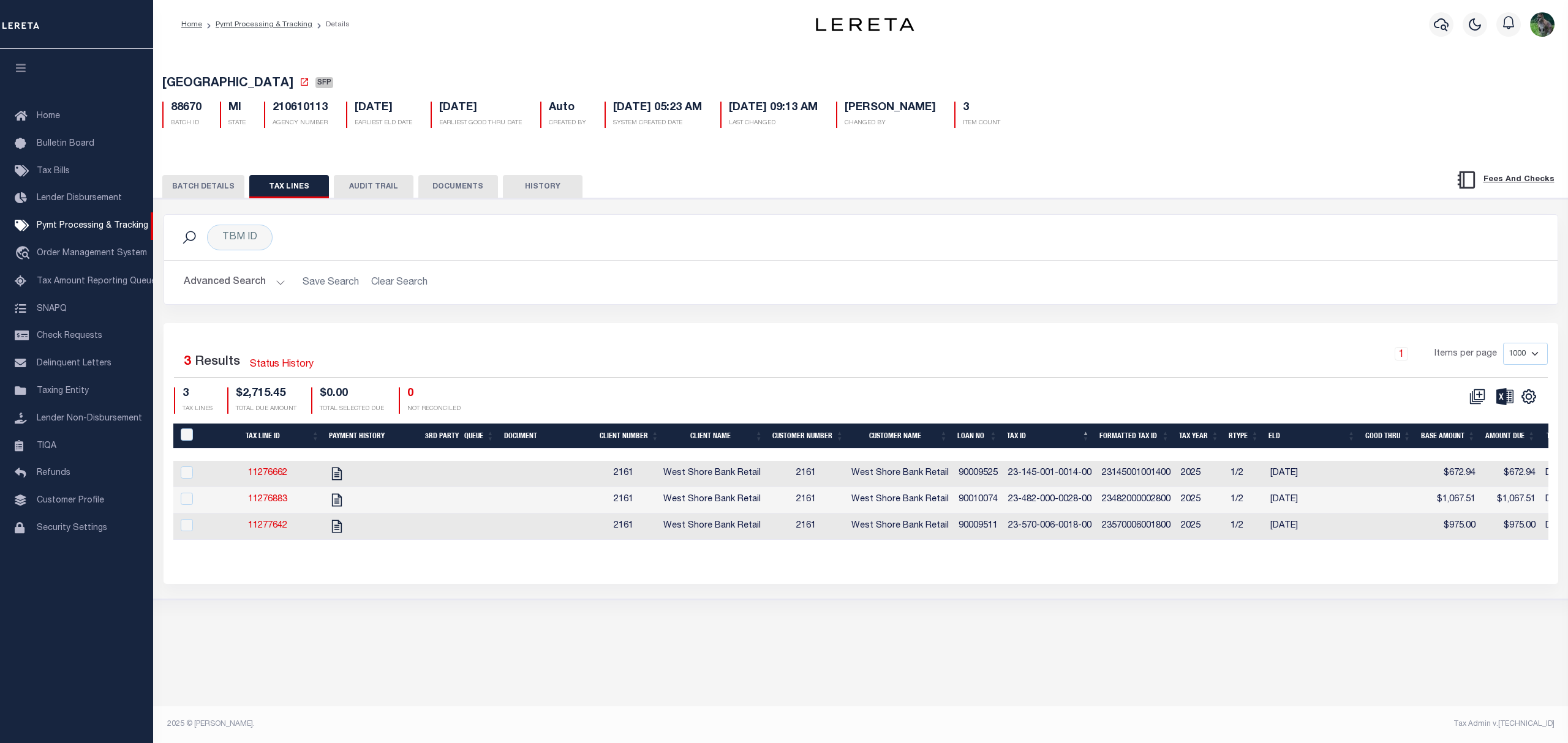
click at [190, 85] on span "[GEOGRAPHIC_DATA]" at bounding box center [228, 84] width 131 height 12
drag, startPoint x: 190, startPoint y: 85, endPoint x: 300, endPoint y: 79, distance: 110.2
click at [293, 79] on span "[GEOGRAPHIC_DATA]" at bounding box center [228, 84] width 131 height 12
copy span "[GEOGRAPHIC_DATA]"
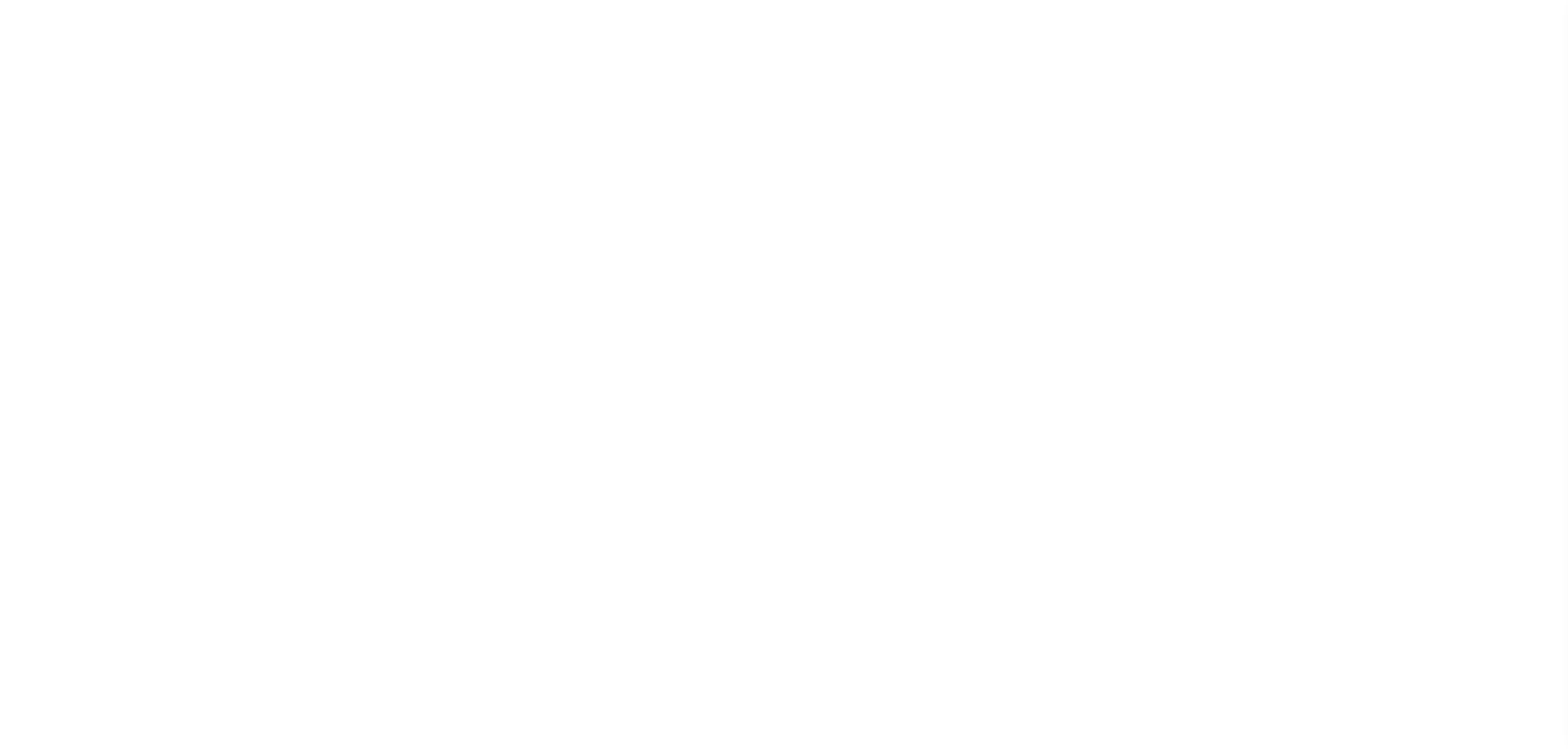
select select "SFP"
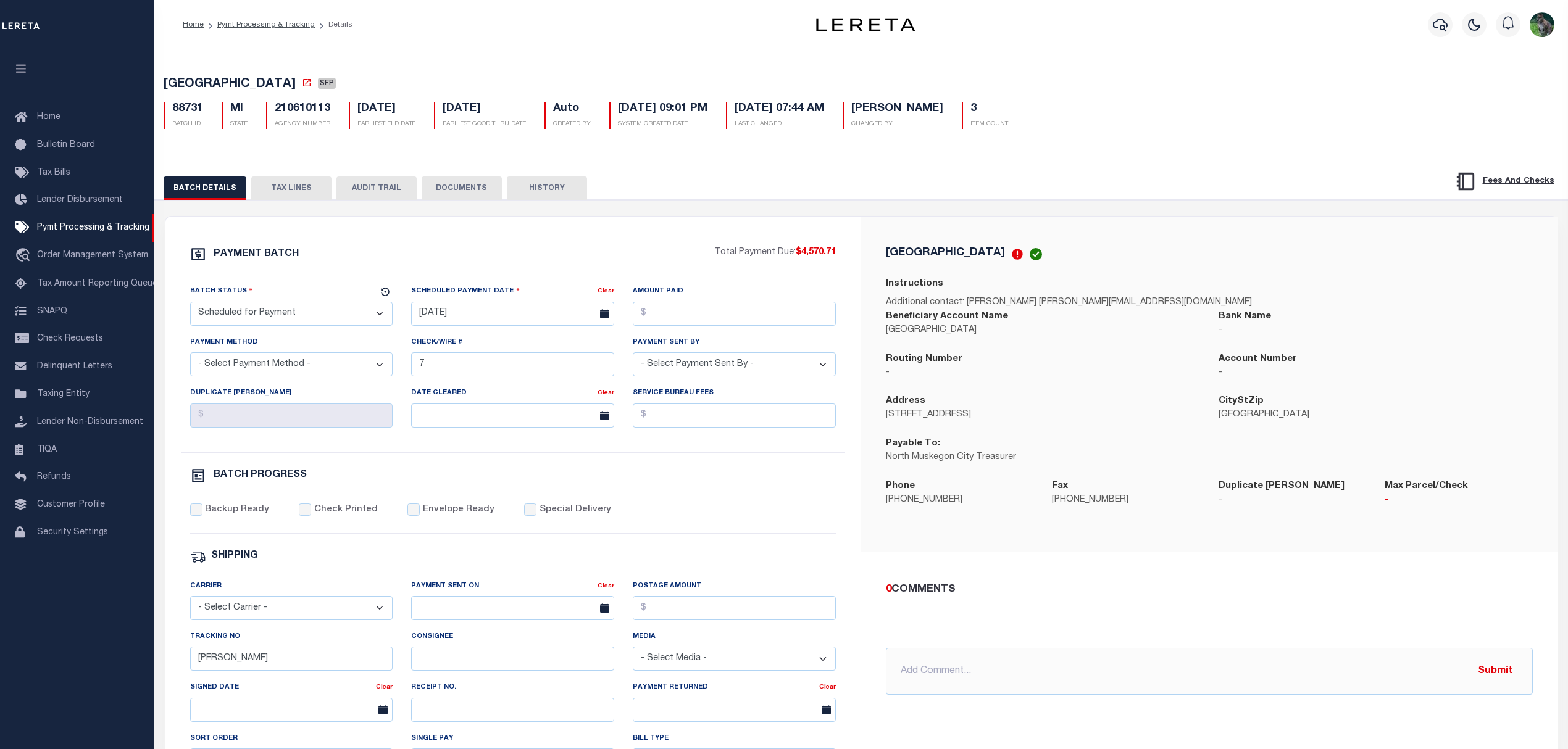
click at [286, 183] on button "TAX LINES" at bounding box center [291, 188] width 80 height 23
click at [282, 306] on select "- Select Status - Scheduled for Payment Ready For Payment Payment Sent Cleared …" at bounding box center [292, 314] width 203 height 24
select select "RFP"
click at [190, 306] on select "- Select Status - Scheduled for Payment Ready For Payment Payment Sent Cleared …" at bounding box center [292, 314] width 203 height 24
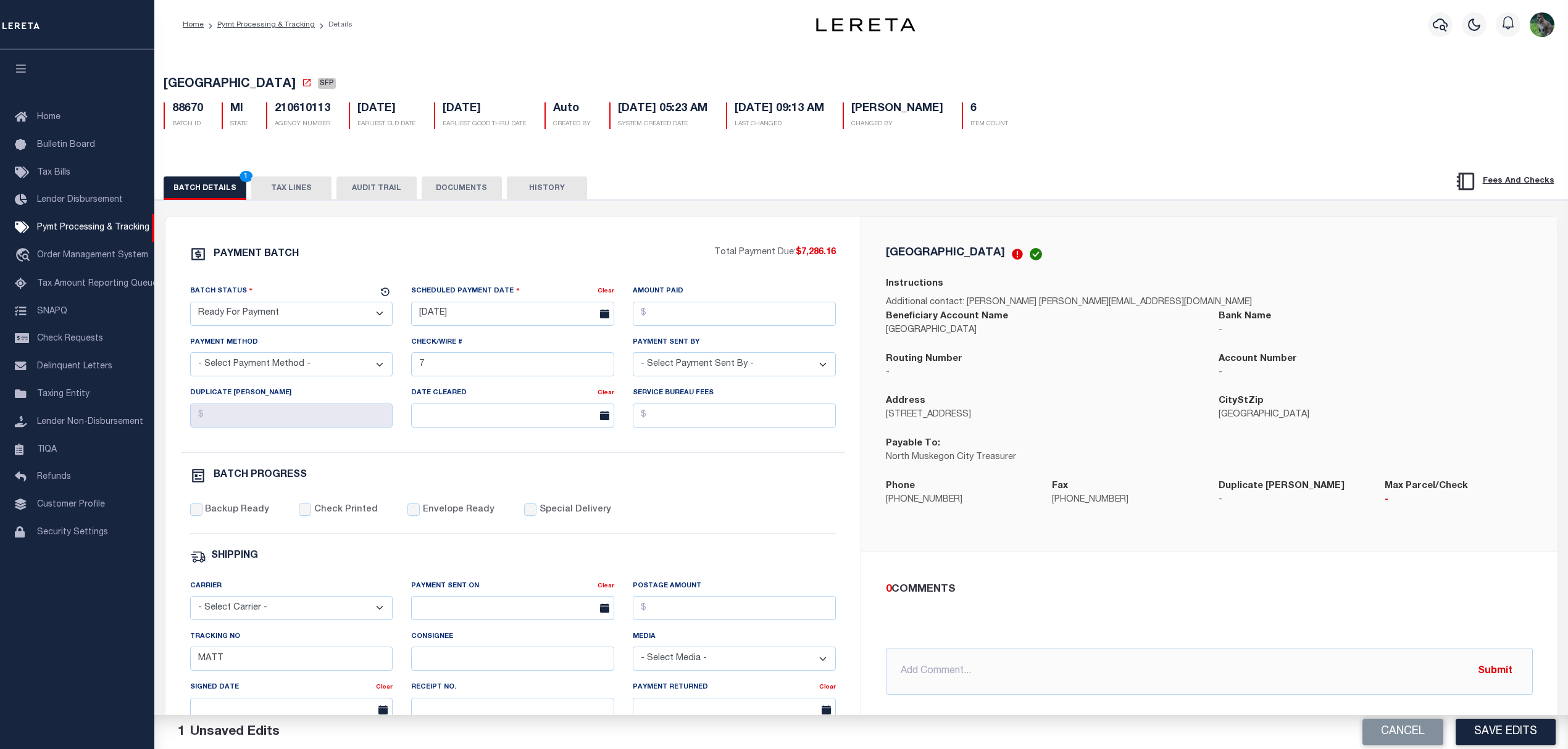
click at [189, 81] on span "[GEOGRAPHIC_DATA]" at bounding box center [230, 85] width 132 height 12
drag, startPoint x: 189, startPoint y: 81, endPoint x: 297, endPoint y: 81, distance: 108.0
click at [296, 81] on span "[GEOGRAPHIC_DATA]" at bounding box center [230, 85] width 132 height 12
copy span "[GEOGRAPHIC_DATA]"
click at [324, 314] on select "- Select Status - Scheduled for Payment Ready For Payment Payment Sent Cleared …" at bounding box center [292, 314] width 203 height 24
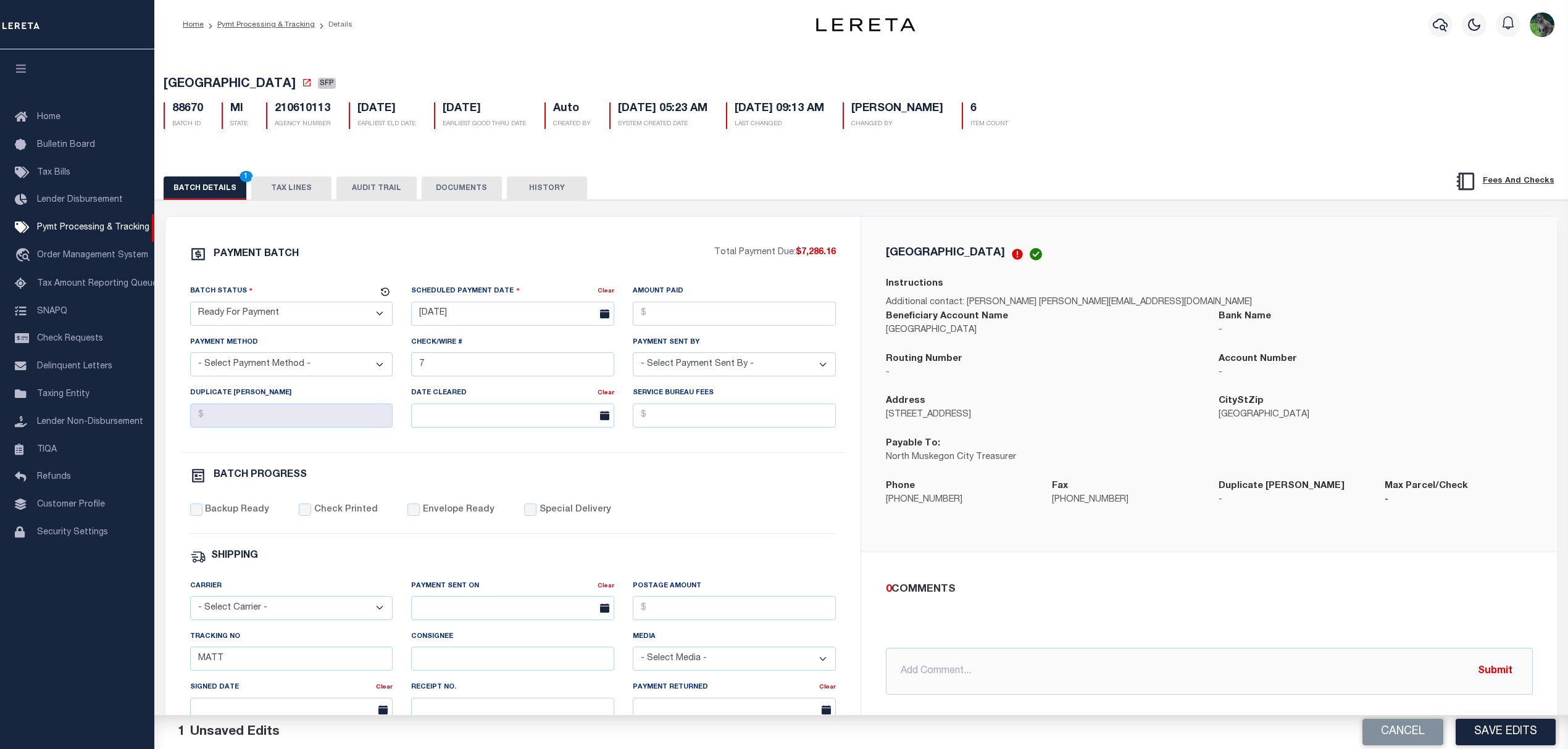
click at [190, 306] on select "- Select Status - Scheduled for Payment Ready For Payment Payment Sent Cleared …" at bounding box center [292, 314] width 203 height 24
click at [495, 327] on body "Home Pymt Processing & Tracking Details" at bounding box center [784, 518] width 1568 height 1036
click at [480, 404] on span "9" at bounding box center [479, 411] width 24 height 24
type input "[DATE]"
drag, startPoint x: 738, startPoint y: 316, endPoint x: 749, endPoint y: 326, distance: 14.9
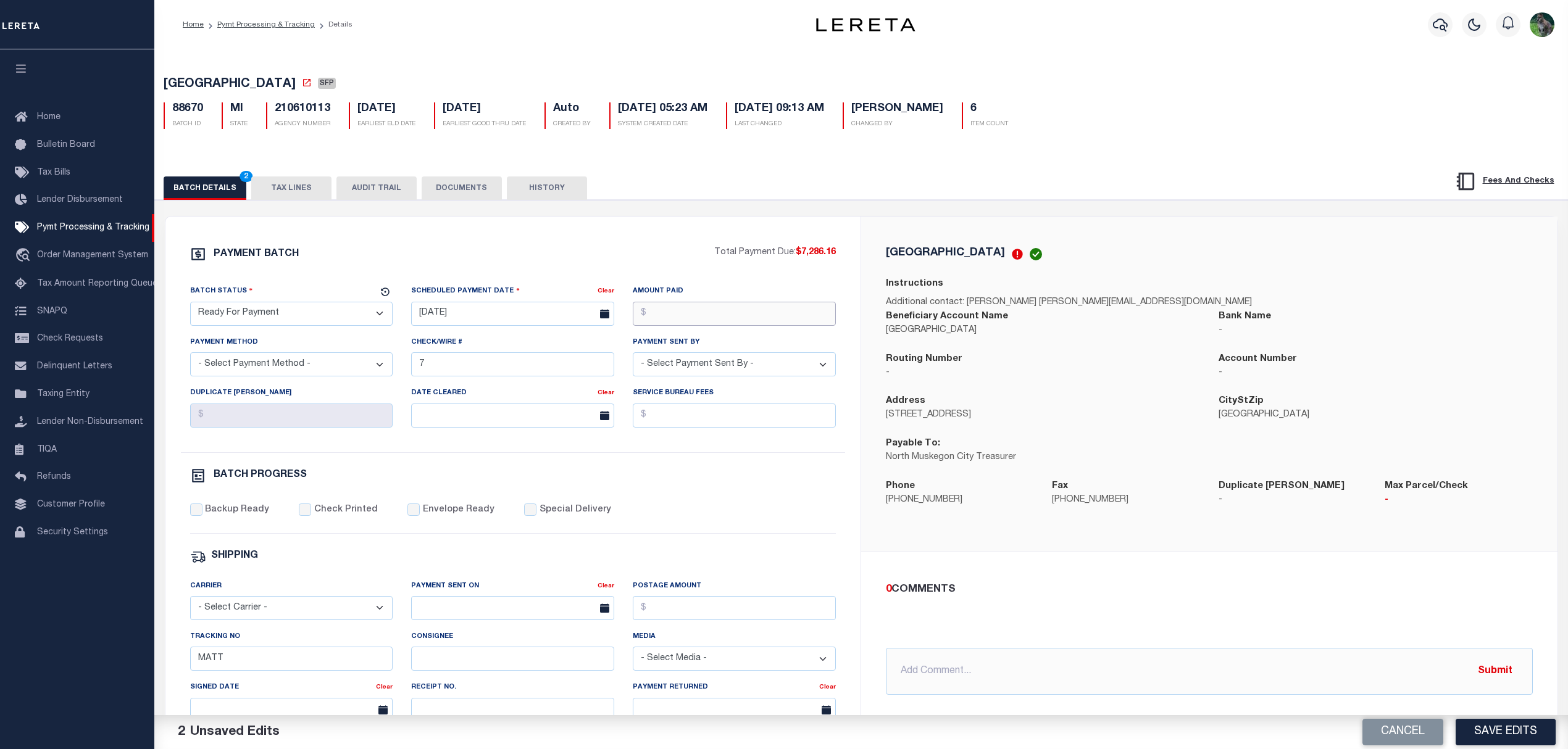
click at [741, 316] on input "Amount Paid" at bounding box center [734, 314] width 203 height 24
type input "$7,286.16"
select select "CHK"
select select "[PERSON_NAME]"
click at [231, 517] on label "Backup Ready" at bounding box center [237, 510] width 64 height 13
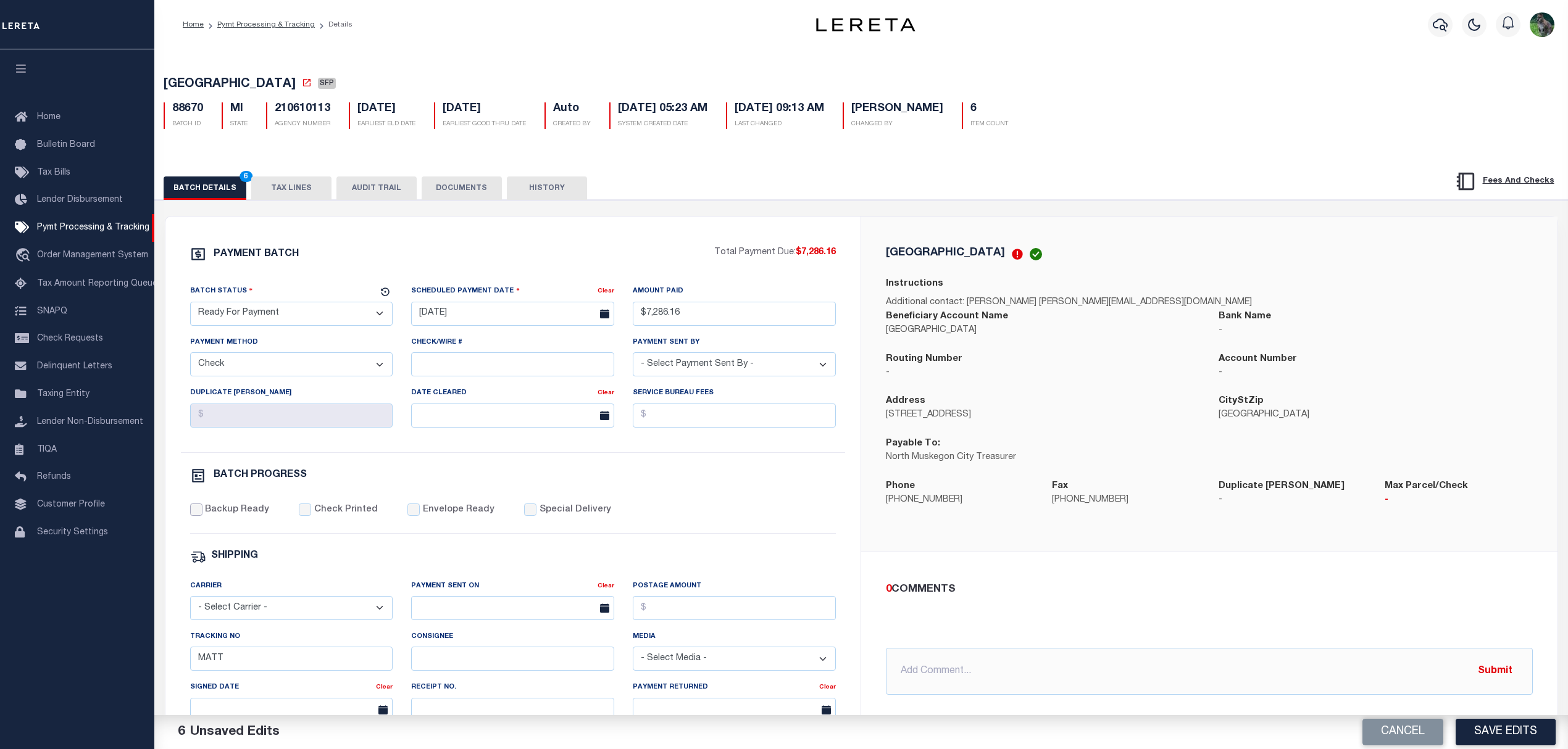
click at [203, 516] on input "Backup Ready" at bounding box center [196, 510] width 12 height 12
checkbox input "true"
drag, startPoint x: 245, startPoint y: 663, endPoint x: 156, endPoint y: 680, distance: 90.6
click at [163, 680] on div "PAYMENT BATCH Total Payment Due: $7,286.16 Batch Status" at bounding box center [862, 599] width 1425 height 799
click at [1285, 161] on div "BATCH DETAILS 8 TAX LINES AUDIT TRAIL DOCUMENTS HISTORY" at bounding box center [862, 576] width 1425 height 845
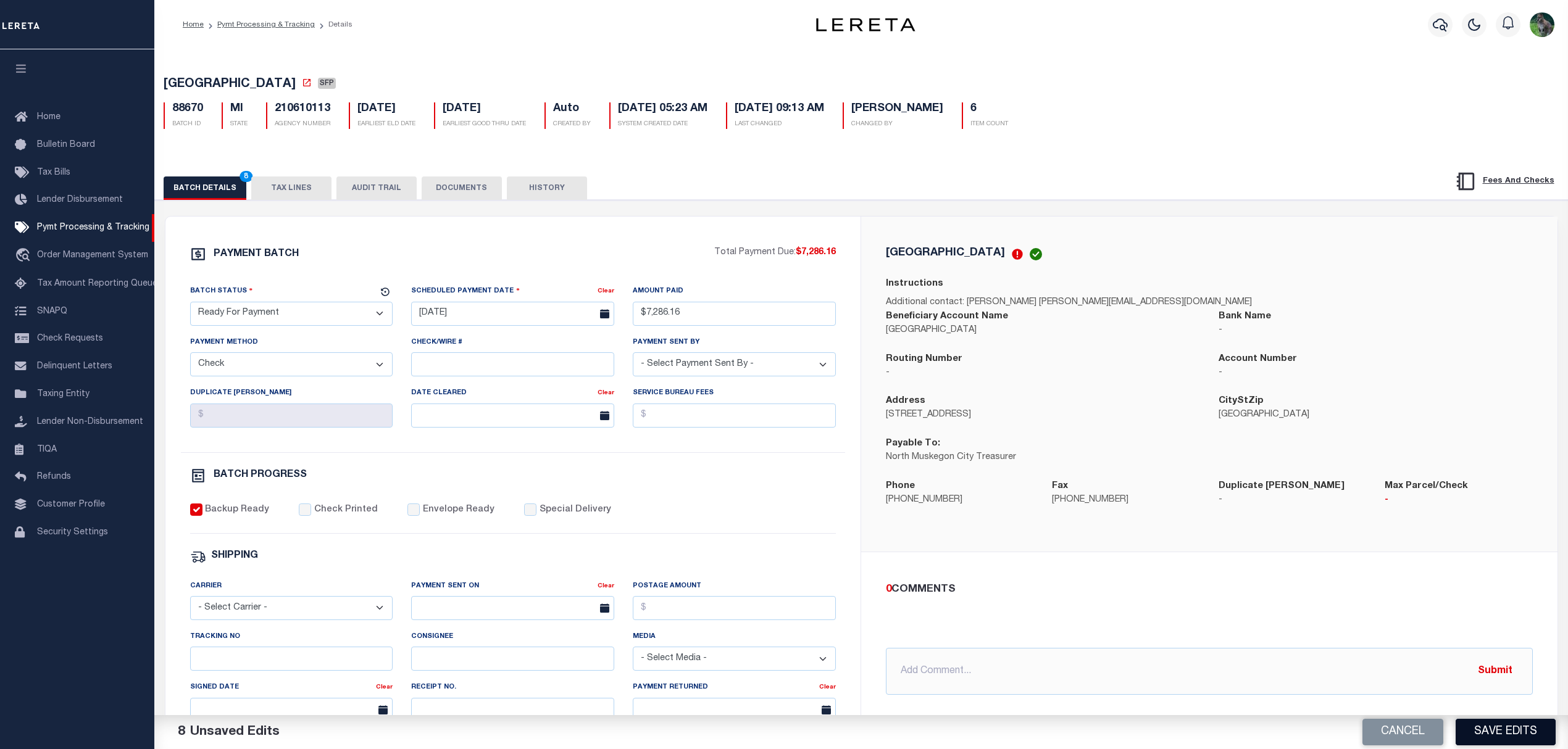
click at [1524, 734] on button "Save Edits" at bounding box center [1505, 732] width 100 height 26
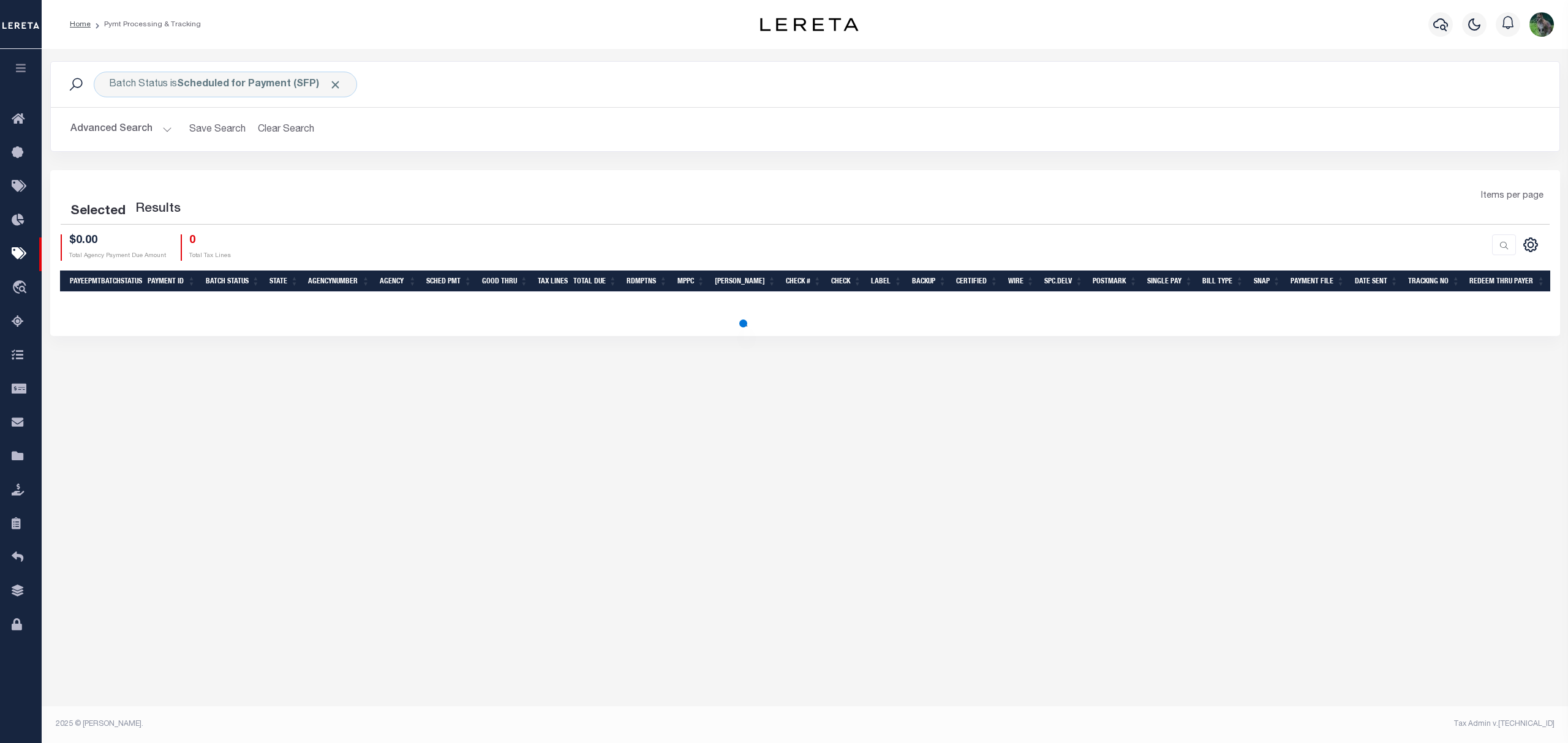
click at [128, 131] on button "Advanced Search" at bounding box center [121, 129] width 102 height 24
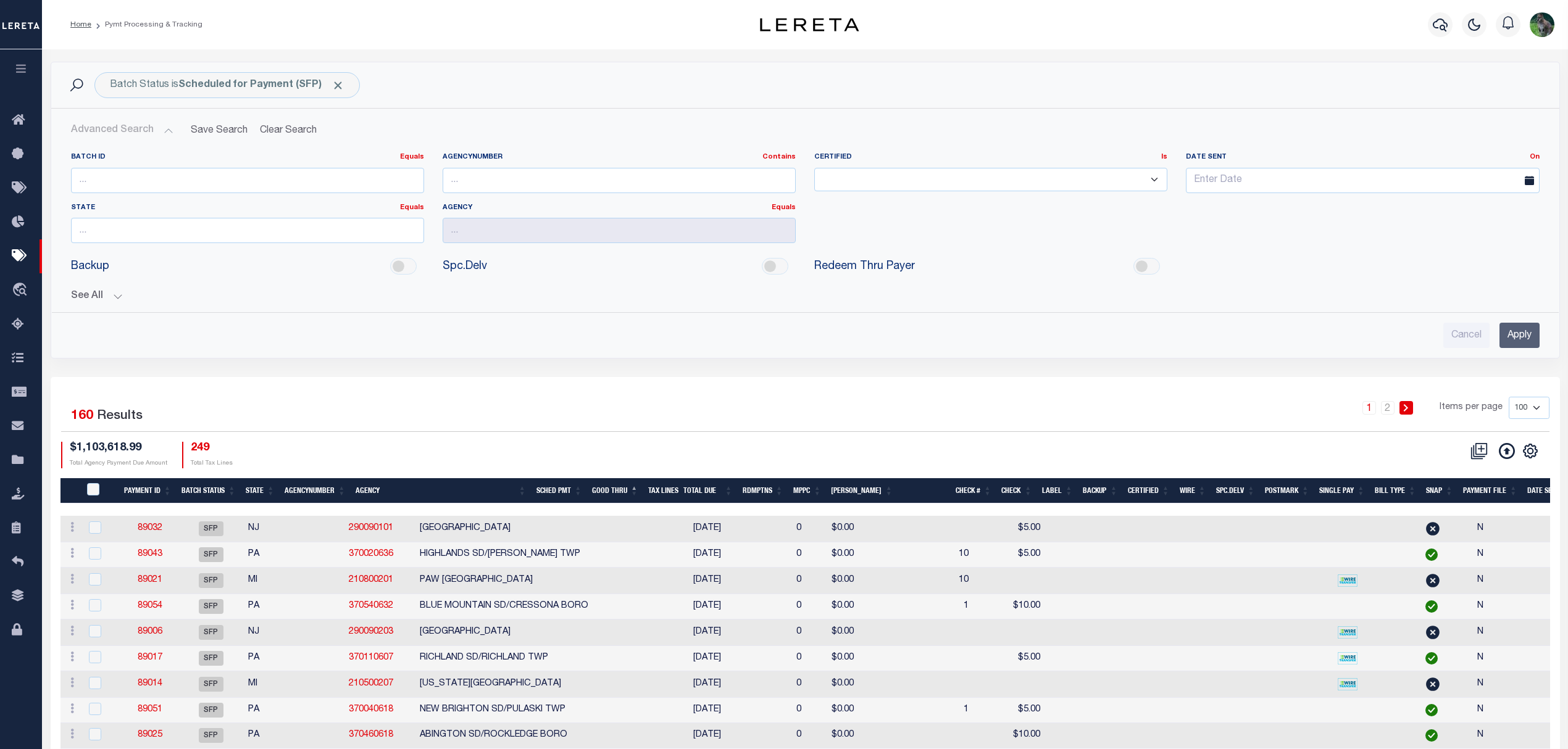
click at [89, 297] on button "See All" at bounding box center [805, 296] width 1469 height 12
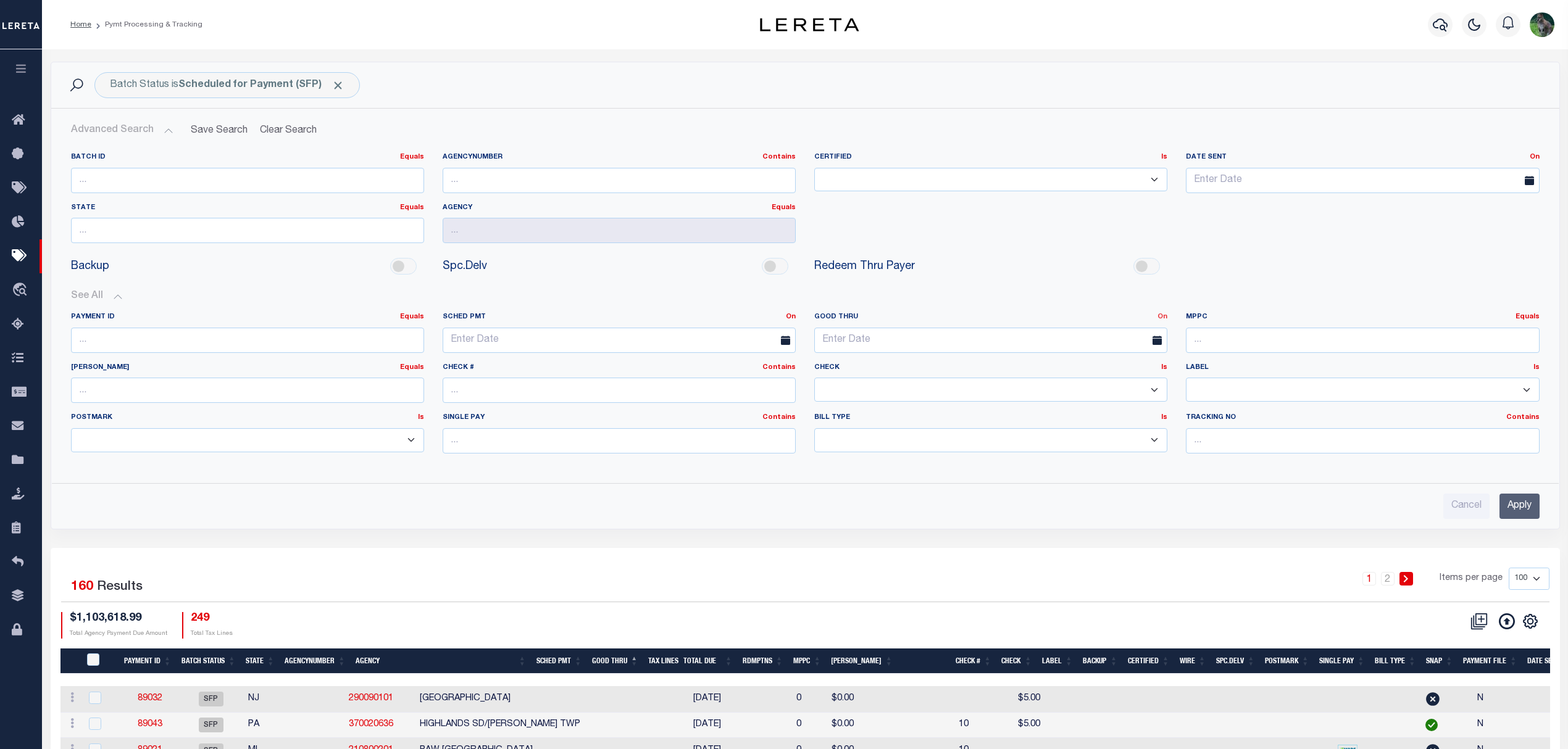
click at [1166, 321] on link "On" at bounding box center [1162, 317] width 10 height 7
click at [1092, 391] on link "Between" at bounding box center [1118, 384] width 98 height 18
click at [907, 345] on input "text" at bounding box center [898, 340] width 168 height 26
click at [882, 430] on span "9" at bounding box center [881, 435] width 24 height 24
type input "[DATE]"
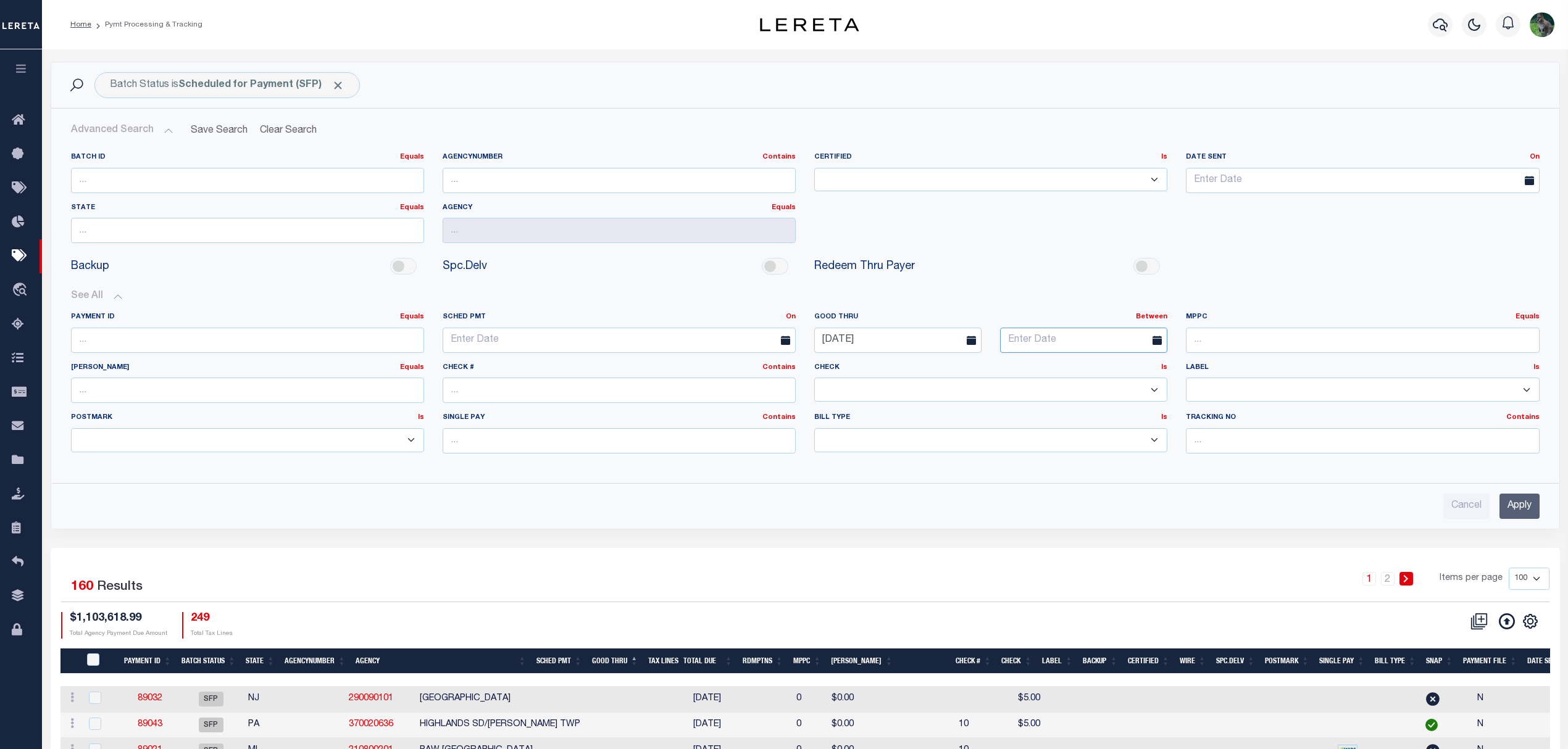
click at [1085, 341] on input "text" at bounding box center [1084, 340] width 168 height 26
click at [1080, 459] on span "16" at bounding box center [1067, 459] width 24 height 24
click at [1528, 514] on input "Apply" at bounding box center [1520, 506] width 40 height 26
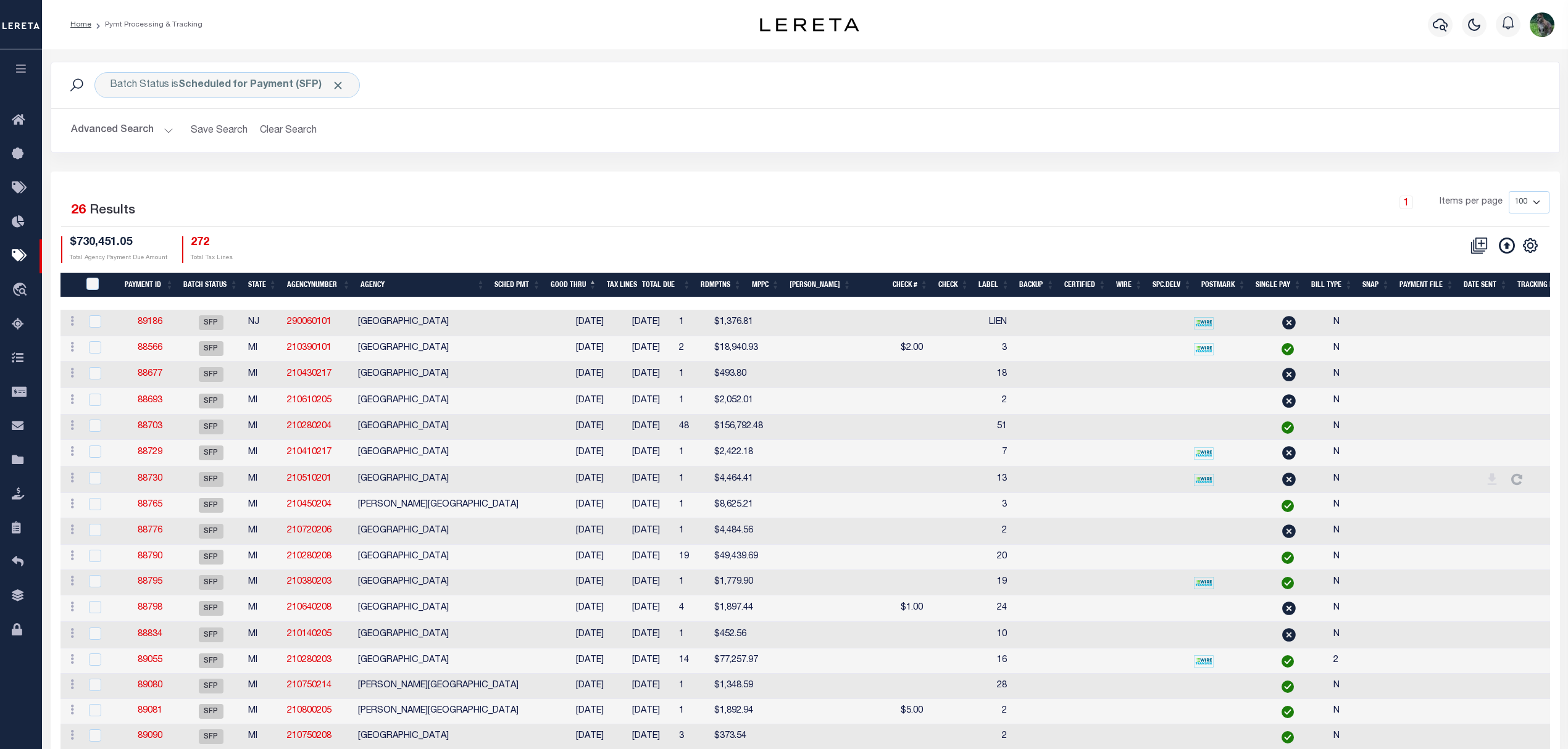
drag, startPoint x: 1003, startPoint y: 338, endPoint x: 1114, endPoint y: 205, distance: 173.2
click at [1114, 205] on div "1 Items per page 100 200 500 1000" at bounding box center [994, 207] width 1112 height 32
click at [121, 139] on button "Advanced Search" at bounding box center [122, 130] width 102 height 24
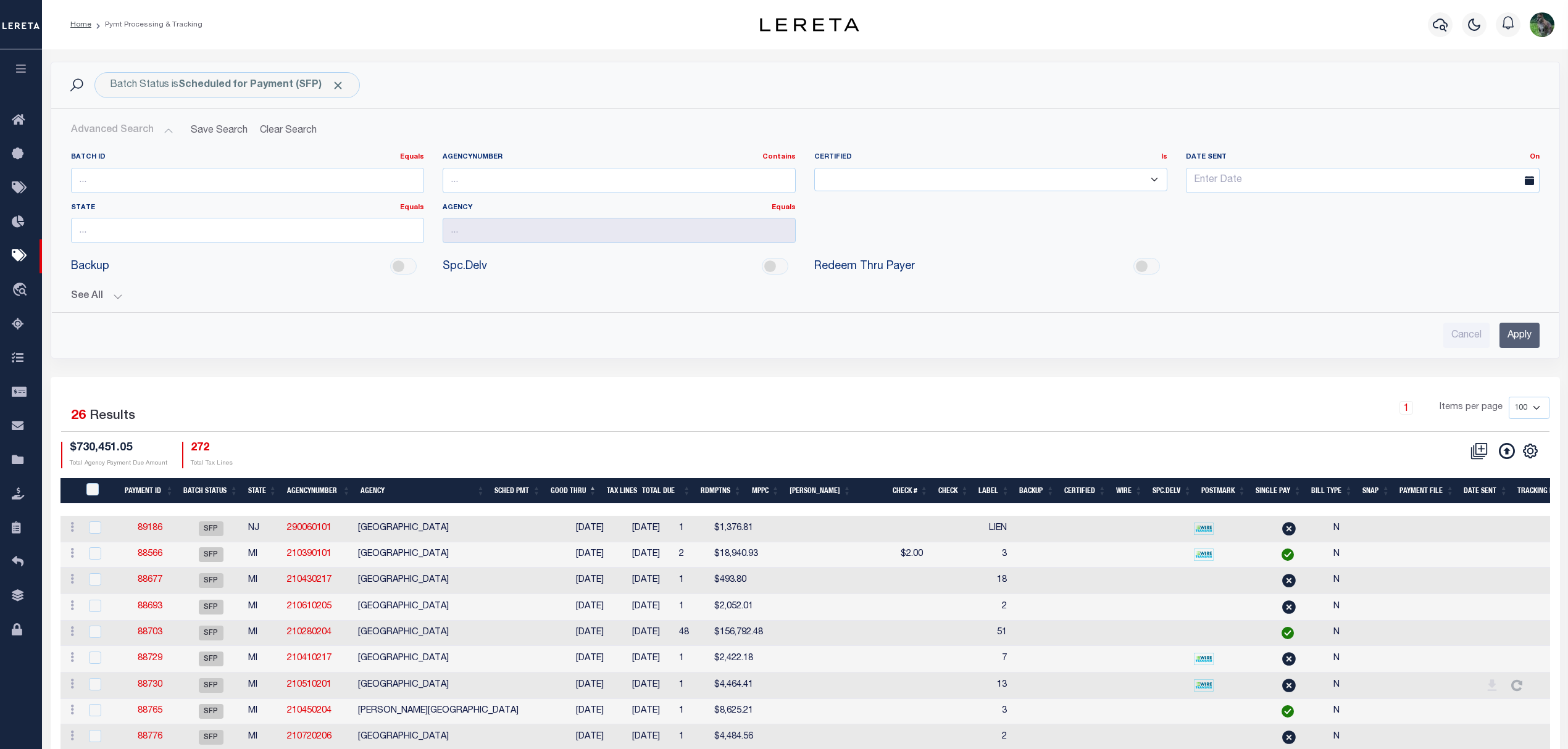
click at [116, 303] on button "See All" at bounding box center [805, 296] width 1469 height 12
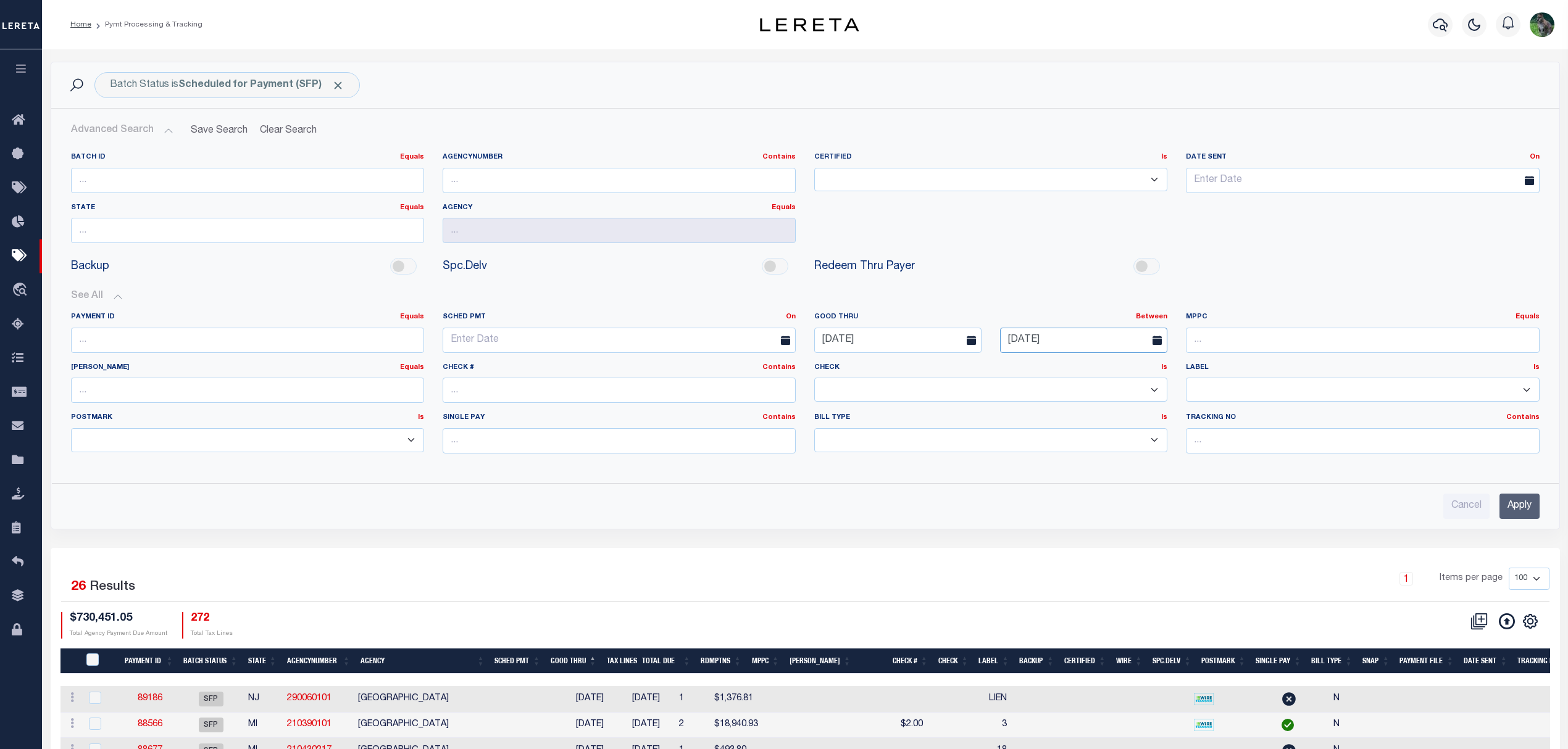
click at [1050, 341] on input "[DATE]" at bounding box center [1084, 340] width 168 height 26
click at [1024, 464] on span "14" at bounding box center [1014, 459] width 24 height 24
type input "[DATE]"
click at [1519, 511] on input "Apply" at bounding box center [1520, 506] width 40 height 26
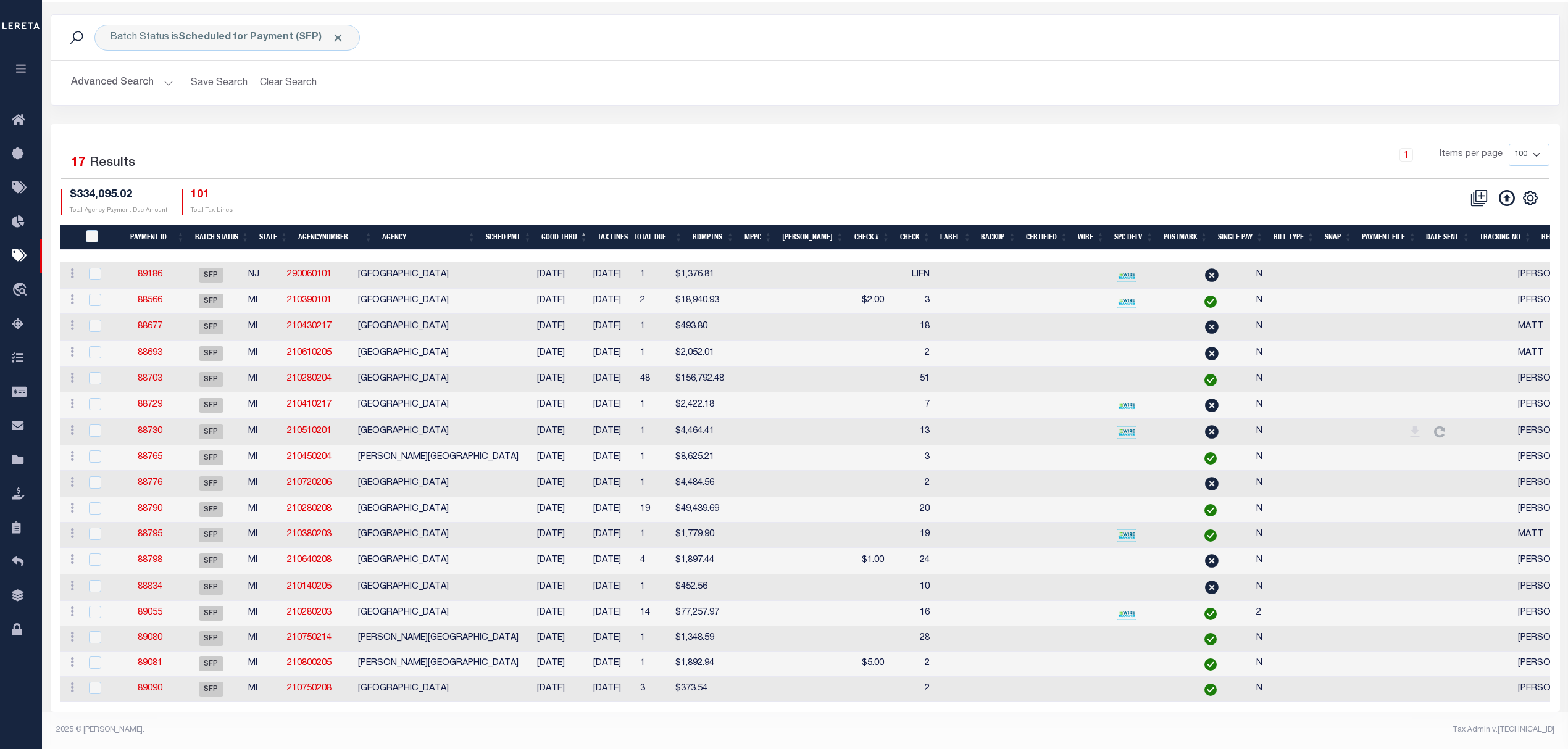
scroll to position [67, 0]
click at [1194, 225] on th "Postmark" at bounding box center [1186, 238] width 54 height 26
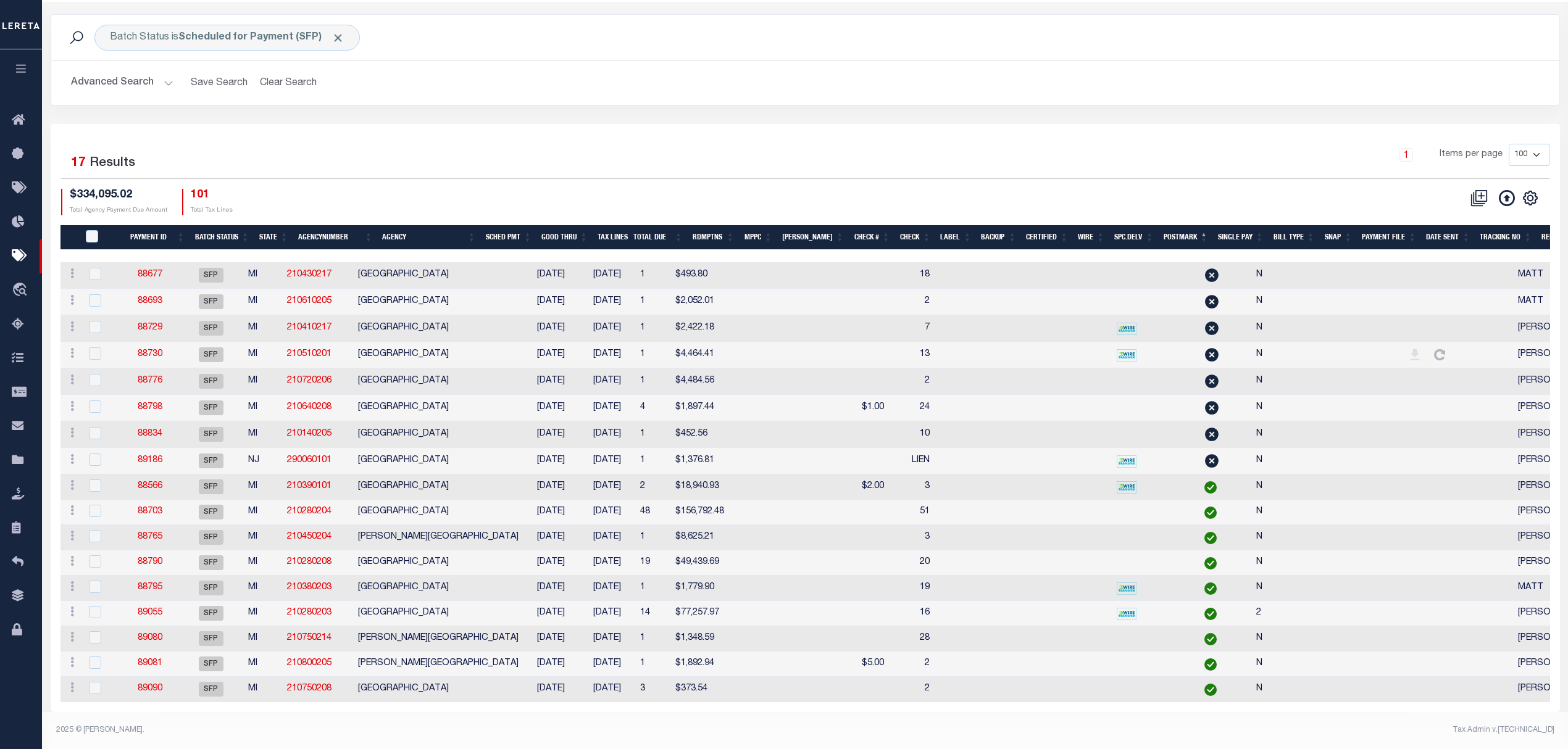
click at [464, 225] on th "Agency" at bounding box center [428, 238] width 103 height 26
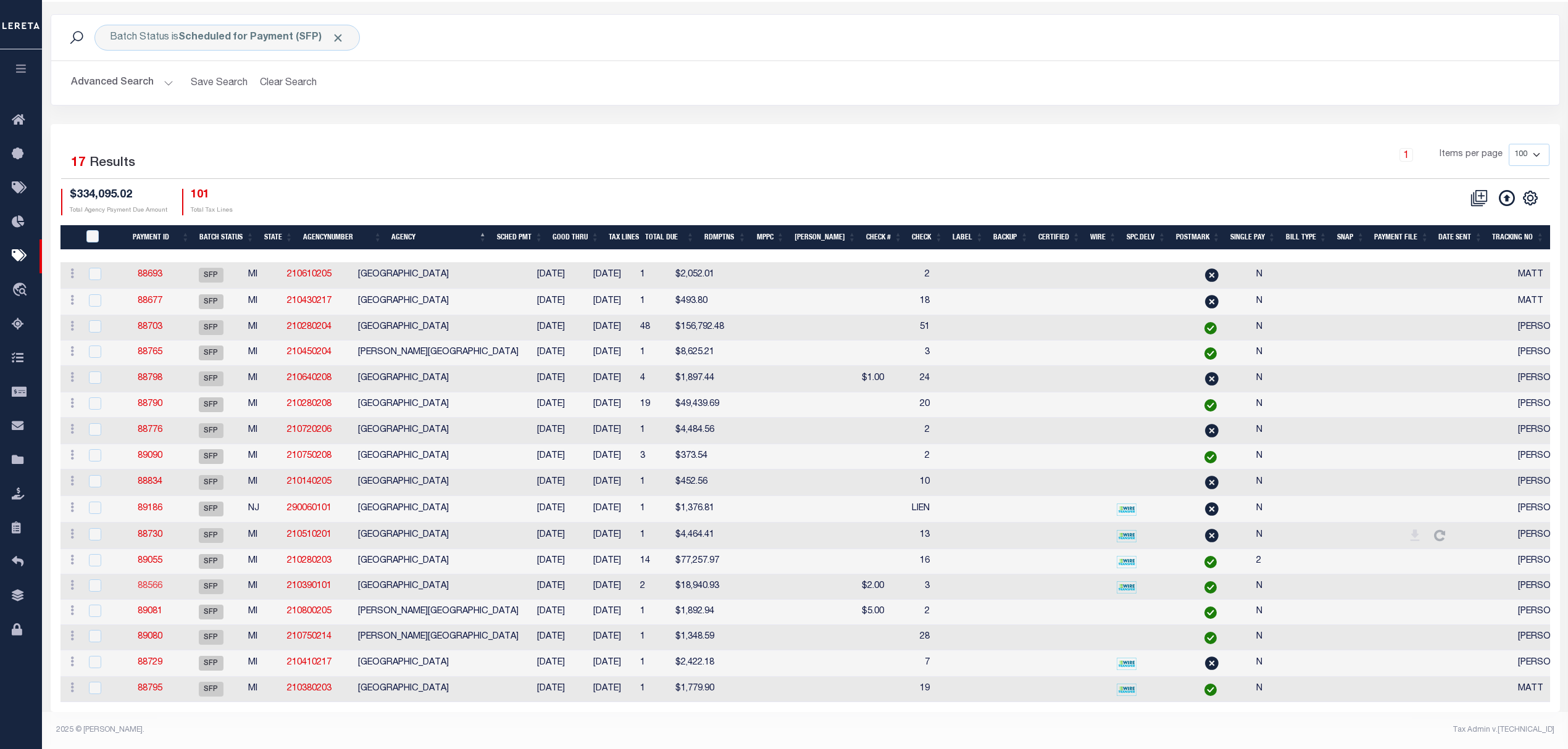
click at [158, 582] on link "88566" at bounding box center [150, 586] width 25 height 9
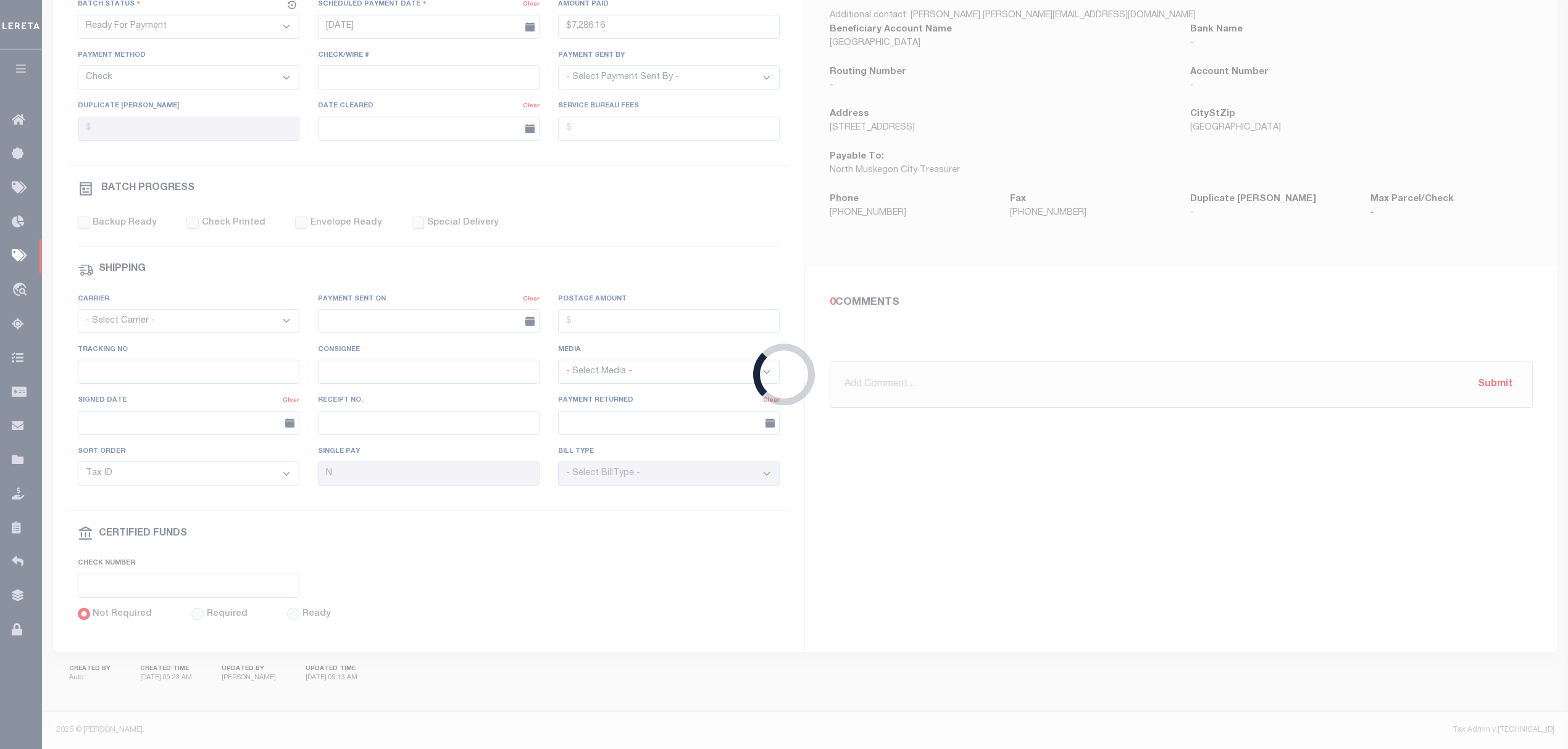
select select "SFP"
type input "[DATE]"
select select
type input "3"
select select
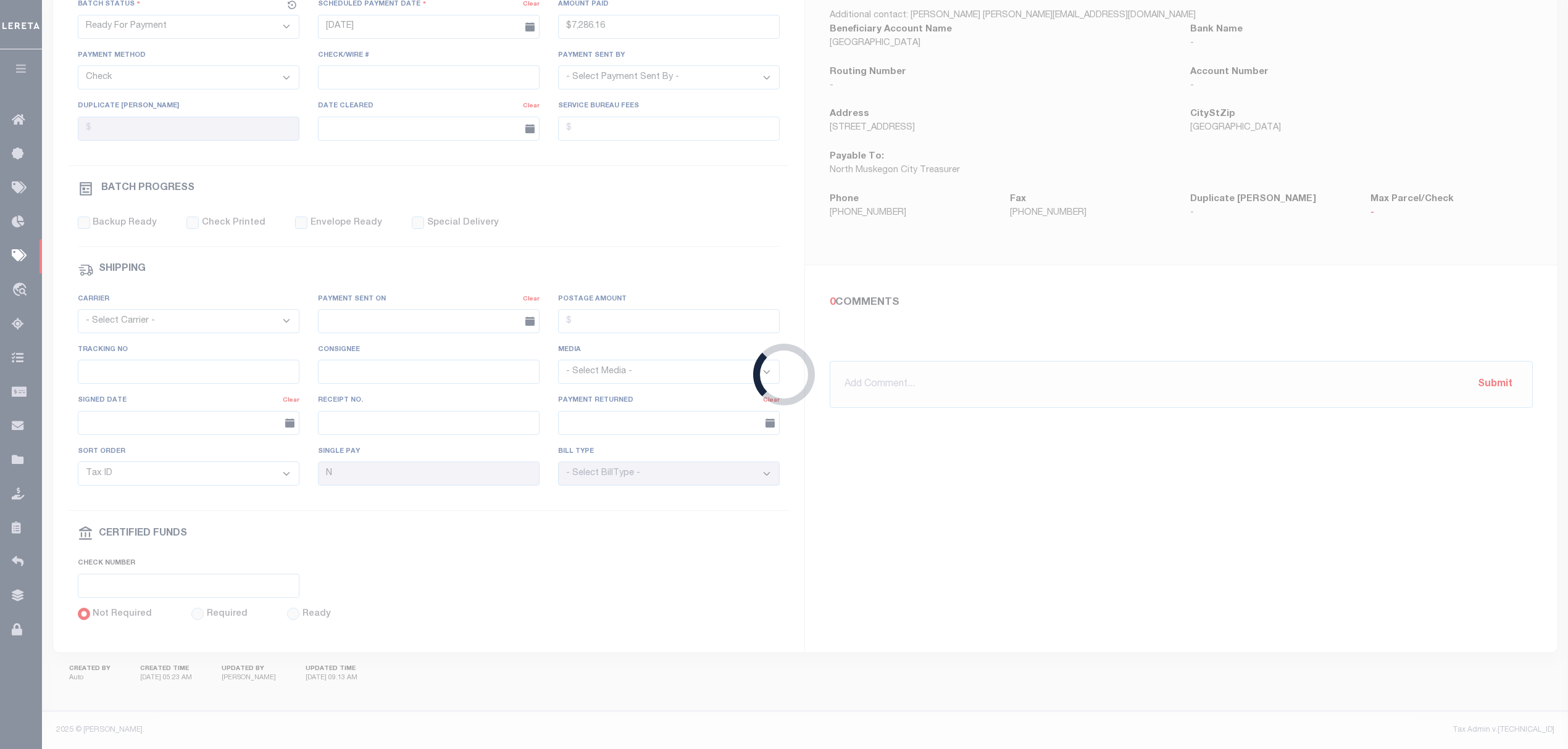
checkbox input "false"
type input "[PERSON_NAME]"
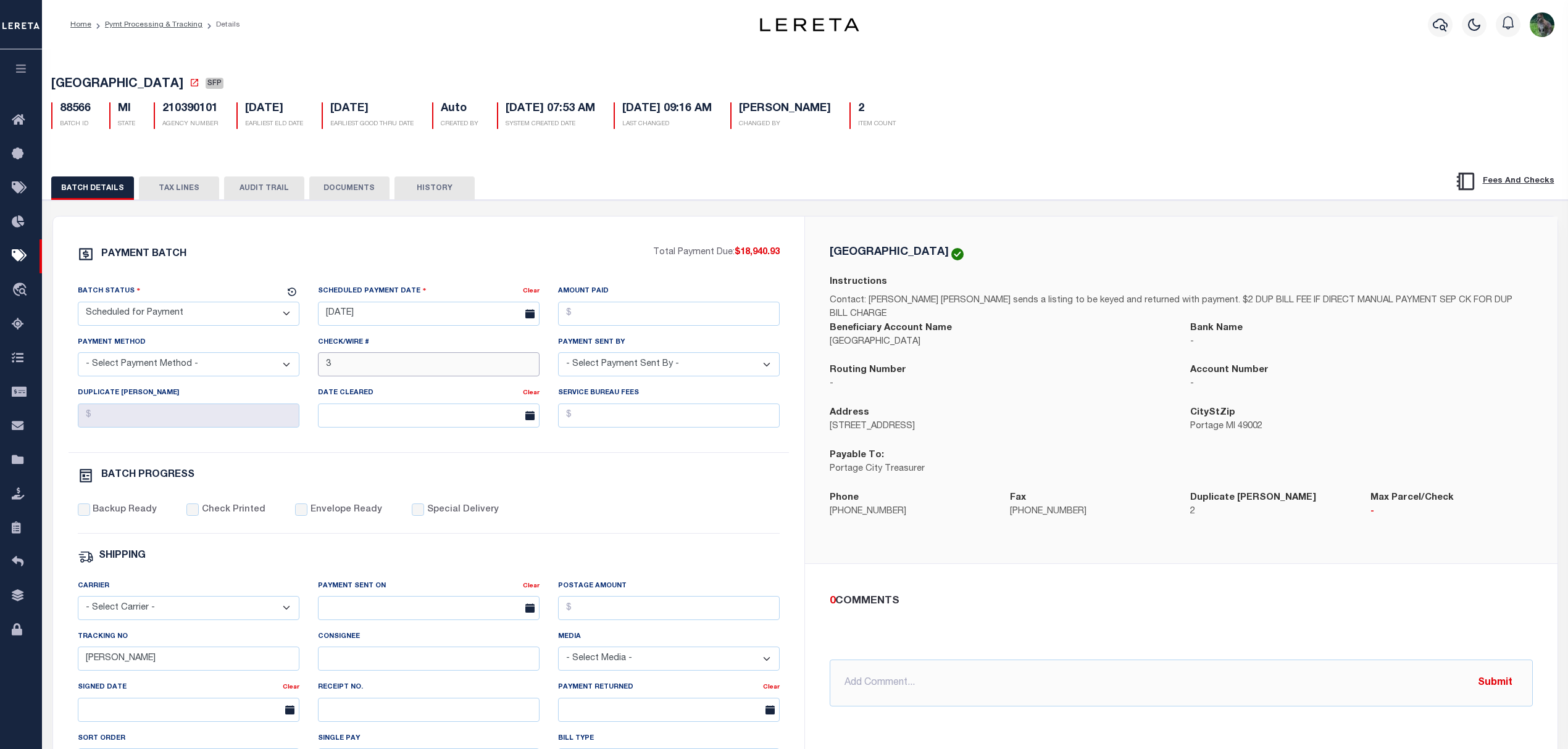
click at [378, 369] on input "3" at bounding box center [428, 364] width 221 height 24
type input "3 AA 9/10"
click at [1379, 578] on div "0 COMMENTS @[PERSON_NAME] @[PERSON_NAME] @[PERSON_NAME] @[PERSON_NAME] @[PERSON…" at bounding box center [1181, 650] width 752 height 173
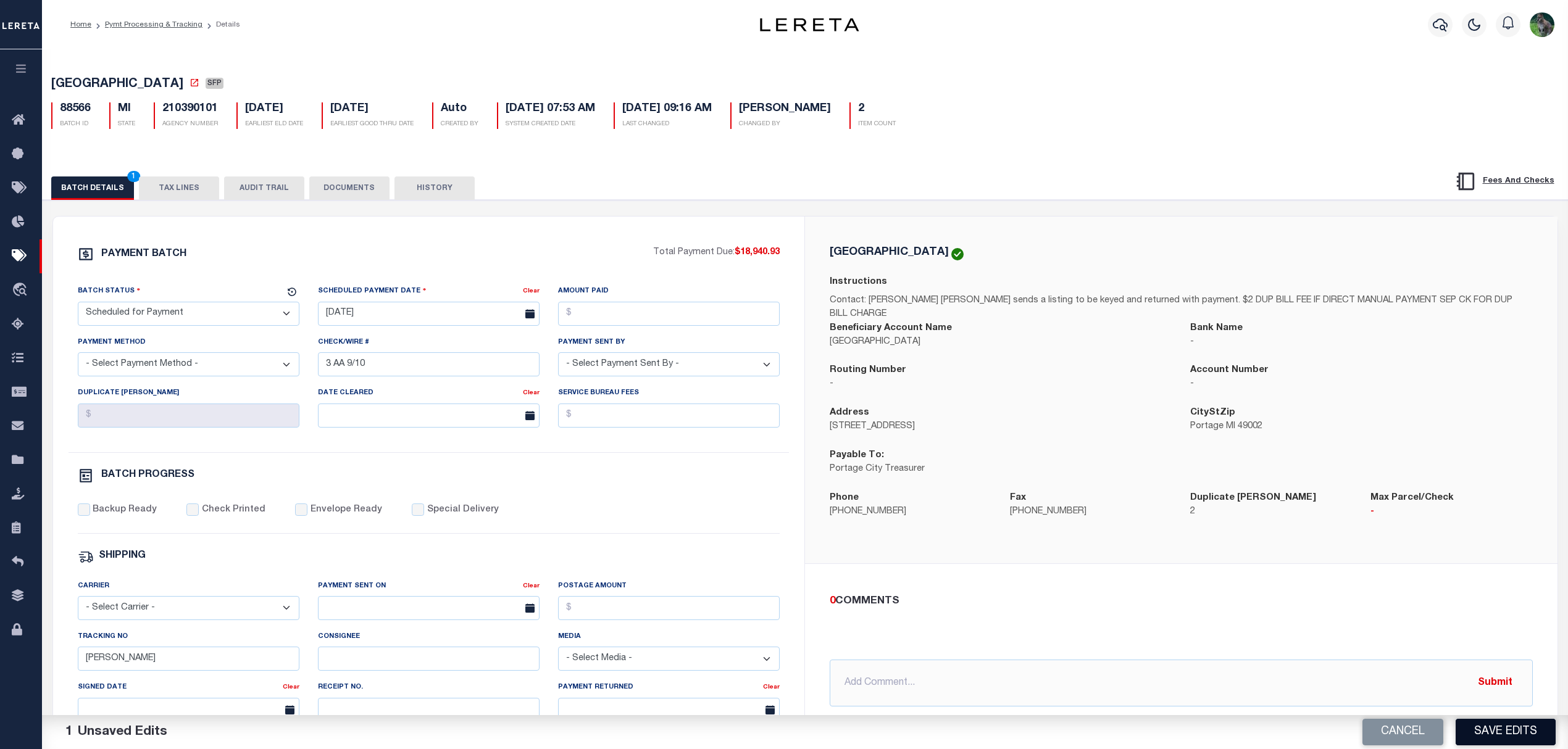
click at [1521, 725] on button "Save Edits" at bounding box center [1505, 732] width 100 height 26
